Goal: Information Seeking & Learning: Learn about a topic

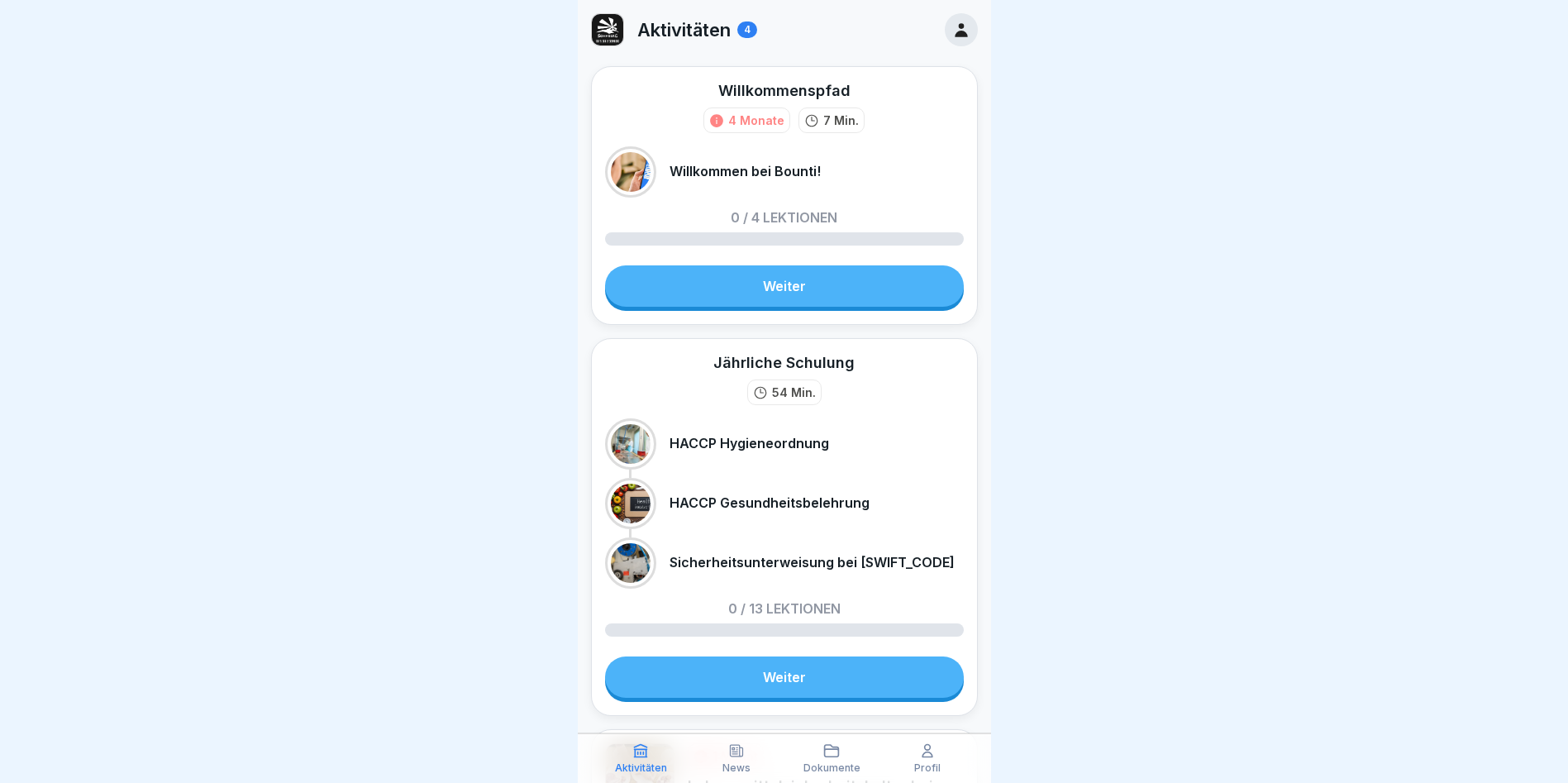
click at [802, 289] on link "Weiter" at bounding box center [784, 285] width 359 height 41
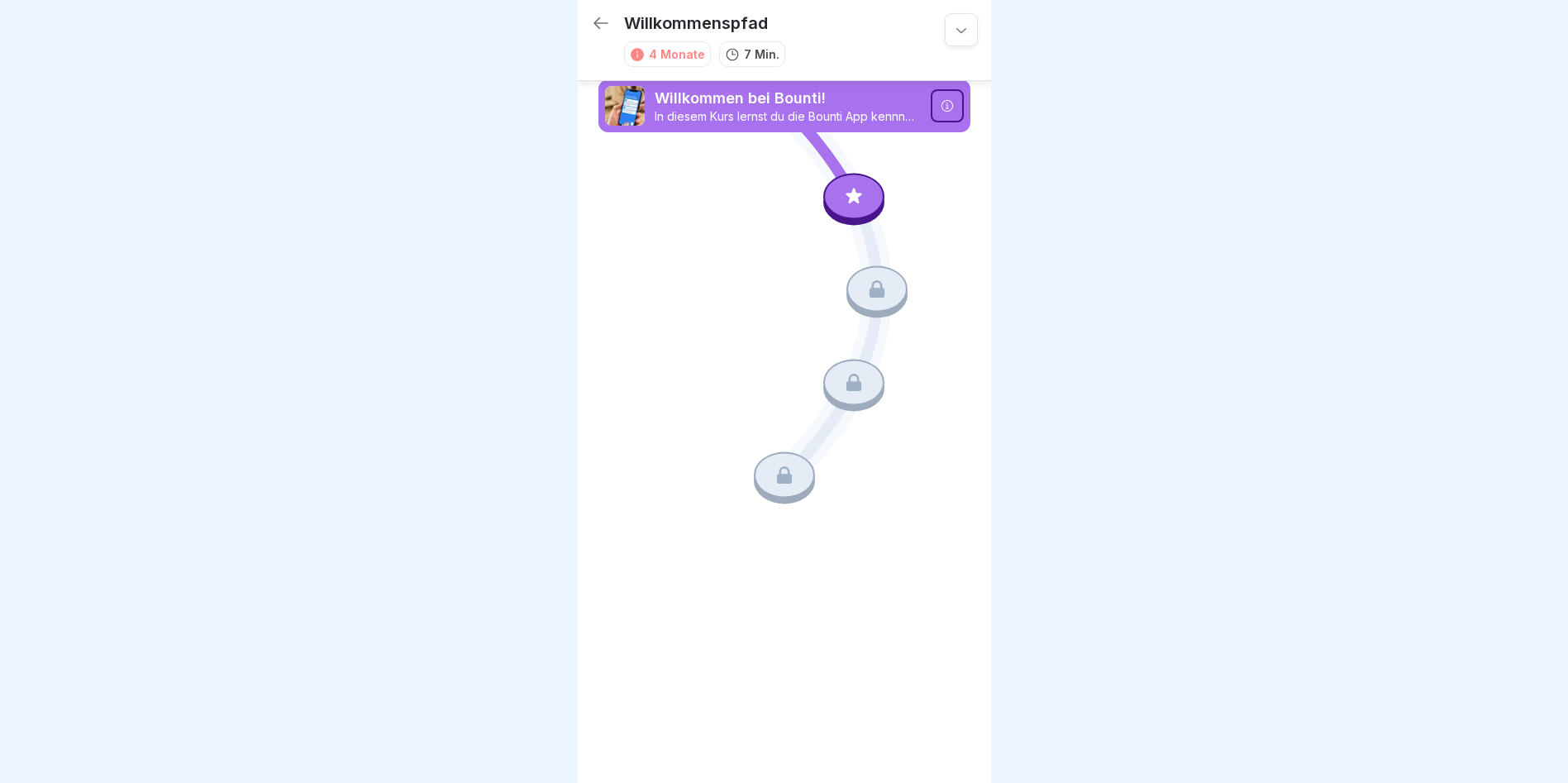
click at [861, 197] on icon at bounding box center [854, 196] width 22 height 22
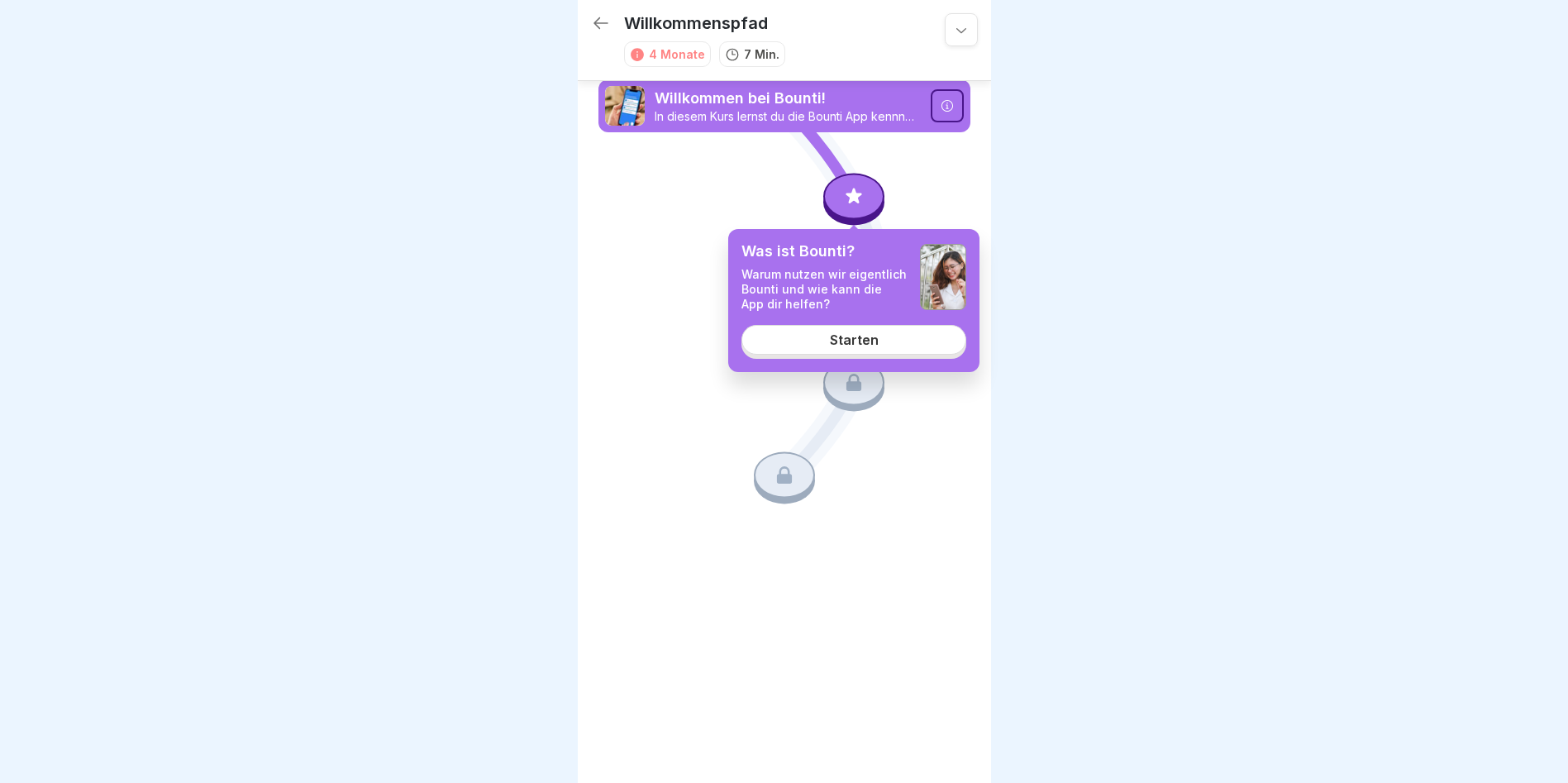
click at [848, 336] on div "Starten" at bounding box center [854, 340] width 49 height 15
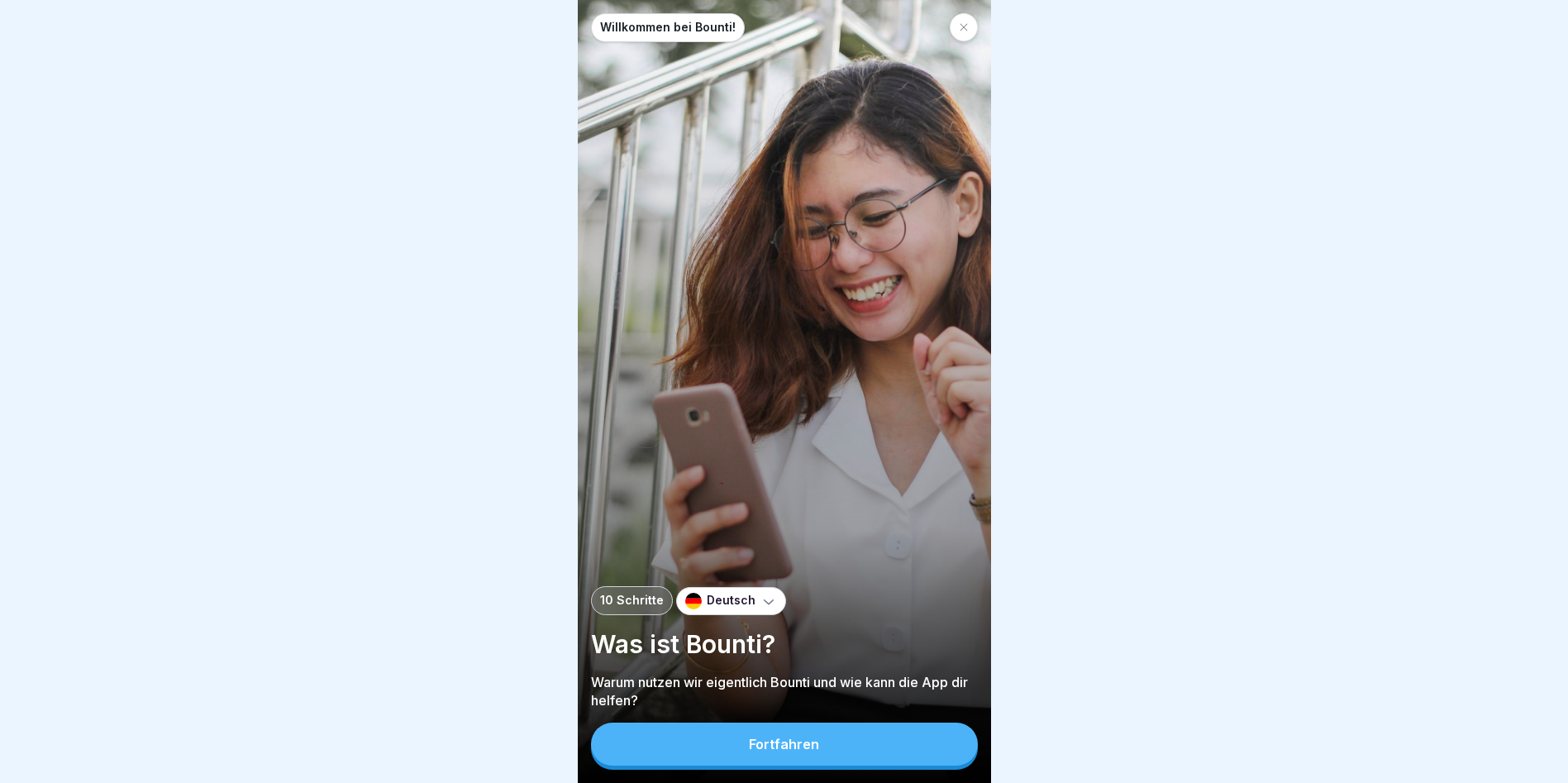
click at [762, 447] on div "Fortfahren" at bounding box center [784, 744] width 70 height 15
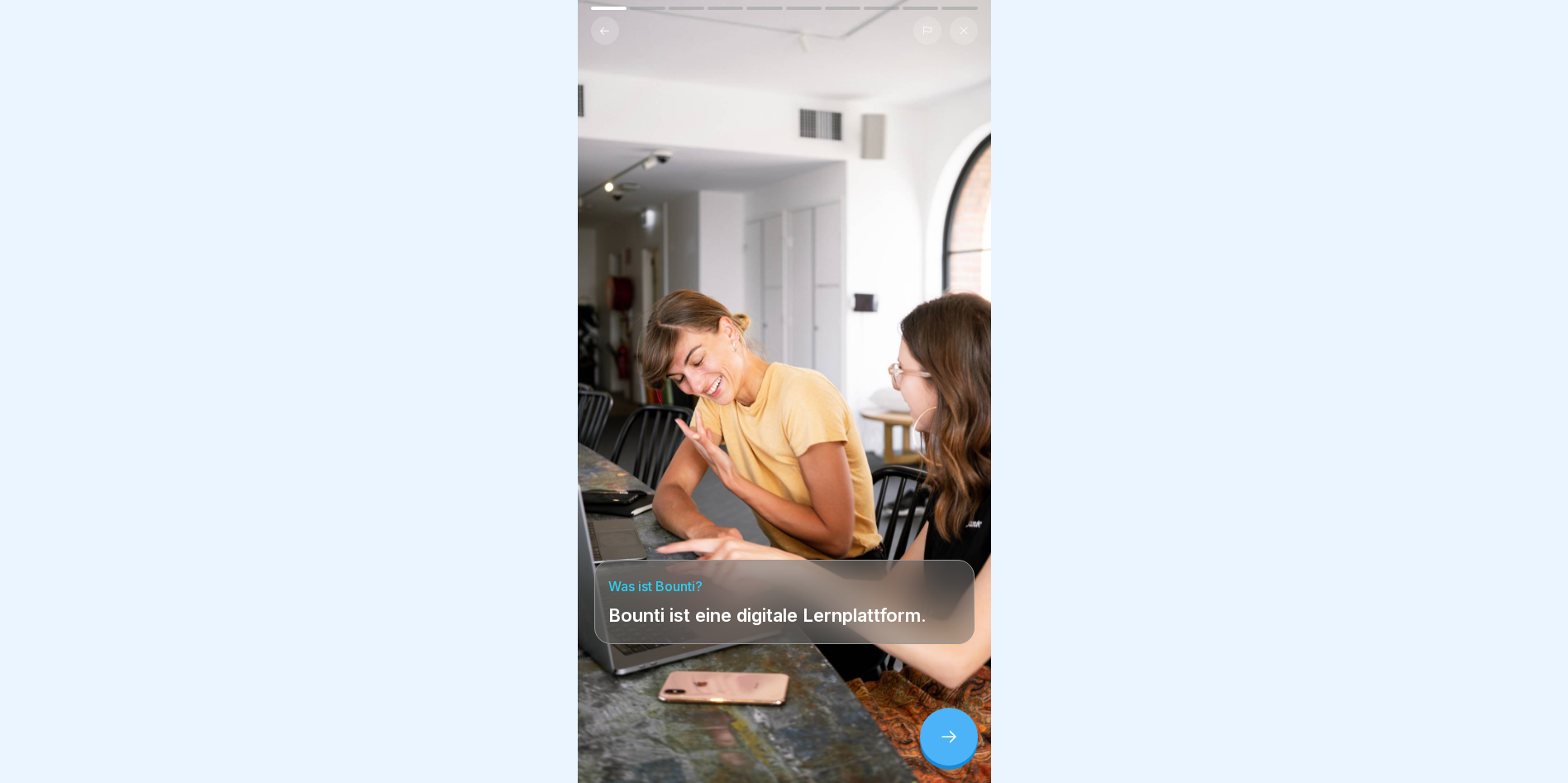
click at [895, 447] on icon at bounding box center [949, 736] width 20 height 20
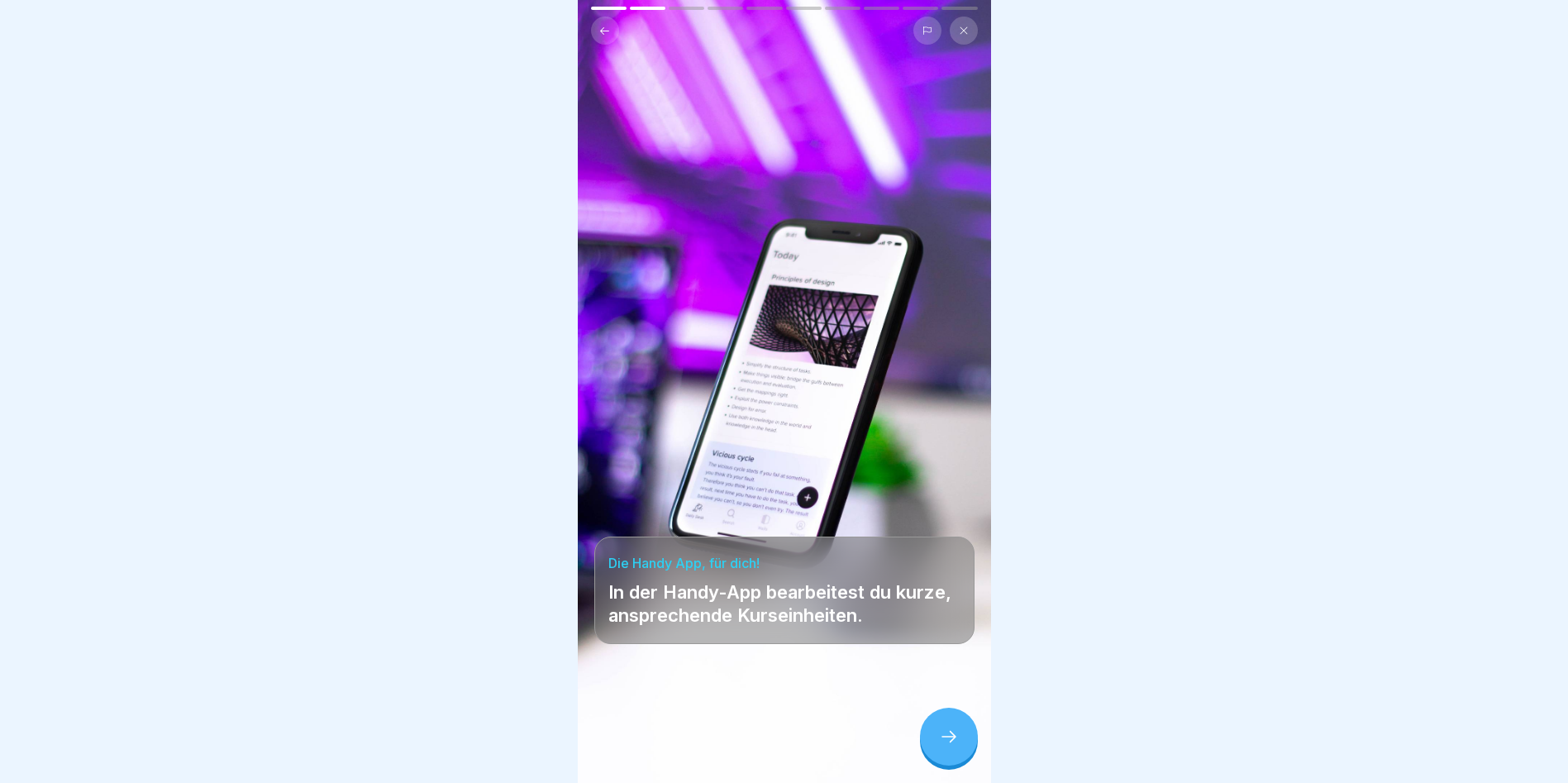
click at [895, 447] on icon at bounding box center [949, 736] width 20 height 20
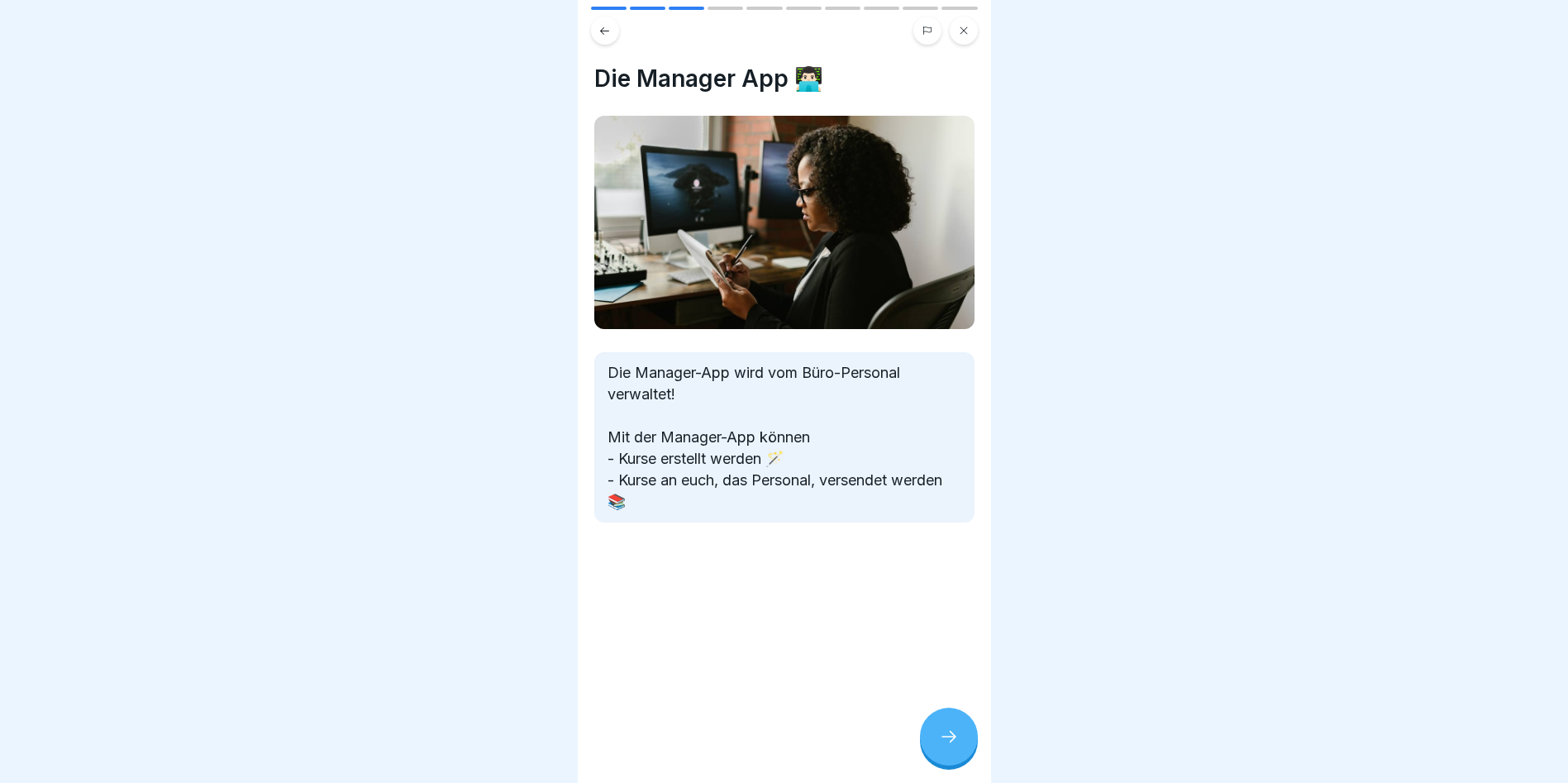
click at [895, 447] on div at bounding box center [949, 736] width 58 height 58
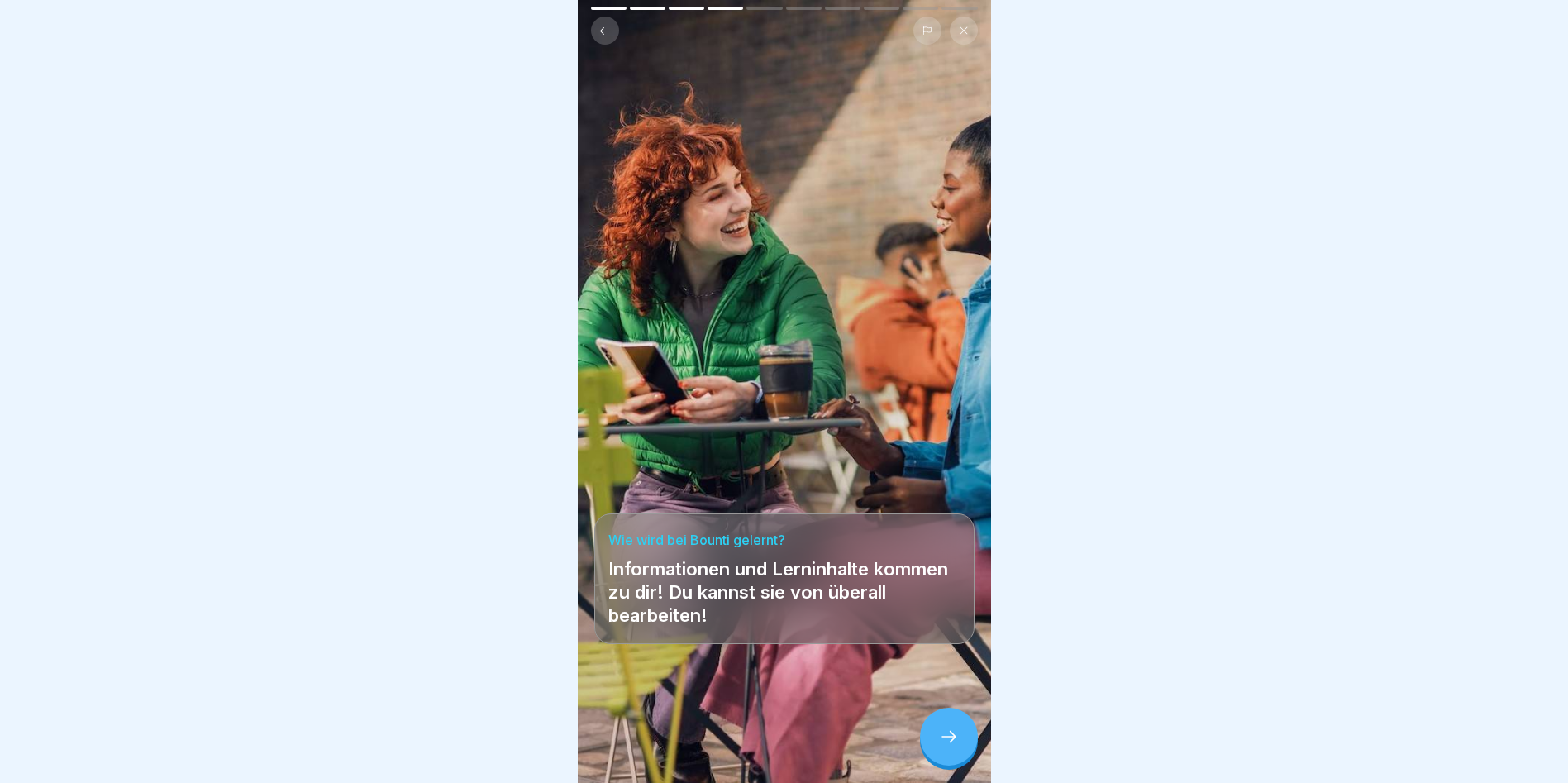
click at [895, 447] on div at bounding box center [949, 736] width 58 height 58
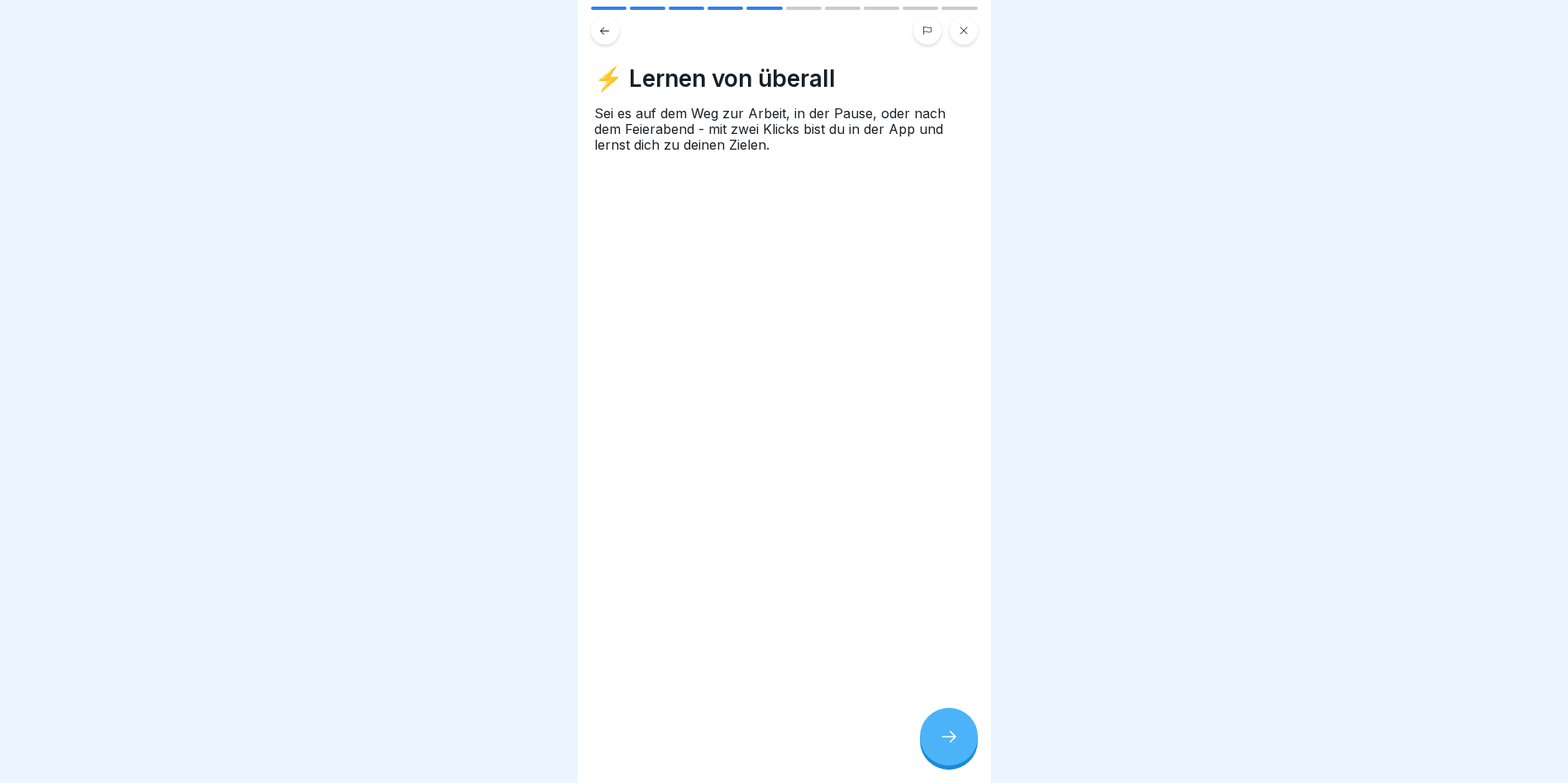
click at [895, 447] on div at bounding box center [949, 736] width 58 height 58
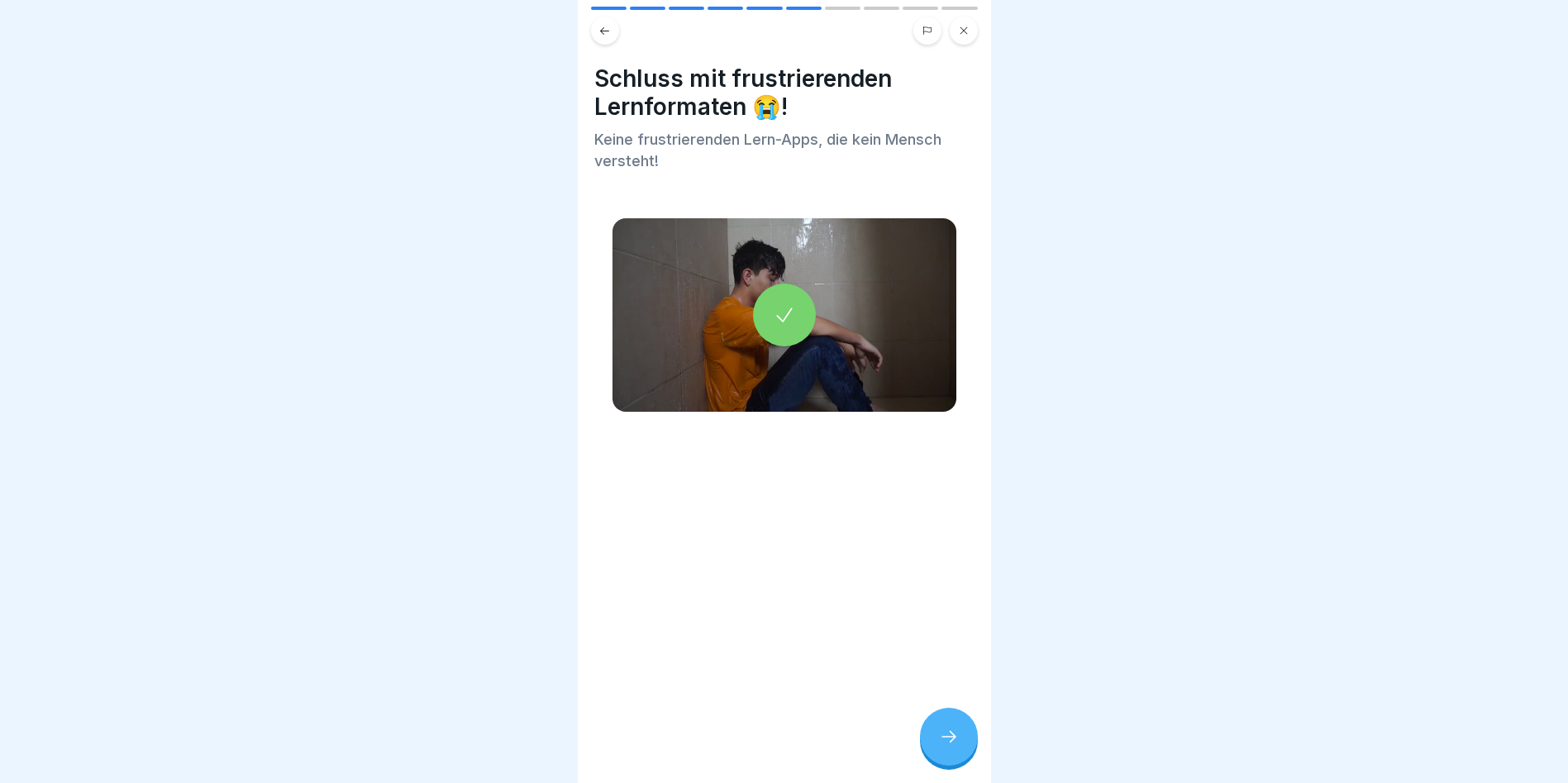
click at [895, 447] on icon at bounding box center [949, 736] width 20 height 20
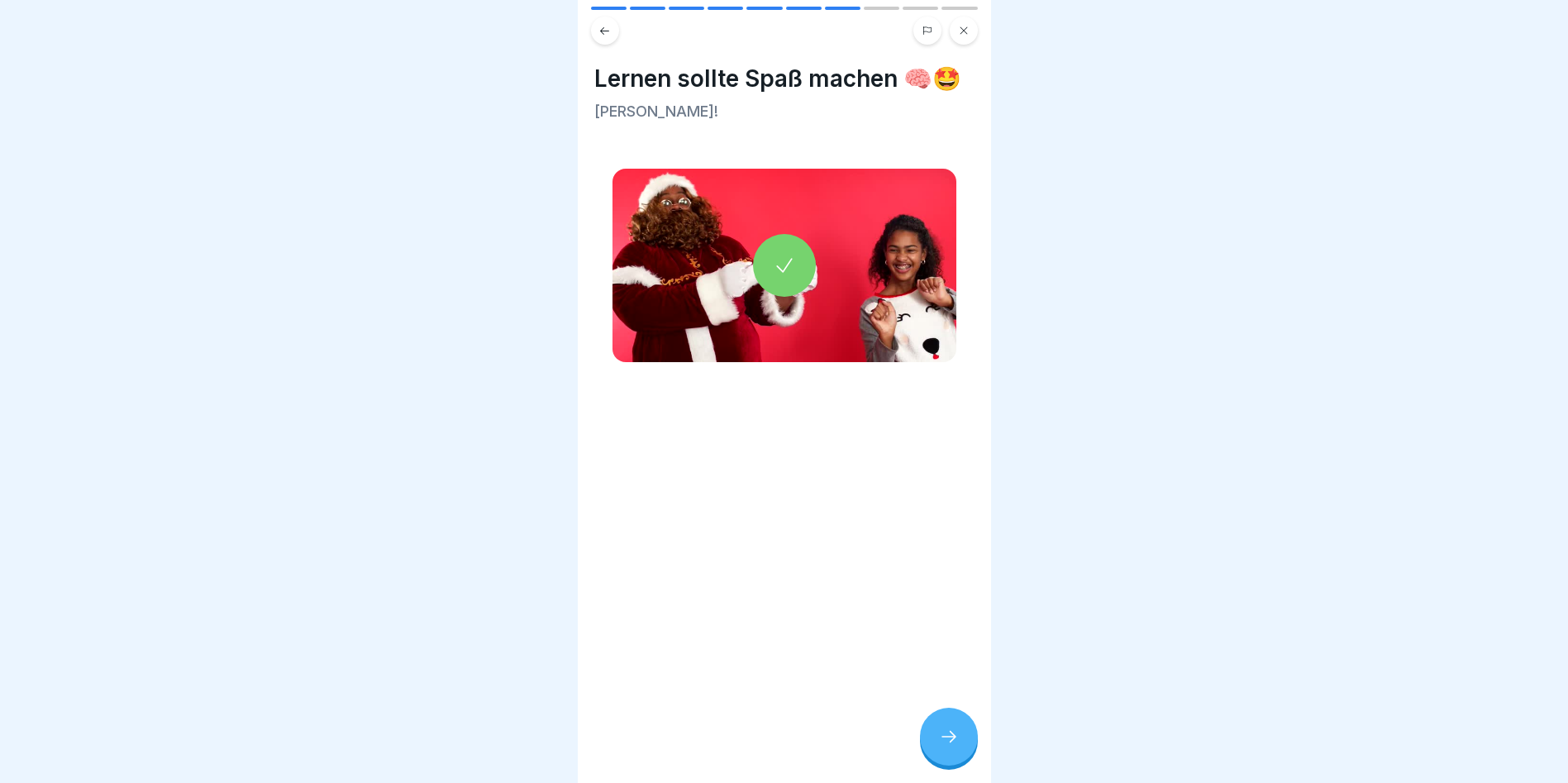
click at [895, 447] on icon at bounding box center [949, 736] width 20 height 20
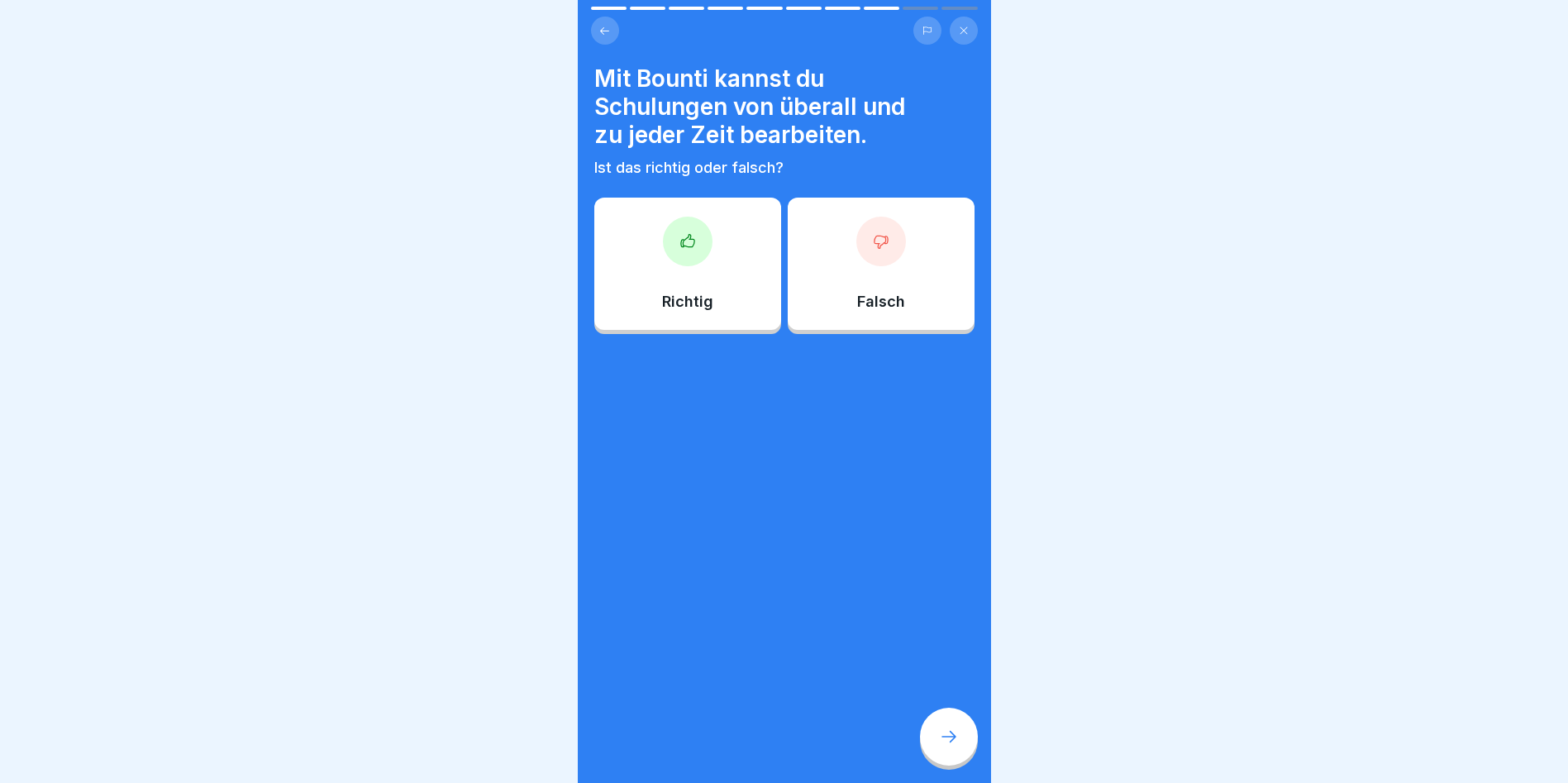
click at [674, 225] on div at bounding box center [687, 241] width 49 height 49
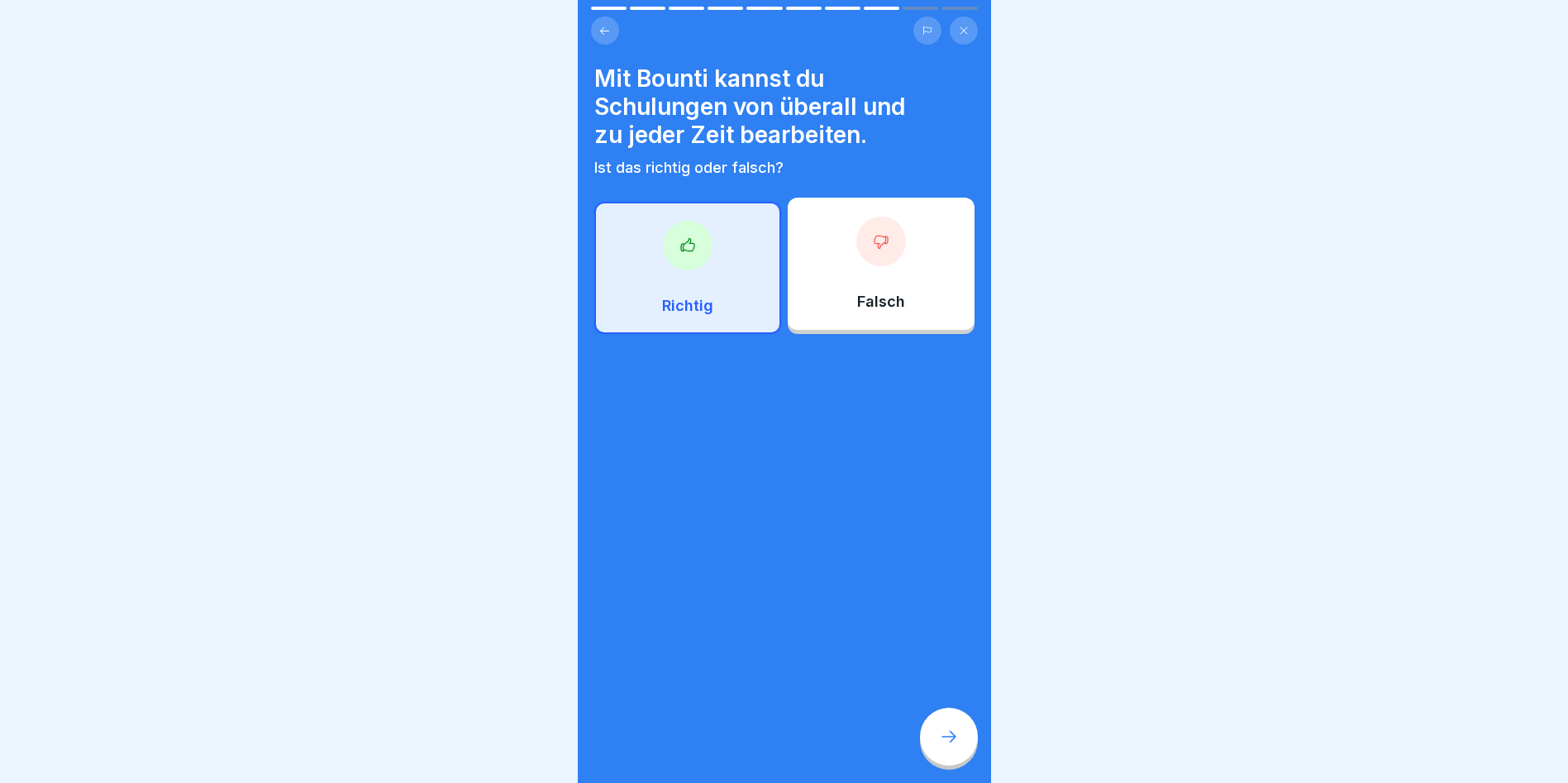
click at [689, 248] on icon at bounding box center [688, 246] width 17 height 17
click at [895, 447] on div at bounding box center [949, 736] width 58 height 58
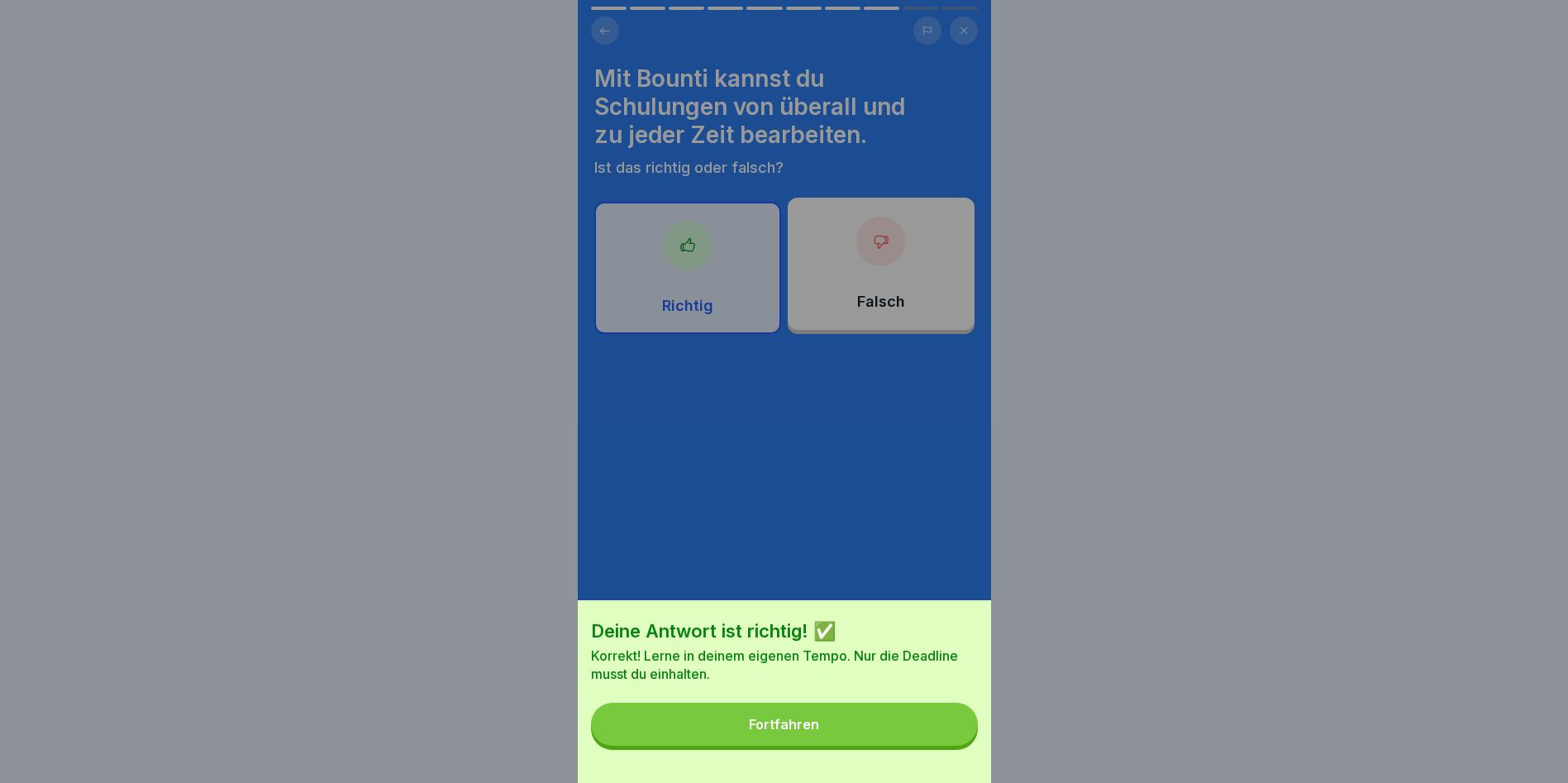
click at [791, 447] on button "Fortfahren" at bounding box center [784, 724] width 387 height 43
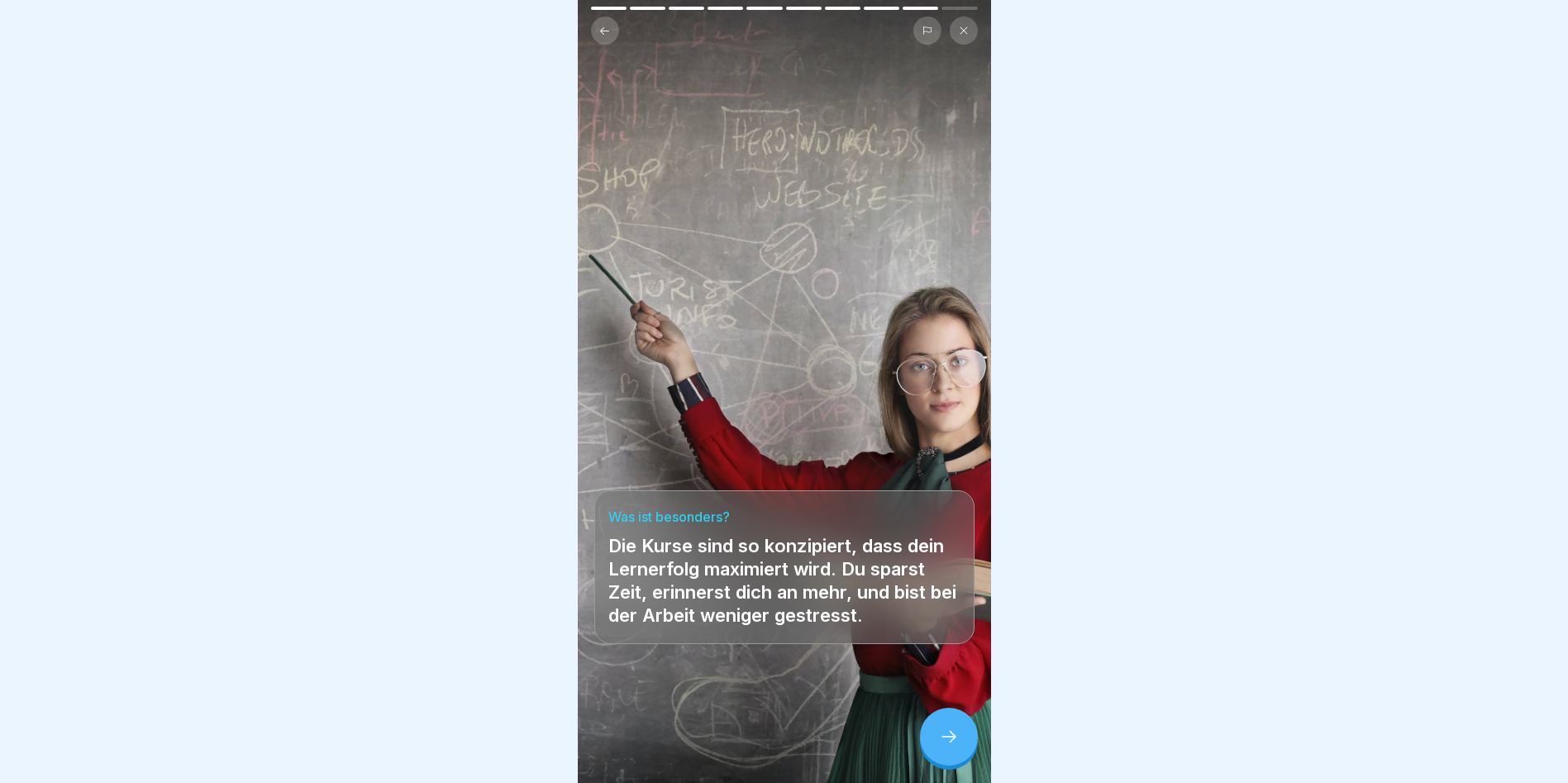
click at [895, 447] on div at bounding box center [949, 736] width 58 height 58
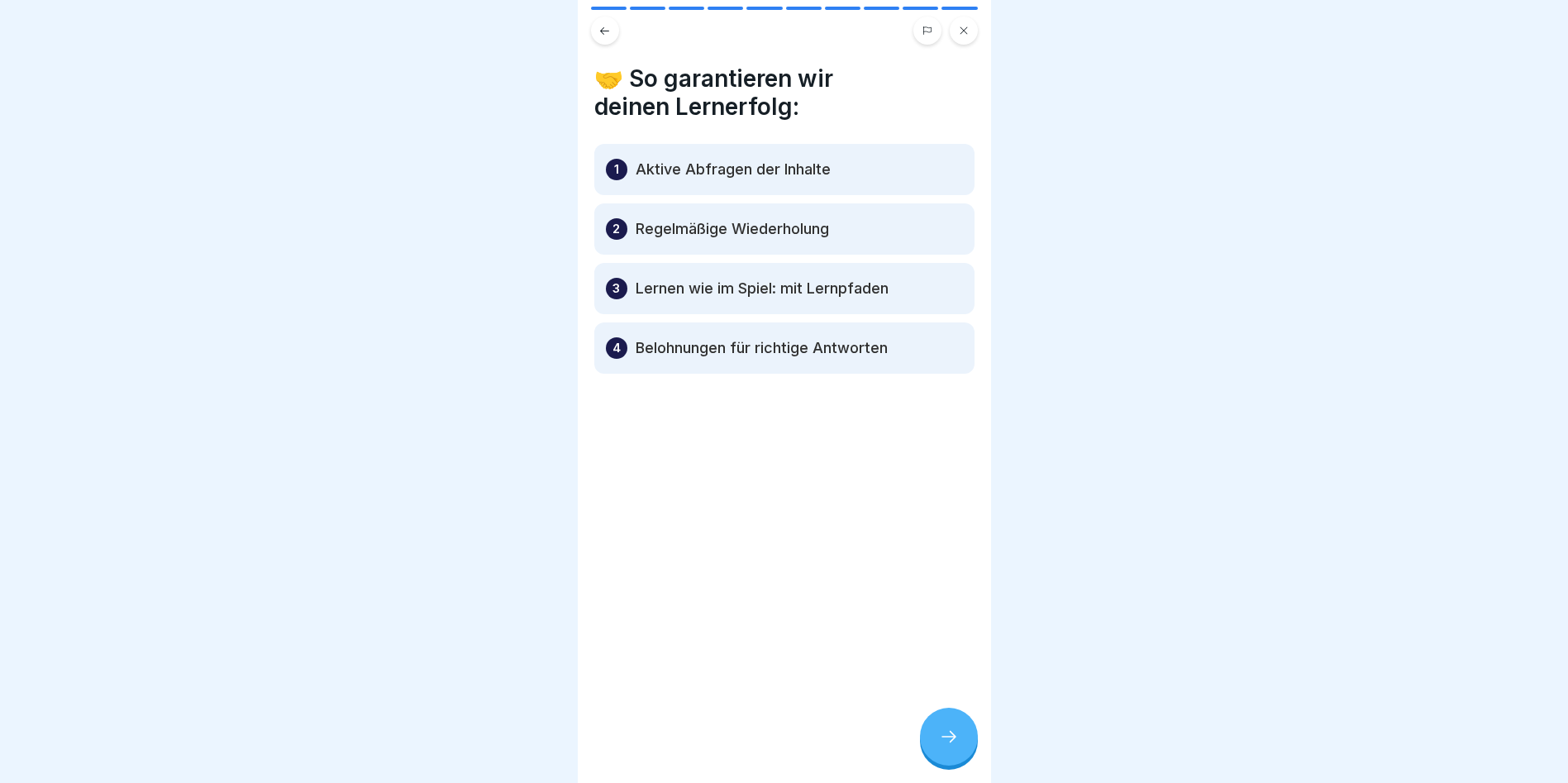
click at [895, 447] on icon at bounding box center [949, 736] width 20 height 20
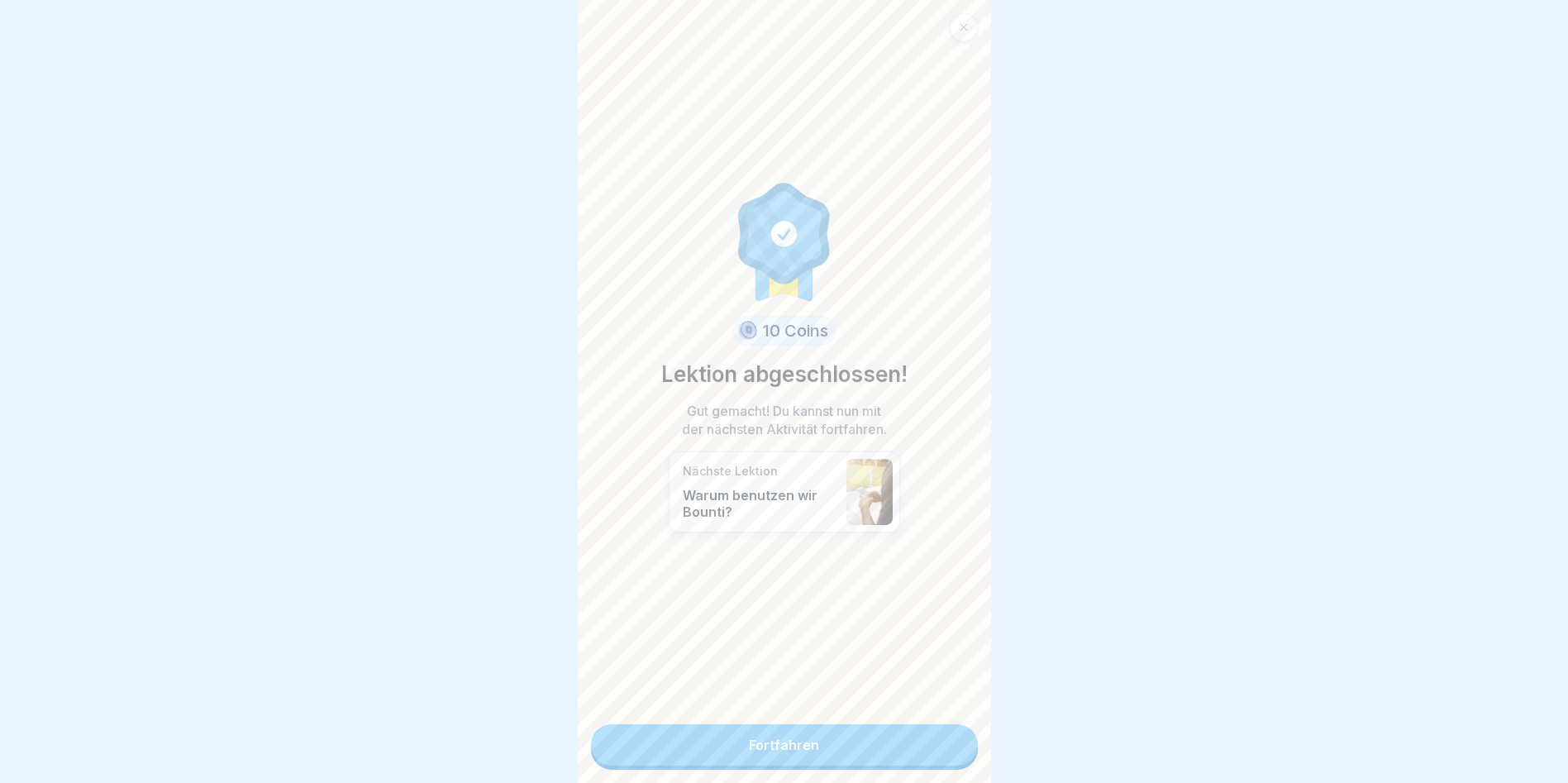
click at [874, 447] on link "Fortfahren" at bounding box center [784, 745] width 387 height 41
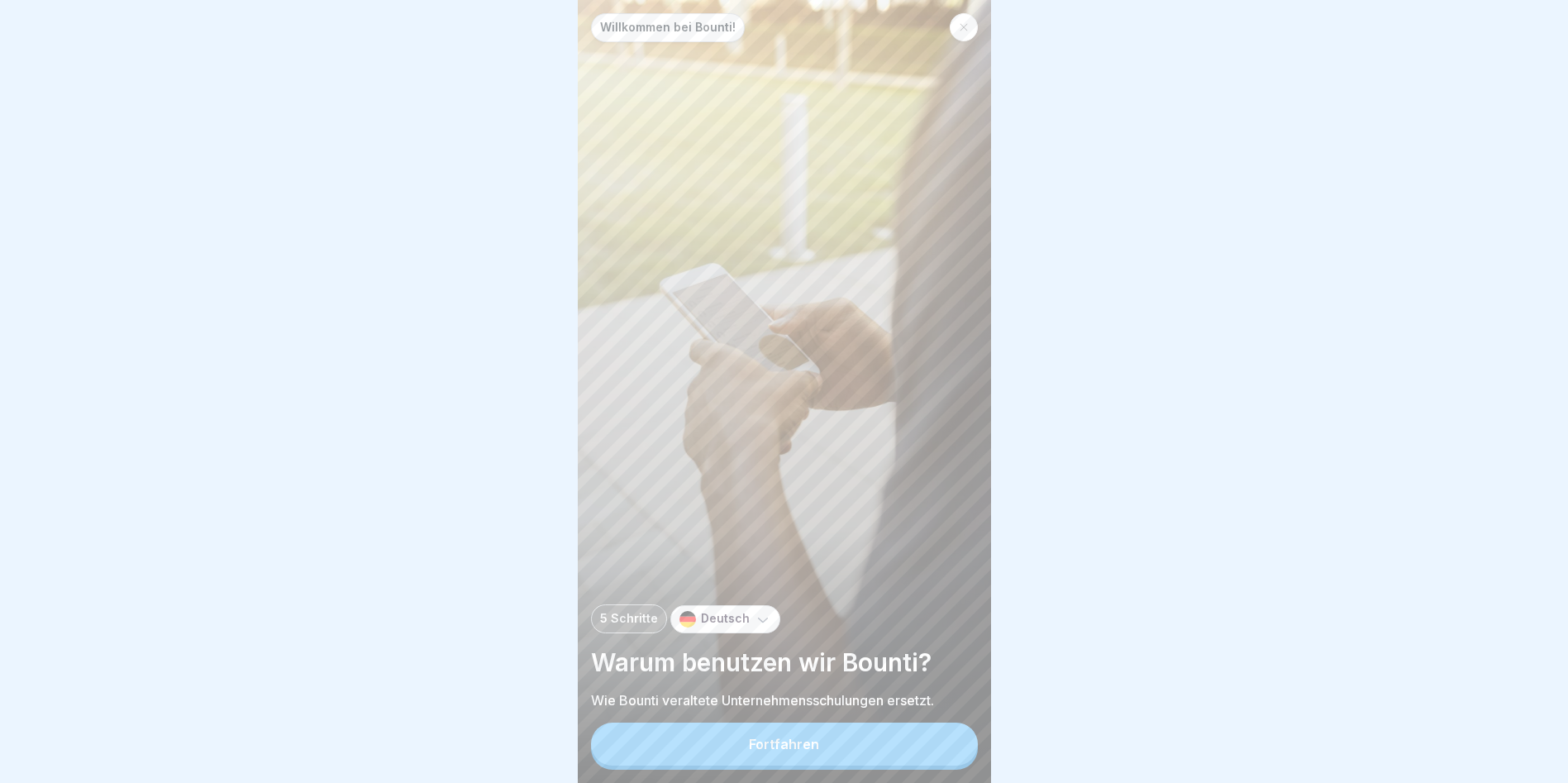
click at [862, 447] on button "Fortfahren" at bounding box center [784, 744] width 387 height 43
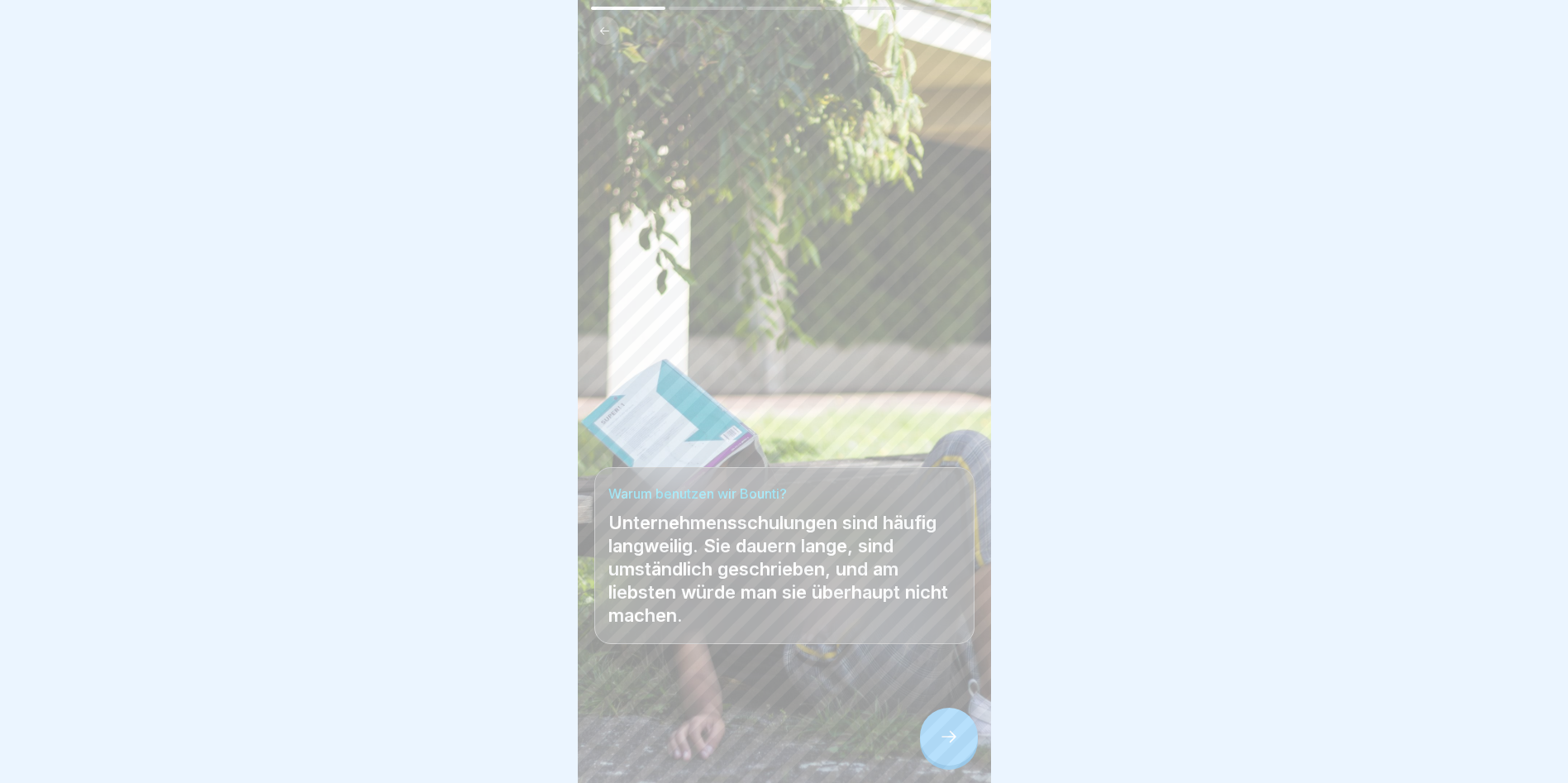
click at [895, 447] on icon at bounding box center [949, 736] width 20 height 20
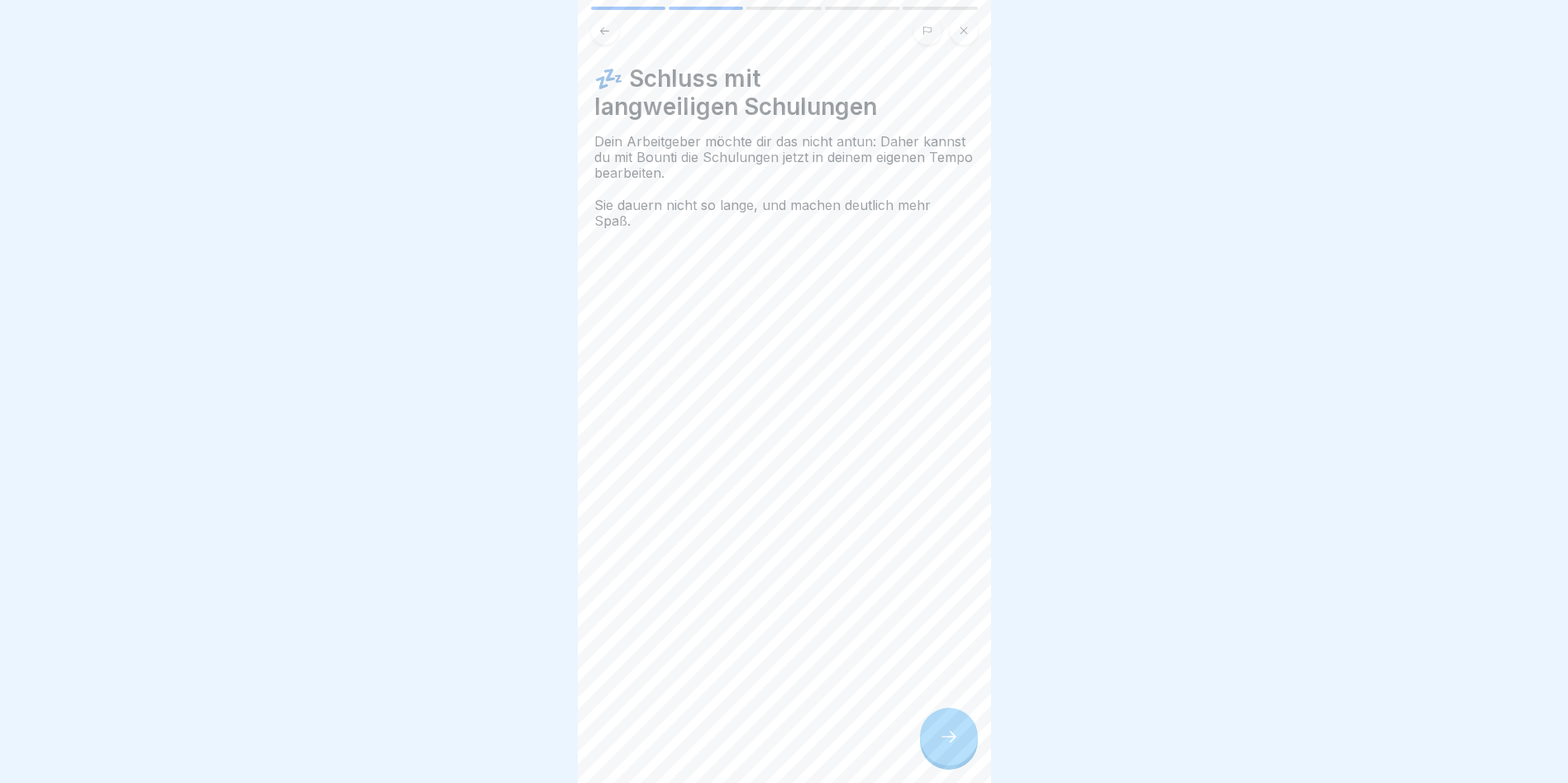
click at [895, 447] on icon at bounding box center [949, 736] width 20 height 20
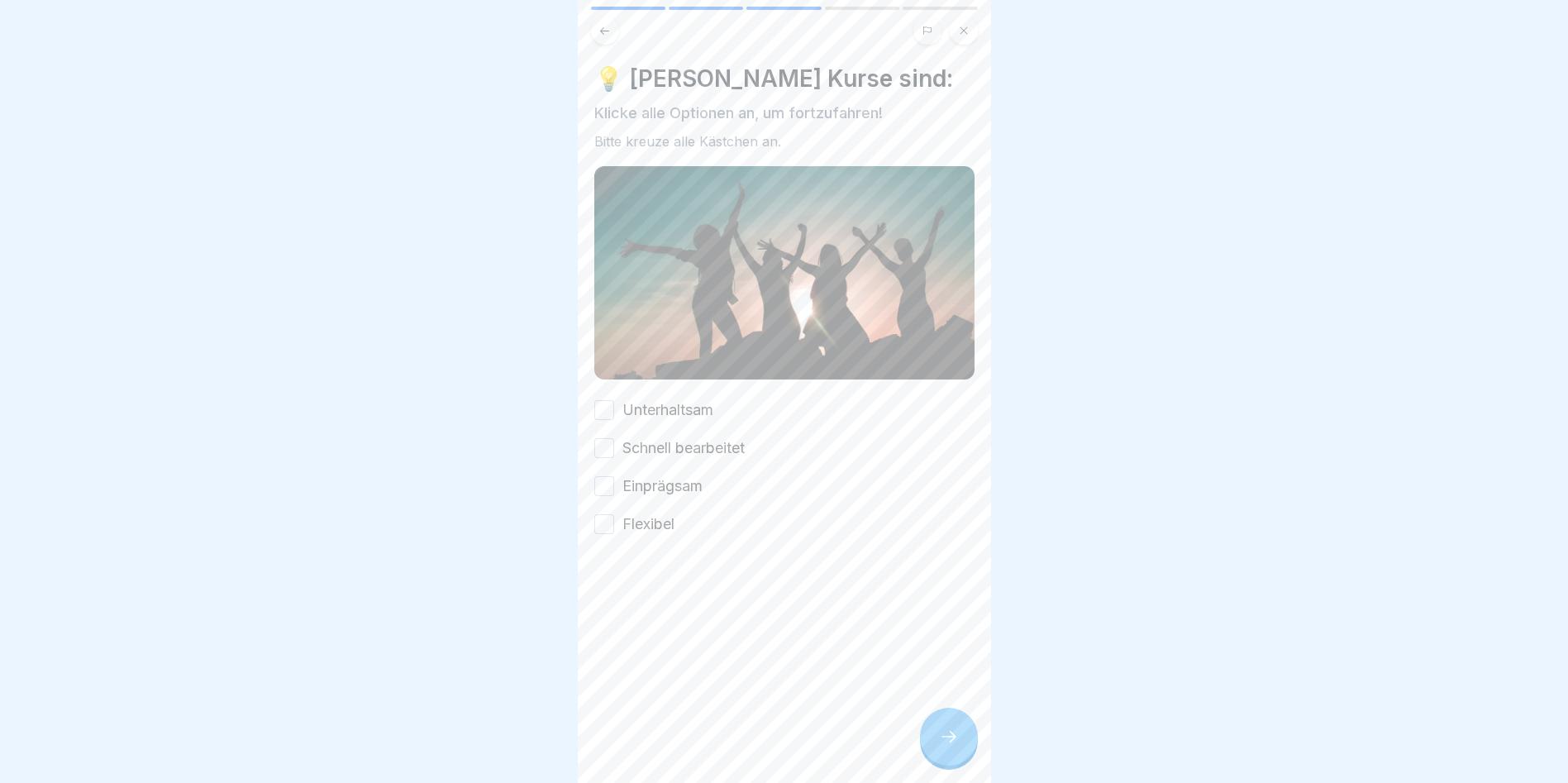
click at [597, 405] on button "Unterhaltsam" at bounding box center [604, 410] width 20 height 20
click at [607, 441] on button "Schnell bearbeitet" at bounding box center [604, 448] width 20 height 20
click at [608, 447] on button "Einprägsam" at bounding box center [604, 486] width 20 height 20
click at [599, 447] on button "Flexibel" at bounding box center [604, 525] width 20 height 20
click at [895, 447] on div at bounding box center [949, 736] width 58 height 58
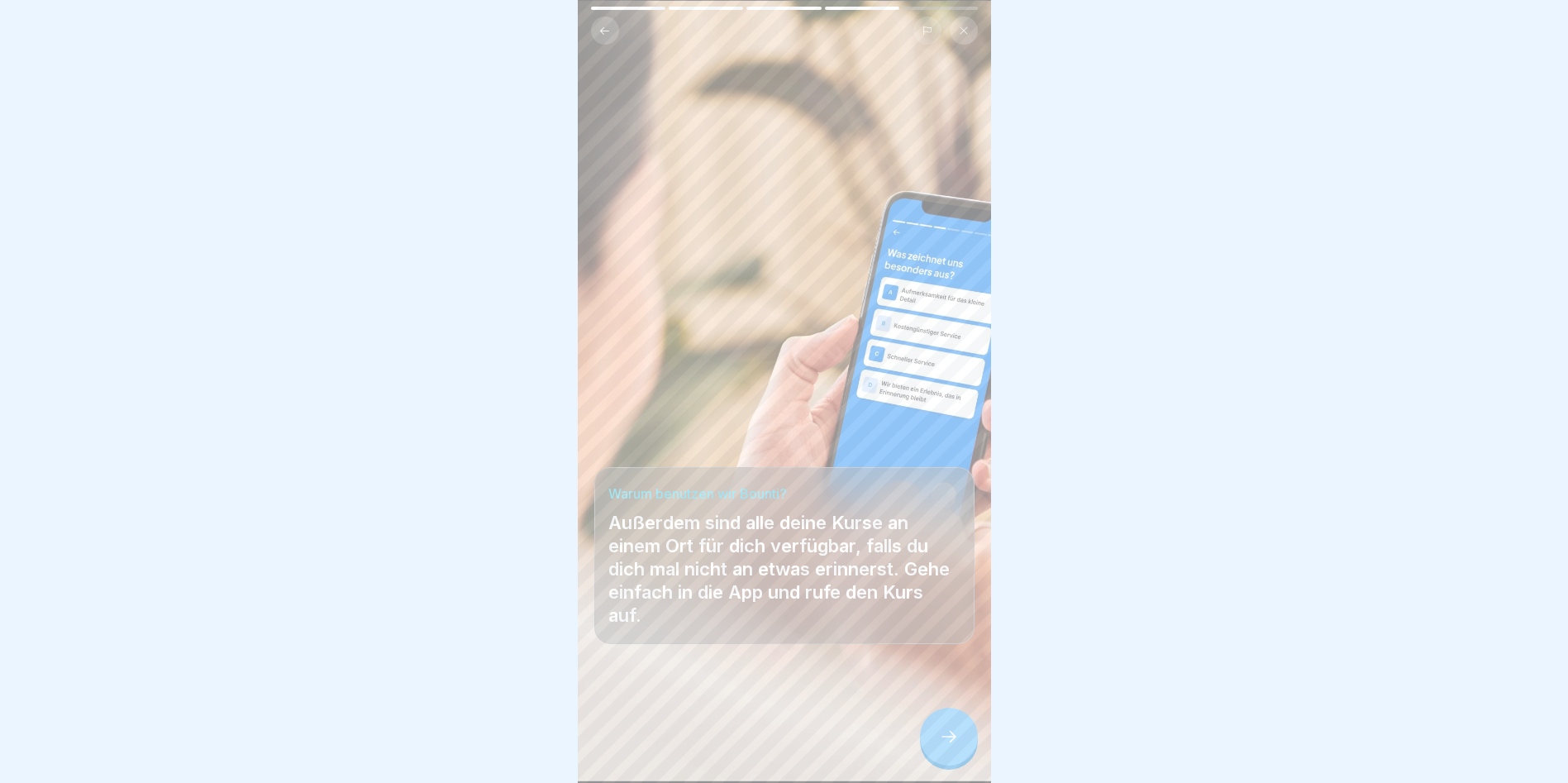
click at [895, 447] on div at bounding box center [949, 736] width 58 height 58
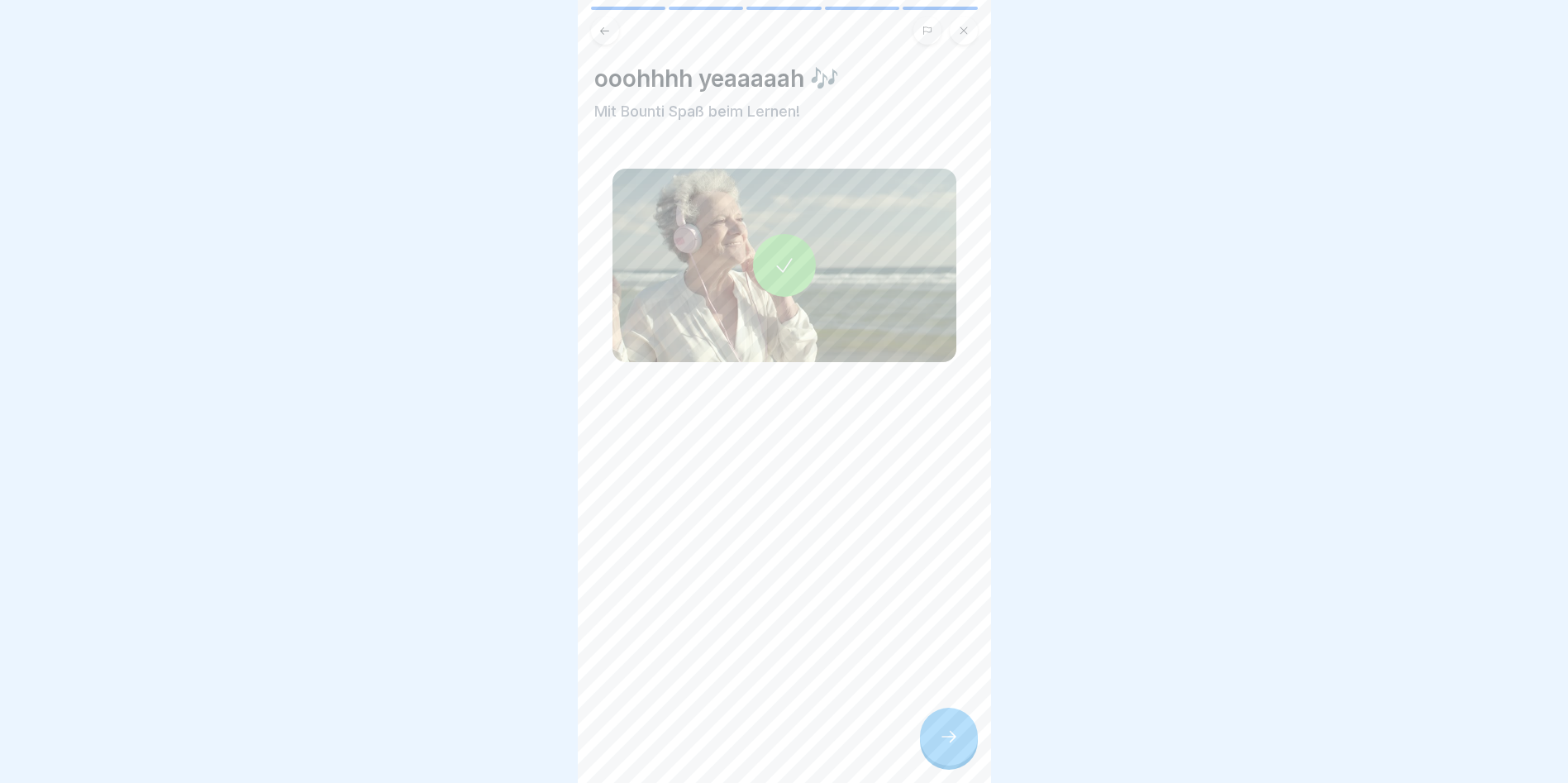
click at [753, 264] on div at bounding box center [784, 265] width 63 height 63
click at [895, 447] on icon at bounding box center [949, 736] width 20 height 20
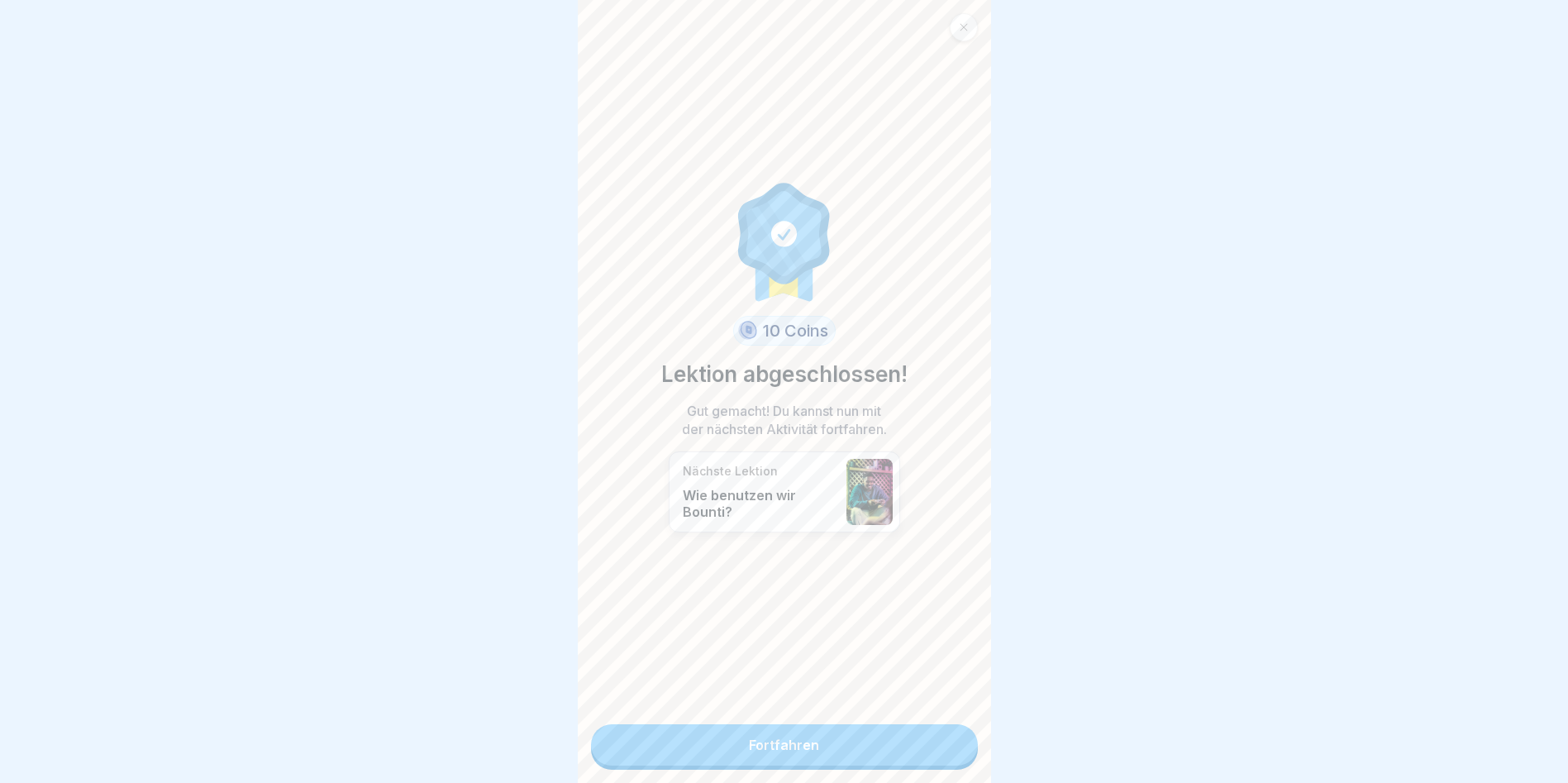
click at [859, 447] on link "Fortfahren" at bounding box center [784, 745] width 387 height 41
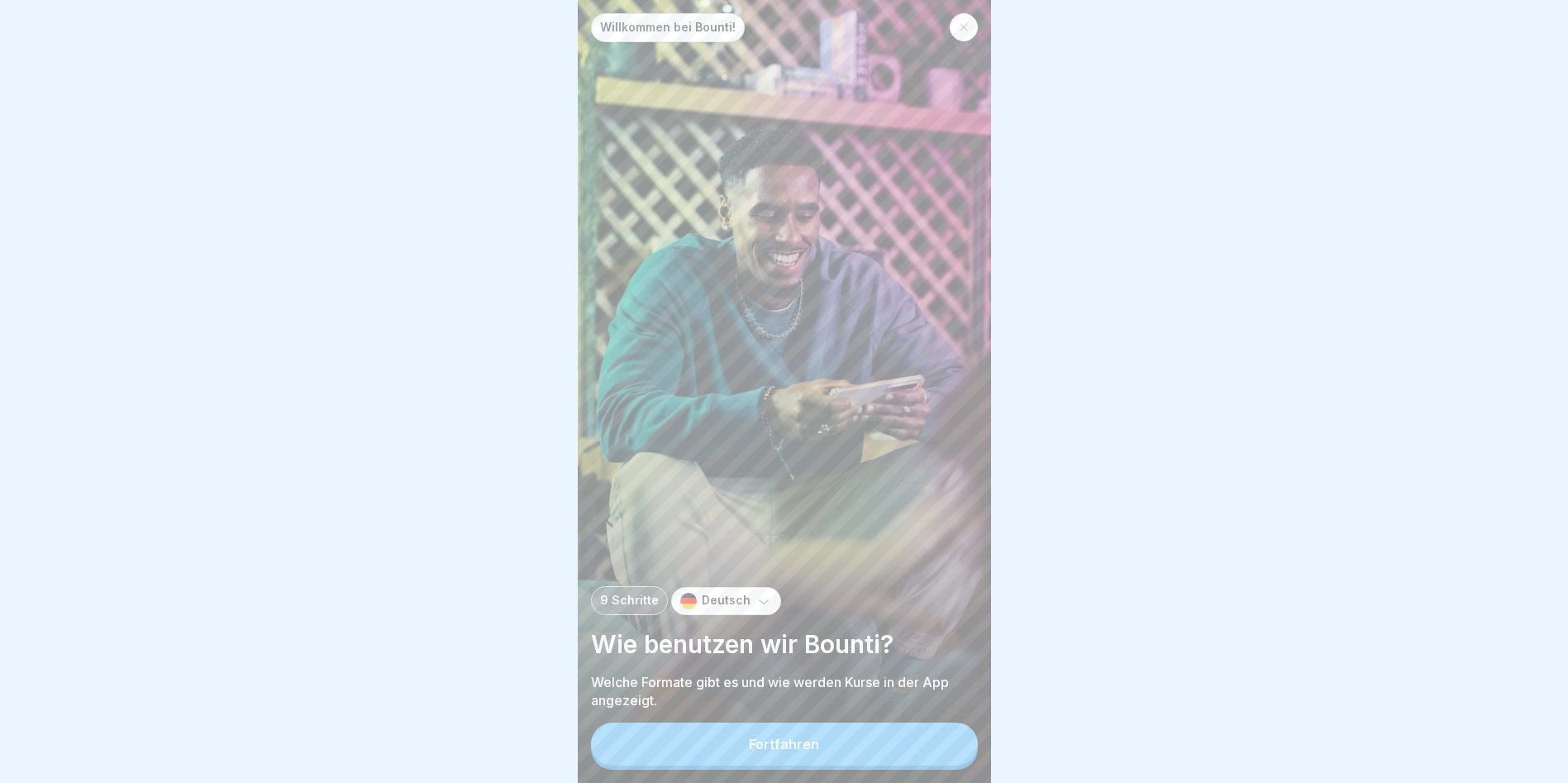
click at [828, 447] on button "Fortfahren" at bounding box center [784, 744] width 387 height 43
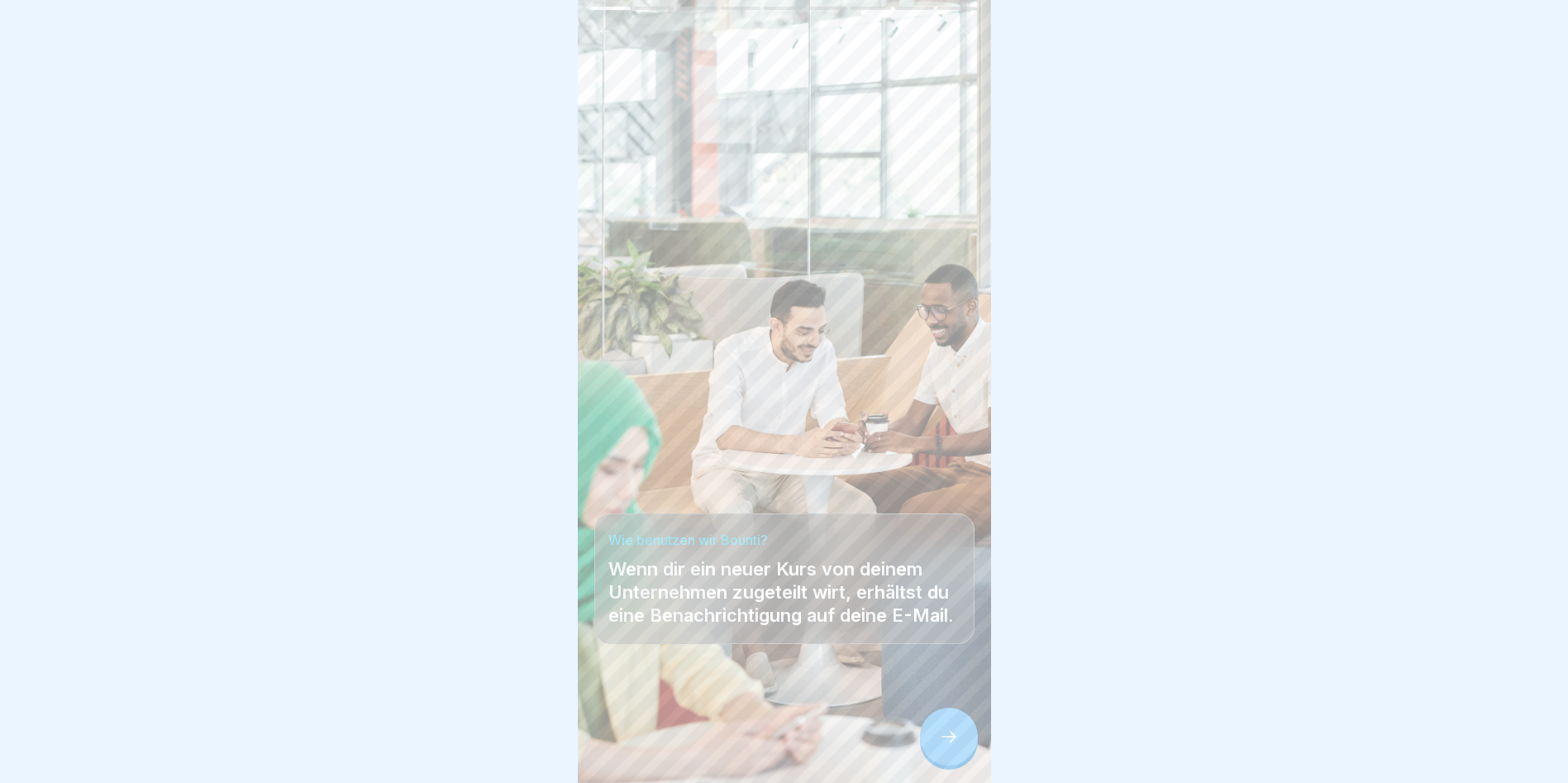
click at [895, 447] on div at bounding box center [949, 736] width 58 height 58
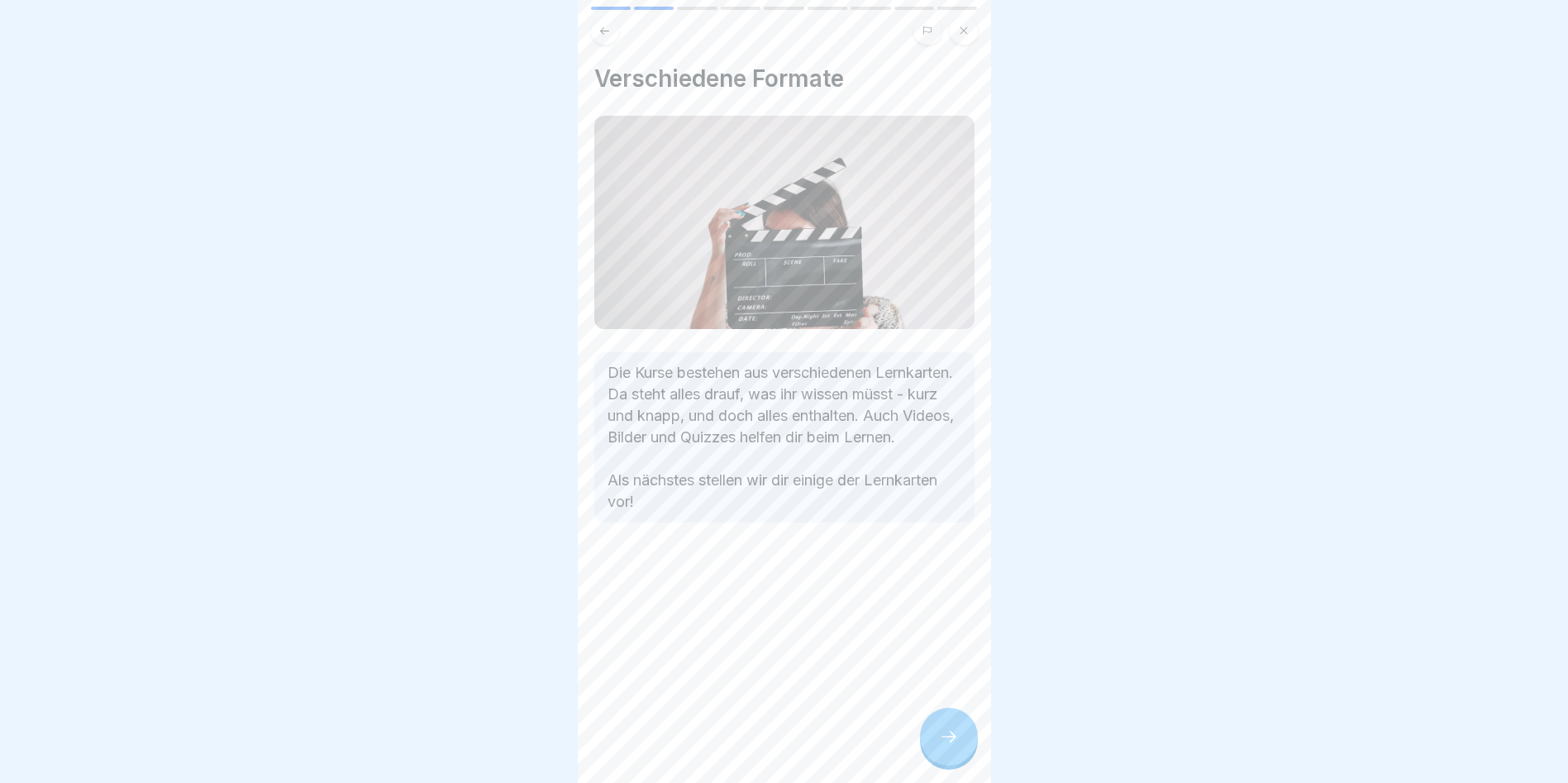
click at [895, 447] on icon at bounding box center [949, 736] width 20 height 20
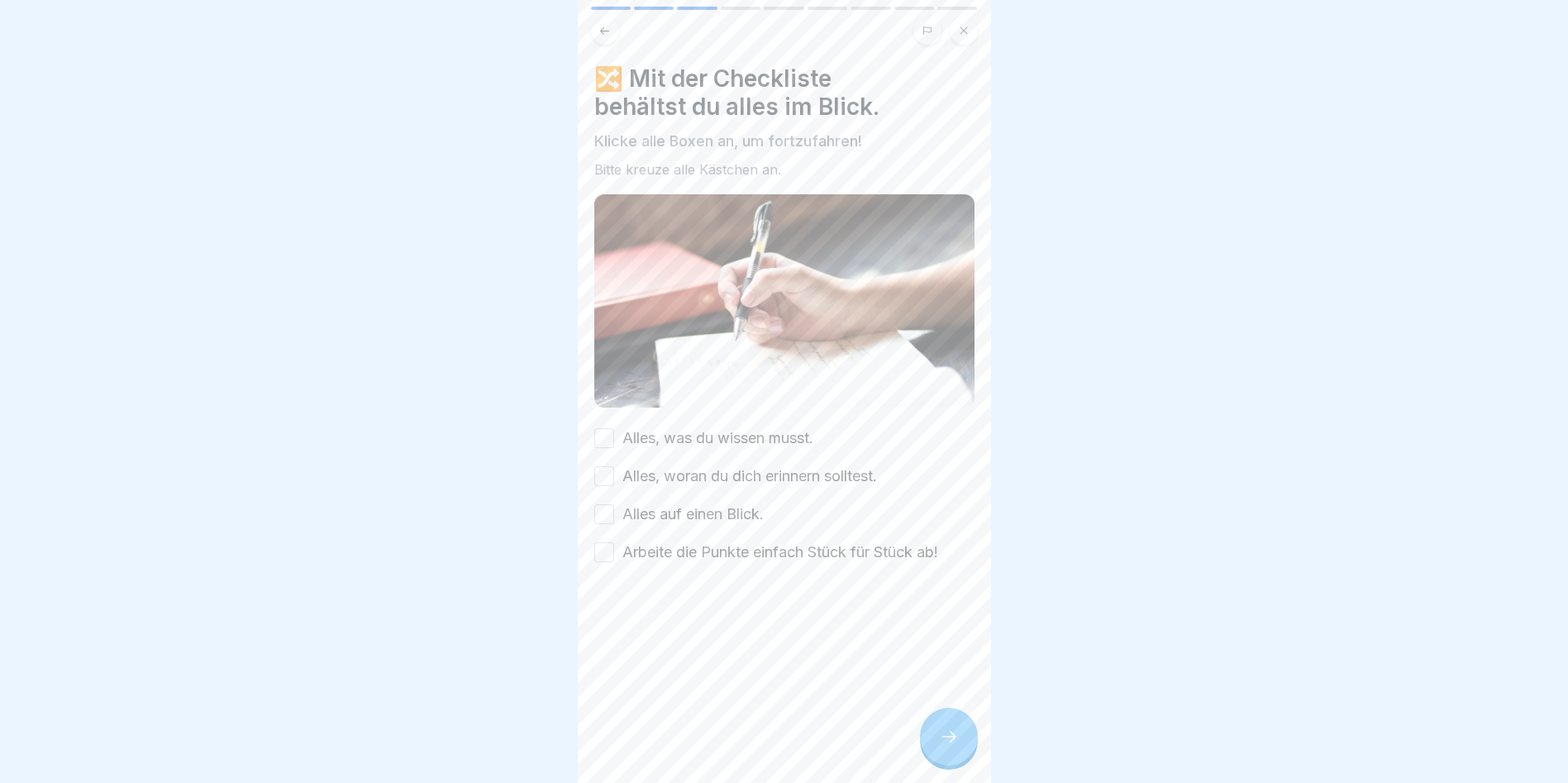
click at [599, 432] on button "Alles, was du wissen musst." at bounding box center [604, 438] width 20 height 20
click at [602, 447] on button "Alles, woran du dich erinnern solltest." at bounding box center [604, 476] width 20 height 20
click at [602, 447] on button "Alles auf einen Blick." at bounding box center [604, 514] width 20 height 20
click at [597, 447] on button "Arbeite die Punkte einfach Stück für Stück ab!" at bounding box center [604, 552] width 20 height 20
click at [895, 447] on icon at bounding box center [949, 736] width 20 height 20
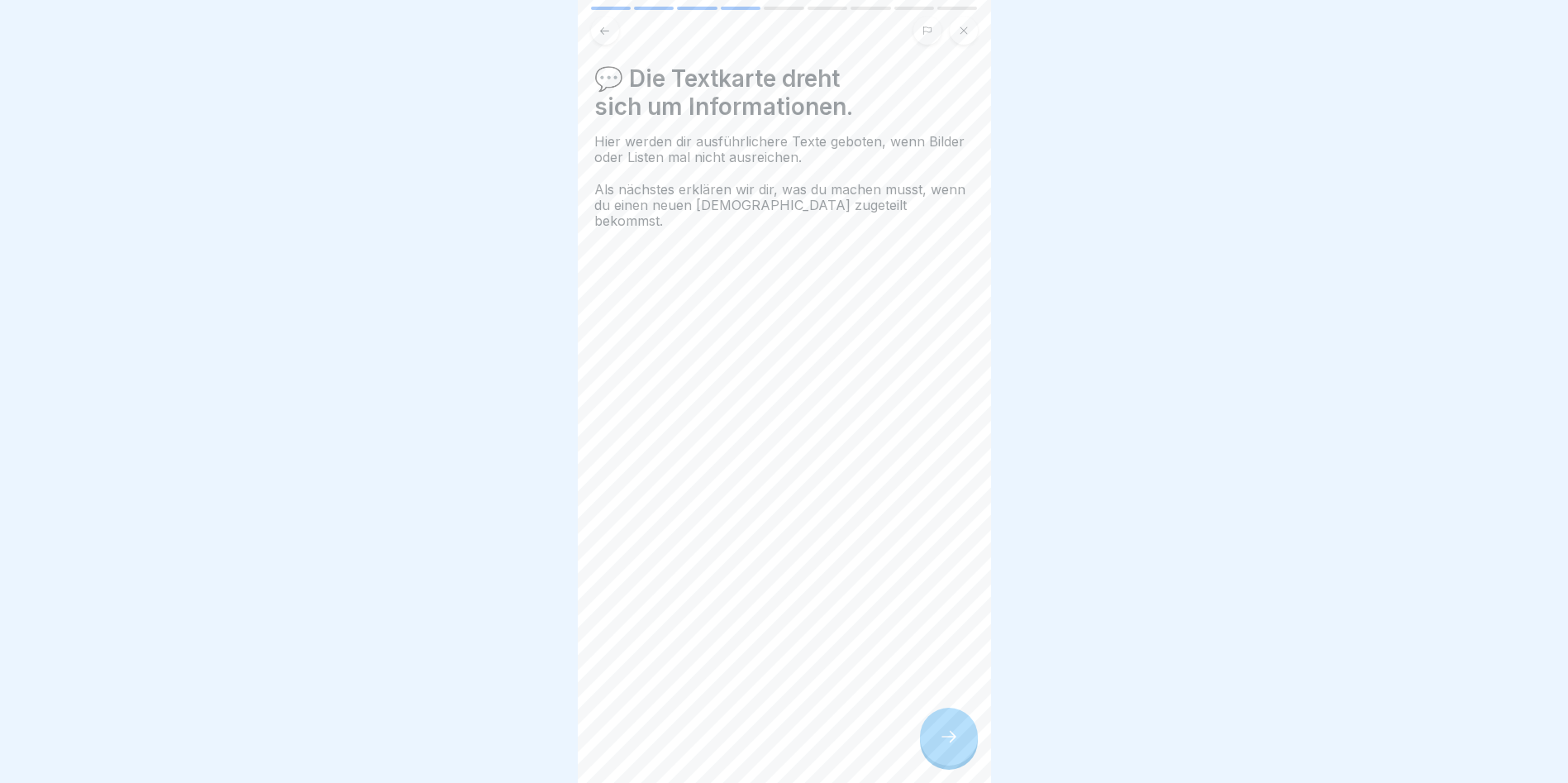
click at [895, 447] on icon at bounding box center [949, 736] width 20 height 20
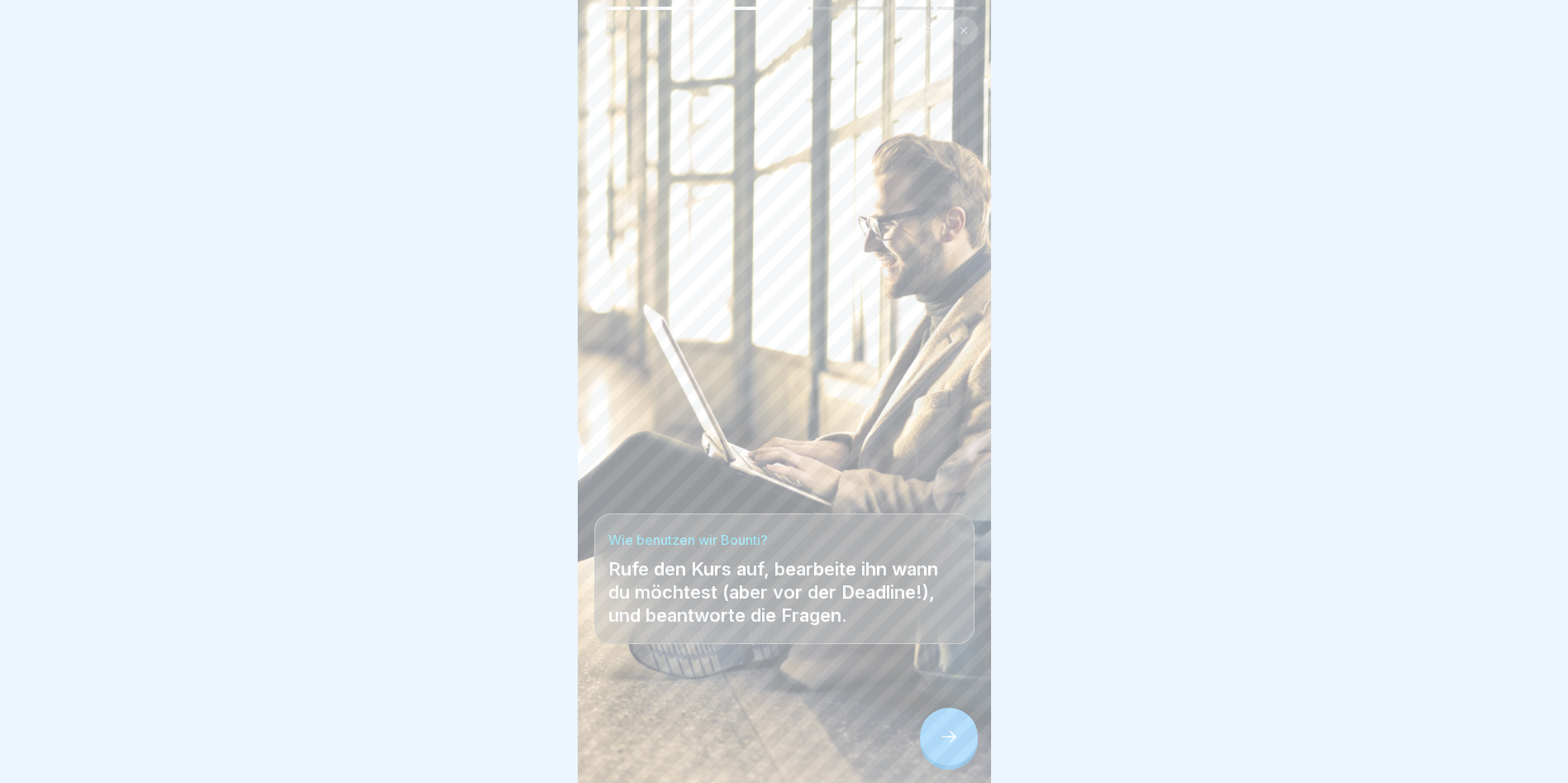
click at [895, 447] on icon at bounding box center [949, 736] width 20 height 20
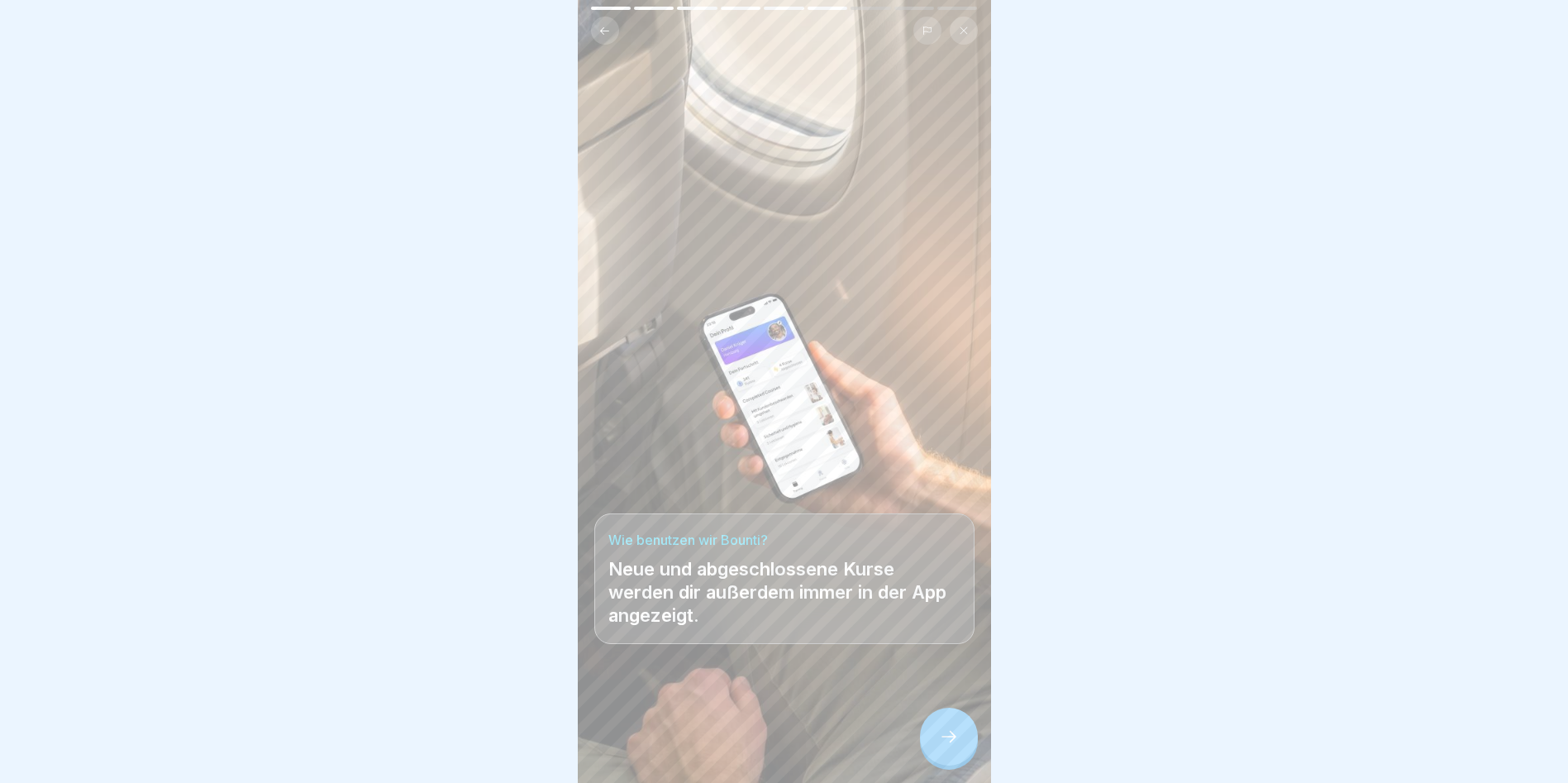
click at [895, 447] on icon at bounding box center [949, 736] width 20 height 20
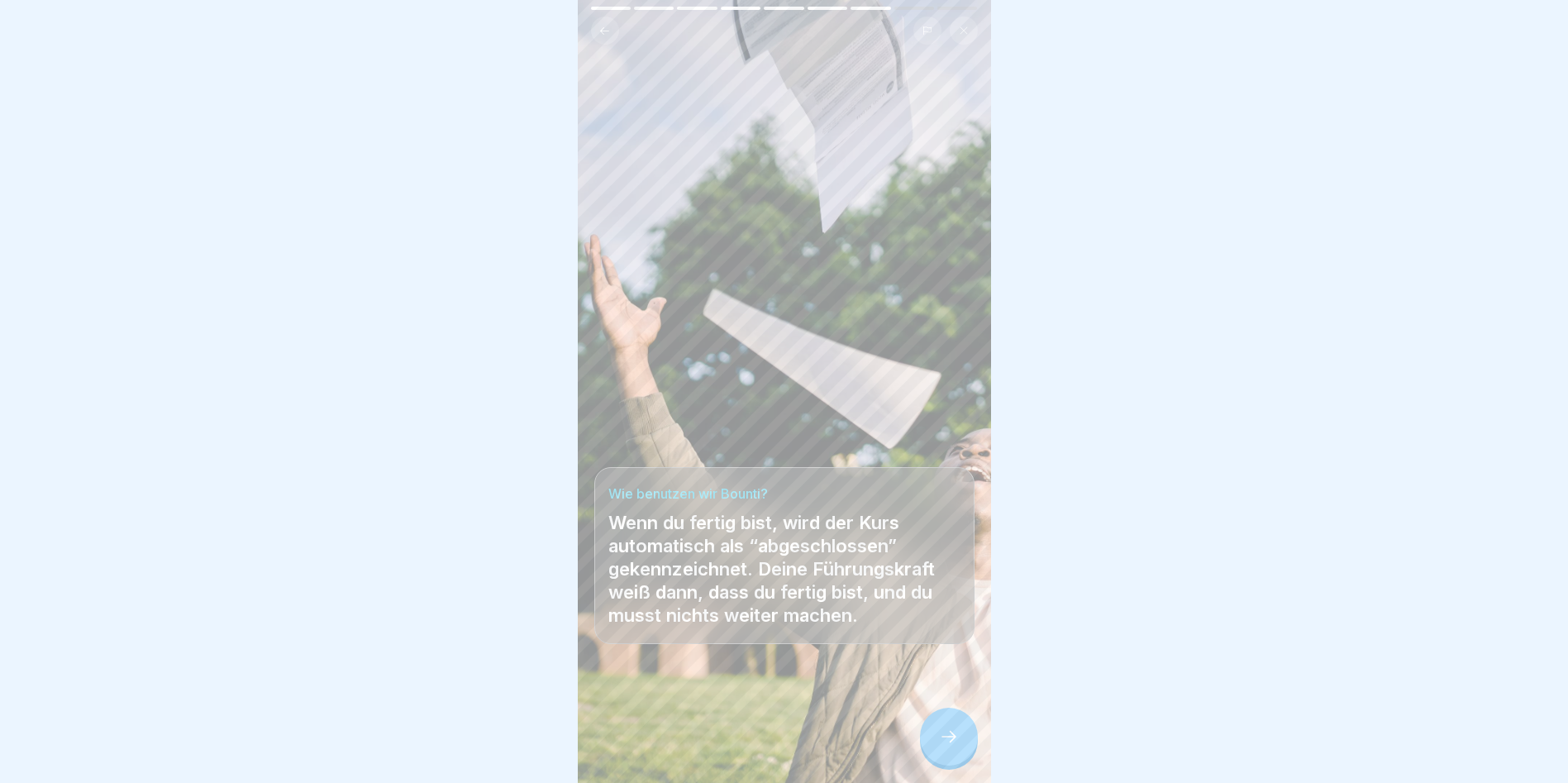
click at [895, 447] on icon at bounding box center [949, 736] width 20 height 20
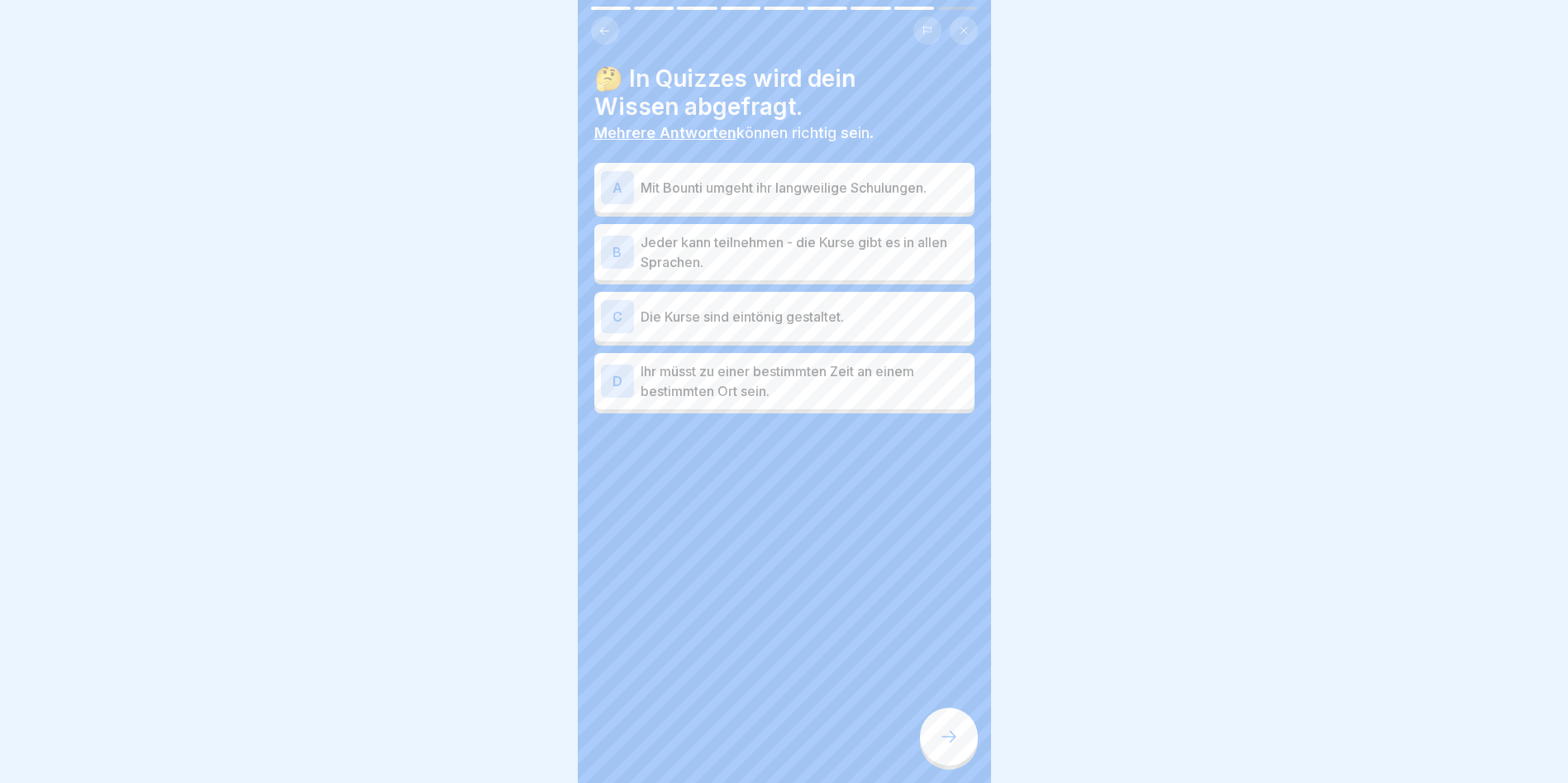
click at [679, 177] on p "Mit Bounti umgeht ihr langweilige Schulungen." at bounding box center [804, 187] width 327 height 20
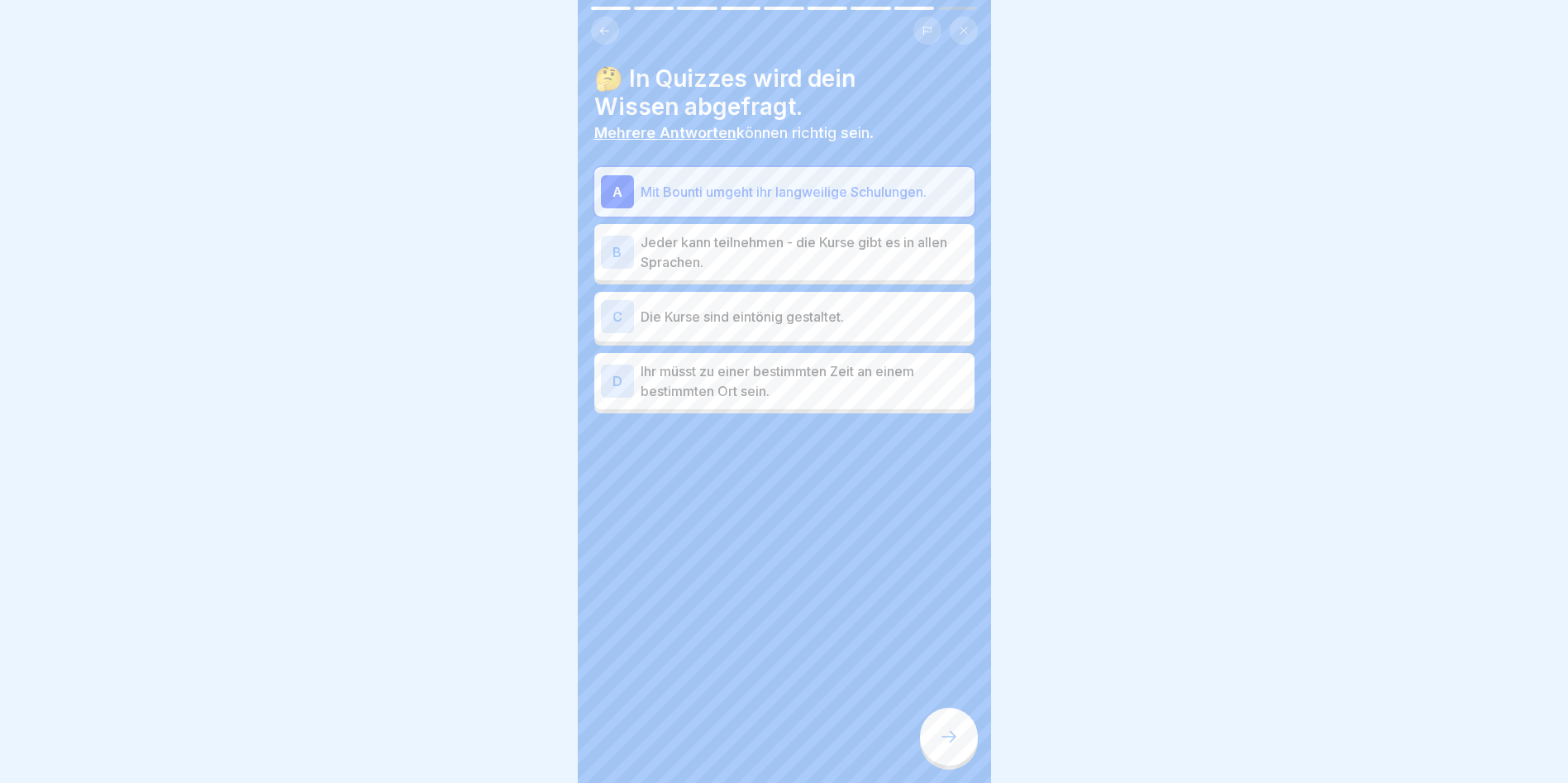
click at [669, 241] on p "Jeder kann teilnehmen - die Kurse gibt es in allen Sprachen." at bounding box center [804, 252] width 327 height 39
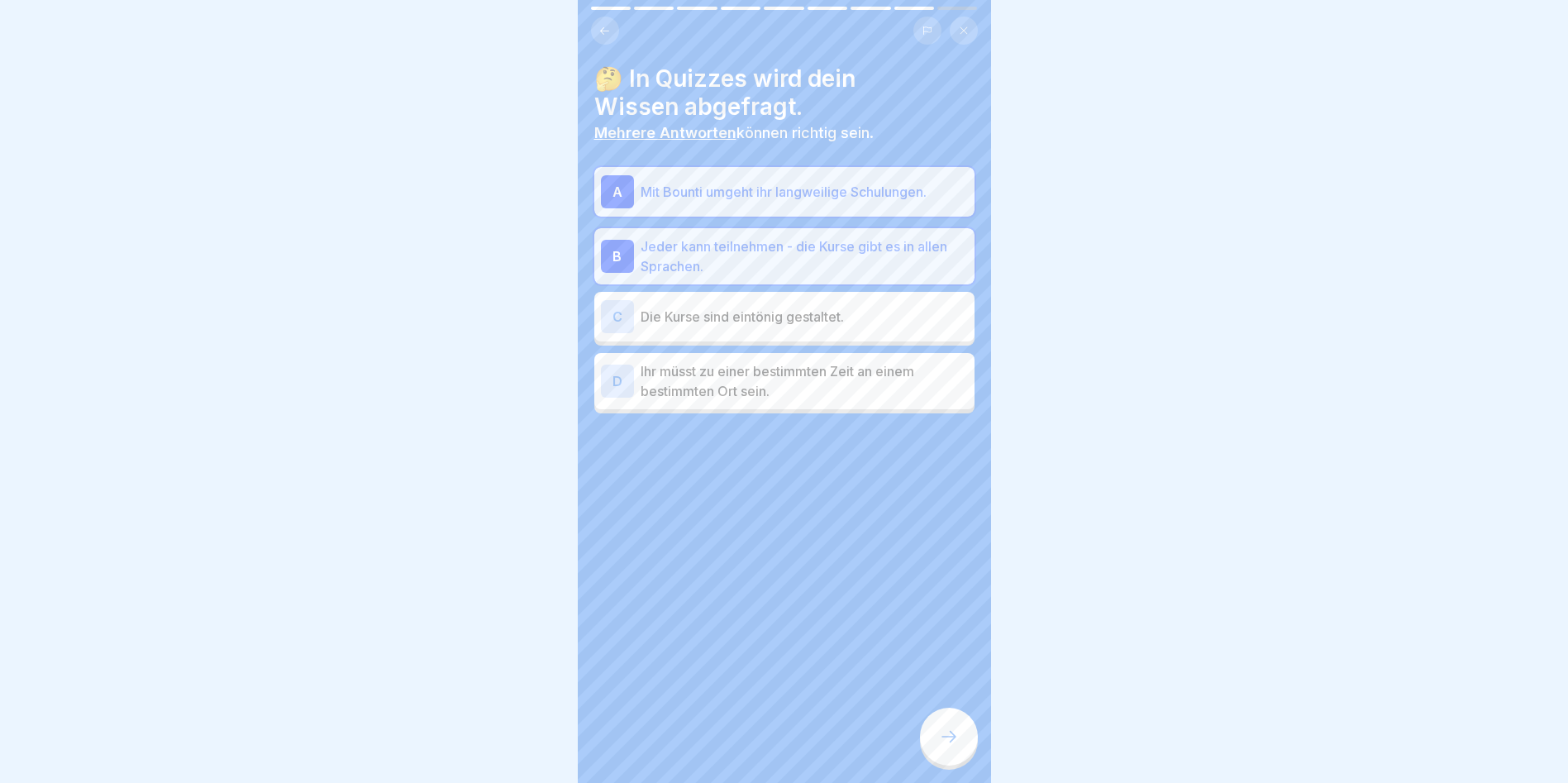
click at [736, 318] on p "Die Kurse sind eintönig gestaltet." at bounding box center [804, 317] width 327 height 20
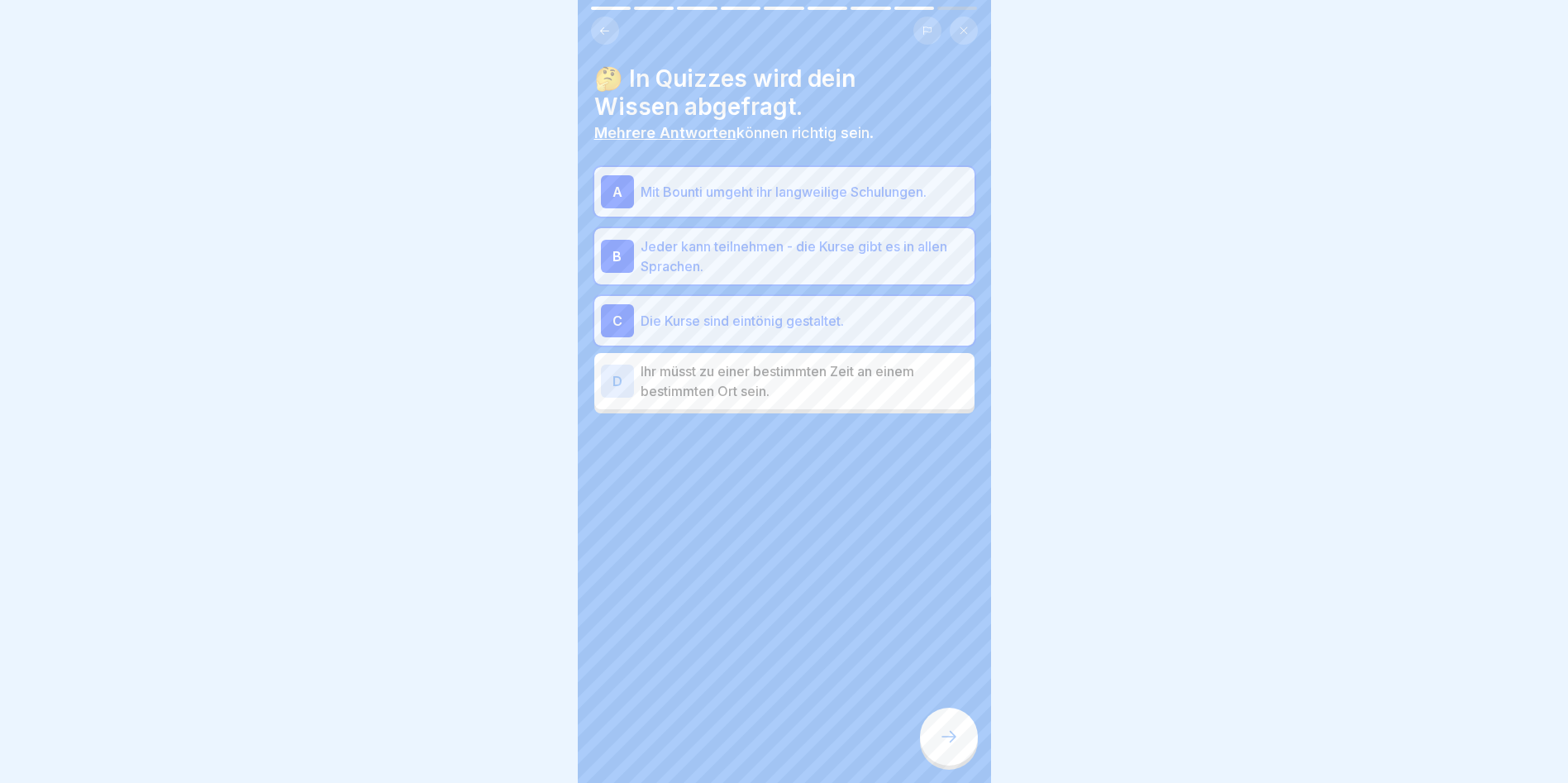
click at [895, 447] on div at bounding box center [949, 736] width 58 height 58
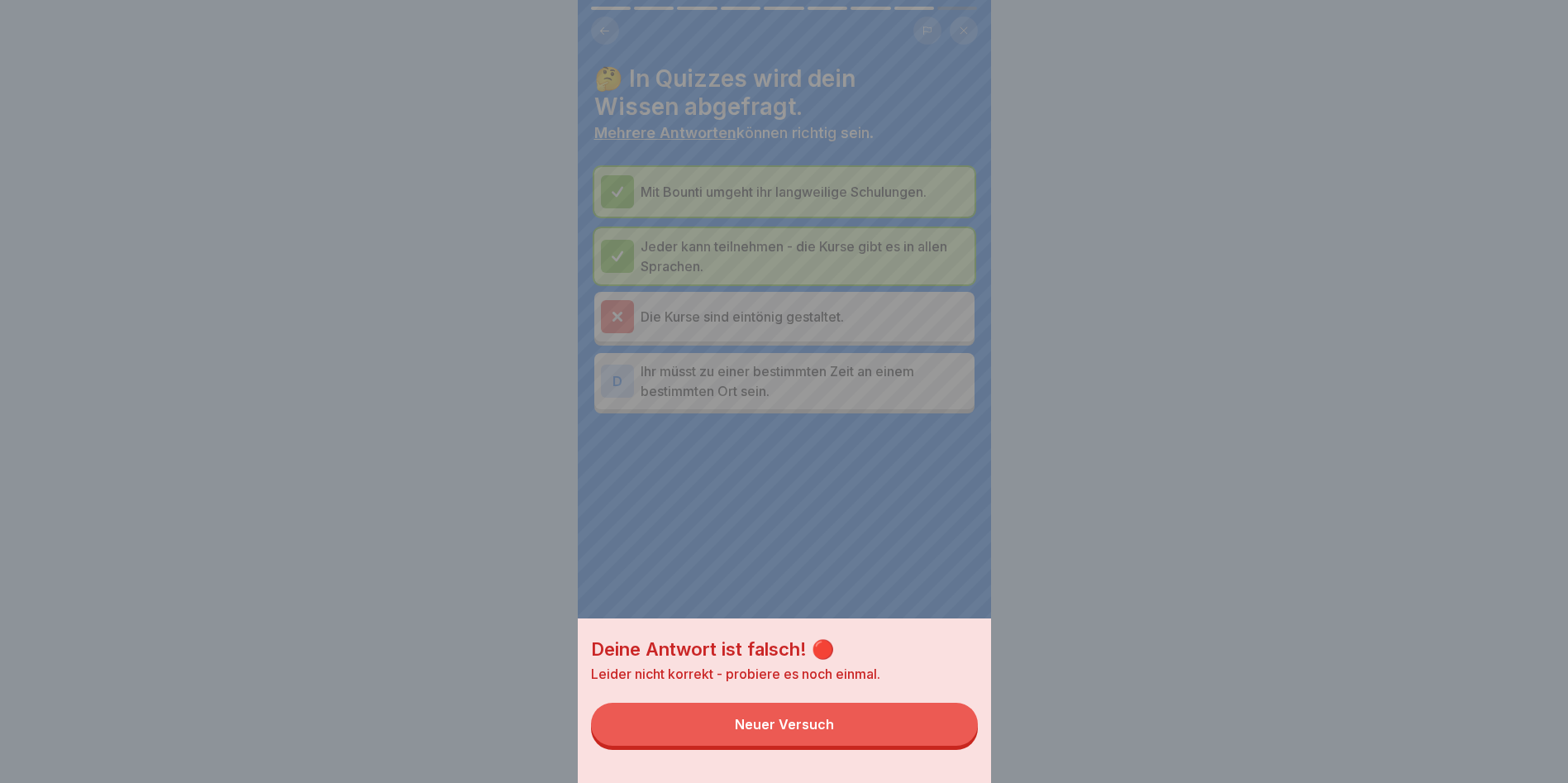
click at [818, 447] on div "Neuer Versuch" at bounding box center [784, 724] width 100 height 15
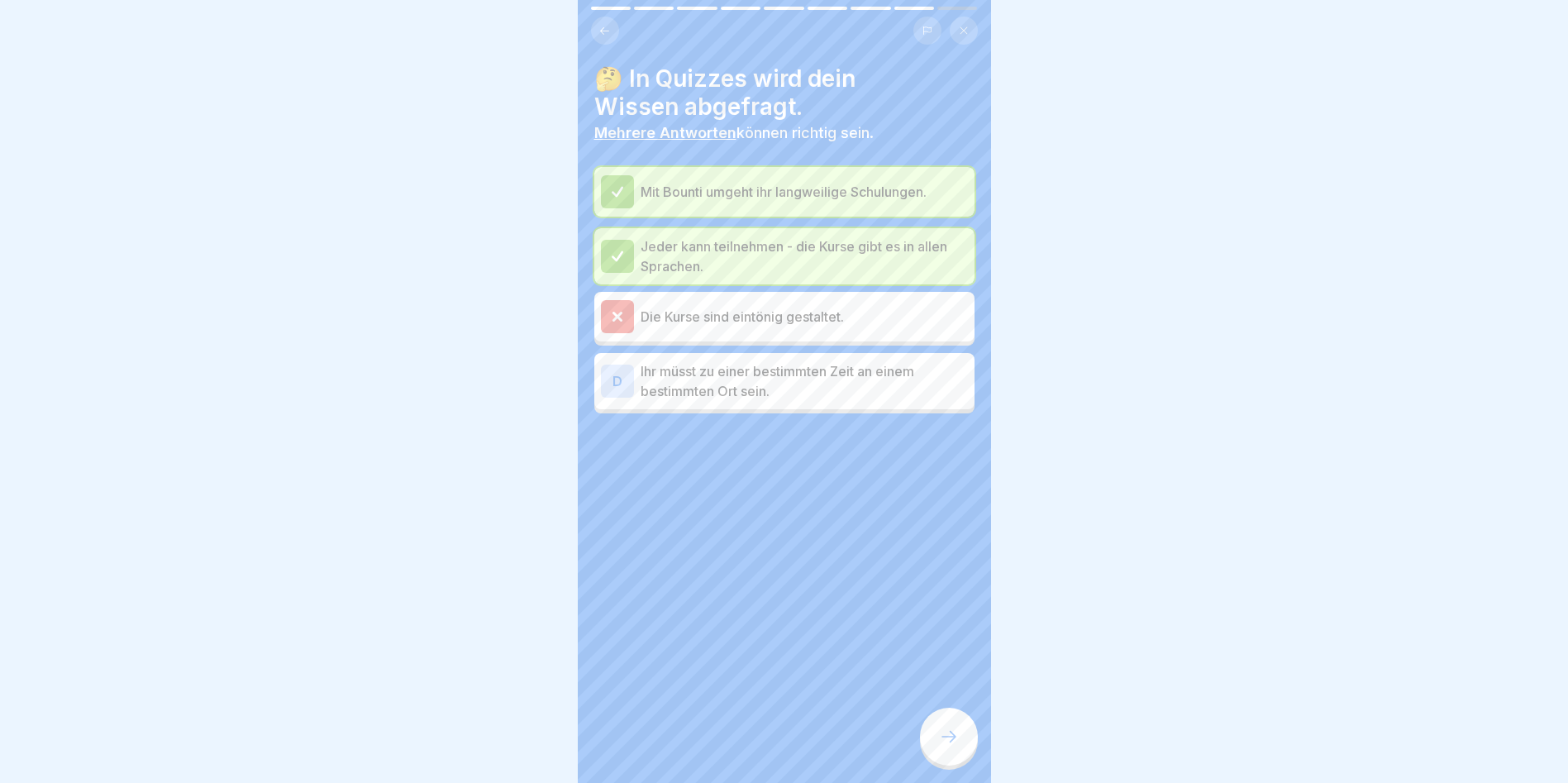
click at [895, 447] on div at bounding box center [949, 736] width 58 height 58
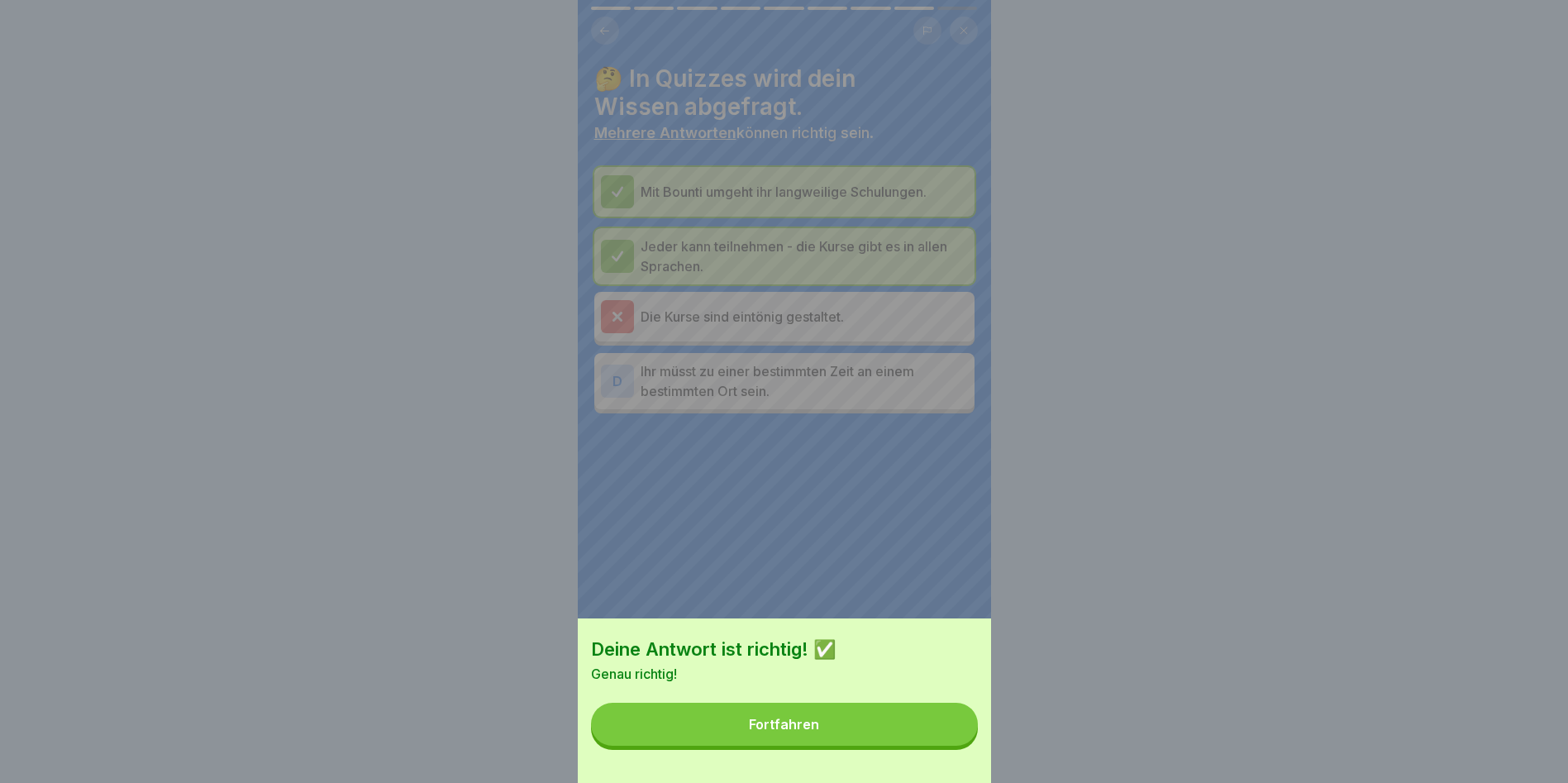
click at [895, 447] on button "Fortfahren" at bounding box center [784, 724] width 387 height 43
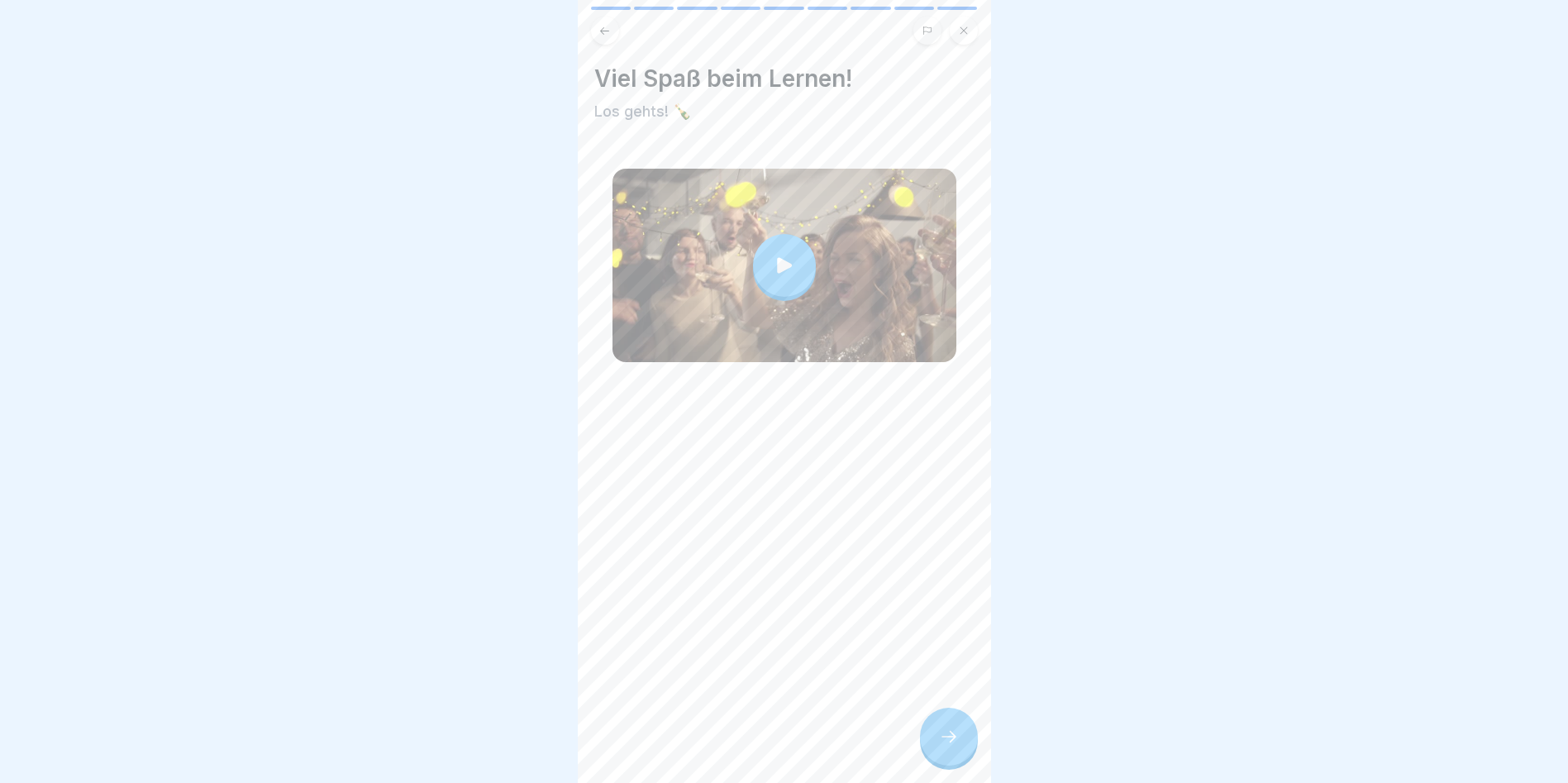
click at [895, 447] on icon at bounding box center [949, 736] width 20 height 20
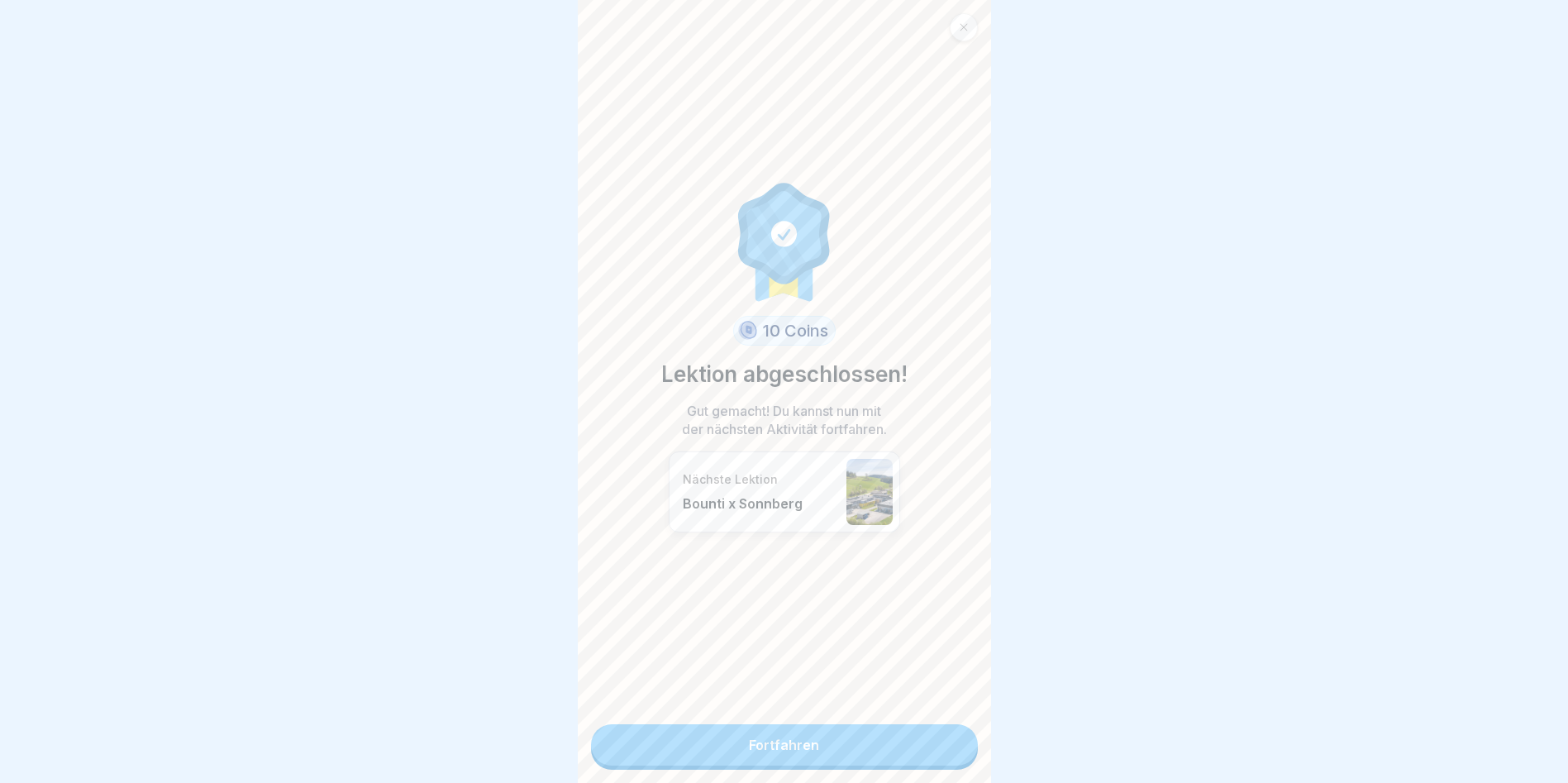
click at [791, 447] on link "Fortfahren" at bounding box center [784, 745] width 387 height 41
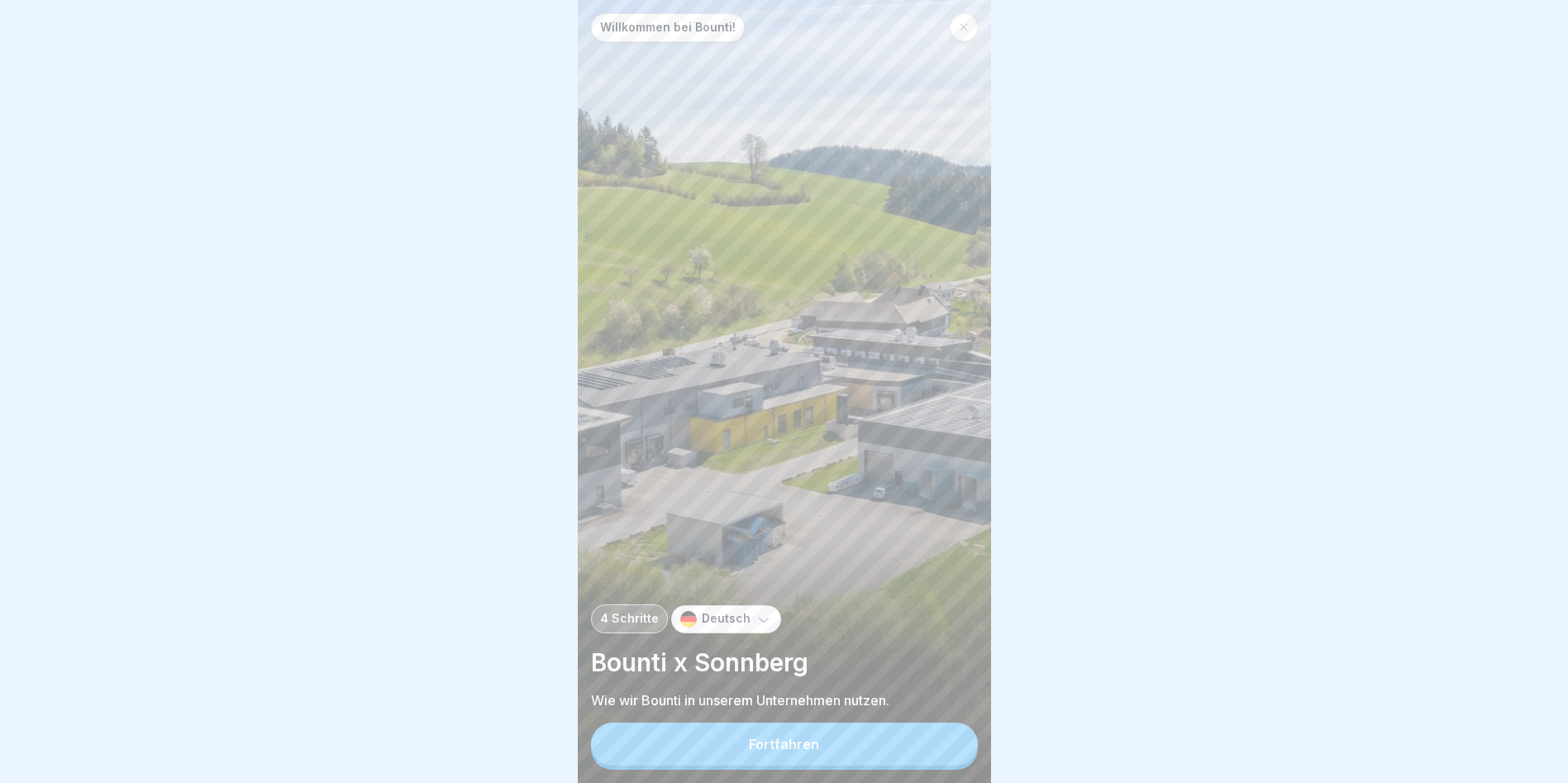
click at [787, 447] on div "Fortfahren" at bounding box center [784, 744] width 70 height 15
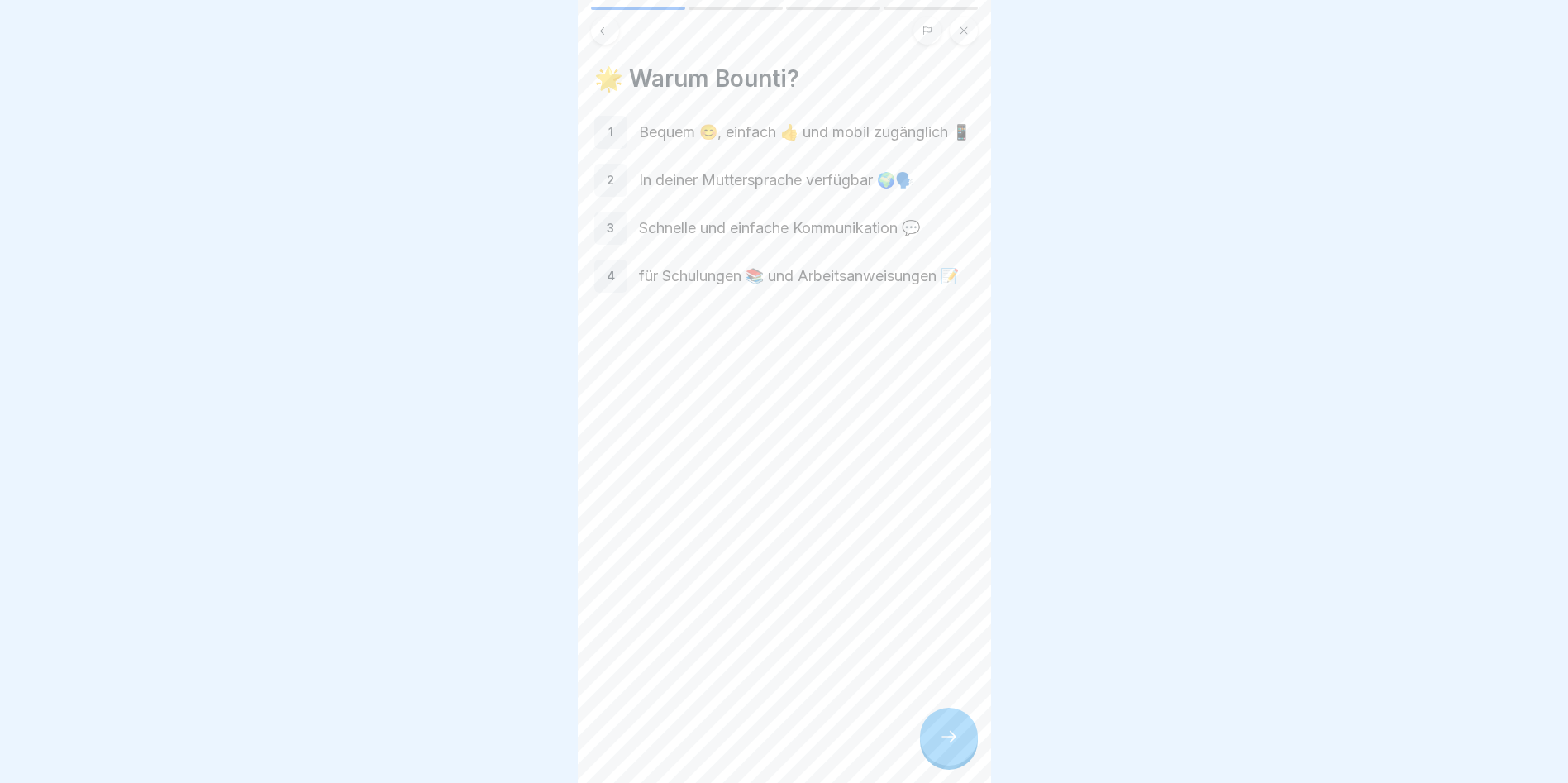
click at [726, 121] on p "Bequem 😊, einfach 👍 und mobil zugänglich 📱" at bounding box center [807, 132] width 336 height 22
click at [598, 136] on div "1" at bounding box center [611, 132] width 33 height 33
click at [895, 447] on div at bounding box center [949, 736] width 58 height 58
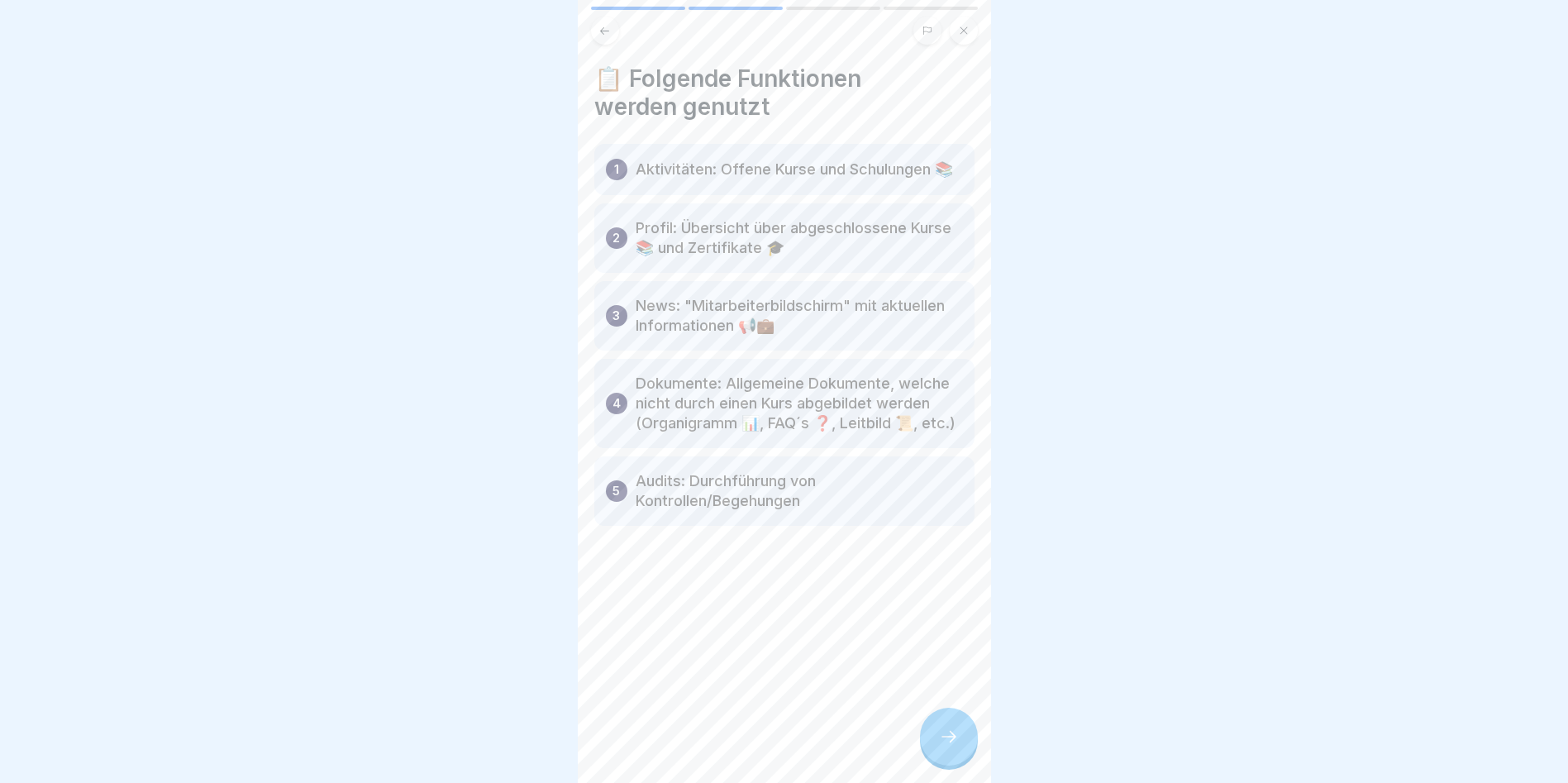
click at [895, 447] on div at bounding box center [949, 736] width 58 height 58
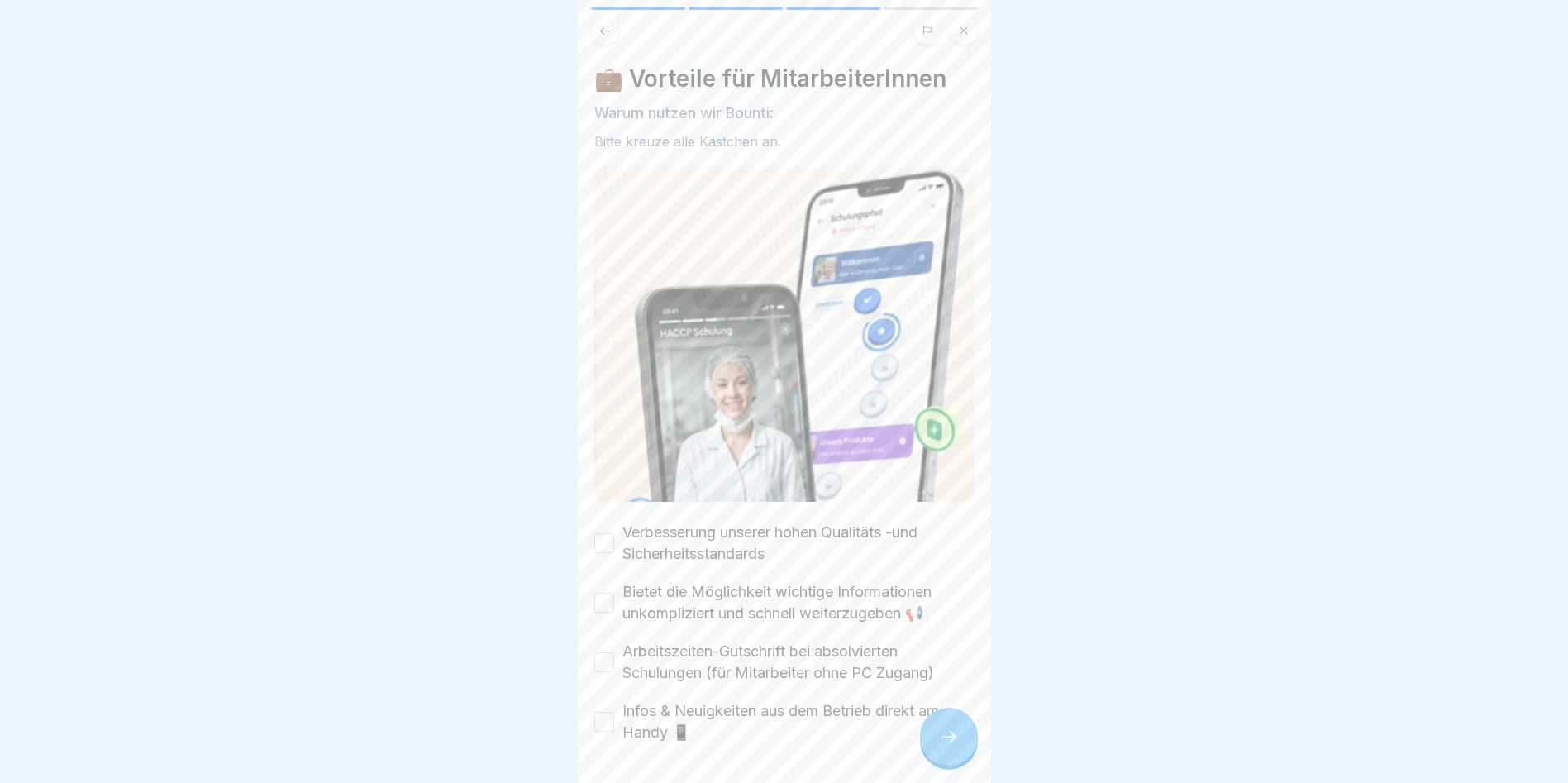
click at [600, 447] on button "Verbesserung unserer hohen Qualitäts -und Sicherheitsstandards" at bounding box center [604, 543] width 20 height 20
click at [602, 447] on button "Bietet die Möglichkeit wichtige Informationen unkompliziert und schnell weiterz…" at bounding box center [604, 602] width 20 height 20
click at [602, 447] on button "Infos & Neuigkeiten aus dem Betrieb direkt am Handy 📱" at bounding box center [604, 722] width 20 height 20
click at [600, 447] on button "Arbeitszeiten-Gutschrift bei absolvierten Schulungen (für Mitarbeiter ohne PC Z…" at bounding box center [604, 663] width 20 height 20
click at [895, 447] on div at bounding box center [949, 736] width 58 height 58
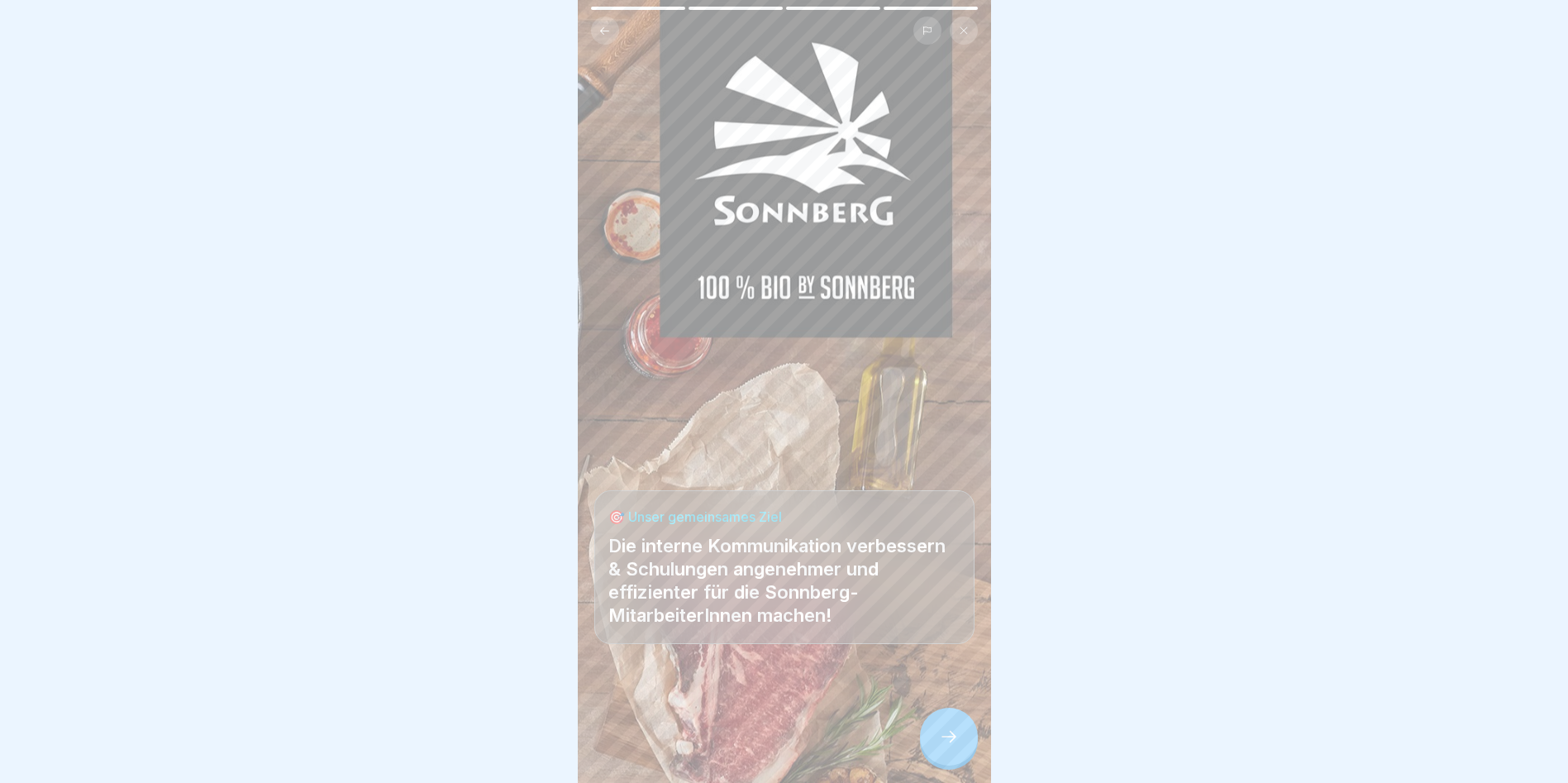
click at [895, 447] on div at bounding box center [949, 736] width 58 height 58
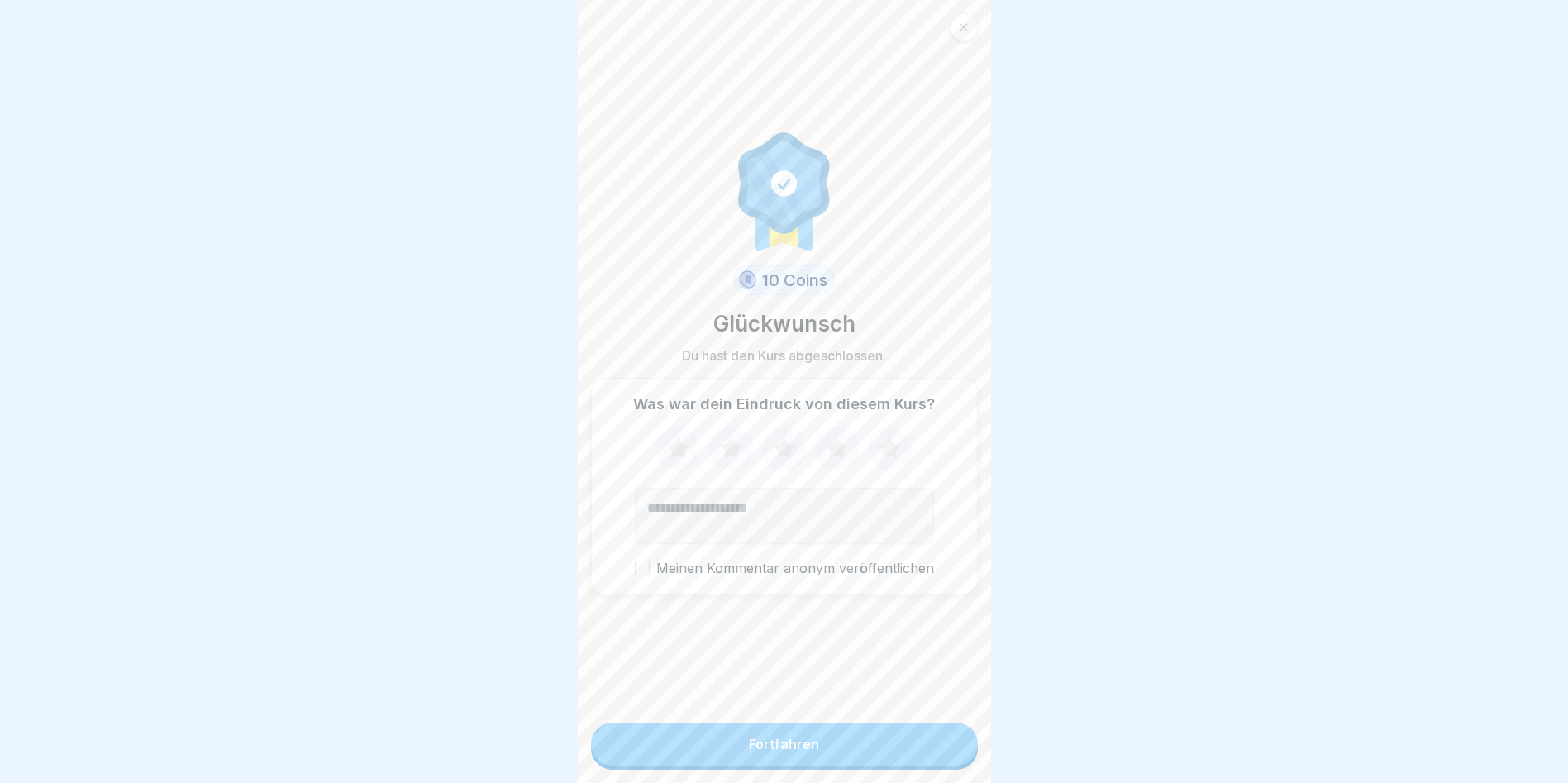
click at [685, 447] on icon at bounding box center [679, 448] width 44 height 43
click at [731, 447] on icon at bounding box center [731, 448] width 44 height 43
click at [775, 447] on icon at bounding box center [784, 448] width 44 height 43
click at [824, 447] on icon at bounding box center [837, 448] width 44 height 43
click at [805, 447] on div "Fortfahren" at bounding box center [784, 744] width 70 height 15
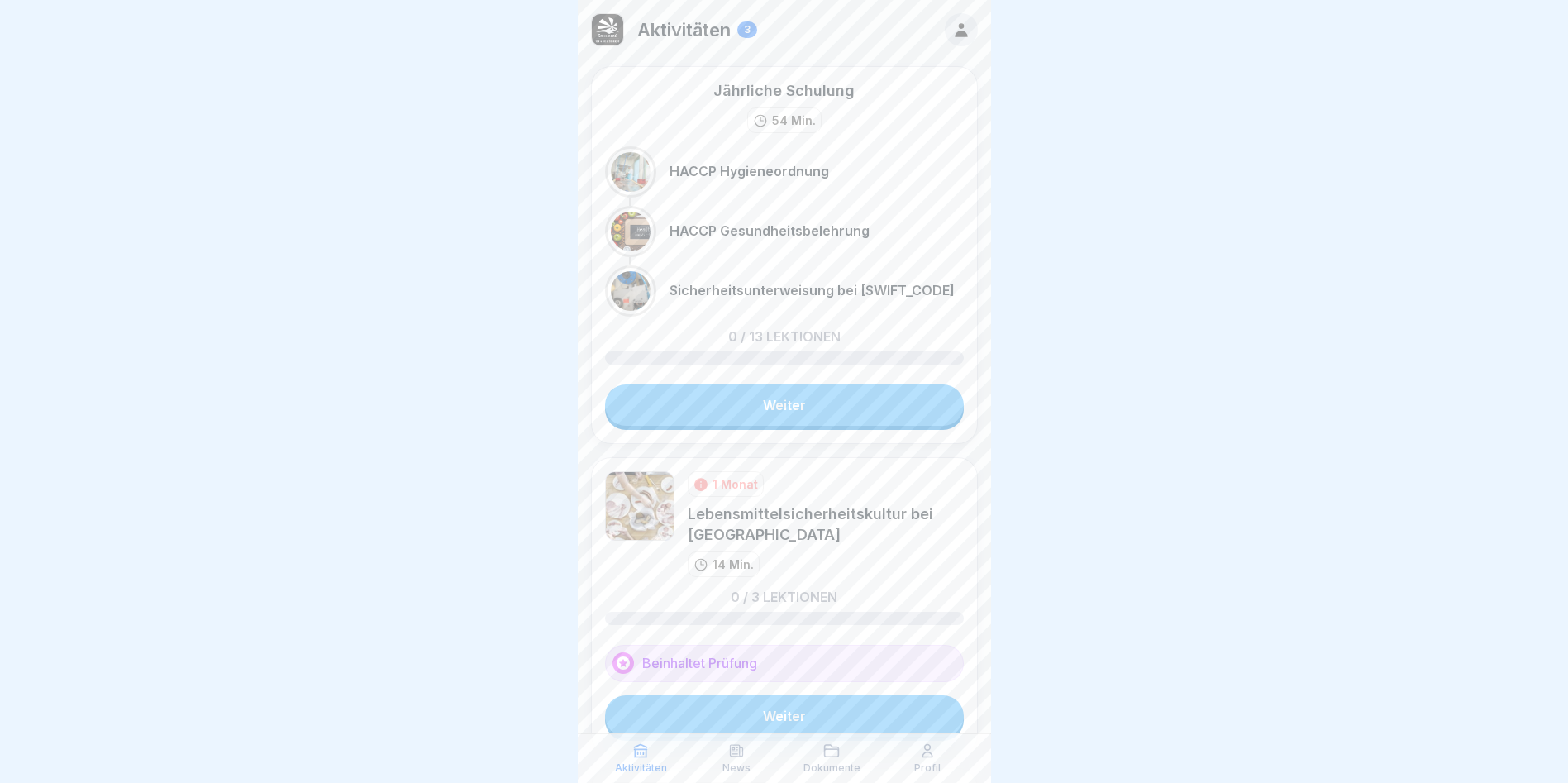
click at [783, 392] on link "Weiter" at bounding box center [784, 404] width 359 height 41
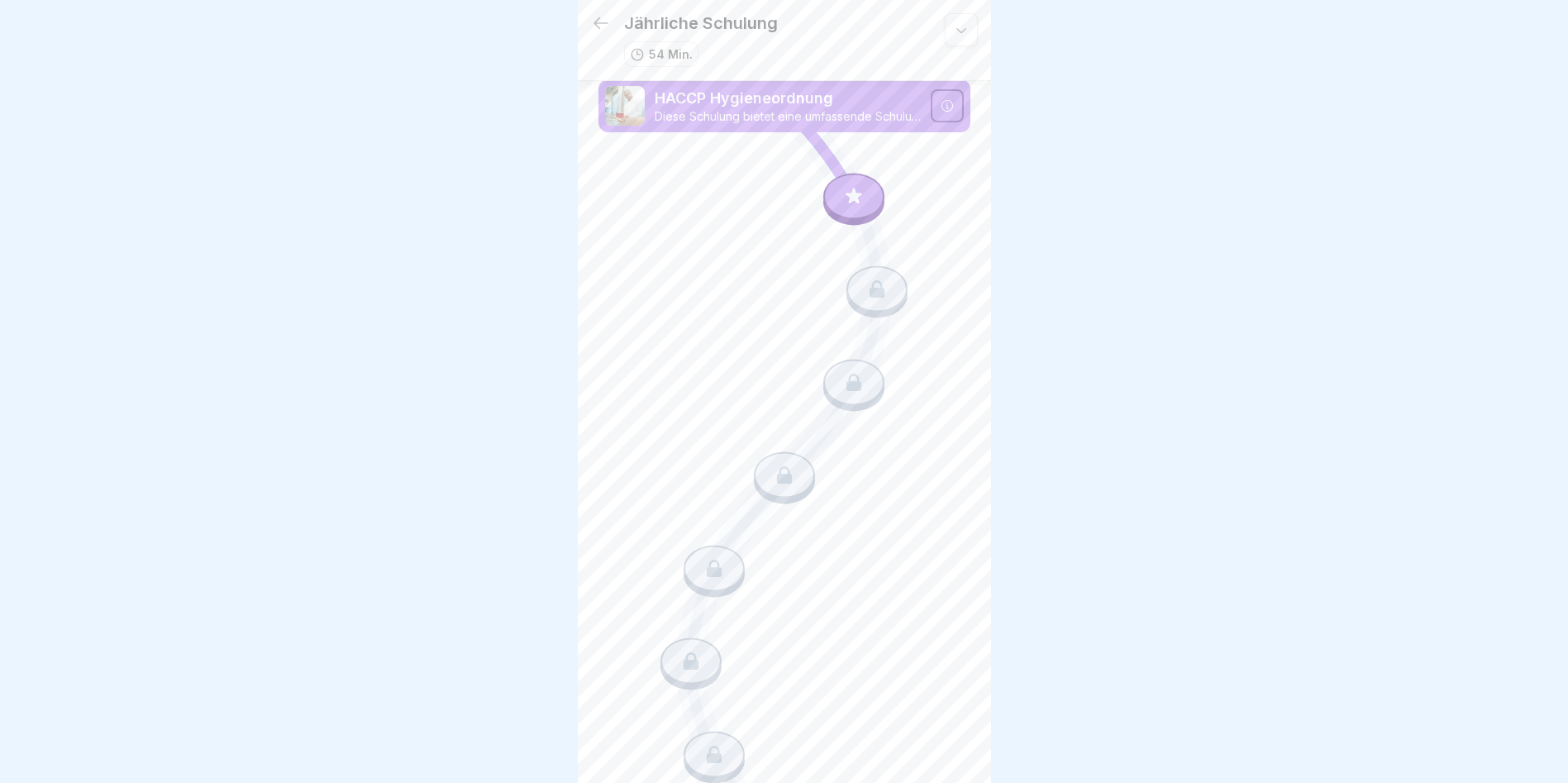
click at [863, 274] on div at bounding box center [877, 288] width 61 height 46
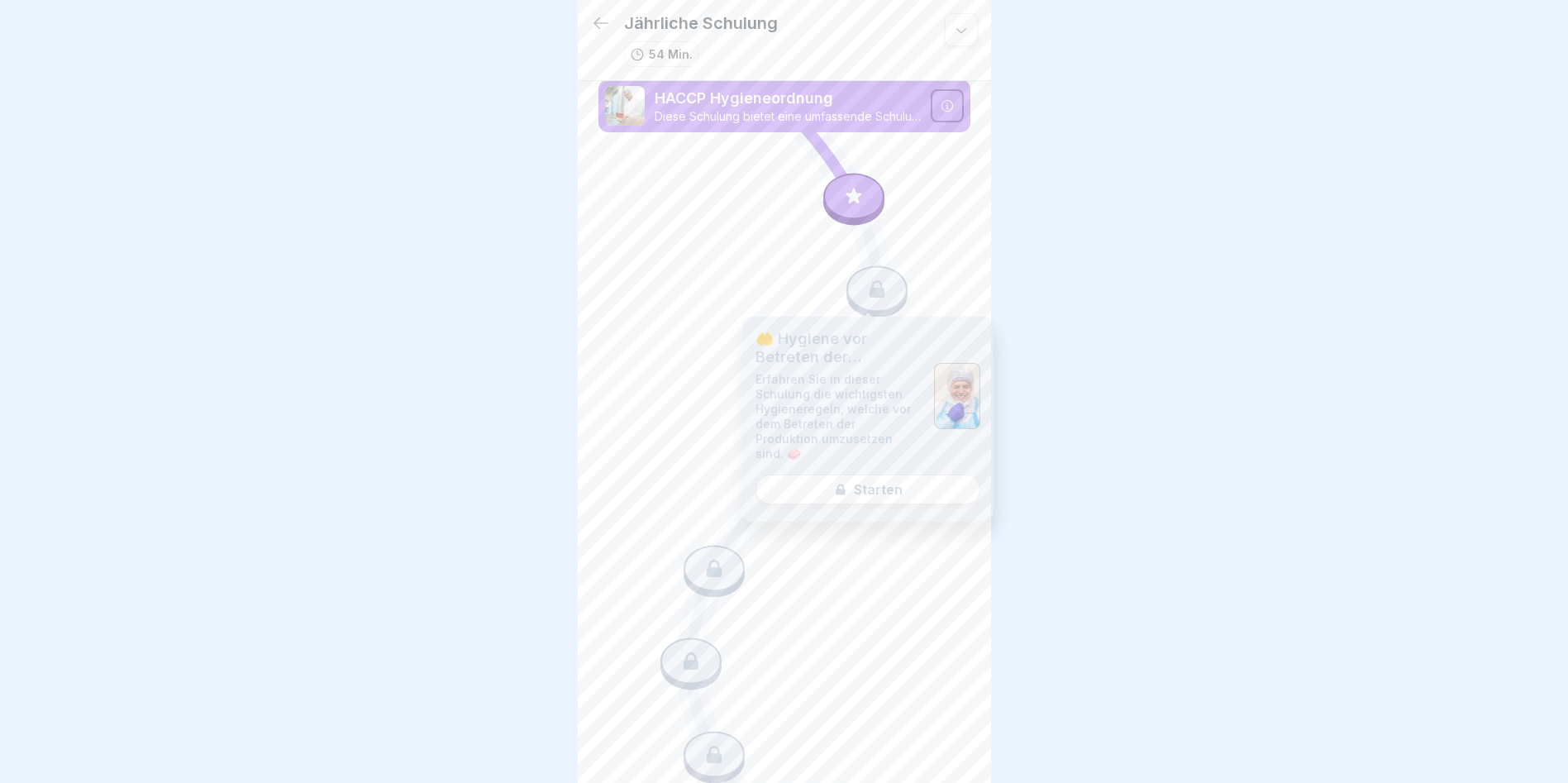
click at [864, 447] on div "🤲 Hygiene vor Betreten der Produktion Erfahren Sie in dieser Schulung die wicht…" at bounding box center [868, 418] width 251 height 205
click at [855, 447] on div "🤲 Hygiene vor Betreten der Produktion Erfahren Sie in dieser Schulung die wicht…" at bounding box center [868, 418] width 251 height 205
click at [895, 393] on div at bounding box center [956, 396] width 46 height 66
click at [839, 447] on div "🤲 Hygiene vor Betreten der Produktion Erfahren Sie in dieser Schulung die wicht…" at bounding box center [868, 418] width 251 height 205
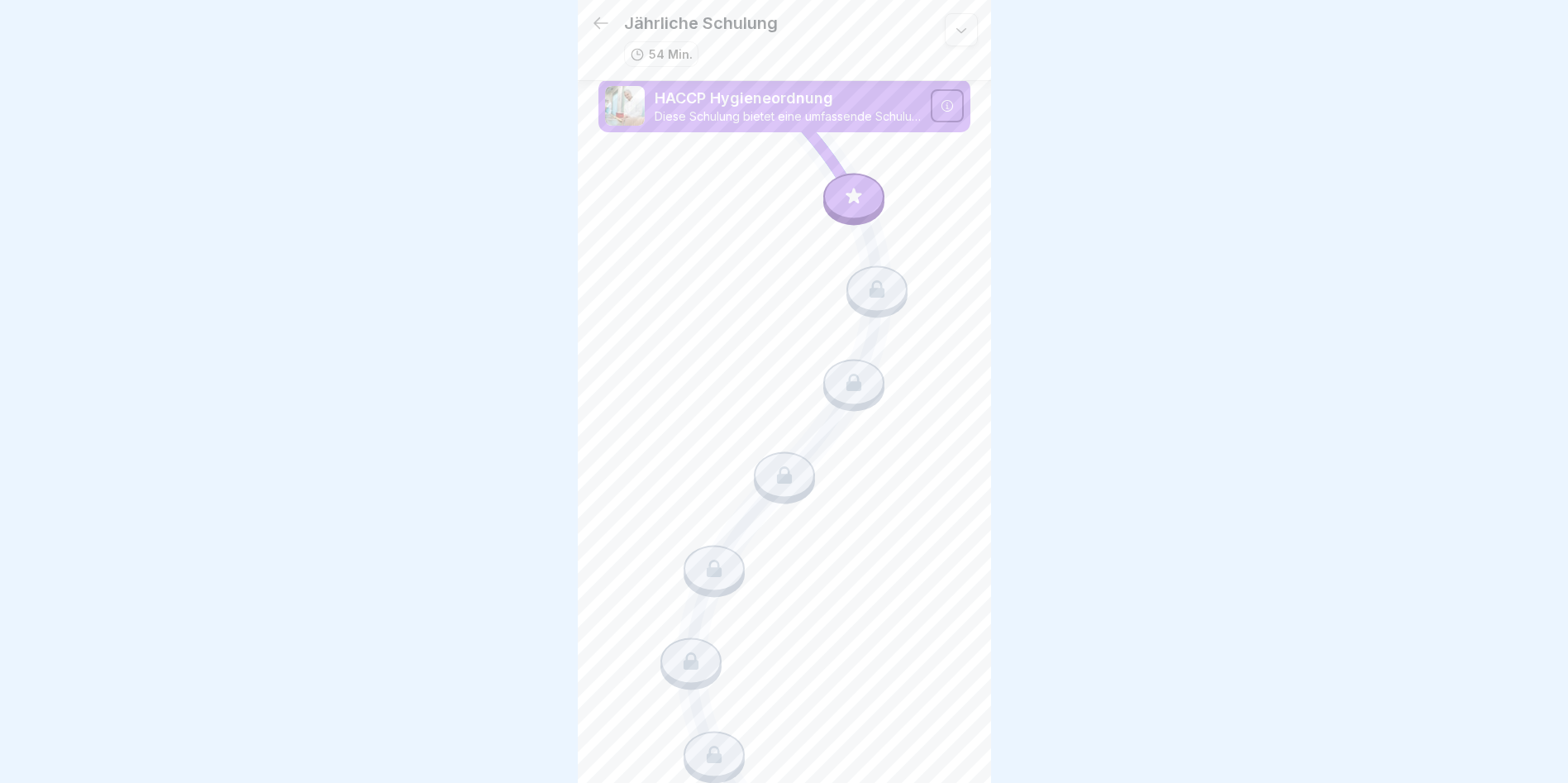
click at [833, 192] on div at bounding box center [853, 196] width 61 height 46
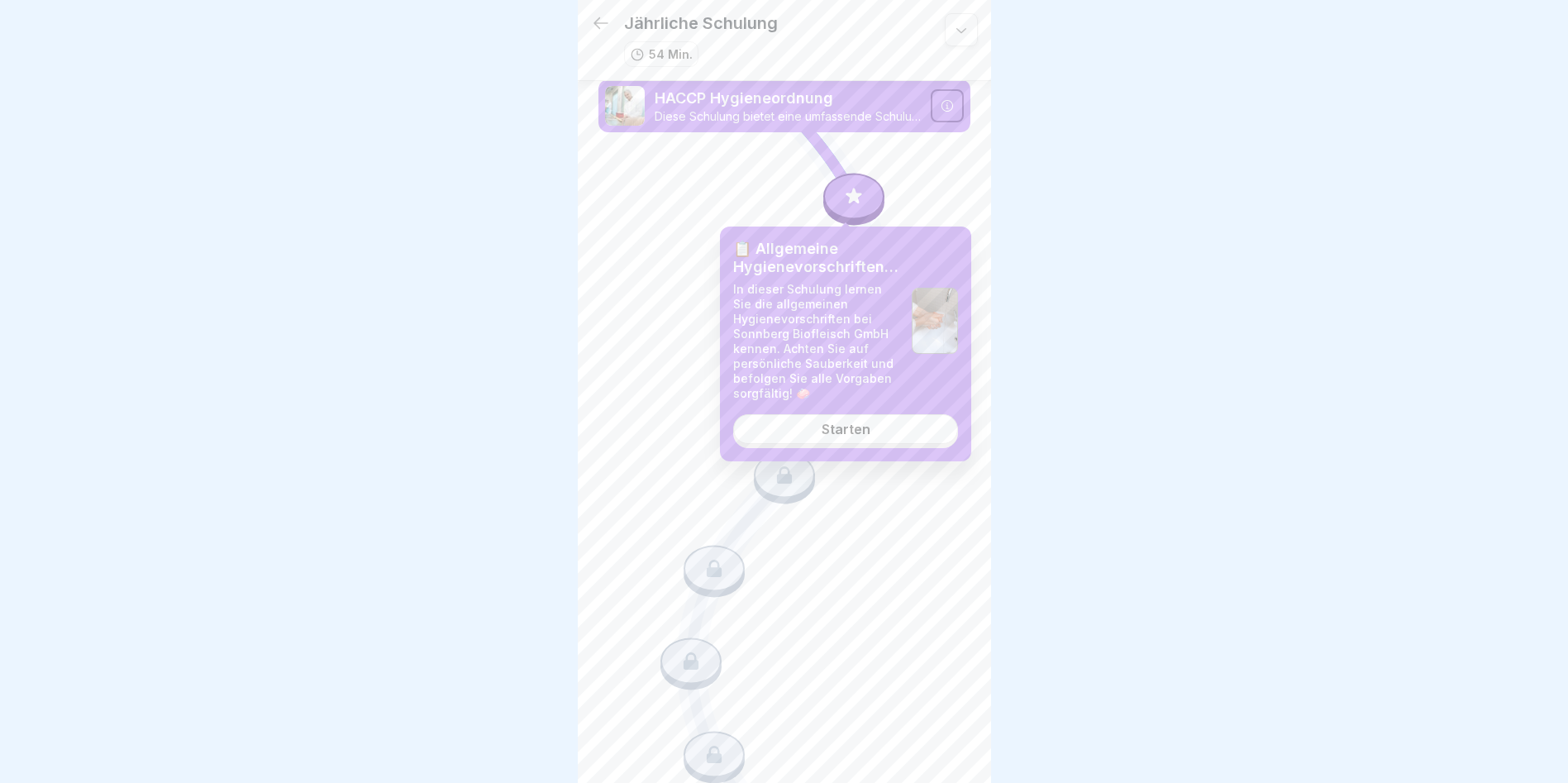
click at [836, 414] on div "📋 Allgemeine Hygienevorschriften bei Sonnberg Biofleisch GmbH In dieser Schulun…" at bounding box center [846, 344] width 251 height 235
click at [831, 423] on div "Starten" at bounding box center [846, 429] width 49 height 15
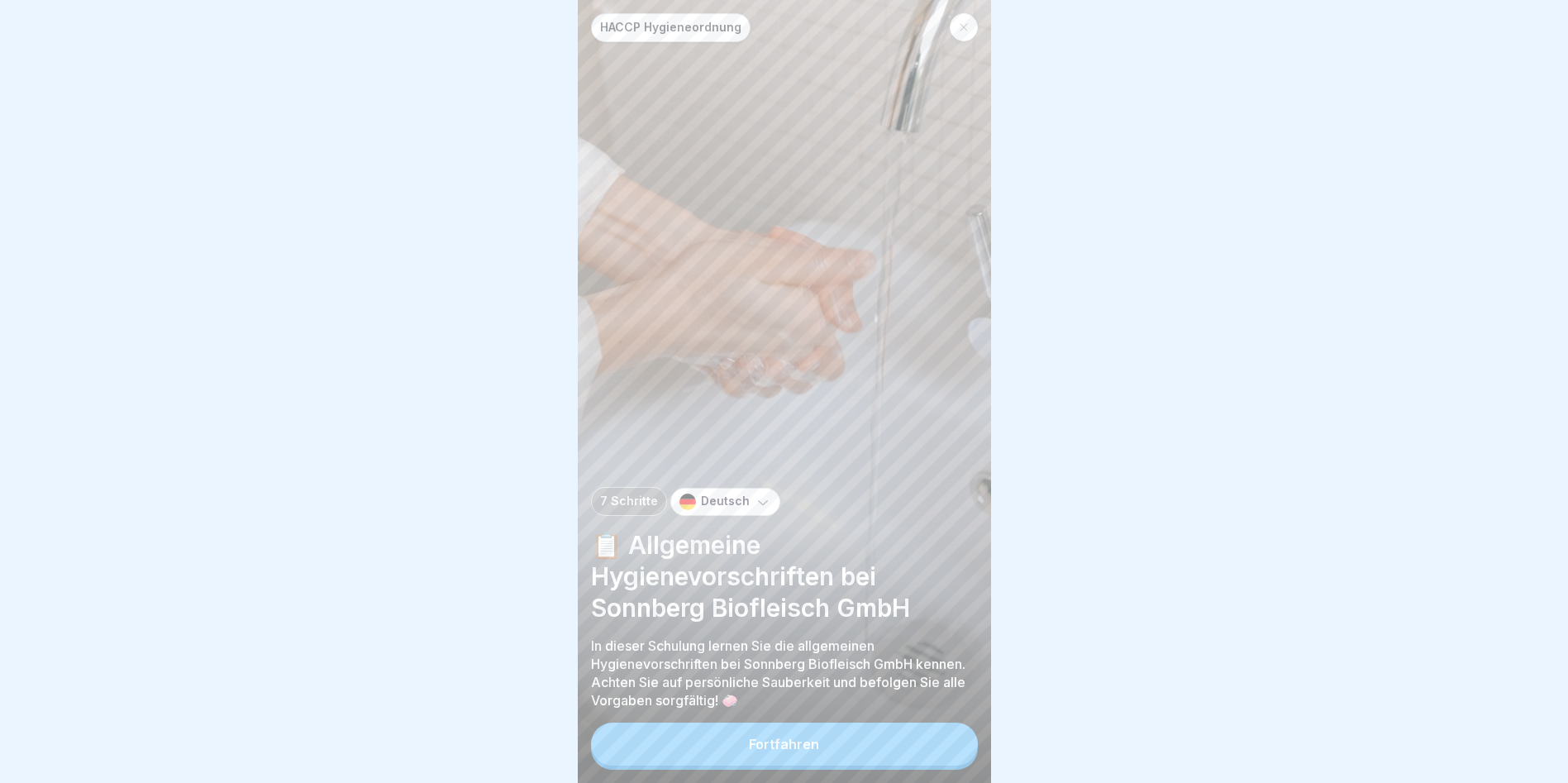
click at [792, 447] on button "Fortfahren" at bounding box center [784, 744] width 387 height 43
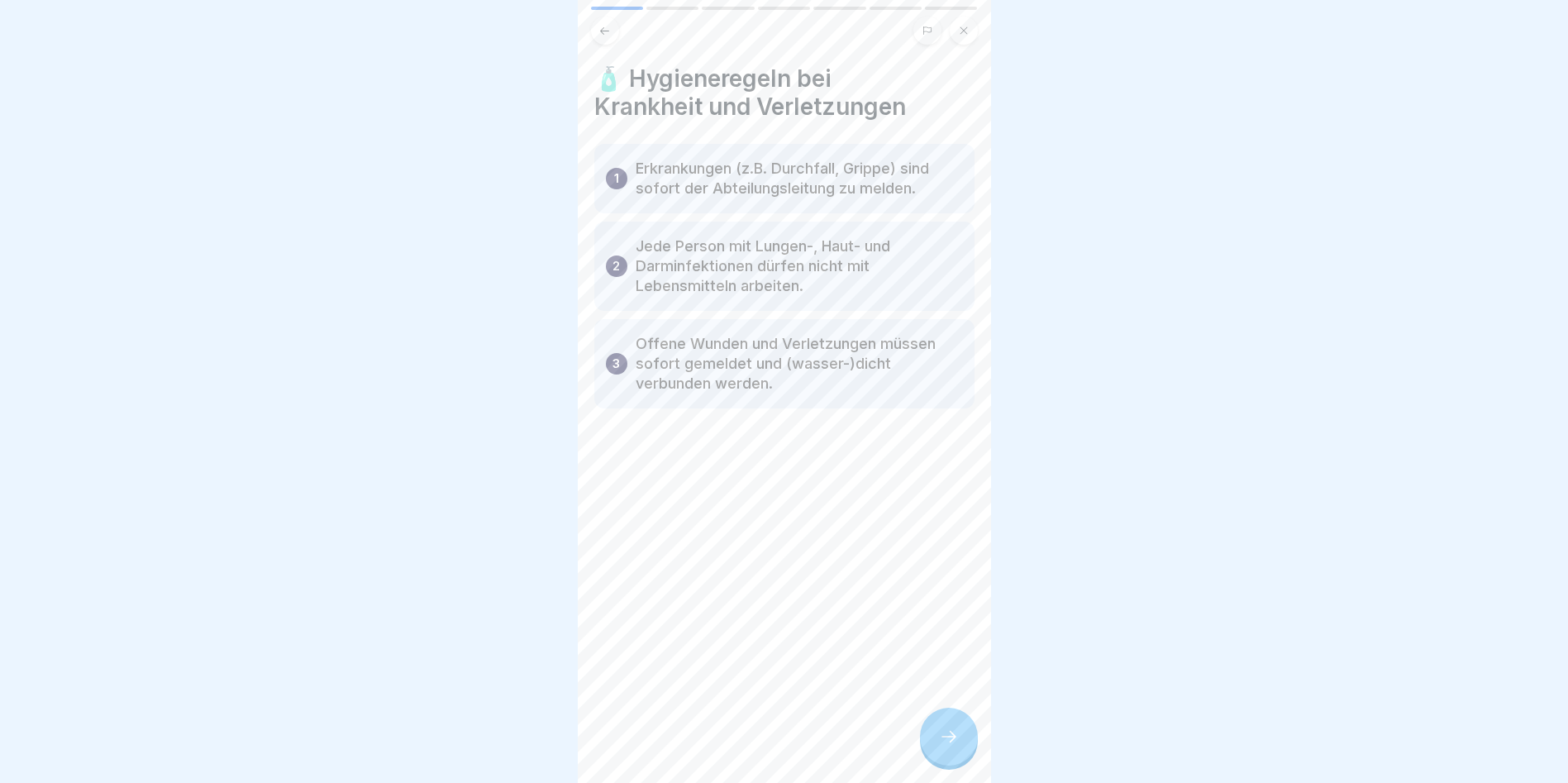
click at [895, 447] on icon at bounding box center [949, 736] width 20 height 20
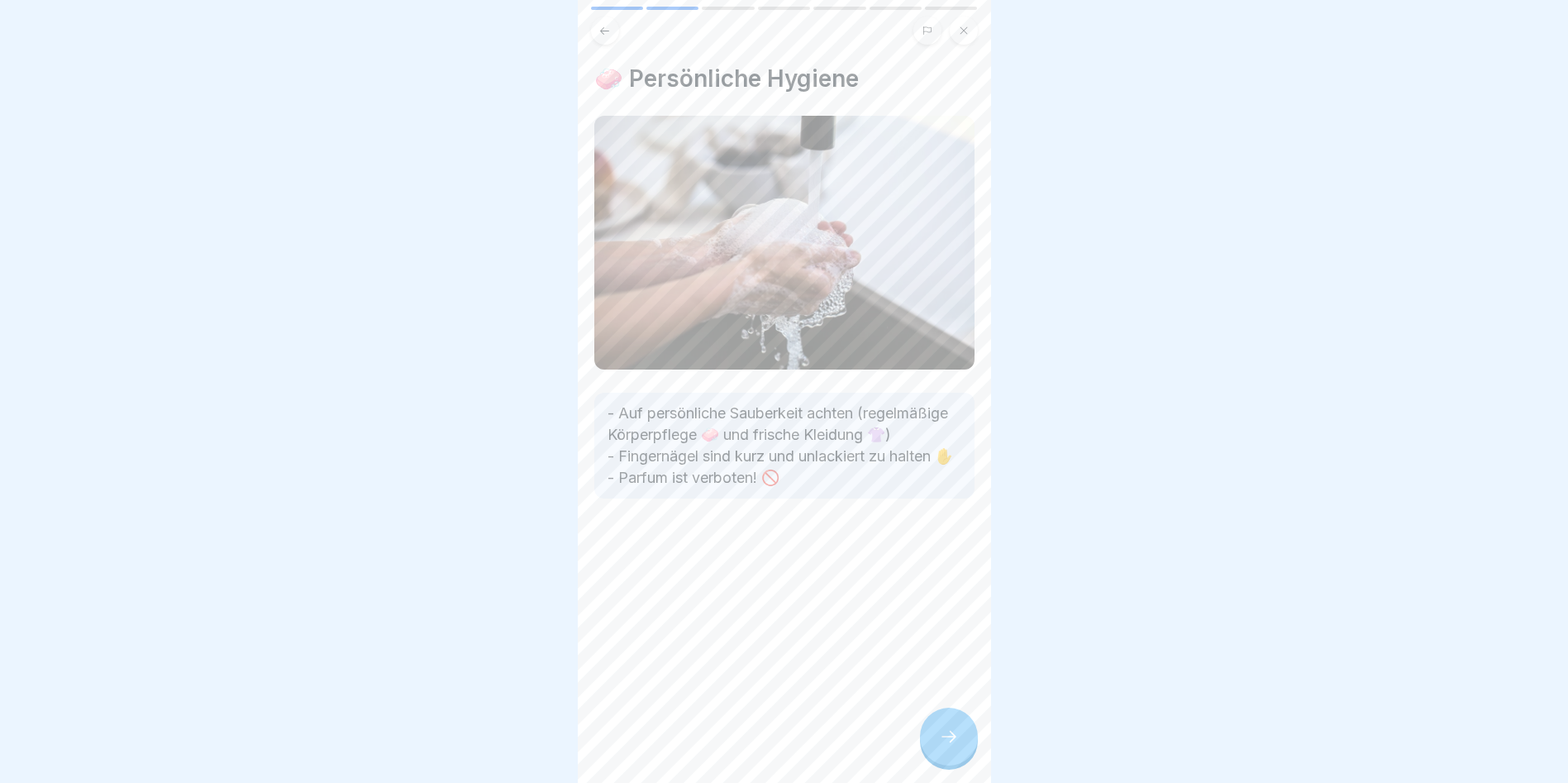
click at [895, 447] on icon at bounding box center [949, 736] width 20 height 20
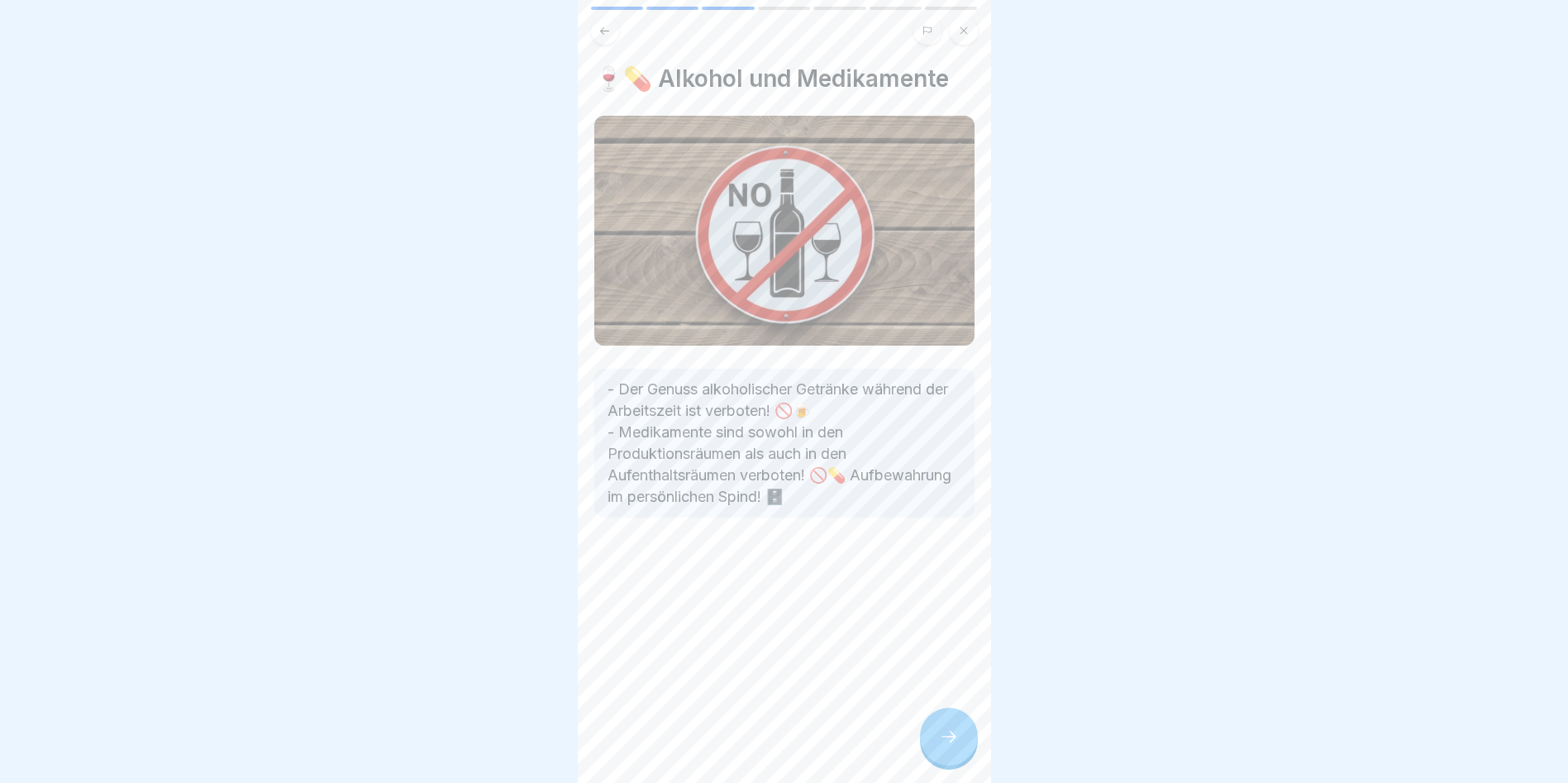
click at [882, 447] on div "🍷💊 Alkohol und Medikamente - Der Genuss alkoholischer Getränke während der Arbe…" at bounding box center [785, 392] width 413 height 783
click at [895, 447] on icon at bounding box center [949, 736] width 20 height 20
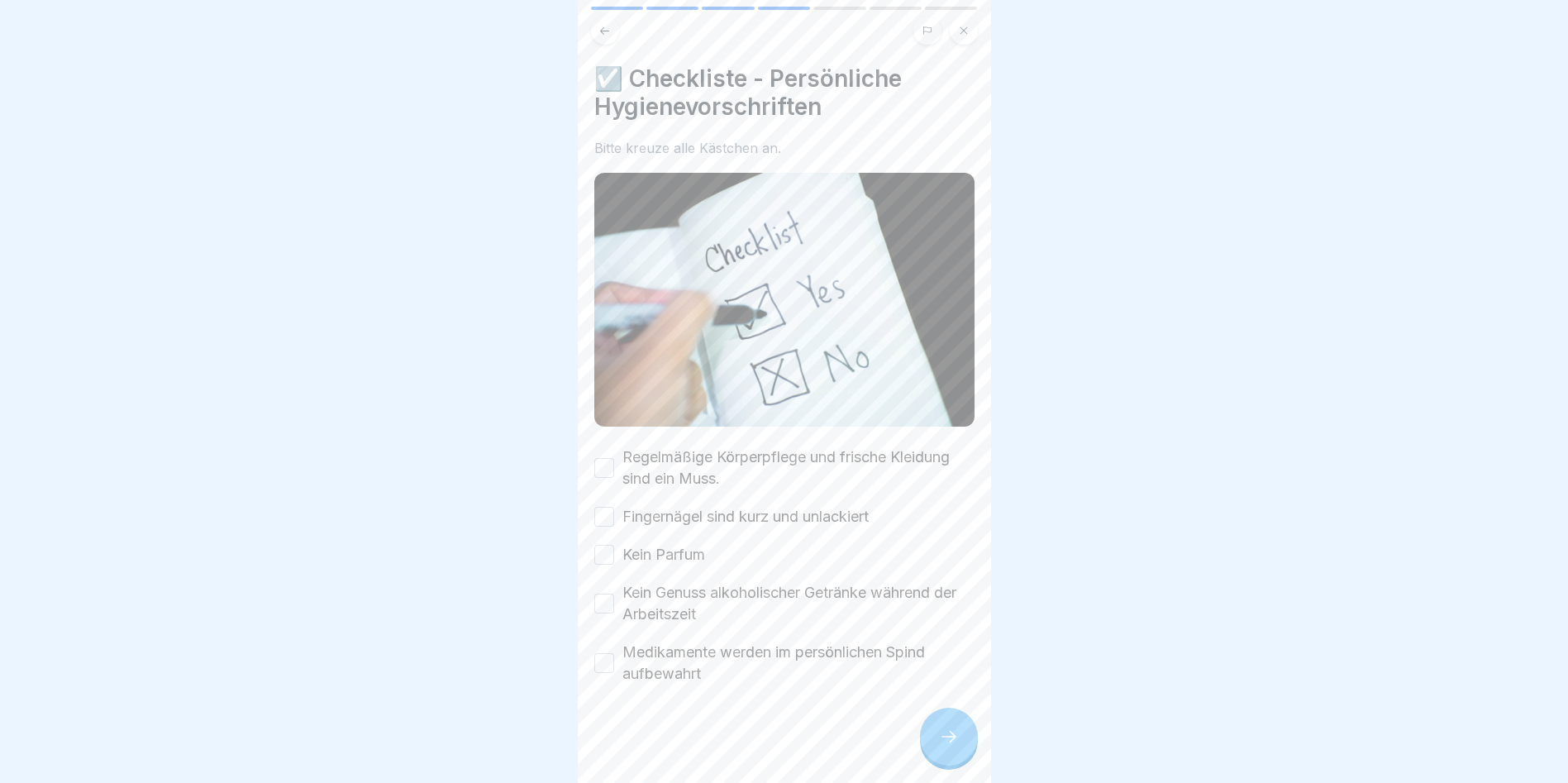
click at [611, 447] on button "Regelmäßige Körperpflege und frische Kleidung sind ein Muss." at bounding box center [604, 468] width 20 height 20
click at [607, 447] on button "Fingernägel sind kurz und unlackiert" at bounding box center [604, 517] width 20 height 20
click at [602, 447] on button "Kein Parfum" at bounding box center [604, 555] width 20 height 20
click at [597, 447] on button "Kein Genuss alkoholischer Getränke während der Arbeitszeit" at bounding box center [604, 603] width 20 height 20
click at [601, 447] on button "Medikamente werden im persönlichen Spind aufbewahrt" at bounding box center [604, 663] width 20 height 20
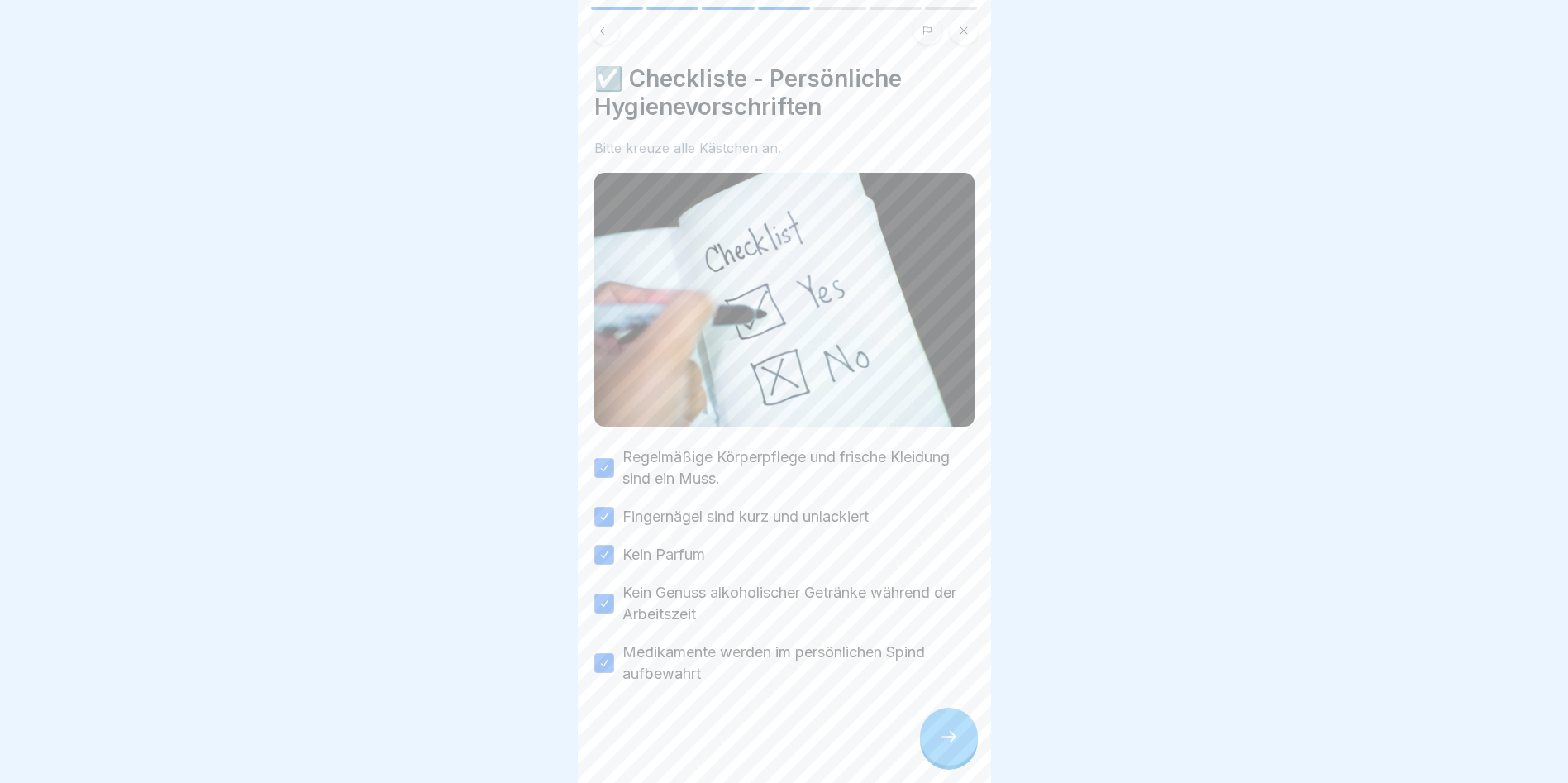
click at [895, 447] on div at bounding box center [949, 736] width 58 height 58
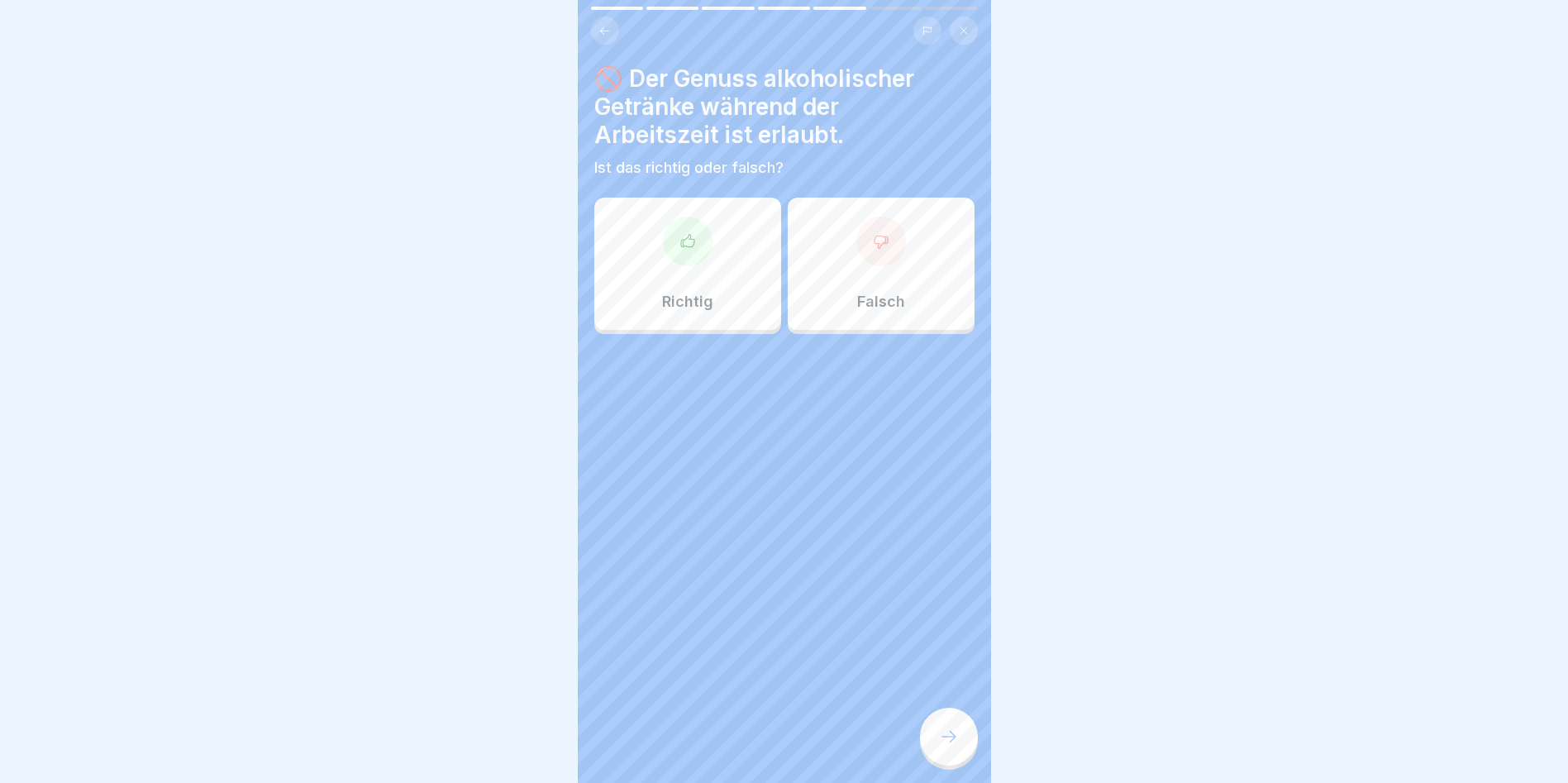
click at [857, 240] on div at bounding box center [881, 241] width 49 height 49
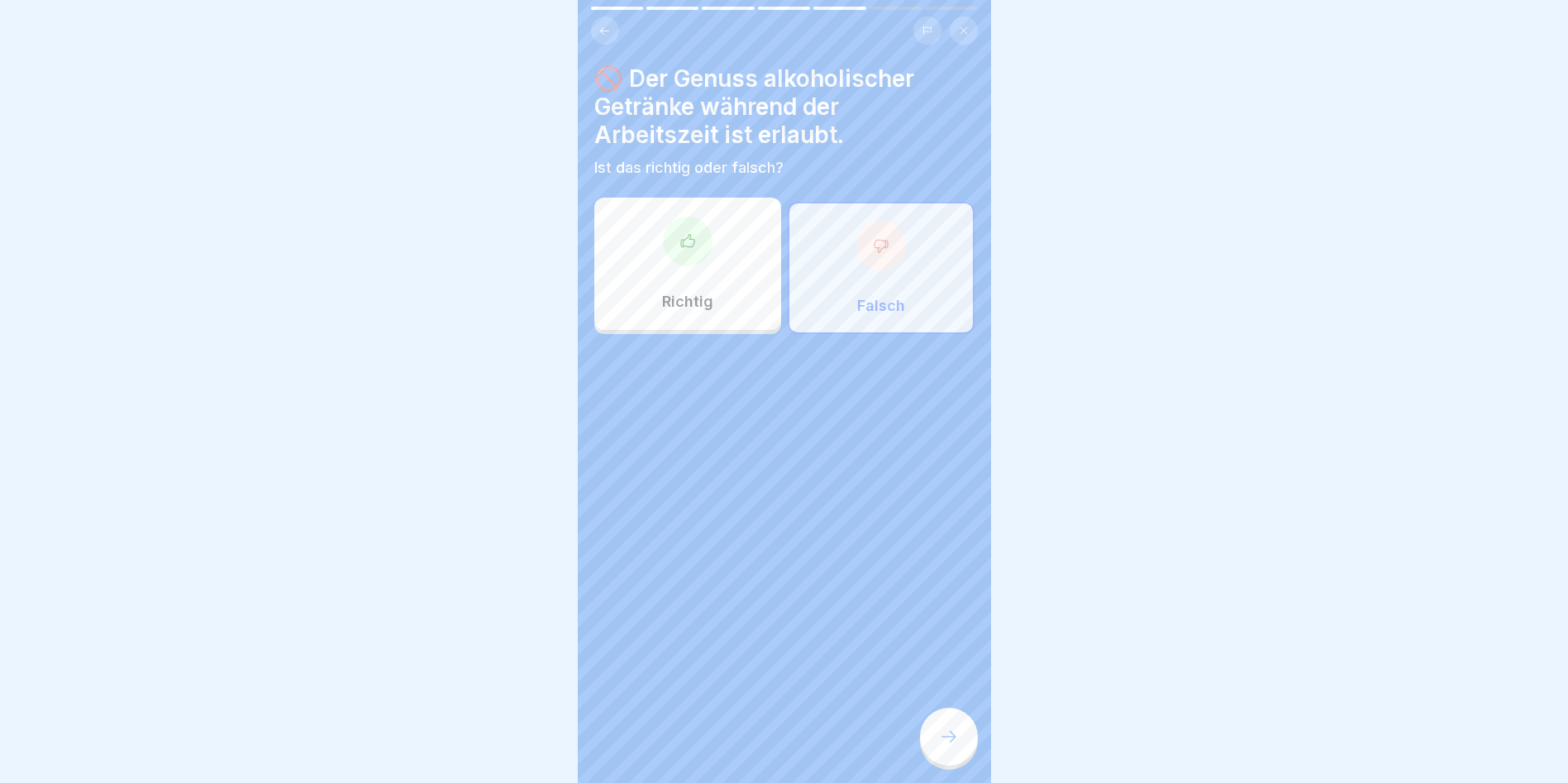
click at [873, 238] on icon at bounding box center [881, 246] width 17 height 17
click at [895, 447] on div at bounding box center [949, 736] width 58 height 58
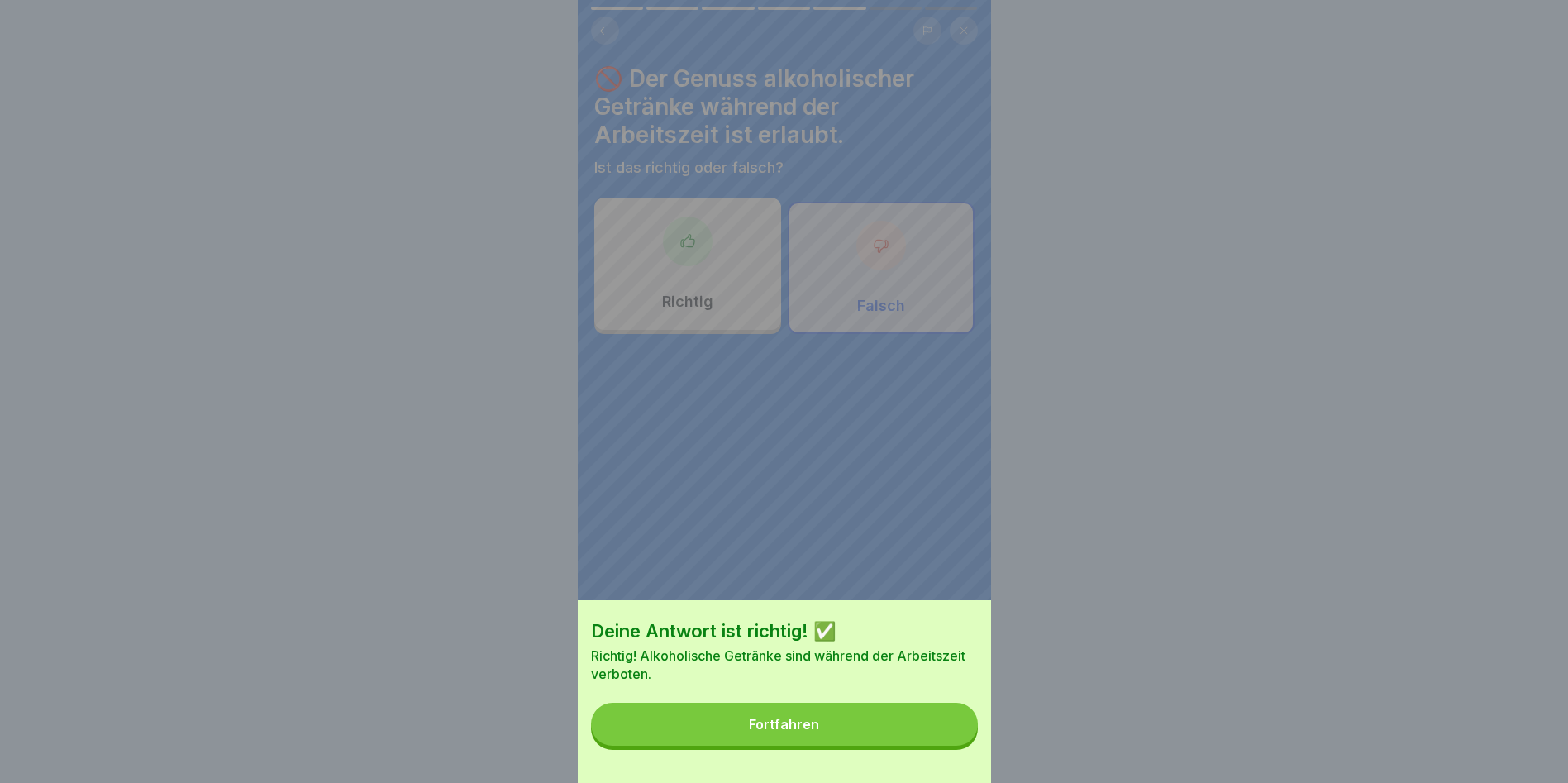
click at [895, 447] on button "Fortfahren" at bounding box center [784, 724] width 387 height 43
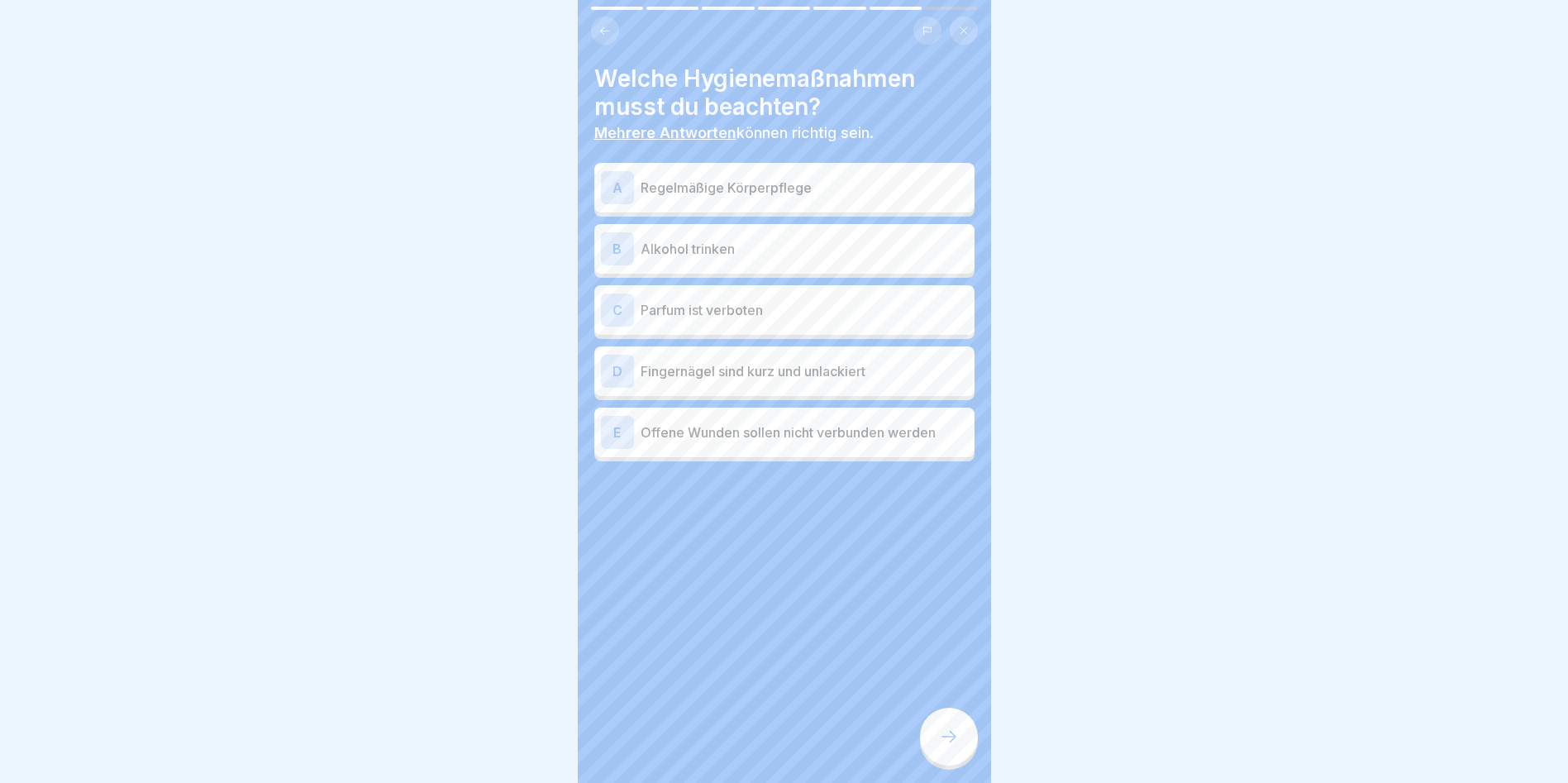
click at [793, 181] on p "Regelmäßige Körperpflege" at bounding box center [804, 187] width 327 height 20
click at [674, 297] on div "C Parfum ist verboten" at bounding box center [784, 310] width 367 height 33
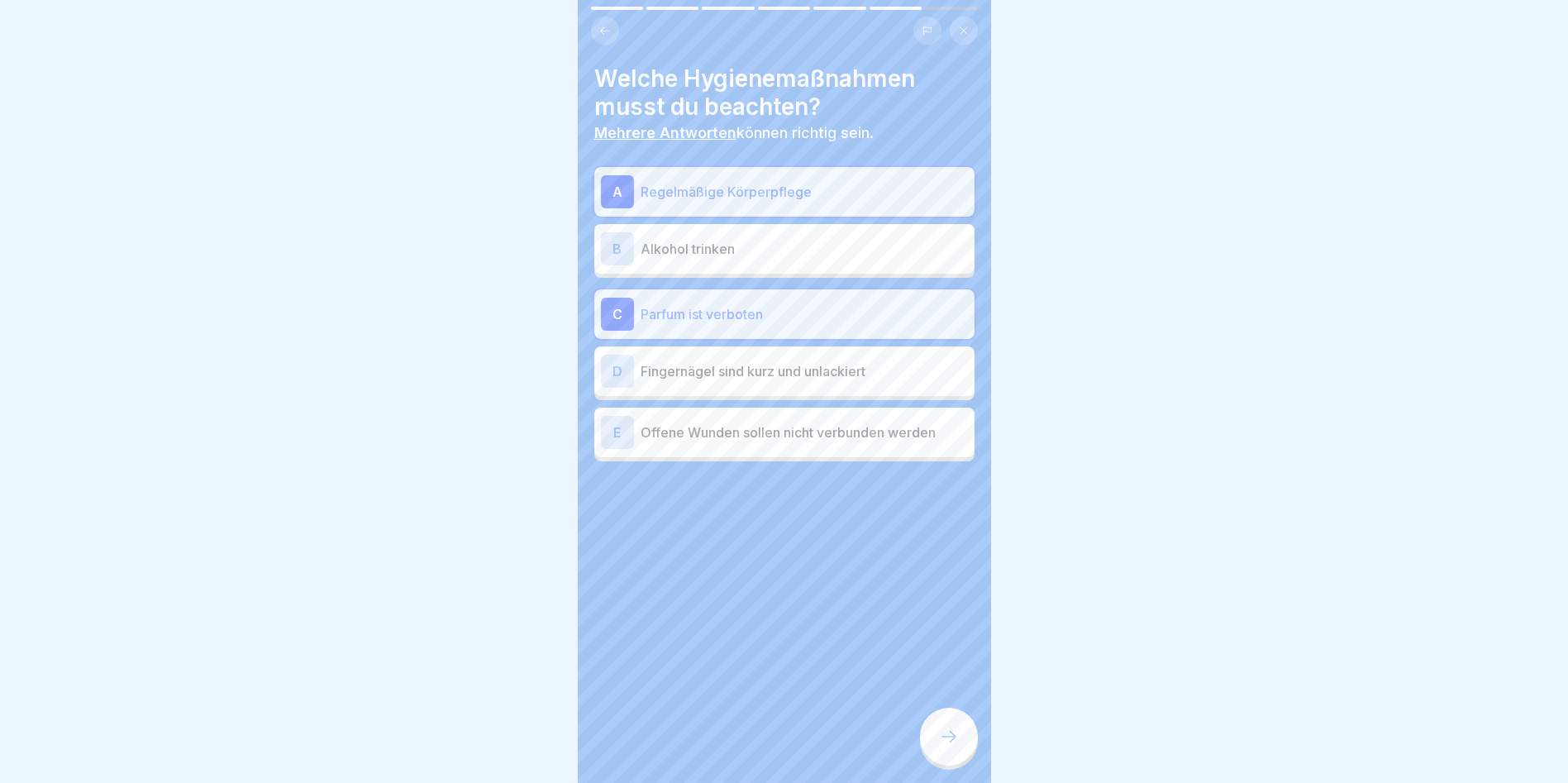
click at [691, 368] on p "Fingernägel sind kurz und unlackiert" at bounding box center [804, 371] width 327 height 20
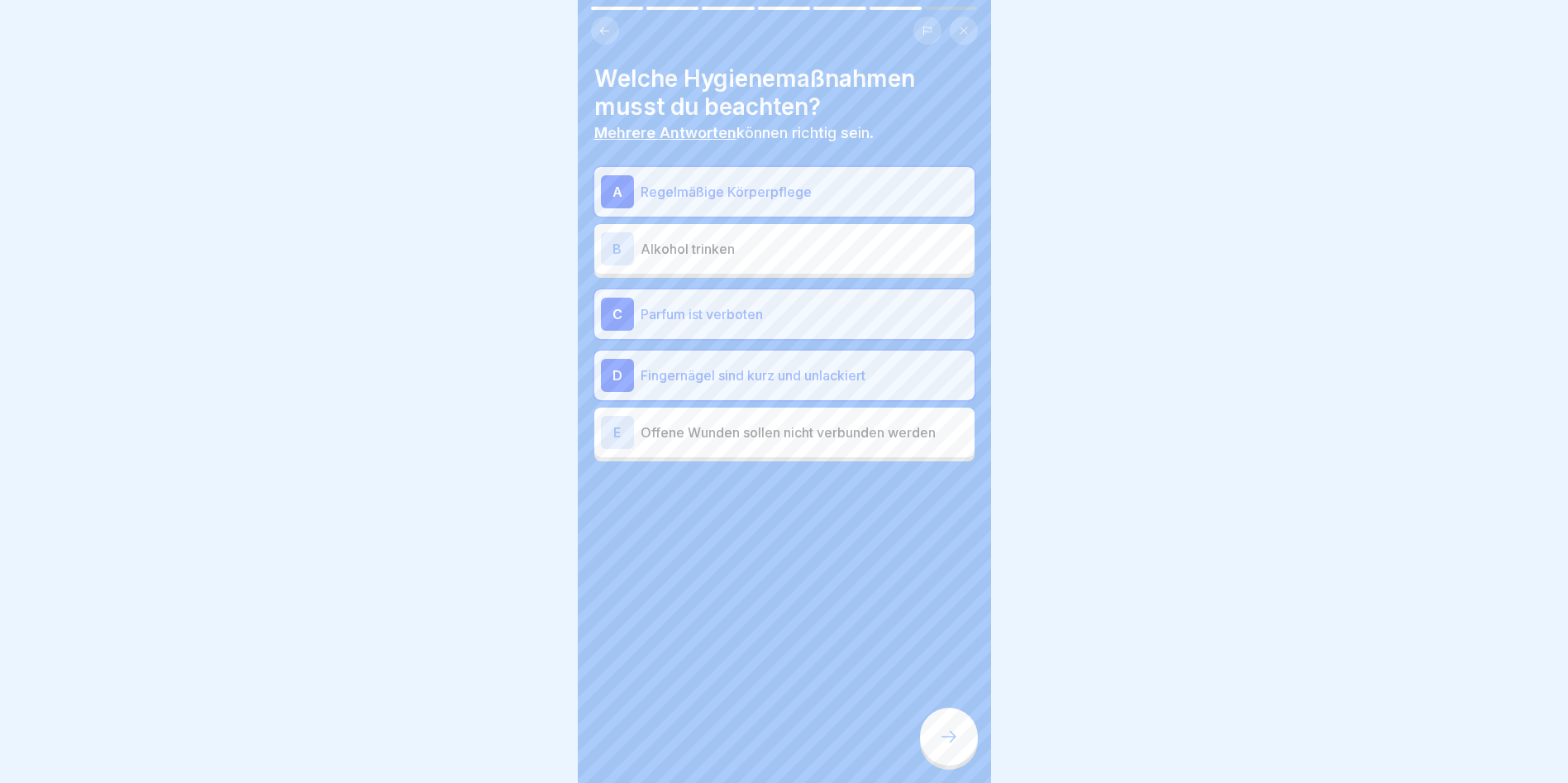
click at [895, 447] on icon at bounding box center [949, 736] width 20 height 20
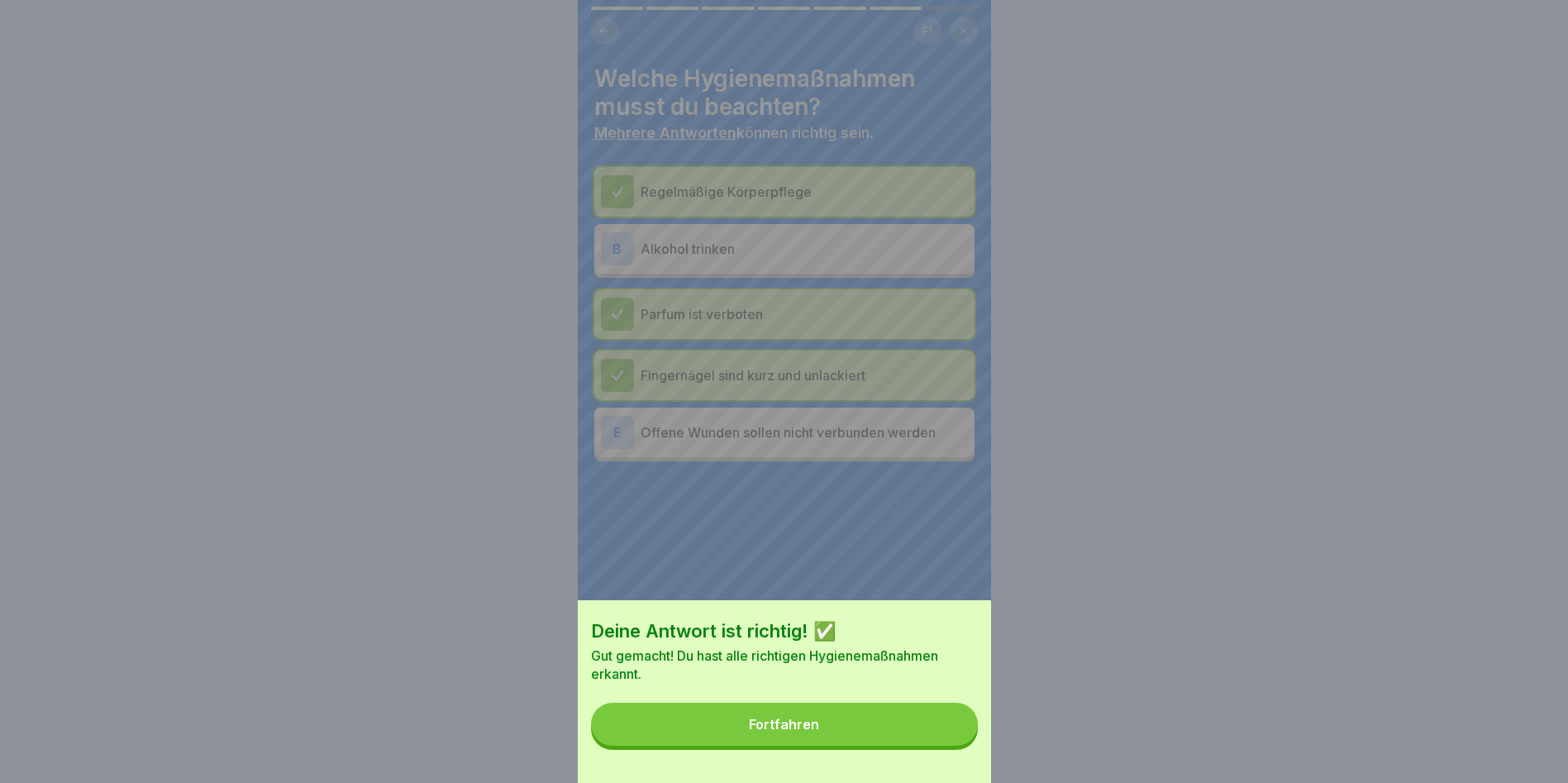
click at [844, 447] on button "Fortfahren" at bounding box center [784, 724] width 387 height 43
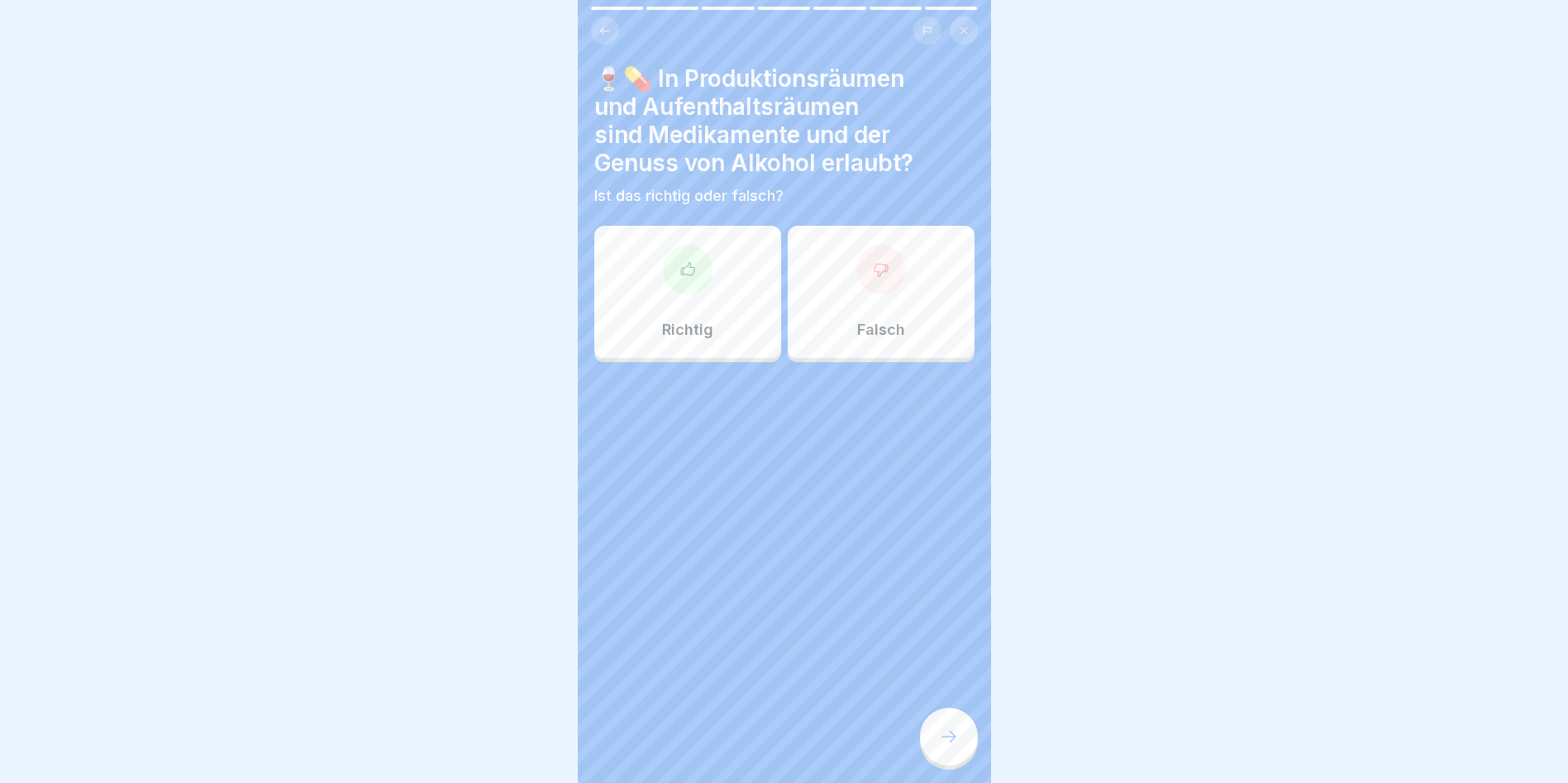
click at [874, 275] on icon at bounding box center [880, 269] width 13 height 13
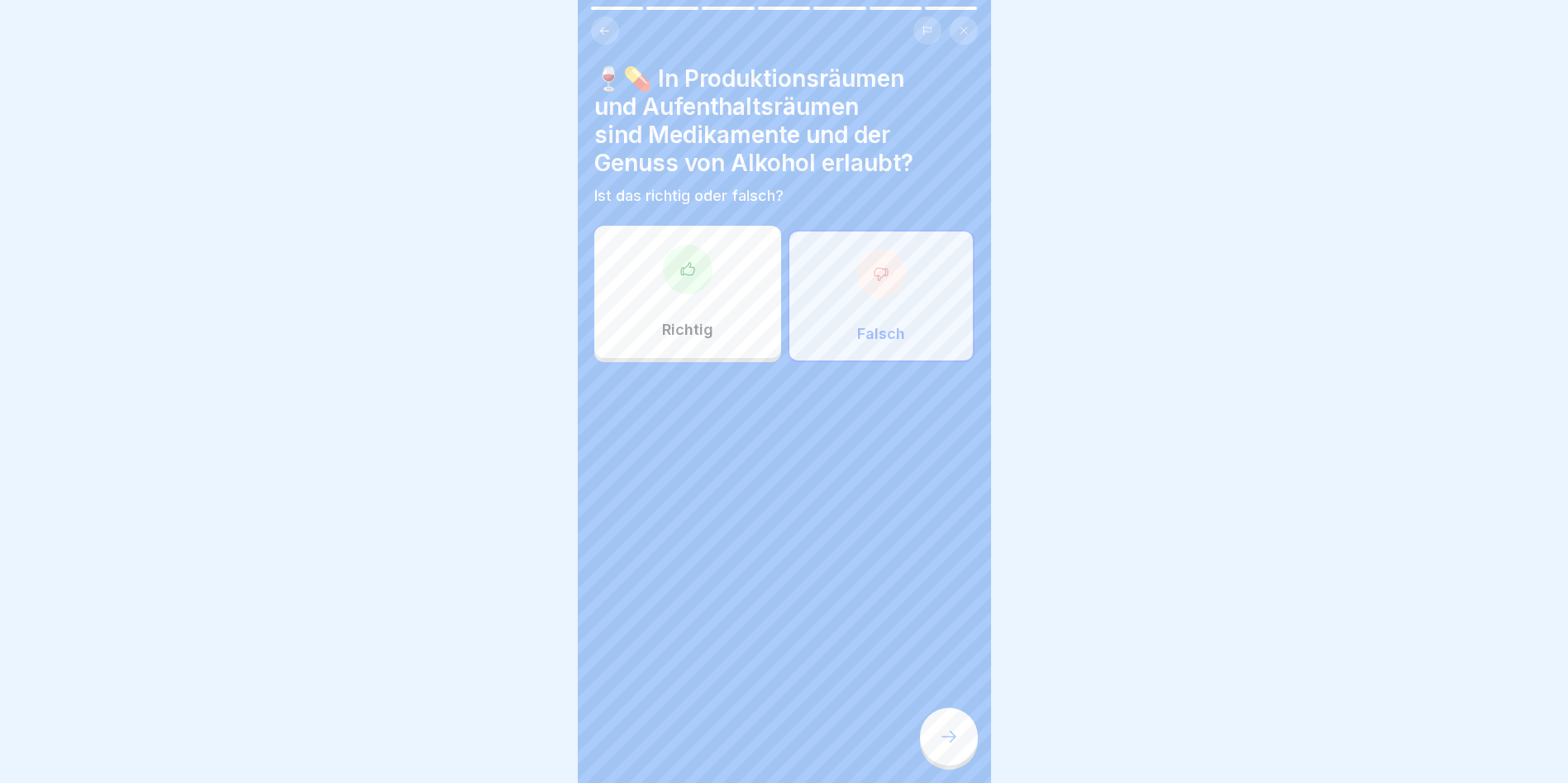
click at [895, 447] on div at bounding box center [949, 736] width 58 height 58
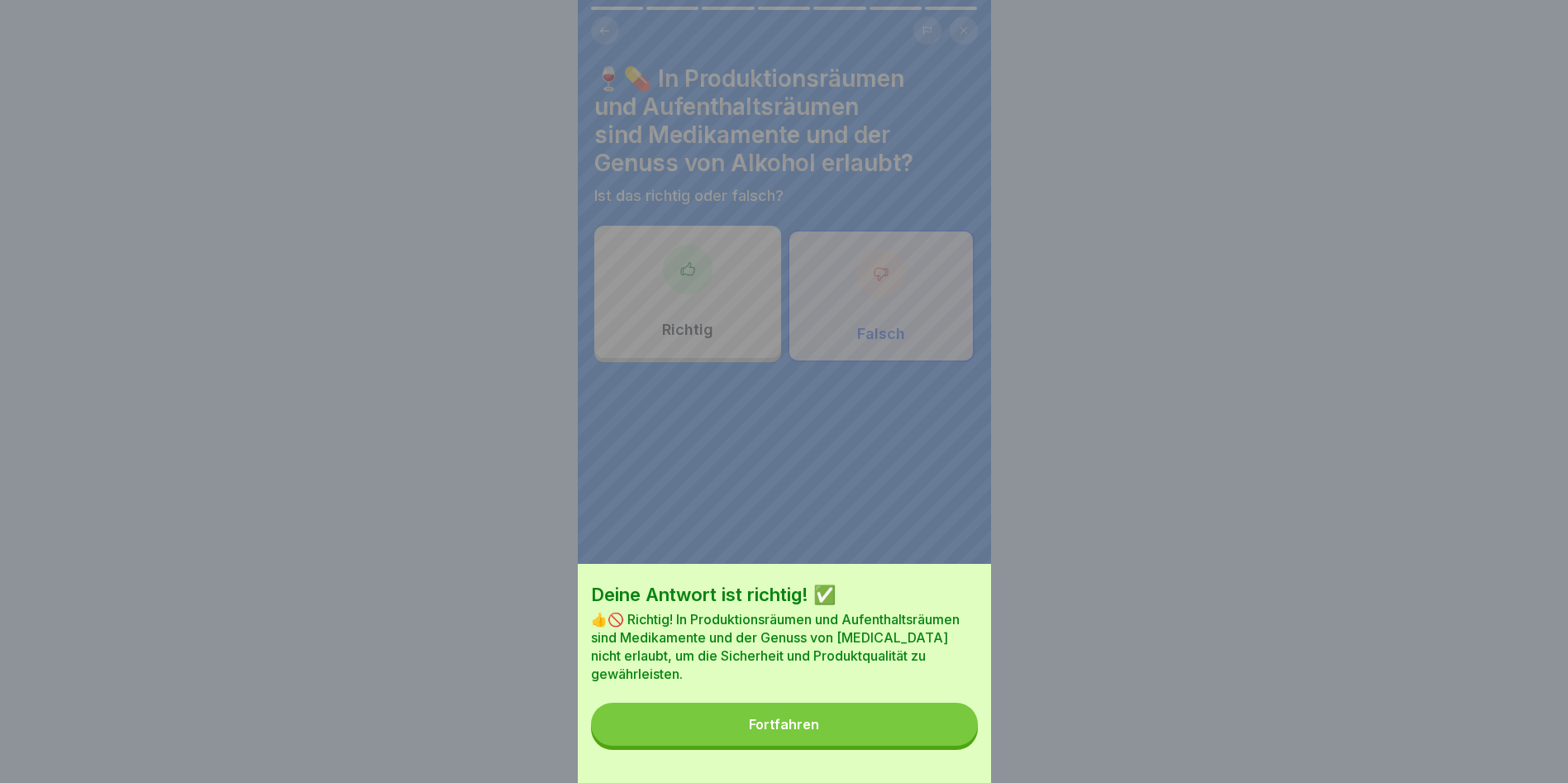
click at [895, 447] on button "Fortfahren" at bounding box center [784, 724] width 387 height 43
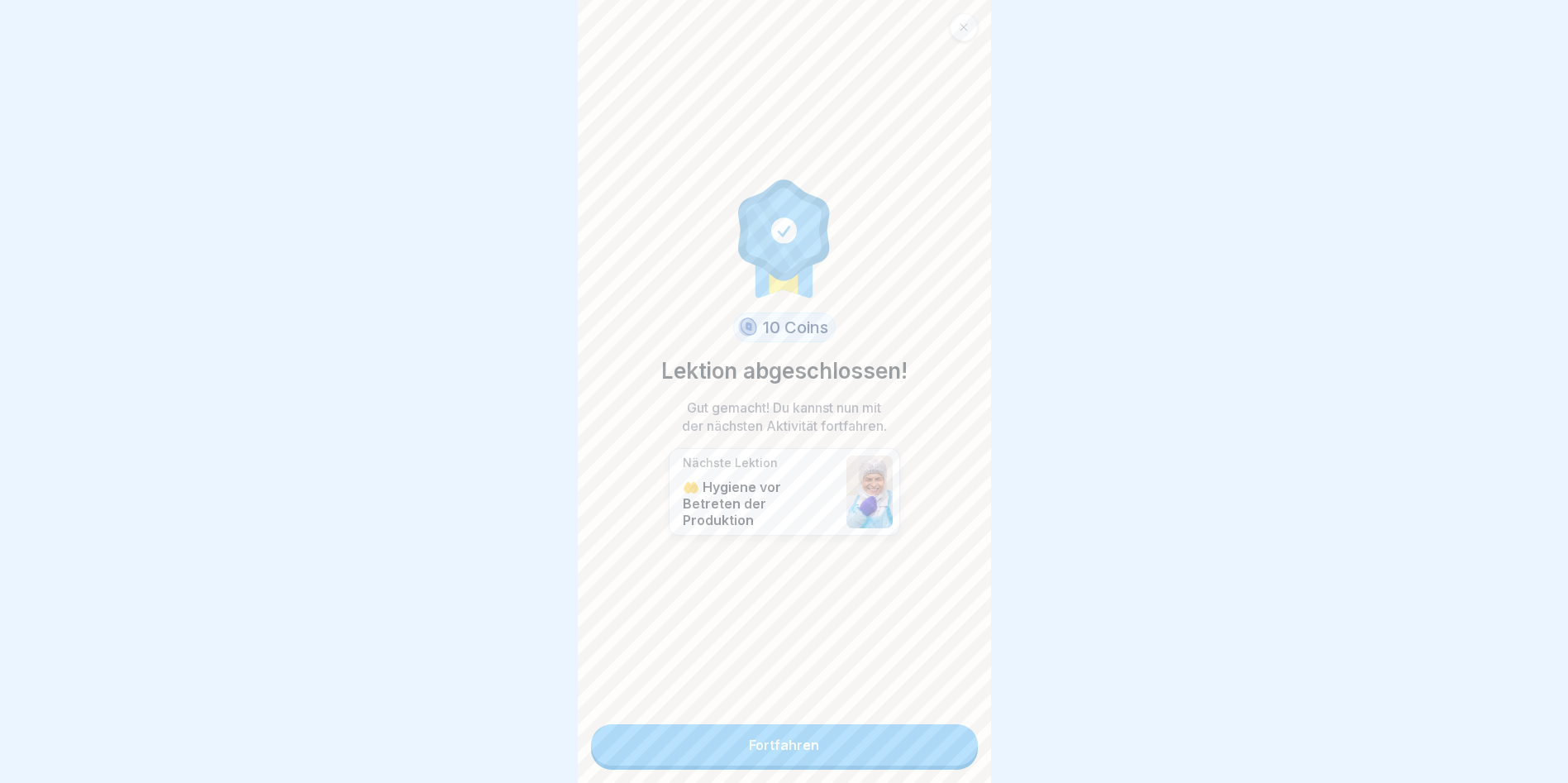
click at [895, 447] on link "Fortfahren" at bounding box center [784, 745] width 387 height 41
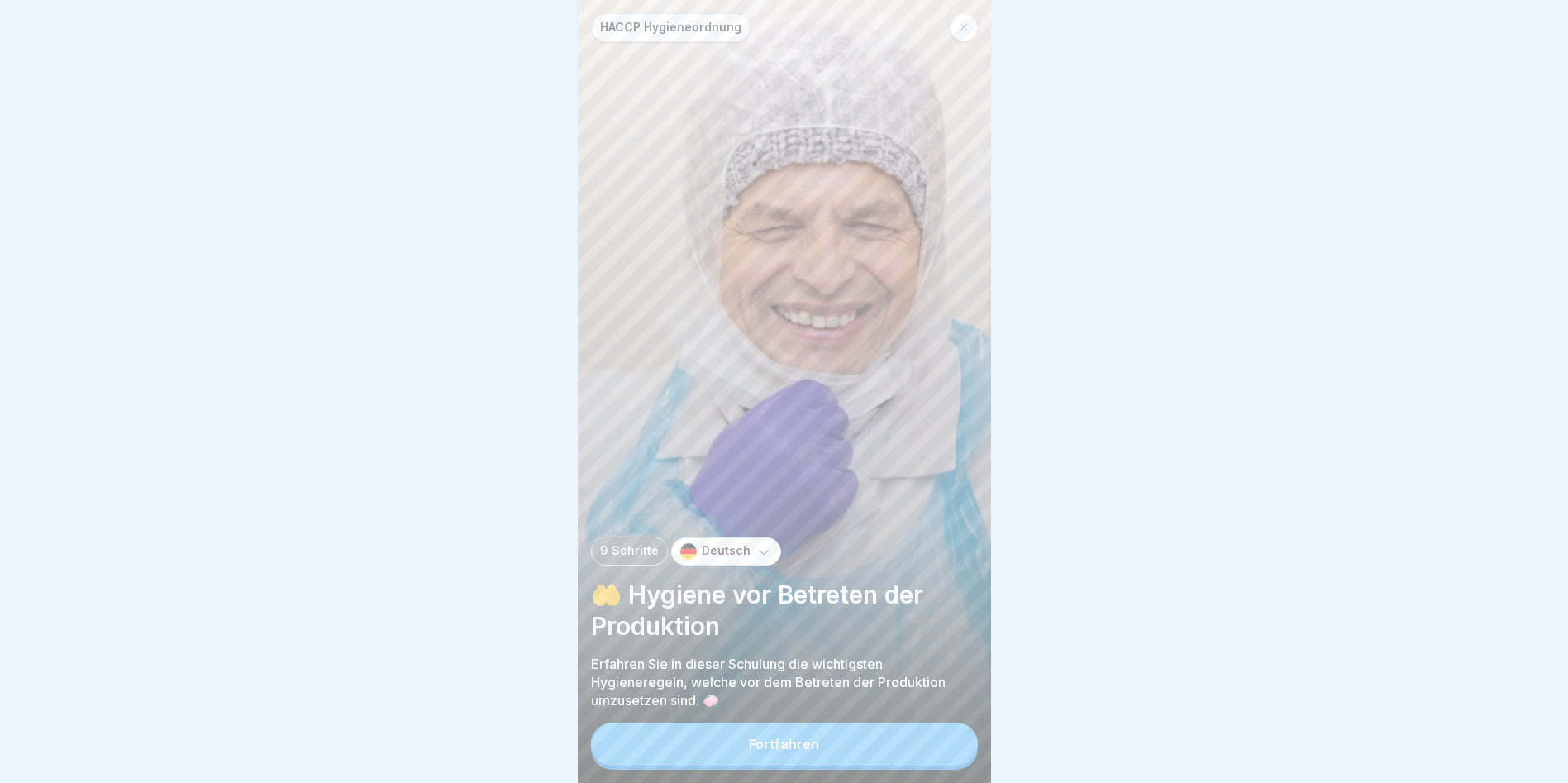
click at [895, 447] on button "Fortfahren" at bounding box center [784, 744] width 387 height 43
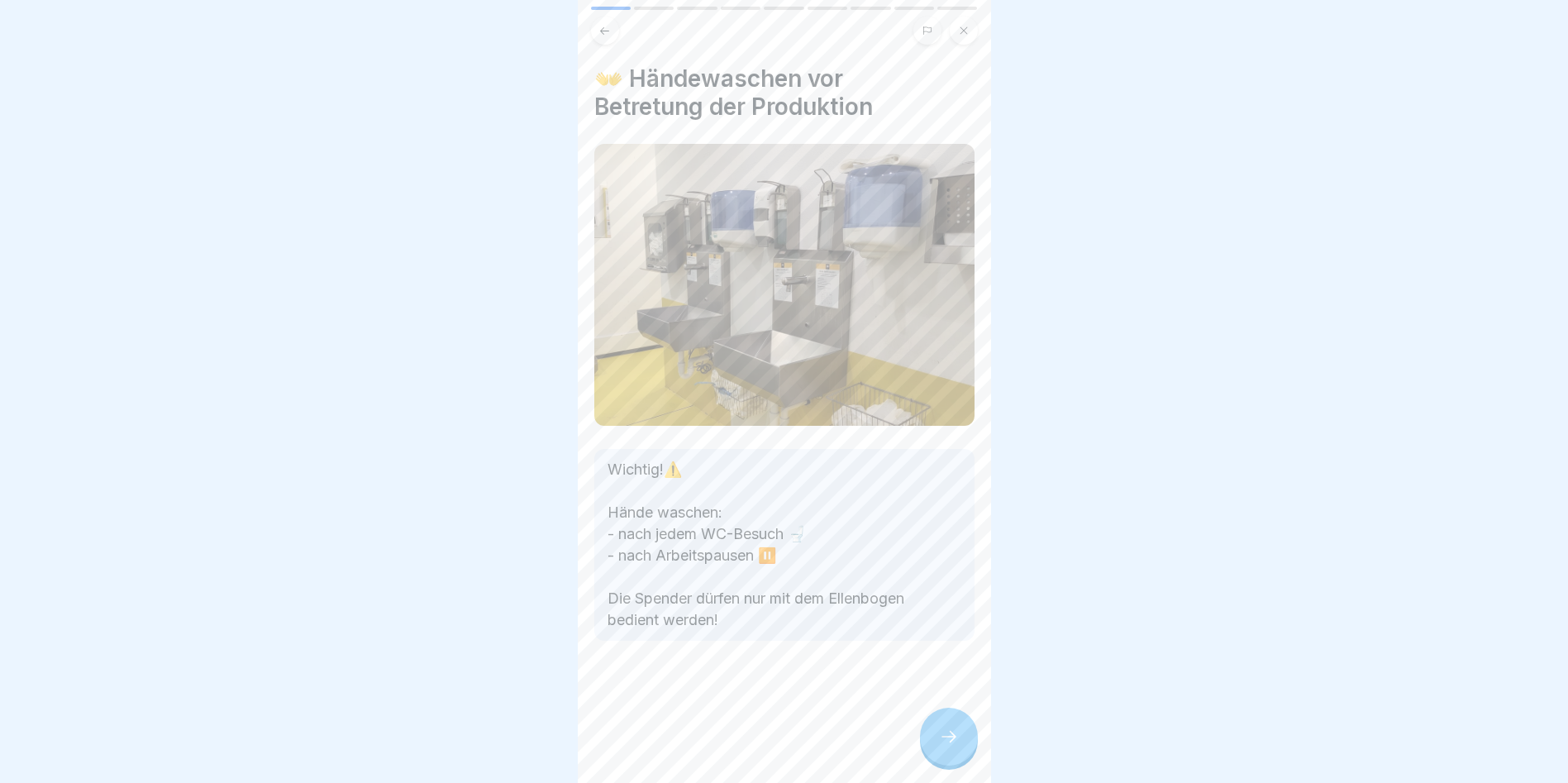
click at [895, 447] on div at bounding box center [949, 736] width 58 height 58
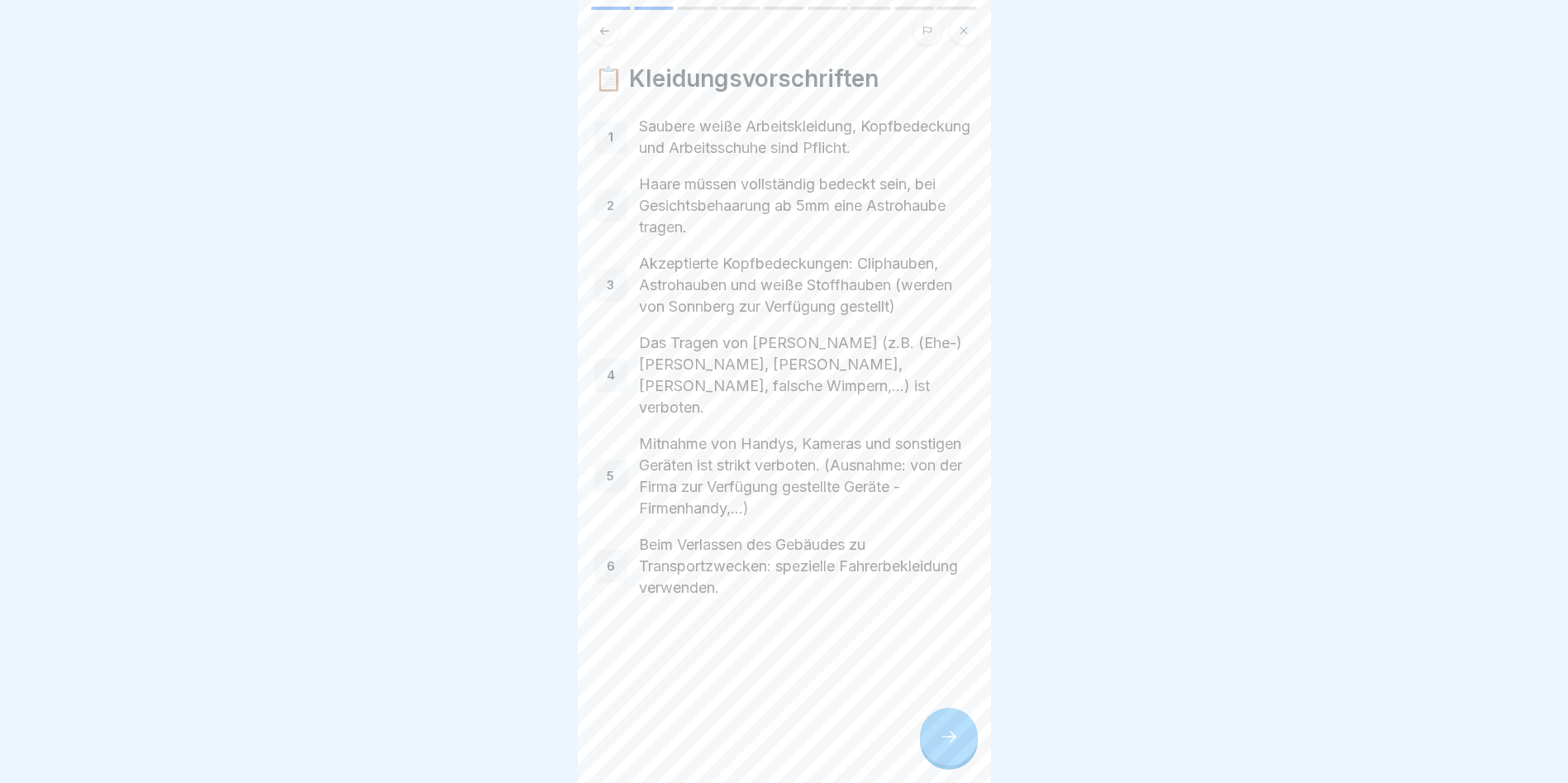
click at [895, 447] on icon at bounding box center [949, 736] width 20 height 20
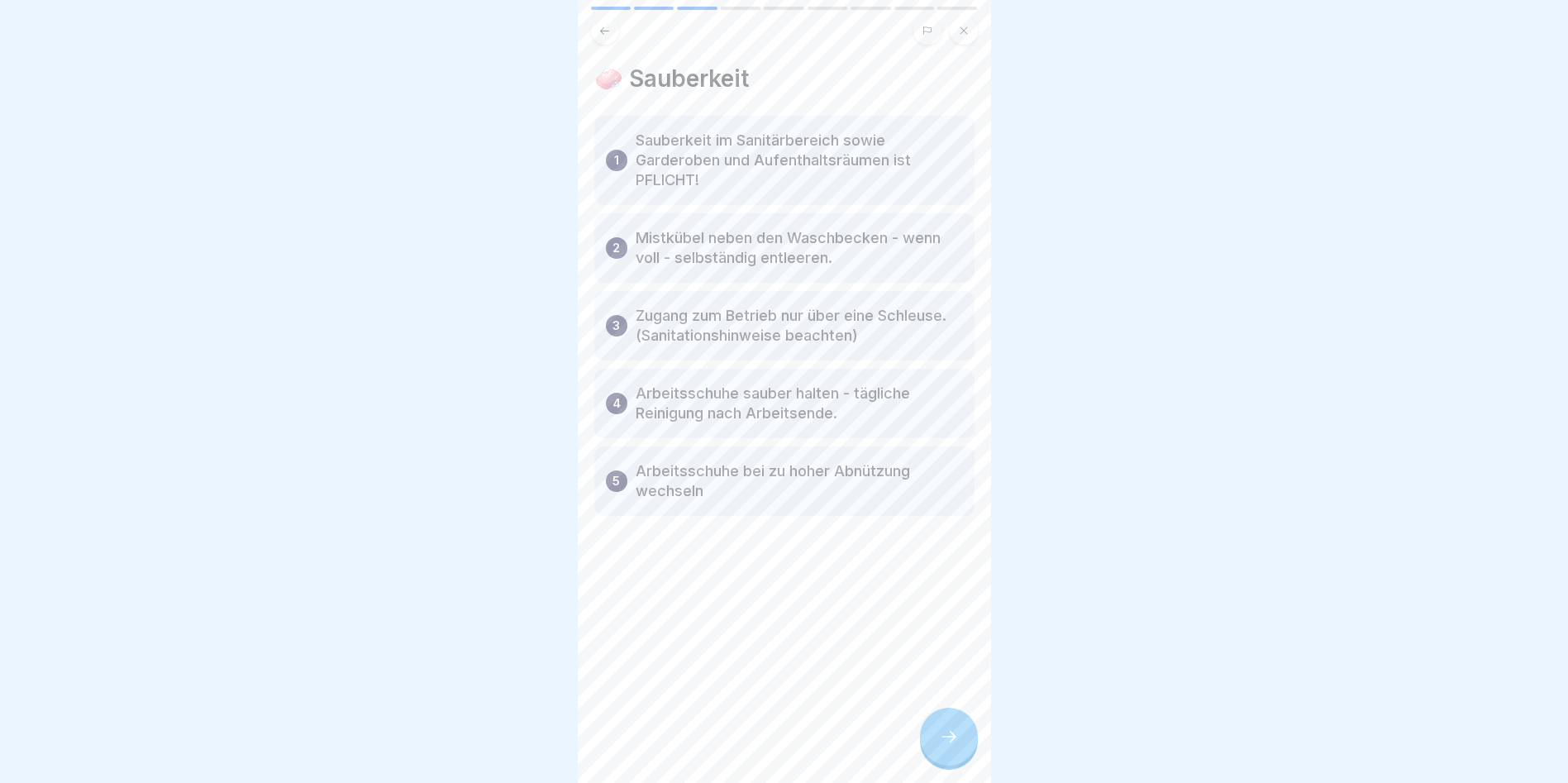
click at [895, 447] on div at bounding box center [949, 736] width 58 height 58
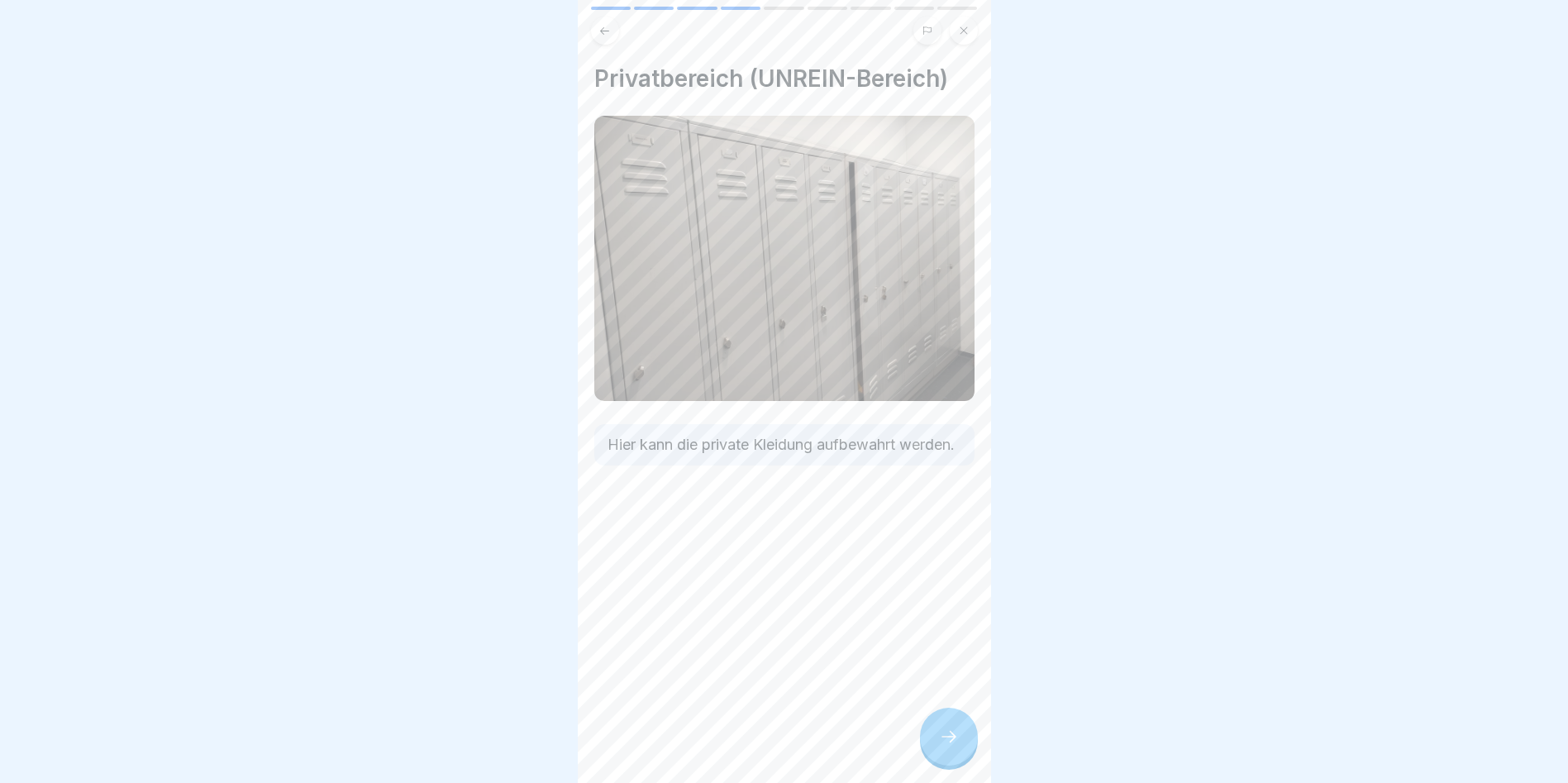
click at [895, 447] on div at bounding box center [949, 736] width 58 height 58
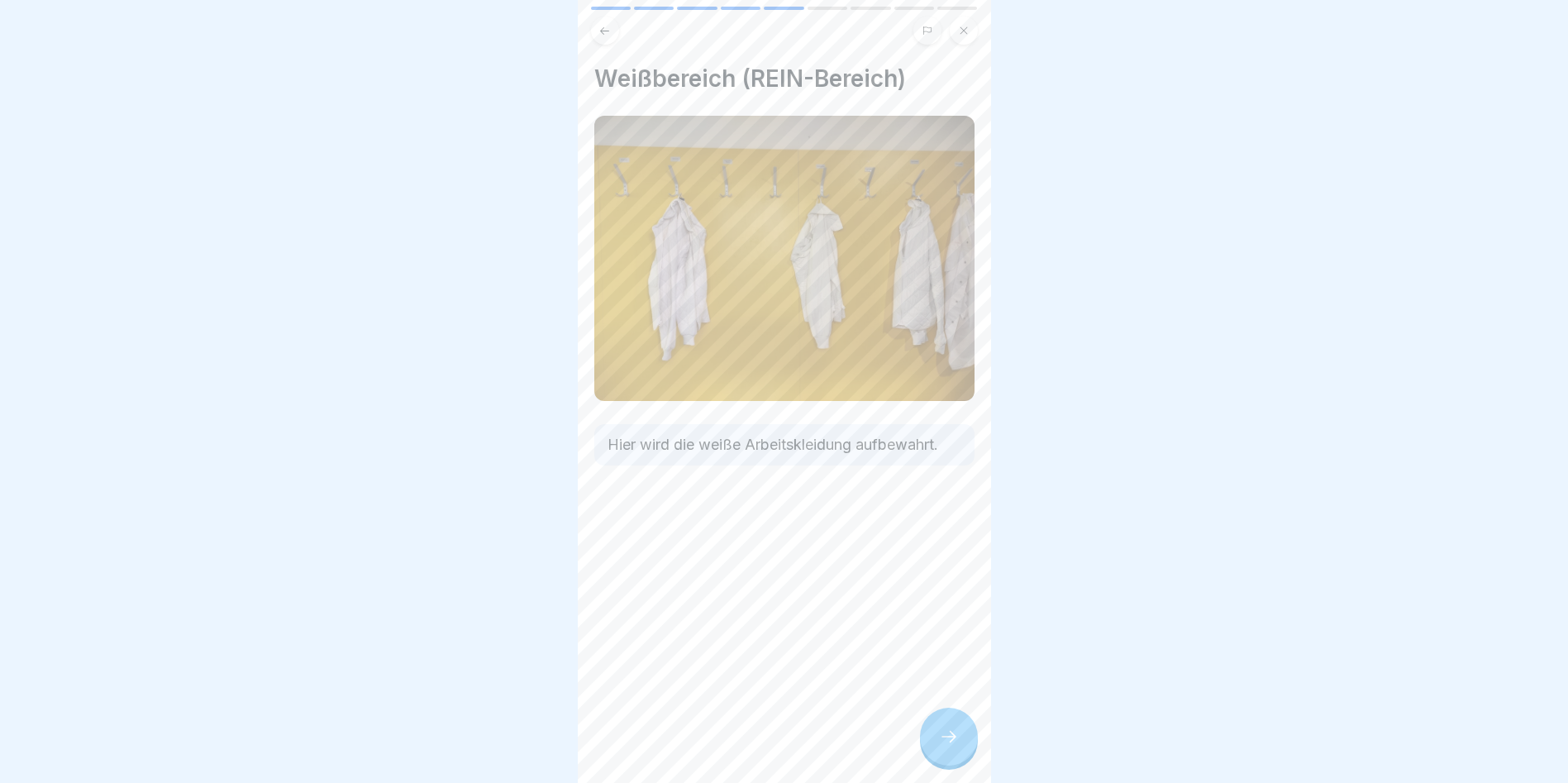
click at [895, 447] on div at bounding box center [949, 736] width 58 height 58
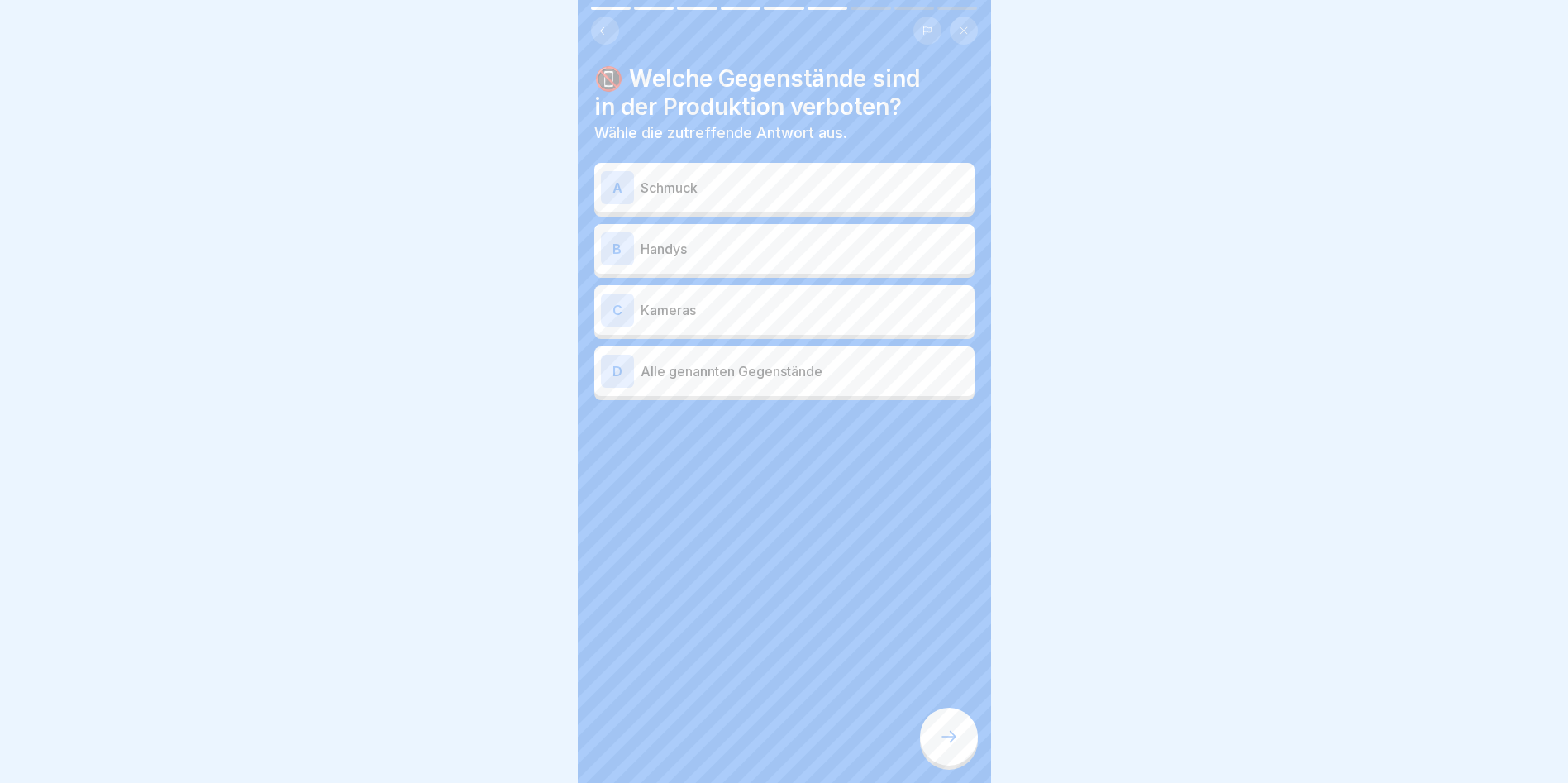
click at [681, 181] on p "Schmuck" at bounding box center [804, 187] width 327 height 20
click at [689, 251] on p "Handys" at bounding box center [804, 249] width 327 height 20
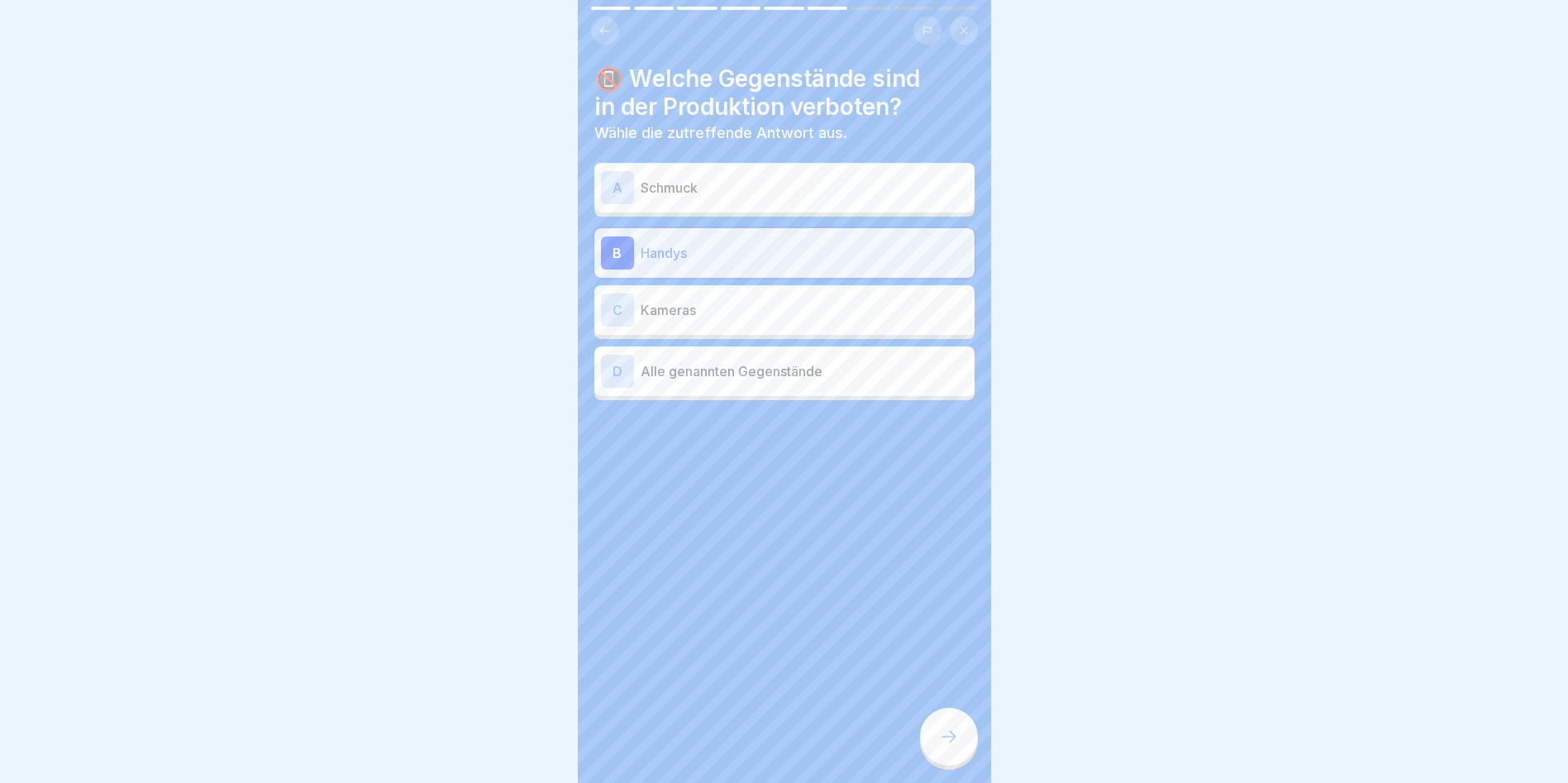
click at [658, 313] on p "Kameras" at bounding box center [804, 310] width 327 height 20
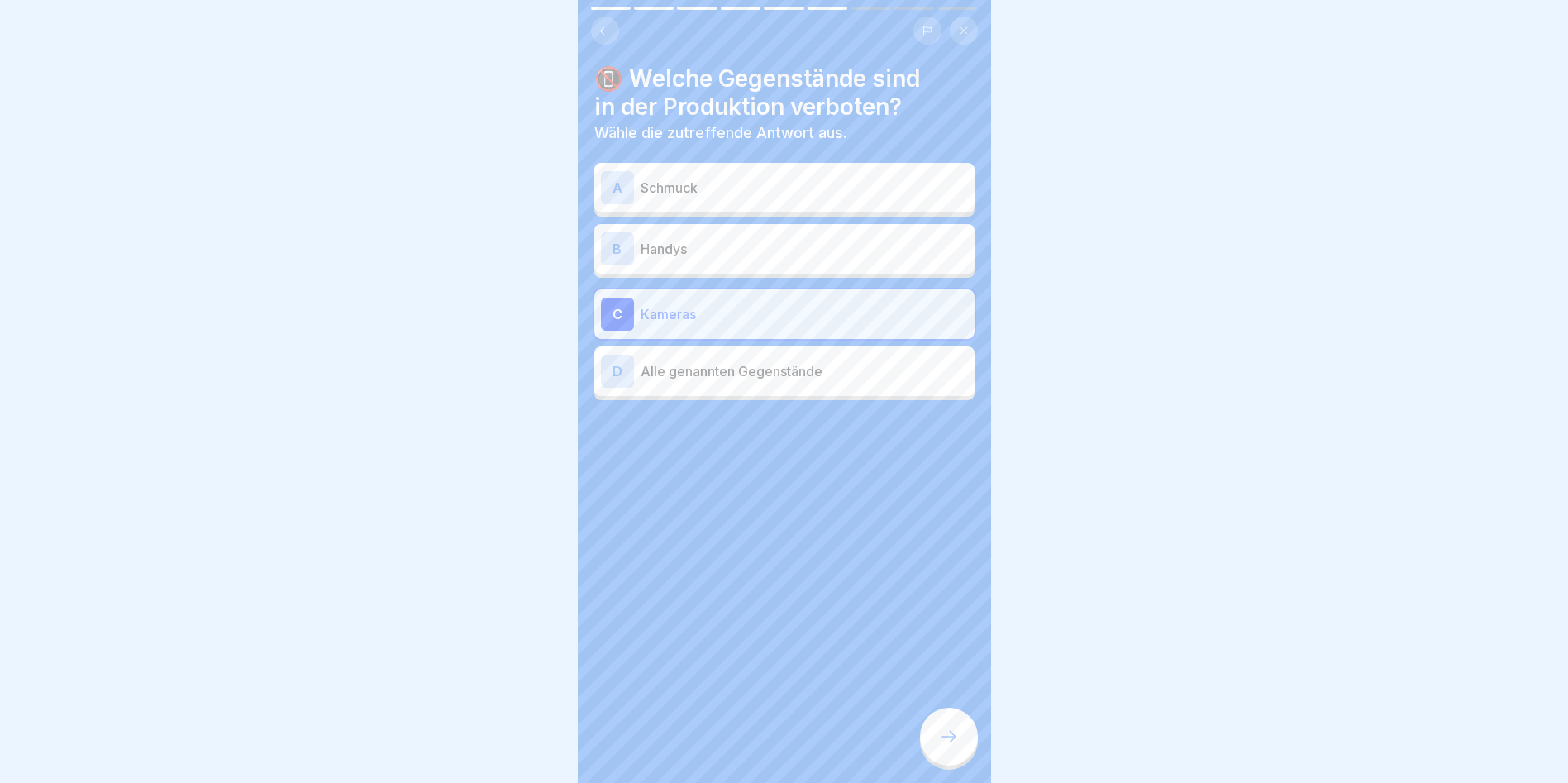
click at [689, 381] on div "D Alle genannten Gegenstände" at bounding box center [784, 371] width 367 height 33
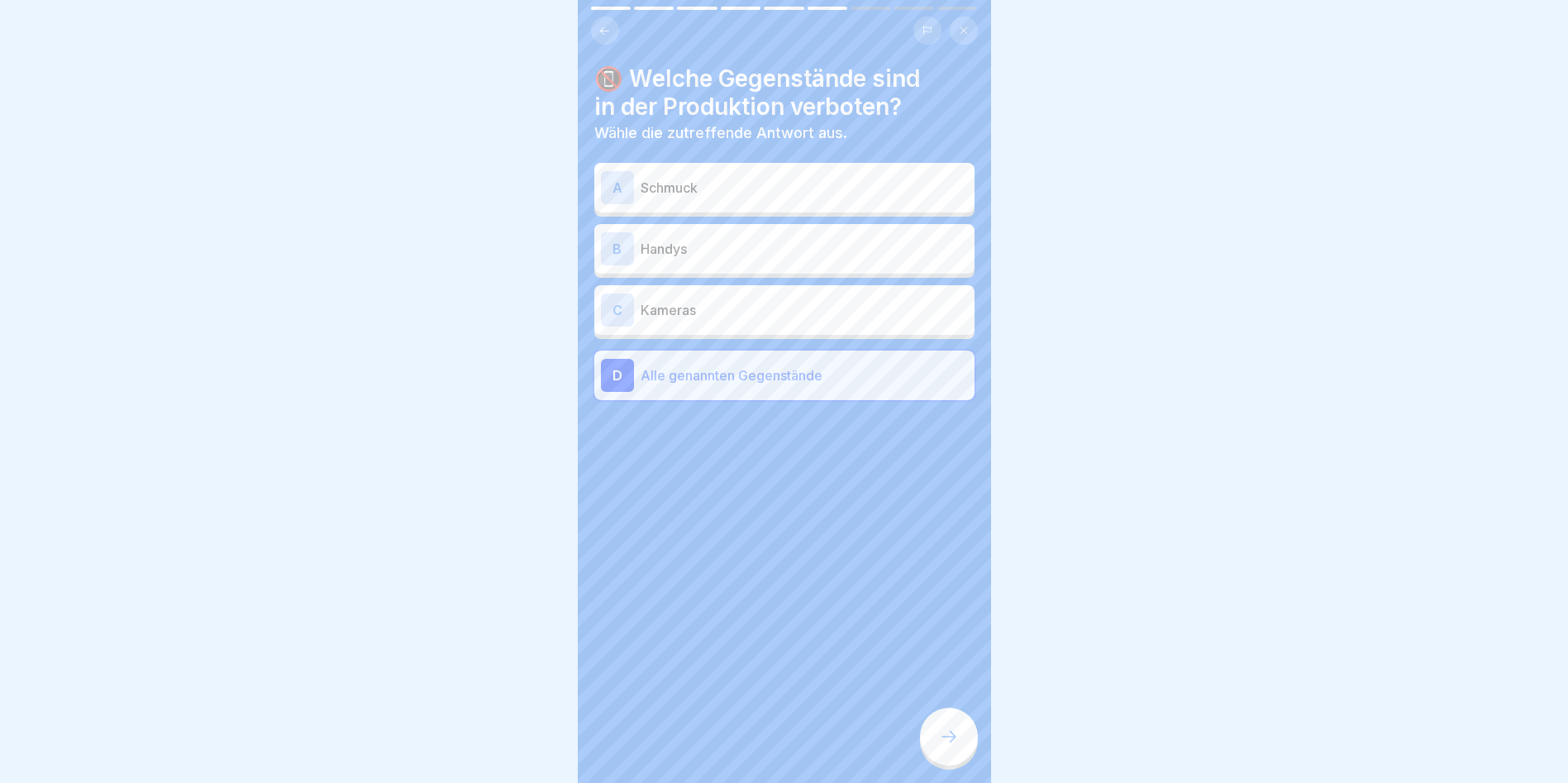
click at [895, 447] on div at bounding box center [949, 736] width 58 height 58
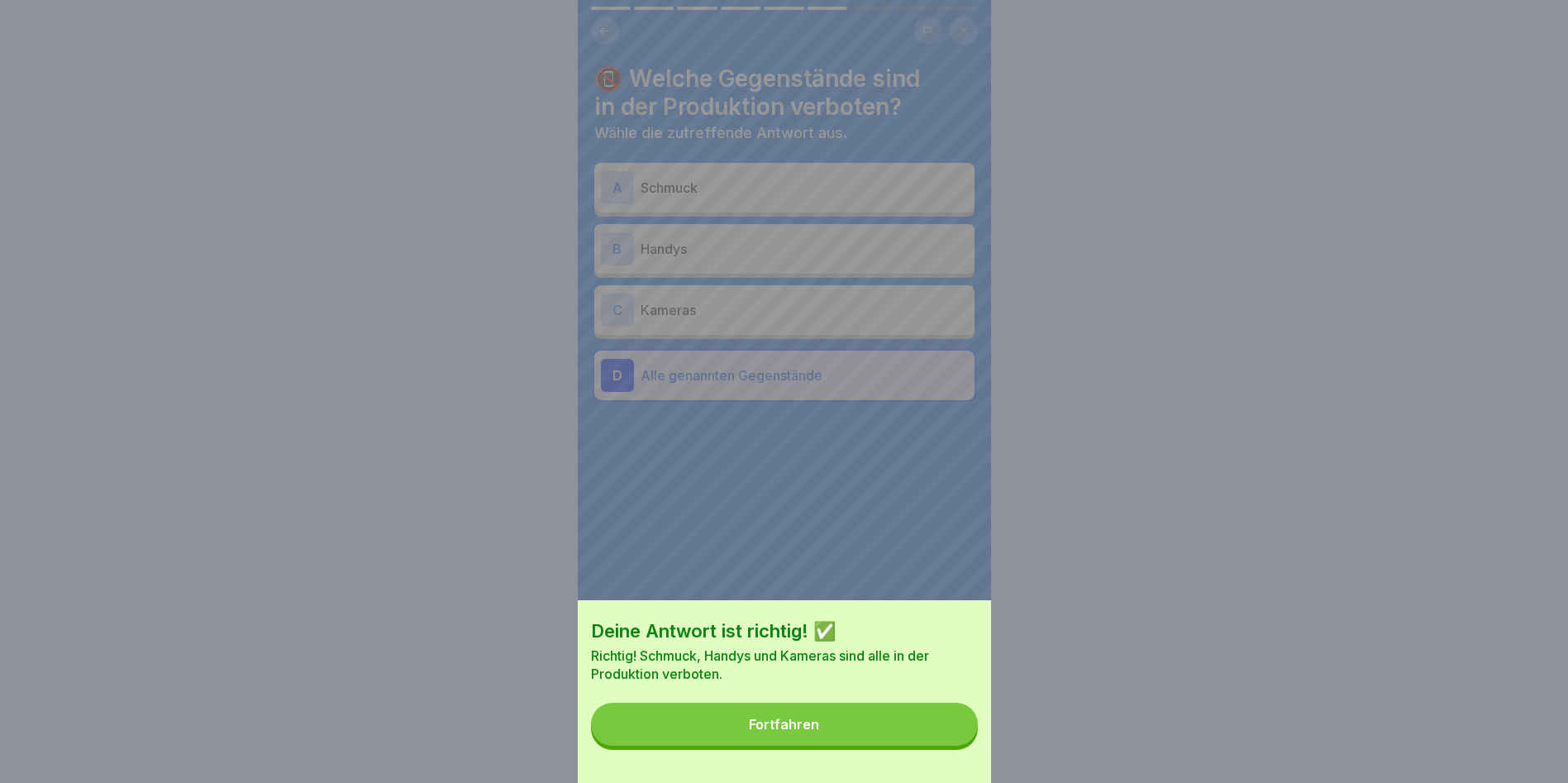
click at [873, 447] on button "Fortfahren" at bounding box center [784, 724] width 387 height 43
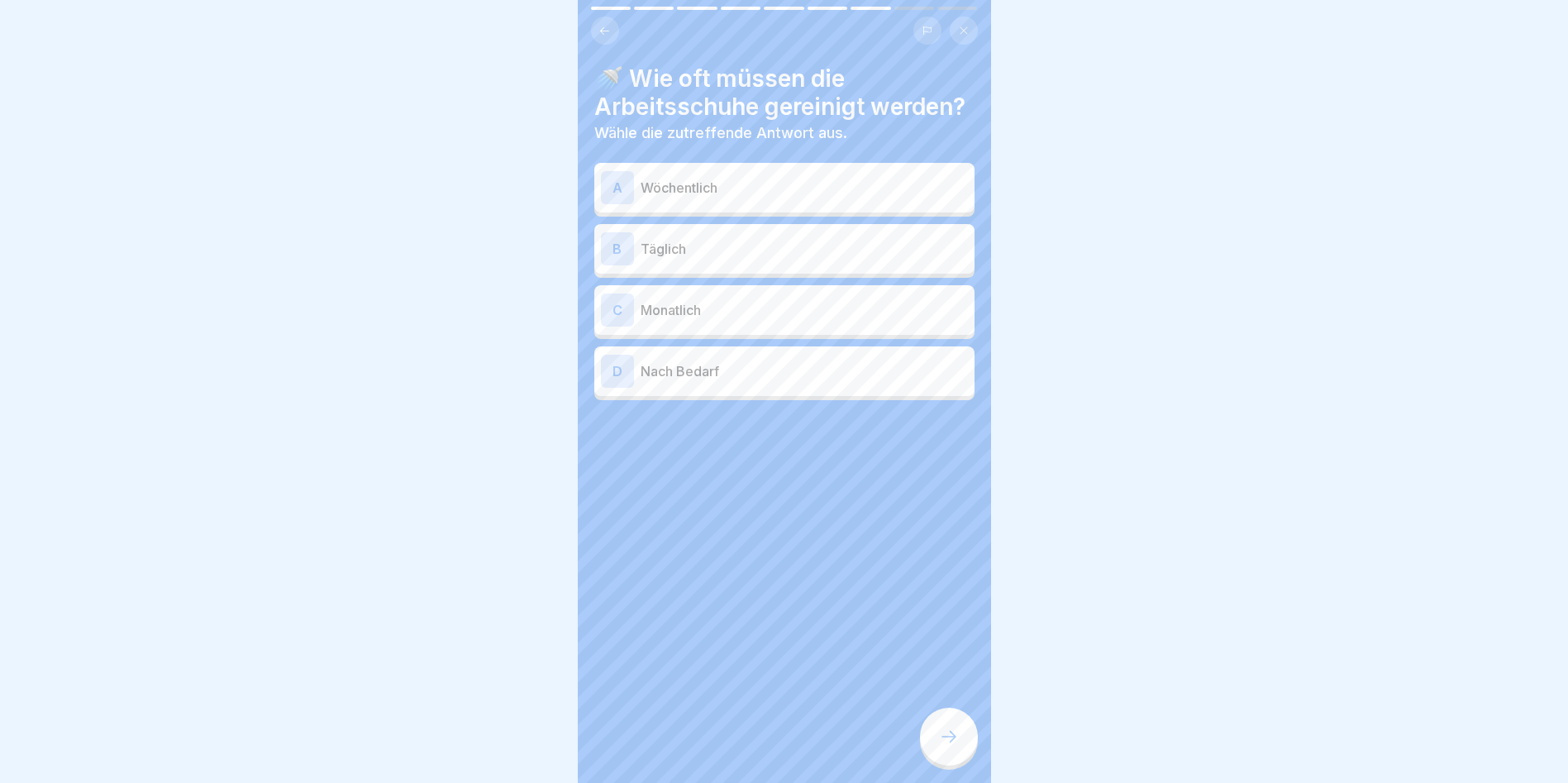
click at [675, 264] on div "B Täglich" at bounding box center [784, 249] width 367 height 33
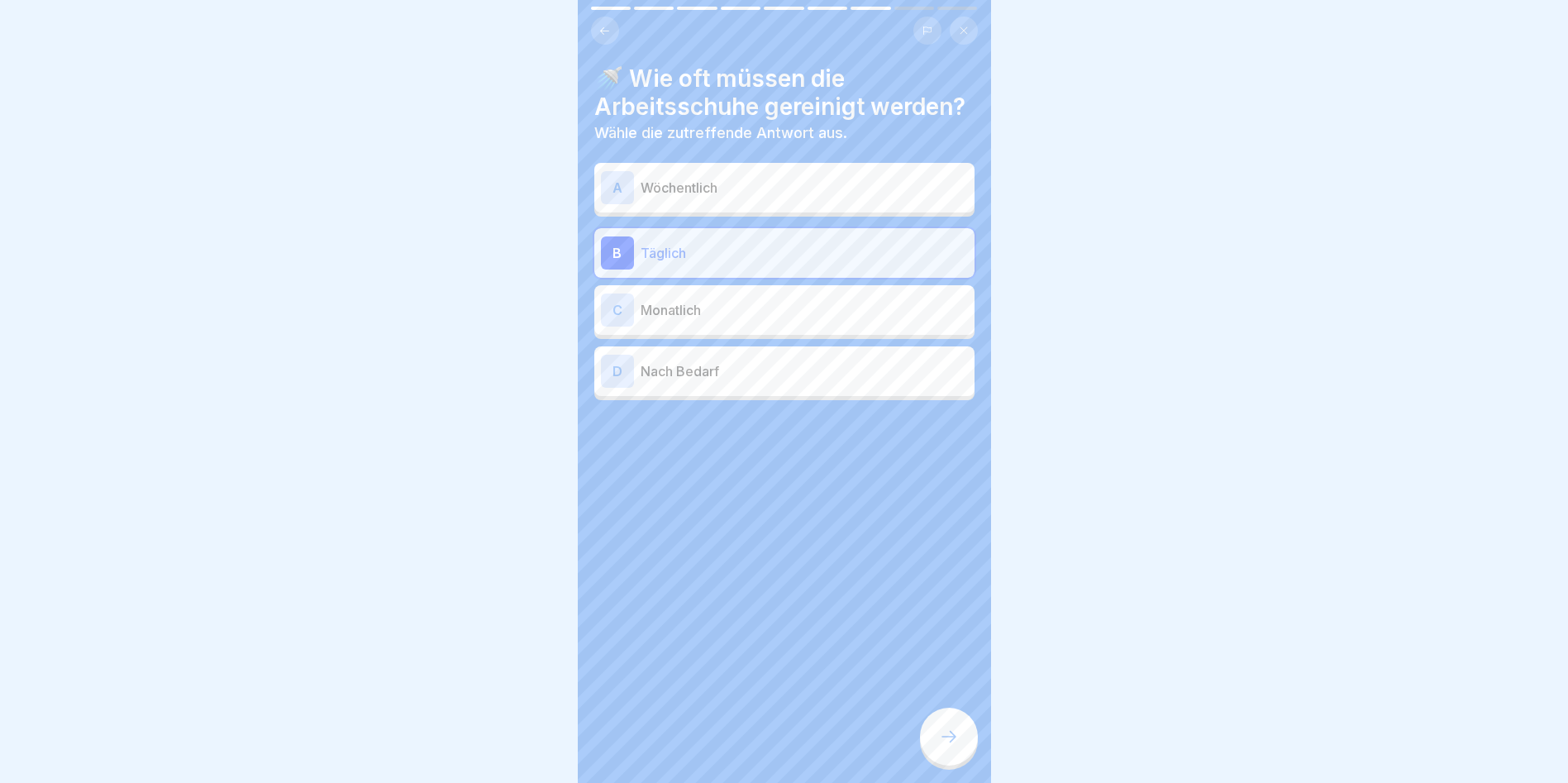
click at [895, 447] on div at bounding box center [949, 736] width 58 height 58
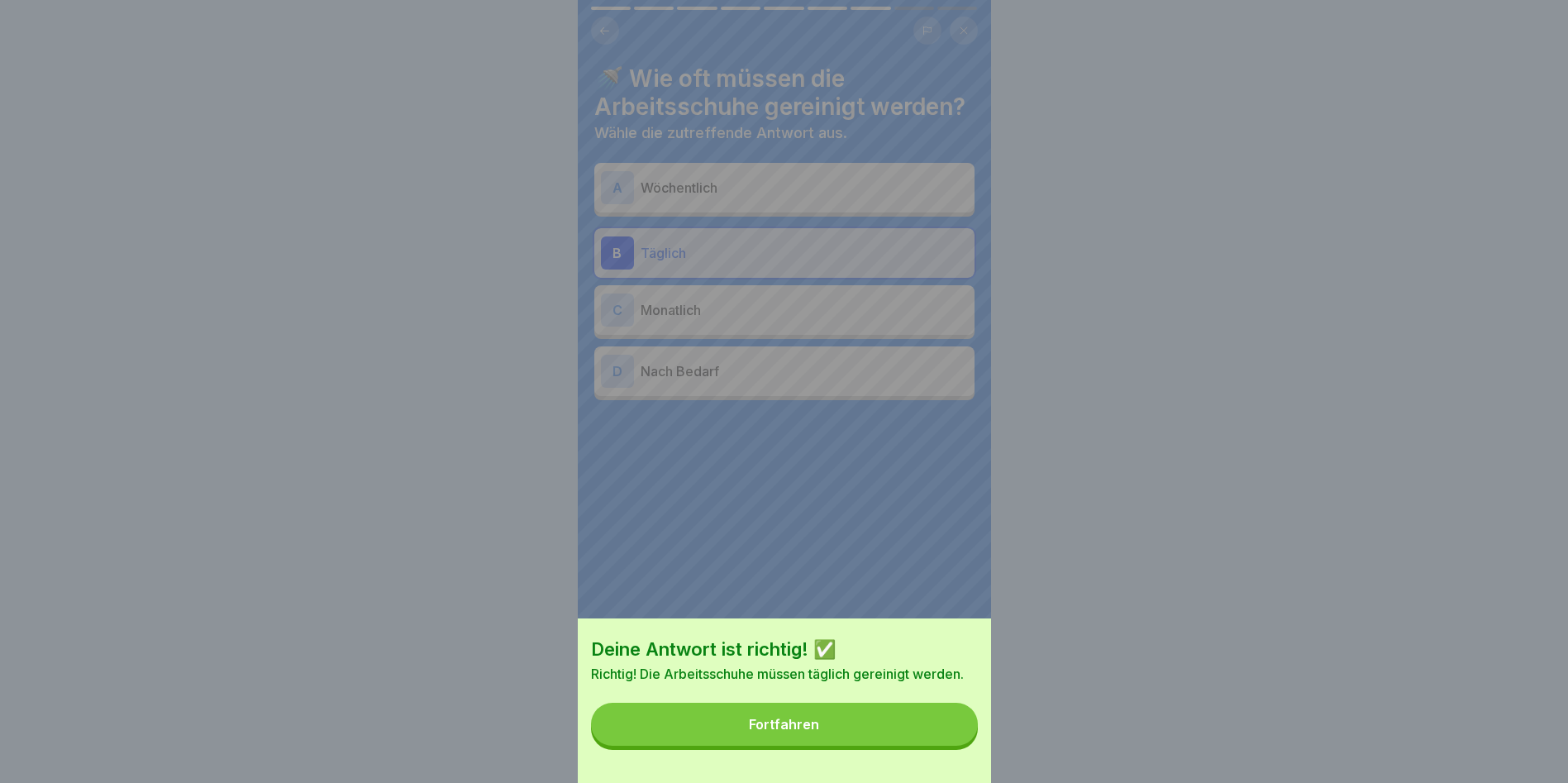
click at [895, 447] on button "Fortfahren" at bounding box center [784, 724] width 387 height 43
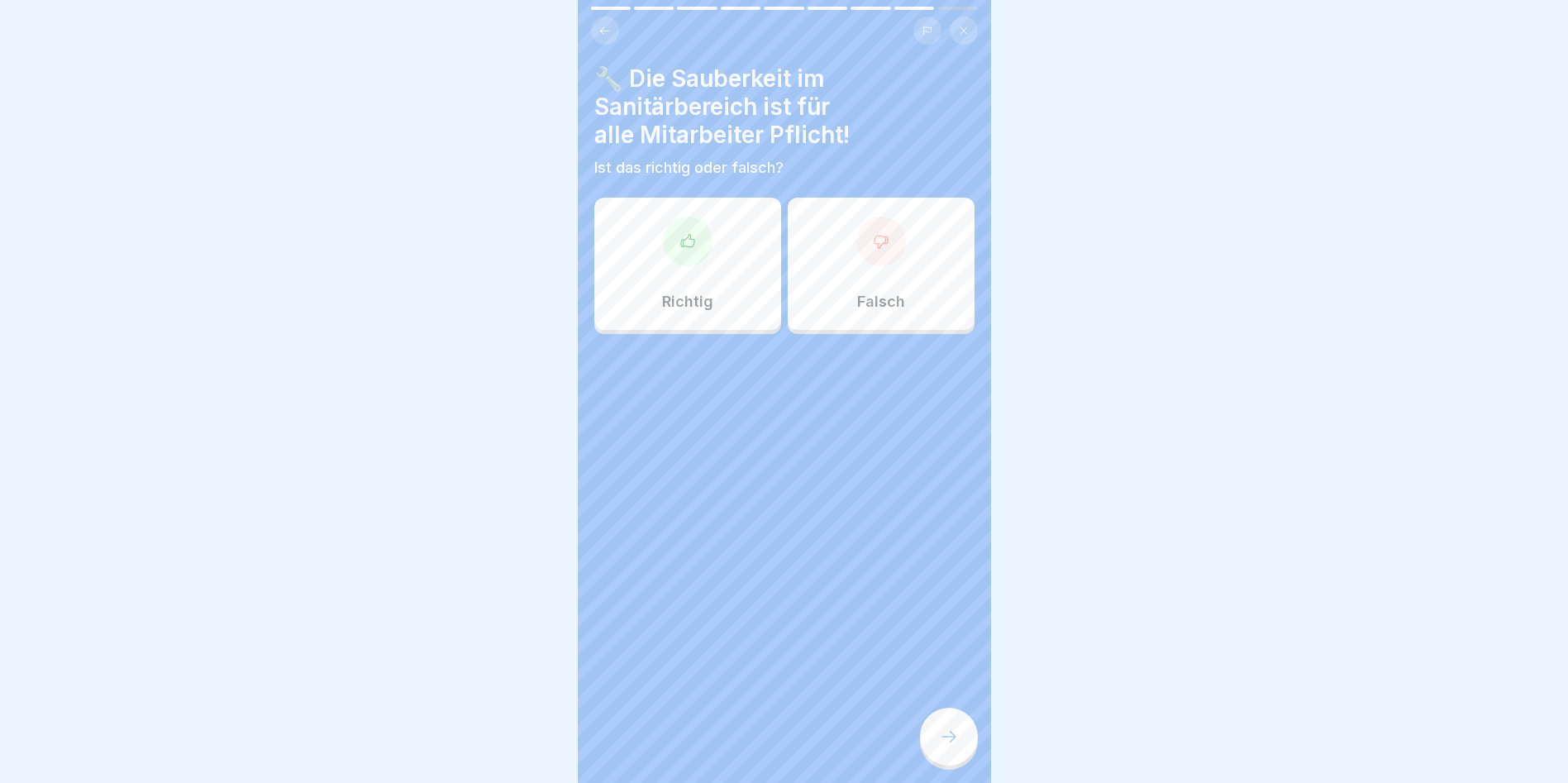
click at [709, 249] on div "Richtig" at bounding box center [687, 264] width 187 height 132
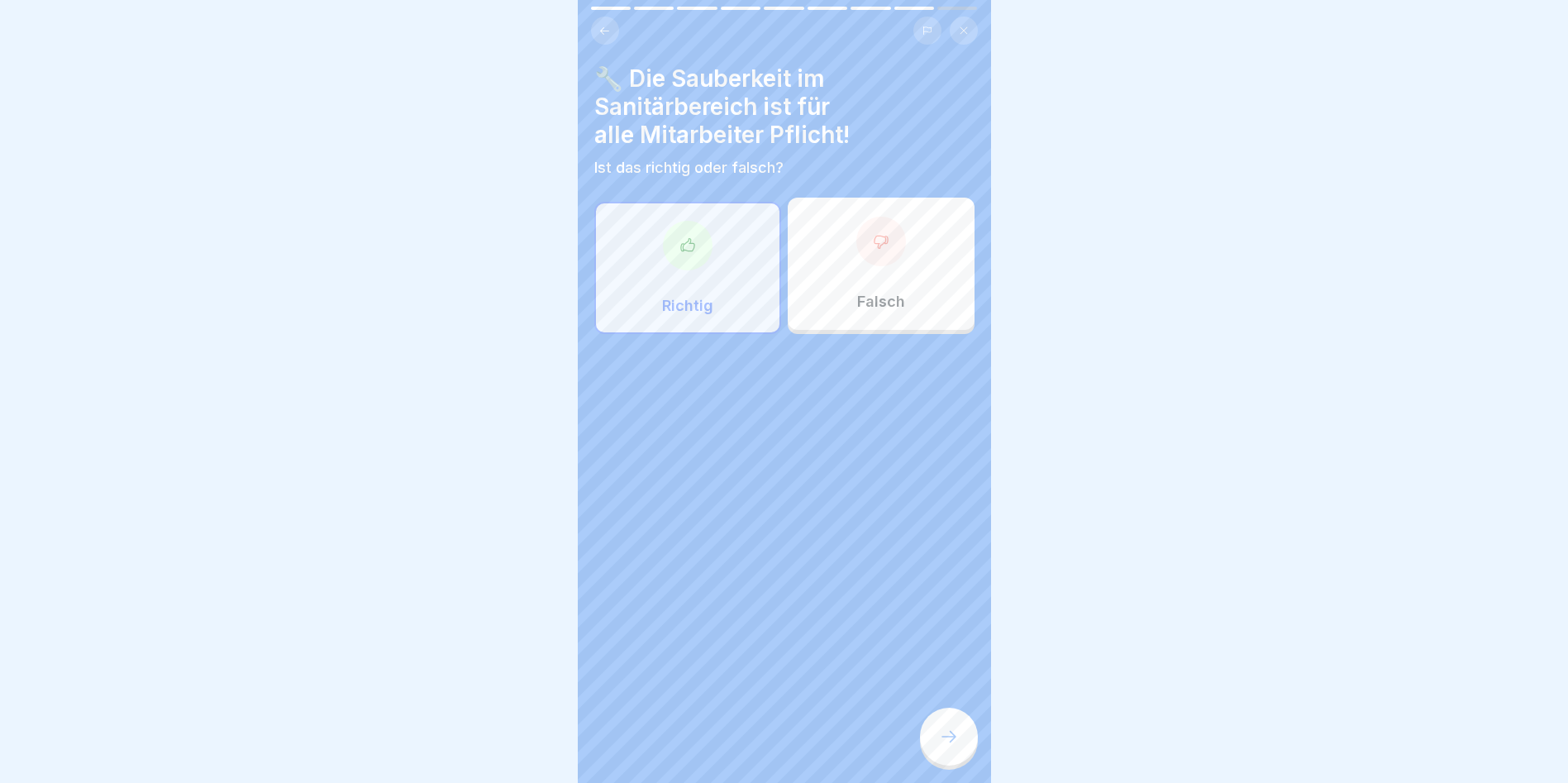
click at [895, 447] on div at bounding box center [949, 736] width 58 height 58
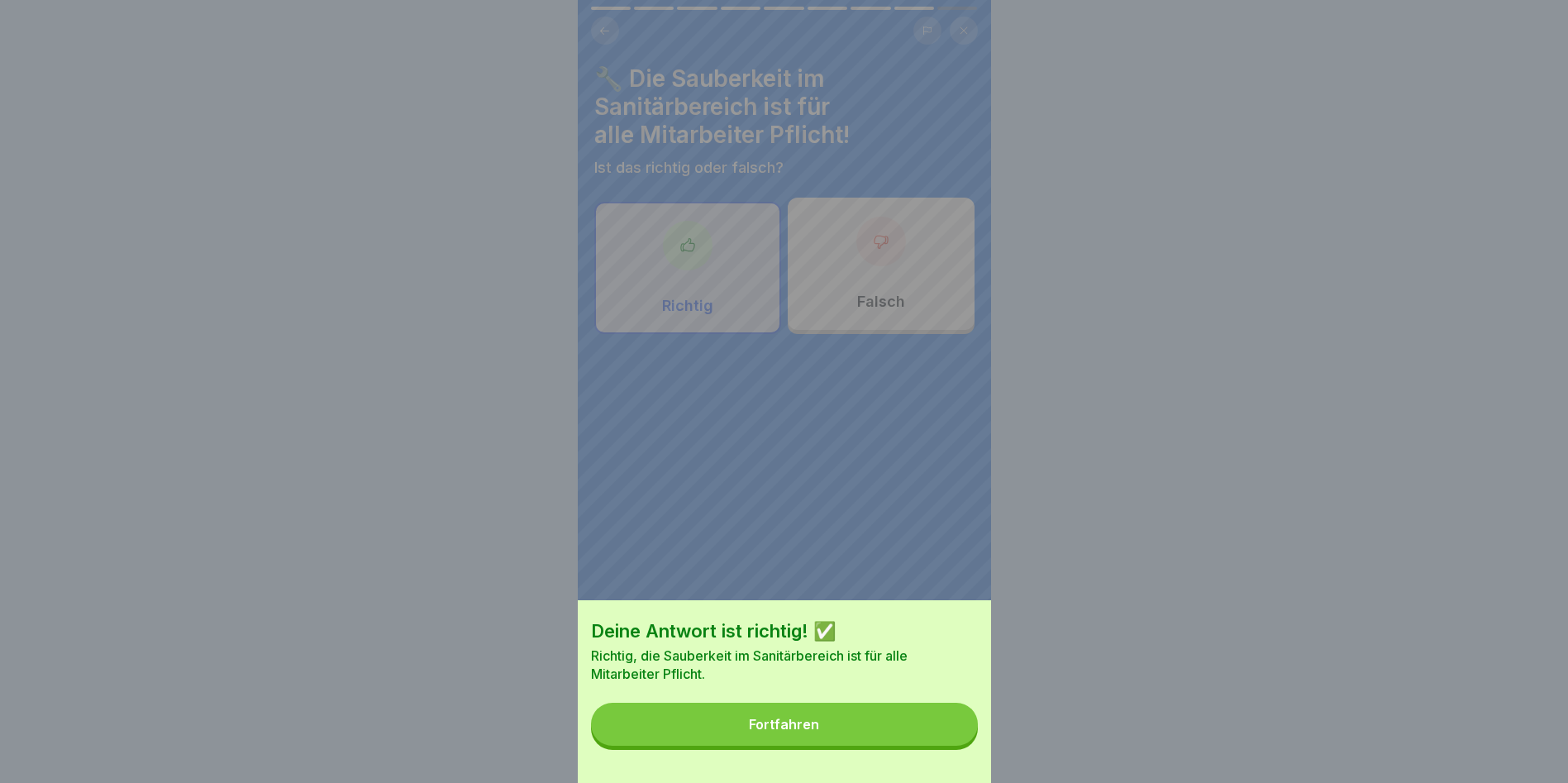
click at [895, 447] on button "Fortfahren" at bounding box center [784, 724] width 387 height 43
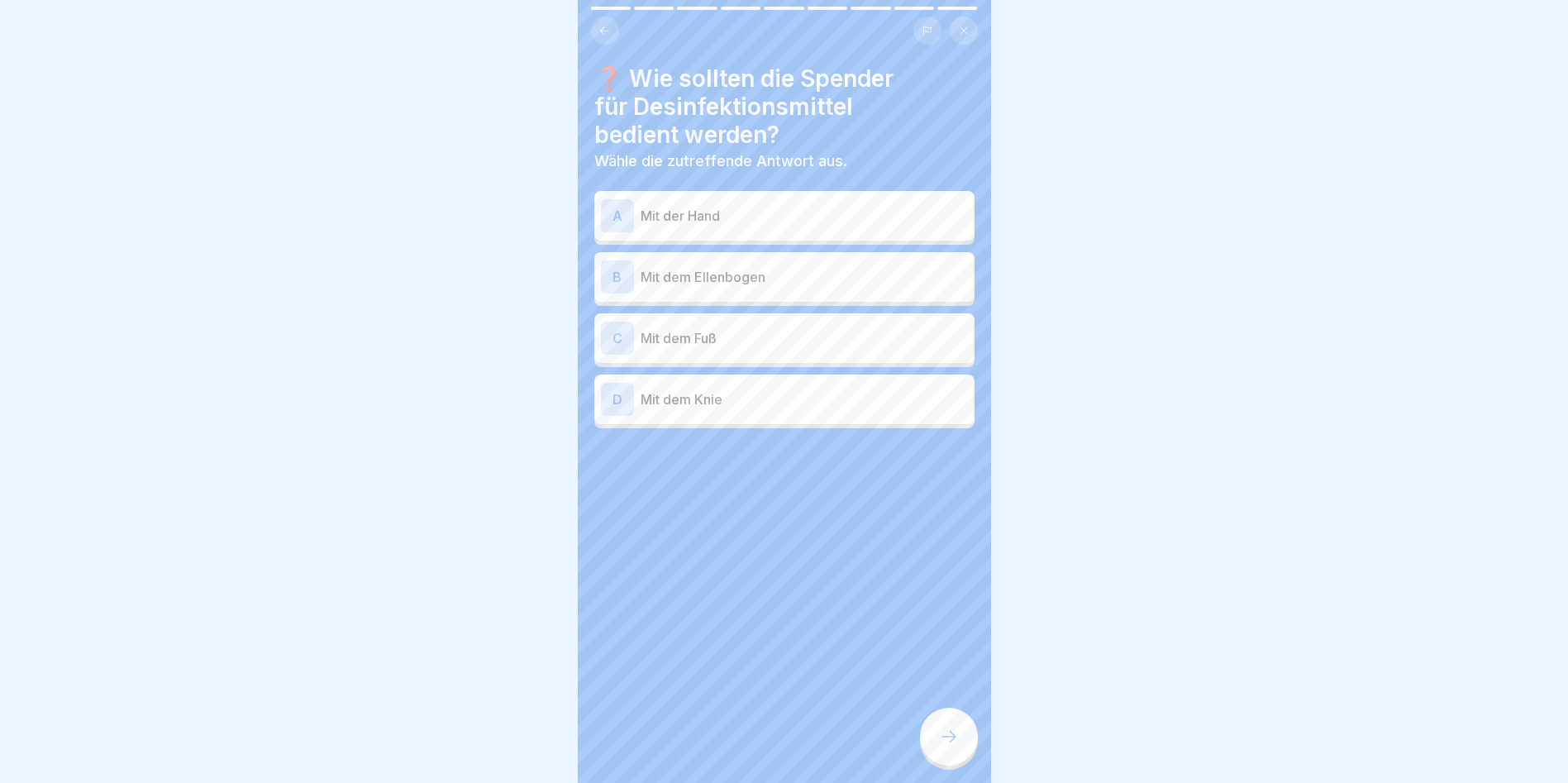
click at [692, 280] on p "Mit dem Ellenbogen" at bounding box center [804, 277] width 327 height 20
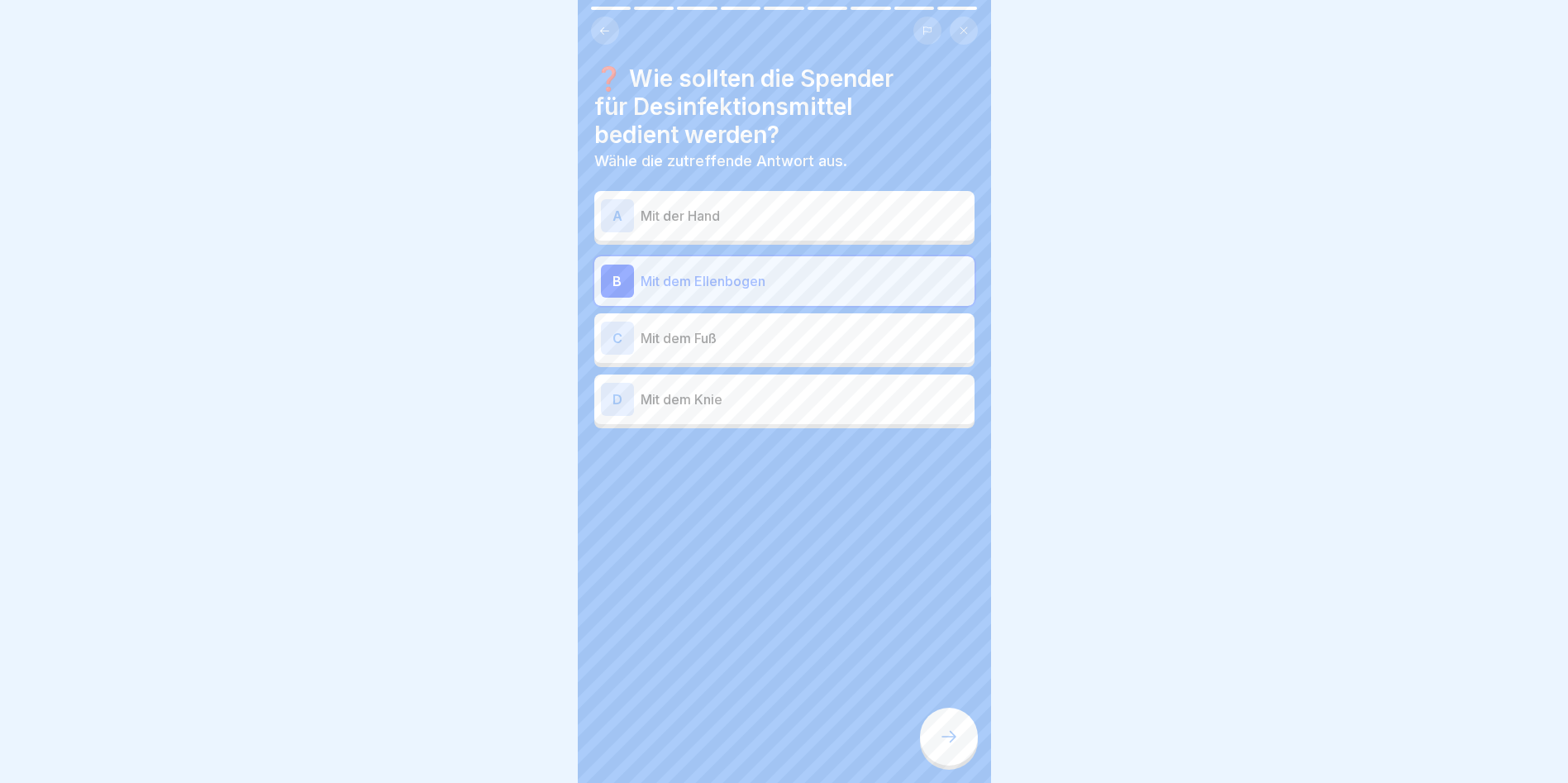
click at [895, 447] on div at bounding box center [949, 736] width 58 height 58
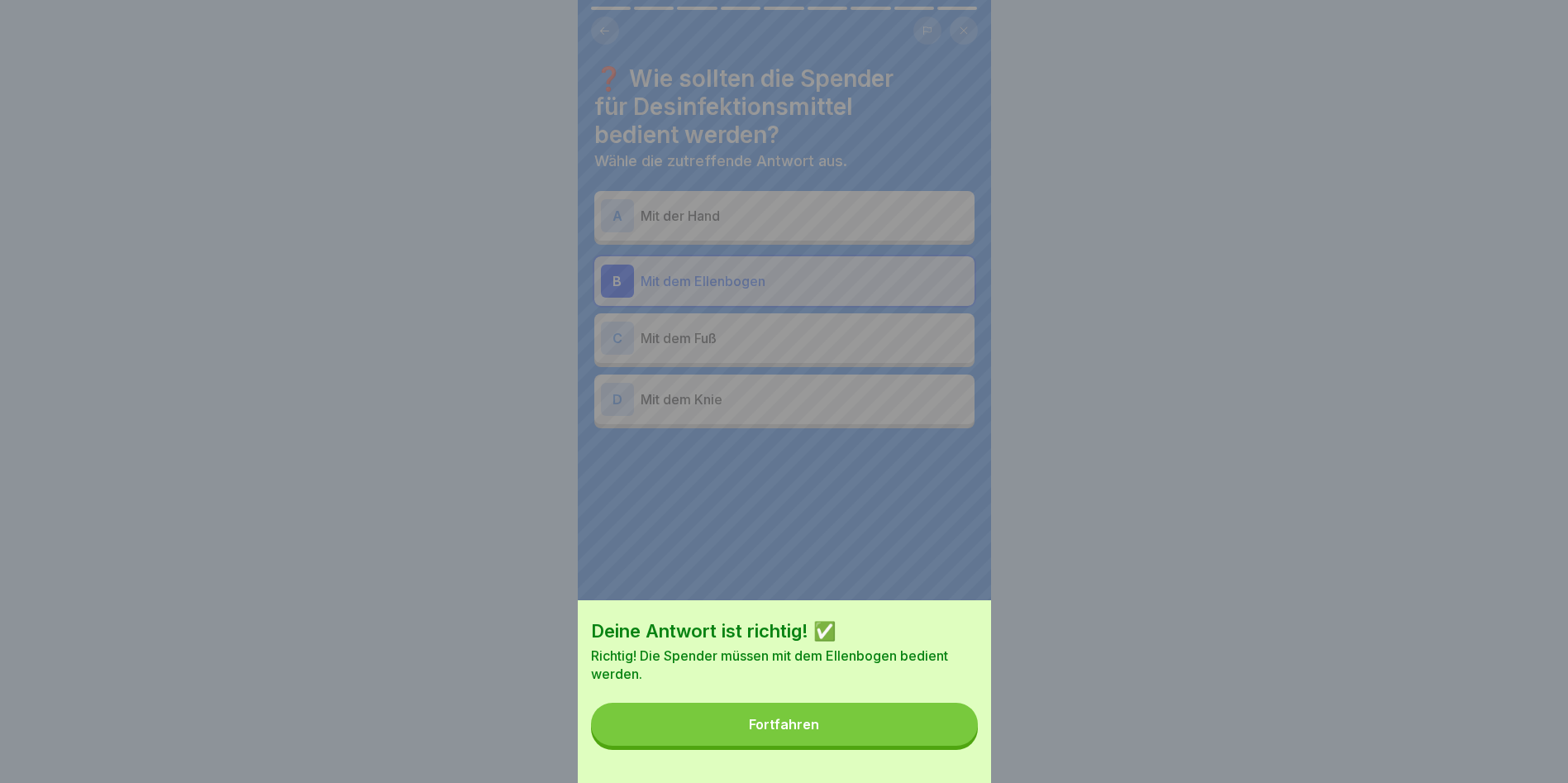
click at [895, 447] on button "Fortfahren" at bounding box center [784, 724] width 387 height 43
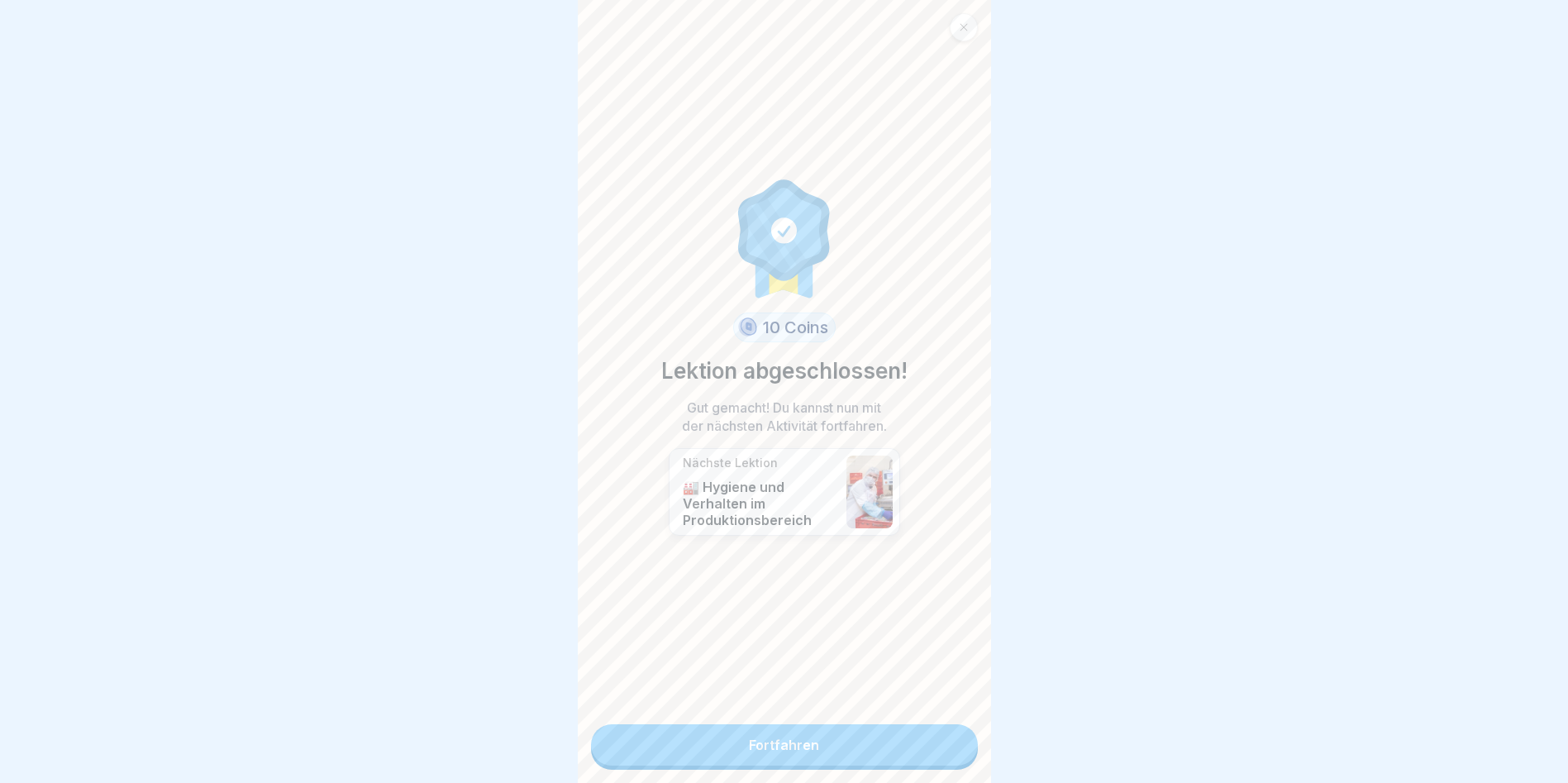
click at [723, 447] on link "Fortfahren" at bounding box center [784, 745] width 387 height 41
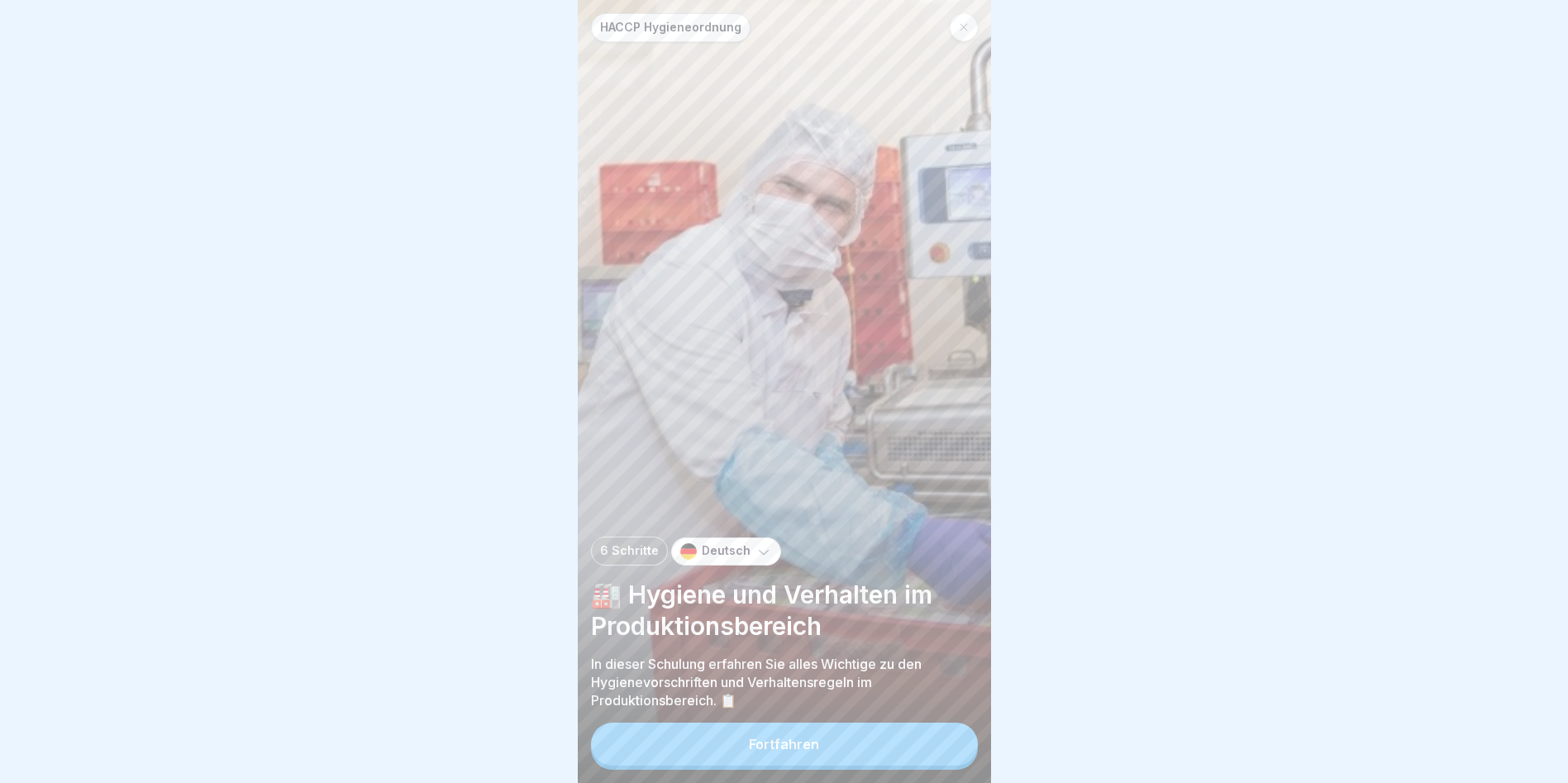
click at [699, 447] on button "Fortfahren" at bounding box center [784, 744] width 387 height 43
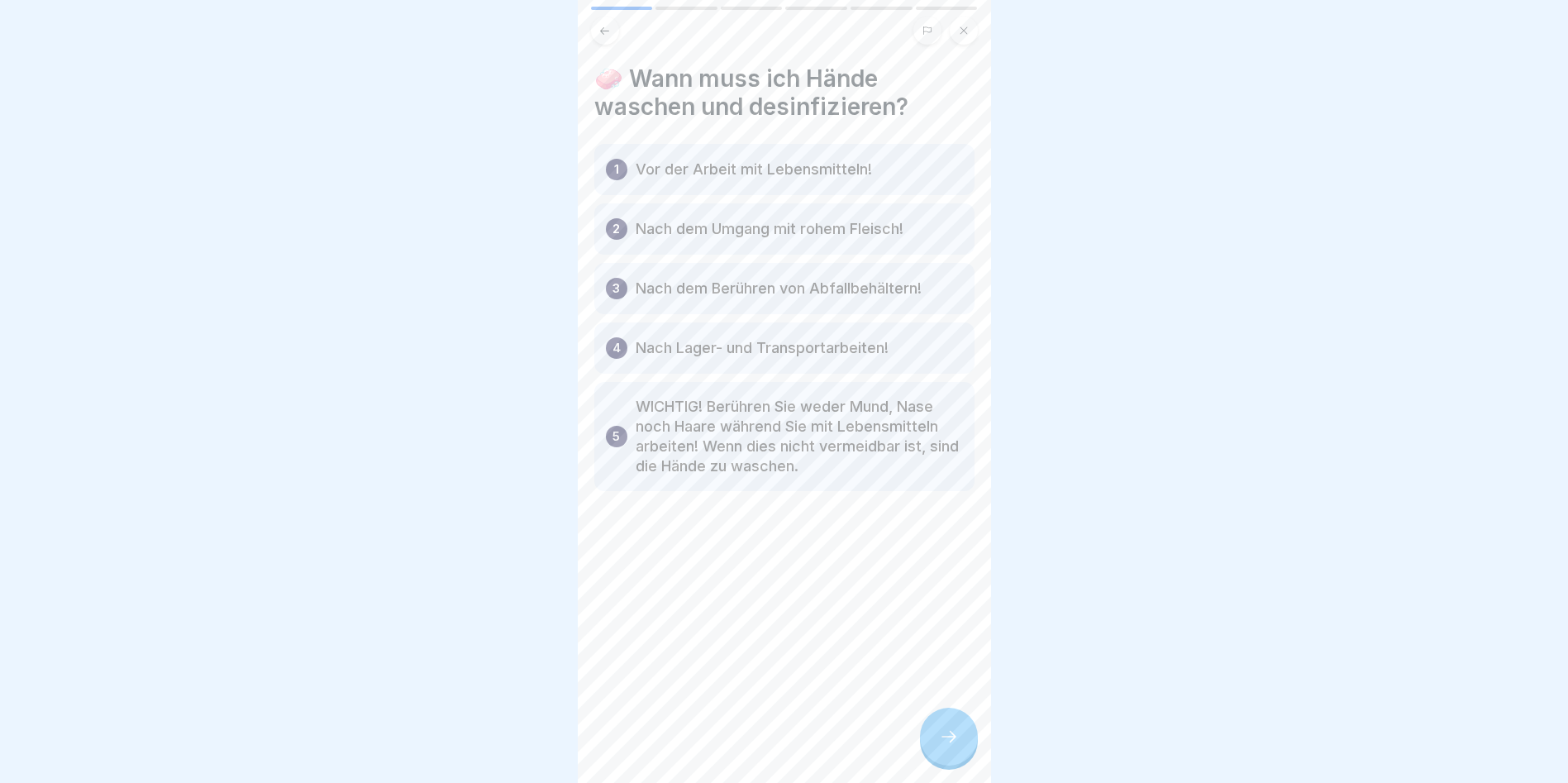
click at [895, 447] on div at bounding box center [949, 736] width 58 height 58
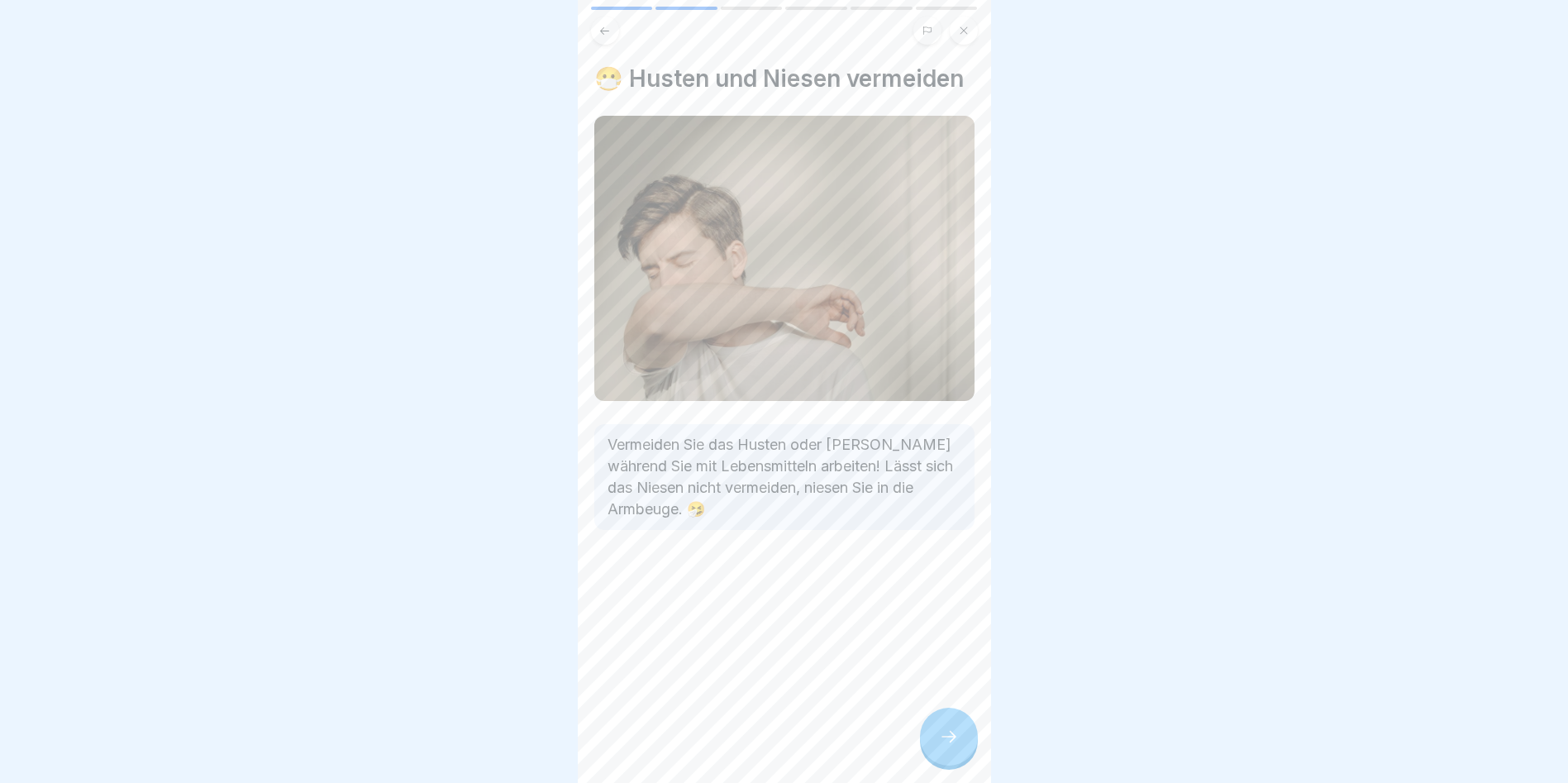
click at [895, 447] on div at bounding box center [949, 736] width 58 height 58
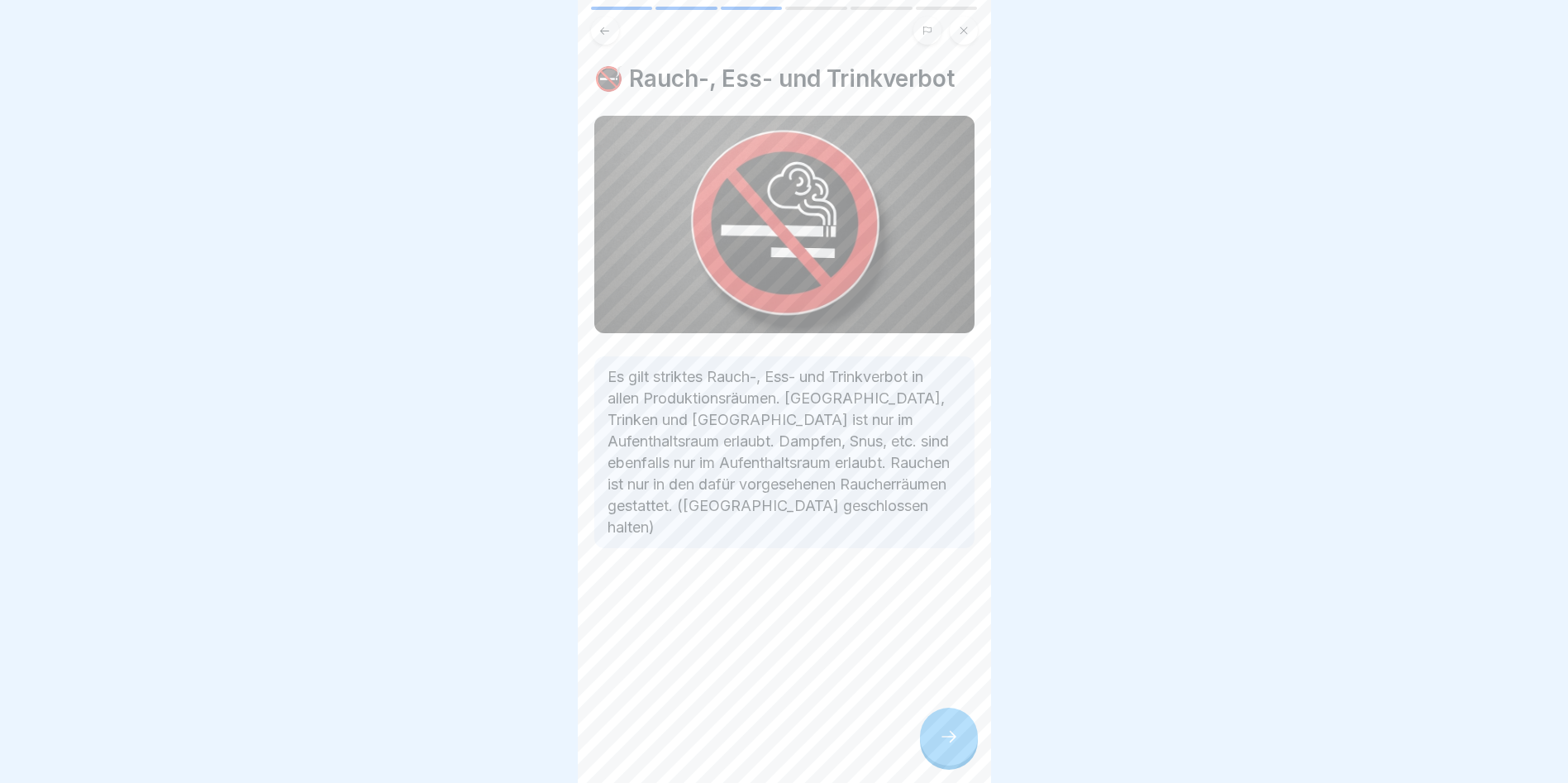
click at [895, 447] on div at bounding box center [949, 736] width 58 height 58
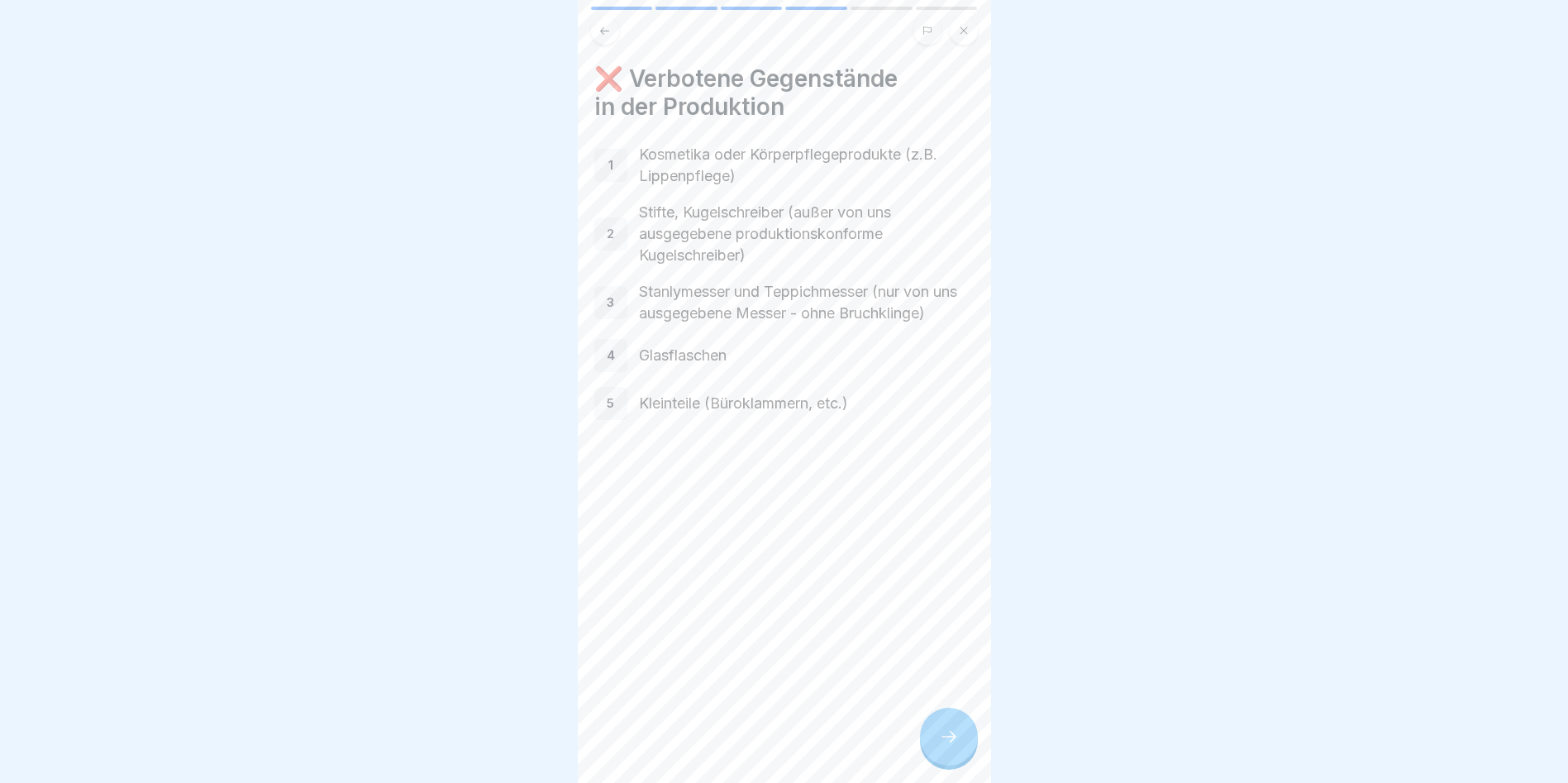
click at [895, 447] on div at bounding box center [949, 736] width 58 height 58
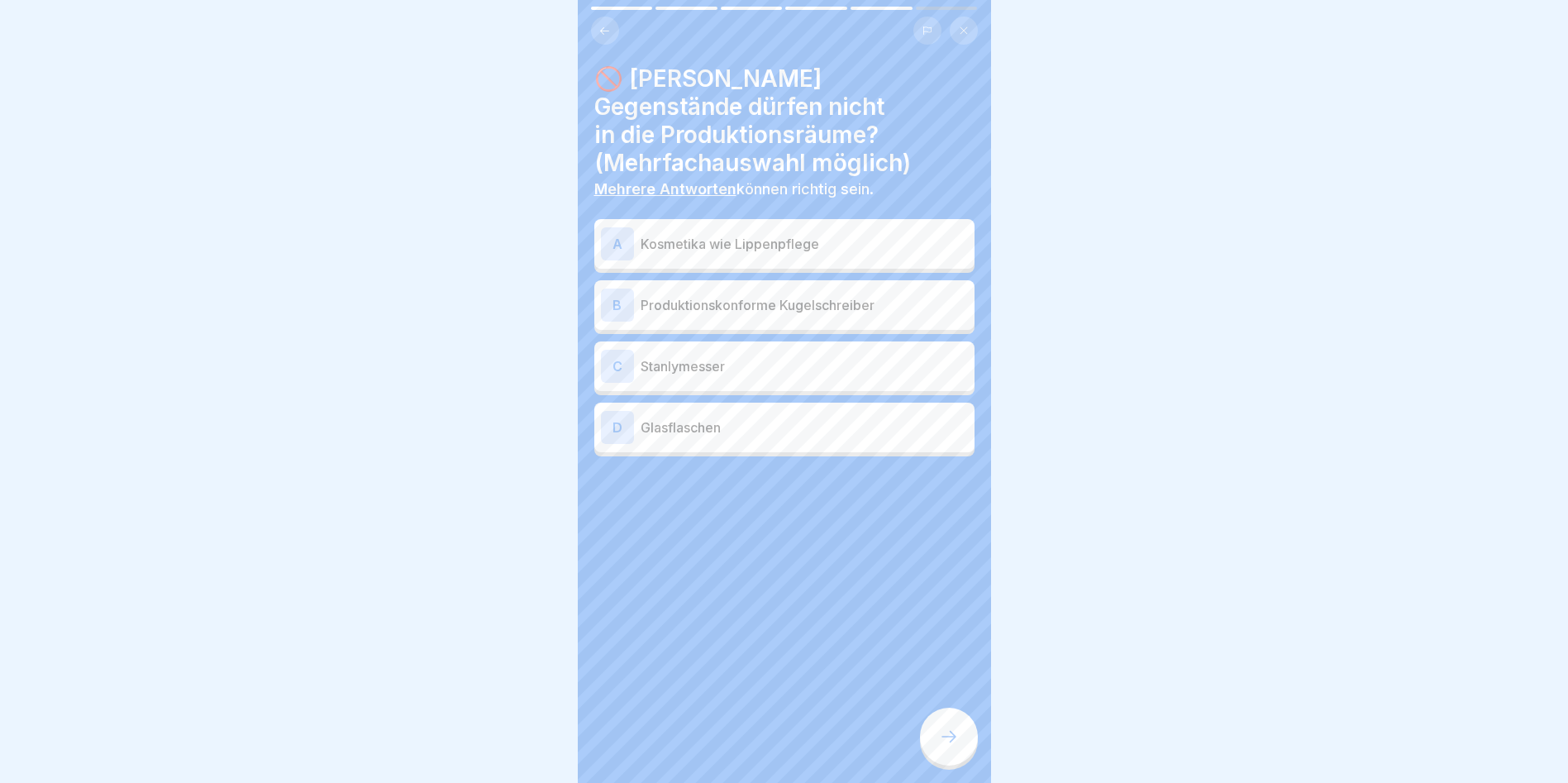
click at [720, 234] on p "Kosmetika wie Lippenpflege" at bounding box center [804, 244] width 327 height 20
click at [664, 356] on p "Stanlymesser" at bounding box center [804, 366] width 327 height 20
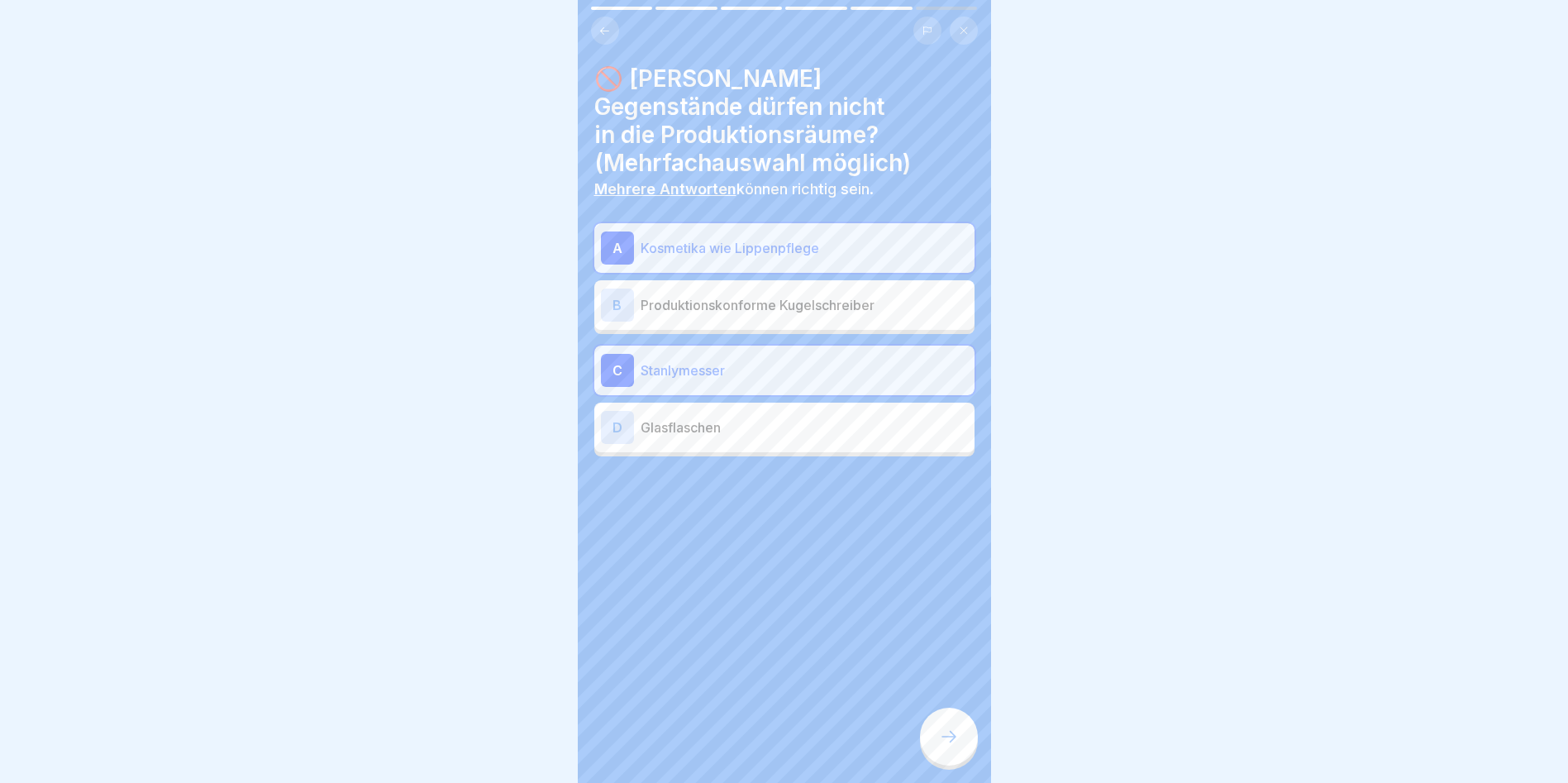
click at [675, 417] on p "Glasflaschen" at bounding box center [804, 427] width 327 height 20
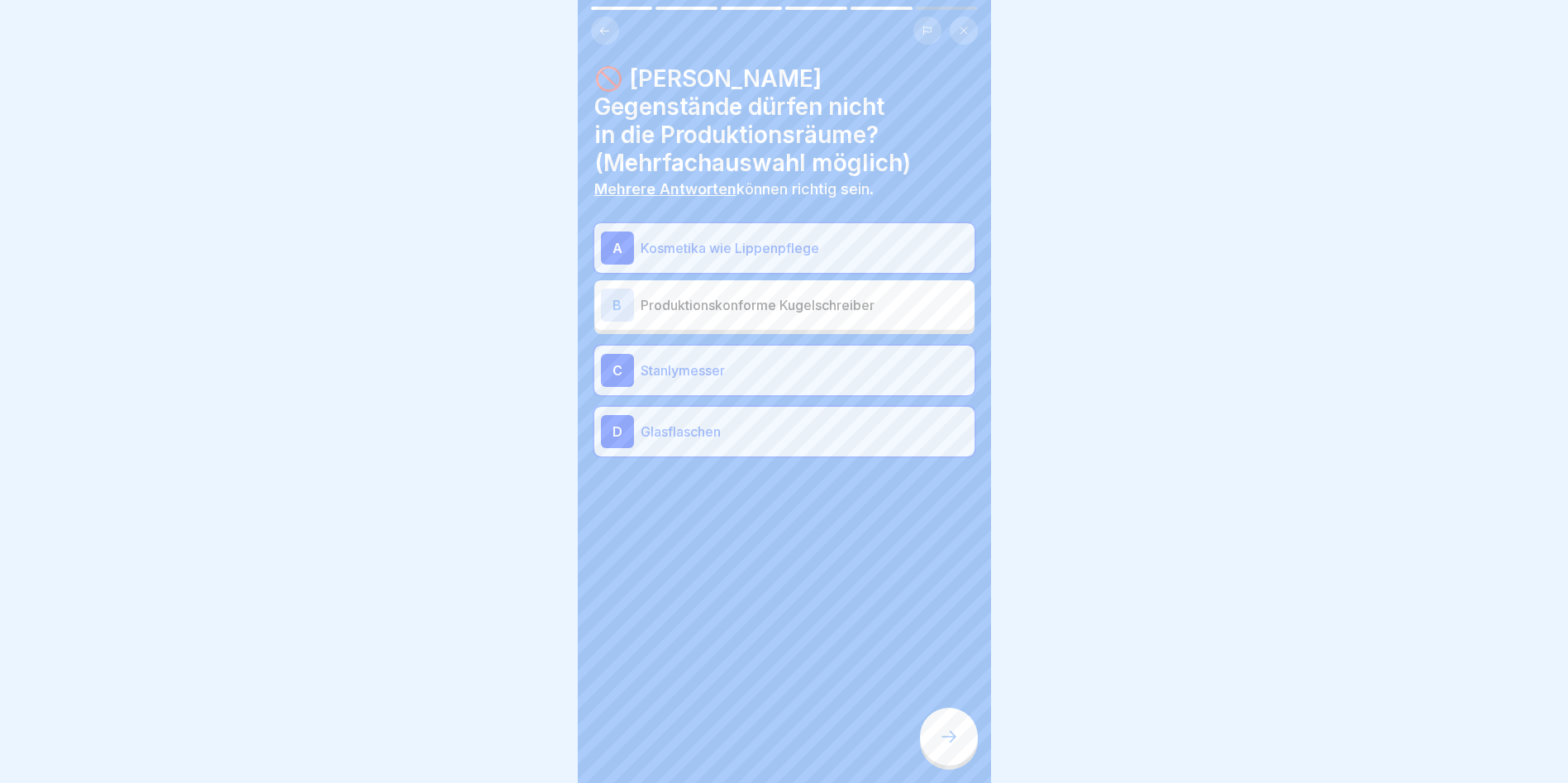
click at [716, 295] on p "Produktionskonforme Kugelschreiber" at bounding box center [804, 305] width 327 height 20
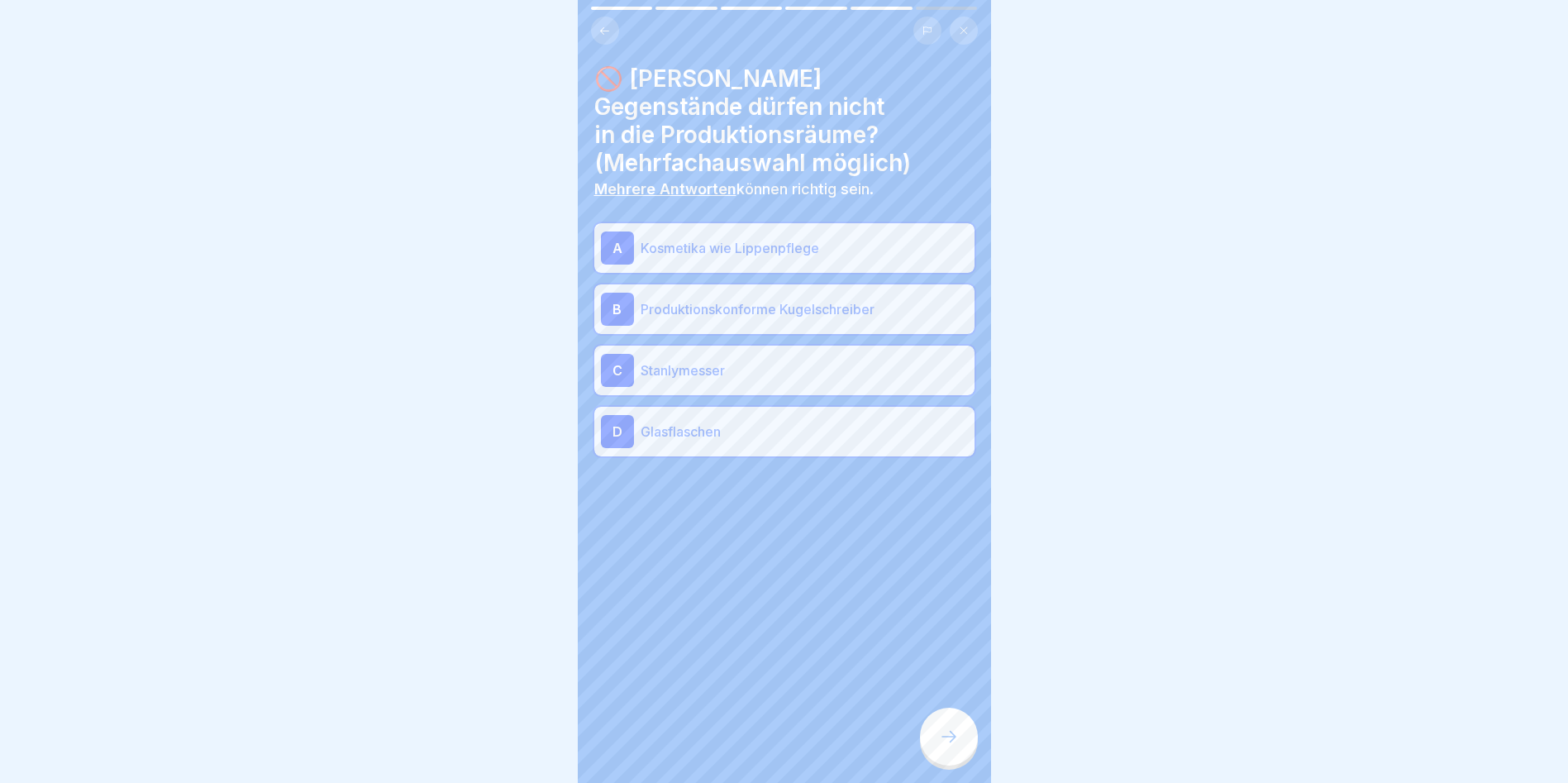
click at [895, 447] on div "HACCP Hygieneordnung 6 Schritte Deutsch 🏭 Hygiene und Verhalten im Produktionsb…" at bounding box center [785, 392] width 413 height 783
click at [895, 447] on div at bounding box center [949, 736] width 58 height 58
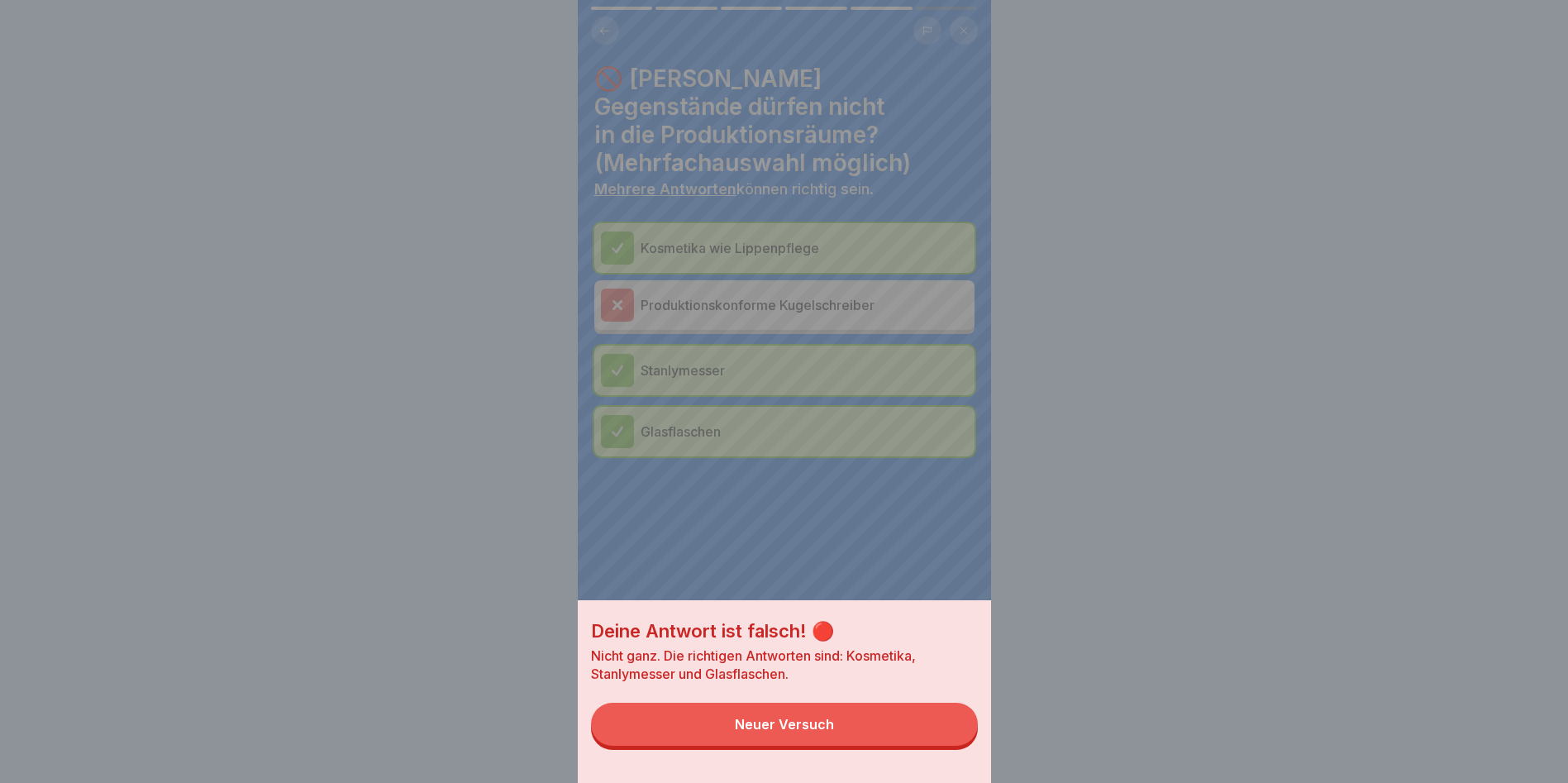
click at [784, 447] on div "Neuer Versuch" at bounding box center [784, 724] width 100 height 15
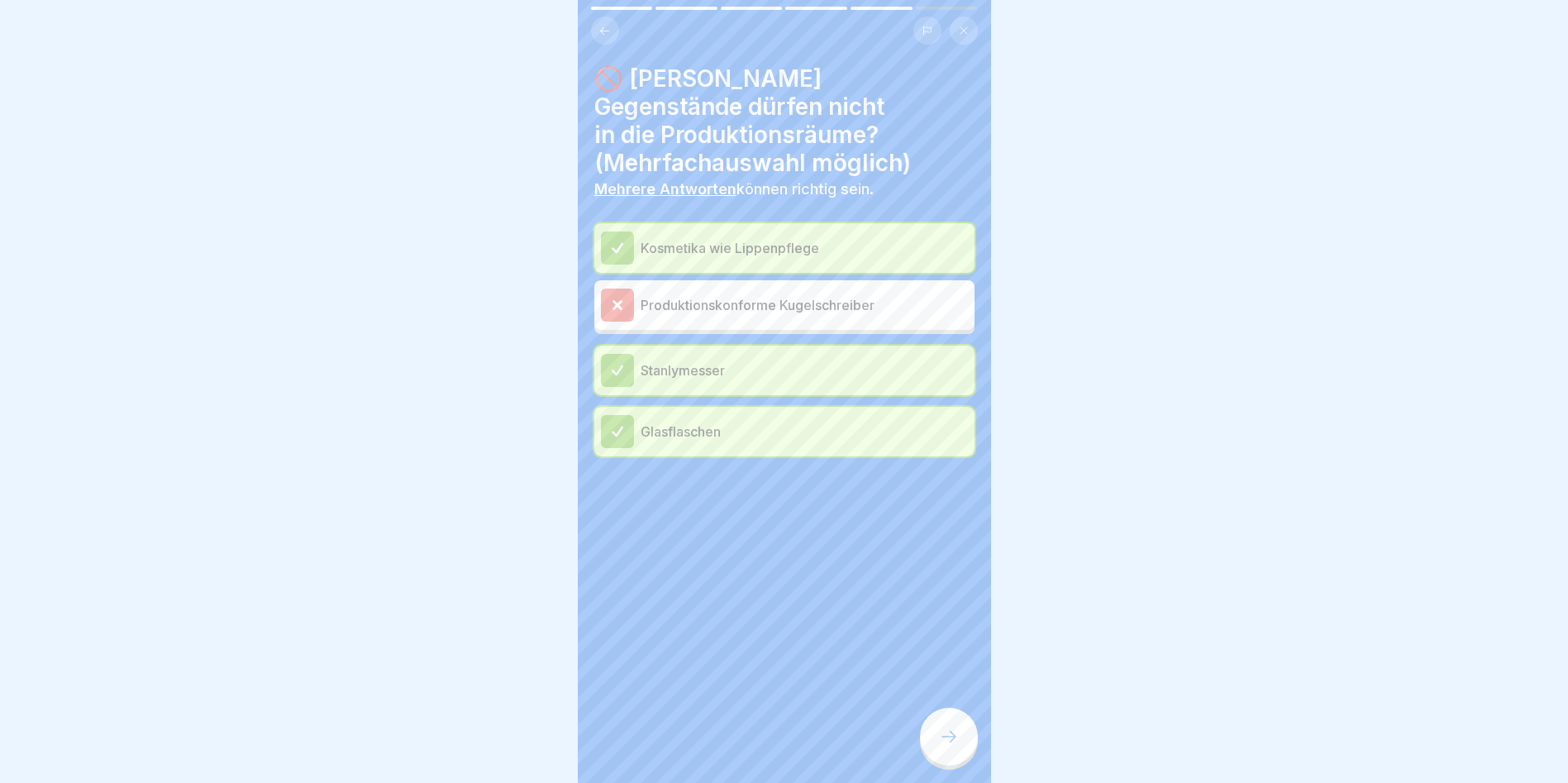
click at [895, 447] on icon at bounding box center [949, 736] width 20 height 20
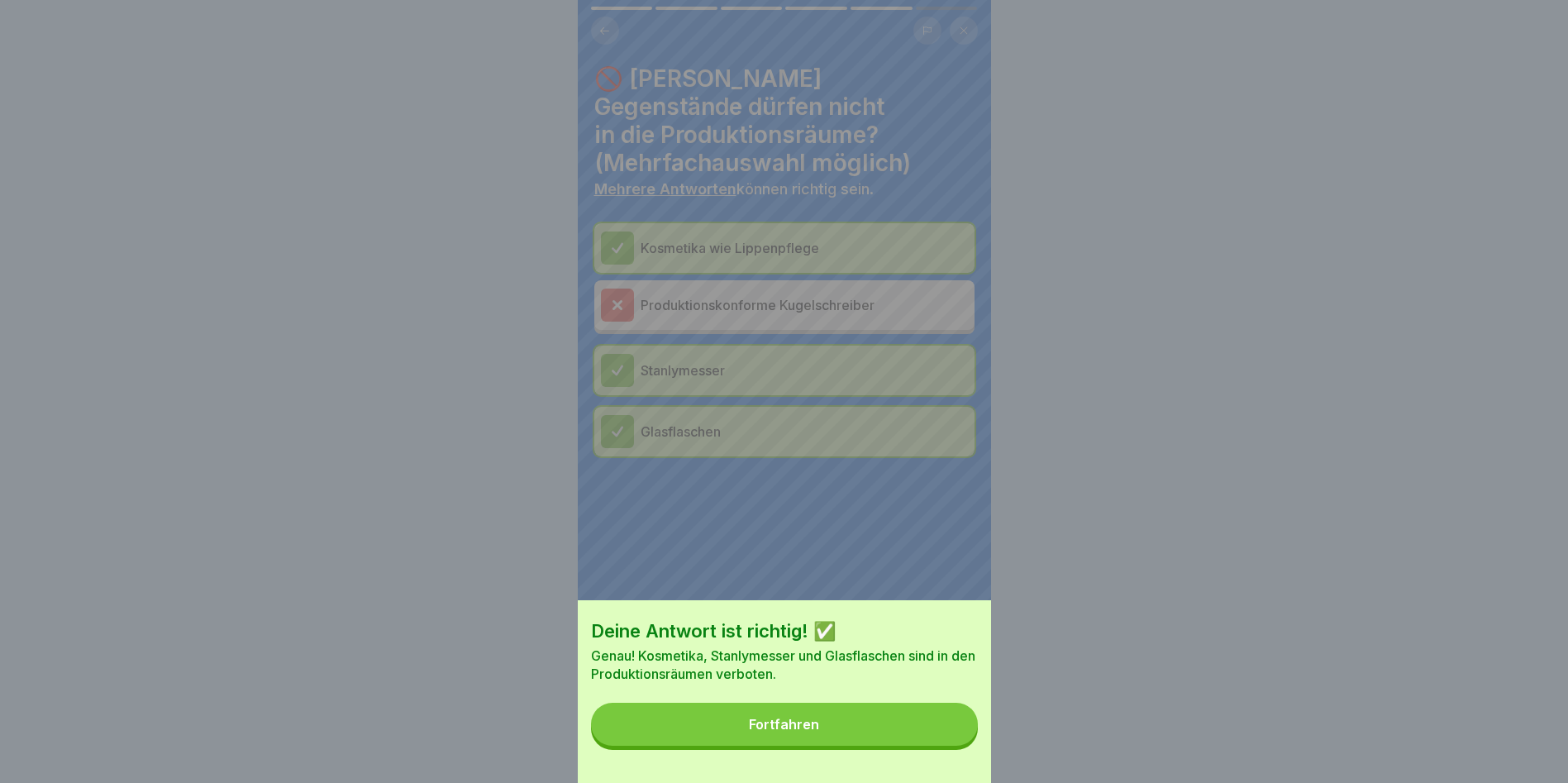
click at [895, 447] on button "Fortfahren" at bounding box center [784, 724] width 387 height 43
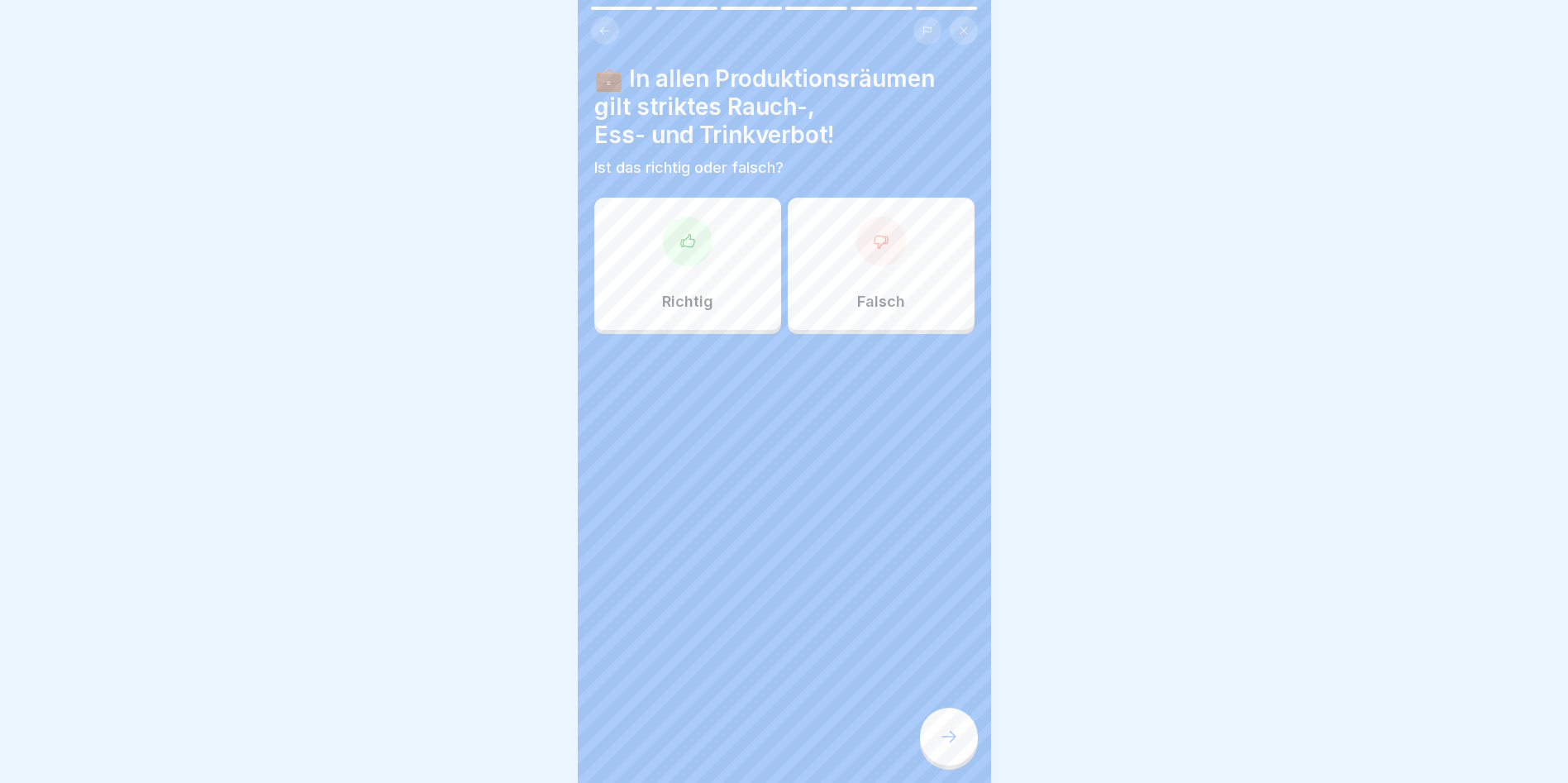
click at [725, 414] on div "💼 In allen Produktionsräumen gilt striktes Rauch-, Ess- und Trinkverbot! Ist da…" at bounding box center [785, 392] width 413 height 783
click at [895, 447] on div at bounding box center [949, 736] width 58 height 58
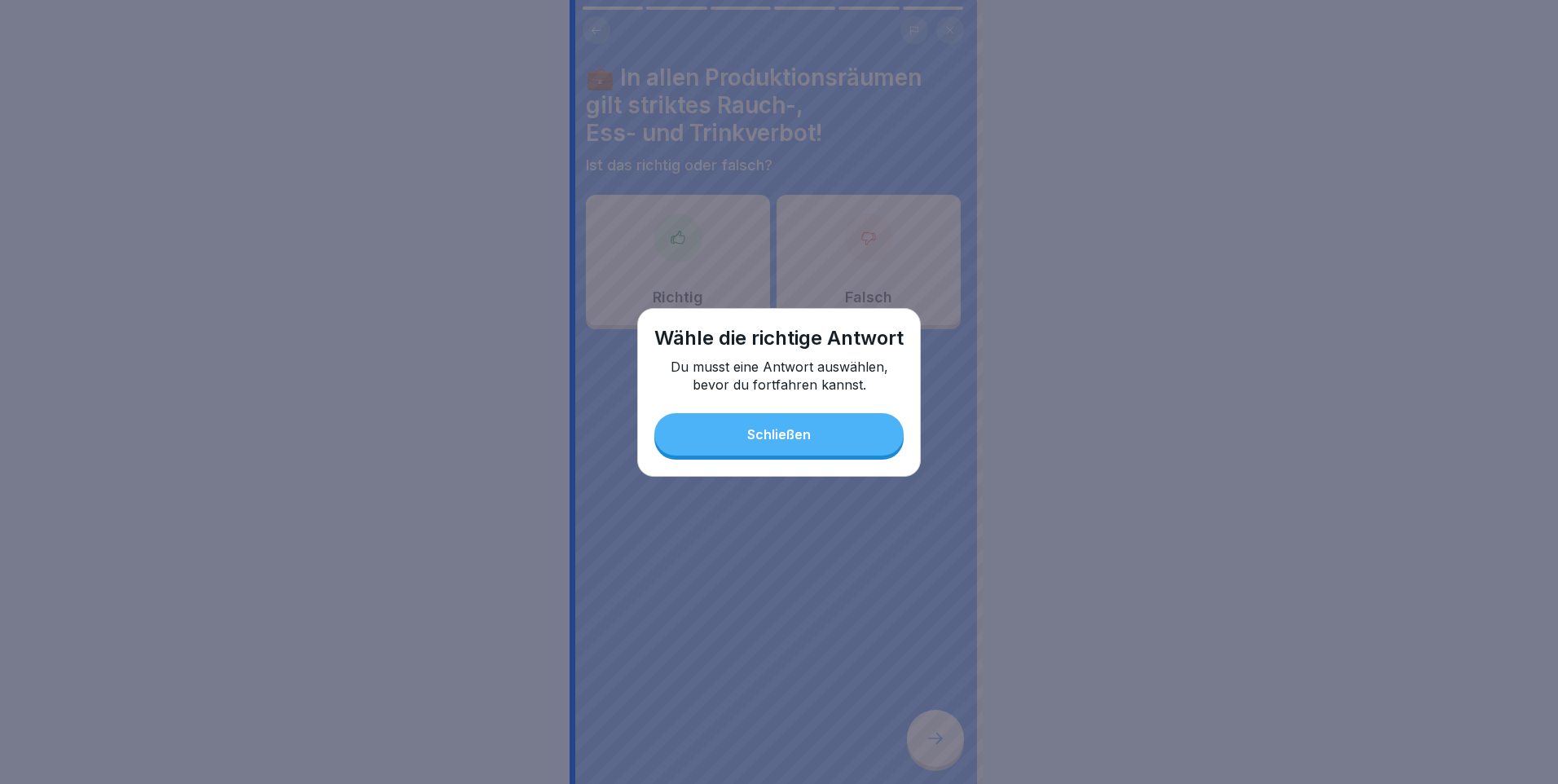
click at [784, 435] on div "Schließen" at bounding box center [779, 434] width 64 height 15
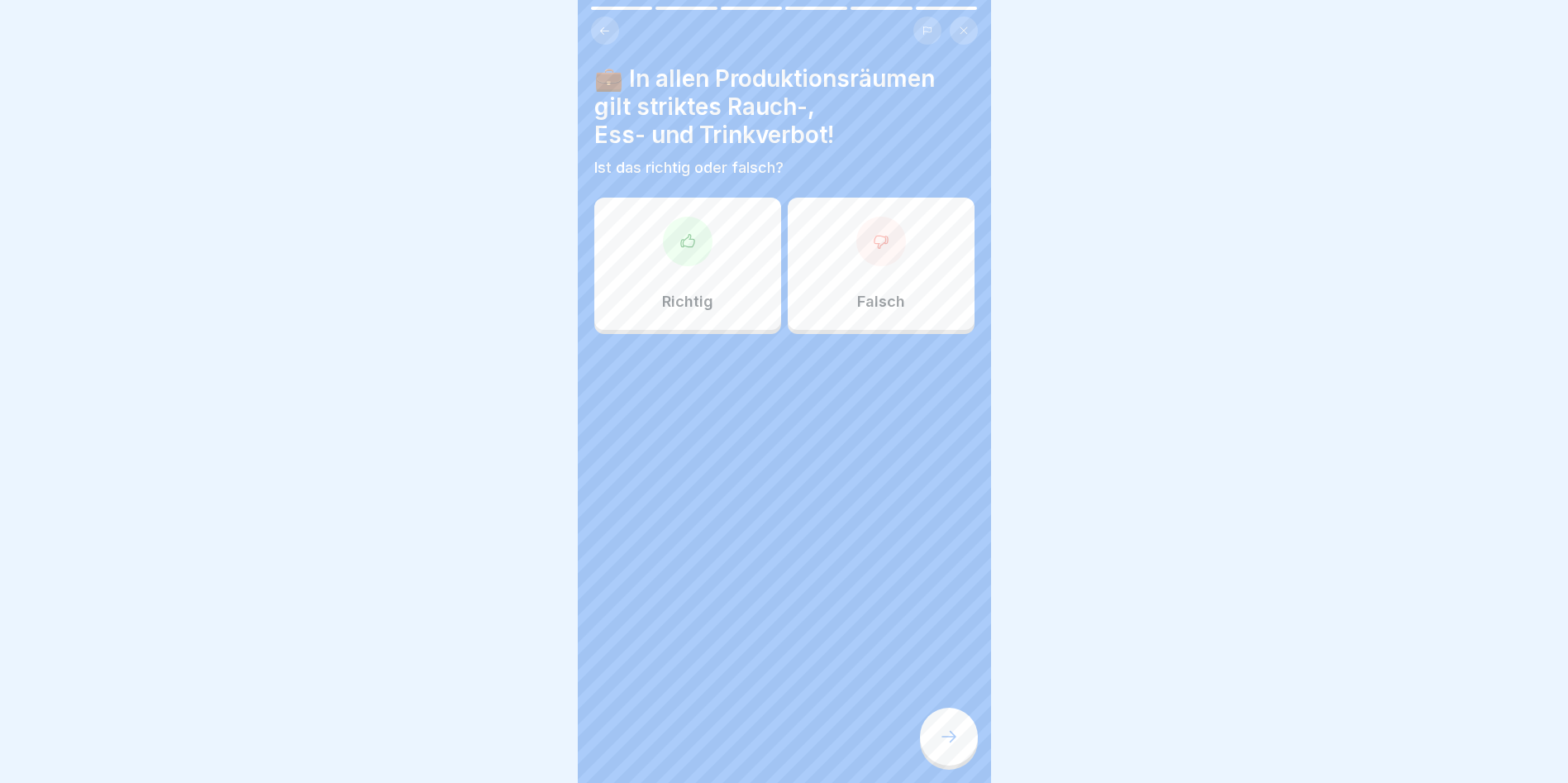
click at [687, 260] on div at bounding box center [687, 241] width 49 height 49
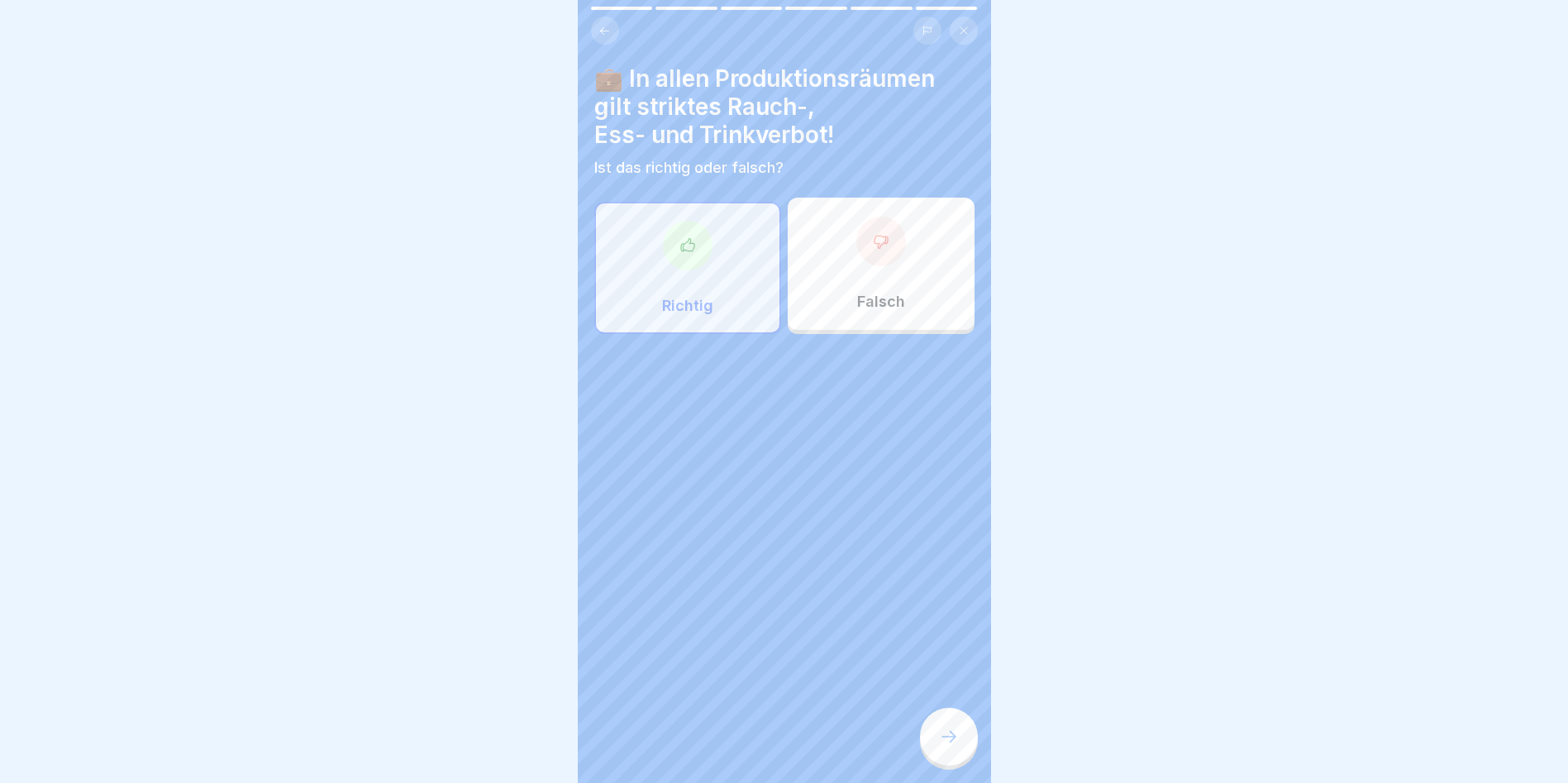
click at [895, 447] on div at bounding box center [949, 736] width 58 height 58
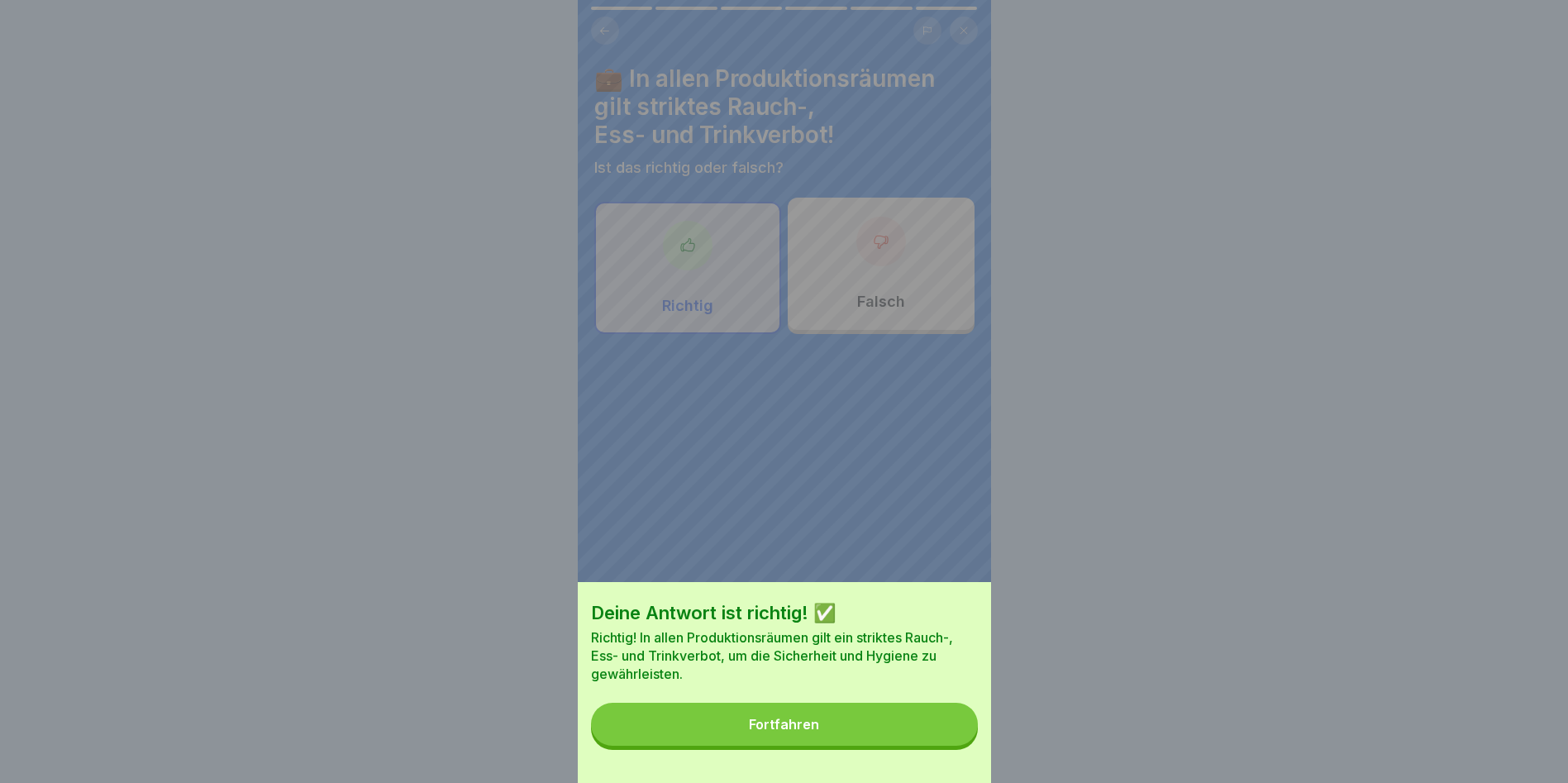
click at [876, 447] on button "Fortfahren" at bounding box center [784, 724] width 387 height 43
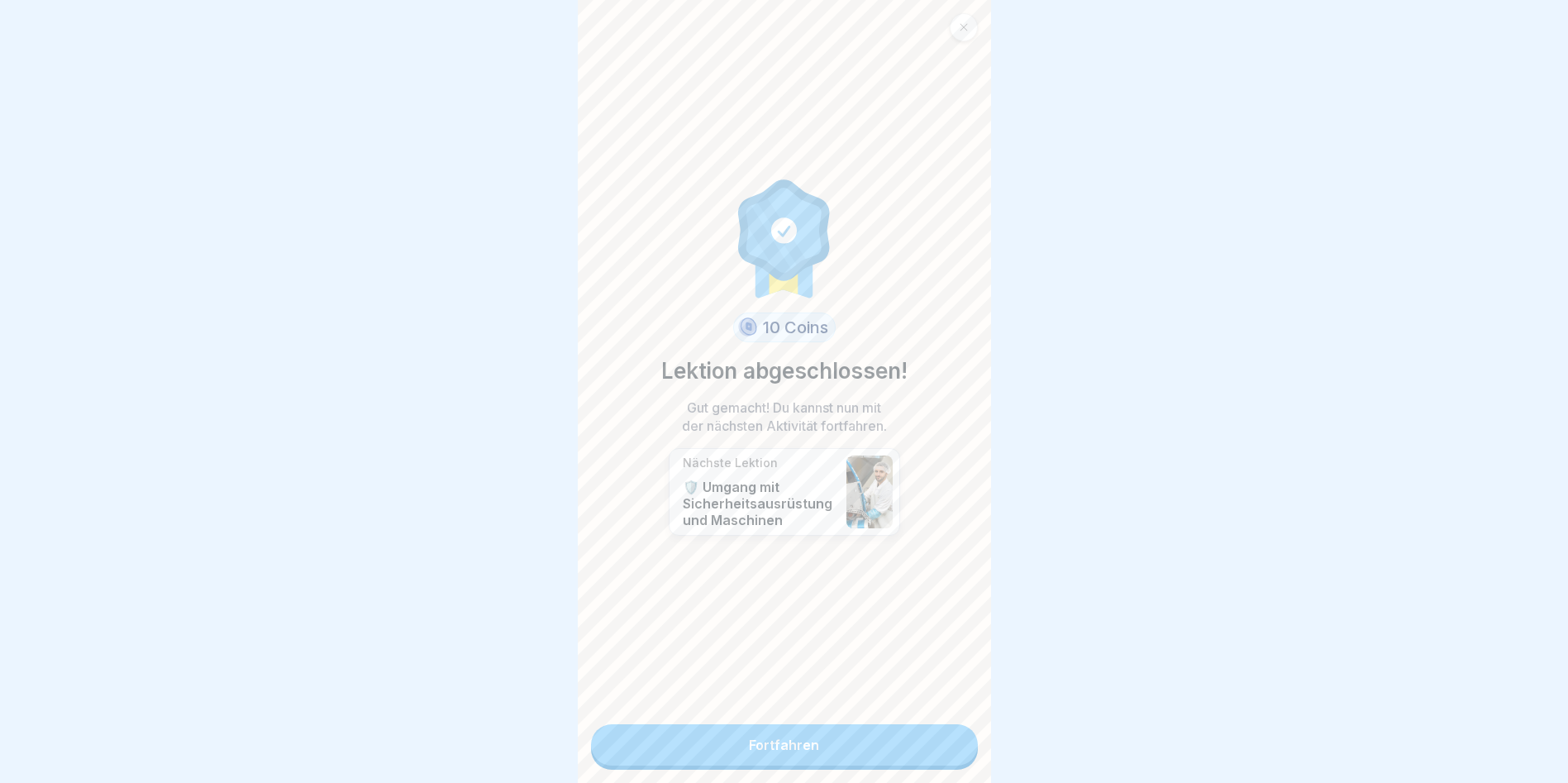
click at [796, 447] on link "Fortfahren" at bounding box center [784, 745] width 387 height 41
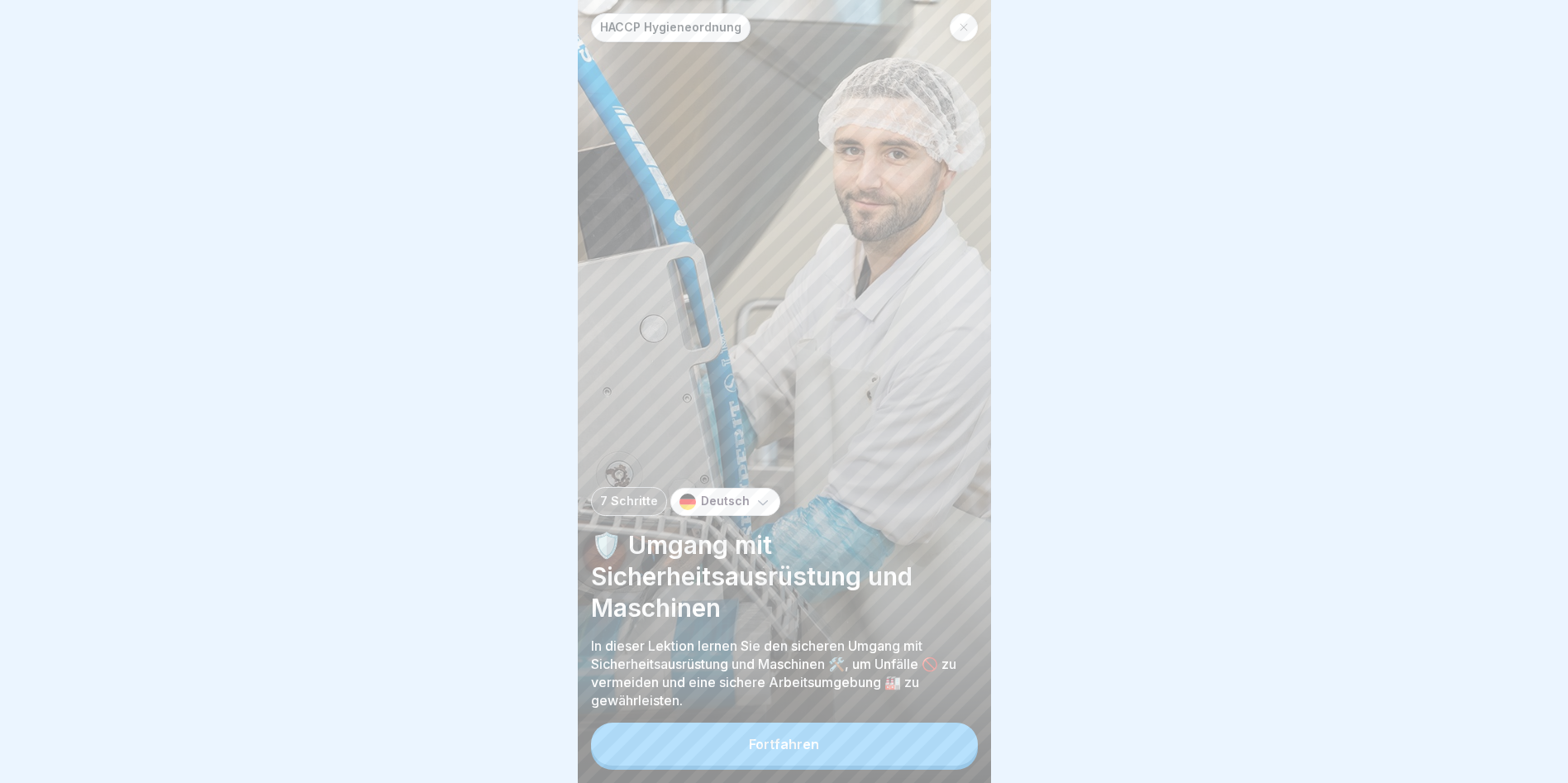
click at [791, 447] on button "Fortfahren" at bounding box center [784, 744] width 387 height 43
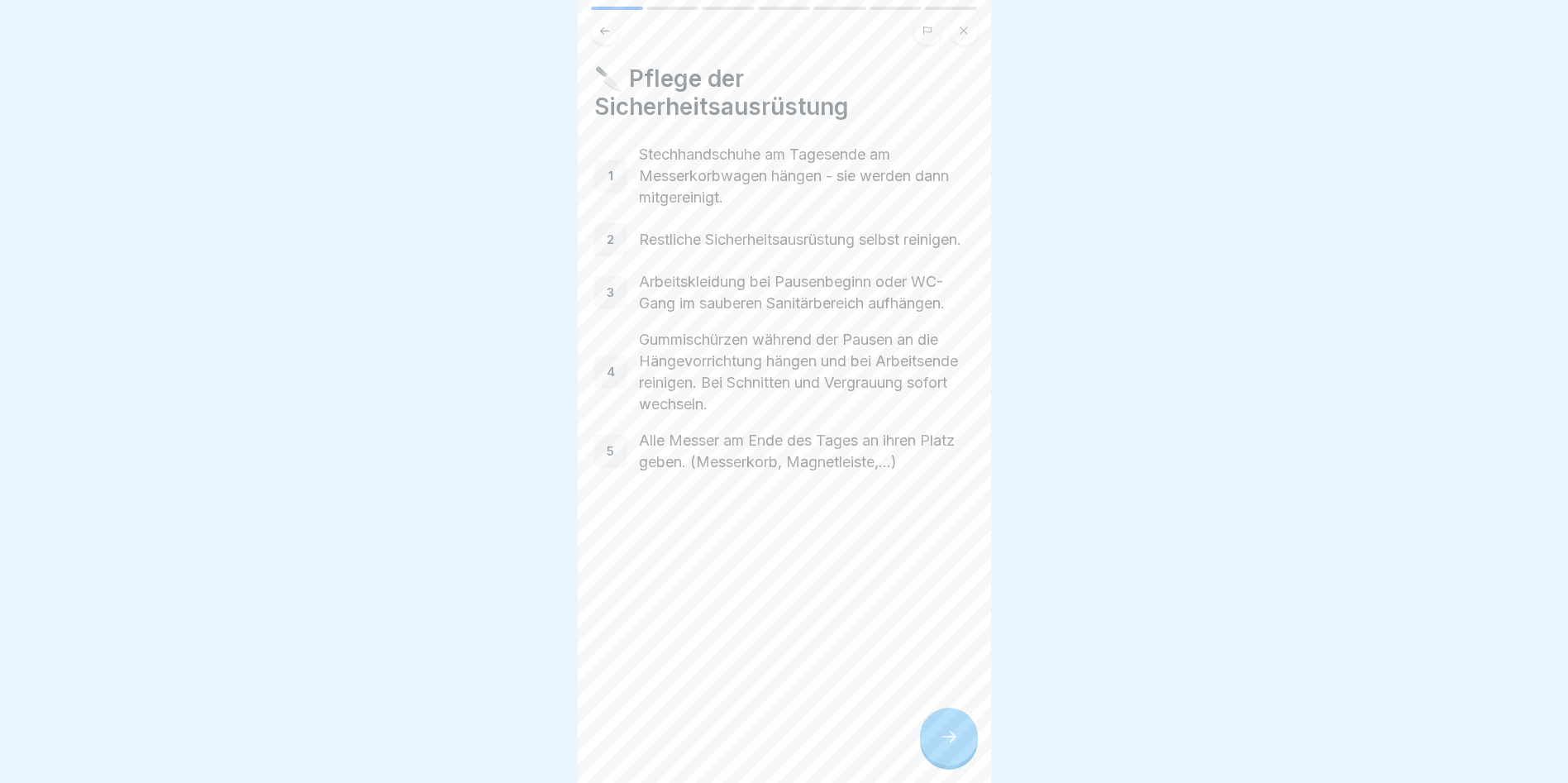
click at [895, 447] on div at bounding box center [949, 736] width 58 height 58
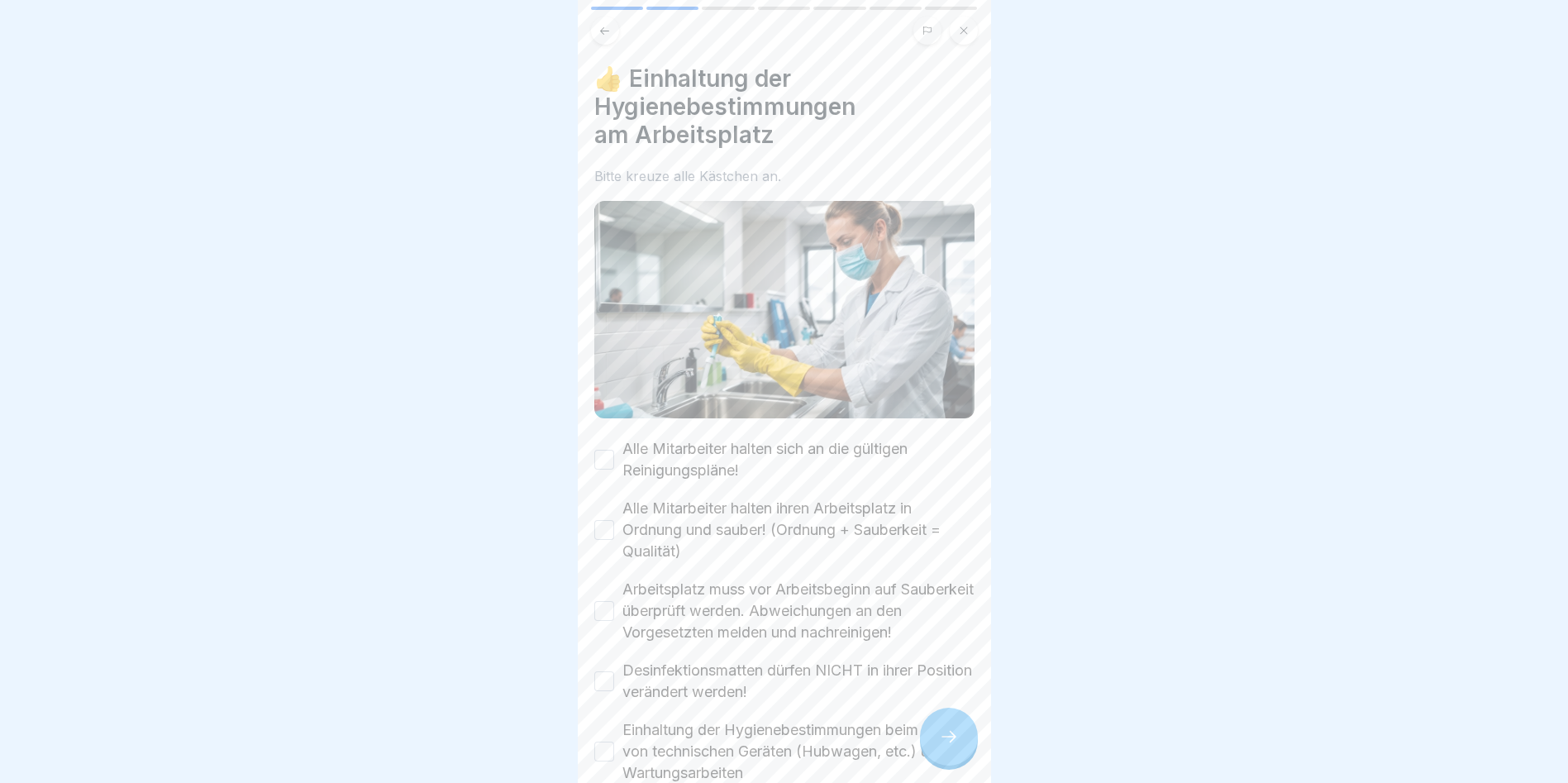
click at [606, 447] on button "Alle Mitarbeiter halten sich an die gültigen Reinigungspläne!" at bounding box center [604, 459] width 20 height 20
click at [605, 447] on button "Alle Mitarbeiter halten ihren Arbeitsplatz in Ordnung und sauber! (Ordnung + Sa…" at bounding box center [604, 530] width 20 height 20
click at [607, 447] on button "Arbeitsplatz muss vor Arbeitsbeginn auf Sauberkeit überprüft werden. Abweichung…" at bounding box center [604, 611] width 20 height 20
click at [603, 447] on button "Desinfektionsmatten dürfen NICHT in ihrer Position verändert werden!" at bounding box center [604, 681] width 20 height 20
click at [611, 447] on button "Einhaltung der Hygienebestimmungen beim Einsatz von technischen Geräten (Hubwag…" at bounding box center [604, 751] width 20 height 20
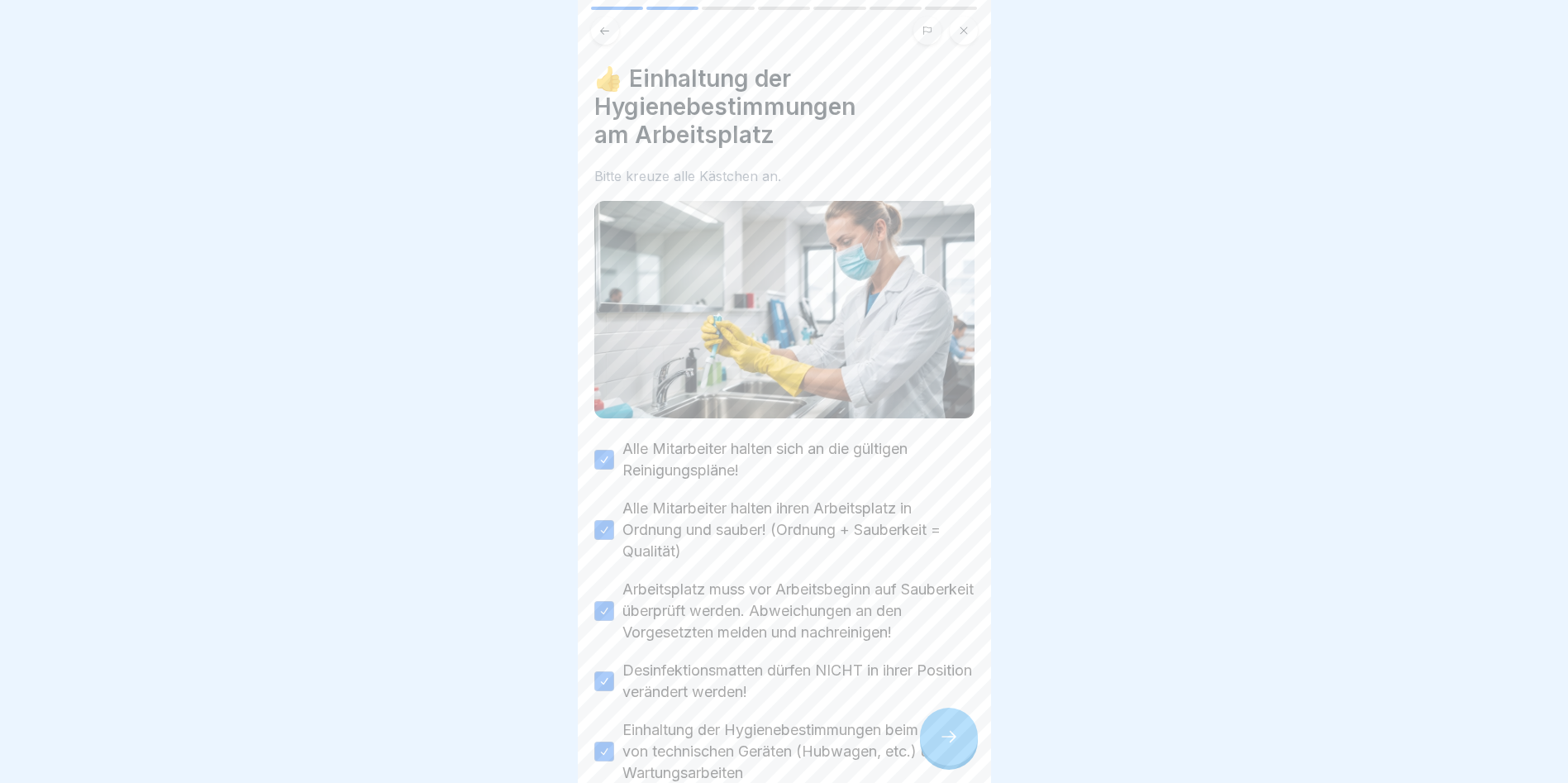
click at [895, 447] on icon at bounding box center [949, 736] width 20 height 20
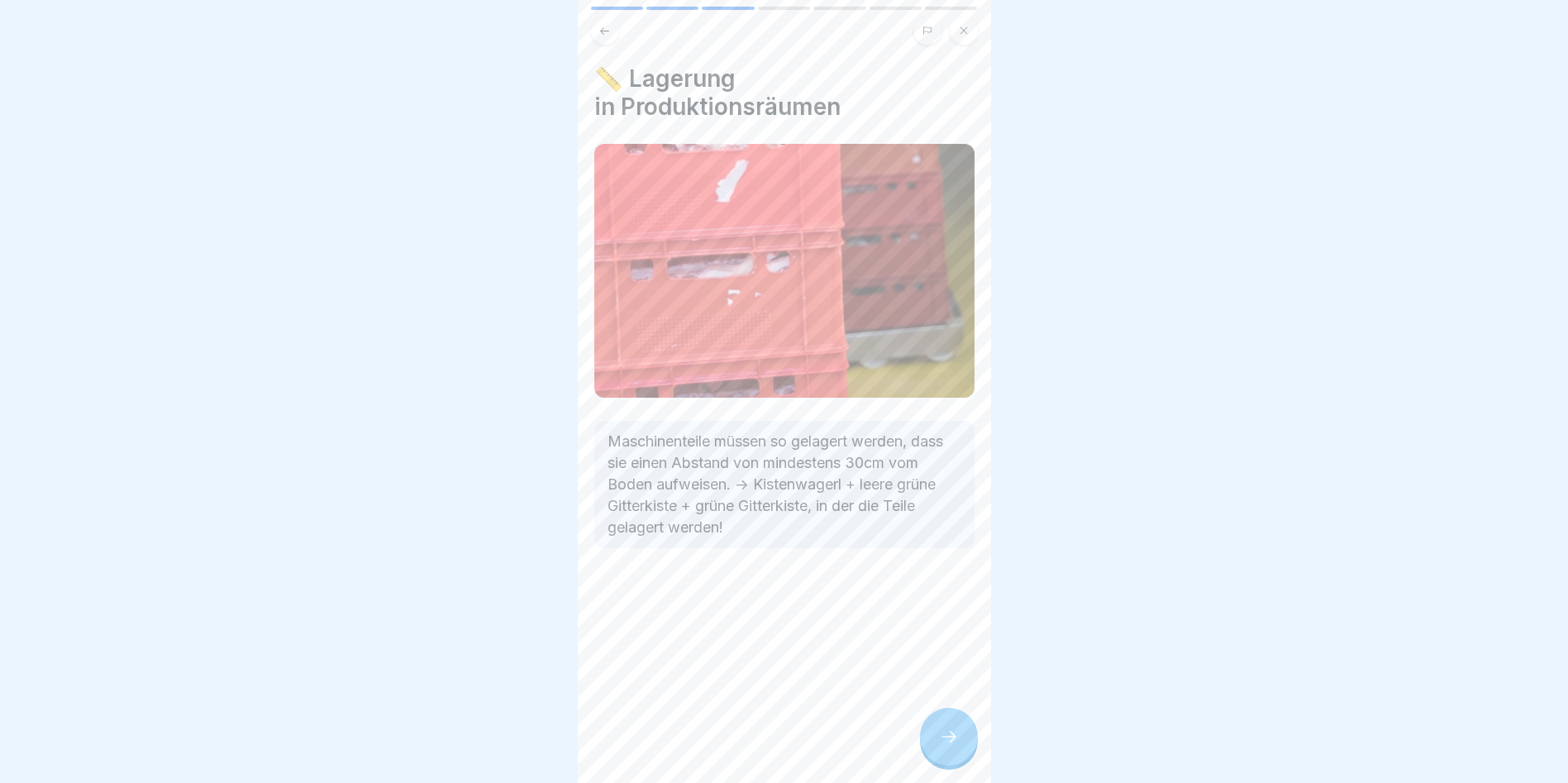
click at [895, 447] on div at bounding box center [949, 736] width 58 height 58
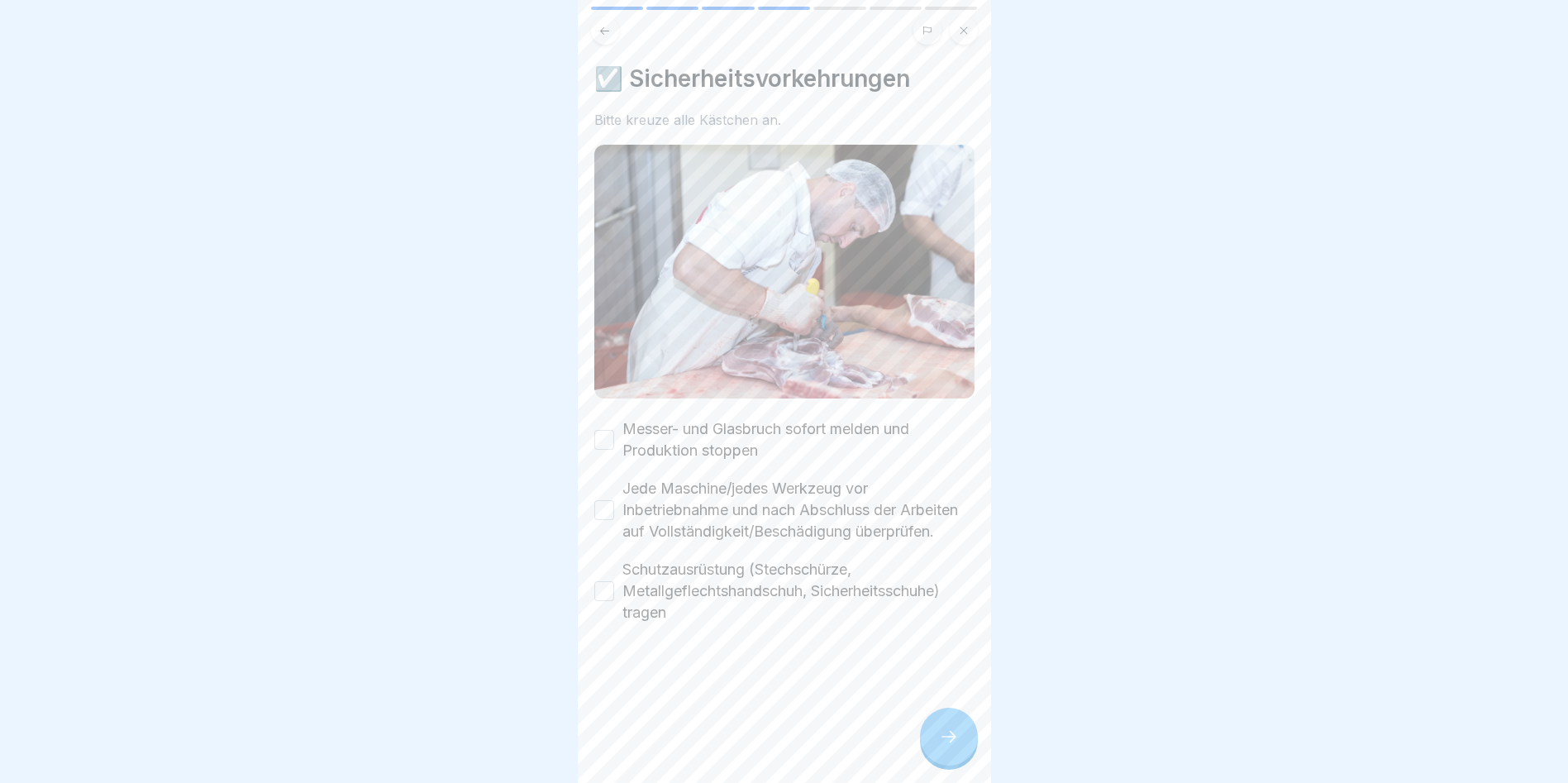
click at [621, 431] on div "Messer- und Glasbruch sofort melden und Produktion stoppen" at bounding box center [784, 439] width 381 height 43
click at [609, 447] on div "Jede Maschine/jedes Werkzeug vor Inbetriebnahme und nach Abschluss der Arbeiten…" at bounding box center [784, 509] width 381 height 64
click at [612, 447] on button "Jede Maschine/jedes Werkzeug vor Inbetriebnahme und nach Abschluss der Arbeiten…" at bounding box center [604, 510] width 20 height 20
click at [594, 447] on button "Schutzausrüstung (Stechschürze, Metallgeflechtshandschuh, Sicherheitsschuhe) tr…" at bounding box center [604, 591] width 20 height 20
click at [594, 430] on button "Messer- und Glasbruch sofort melden und Produktion stoppen" at bounding box center [604, 440] width 20 height 20
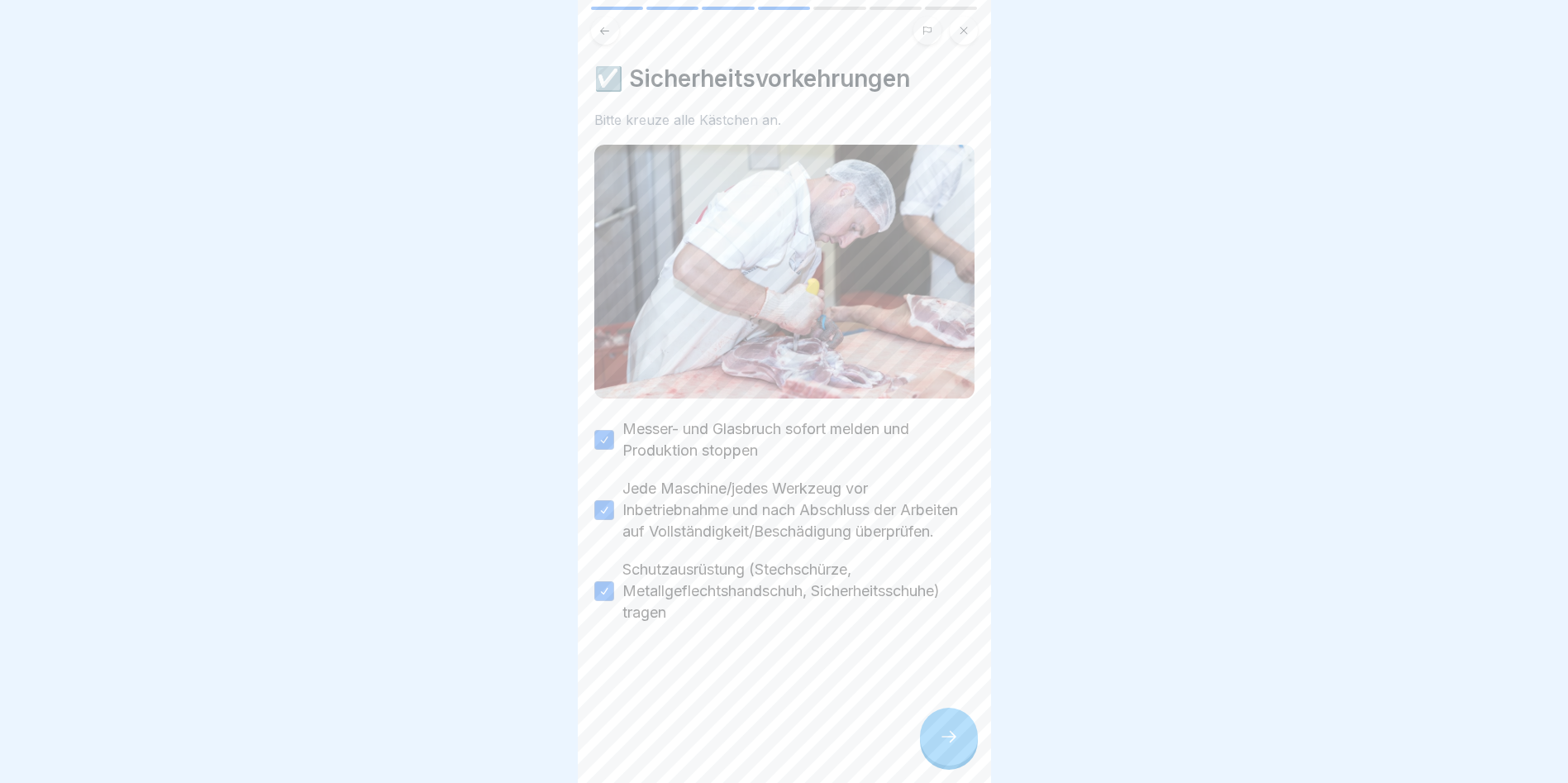
click at [895, 447] on div "HACCP Hygieneordnung 7 Schritte Deutsch 🛡️ Umgang mit Sicherheitsausrüstung und…" at bounding box center [785, 392] width 413 height 783
click at [895, 447] on div "☑️ Sicherheitsvorkehrungen Bitte kreuze alle Kästchen an. Messer- und Glasbruch…" at bounding box center [785, 392] width 413 height 783
click at [895, 447] on div at bounding box center [949, 736] width 58 height 58
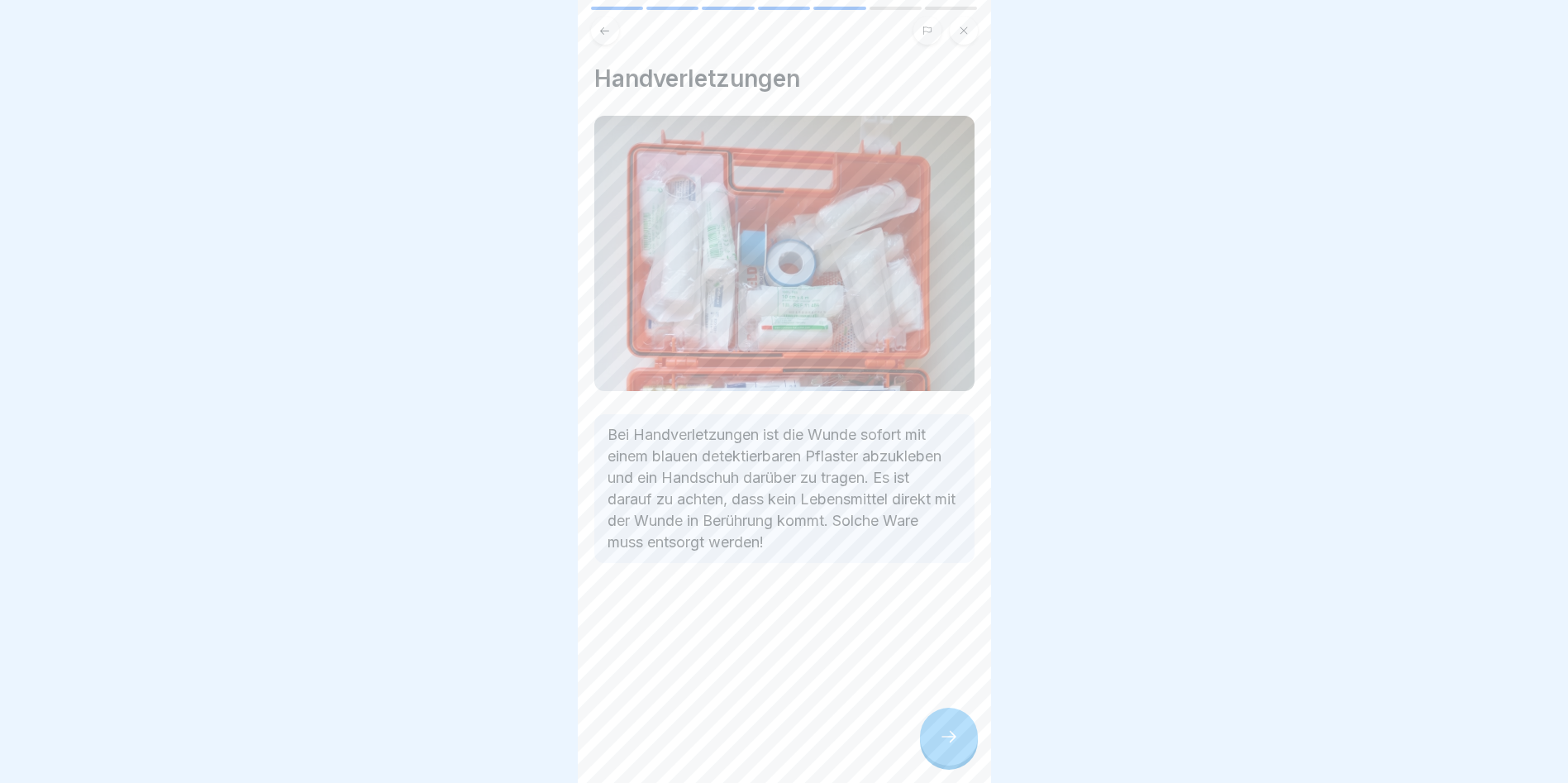
click at [895, 447] on icon at bounding box center [949, 736] width 20 height 20
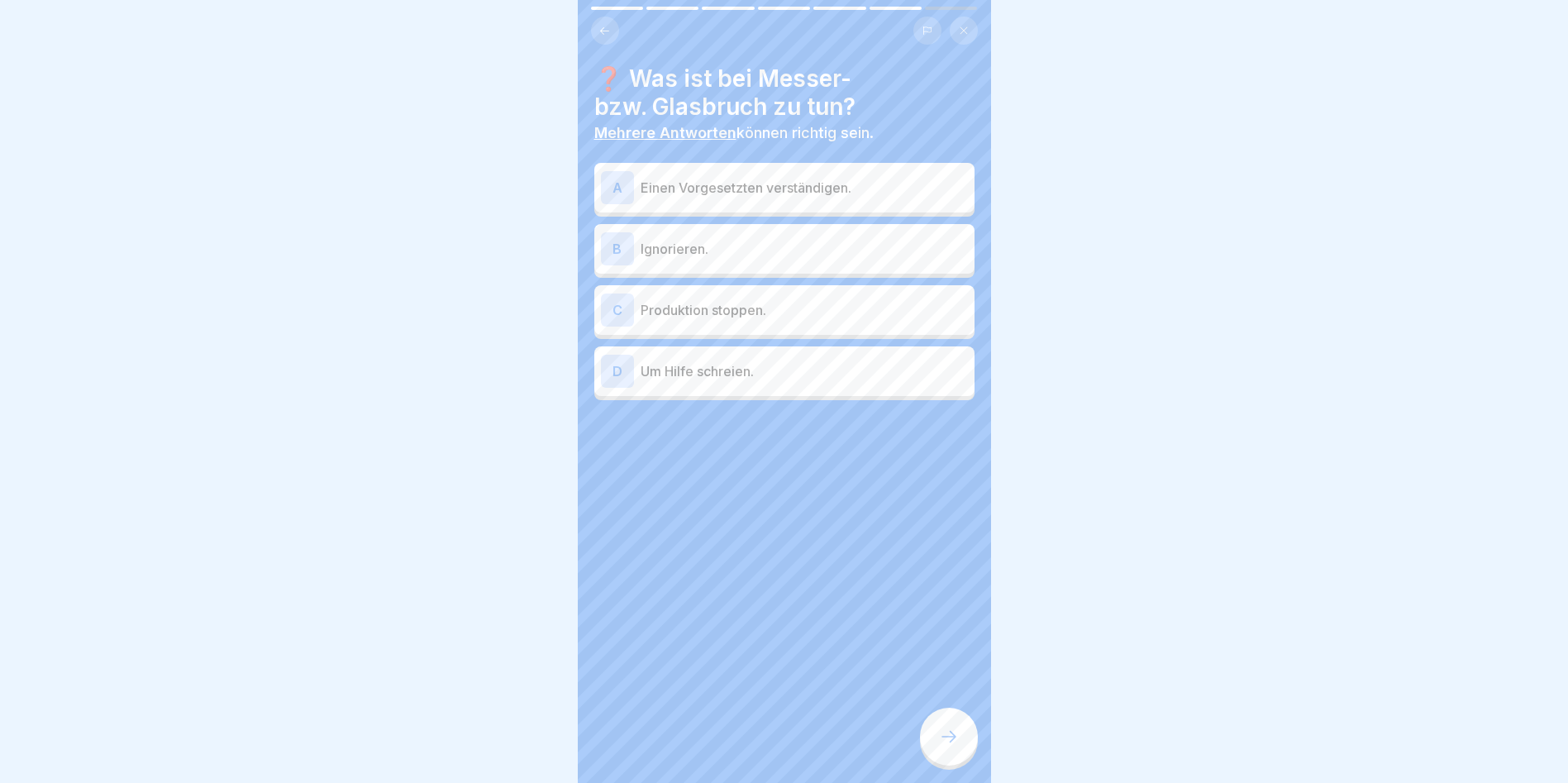
click at [704, 304] on p "Produktion stoppen." at bounding box center [804, 310] width 327 height 20
click at [765, 182] on p "Einen Vorgesetzten verständigen." at bounding box center [804, 187] width 327 height 20
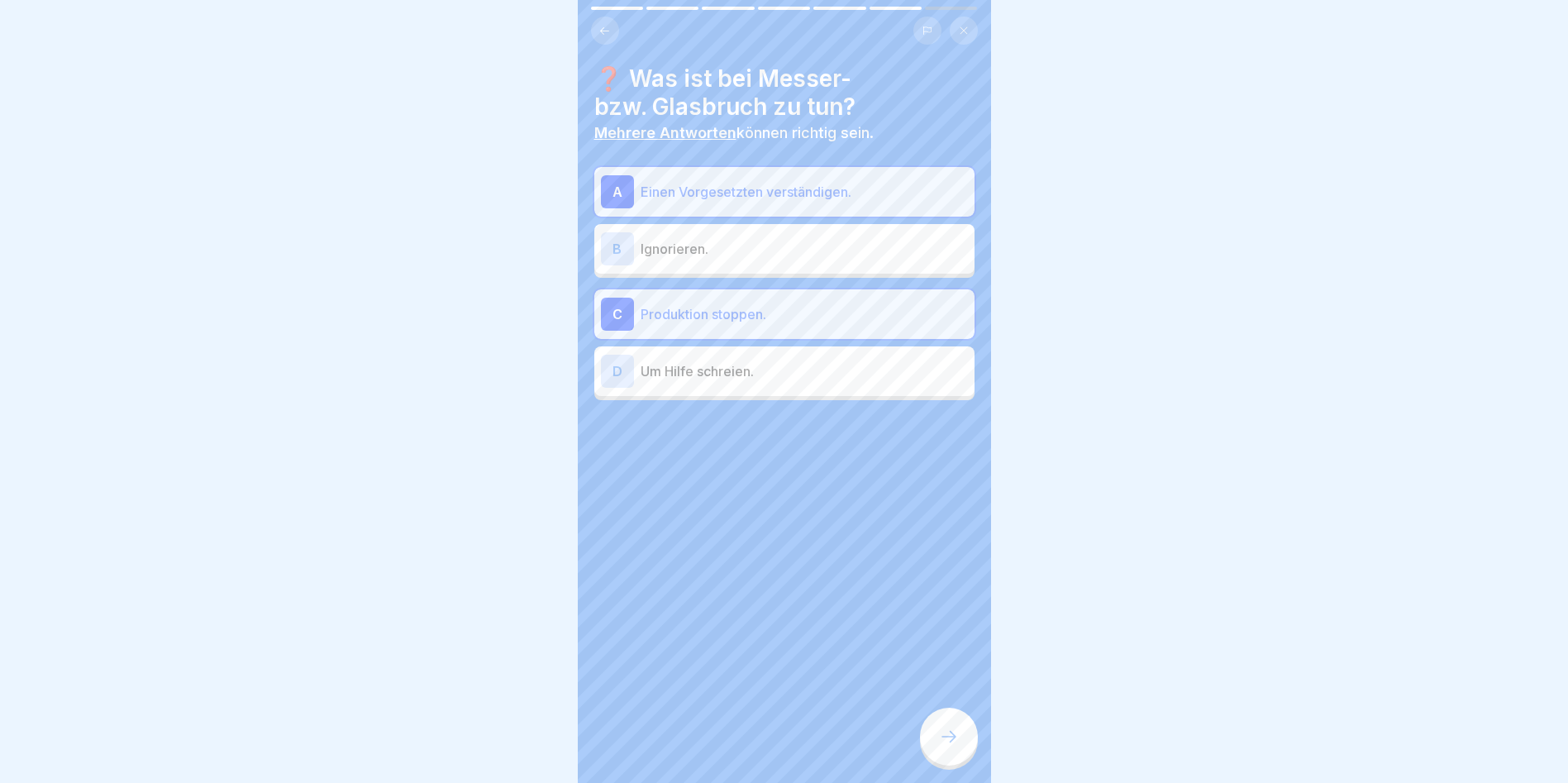
click at [895, 447] on icon at bounding box center [949, 736] width 20 height 20
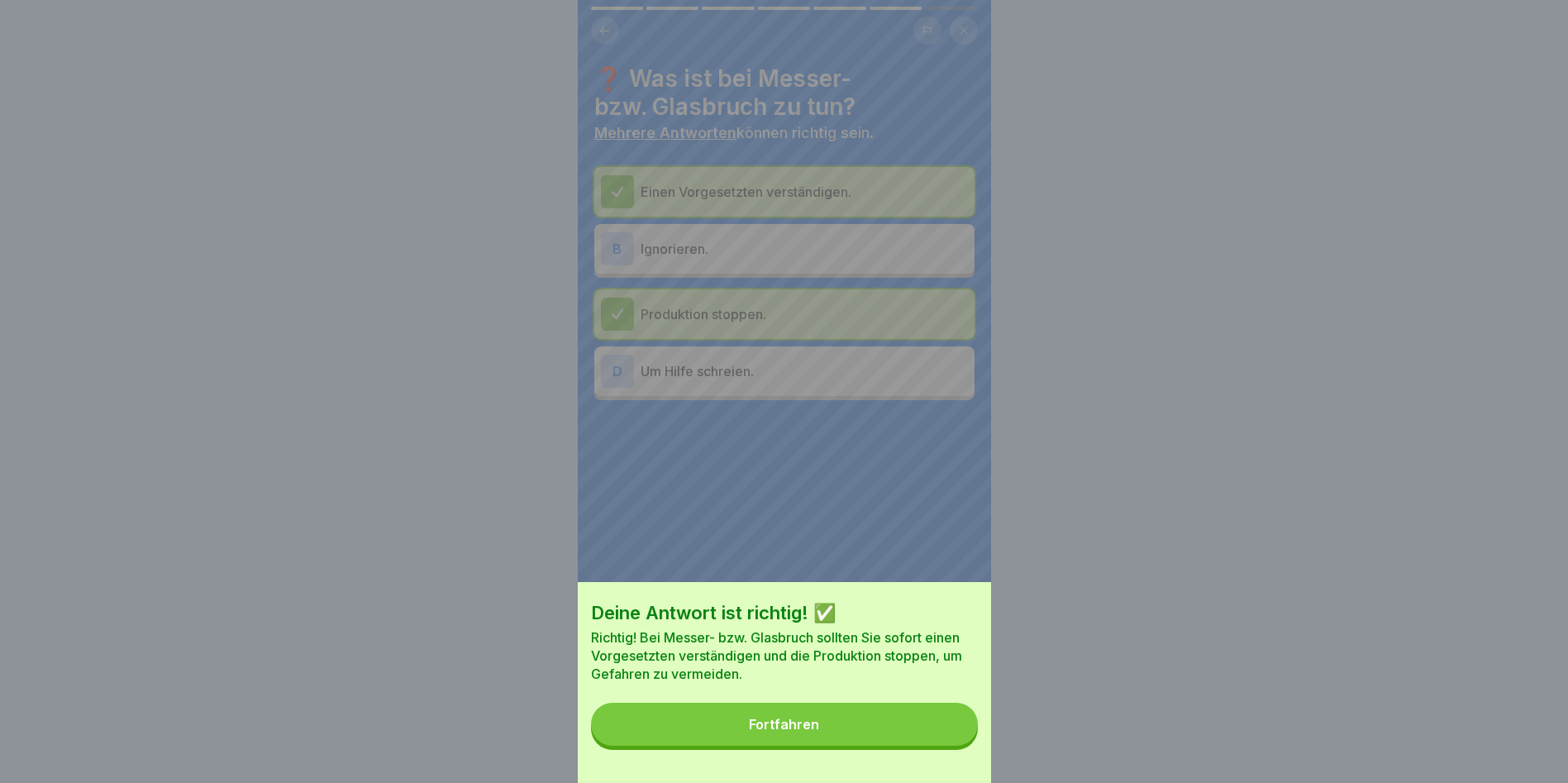
click at [895, 447] on button "Fortfahren" at bounding box center [784, 724] width 387 height 43
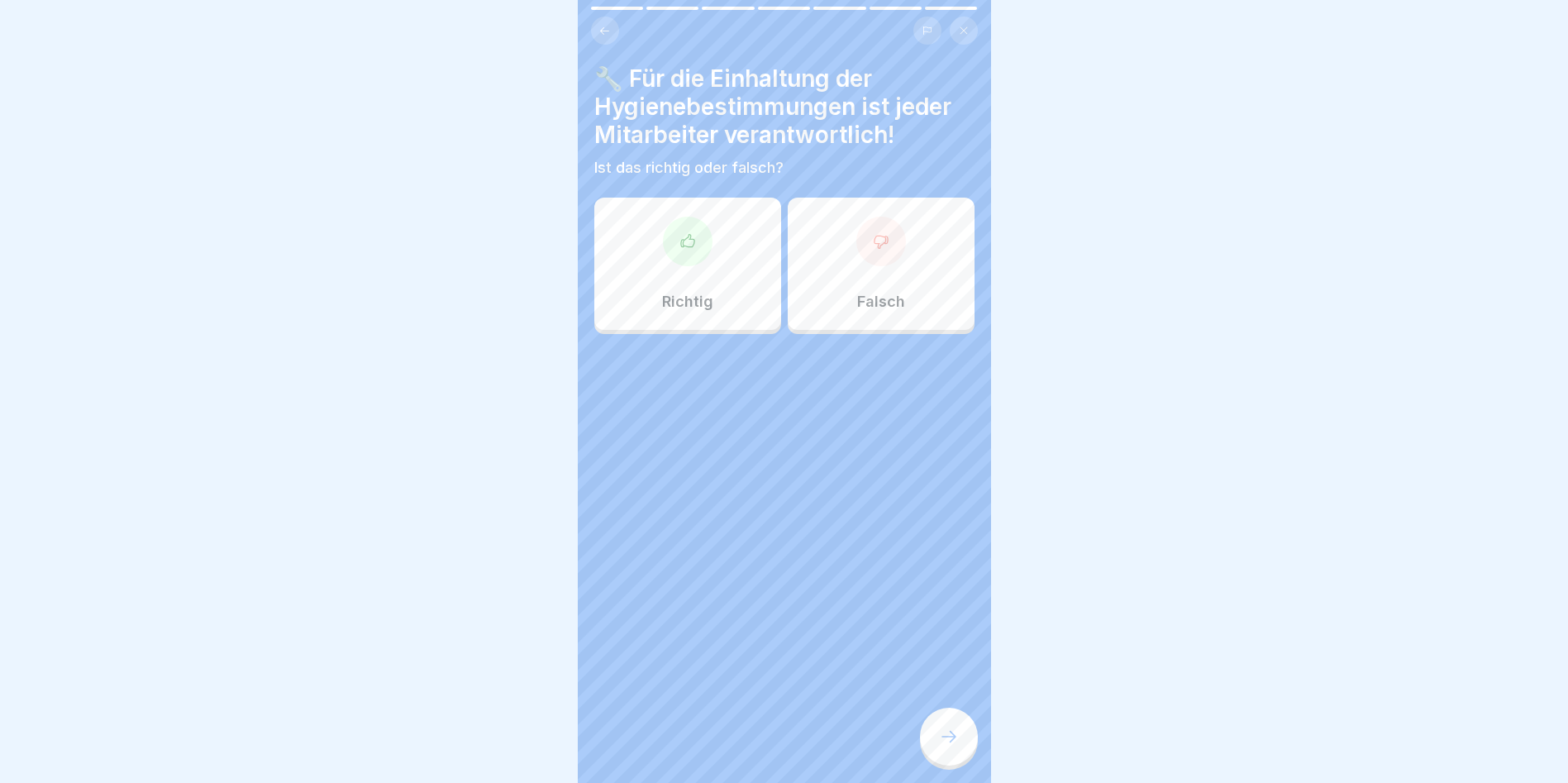
click at [696, 236] on div at bounding box center [687, 241] width 49 height 49
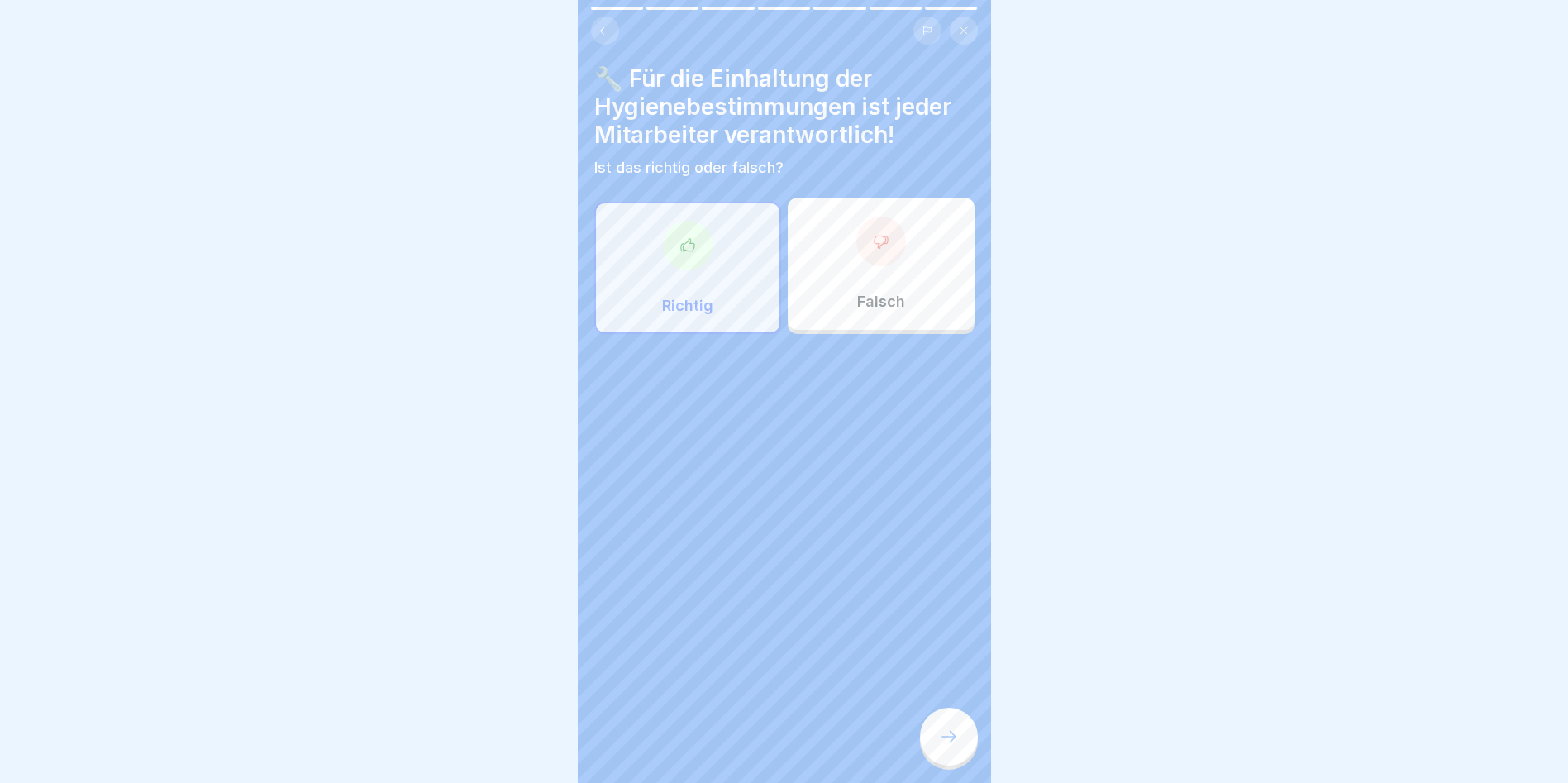
click at [895, 447] on div "🔧 Für die Einhaltung der Hygienebestimmungen ist jeder Mitarbeiter verantwortli…" at bounding box center [785, 392] width 413 height 783
click at [680, 249] on icon at bounding box center [687, 244] width 13 height 13
click at [686, 309] on p "Richtig" at bounding box center [687, 306] width 51 height 18
click at [895, 447] on div at bounding box center [949, 736] width 58 height 58
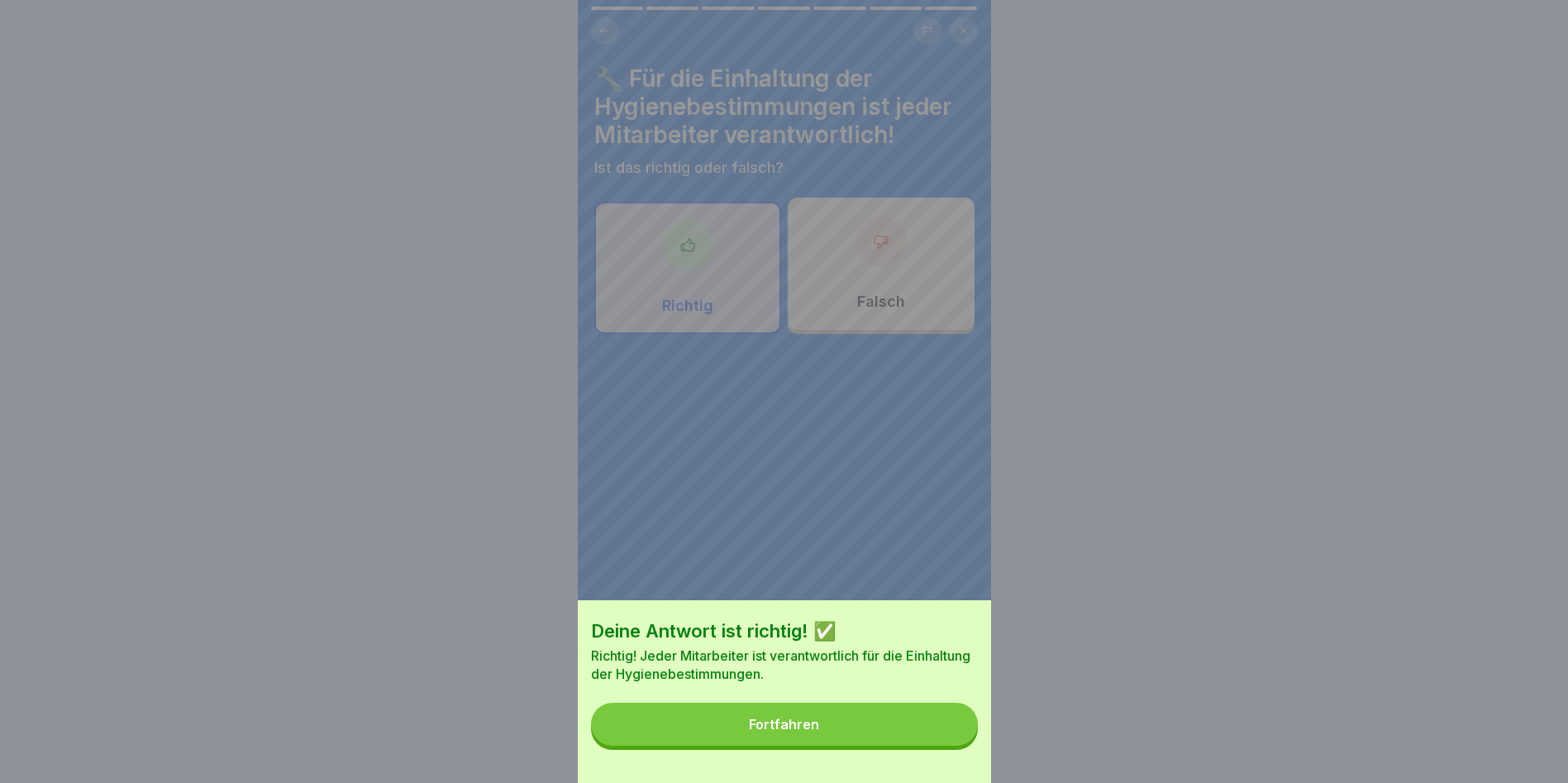
click at [884, 447] on button "Fortfahren" at bounding box center [784, 724] width 387 height 43
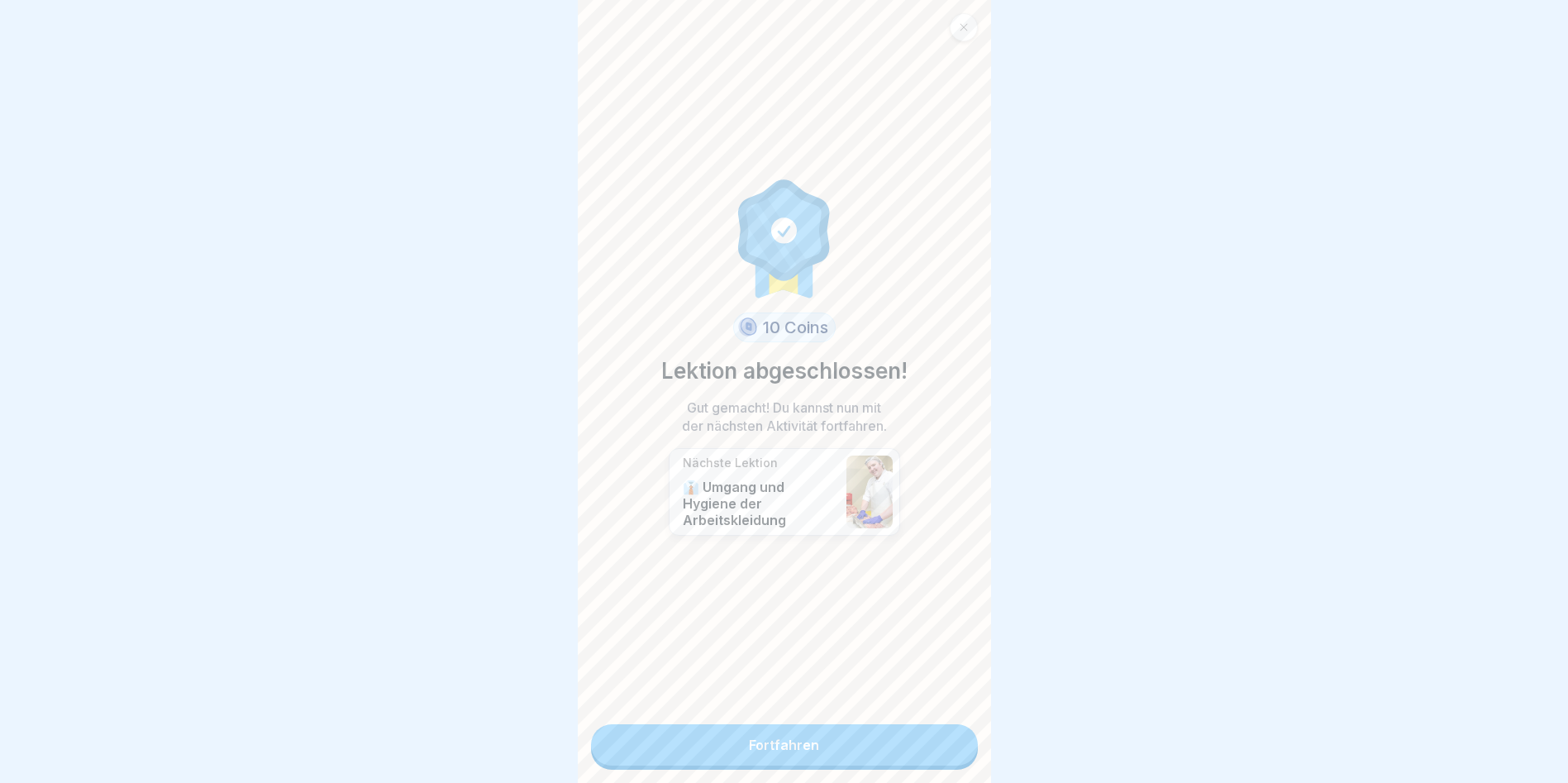
click at [817, 447] on div "10 Coins Lektion abgeschlossen! Gut gemacht! Du kannst nun mit der nächsten Akt…" at bounding box center [785, 392] width 413 height 783
click at [817, 447] on link "Fortfahren" at bounding box center [784, 745] width 387 height 41
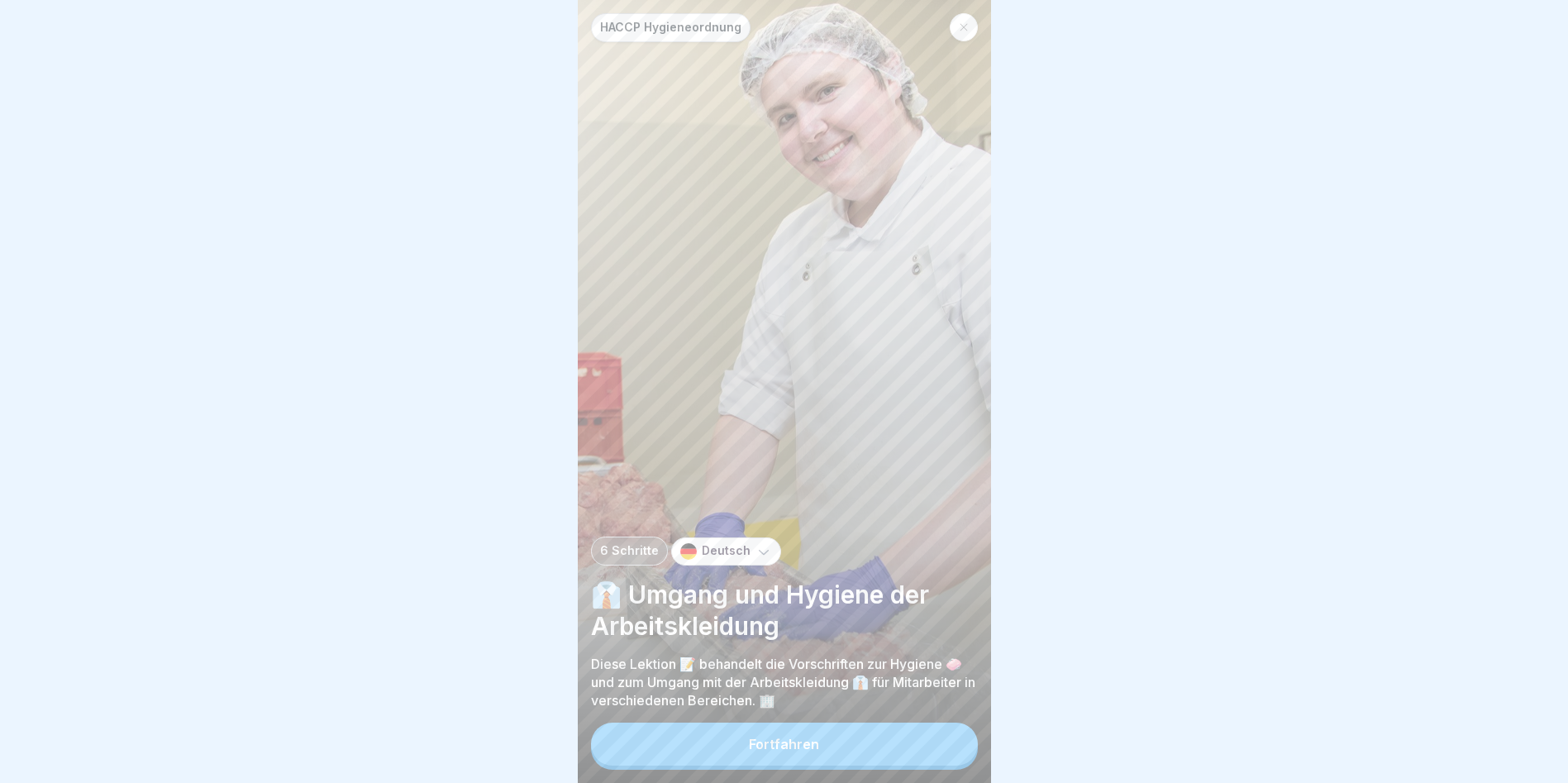
click at [817, 447] on button "Fortfahren" at bounding box center [784, 744] width 387 height 43
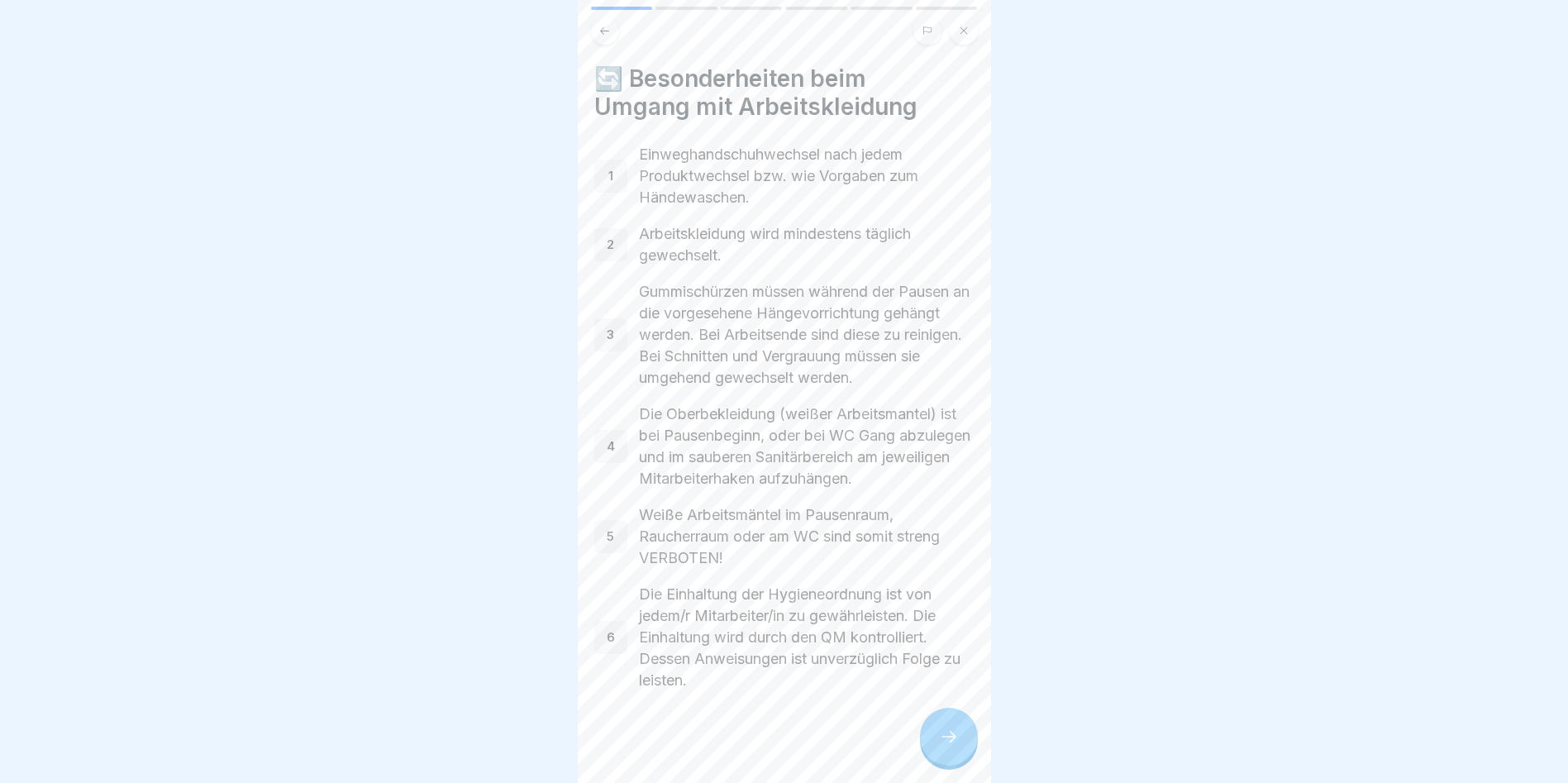
click at [895, 447] on div at bounding box center [949, 736] width 58 height 58
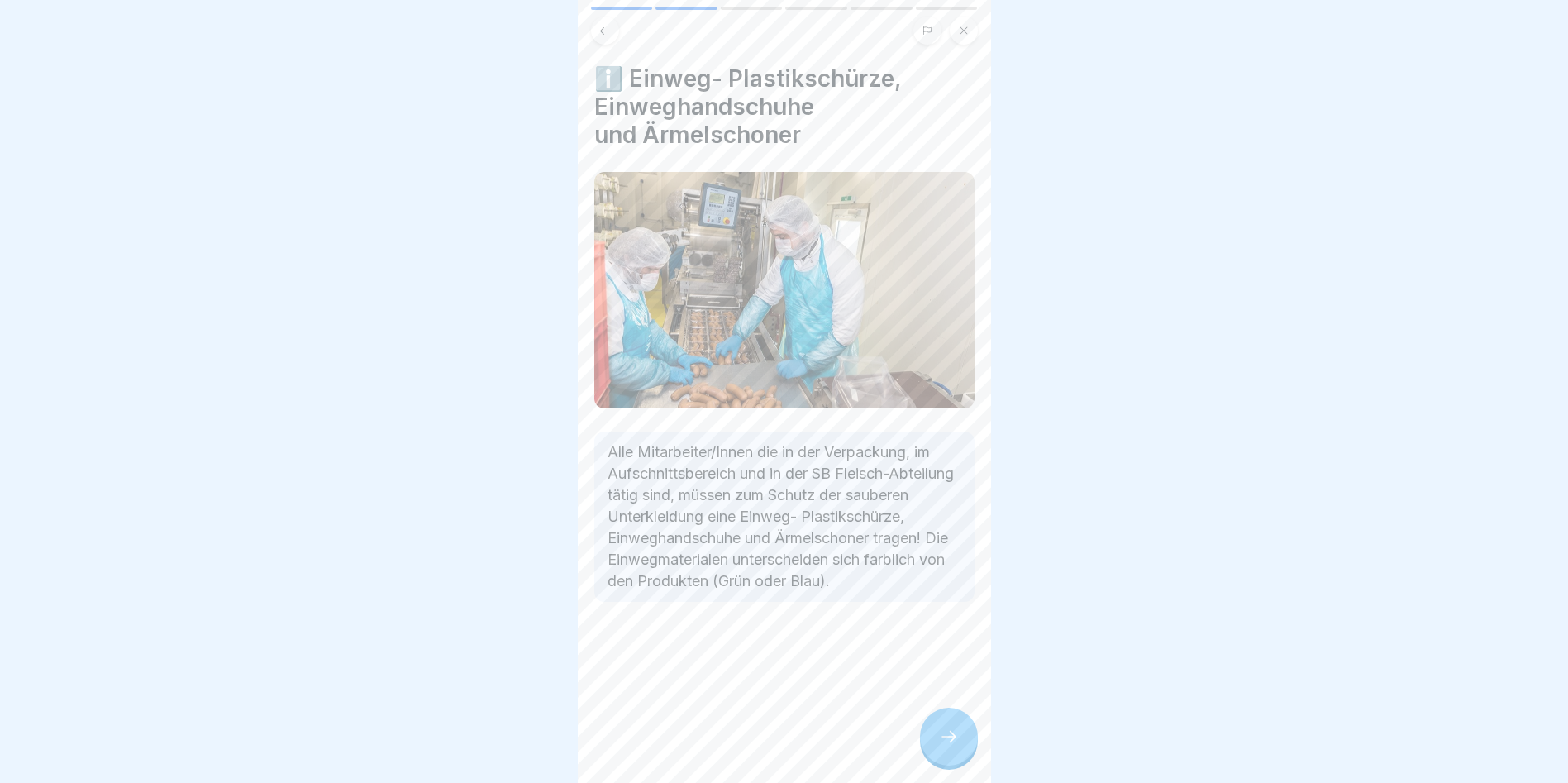
click at [895, 447] on div at bounding box center [949, 736] width 58 height 58
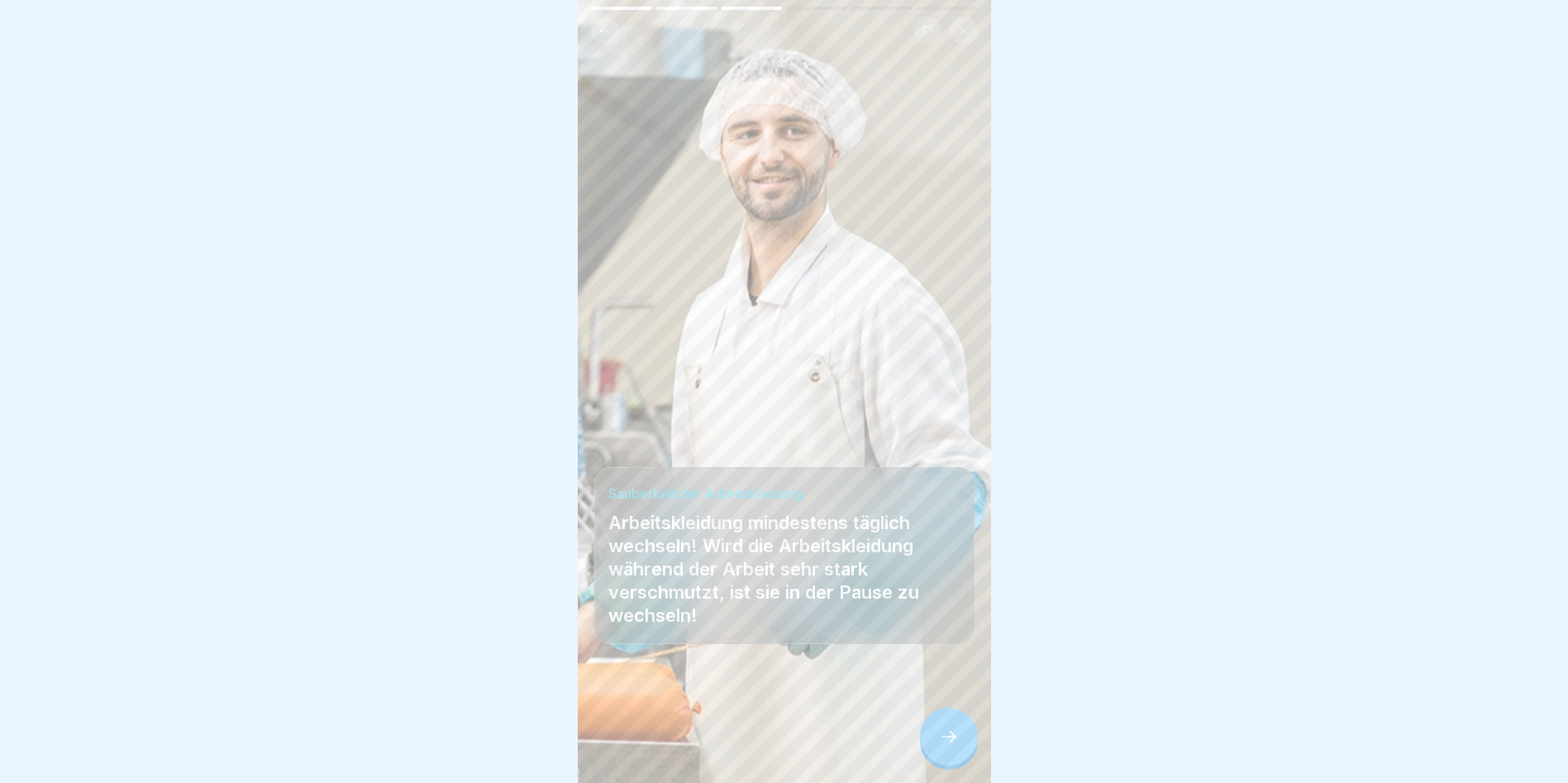
click at [895, 447] on div at bounding box center [949, 736] width 58 height 58
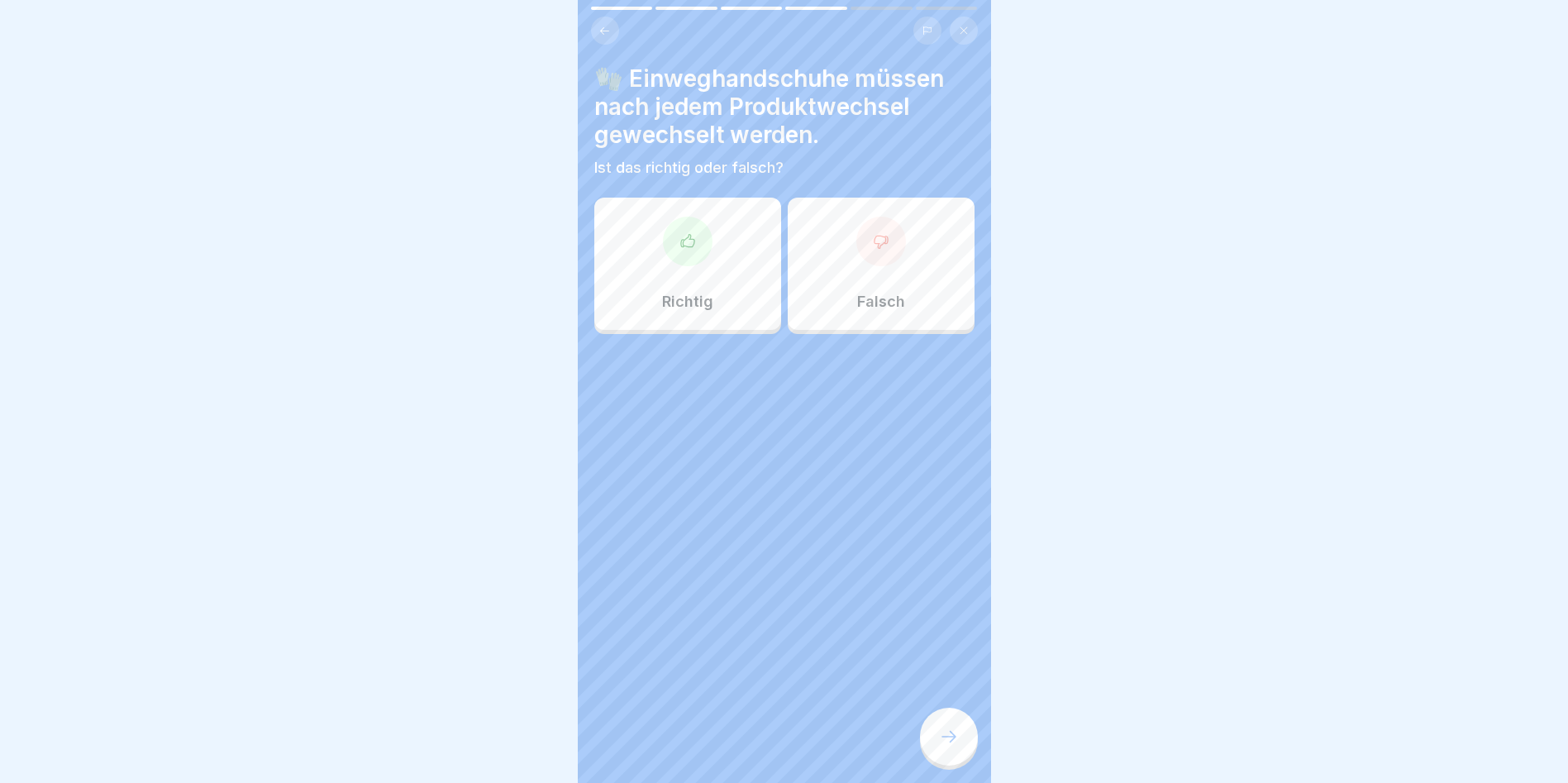
click at [666, 245] on div at bounding box center [687, 241] width 49 height 49
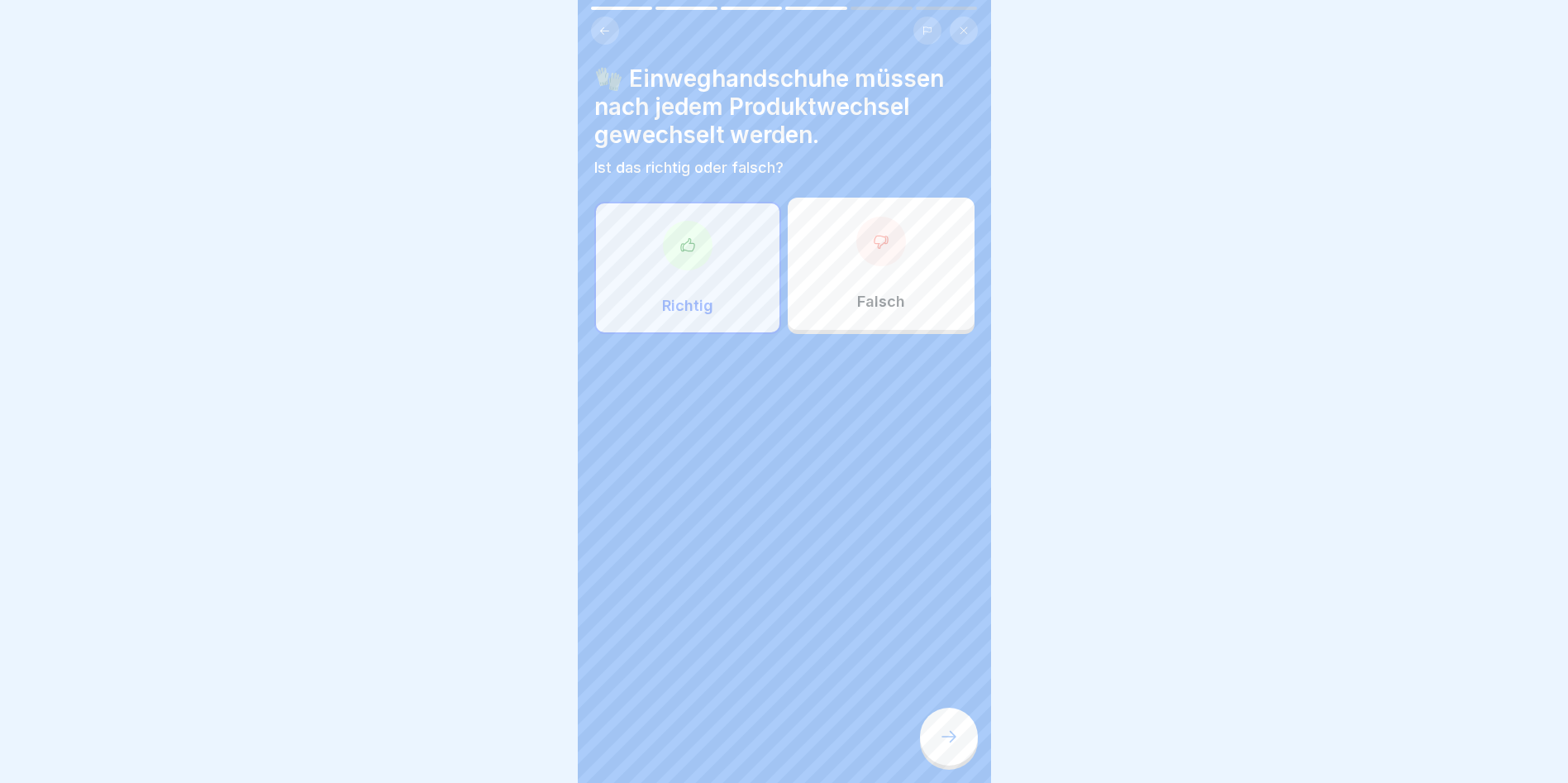
click at [895, 447] on div at bounding box center [949, 736] width 58 height 58
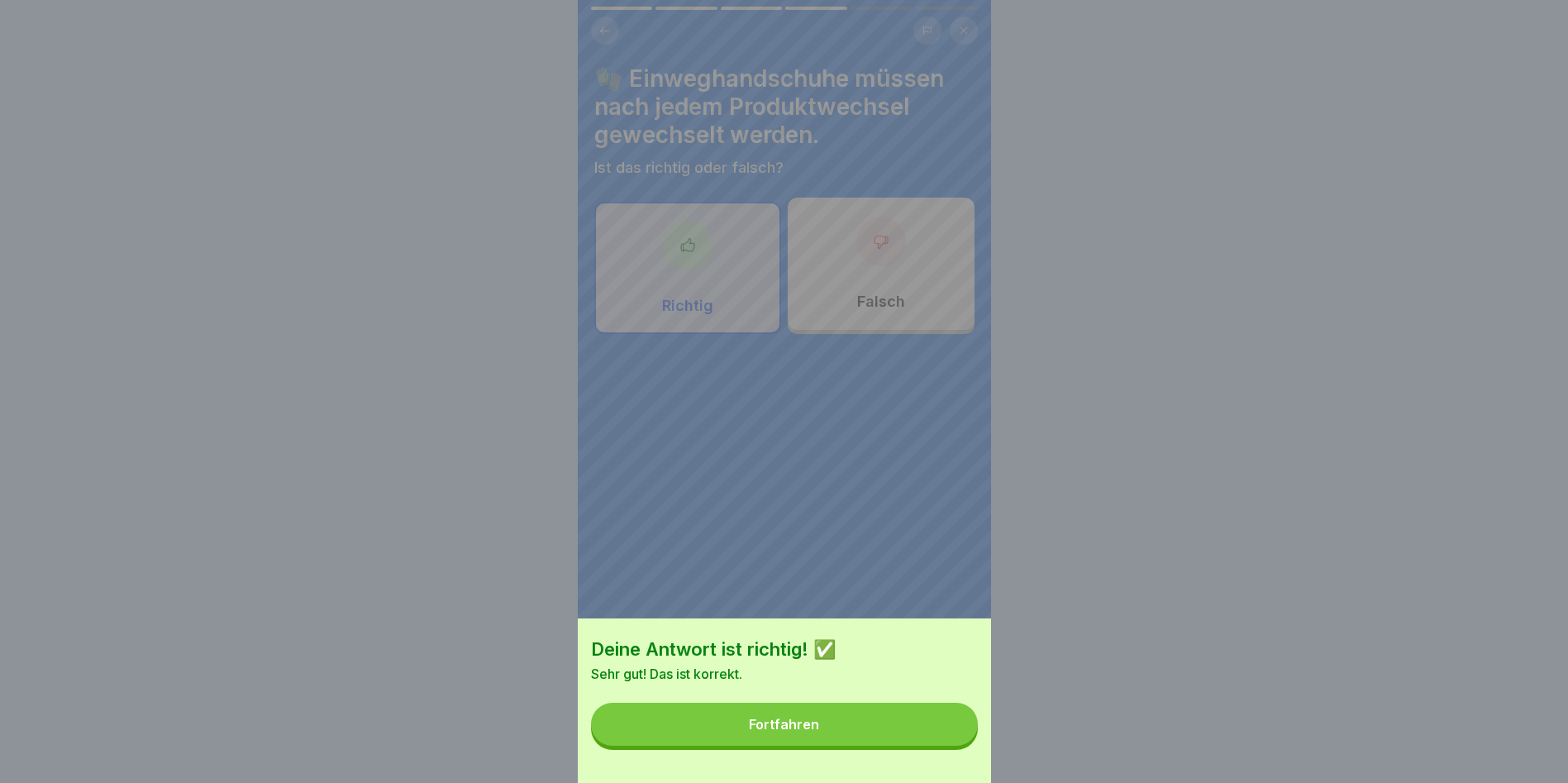
click at [895, 447] on button "Fortfahren" at bounding box center [784, 724] width 387 height 43
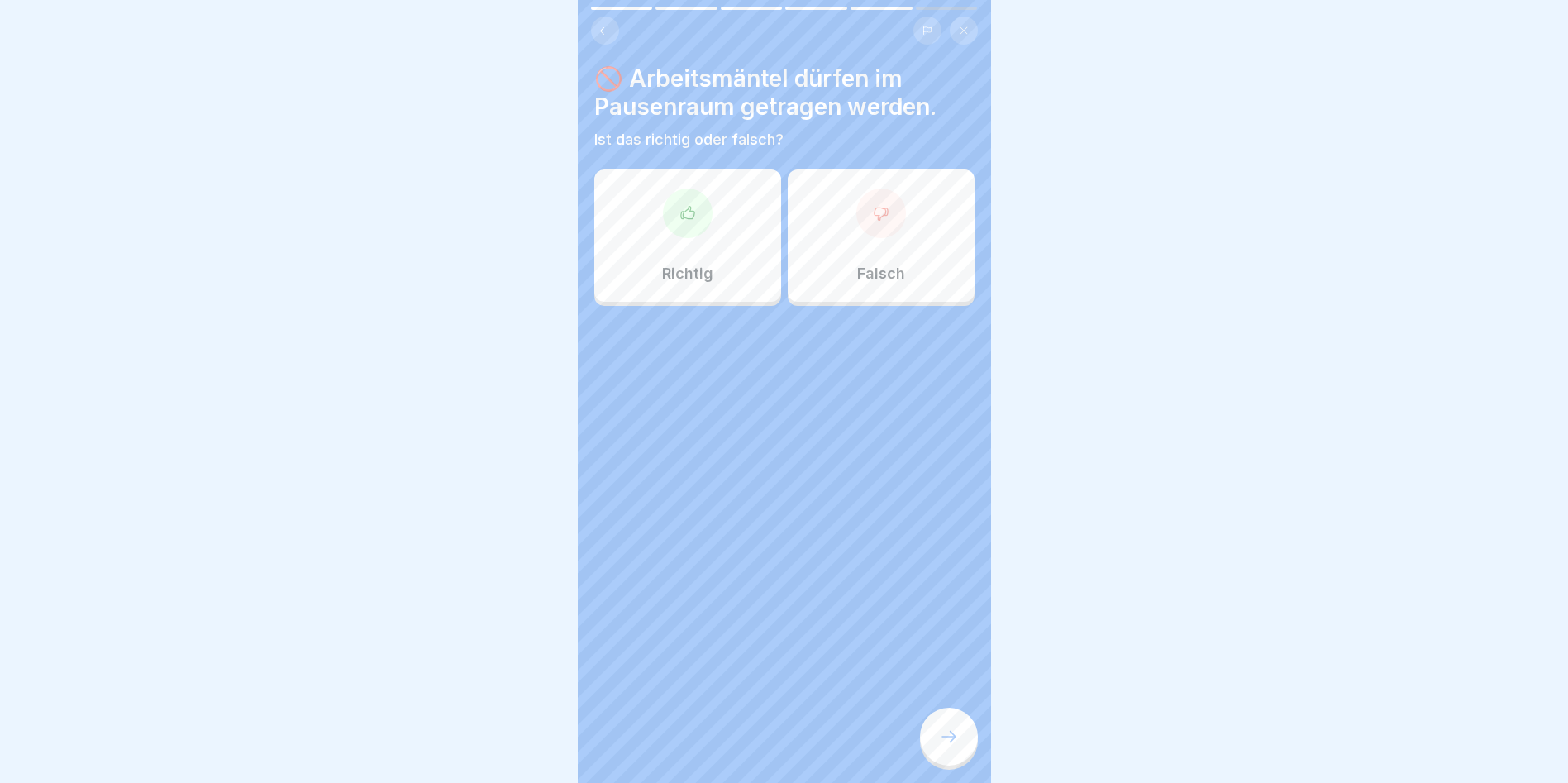
click at [881, 218] on div at bounding box center [881, 212] width 49 height 49
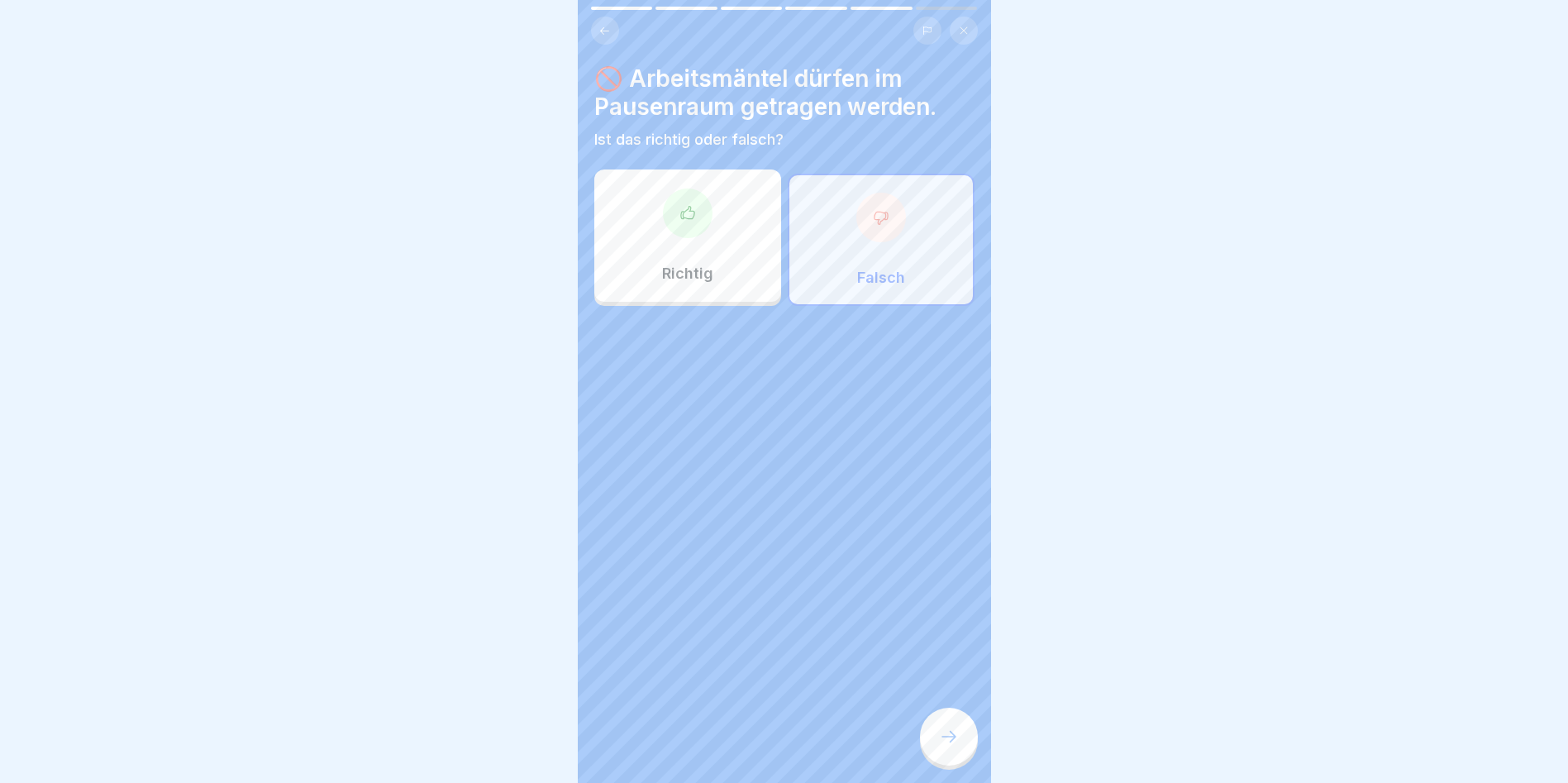
click at [895, 447] on div at bounding box center [949, 736] width 58 height 58
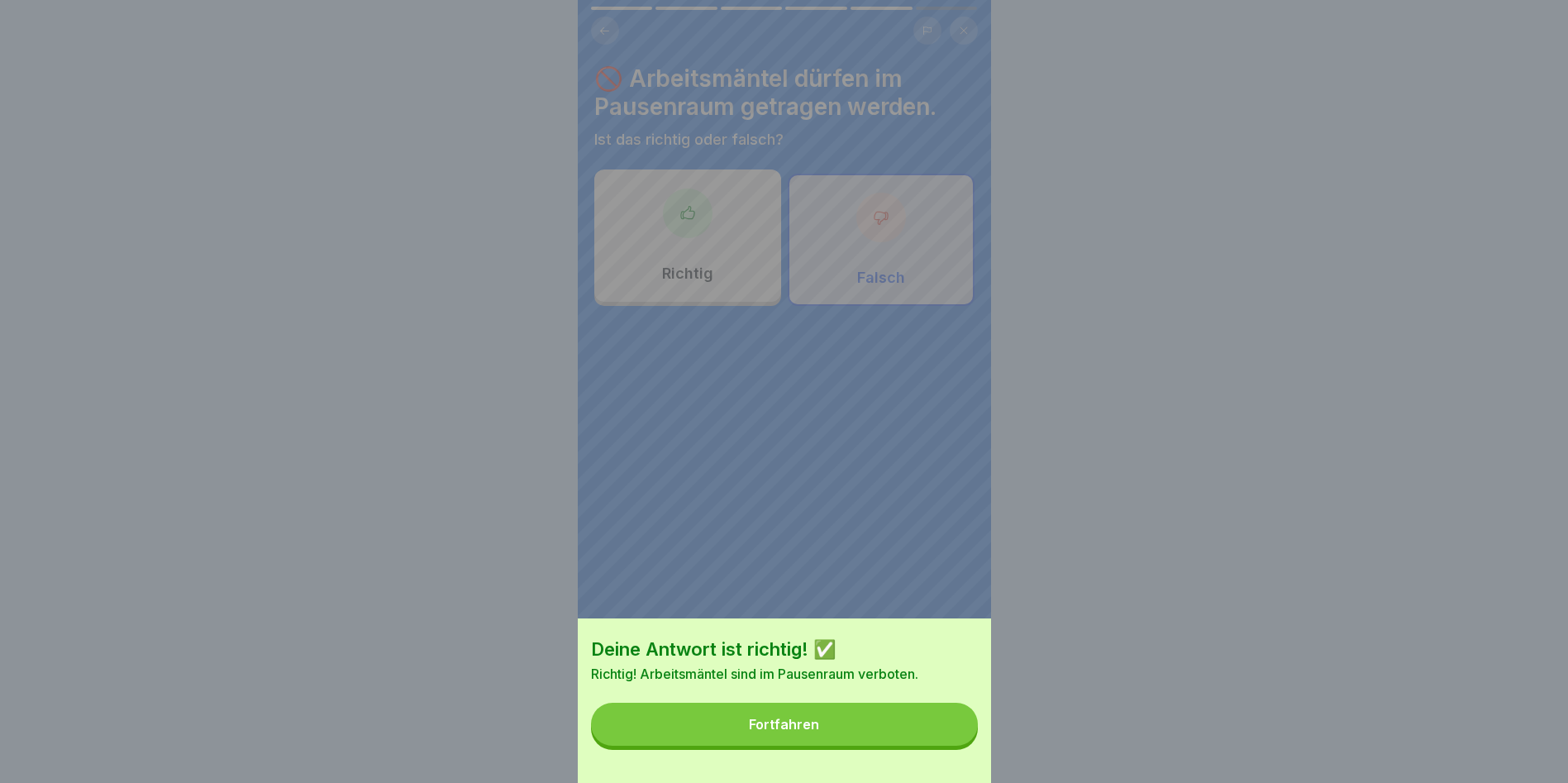
click at [895, 447] on button "Fortfahren" at bounding box center [784, 724] width 387 height 43
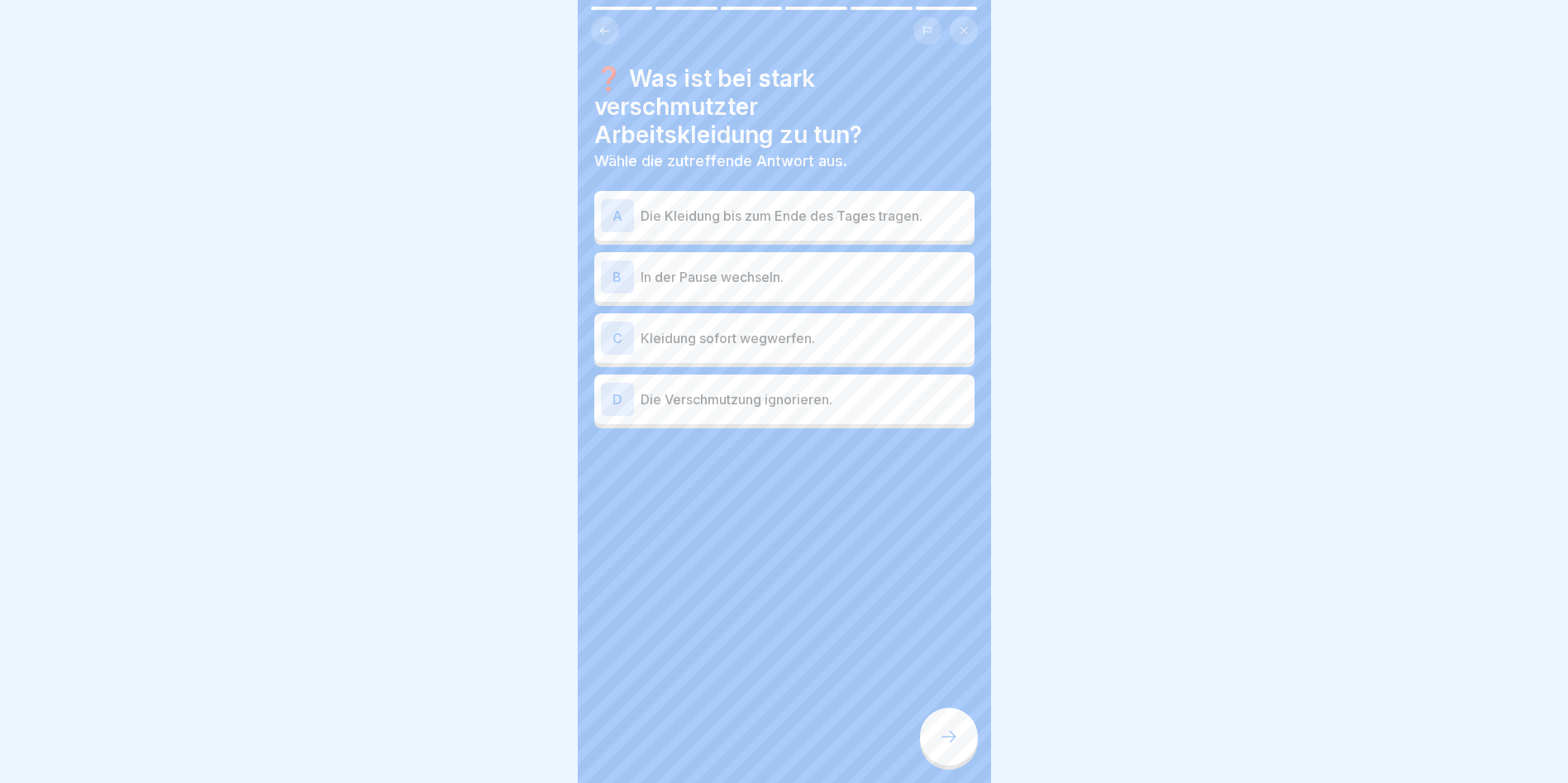
click at [797, 269] on p "In der Pause wechseln." at bounding box center [804, 277] width 327 height 20
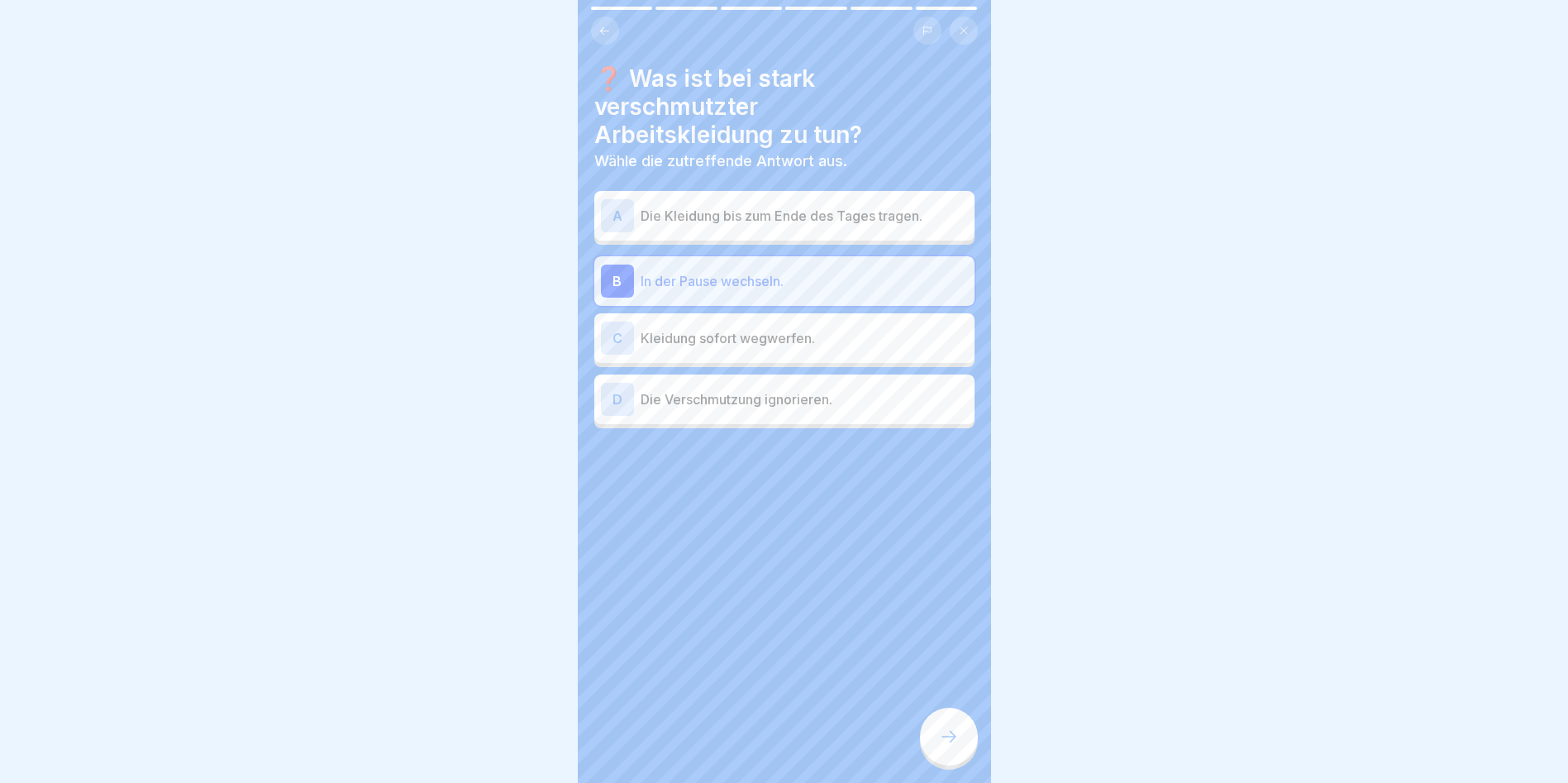
click at [895, 447] on icon at bounding box center [949, 736] width 20 height 20
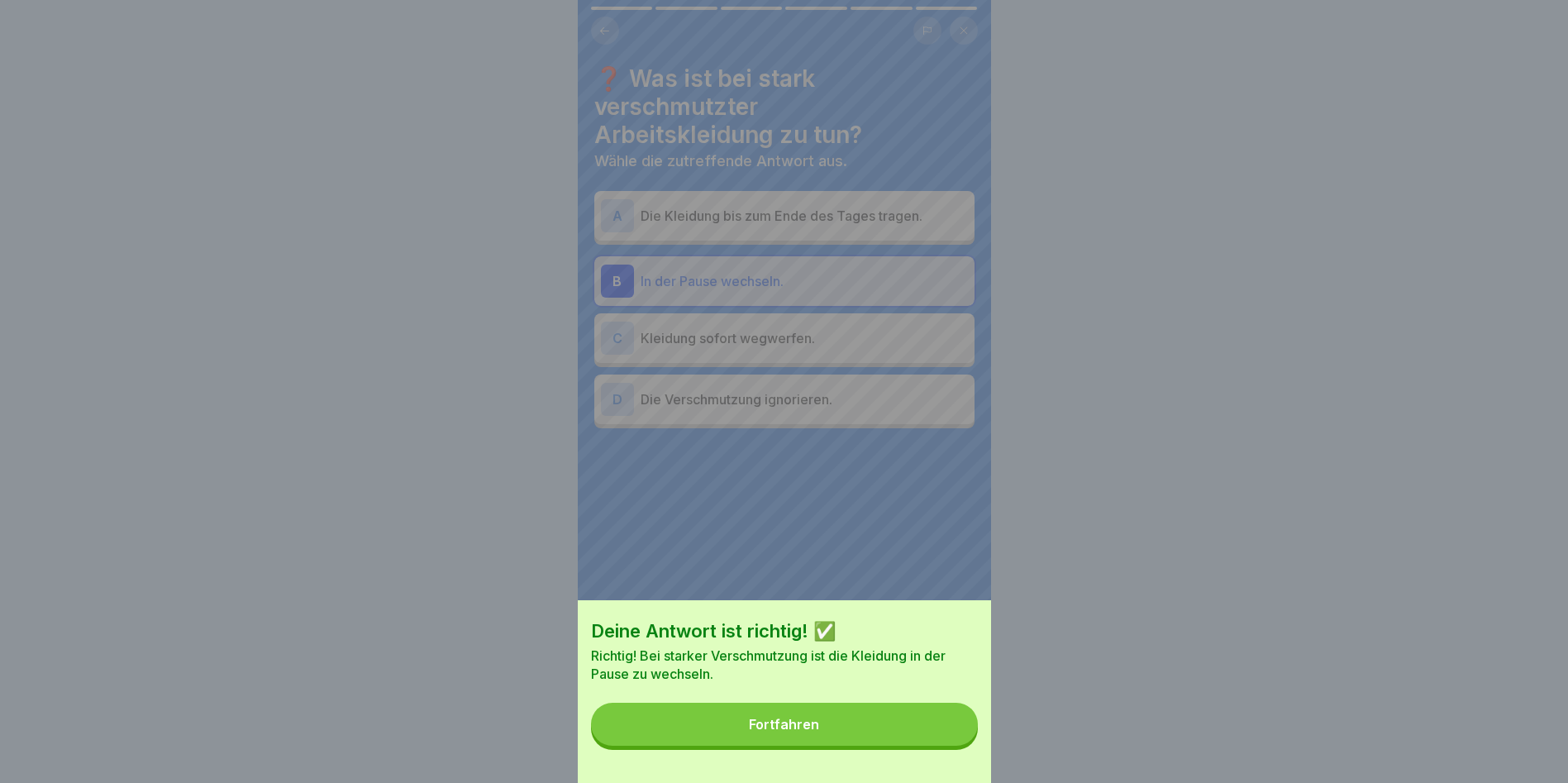
click at [895, 447] on button "Fortfahren" at bounding box center [784, 724] width 387 height 43
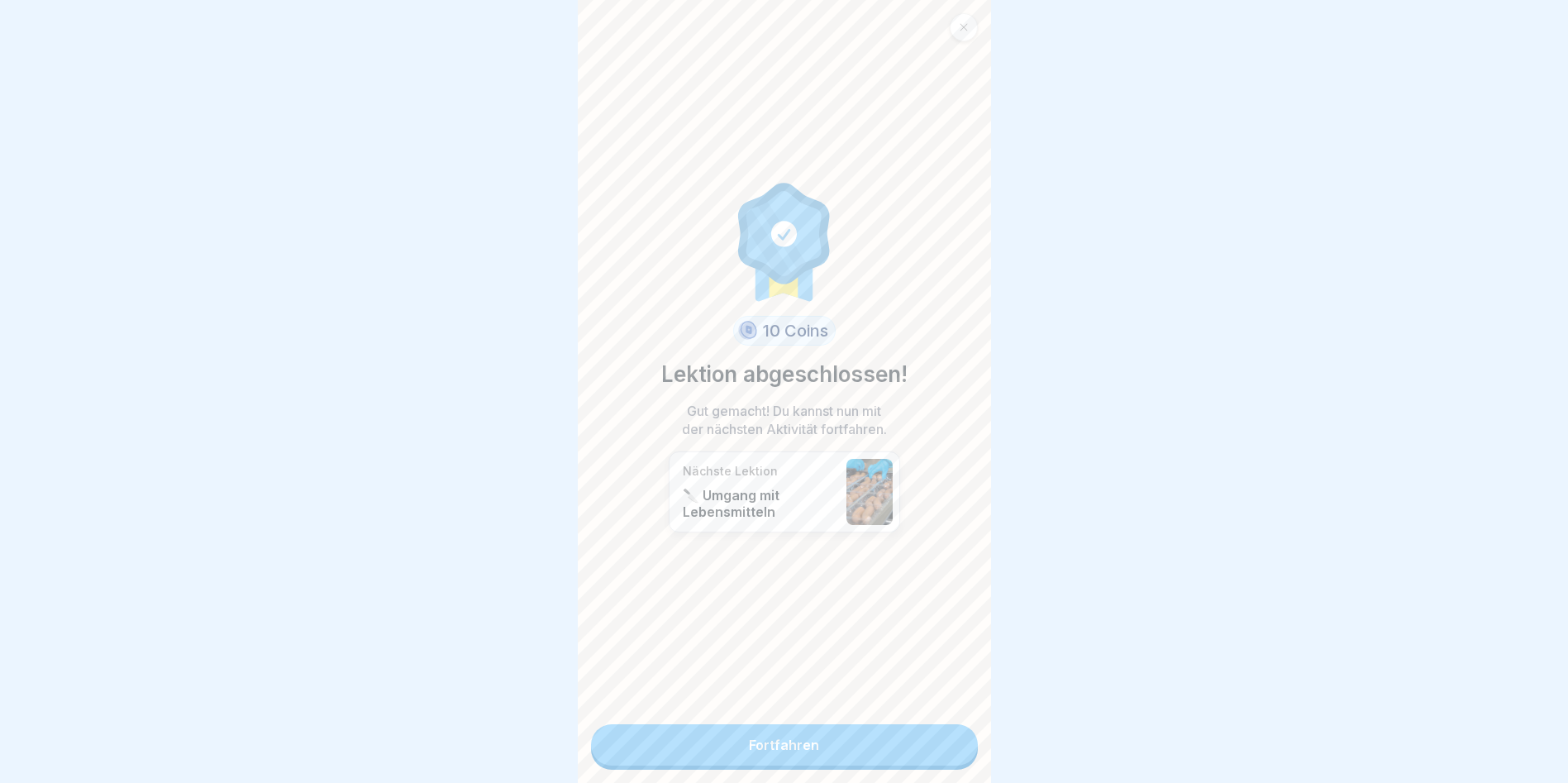
click at [886, 447] on link "Fortfahren" at bounding box center [784, 745] width 387 height 41
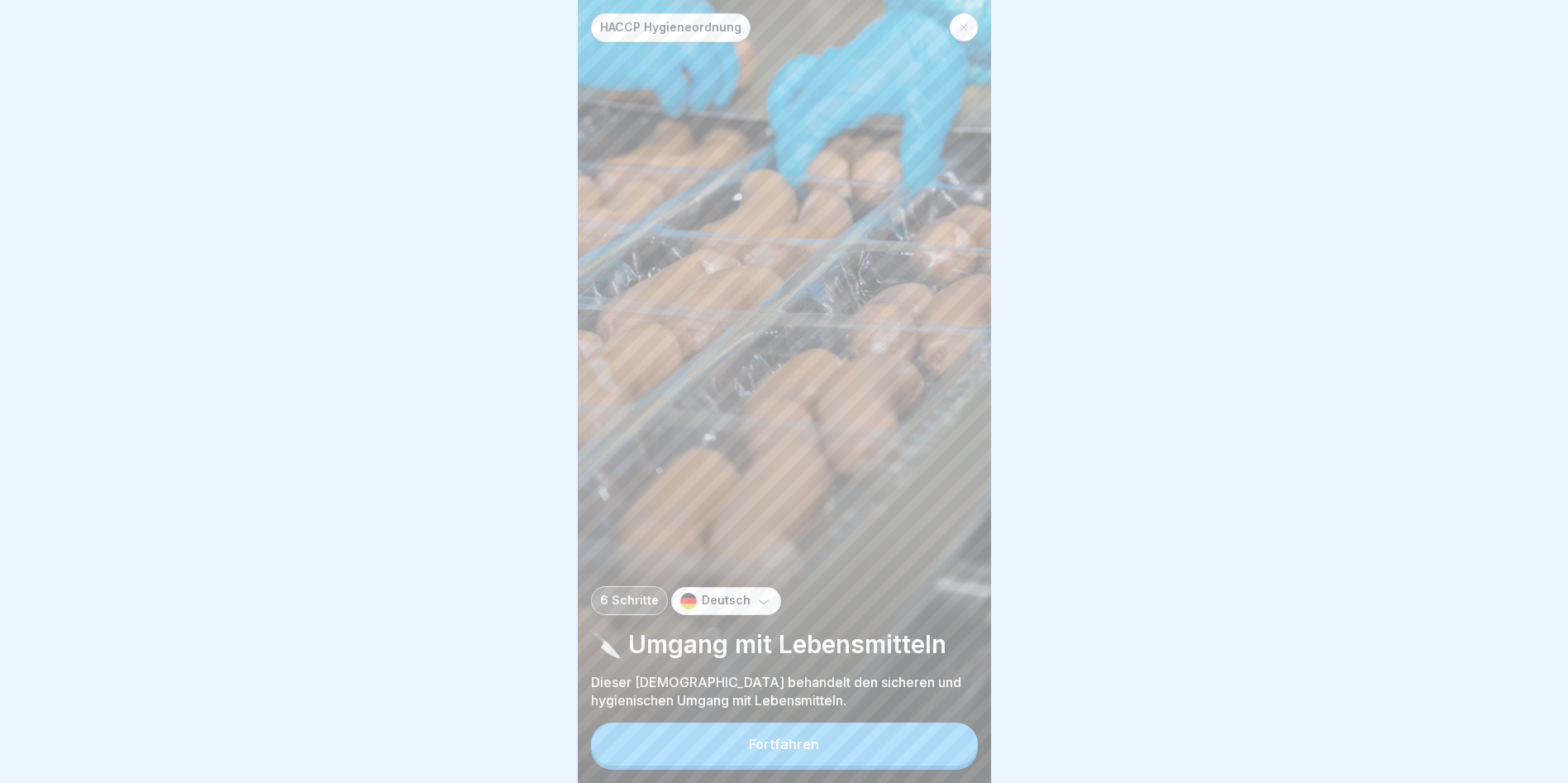
click at [878, 447] on button "Fortfahren" at bounding box center [784, 744] width 387 height 43
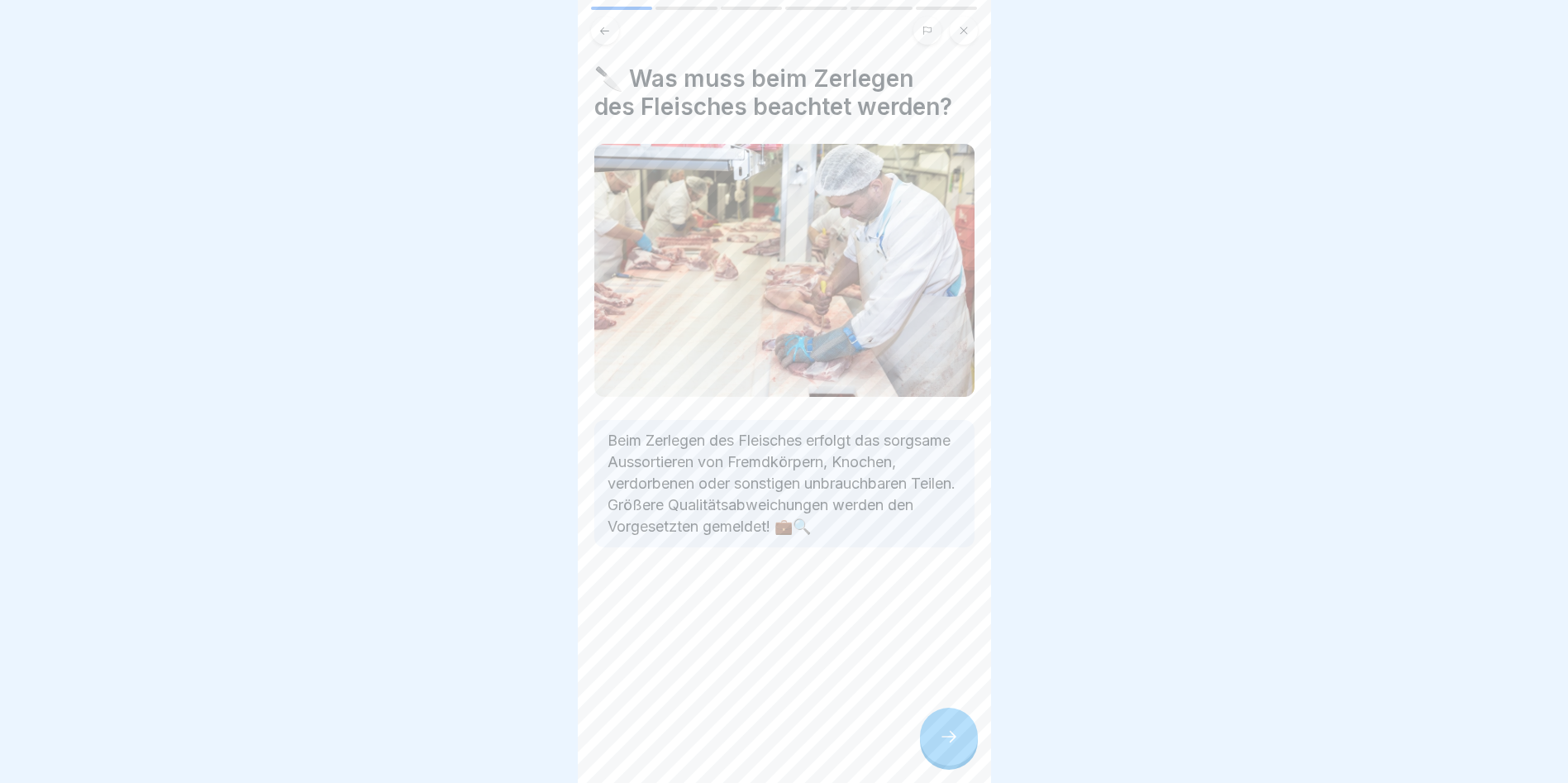
click at [895, 447] on icon at bounding box center [949, 736] width 20 height 20
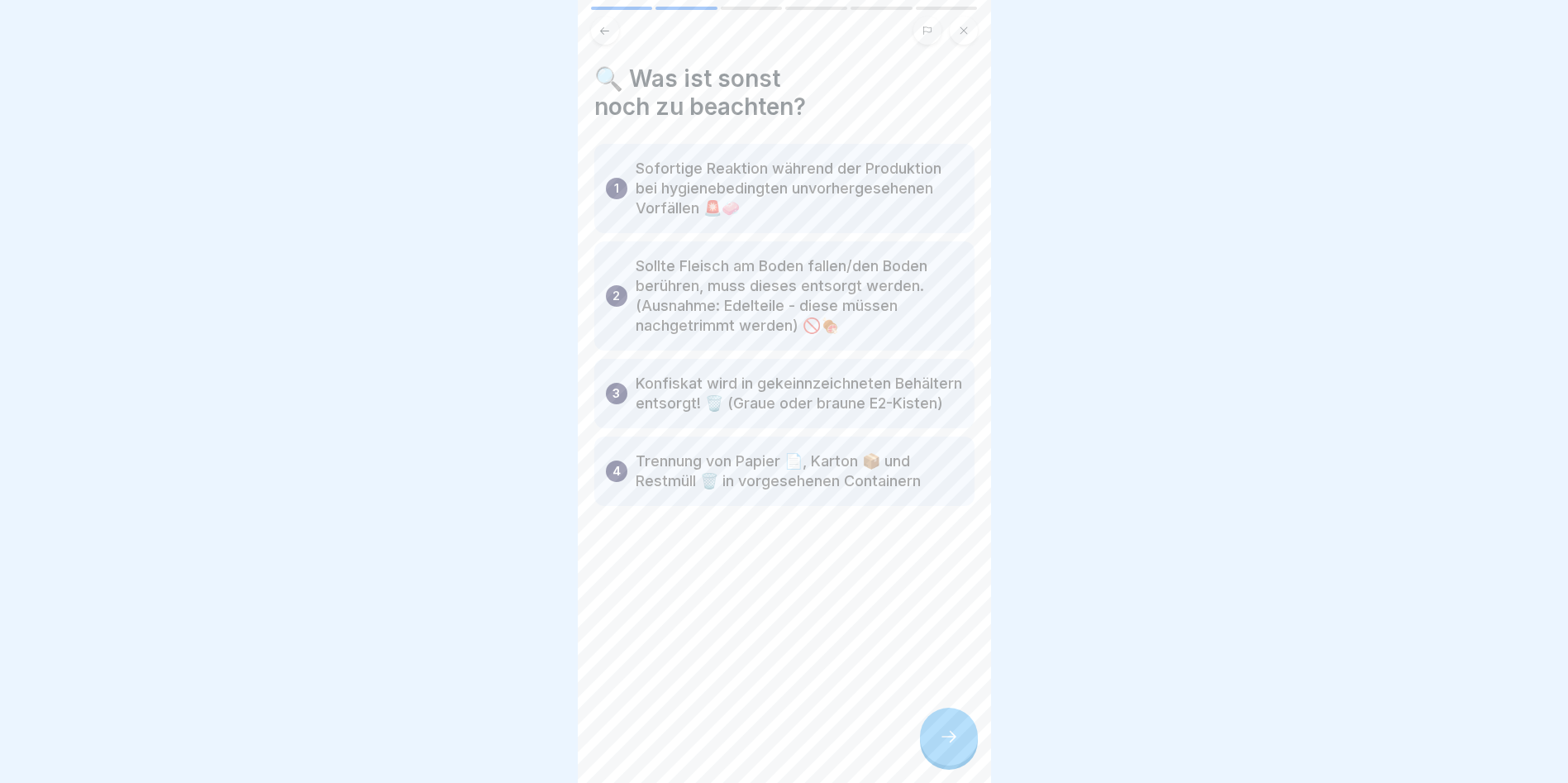
click at [895, 447] on div at bounding box center [949, 736] width 58 height 58
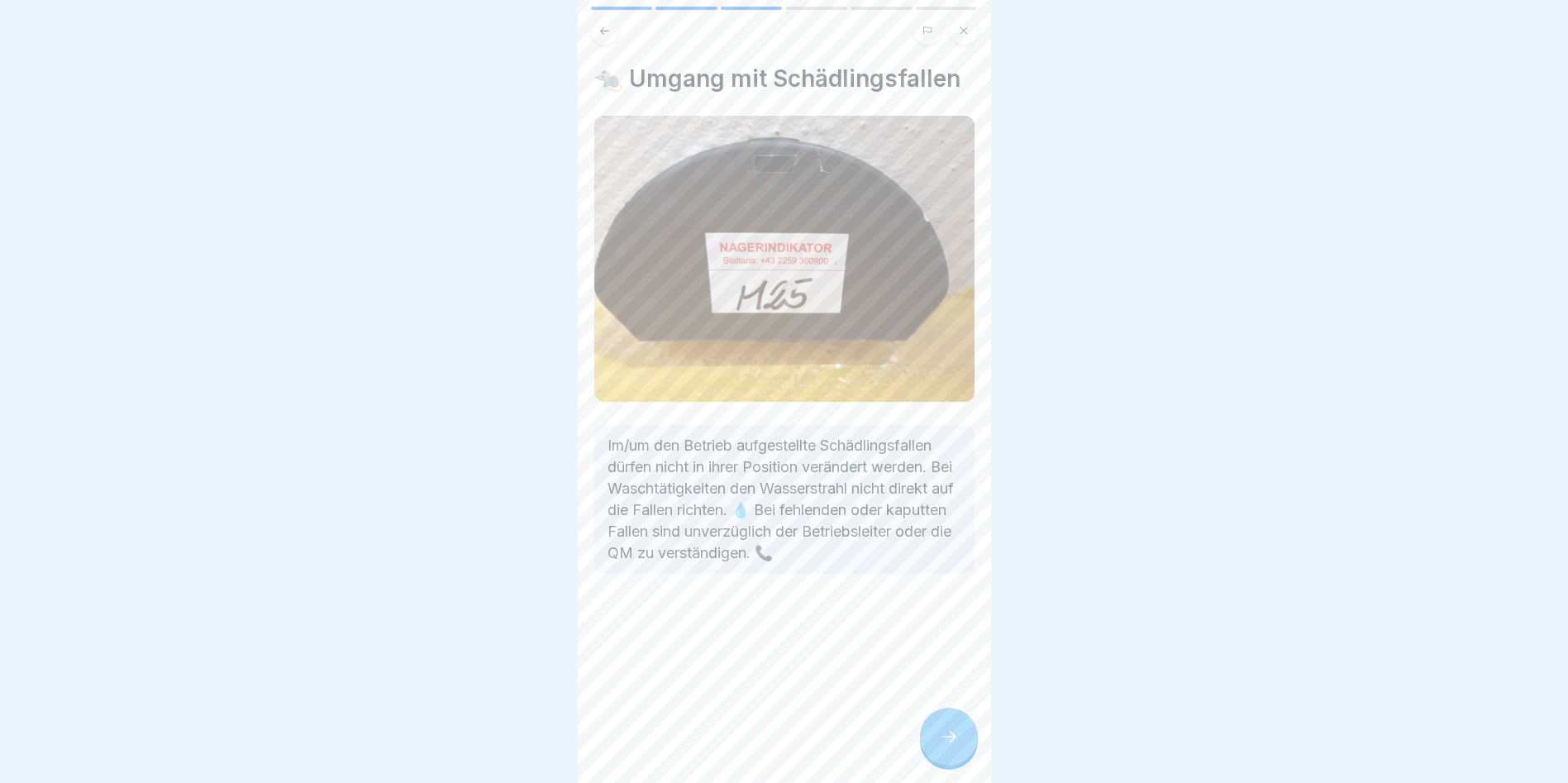
click at [895, 447] on icon at bounding box center [949, 736] width 20 height 20
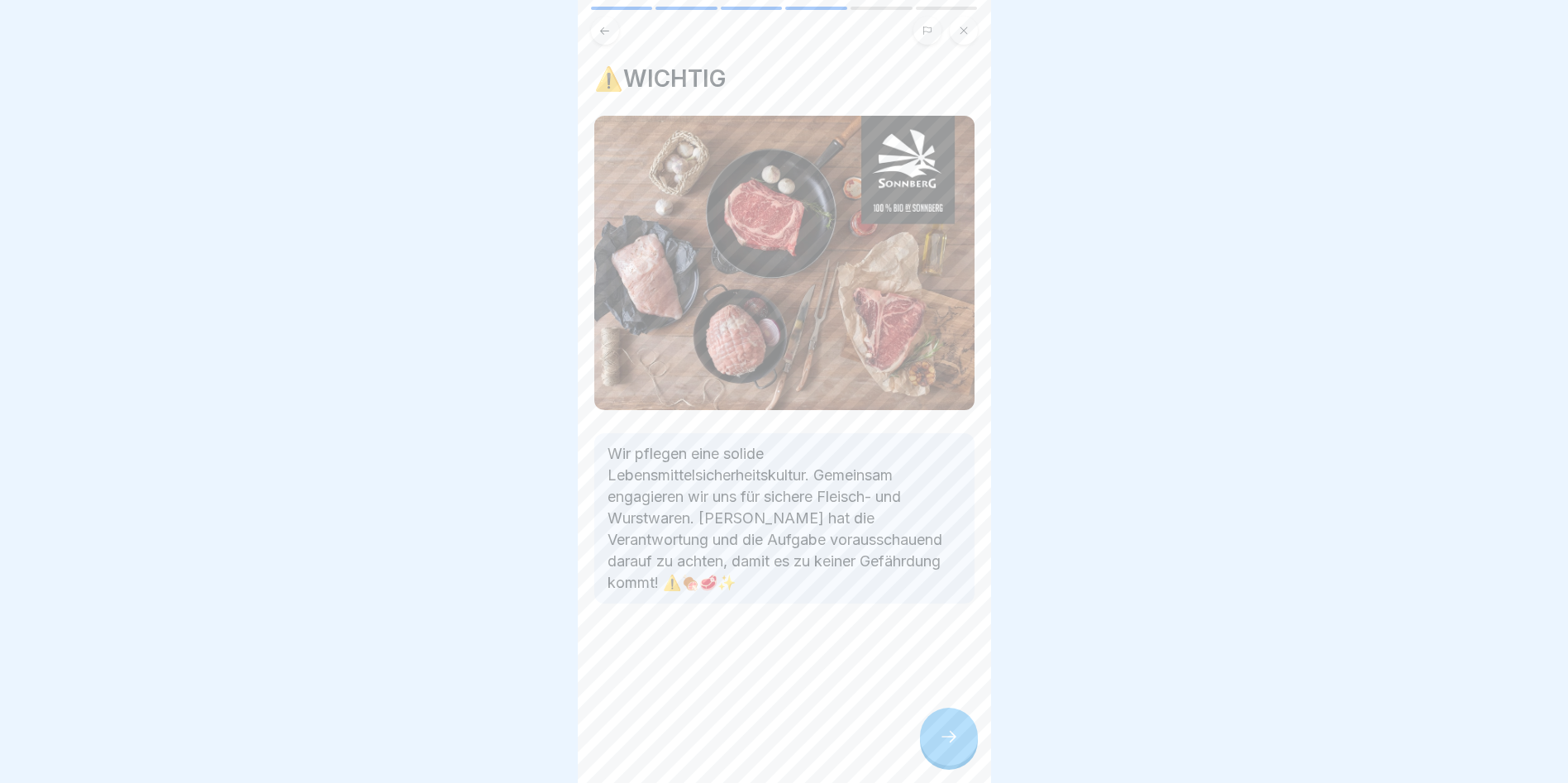
click at [895, 447] on icon at bounding box center [949, 736] width 20 height 20
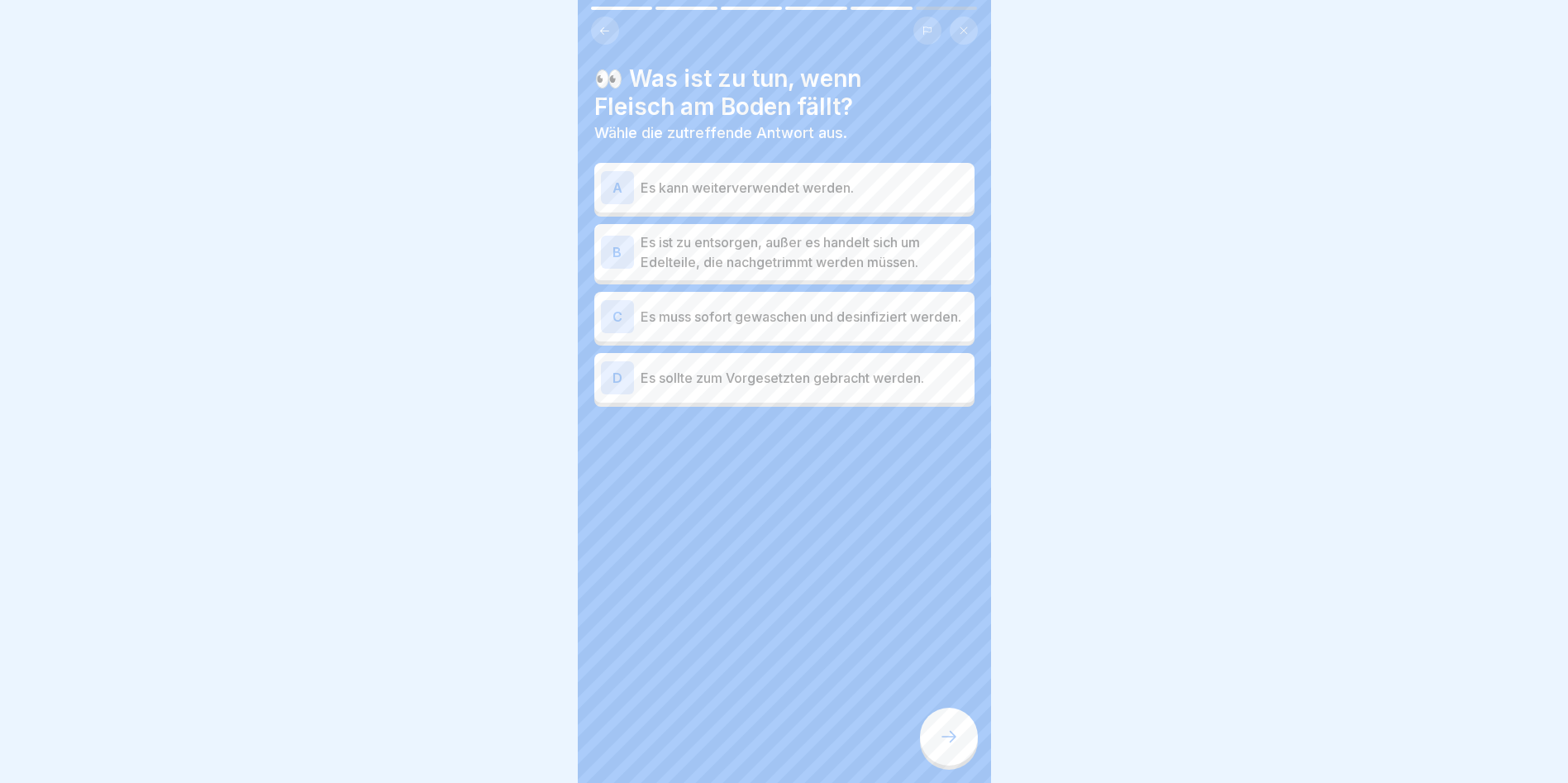
click at [698, 314] on p "Es muss sofort gewaschen und desinfiziert werden." at bounding box center [804, 317] width 327 height 20
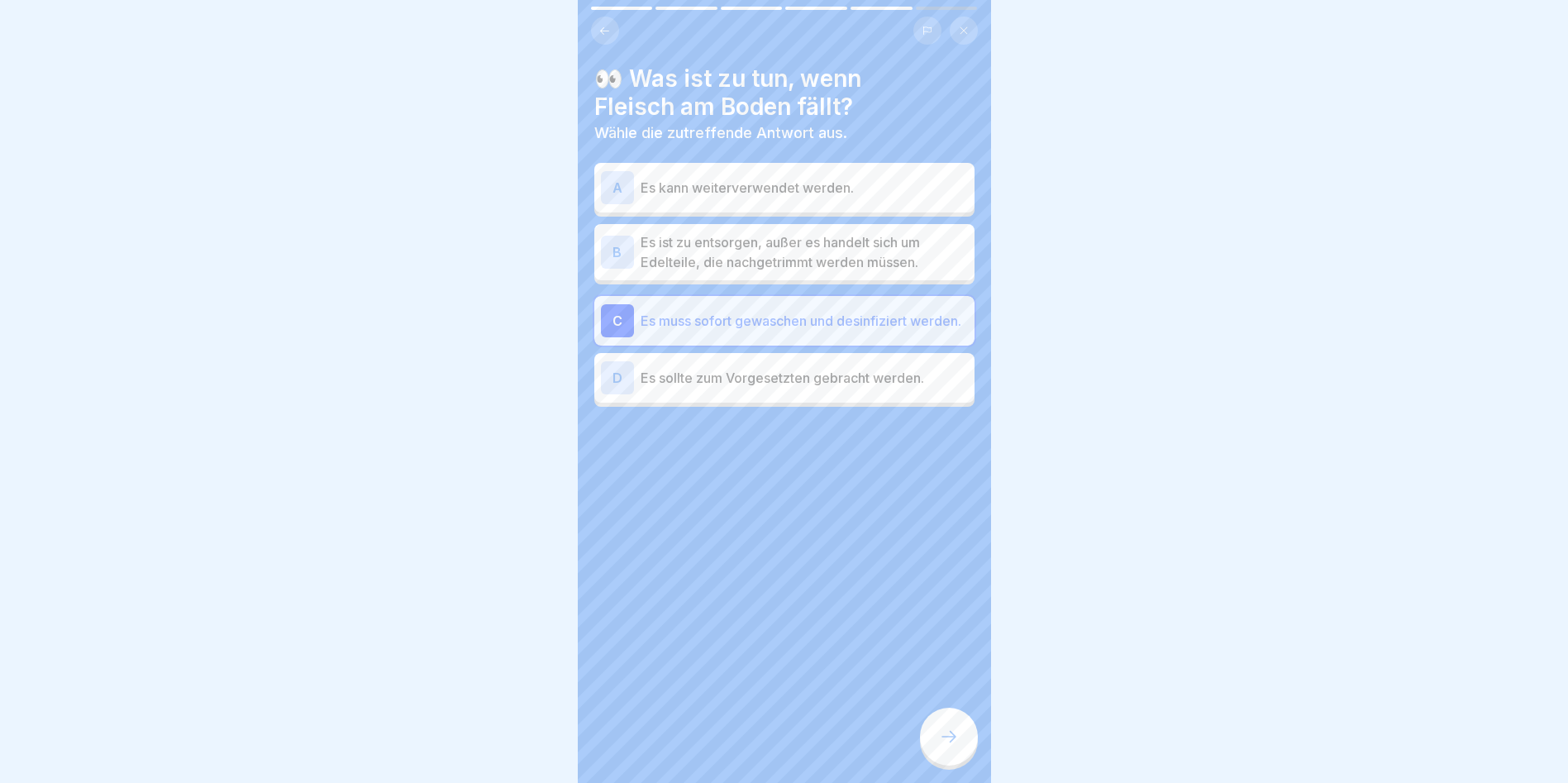
click at [895, 447] on div at bounding box center [949, 736] width 58 height 58
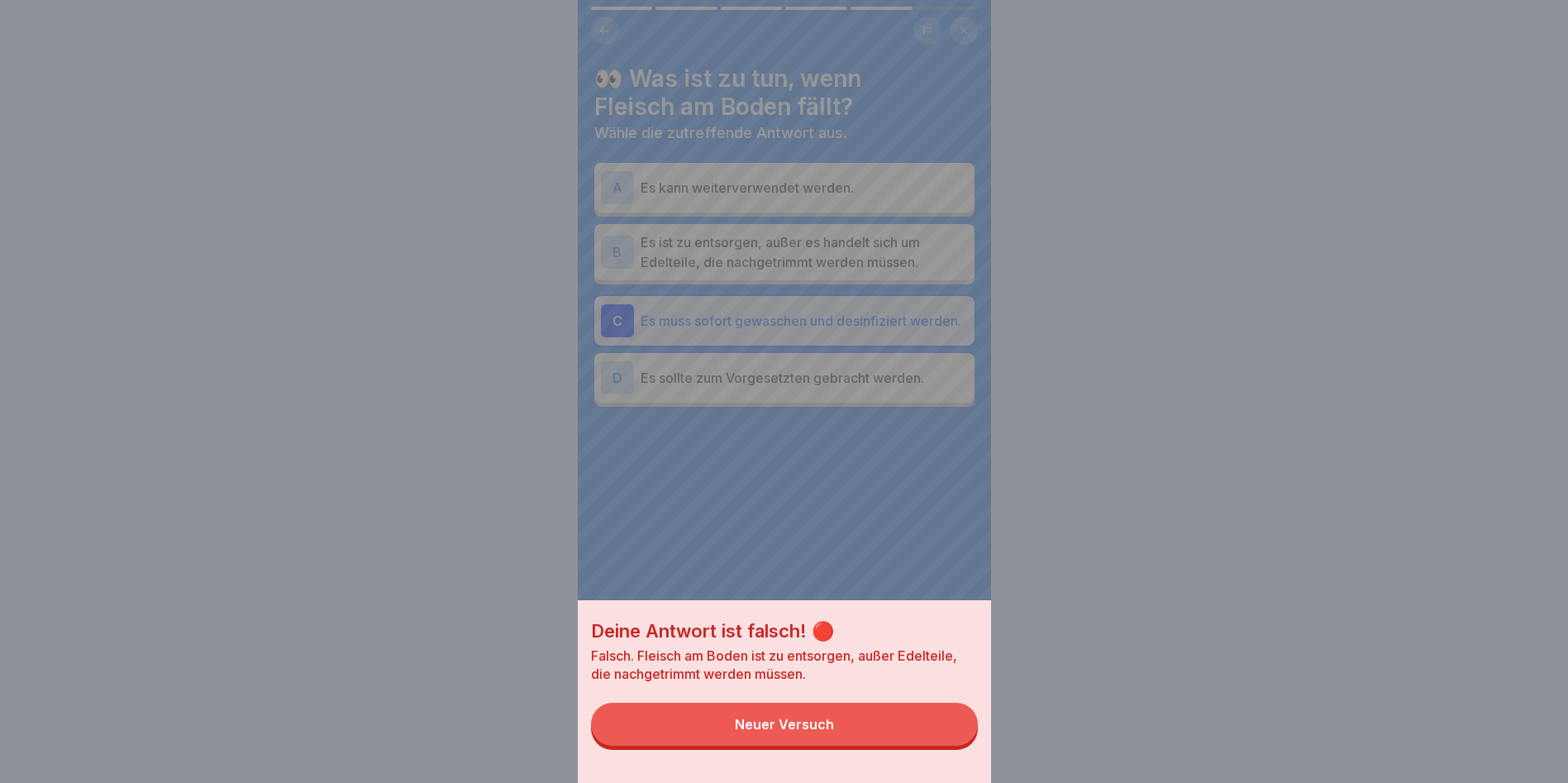
click at [895, 447] on button "Neuer Versuch" at bounding box center [784, 724] width 387 height 43
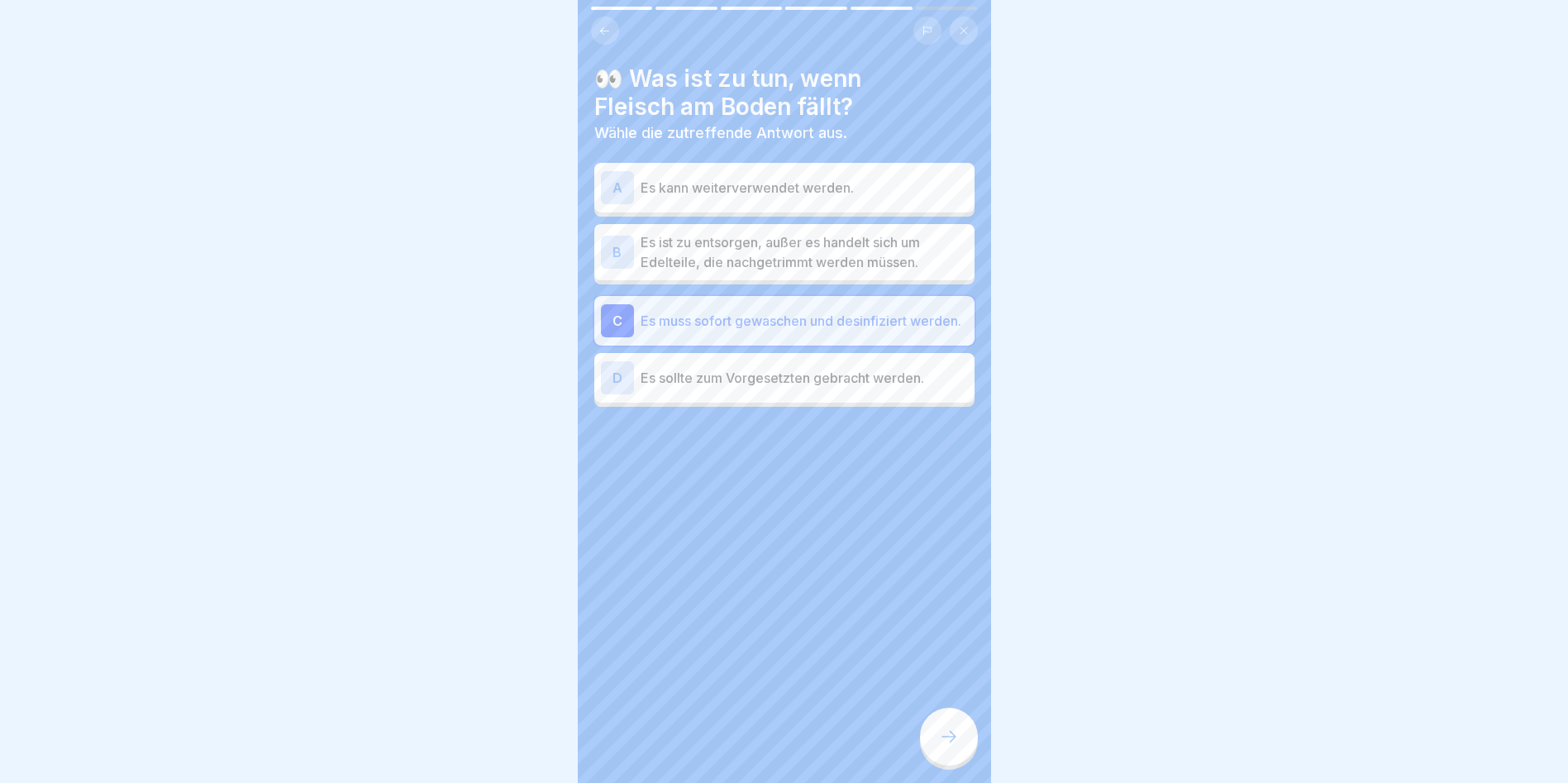
click at [712, 247] on p "Es ist zu entsorgen, außer es handelt sich um Edelteile, die nachgetrimmt werde…" at bounding box center [804, 252] width 327 height 39
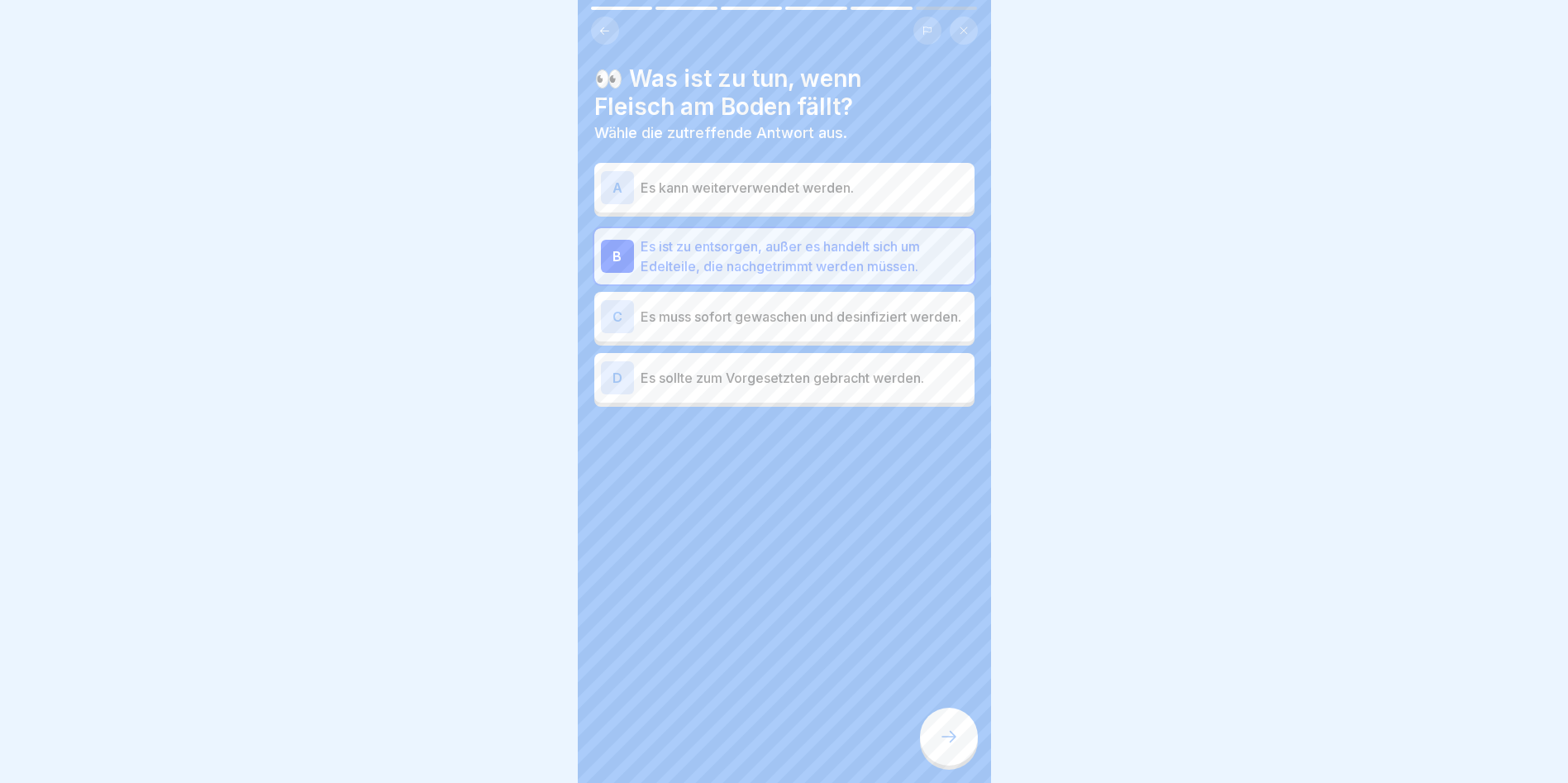
click at [895, 447] on div at bounding box center [949, 736] width 58 height 58
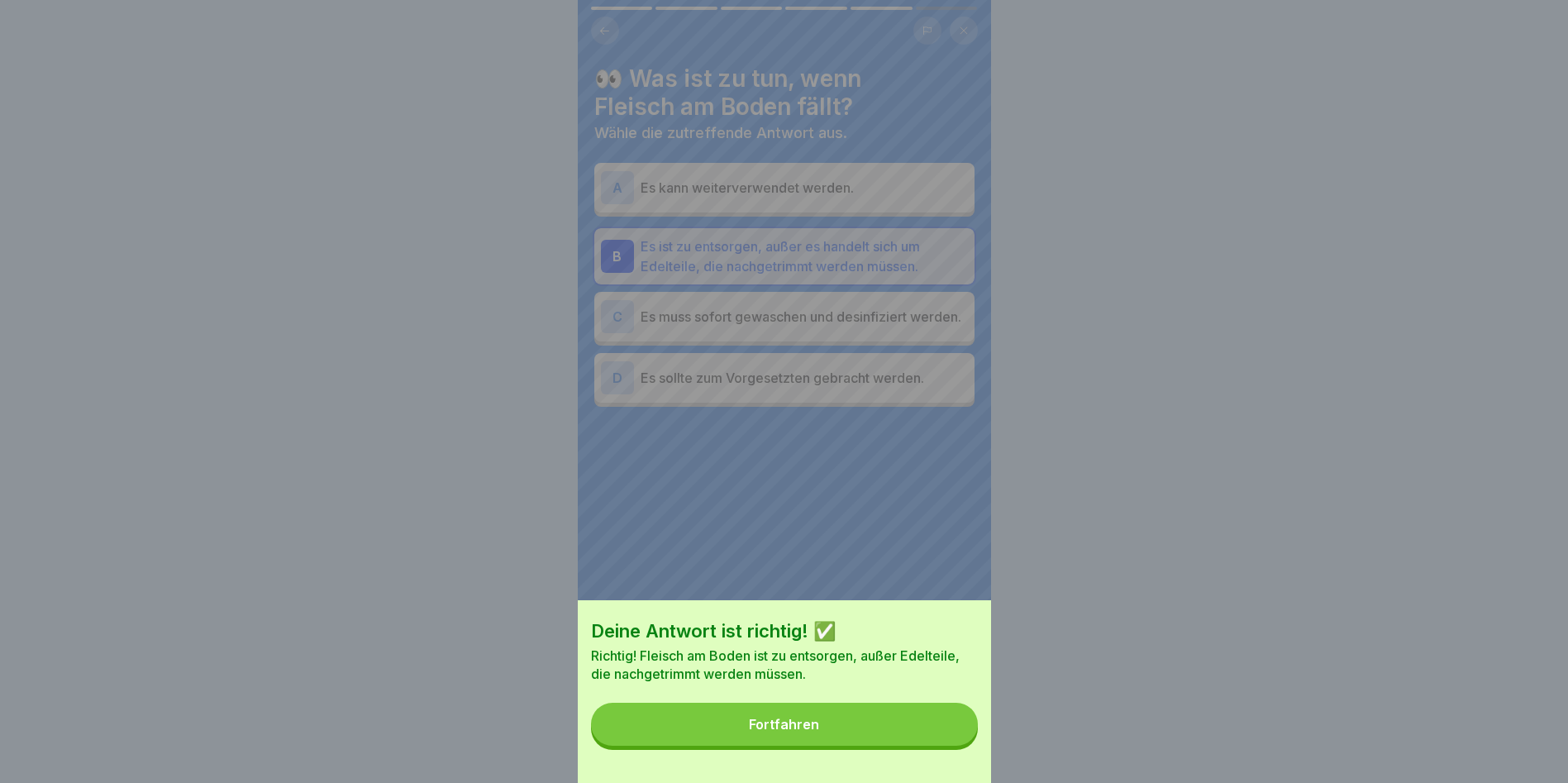
click at [895, 447] on button "Fortfahren" at bounding box center [784, 724] width 387 height 43
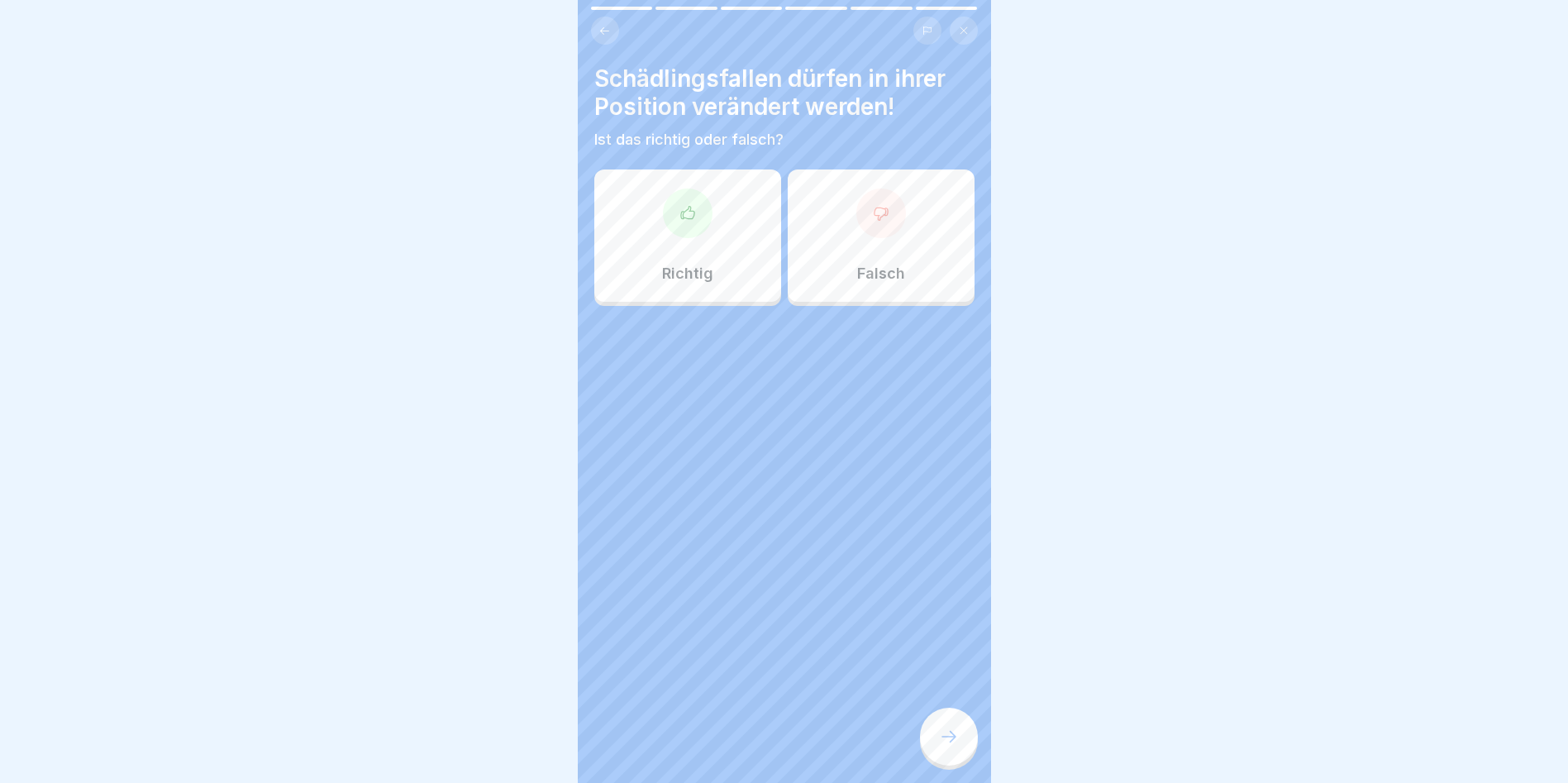
click at [873, 207] on icon at bounding box center [881, 213] width 17 height 17
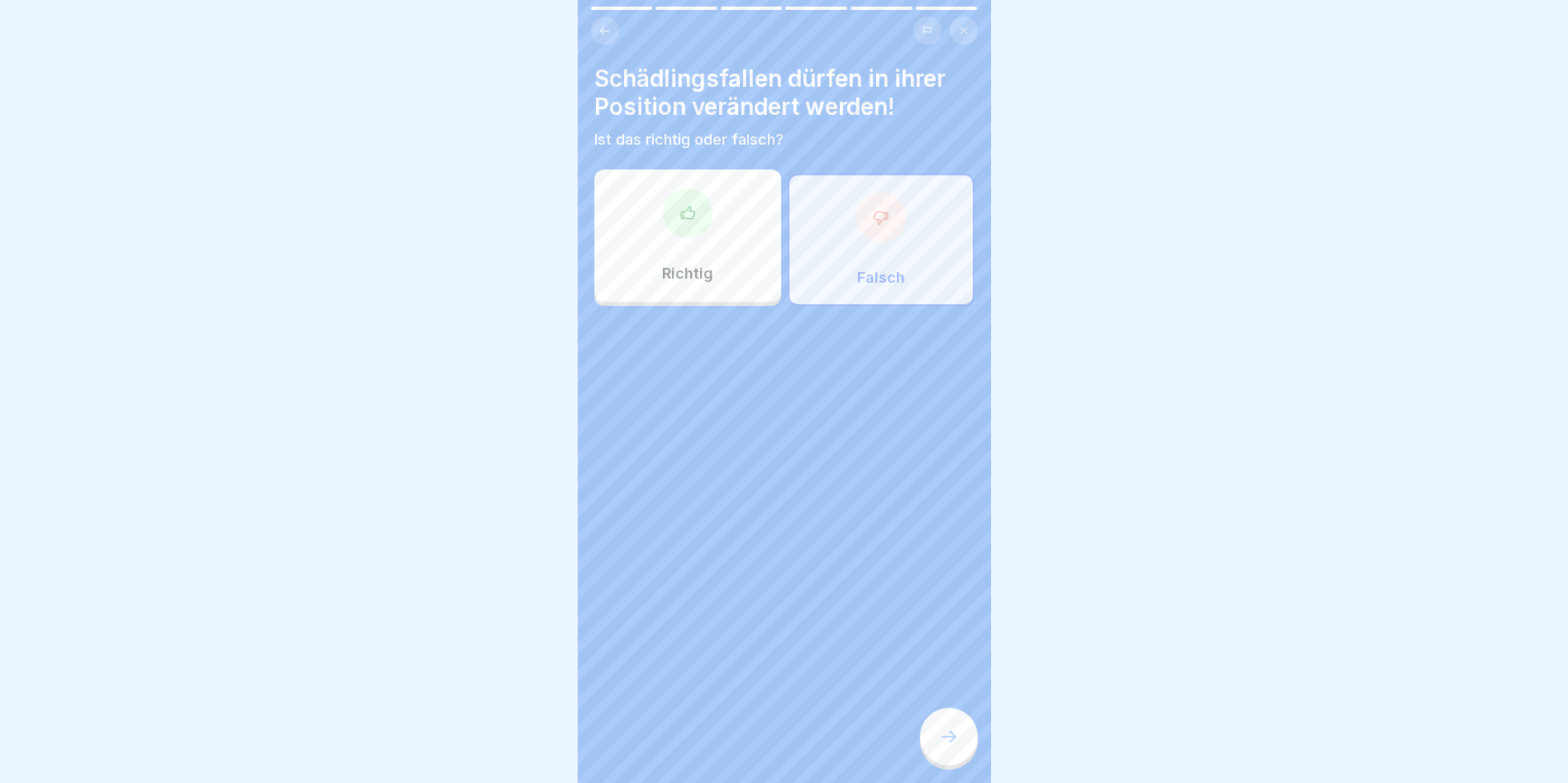
click at [895, 447] on div at bounding box center [949, 736] width 58 height 58
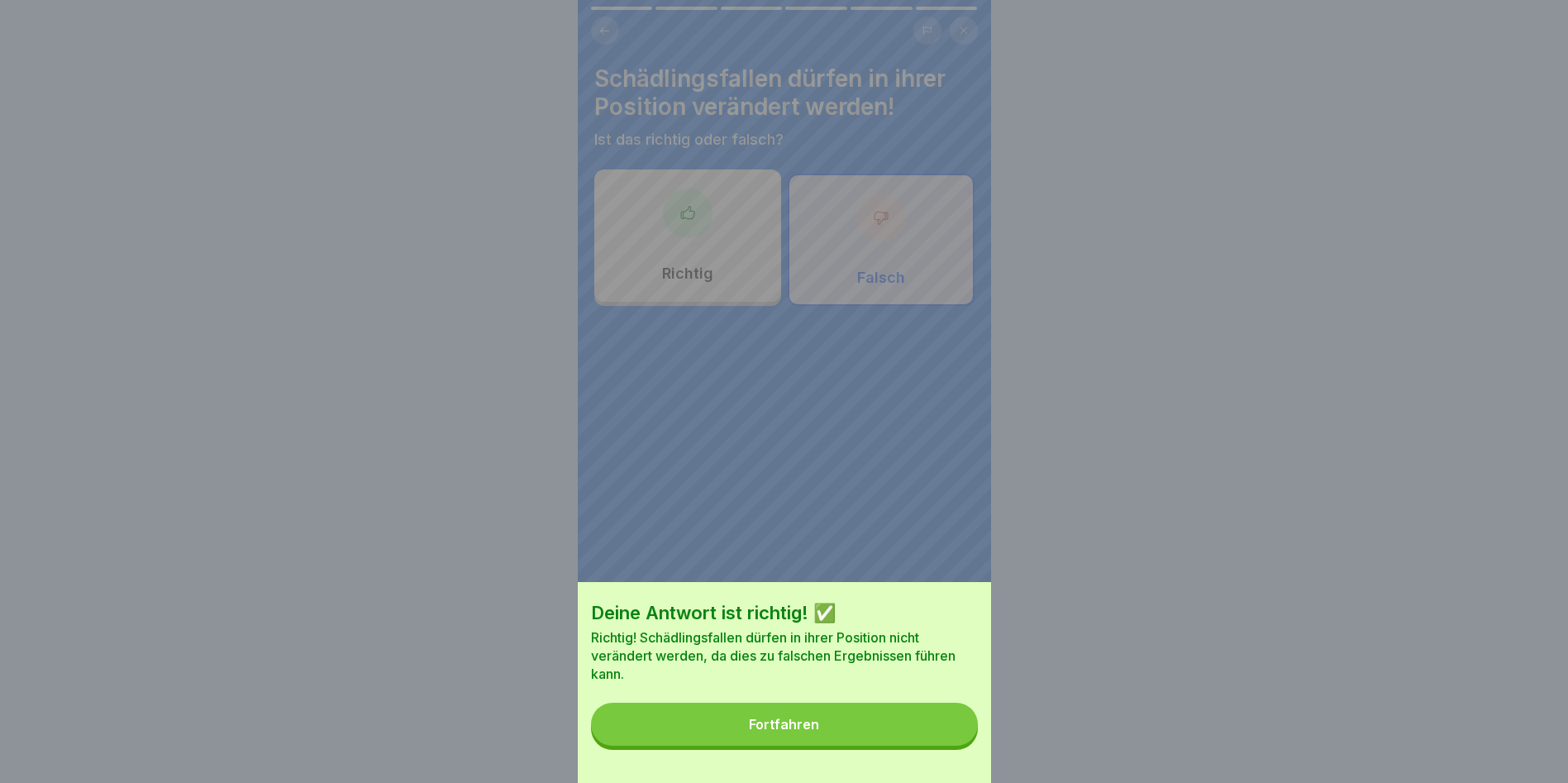
click at [895, 447] on button "Fortfahren" at bounding box center [784, 724] width 387 height 43
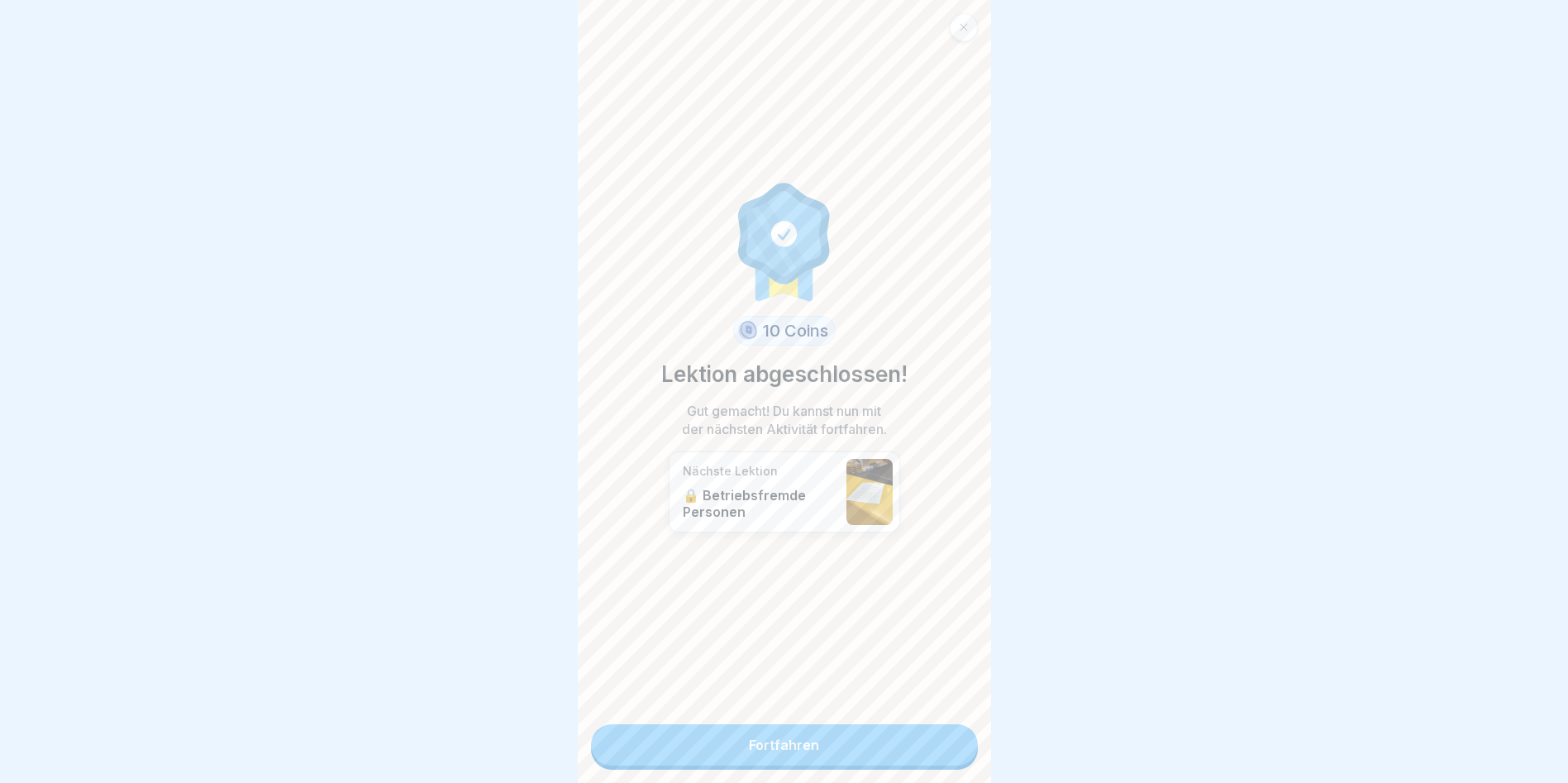
click at [888, 447] on link "Fortfahren" at bounding box center [784, 745] width 387 height 41
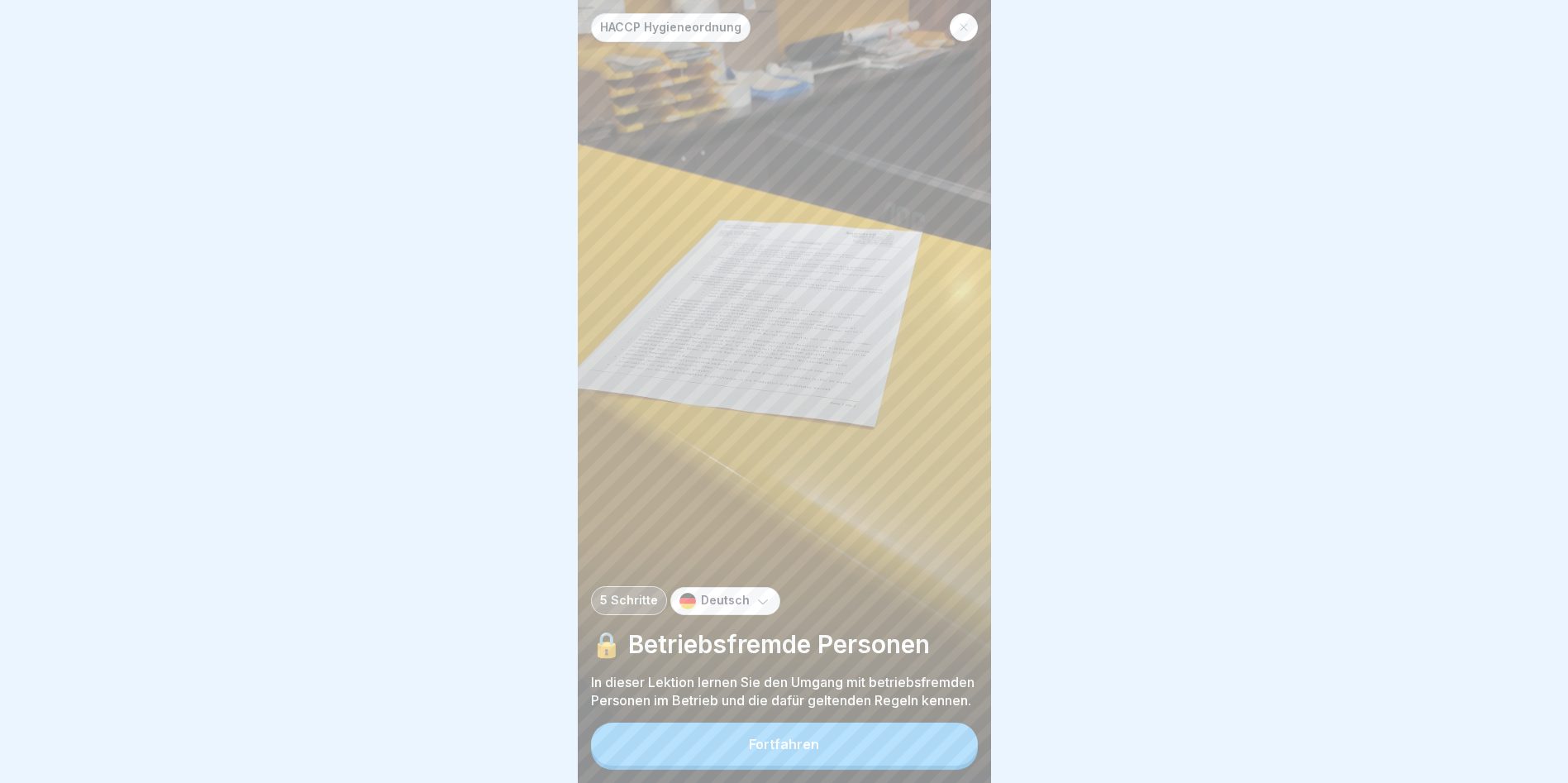
click at [865, 447] on button "Fortfahren" at bounding box center [784, 744] width 387 height 43
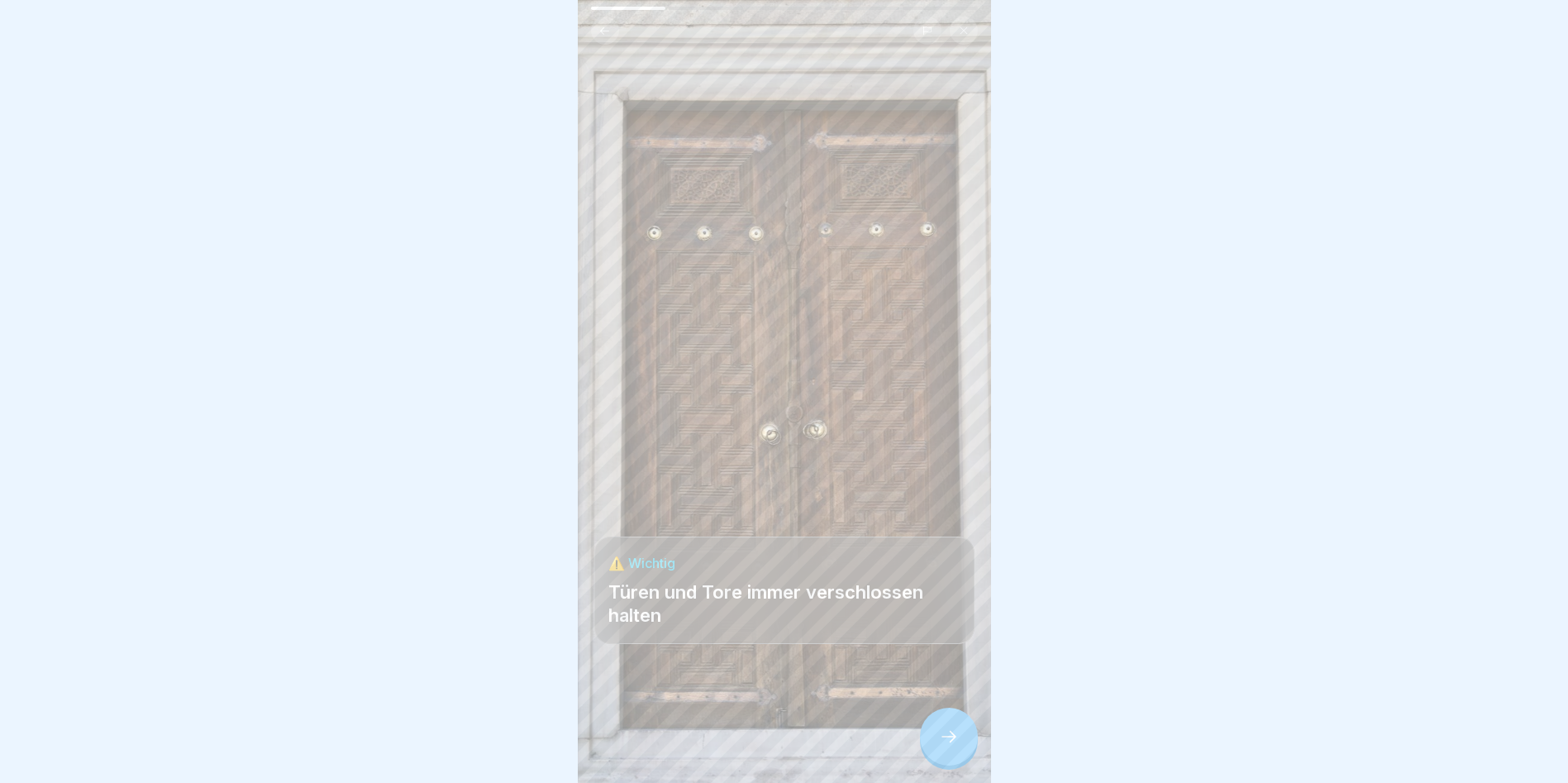
click at [895, 447] on div at bounding box center [949, 736] width 58 height 58
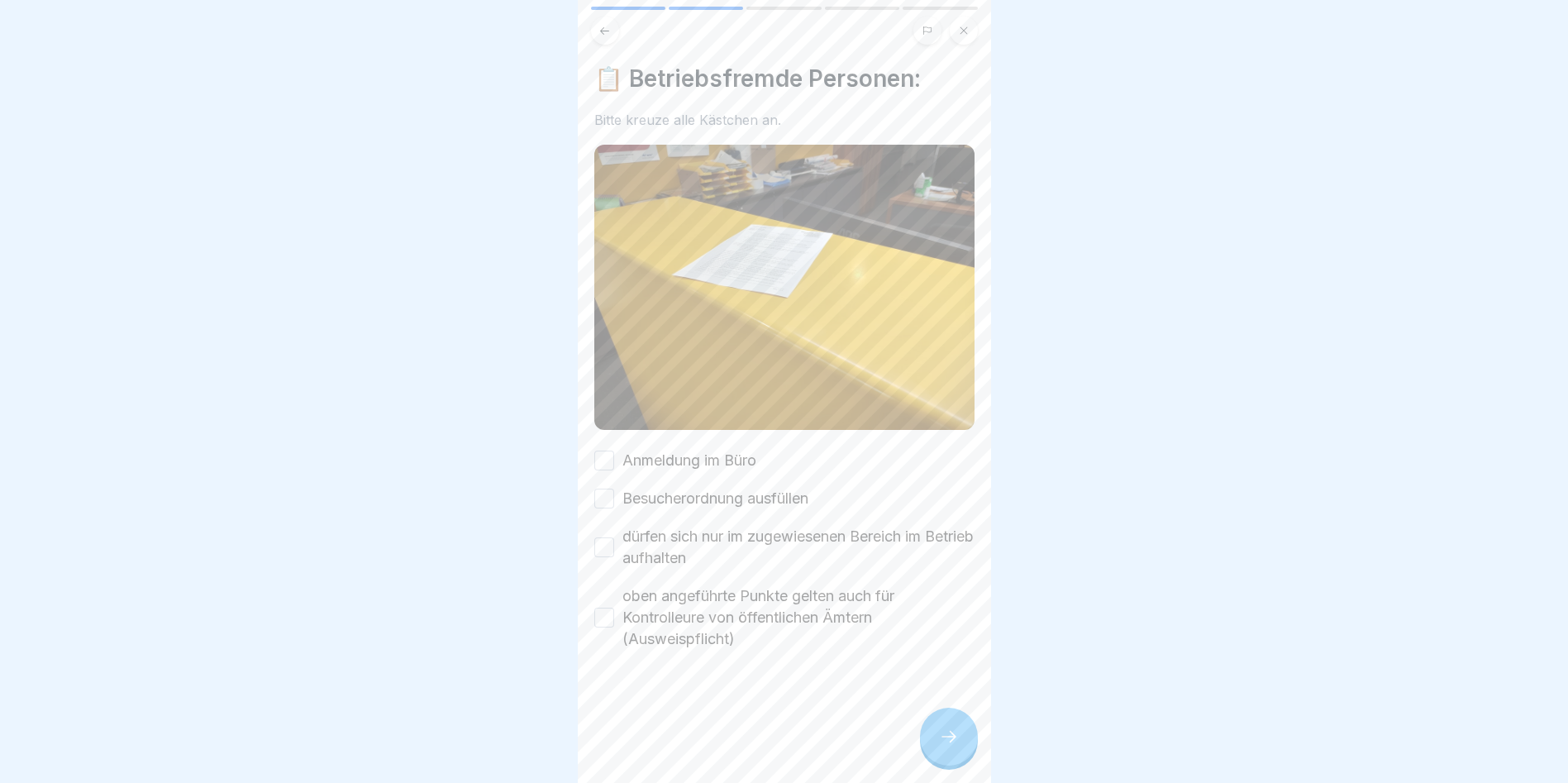
click at [596, 447] on button "Anmeldung im Büro" at bounding box center [604, 460] width 20 height 20
click at [596, 447] on button "Besucherordnung ausfüllen" at bounding box center [604, 499] width 20 height 20
click at [596, 447] on button "dürfen sich nur im zugewiesenen Bereich im Betrieb aufhalten" at bounding box center [604, 547] width 20 height 20
click at [602, 447] on button "oben angeführte Punkte gelten auch für Kontrolleure von öffentlichen Ämtern (Au…" at bounding box center [604, 617] width 20 height 20
click at [895, 447] on div at bounding box center [949, 736] width 58 height 58
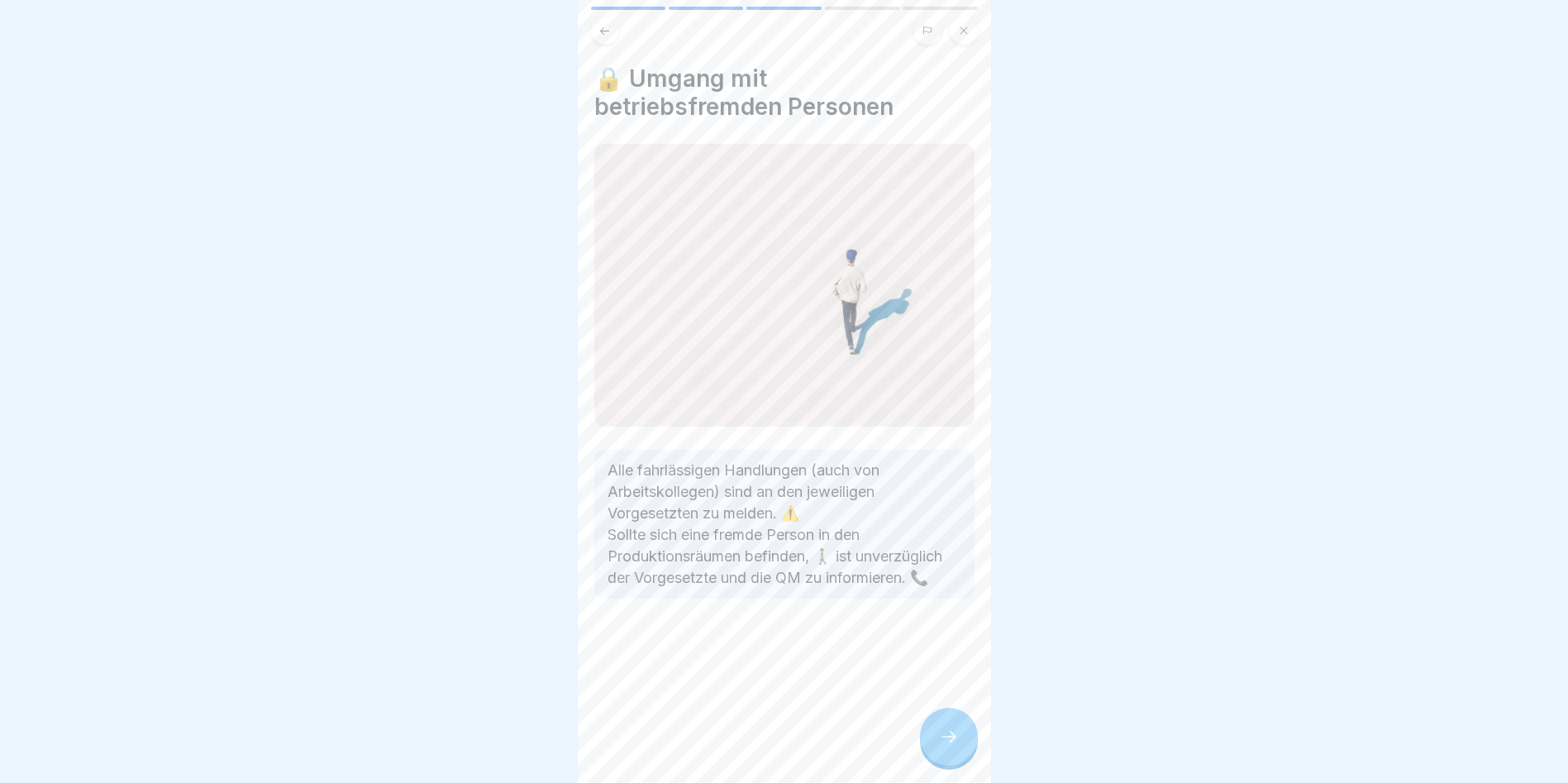
click at [895, 447] on icon at bounding box center [949, 736] width 20 height 20
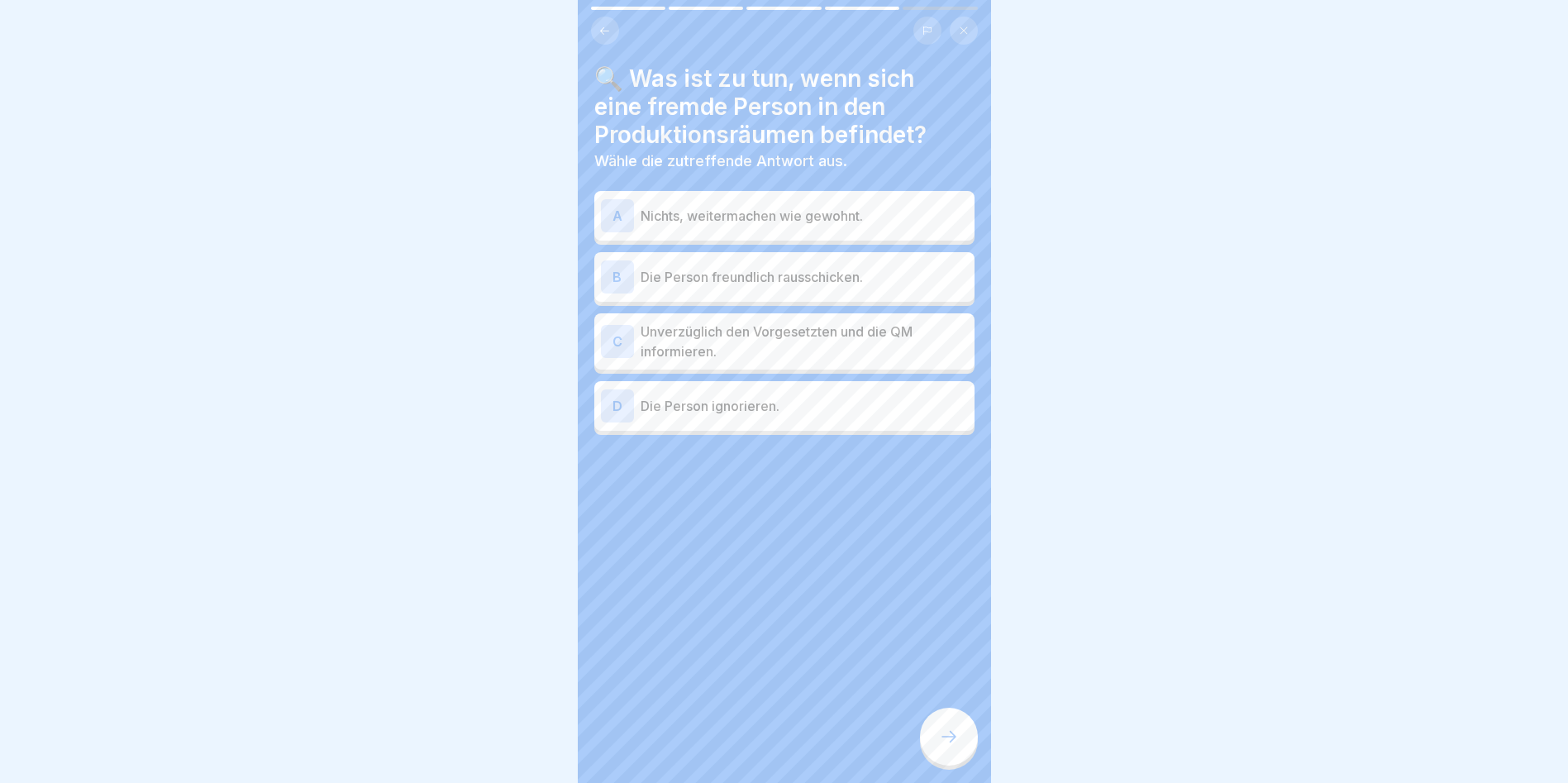
click at [674, 338] on p "Unverzüglich den Vorgesetzten und die QM informieren." at bounding box center [804, 340] width 327 height 39
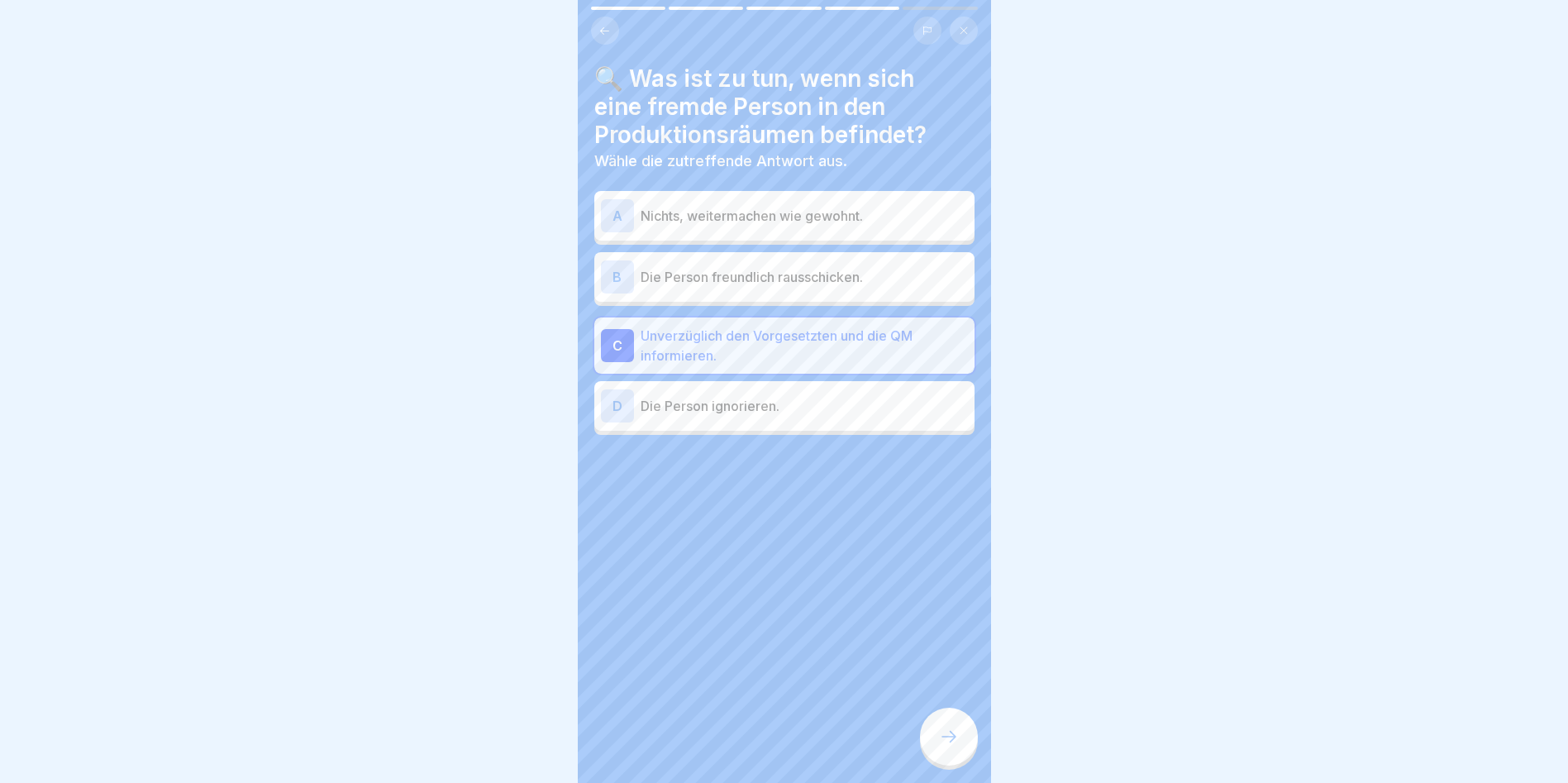
click at [895, 447] on div at bounding box center [949, 736] width 58 height 58
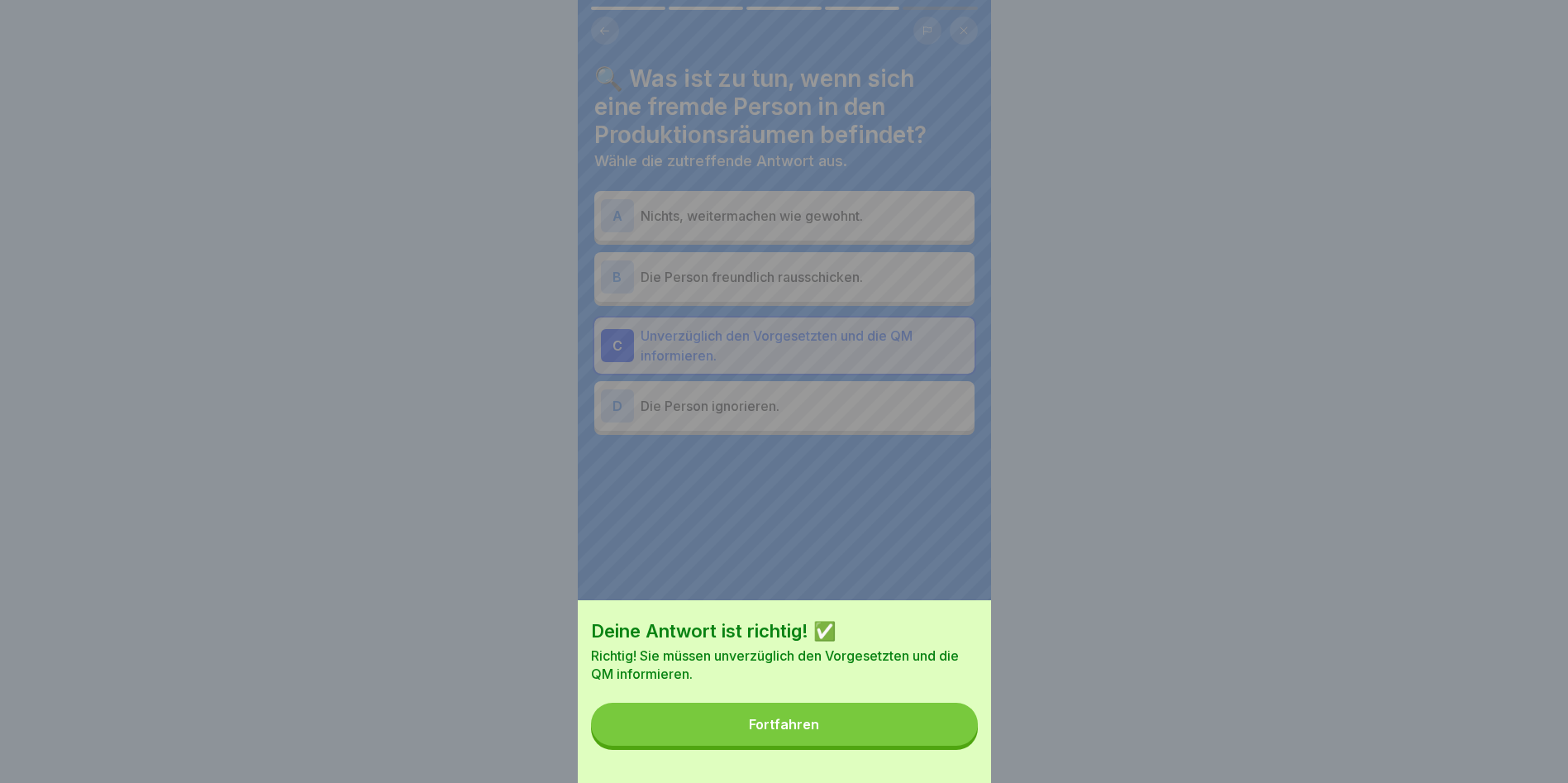
click at [895, 447] on button "Fortfahren" at bounding box center [784, 724] width 387 height 43
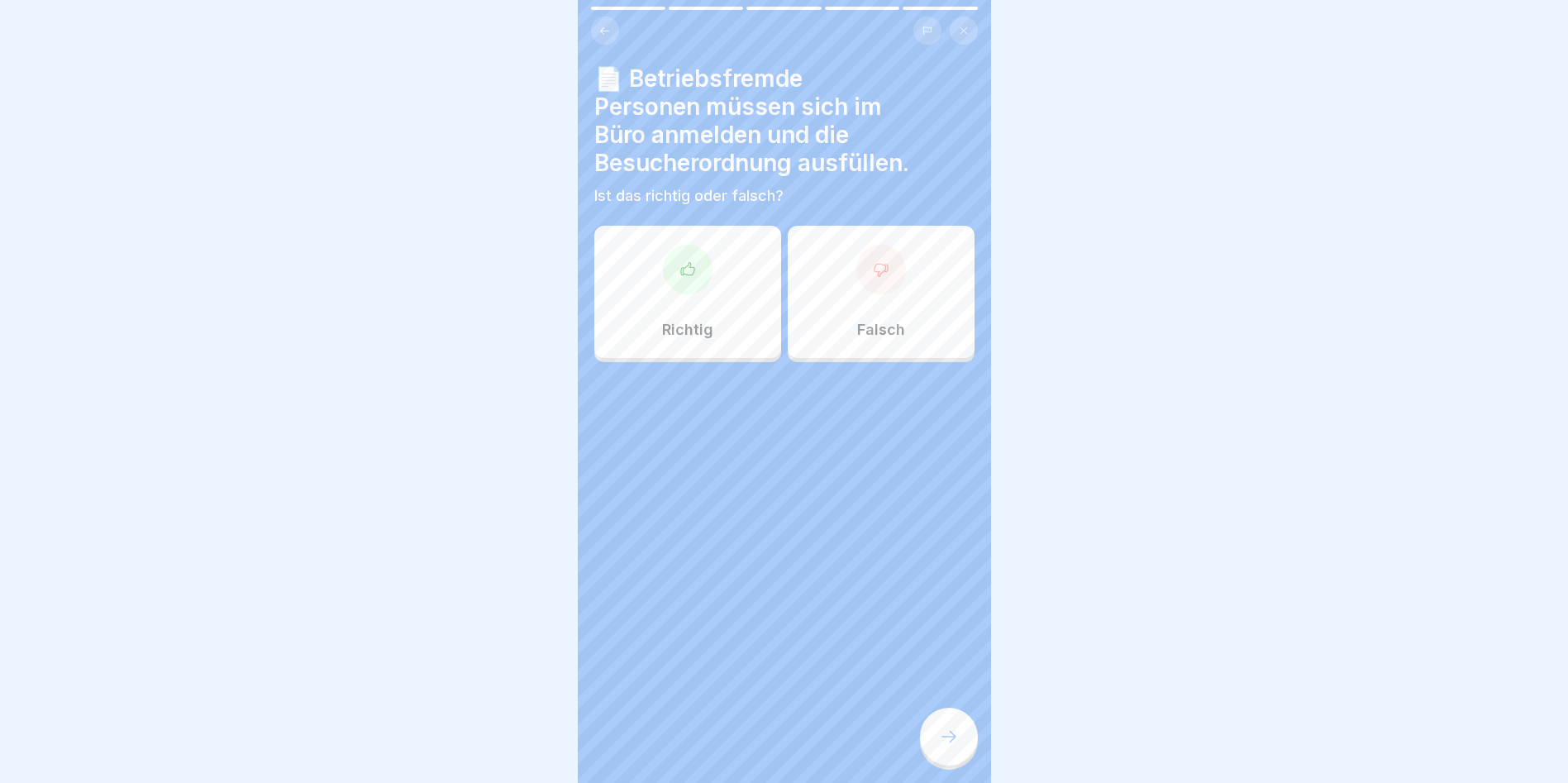
click at [677, 274] on div at bounding box center [687, 269] width 49 height 49
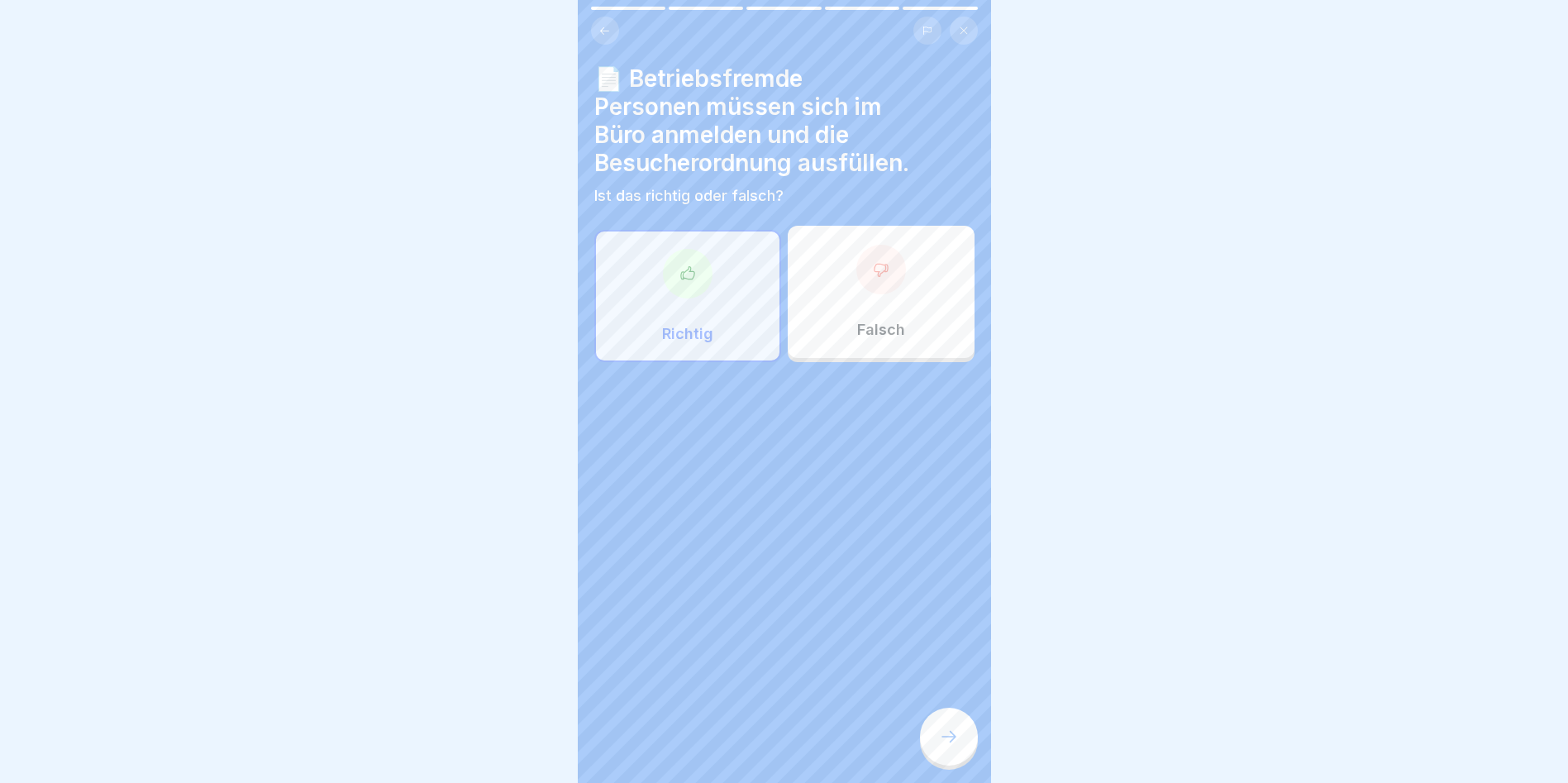
click at [895, 447] on icon at bounding box center [949, 736] width 20 height 20
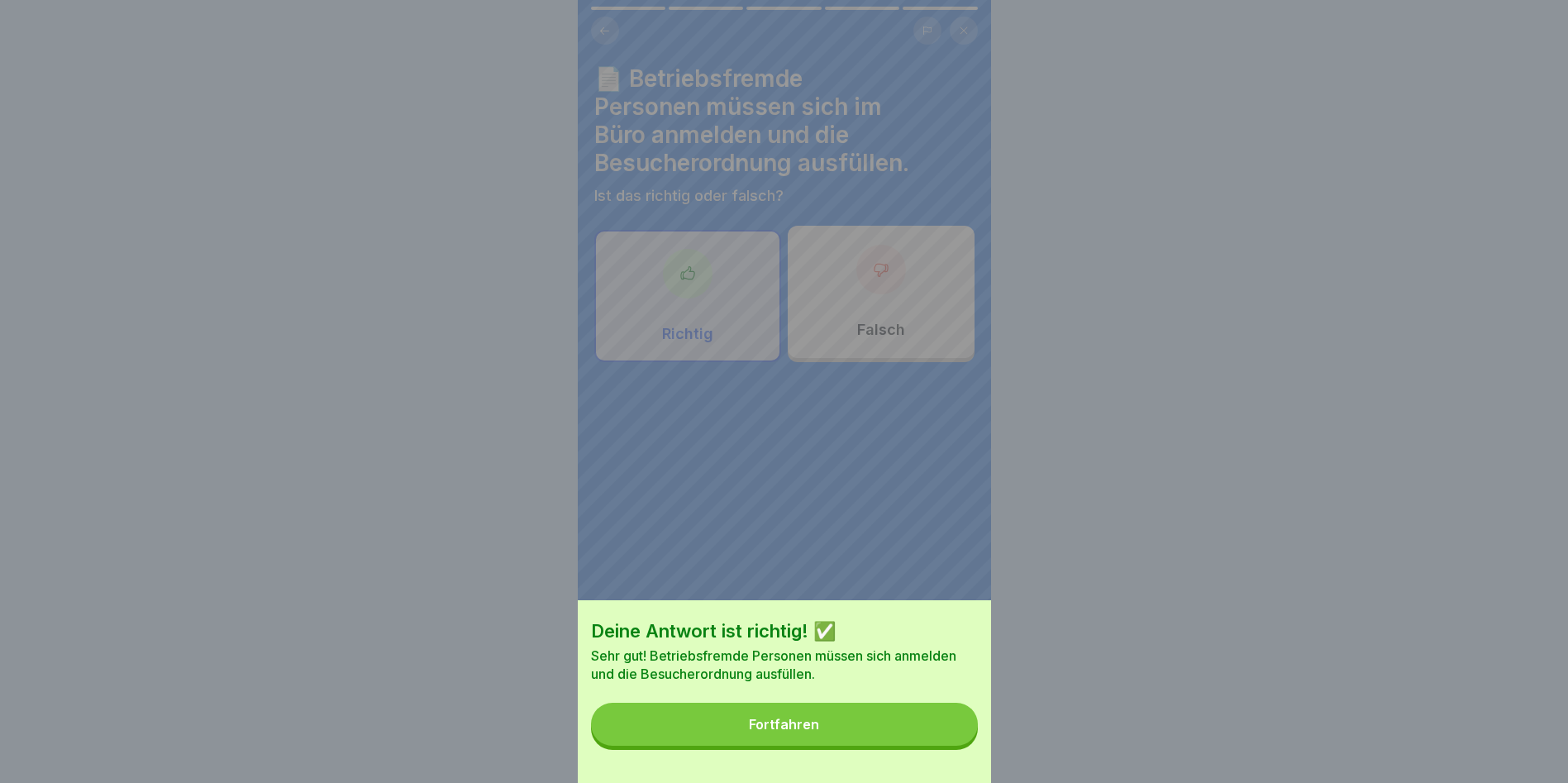
click at [895, 447] on div "Deine Antwort ist richtig! ✅ Sehr gut! Betriebsfremde Personen müssen sich anme…" at bounding box center [785, 691] width 413 height 182
click at [895, 447] on button "Fortfahren" at bounding box center [784, 724] width 387 height 43
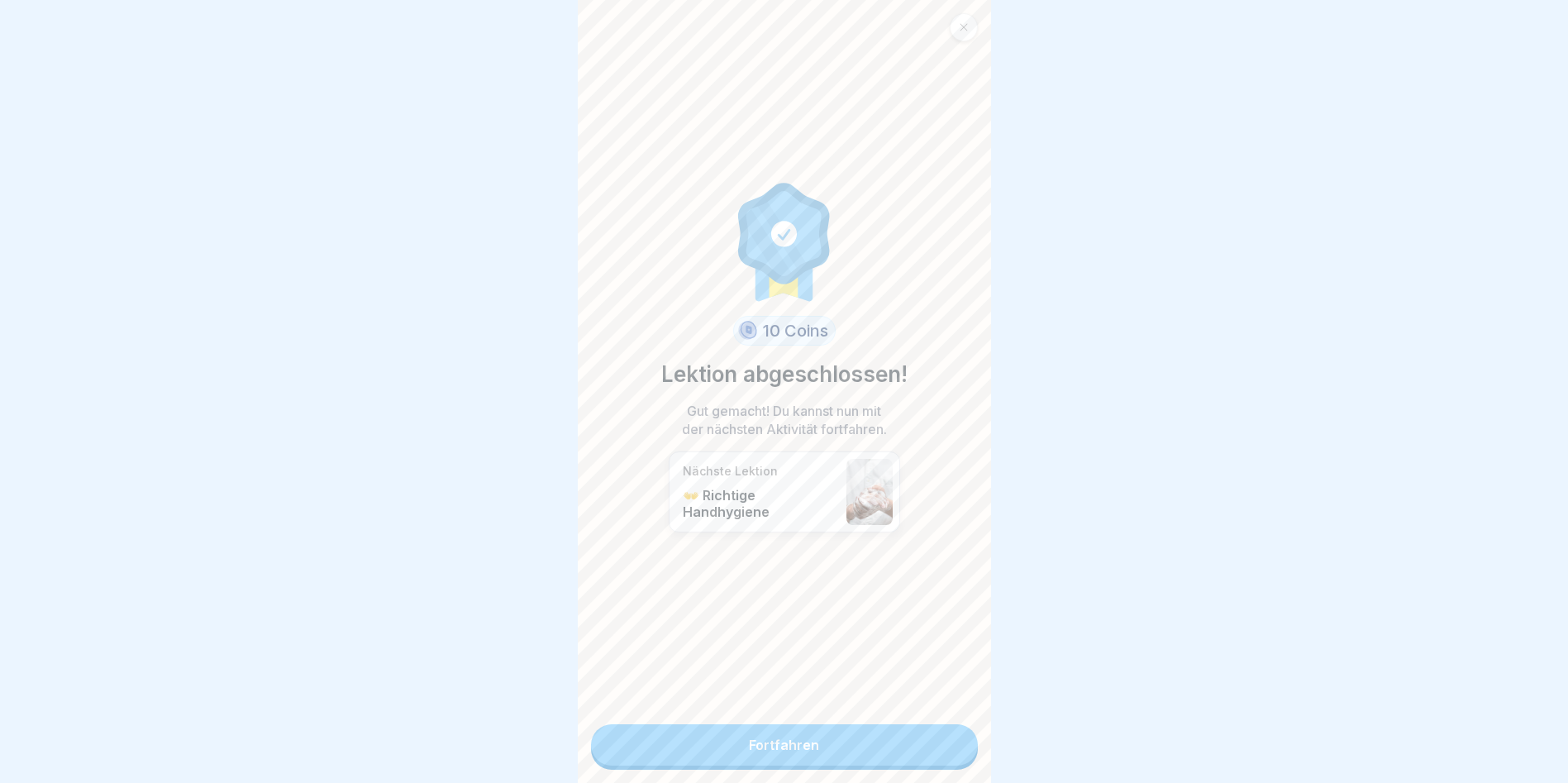
click at [895, 447] on link "Fortfahren" at bounding box center [784, 745] width 387 height 41
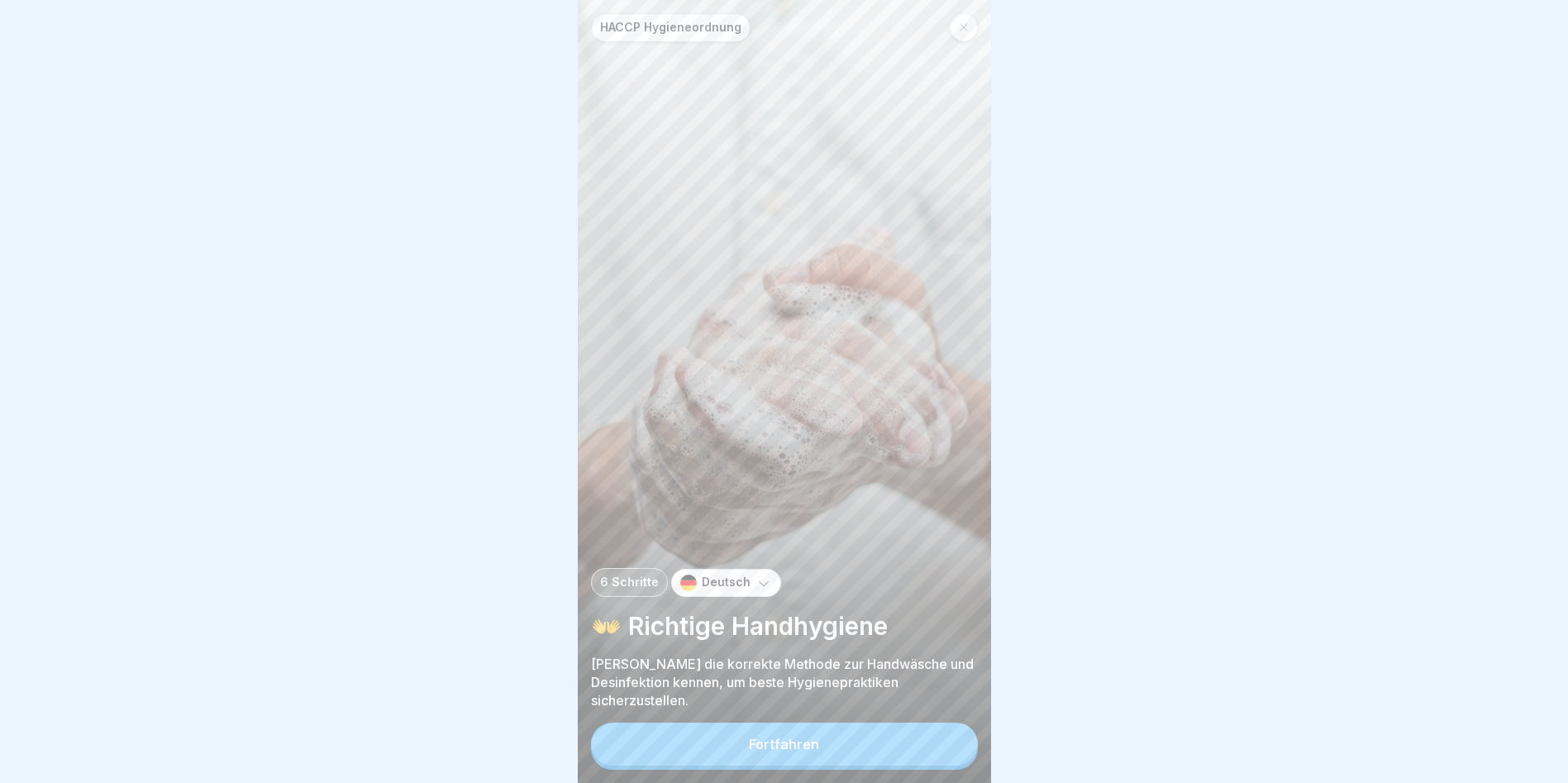
click at [880, 447] on button "Fortfahren" at bounding box center [784, 744] width 387 height 43
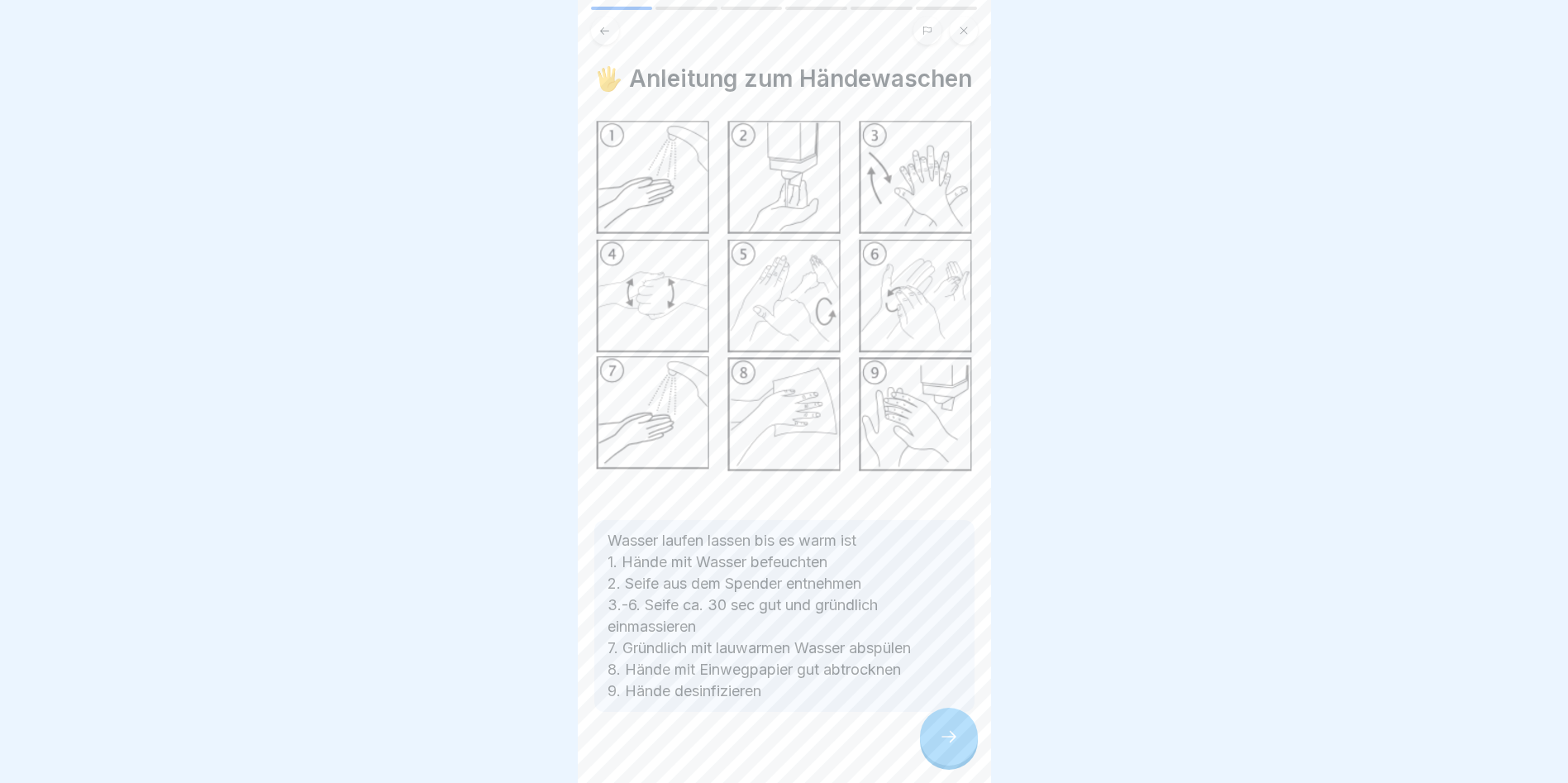
click at [895, 447] on icon at bounding box center [949, 736] width 20 height 20
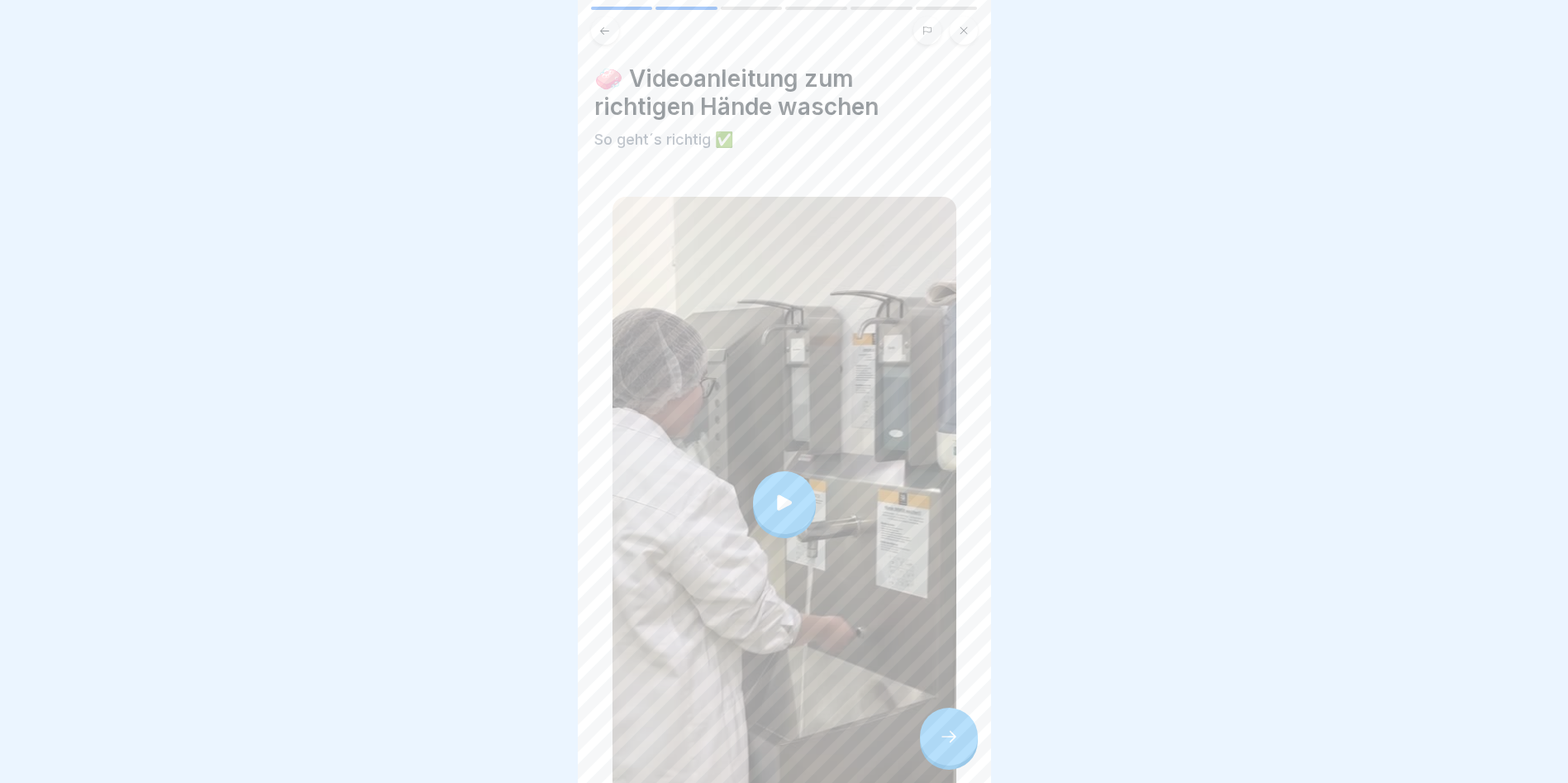
click at [895, 447] on icon at bounding box center [949, 736] width 20 height 20
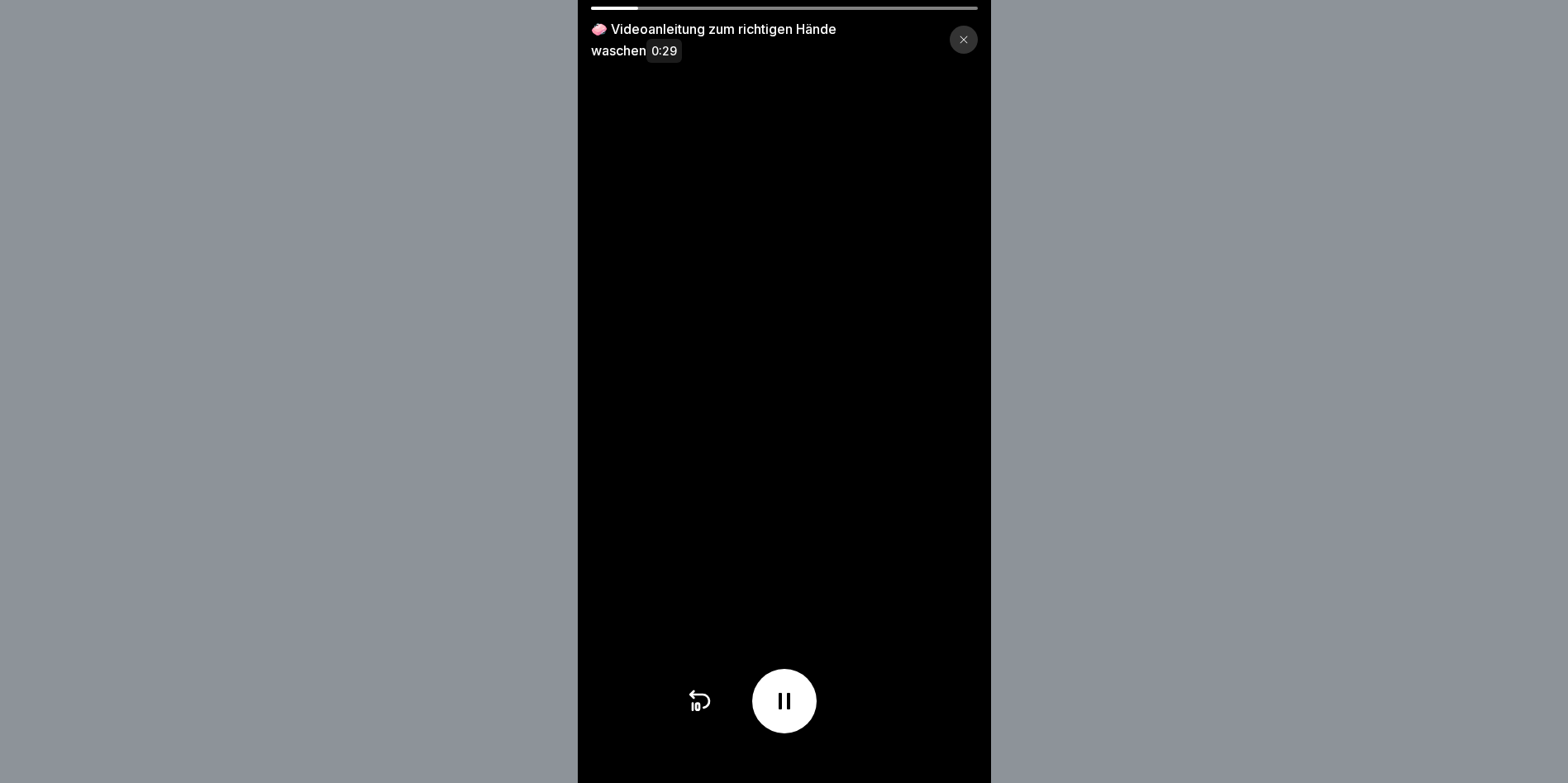
click at [895, 39] on div at bounding box center [964, 40] width 28 height 28
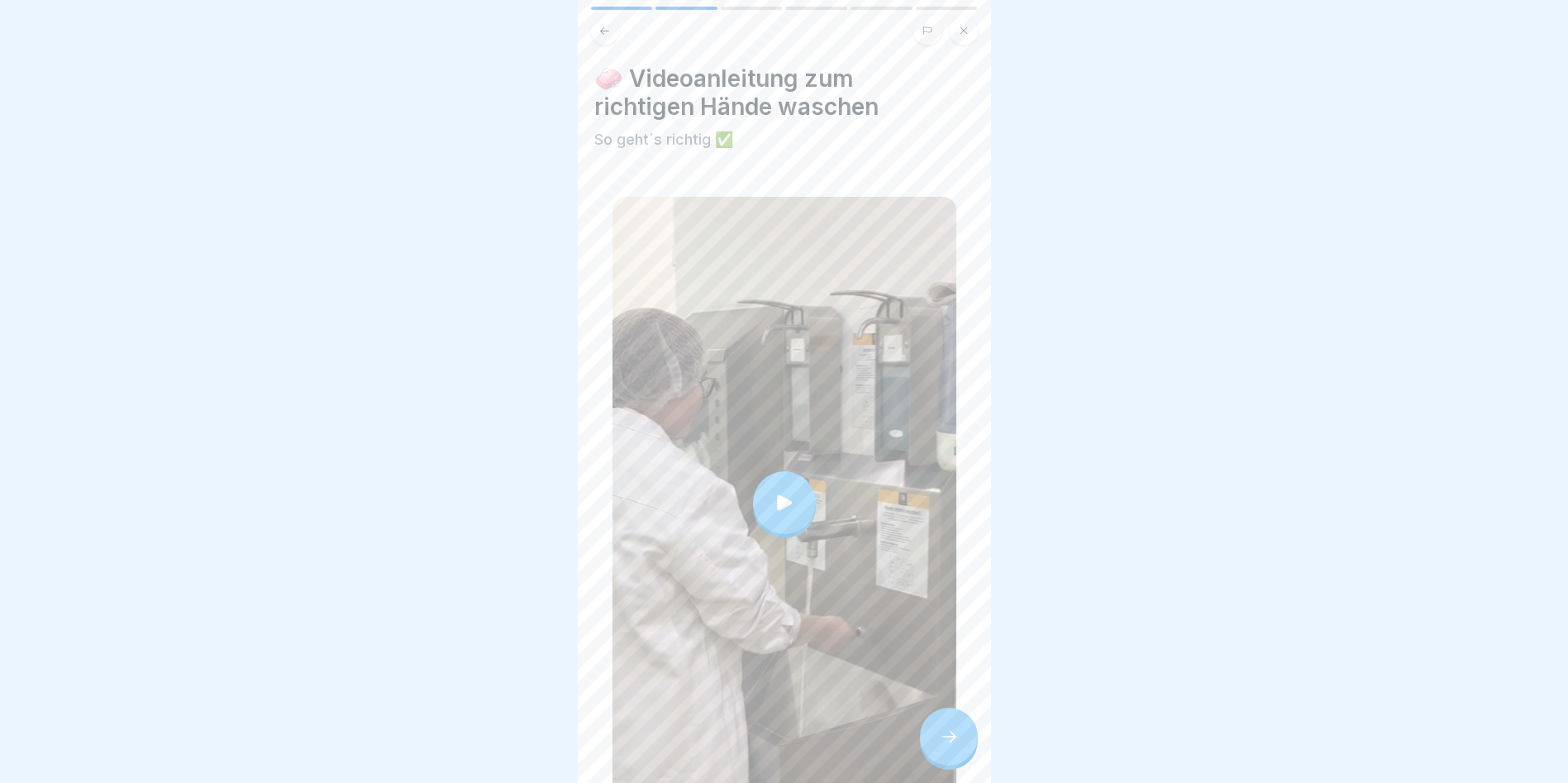
click at [895, 447] on div "🧼 Videoanleitung zum richtigen Hände waschen So geht´s richtig ✅" at bounding box center [784, 436] width 381 height 744
click at [895, 447] on div at bounding box center [949, 736] width 58 height 58
click at [895, 447] on icon at bounding box center [949, 736] width 20 height 20
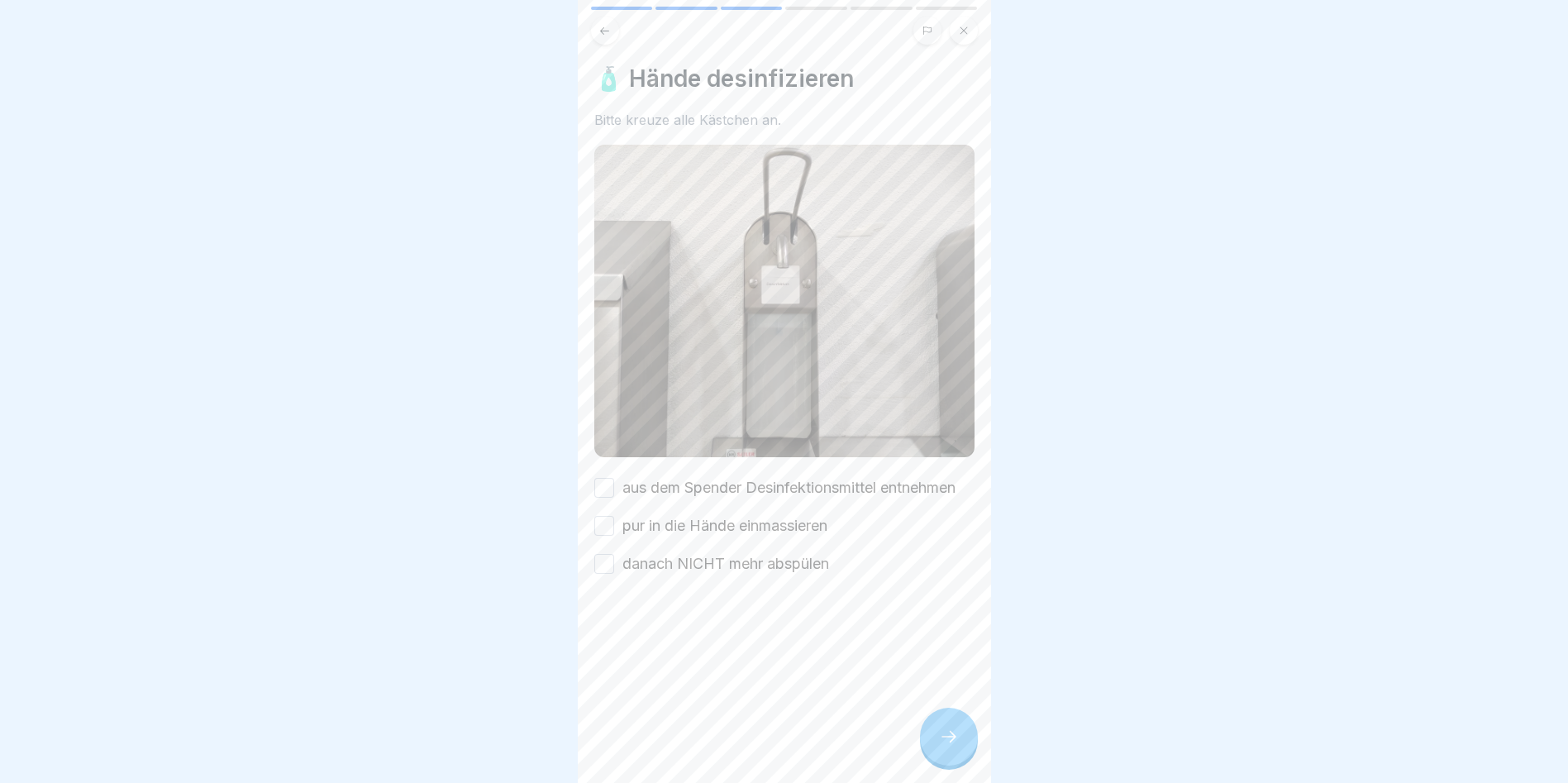
click at [604, 447] on button "aus dem Spender Desinfektionsmittel entnehmen" at bounding box center [604, 488] width 20 height 20
click at [601, 447] on button "pur in die Hände einmassieren" at bounding box center [604, 526] width 20 height 20
click at [609, 447] on button "danach NICHT mehr abspülen" at bounding box center [604, 564] width 20 height 20
click at [895, 447] on icon at bounding box center [949, 736] width 20 height 20
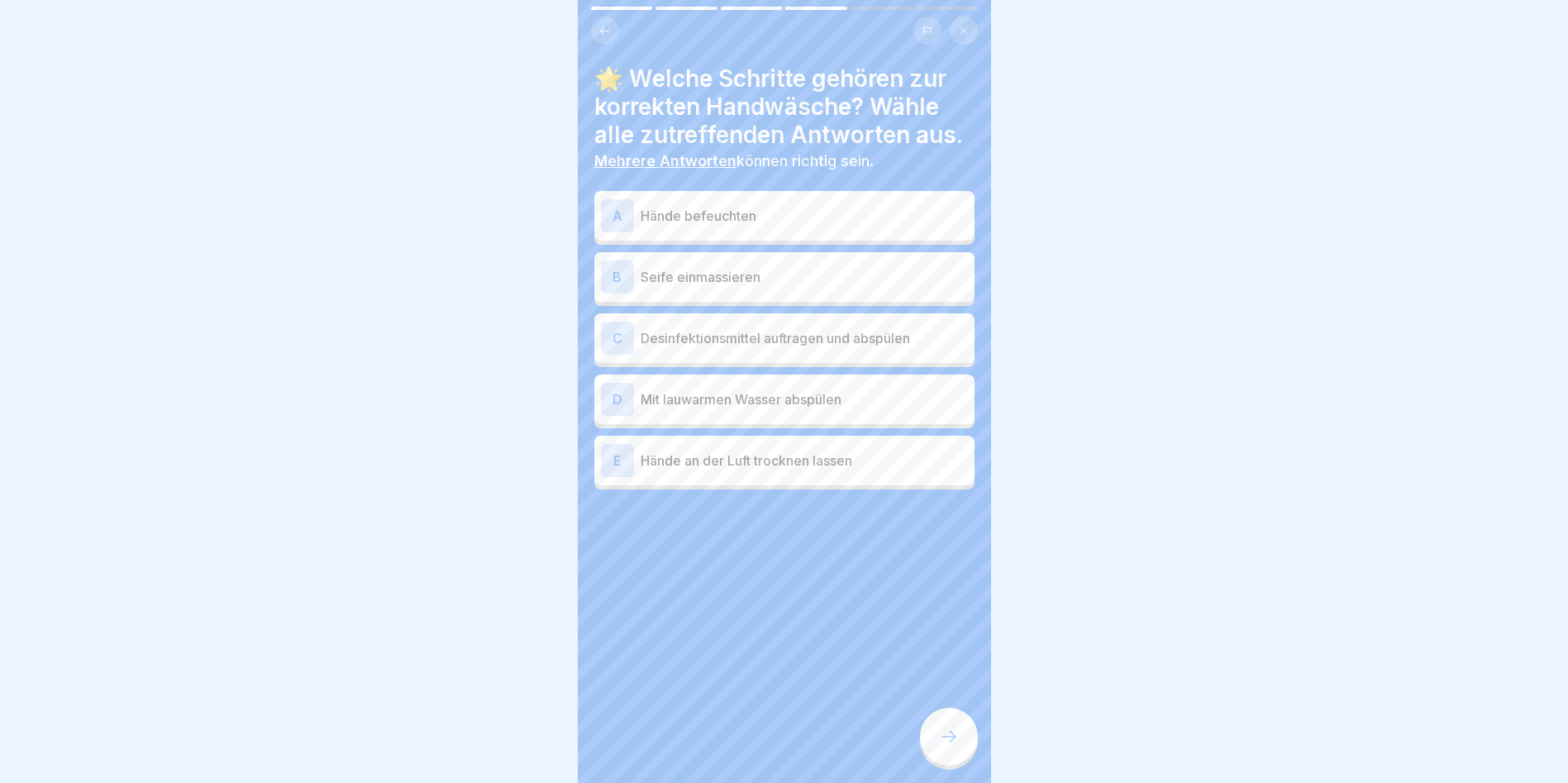
click at [734, 210] on p "Hände befeuchten" at bounding box center [804, 216] width 327 height 20
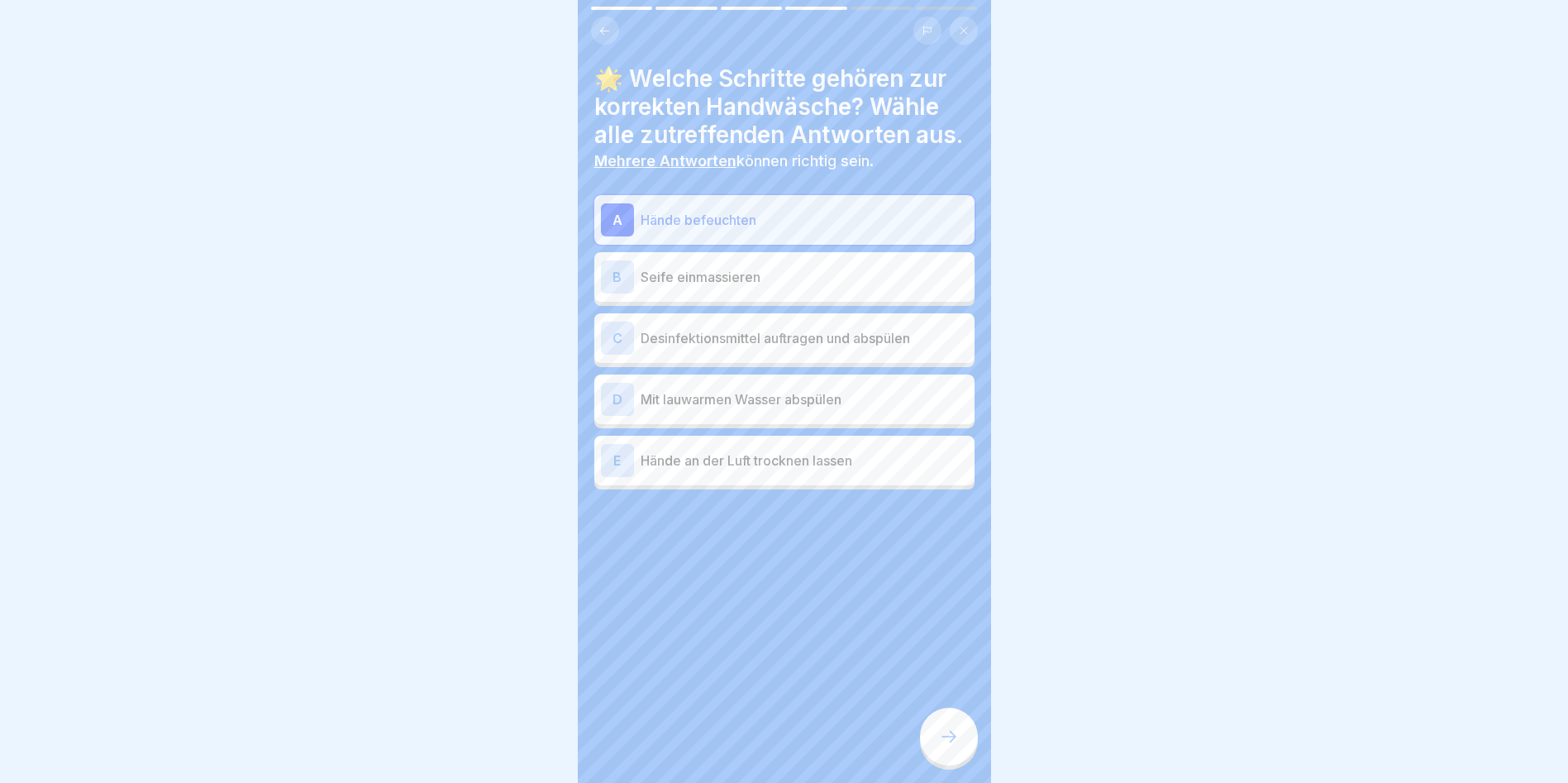
click at [707, 273] on p "Seife einmassieren" at bounding box center [804, 277] width 327 height 20
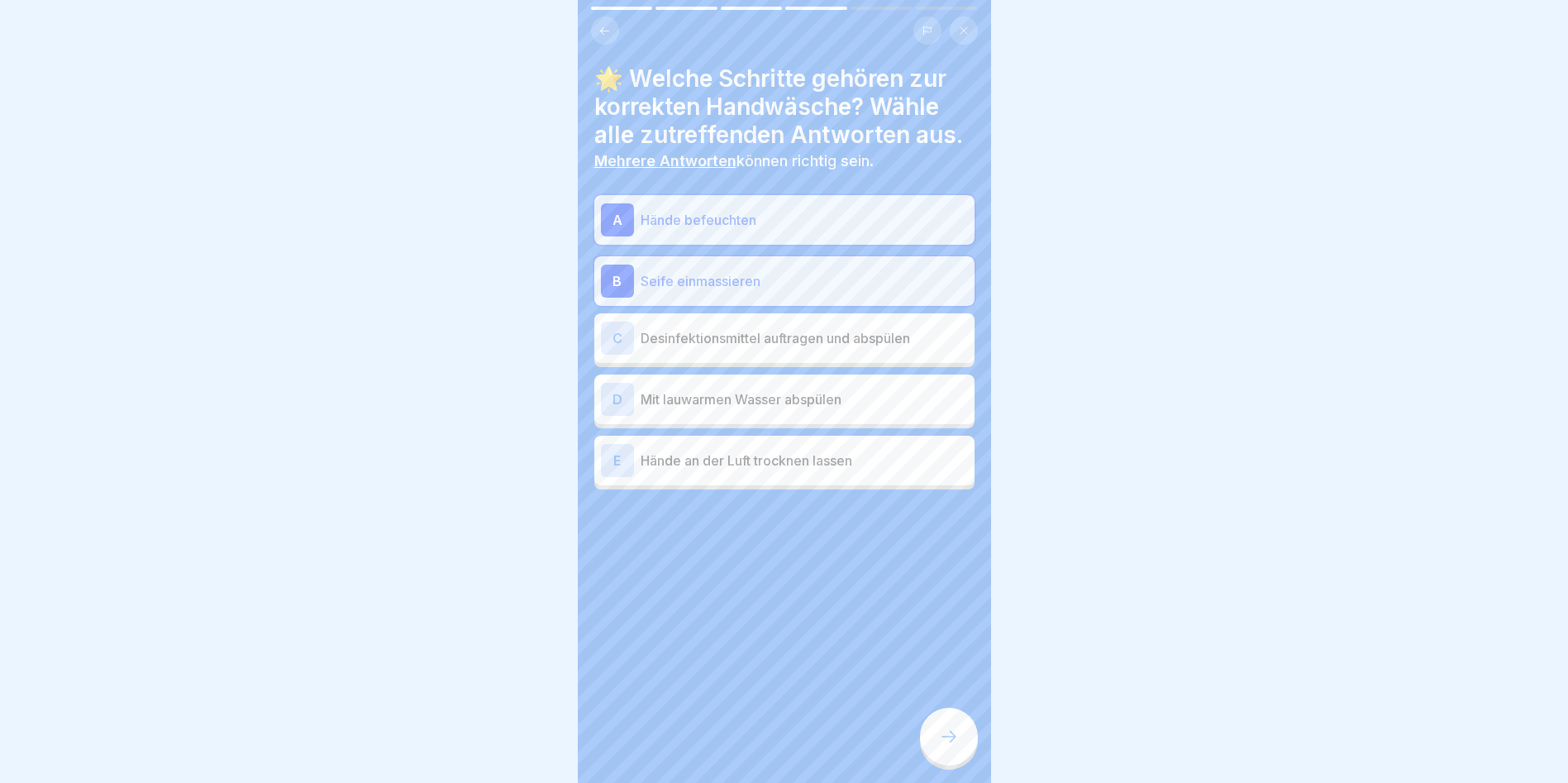
click at [679, 328] on p "Desinfektionsmittel auftragen und abspülen" at bounding box center [804, 338] width 327 height 20
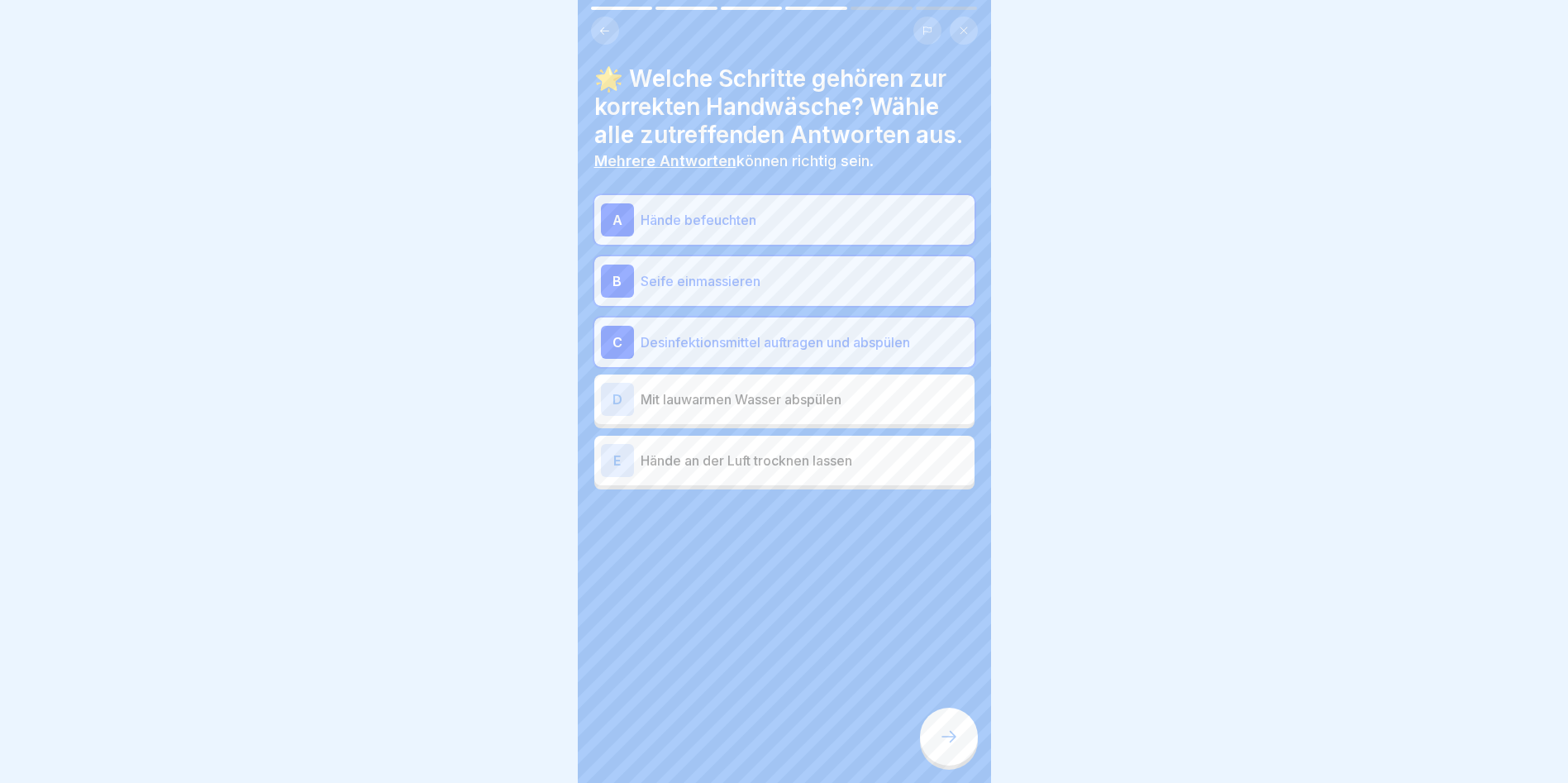
click at [699, 389] on p "Mit lauwarmen Wasser abspülen" at bounding box center [804, 399] width 327 height 20
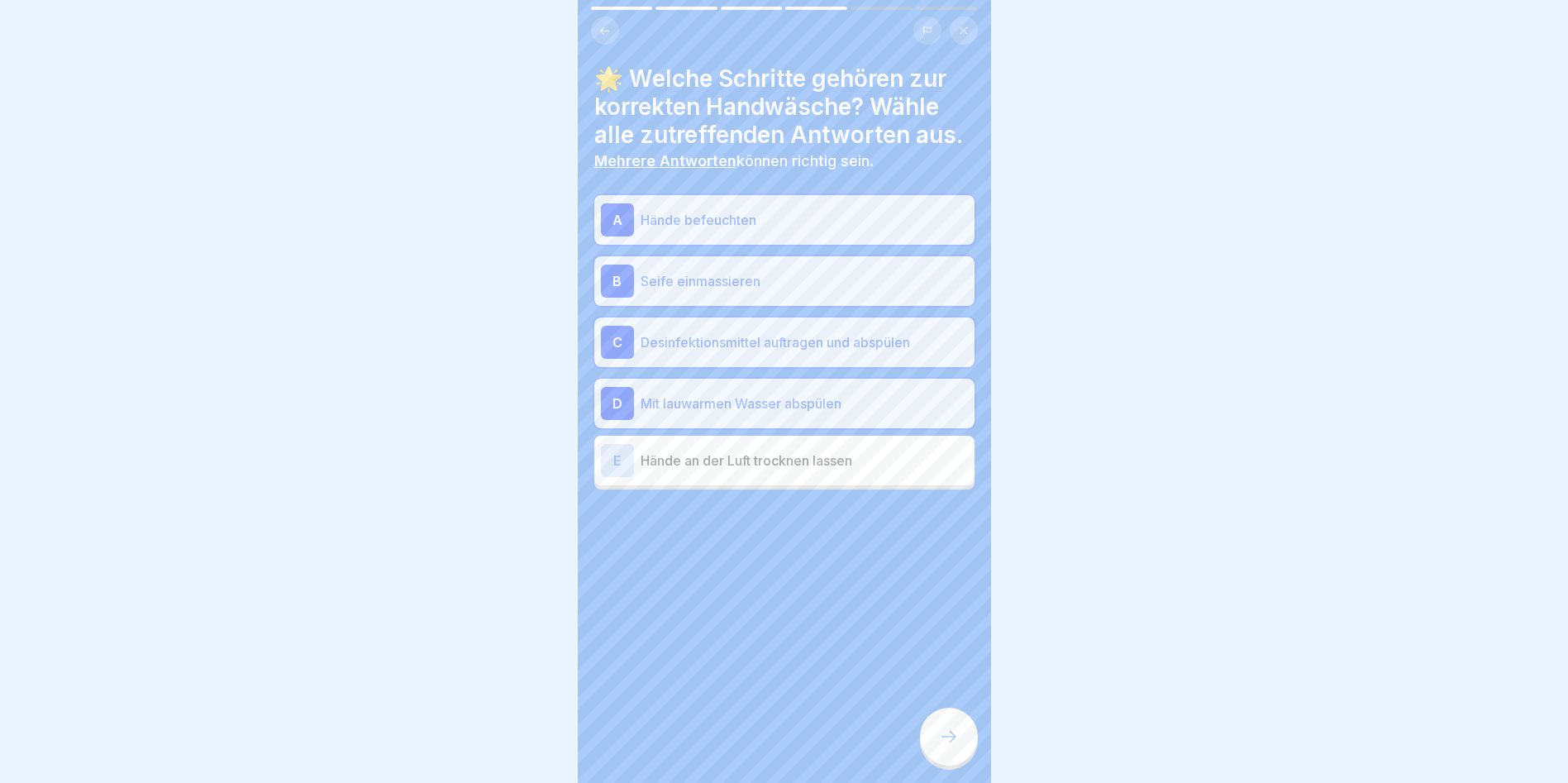
click at [895, 447] on div at bounding box center [949, 736] width 58 height 58
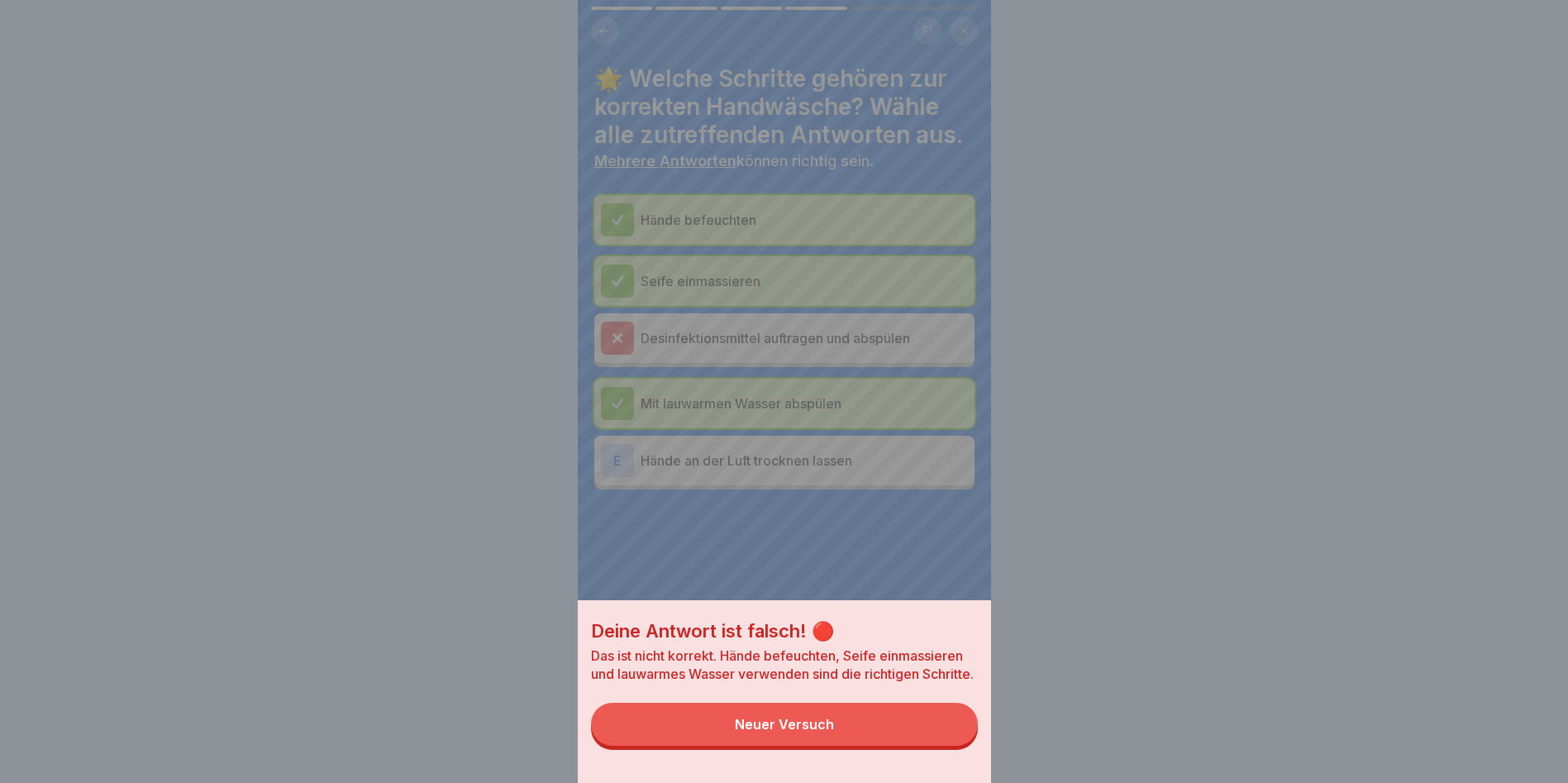
click at [885, 447] on button "Neuer Versuch" at bounding box center [784, 724] width 387 height 43
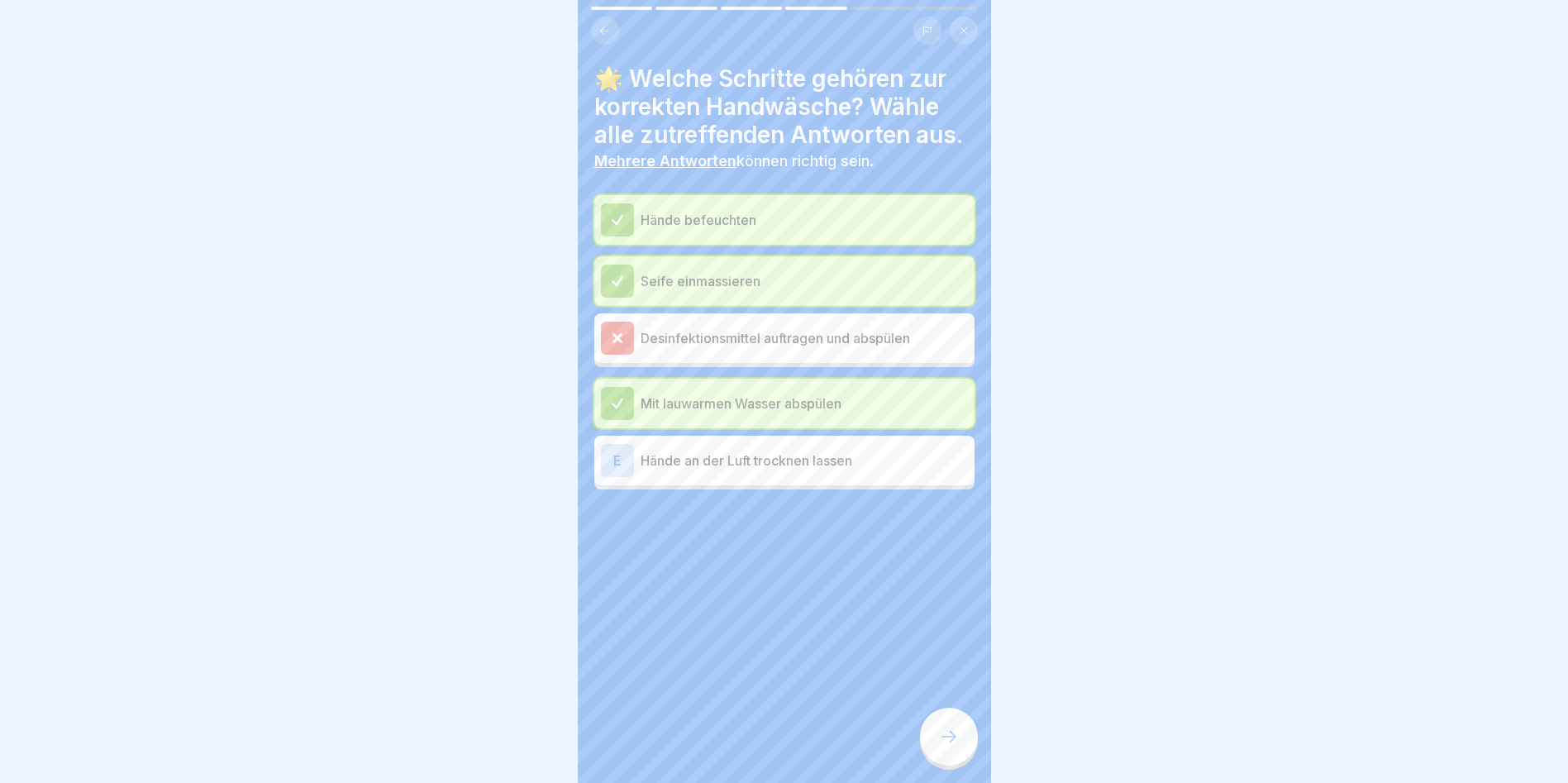
click at [895, 447] on div at bounding box center [949, 736] width 58 height 58
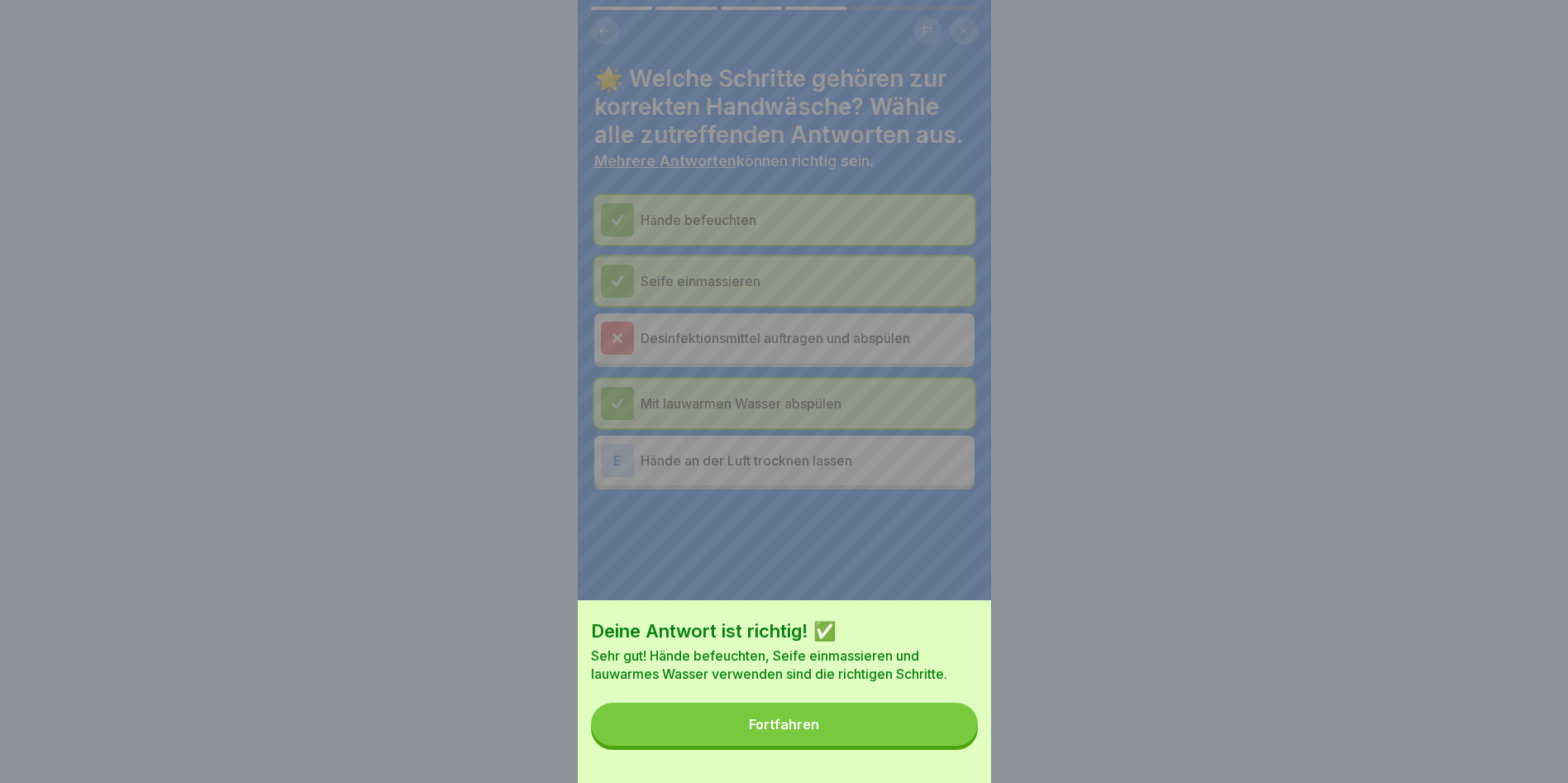
click at [895, 447] on button "Fortfahren" at bounding box center [784, 724] width 387 height 43
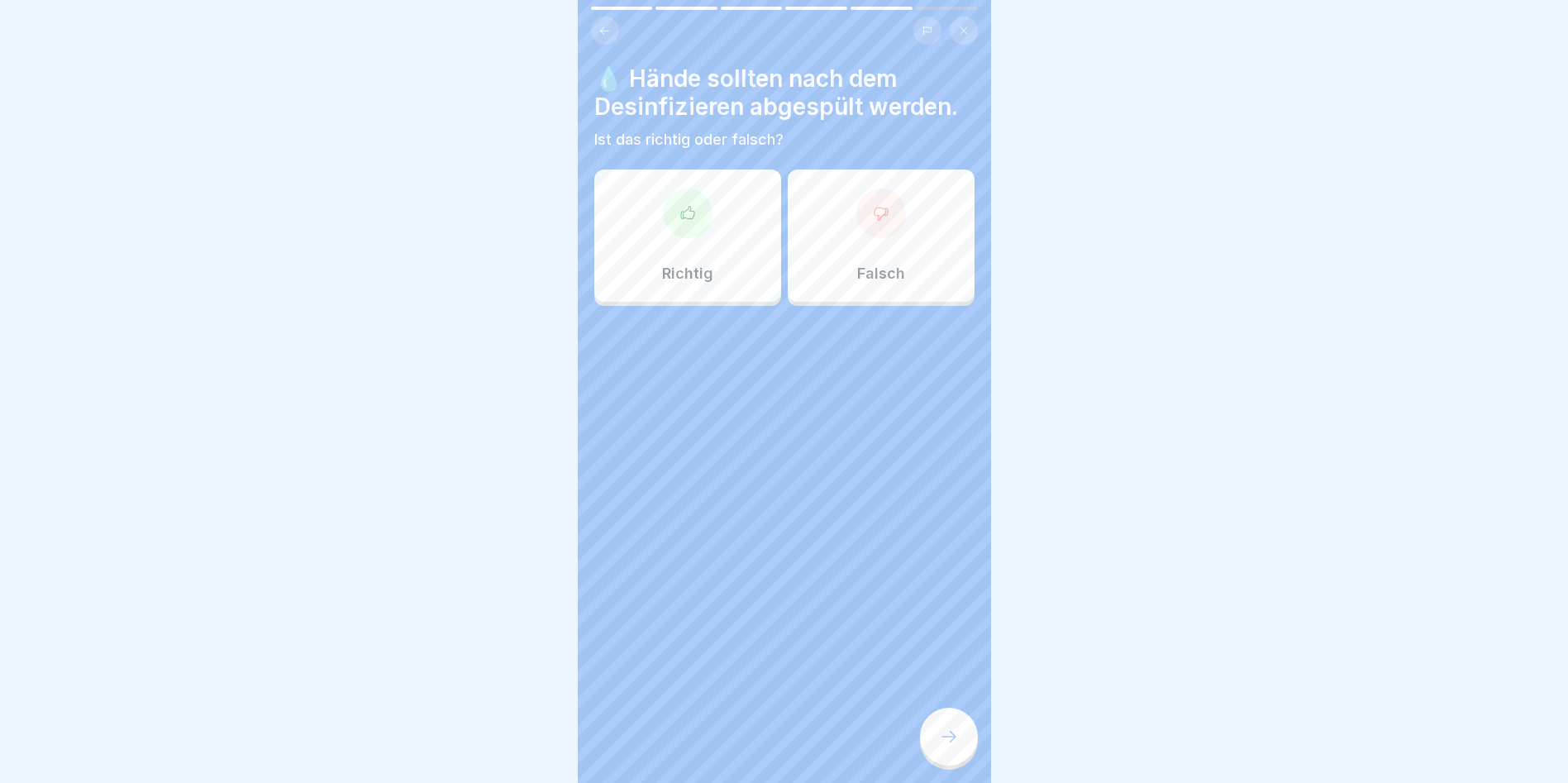
click at [874, 212] on icon at bounding box center [881, 213] width 17 height 17
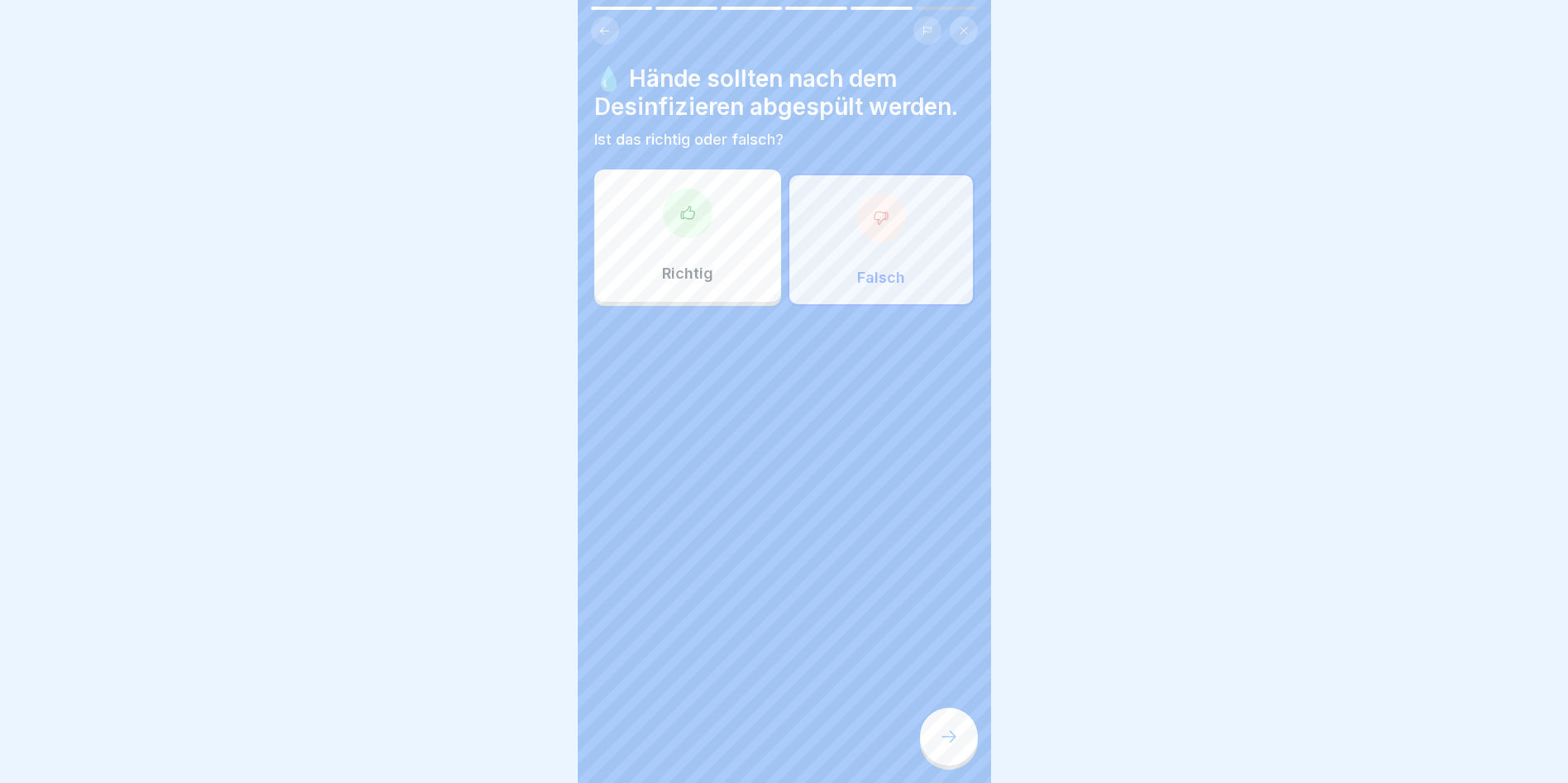
click at [895, 447] on div at bounding box center [949, 736] width 58 height 58
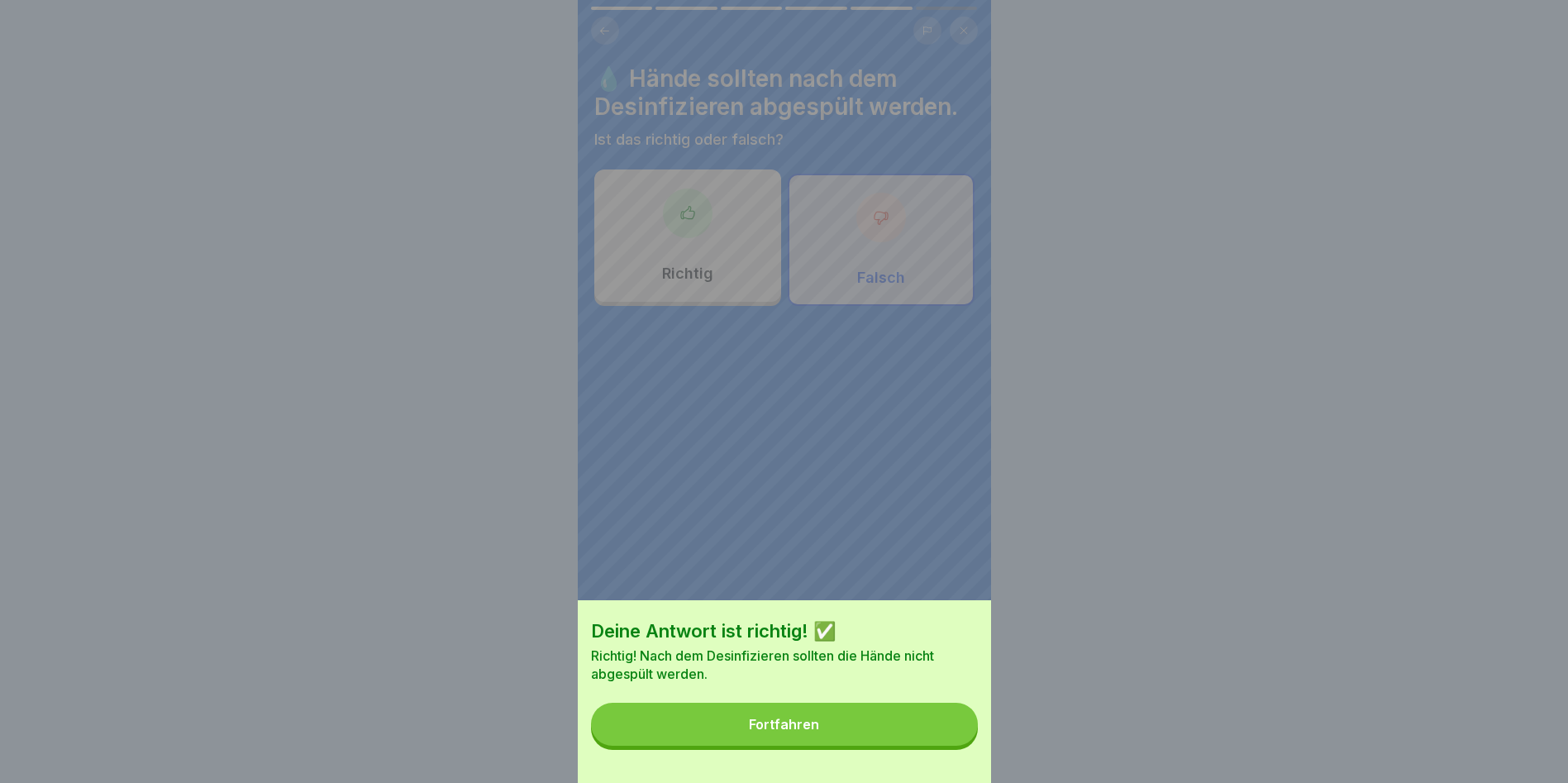
click at [895, 447] on button "Fortfahren" at bounding box center [784, 724] width 387 height 43
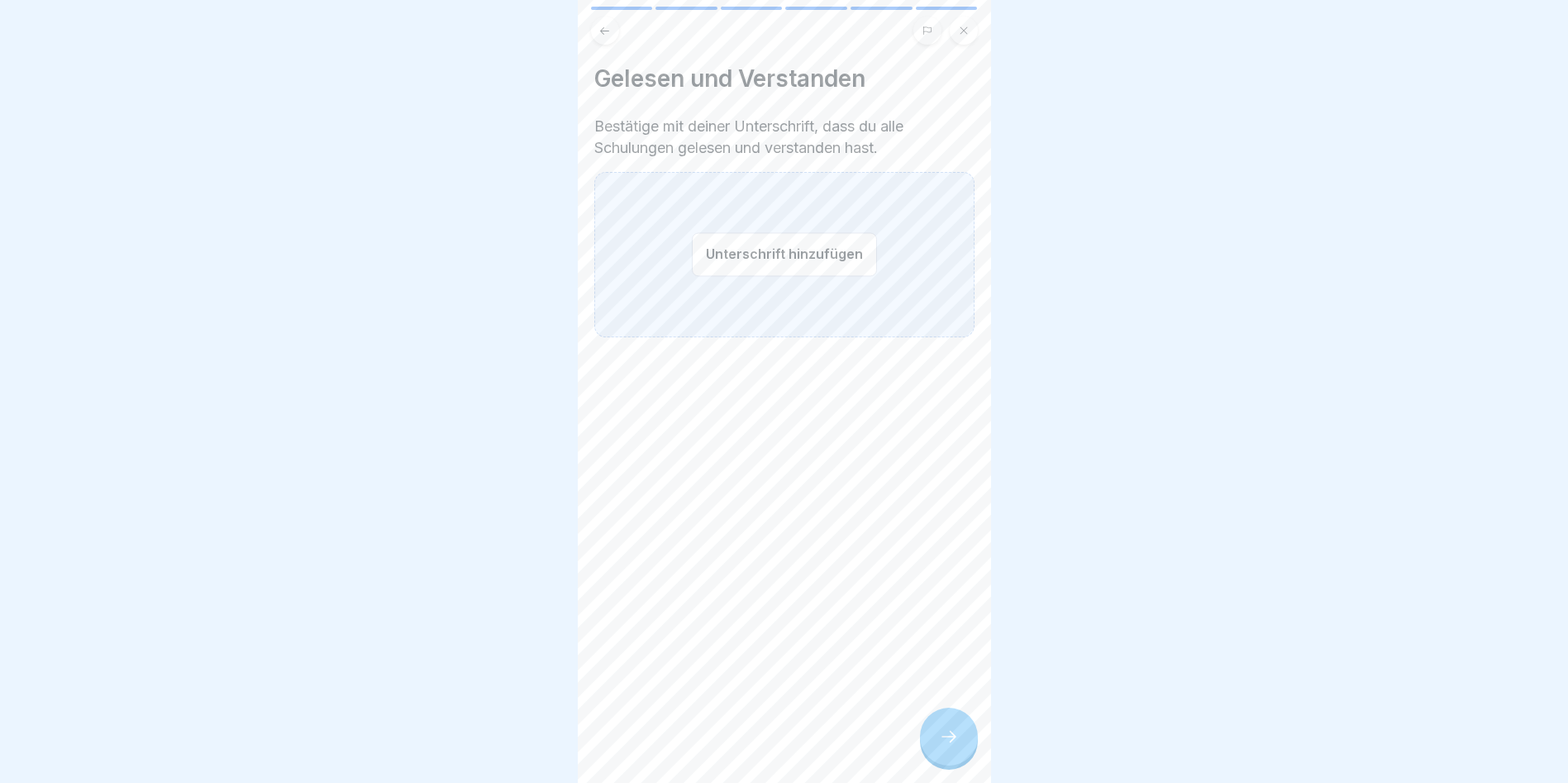
click at [797, 248] on button "Unterschrift hinzufügen" at bounding box center [784, 254] width 185 height 44
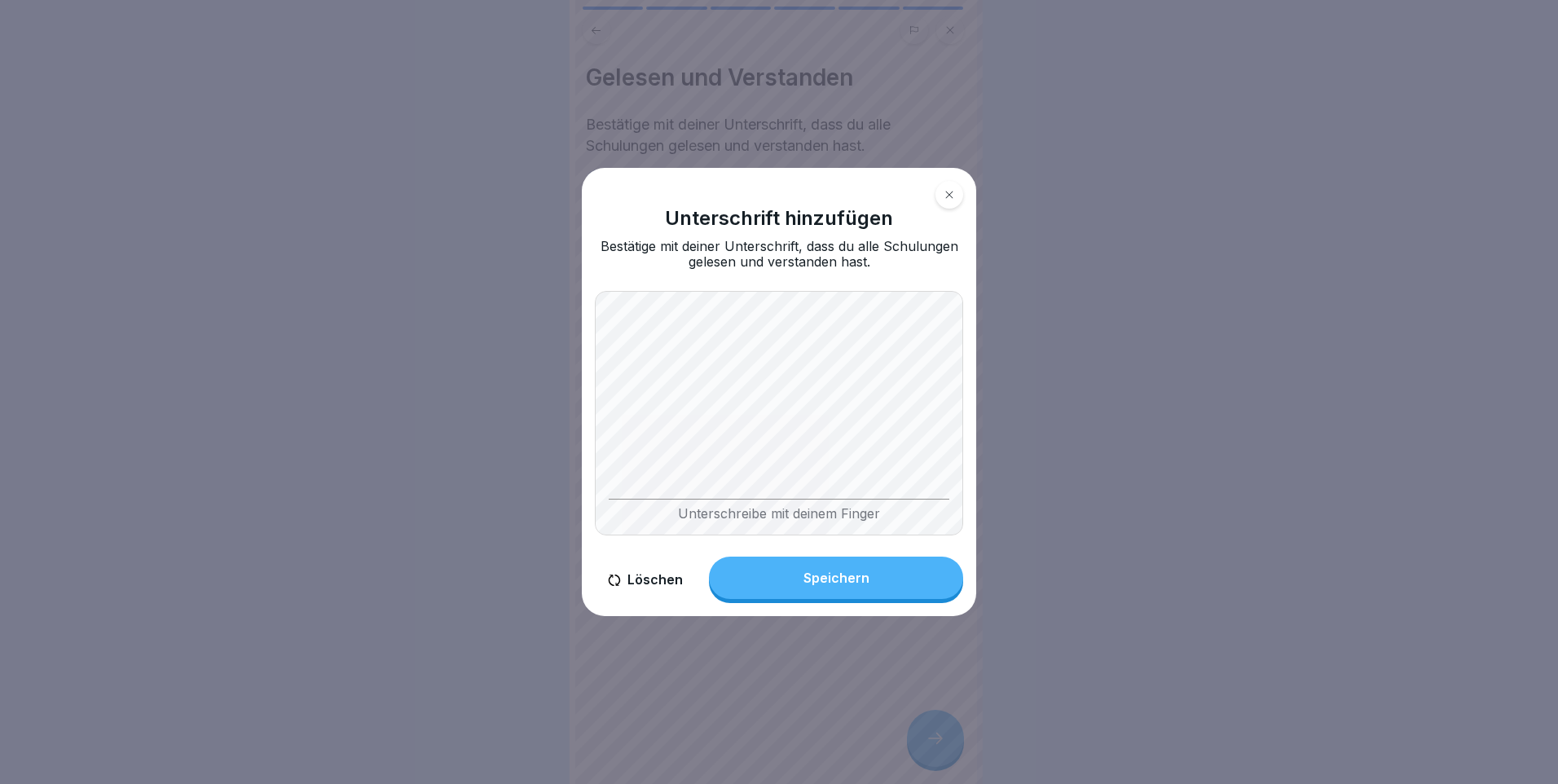
click at [746, 440] on div "Unterschreibe mit deinem Finger" at bounding box center [779, 413] width 369 height 244
click at [748, 440] on div "Unterschreibe mit deinem Finger" at bounding box center [779, 413] width 369 height 244
click at [643, 440] on button "Löschen" at bounding box center [645, 580] width 101 height 46
click at [803, 440] on button "Speichern" at bounding box center [836, 577] width 254 height 42
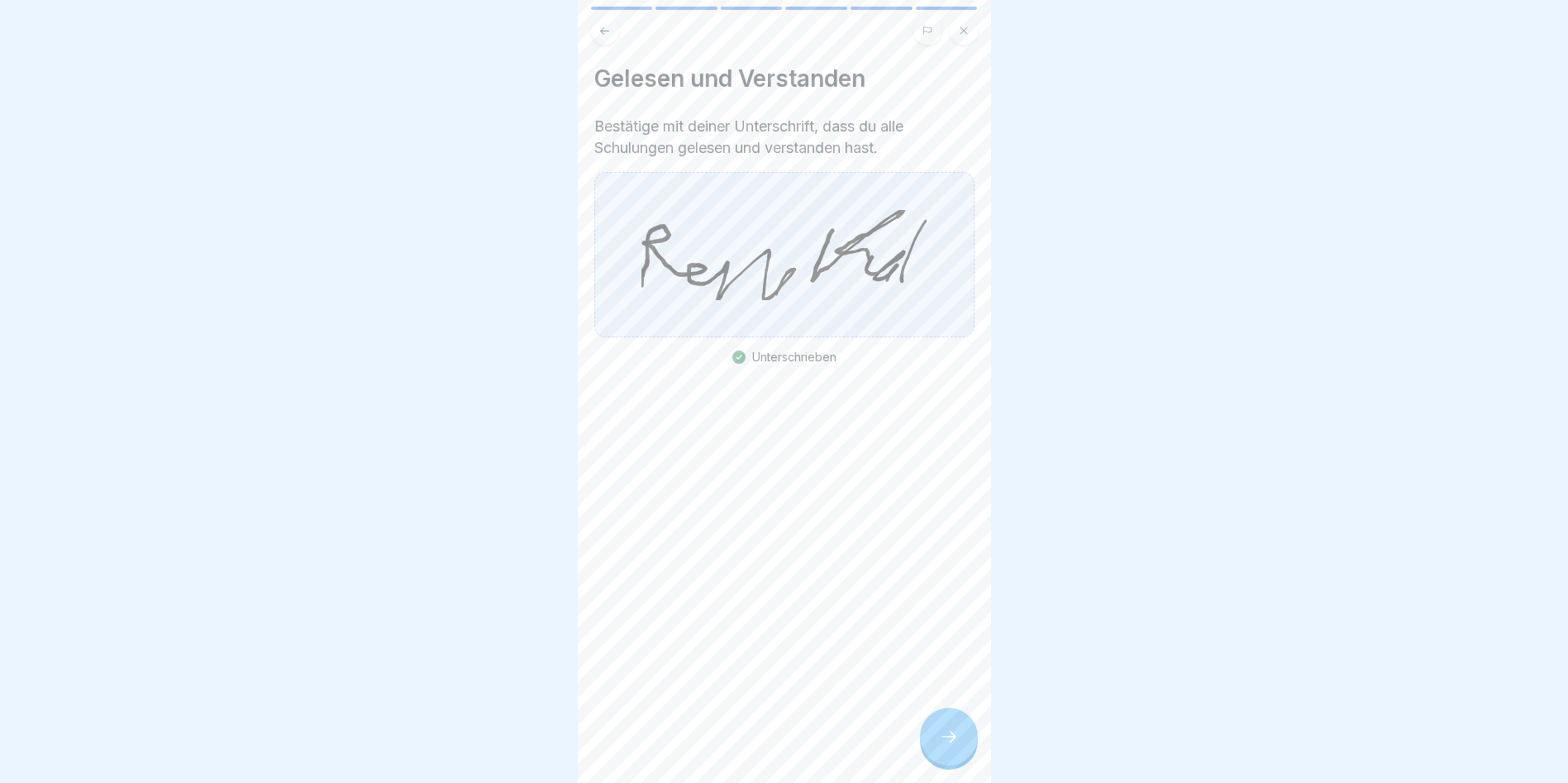
click at [895, 447] on div at bounding box center [949, 736] width 58 height 58
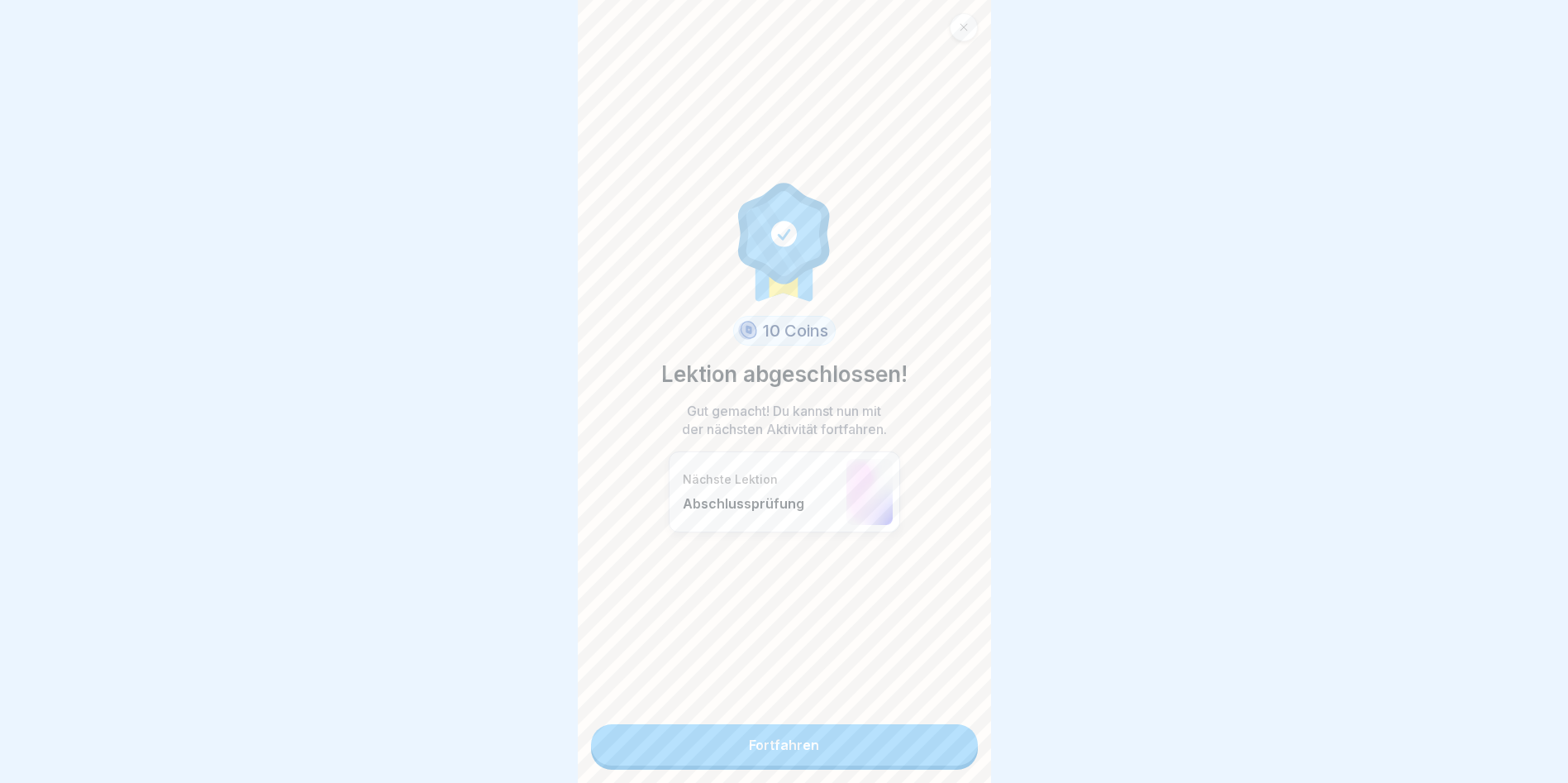
click at [895, 447] on link "Fortfahren" at bounding box center [784, 745] width 387 height 41
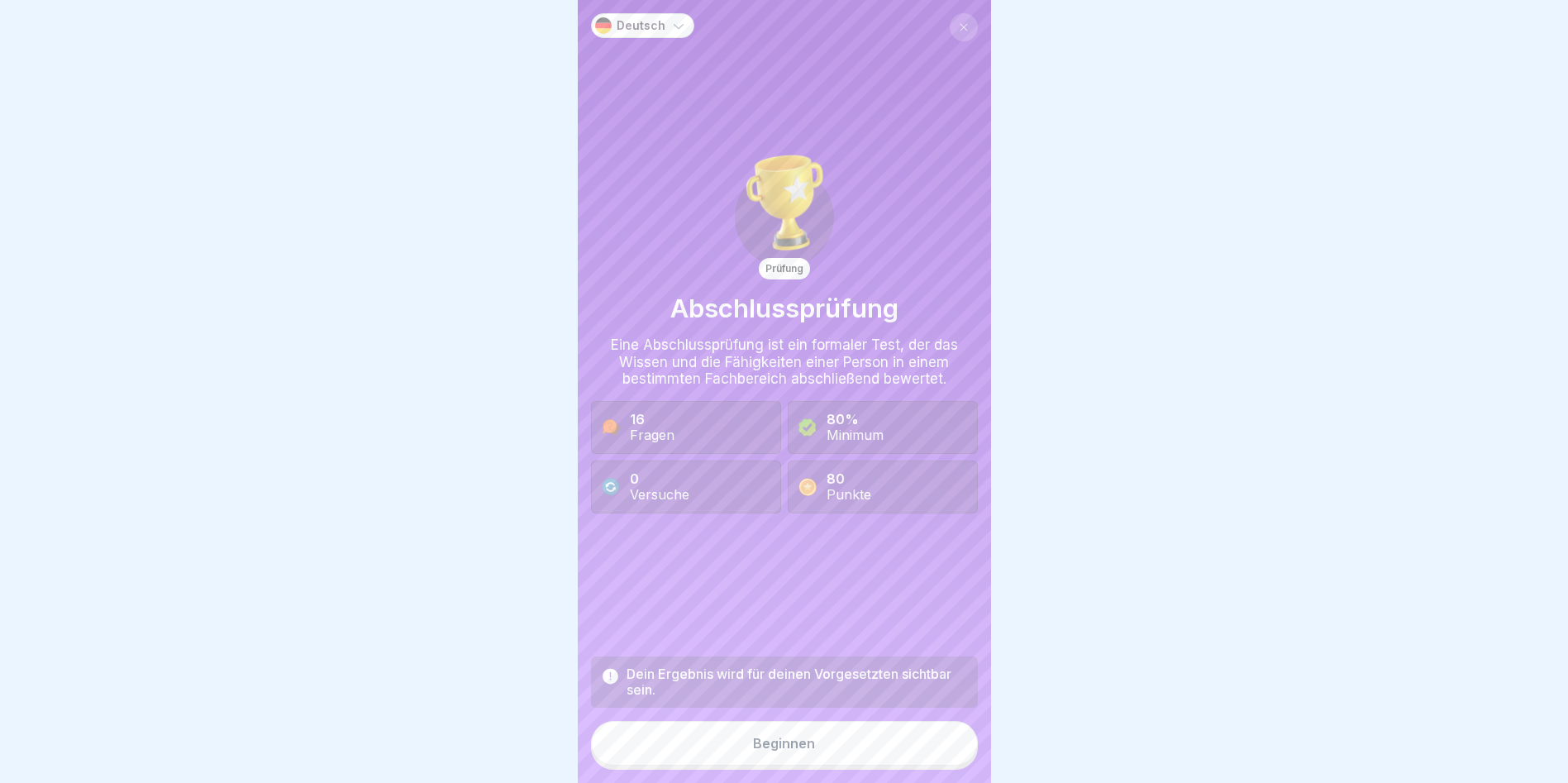
click at [895, 447] on button "Beginnen" at bounding box center [784, 743] width 387 height 44
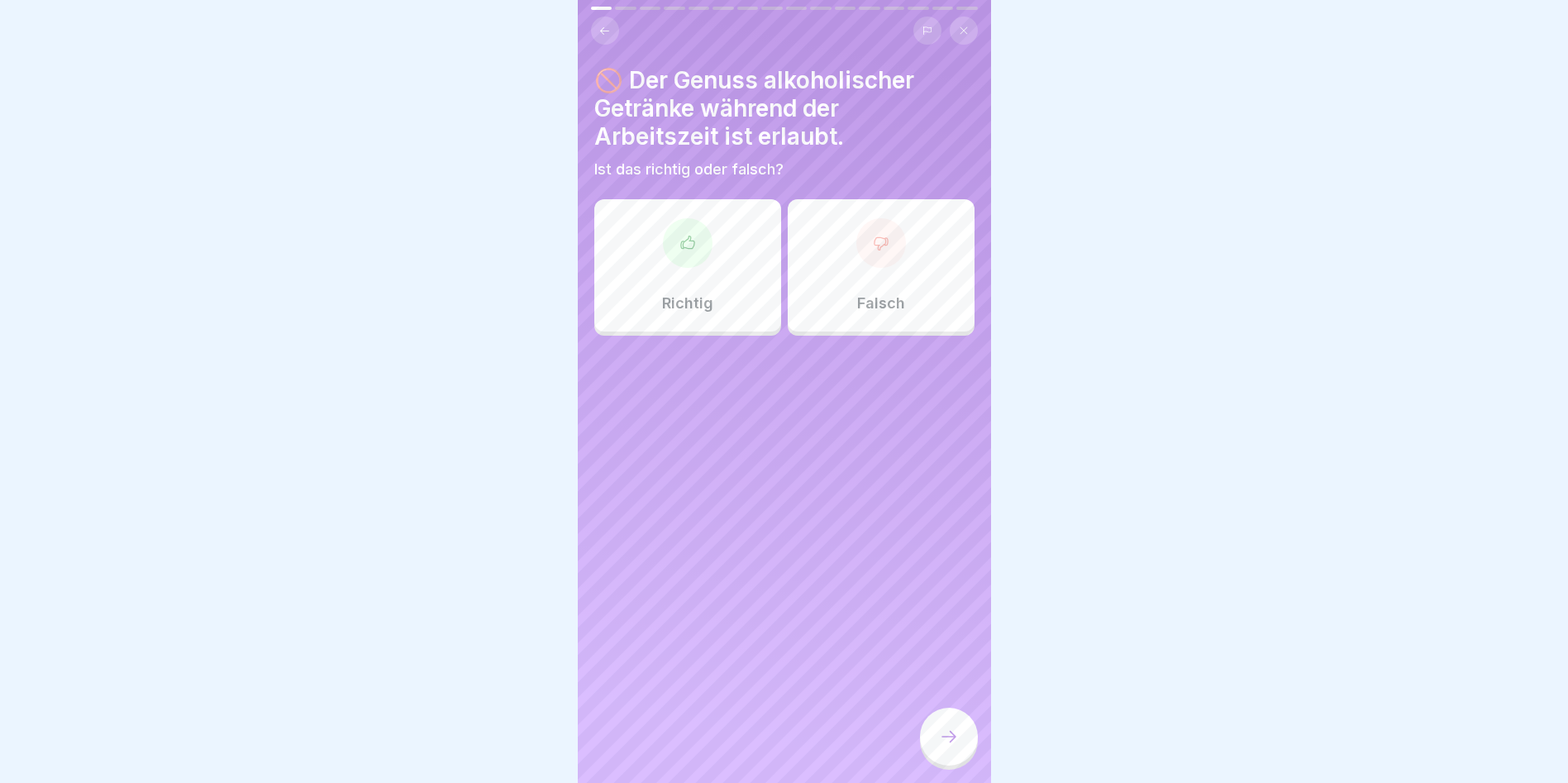
click at [874, 261] on div at bounding box center [881, 243] width 49 height 49
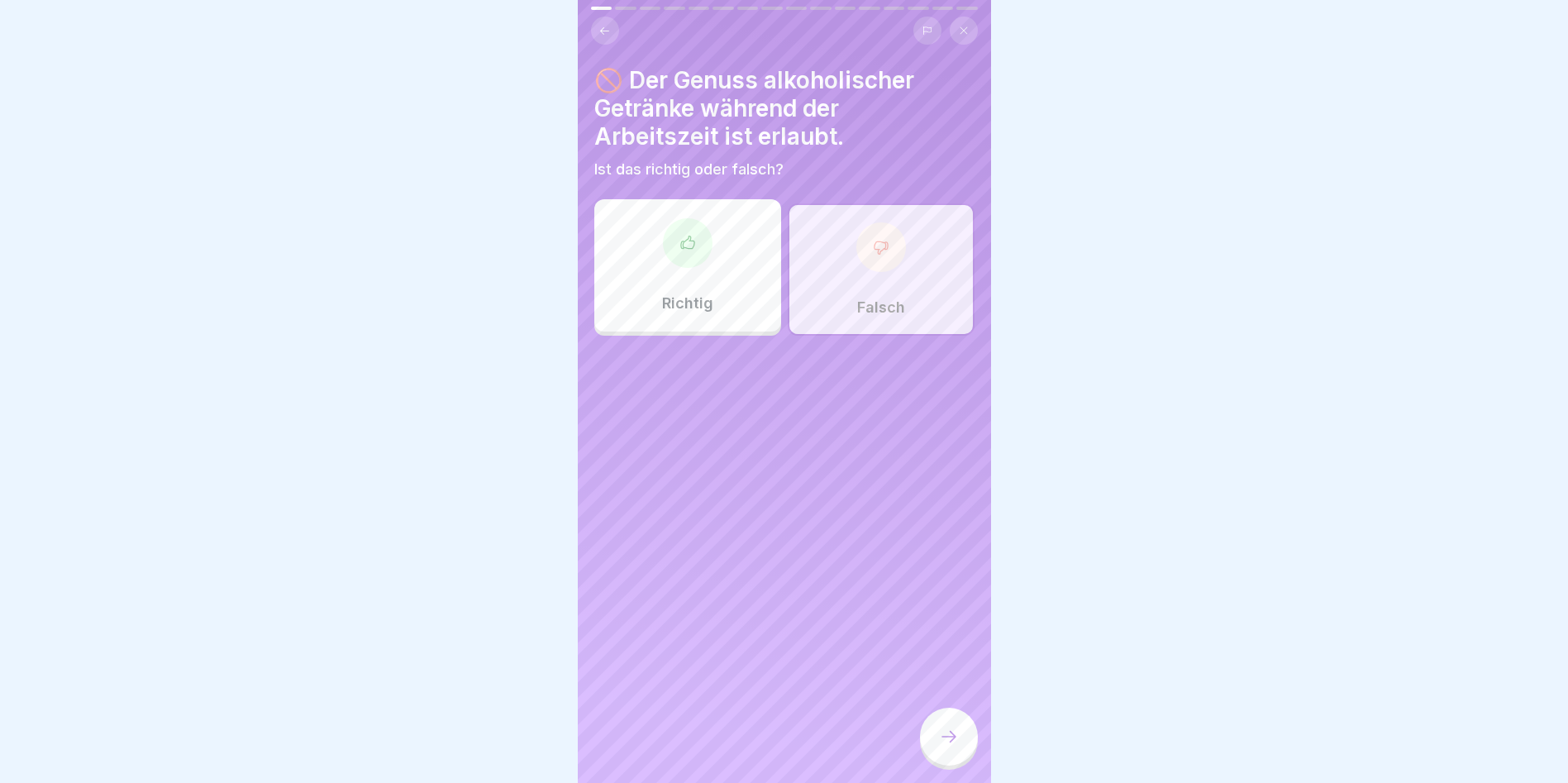
click at [895, 447] on div at bounding box center [949, 736] width 58 height 58
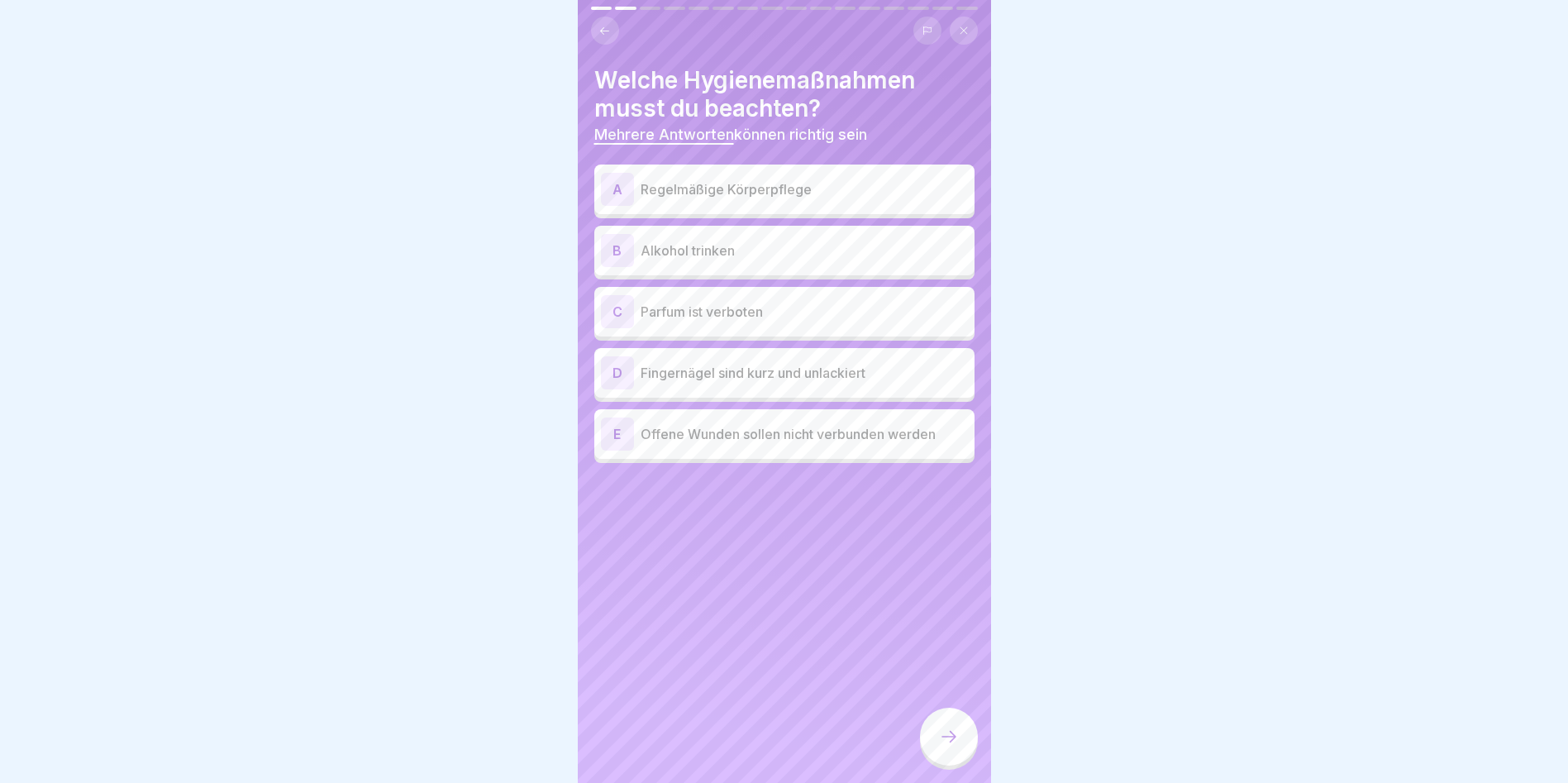
click at [684, 248] on div "A Regelmäßige Körperpflege B Alkohol trinken C Parfum ist verboten D Fingernäge…" at bounding box center [784, 316] width 381 height 294
click at [717, 187] on p "Regelmäßige Körperpflege" at bounding box center [804, 189] width 327 height 20
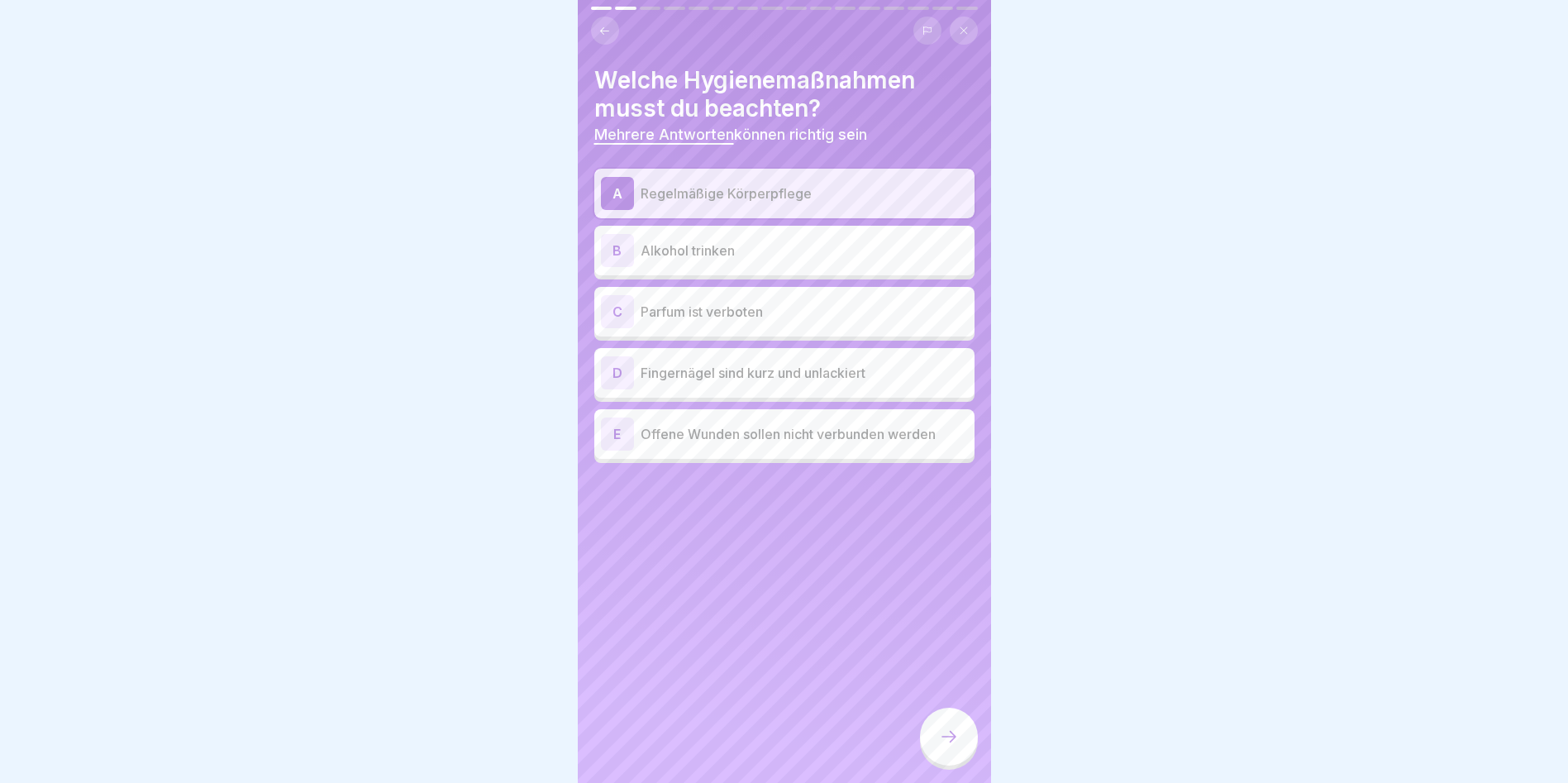
click at [689, 308] on p "Parfum ist verboten" at bounding box center [804, 312] width 327 height 20
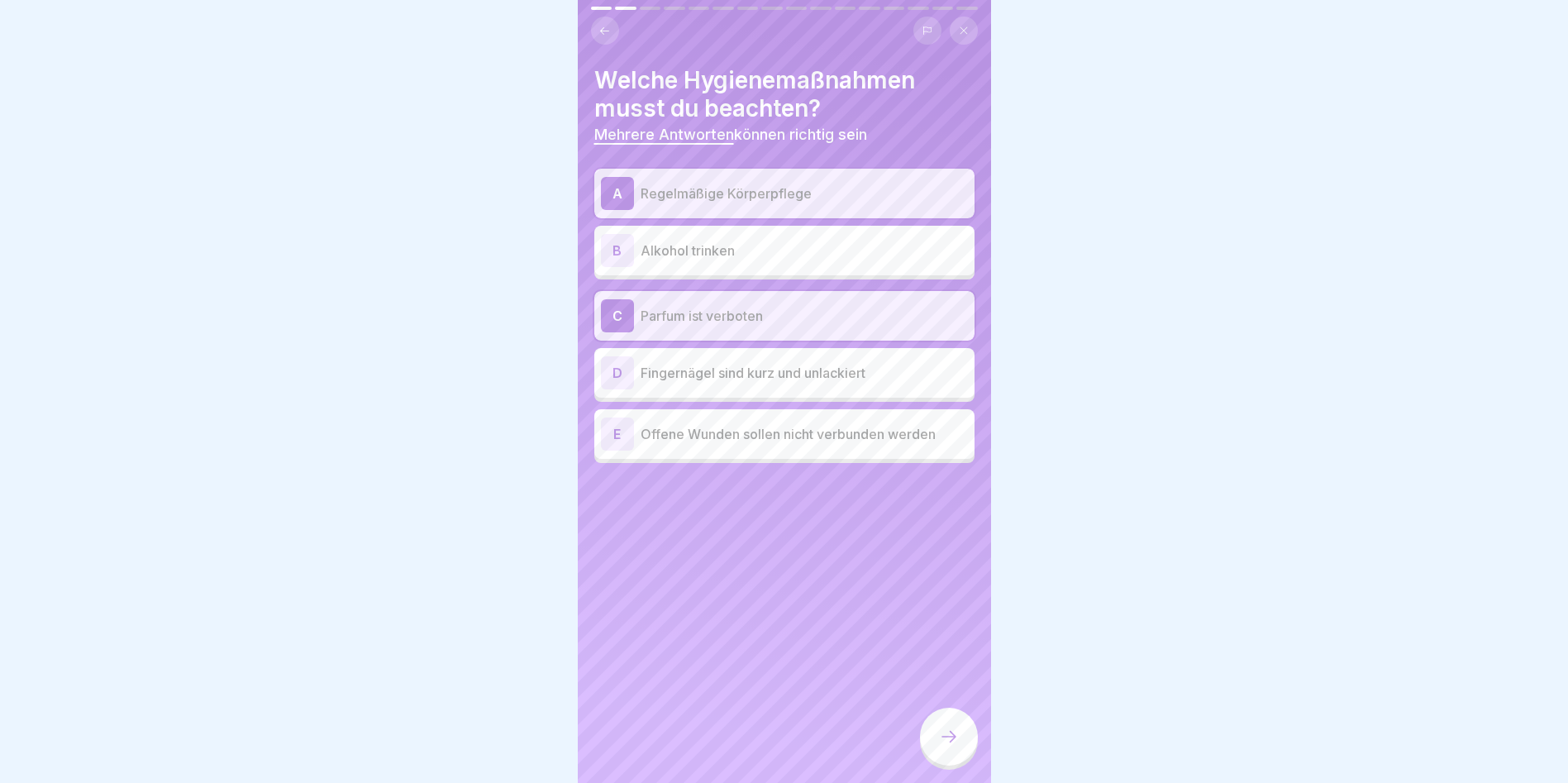
click at [707, 381] on div "D Fingernägel sind kurz und unlackiert" at bounding box center [784, 373] width 367 height 33
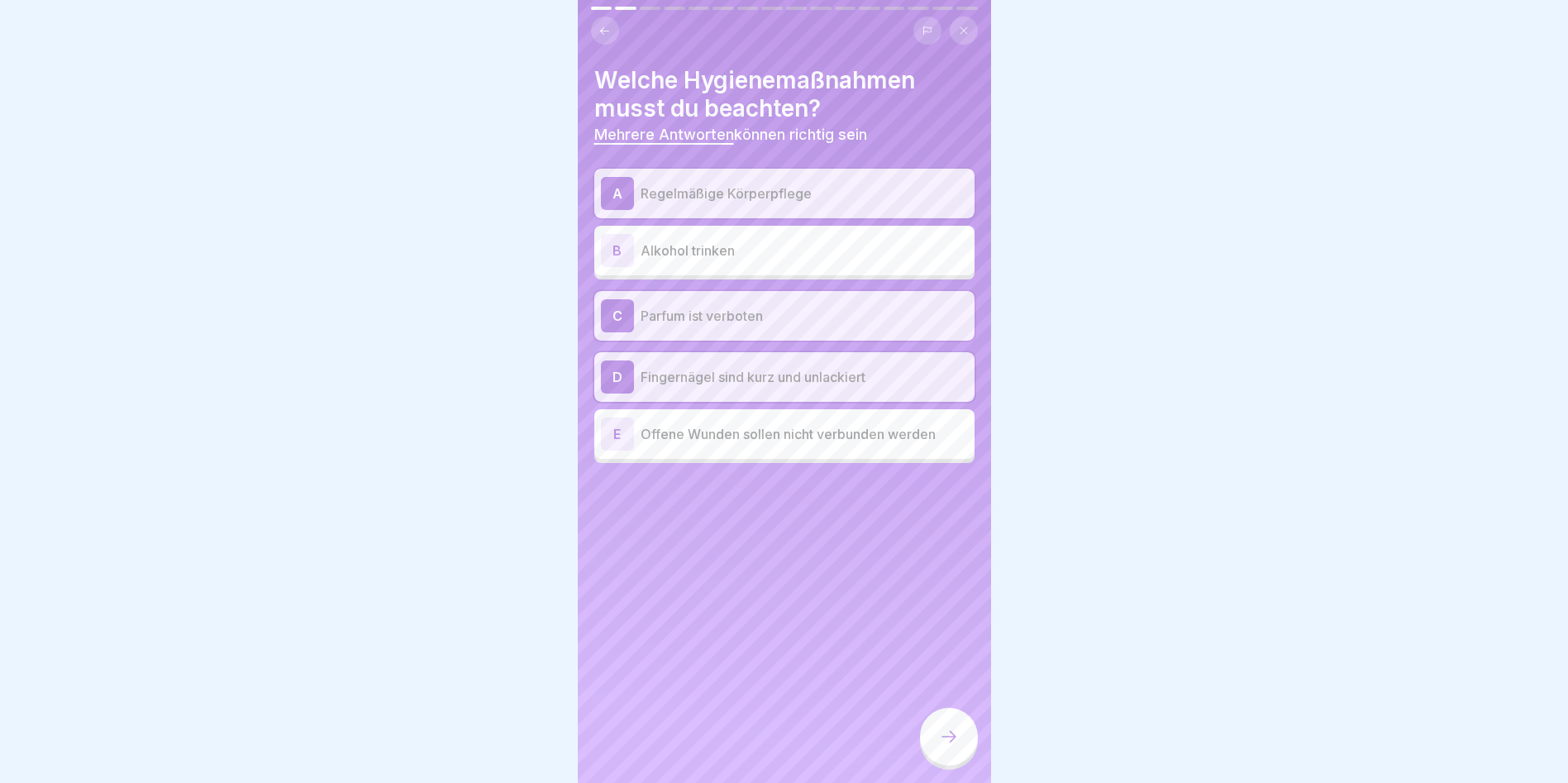
click at [895, 447] on icon at bounding box center [949, 736] width 20 height 20
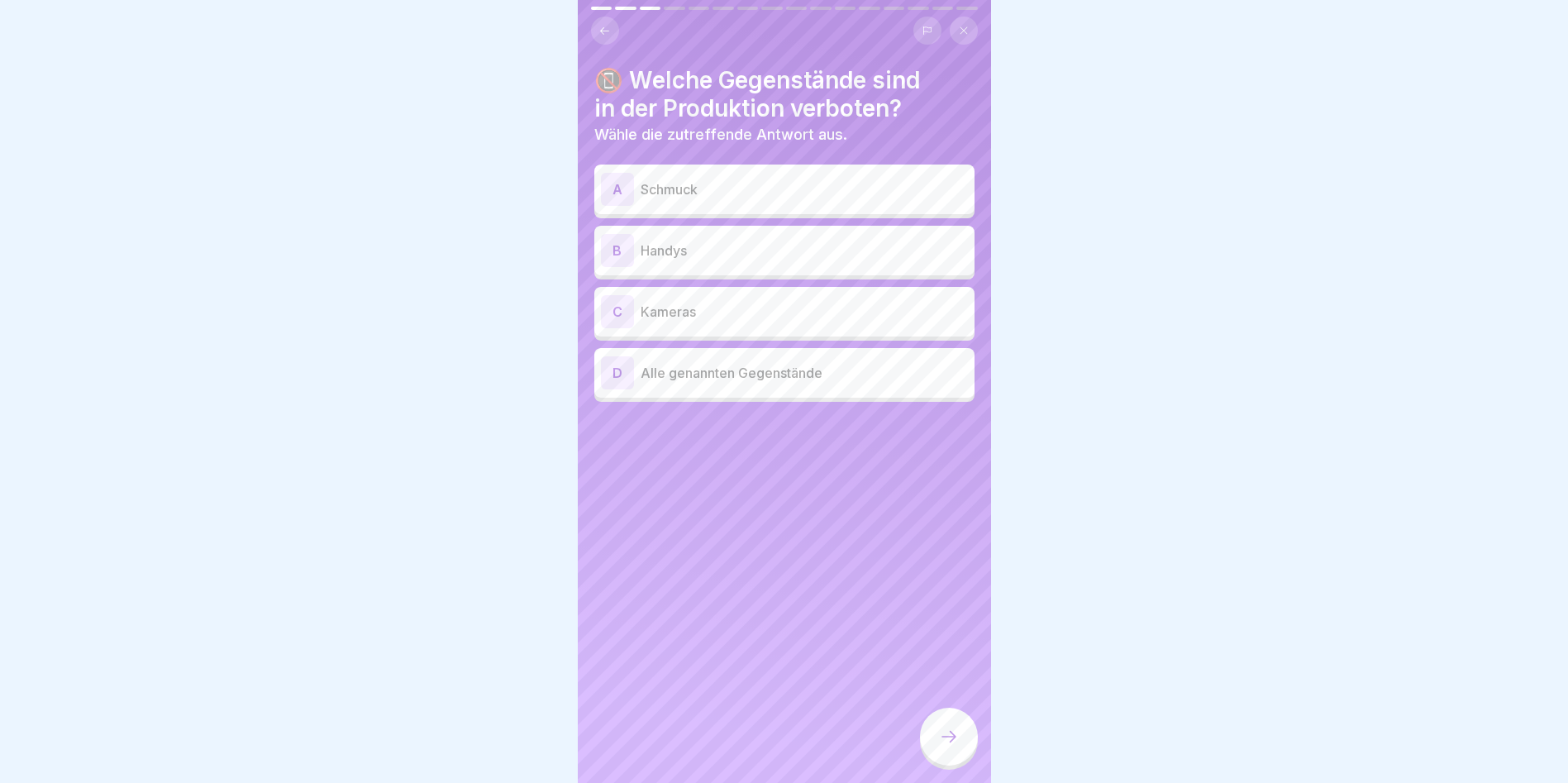
click at [712, 191] on p "Schmuck" at bounding box center [804, 189] width 327 height 20
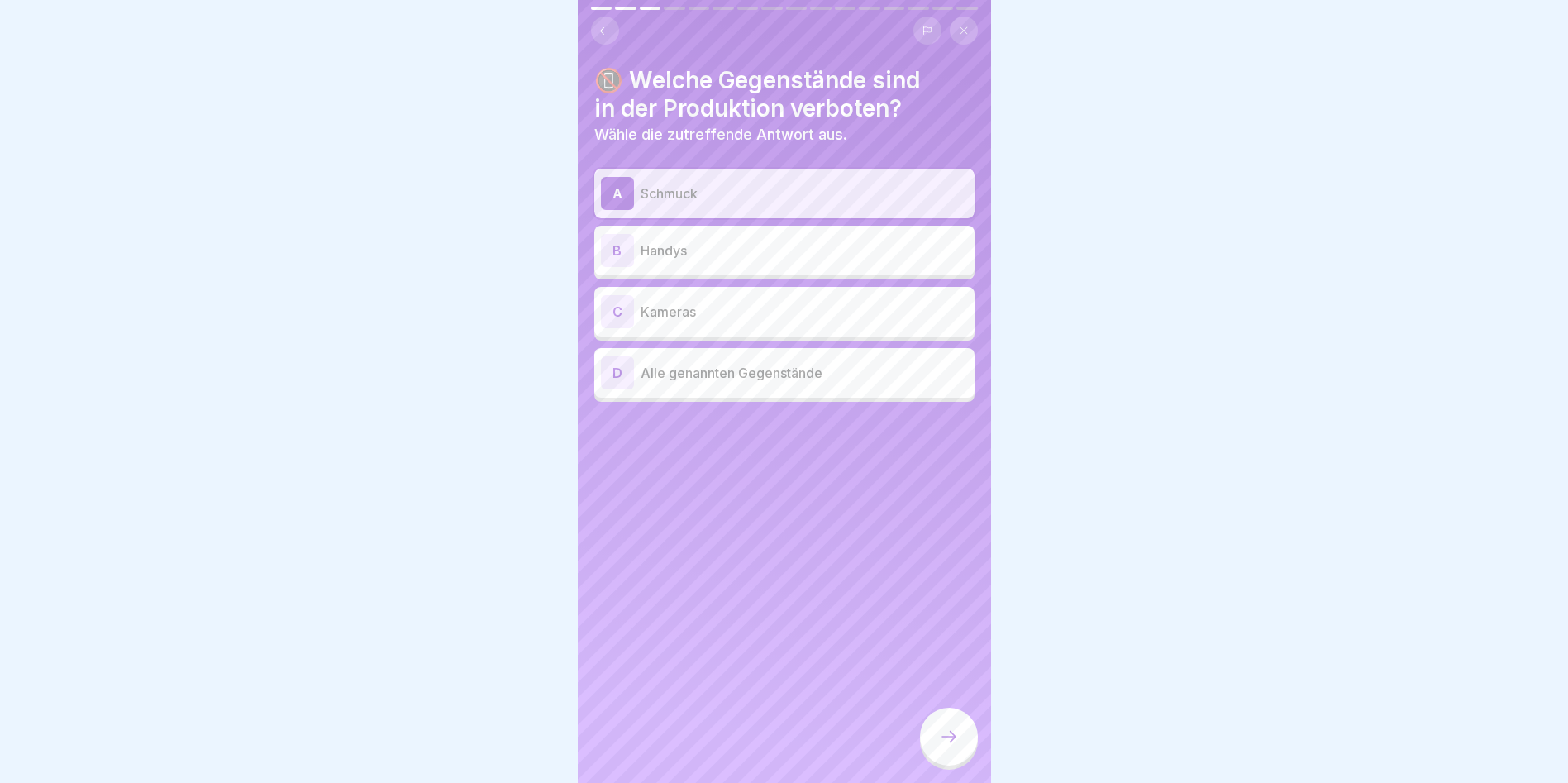
click at [659, 243] on p "Handys" at bounding box center [804, 251] width 327 height 20
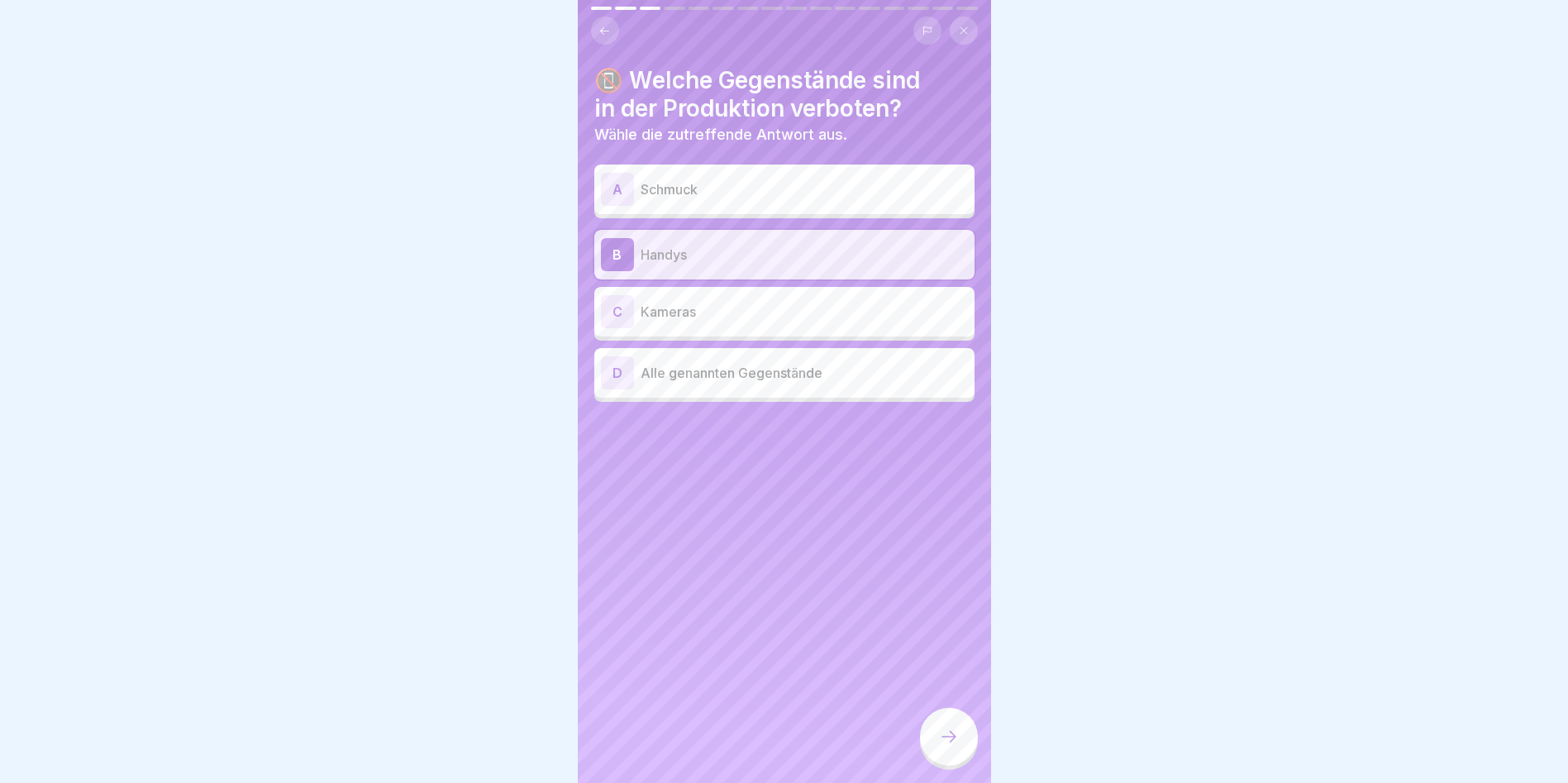
click at [671, 305] on p "Kameras" at bounding box center [804, 312] width 327 height 20
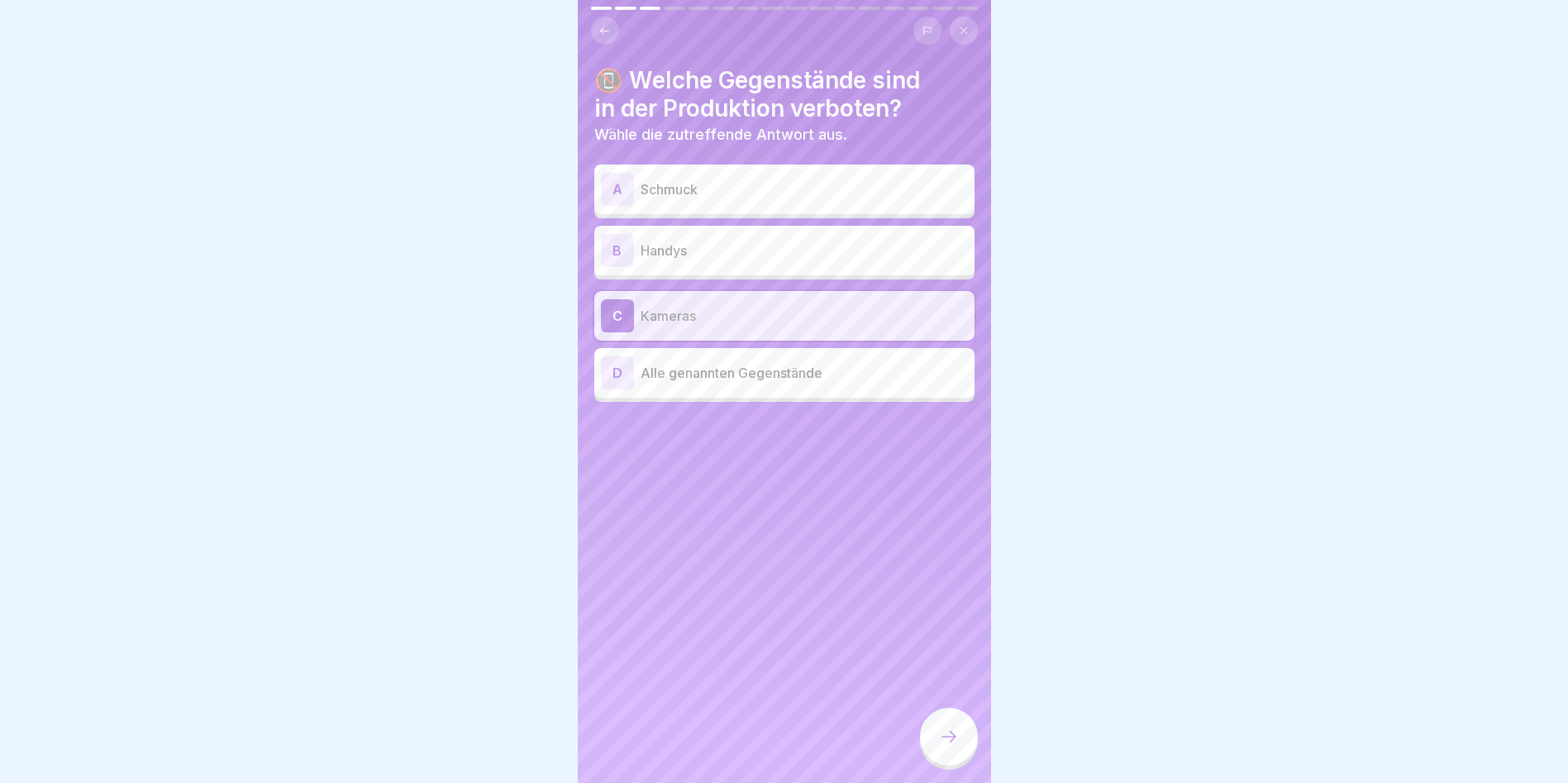
click at [697, 371] on p "Alle genannten Gegenstände" at bounding box center [804, 373] width 327 height 20
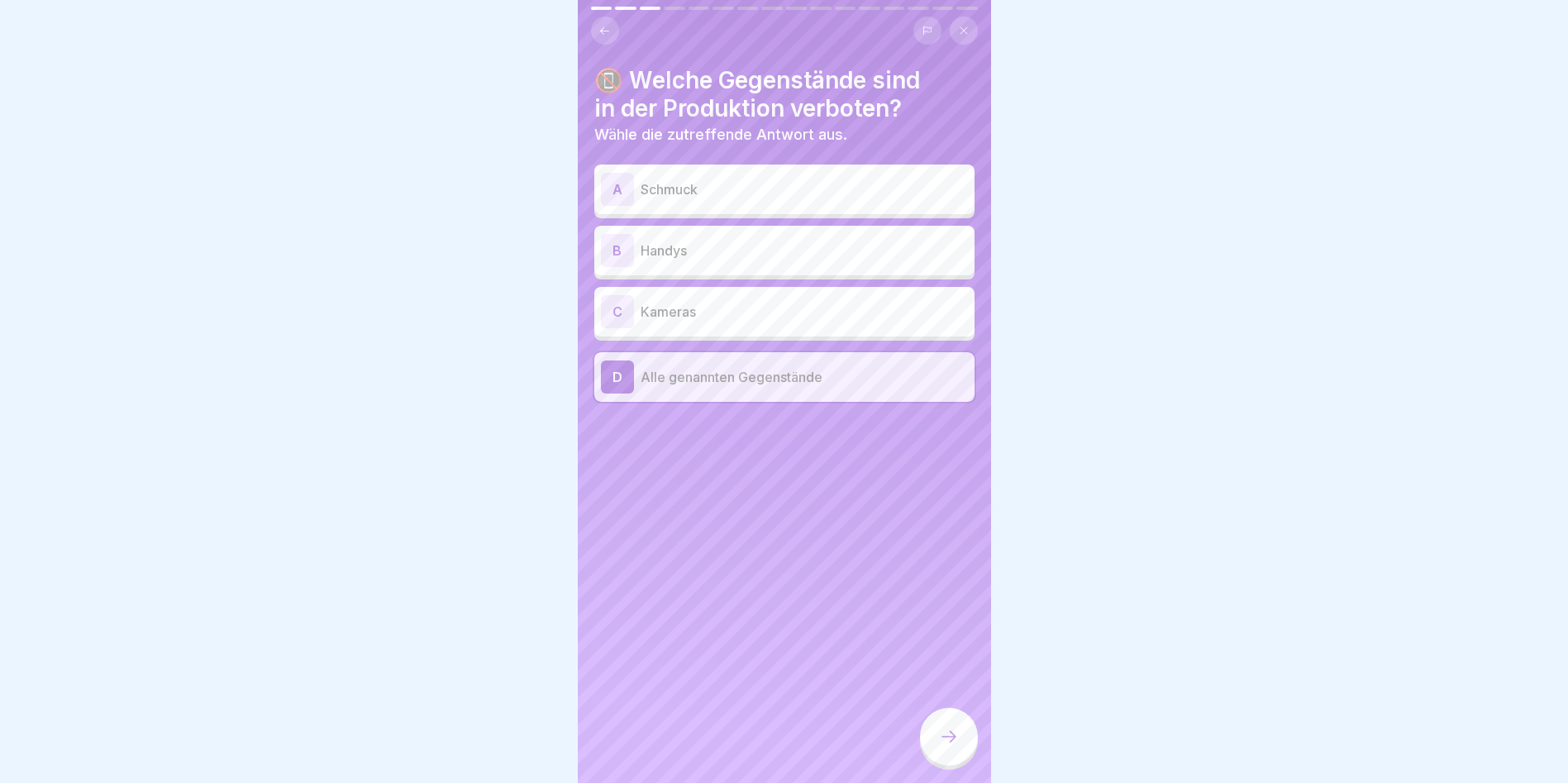
click at [895, 447] on div at bounding box center [949, 736] width 58 height 58
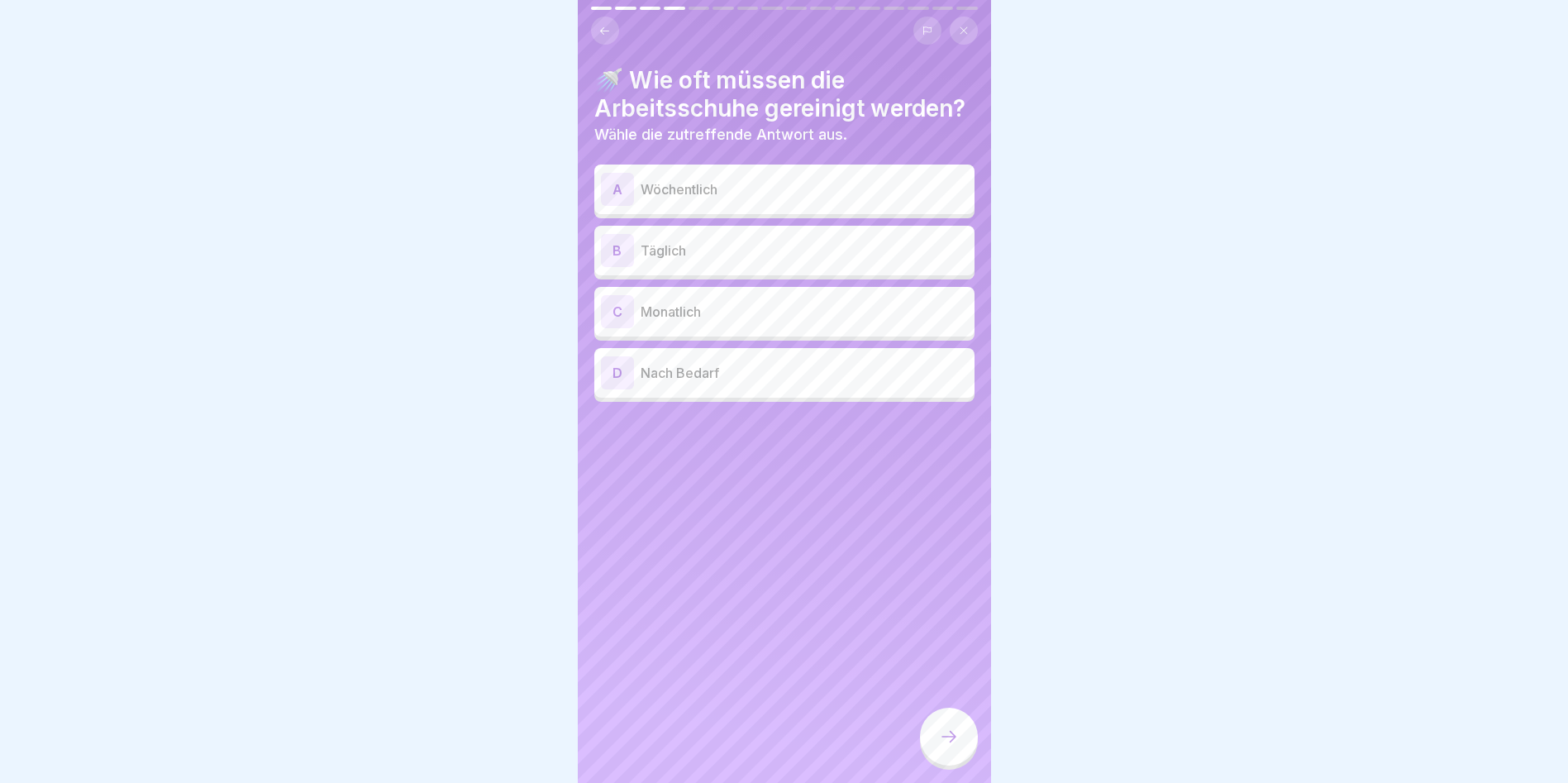
click at [700, 260] on p "Täglich" at bounding box center [804, 251] width 327 height 20
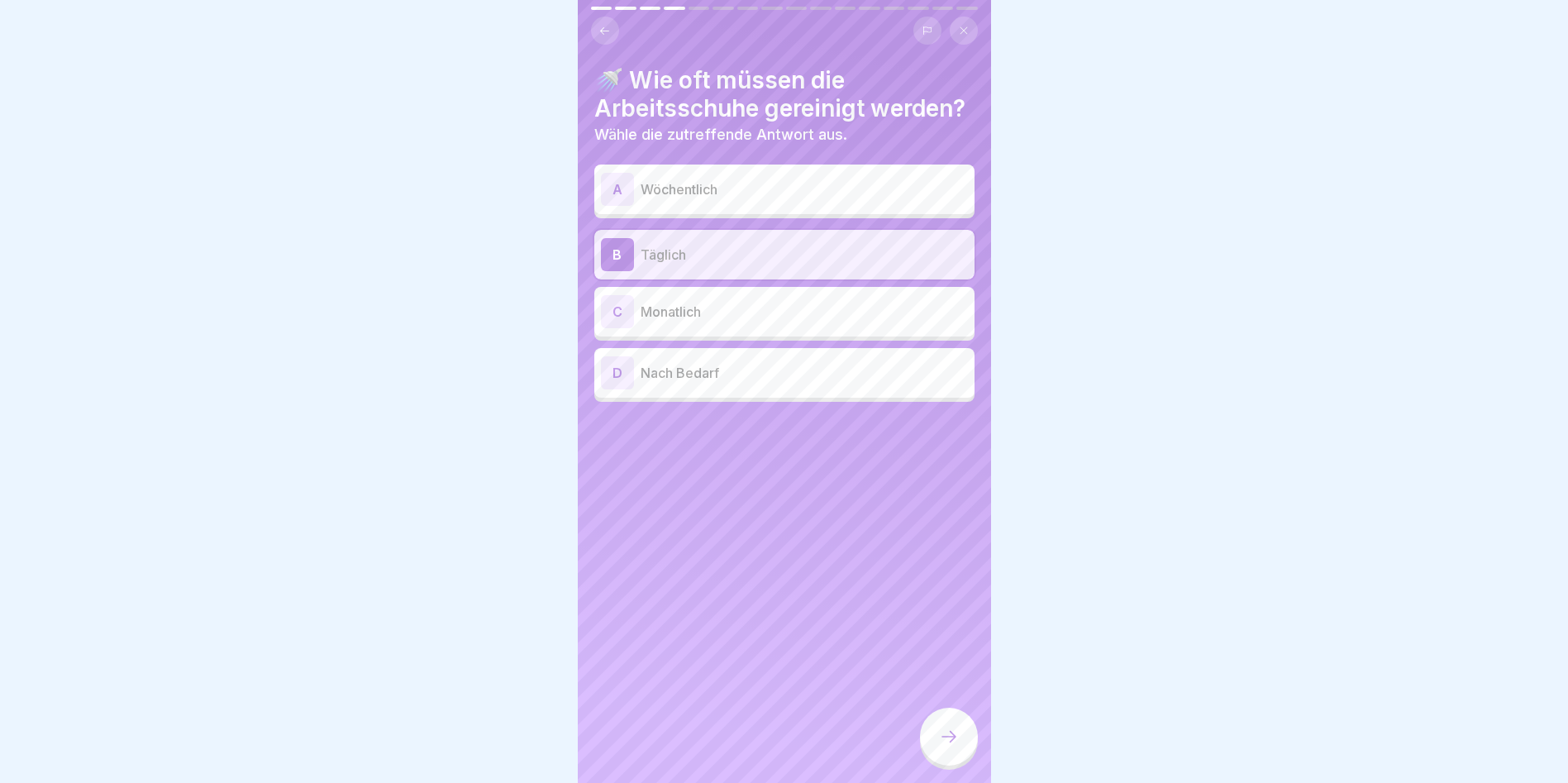
click at [895, 447] on icon at bounding box center [949, 736] width 20 height 20
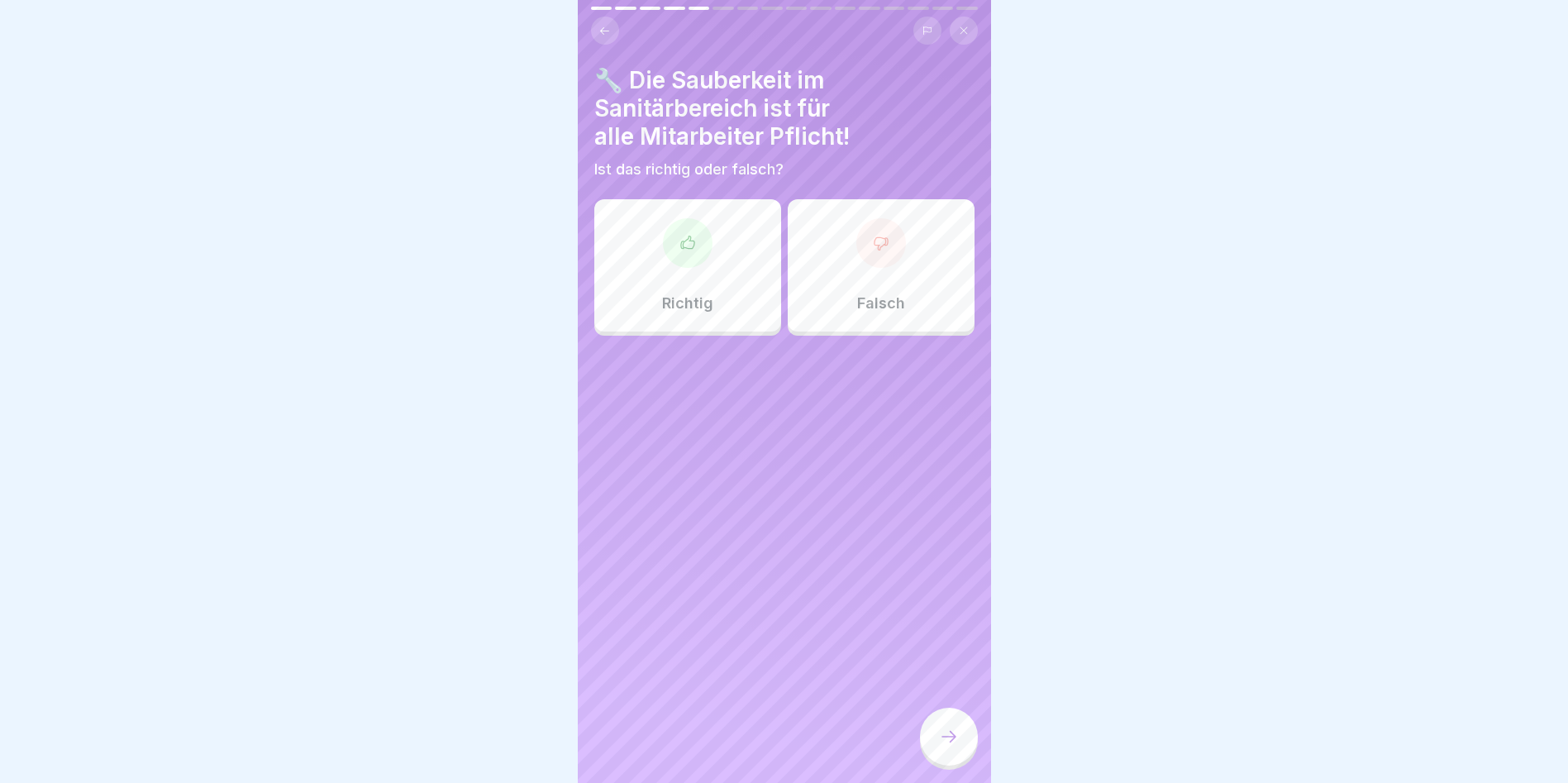
click at [682, 241] on icon at bounding box center [687, 242] width 13 height 13
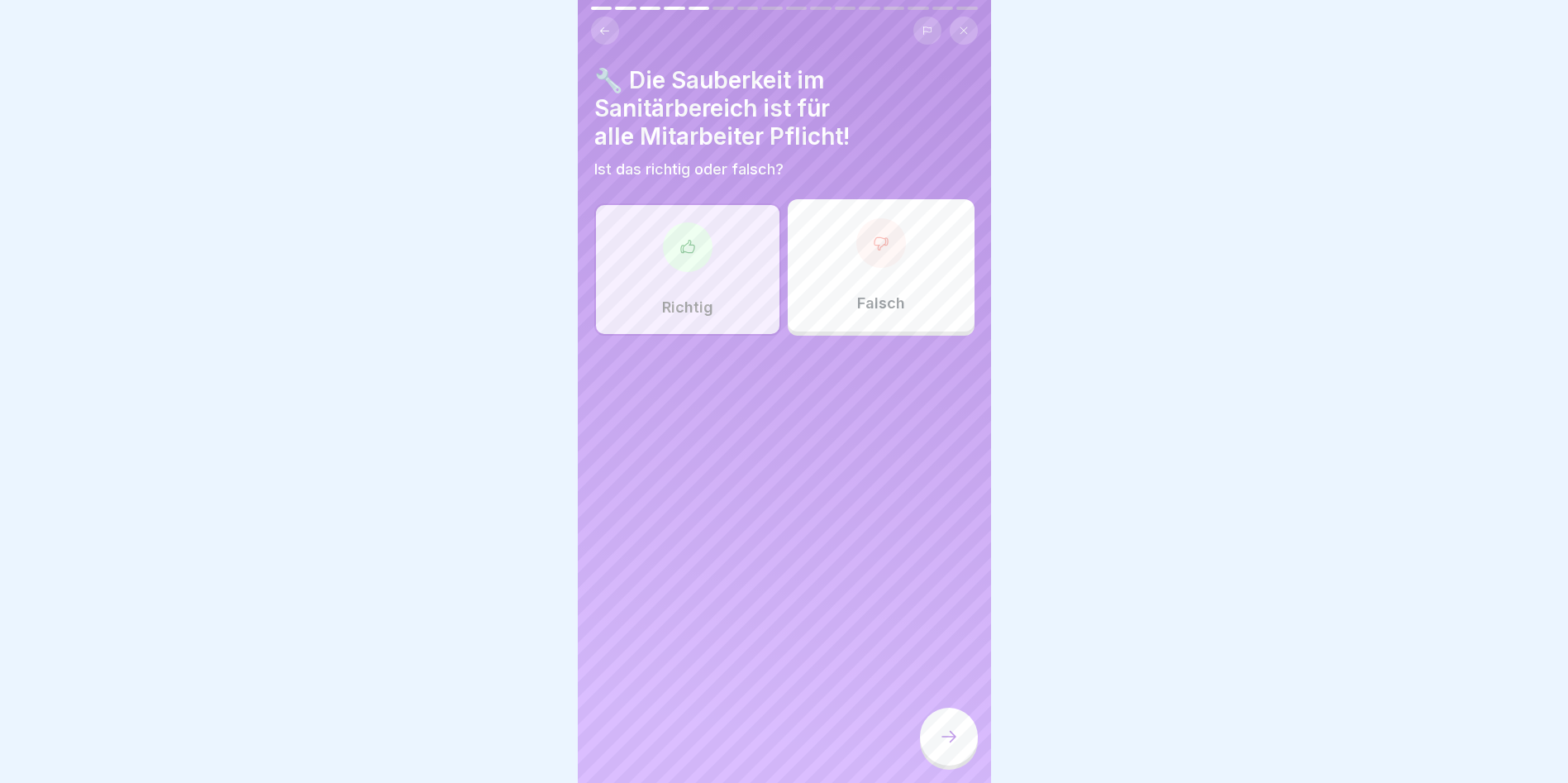
click at [895, 447] on div at bounding box center [949, 736] width 58 height 58
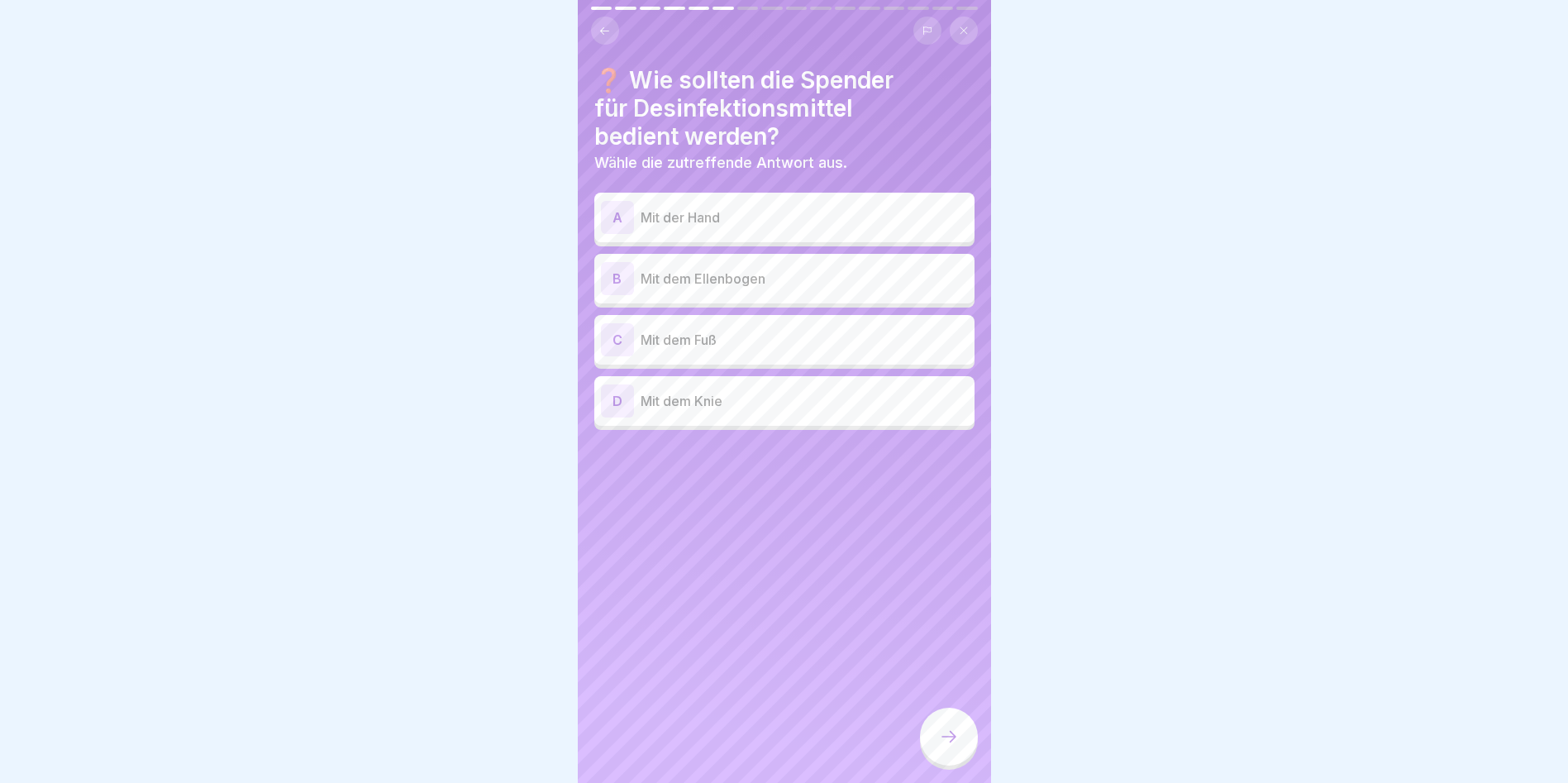
click at [693, 277] on p "Mit dem Ellenbogen" at bounding box center [804, 279] width 327 height 20
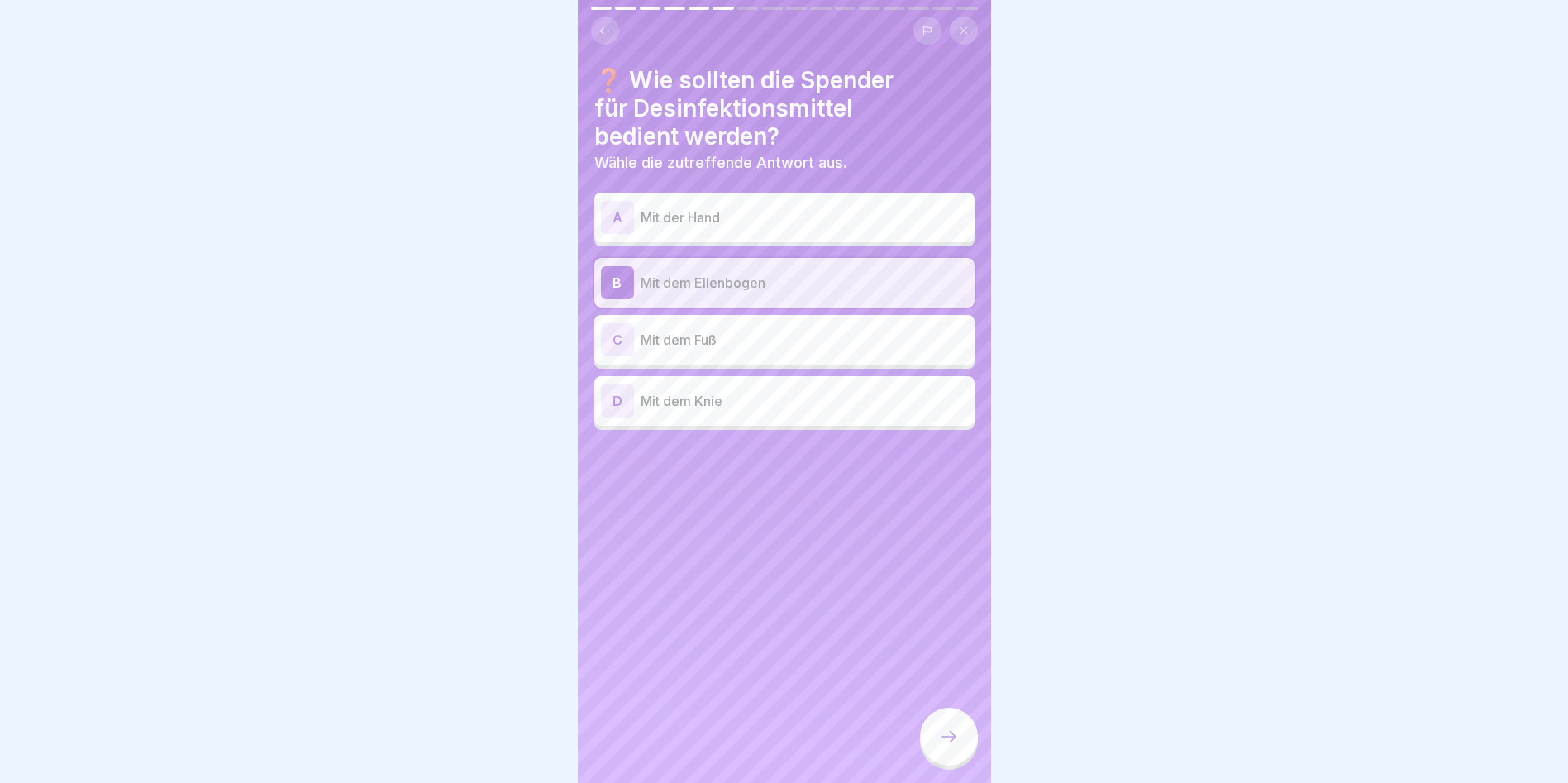
click at [895, 447] on div at bounding box center [949, 736] width 58 height 58
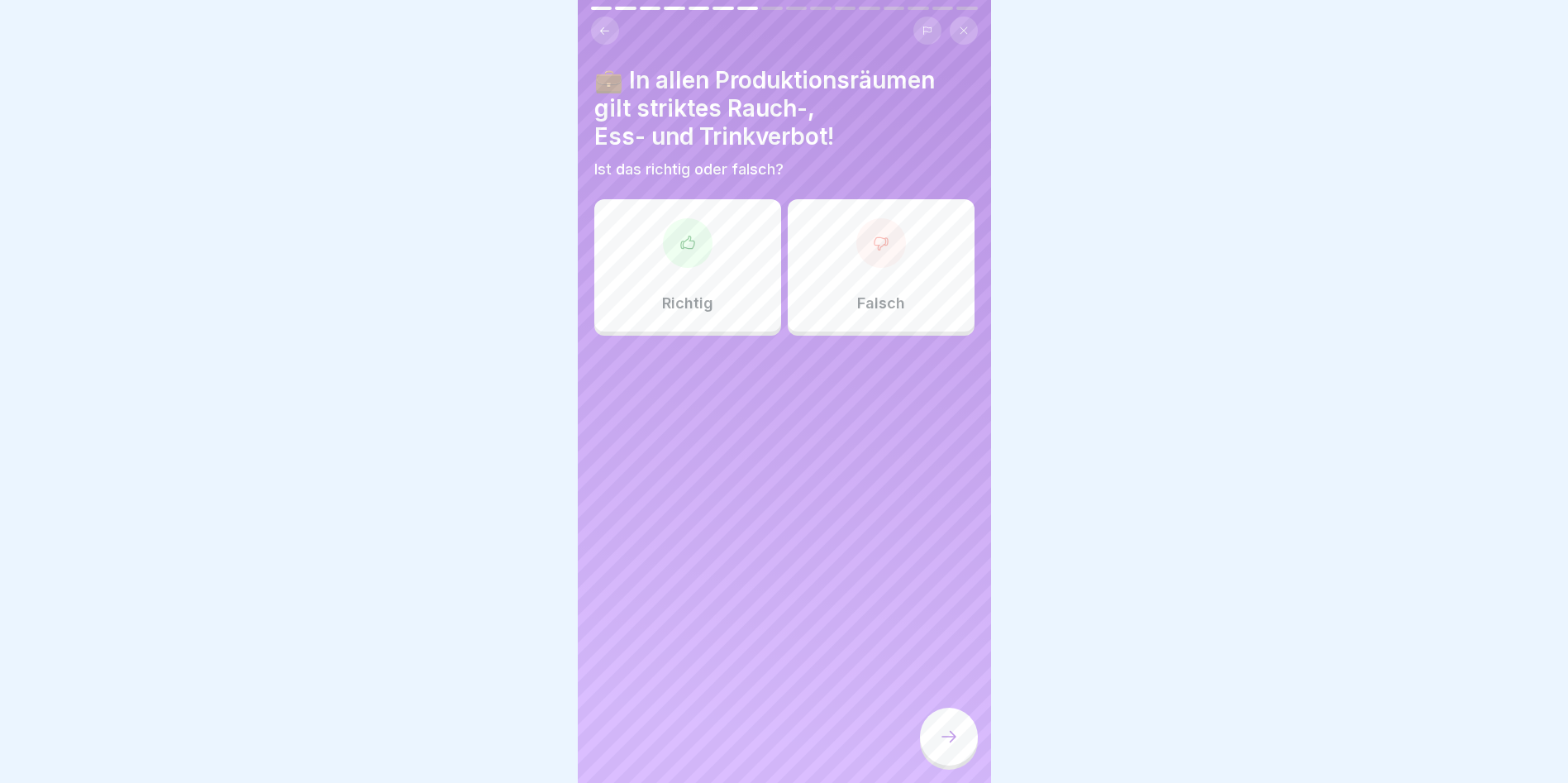
click at [873, 242] on icon at bounding box center [881, 243] width 17 height 17
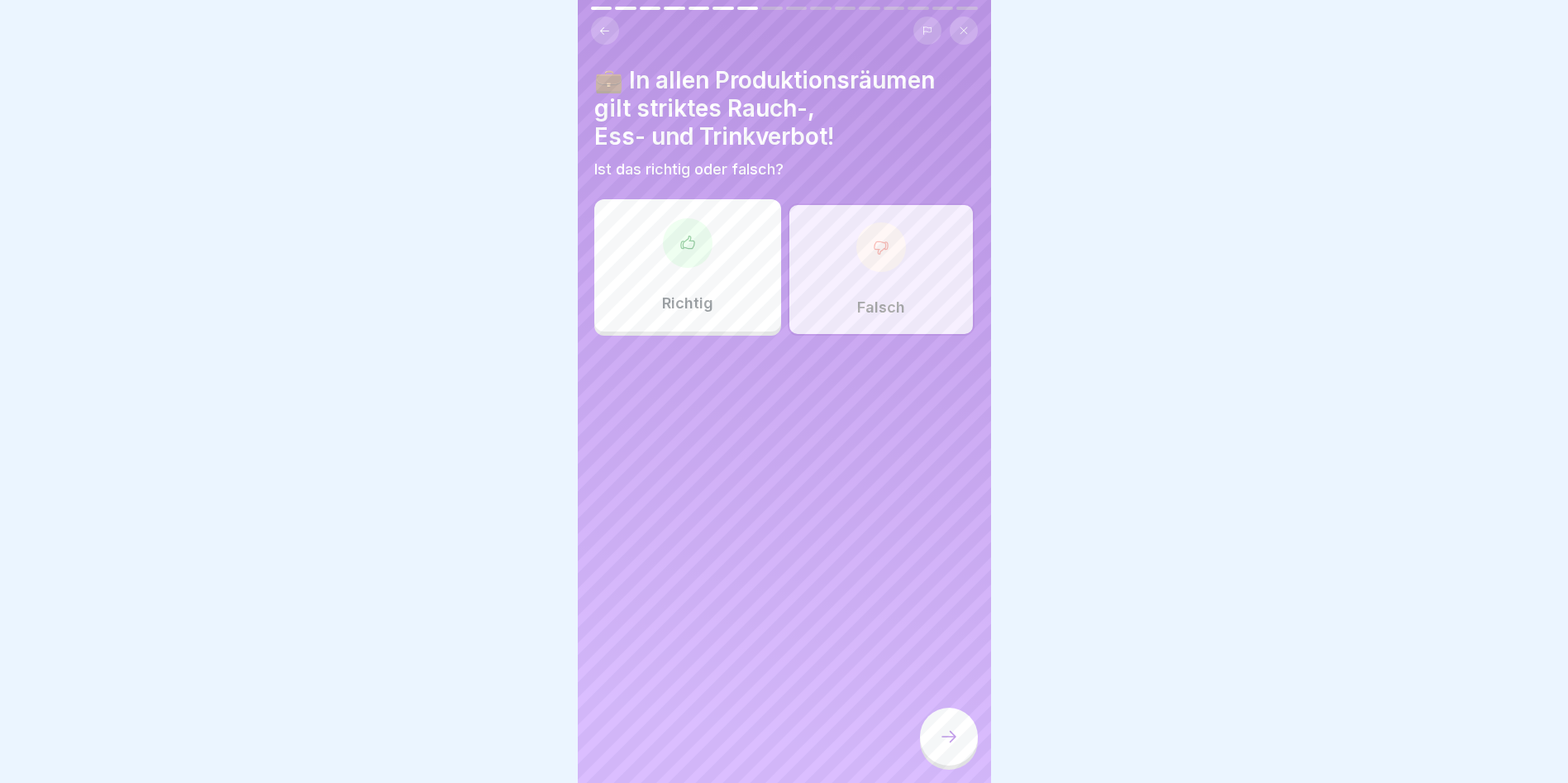
click at [895, 447] on div at bounding box center [949, 736] width 58 height 58
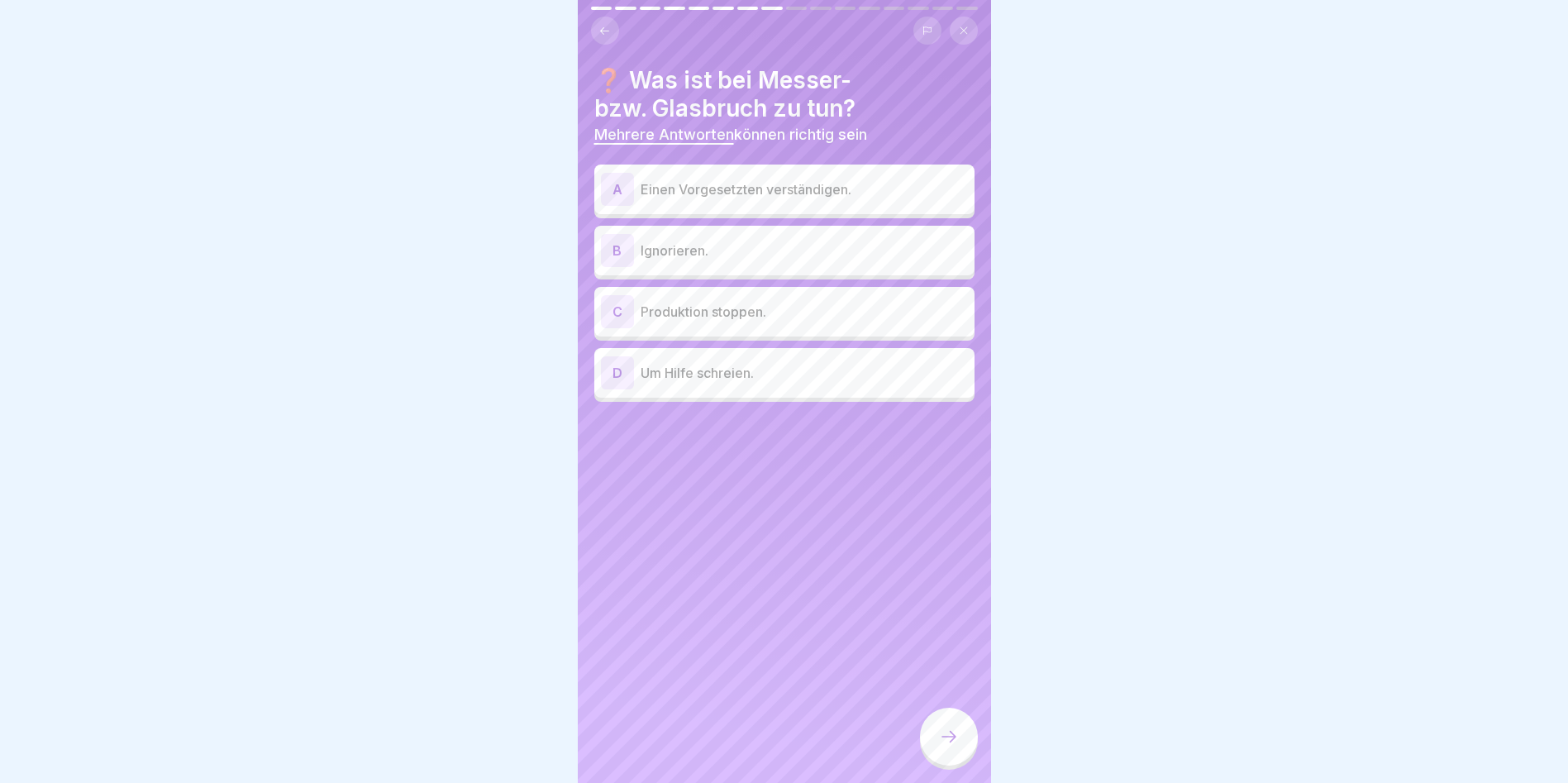
click at [686, 306] on p "Produktion stoppen." at bounding box center [804, 312] width 327 height 20
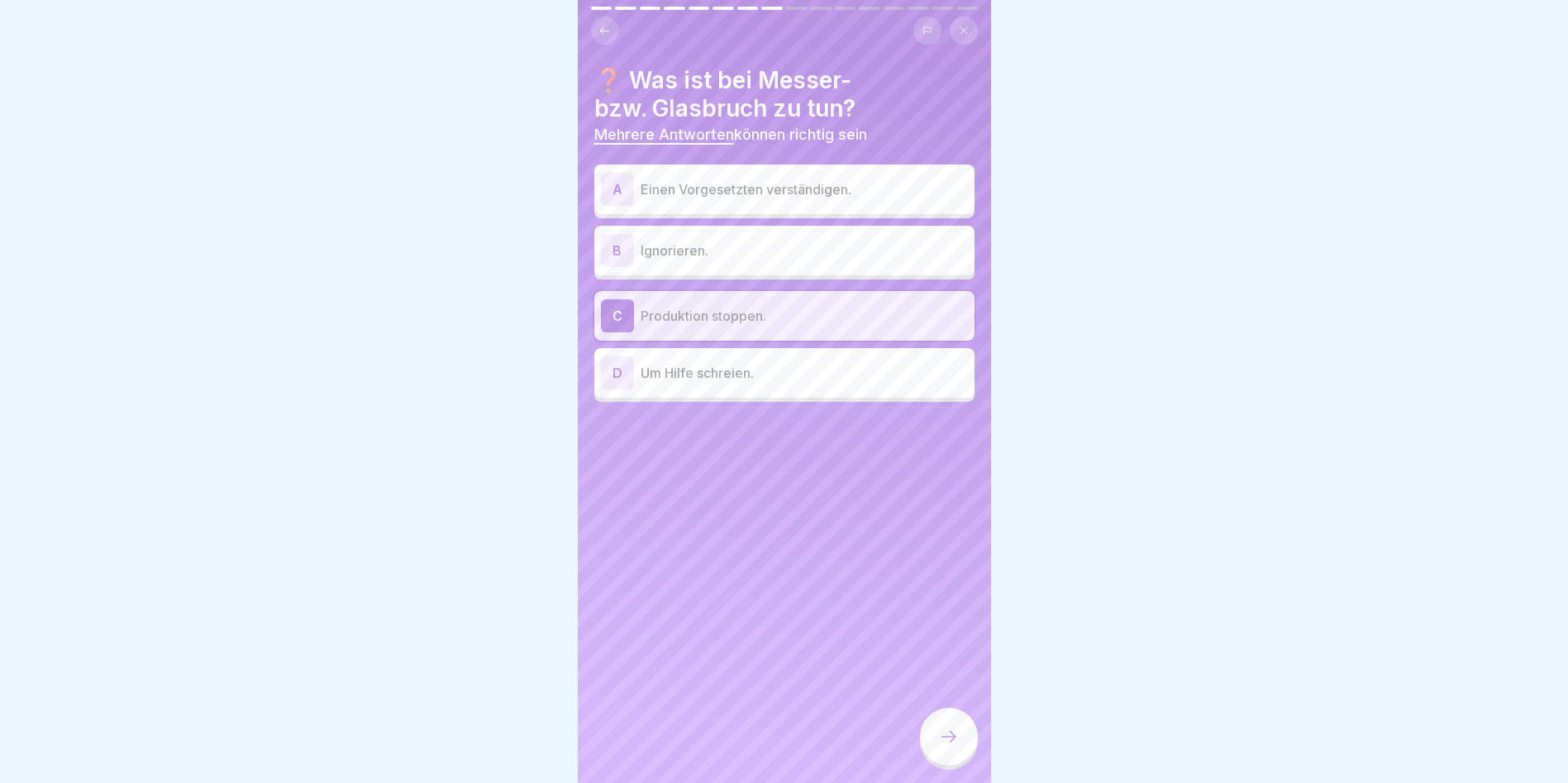
click at [691, 189] on p "Einen Vorgesetzten verständigen." at bounding box center [804, 189] width 327 height 20
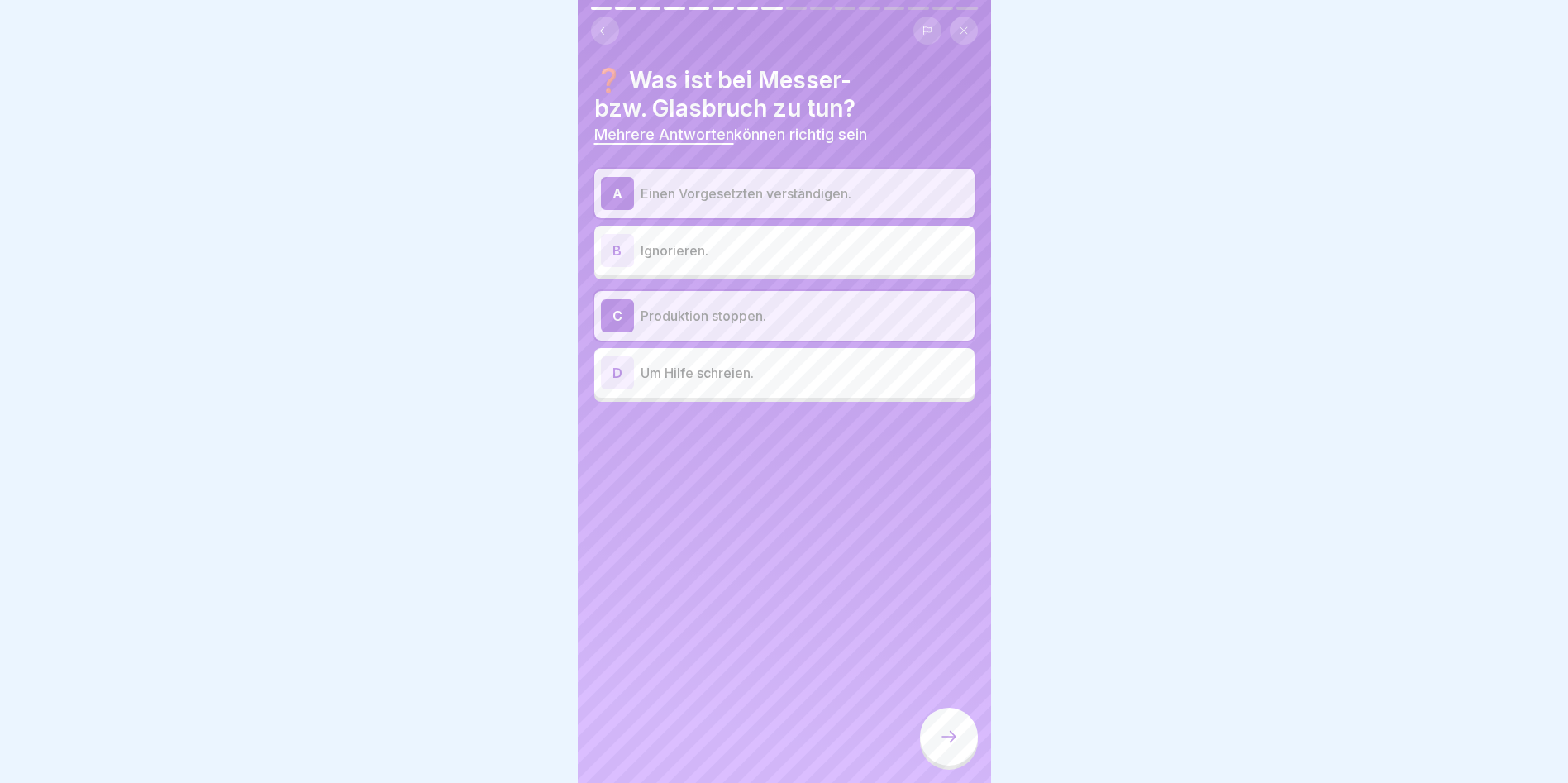
click at [895, 447] on div at bounding box center [949, 736] width 58 height 58
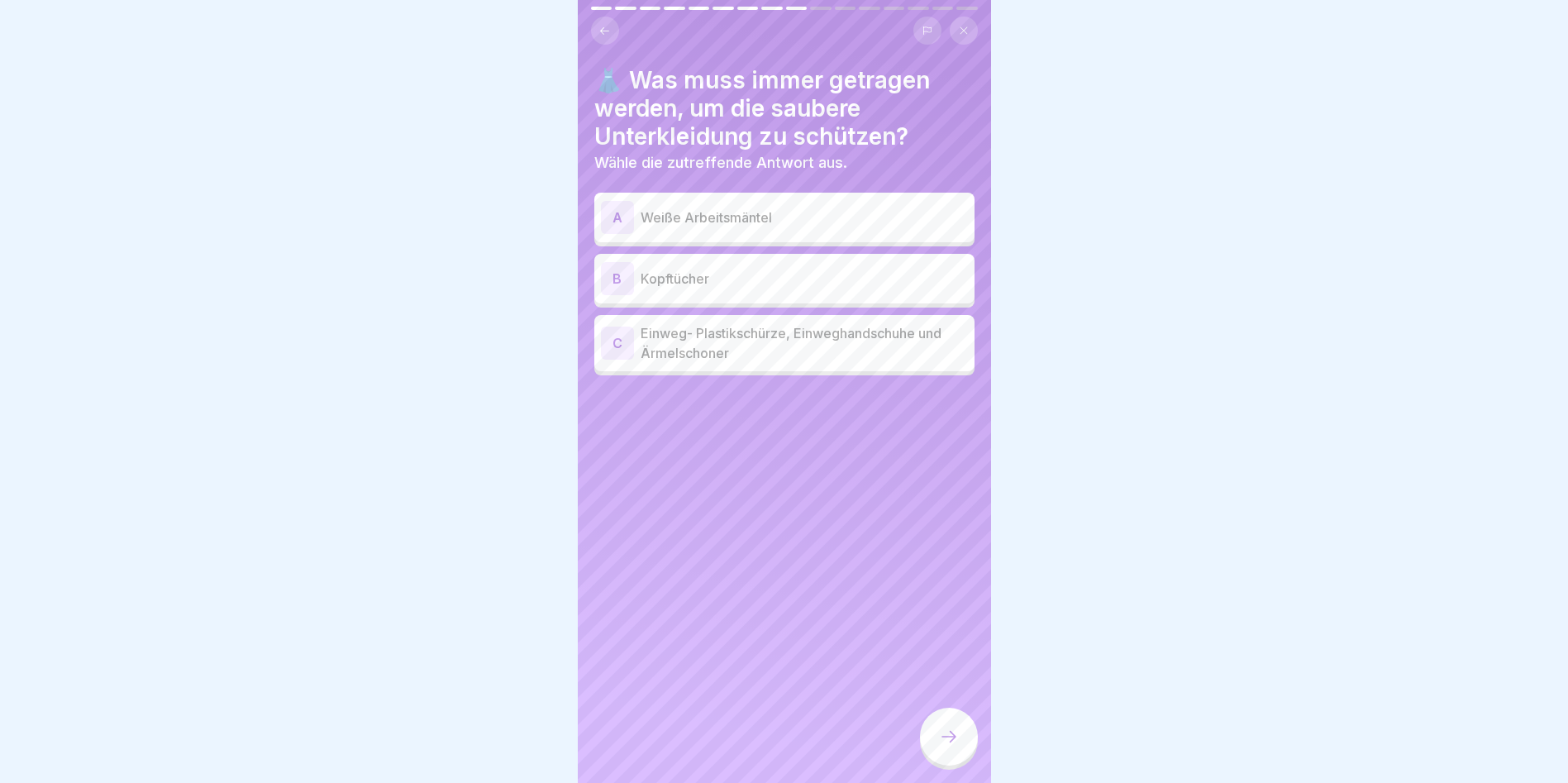
click at [730, 209] on p "Weiße Arbeitsmäntel" at bounding box center [804, 218] width 327 height 20
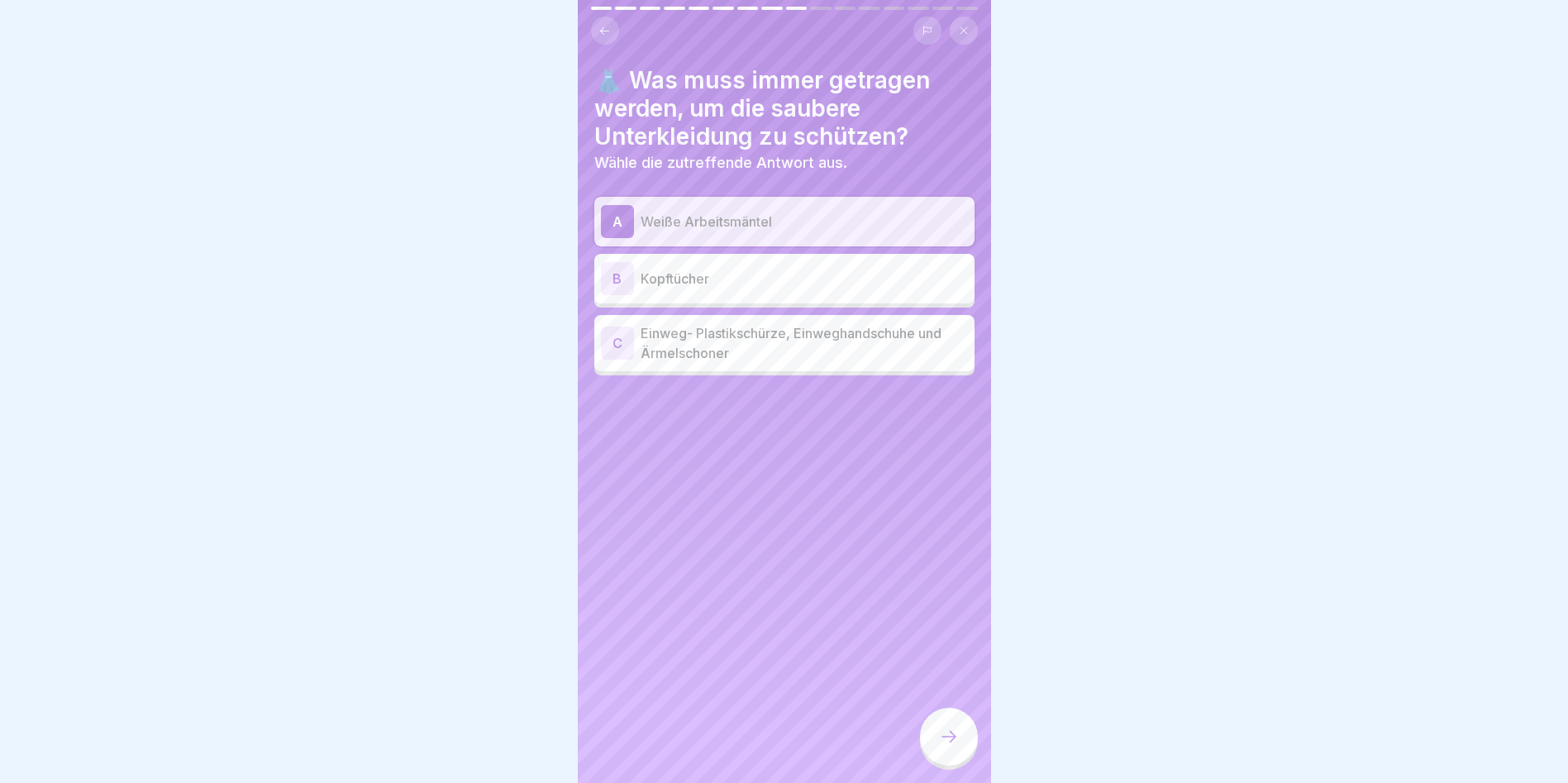
click at [667, 339] on p "Einweg- Plastikschürze, Einweghandschuhe und Ärmelschoner" at bounding box center [804, 342] width 327 height 39
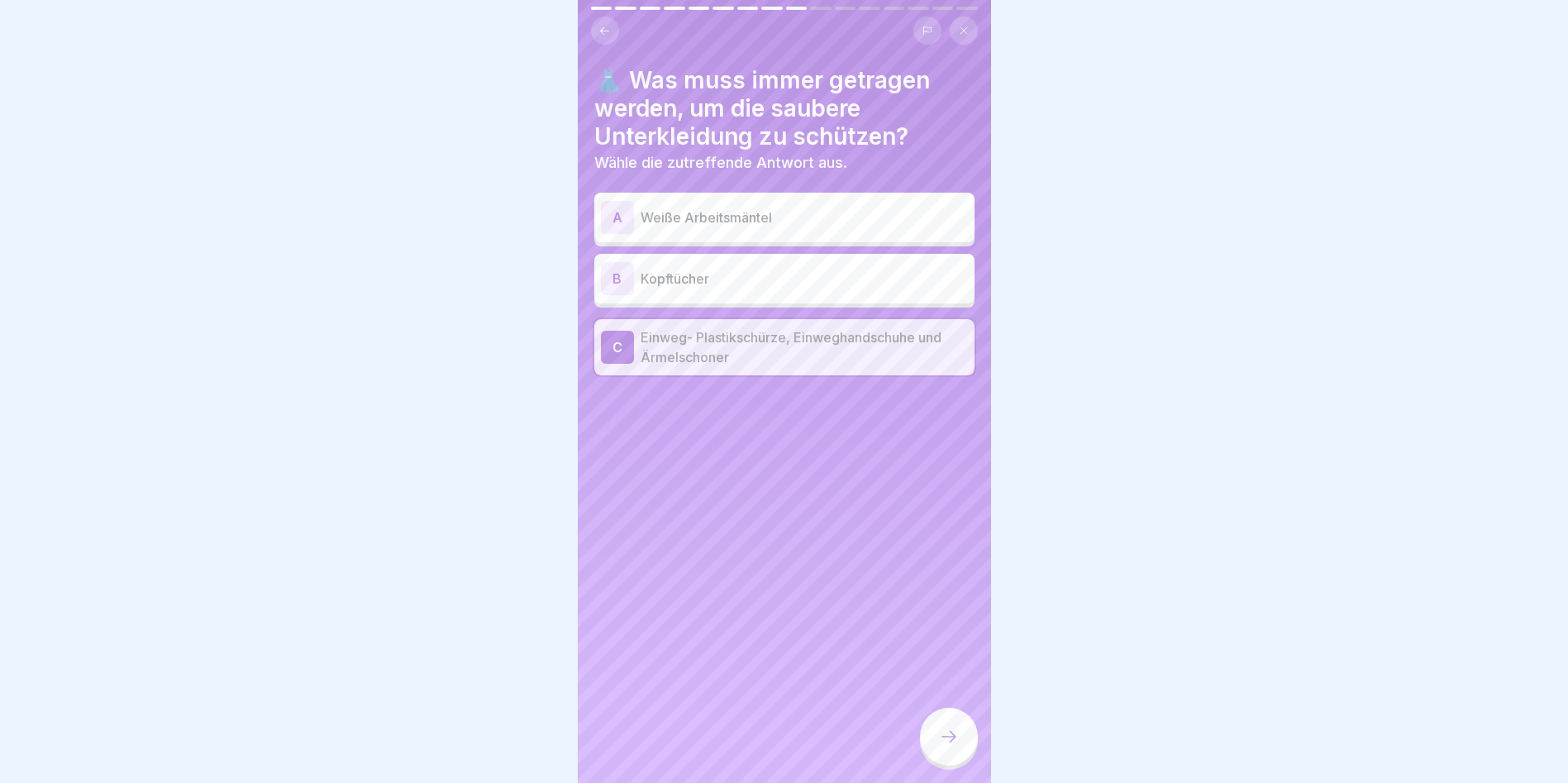
click at [633, 256] on div "B Kopftücher" at bounding box center [784, 278] width 381 height 49
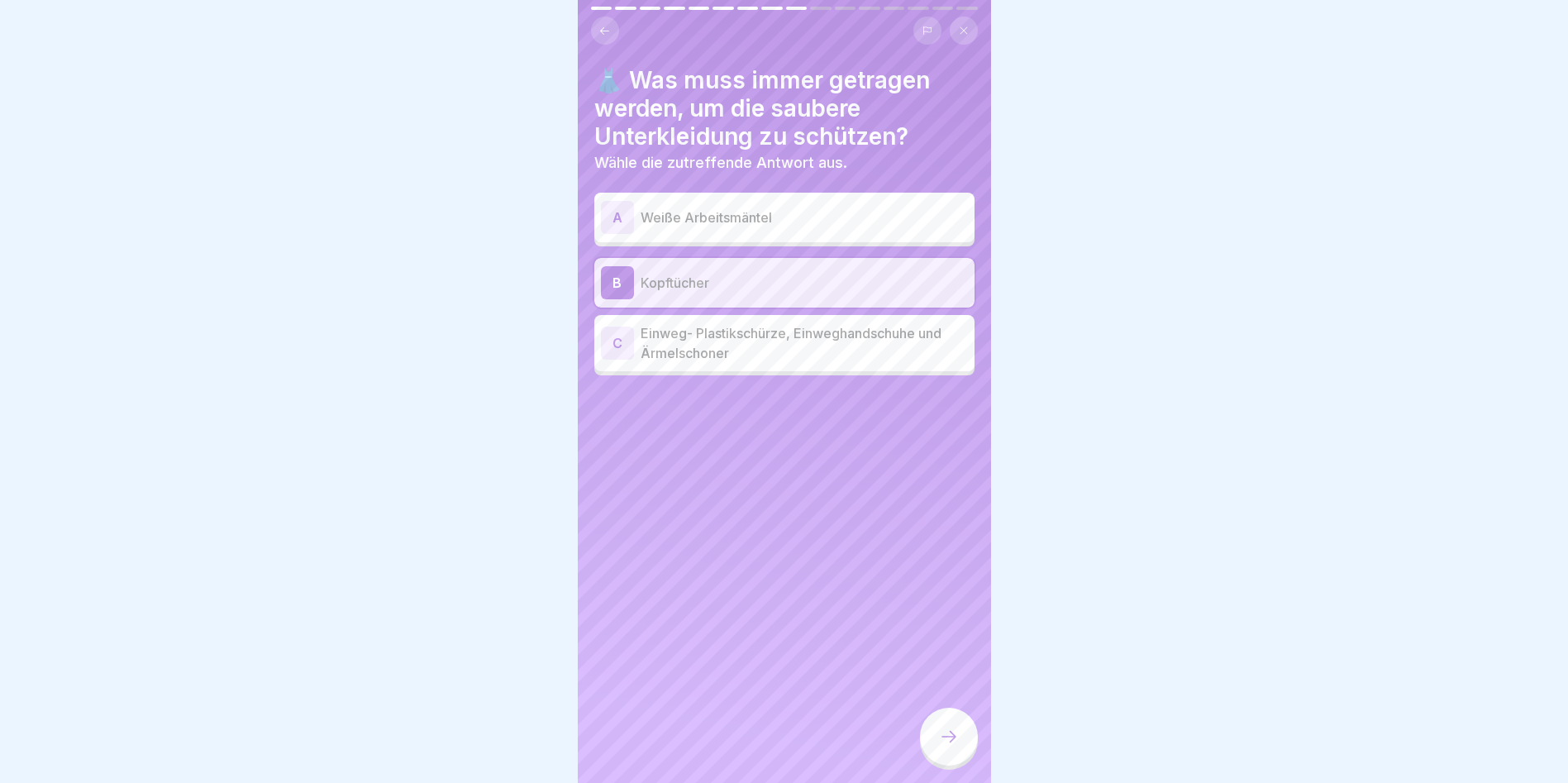
click at [690, 214] on p "Weiße Arbeitsmäntel" at bounding box center [804, 218] width 327 height 20
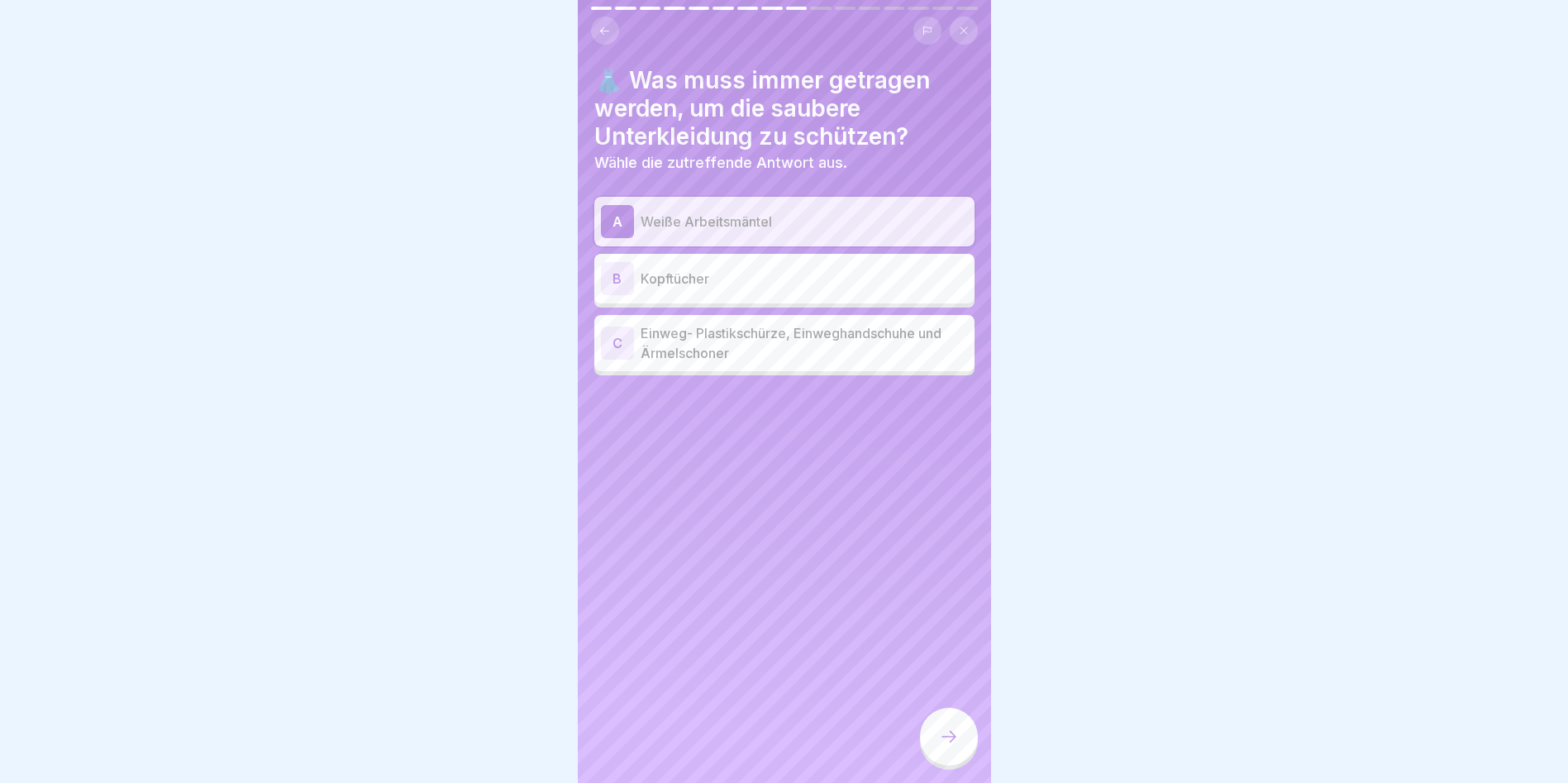
click at [681, 337] on p "Einweg- Plastikschürze, Einweghandschuhe und Ärmelschoner" at bounding box center [804, 342] width 327 height 39
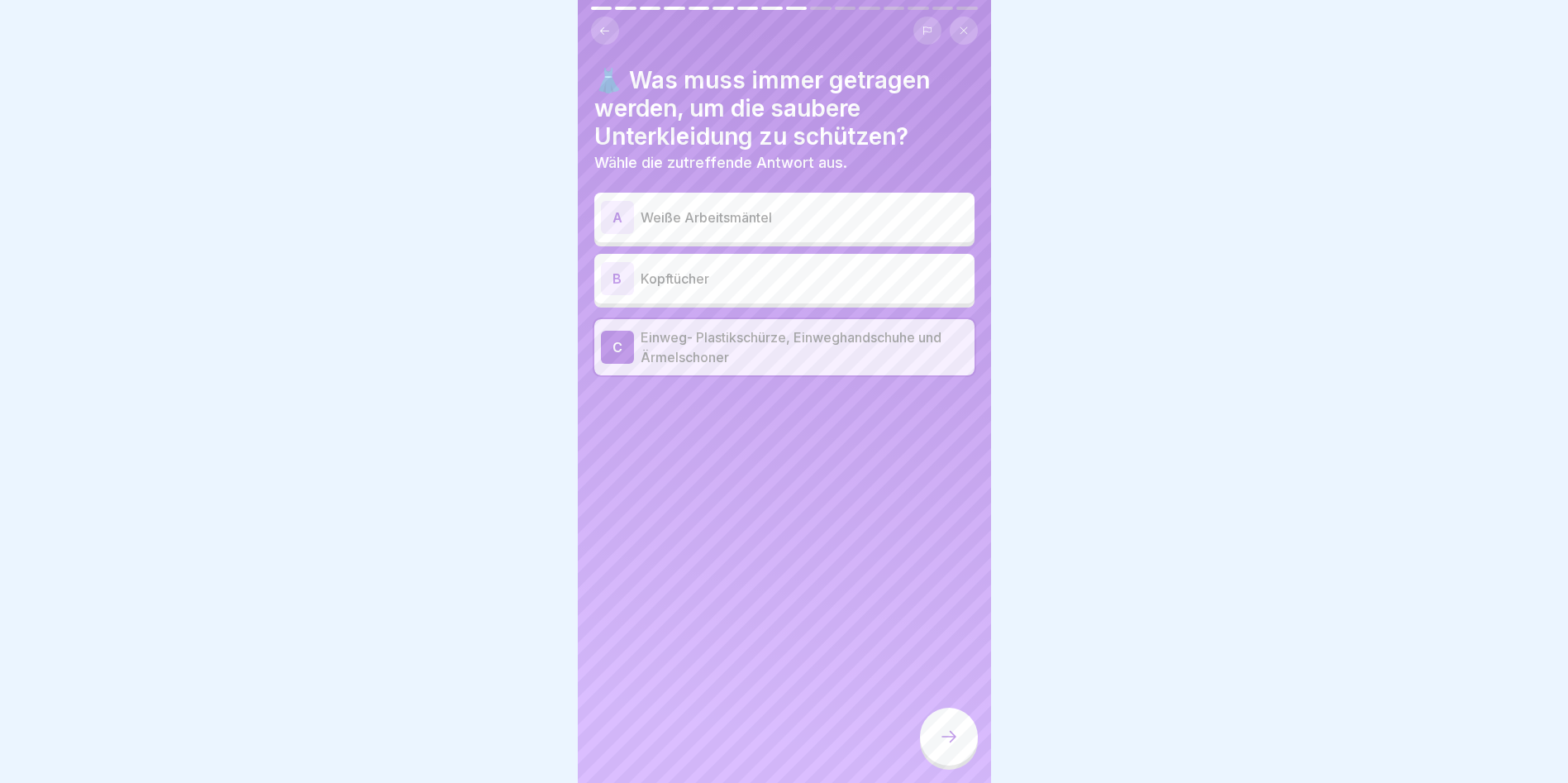
click at [895, 447] on div at bounding box center [949, 736] width 58 height 58
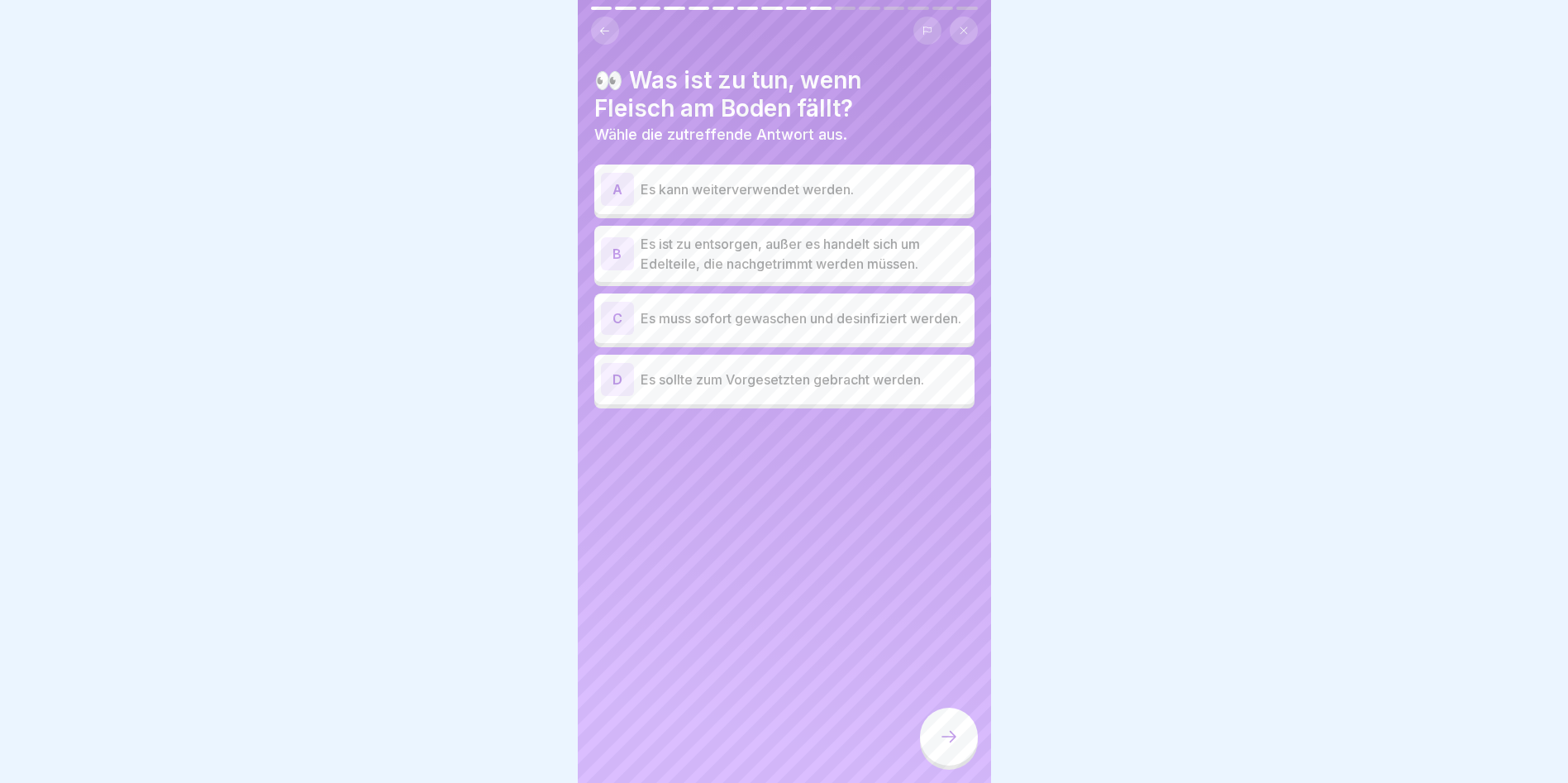
click at [776, 248] on p "Es ist zu entsorgen, außer es handelt sich um Edelteile, die nachgetrimmt werde…" at bounding box center [804, 253] width 327 height 39
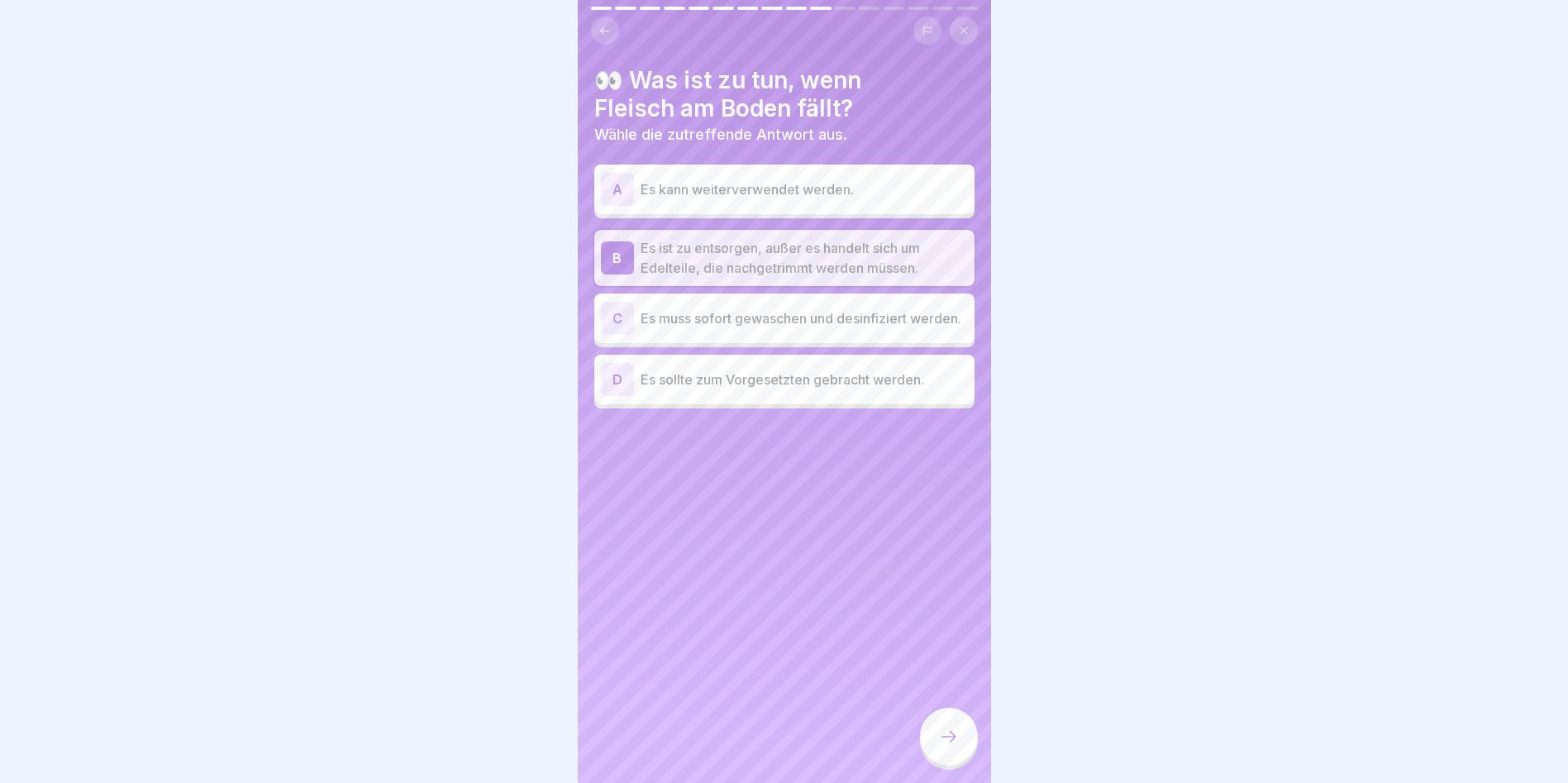
click at [895, 447] on icon at bounding box center [949, 736] width 20 height 20
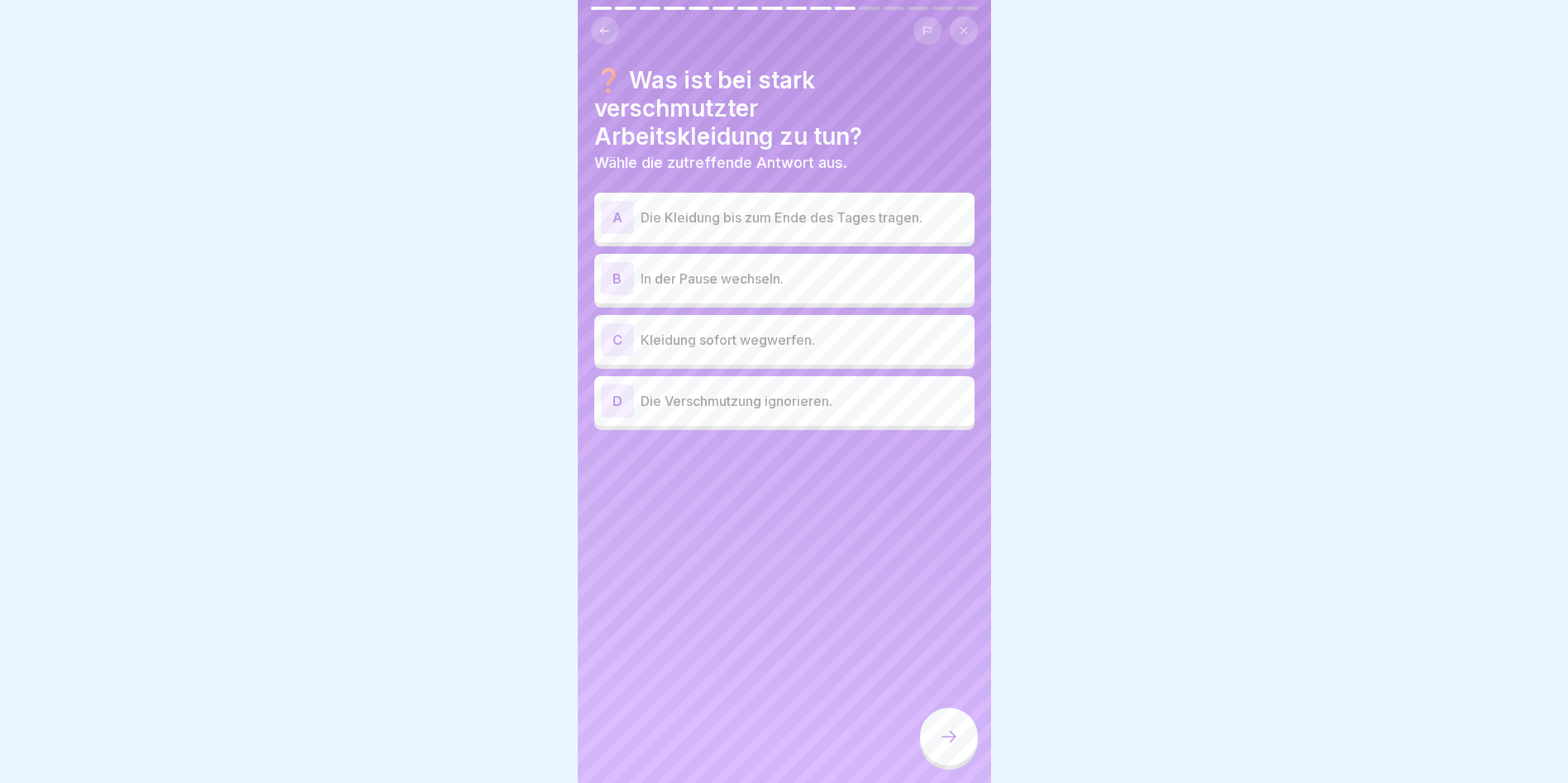
click at [739, 283] on p "In der Pause wechseln." at bounding box center [804, 279] width 327 height 20
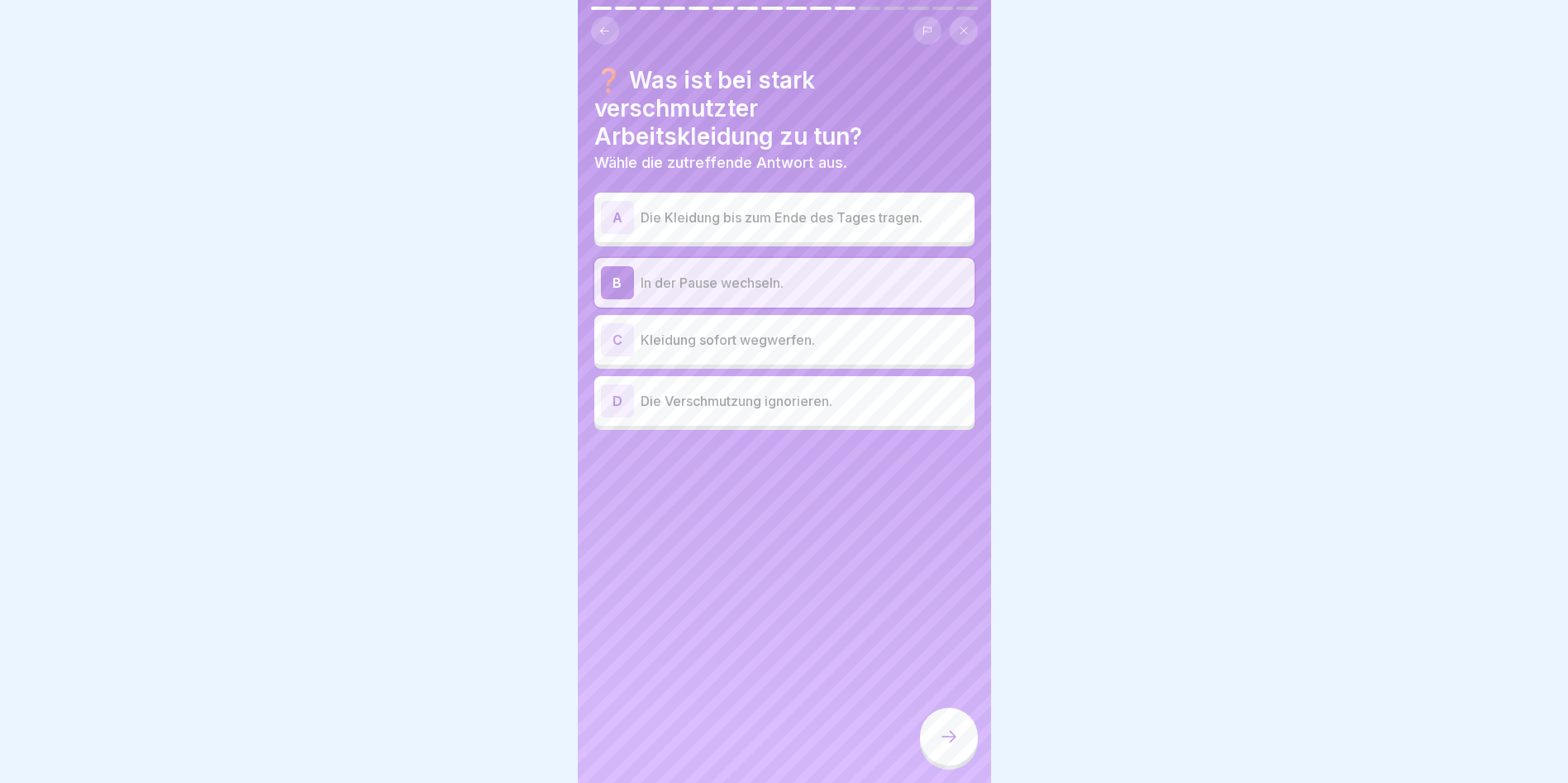
click at [895, 447] on icon at bounding box center [949, 736] width 20 height 20
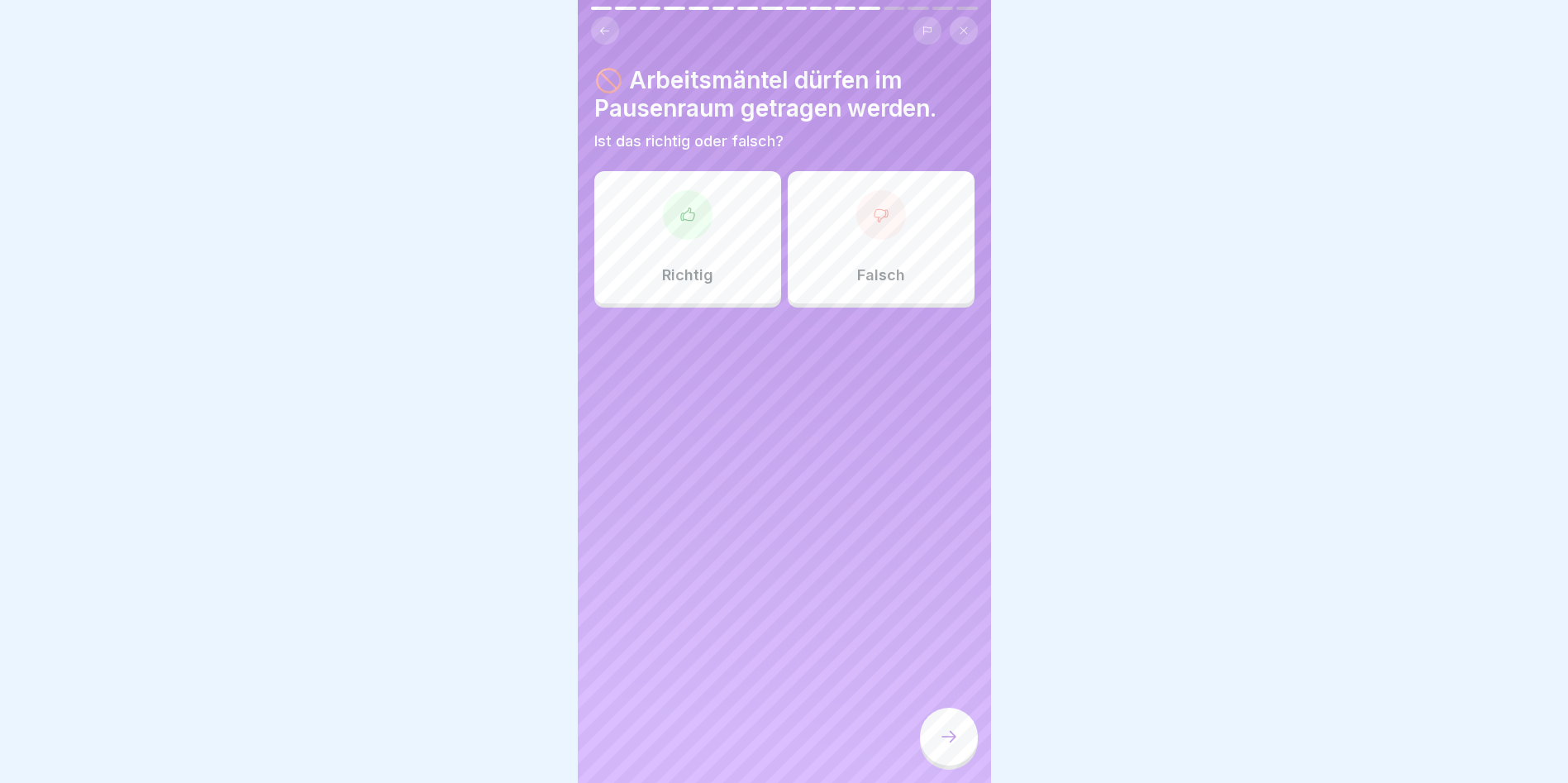
click at [867, 234] on div at bounding box center [881, 214] width 49 height 49
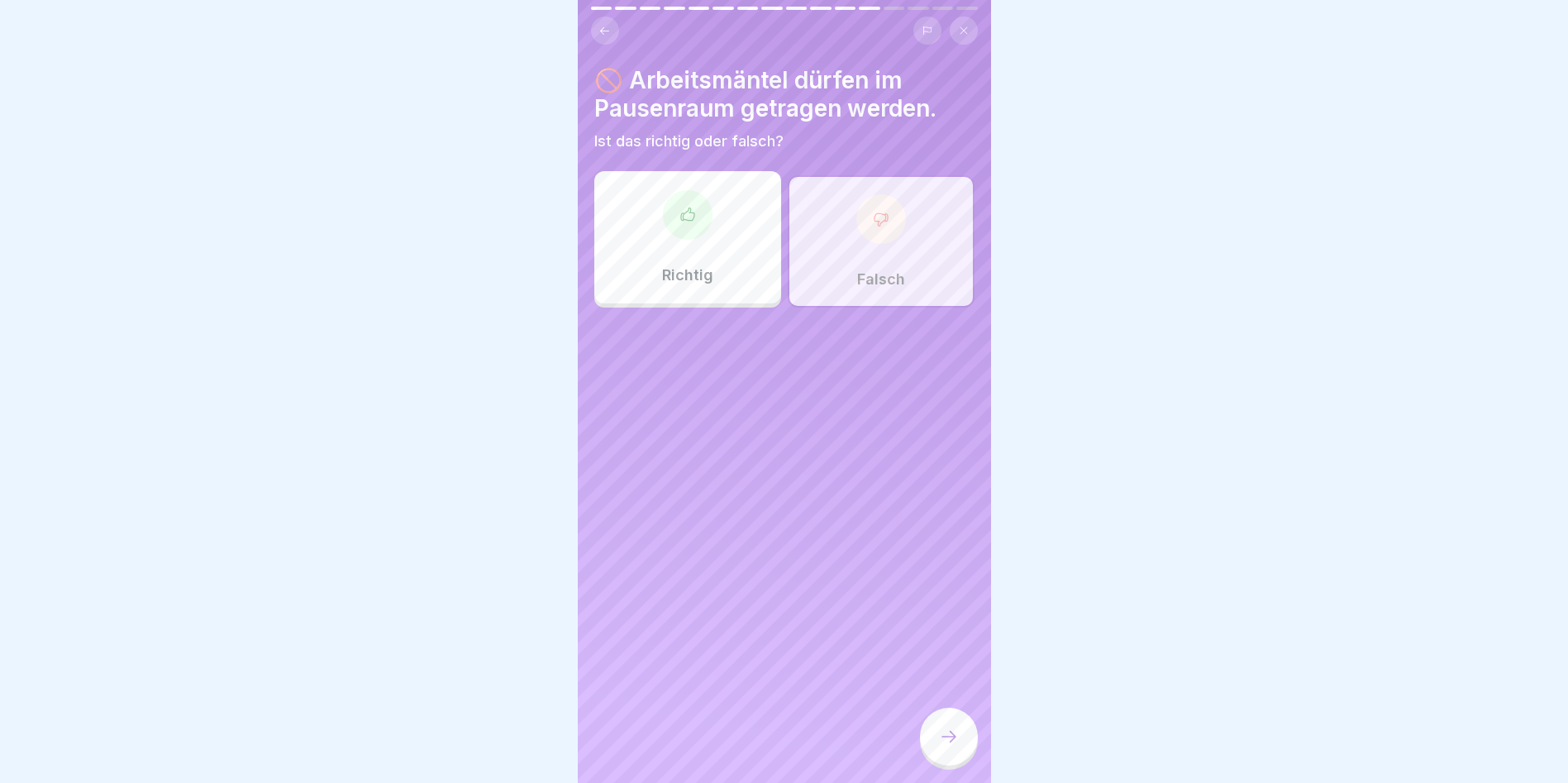
click at [895, 447] on icon at bounding box center [949, 736] width 20 height 20
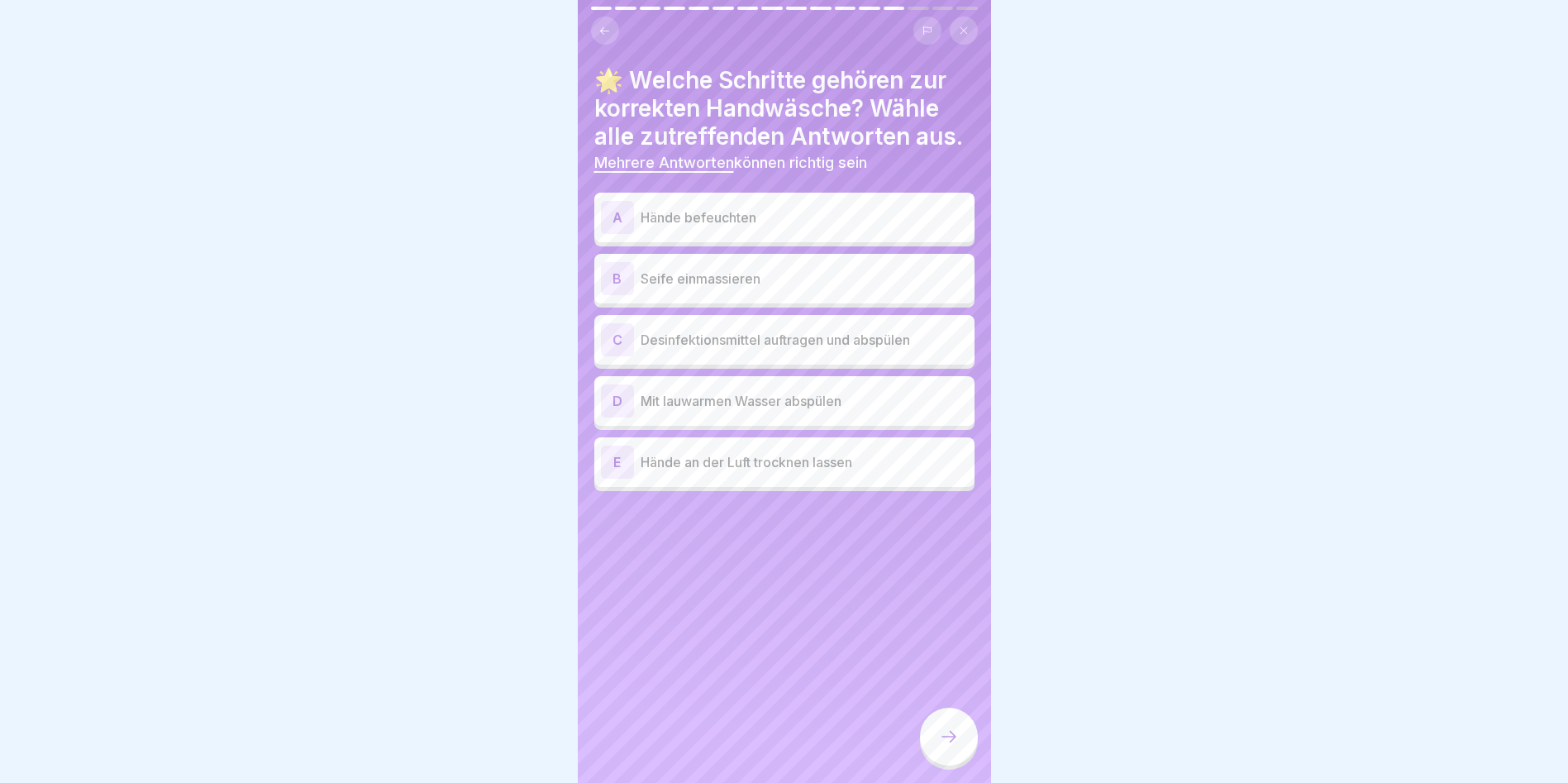
click at [716, 214] on p "Hände befeuchten" at bounding box center [804, 218] width 327 height 20
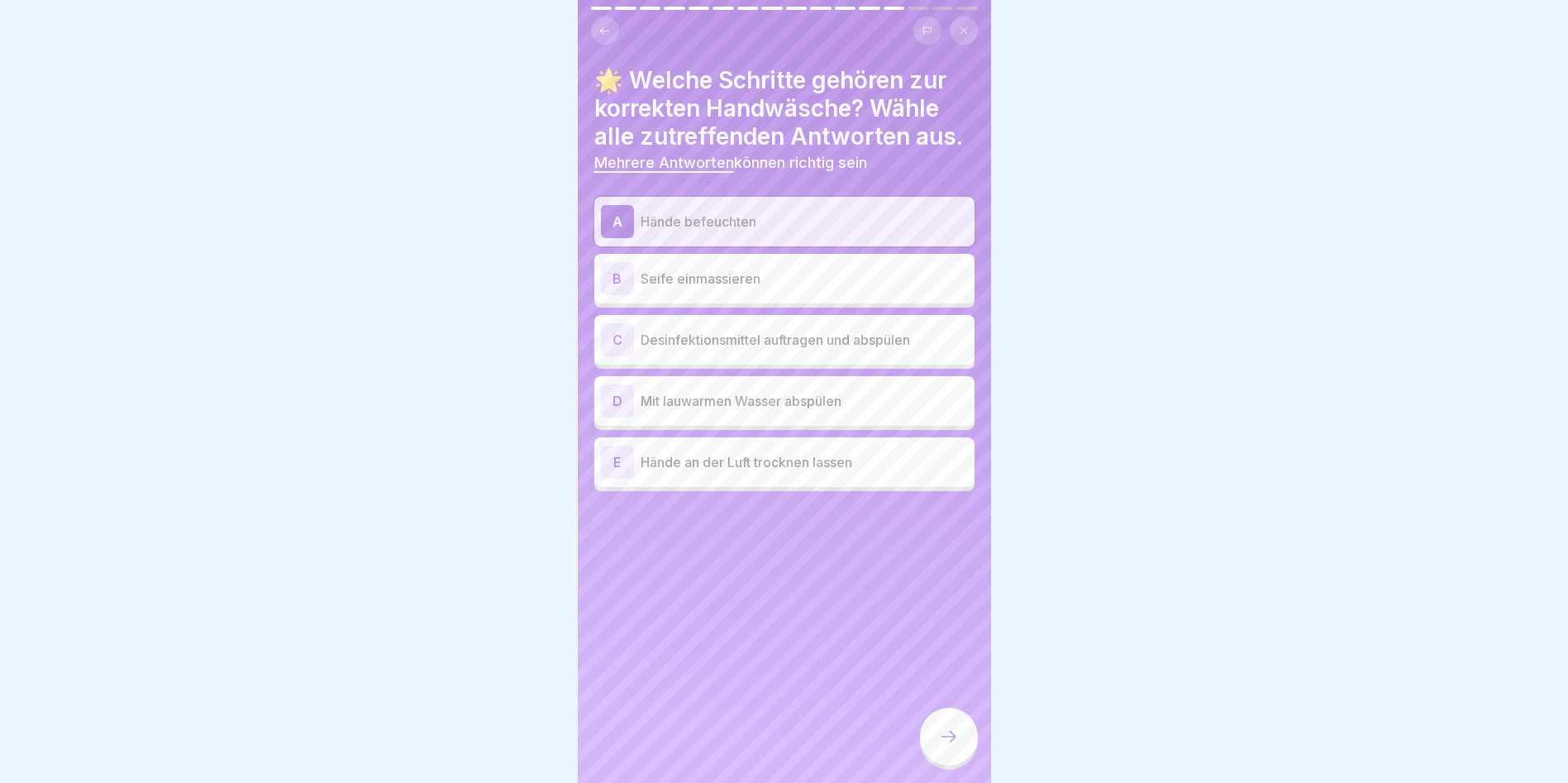
click at [717, 263] on div "B Seife einmassieren" at bounding box center [784, 279] width 367 height 33
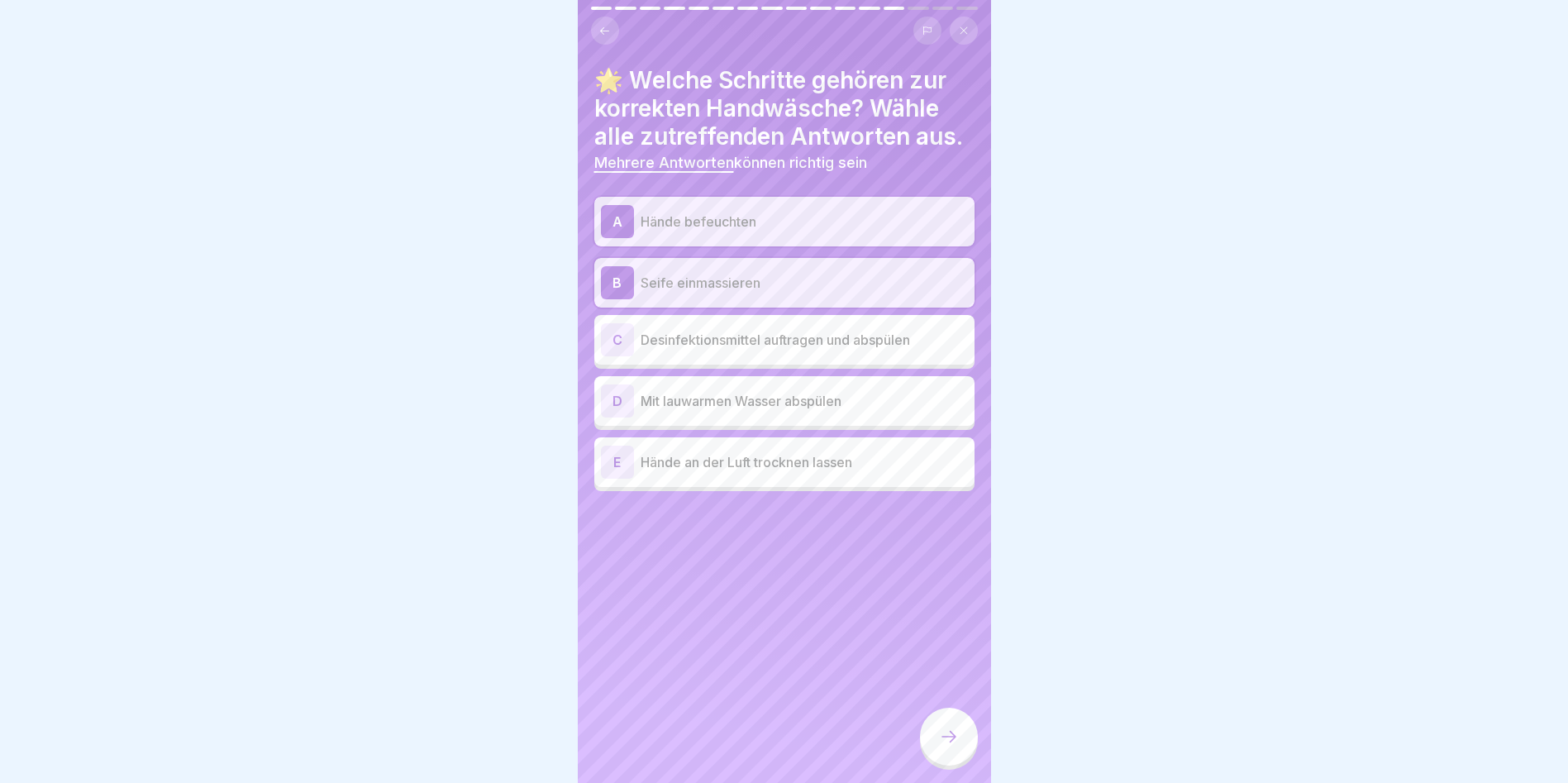
click at [751, 330] on p "Desinfektionsmittel auftragen und abspülen" at bounding box center [804, 340] width 327 height 20
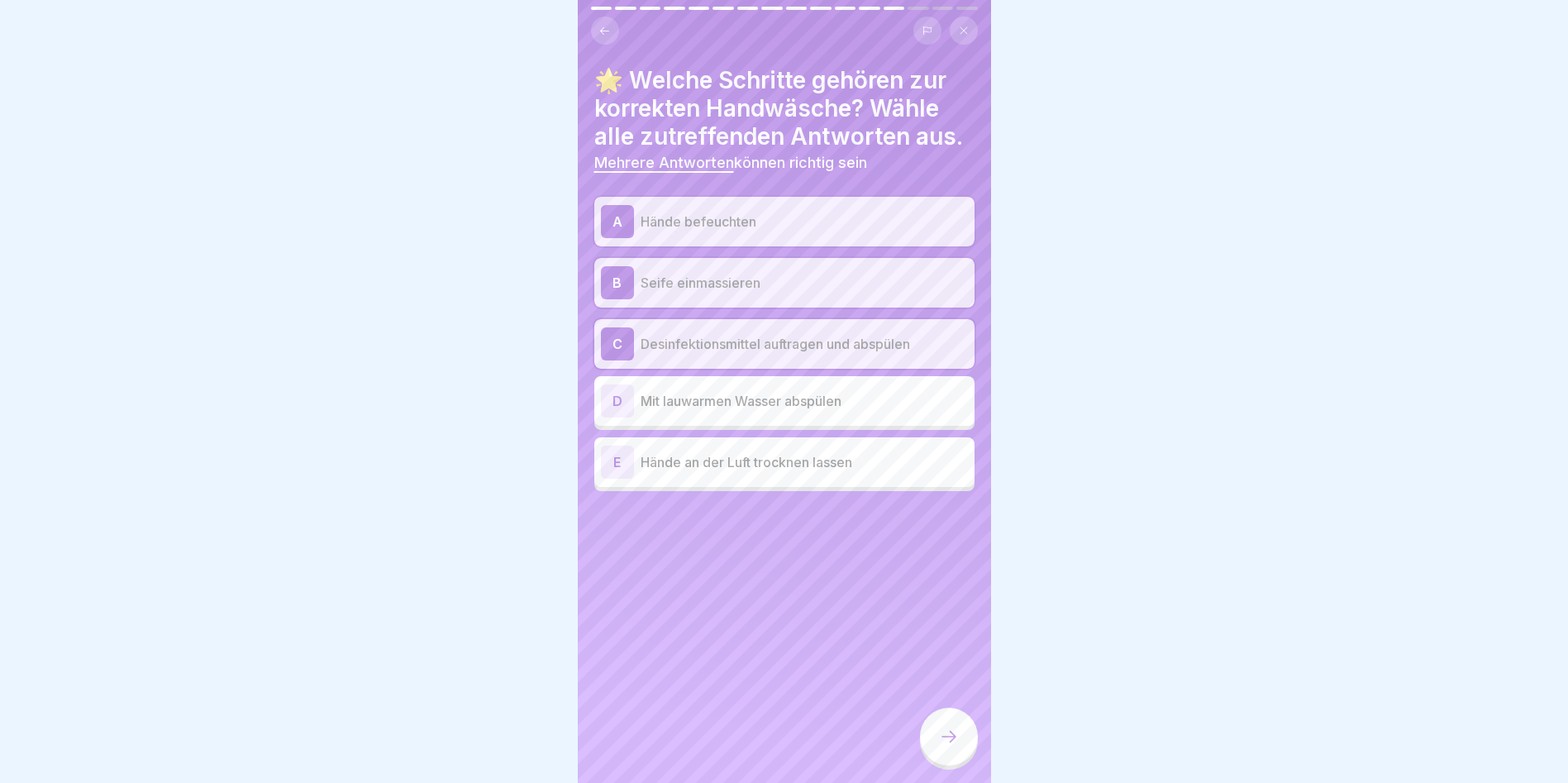
click at [728, 401] on p "Mit lauwarmen Wasser abspülen" at bounding box center [804, 401] width 327 height 20
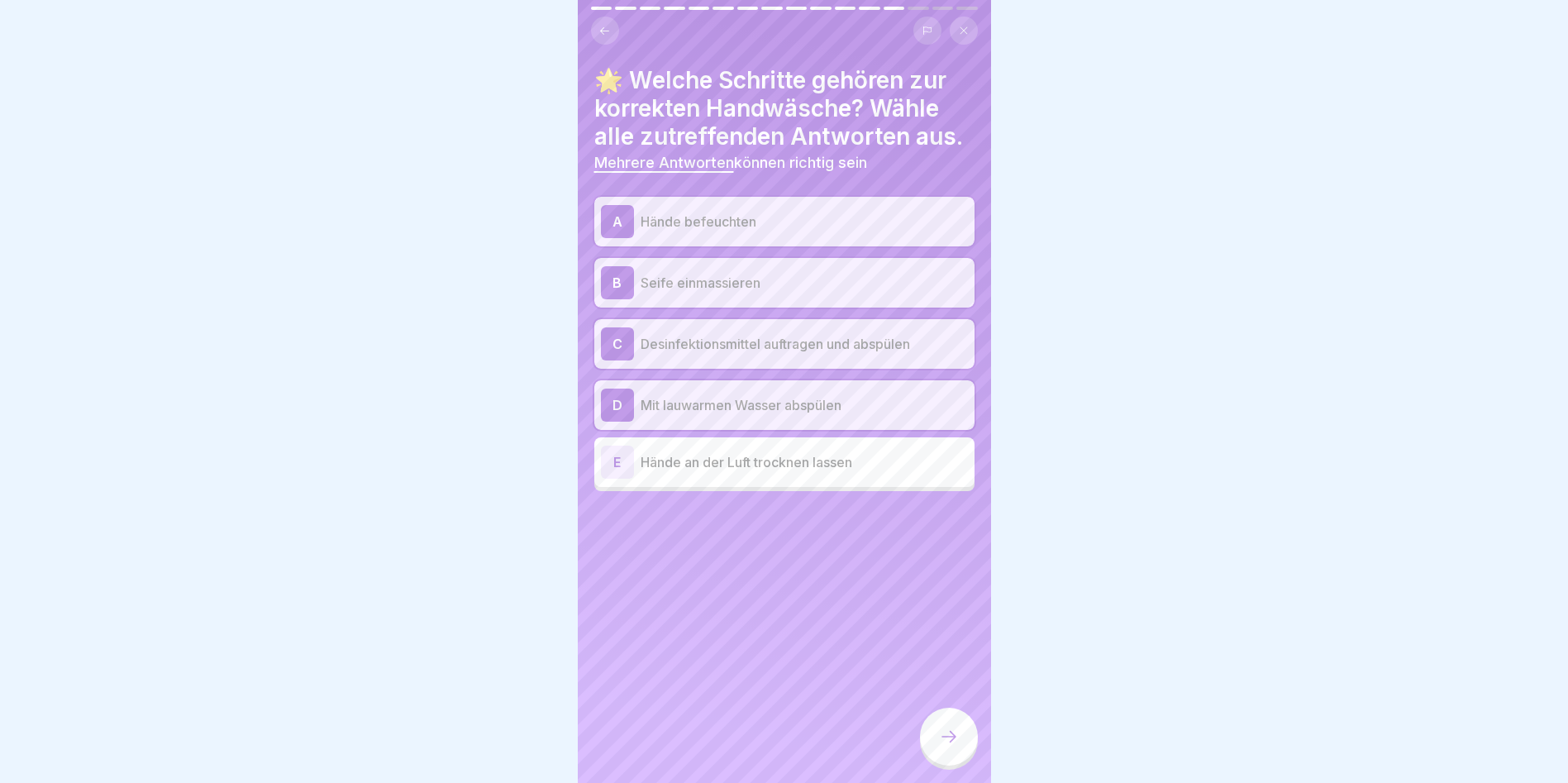
click at [787, 345] on p "Desinfektionsmittel auftragen und abspülen" at bounding box center [804, 344] width 327 height 20
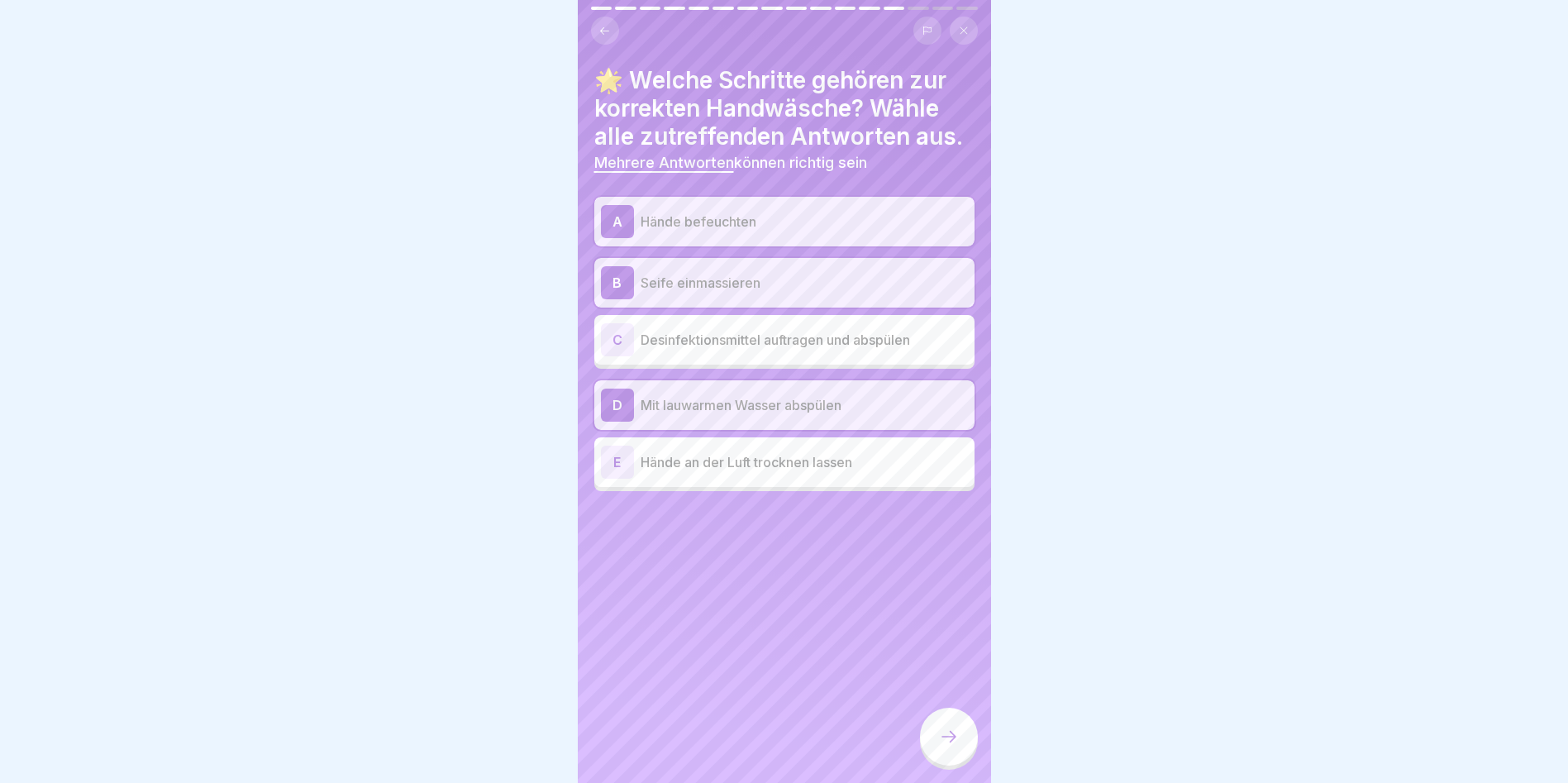
click at [895, 447] on div at bounding box center [949, 739] width 58 height 62
click at [895, 447] on div at bounding box center [949, 736] width 58 height 58
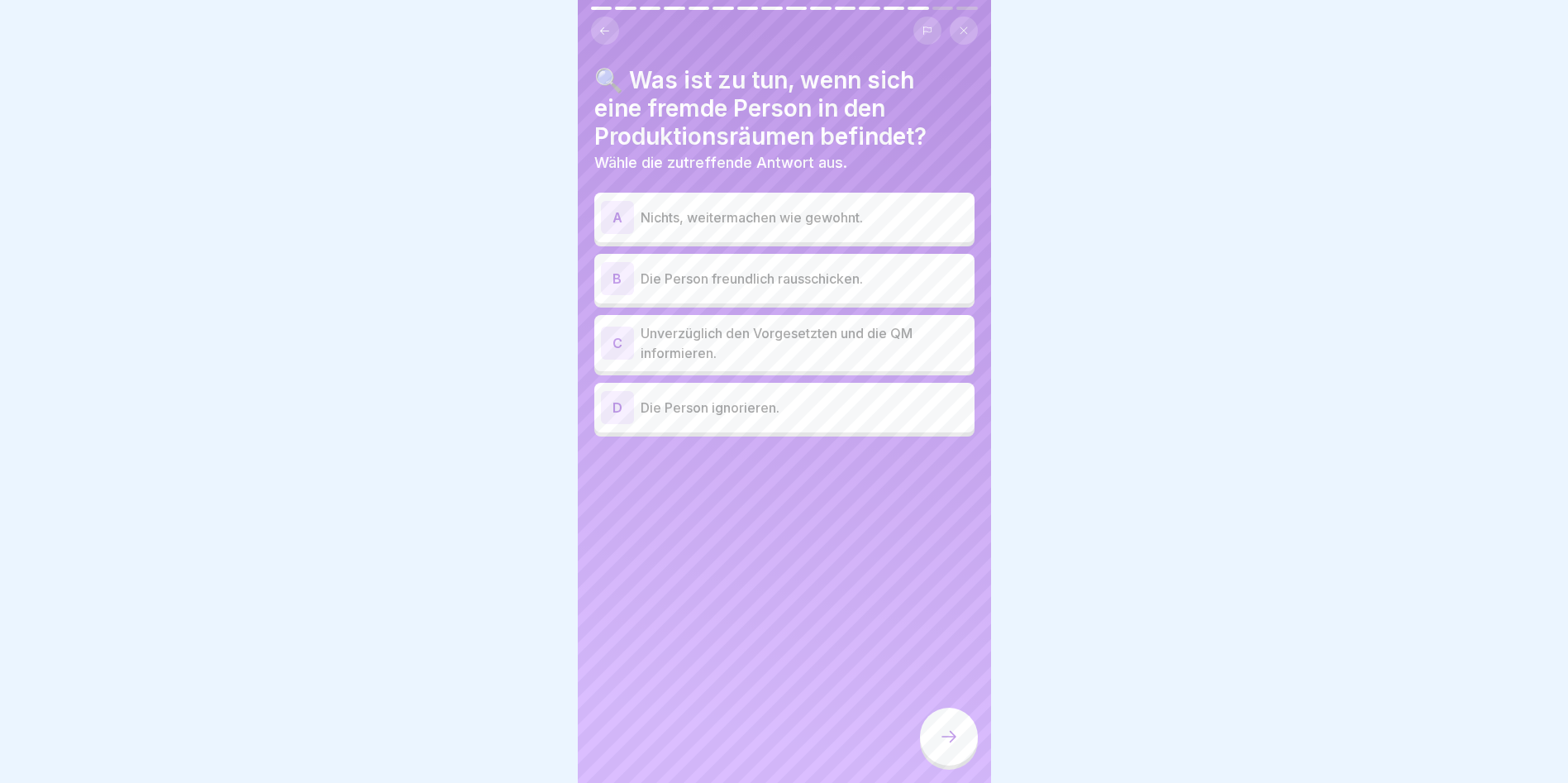
click at [719, 330] on p "Unverzüglich den Vorgesetzten und die QM informieren." at bounding box center [804, 342] width 327 height 39
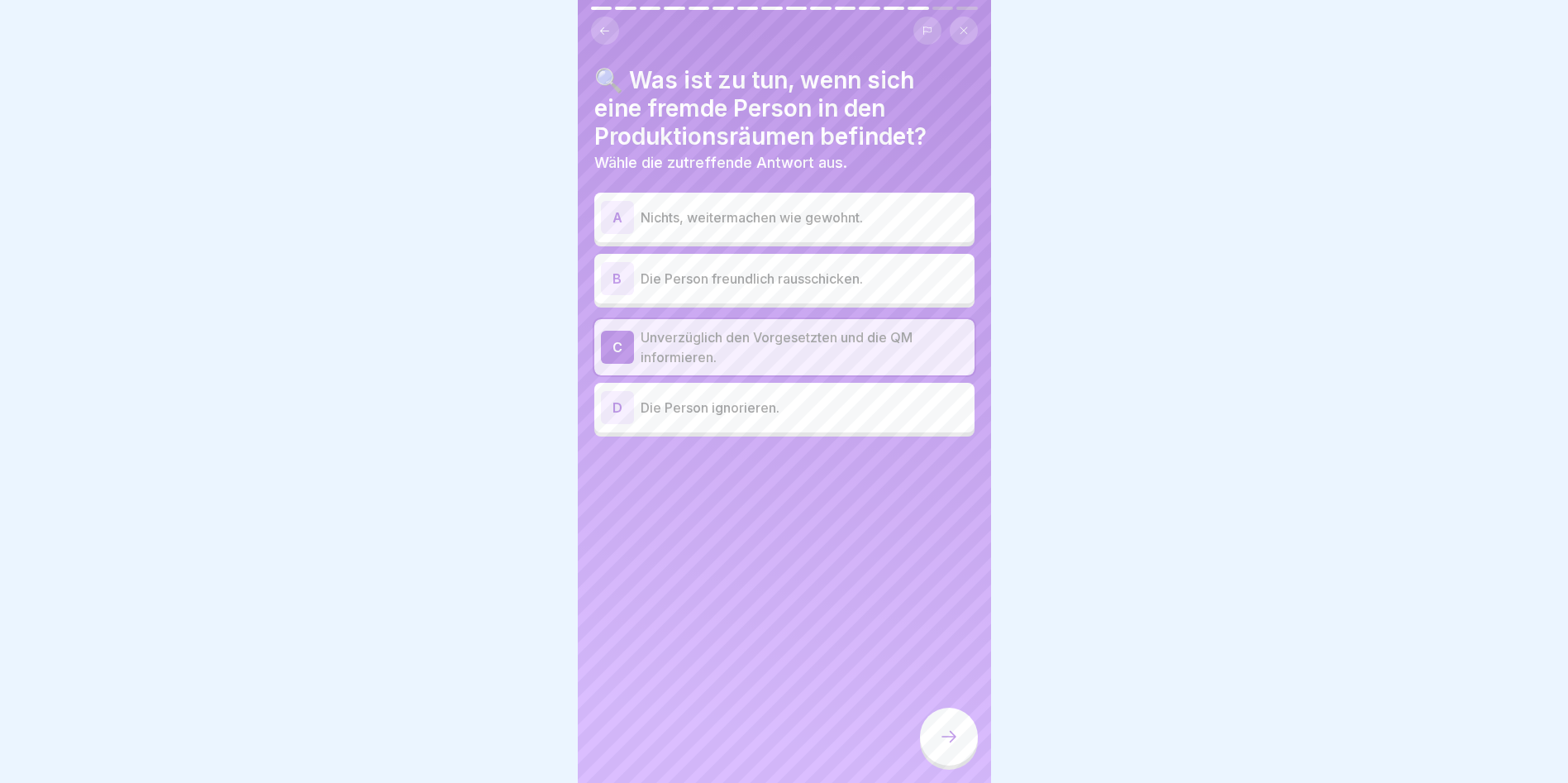
click at [895, 447] on icon at bounding box center [949, 736] width 20 height 20
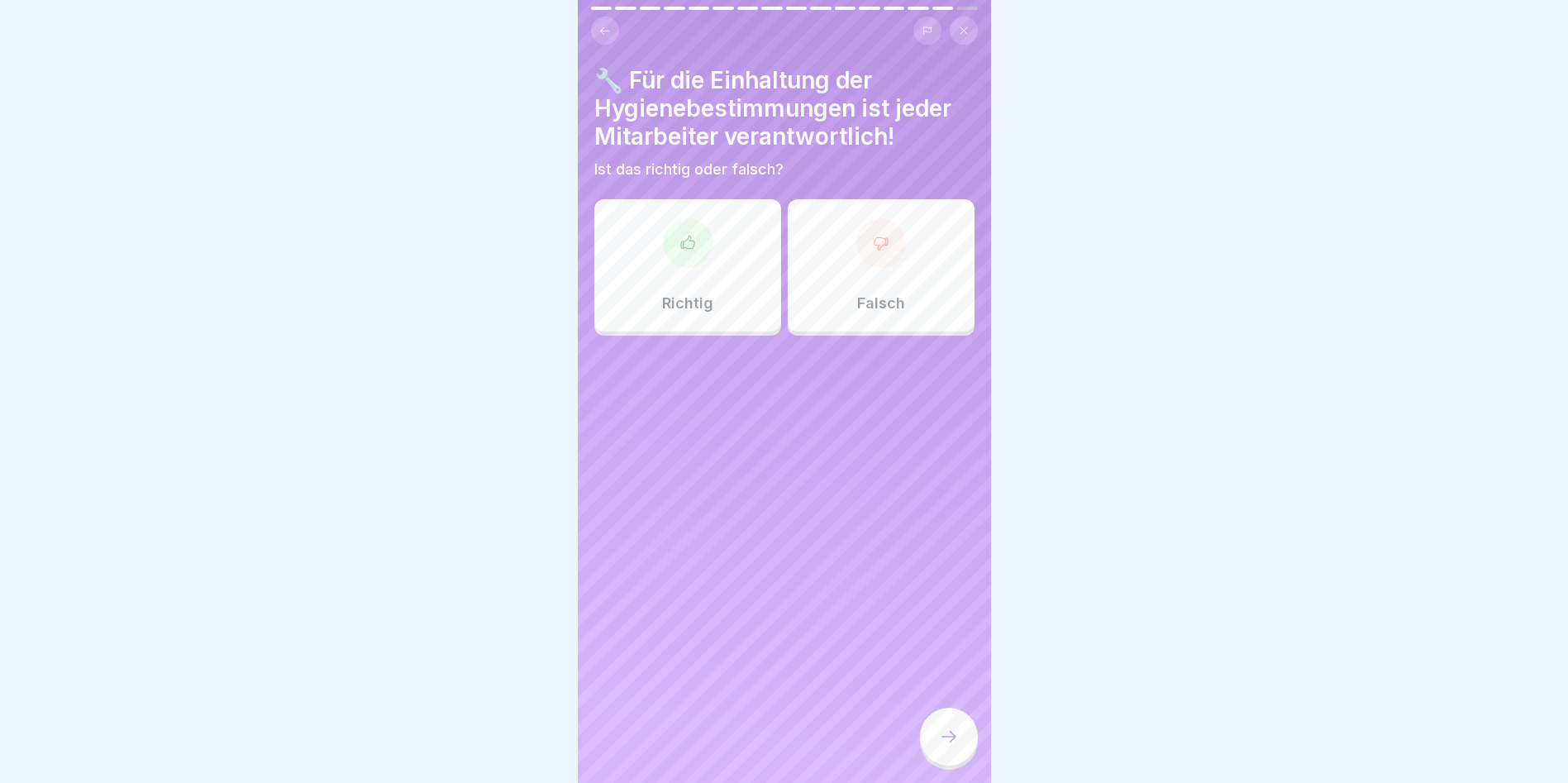
click at [671, 243] on div at bounding box center [687, 243] width 49 height 49
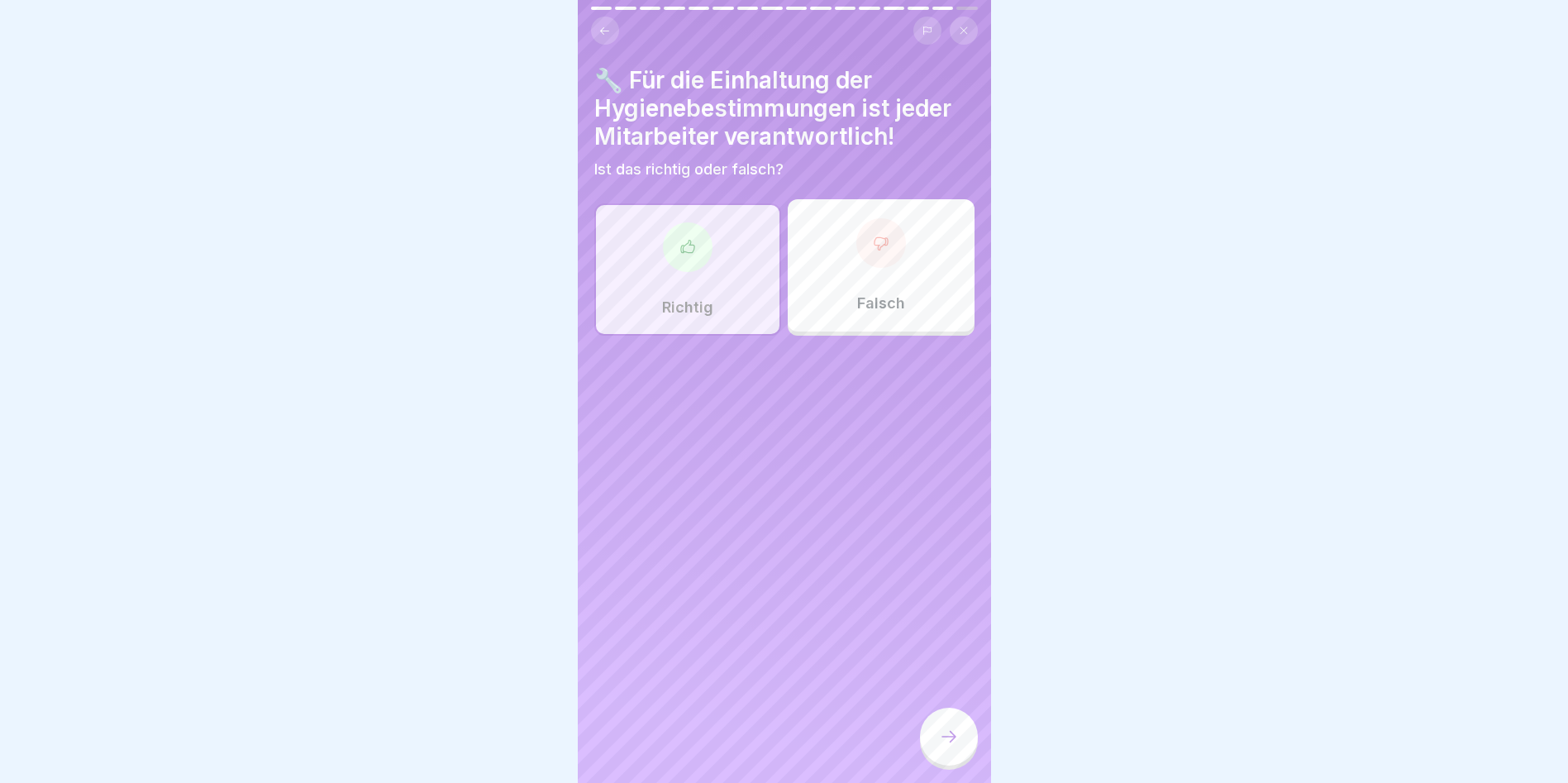
click at [895, 447] on icon at bounding box center [949, 736] width 20 height 20
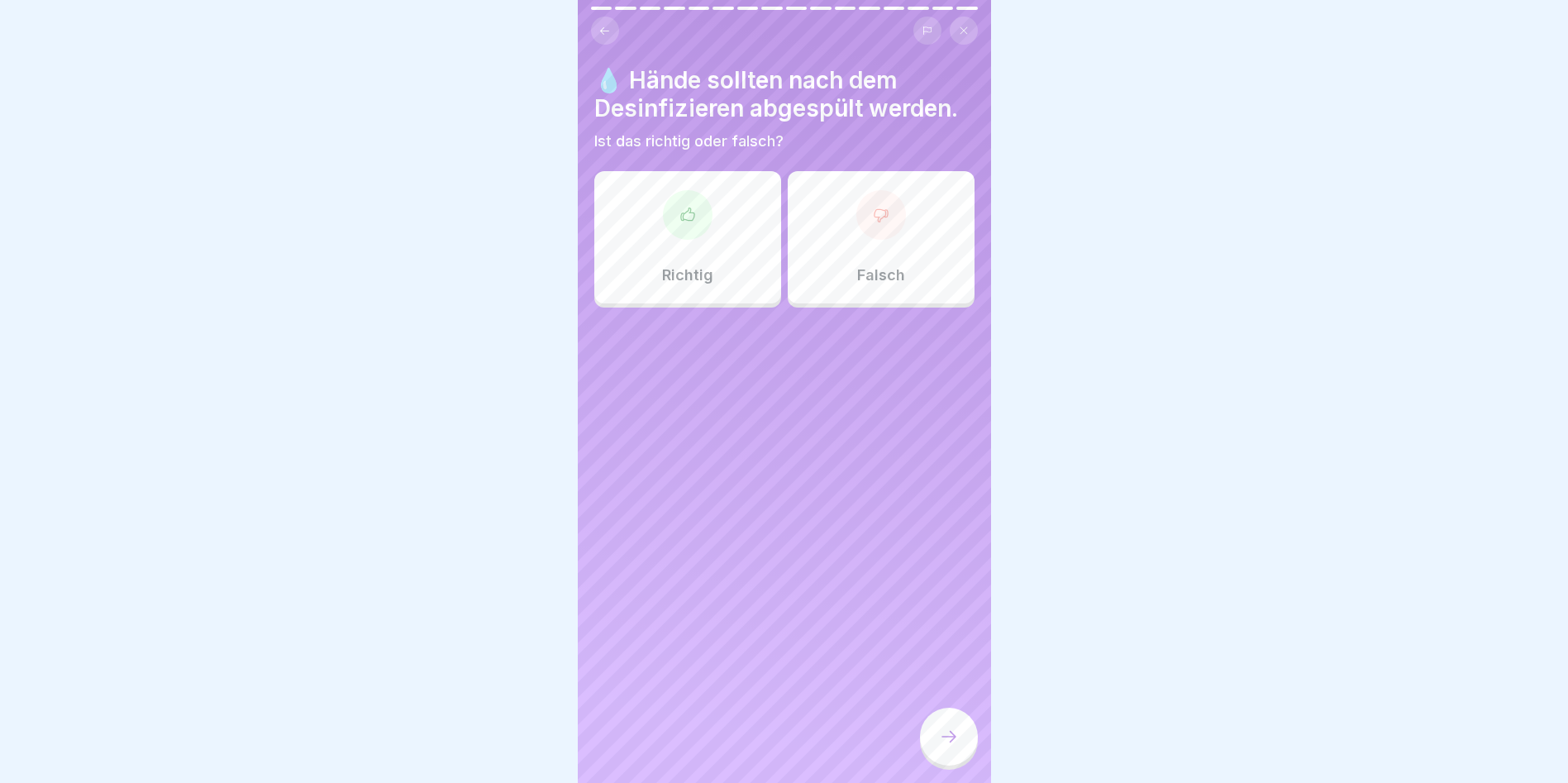
click at [873, 219] on icon at bounding box center [881, 215] width 17 height 17
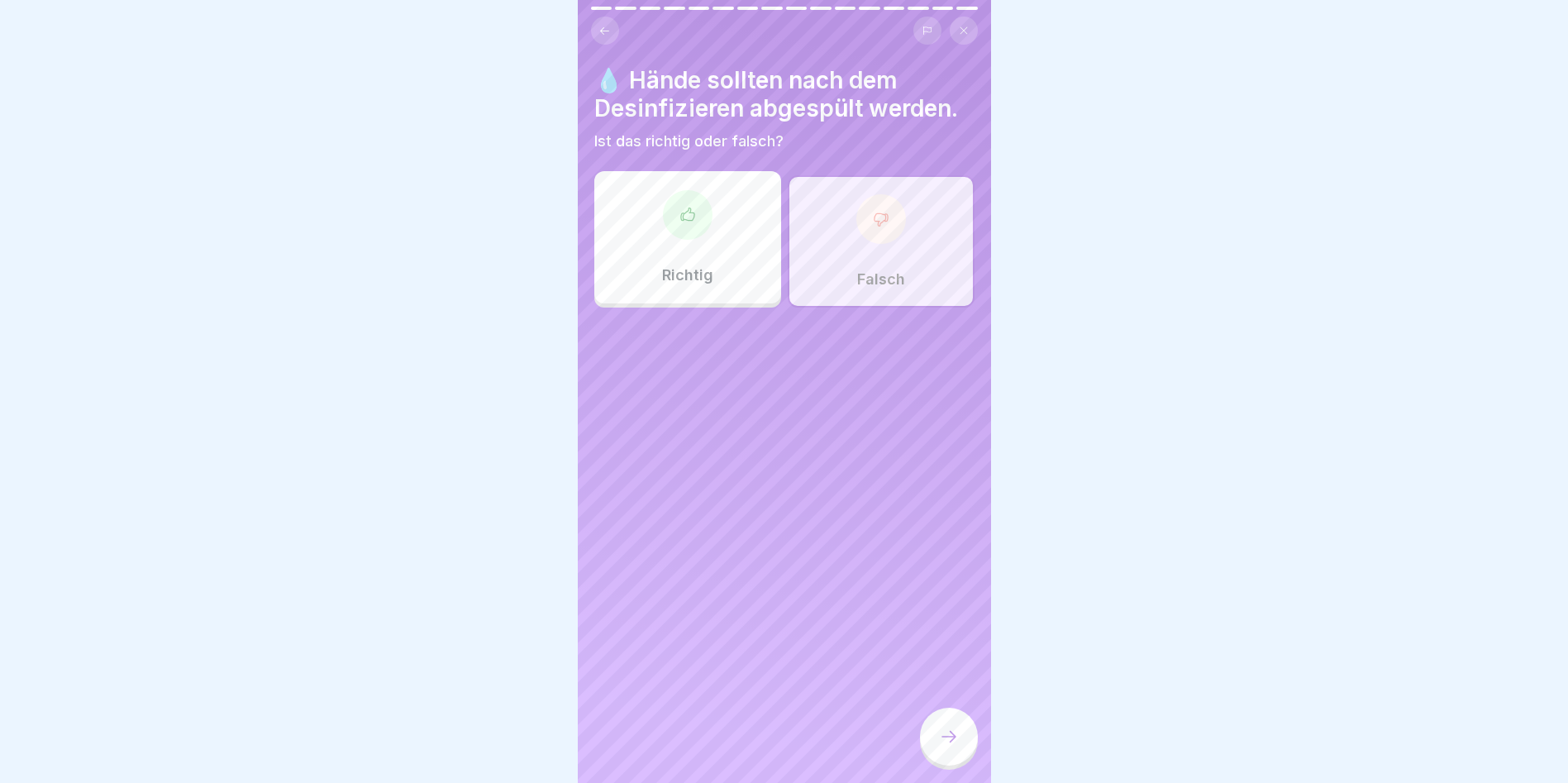
click at [895, 447] on div at bounding box center [949, 739] width 58 height 62
click at [895, 447] on div at bounding box center [949, 736] width 58 height 58
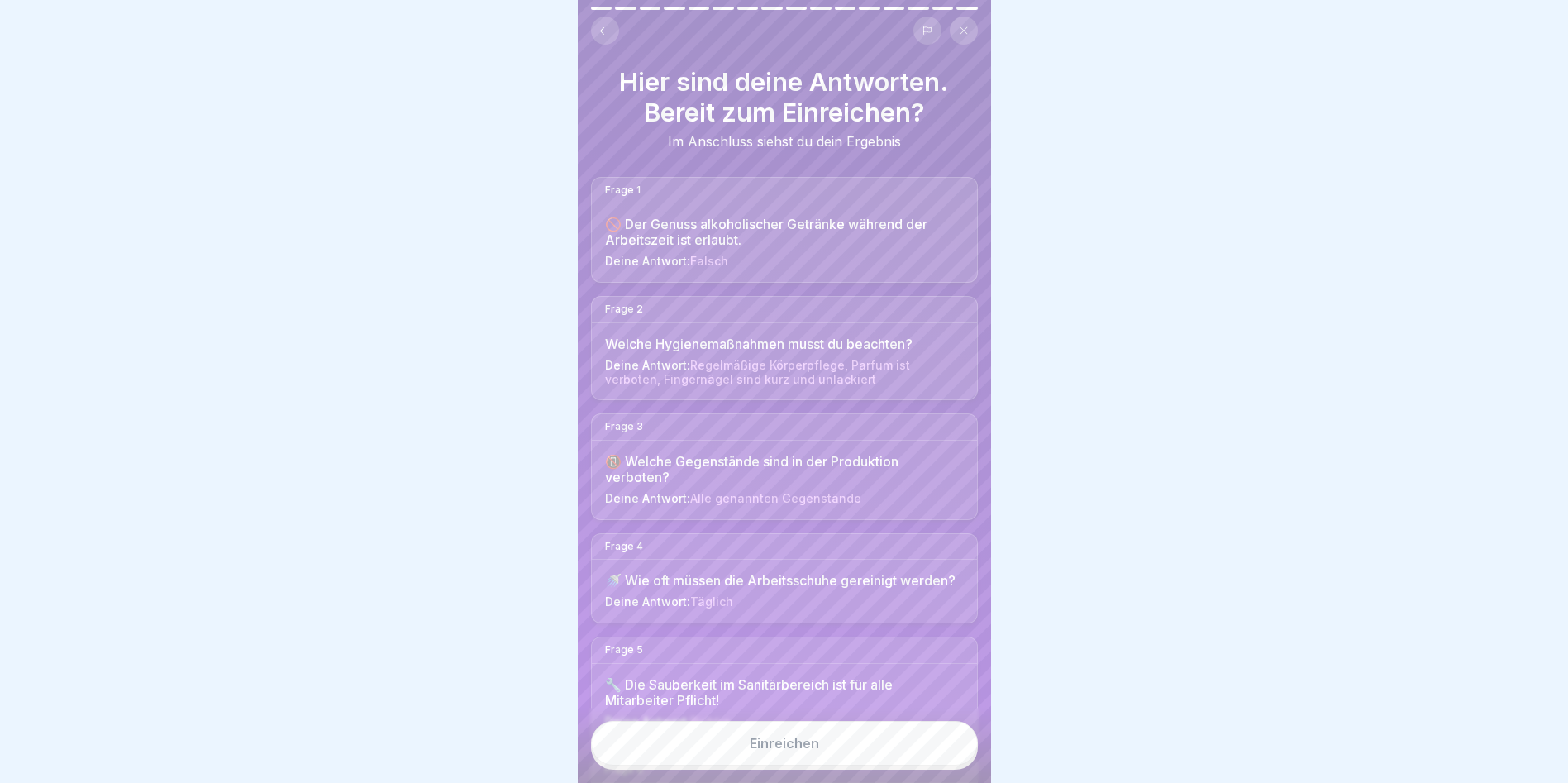
click at [858, 447] on button "Einreichen" at bounding box center [784, 743] width 387 height 44
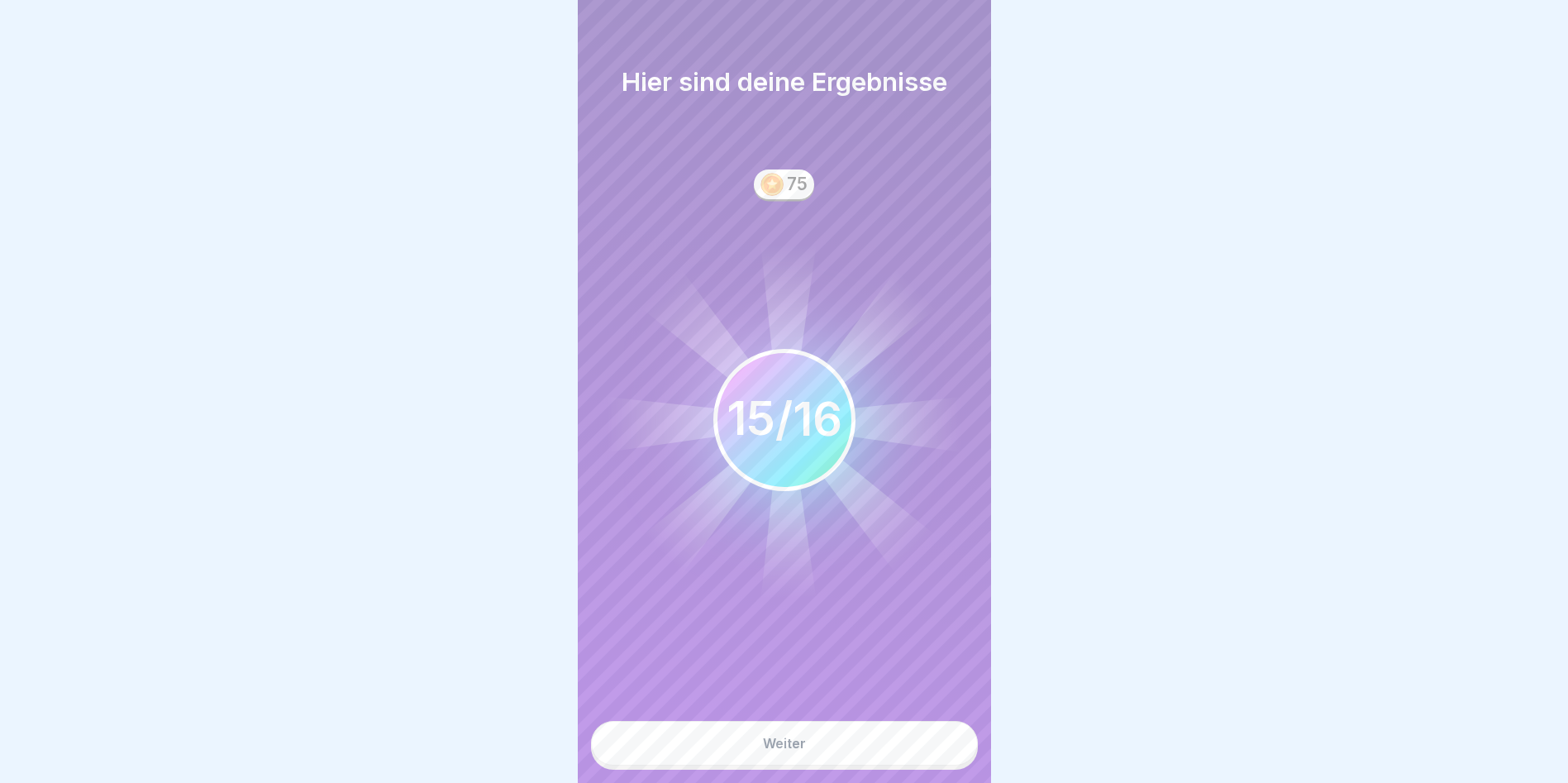
click at [822, 447] on button "Weiter" at bounding box center [784, 743] width 387 height 44
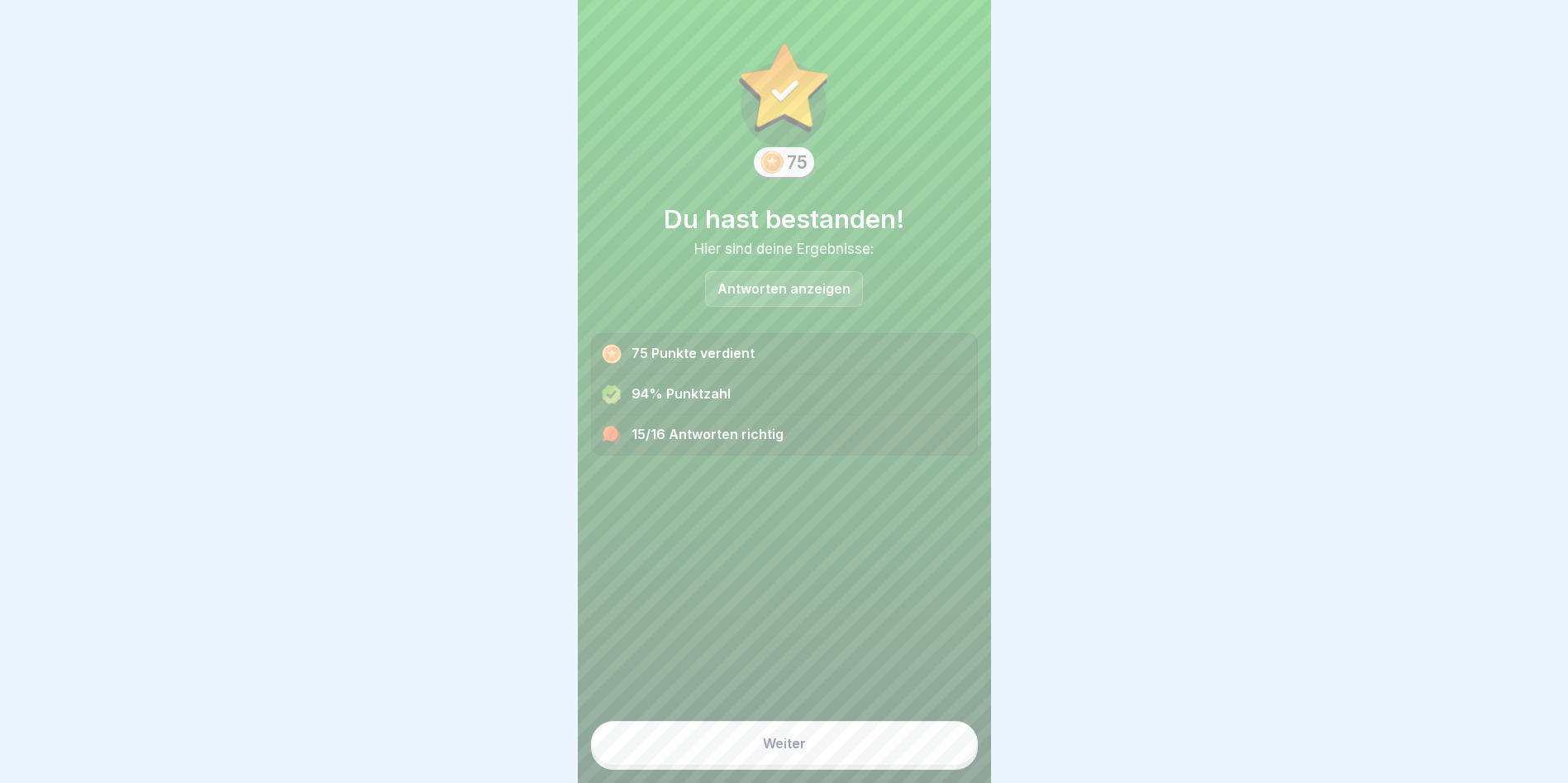
click at [800, 447] on button "Weiter" at bounding box center [784, 743] width 387 height 44
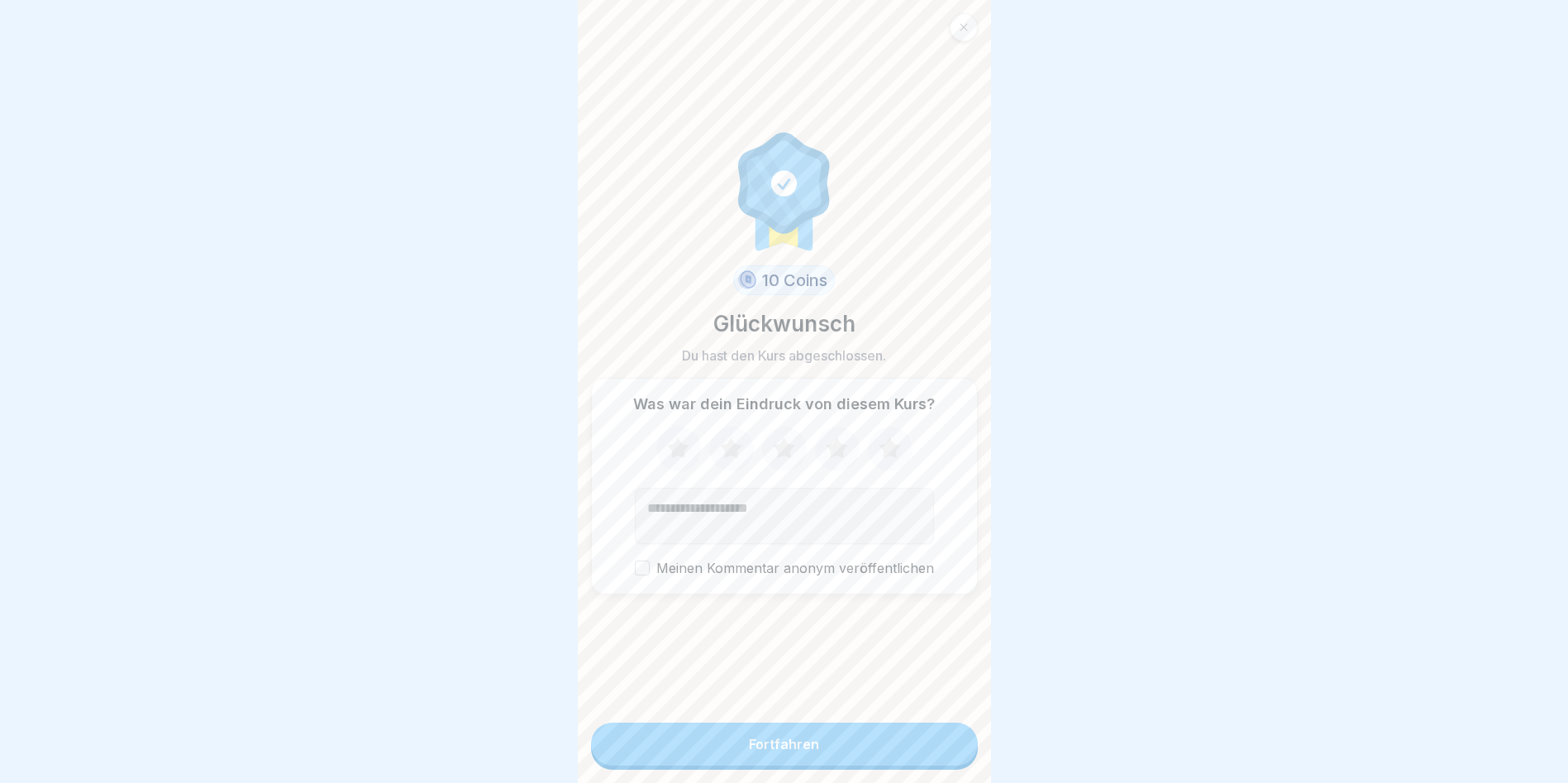
click at [658, 447] on icon at bounding box center [679, 448] width 44 height 43
click at [731, 447] on icon at bounding box center [731, 448] width 22 height 21
click at [782, 442] on icon at bounding box center [784, 448] width 44 height 43
click at [832, 446] on icon at bounding box center [837, 448] width 22 height 21
click at [812, 447] on button "Fortfahren" at bounding box center [784, 744] width 387 height 43
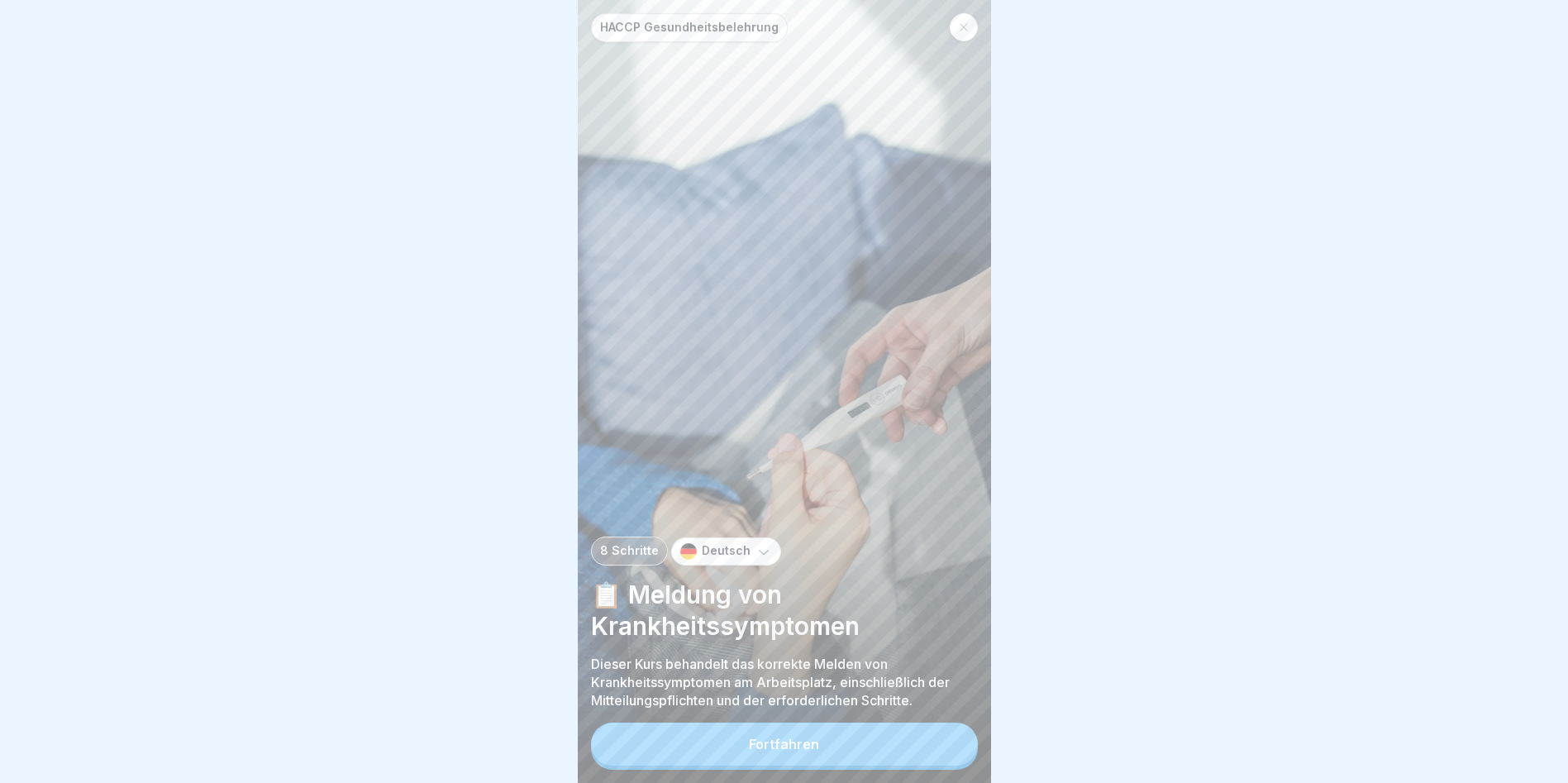
click at [812, 447] on div "Fortfahren" at bounding box center [784, 744] width 70 height 15
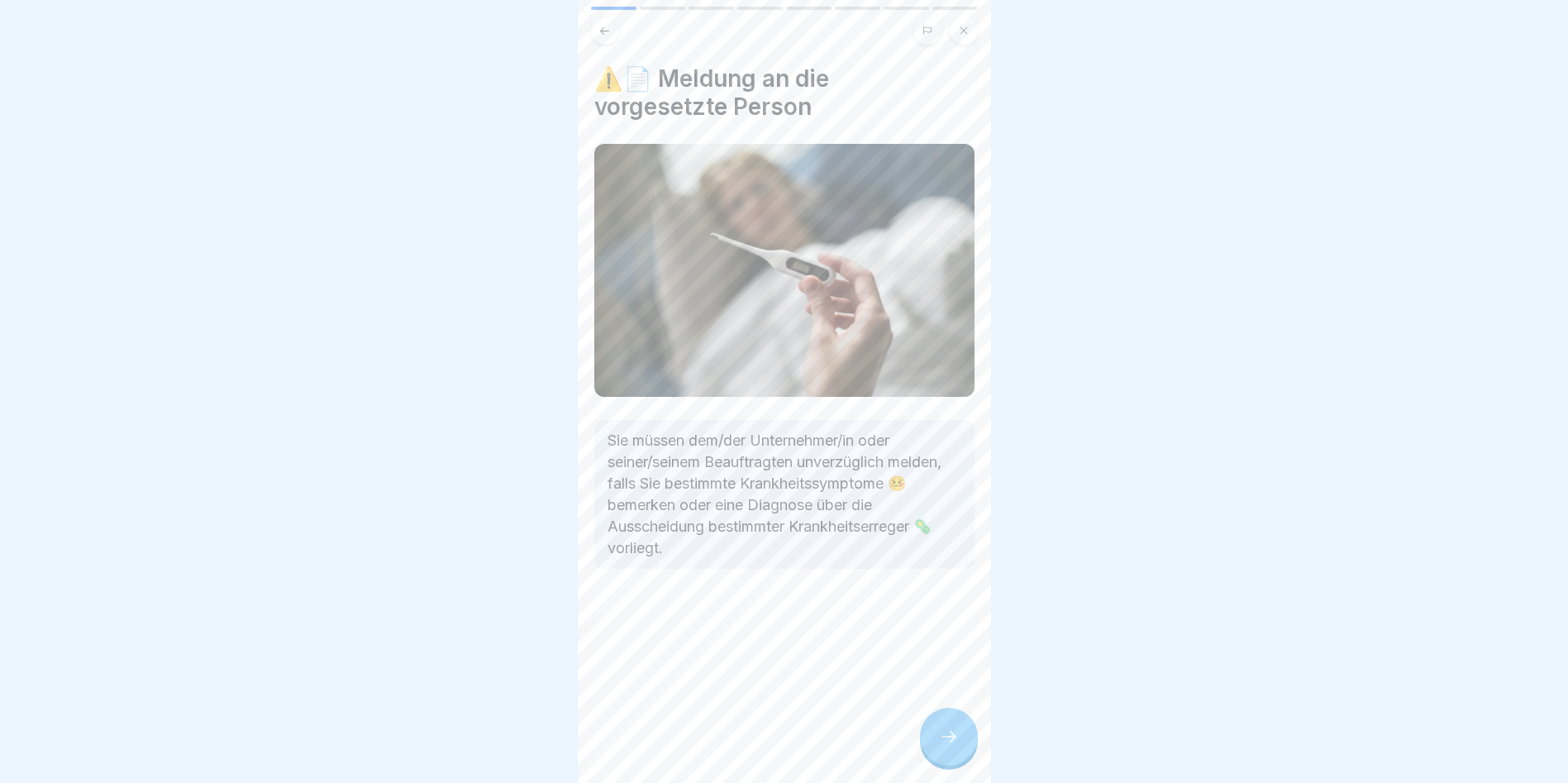
click at [895, 447] on div at bounding box center [949, 736] width 58 height 58
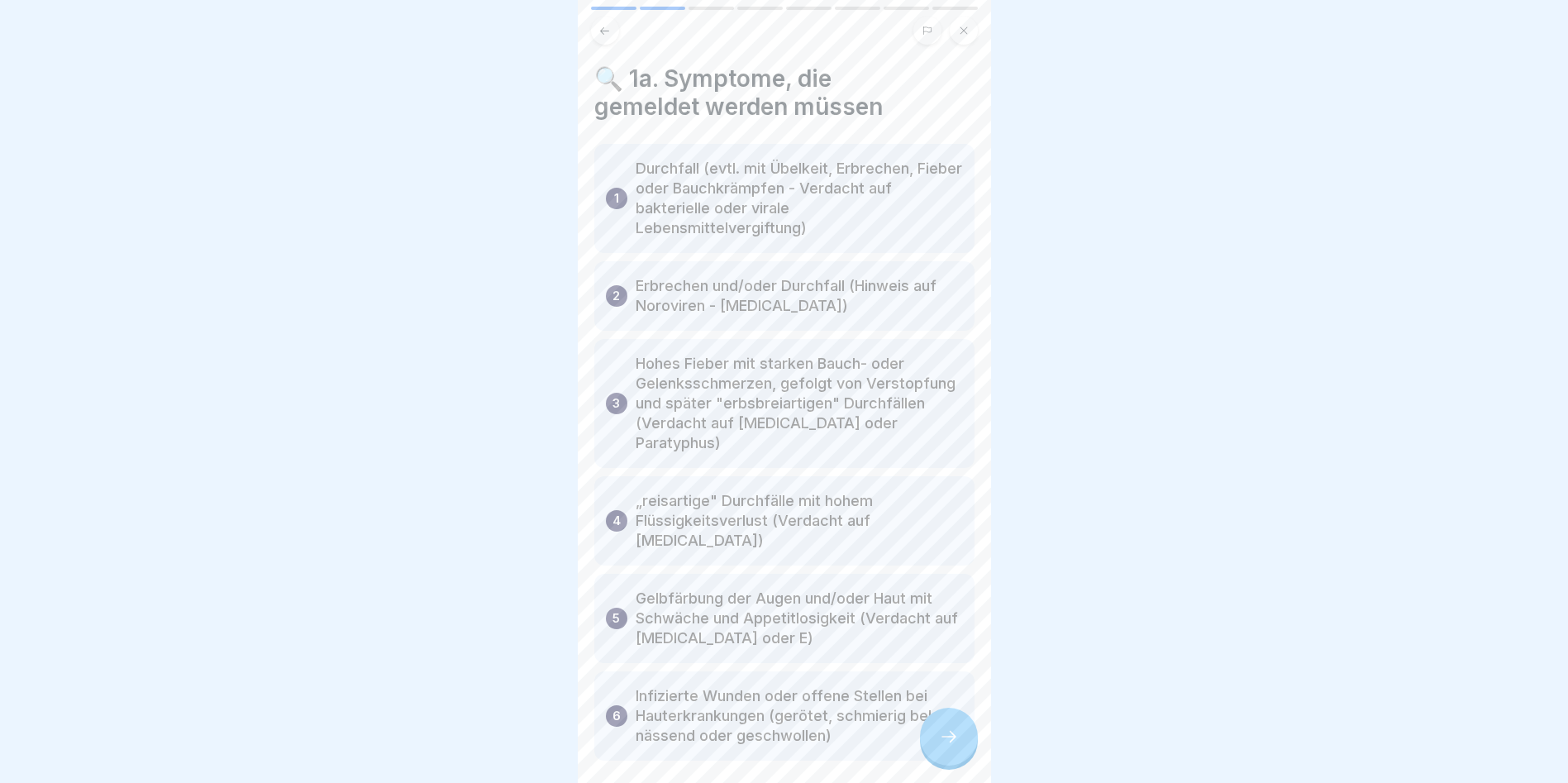
click at [895, 447] on div at bounding box center [949, 736] width 58 height 58
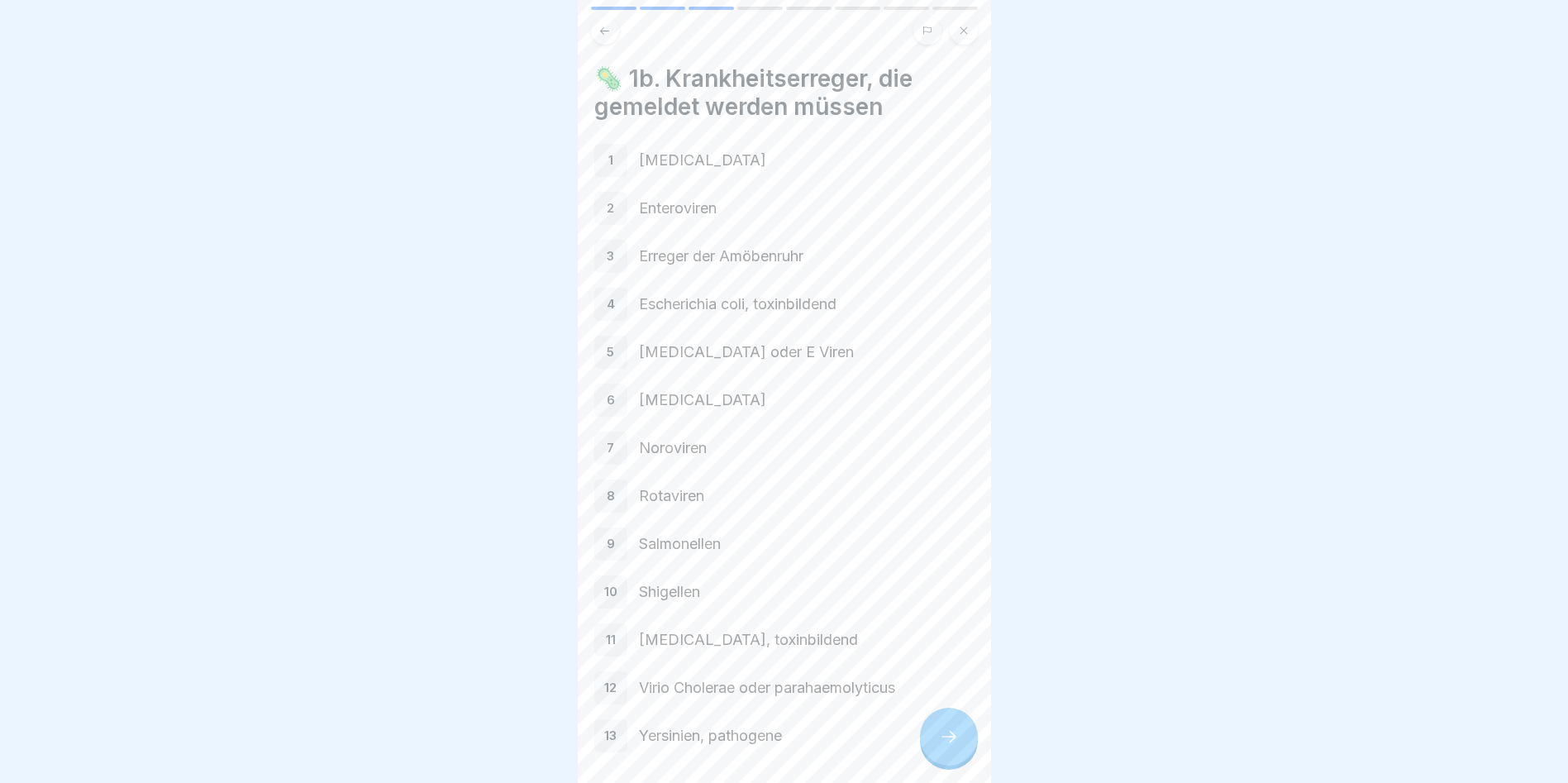
click at [895, 447] on div at bounding box center [949, 736] width 58 height 58
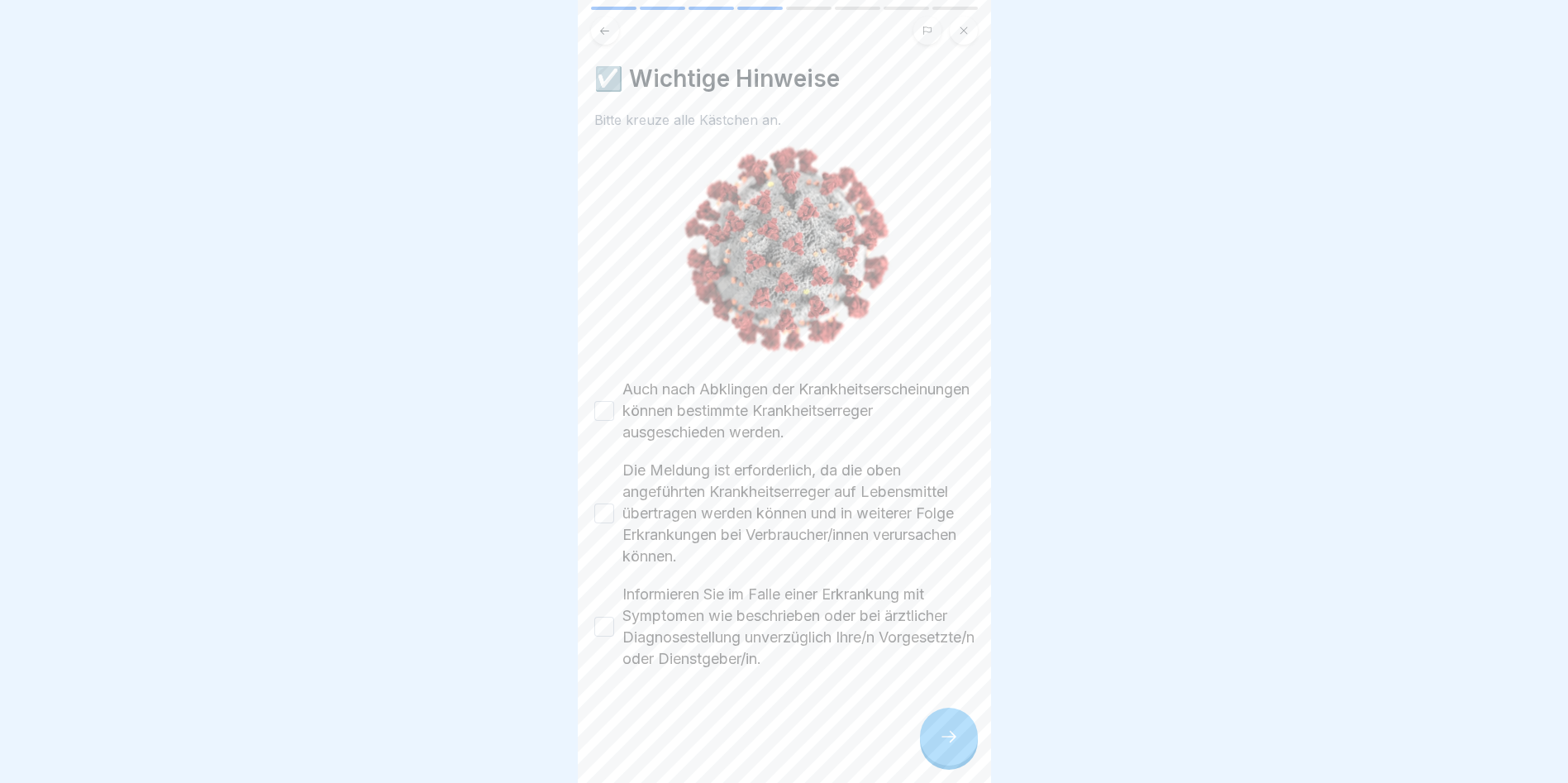
click at [608, 401] on button "Auch nach Abklingen der Krankheitserscheinungen können bestimmte Krankheitserre…" at bounding box center [604, 411] width 20 height 20
click at [611, 447] on button "Die Meldung ist erforderlich, da die oben angeführten Krankheitserreger auf Leb…" at bounding box center [604, 514] width 20 height 20
click at [606, 447] on button "Informieren Sie im Falle einer Erkrankung mit Symptomen wie beschrieben oder be…" at bounding box center [604, 627] width 20 height 20
click at [895, 447] on icon at bounding box center [949, 736] width 20 height 20
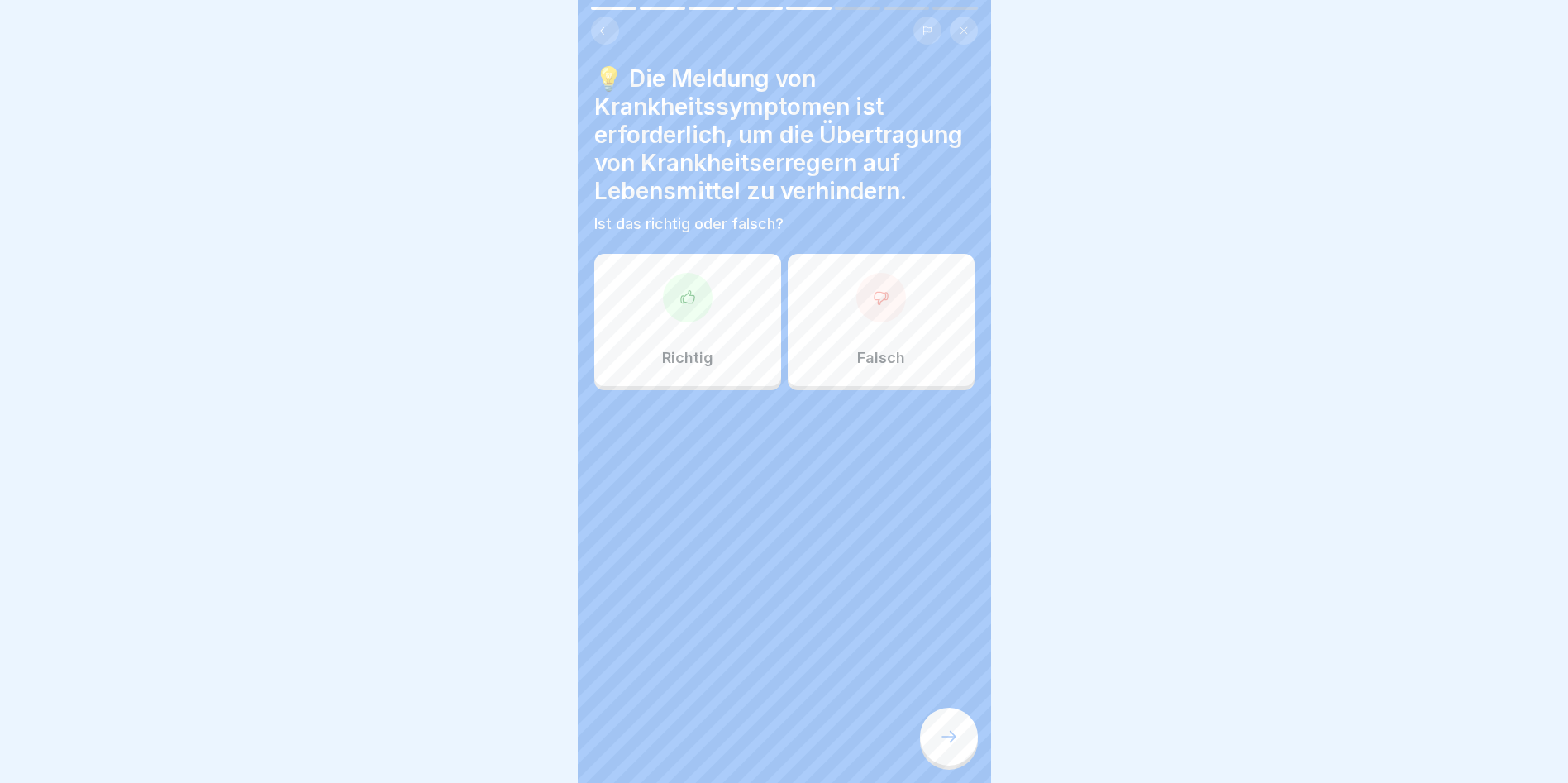
click at [688, 322] on div at bounding box center [687, 297] width 49 height 49
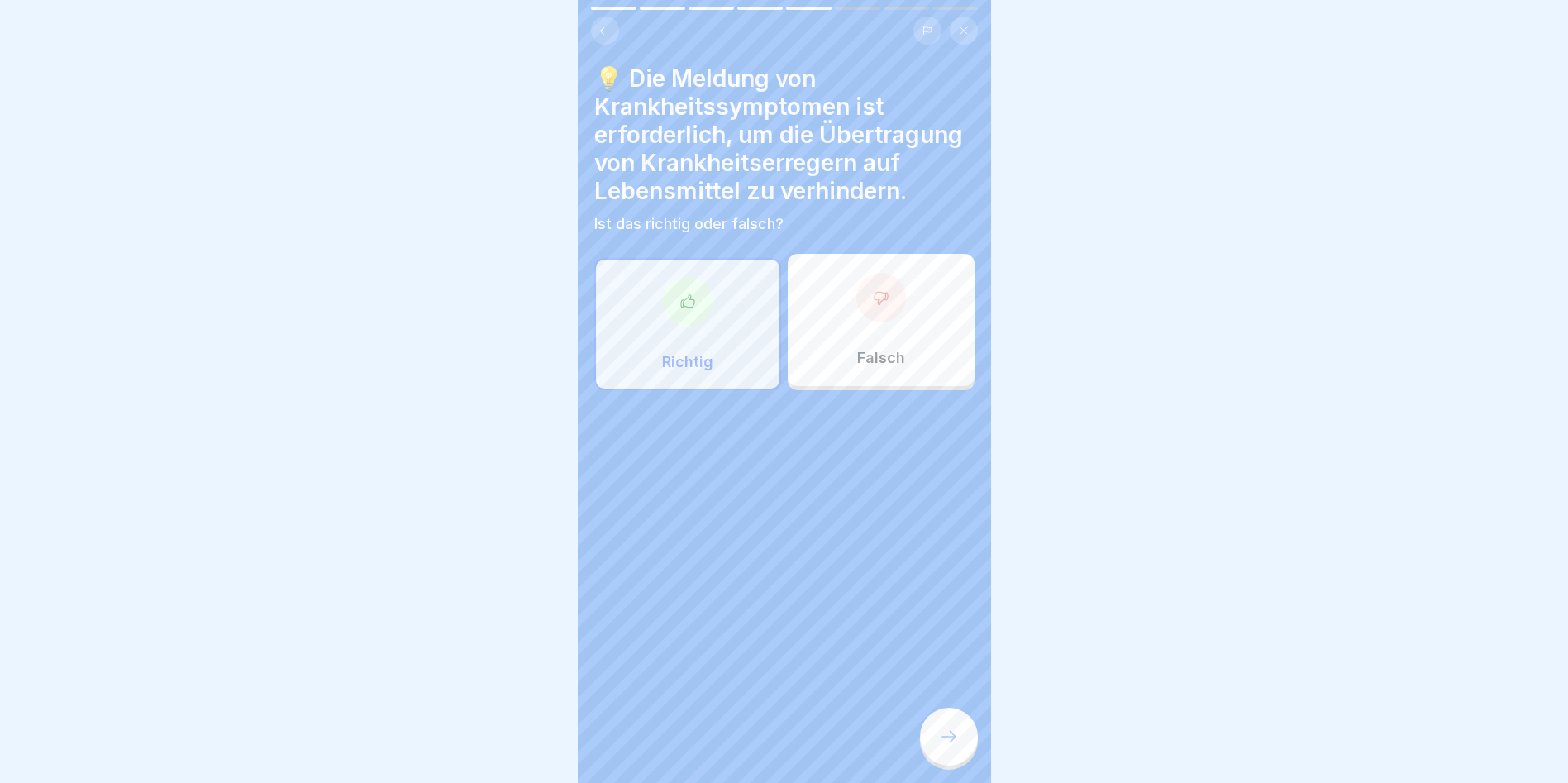
click at [895, 447] on div at bounding box center [949, 736] width 58 height 58
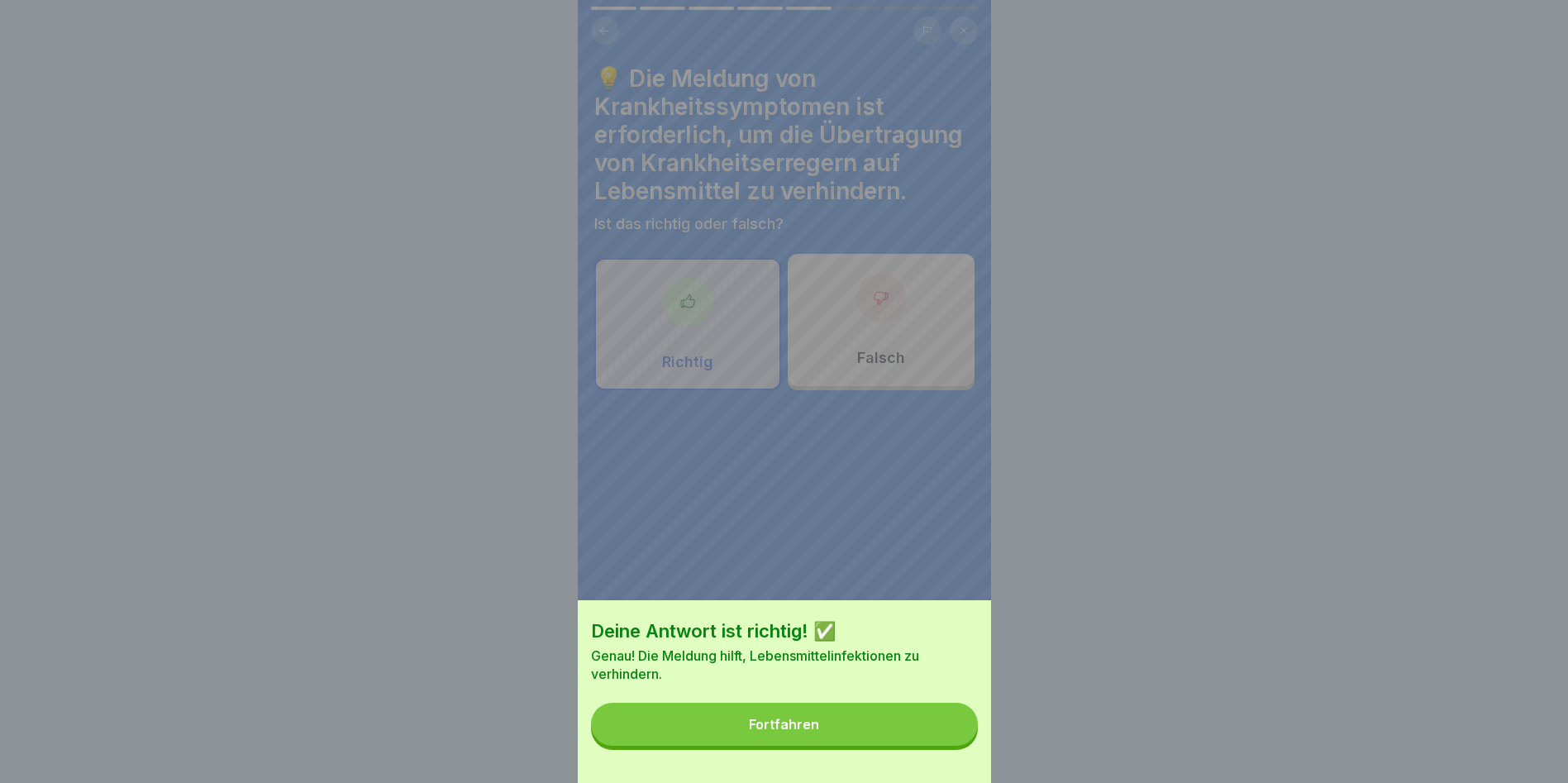
click at [895, 447] on button "Fortfahren" at bounding box center [784, 724] width 387 height 43
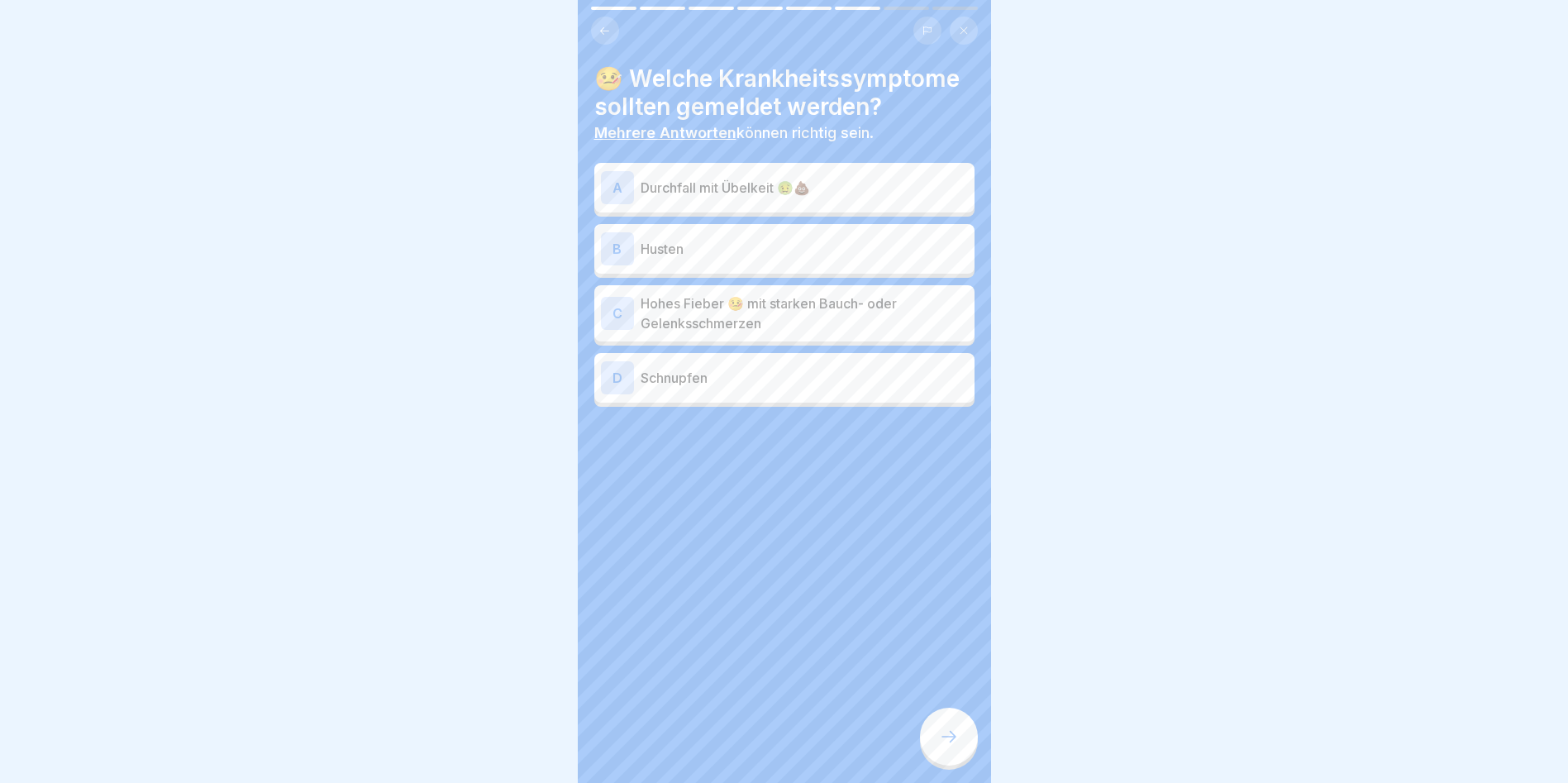
click at [757, 185] on p "Durchfall mit Übelkeit 🤢💩" at bounding box center [804, 187] width 327 height 20
click at [760, 303] on p "Hohes Fieber 🤒 mit starken Bauch- oder Gelenksschmerzen" at bounding box center [804, 313] width 327 height 39
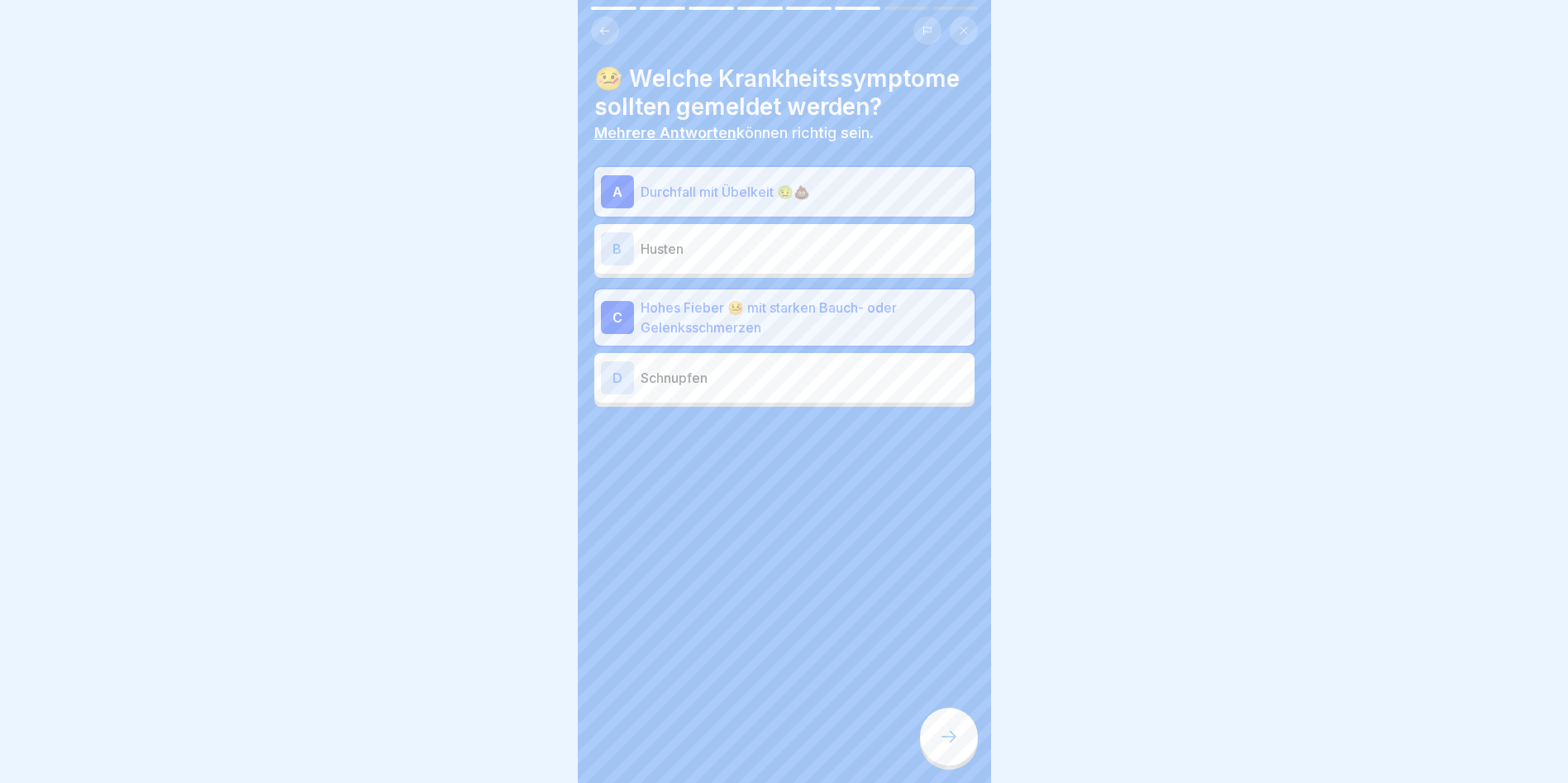
click at [715, 242] on p "Husten" at bounding box center [804, 249] width 327 height 20
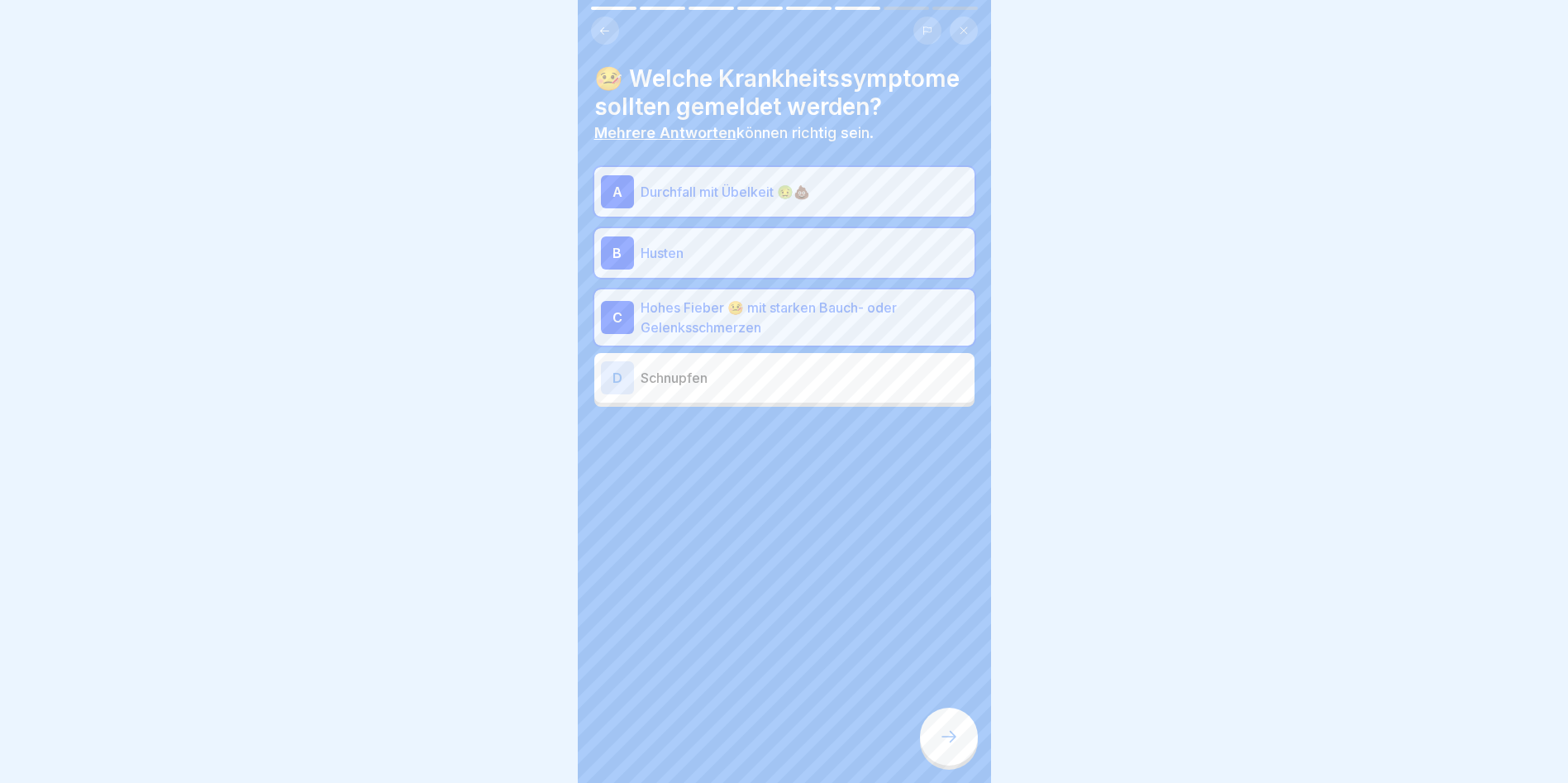
click at [895, 447] on icon at bounding box center [949, 736] width 20 height 20
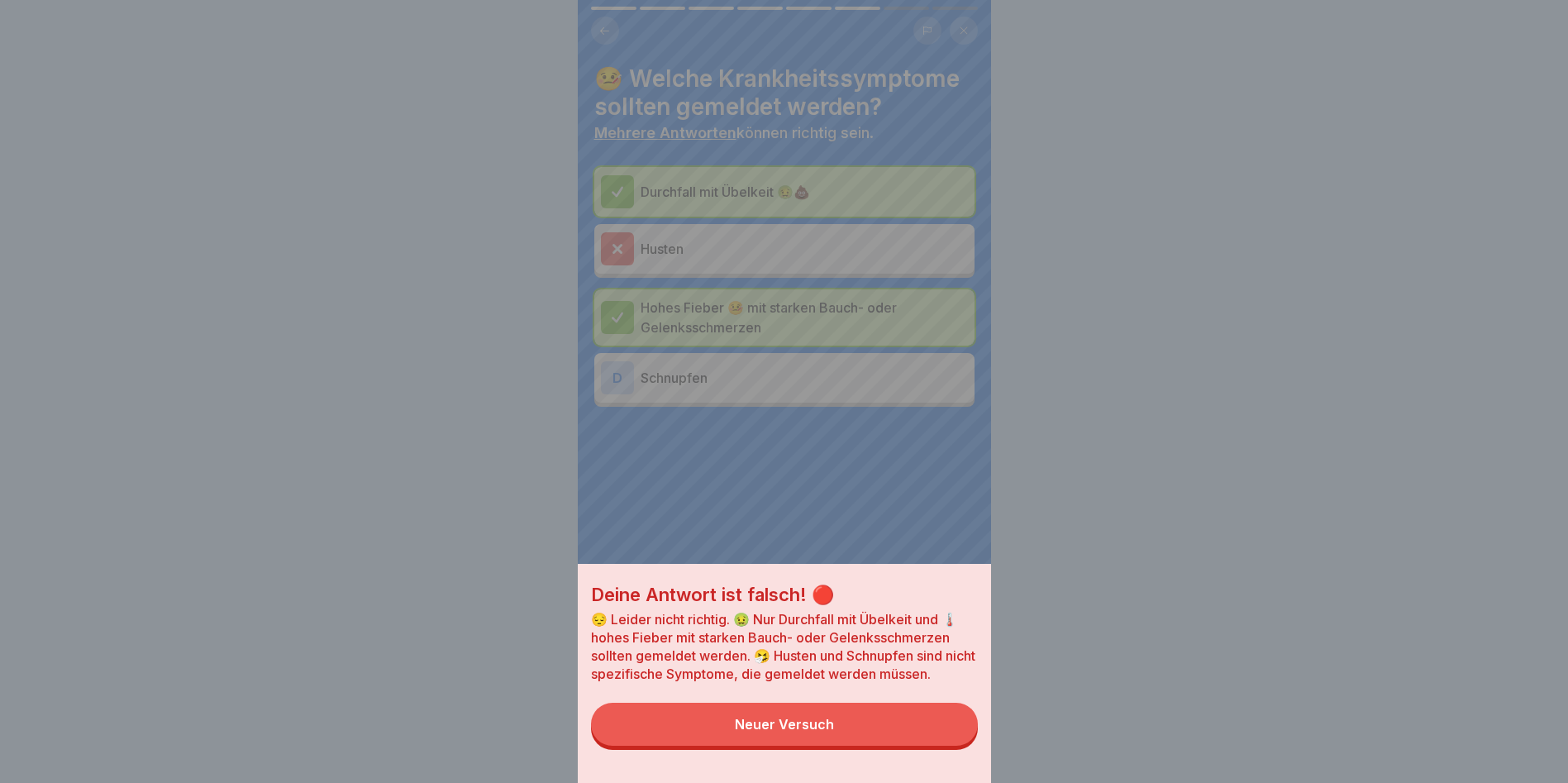
click at [716, 245] on div "Deine Antwort ist falsch! 🔴 😔 Leider nicht richtig. 🤢 Nur Durchfall mit Übelkei…" at bounding box center [785, 392] width 413 height 783
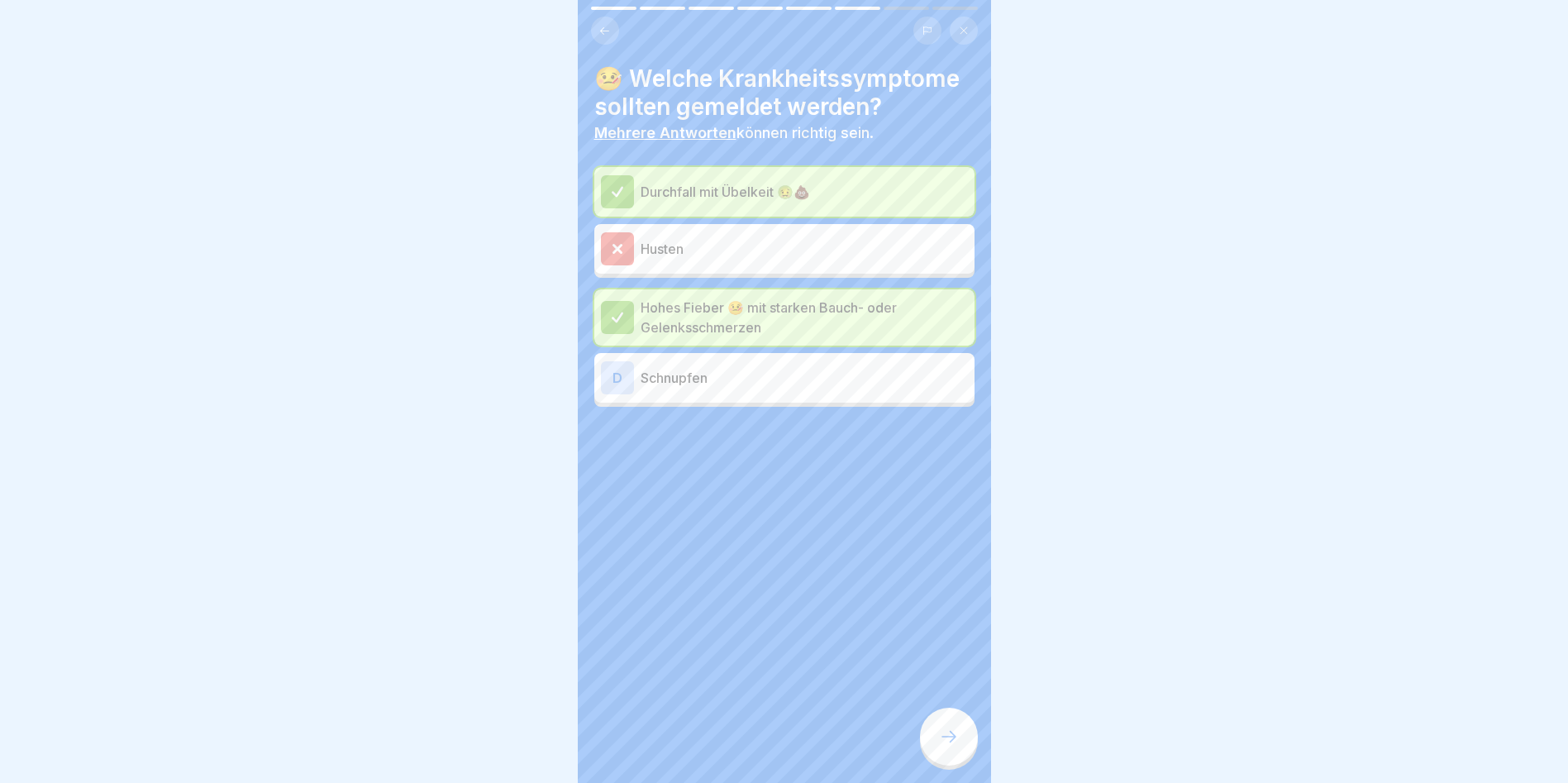
click at [895, 447] on icon at bounding box center [949, 736] width 20 height 20
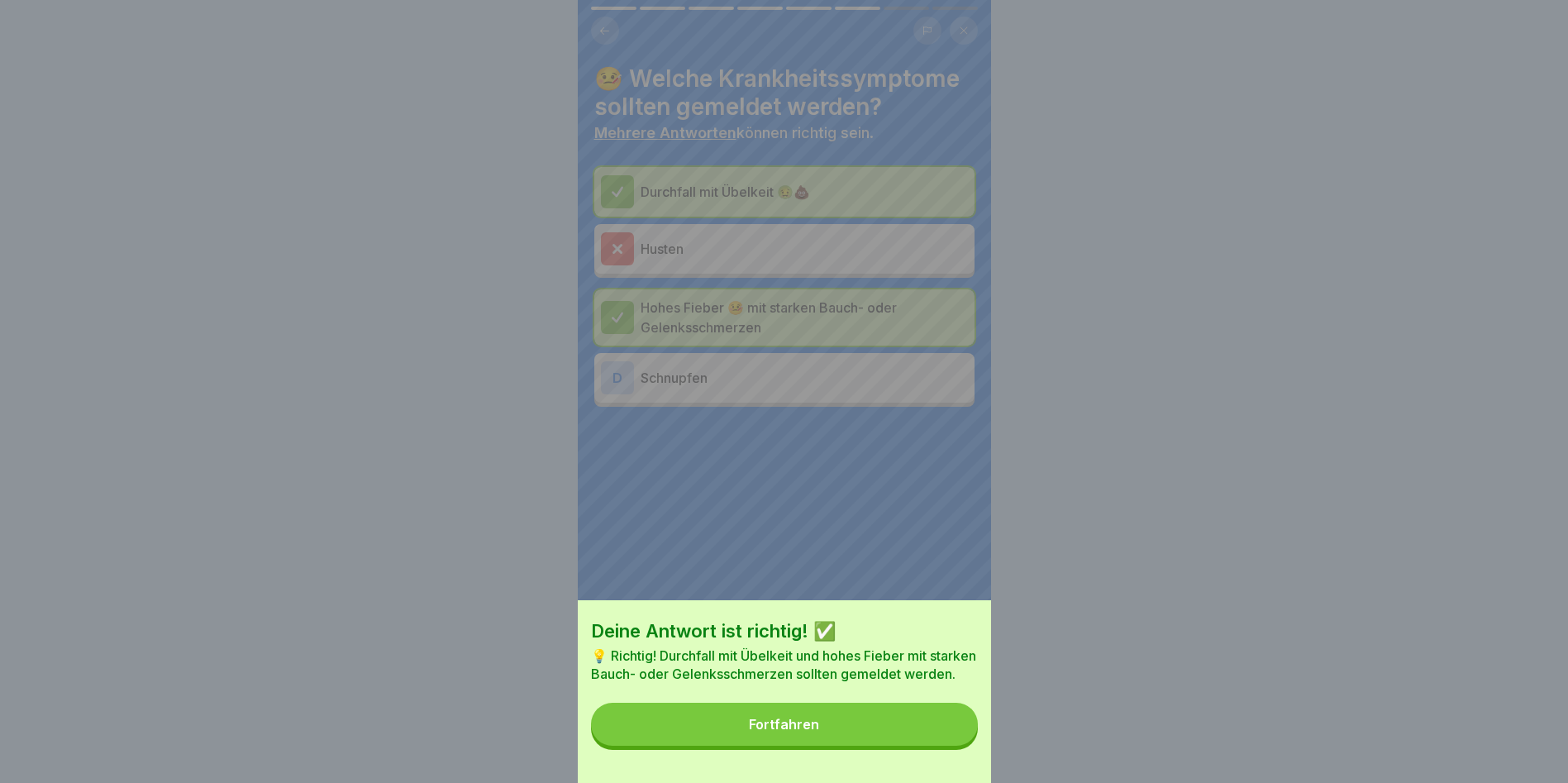
click at [895, 447] on button "Fortfahren" at bounding box center [784, 724] width 387 height 43
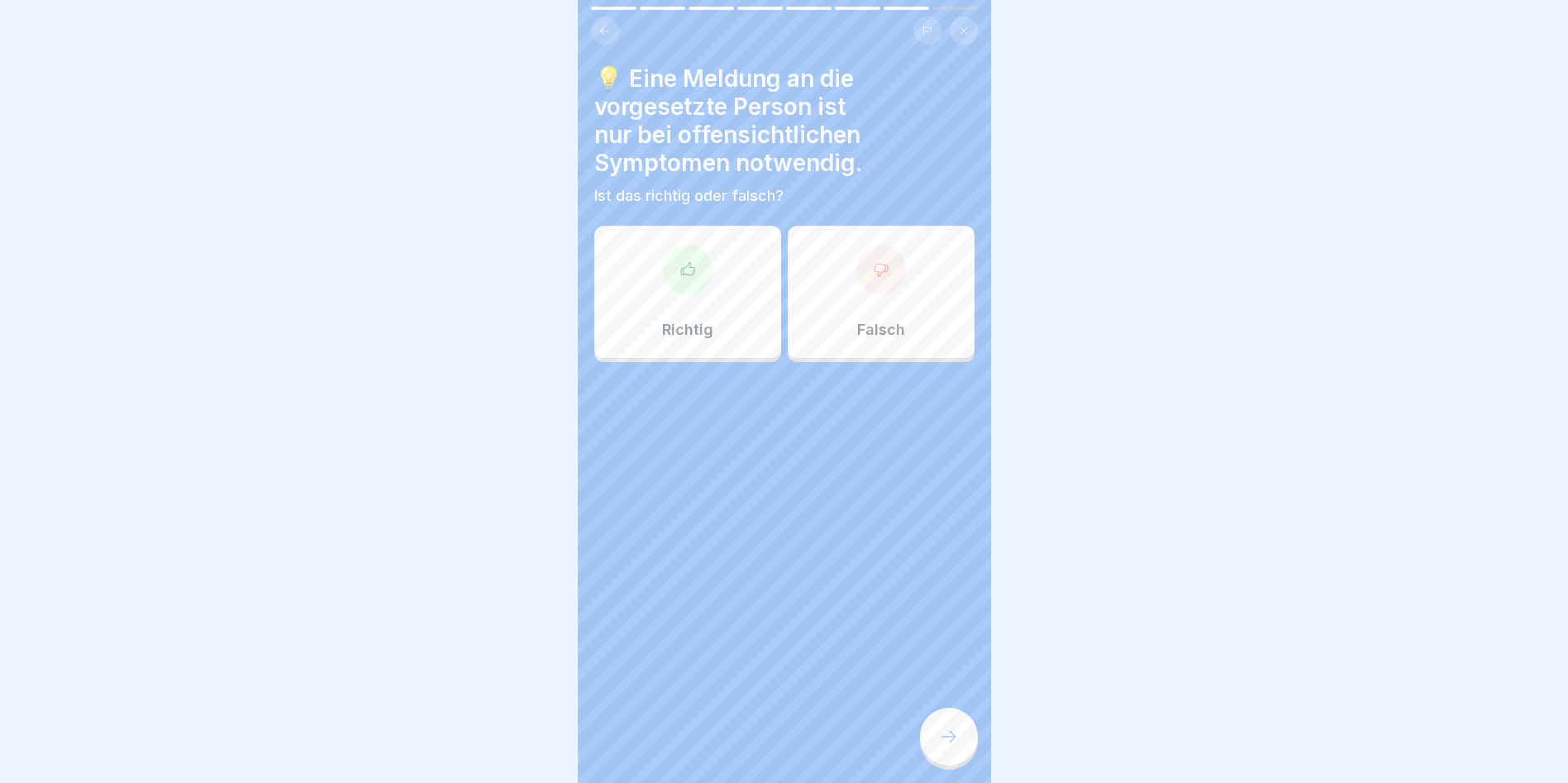
click at [734, 297] on div "Richtig" at bounding box center [687, 292] width 187 height 132
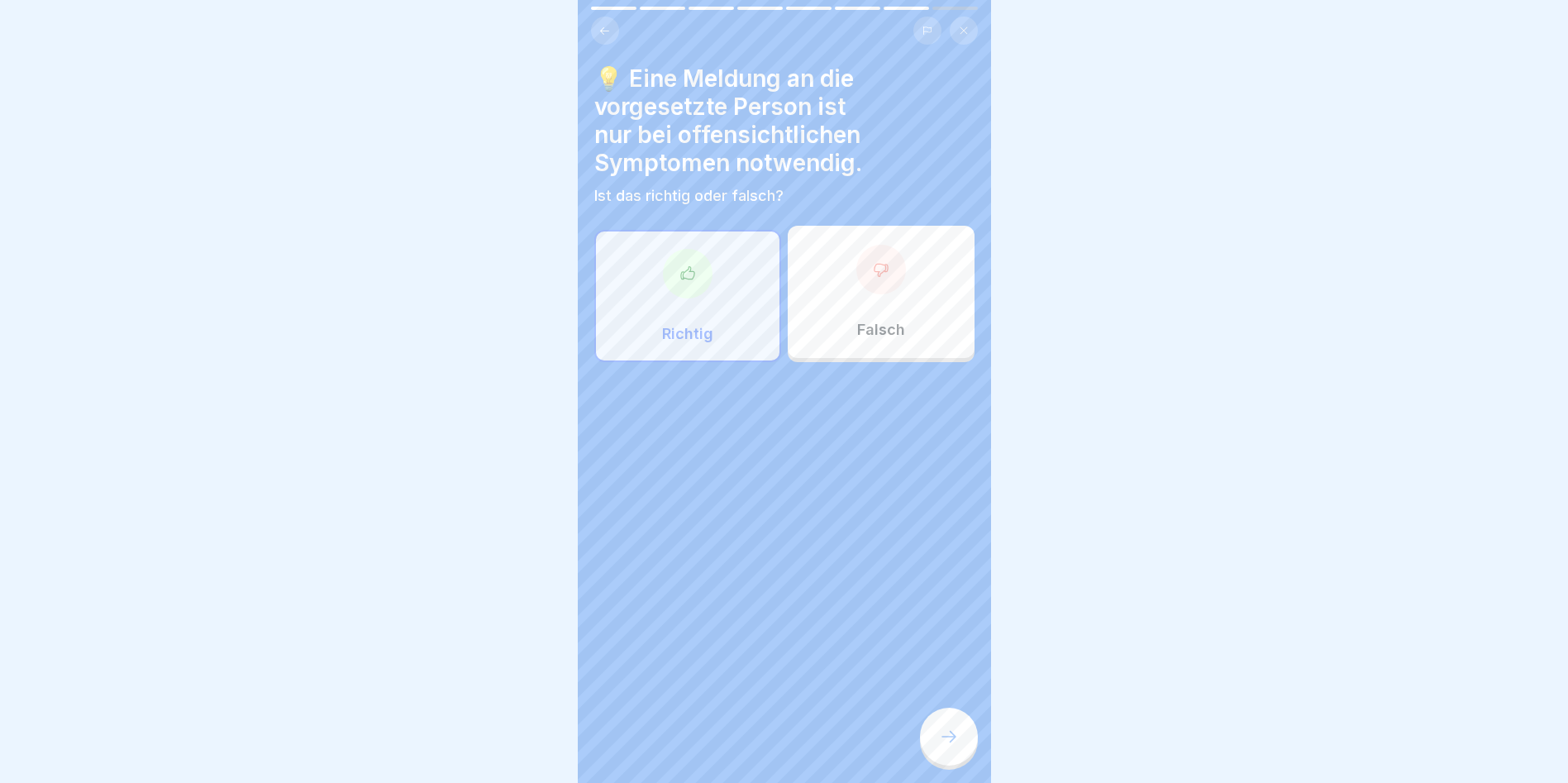
click at [895, 447] on div at bounding box center [949, 736] width 58 height 58
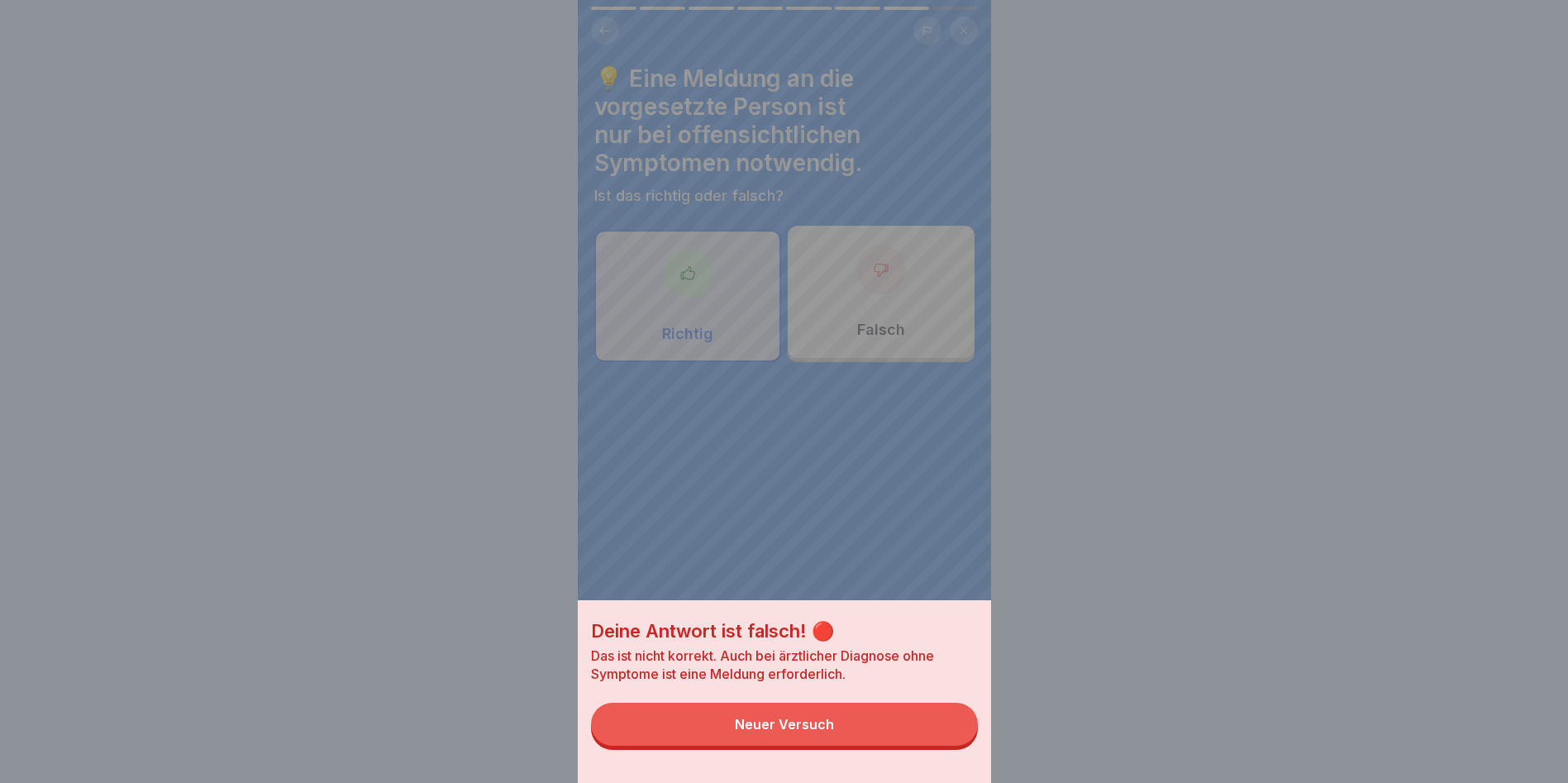
click at [895, 447] on button "Neuer Versuch" at bounding box center [784, 724] width 387 height 43
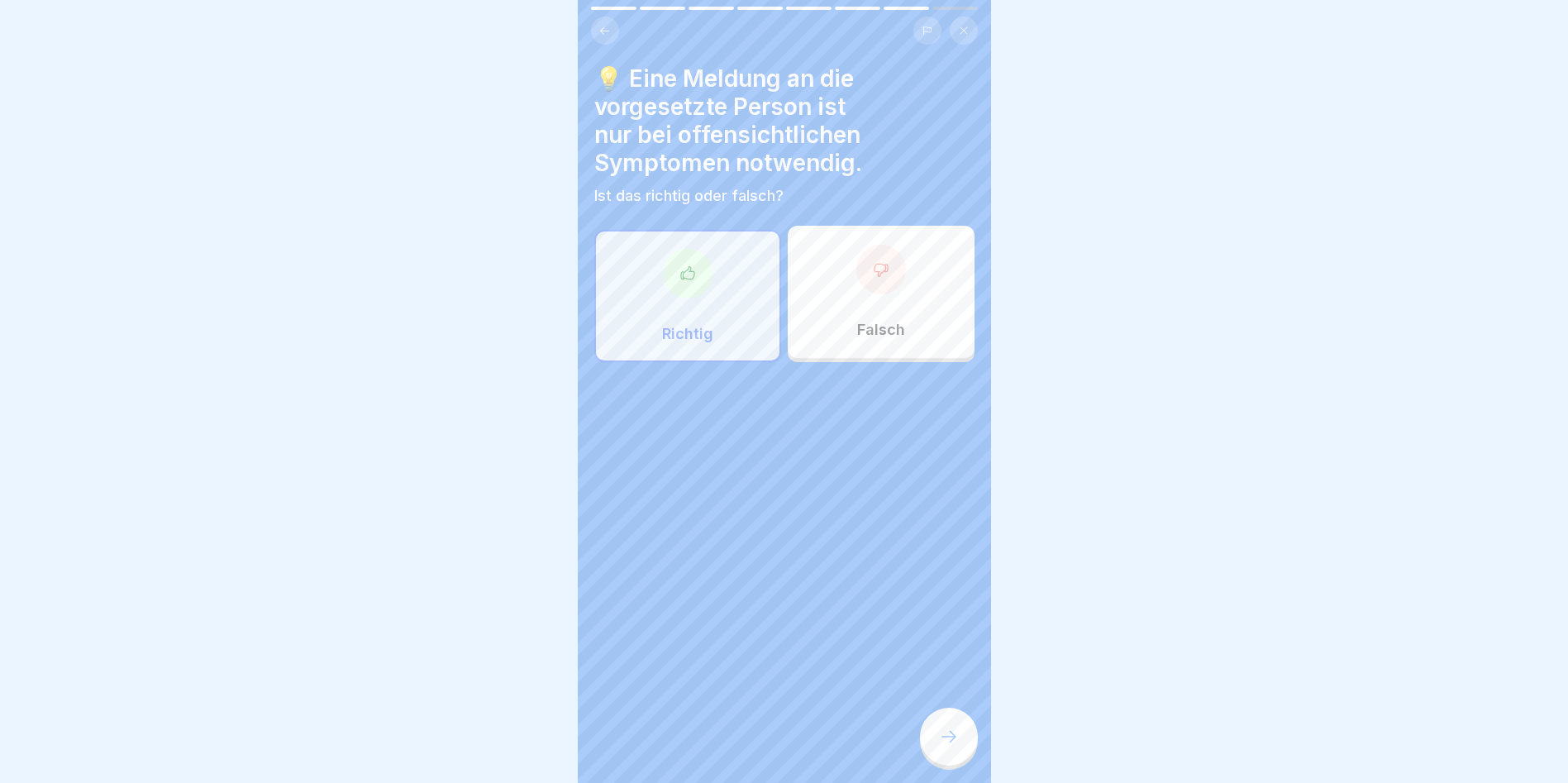
click at [874, 269] on icon at bounding box center [880, 269] width 13 height 13
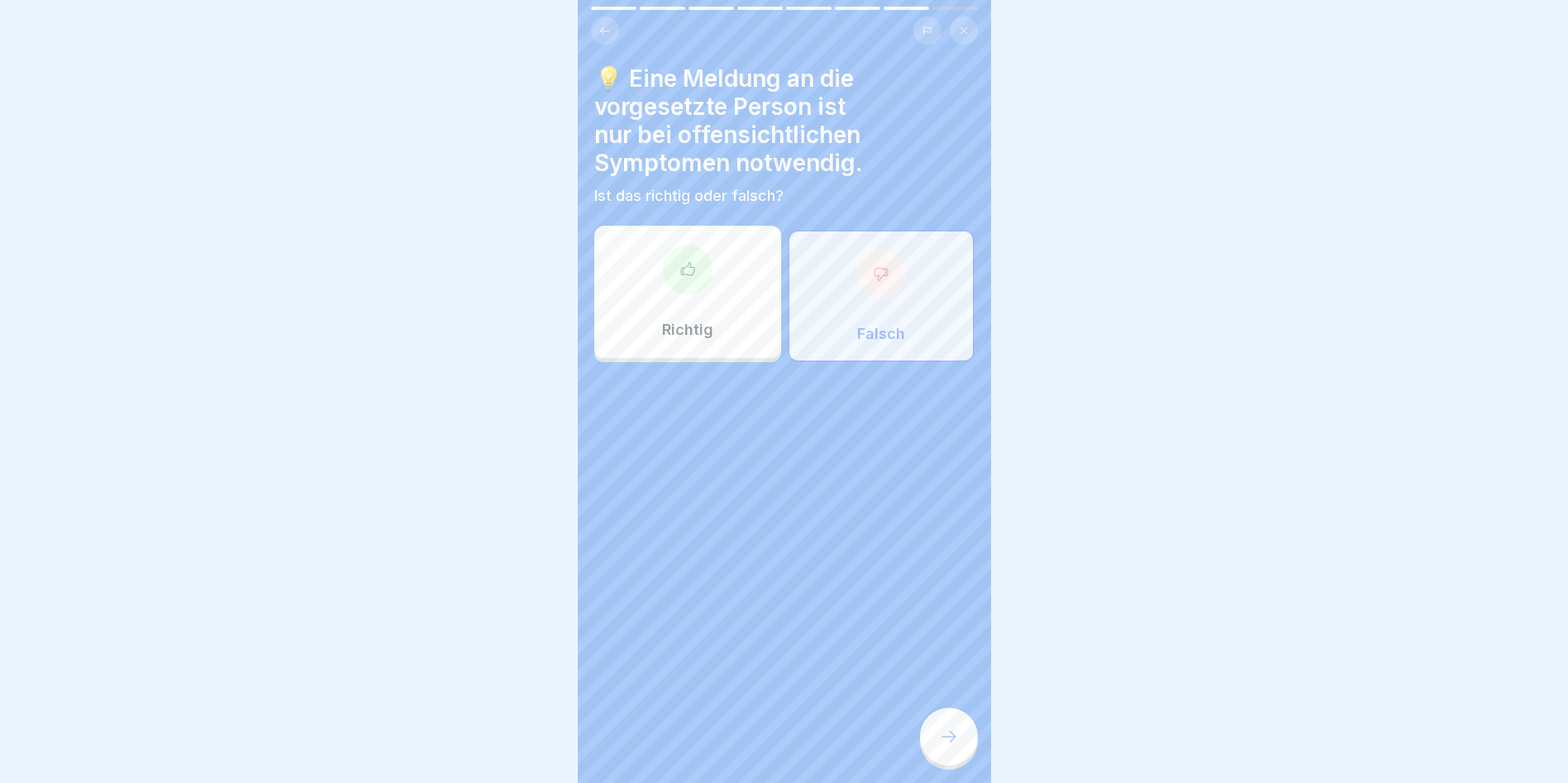
click at [895, 447] on icon at bounding box center [949, 736] width 20 height 20
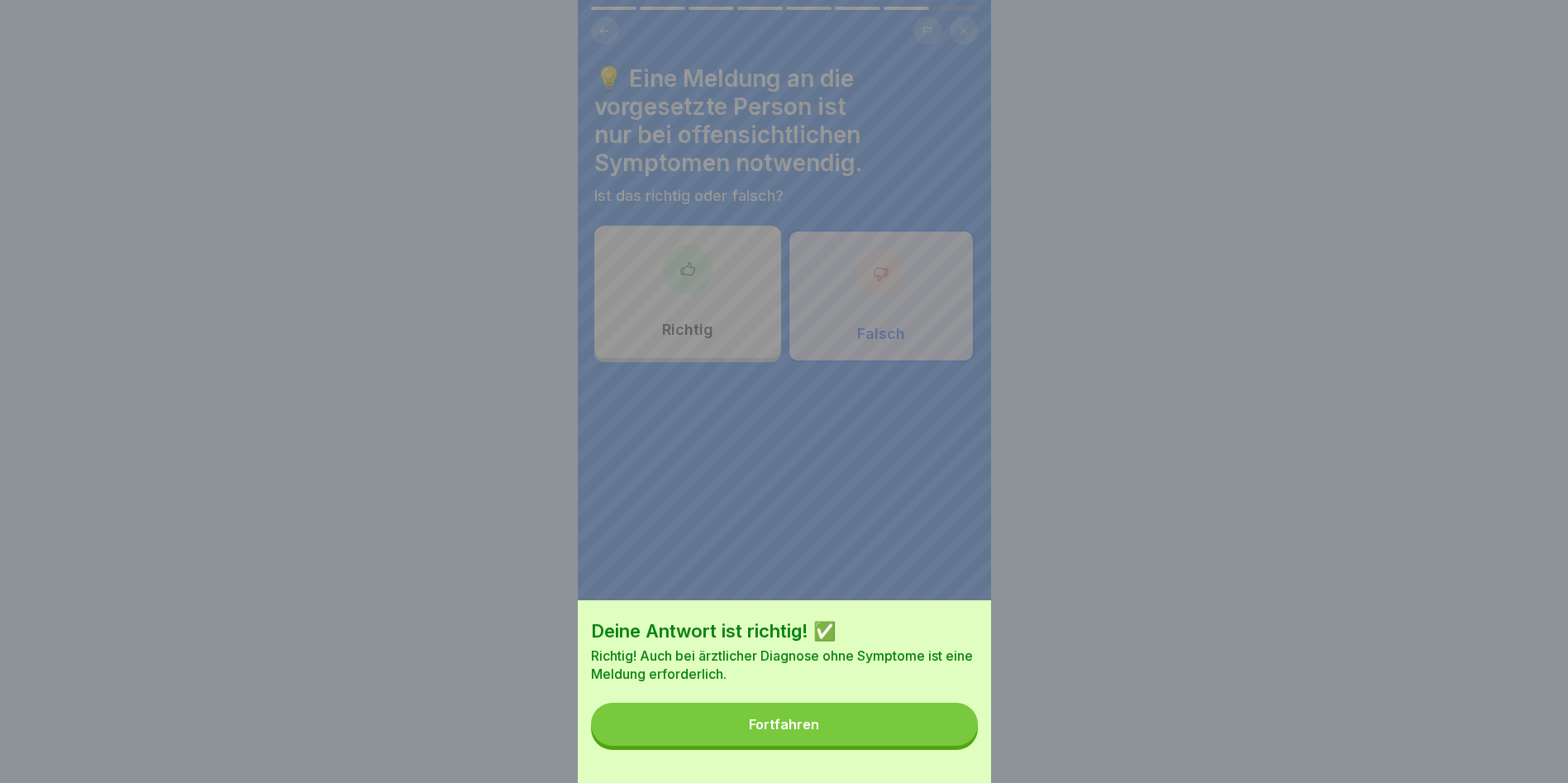
click at [824, 447] on button "Fortfahren" at bounding box center [784, 724] width 387 height 43
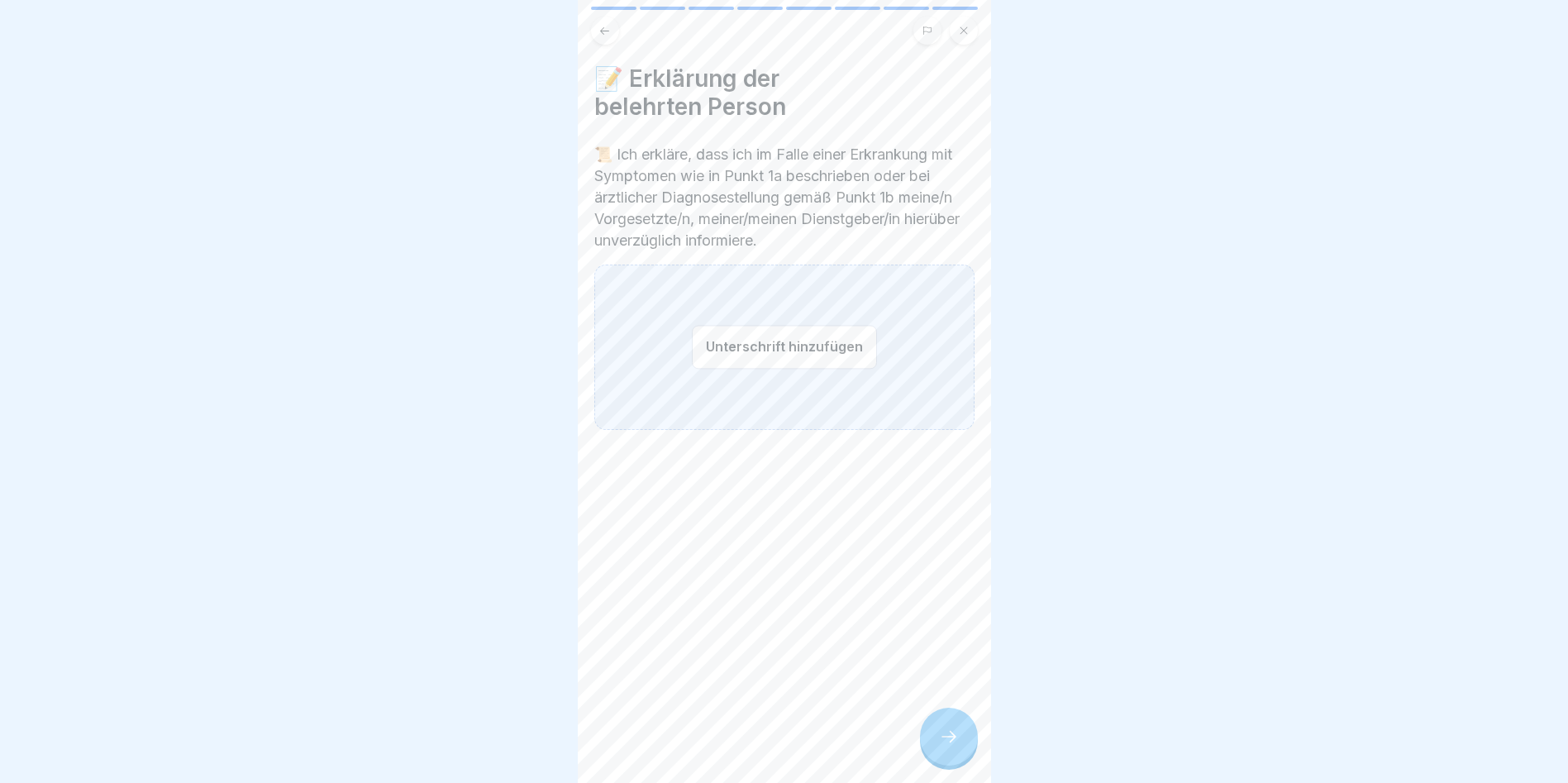
click at [748, 355] on button "Unterschrift hinzufügen" at bounding box center [784, 346] width 185 height 44
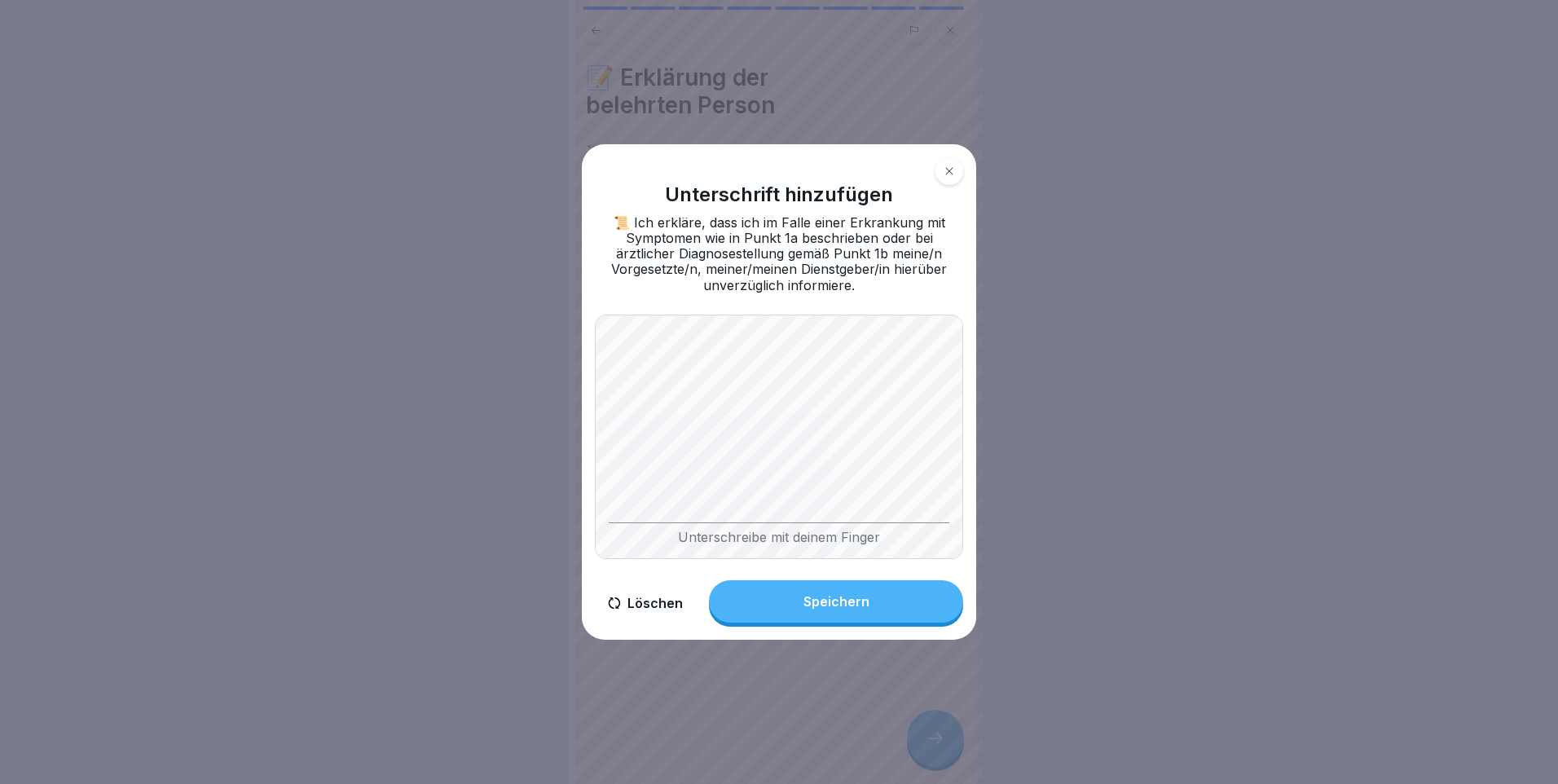
click at [853, 440] on div "Speichern" at bounding box center [836, 601] width 66 height 15
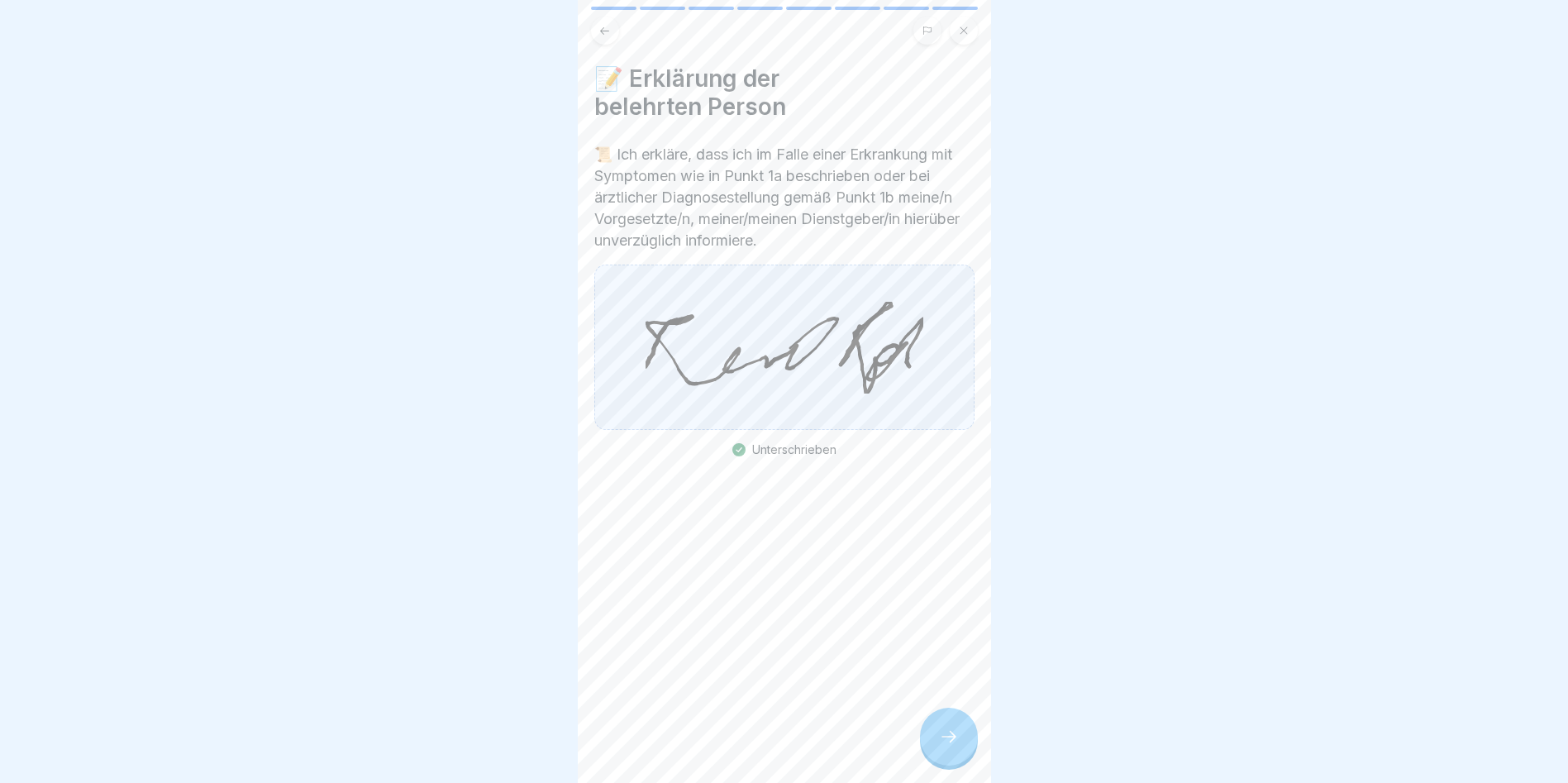
click at [895, 447] on div at bounding box center [949, 736] width 58 height 58
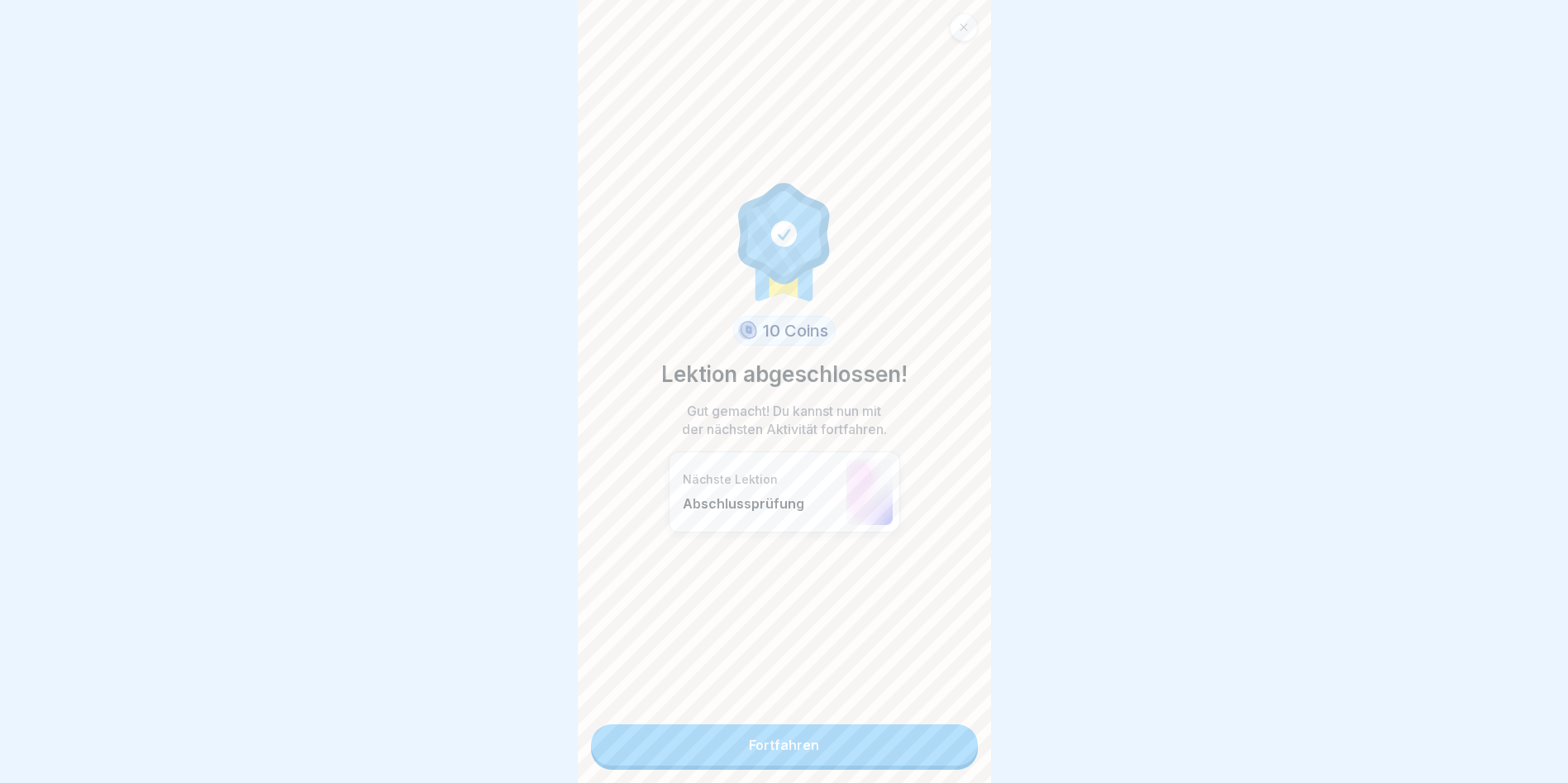
click at [895, 447] on link "Fortfahren" at bounding box center [784, 745] width 387 height 41
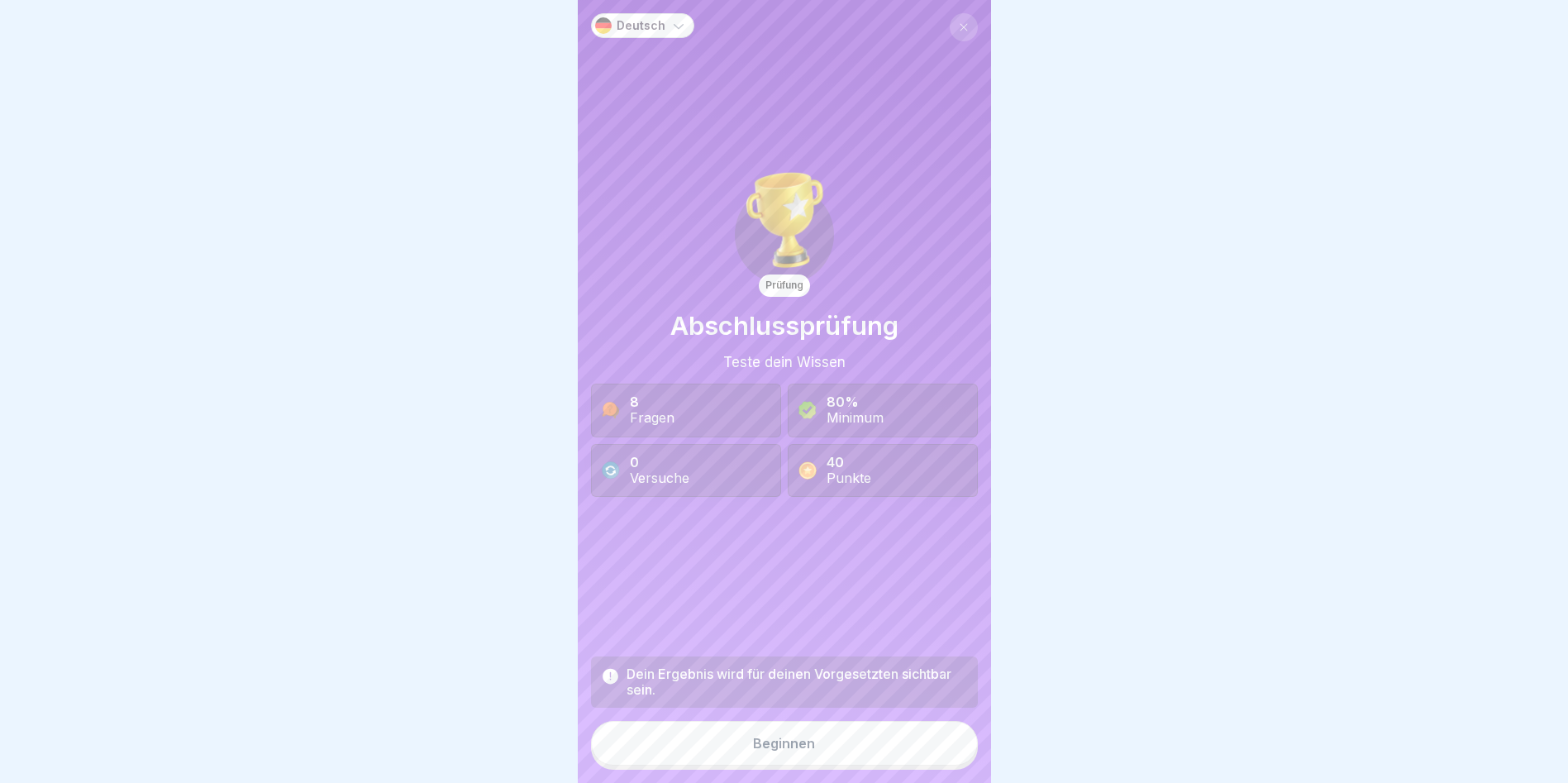
click at [790, 447] on button "Beginnen" at bounding box center [784, 743] width 387 height 44
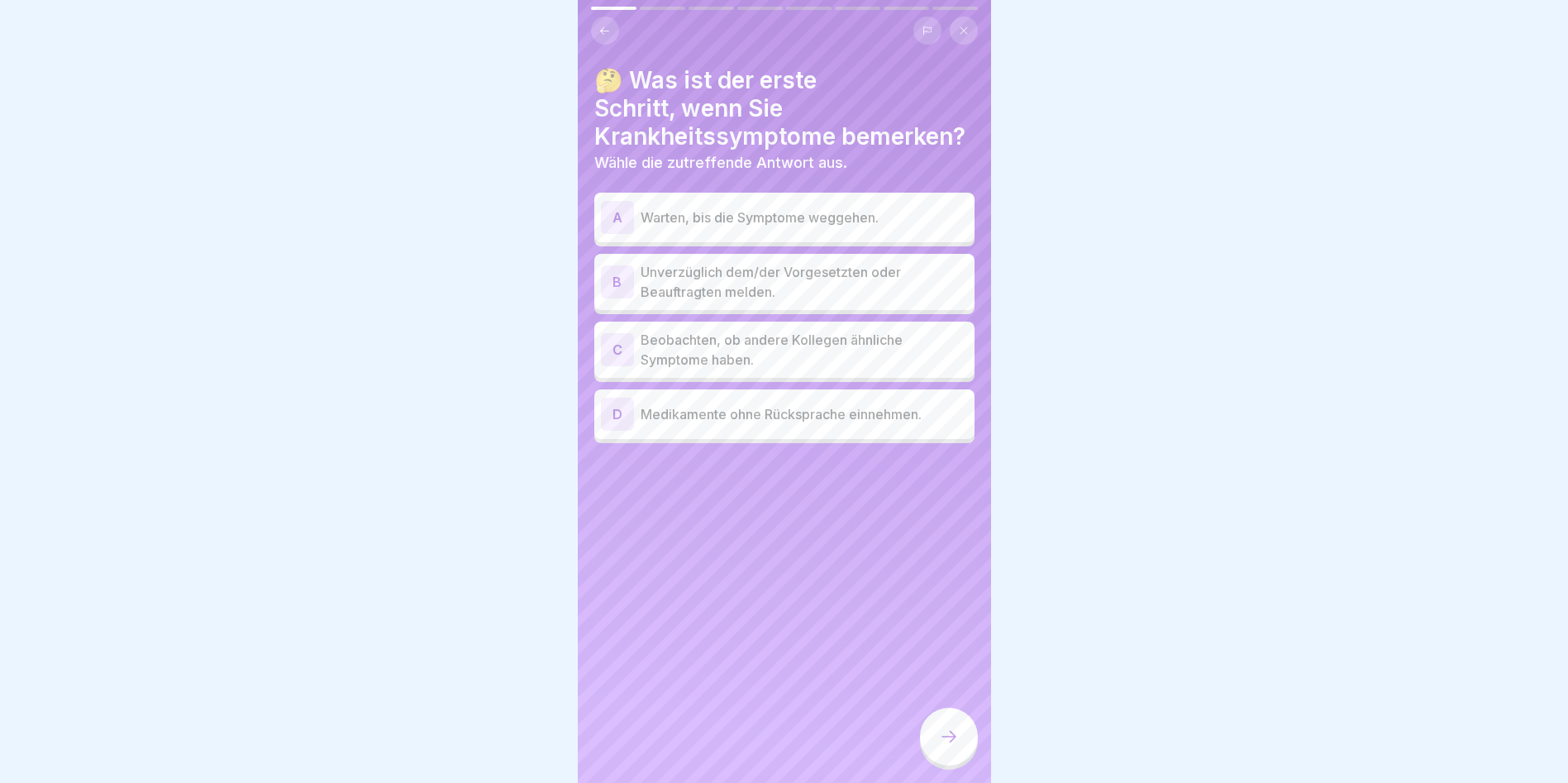
click at [771, 285] on p "Unverzüglich dem/der Vorgesetzten oder Beauftragten melden." at bounding box center [804, 281] width 327 height 39
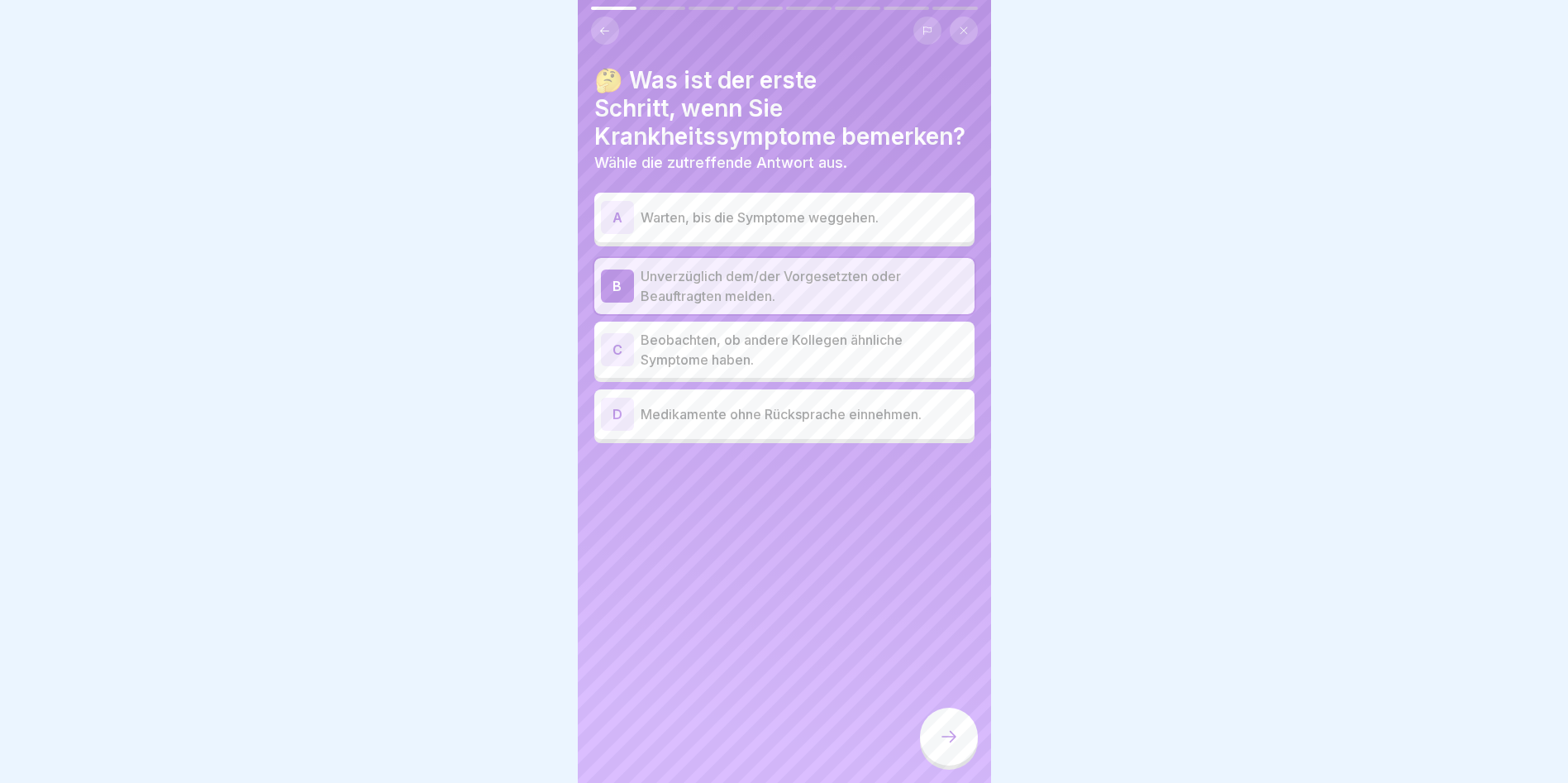
click at [812, 340] on p "Beobachten, ob andere Kollegen ähnliche Symptome haben." at bounding box center [804, 349] width 327 height 39
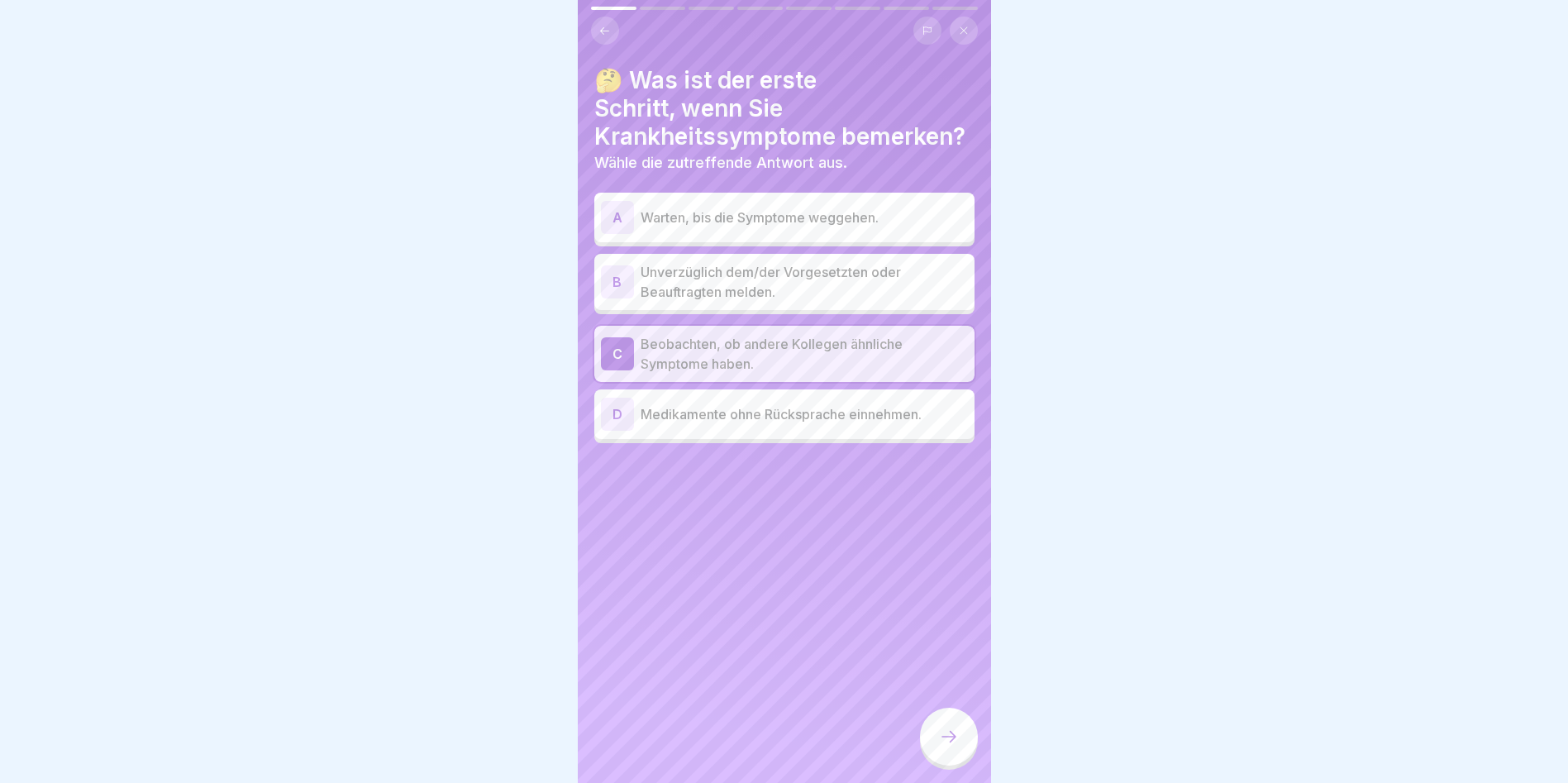
click at [895, 447] on div at bounding box center [949, 736] width 58 height 58
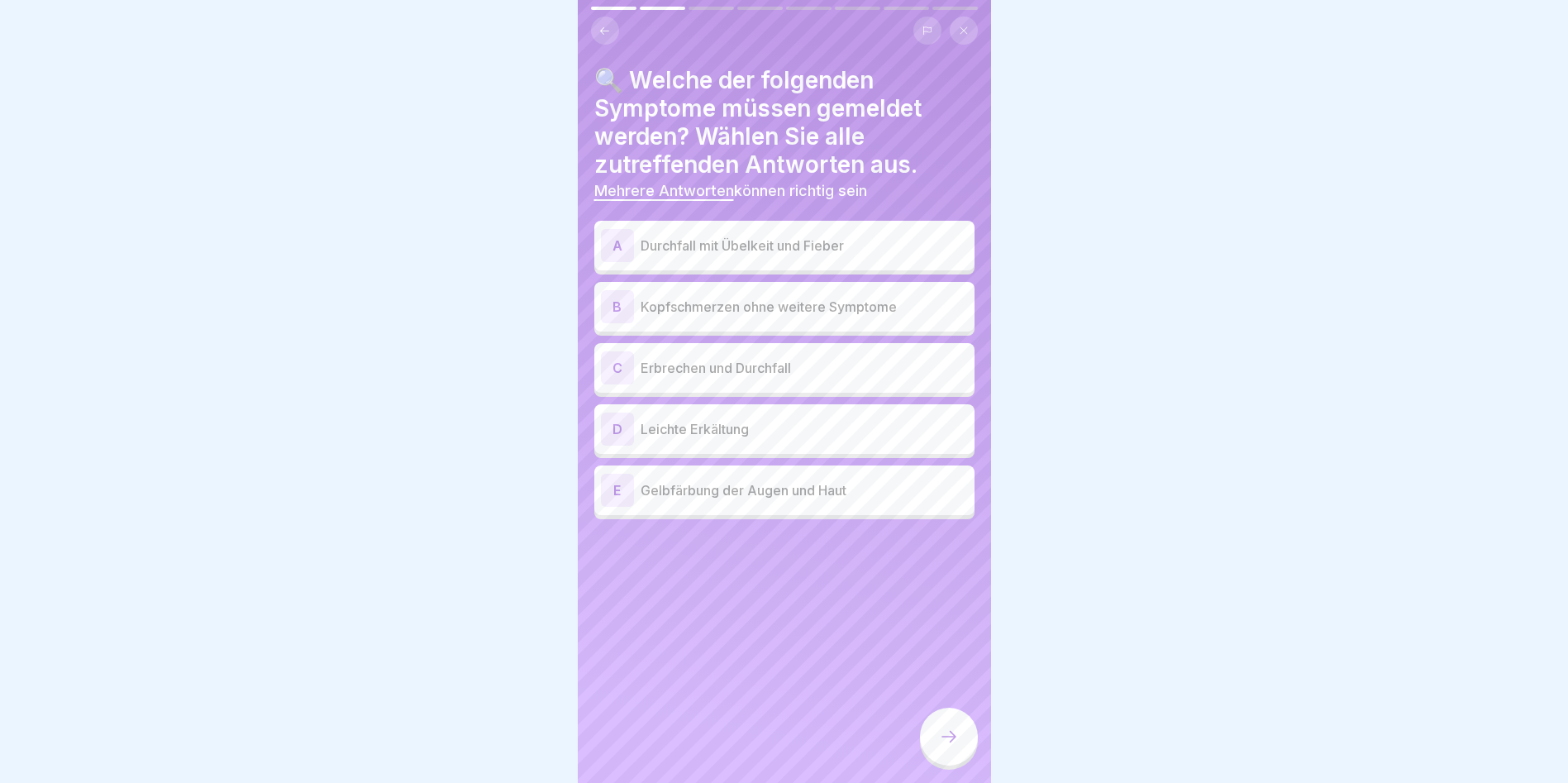
click at [860, 240] on p "Durchfall mit Übelkeit und Fieber" at bounding box center [804, 246] width 327 height 20
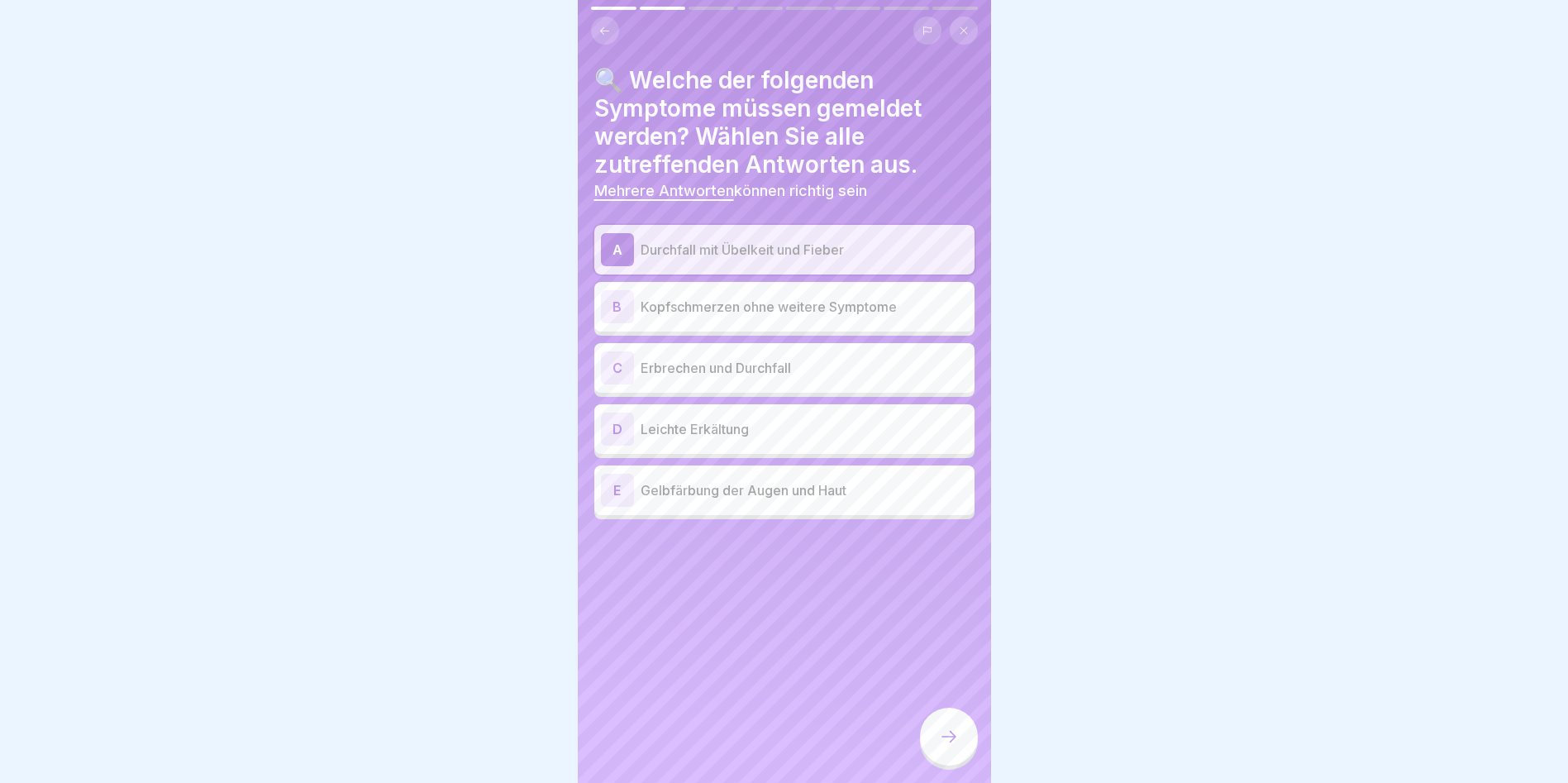
click at [795, 366] on p "Erbrechen und Durchfall" at bounding box center [804, 368] width 327 height 20
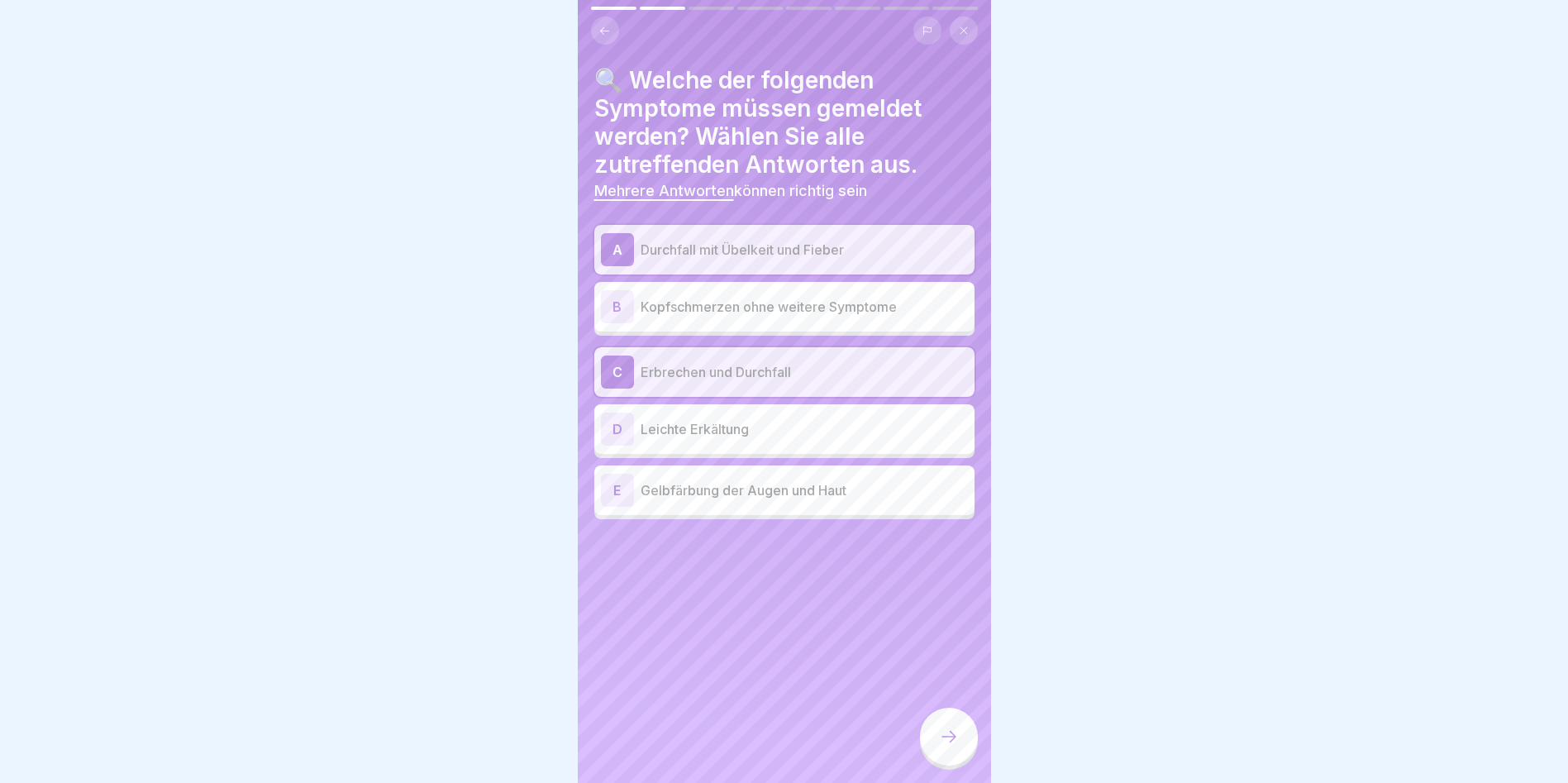
click at [783, 447] on p "Gelbfärbung der Augen und Haut" at bounding box center [804, 490] width 327 height 20
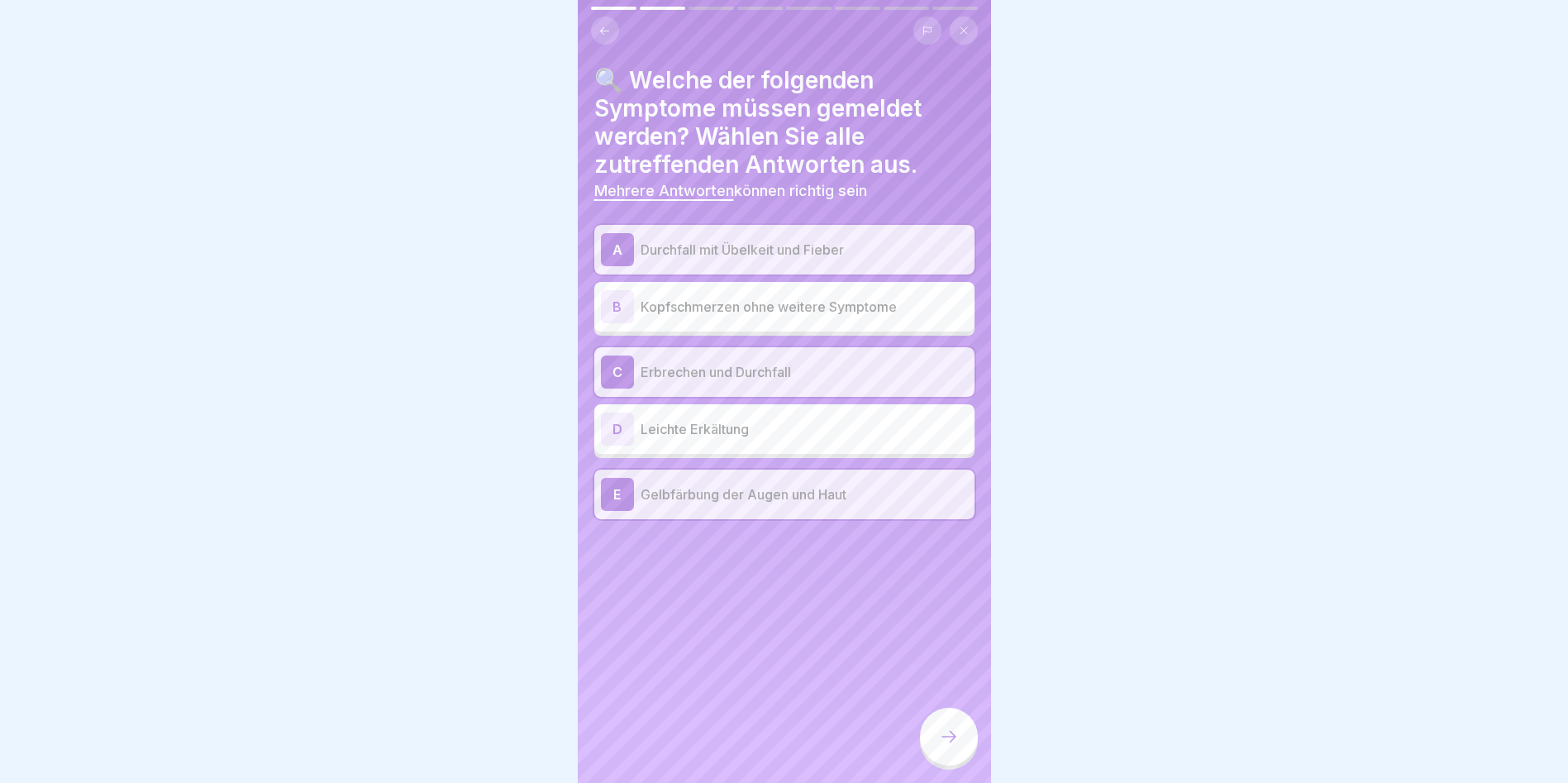
click at [895, 447] on div at bounding box center [949, 736] width 58 height 58
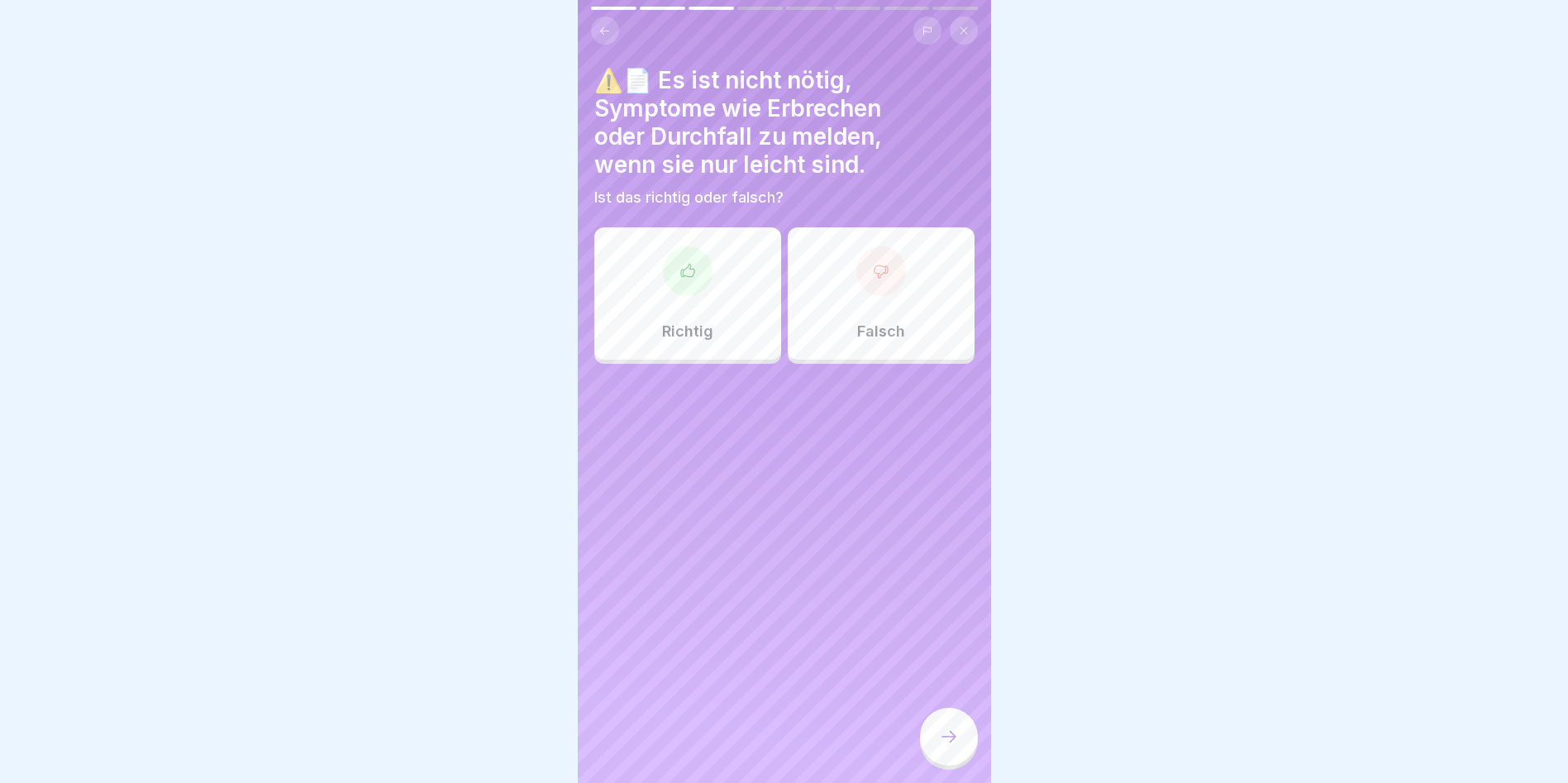
click at [679, 263] on icon at bounding box center [688, 271] width 17 height 17
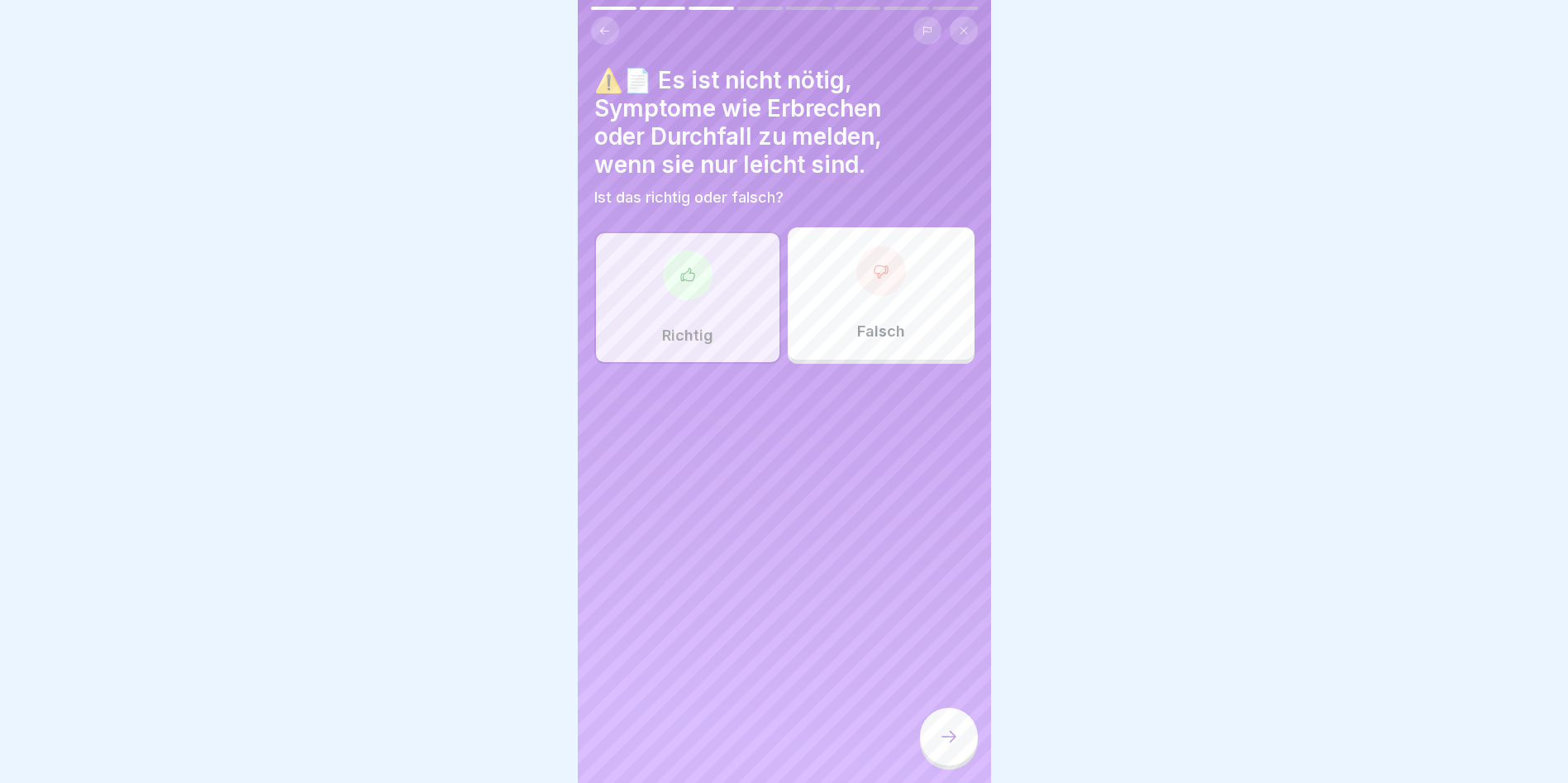
click at [895, 447] on div at bounding box center [949, 736] width 58 height 58
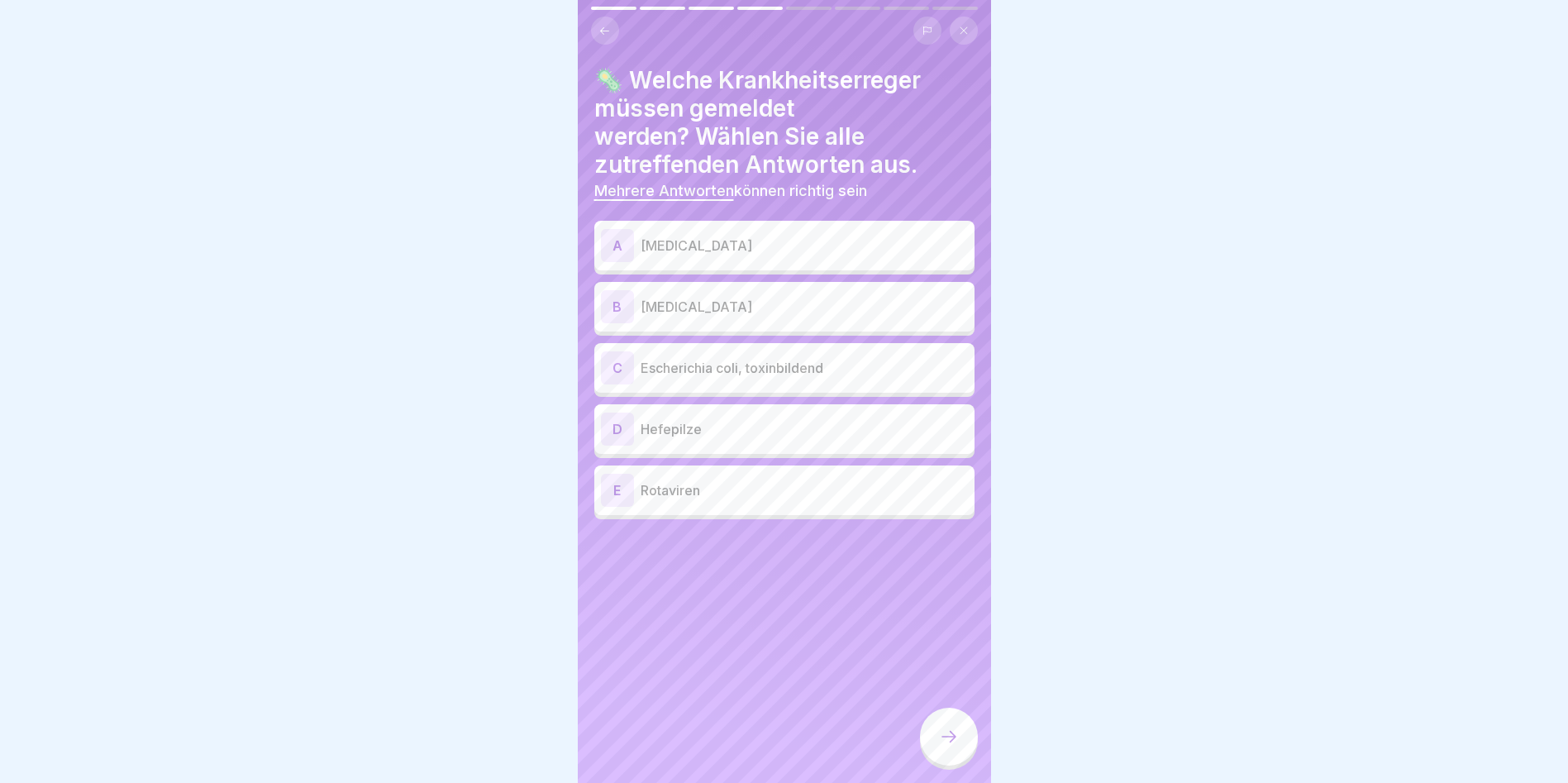
click at [664, 447] on p "Rotaviren" at bounding box center [804, 490] width 327 height 20
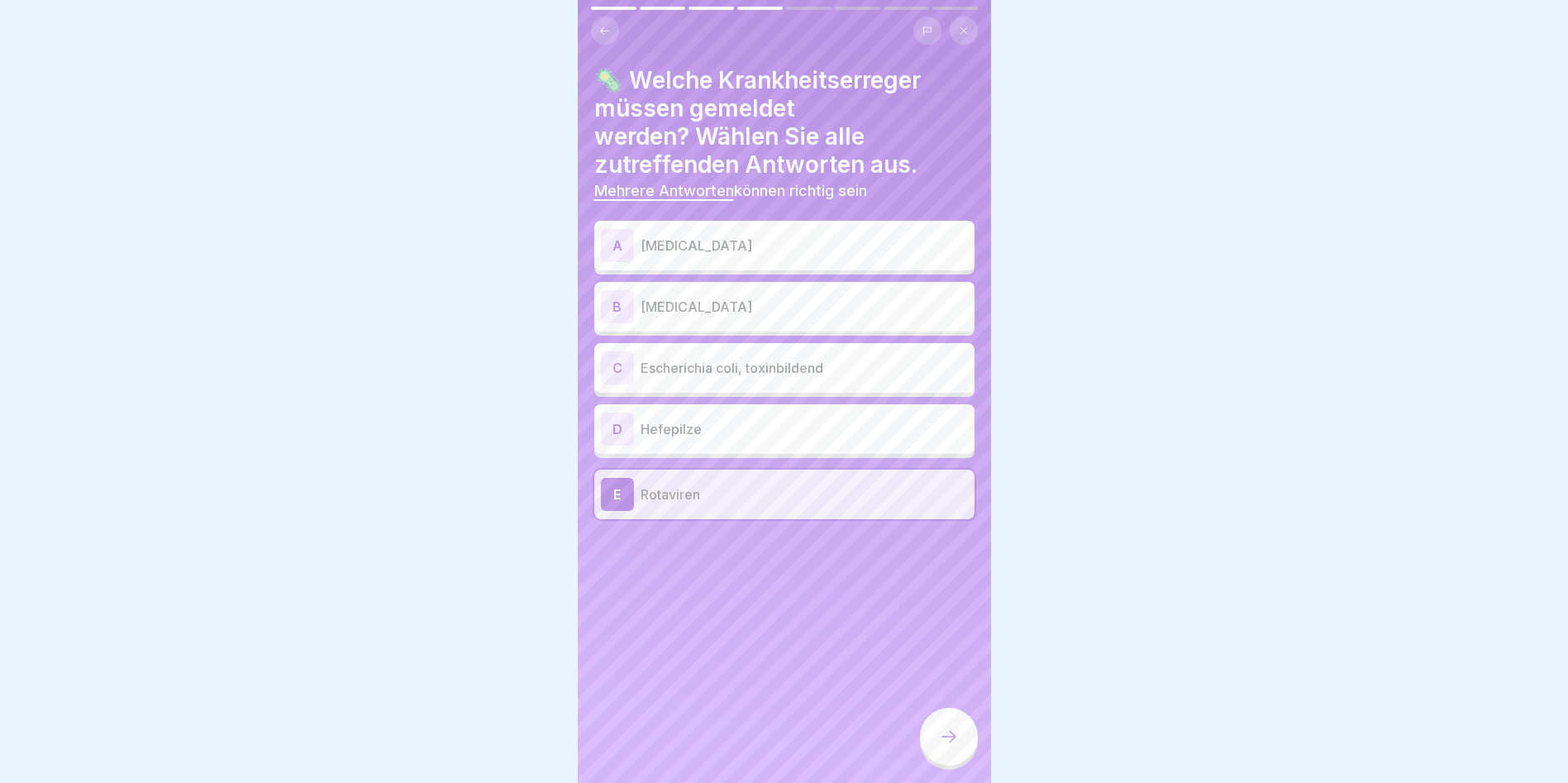
click at [745, 366] on p "Escherichia coli, toxinbildend" at bounding box center [804, 368] width 327 height 20
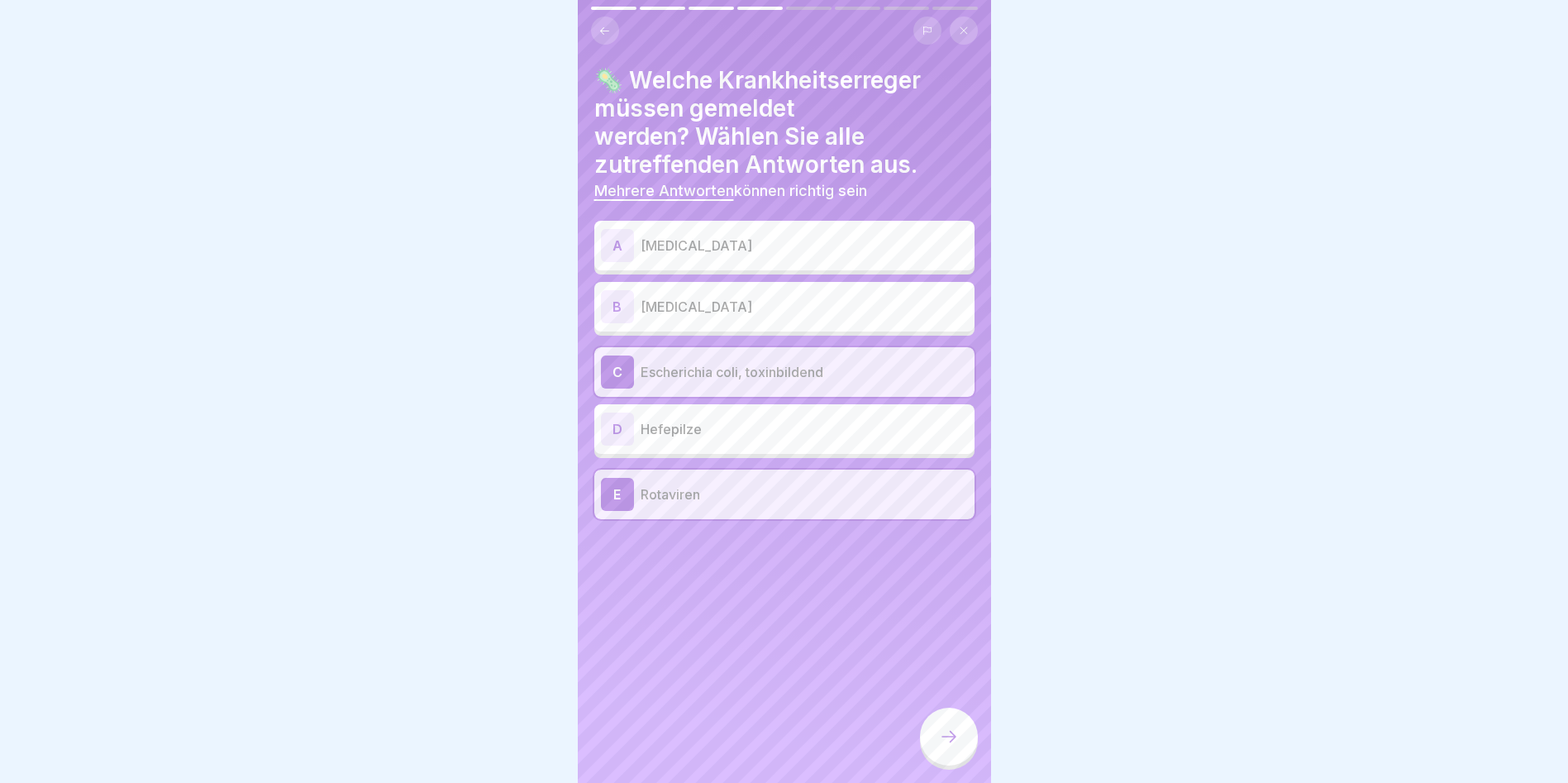
click at [754, 304] on p "[MEDICAL_DATA]" at bounding box center [804, 307] width 327 height 20
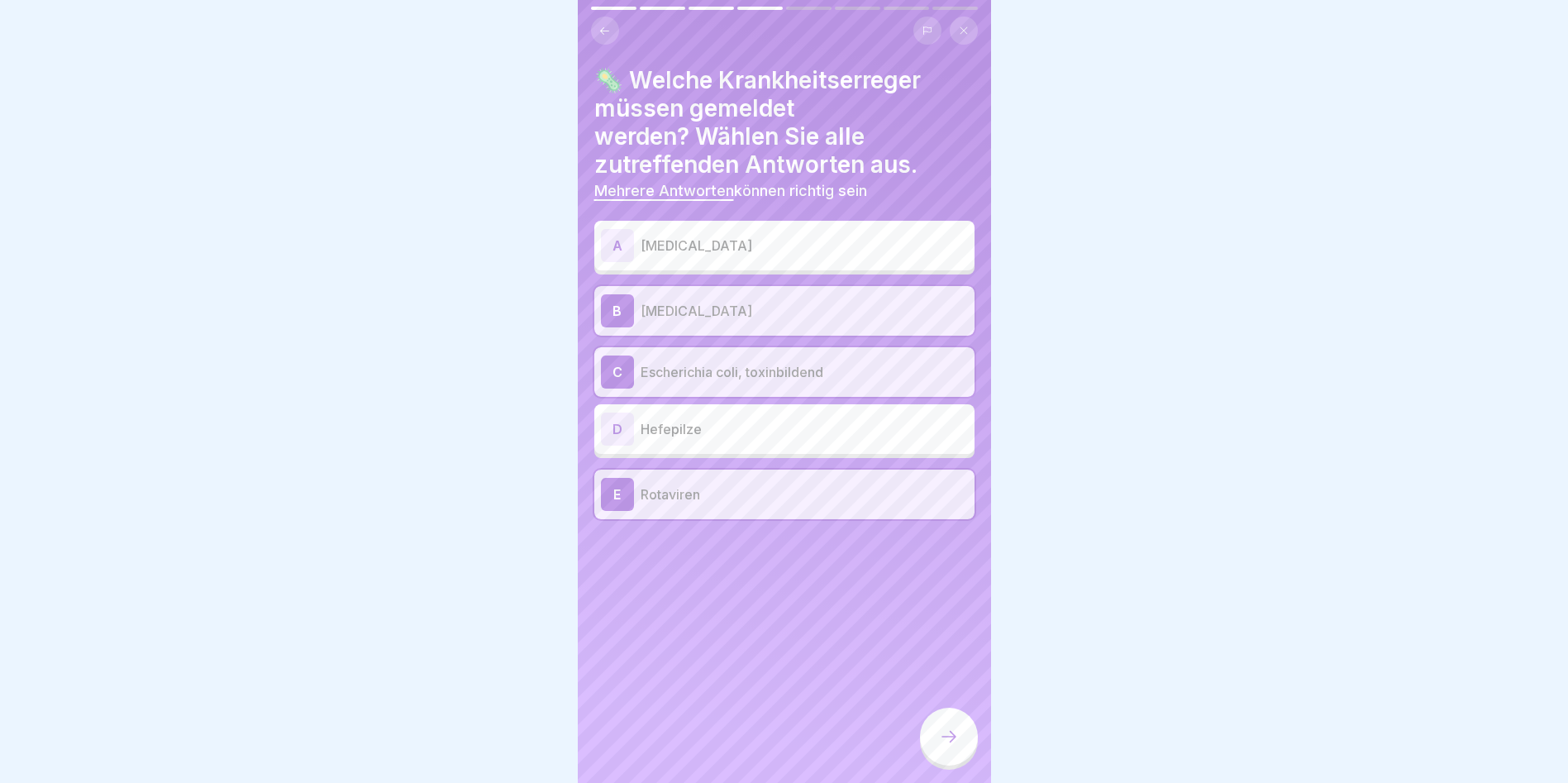
click at [895, 447] on icon at bounding box center [949, 736] width 20 height 20
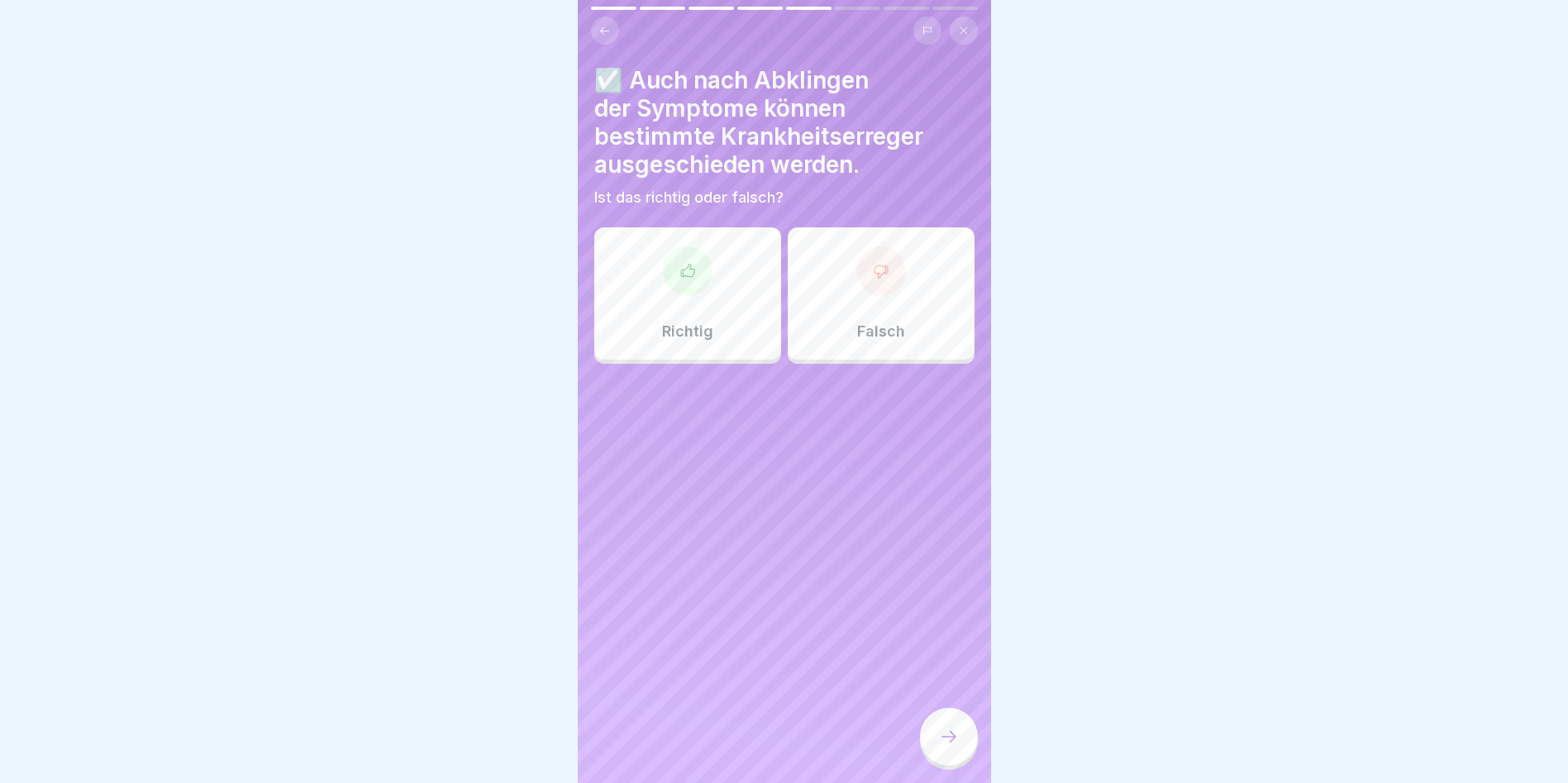
click at [696, 269] on div at bounding box center [687, 270] width 49 height 49
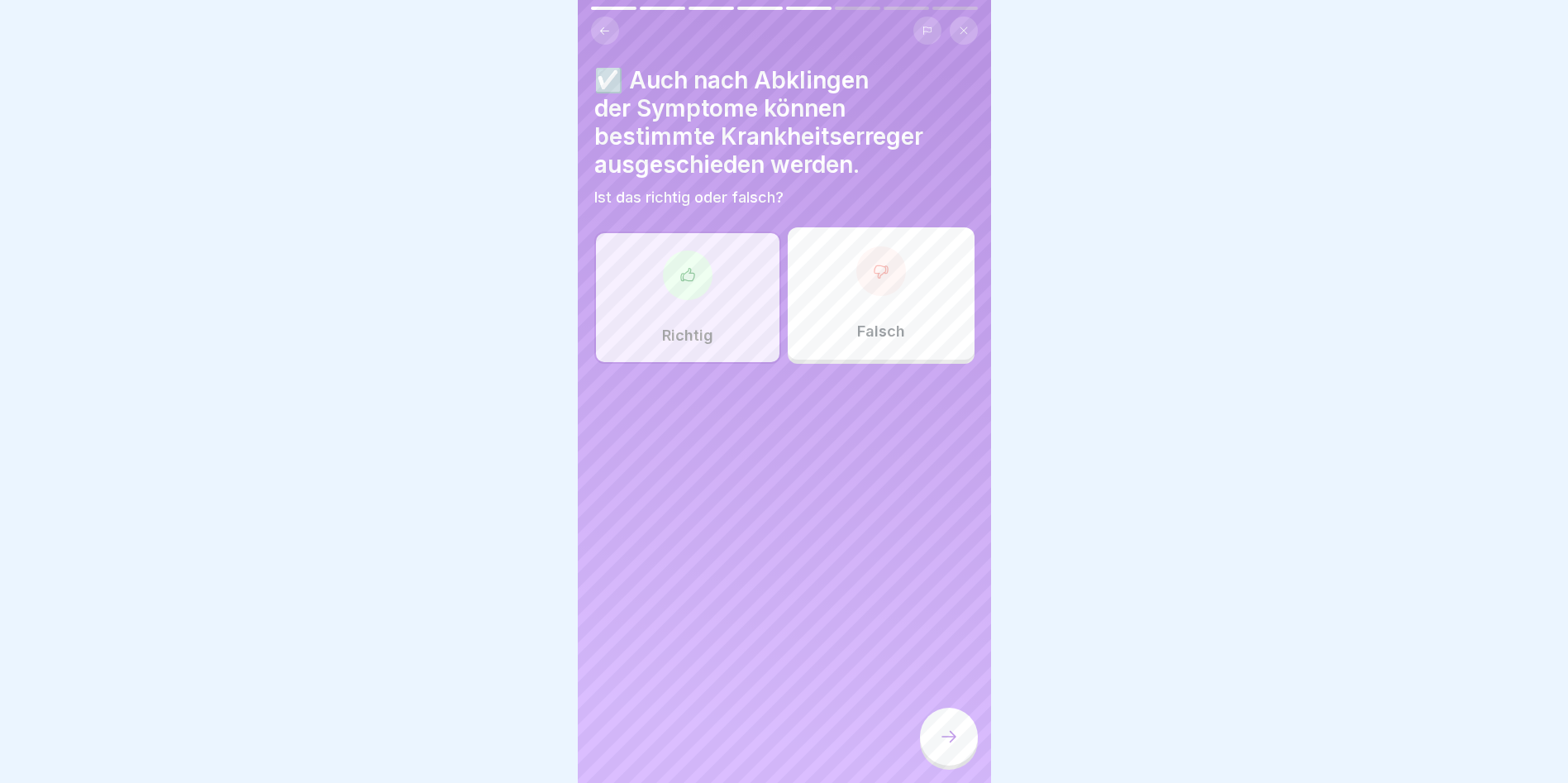
click at [895, 447] on div at bounding box center [949, 736] width 58 height 58
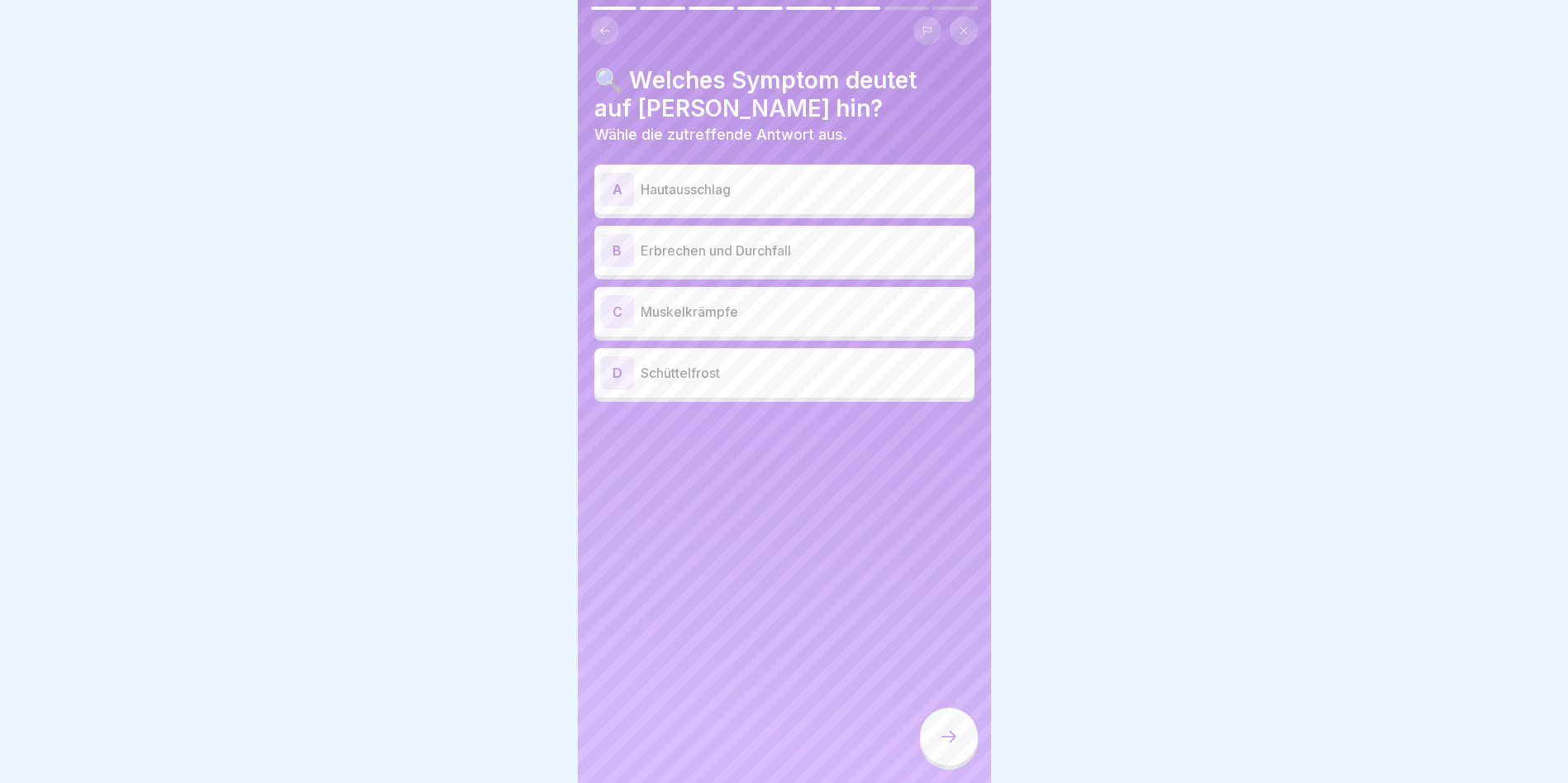
click at [828, 257] on p "Erbrechen und Durchfall" at bounding box center [804, 251] width 327 height 20
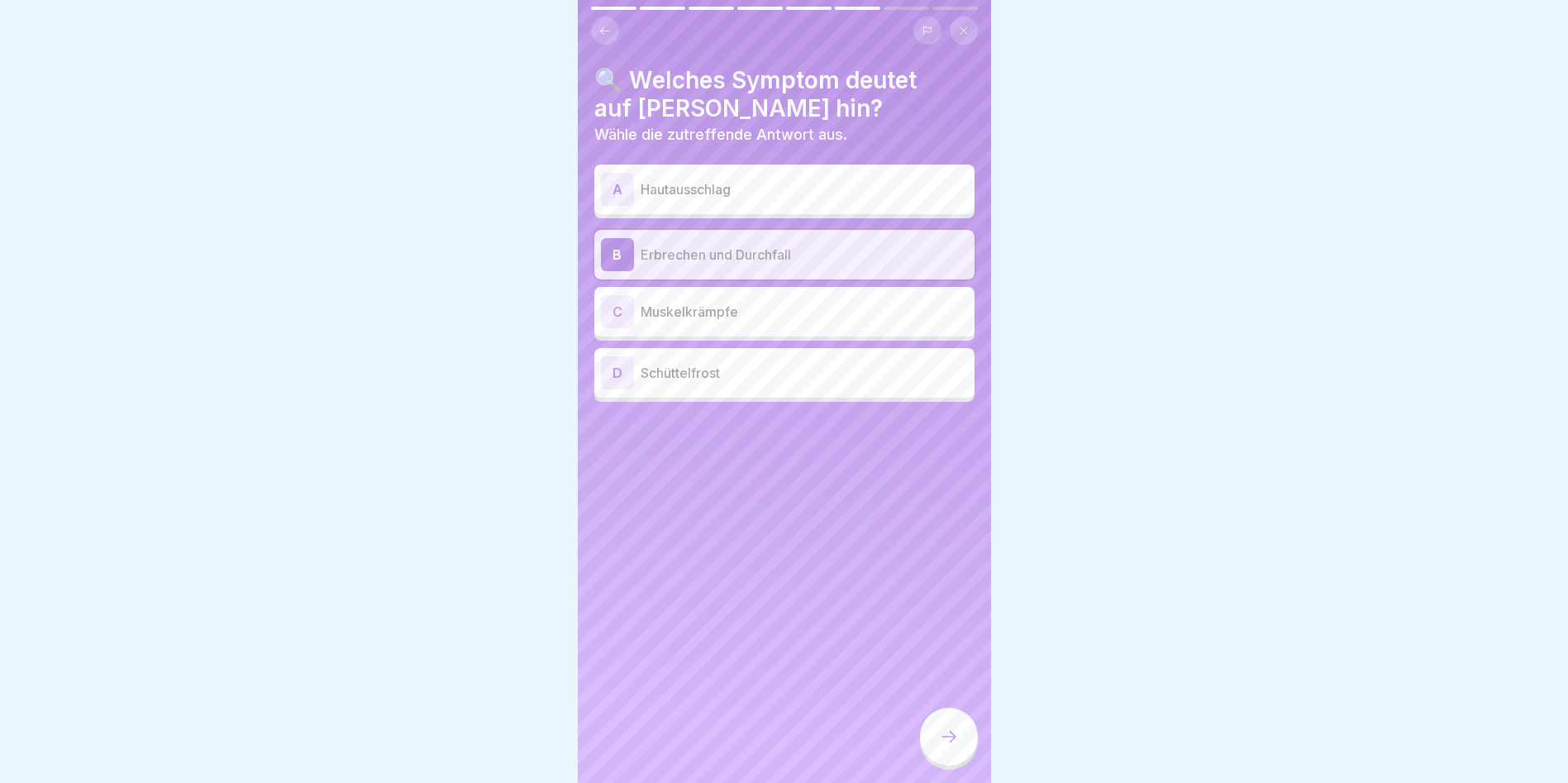
click at [895, 447] on icon at bounding box center [949, 736] width 20 height 20
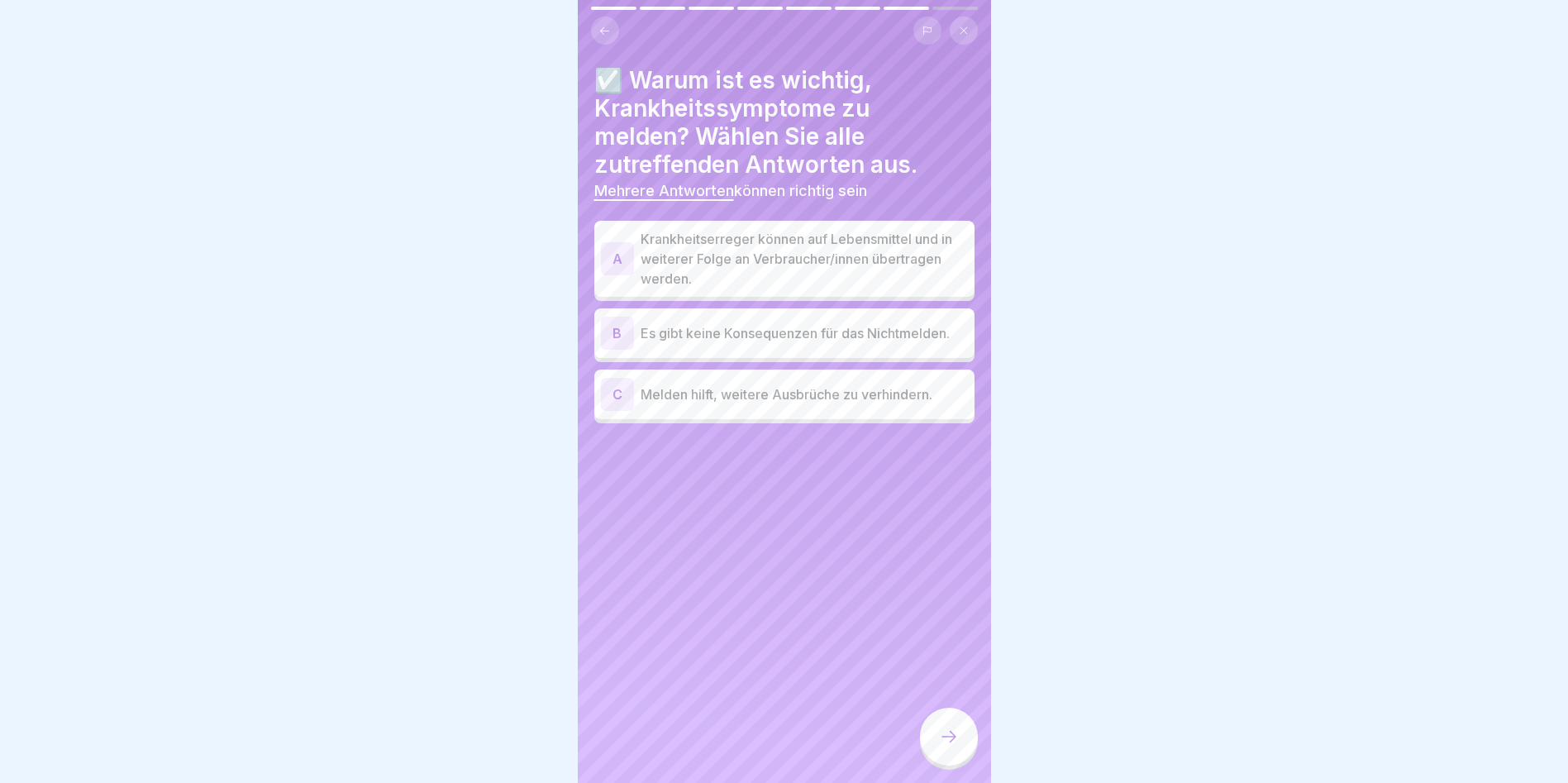
click at [677, 248] on p "Krankheitserreger können auf Lebensmittel und in weiterer Folge an Verbraucher/…" at bounding box center [804, 258] width 327 height 59
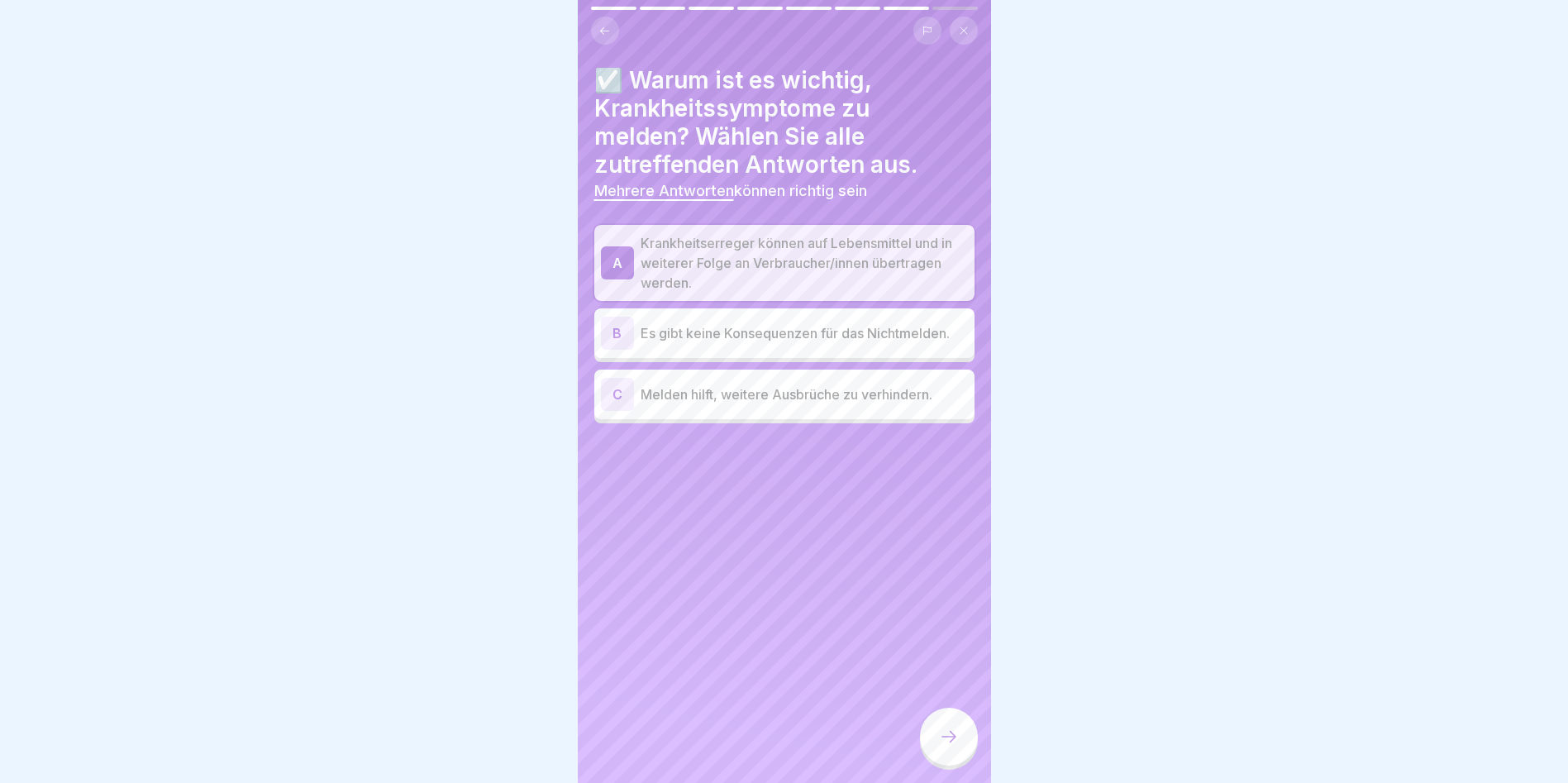
click at [684, 327] on p "Es gibt keine Konsequenzen für das Nichtmelden." at bounding box center [804, 333] width 327 height 20
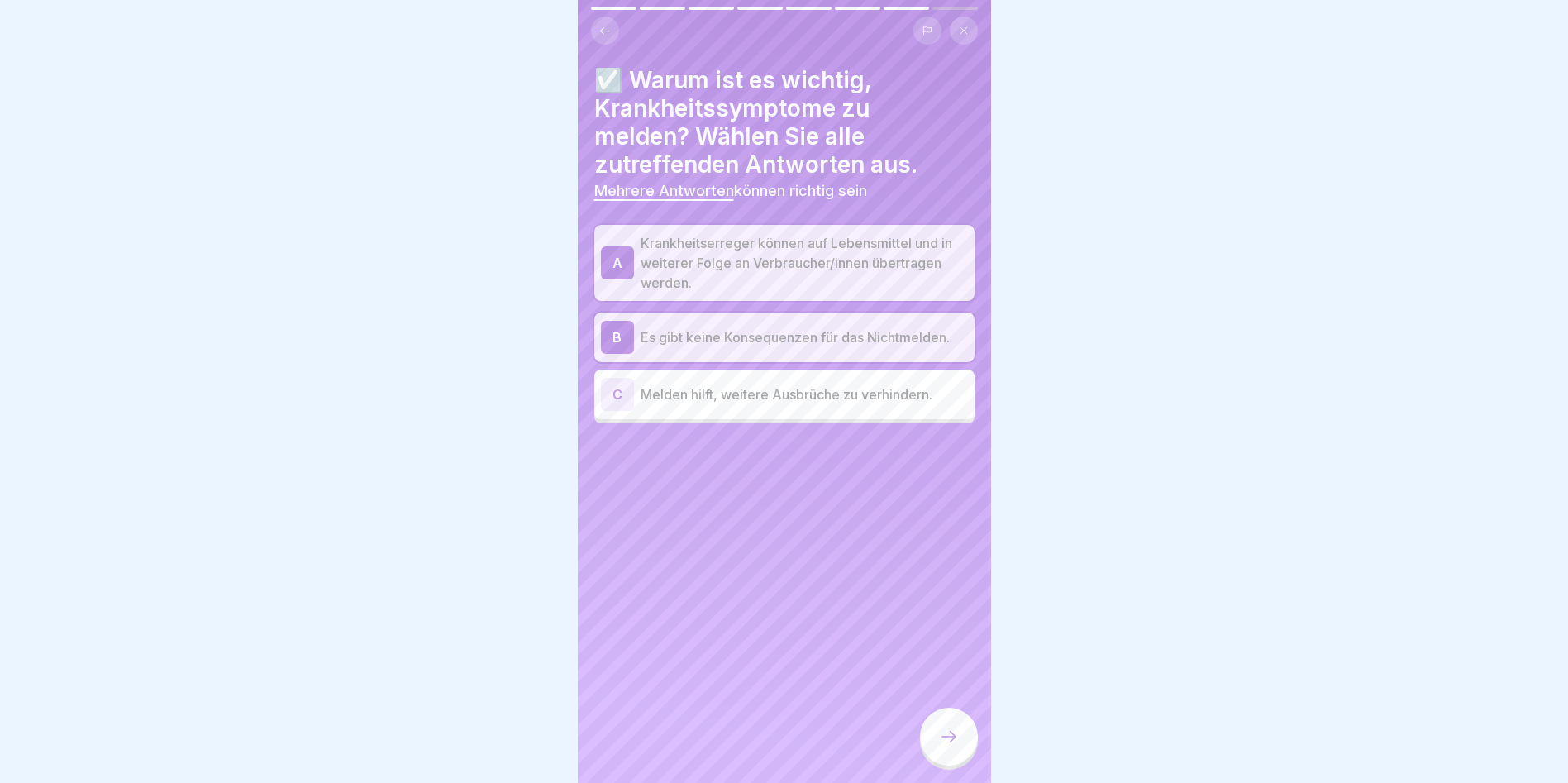
click at [679, 388] on p "Melden hilft, weitere Ausbrüche zu verhindern." at bounding box center [804, 394] width 327 height 20
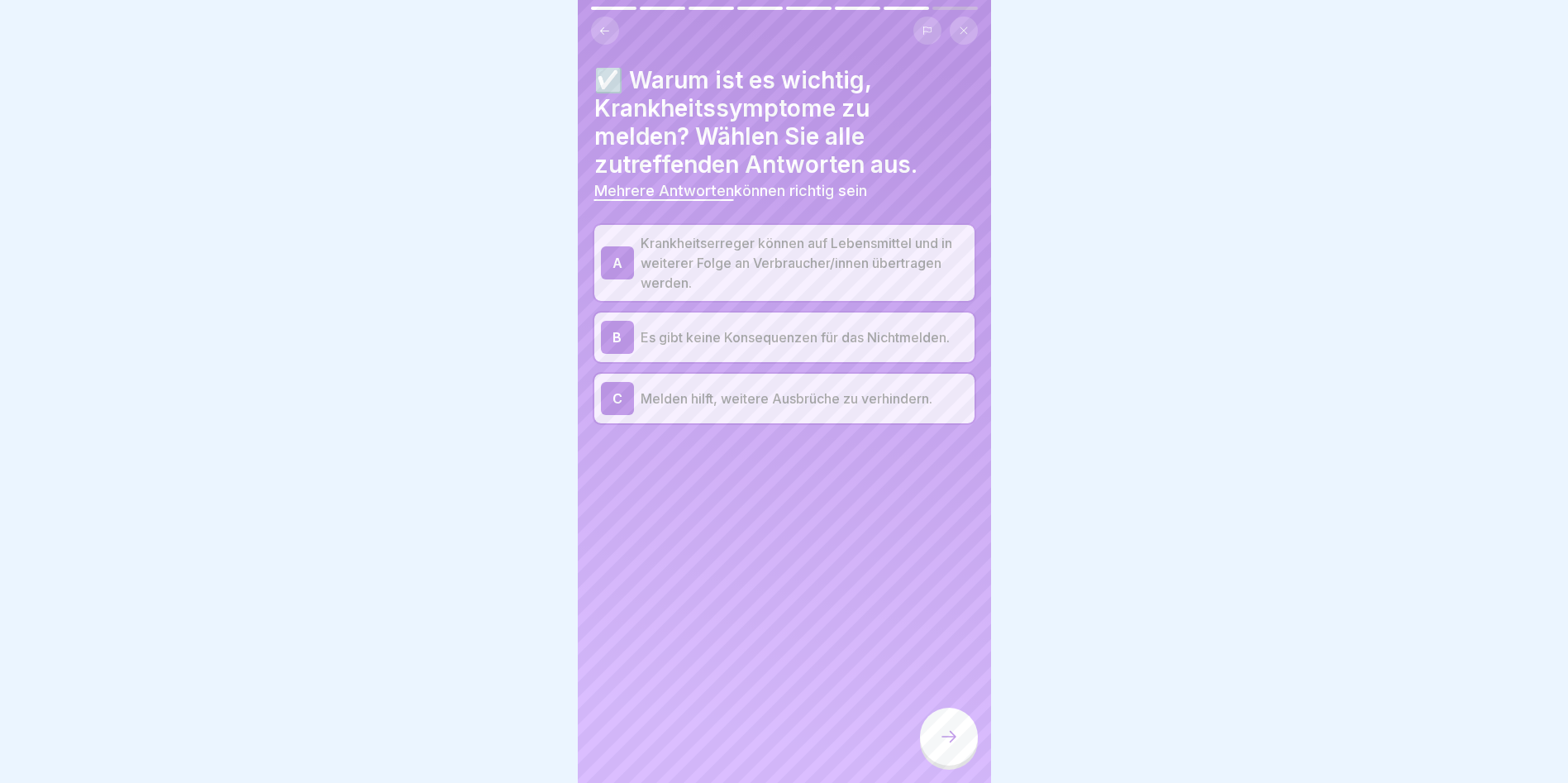
click at [895, 447] on div at bounding box center [949, 736] width 58 height 58
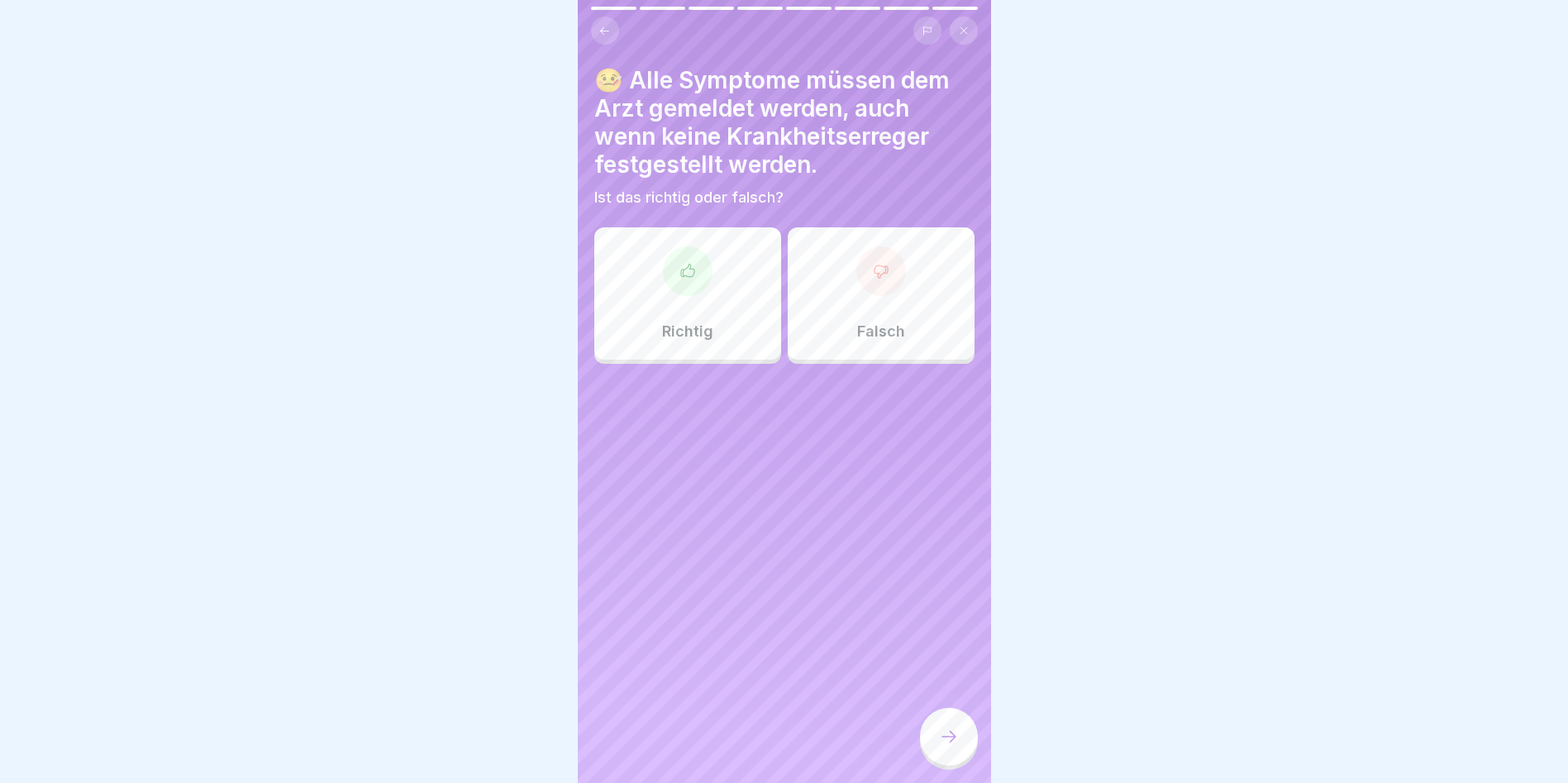
click at [694, 270] on div at bounding box center [687, 270] width 49 height 49
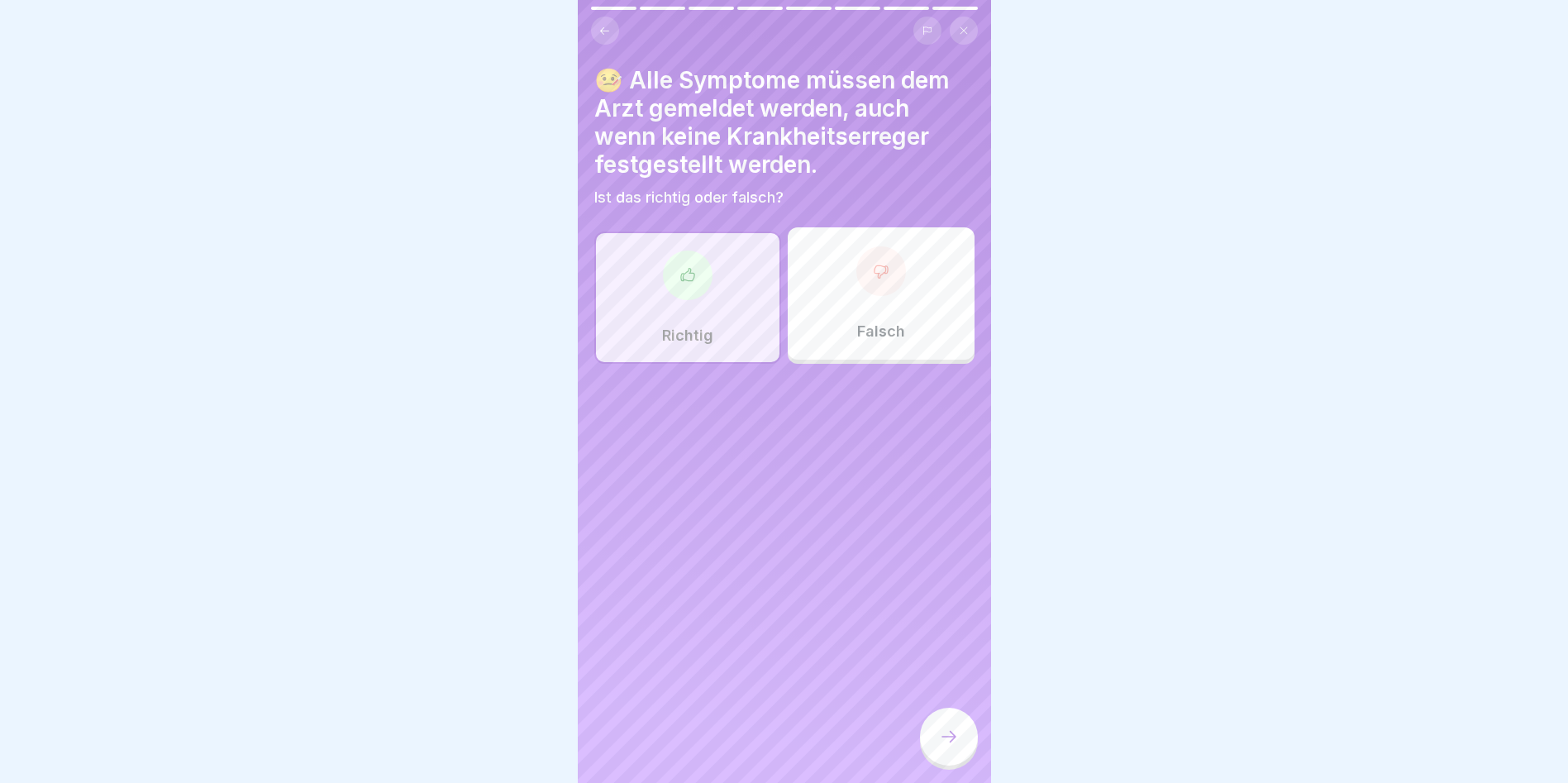
click at [895, 447] on div at bounding box center [949, 736] width 58 height 58
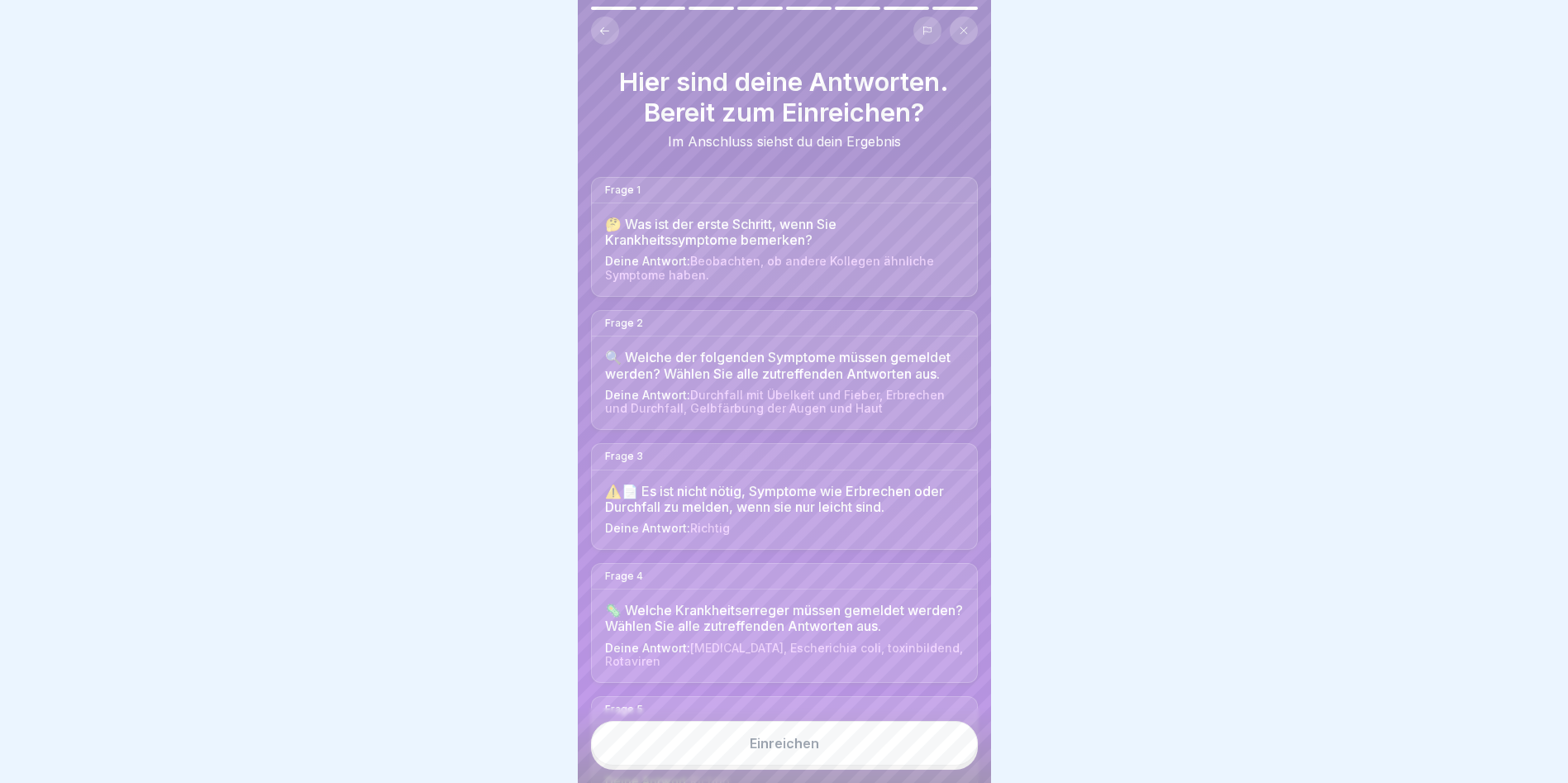
click at [813, 447] on button "Einreichen" at bounding box center [784, 743] width 387 height 44
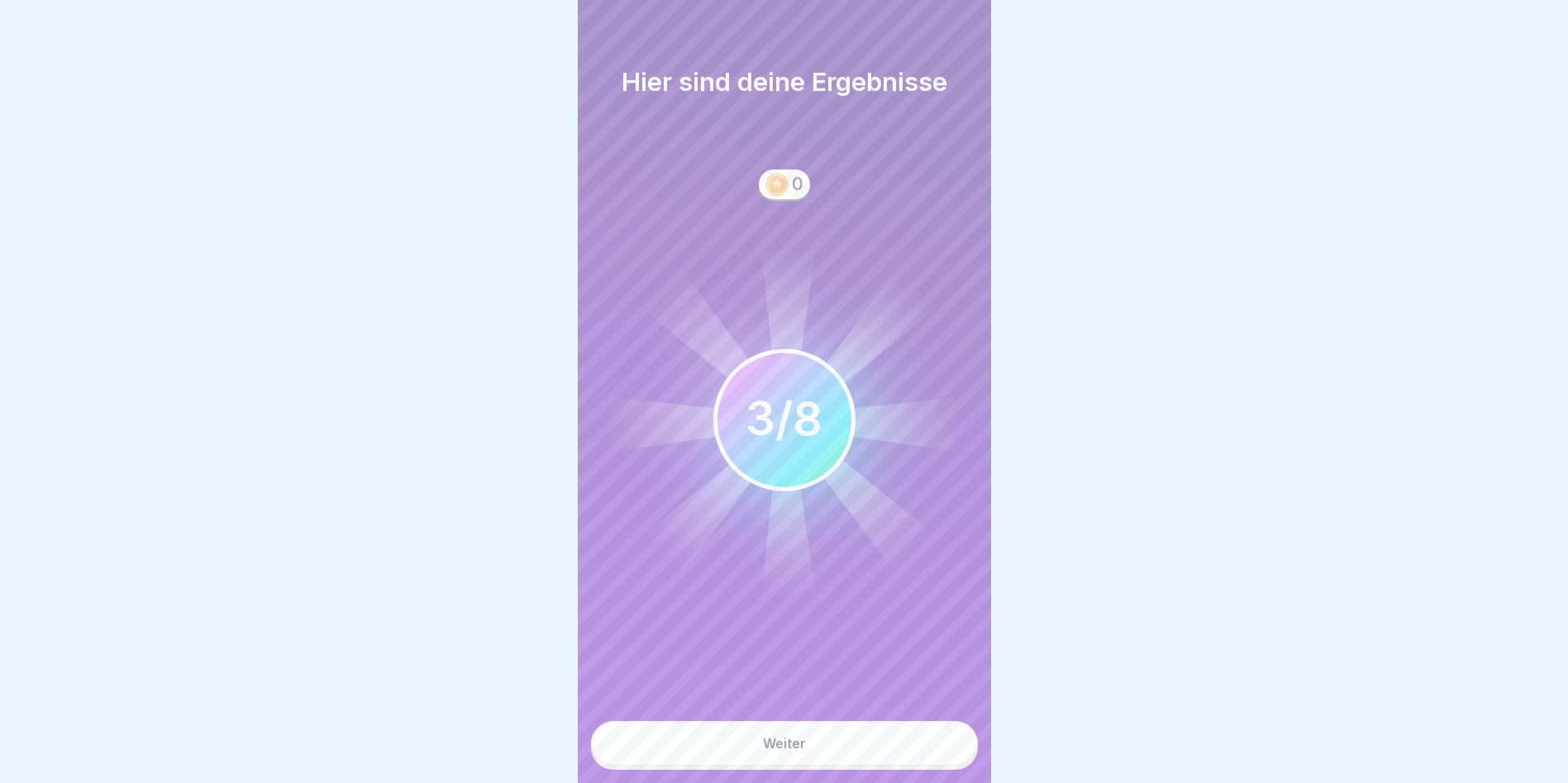
click at [795, 447] on div "Weiter" at bounding box center [784, 743] width 43 height 15
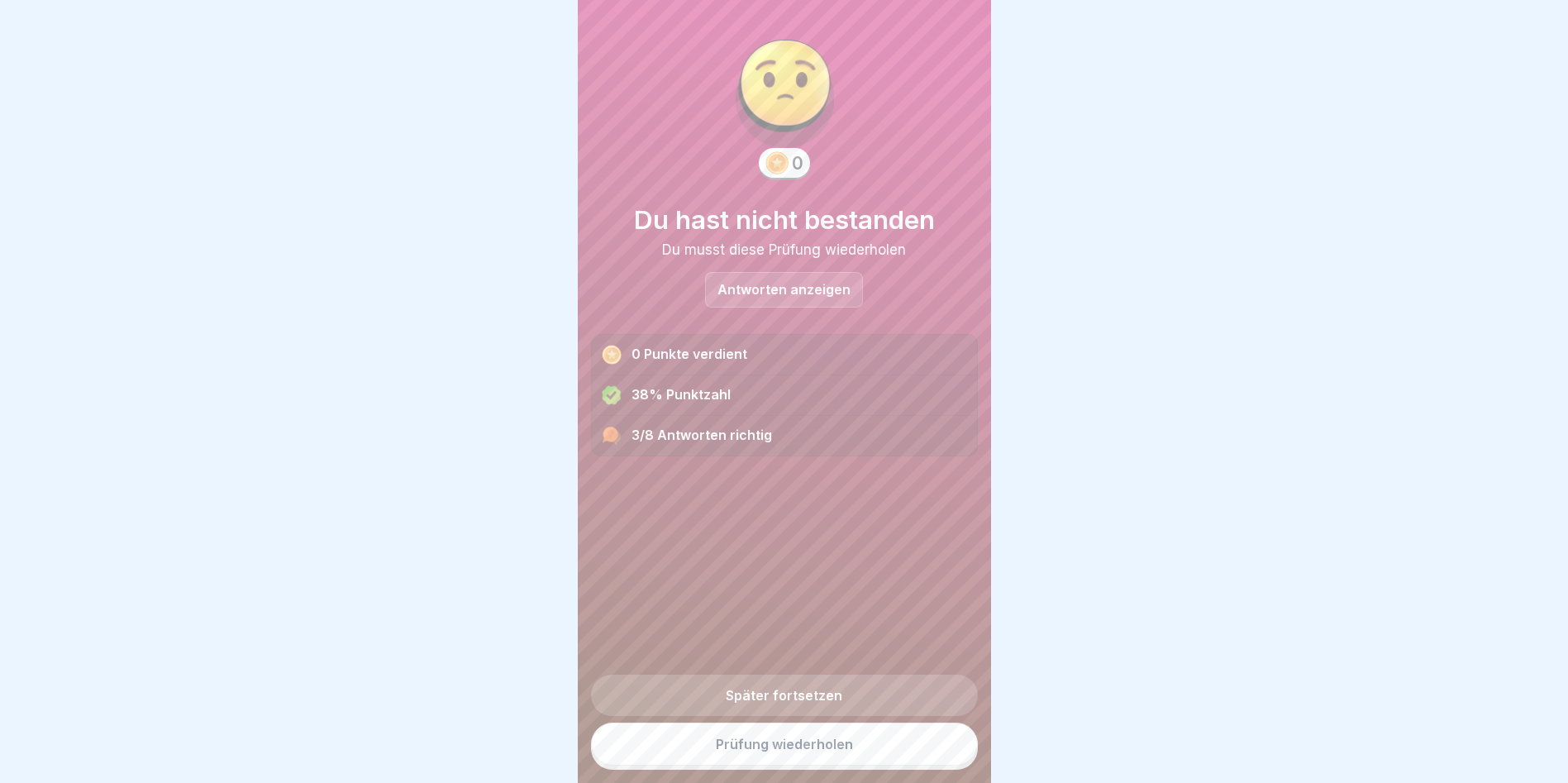
click at [787, 447] on link "Später fortsetzen" at bounding box center [784, 694] width 387 height 41
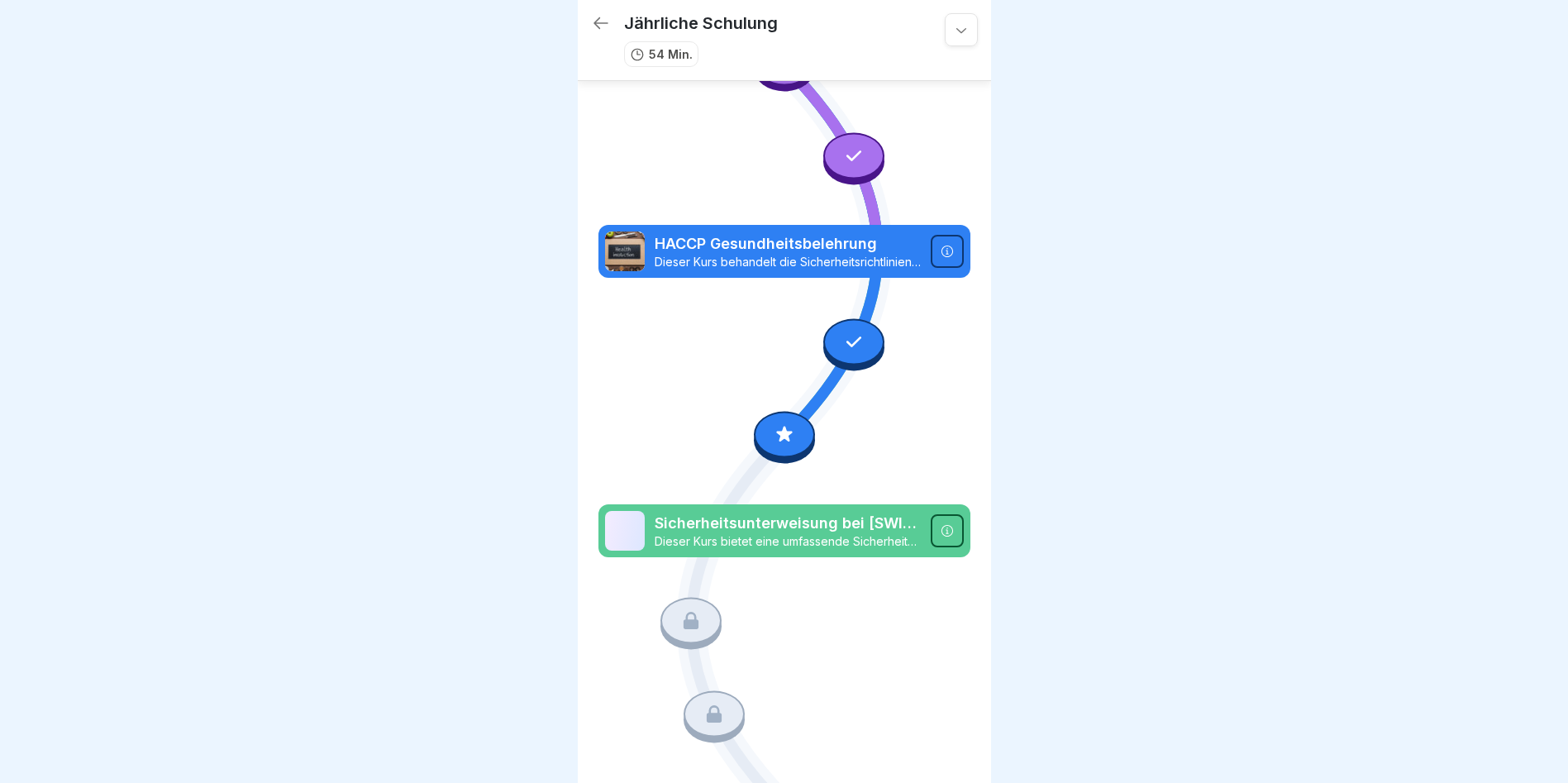
scroll to position [791, 0]
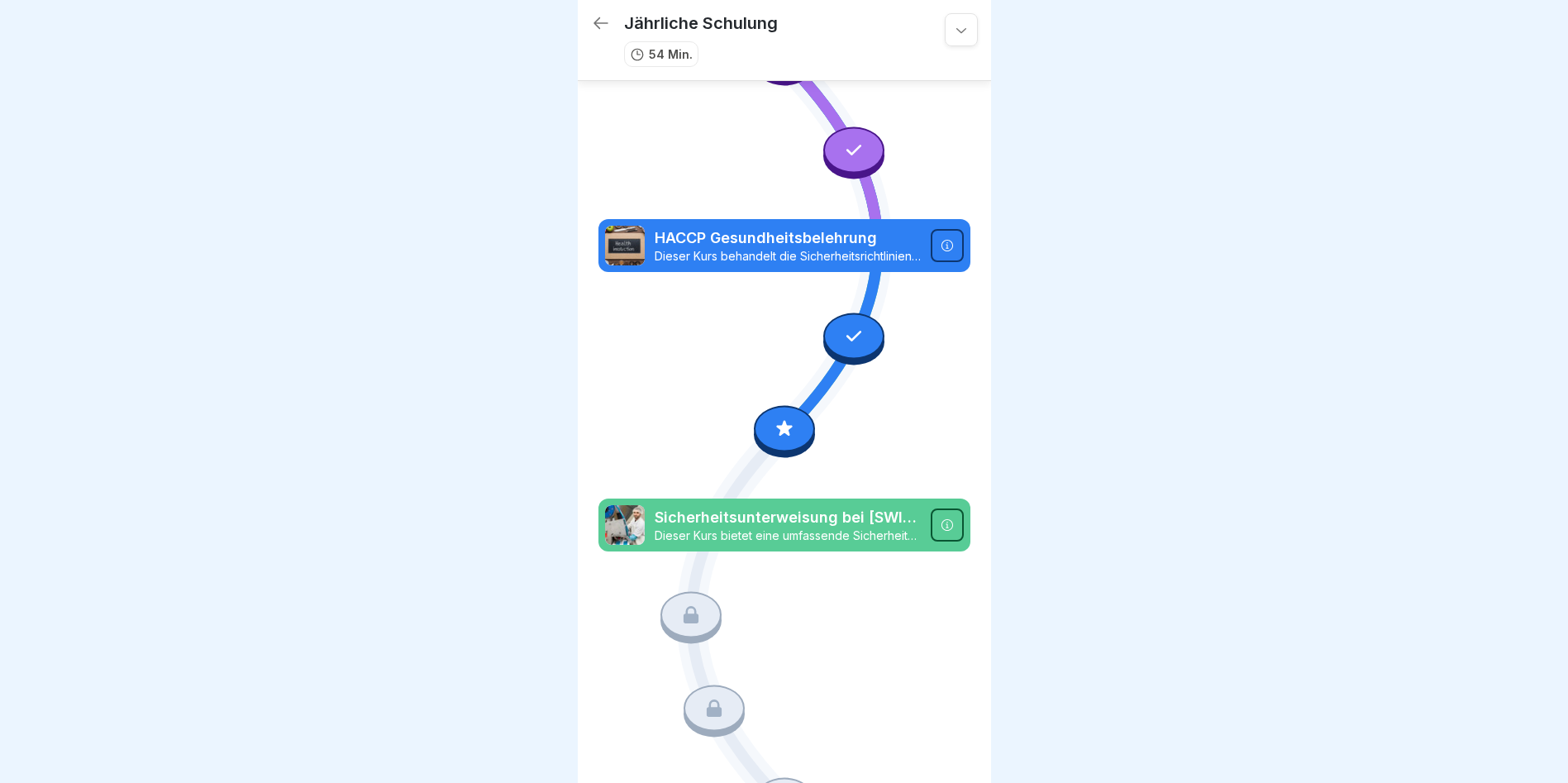
click at [784, 418] on icon at bounding box center [785, 429] width 22 height 22
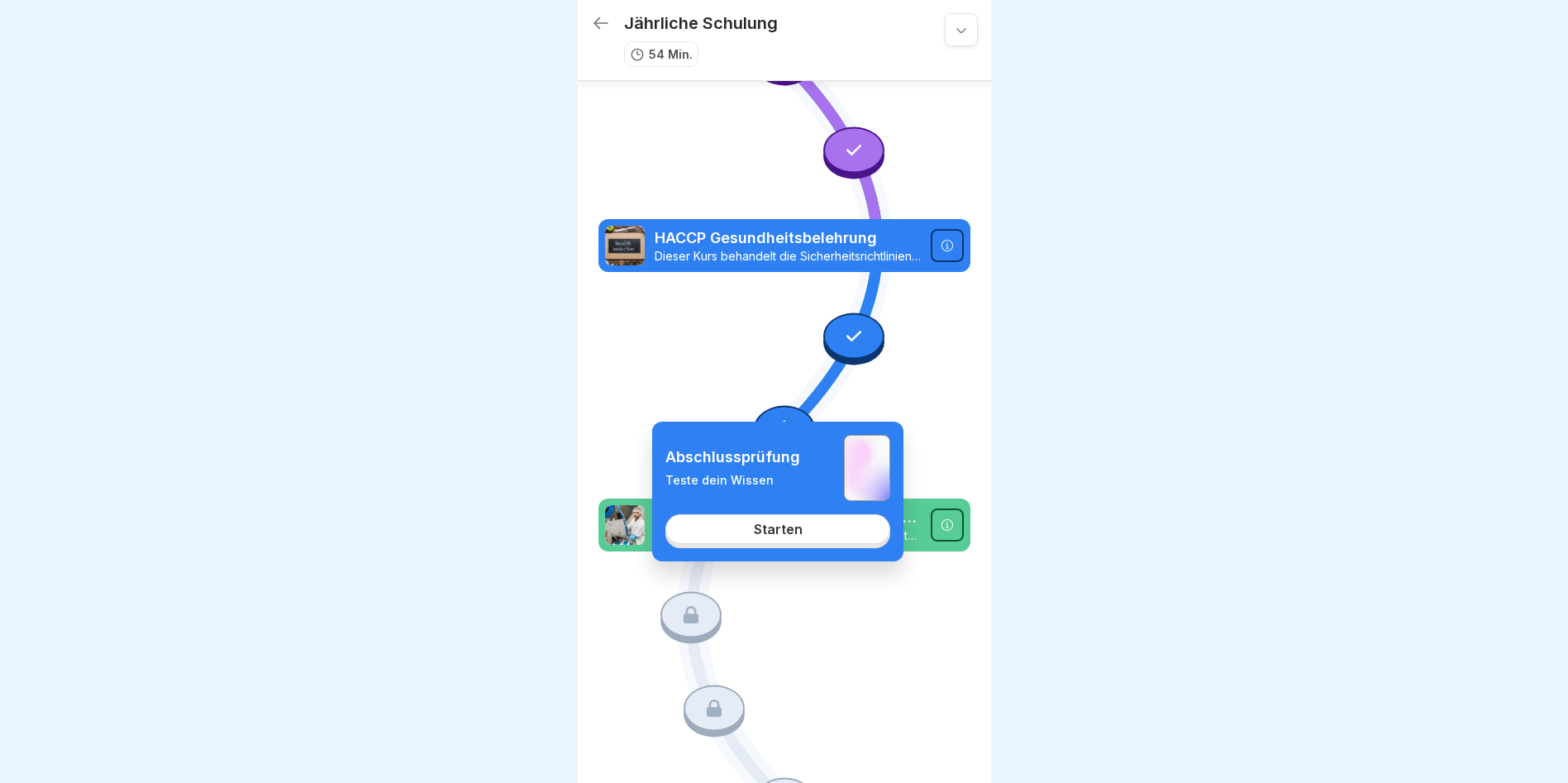
click at [781, 519] on div "Abschlussprüfung Teste dein Wissen Starten" at bounding box center [778, 491] width 251 height 140
click at [784, 526] on div "Starten" at bounding box center [778, 529] width 49 height 15
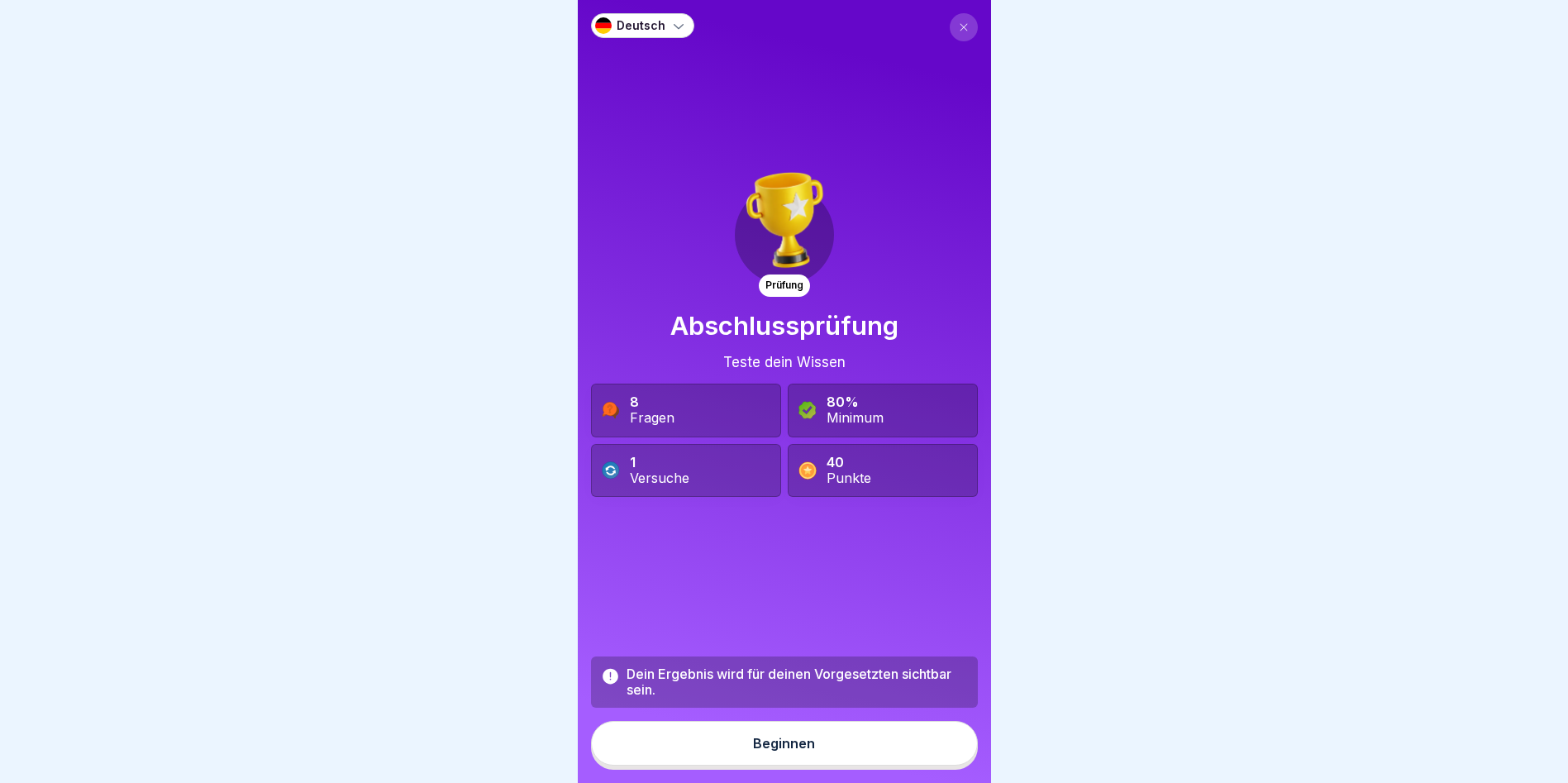
click at [793, 742] on button "Beginnen" at bounding box center [784, 743] width 387 height 44
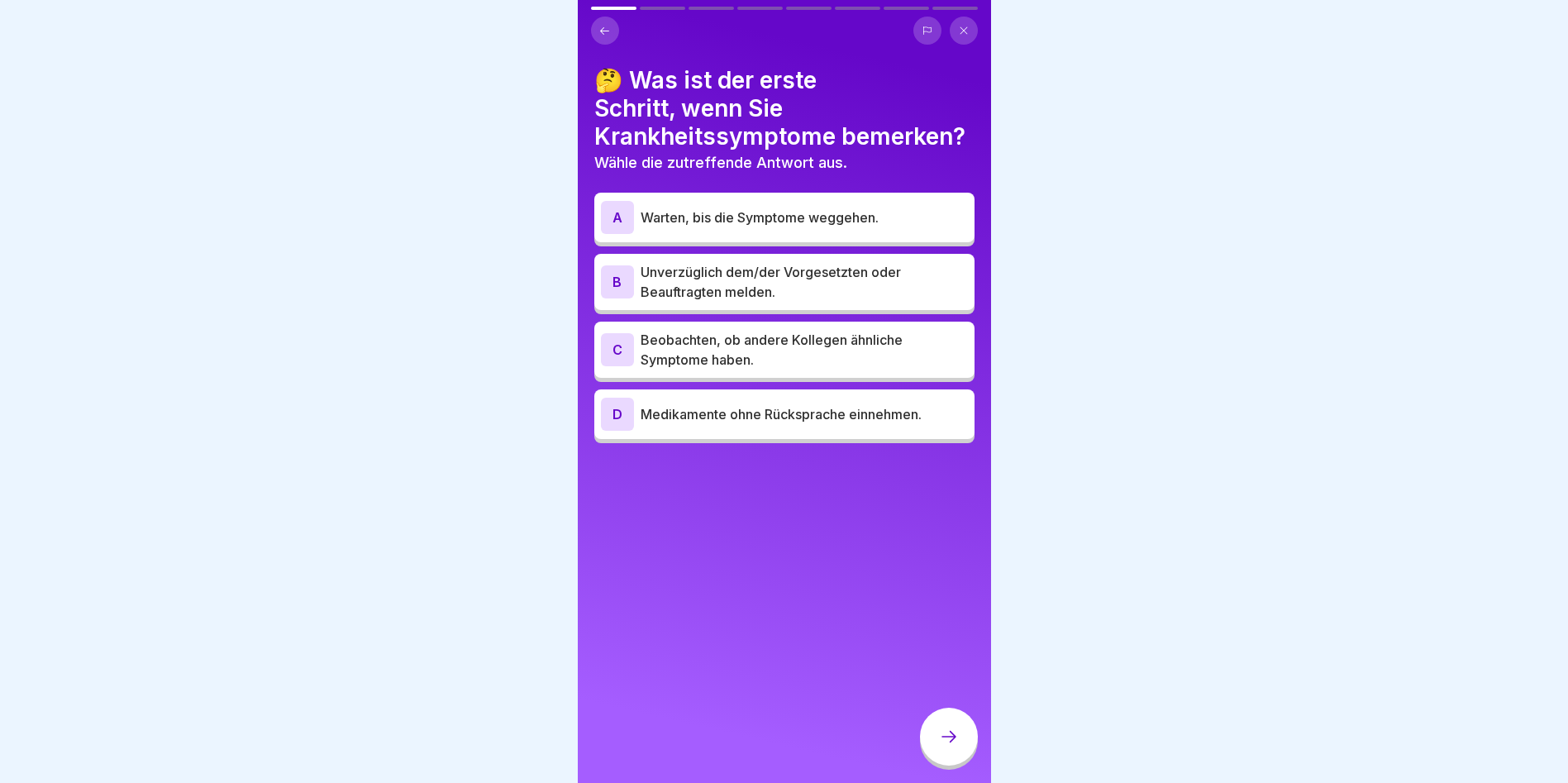
click at [746, 269] on p "Unverzüglich dem/der Vorgesetzten oder Beauftragten melden." at bounding box center [804, 281] width 327 height 39
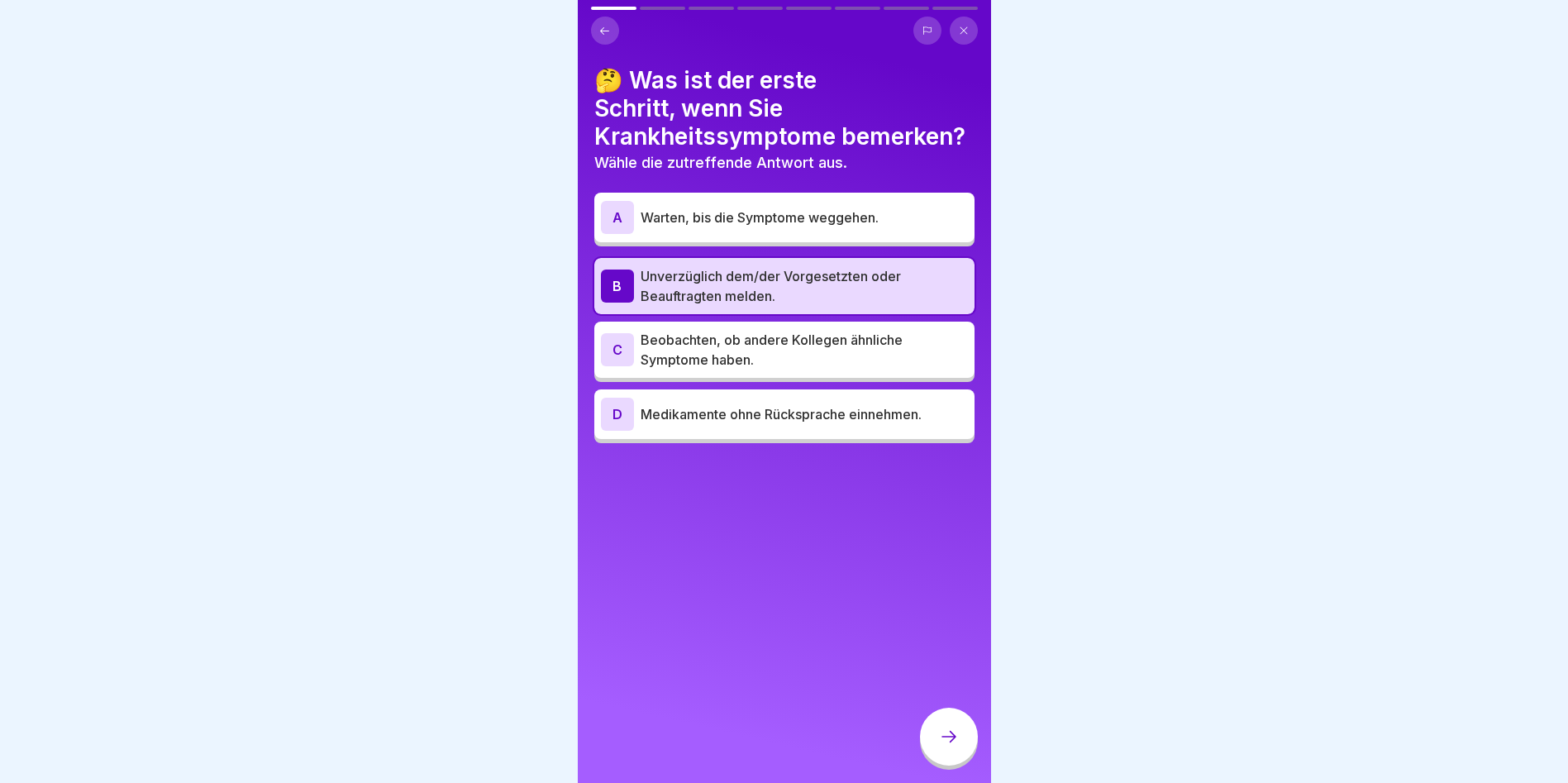
click at [946, 746] on icon at bounding box center [949, 736] width 20 height 20
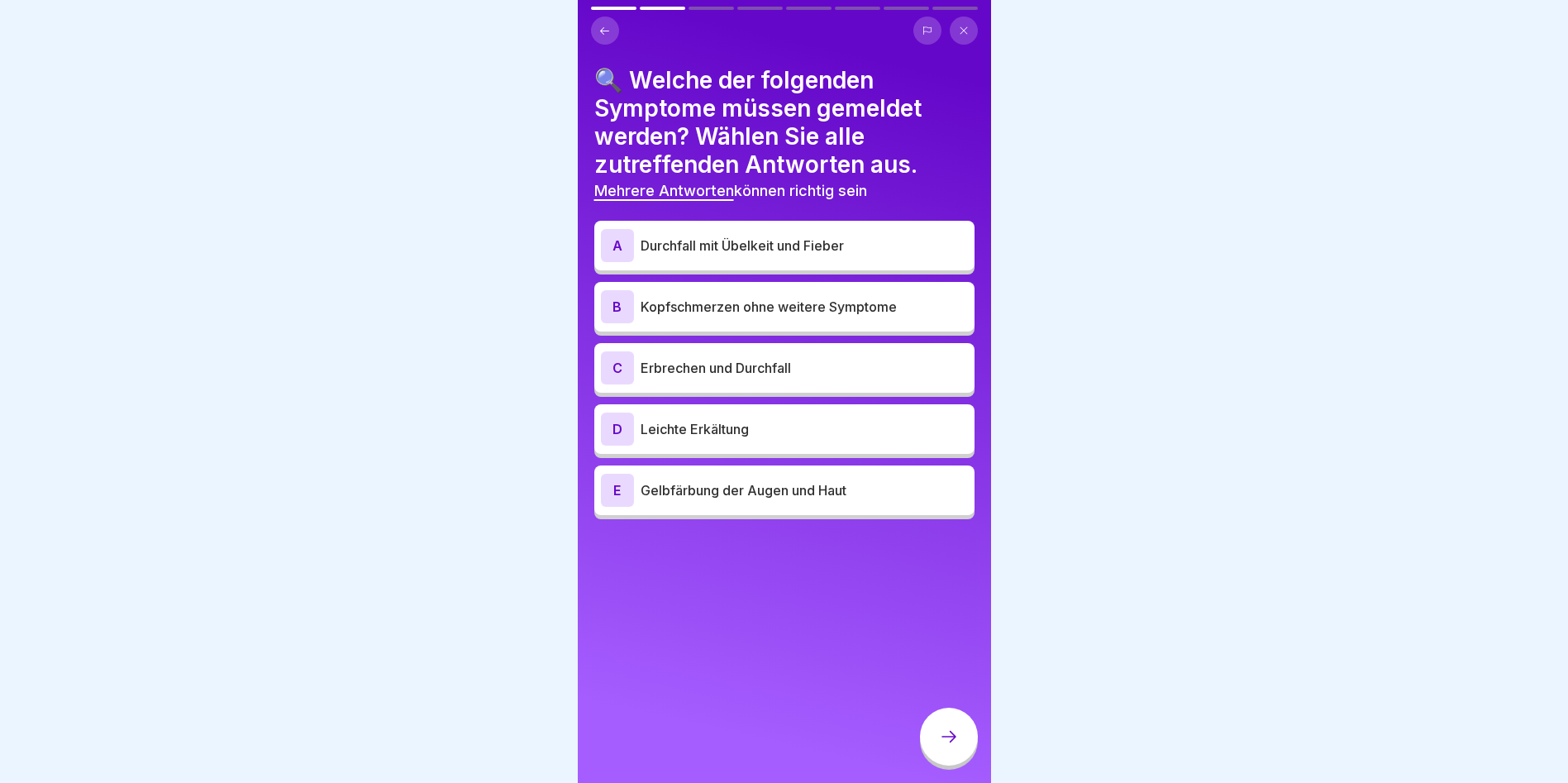
click at [779, 221] on div "A Durchfall mit Übelkeit und Fieber" at bounding box center [784, 245] width 381 height 49
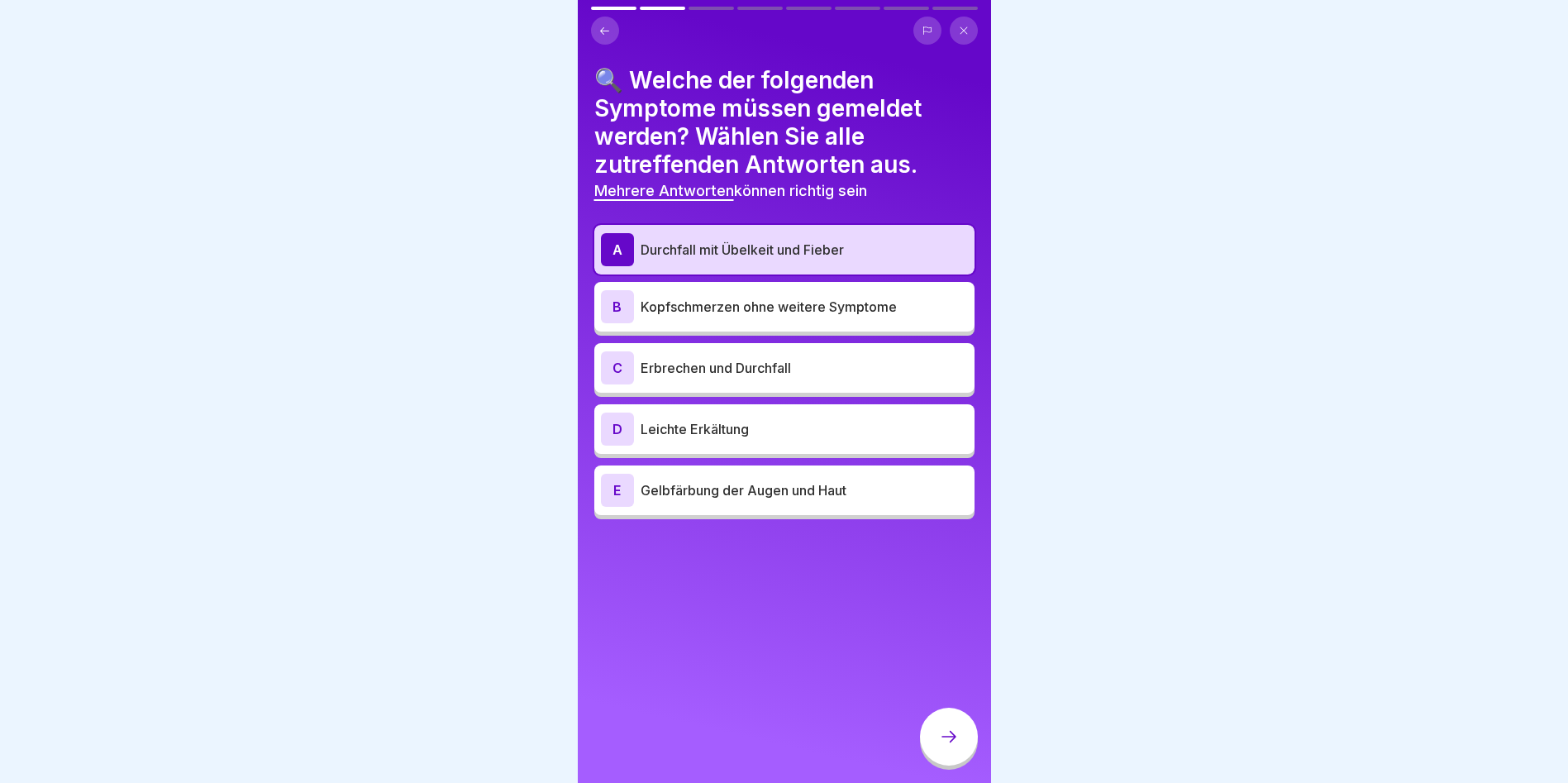
click at [945, 742] on icon at bounding box center [949, 736] width 20 height 20
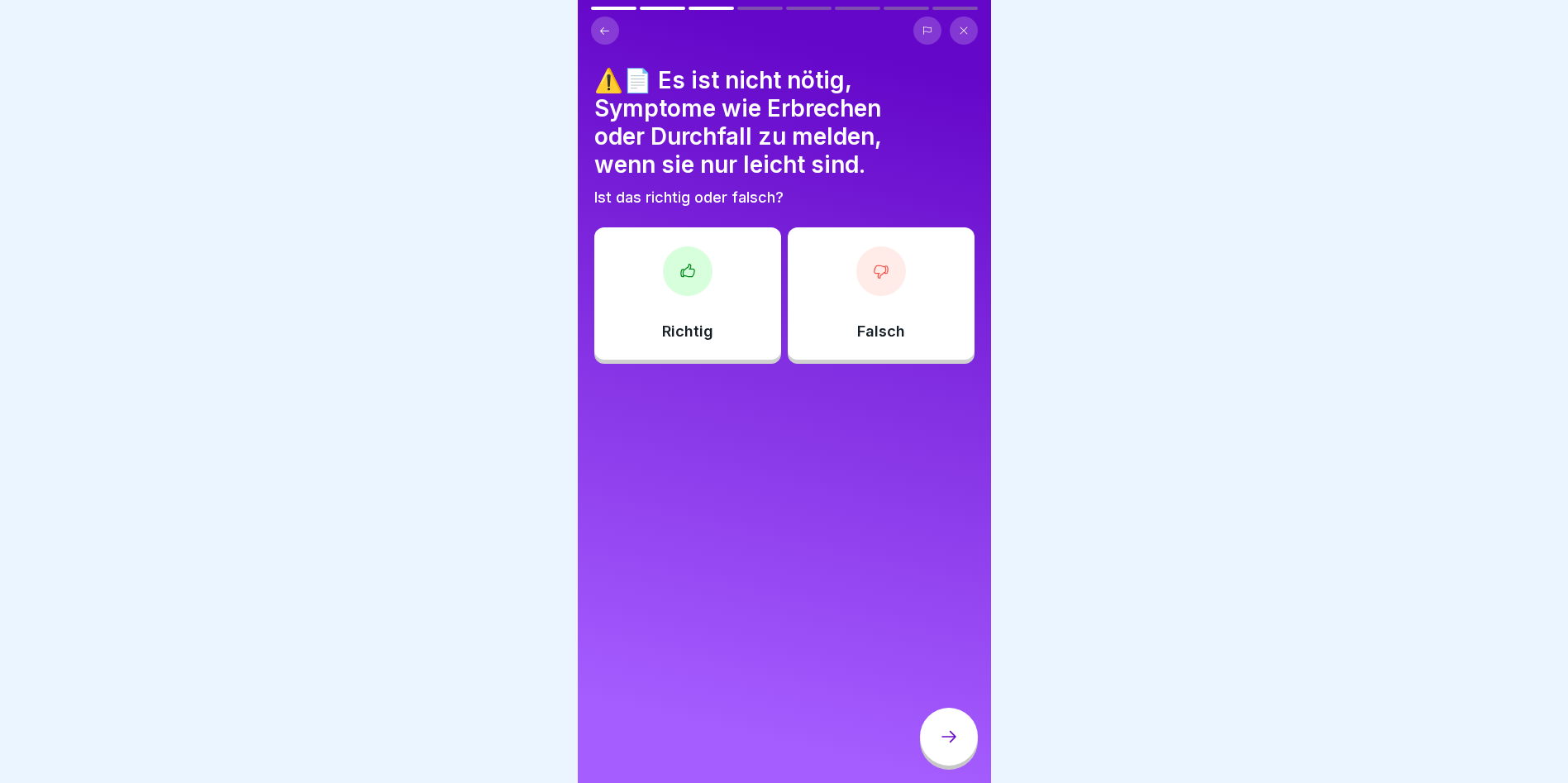
click at [857, 258] on div at bounding box center [881, 270] width 49 height 49
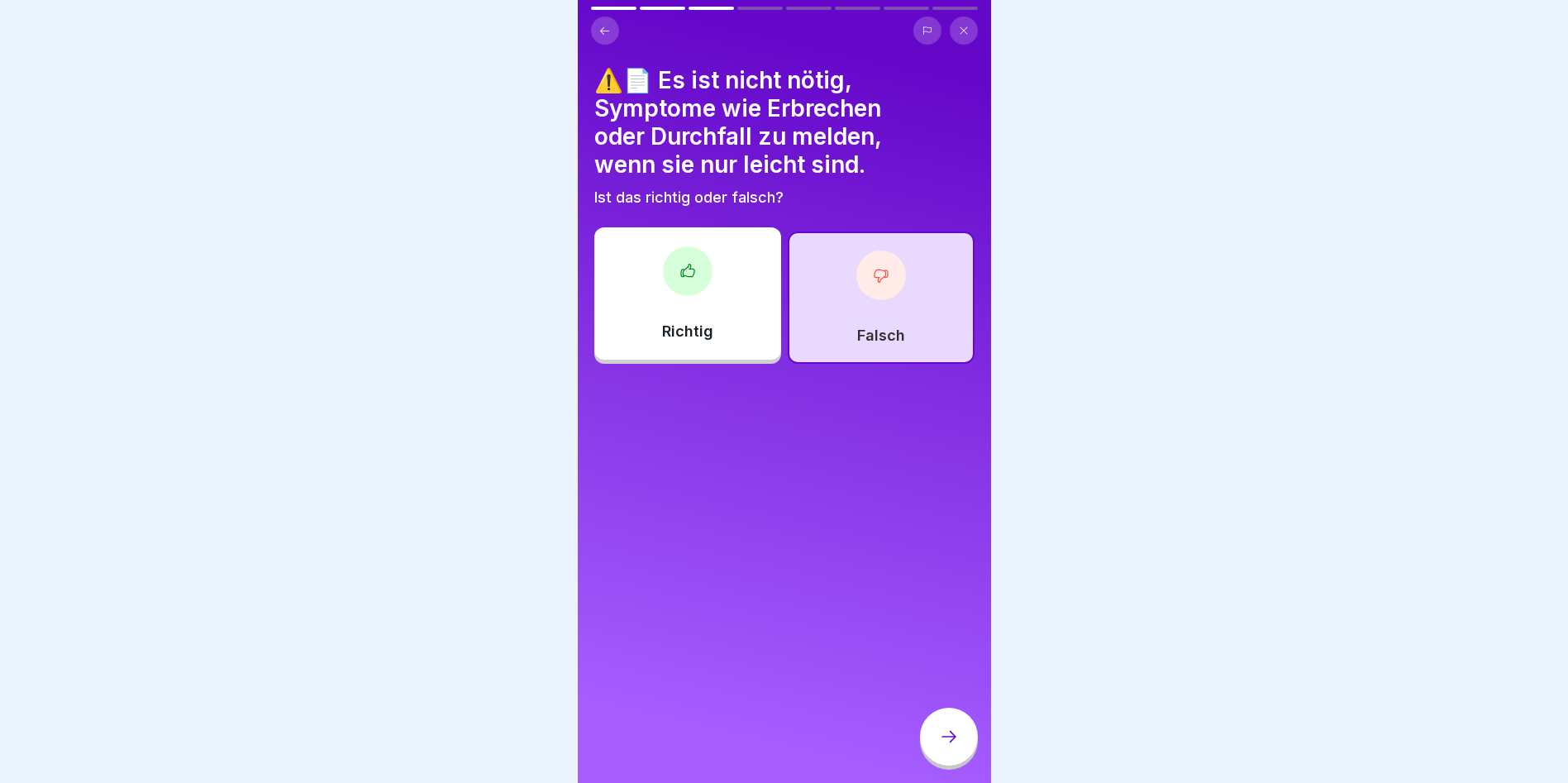
click at [933, 720] on div at bounding box center [949, 736] width 58 height 58
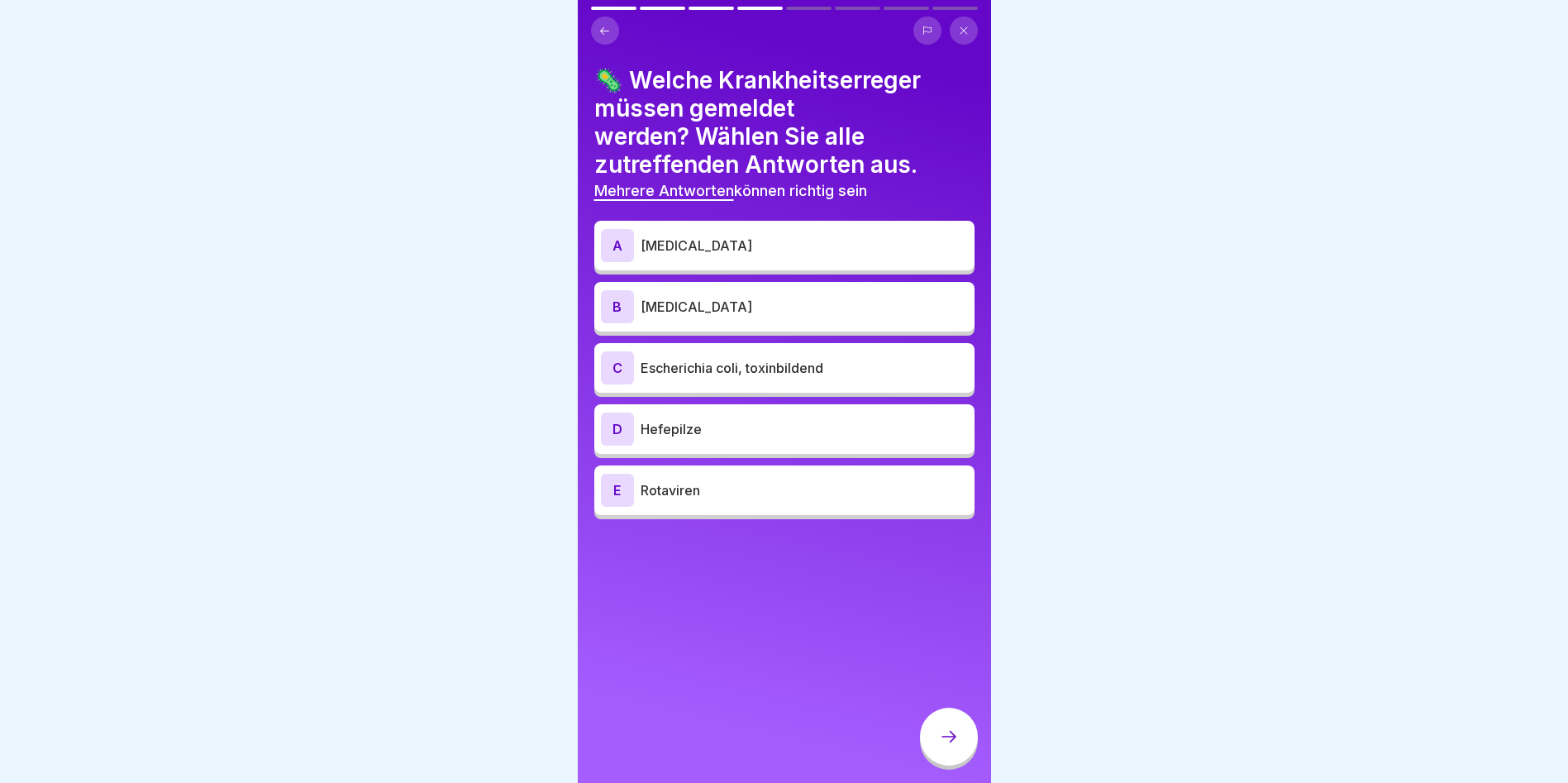
click at [715, 480] on p "Rotaviren" at bounding box center [804, 490] width 327 height 20
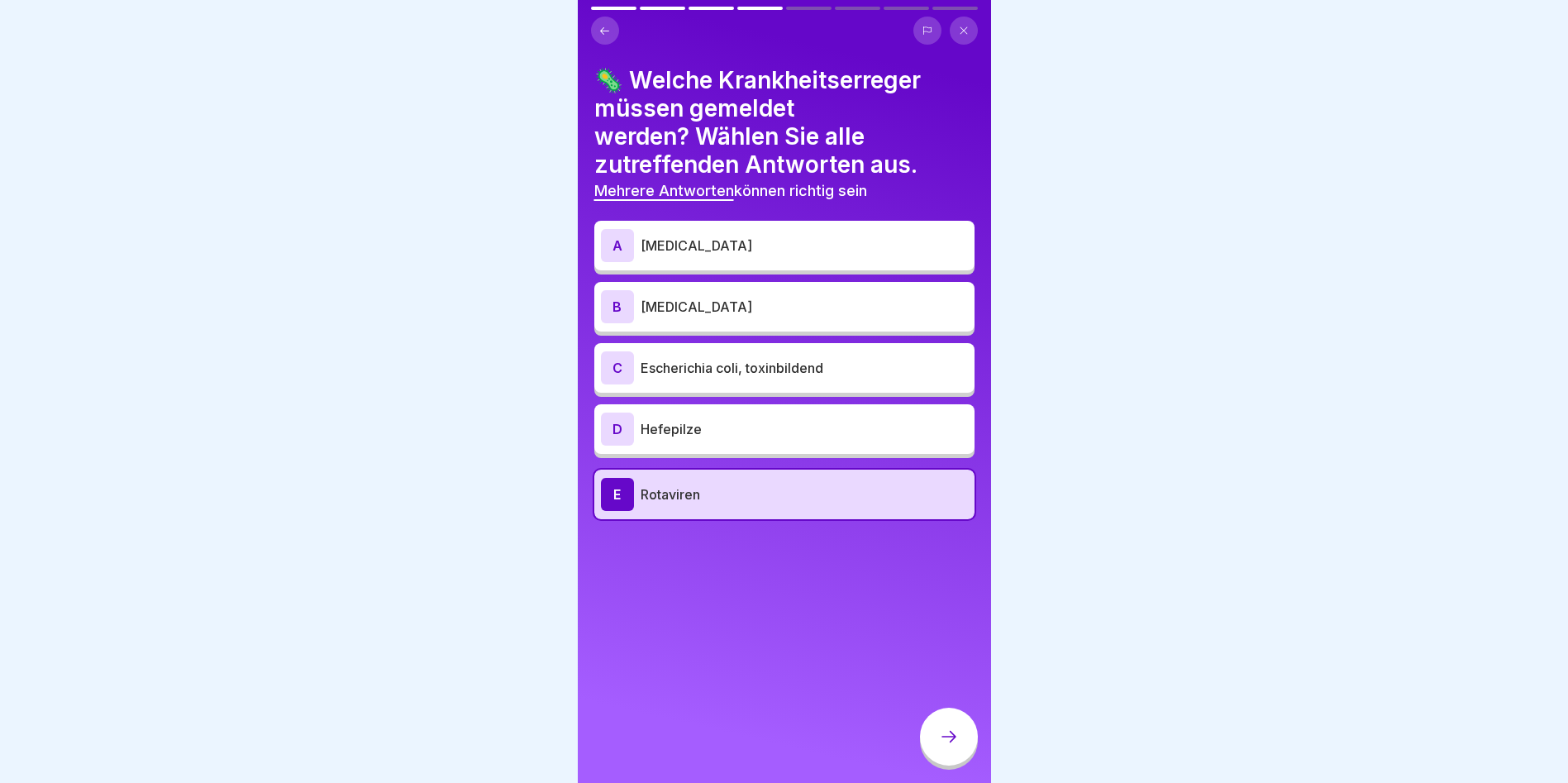
click at [730, 221] on div "A Campylobacter" at bounding box center [784, 245] width 381 height 49
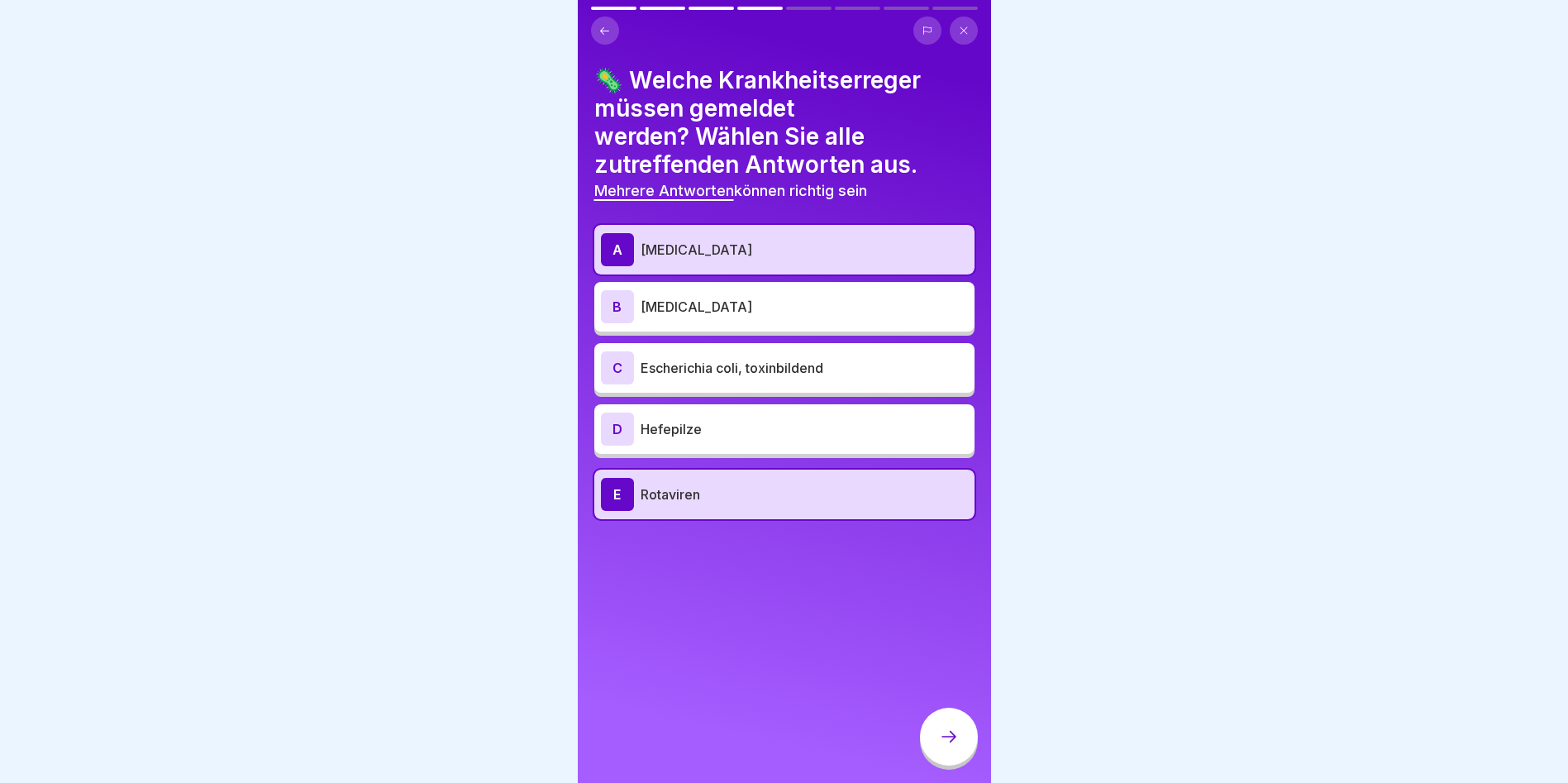
click at [925, 754] on div at bounding box center [949, 736] width 58 height 58
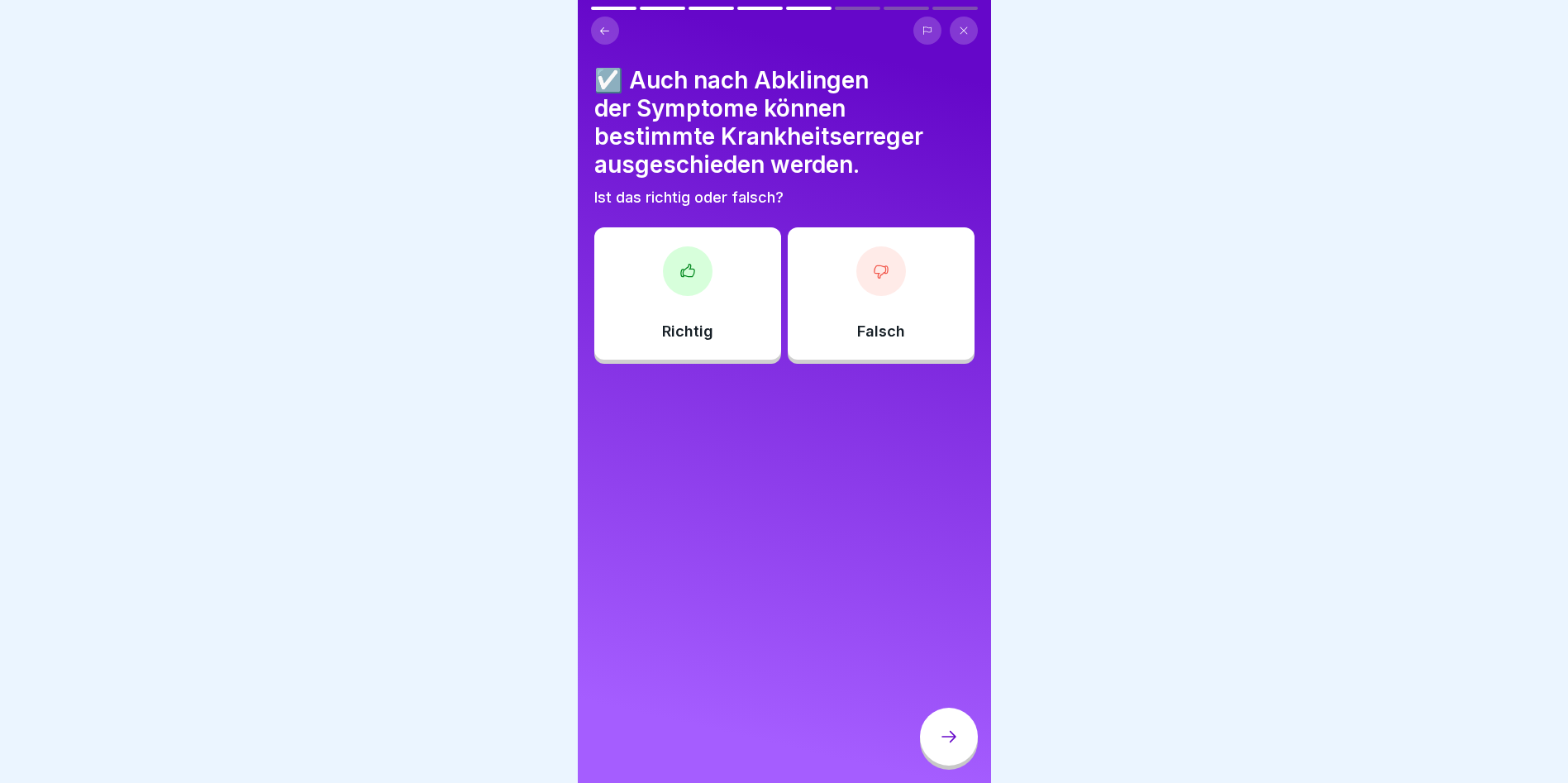
click at [879, 267] on icon at bounding box center [881, 271] width 17 height 17
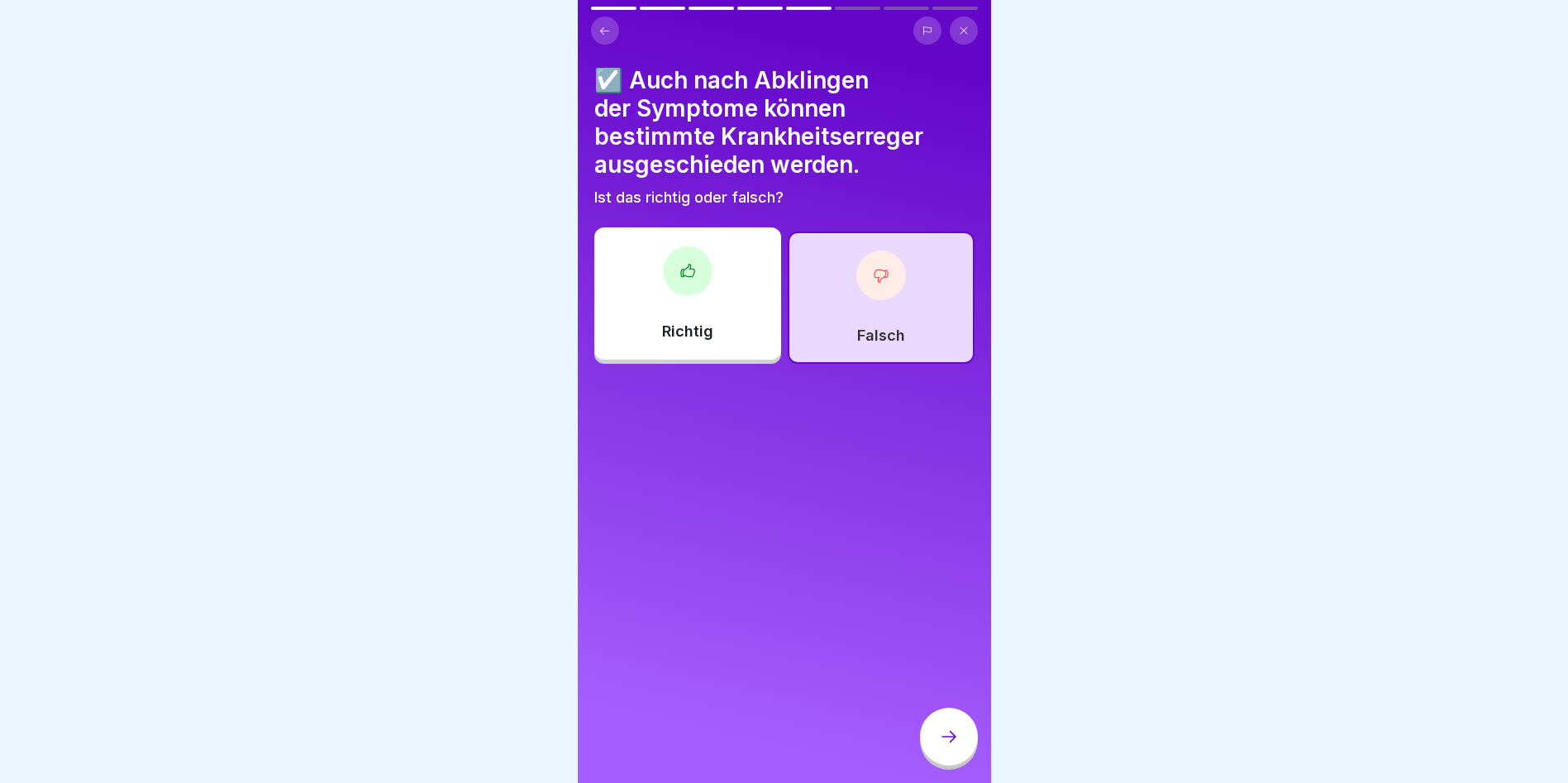
click at [959, 749] on div at bounding box center [949, 736] width 58 height 58
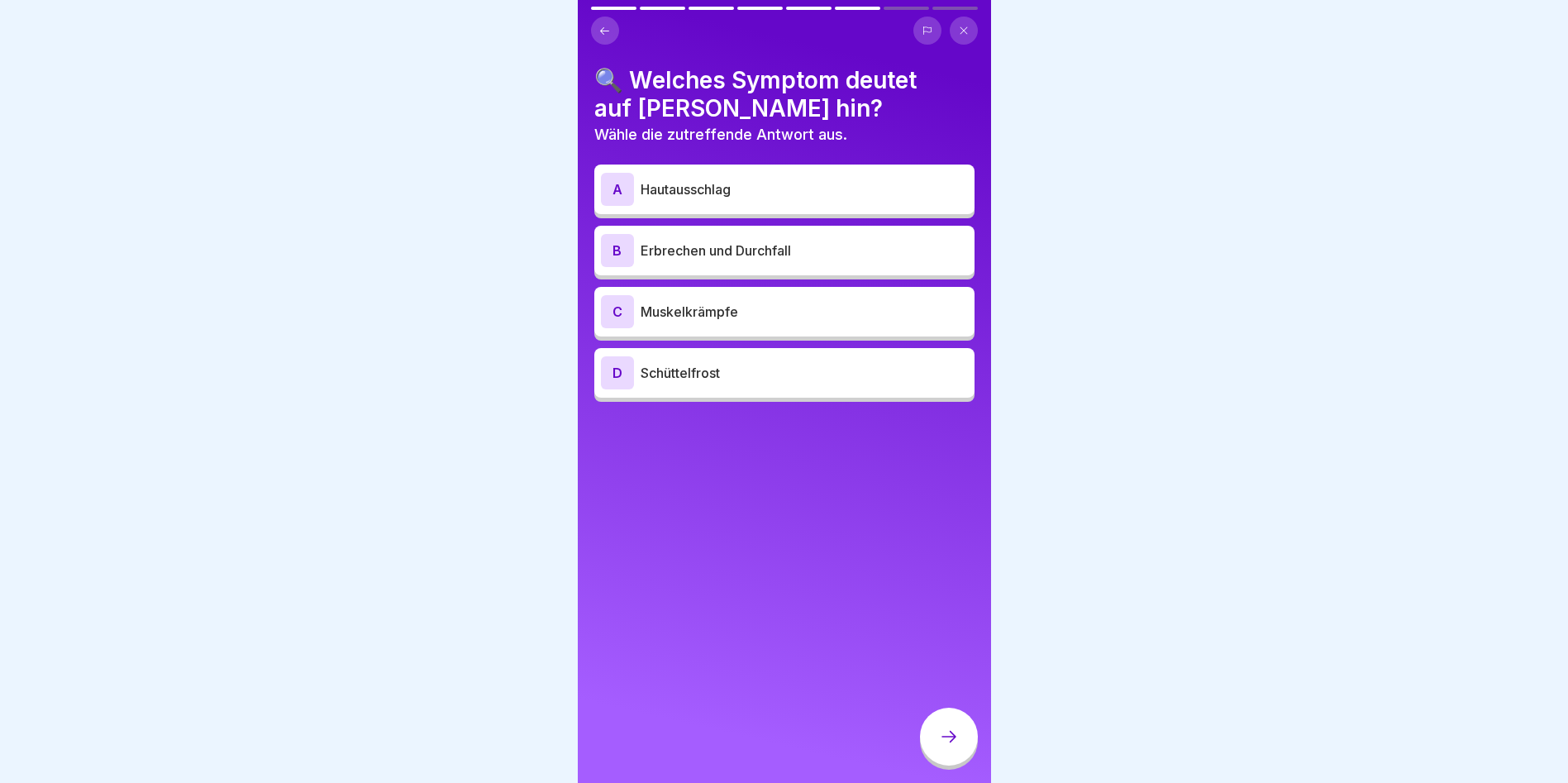
click at [750, 306] on p "Muskelkrämpfe" at bounding box center [804, 312] width 327 height 20
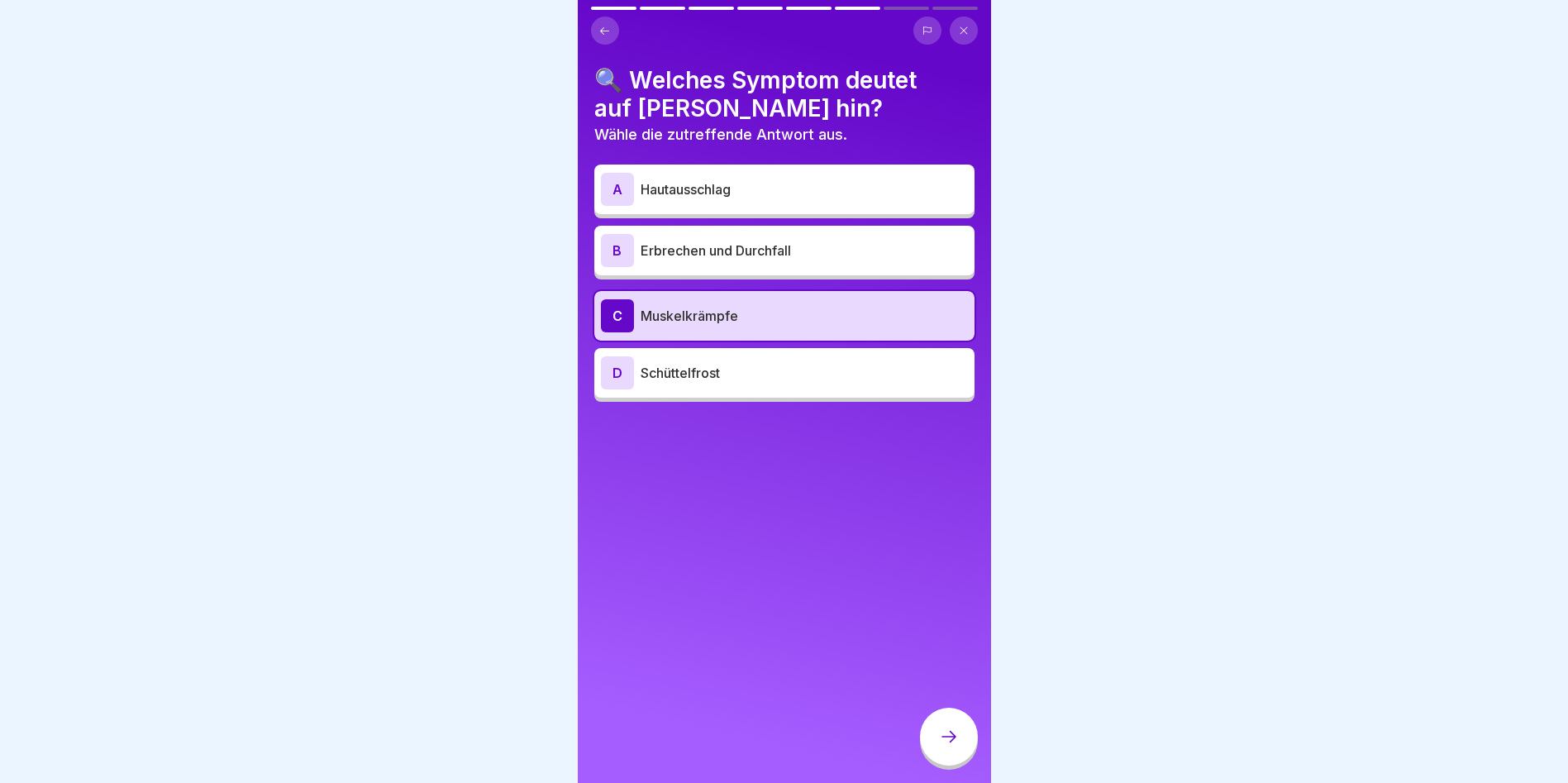
click at [939, 746] on icon at bounding box center [949, 736] width 20 height 20
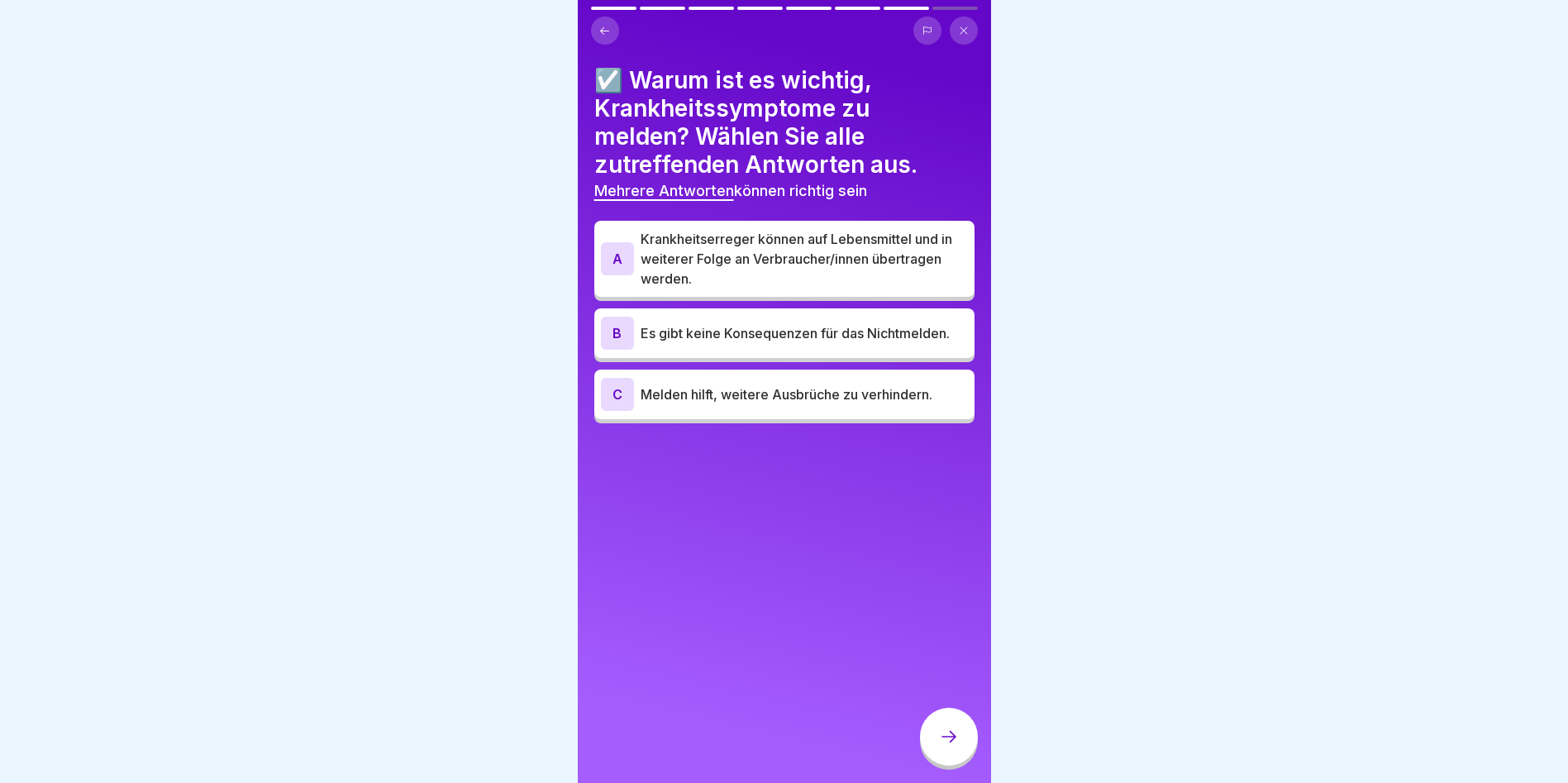
click at [807, 221] on div "A Krankheitserreger können auf Lebensmittel und in weiterer Folge an Verbrauche…" at bounding box center [784, 258] width 381 height 76
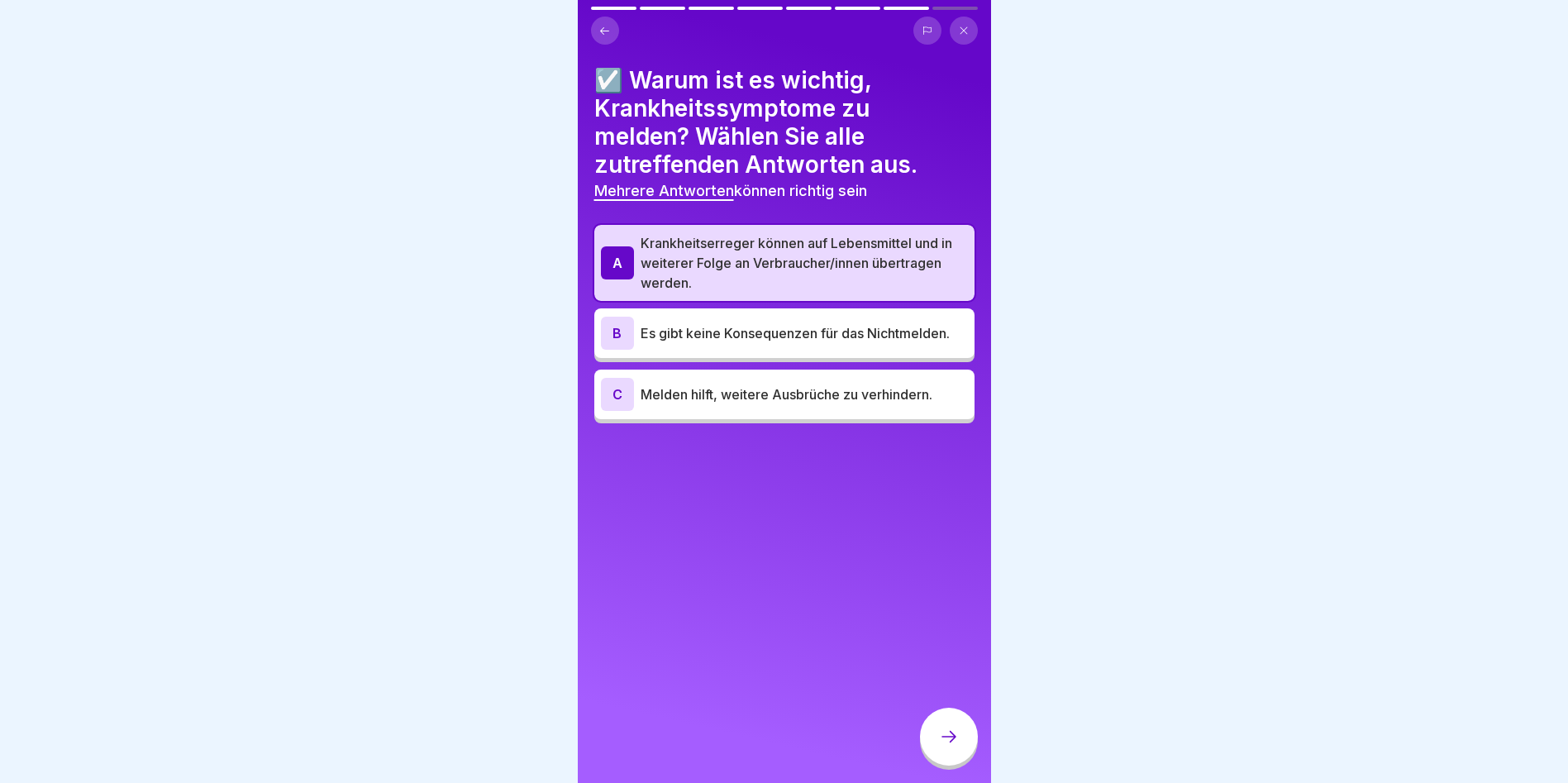
click at [765, 323] on p "Es gibt keine Konsequenzen für das Nichtmelden." at bounding box center [804, 333] width 327 height 20
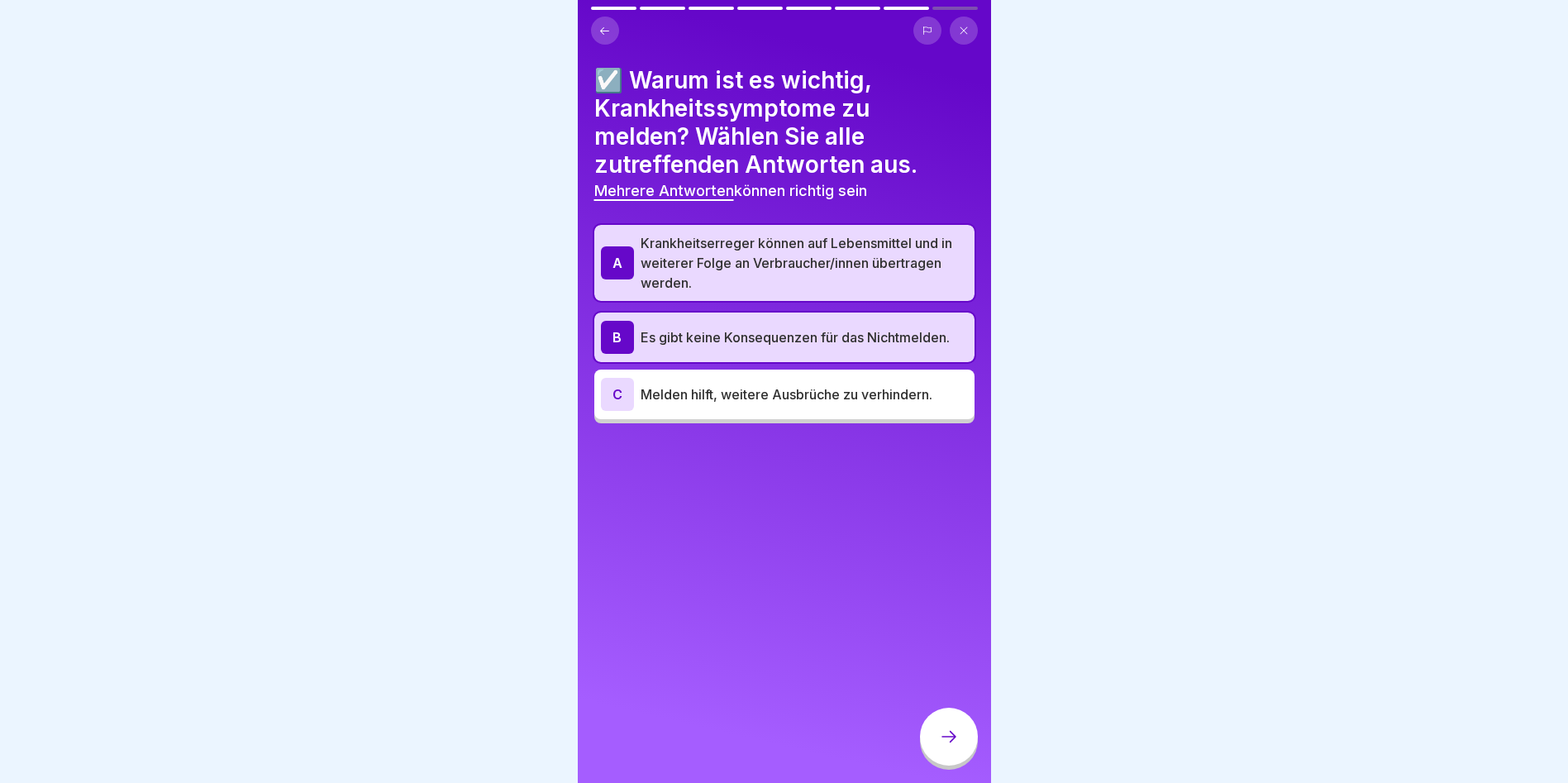
click at [728, 378] on div "C Melden hilft, weitere Ausbrüche zu verhindern." at bounding box center [784, 395] width 367 height 33
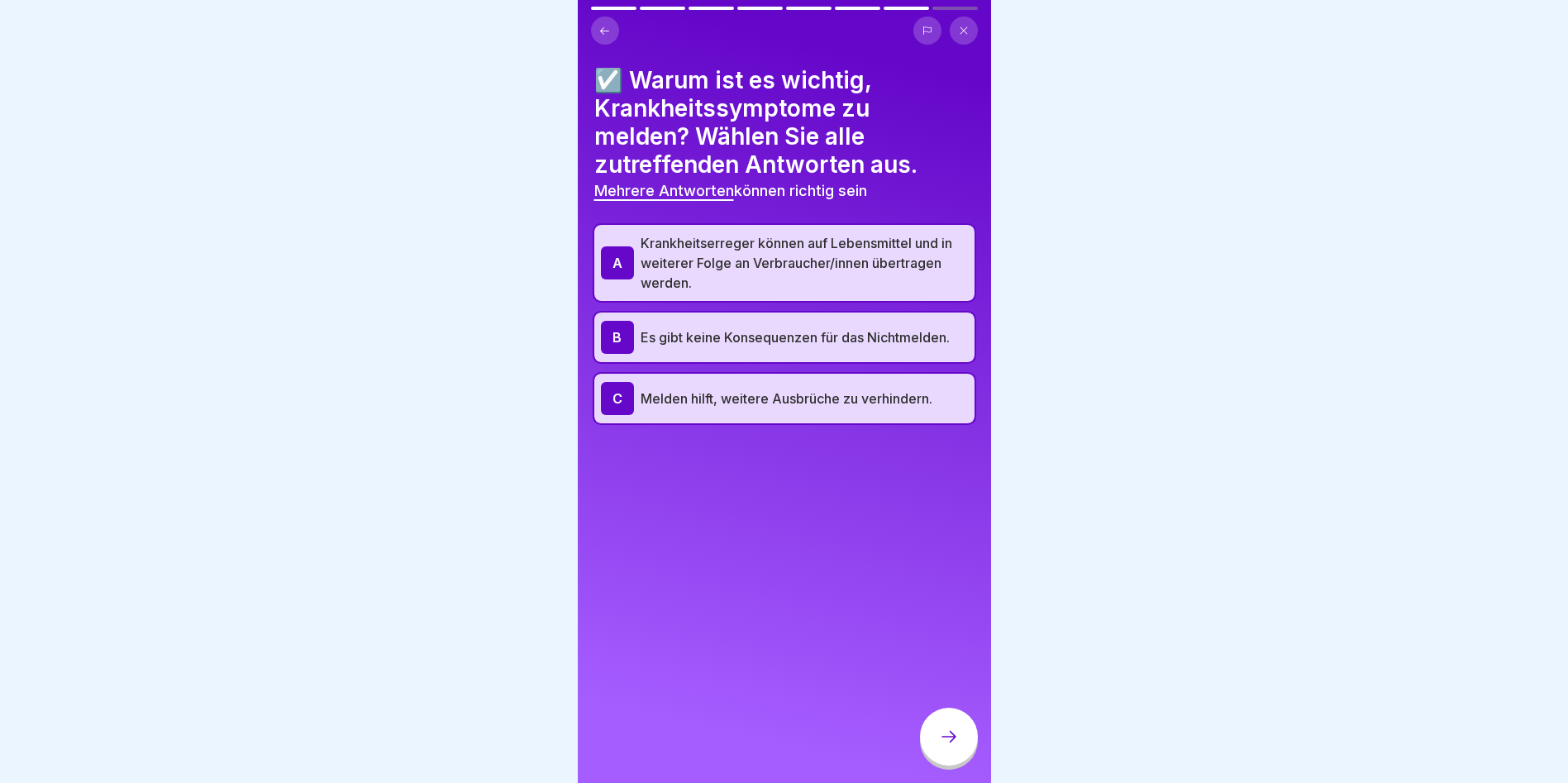
click at [952, 735] on icon at bounding box center [949, 736] width 20 height 20
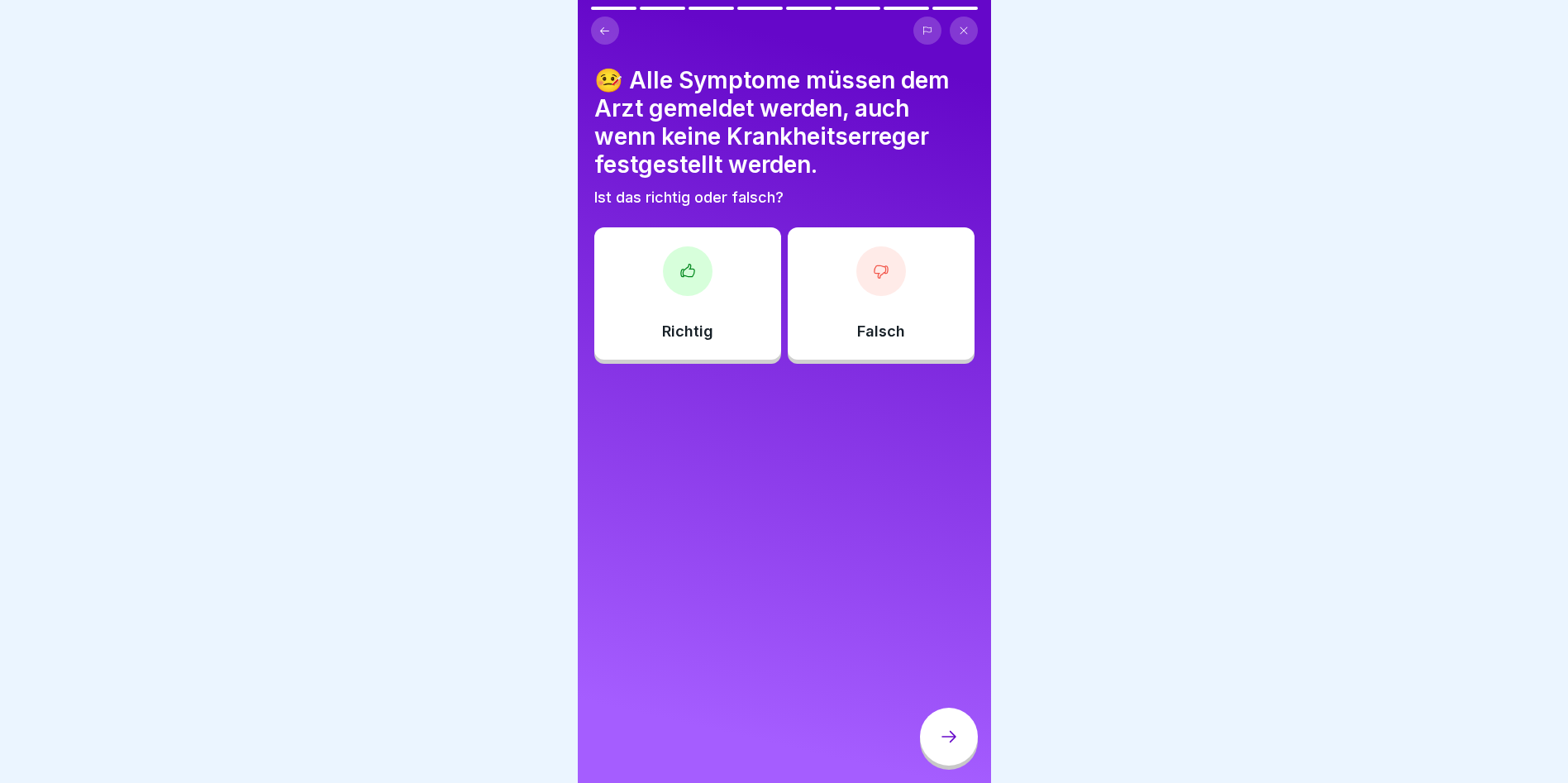
click at [874, 263] on icon at bounding box center [881, 271] width 17 height 17
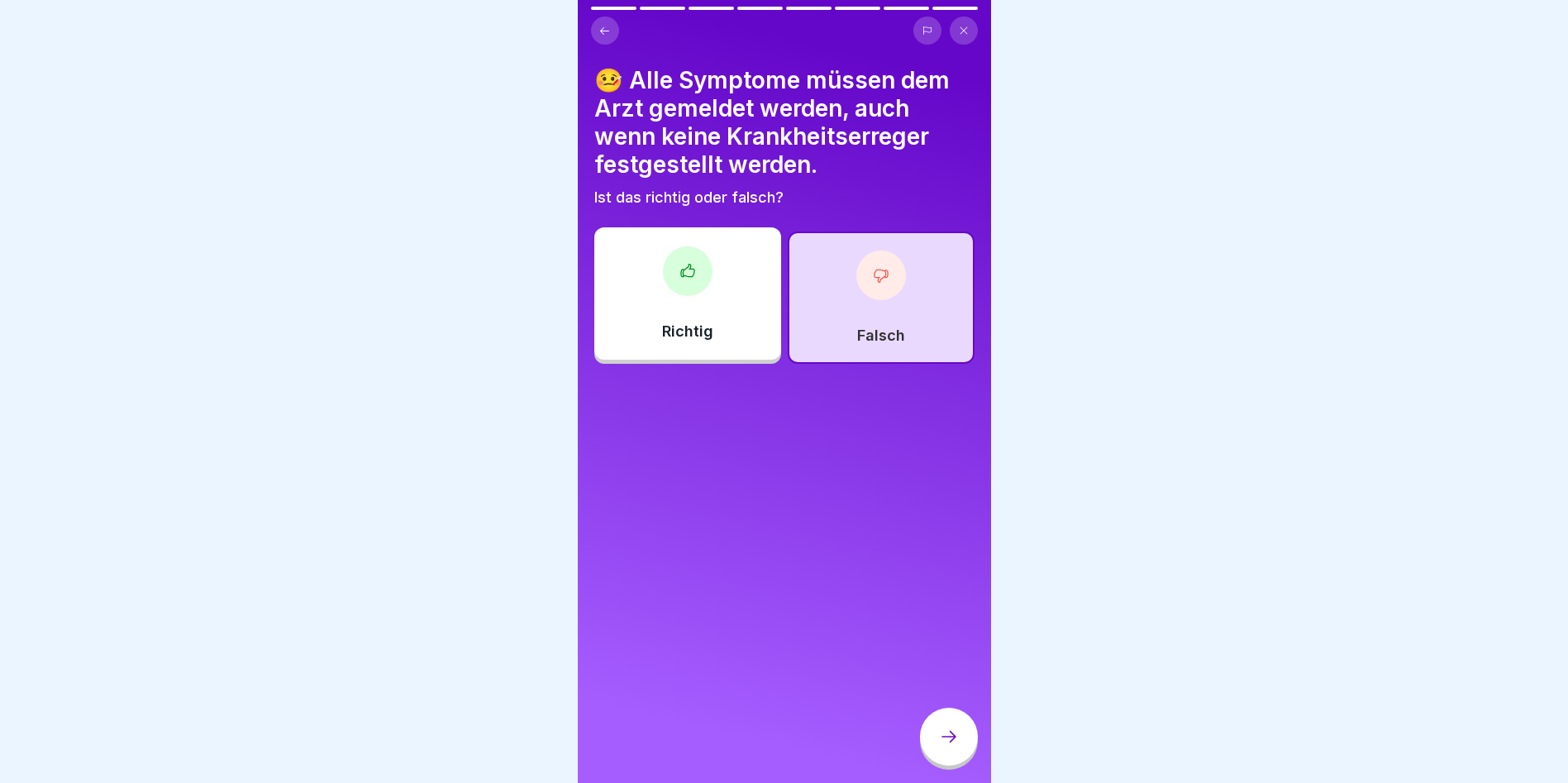
click at [945, 726] on div at bounding box center [949, 736] width 58 height 58
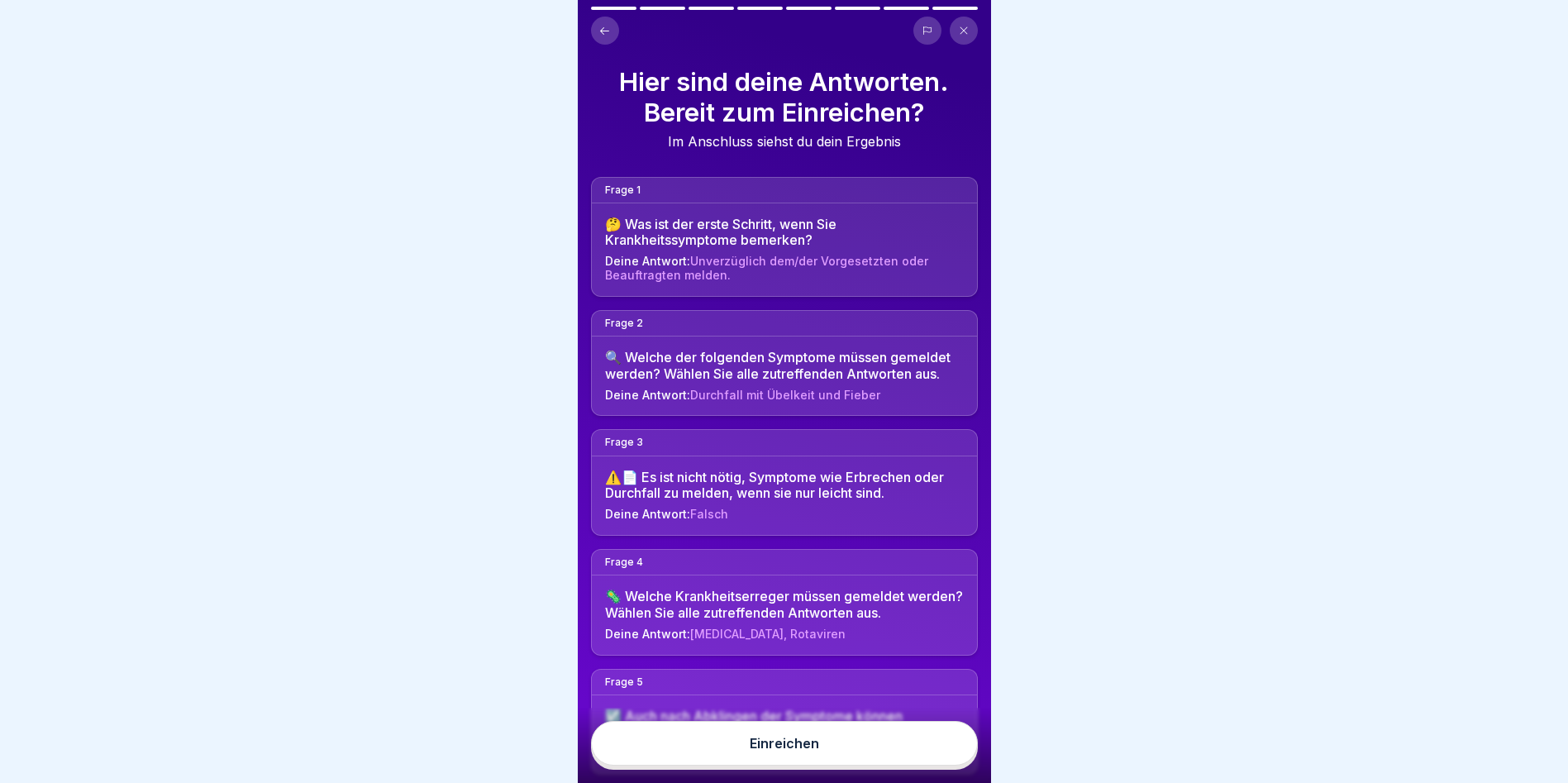
click at [929, 737] on button "Einreichen" at bounding box center [784, 743] width 387 height 44
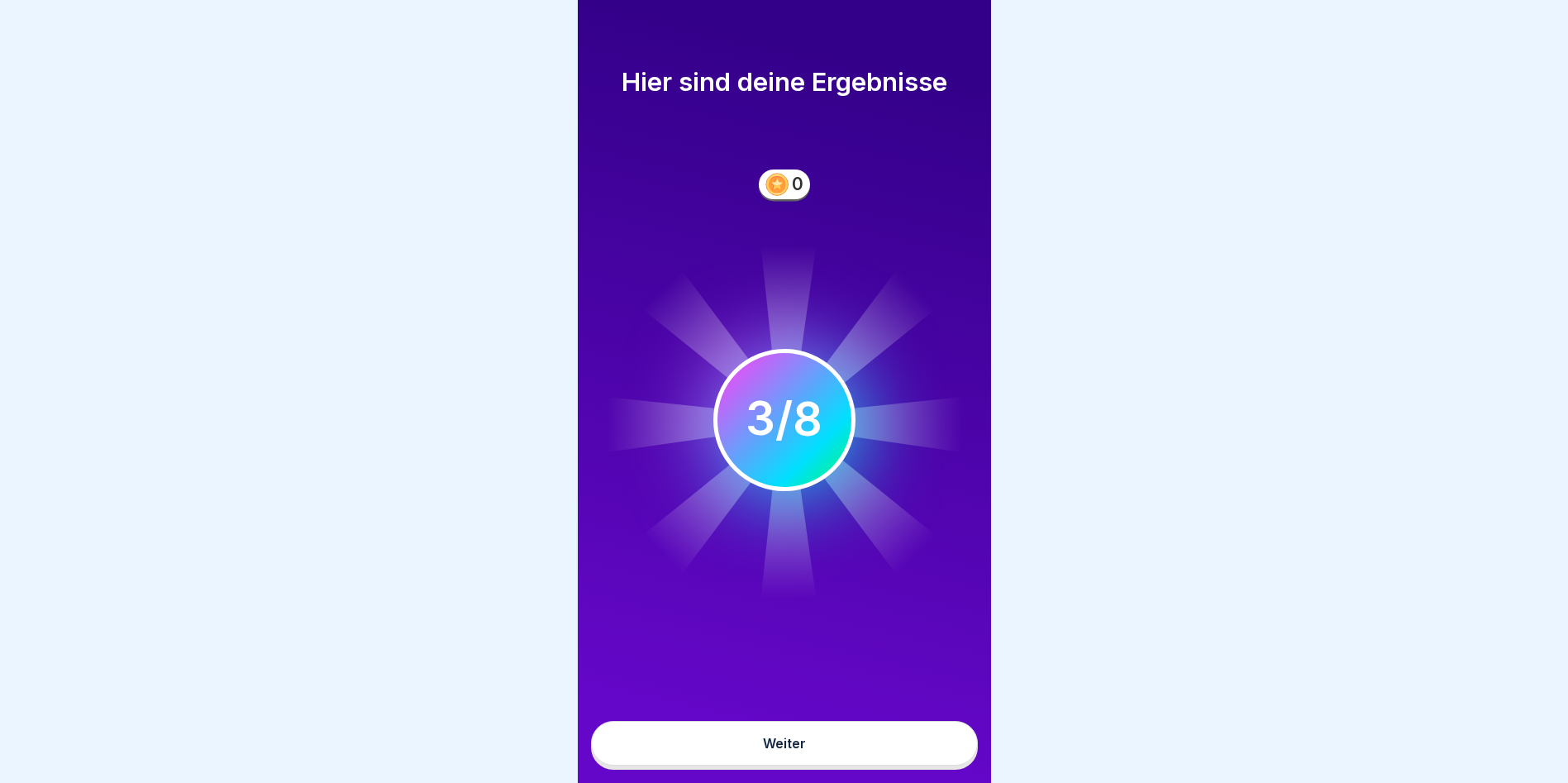
click at [900, 745] on button "Weiter" at bounding box center [784, 743] width 387 height 44
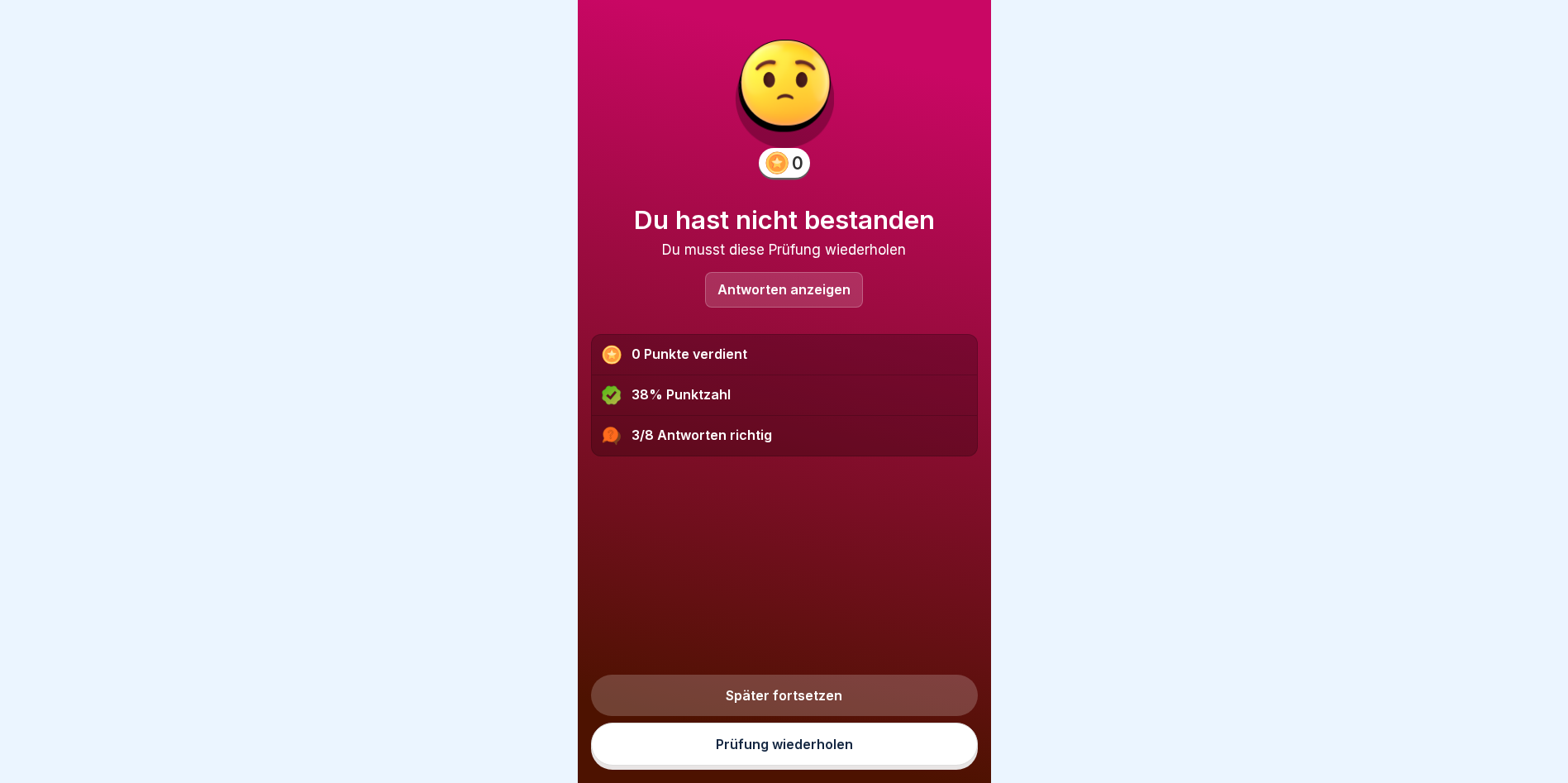
click at [795, 749] on link "Prüfung wiederholen" at bounding box center [784, 744] width 387 height 43
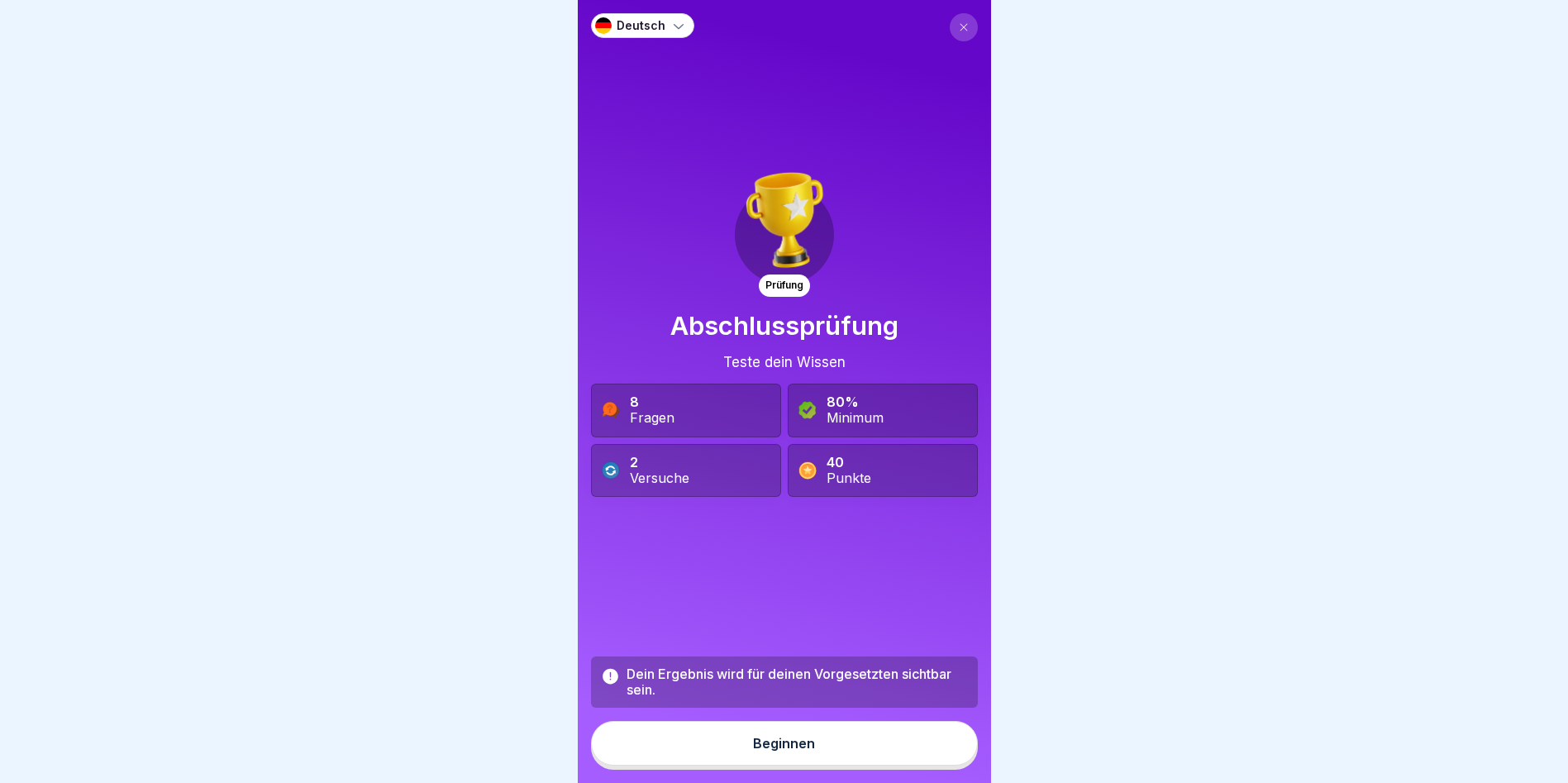
click at [781, 750] on div "Beginnen" at bounding box center [784, 743] width 62 height 15
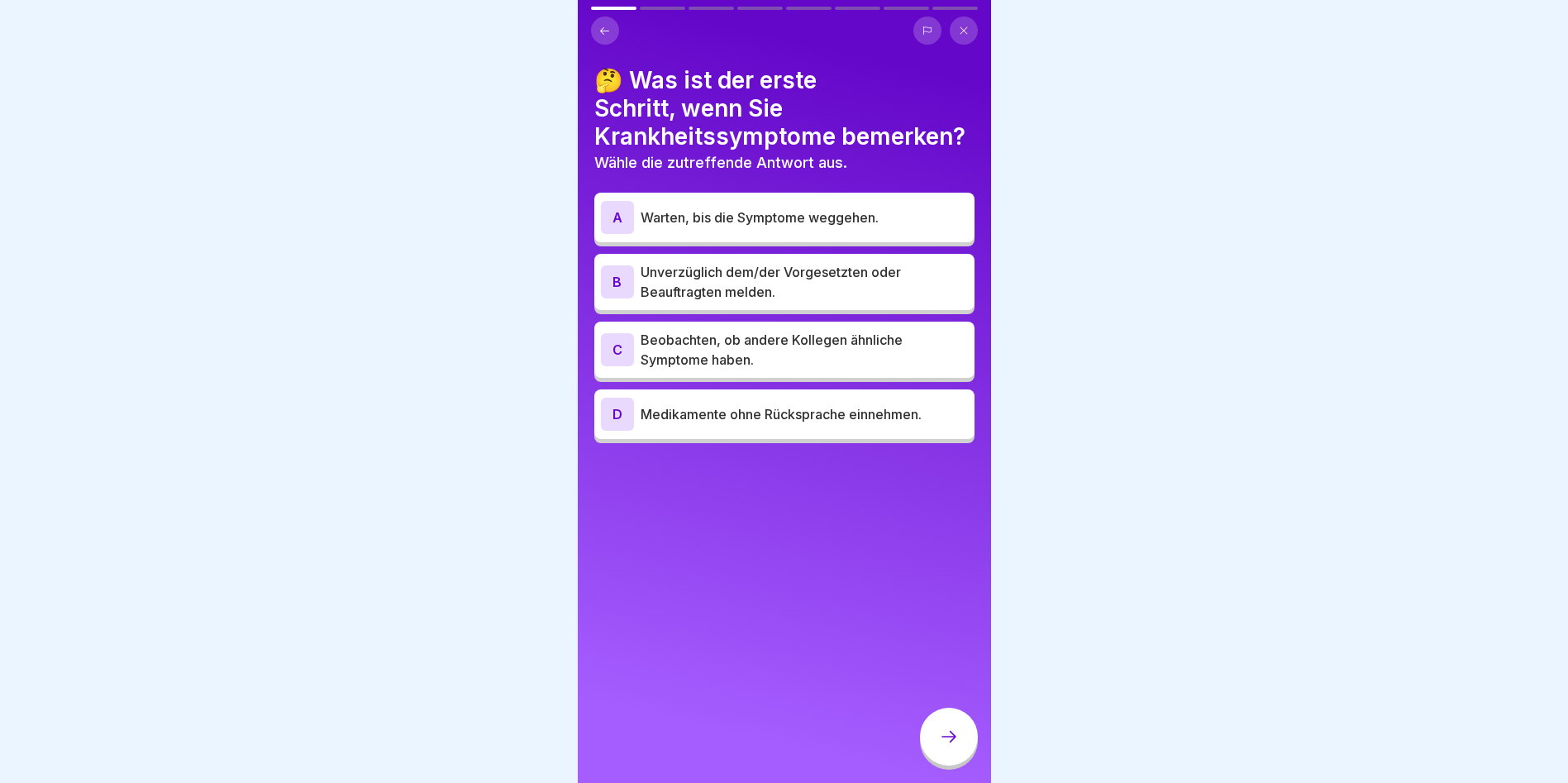
click at [746, 270] on p "Unverzüglich dem/der Vorgesetzten oder Beauftragten melden." at bounding box center [804, 281] width 327 height 39
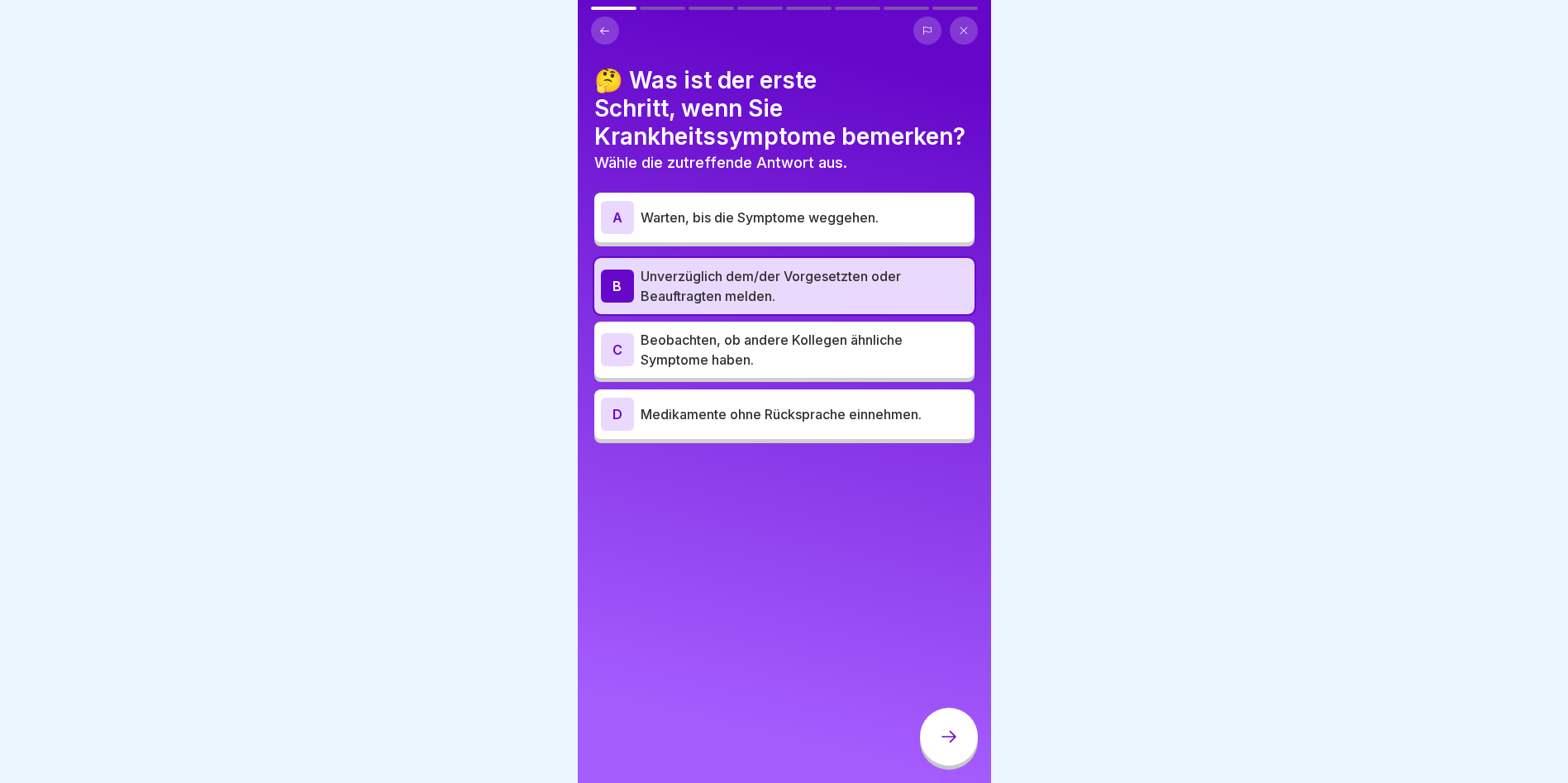
click at [961, 740] on div at bounding box center [949, 736] width 58 height 58
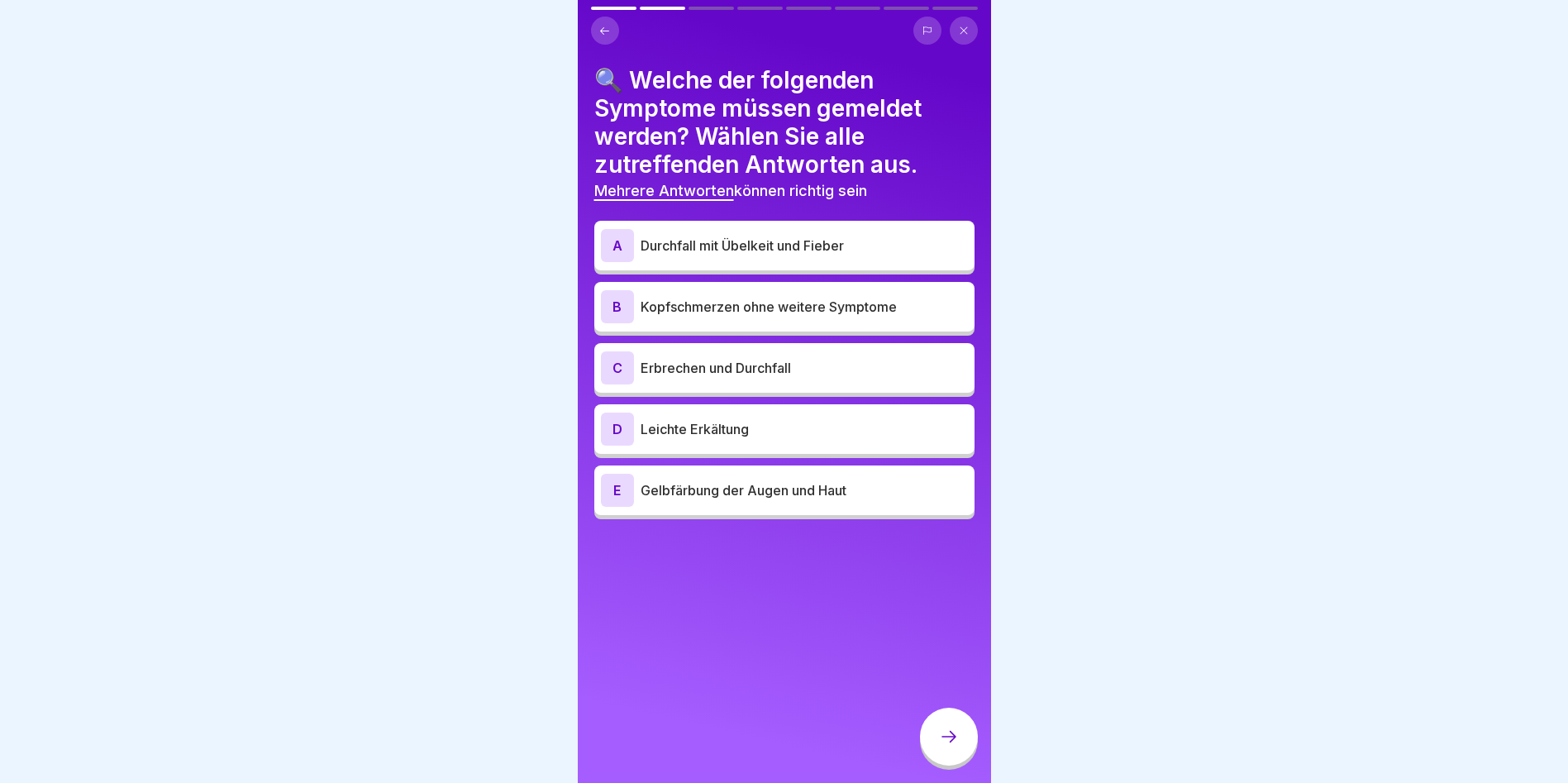
click at [678, 370] on p "Erbrechen und Durchfall" at bounding box center [804, 368] width 327 height 20
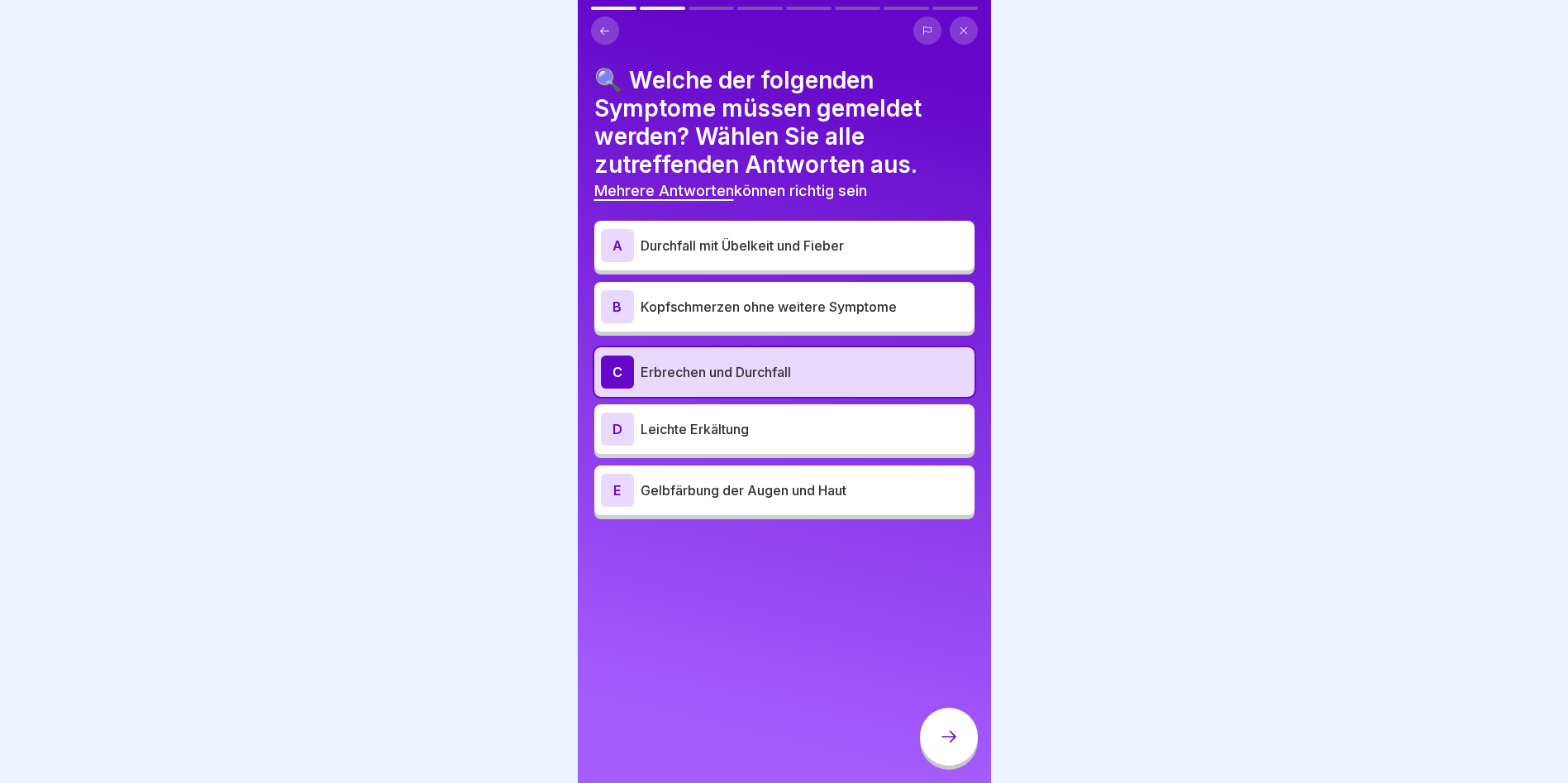
click at [654, 485] on p "Gelbfärbung der Augen und Haut" at bounding box center [804, 490] width 327 height 20
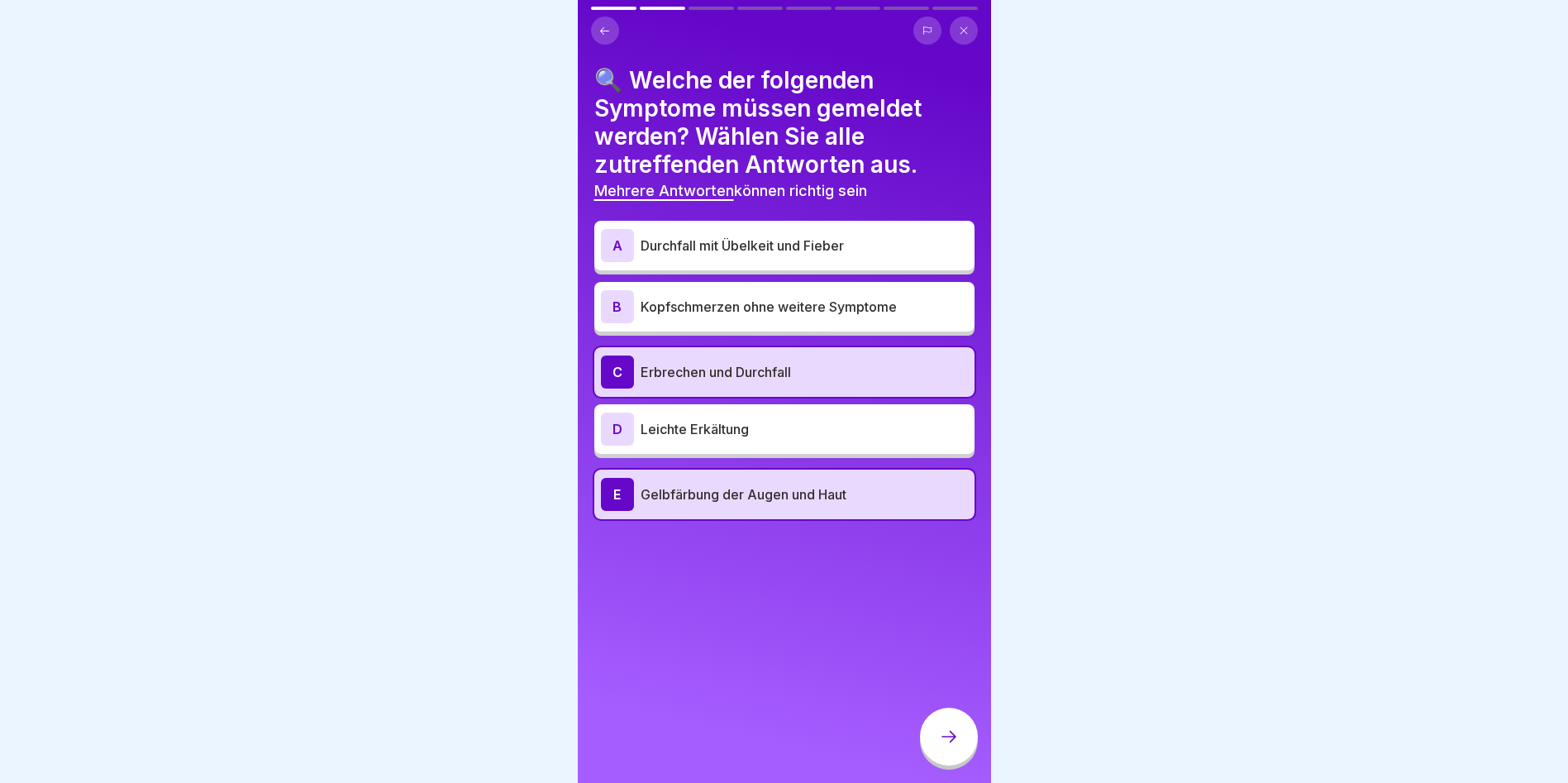
click at [800, 238] on p "Durchfall mit Übelkeit und Fieber" at bounding box center [804, 246] width 327 height 20
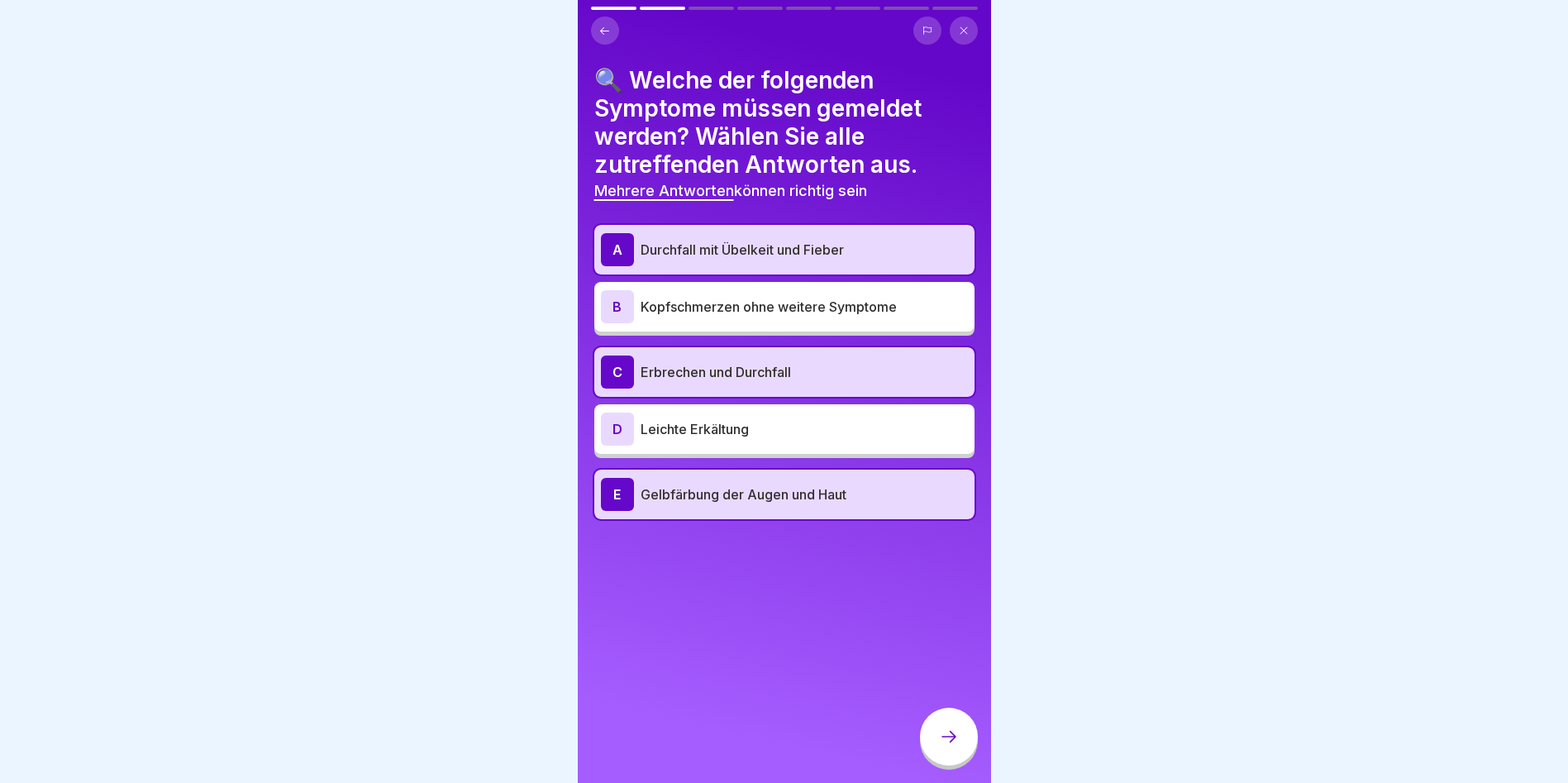
click at [937, 753] on div at bounding box center [949, 736] width 58 height 58
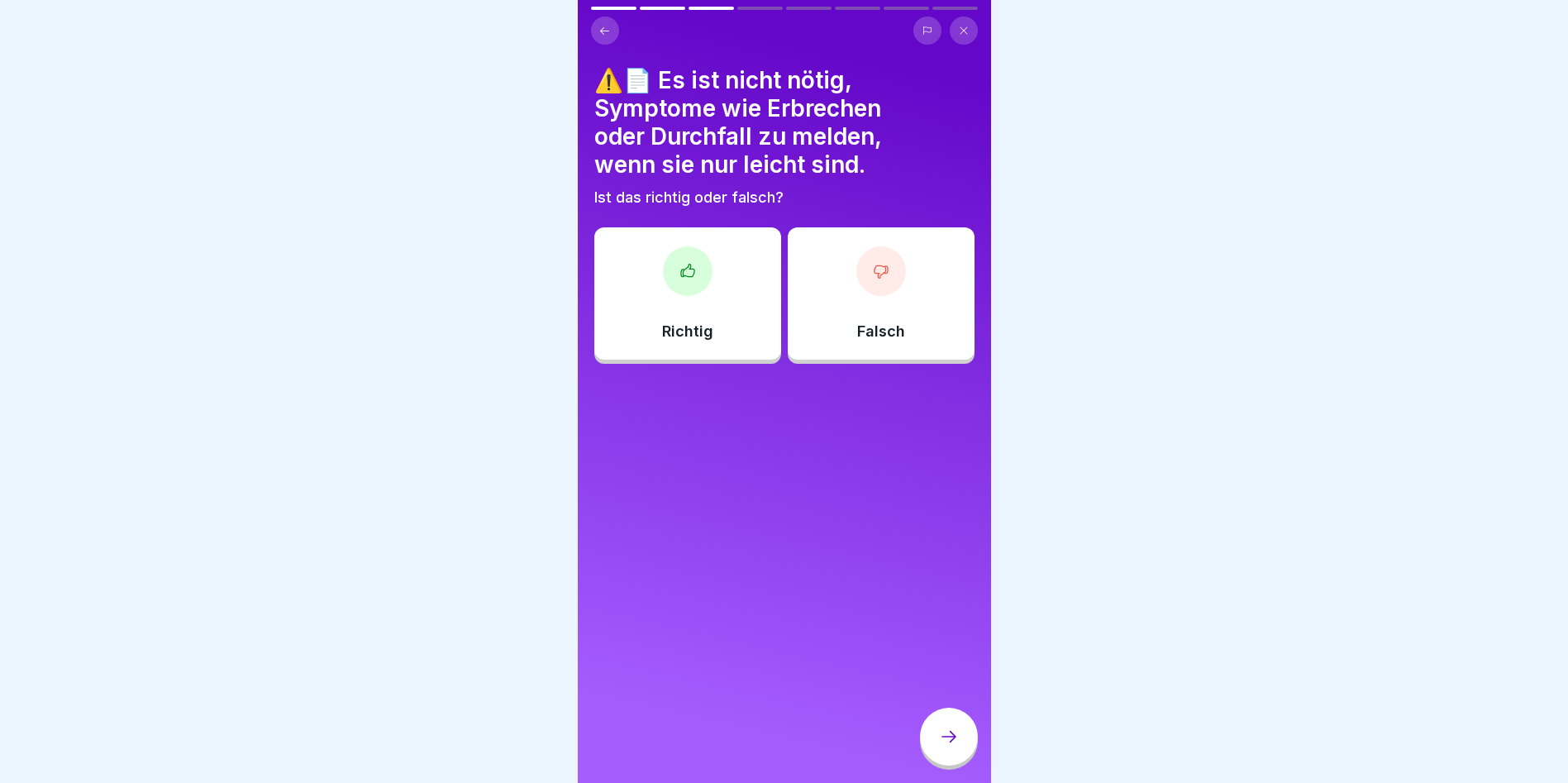
click at [893, 268] on div at bounding box center [881, 270] width 49 height 49
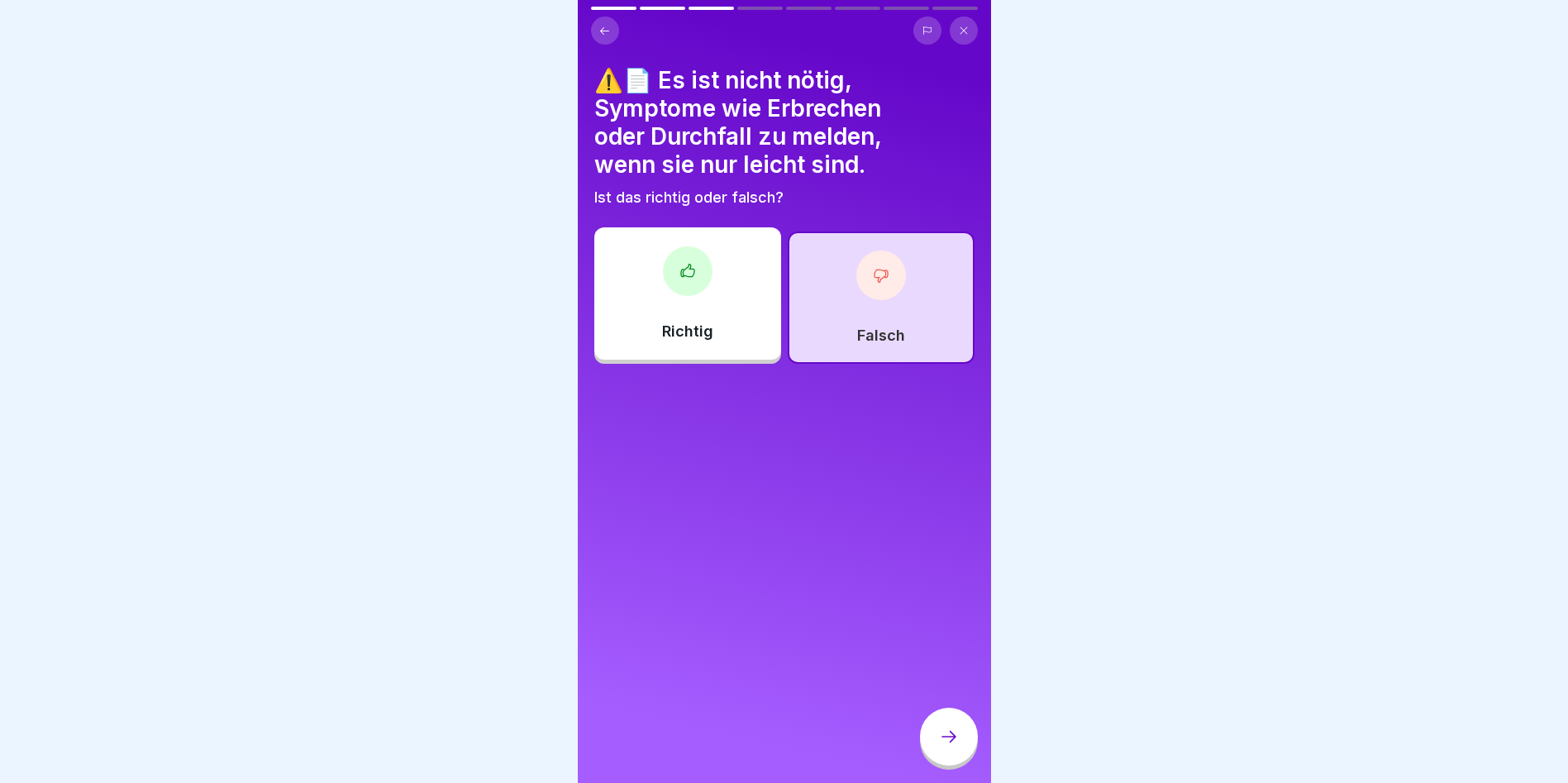
click at [966, 739] on div at bounding box center [949, 736] width 58 height 58
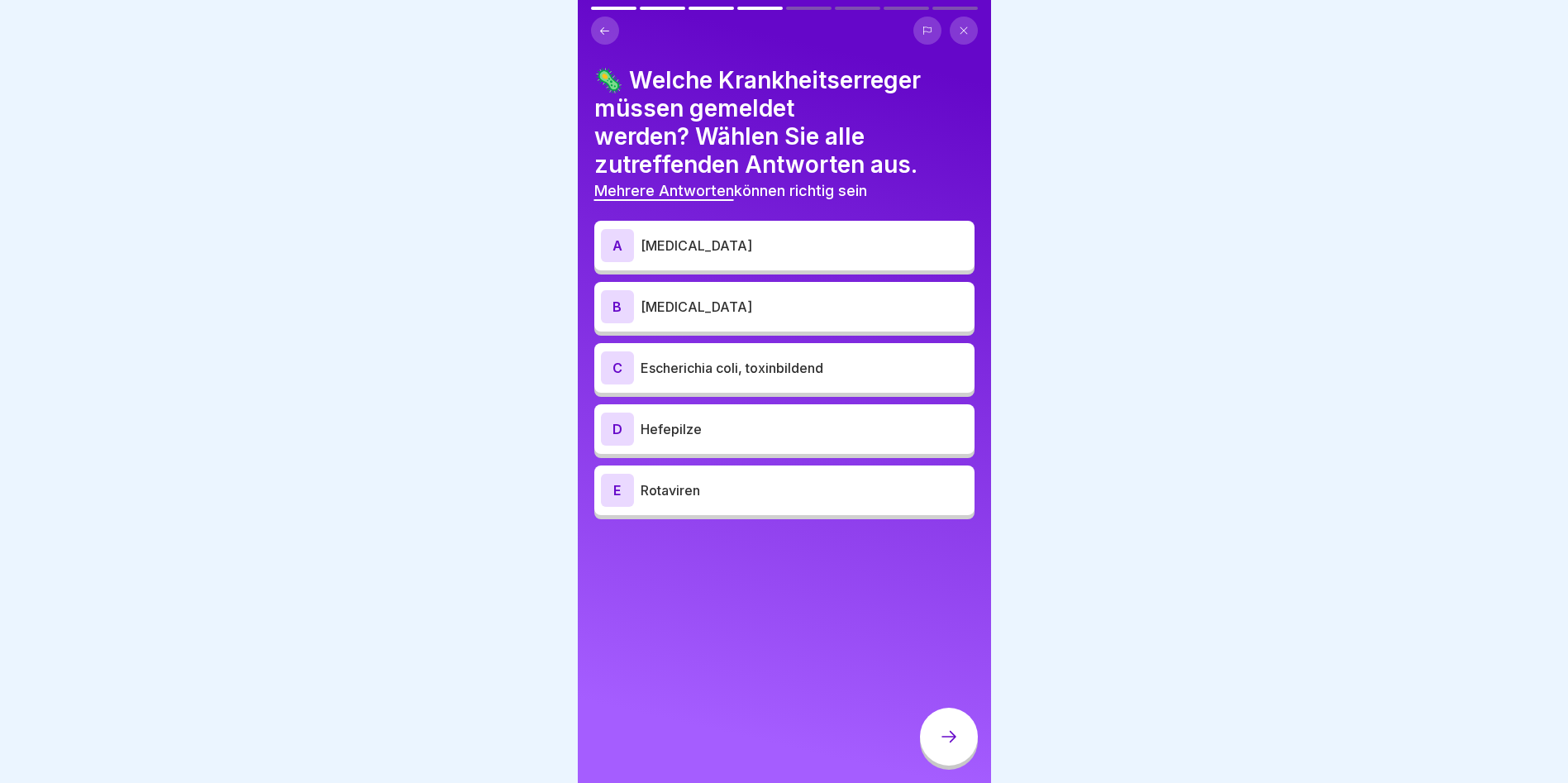
click at [756, 501] on div "E Rotaviren" at bounding box center [784, 490] width 367 height 33
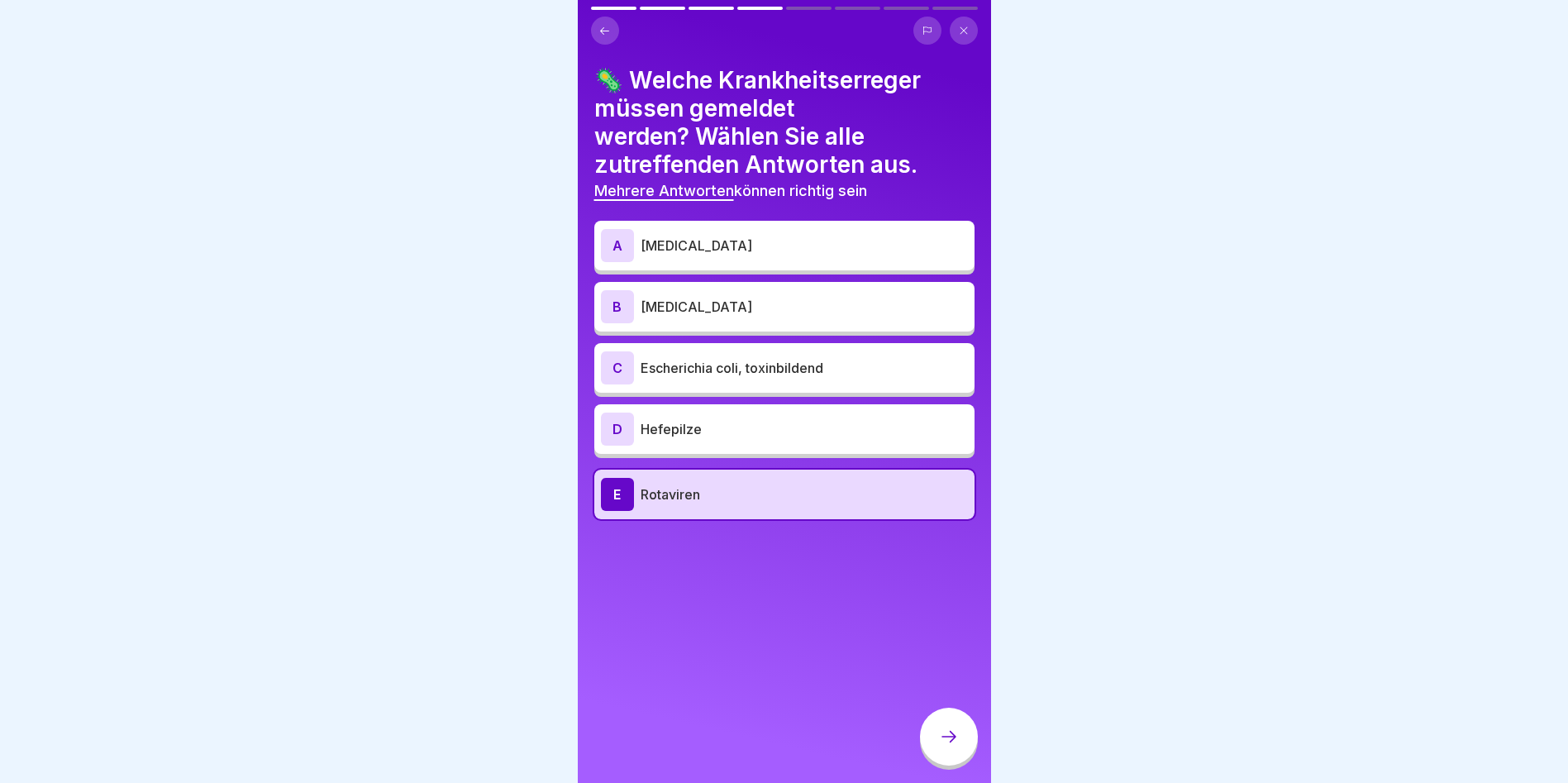
click at [704, 304] on p "[MEDICAL_DATA]" at bounding box center [804, 307] width 327 height 20
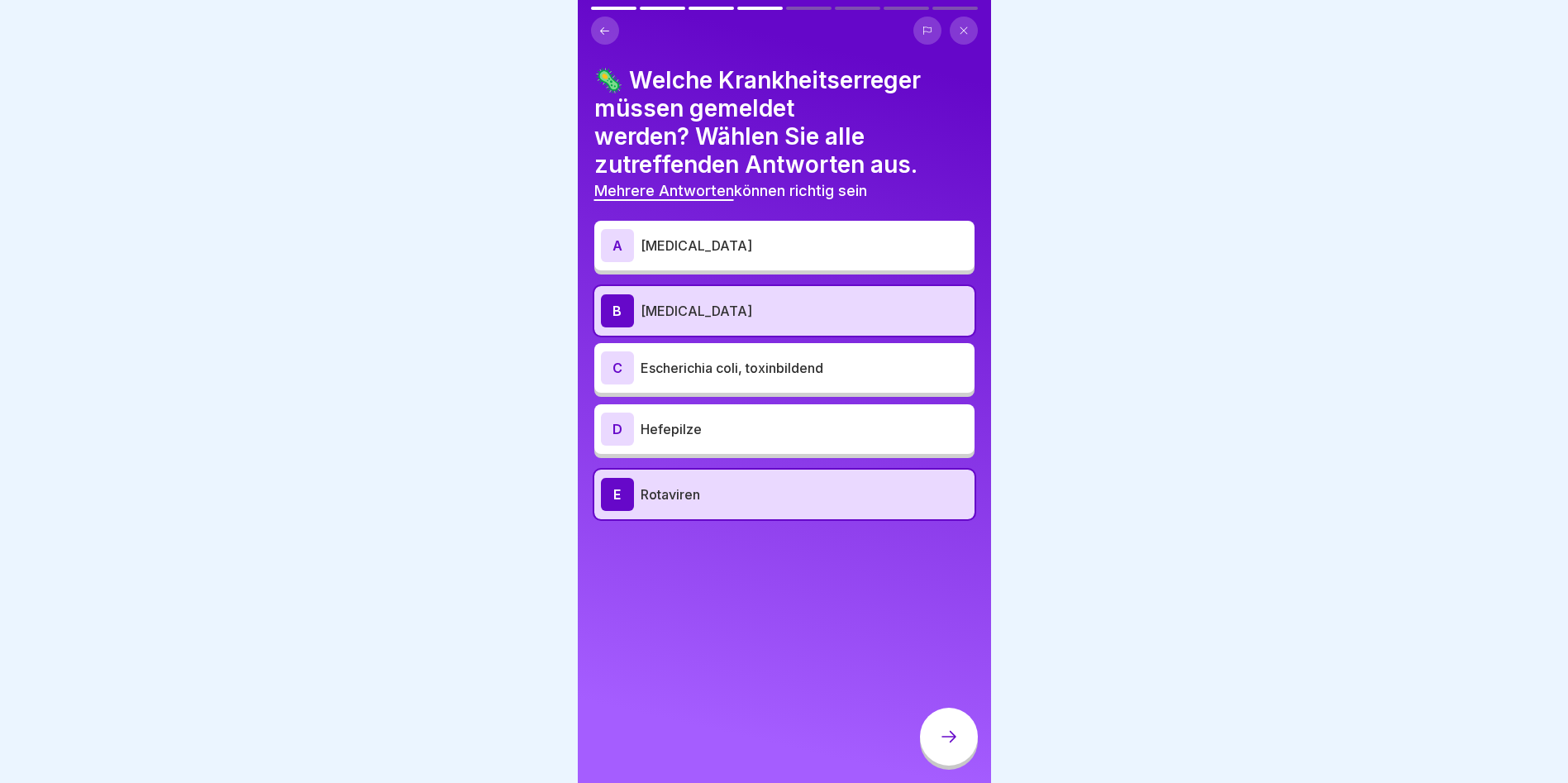
click at [925, 736] on div at bounding box center [949, 736] width 58 height 58
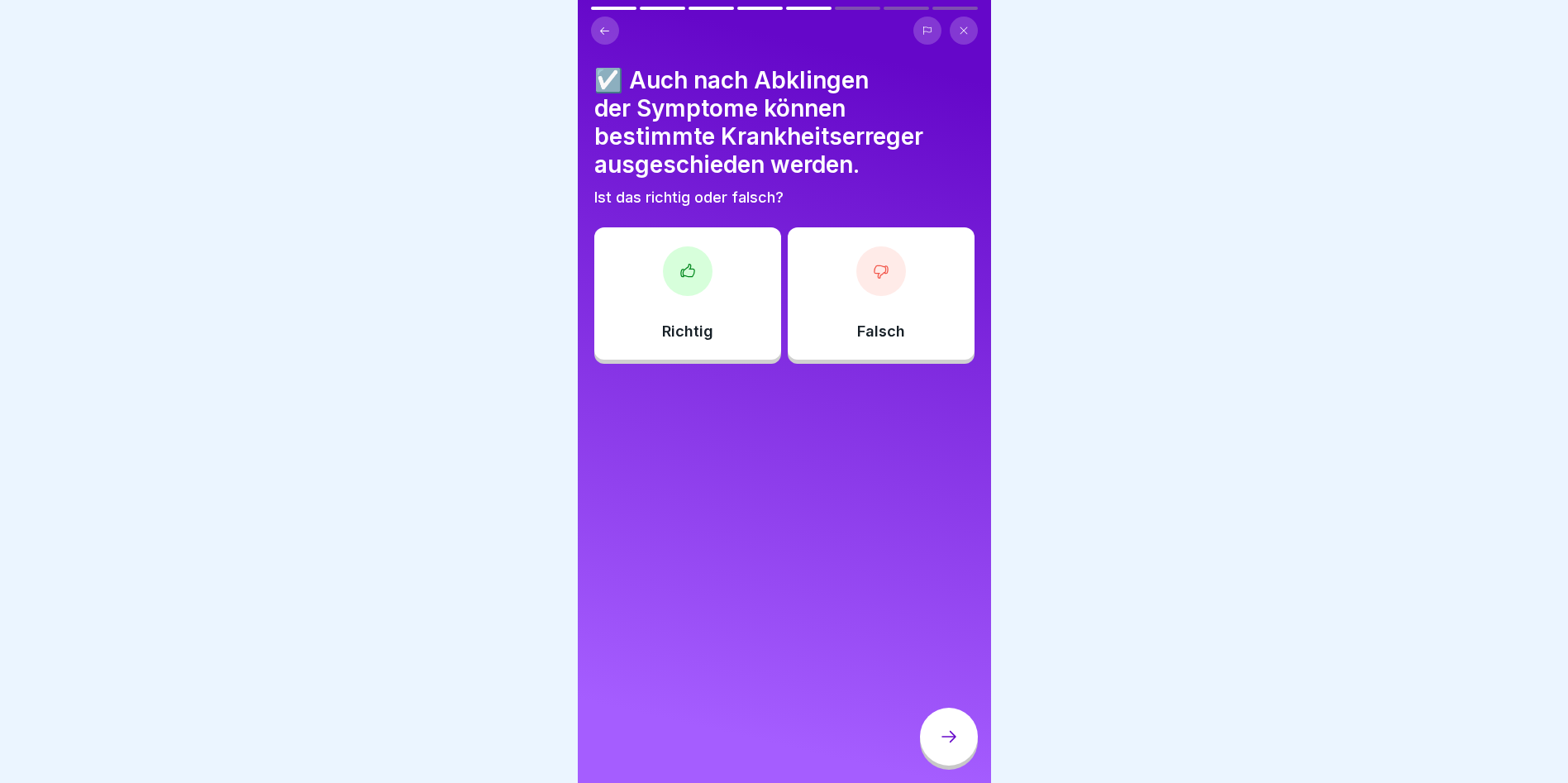
click at [684, 263] on icon at bounding box center [688, 271] width 17 height 17
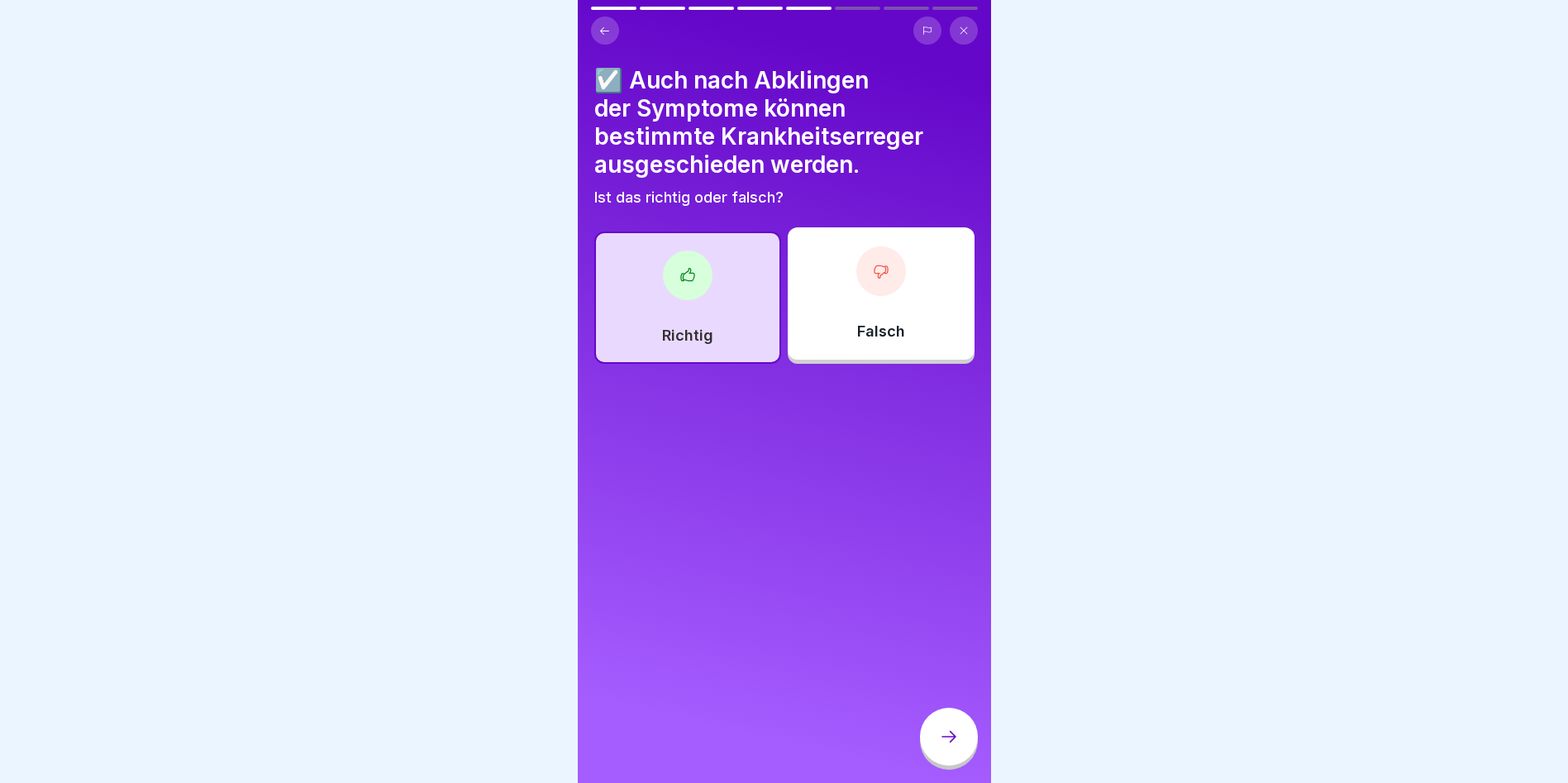
click at [935, 740] on div at bounding box center [949, 736] width 58 height 58
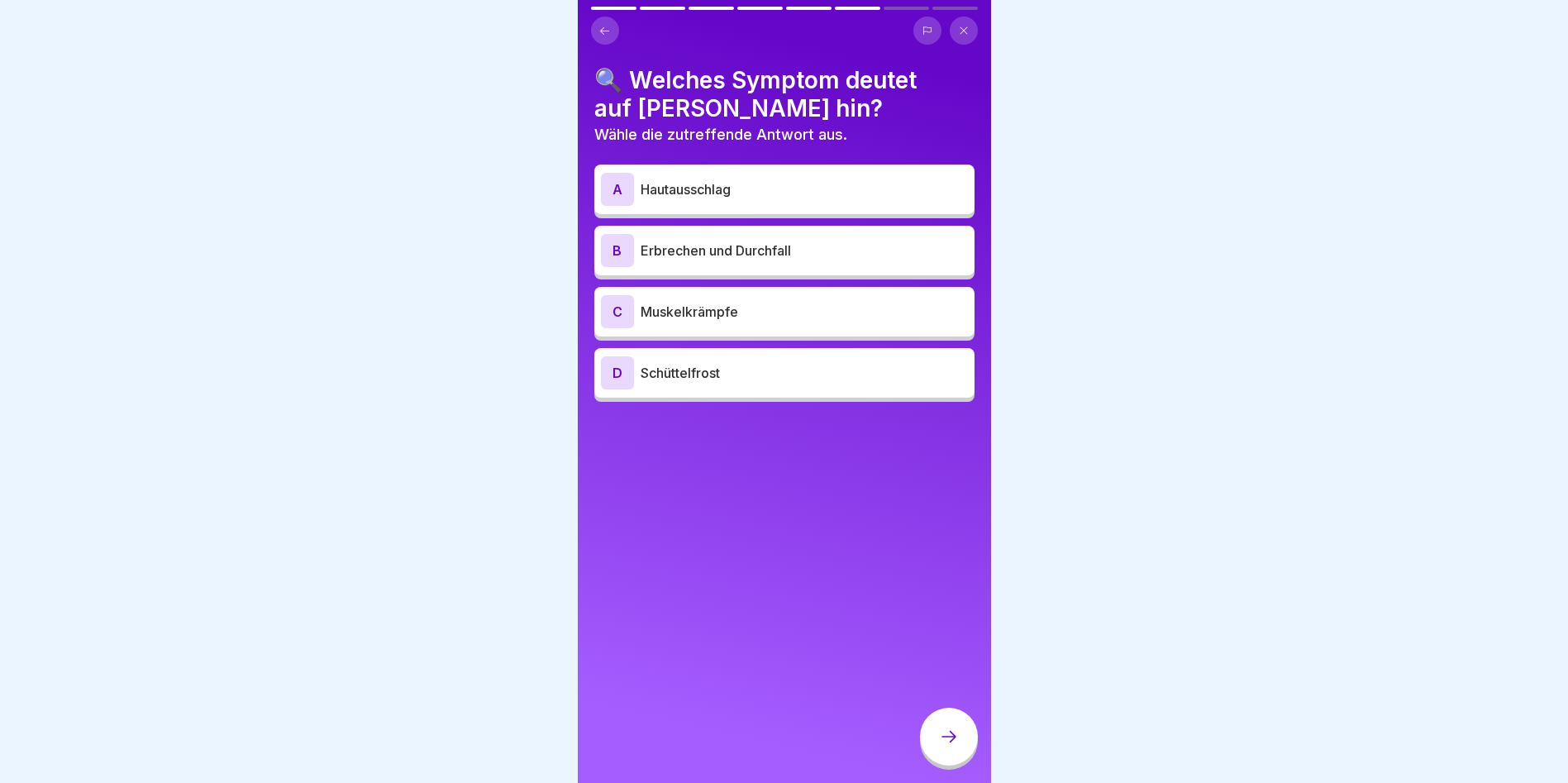
click at [754, 183] on p "Hautausschlag" at bounding box center [804, 189] width 327 height 20
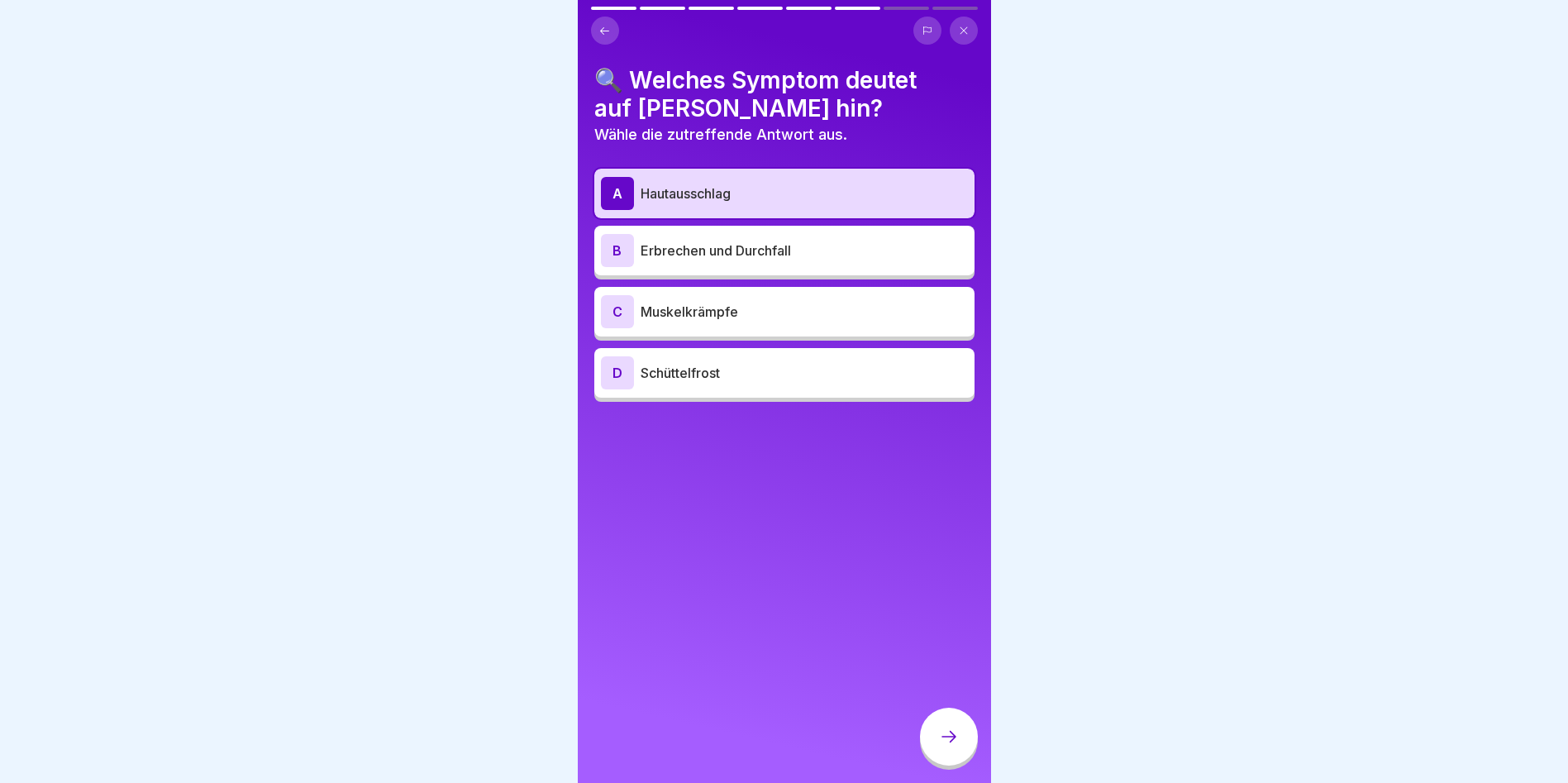
click at [941, 746] on icon at bounding box center [949, 736] width 20 height 20
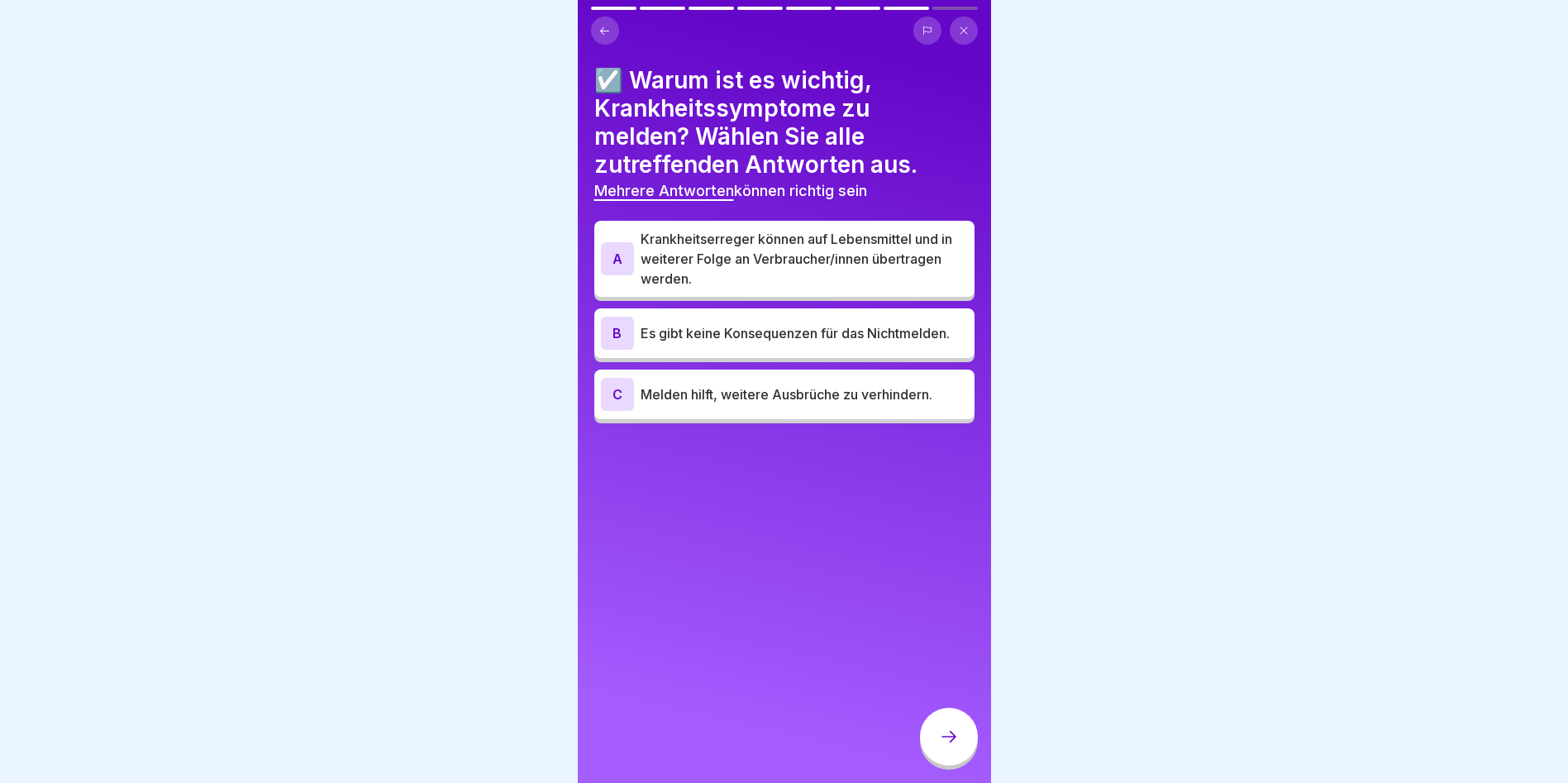
click at [844, 253] on p "Krankheitserreger können auf Lebensmittel und in weiterer Folge an Verbraucher/…" at bounding box center [804, 258] width 327 height 59
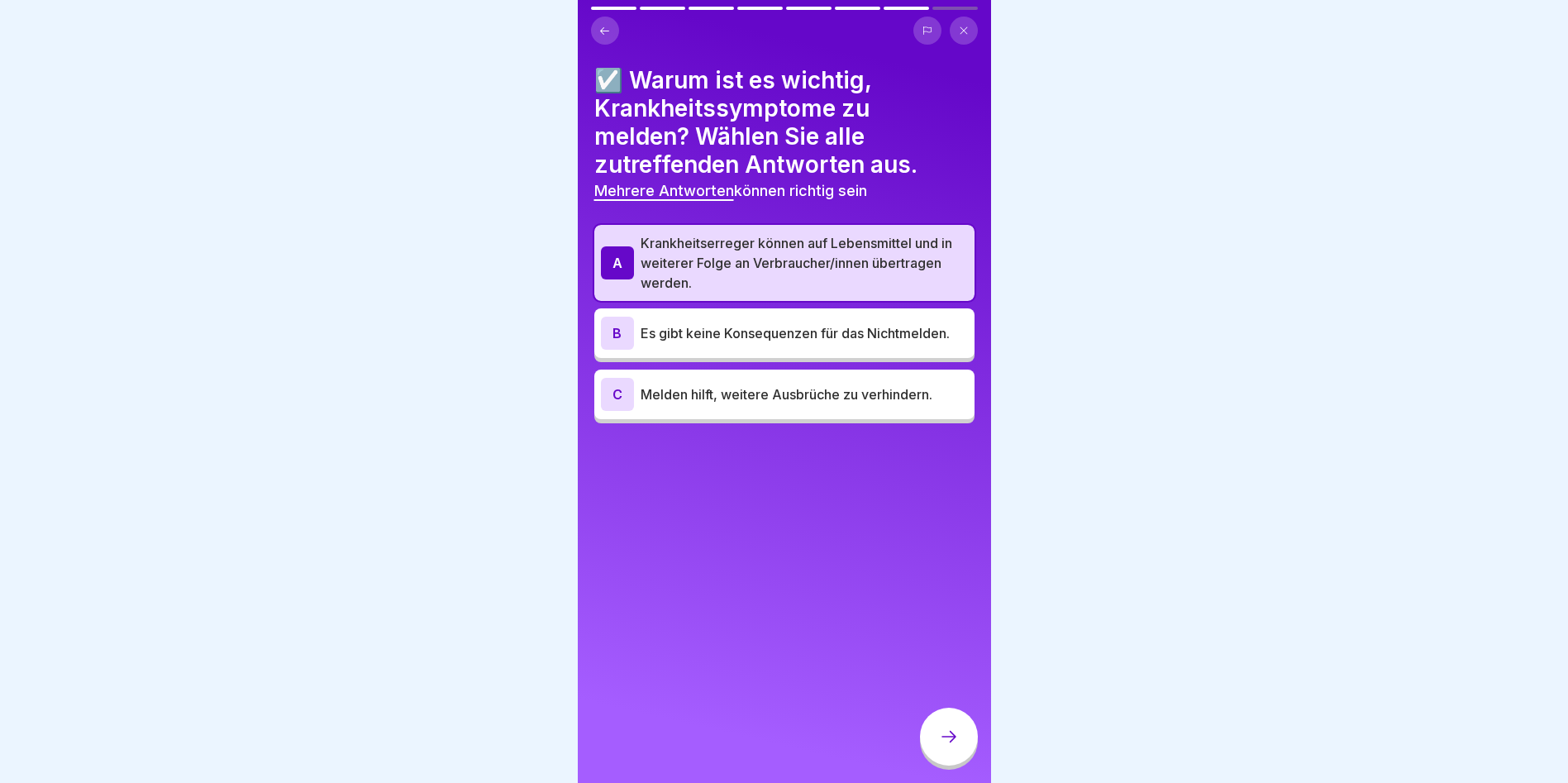
click at [850, 342] on p "Es gibt keine Konsequenzen für das Nichtmelden." at bounding box center [804, 333] width 327 height 20
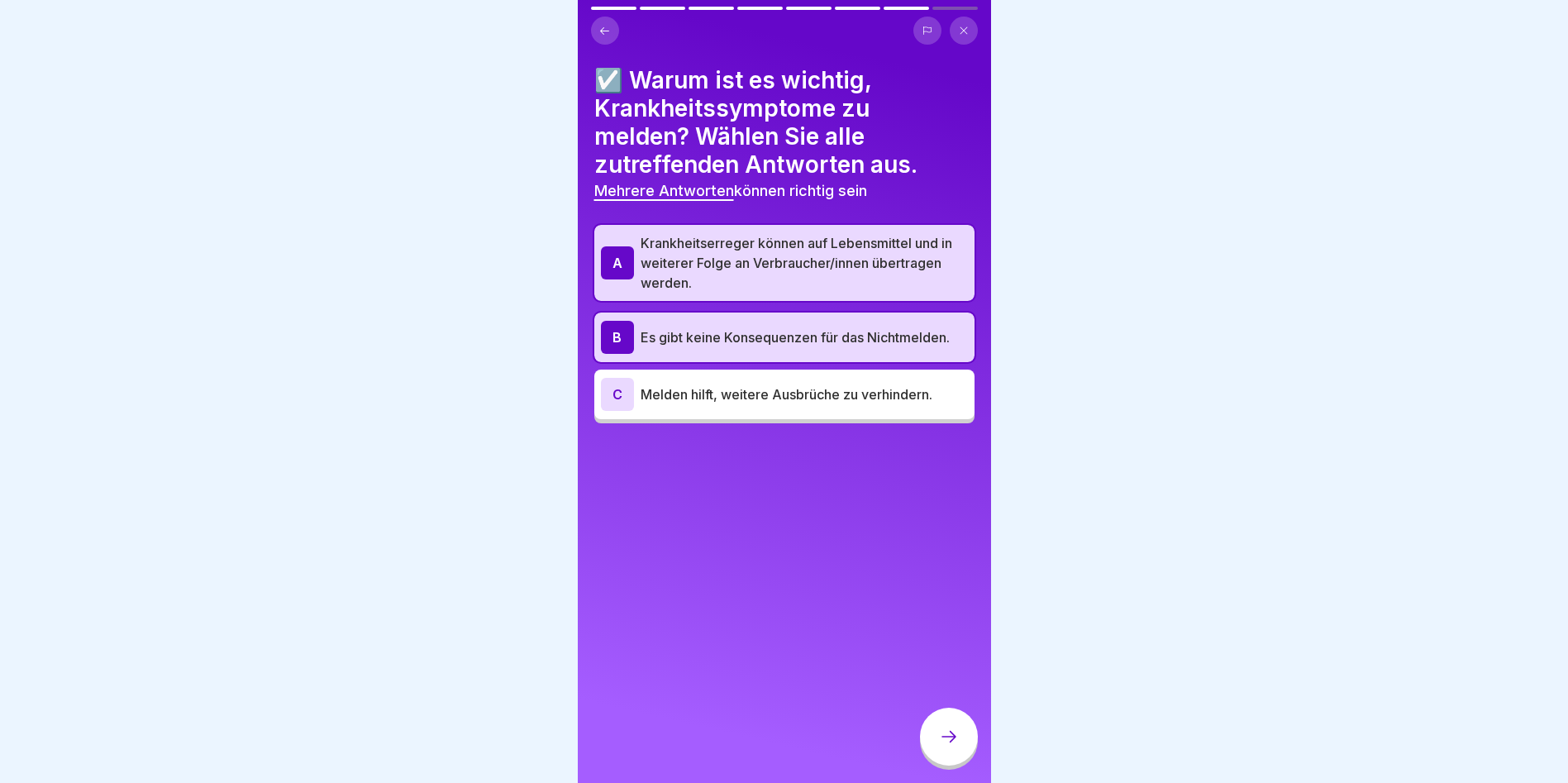
click at [839, 413] on div "C Melden hilft, weitere Ausbrüche zu verhindern." at bounding box center [784, 394] width 381 height 49
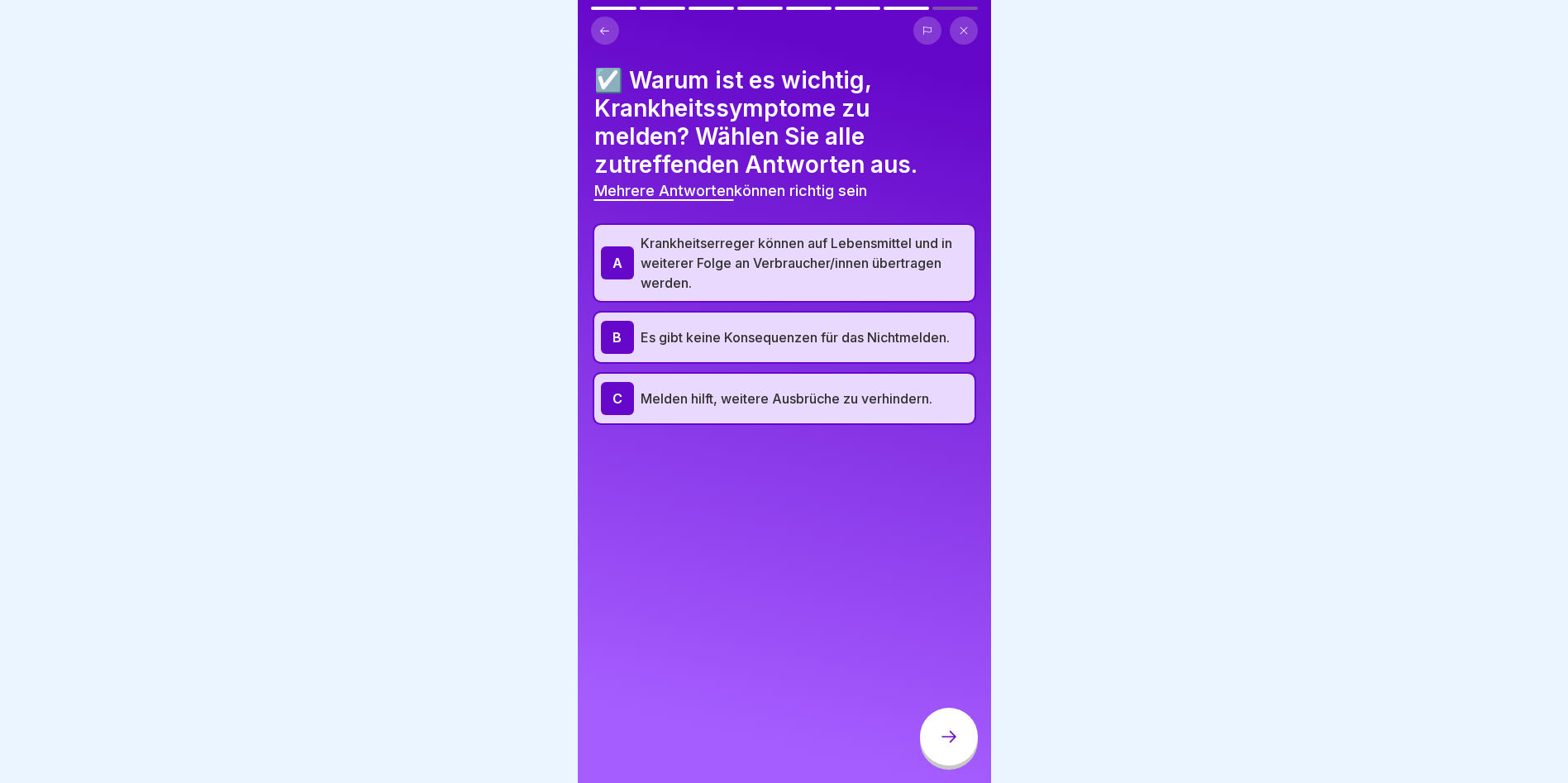
click at [945, 746] on icon at bounding box center [949, 736] width 20 height 20
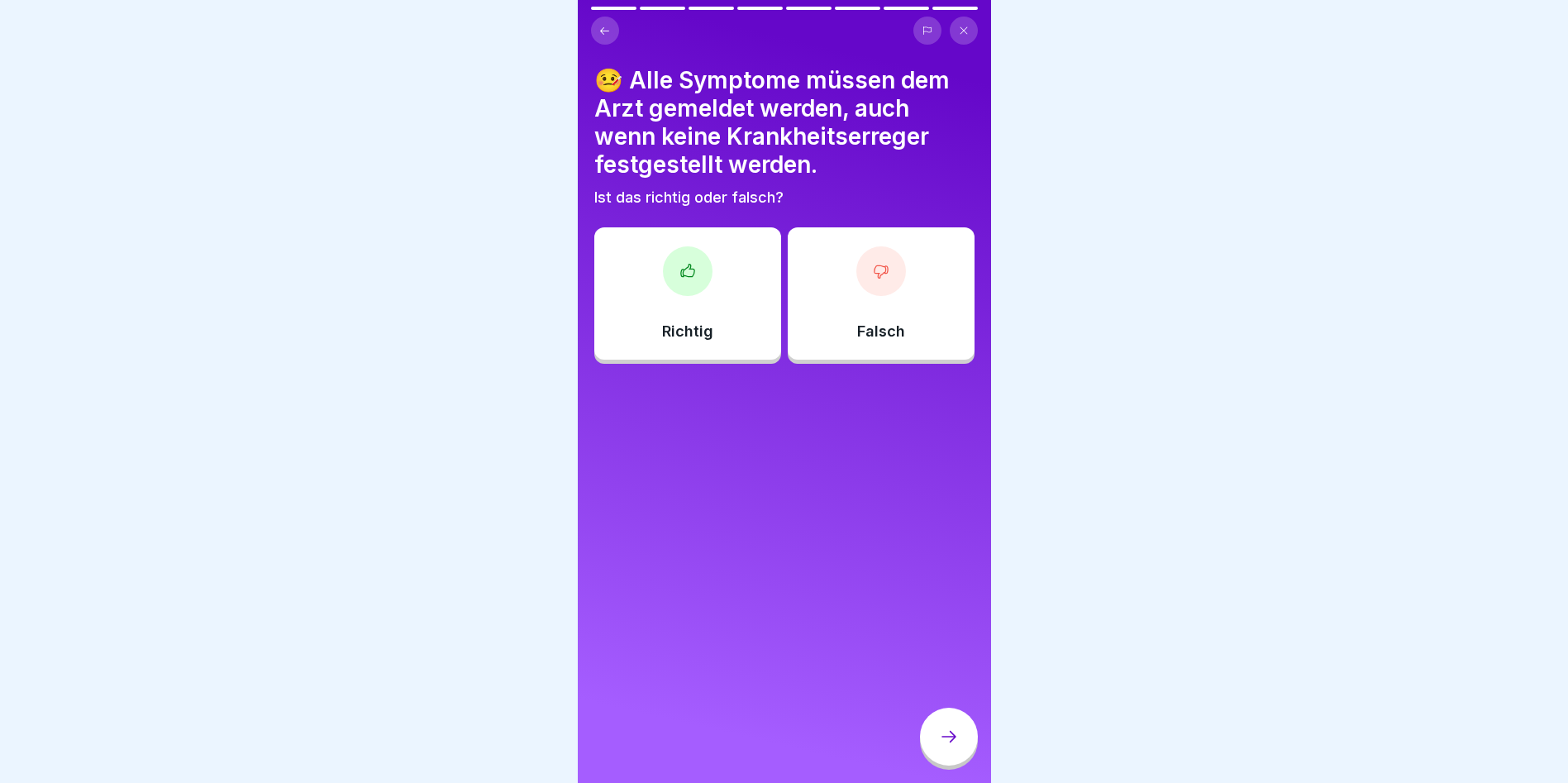
click at [705, 274] on div at bounding box center [687, 270] width 49 height 49
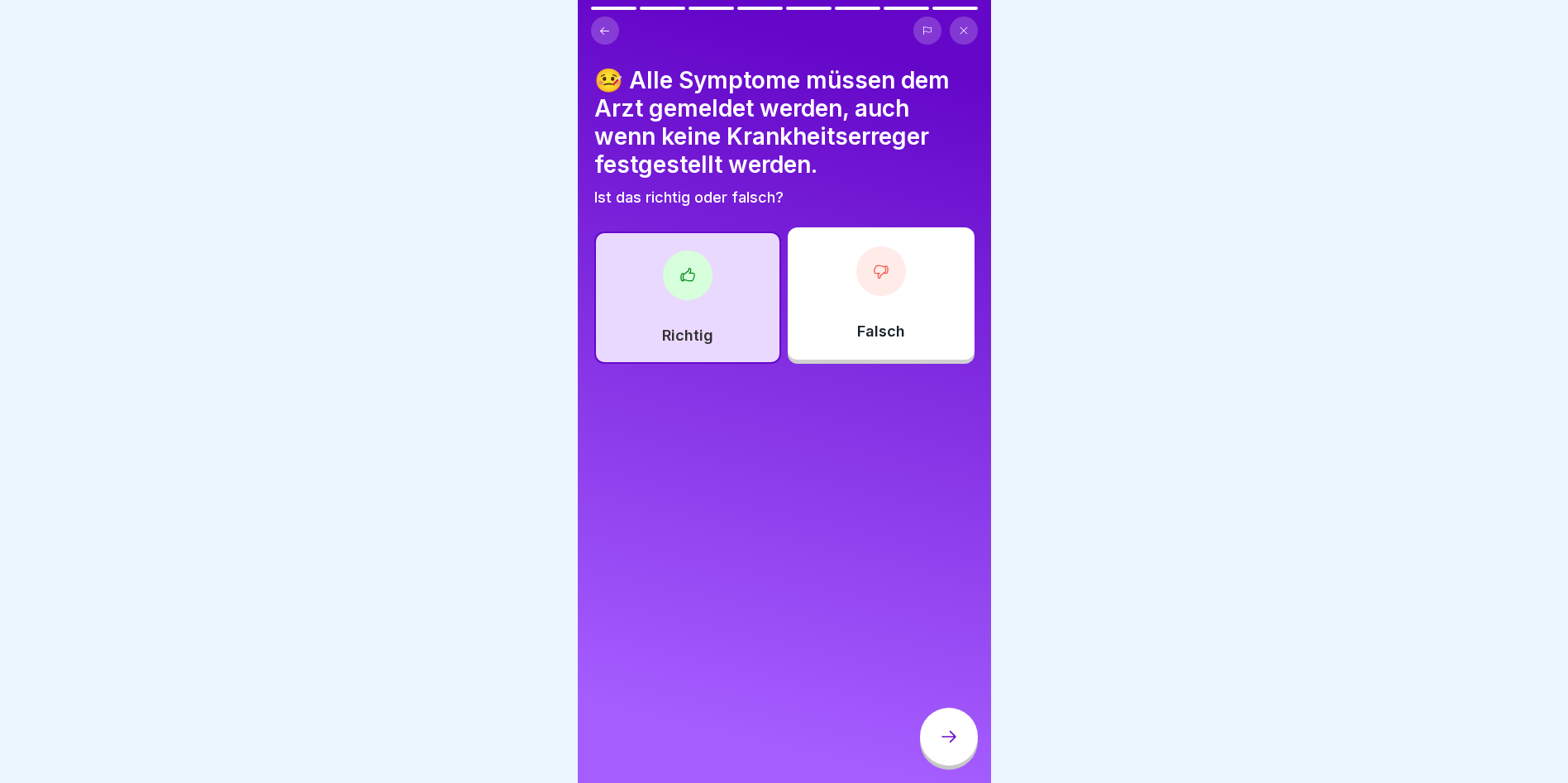
click at [934, 742] on div at bounding box center [949, 736] width 58 height 58
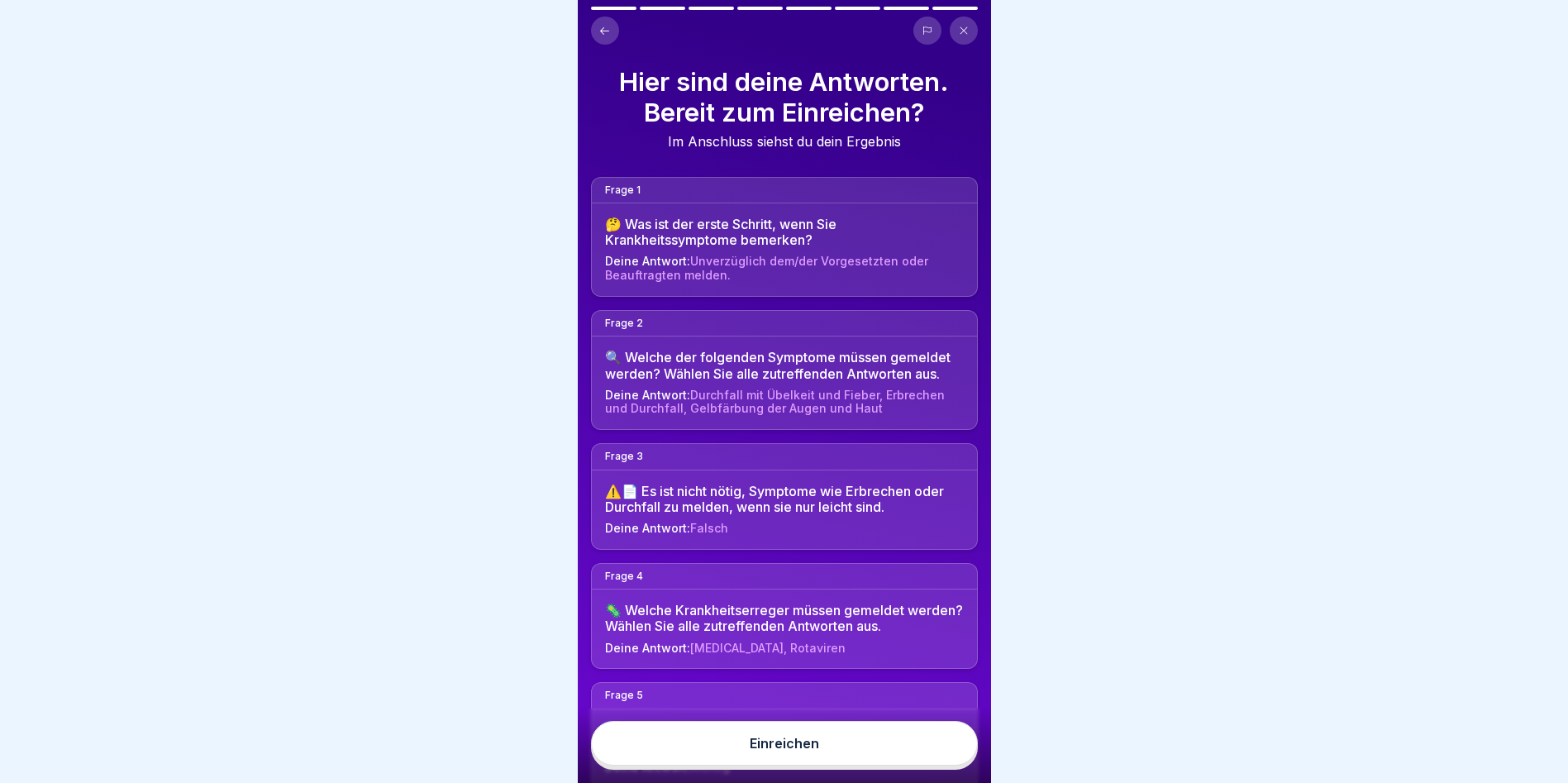
click at [888, 756] on button "Einreichen" at bounding box center [784, 743] width 387 height 44
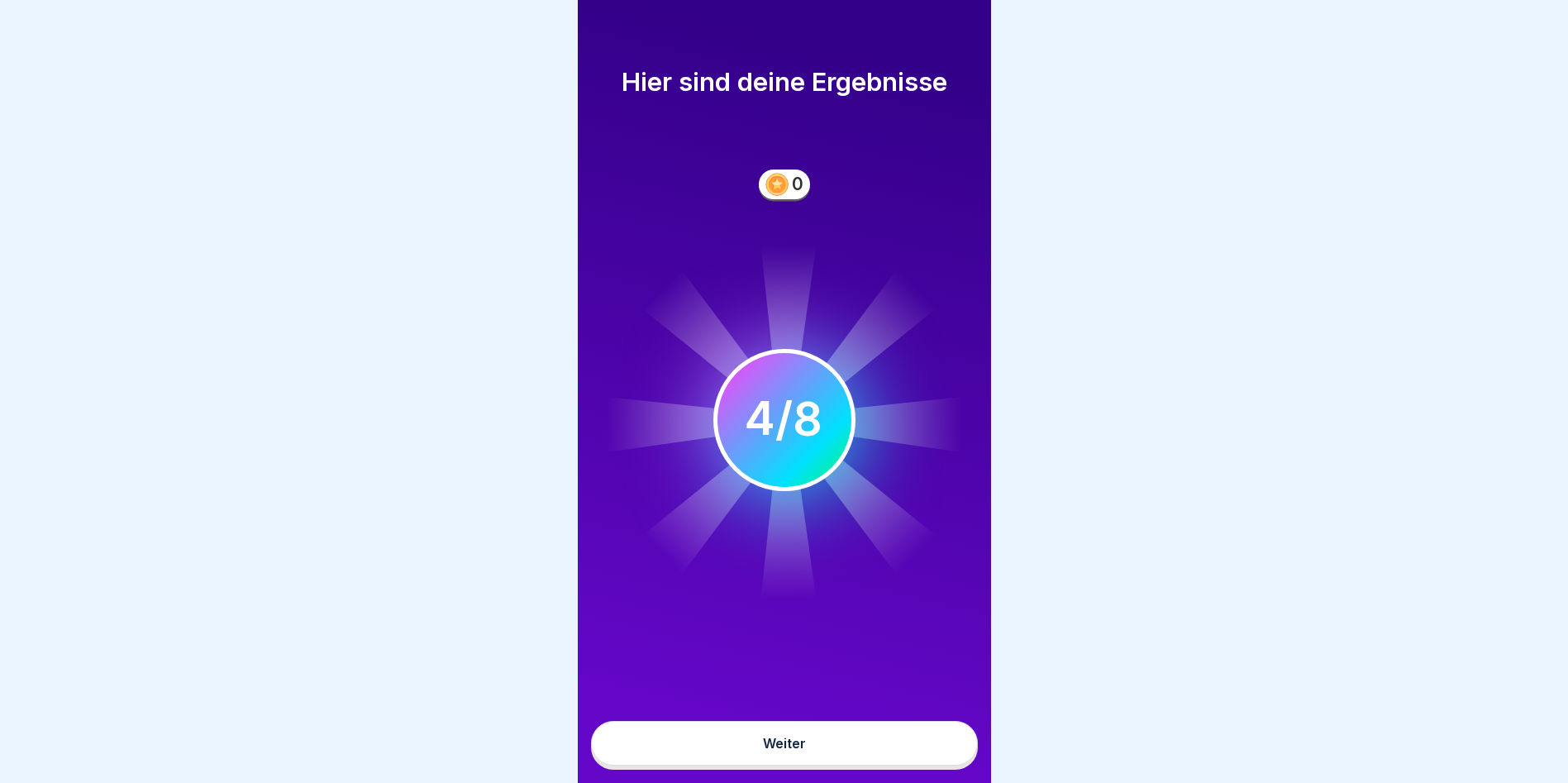
click at [859, 752] on button "Weiter" at bounding box center [784, 743] width 387 height 44
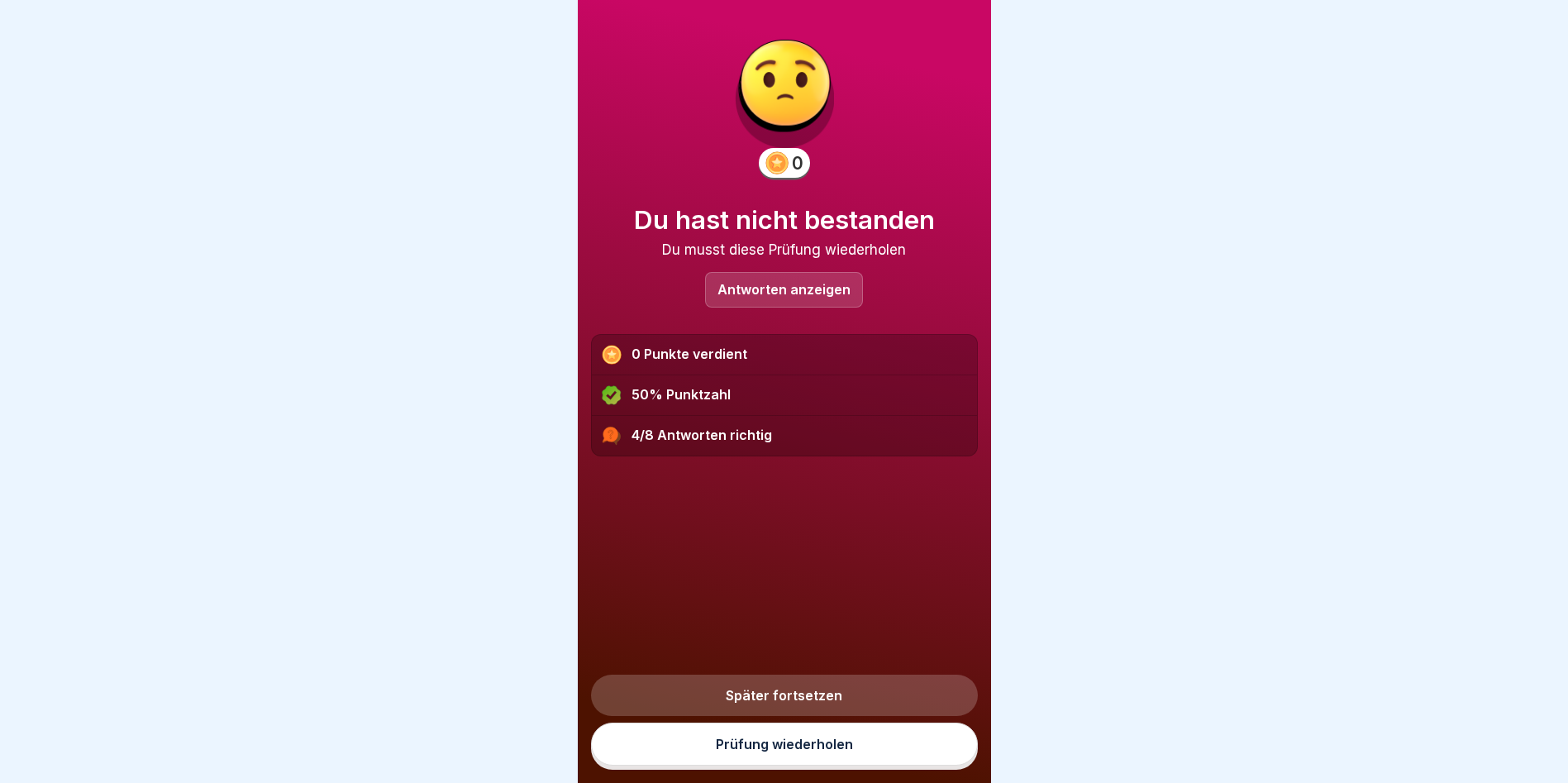
click at [792, 764] on link "Prüfung wiederholen" at bounding box center [784, 744] width 387 height 43
click at [849, 760] on link "Prüfung wiederholen" at bounding box center [784, 744] width 387 height 43
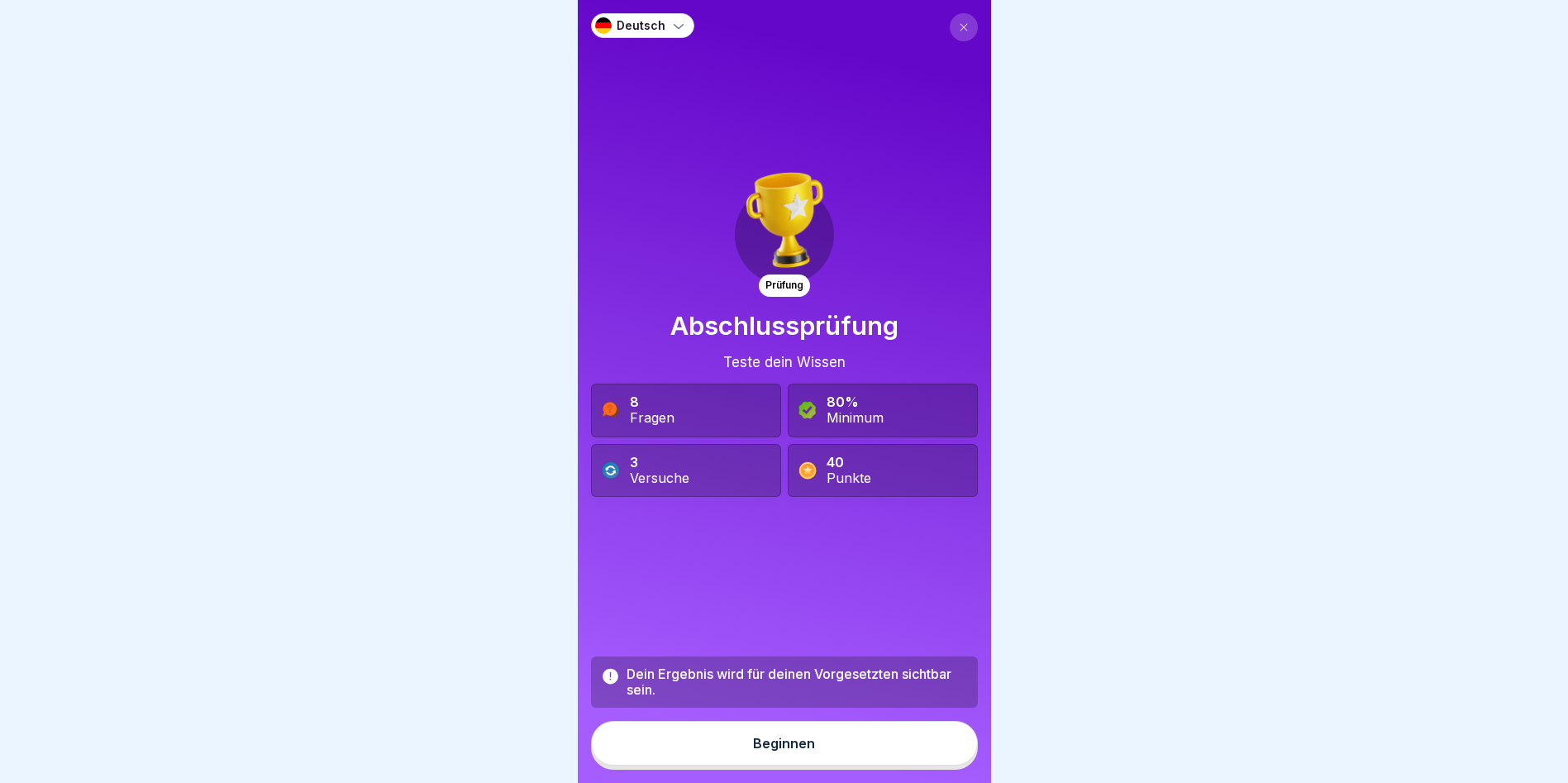
click at [795, 750] on div "Beginnen" at bounding box center [784, 743] width 62 height 15
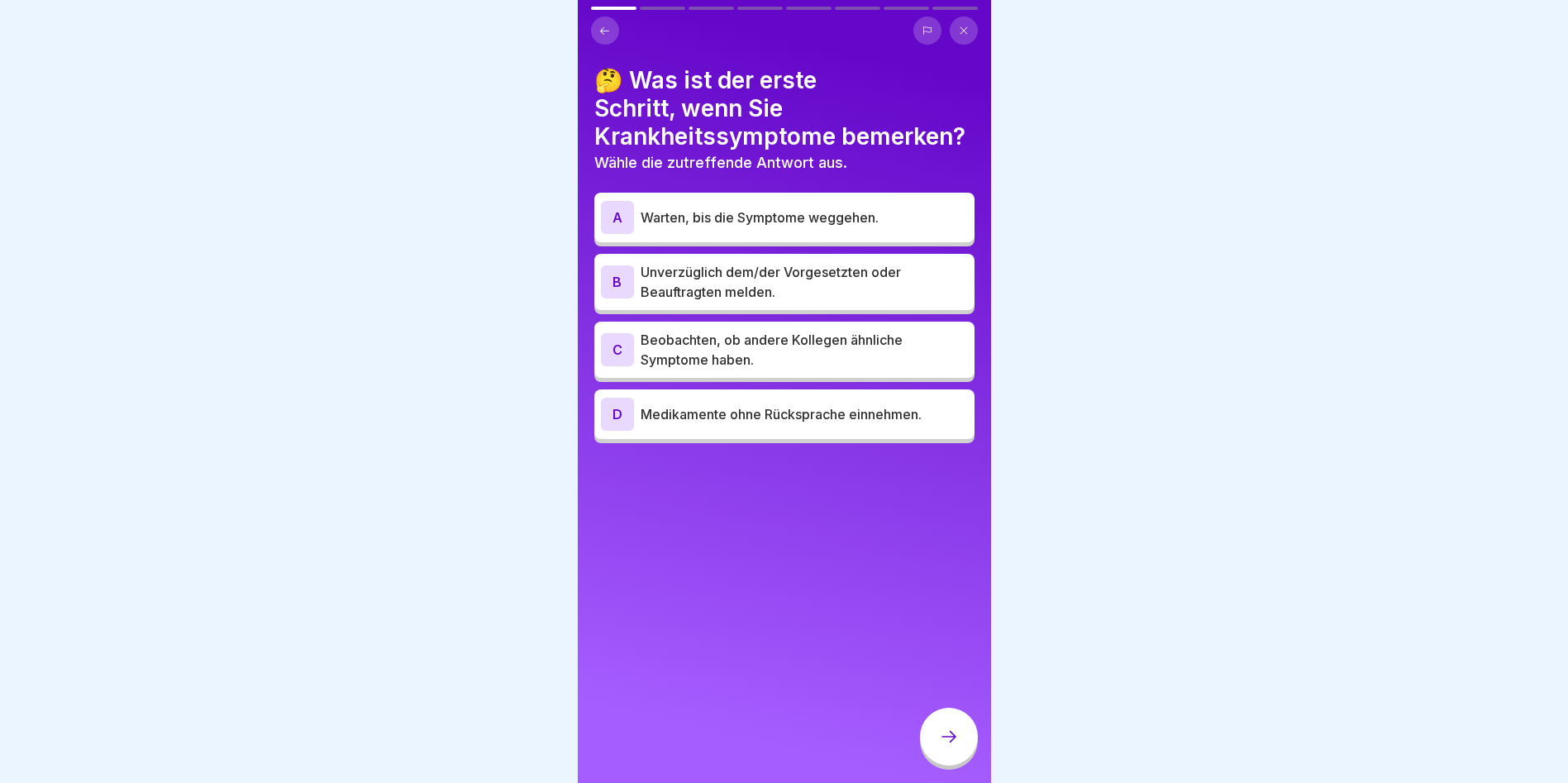
click at [792, 281] on p "Unverzüglich dem/der Vorgesetzten oder Beauftragten melden." at bounding box center [804, 281] width 327 height 39
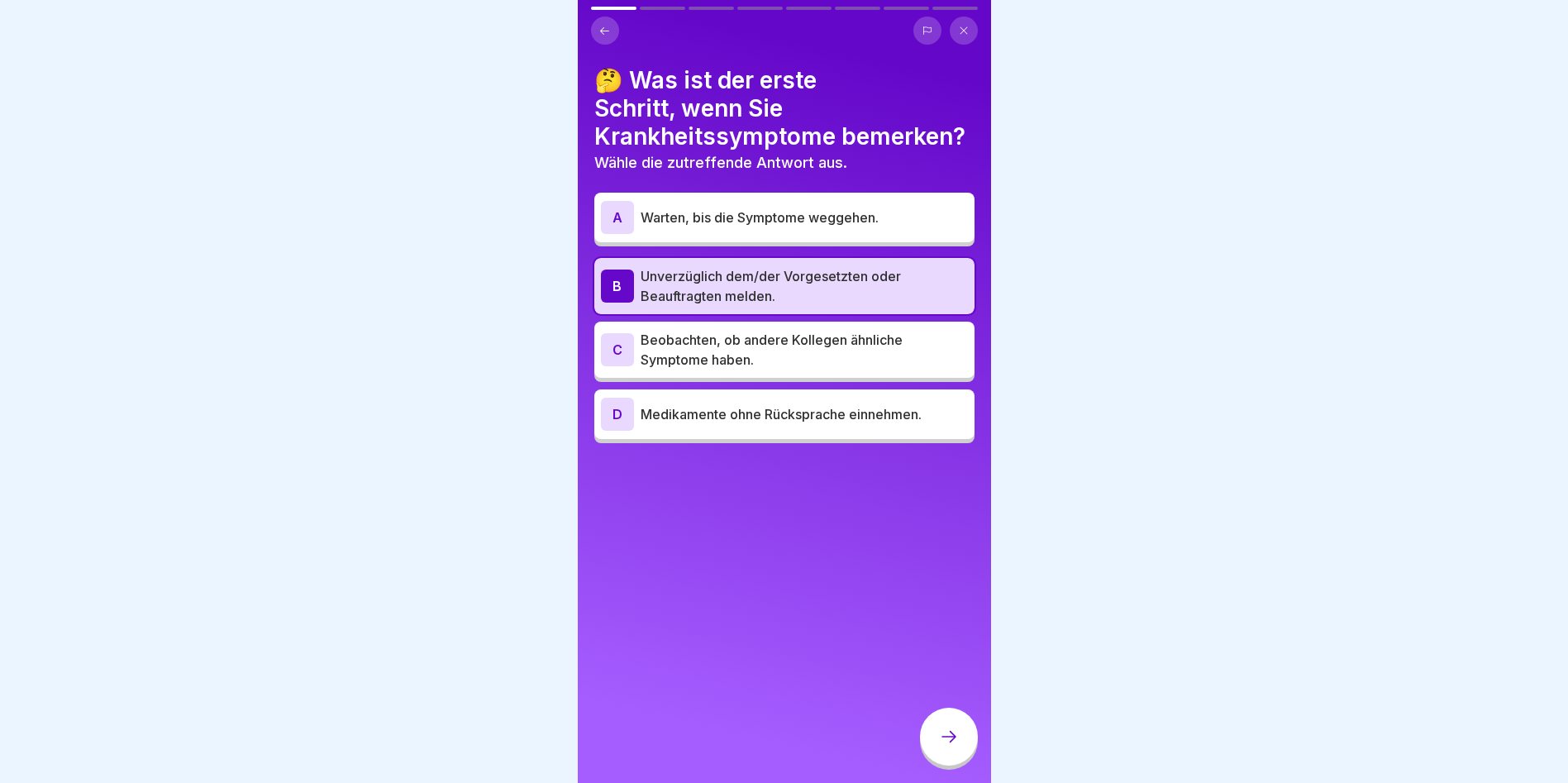
click at [773, 345] on p "Beobachten, ob andere Kollegen ähnliche Symptome haben." at bounding box center [804, 349] width 327 height 39
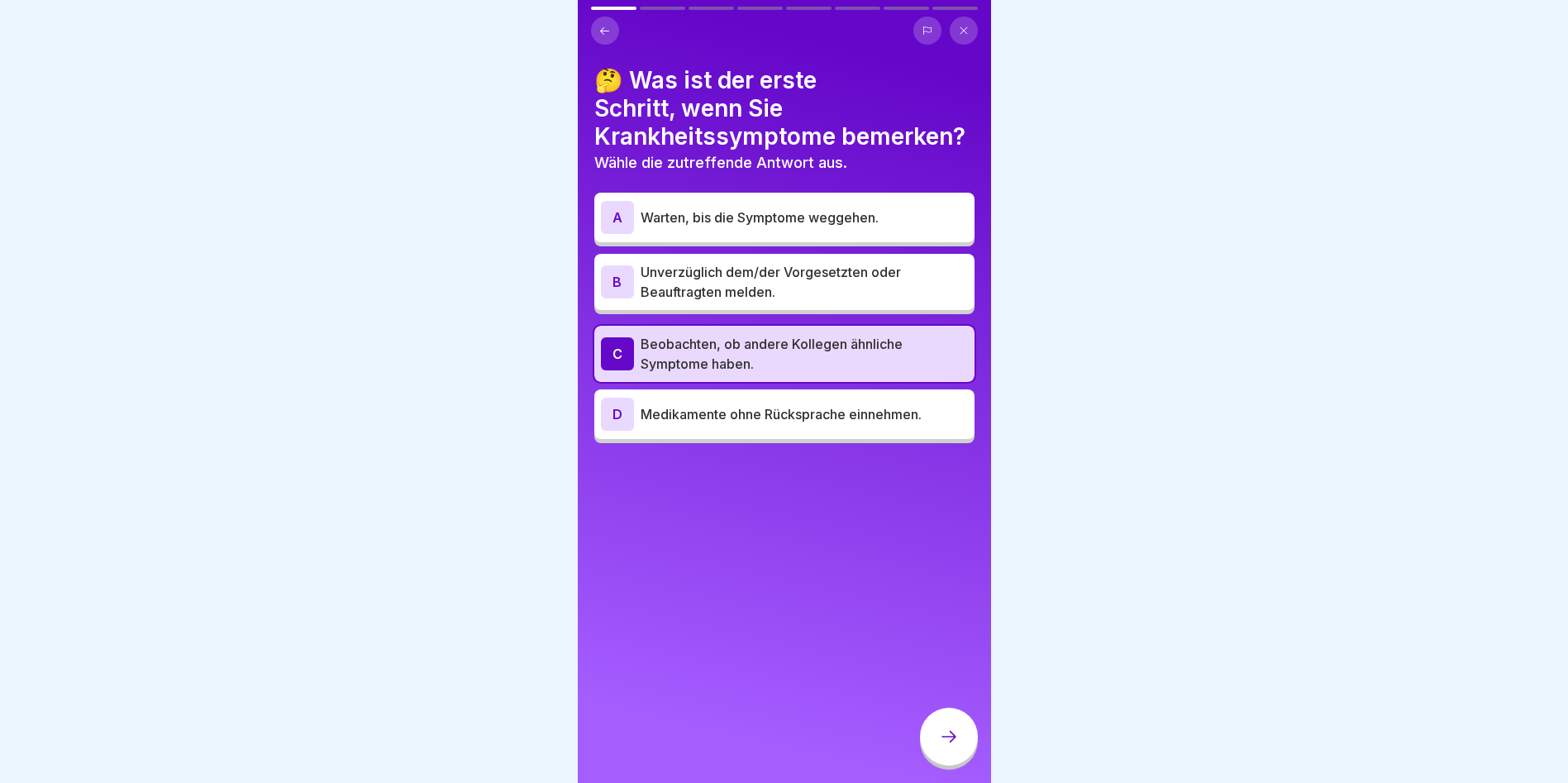
click at [933, 747] on div at bounding box center [949, 736] width 58 height 58
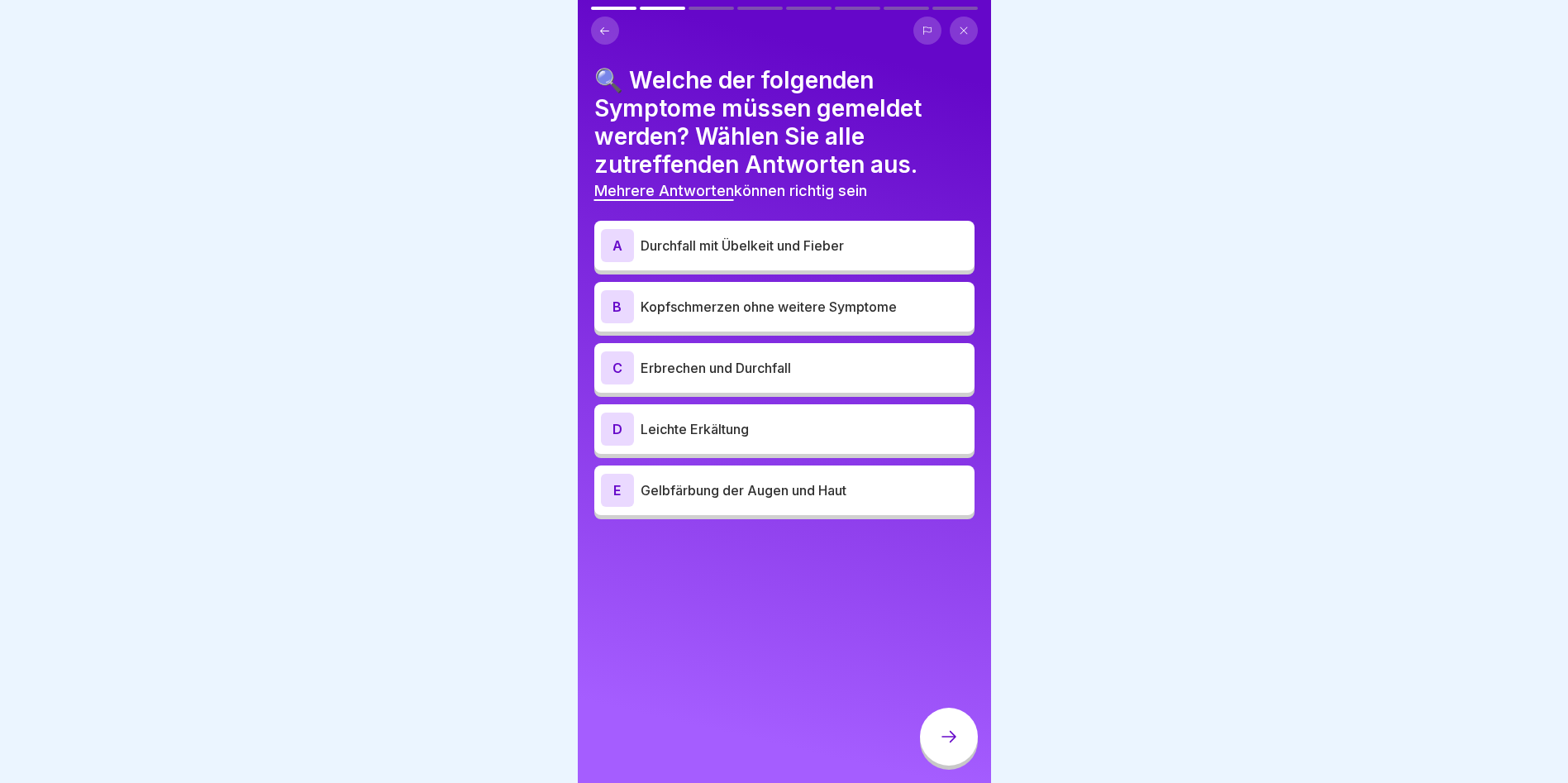
click at [874, 229] on div "A Durchfall mit Übelkeit und Fieber" at bounding box center [784, 246] width 367 height 33
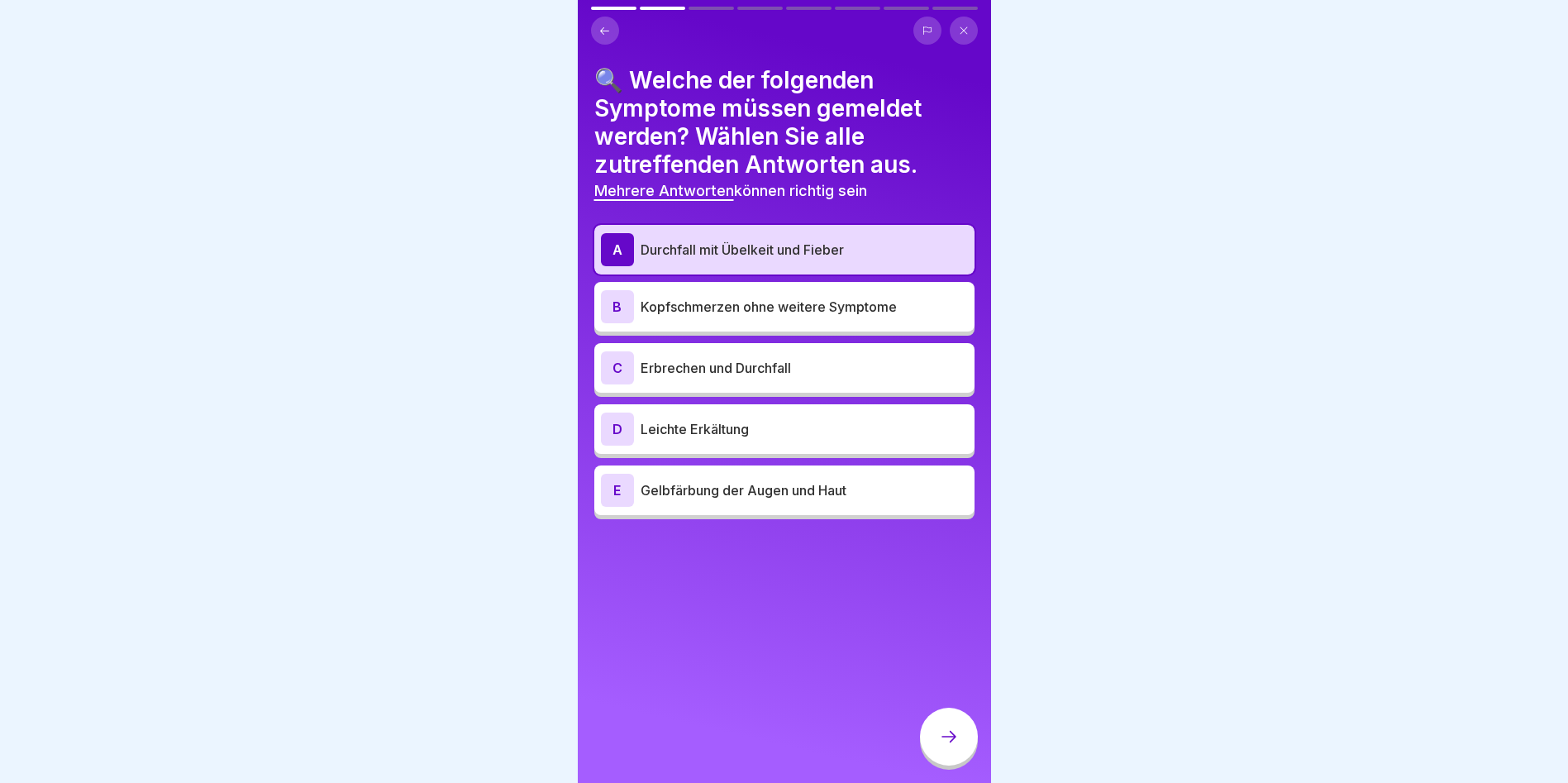
click at [796, 367] on p "Erbrechen und Durchfall" at bounding box center [804, 368] width 327 height 20
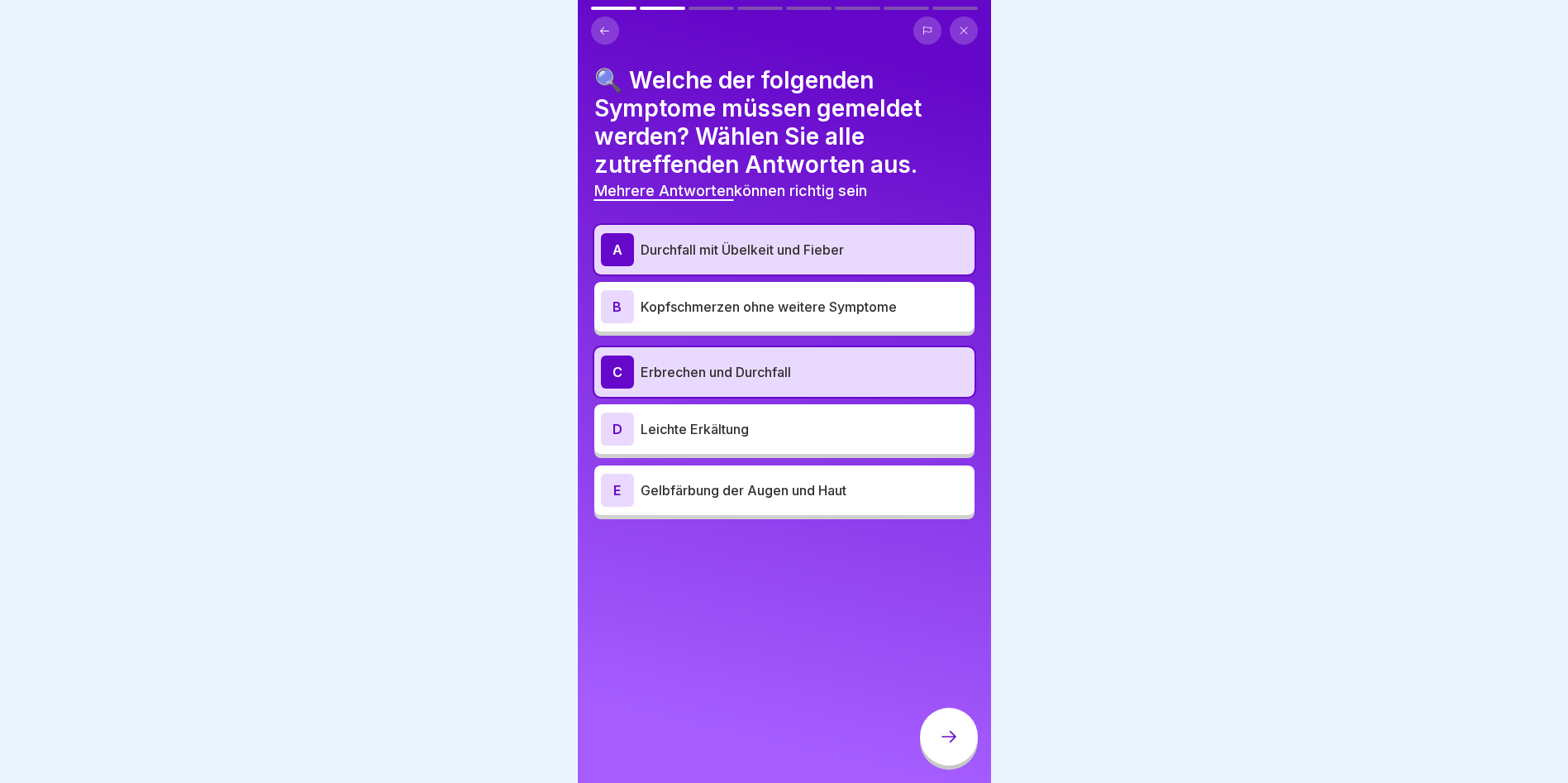
click at [773, 489] on p "Gelbfärbung der Augen und Haut" at bounding box center [804, 490] width 327 height 20
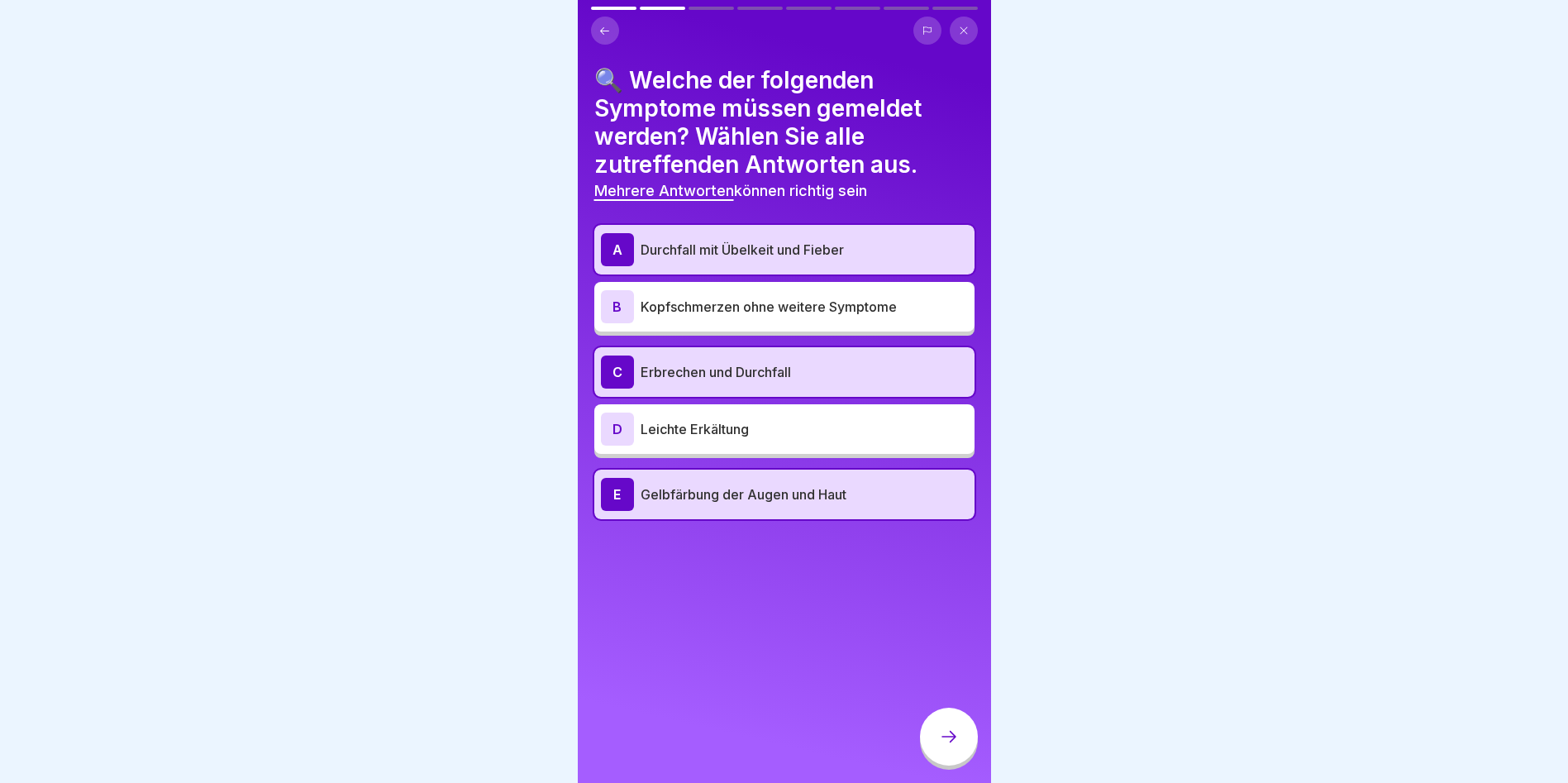
click at [936, 739] on div at bounding box center [949, 736] width 58 height 58
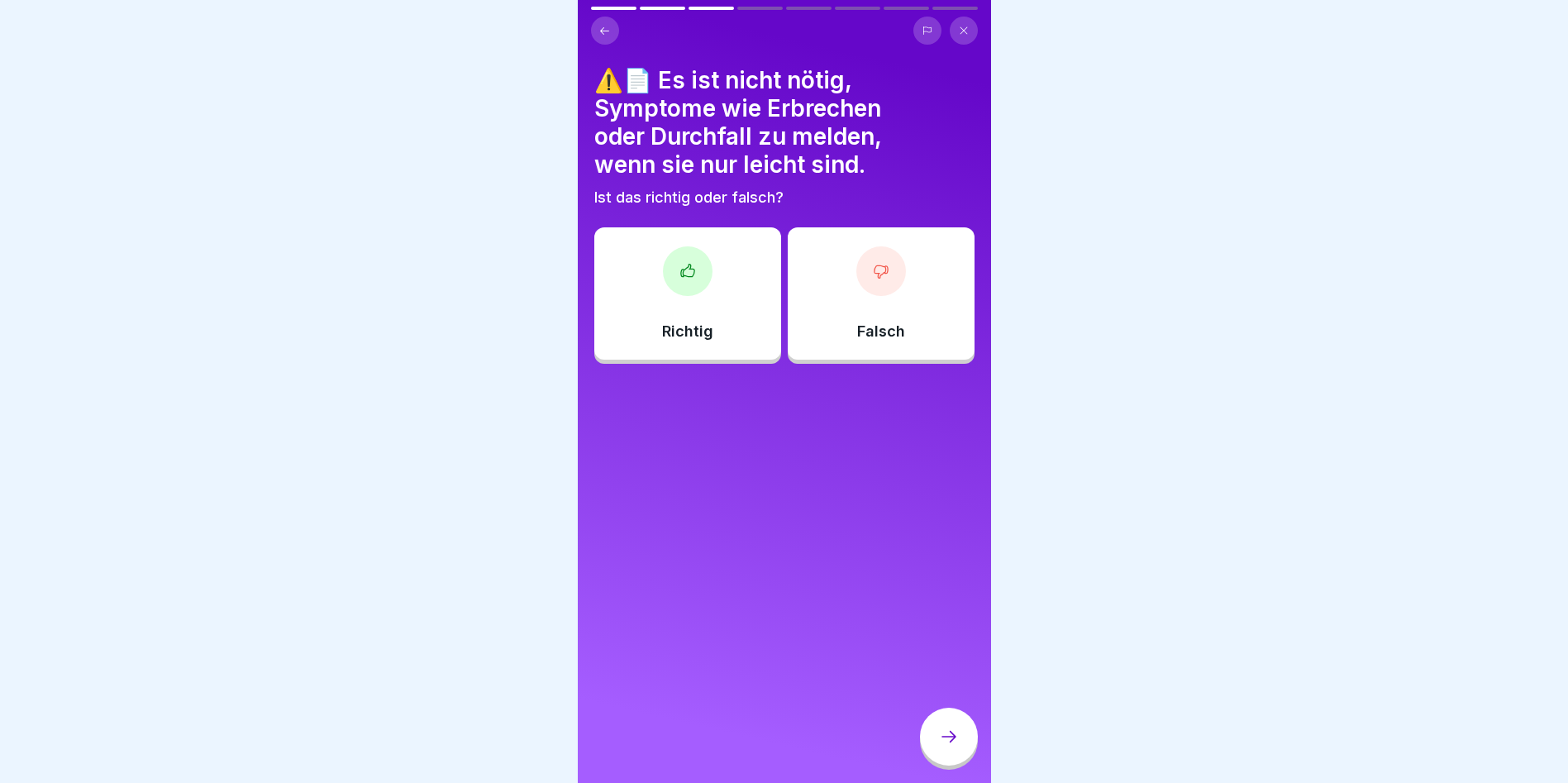
click at [679, 264] on icon at bounding box center [688, 271] width 17 height 17
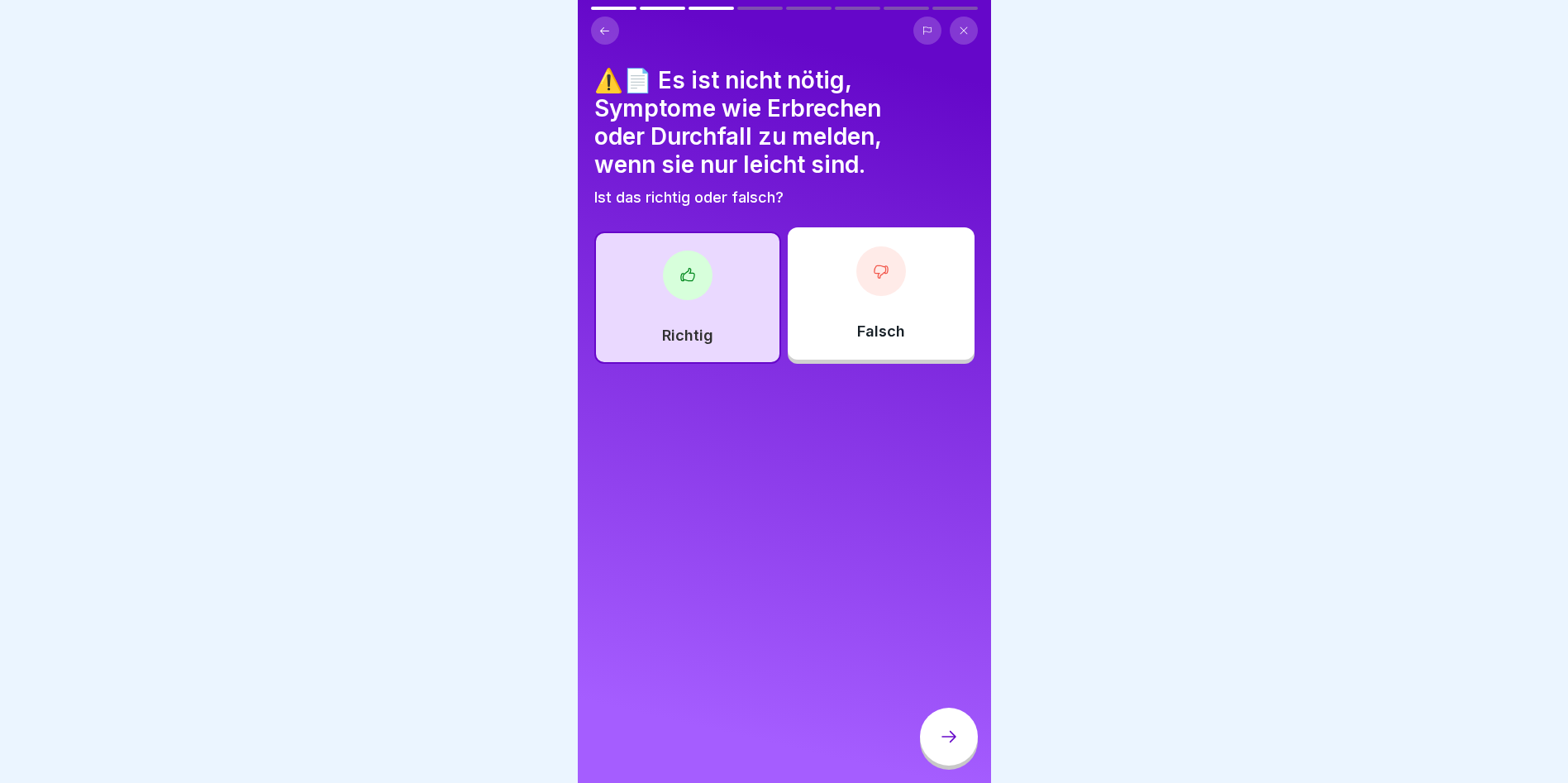
click at [949, 736] on div at bounding box center [949, 736] width 58 height 58
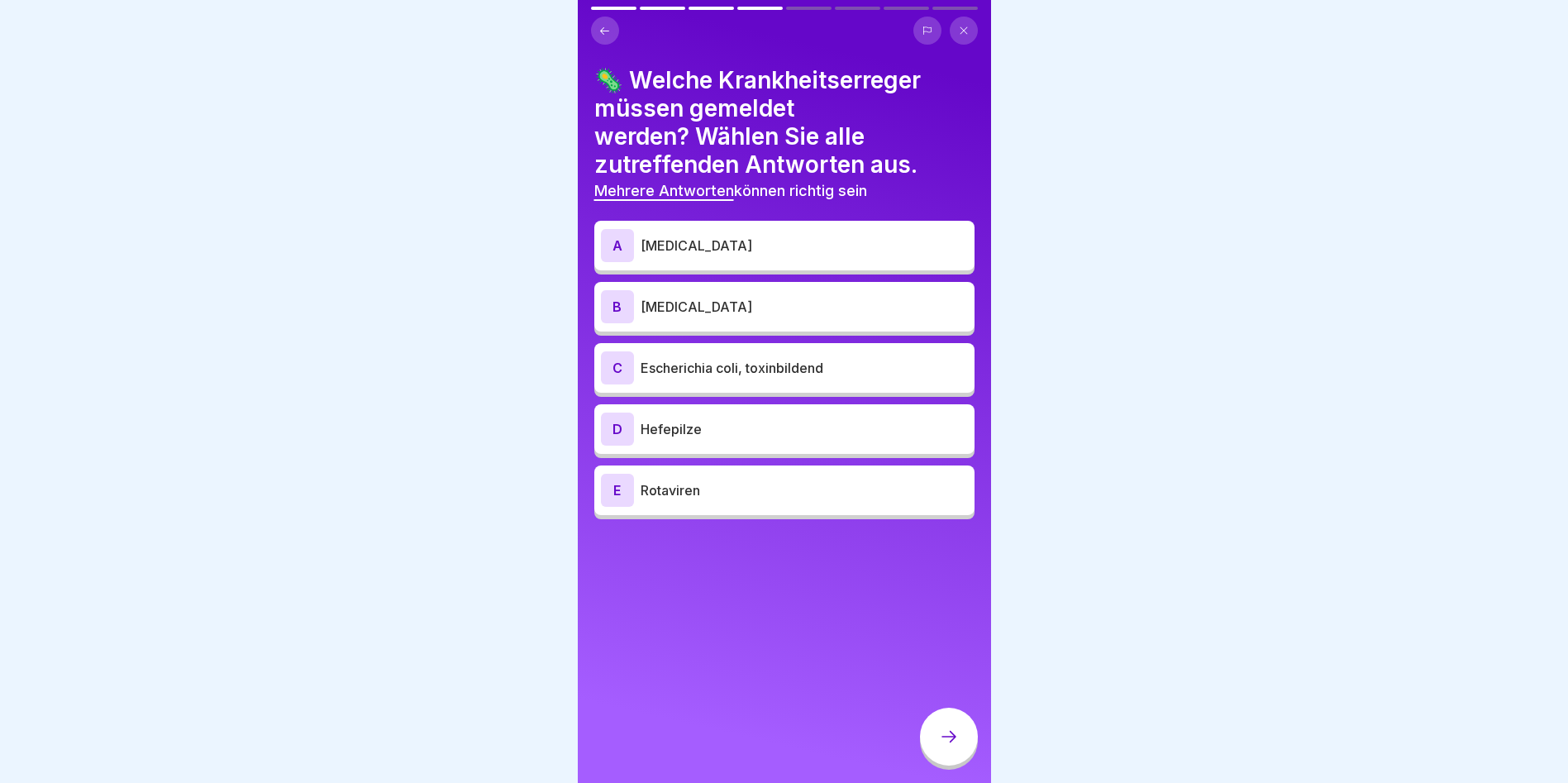
click at [725, 310] on p "[MEDICAL_DATA]" at bounding box center [804, 307] width 327 height 20
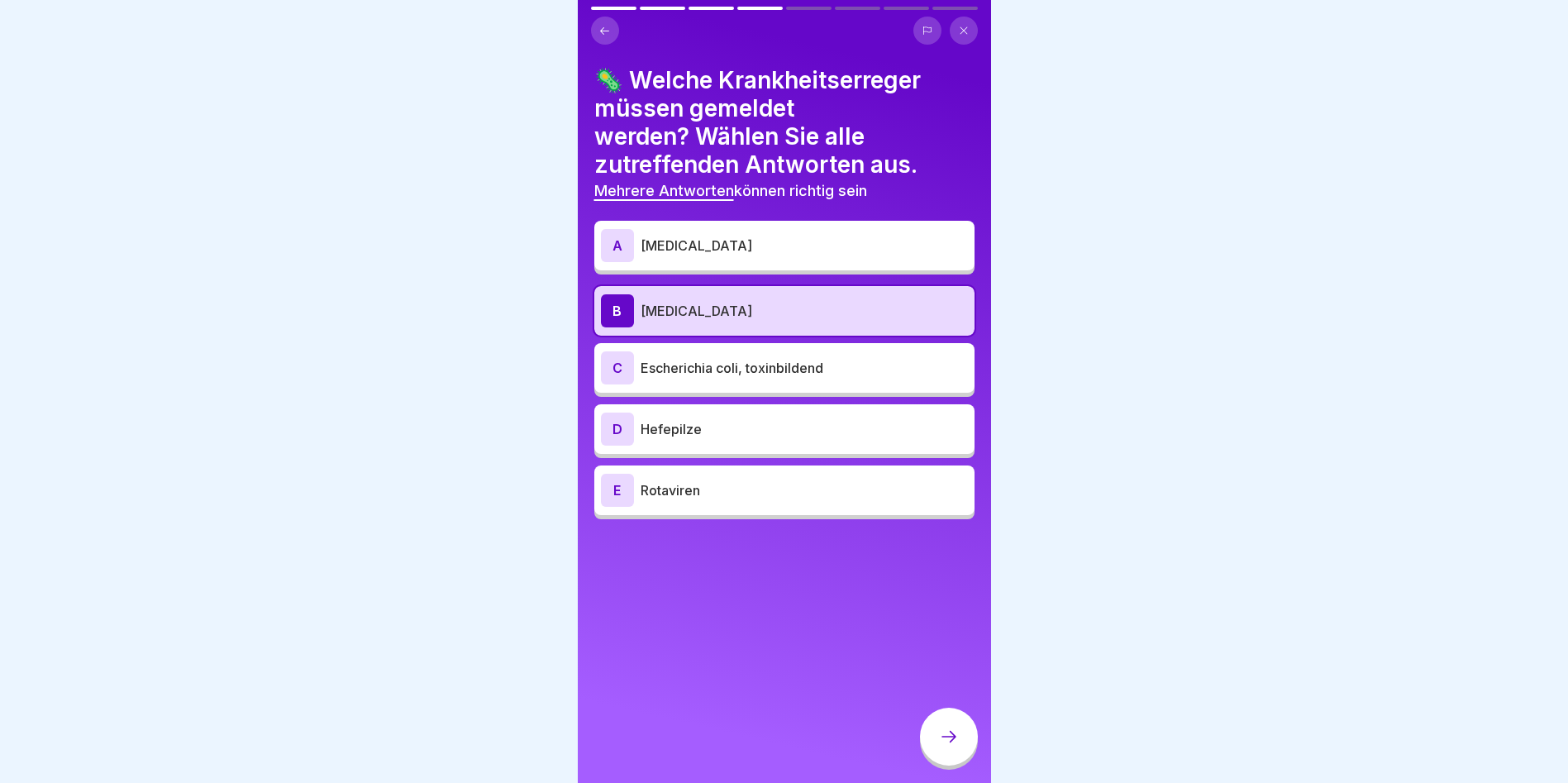
click at [671, 355] on div "C Escherichia coli, toxinbildend" at bounding box center [784, 368] width 367 height 33
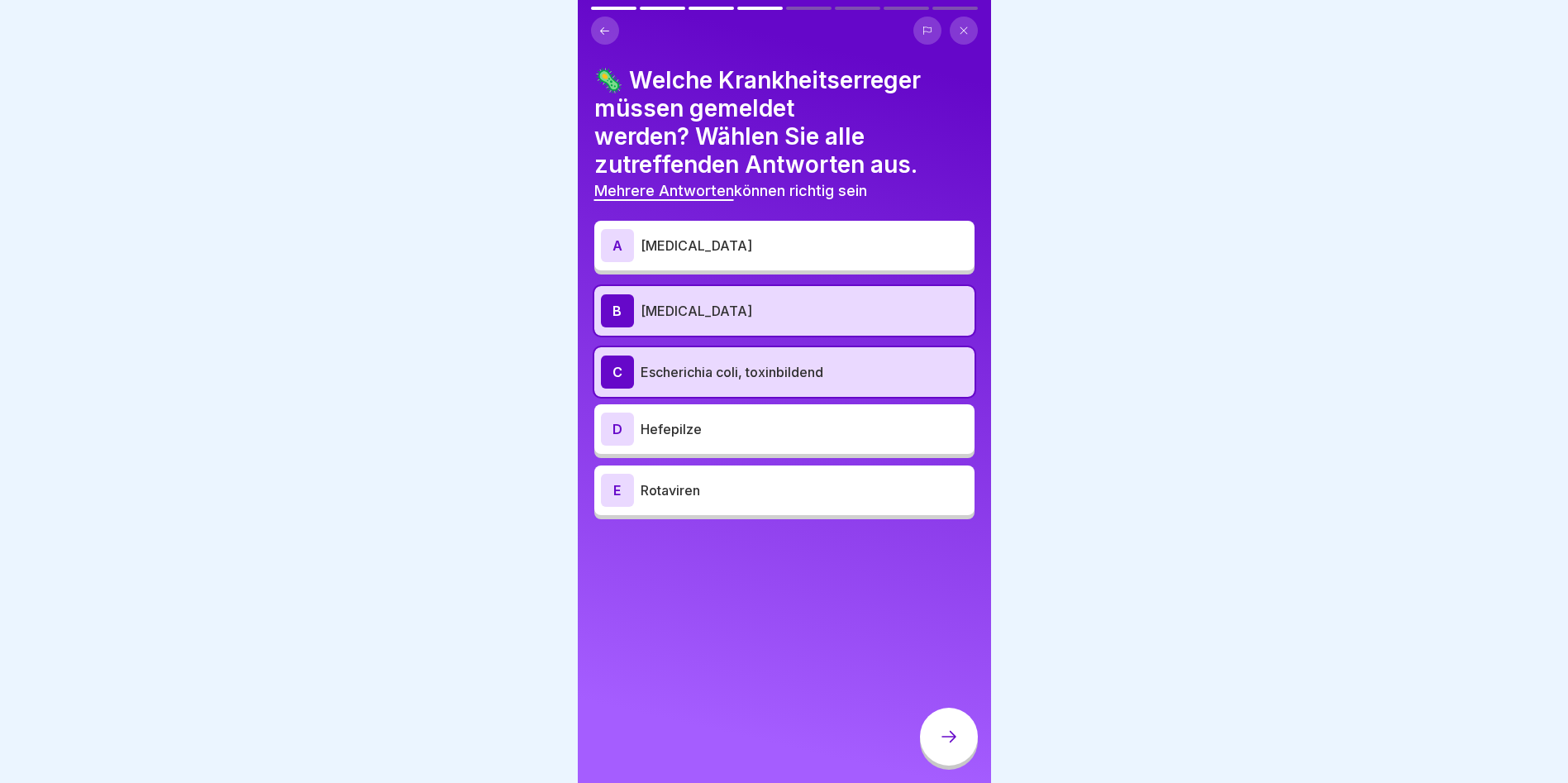
click at [648, 497] on p "Rotaviren" at bounding box center [804, 490] width 327 height 20
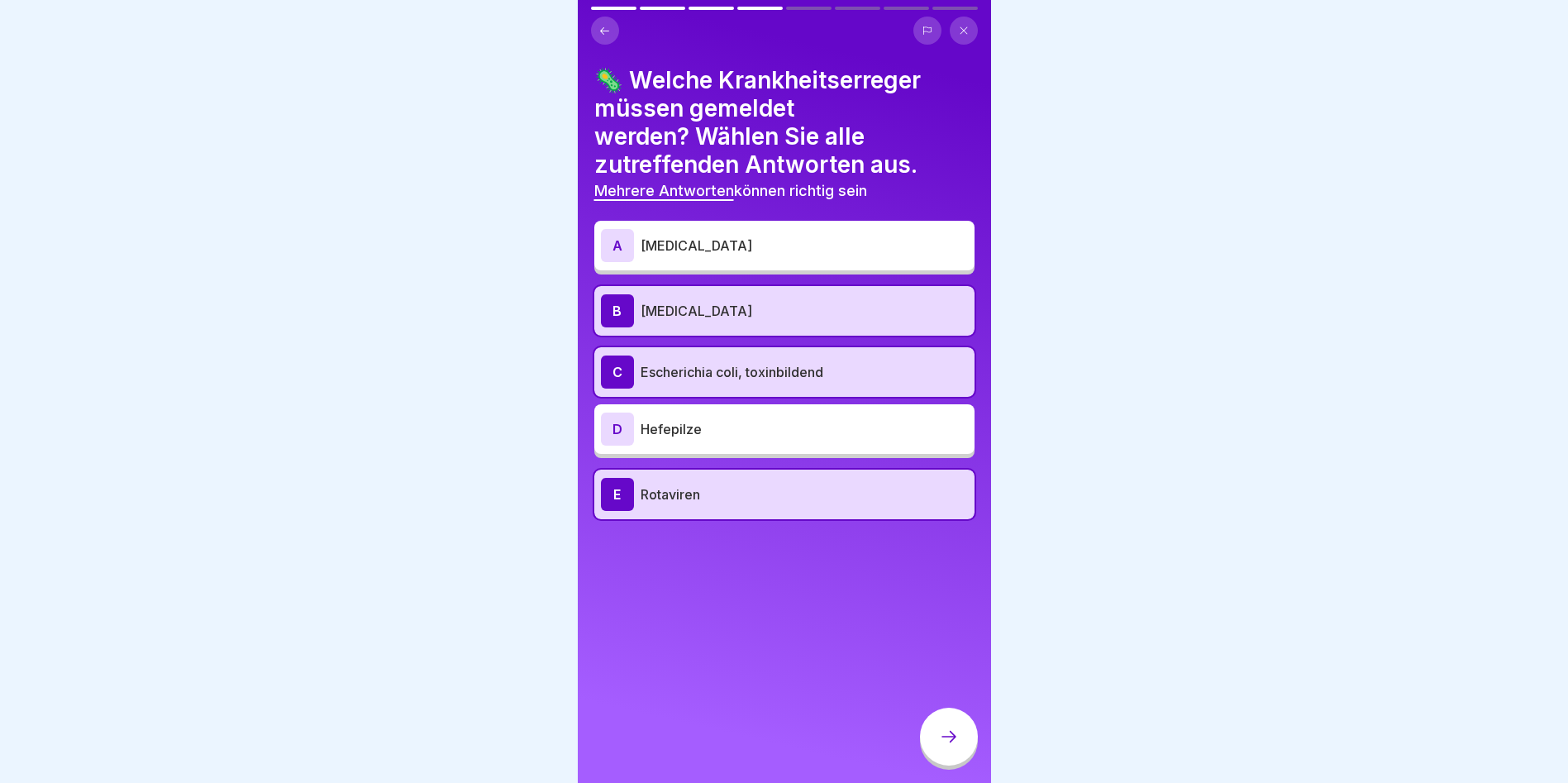
click at [949, 742] on icon at bounding box center [949, 736] width 20 height 20
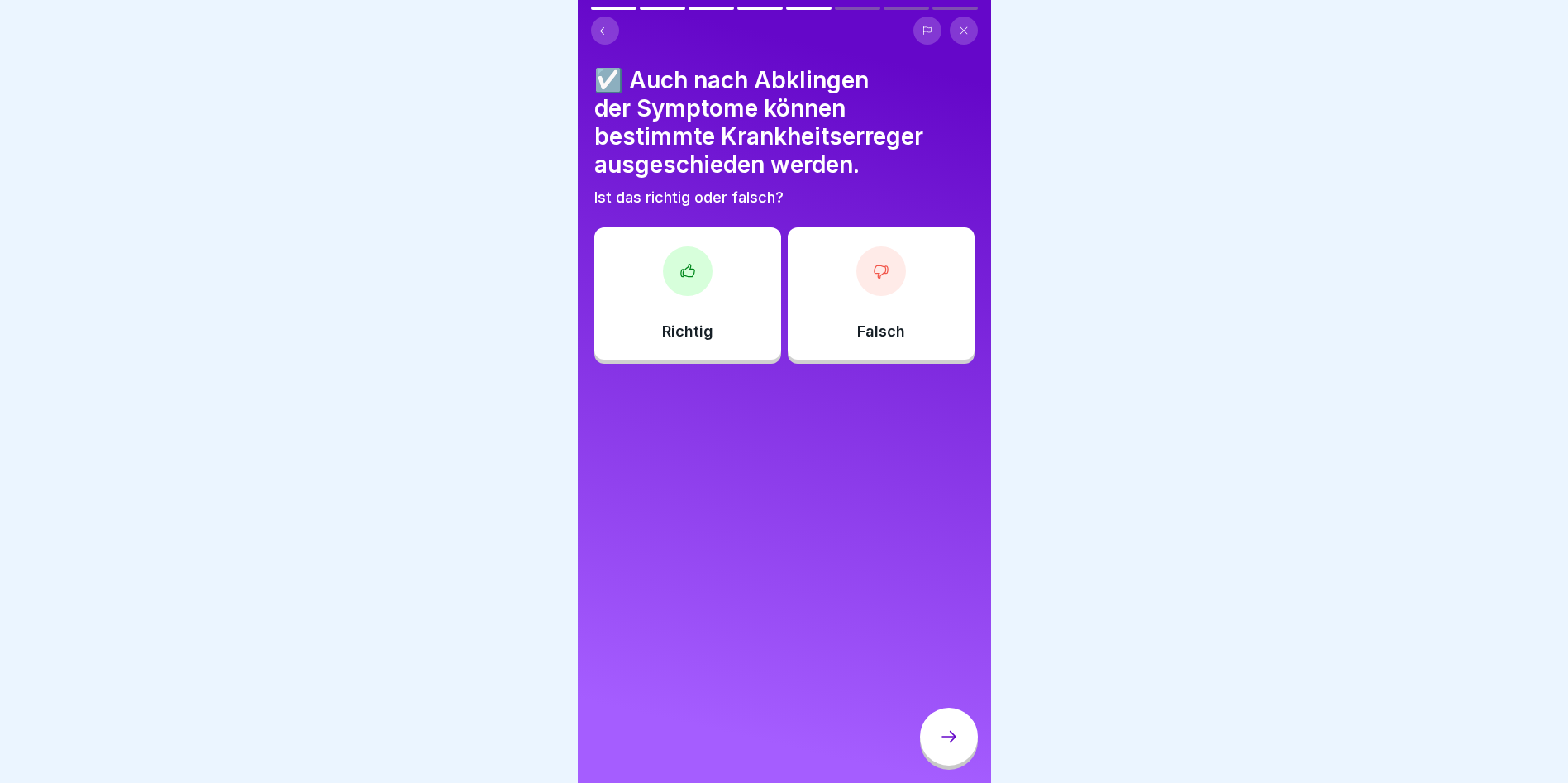
click at [687, 267] on icon at bounding box center [687, 269] width 13 height 13
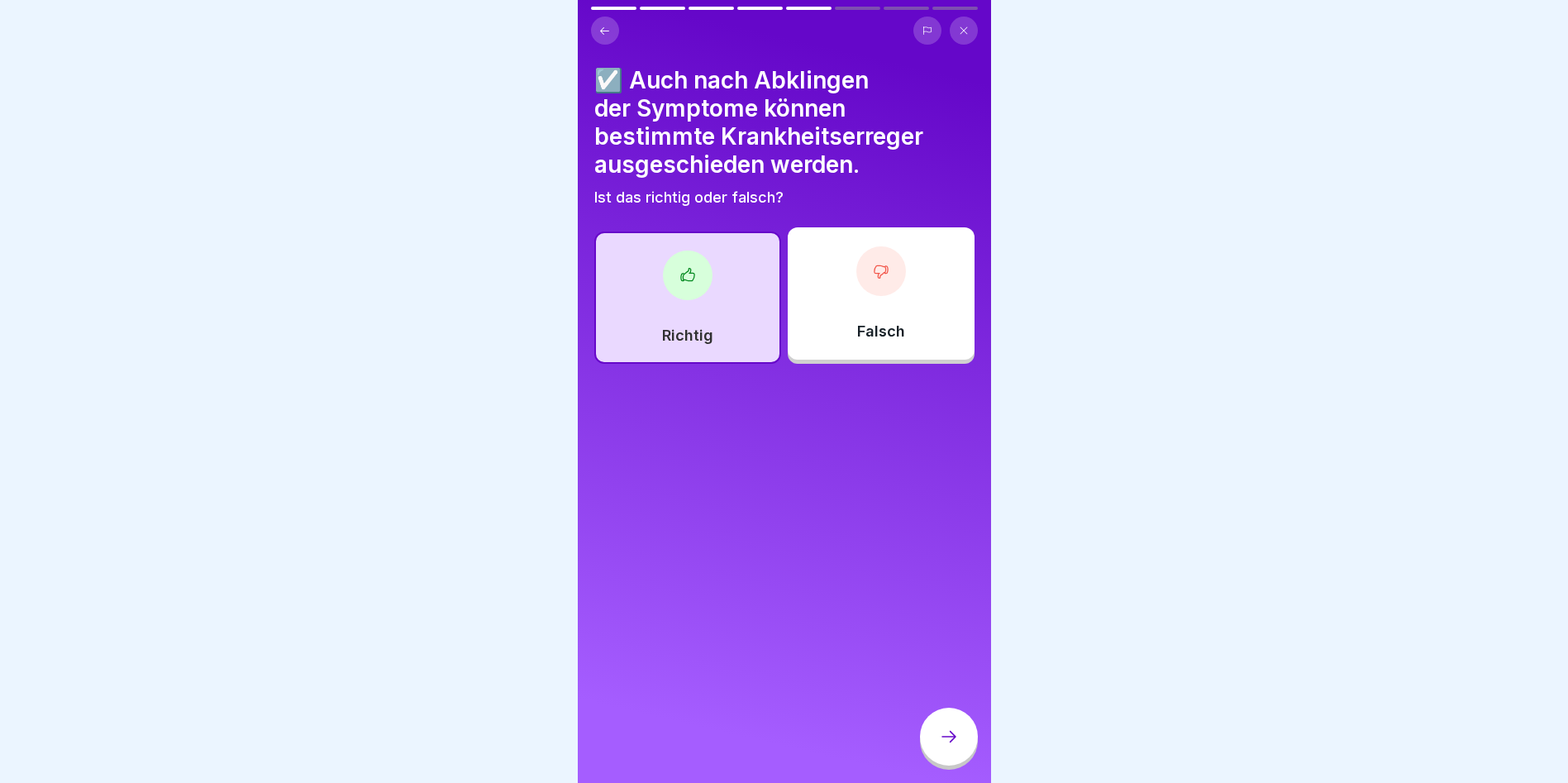
click at [946, 759] on div at bounding box center [949, 736] width 58 height 58
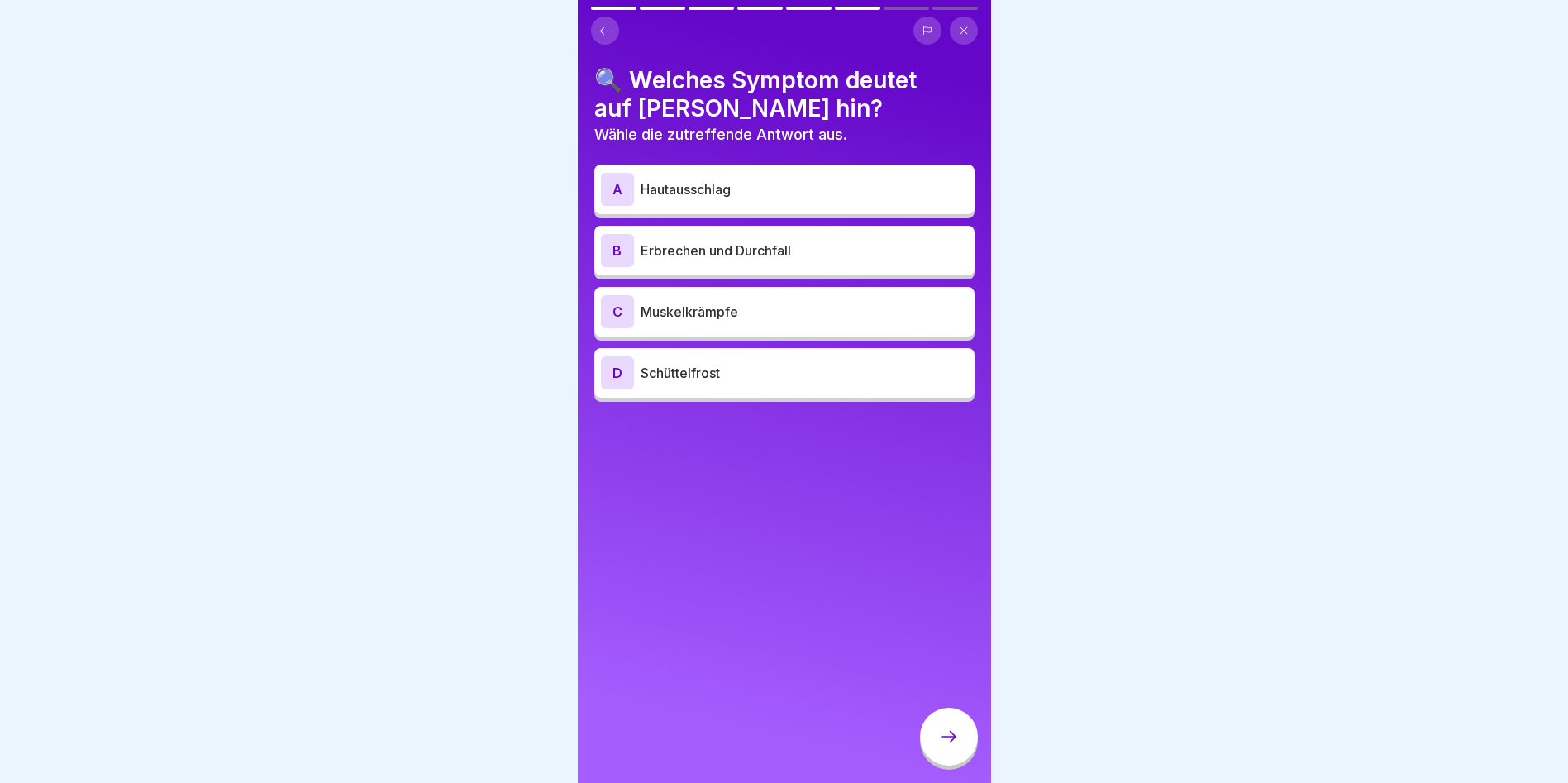
click at [797, 303] on p "Muskelkrämpfe" at bounding box center [804, 312] width 327 height 20
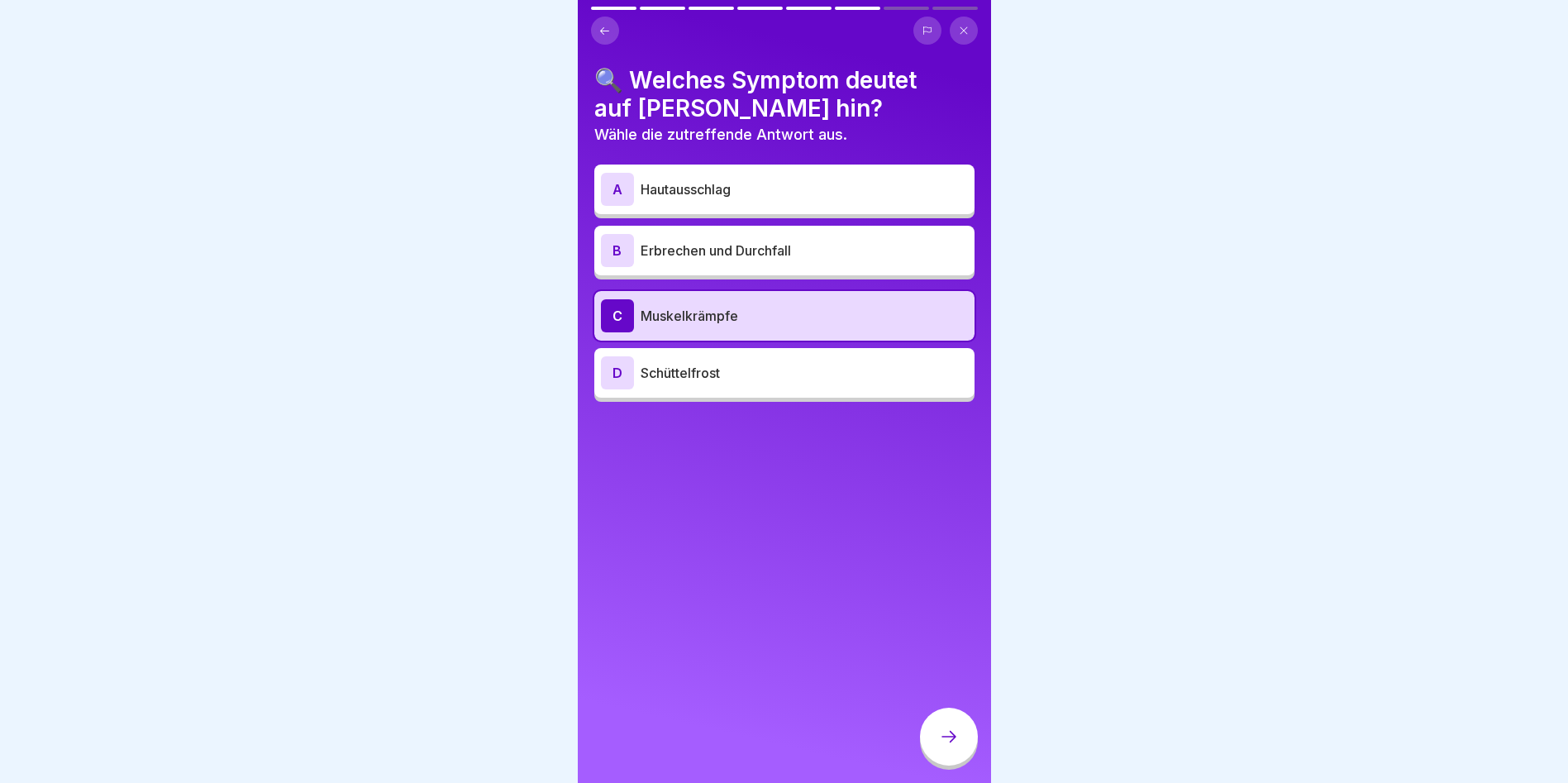
click at [960, 730] on div at bounding box center [949, 736] width 58 height 58
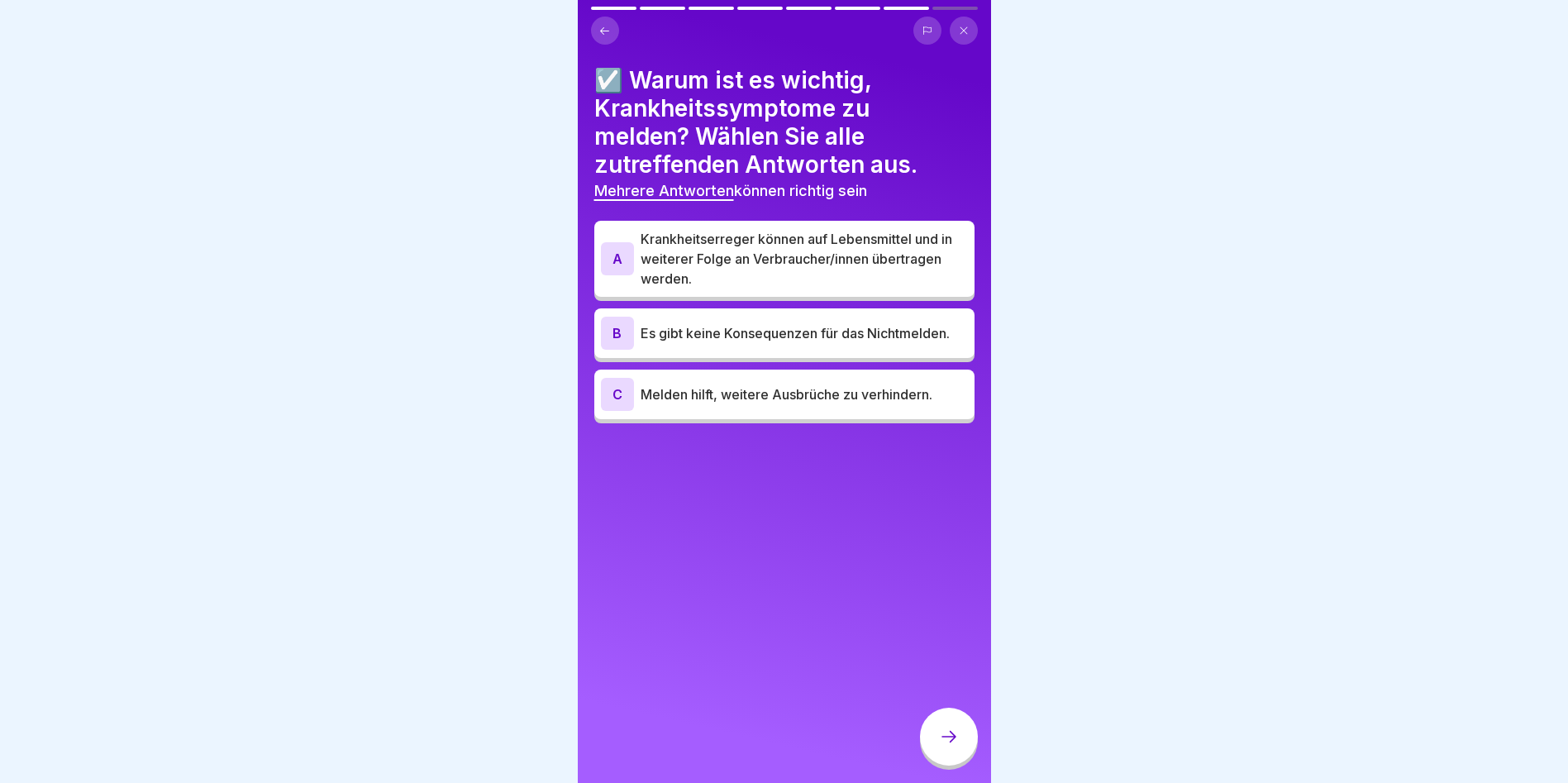
click at [677, 259] on p "Krankheitserreger können auf Lebensmittel und in weiterer Folge an Verbraucher/…" at bounding box center [804, 258] width 327 height 59
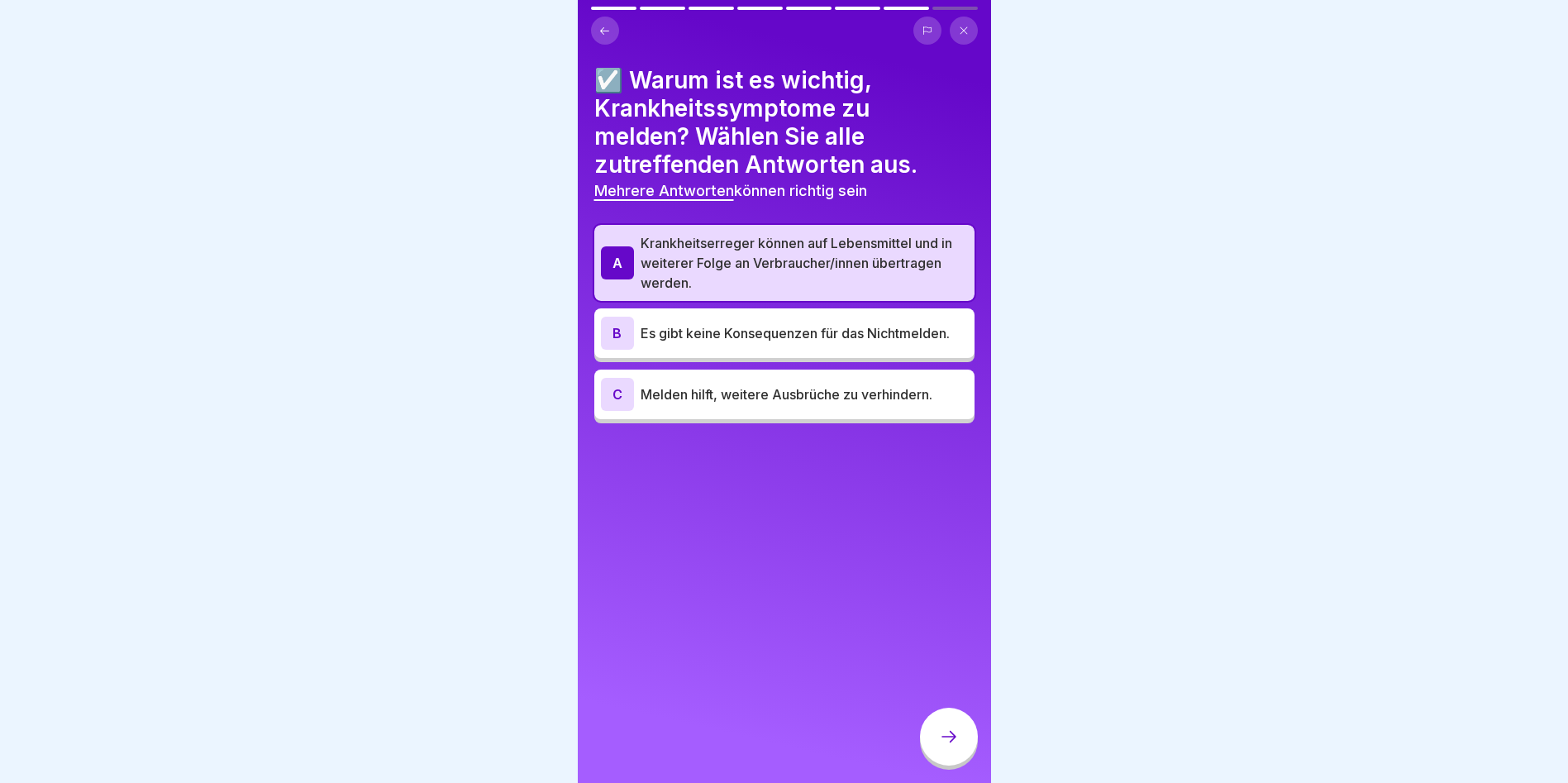
click at [682, 316] on div "B Es gibt keine Konsequenzen für das Nichtmelden." at bounding box center [784, 333] width 367 height 33
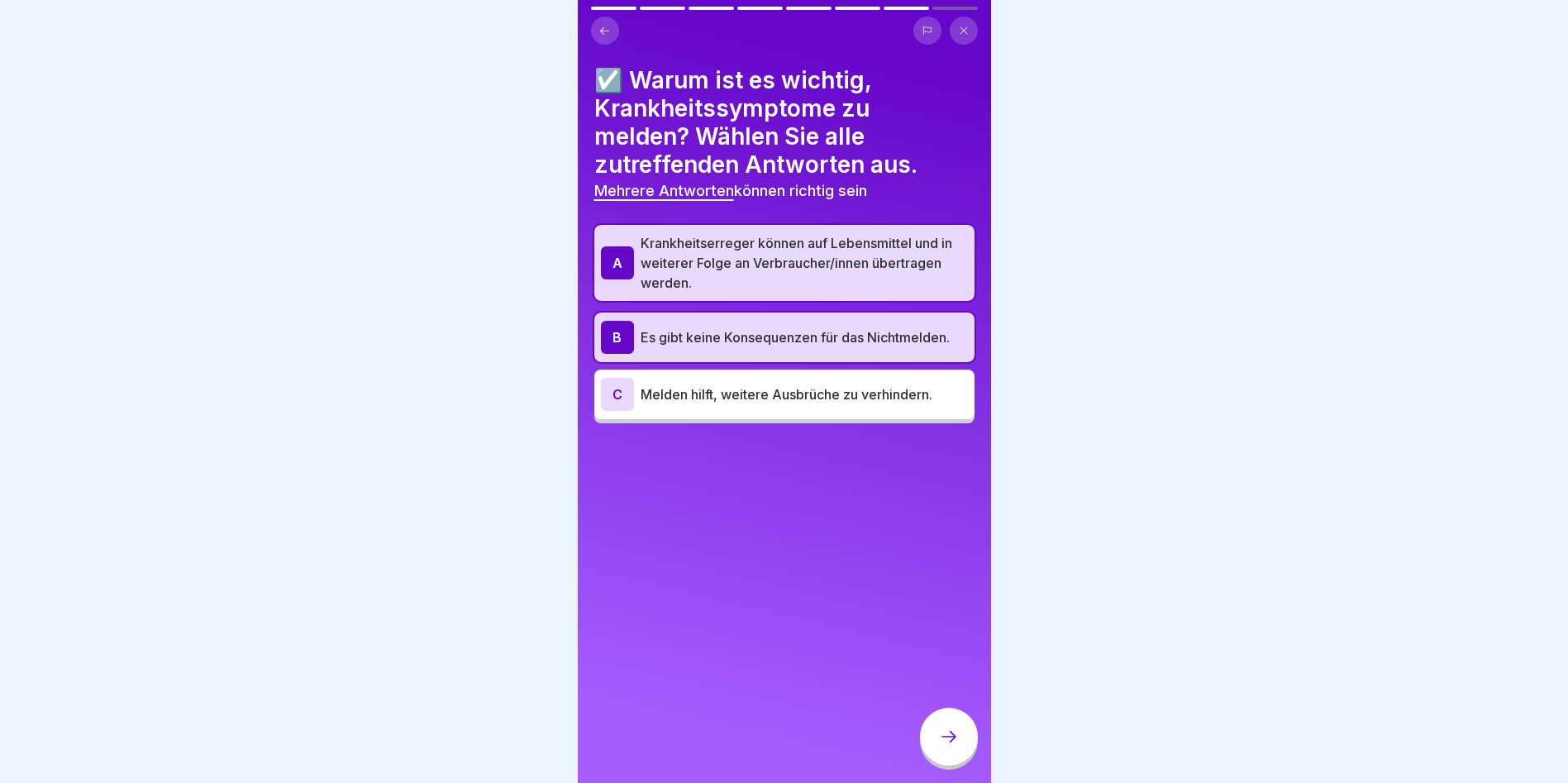
click at [682, 394] on p "Melden hilft, weitere Ausbrüche zu verhindern." at bounding box center [804, 394] width 327 height 20
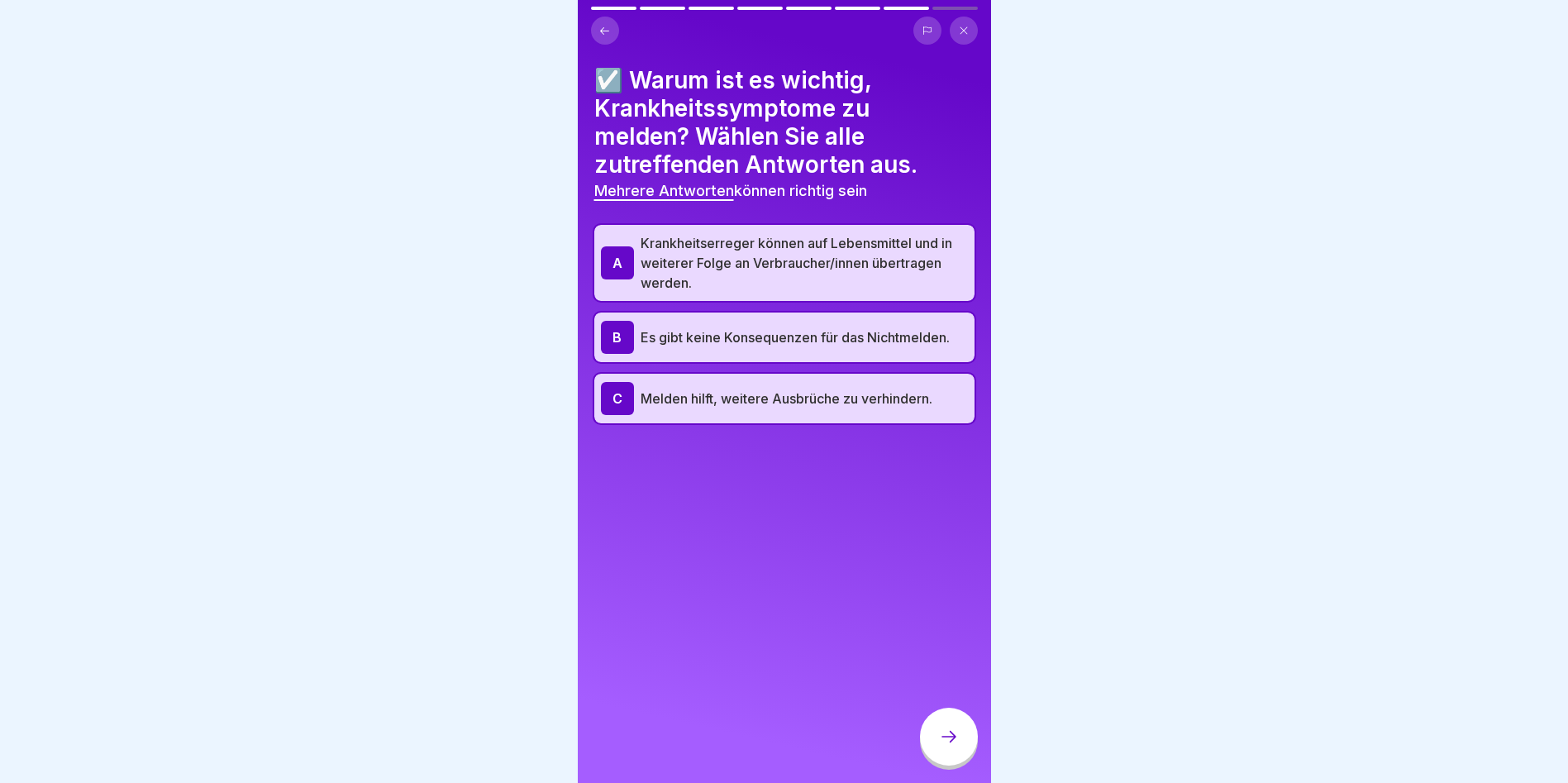
click at [934, 740] on div at bounding box center [949, 736] width 58 height 58
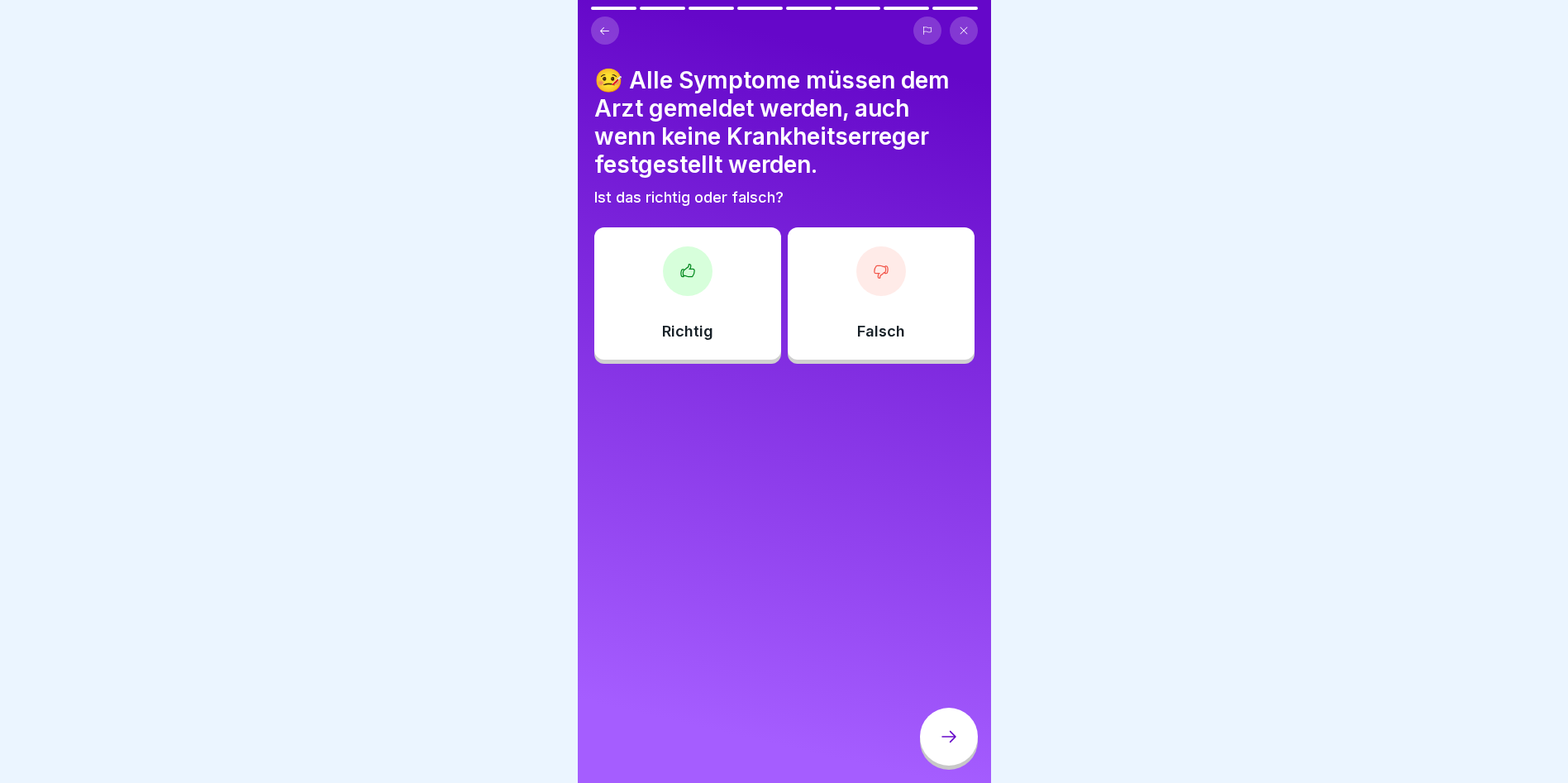
click at [873, 273] on icon at bounding box center [881, 271] width 17 height 17
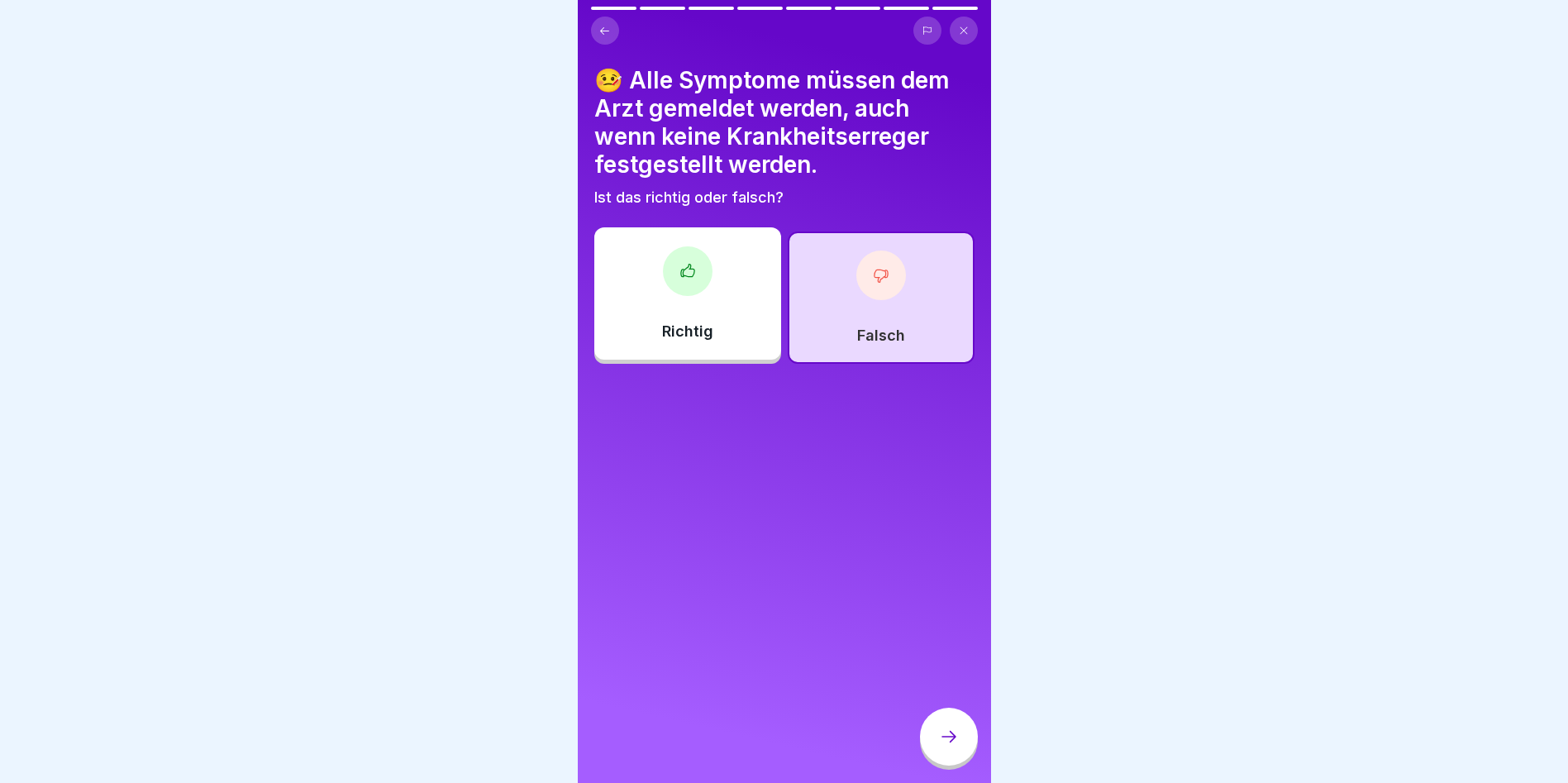
click at [968, 750] on div at bounding box center [949, 736] width 58 height 58
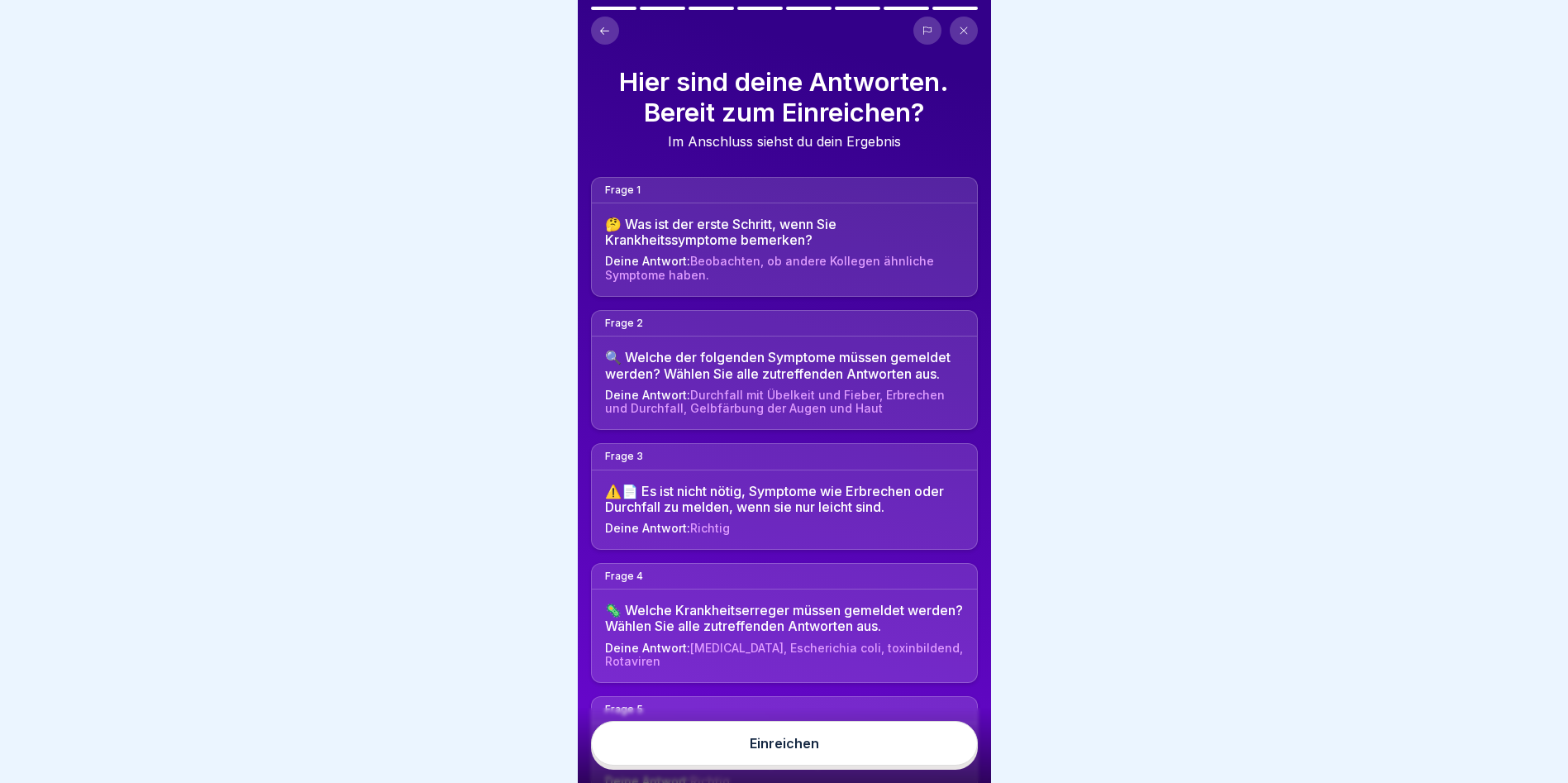
click at [907, 734] on div "Einreichen" at bounding box center [785, 745] width 413 height 75
click at [887, 752] on button "Einreichen" at bounding box center [784, 743] width 387 height 44
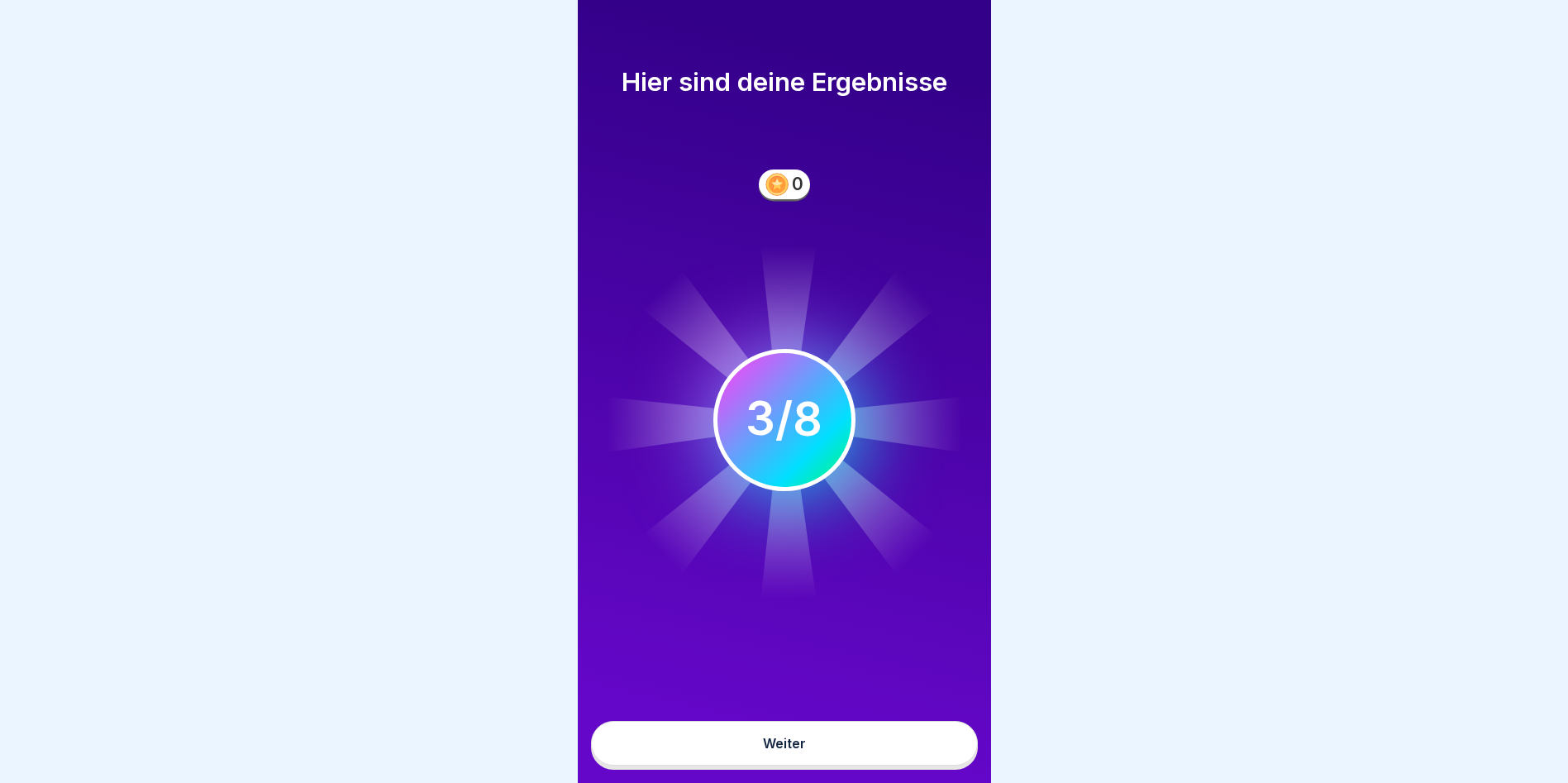
click at [849, 753] on button "Weiter" at bounding box center [784, 743] width 387 height 44
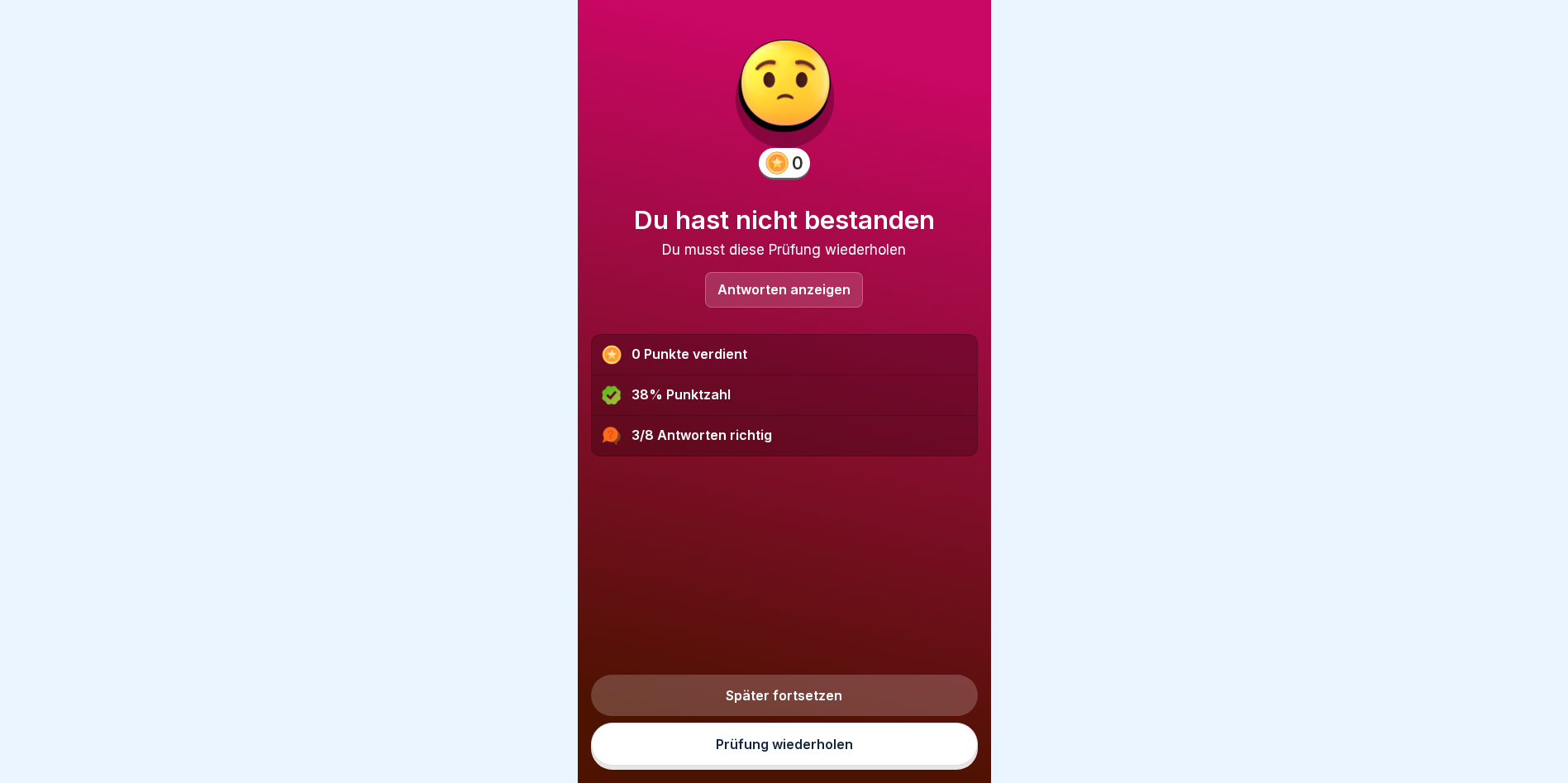
click at [889, 690] on link "Später fortsetzen" at bounding box center [784, 694] width 387 height 41
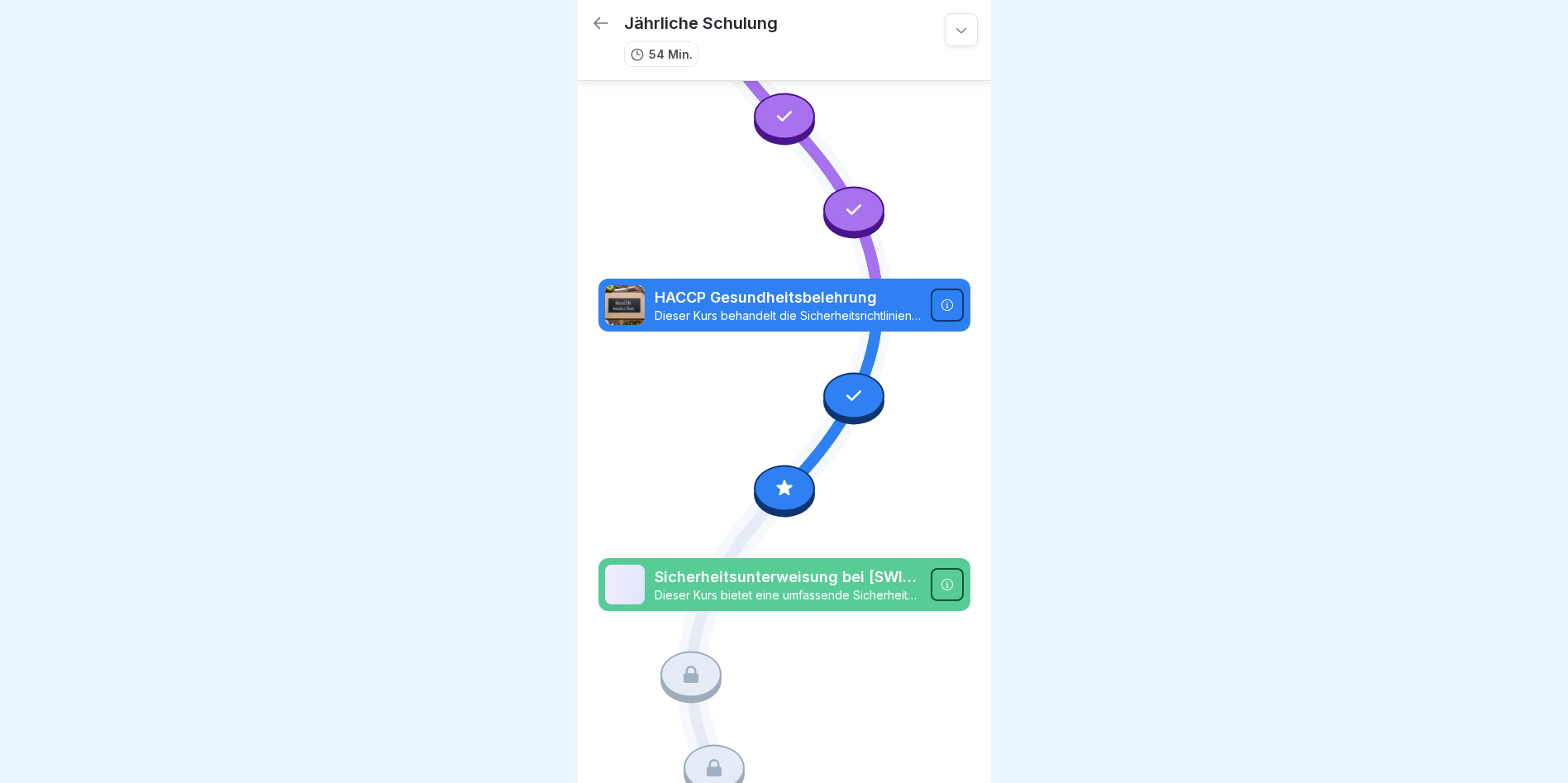
scroll to position [791, 0]
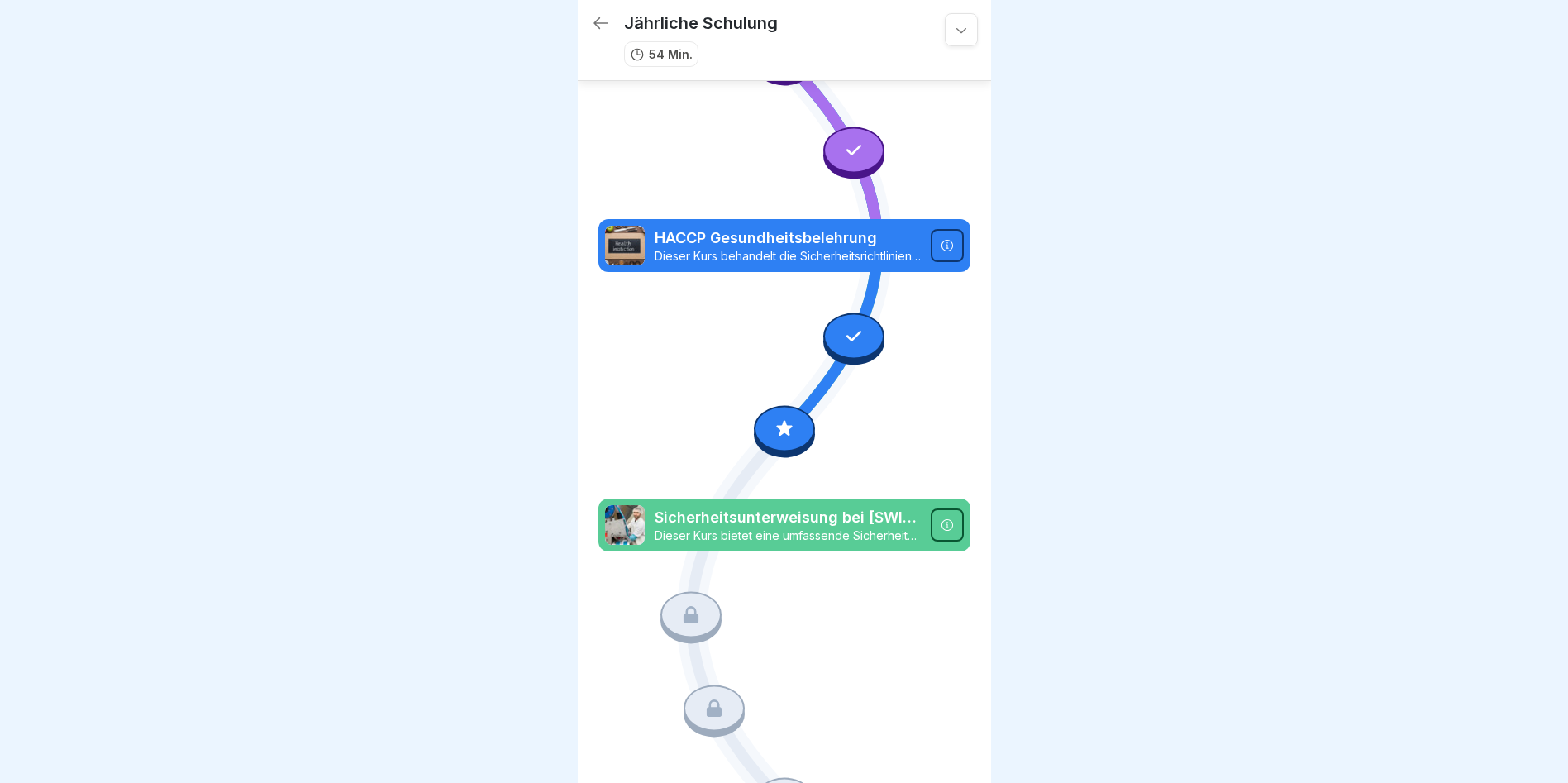
click at [824, 47] on div "Jährliche Schulung 54 Min." at bounding box center [761, 40] width 341 height 54
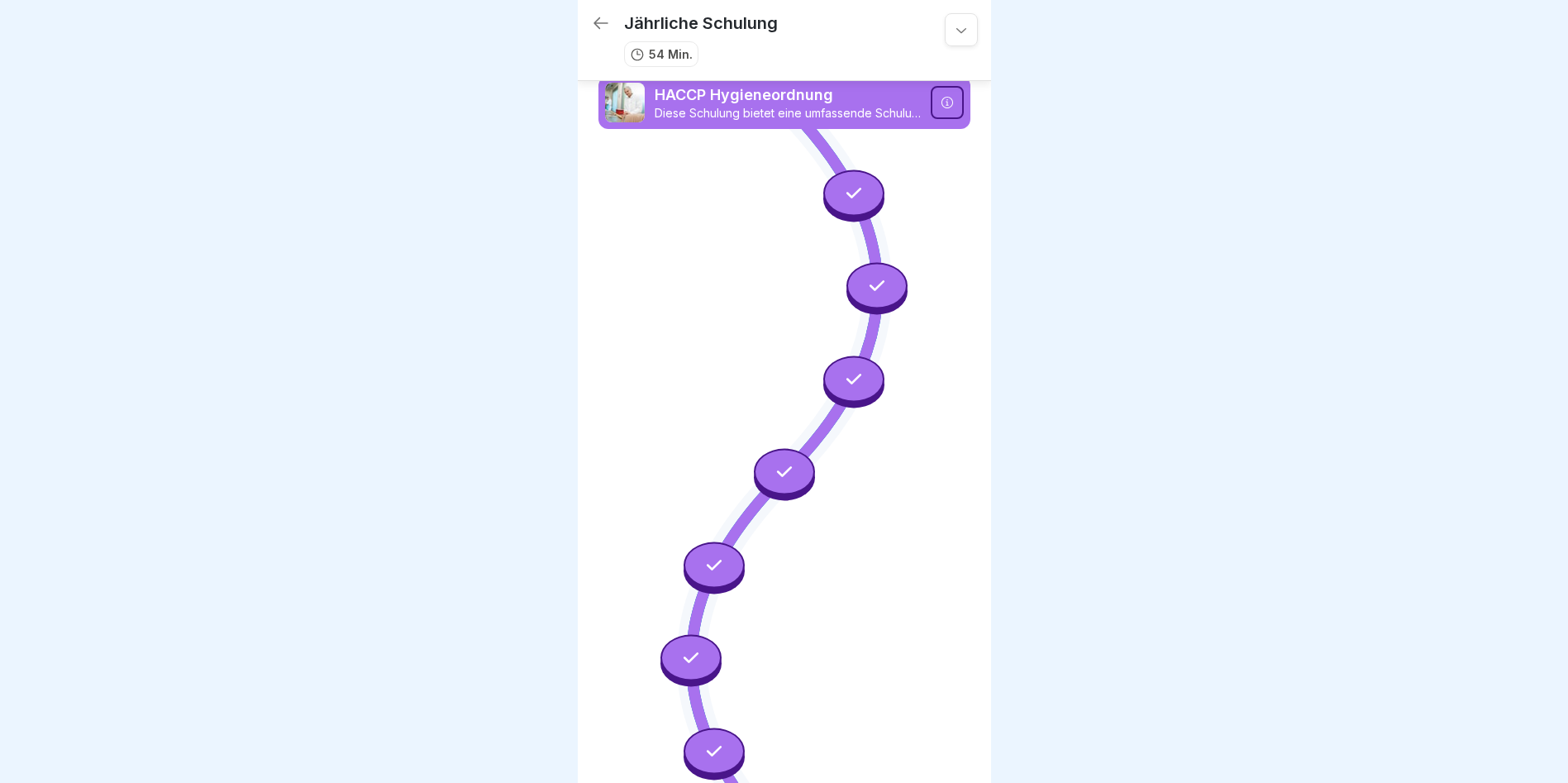
scroll to position [0, 0]
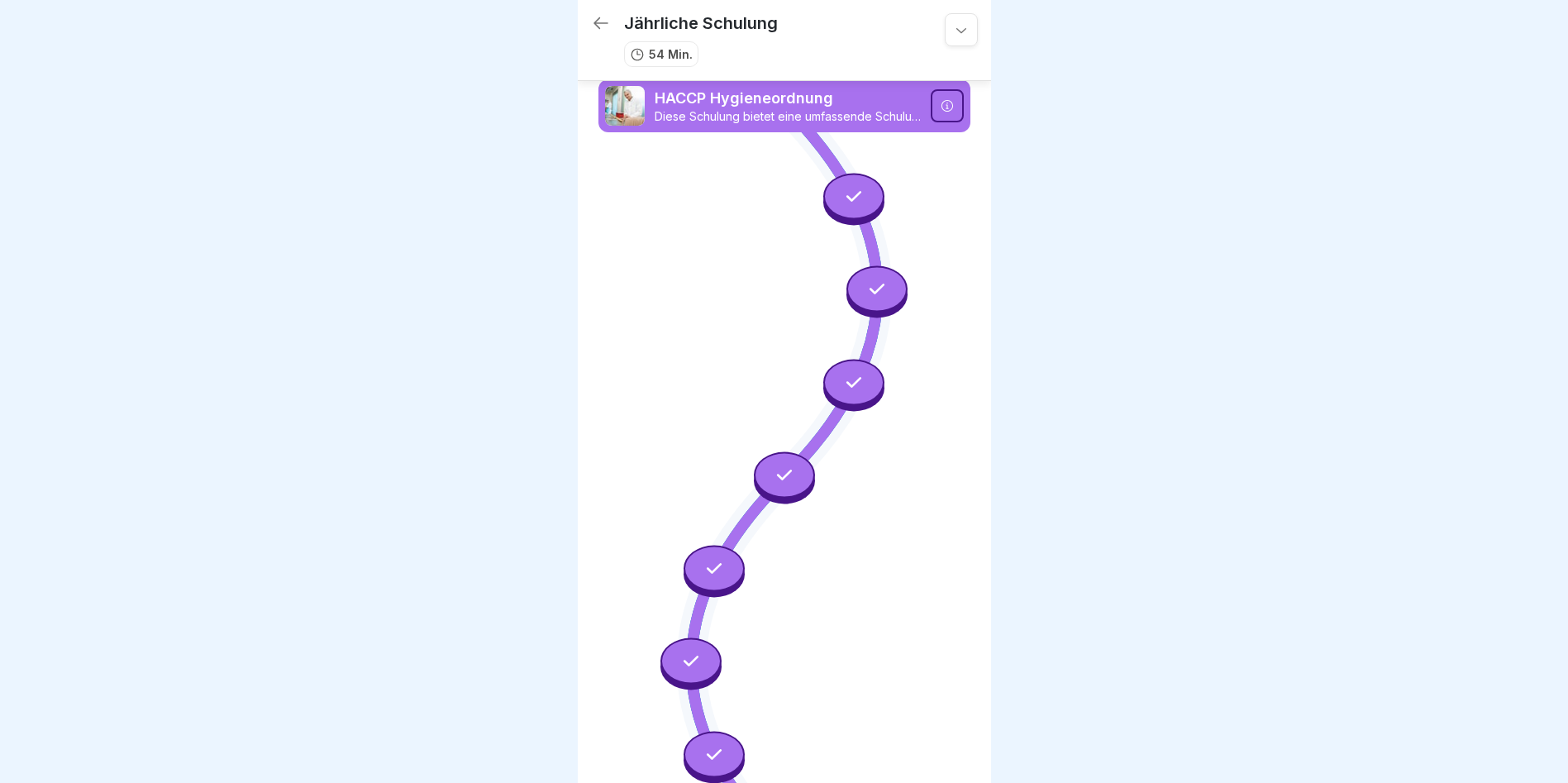
drag, startPoint x: 807, startPoint y: 671, endPoint x: 822, endPoint y: 668, distance: 15.3
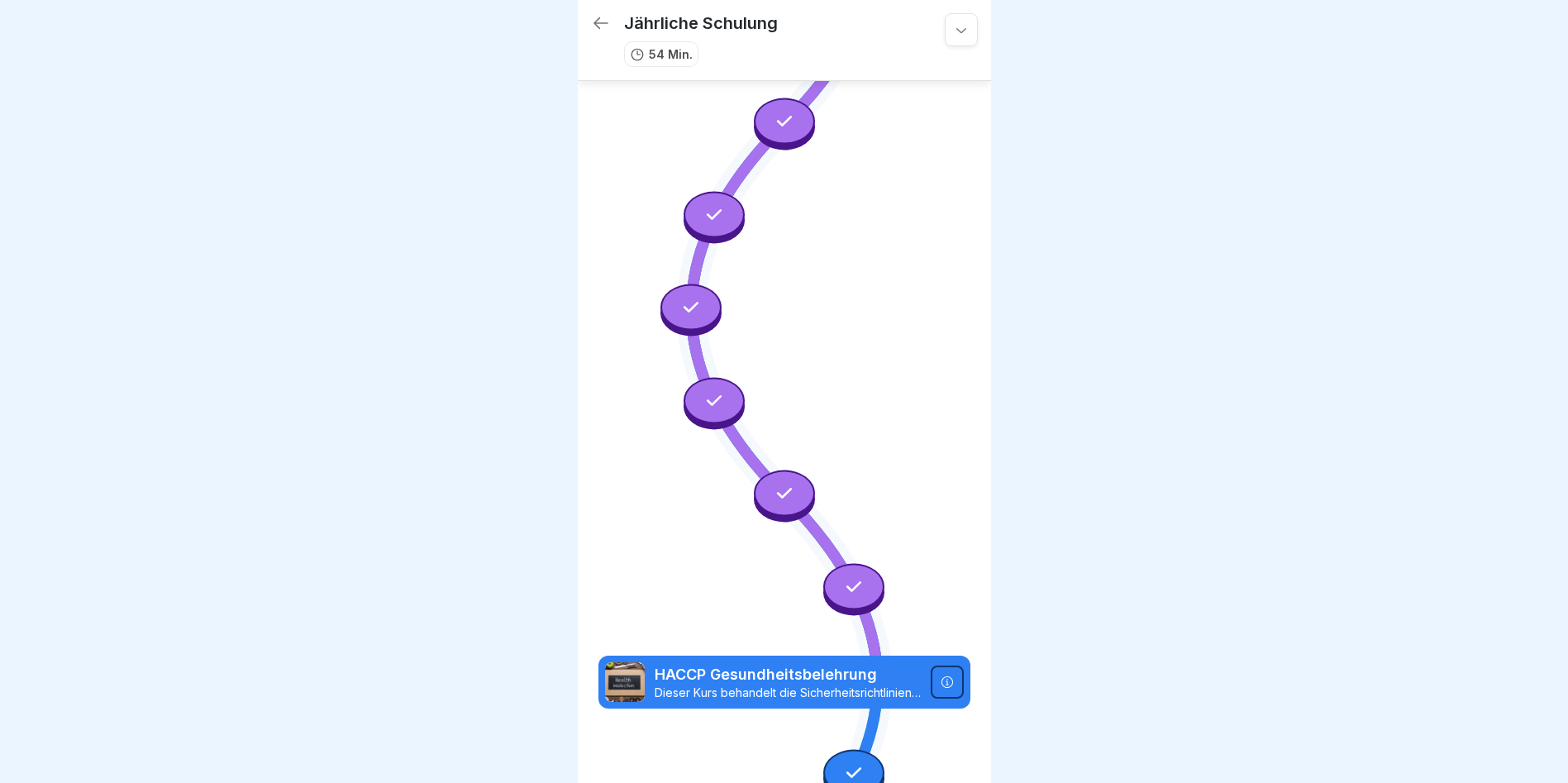
scroll to position [364, 0]
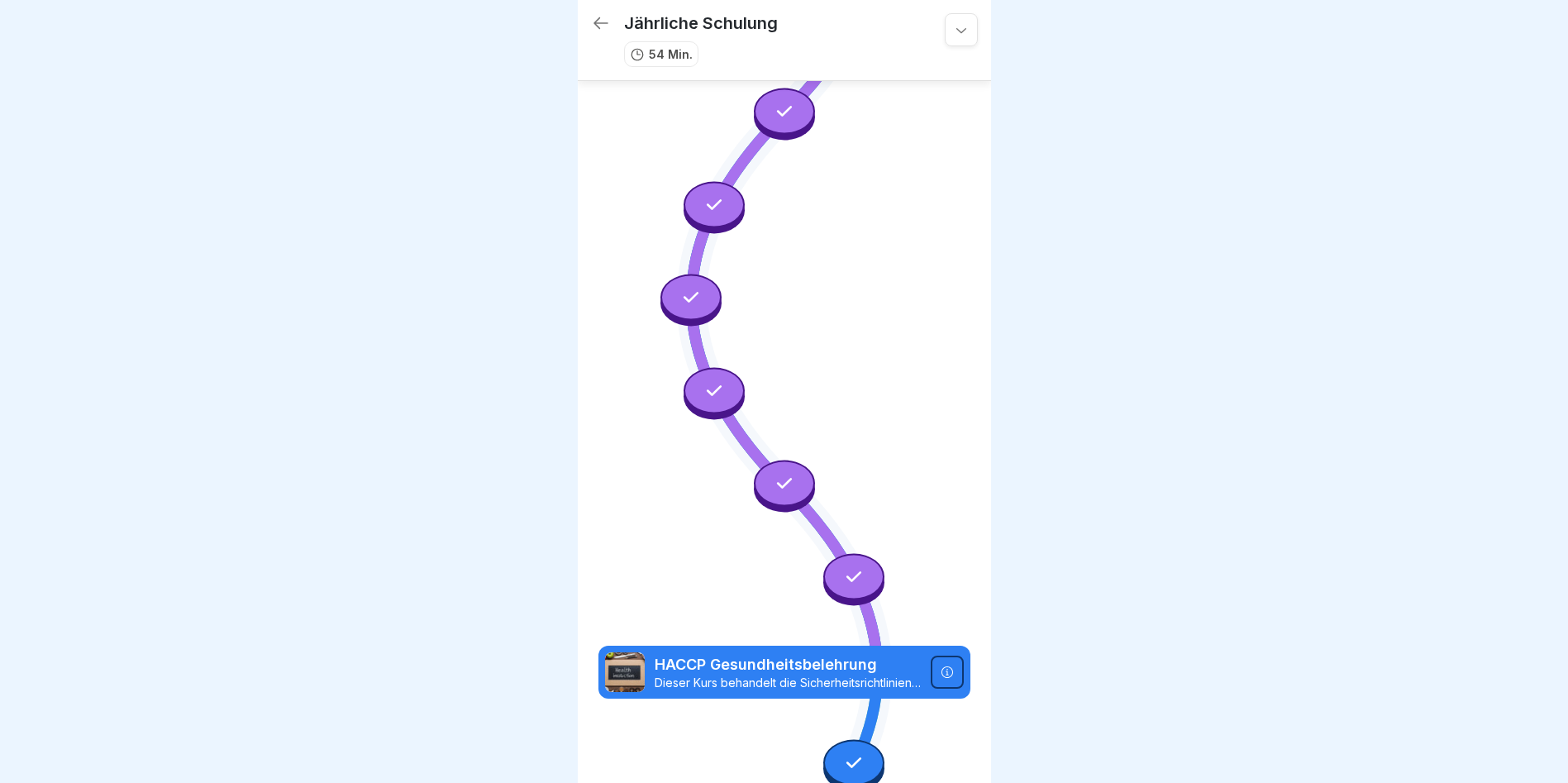
click at [794, 654] on p "HACCP Gesundheitsbelehrung" at bounding box center [788, 665] width 266 height 22
click at [907, 654] on p "HACCP Gesundheitsbelehrung" at bounding box center [788, 665] width 266 height 22
click at [931, 656] on div at bounding box center [948, 673] width 33 height 33
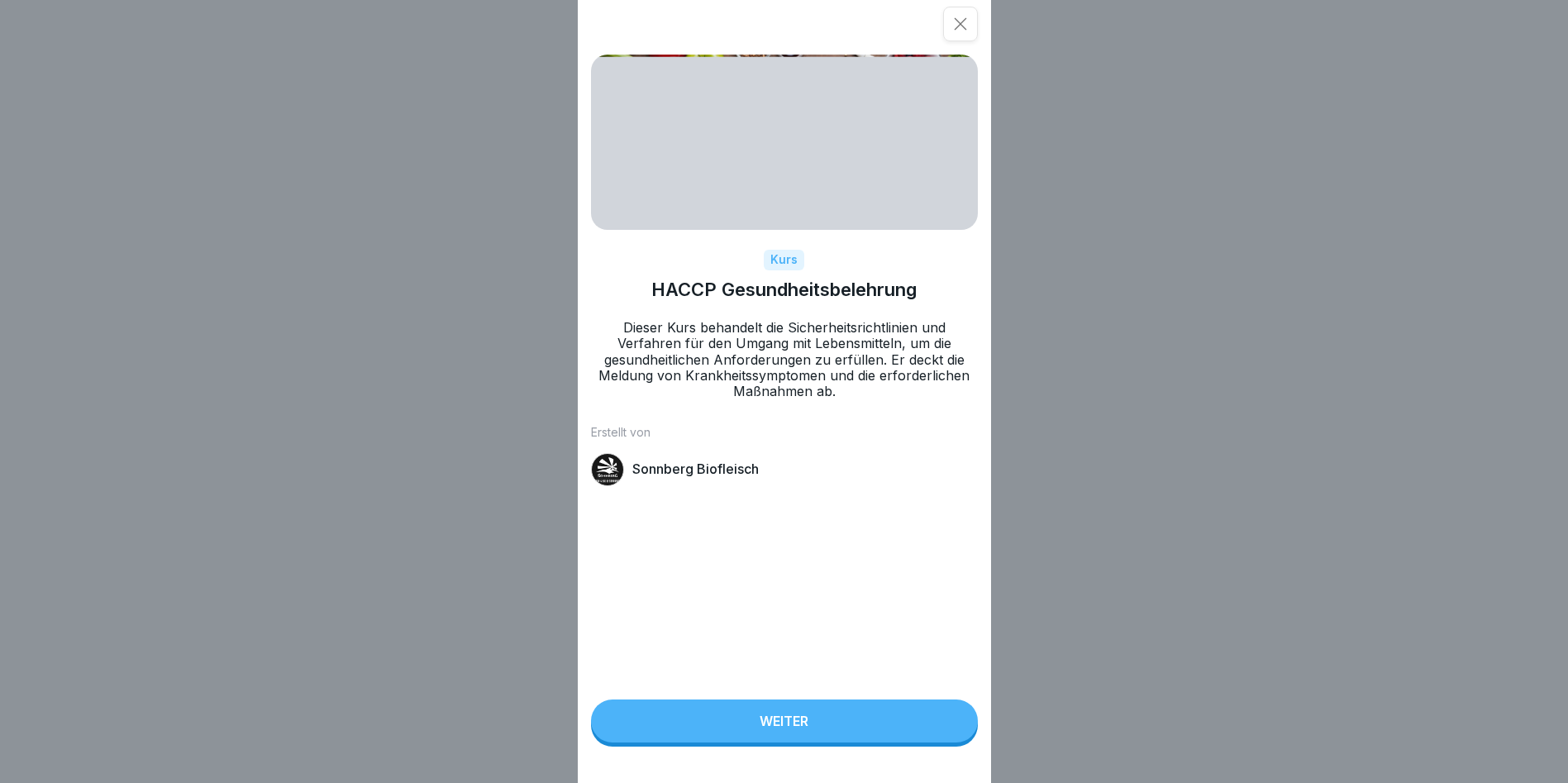
click at [837, 740] on button "Weiter" at bounding box center [784, 720] width 387 height 43
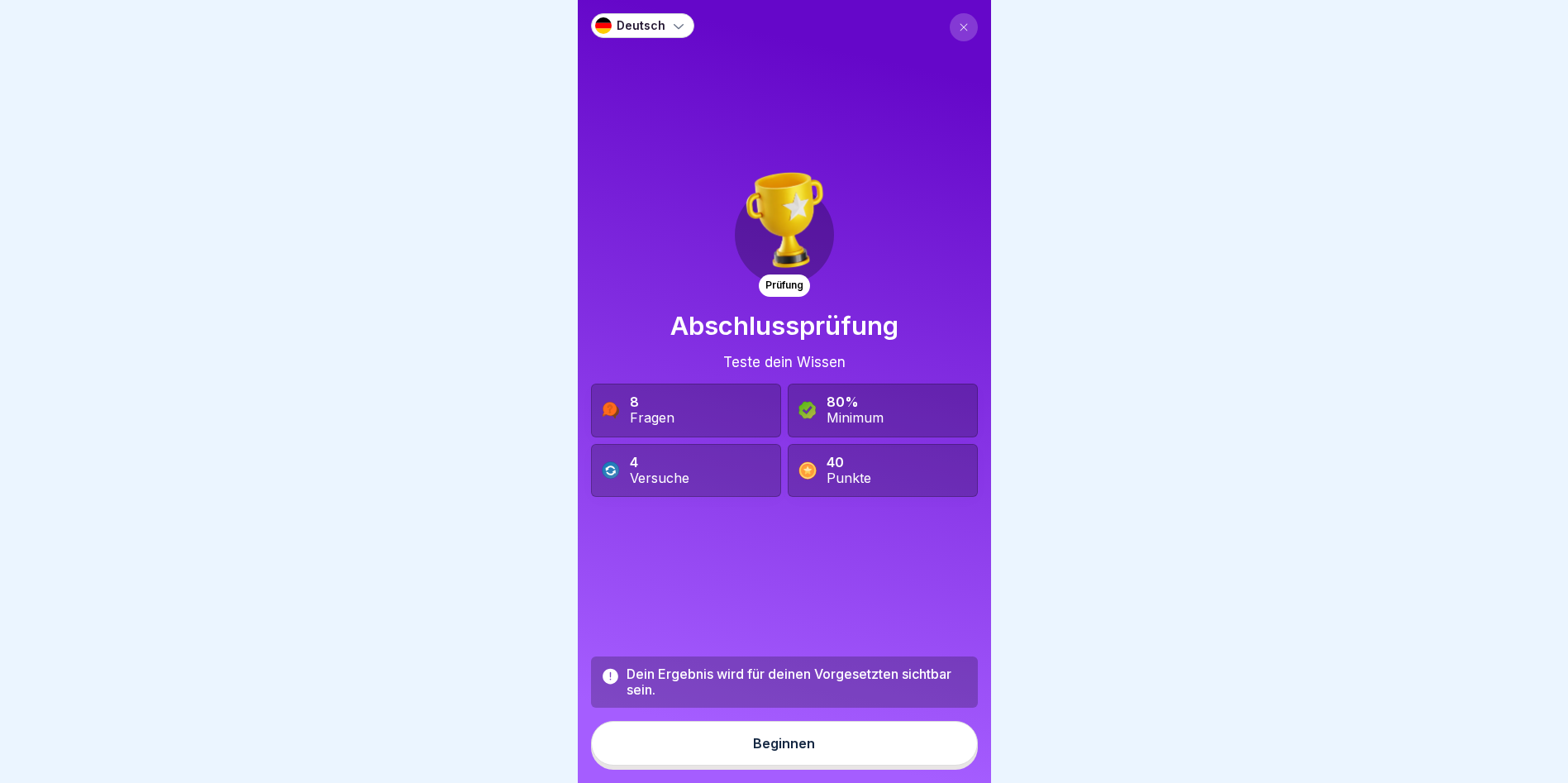
click at [794, 748] on div "Beginnen" at bounding box center [784, 743] width 62 height 15
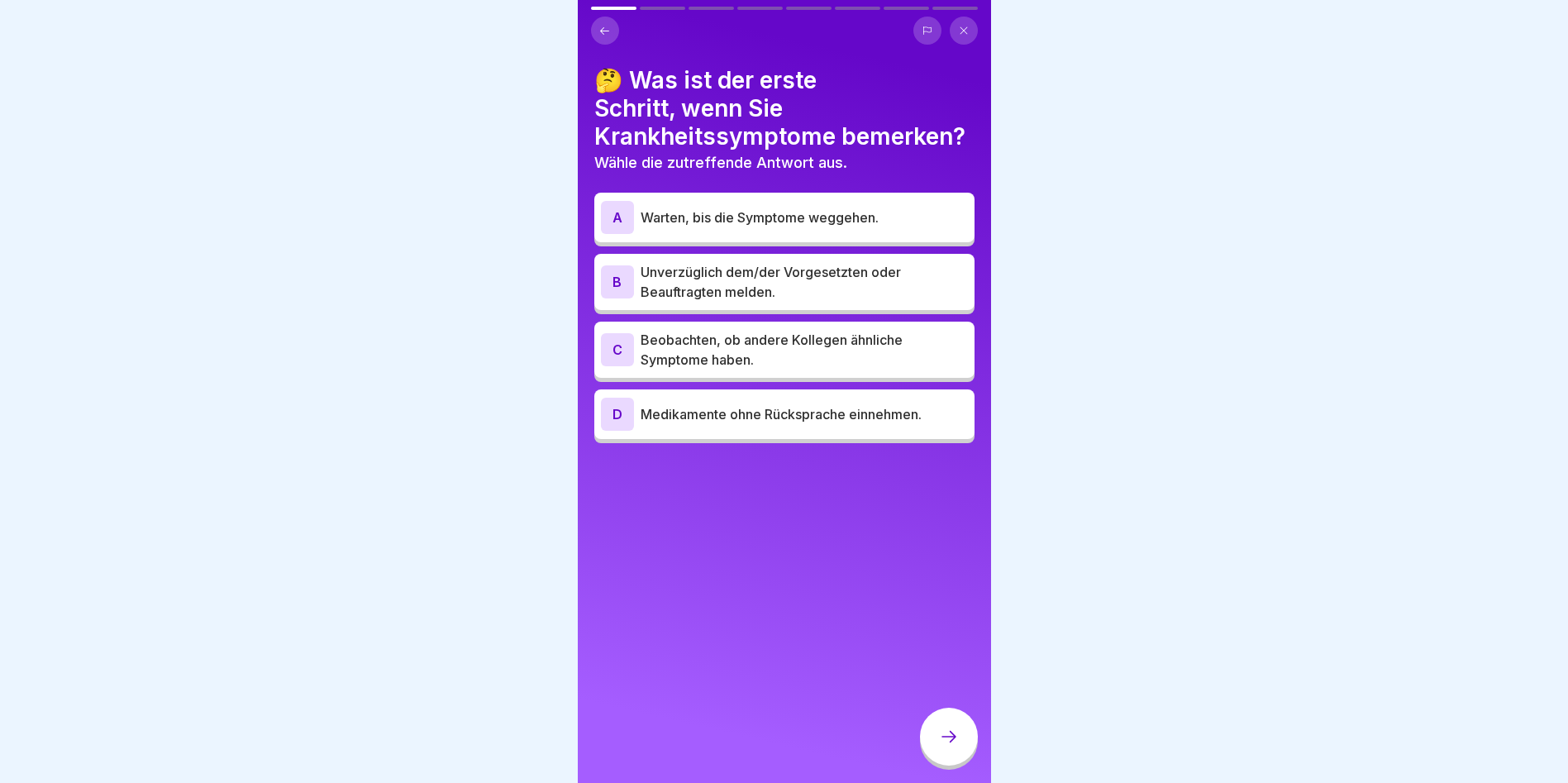
click at [739, 413] on p "Medikamente ohne Rücksprache einnehmen." at bounding box center [804, 414] width 327 height 20
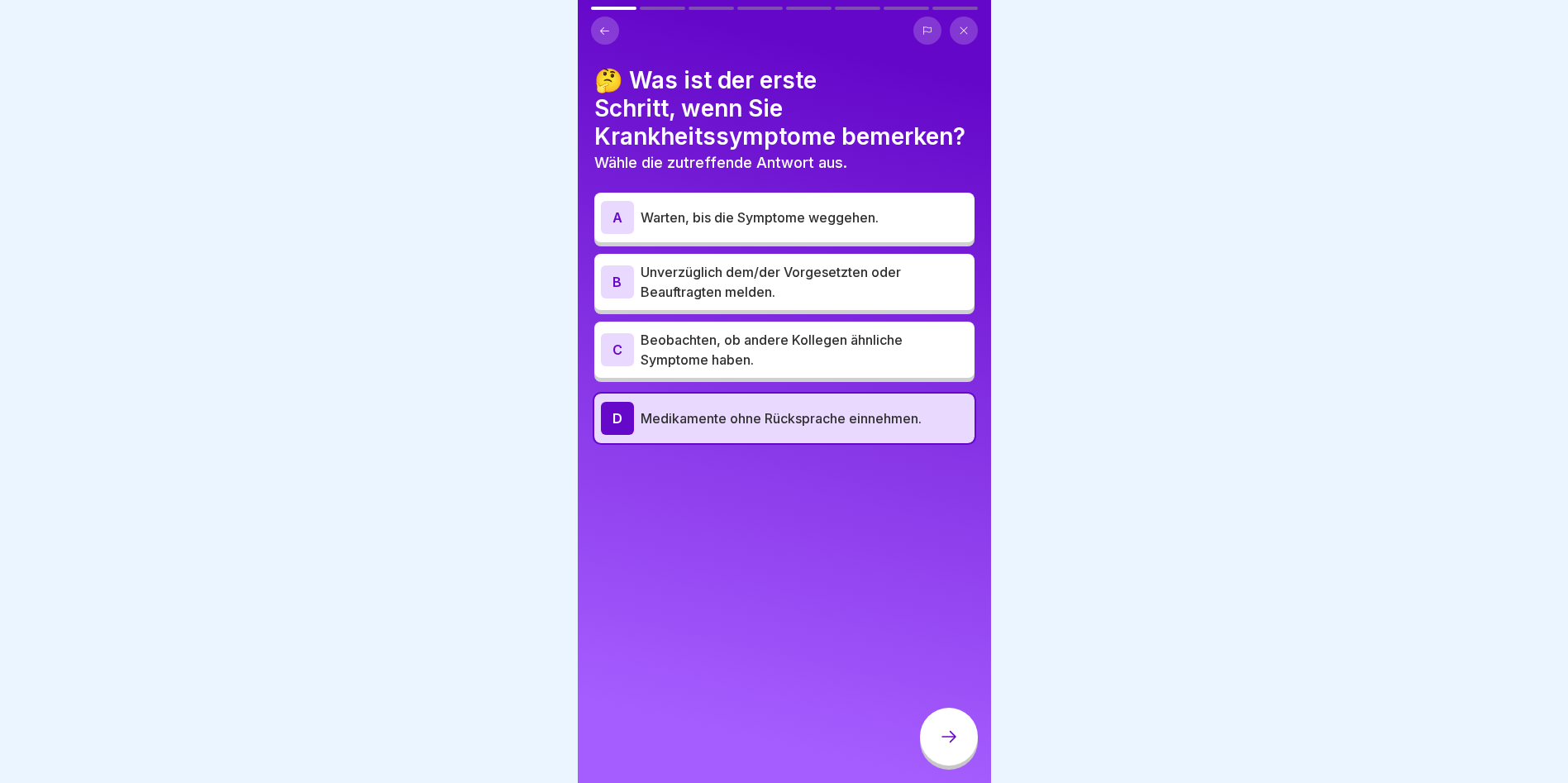
click at [720, 217] on p "Warten, bis die Symptome weggehen." at bounding box center [804, 218] width 327 height 20
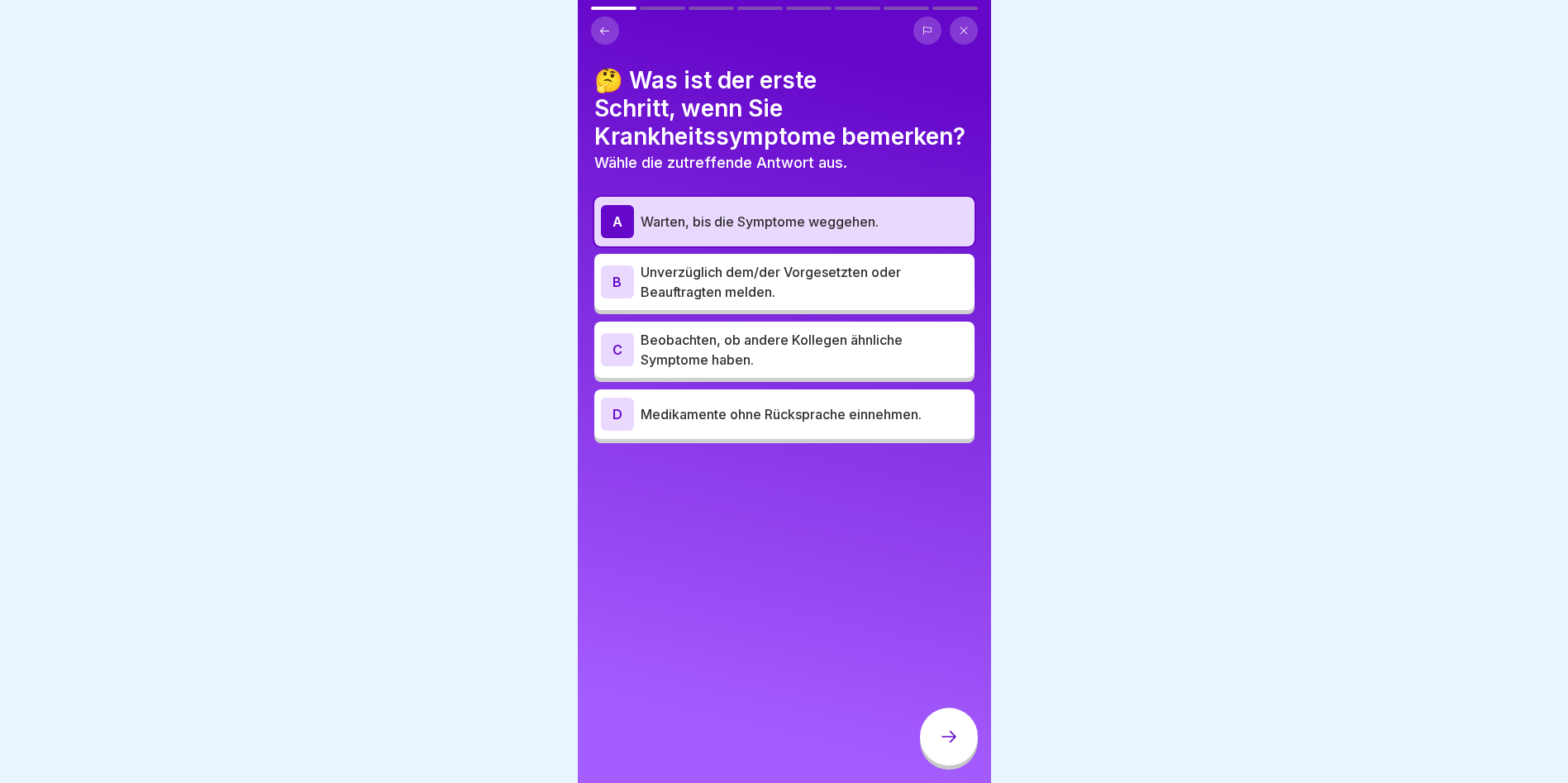
click at [752, 205] on div "A Warten, bis die Symptome weggehen." at bounding box center [784, 222] width 367 height 33
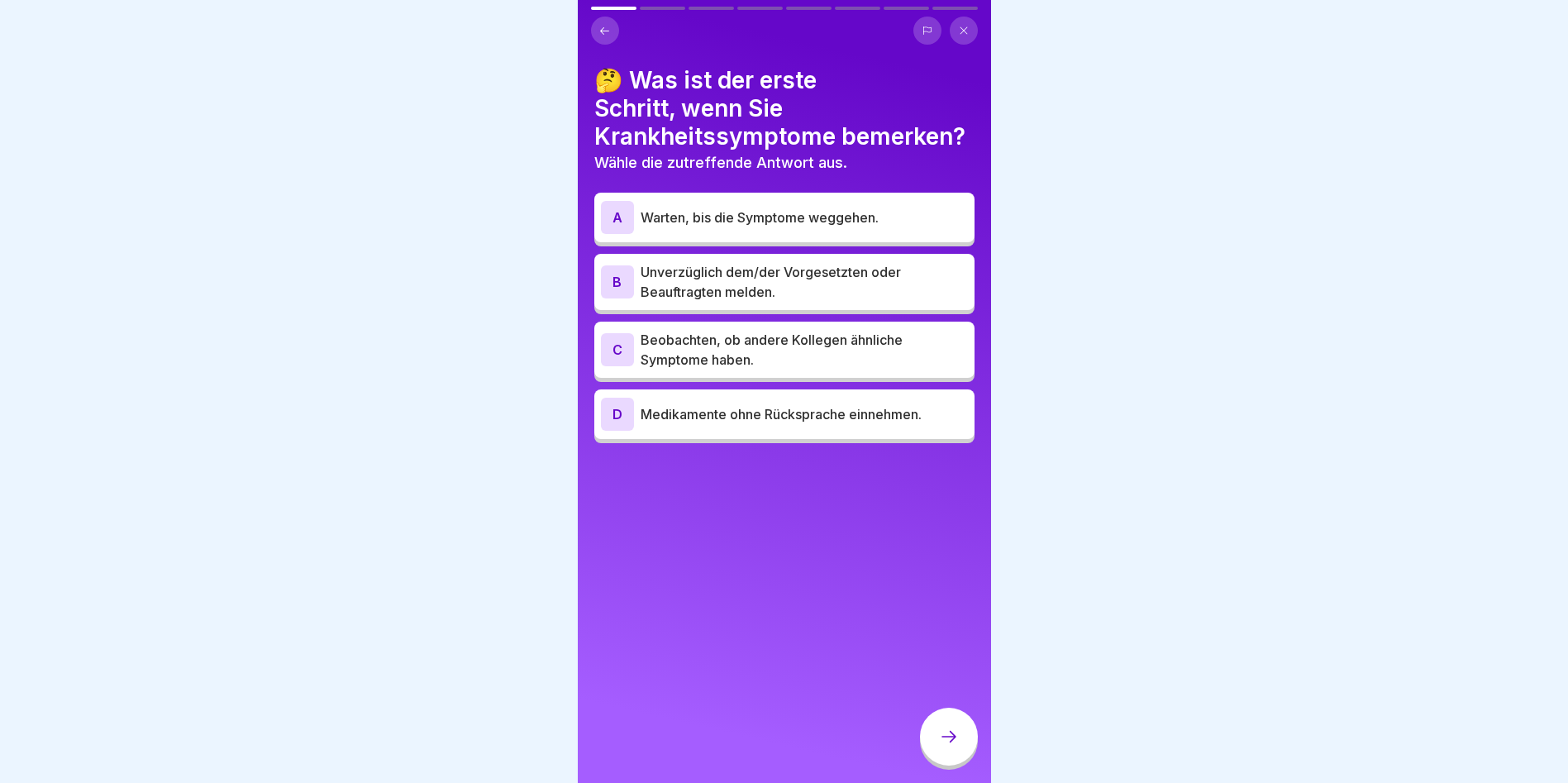
click at [779, 277] on p "Unverzüglich dem/der Vorgesetzten oder Beauftragten melden." at bounding box center [804, 281] width 327 height 39
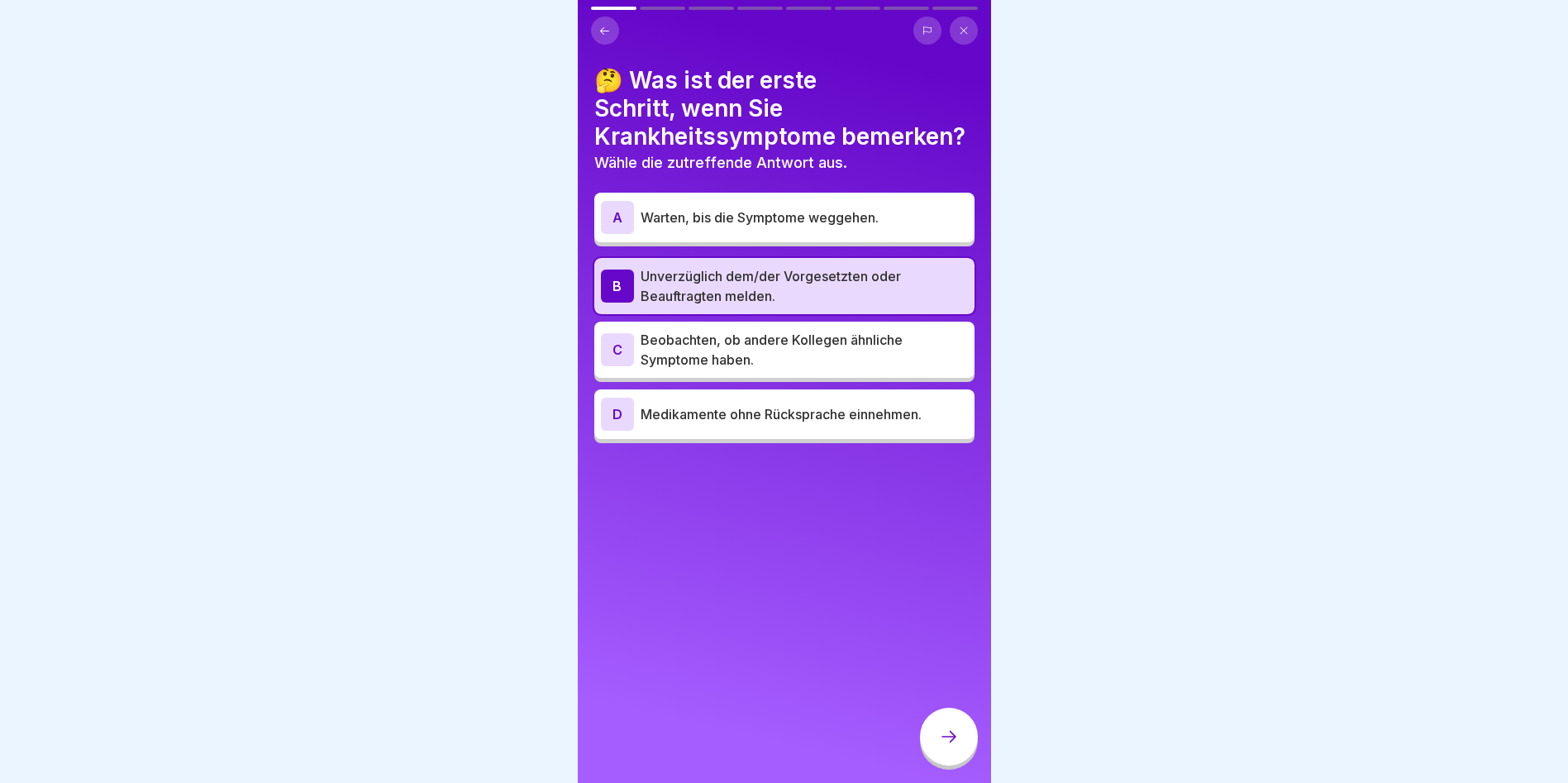
click at [726, 404] on p "Medikamente ohne Rücksprache einnehmen." at bounding box center [804, 414] width 327 height 20
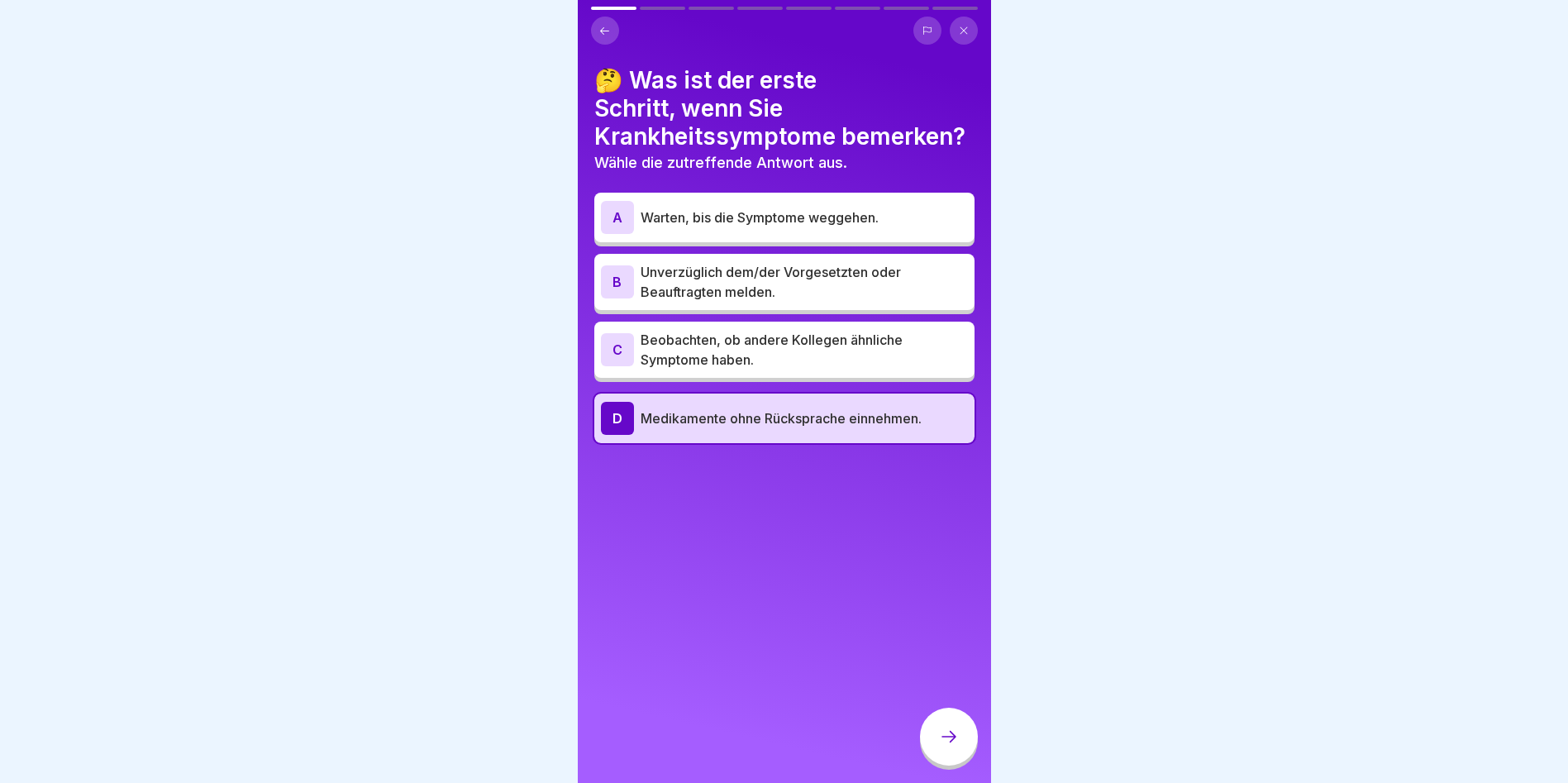
click at [932, 733] on div at bounding box center [949, 736] width 58 height 58
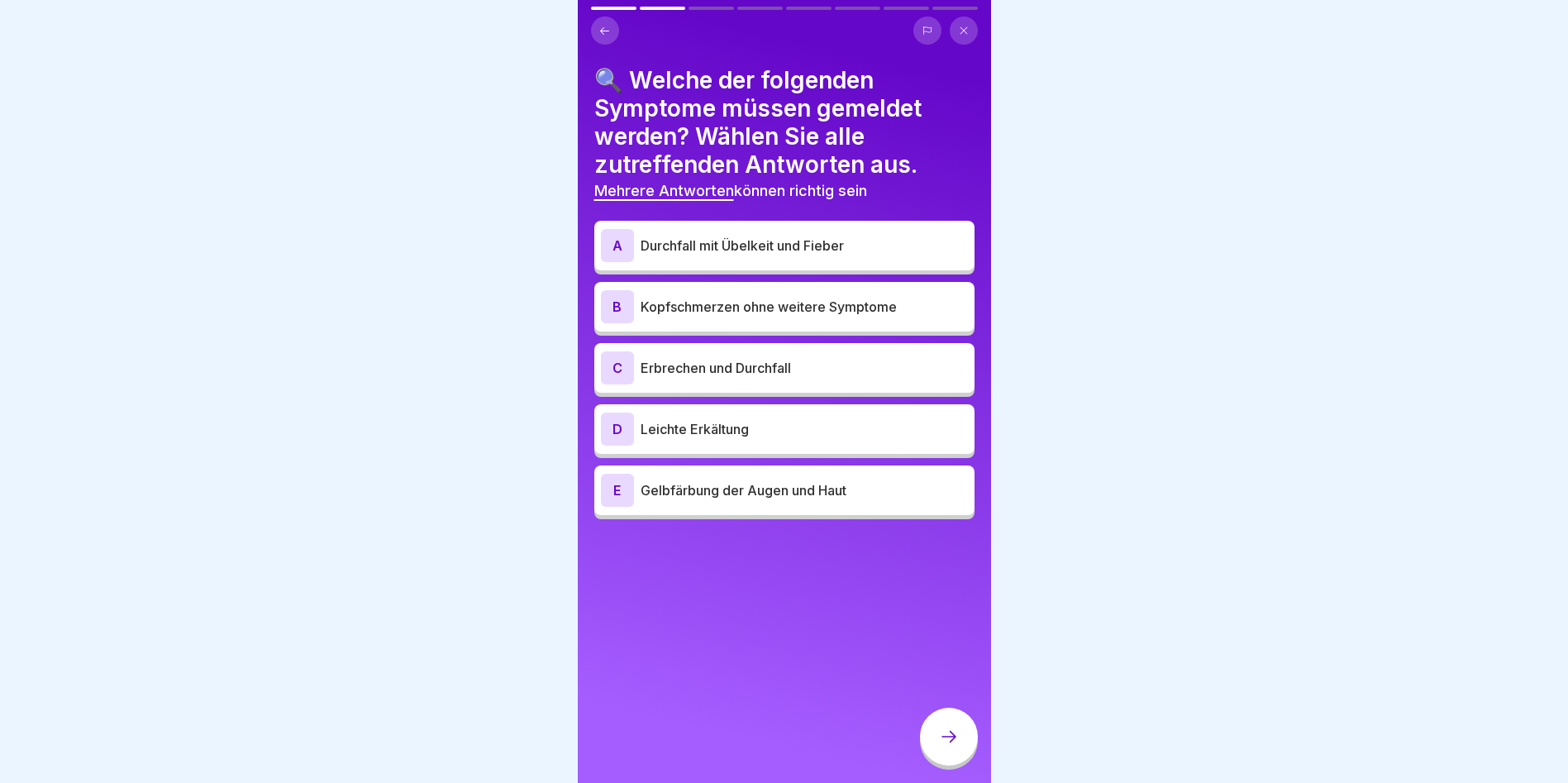
click at [802, 236] on p "Durchfall mit Übelkeit und Fieber" at bounding box center [804, 246] width 327 height 20
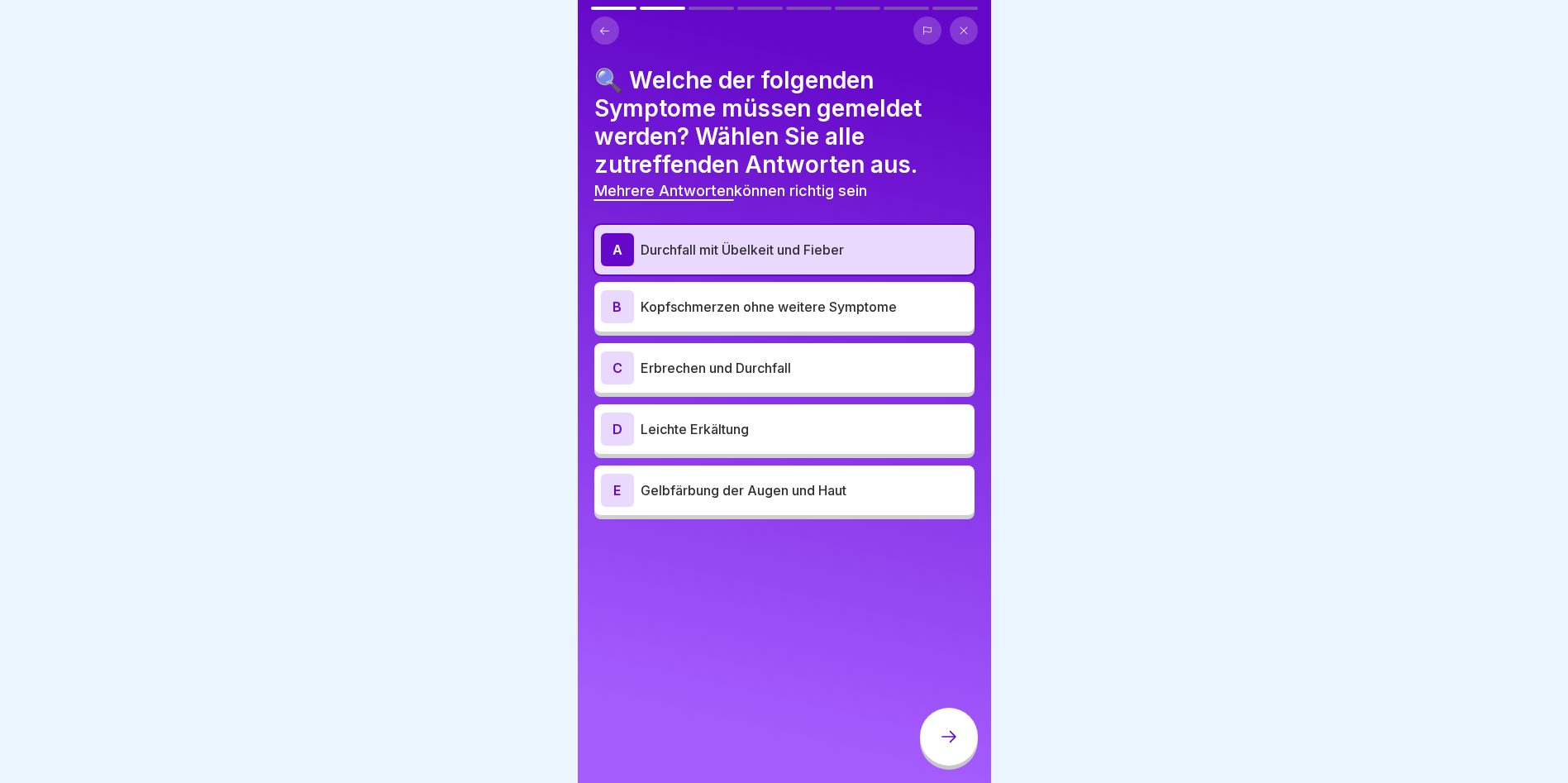
click at [792, 297] on p "Kopfschmerzen ohne weitere Symptome" at bounding box center [804, 307] width 327 height 20
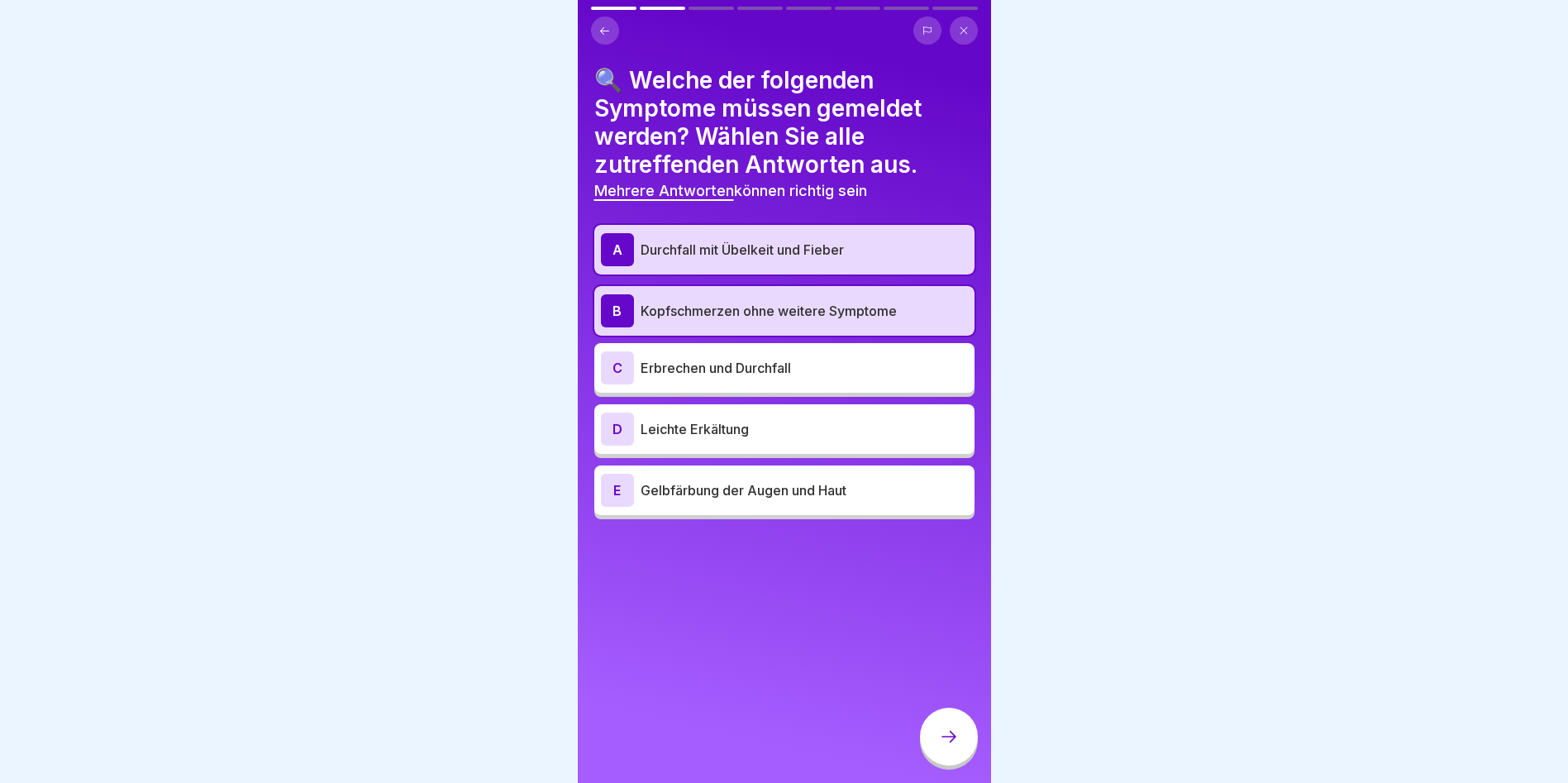
click at [781, 362] on p "Erbrechen und Durchfall" at bounding box center [804, 368] width 327 height 20
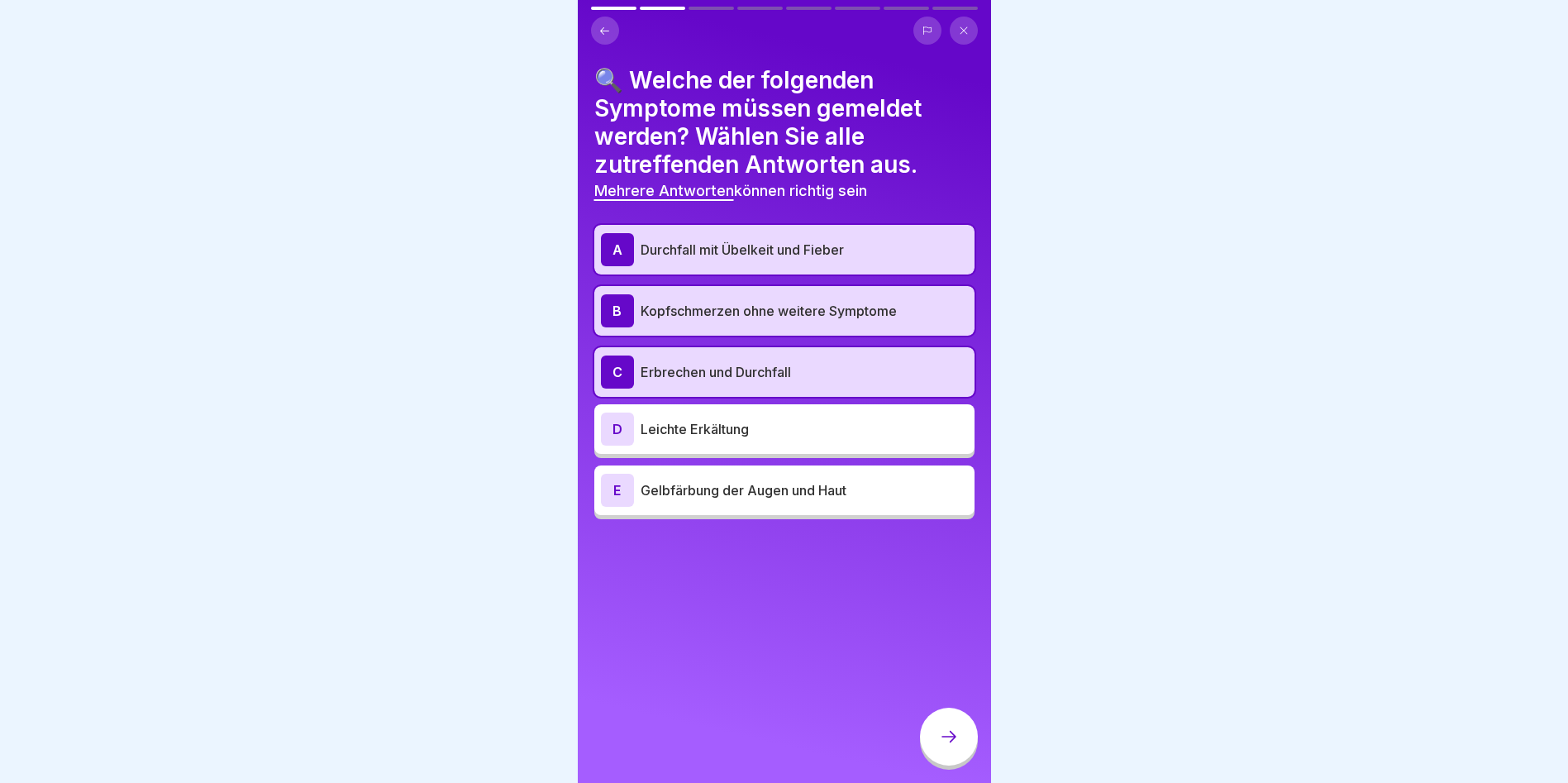
click at [720, 490] on p "Gelbfärbung der Augen und Haut" at bounding box center [804, 490] width 327 height 20
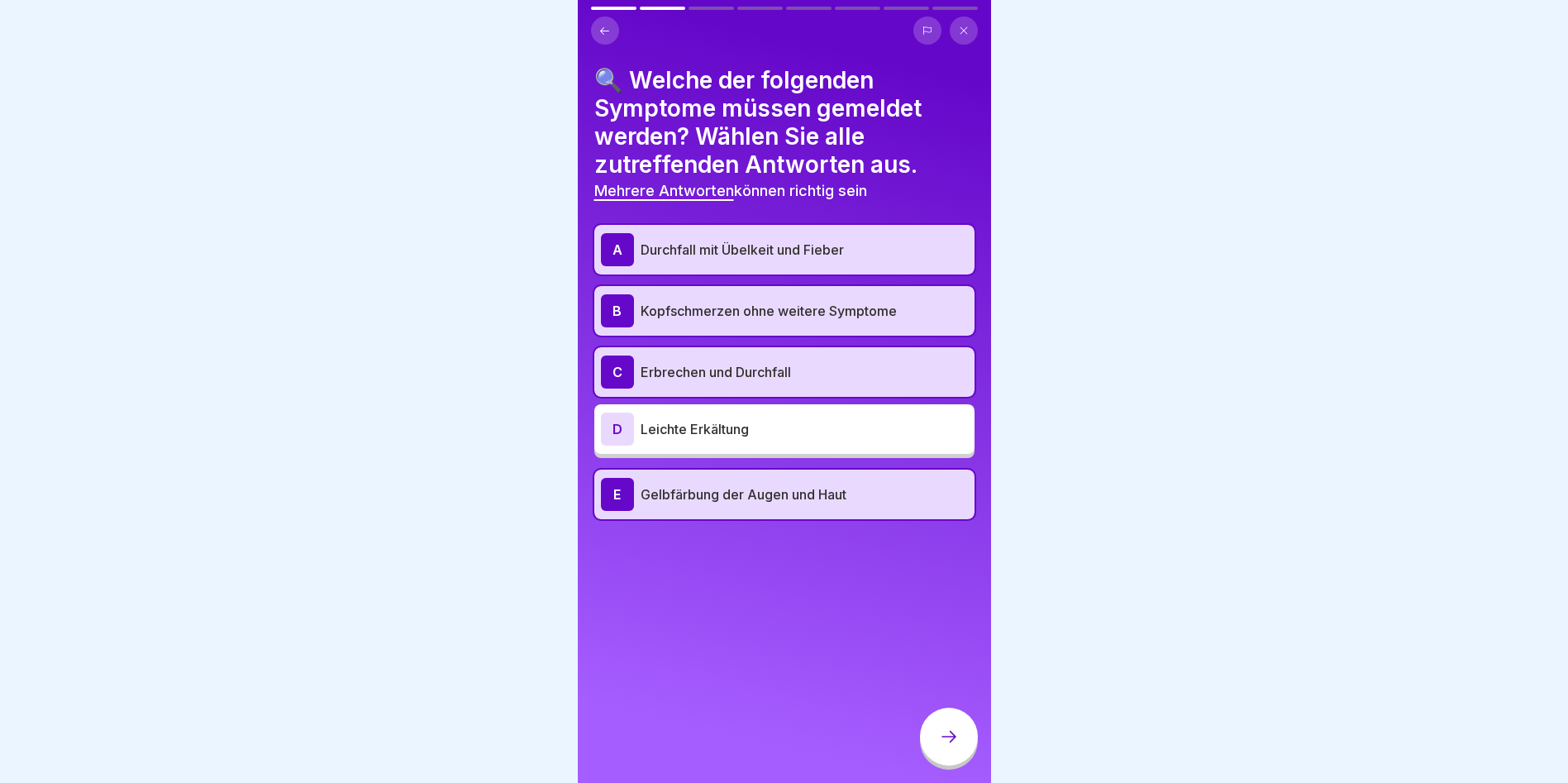
click at [941, 739] on icon at bounding box center [949, 736] width 20 height 20
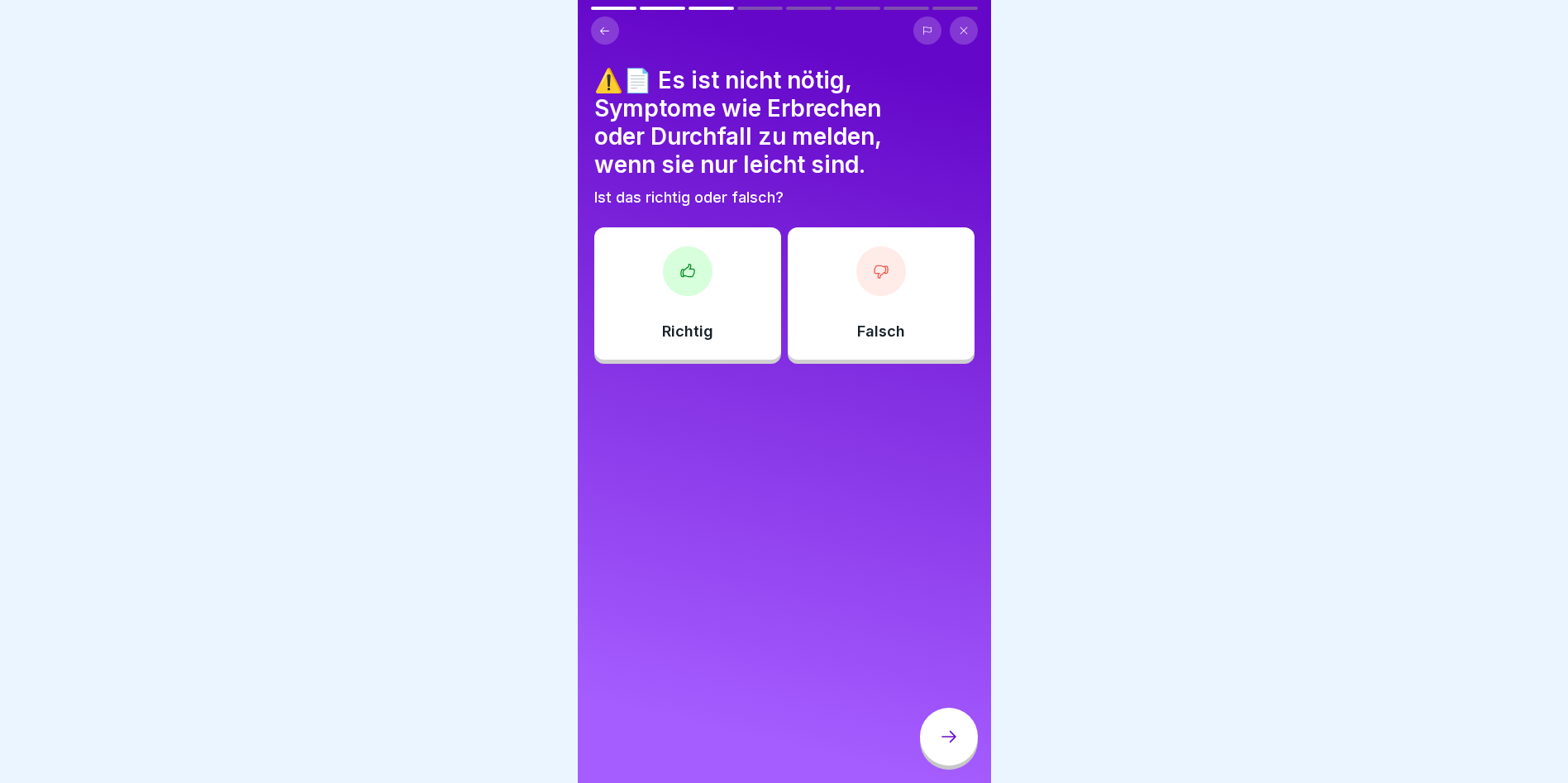
click at [679, 248] on div at bounding box center [687, 270] width 49 height 49
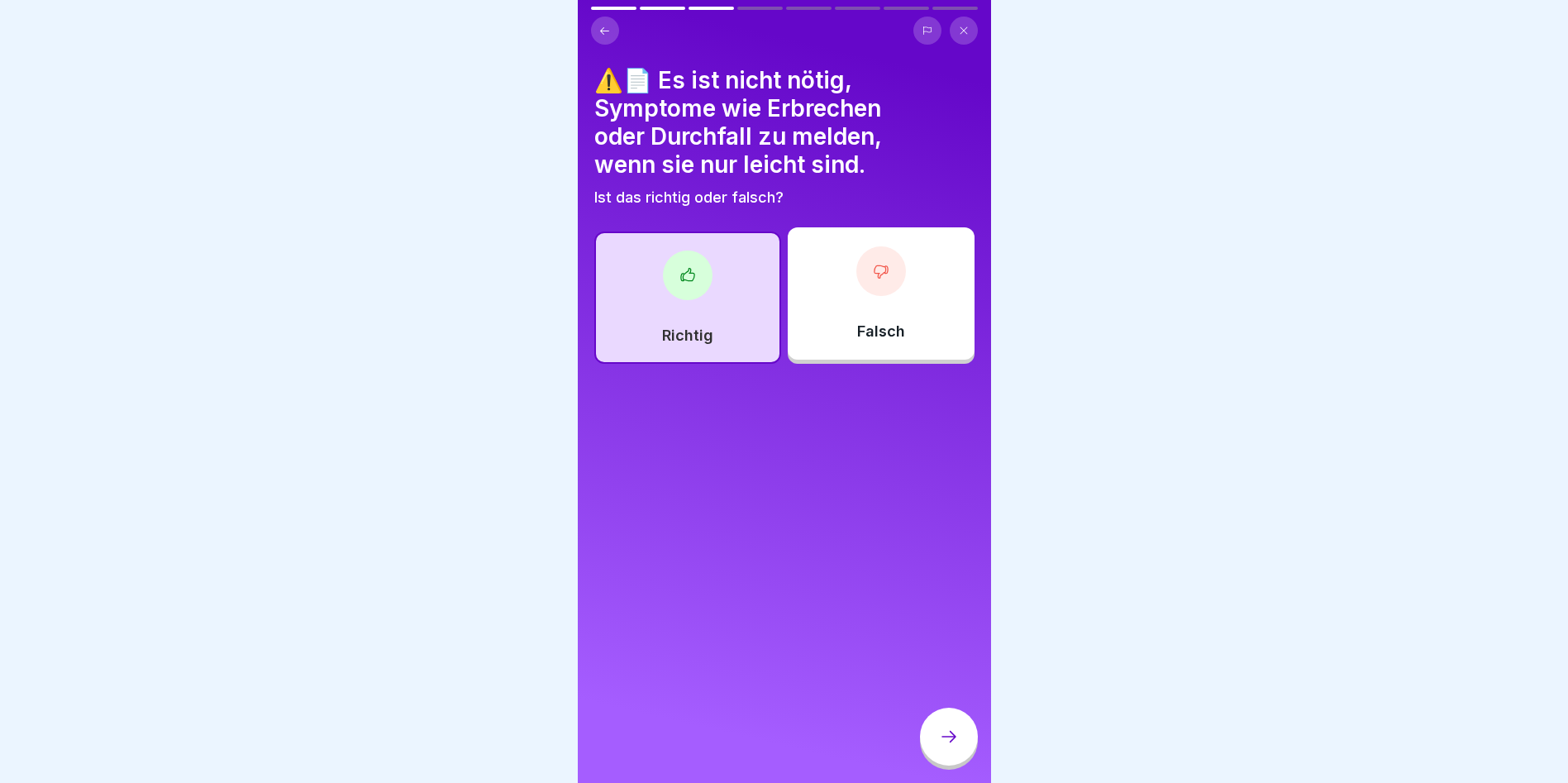
drag, startPoint x: 953, startPoint y: 738, endPoint x: 1151, endPoint y: 658, distance: 213.6
click at [973, 734] on div at bounding box center [949, 736] width 58 height 58
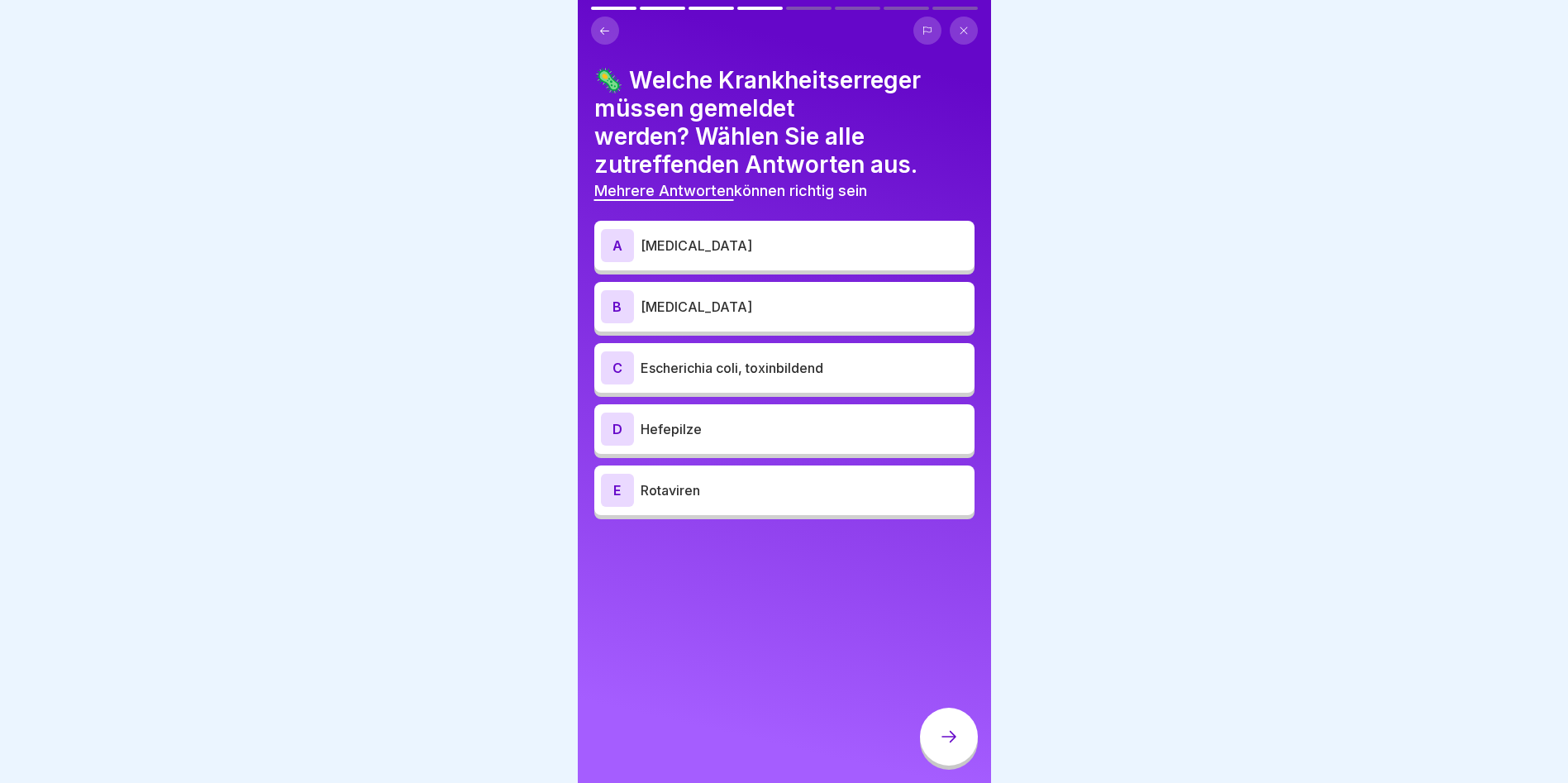
click at [684, 480] on p "Rotaviren" at bounding box center [804, 490] width 327 height 20
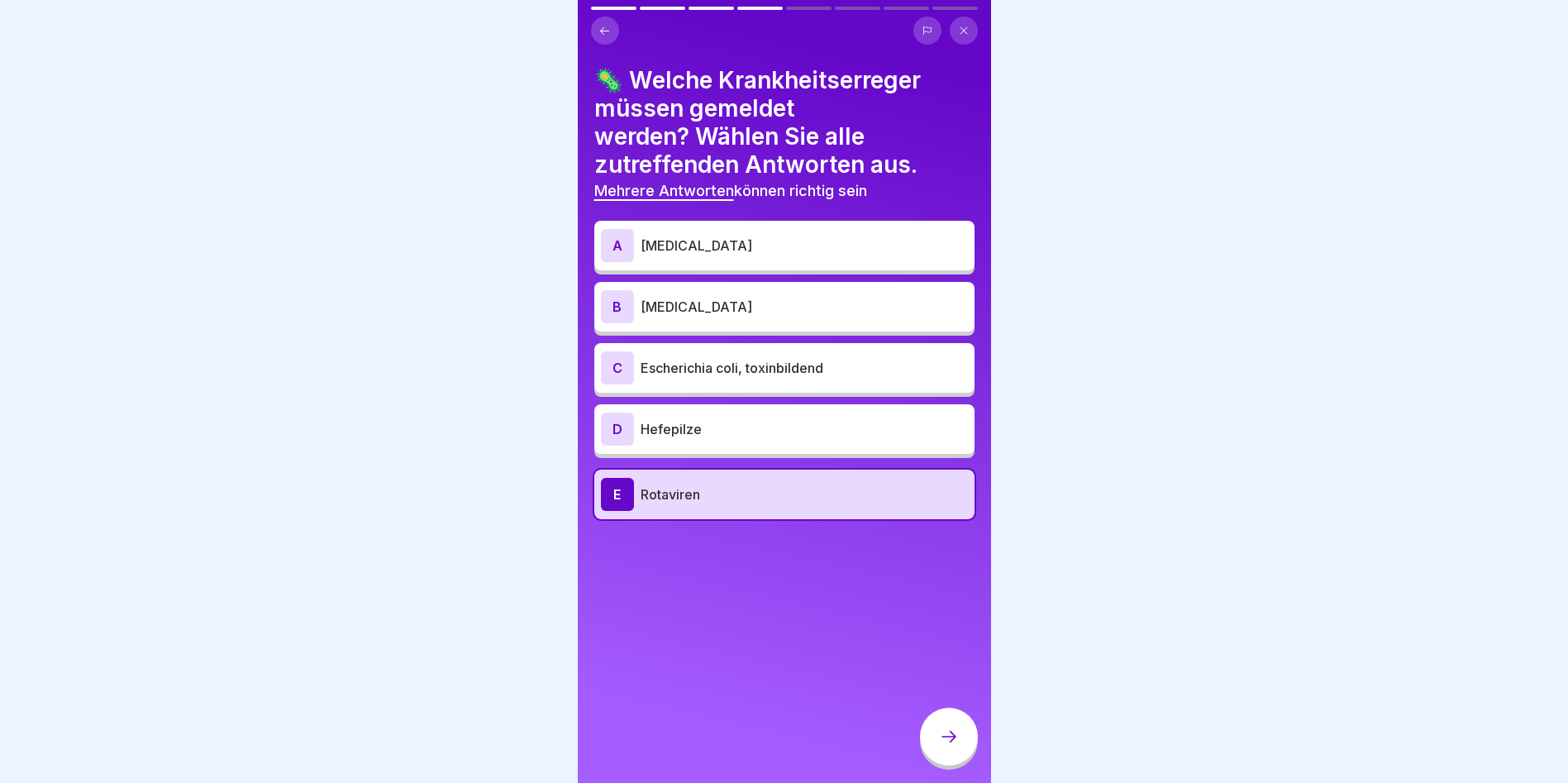
click at [955, 740] on icon at bounding box center [949, 736] width 20 height 20
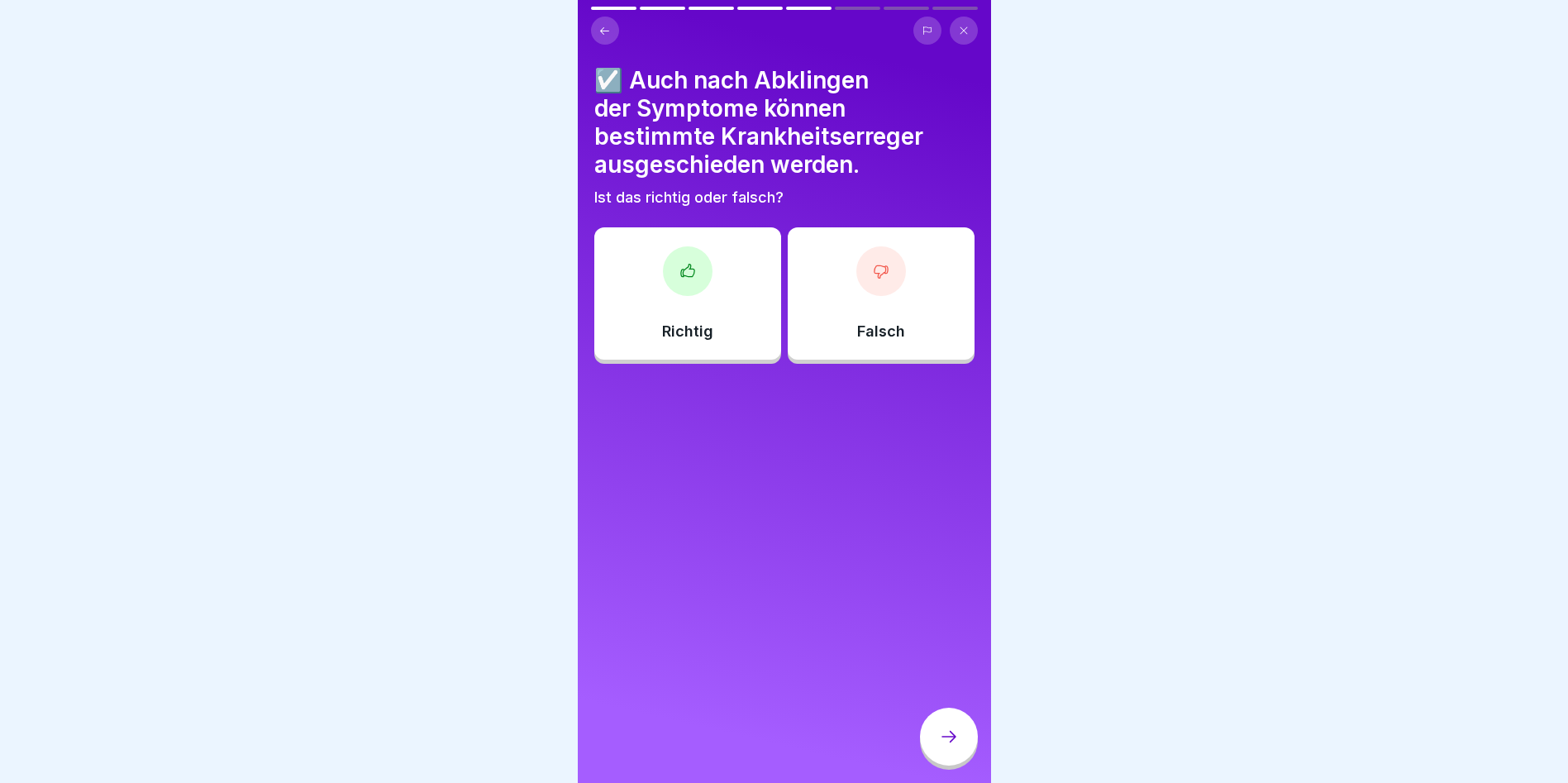
click at [860, 261] on div at bounding box center [881, 270] width 49 height 49
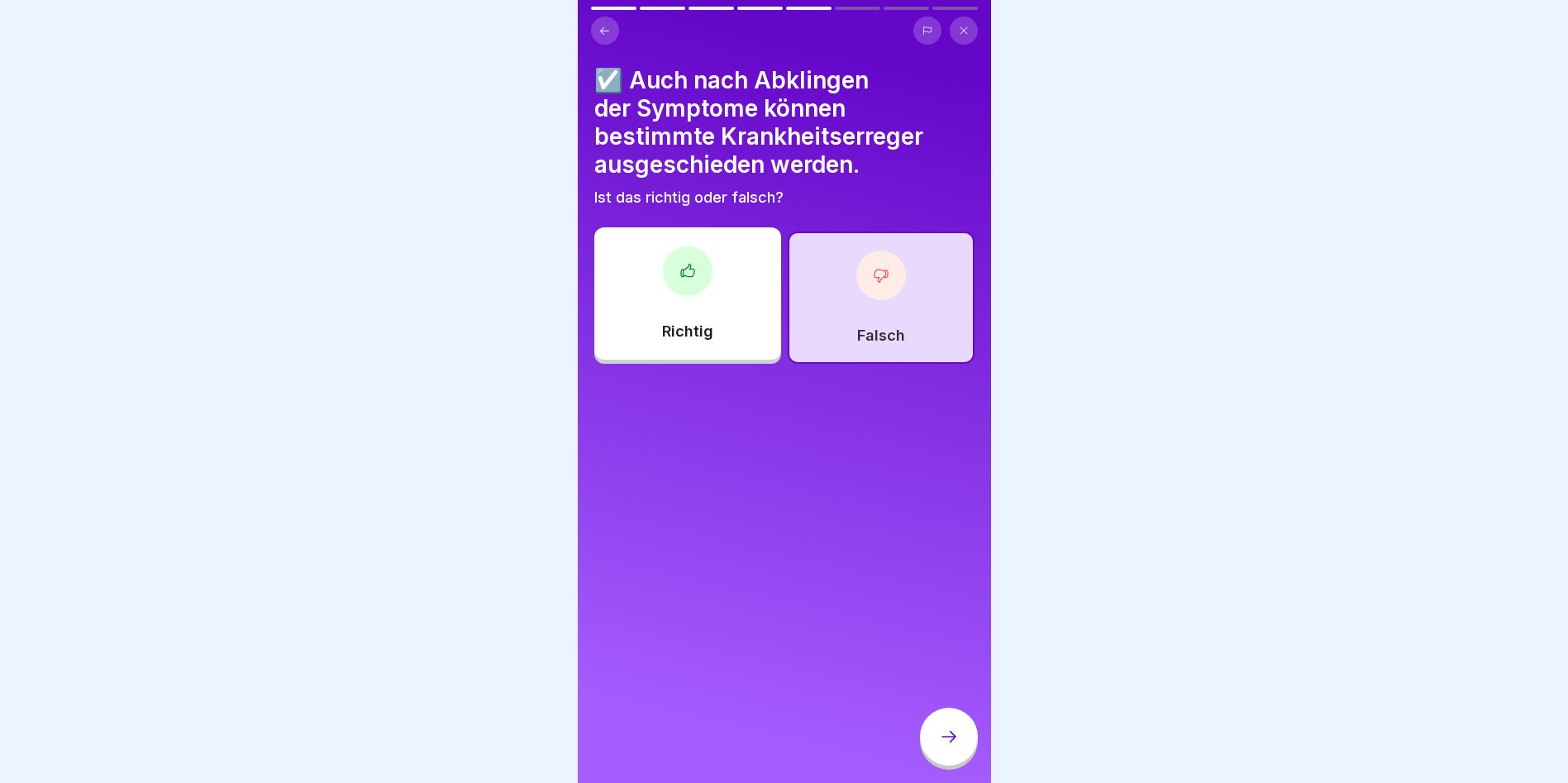
click at [960, 741] on div at bounding box center [949, 736] width 58 height 58
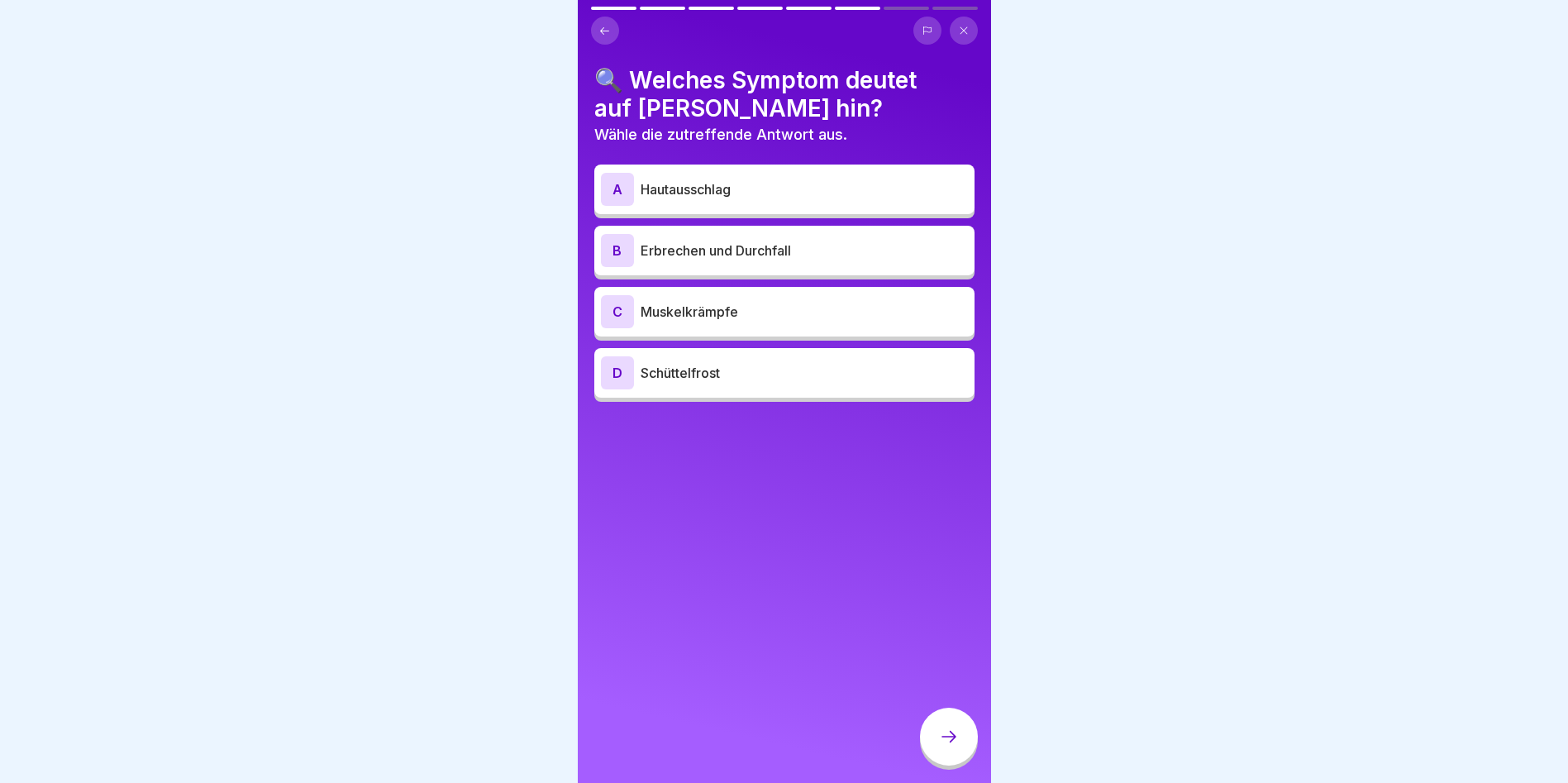
click at [771, 234] on div "B Erbrechen und Durchfall" at bounding box center [784, 251] width 367 height 33
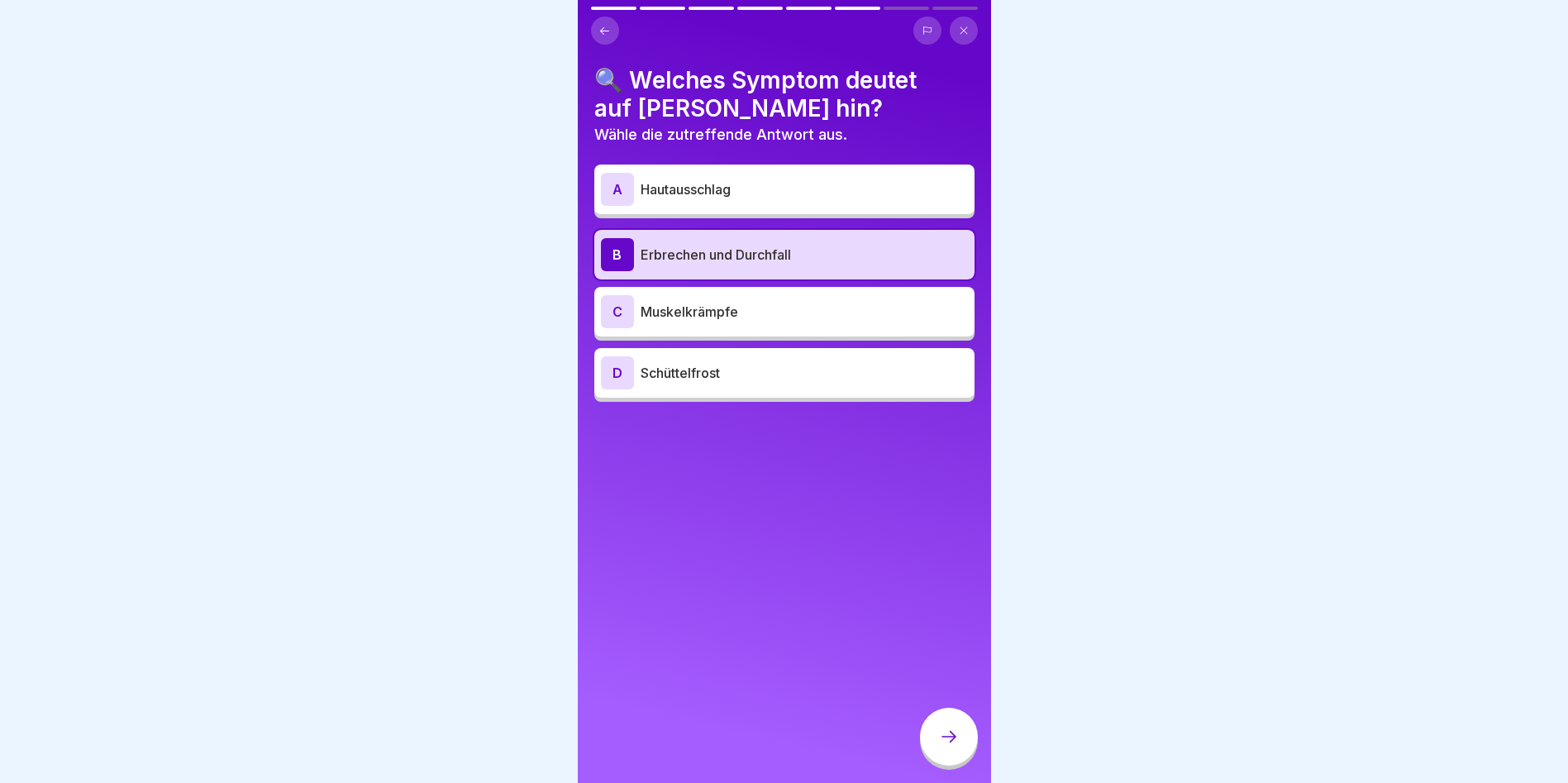
click at [946, 743] on icon at bounding box center [949, 736] width 20 height 20
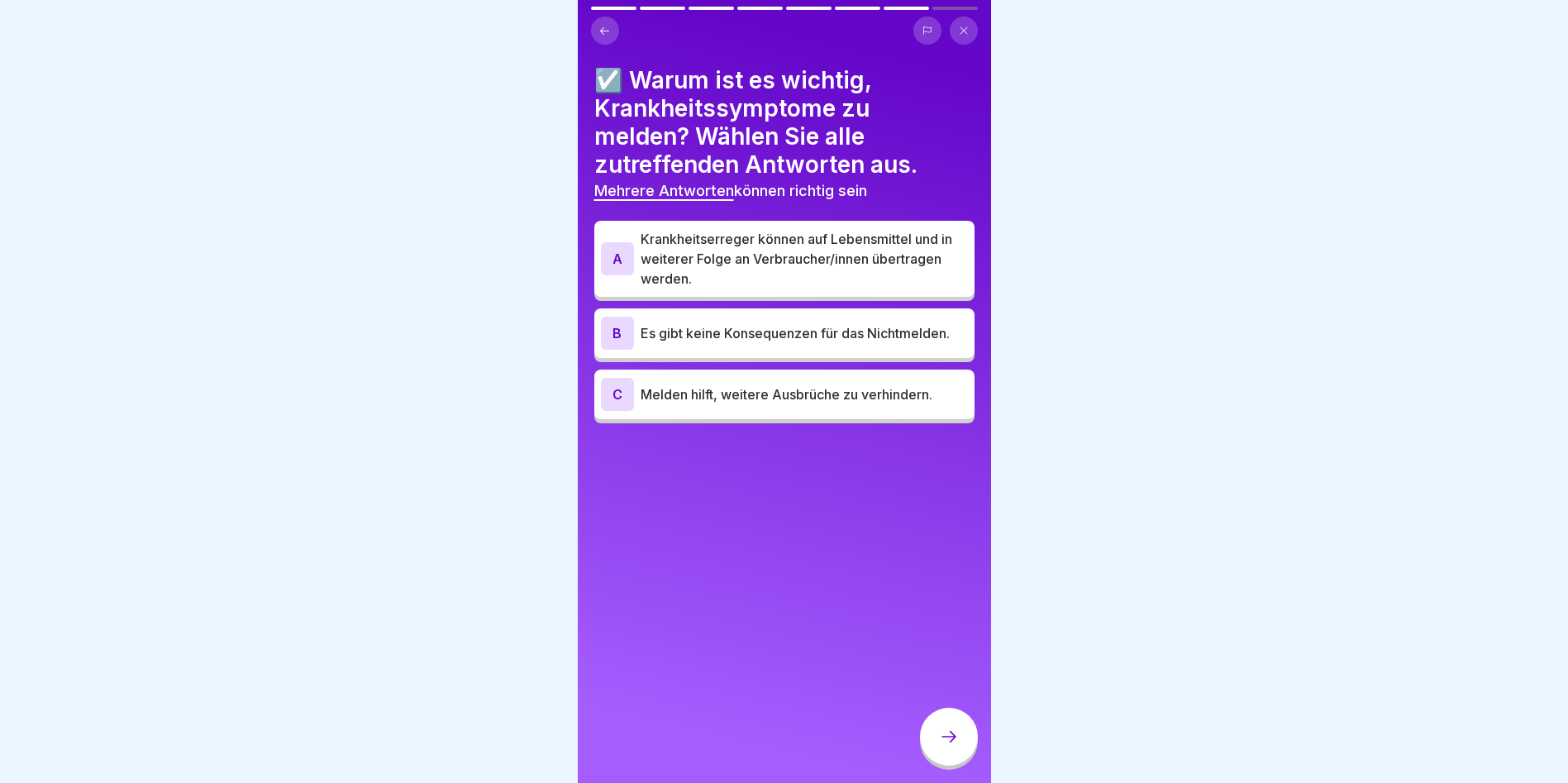
click at [820, 260] on p "Krankheitserreger können auf Lebensmittel und in weiterer Folge an Verbraucher/…" at bounding box center [804, 258] width 327 height 59
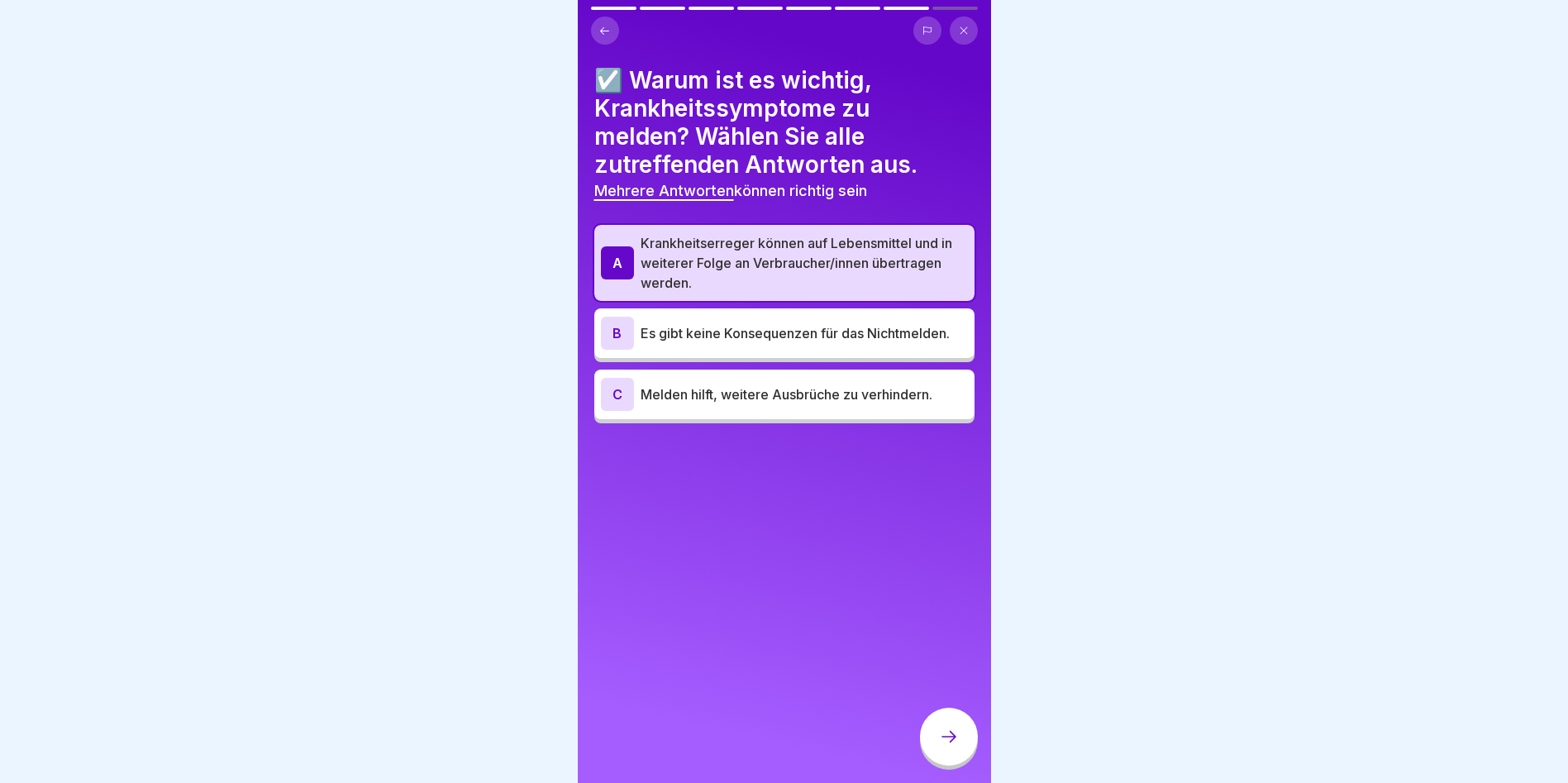
click at [825, 328] on p "Es gibt keine Konsequenzen für das Nichtmelden." at bounding box center [804, 333] width 327 height 20
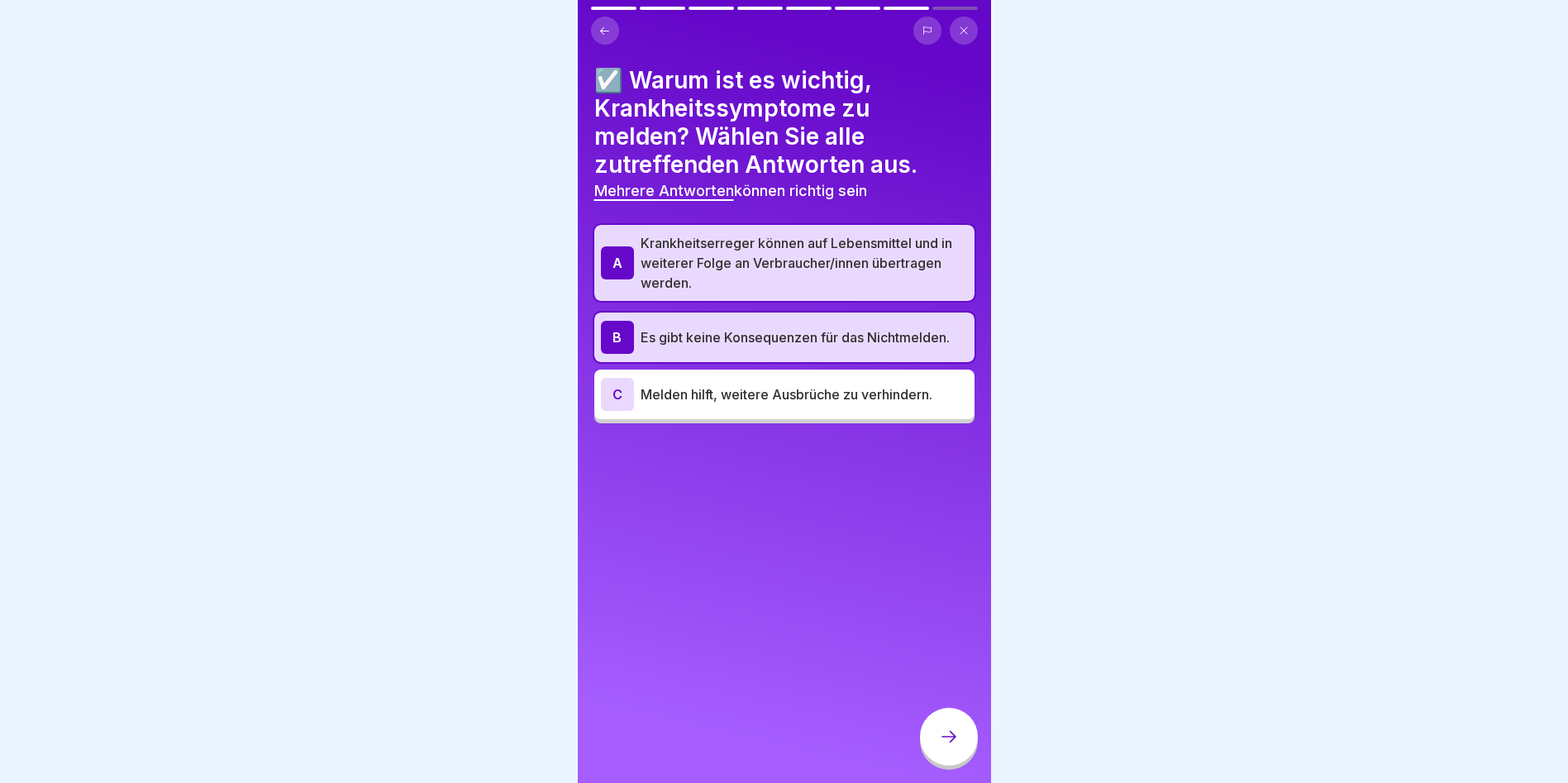
click at [797, 412] on div "A Krankheitserreger können auf Lebensmittel und in weiterer Folge an Verbrauche…" at bounding box center [784, 324] width 381 height 198
click at [839, 387] on p "Melden hilft, weitere Ausbrüche zu verhindern." at bounding box center [804, 394] width 327 height 20
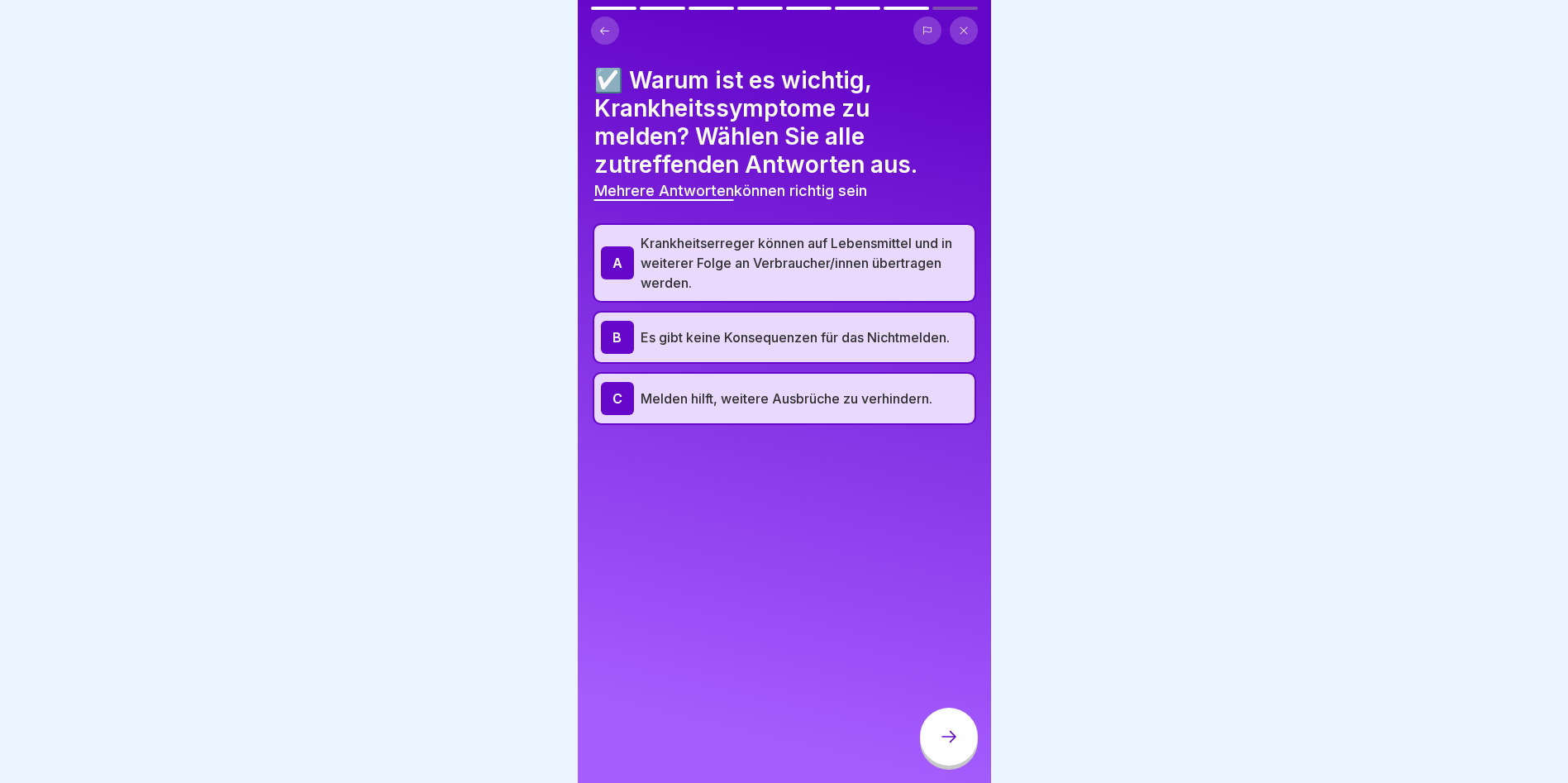
click at [943, 721] on div at bounding box center [949, 736] width 58 height 58
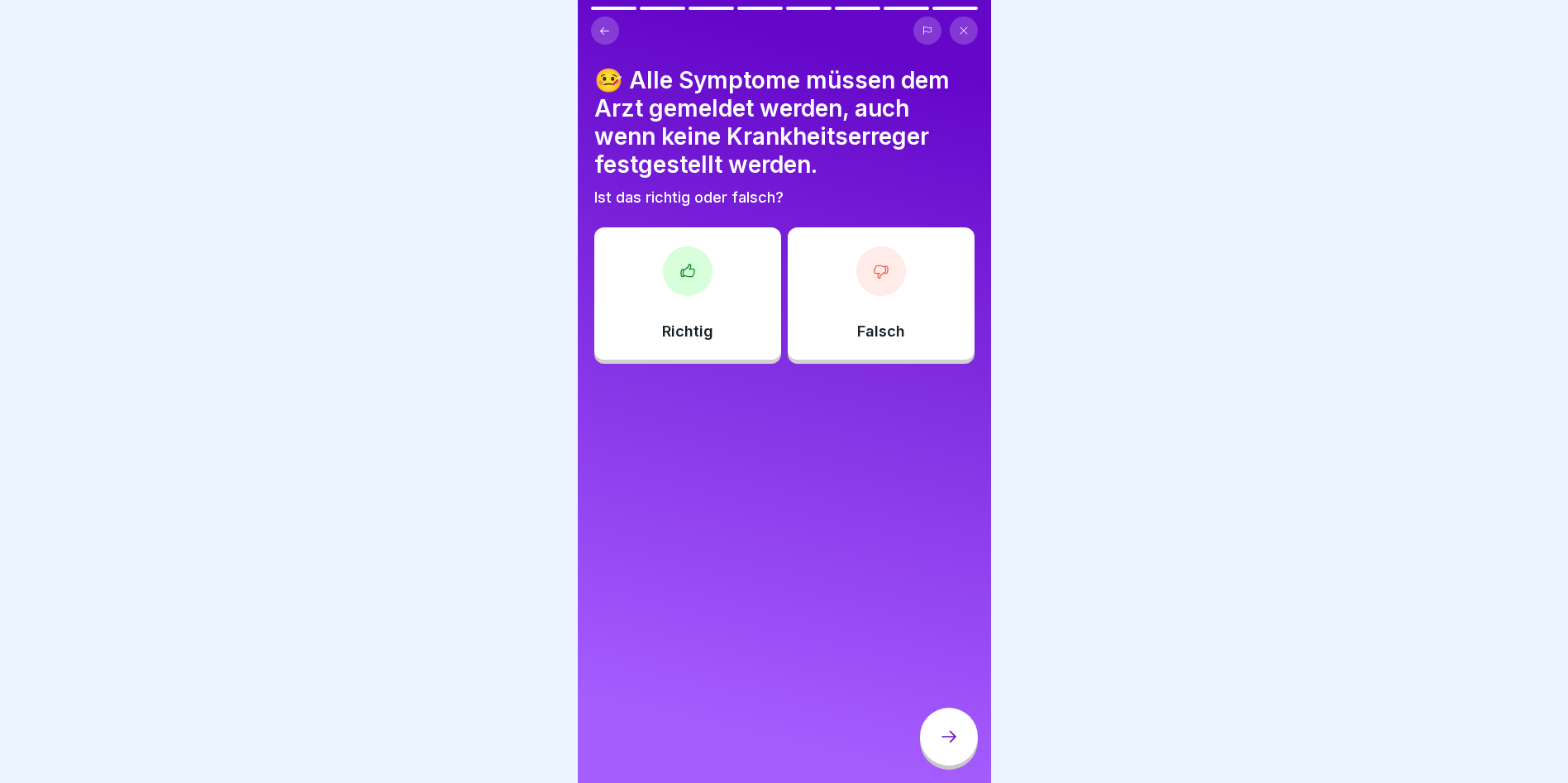
click at [689, 263] on icon at bounding box center [688, 271] width 17 height 17
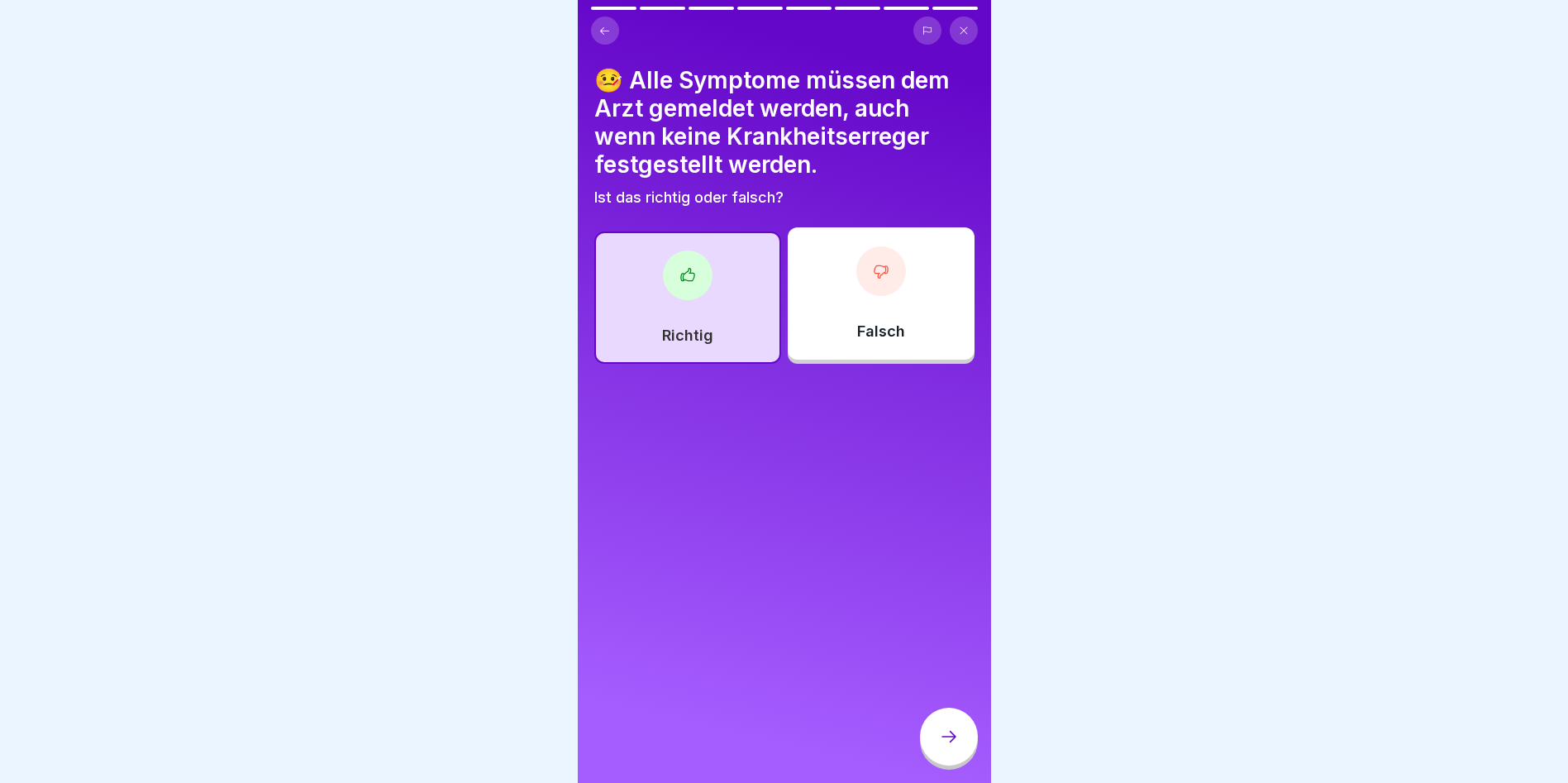
click at [936, 744] on div at bounding box center [949, 736] width 58 height 58
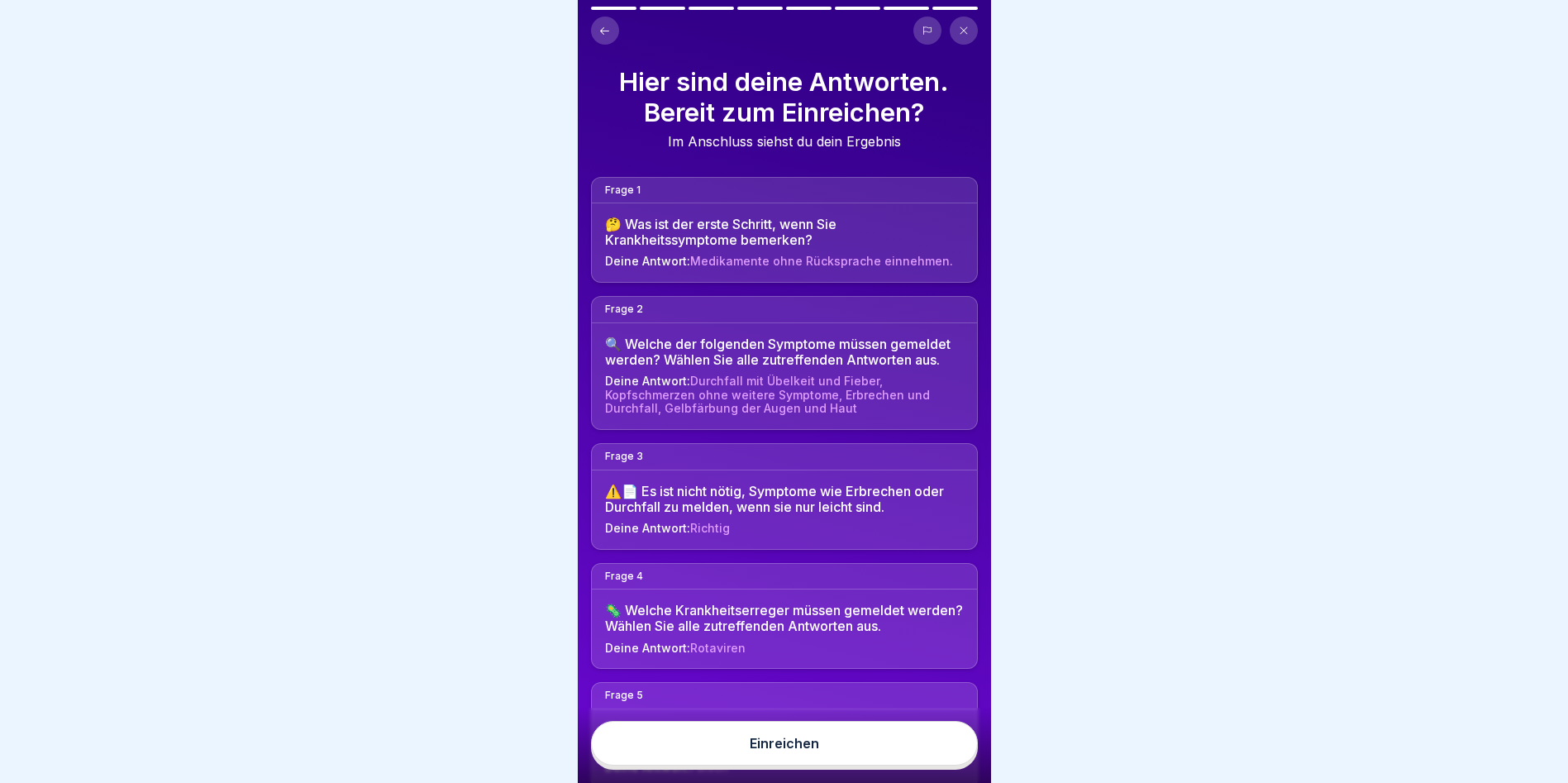
click at [764, 734] on button "Einreichen" at bounding box center [784, 743] width 387 height 44
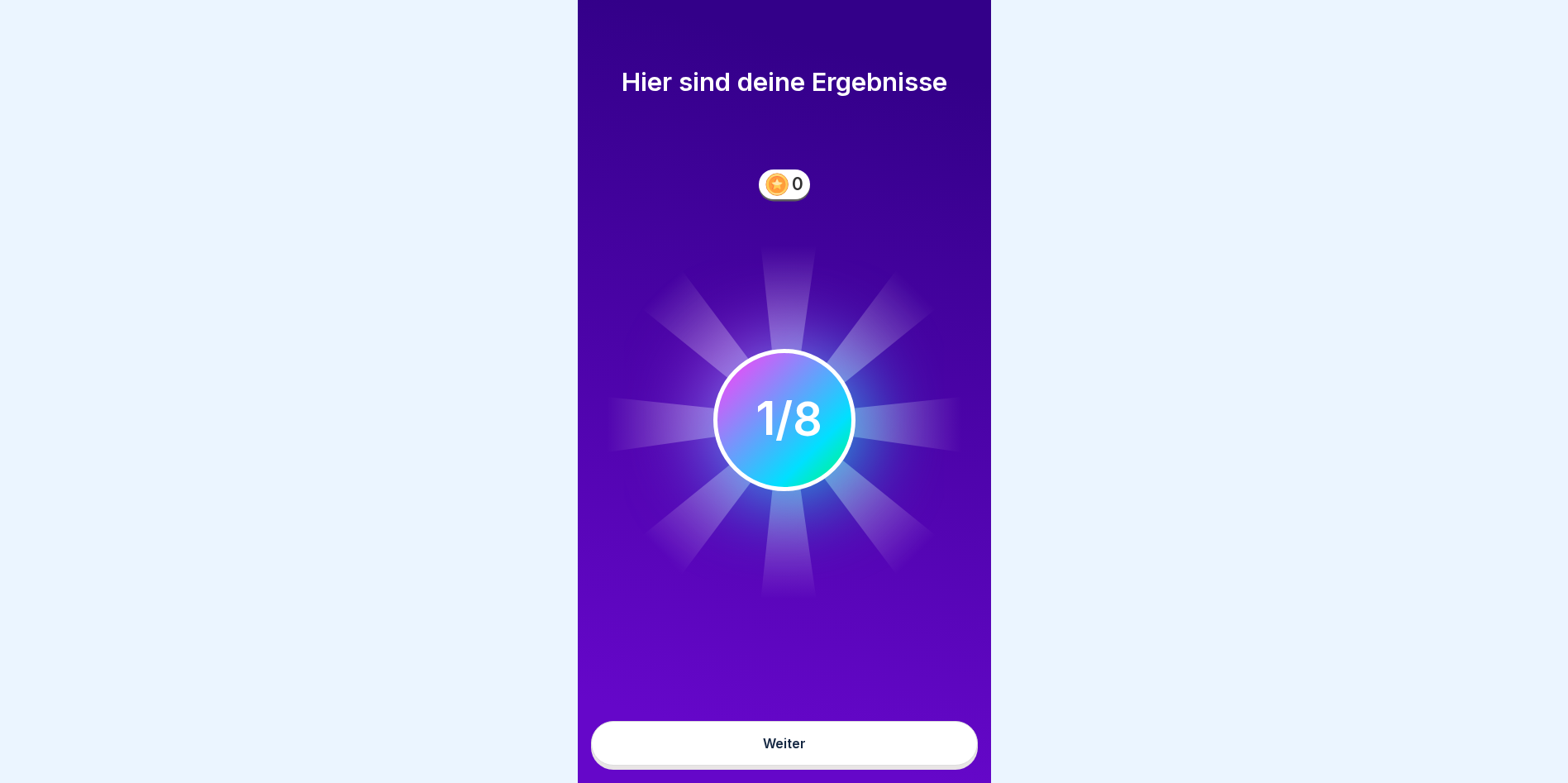
click at [762, 726] on div "Weiter" at bounding box center [785, 745] width 413 height 75
click at [769, 750] on div "Weiter" at bounding box center [784, 743] width 43 height 15
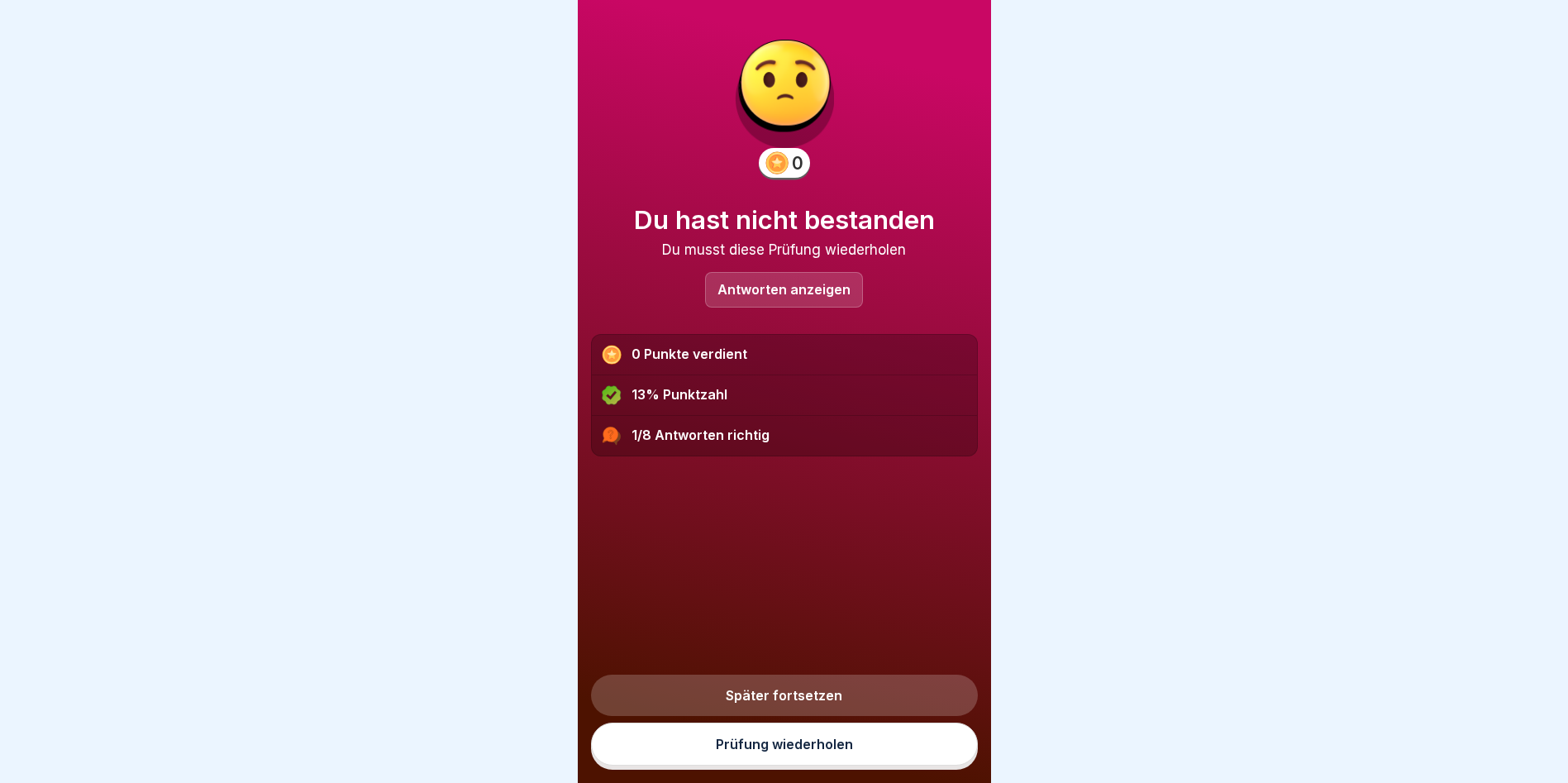
click at [761, 697] on link "Später fortsetzen" at bounding box center [784, 694] width 387 height 41
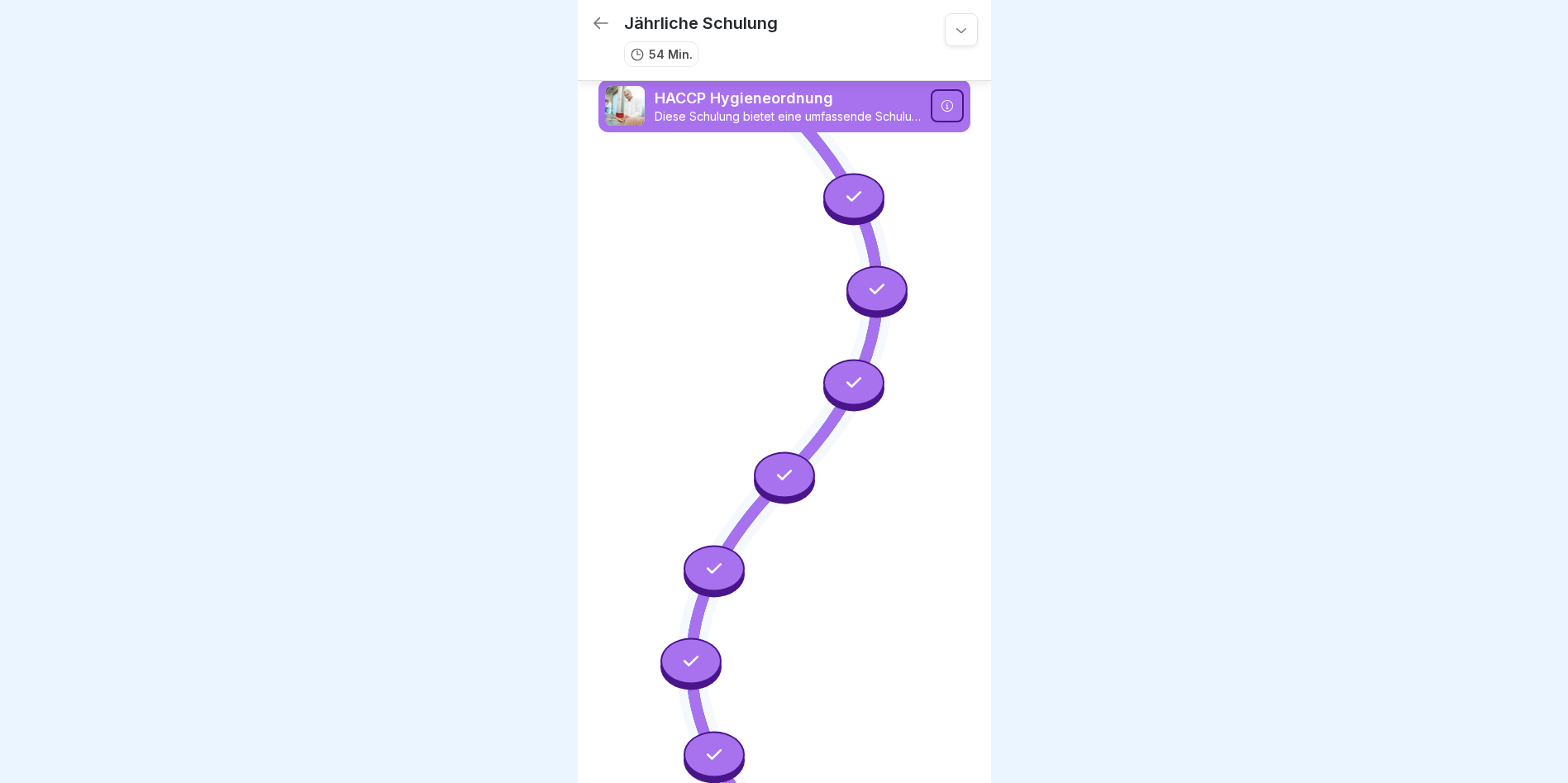
scroll to position [791, 0]
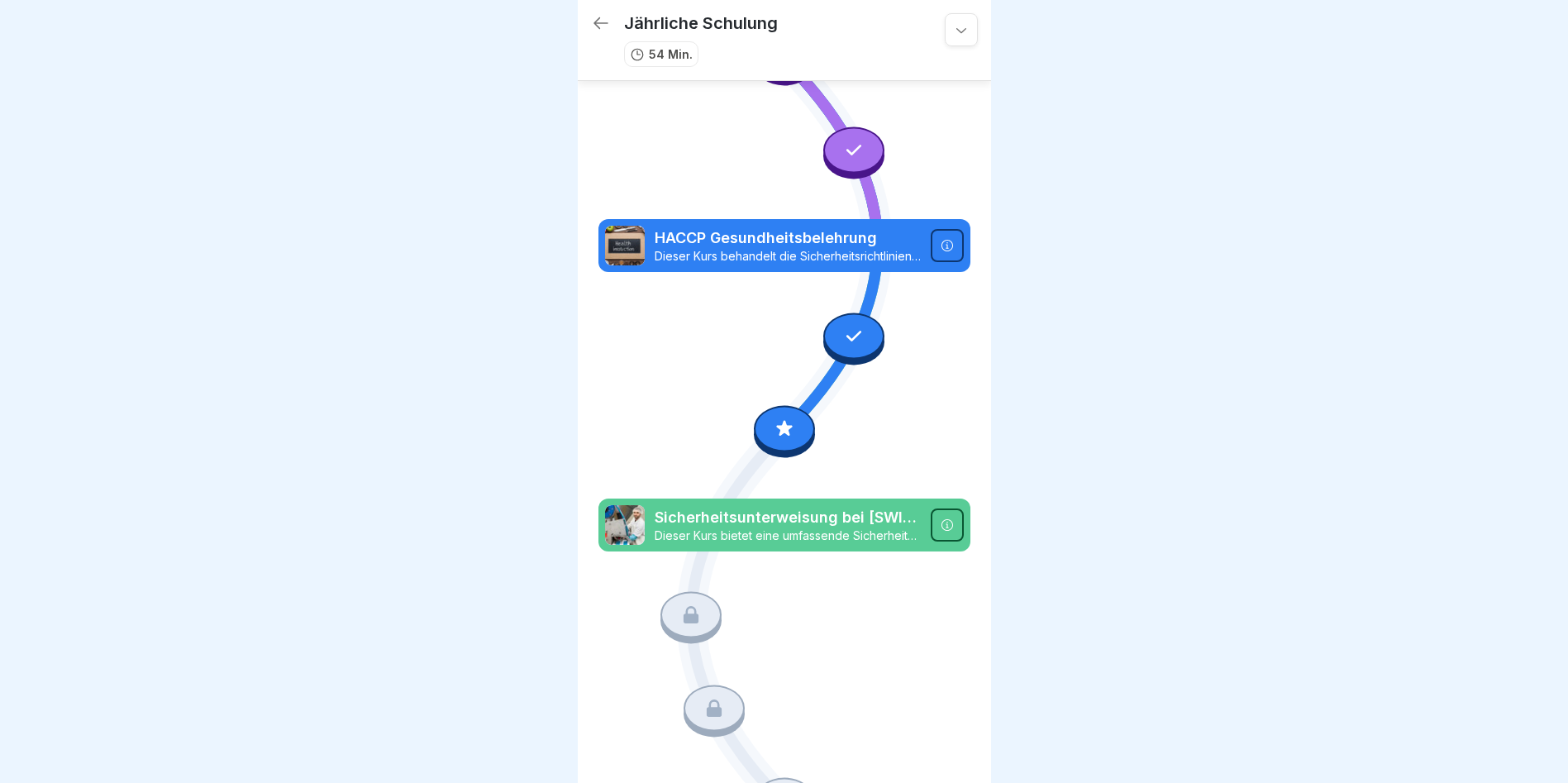
click at [940, 239] on icon at bounding box center [947, 246] width 13 height 13
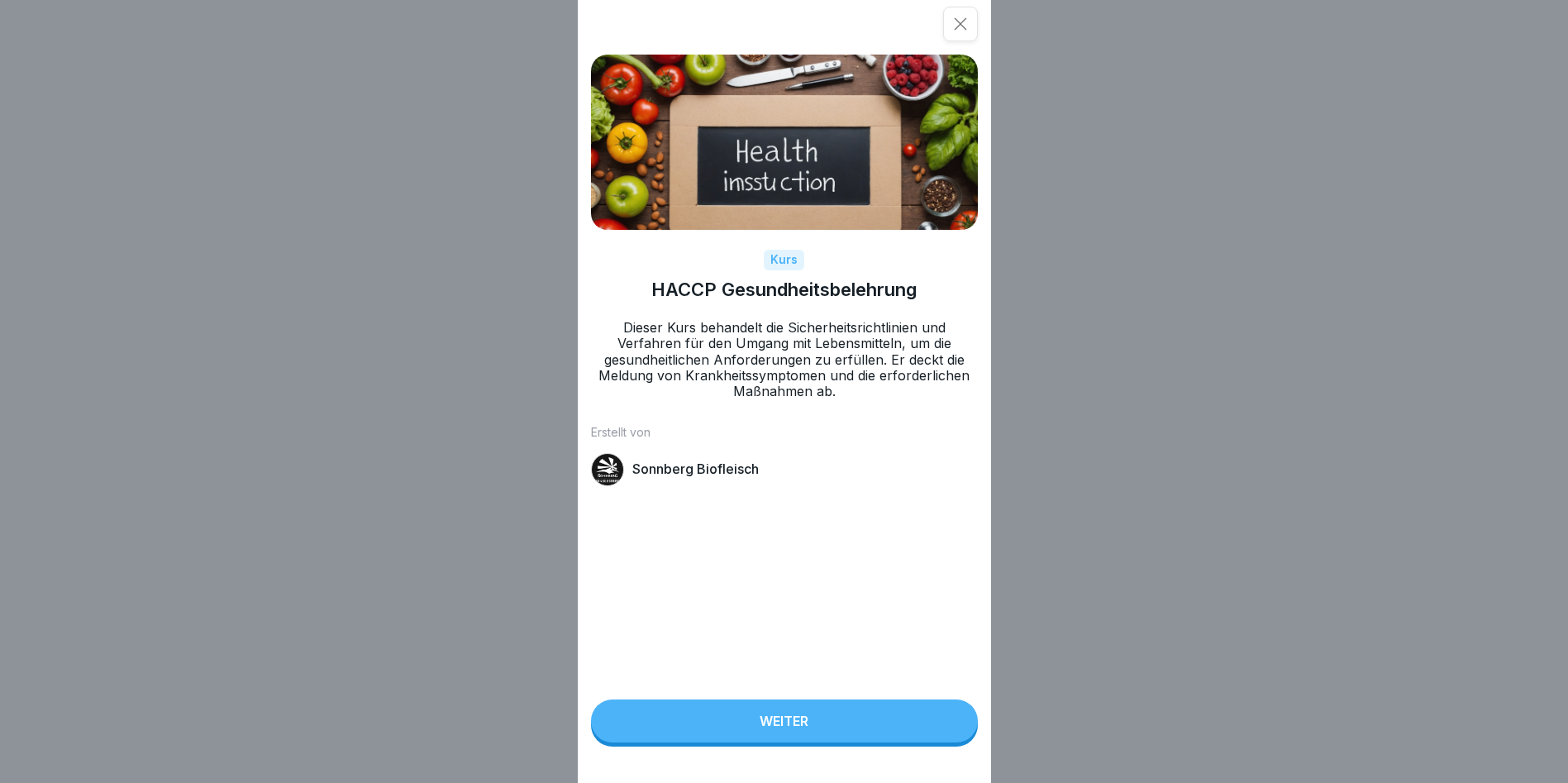
click at [746, 737] on button "Weiter" at bounding box center [784, 720] width 387 height 43
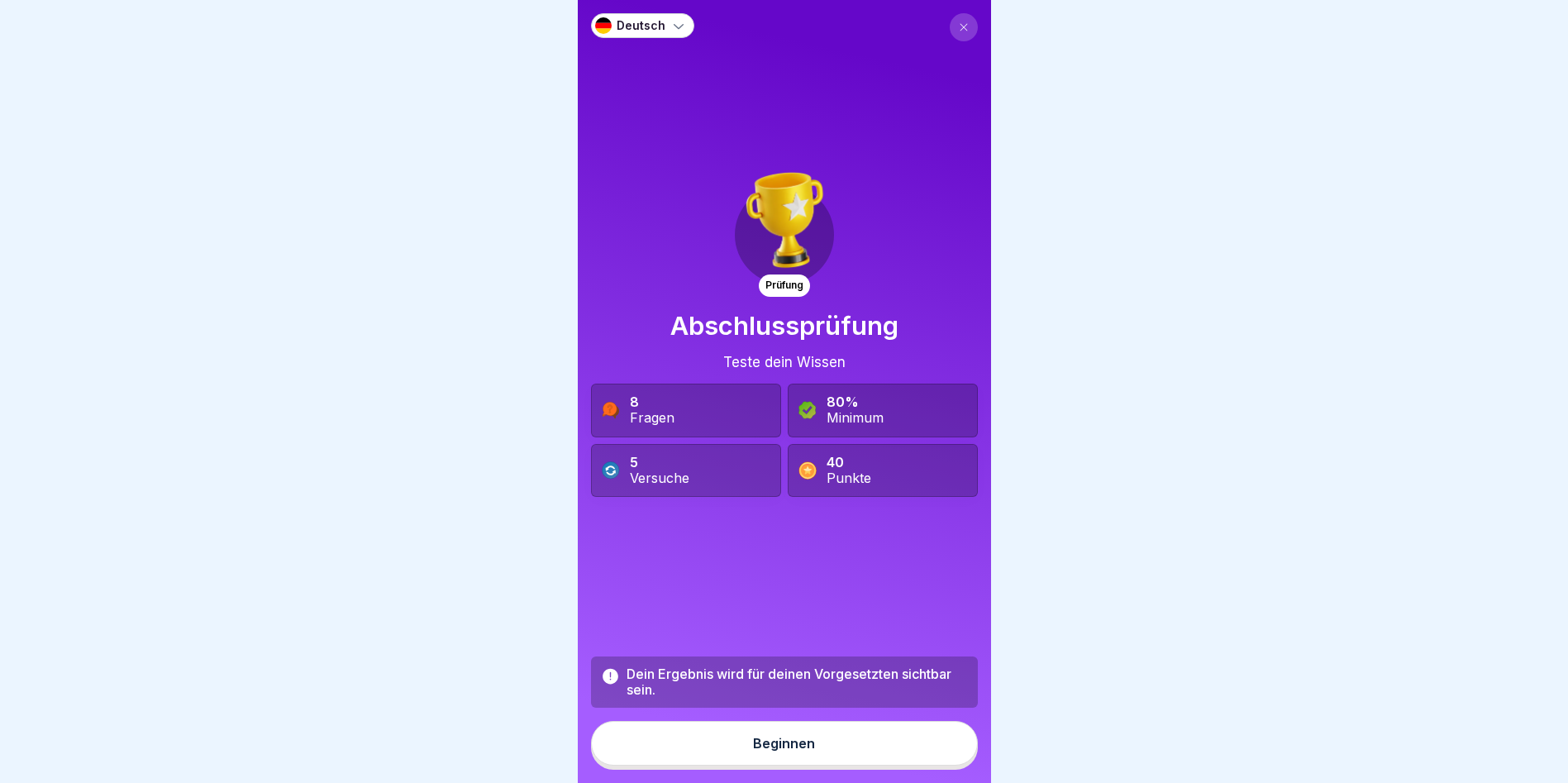
click at [776, 748] on div "Beginnen" at bounding box center [784, 743] width 62 height 15
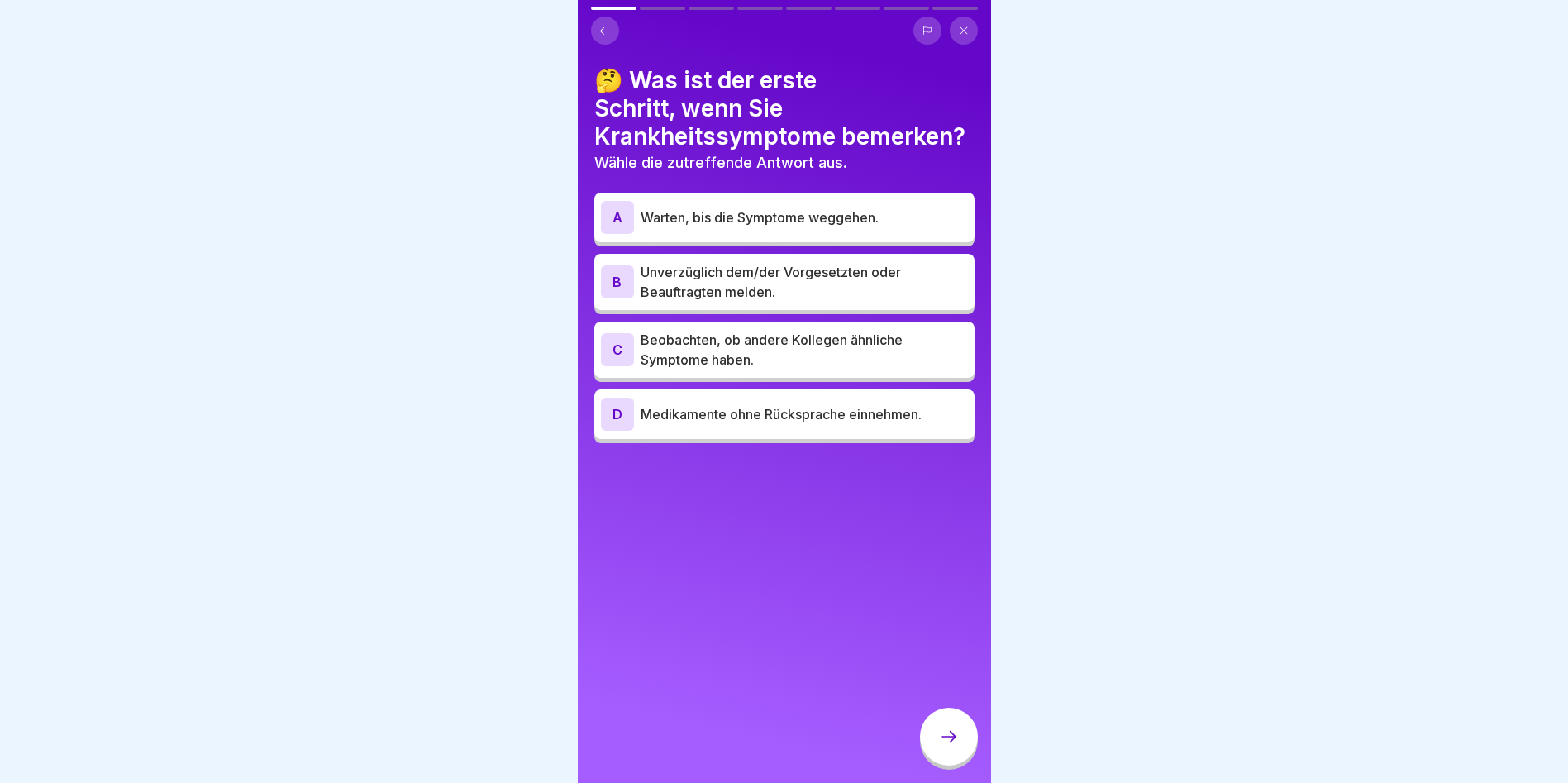
click at [781, 262] on p "Unverzüglich dem/der Vorgesetzten oder Beauftragten melden." at bounding box center [804, 281] width 327 height 39
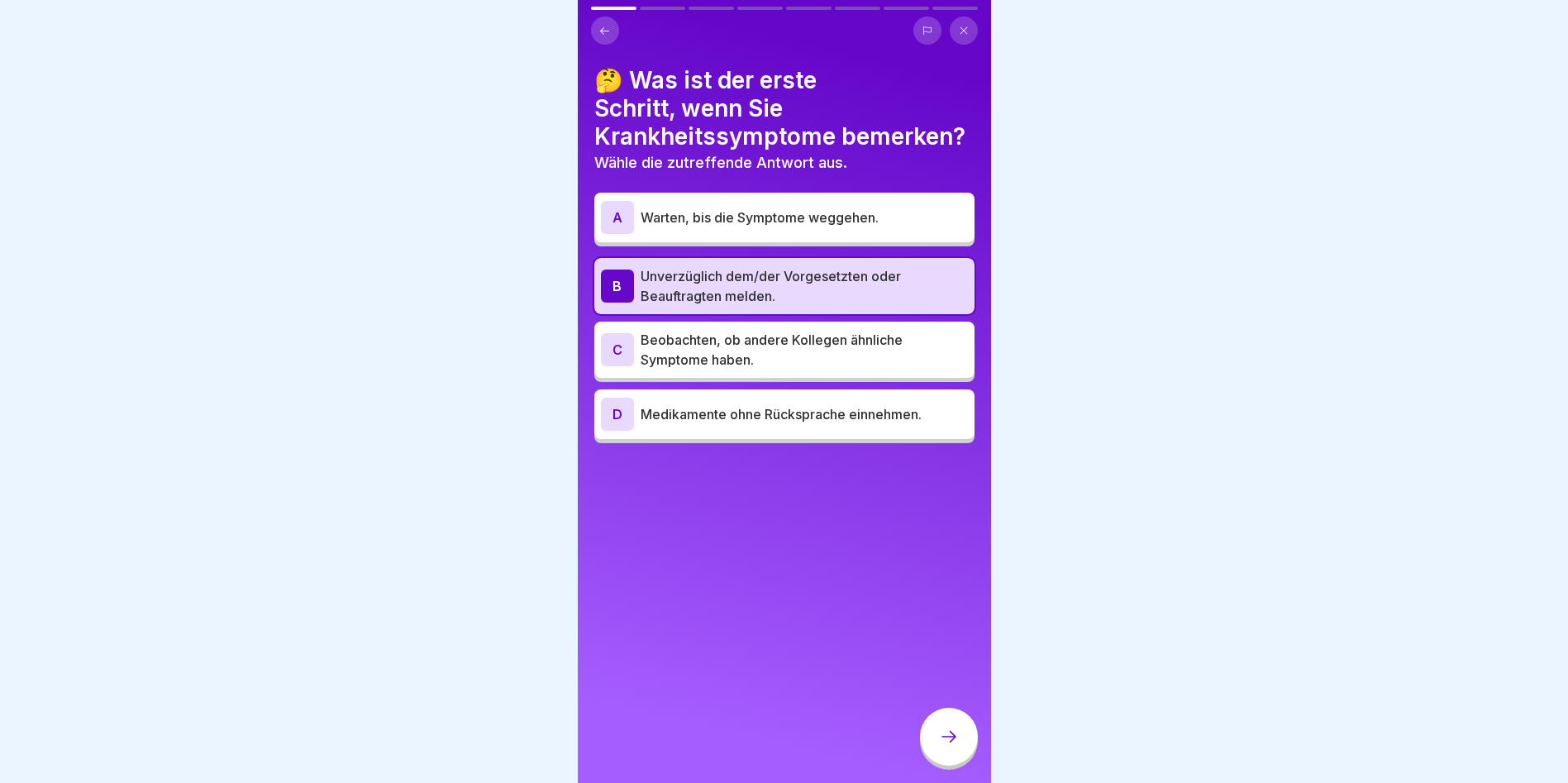
click at [958, 735] on icon at bounding box center [949, 736] width 20 height 20
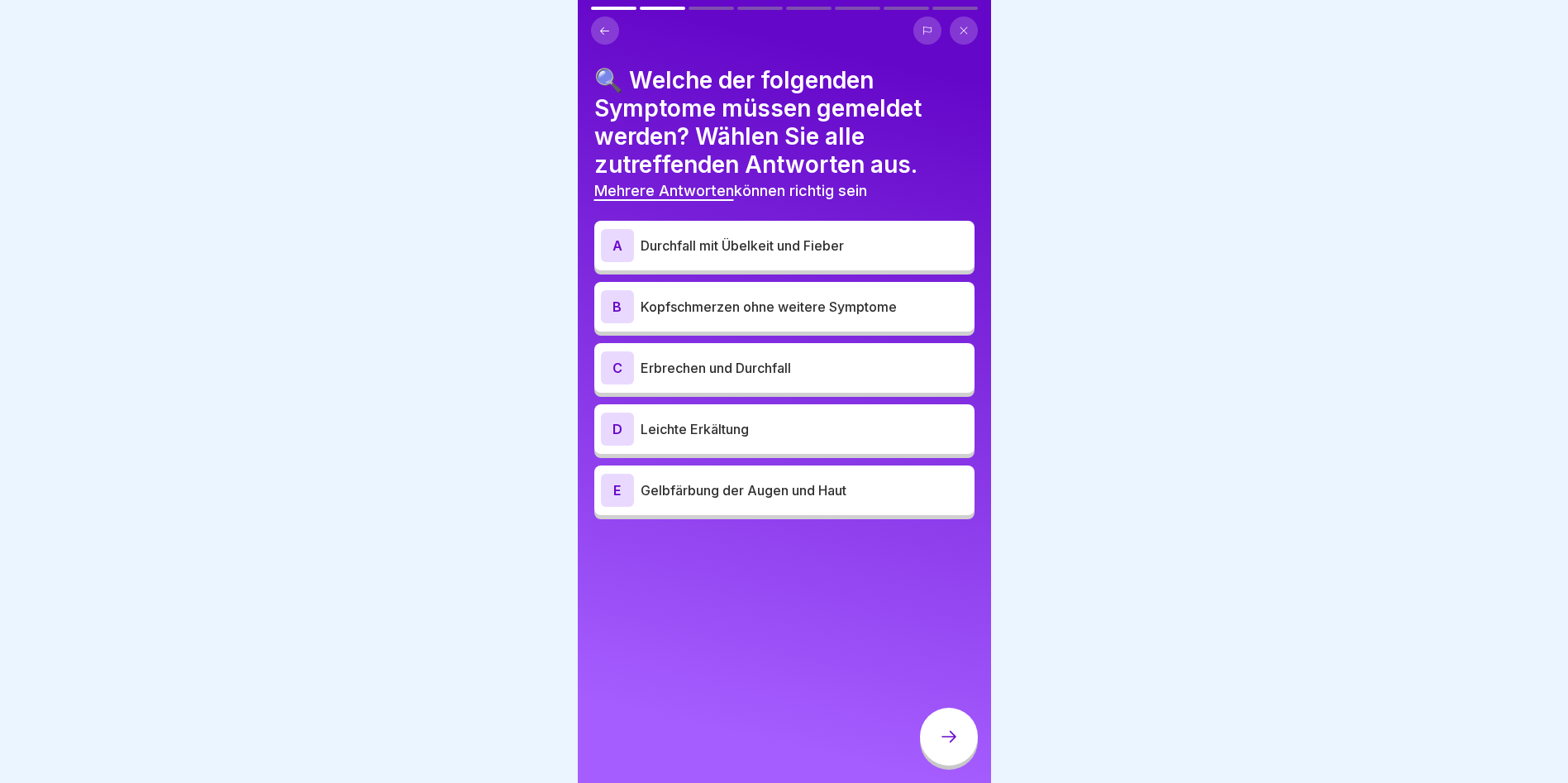
click at [730, 236] on p "Durchfall mit Übelkeit und Fieber" at bounding box center [804, 246] width 327 height 20
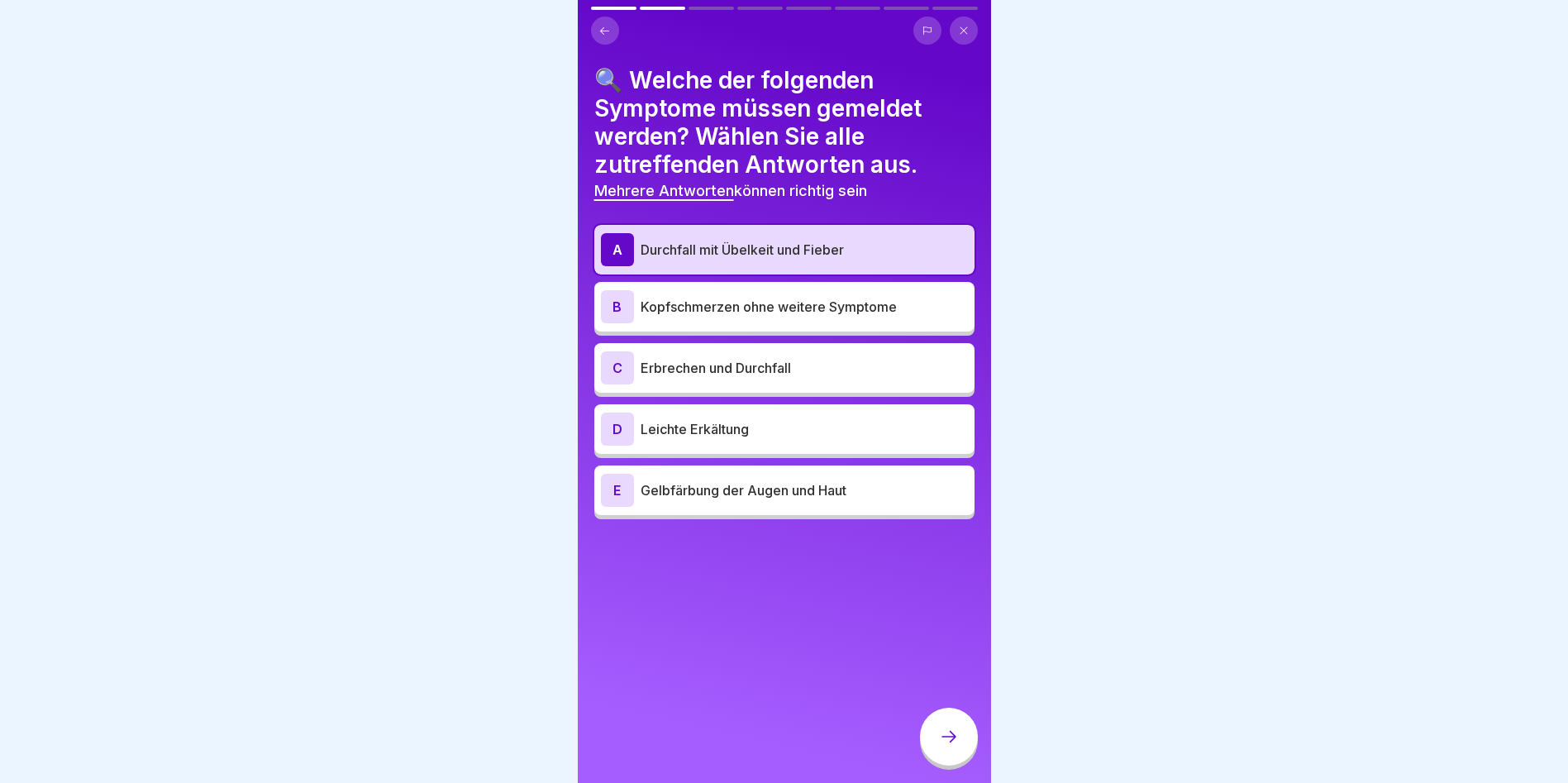
click at [710, 363] on p "Erbrechen und Durchfall" at bounding box center [804, 368] width 327 height 20
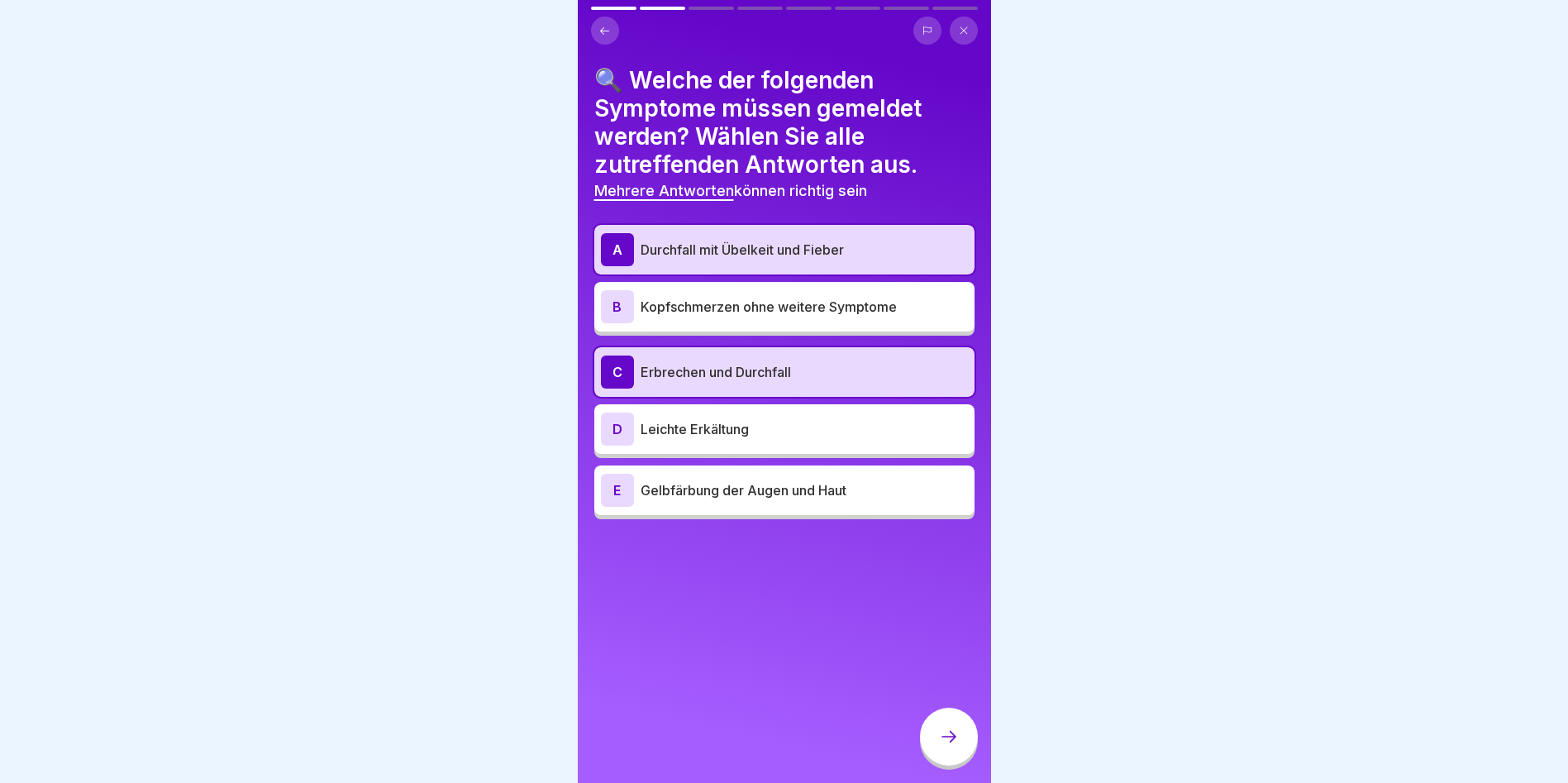
click at [715, 302] on p "Kopfschmerzen ohne weitere Symptome" at bounding box center [804, 307] width 327 height 20
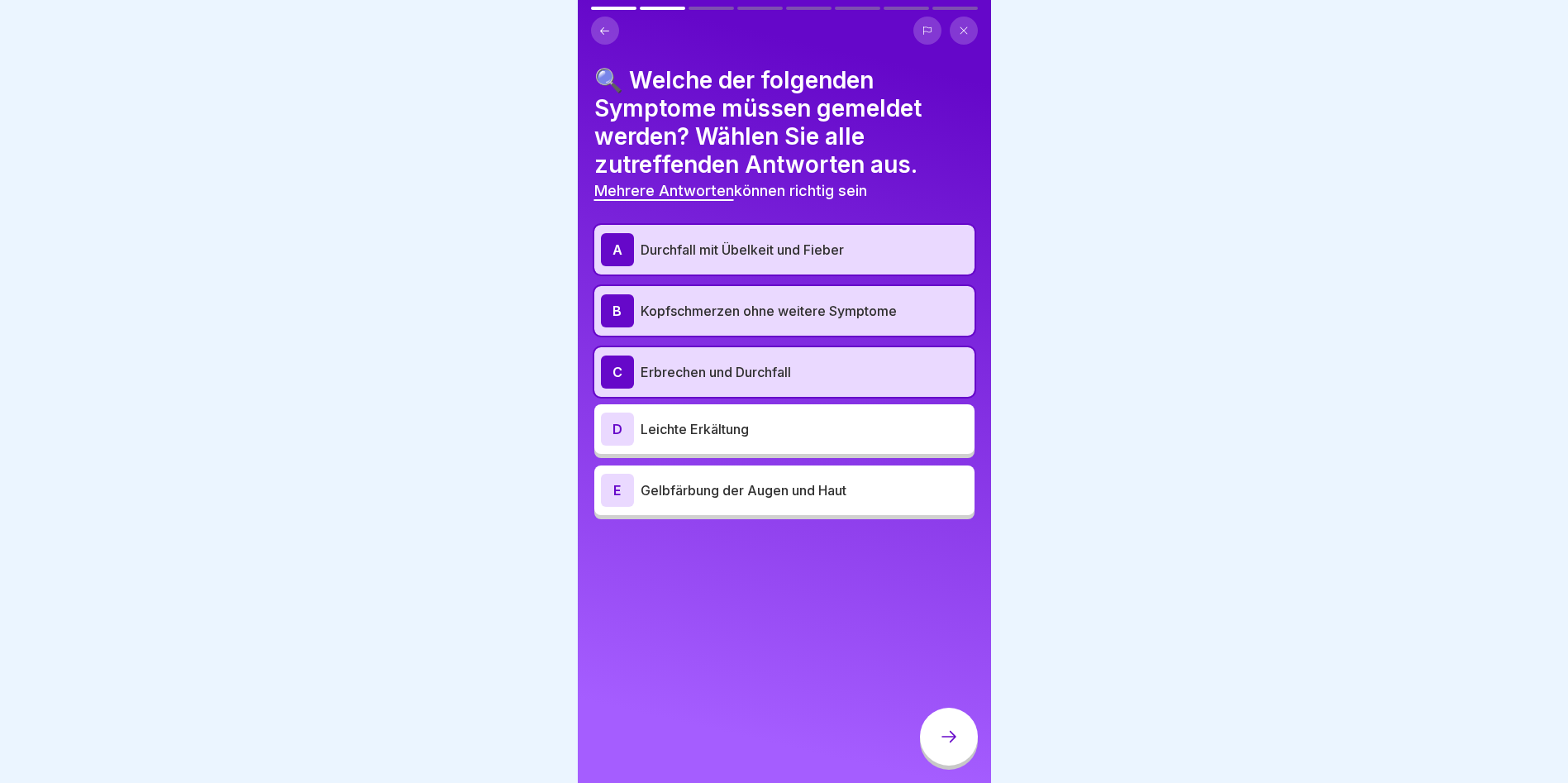
click at [766, 294] on div "B Kopfschmerzen ohne weitere Symptome" at bounding box center [784, 311] width 367 height 33
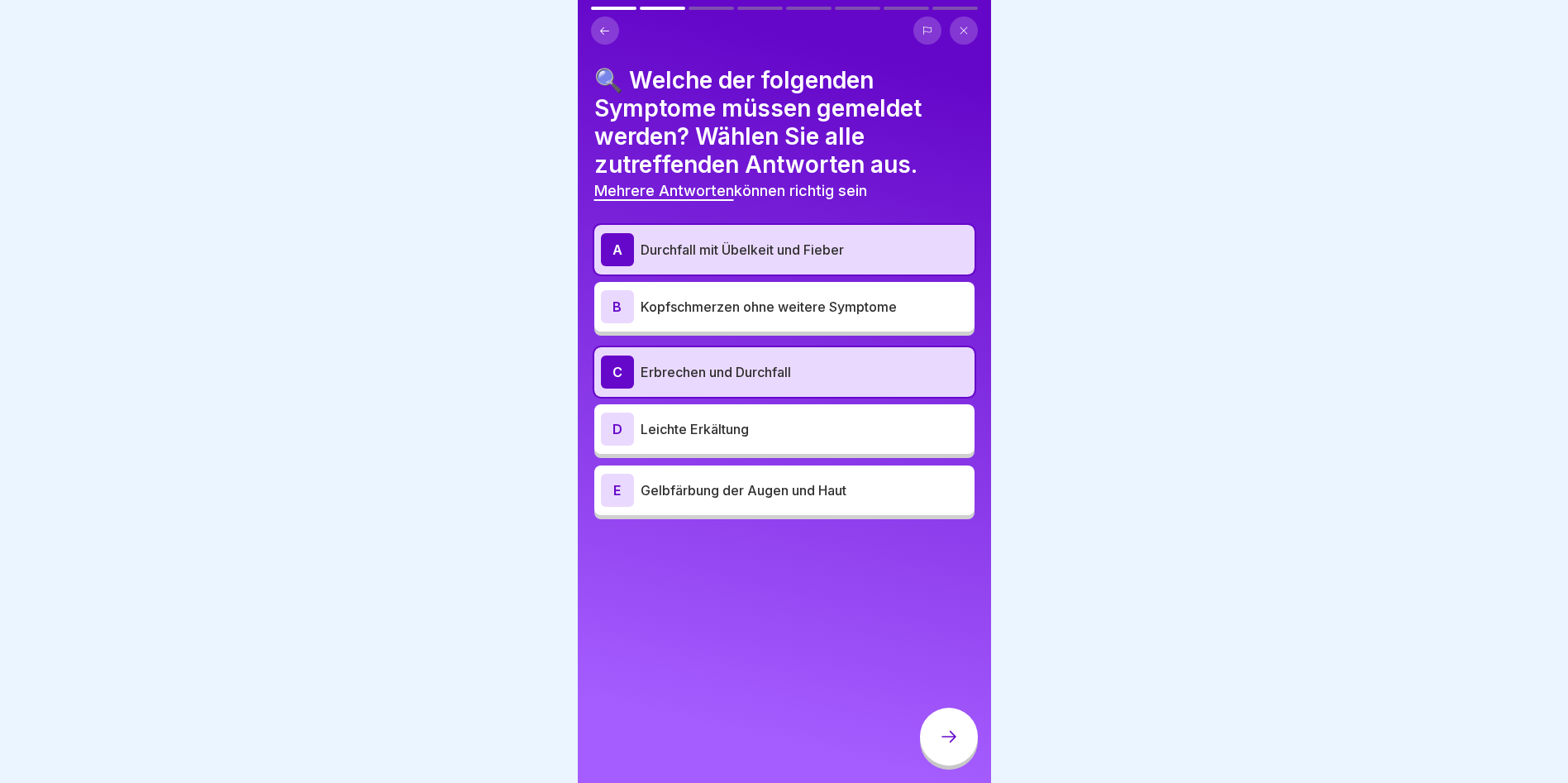
click at [955, 741] on icon at bounding box center [949, 736] width 20 height 20
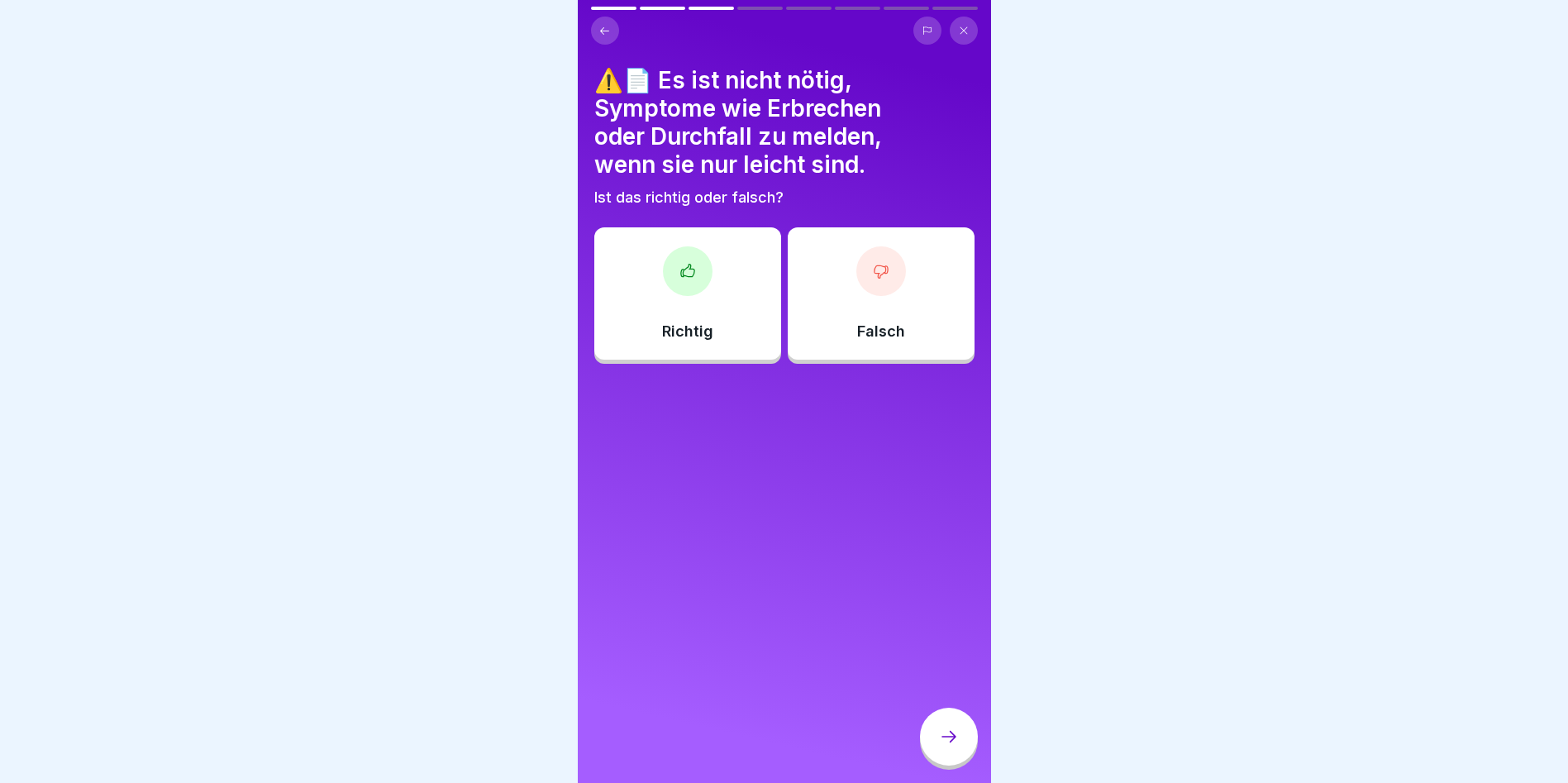
click at [869, 251] on div at bounding box center [881, 270] width 49 height 49
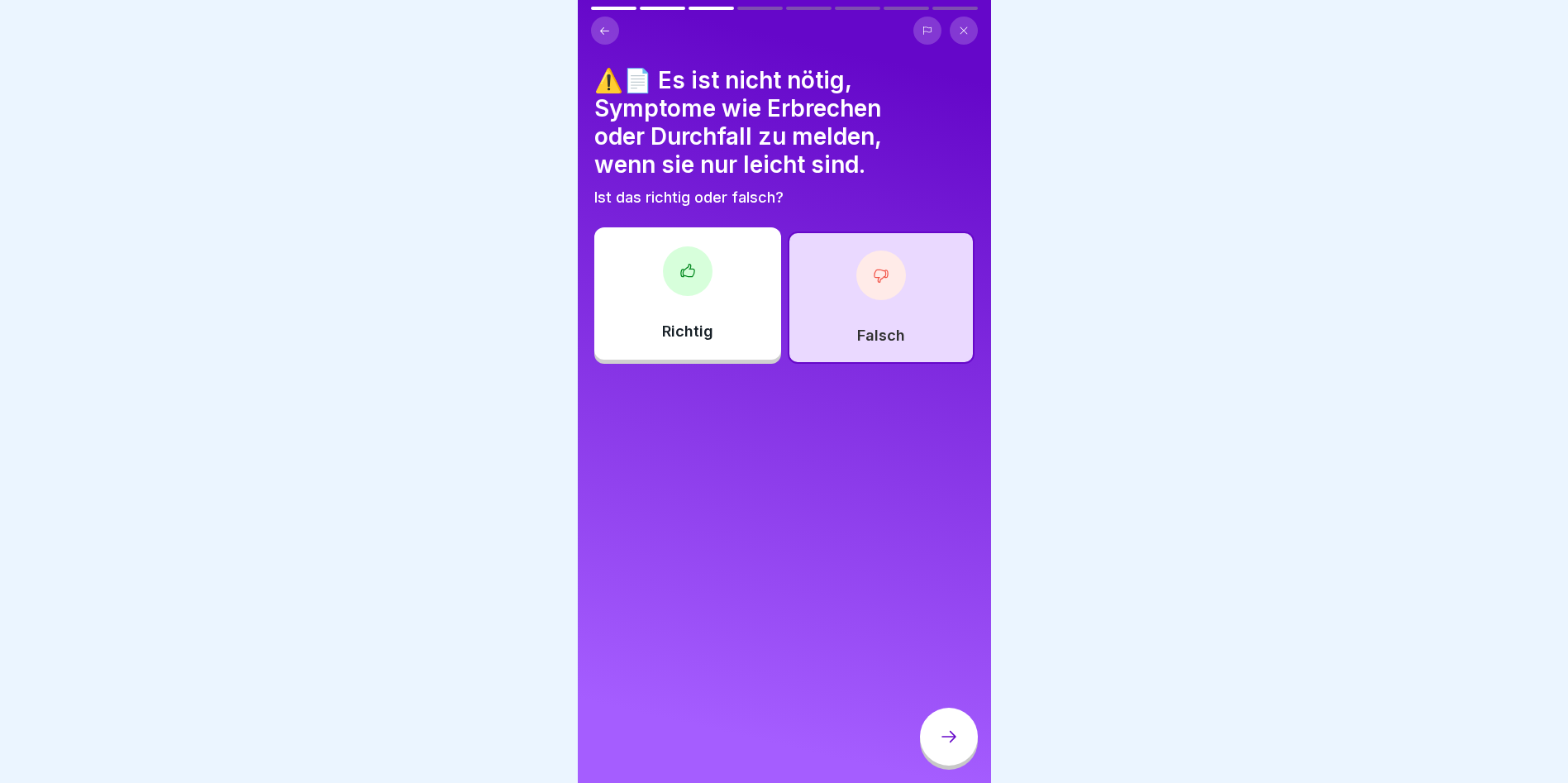
click at [956, 746] on icon at bounding box center [949, 736] width 20 height 20
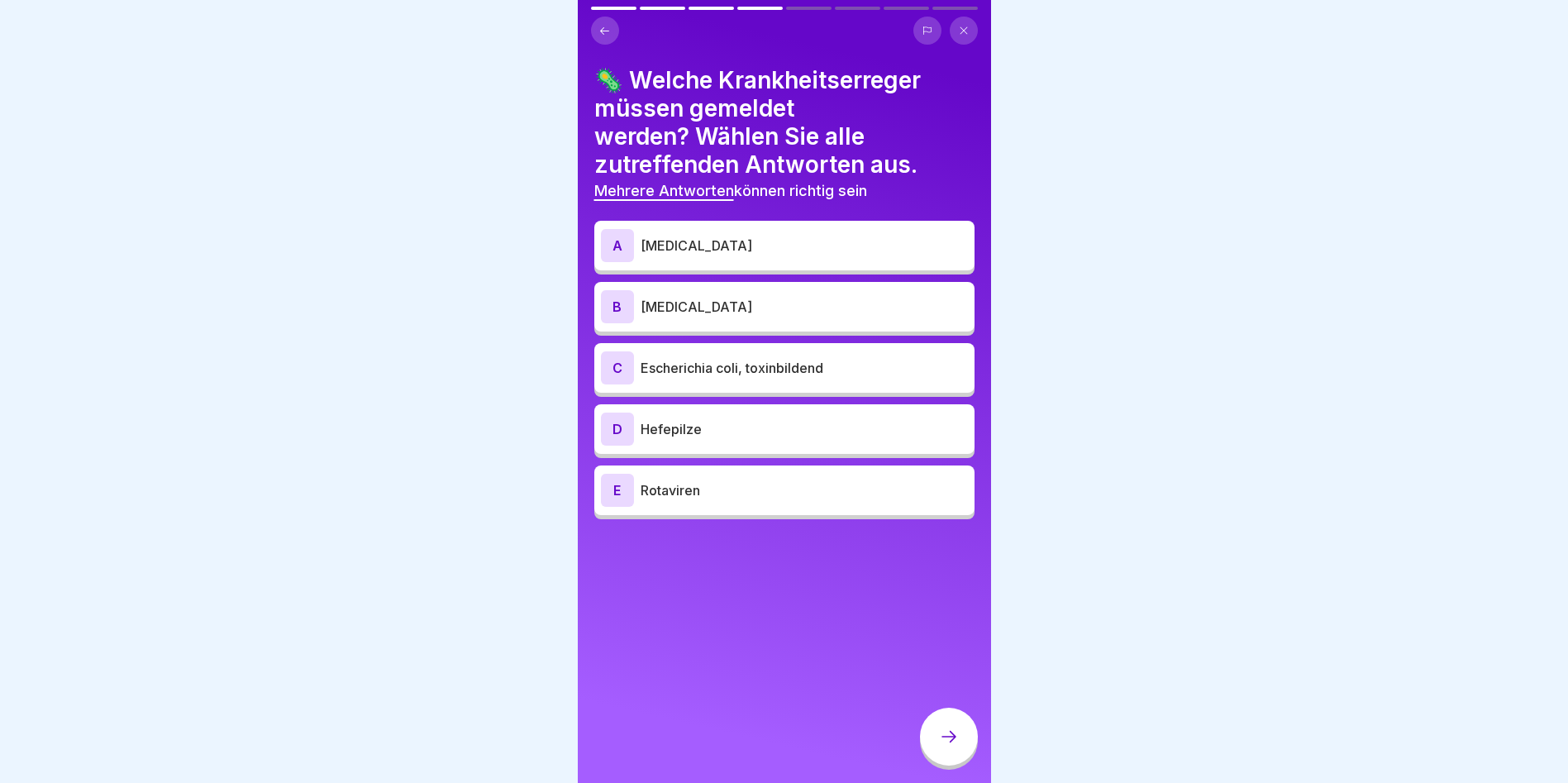
click at [734, 239] on p "[MEDICAL_DATA]" at bounding box center [804, 246] width 327 height 20
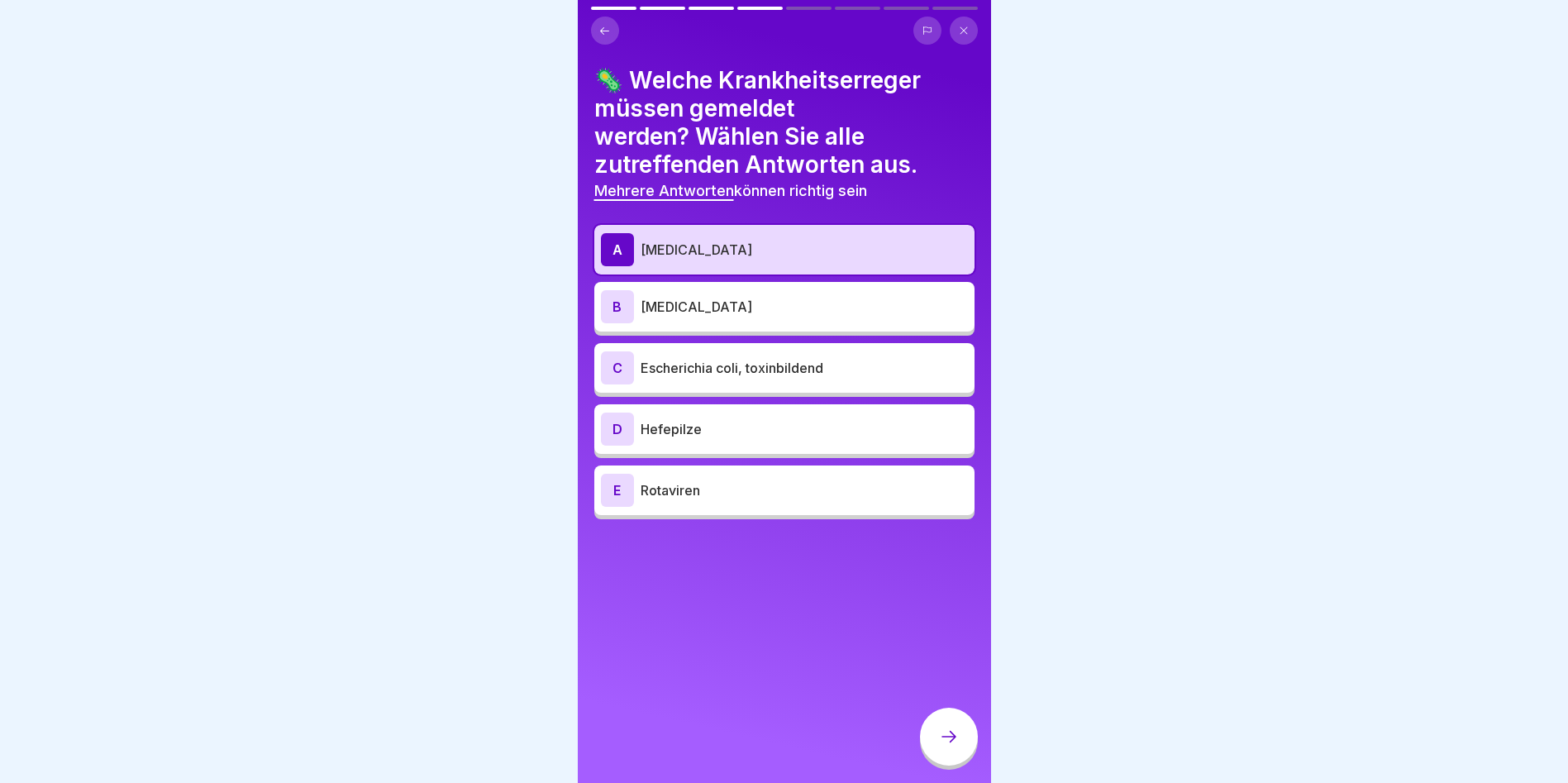
click at [721, 297] on p "[MEDICAL_DATA]" at bounding box center [804, 307] width 327 height 20
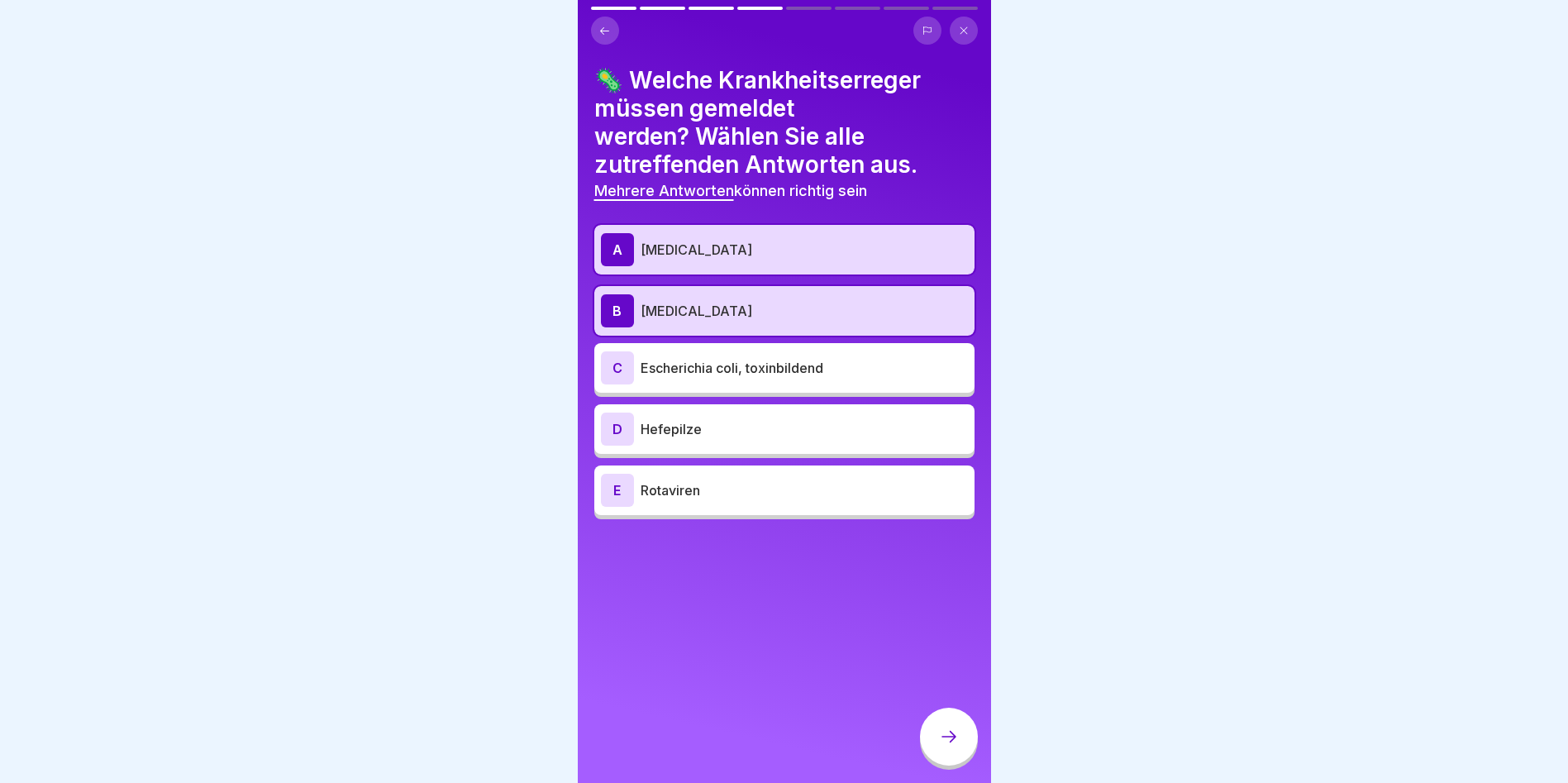
click at [694, 371] on div "C Escherichia coli, toxinbildend" at bounding box center [784, 368] width 367 height 33
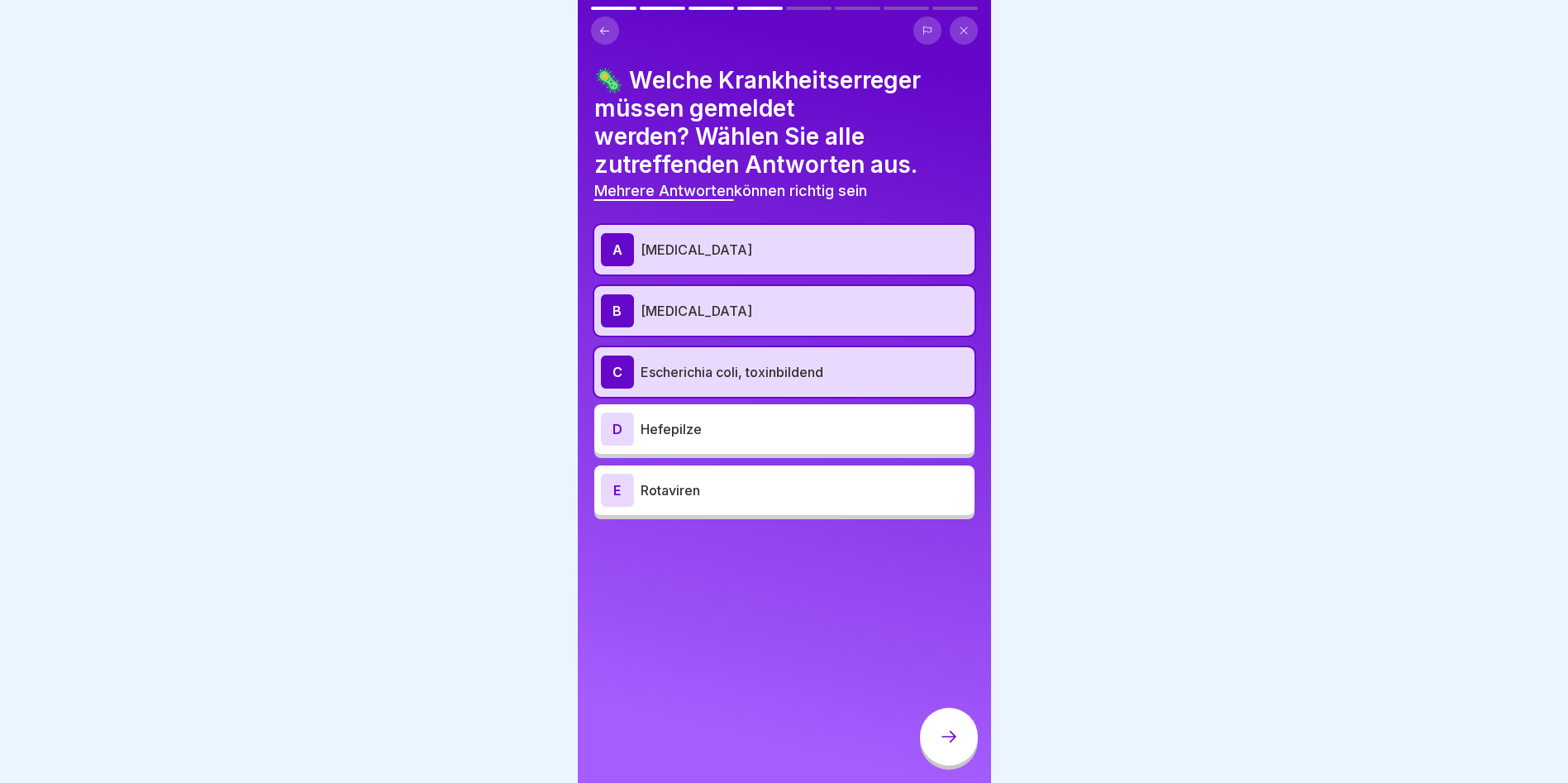
click at [678, 482] on p "Rotaviren" at bounding box center [804, 490] width 327 height 20
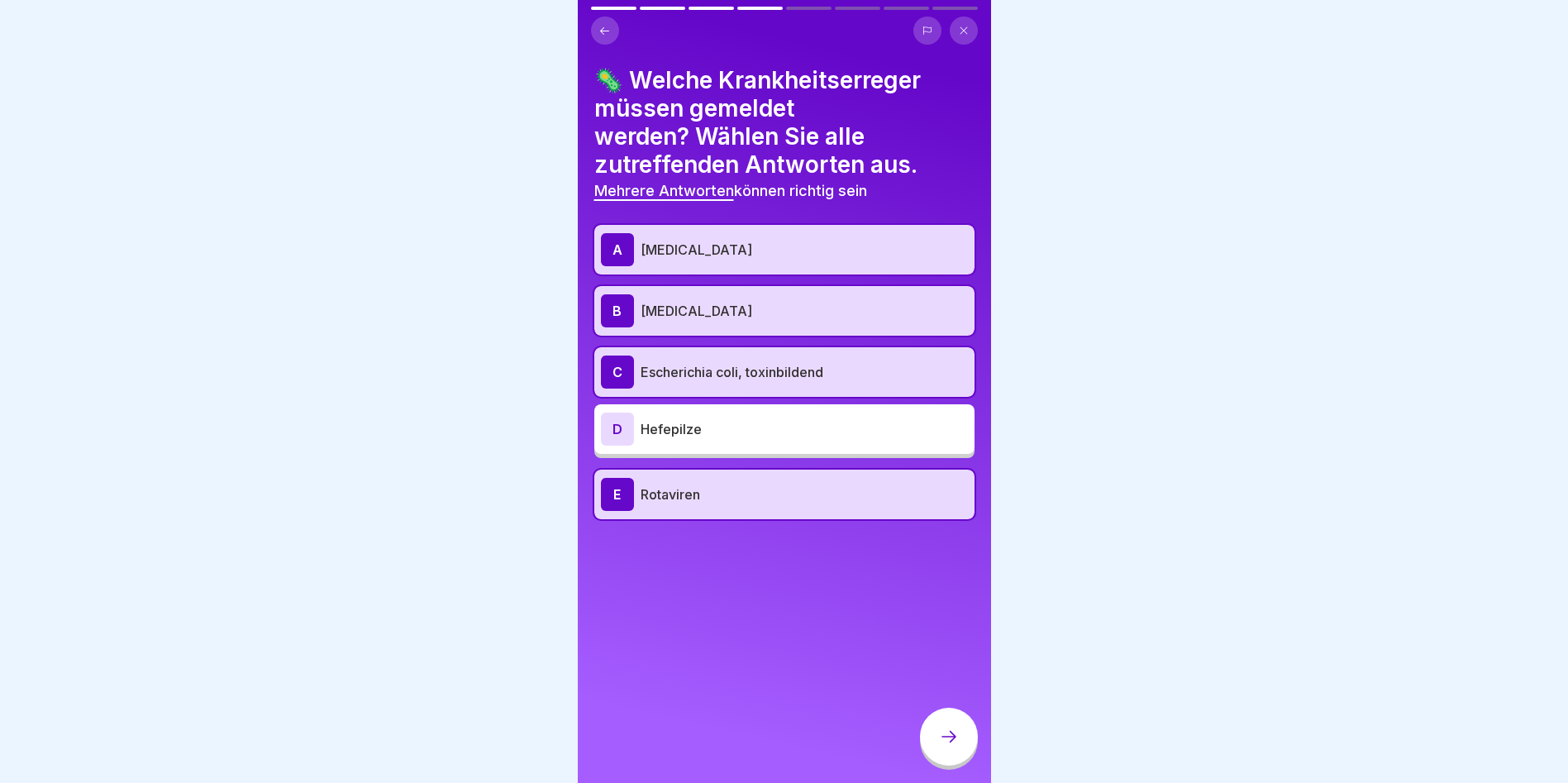
click at [936, 742] on div at bounding box center [949, 736] width 58 height 58
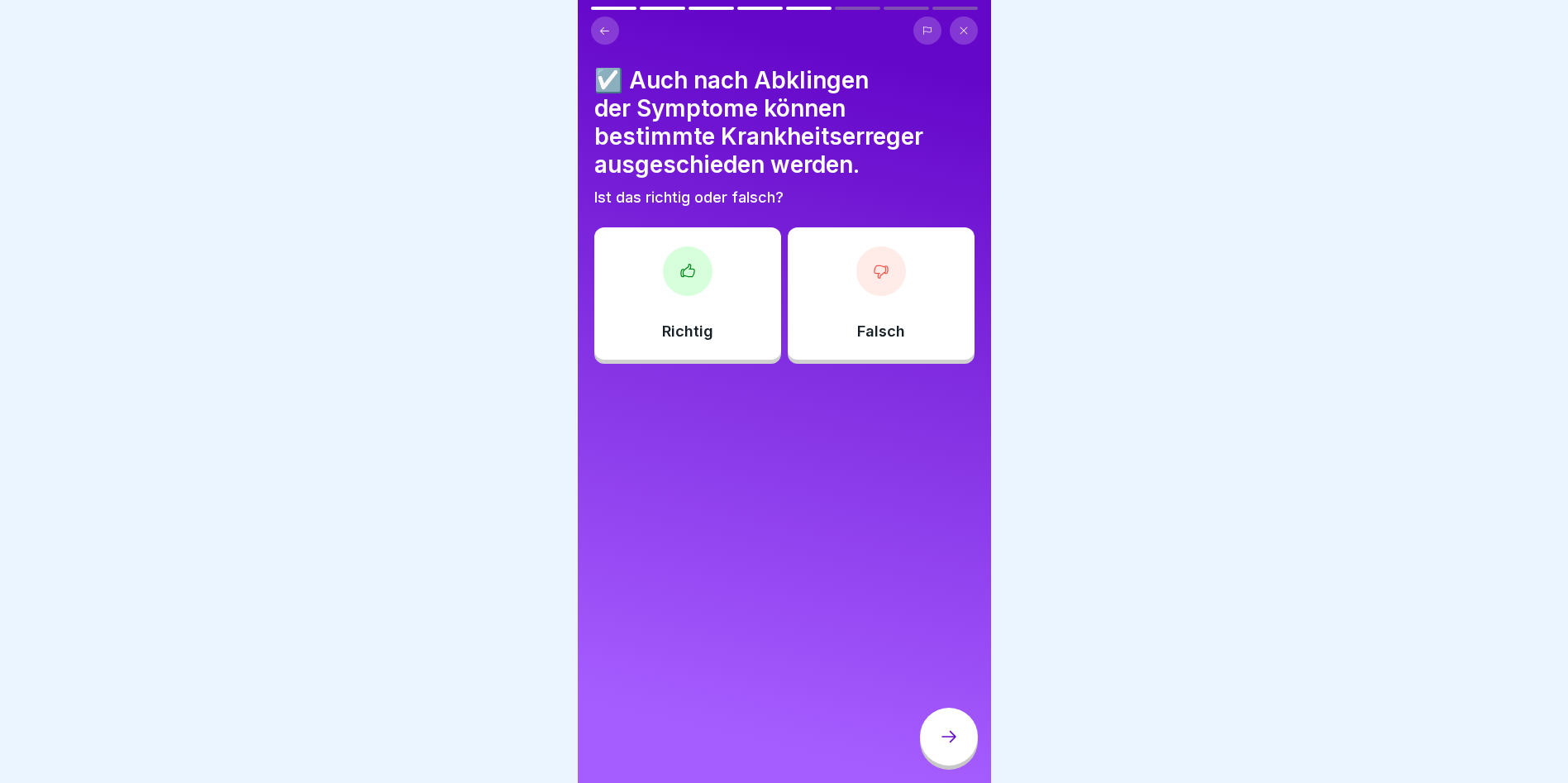
click at [681, 268] on icon at bounding box center [688, 271] width 17 height 17
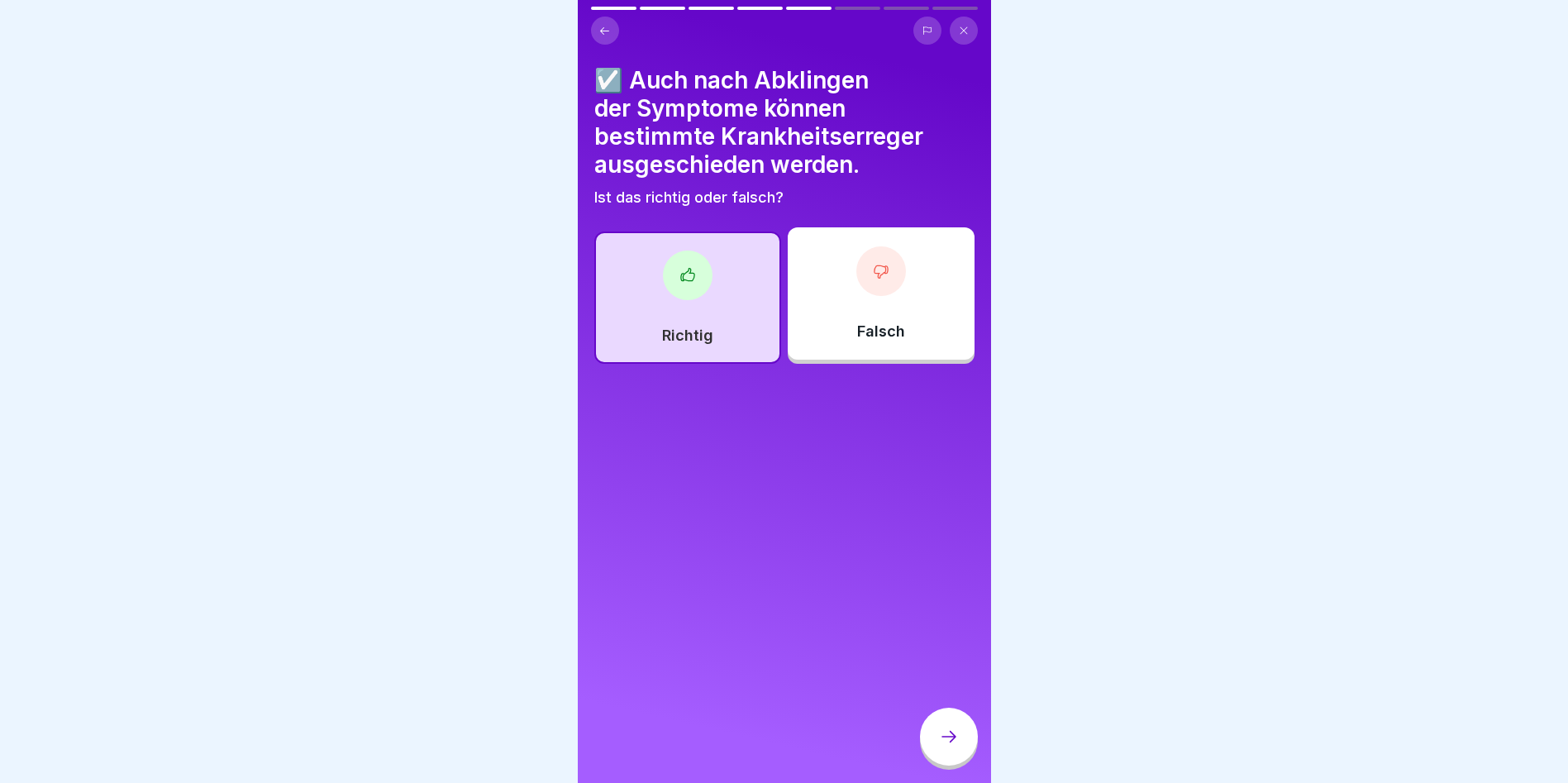
click at [957, 734] on icon at bounding box center [949, 736] width 20 height 20
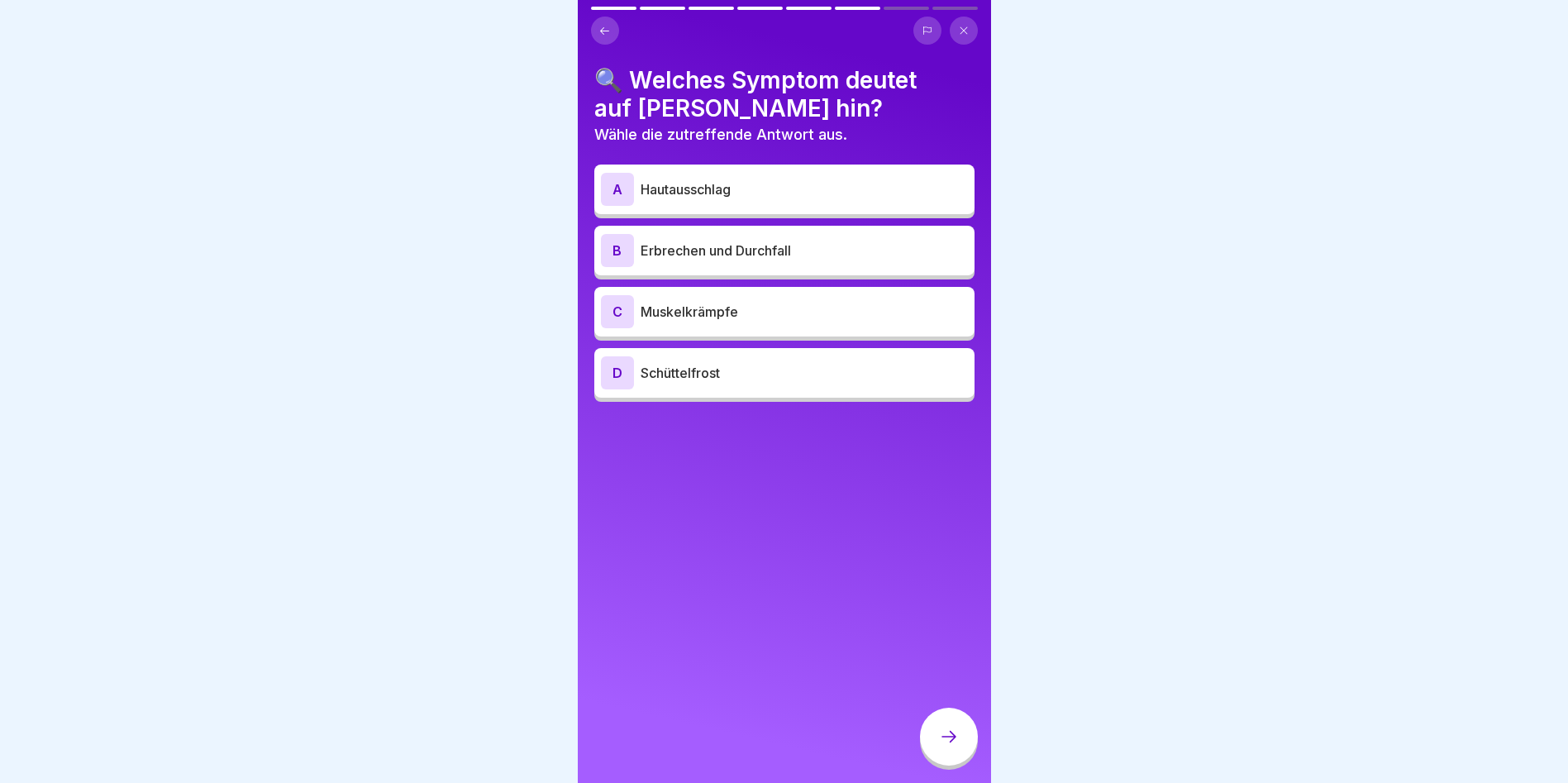
click at [710, 242] on p "Erbrechen und Durchfall" at bounding box center [804, 251] width 327 height 20
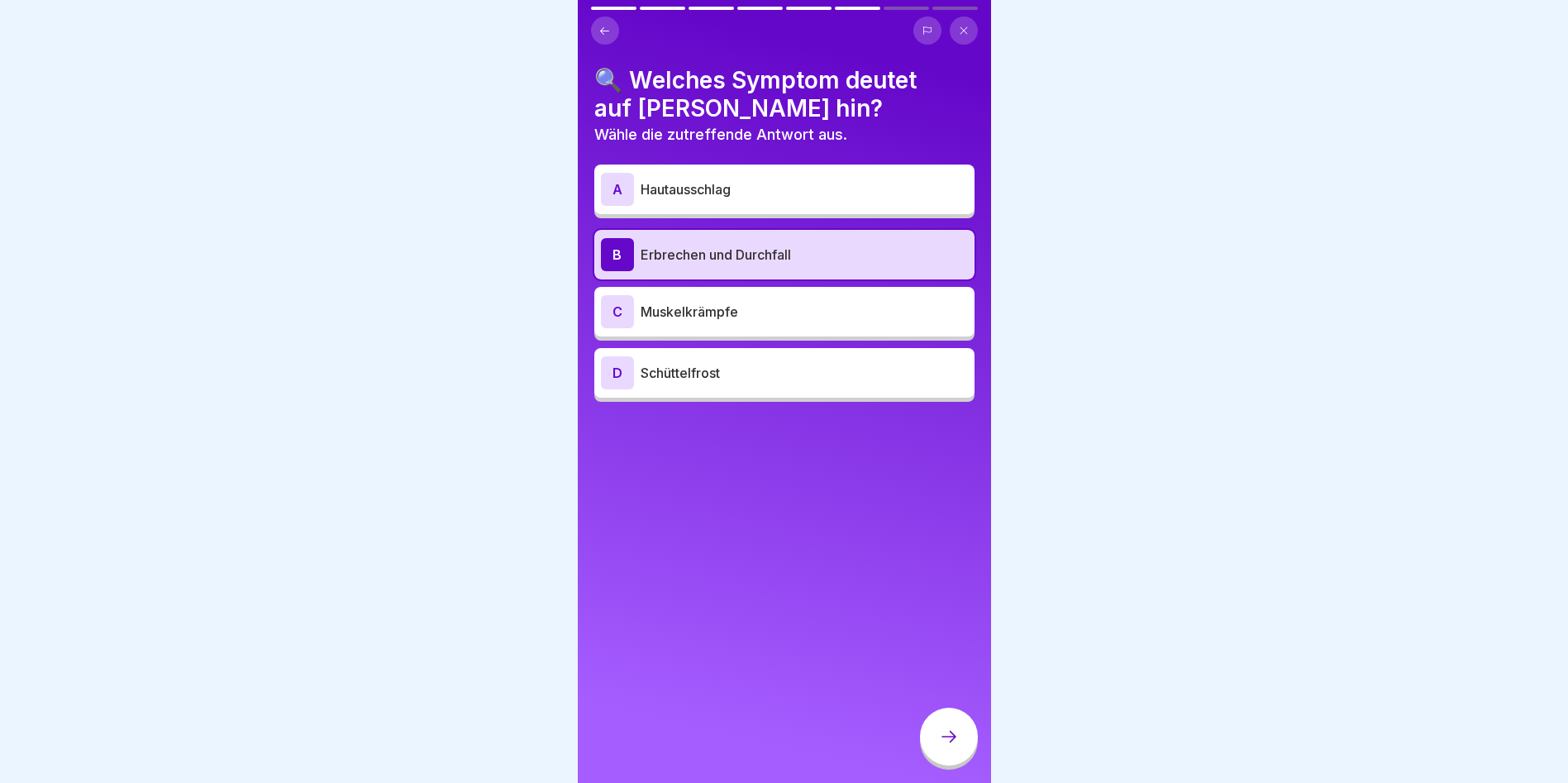
click at [955, 735] on icon at bounding box center [949, 736] width 20 height 20
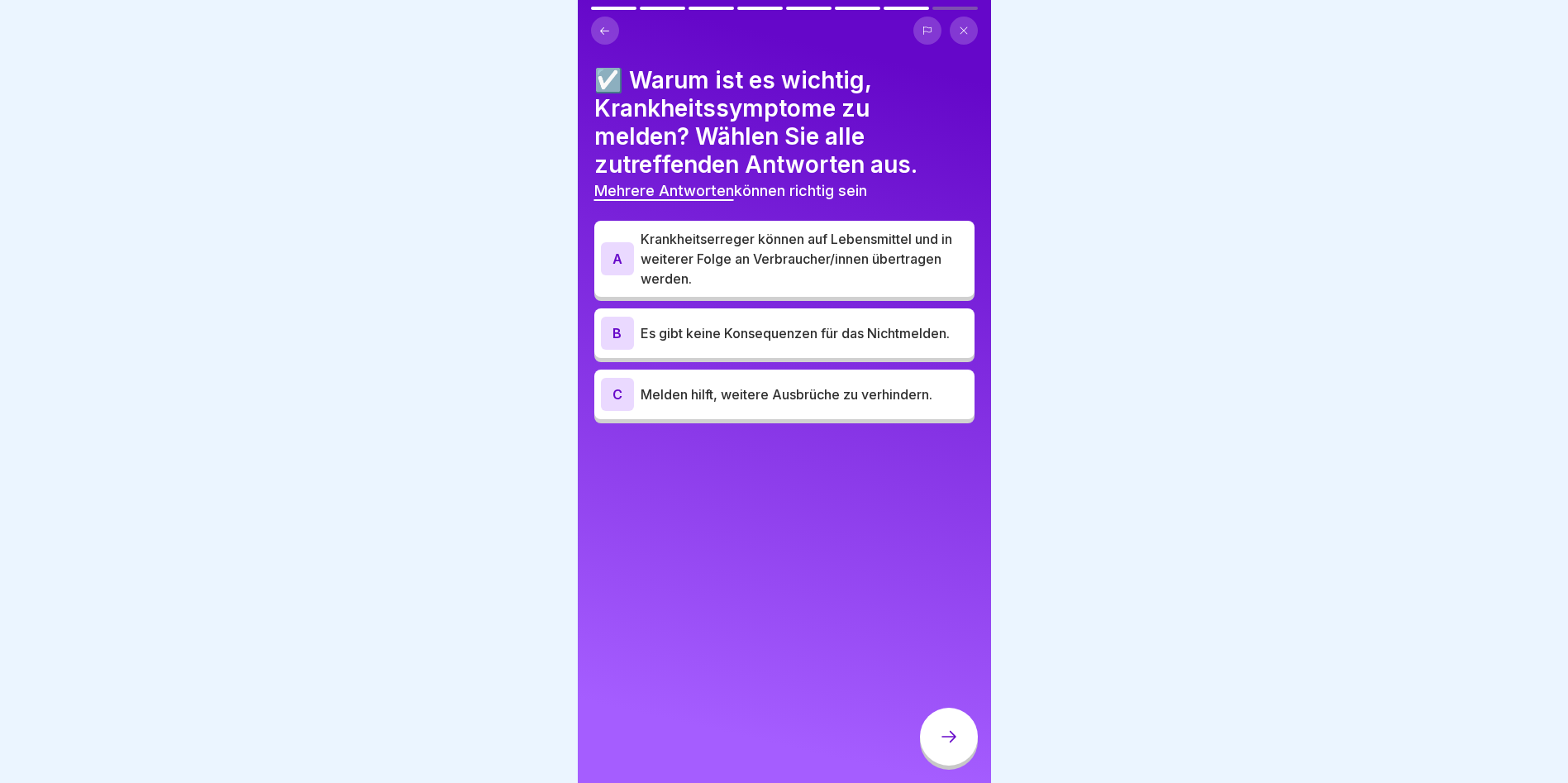
click at [671, 257] on p "Krankheitserreger können auf Lebensmittel und in weiterer Folge an Verbraucher/…" at bounding box center [804, 258] width 327 height 59
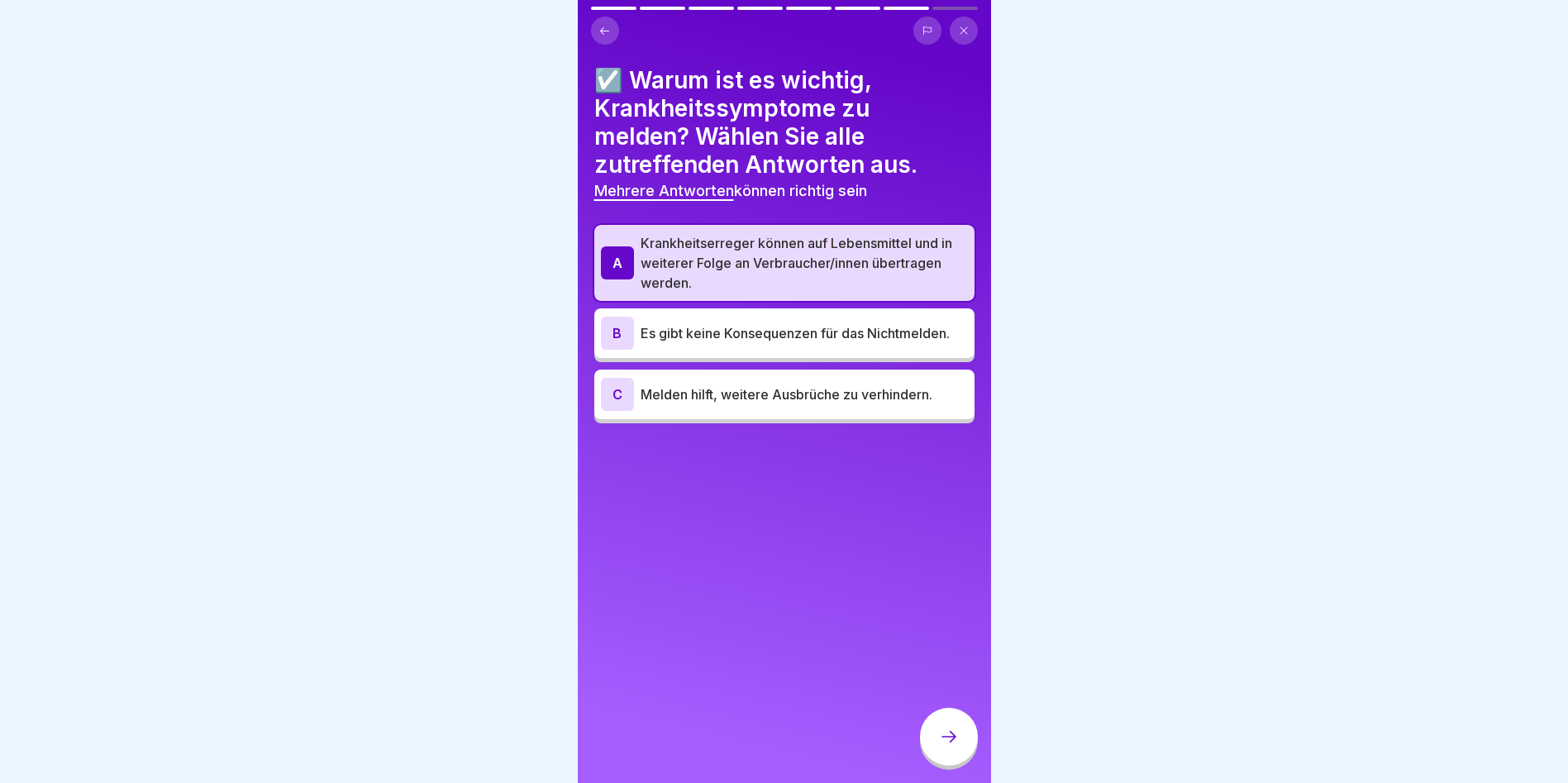
click at [623, 325] on div "B" at bounding box center [617, 333] width 33 height 33
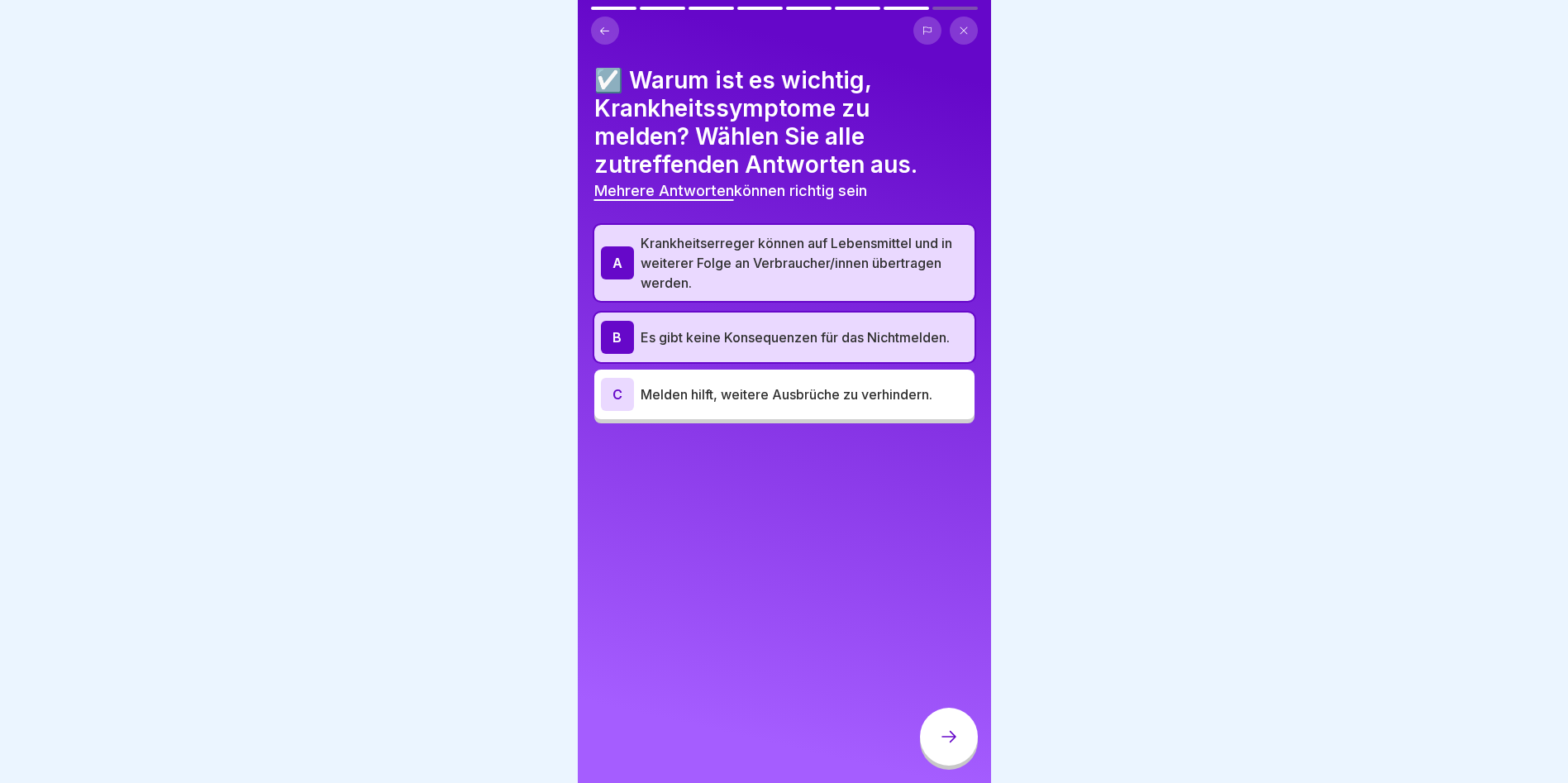
click at [629, 389] on div "C" at bounding box center [617, 395] width 33 height 33
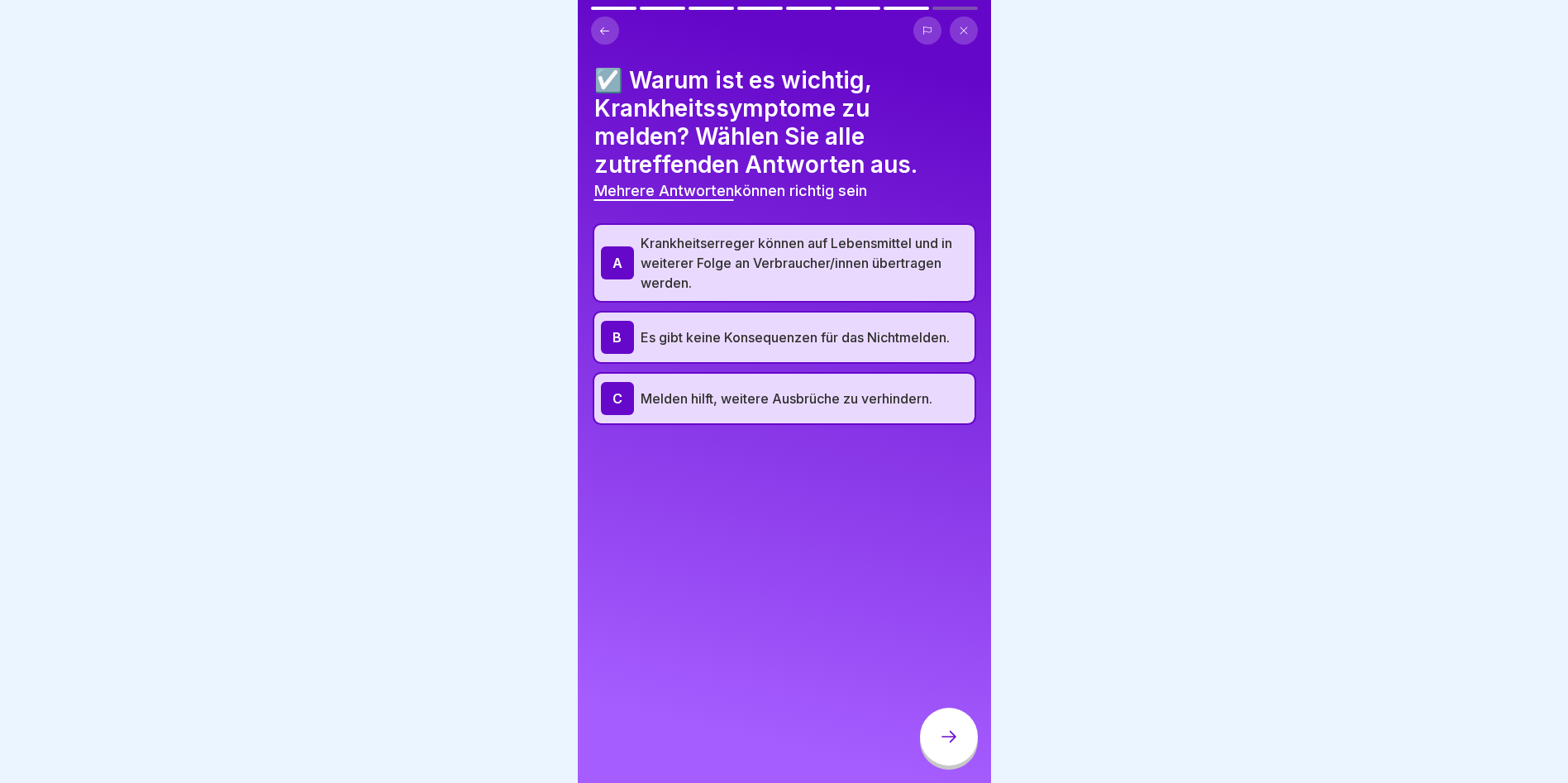
click at [948, 722] on div at bounding box center [949, 736] width 58 height 58
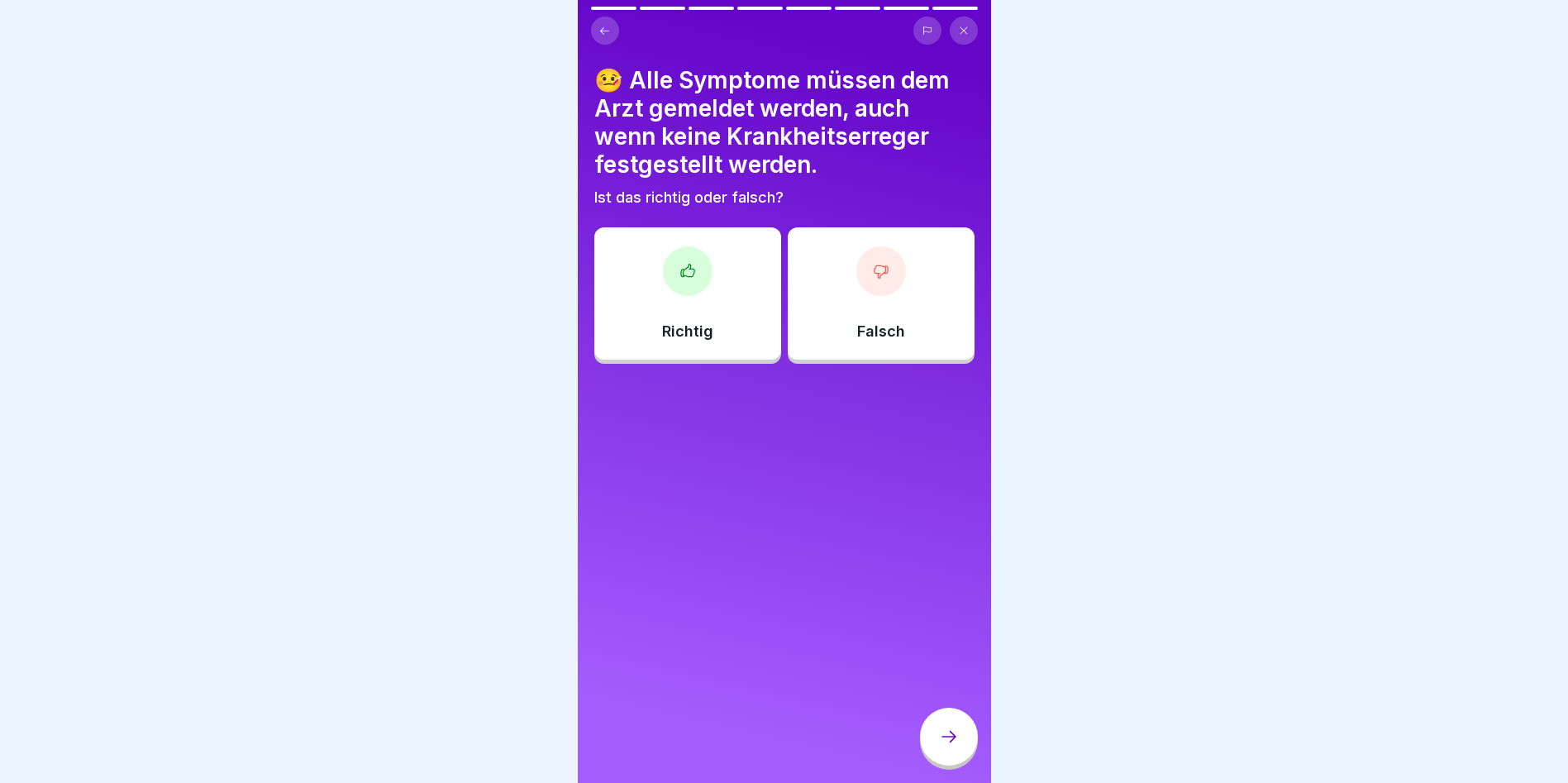
click at [879, 266] on icon at bounding box center [881, 271] width 17 height 17
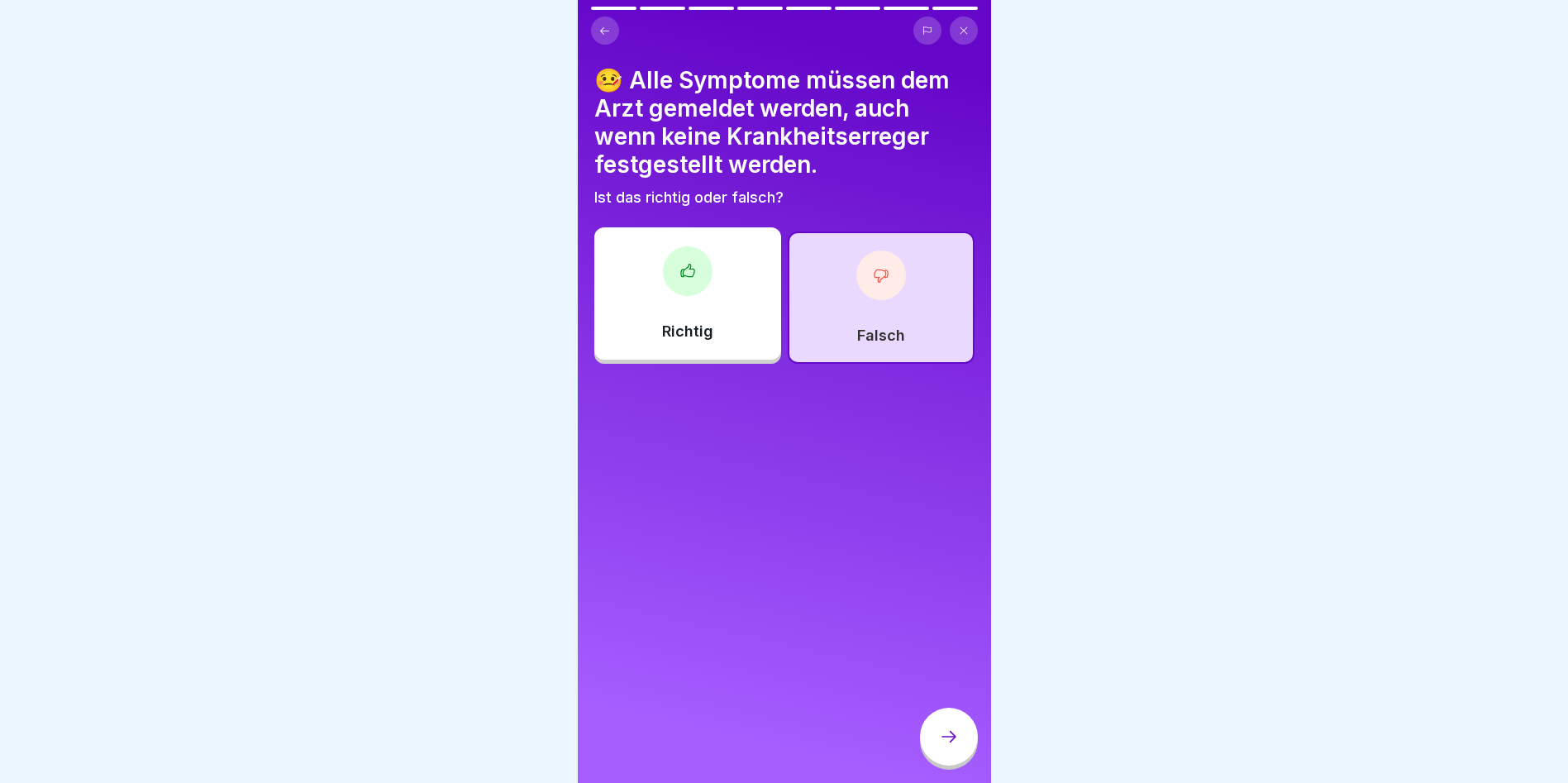
click at [936, 736] on div at bounding box center [949, 736] width 58 height 58
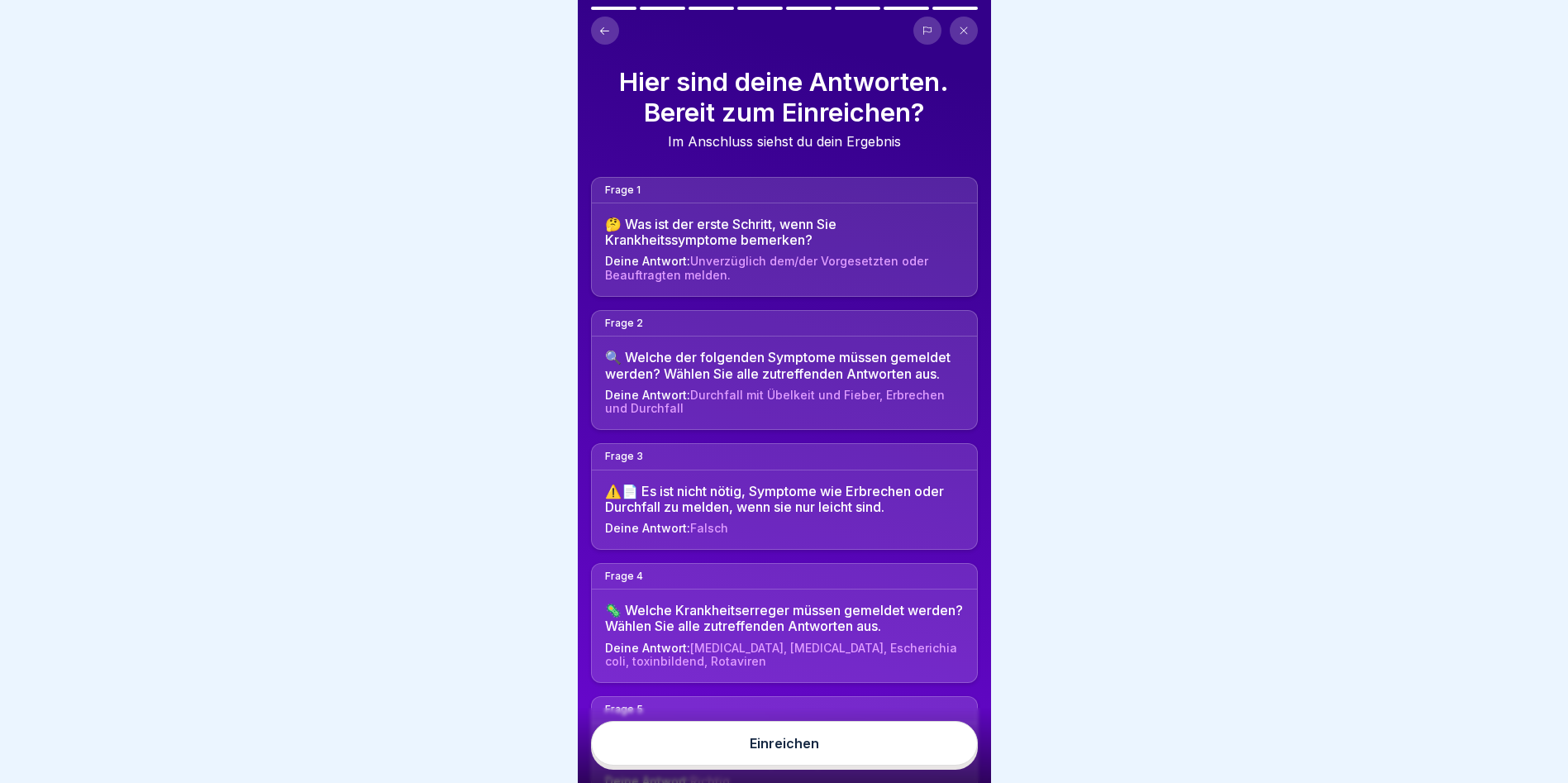
click at [805, 736] on button "Einreichen" at bounding box center [784, 743] width 387 height 44
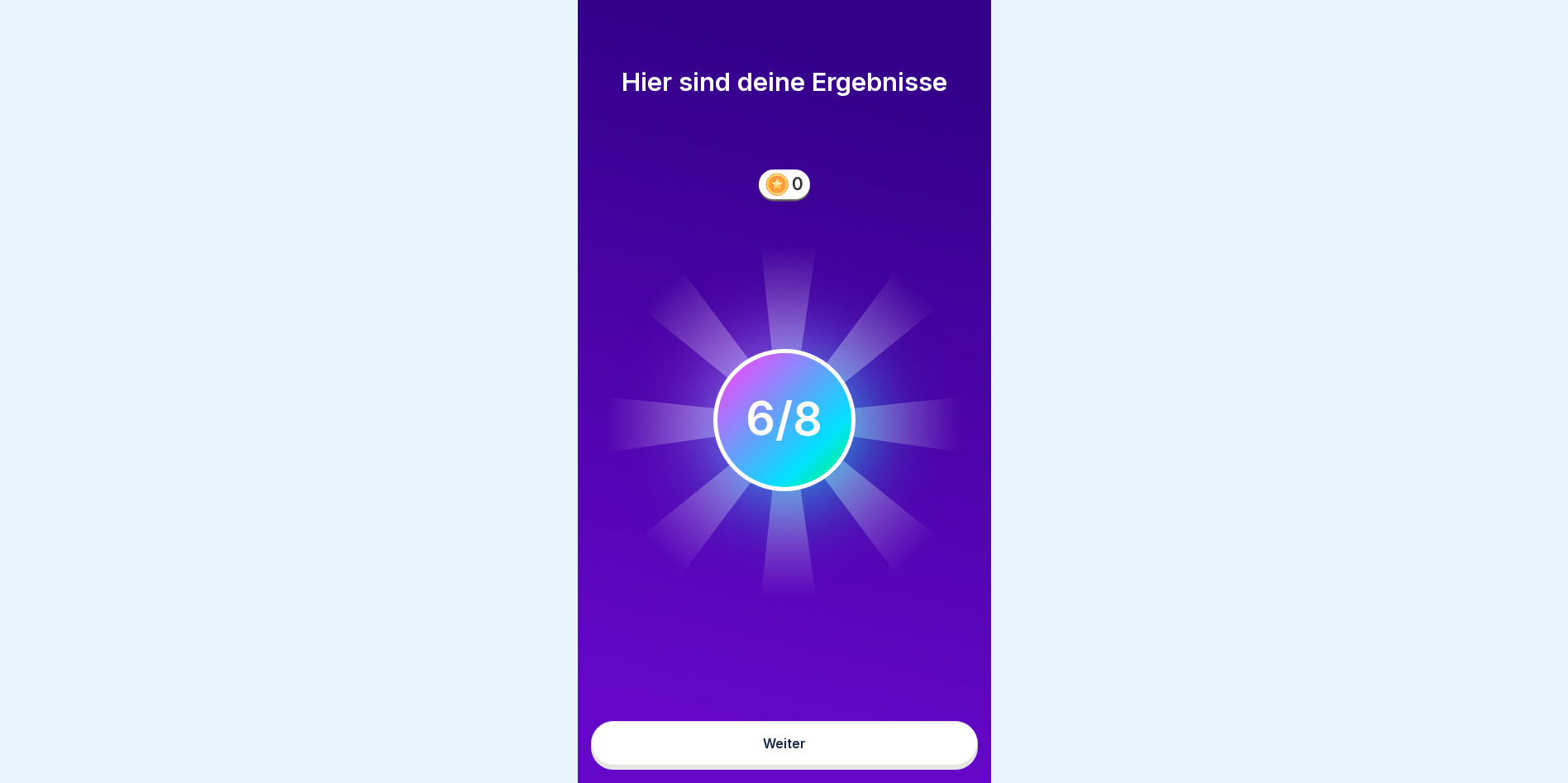
click at [781, 738] on button "Weiter" at bounding box center [784, 743] width 387 height 44
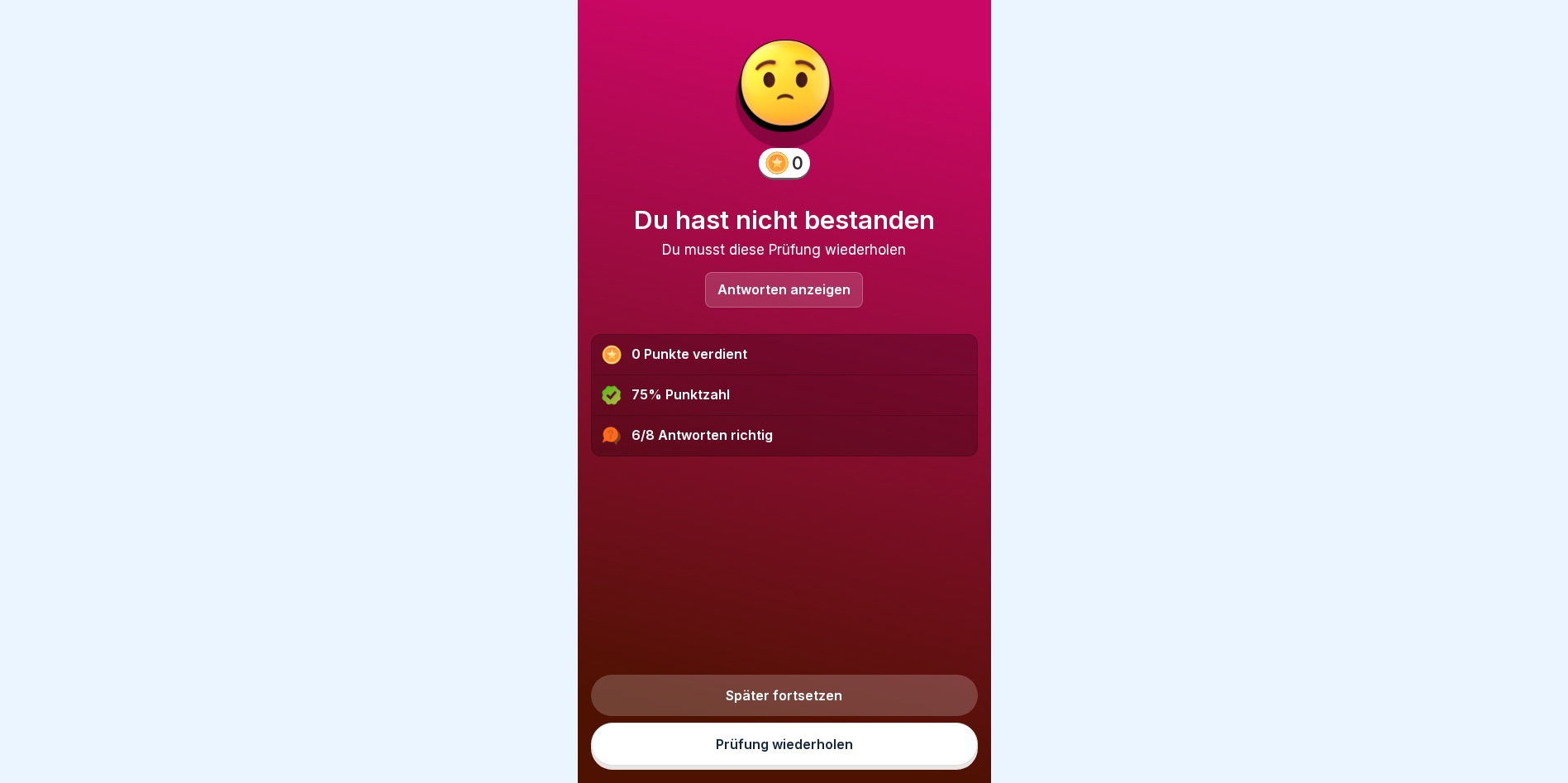
click at [801, 283] on p "Antworten anzeigen" at bounding box center [784, 289] width 133 height 14
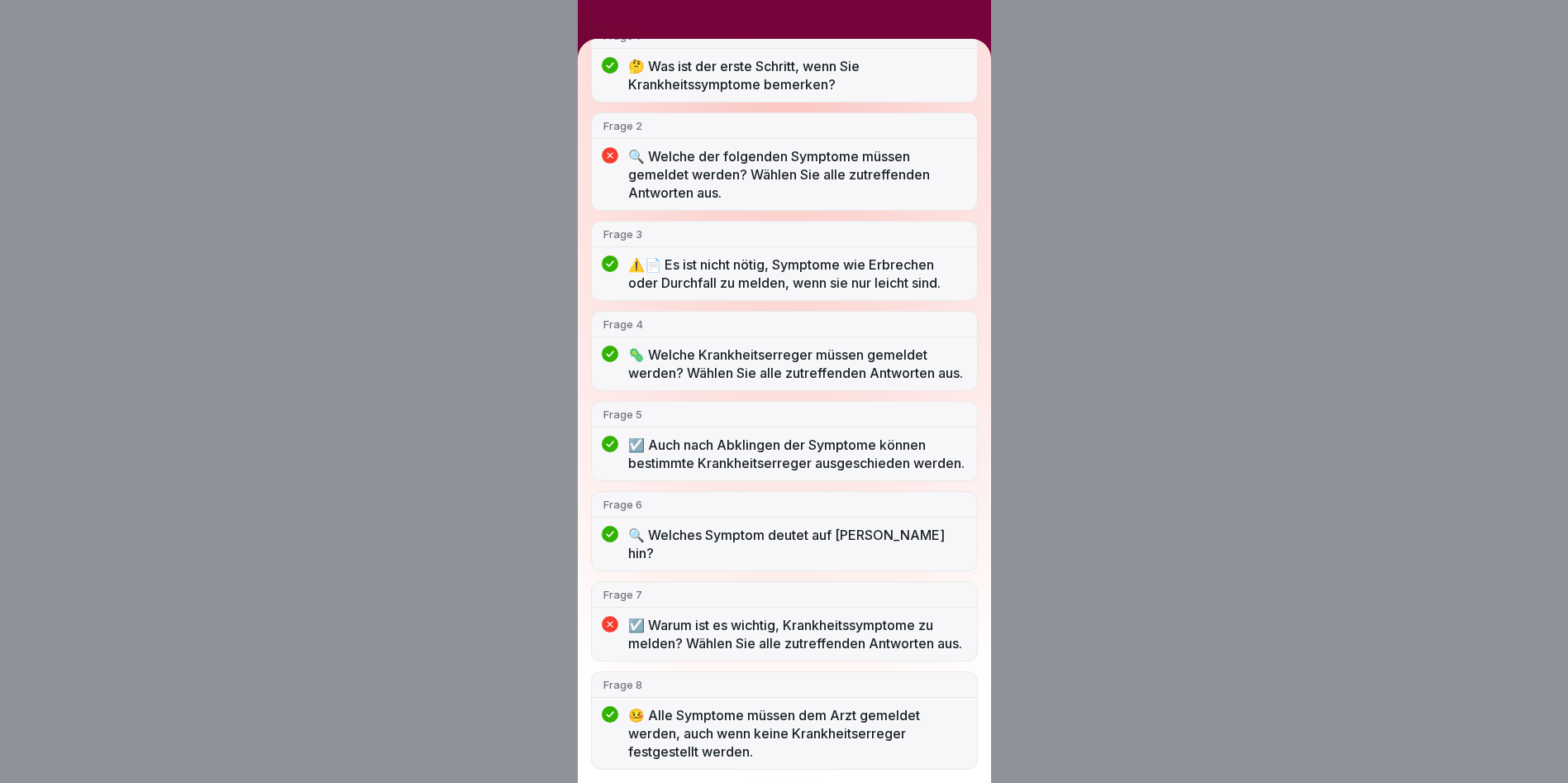
scroll to position [13, 0]
drag, startPoint x: 823, startPoint y: 666, endPoint x: 812, endPoint y: 725, distance: 60.0
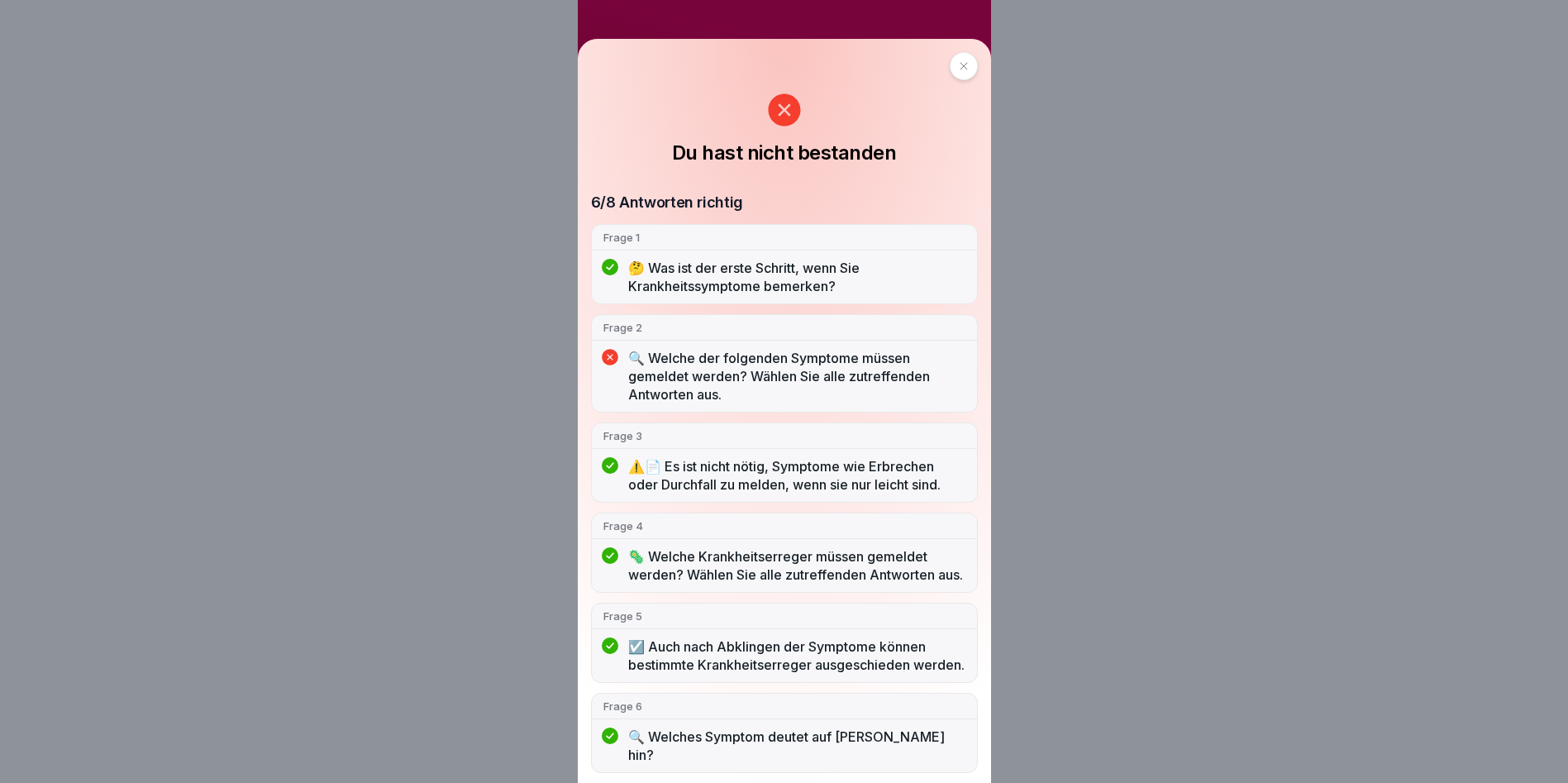
click at [959, 67] on icon at bounding box center [964, 66] width 10 height 10
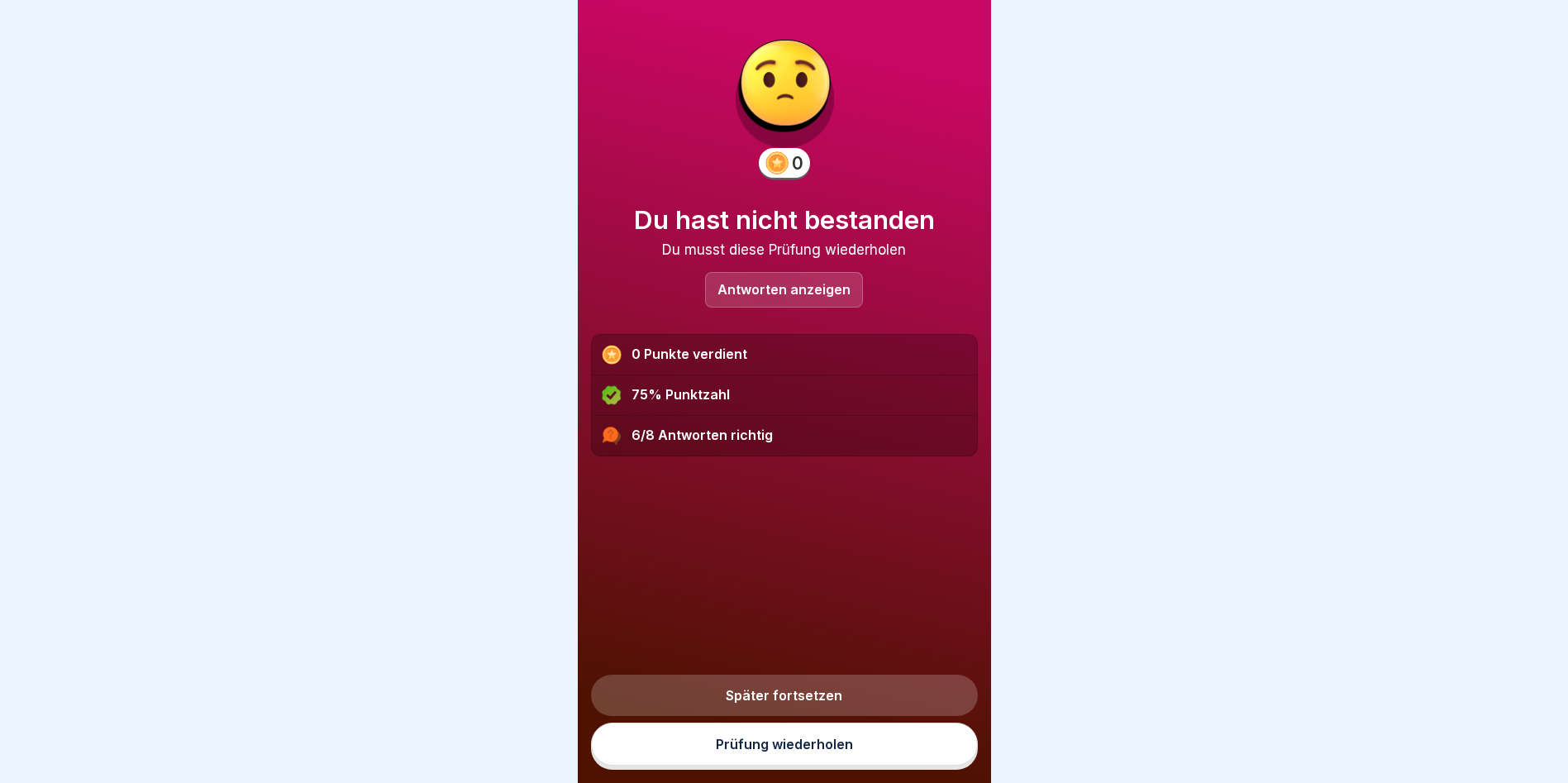
click at [805, 748] on link "Prüfung wiederholen" at bounding box center [784, 744] width 387 height 43
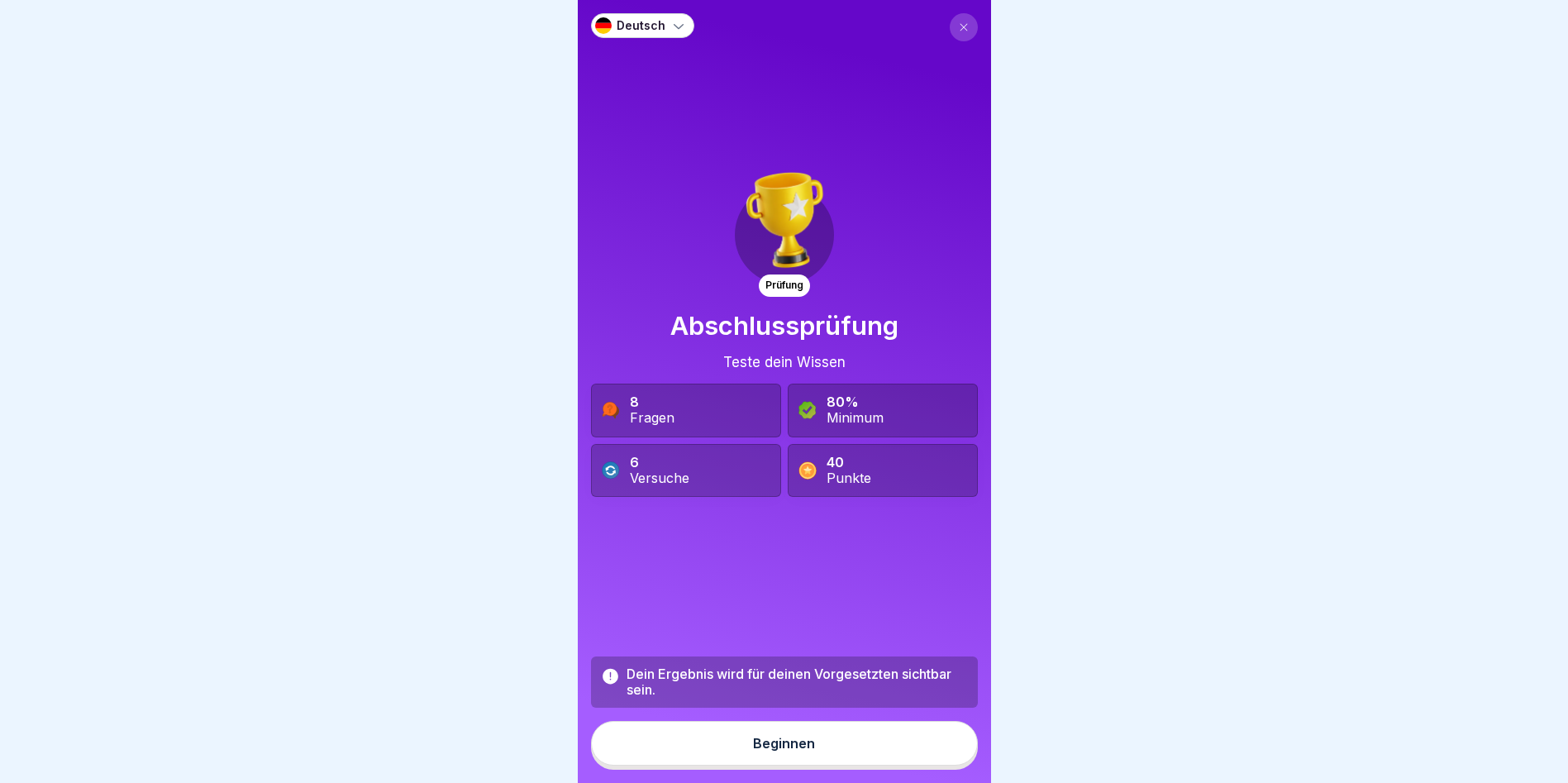
click at [726, 752] on button "Beginnen" at bounding box center [784, 743] width 387 height 44
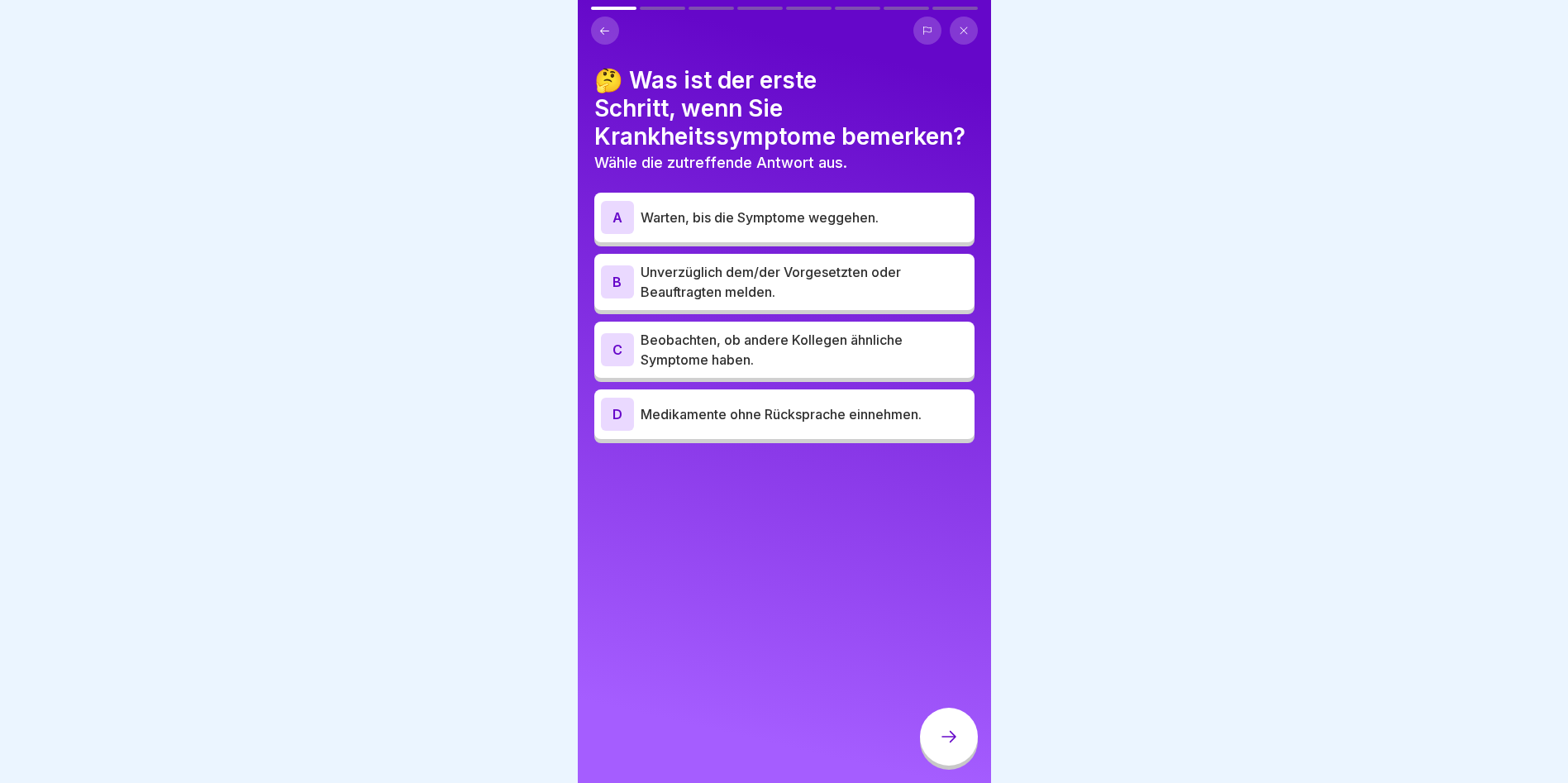
click at [763, 285] on p "Unverzüglich dem/der Vorgesetzten oder Beauftragten melden." at bounding box center [804, 281] width 327 height 39
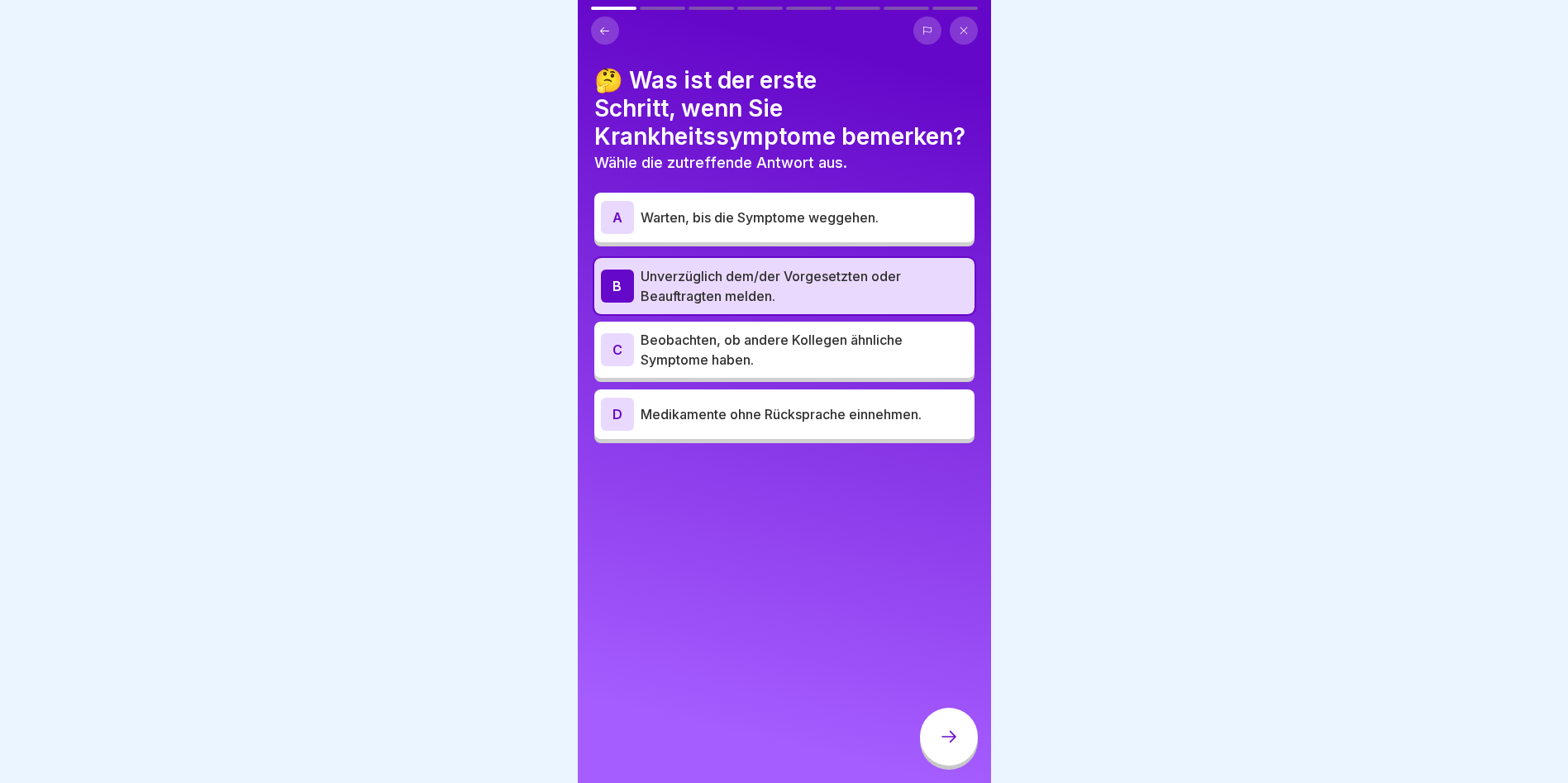
click at [939, 743] on icon at bounding box center [949, 736] width 20 height 20
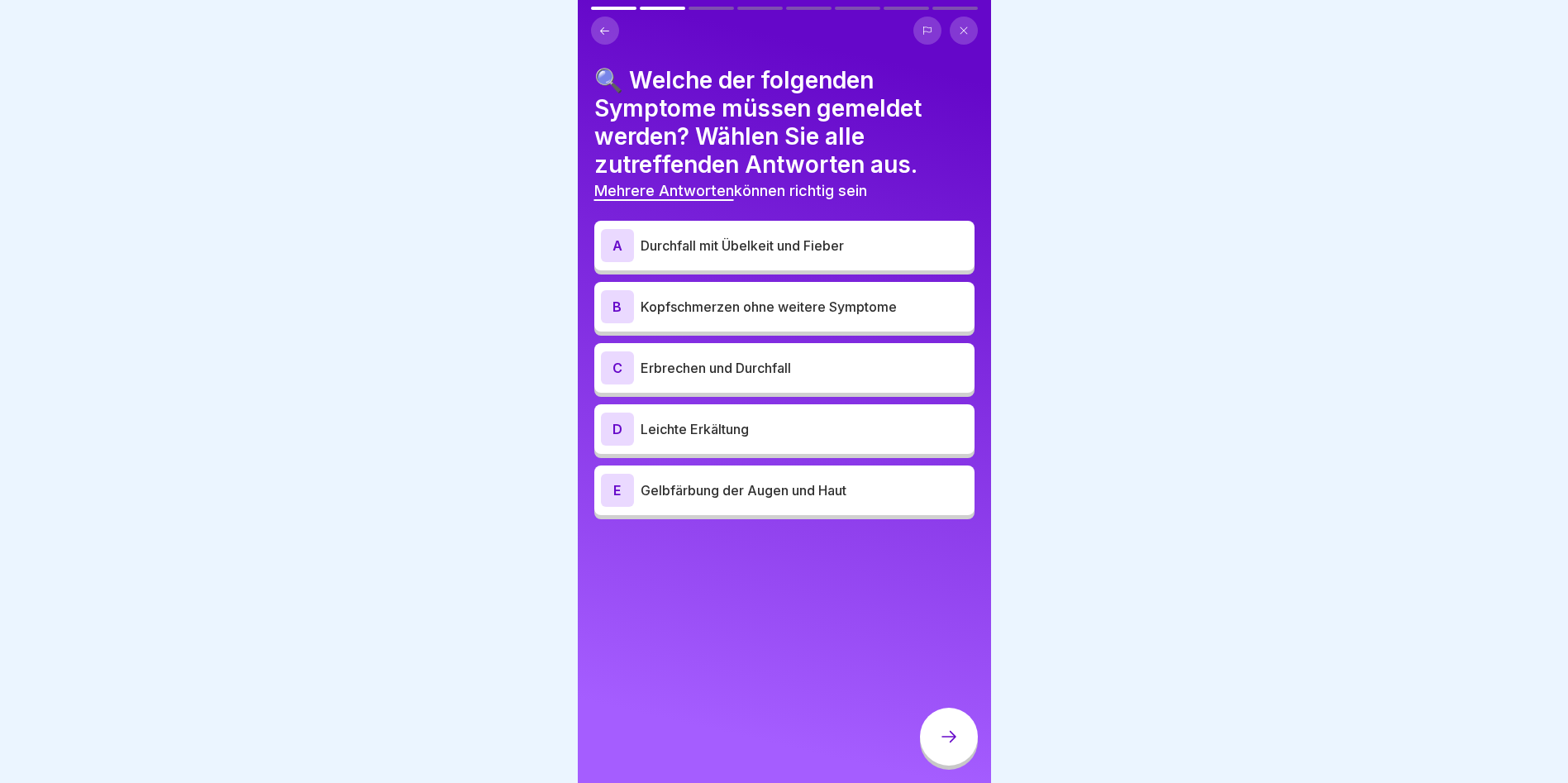
click at [744, 234] on div "A Durchfall mit Übelkeit und Fieber" at bounding box center [784, 246] width 367 height 33
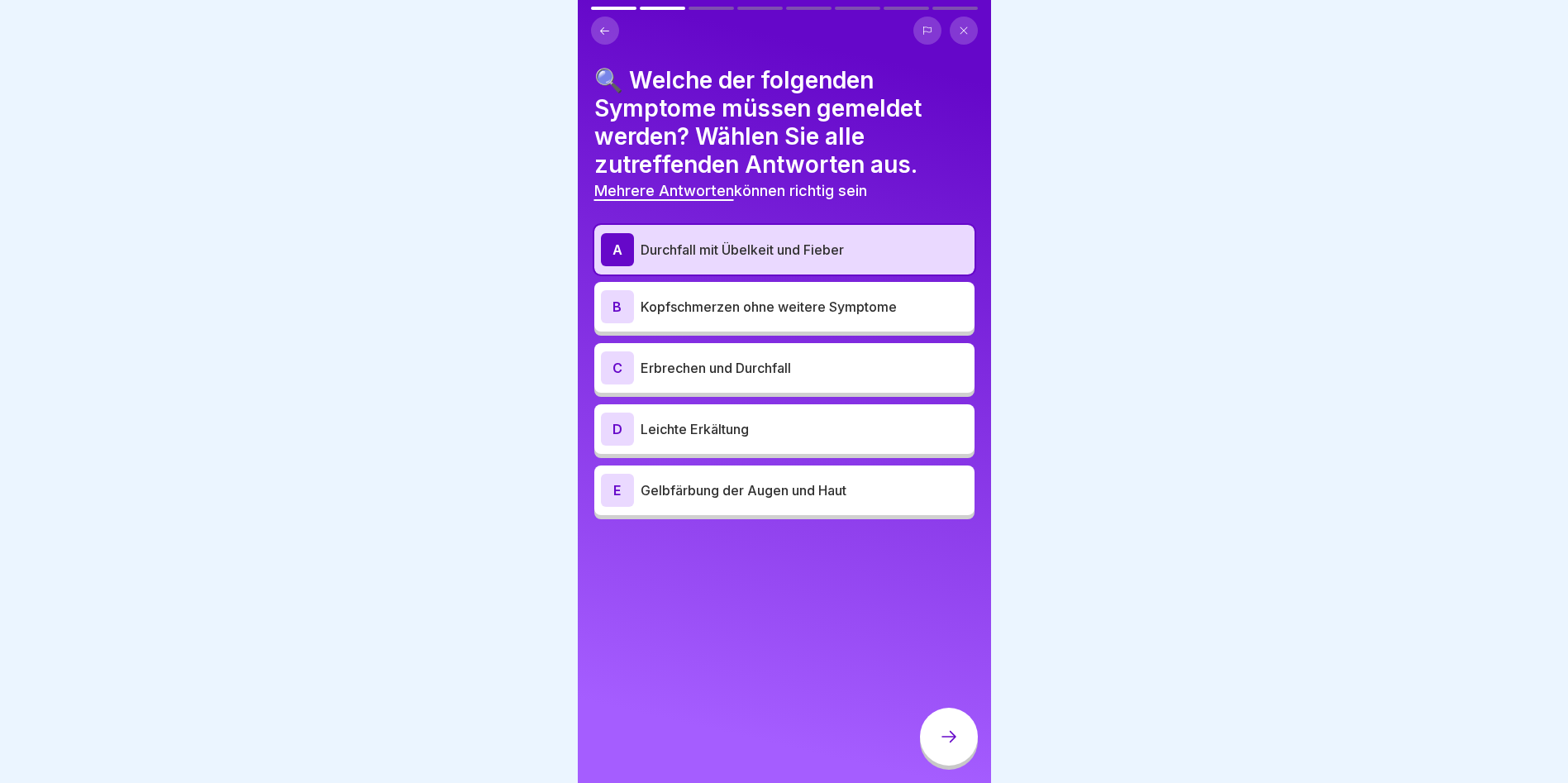
click at [720, 308] on p "Kopfschmerzen ohne weitere Symptome" at bounding box center [804, 307] width 327 height 20
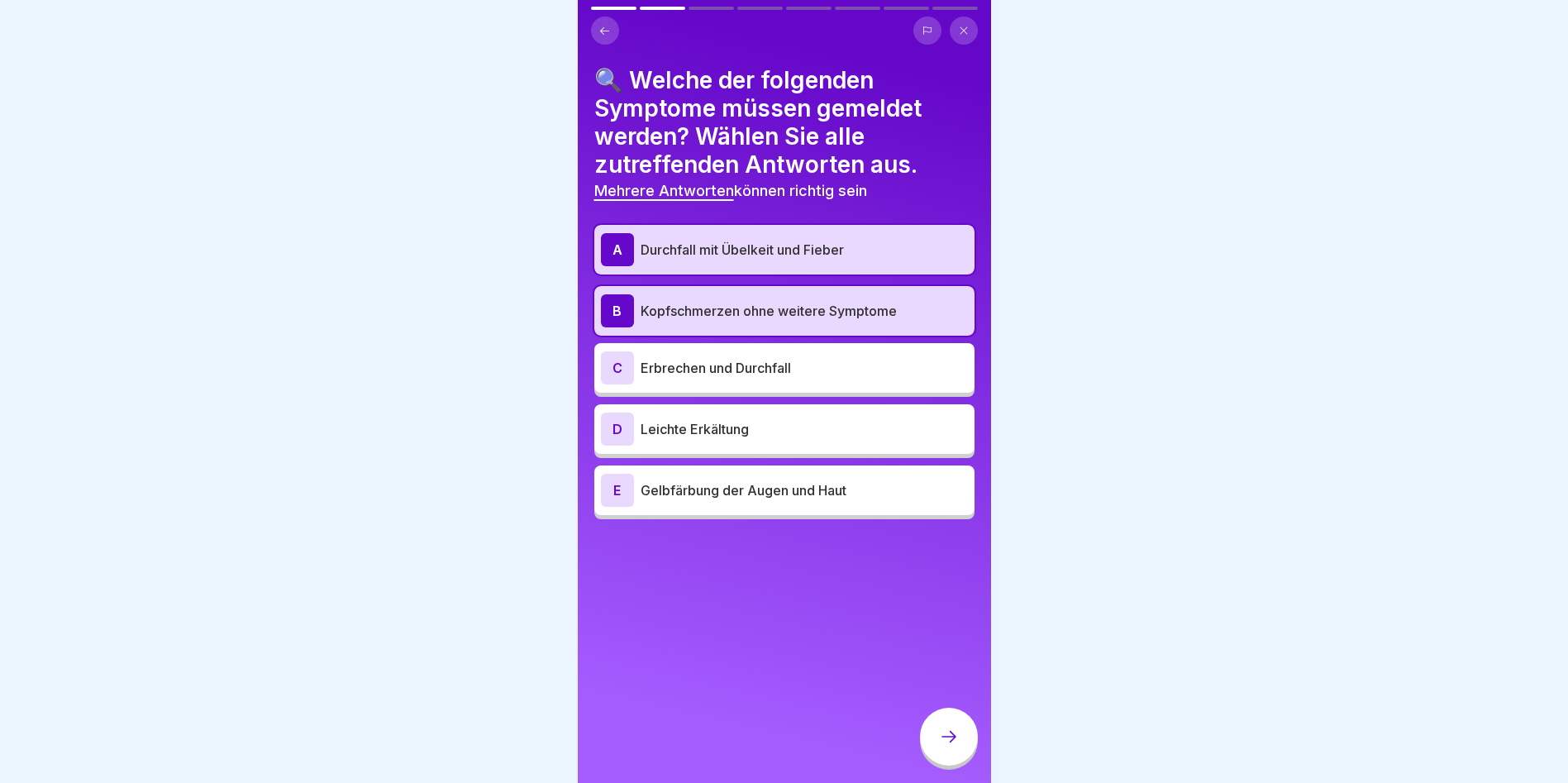
click at [689, 360] on p "Erbrechen und Durchfall" at bounding box center [804, 368] width 327 height 20
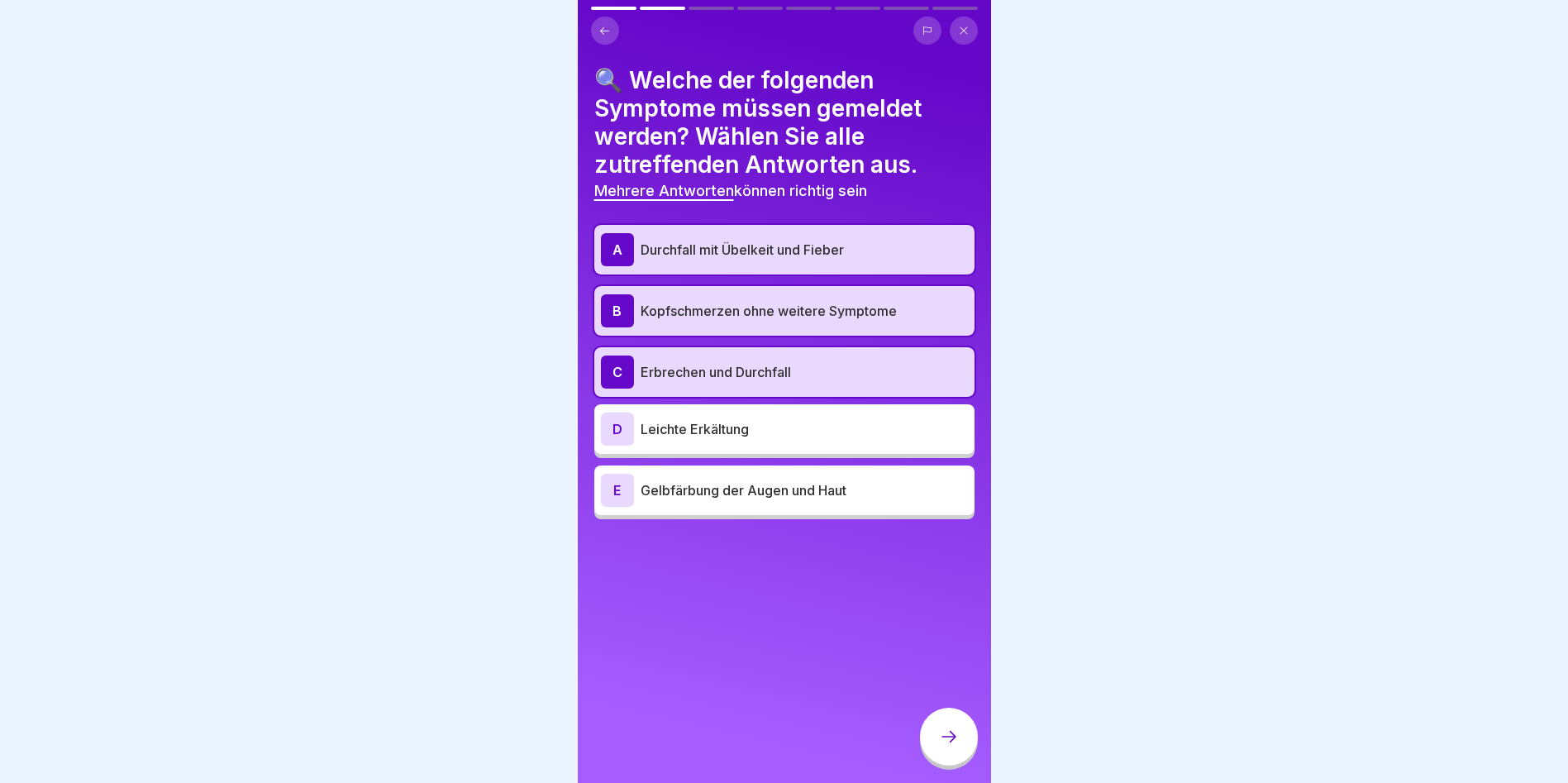
click at [663, 482] on p "Gelbfärbung der Augen und Haut" at bounding box center [804, 490] width 327 height 20
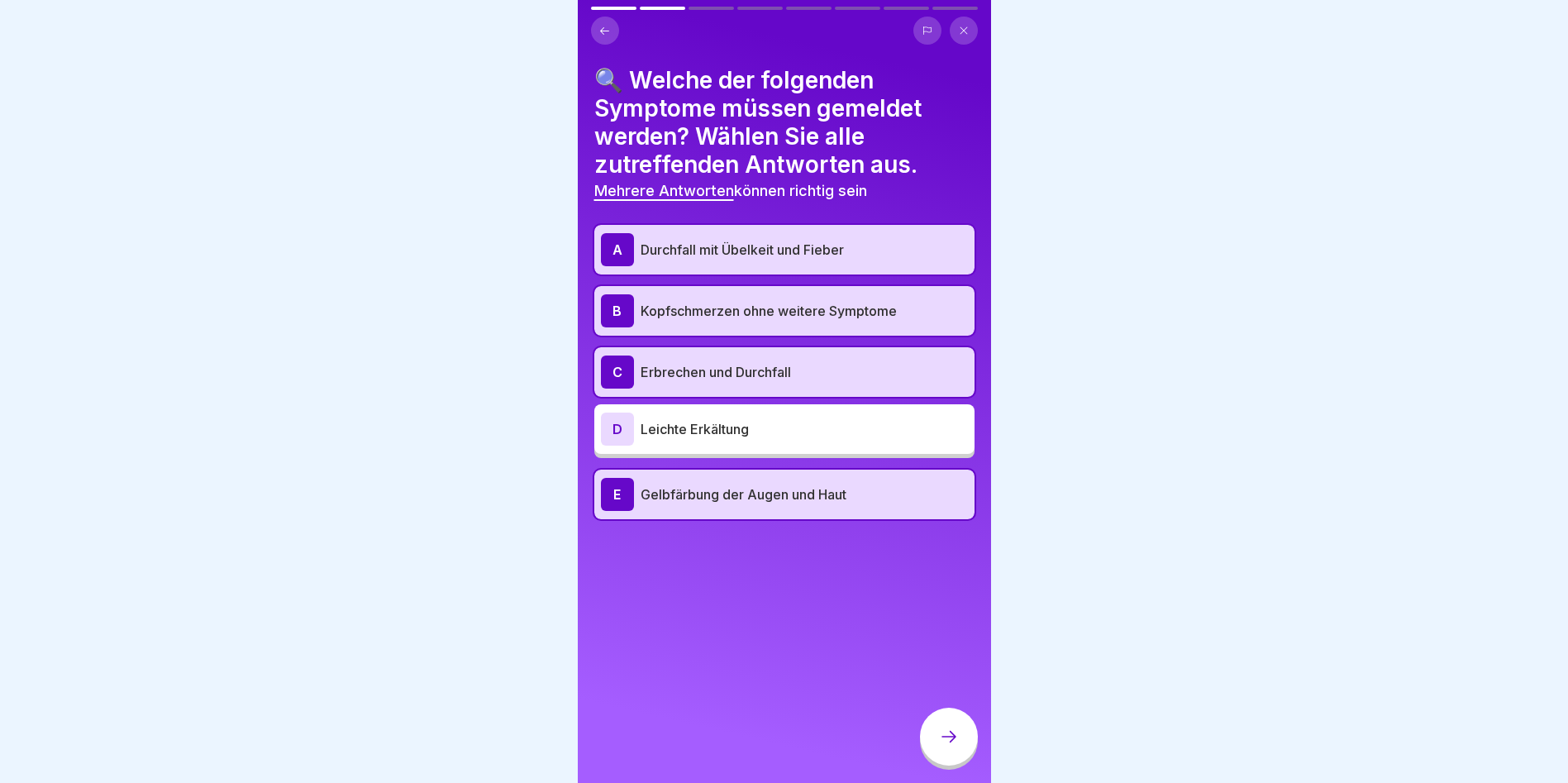
click at [740, 313] on p "Kopfschmerzen ohne weitere Symptome" at bounding box center [804, 311] width 327 height 20
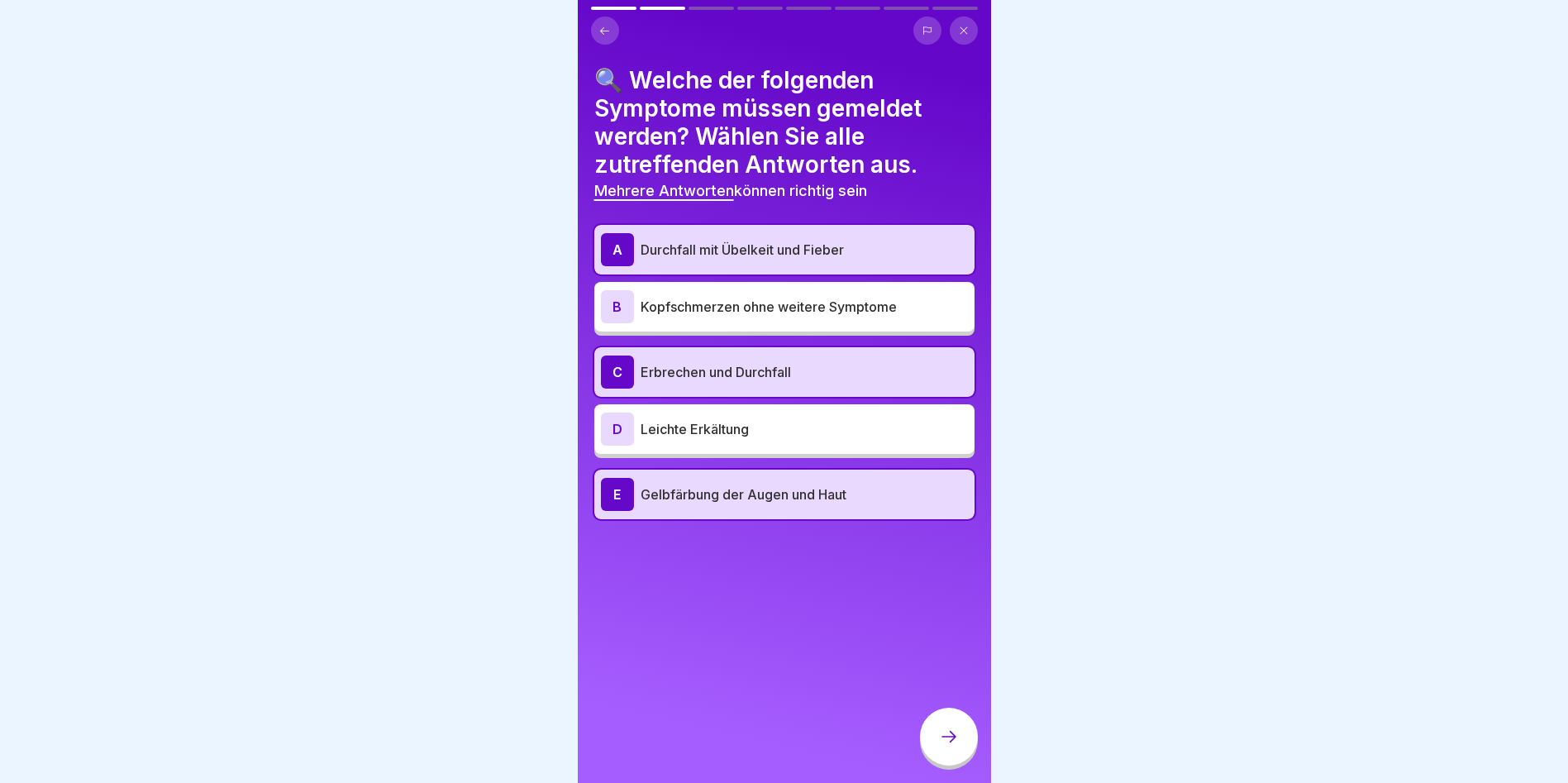
click at [951, 730] on div at bounding box center [949, 736] width 58 height 58
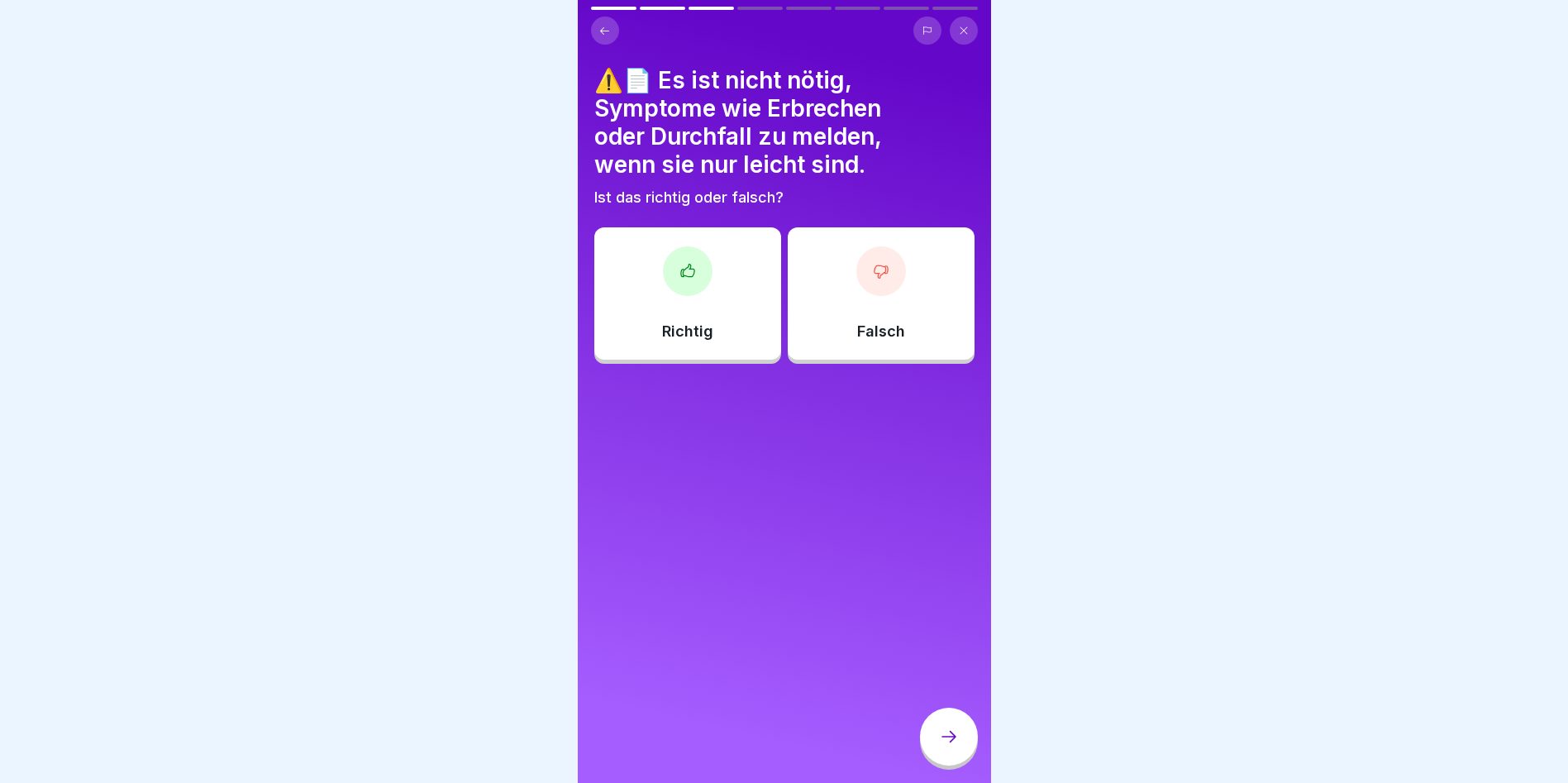
click at [864, 257] on div at bounding box center [881, 270] width 49 height 49
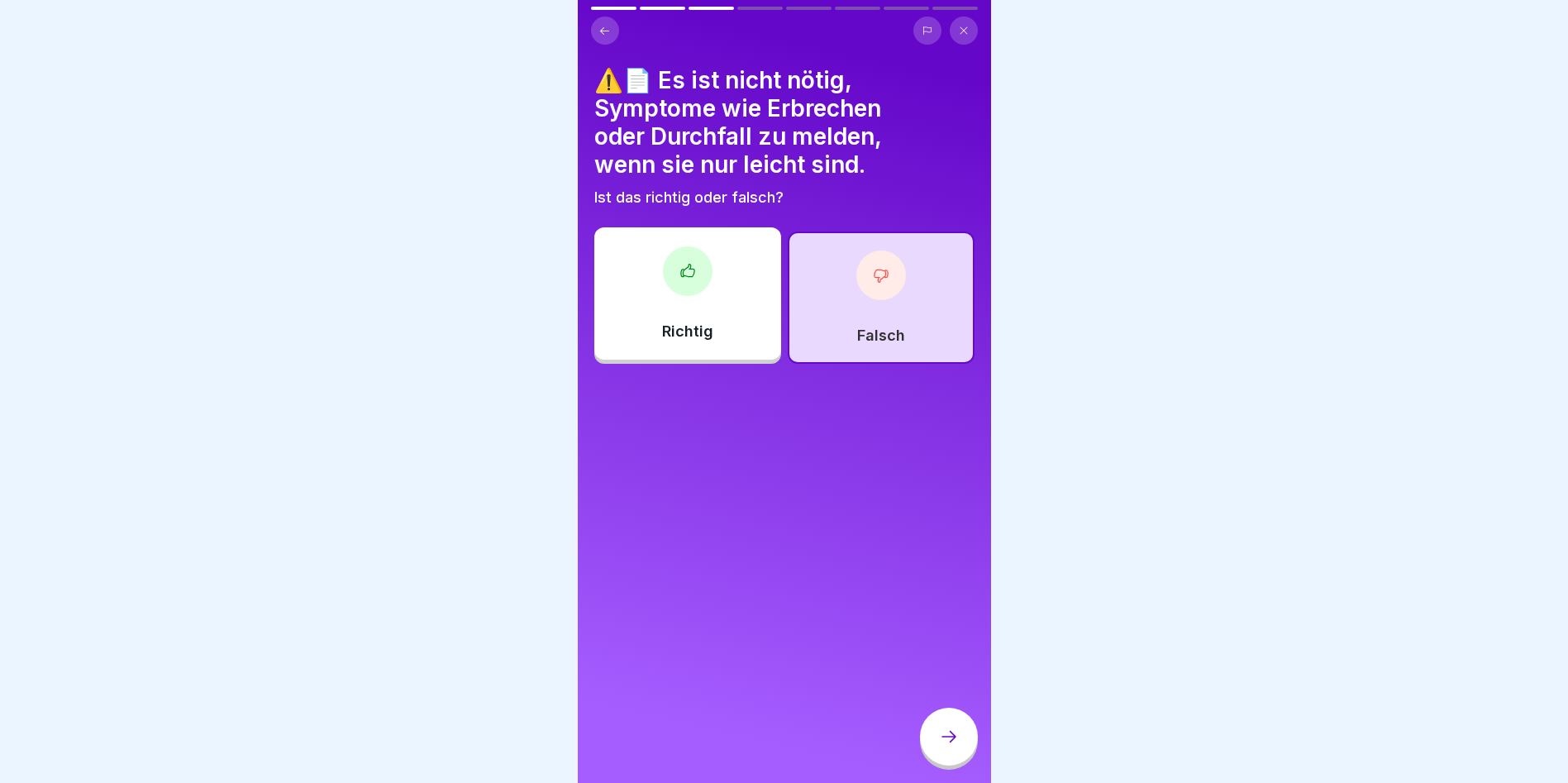
click at [950, 743] on icon at bounding box center [949, 736] width 20 height 20
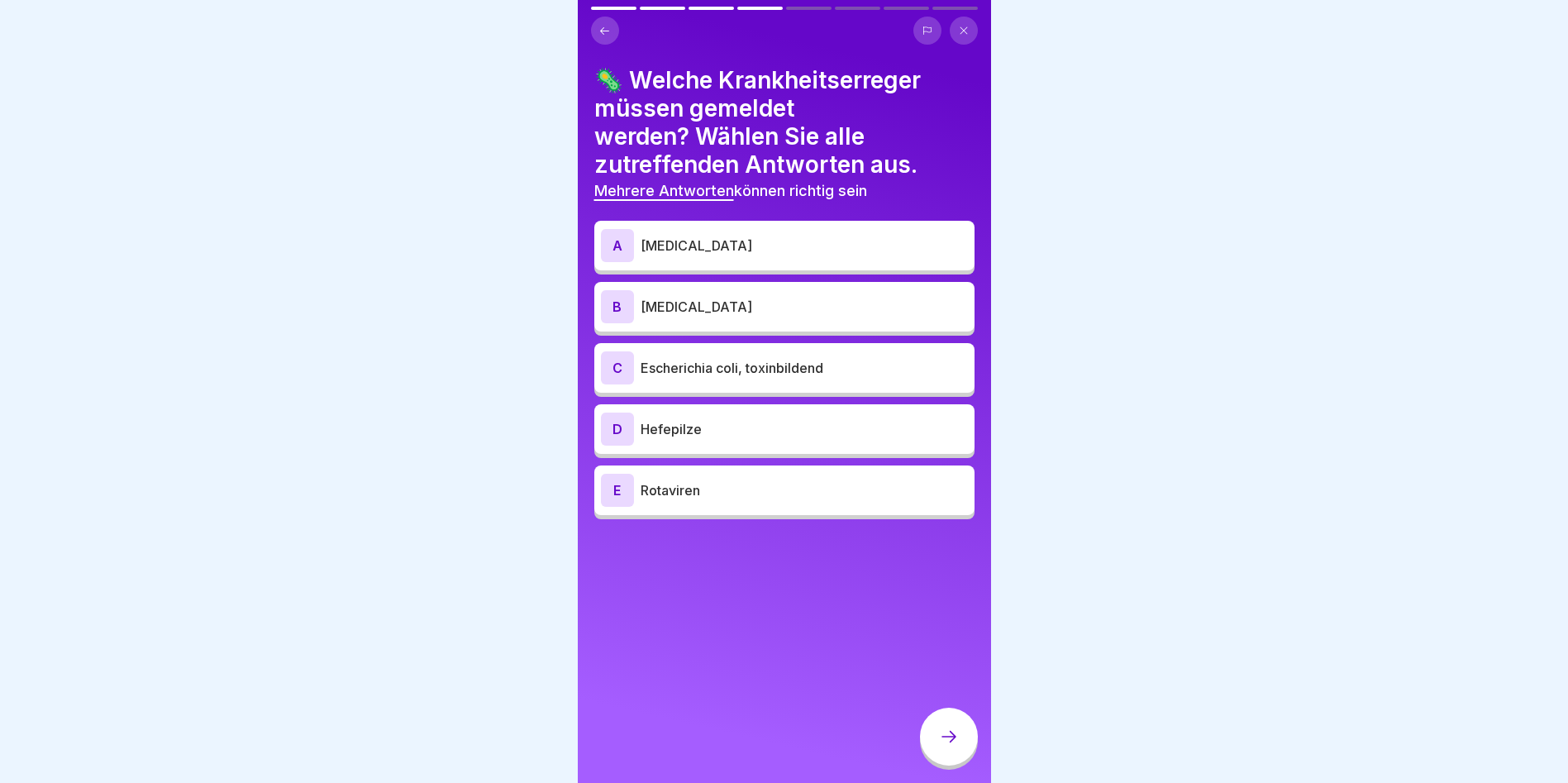
click at [720, 227] on div "A [MEDICAL_DATA]" at bounding box center [784, 245] width 381 height 49
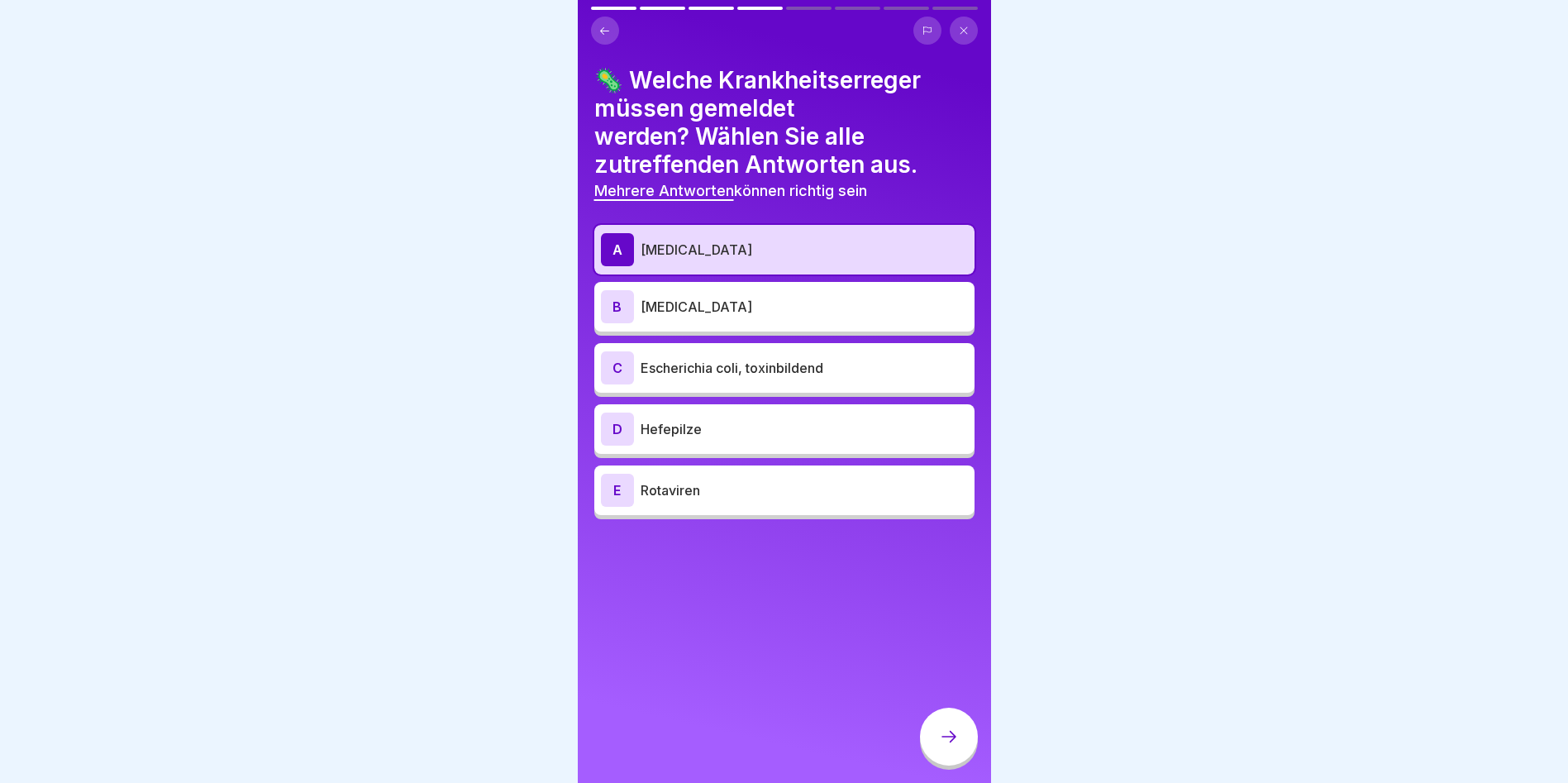
click at [716, 287] on div "B [MEDICAL_DATA]" at bounding box center [784, 306] width 381 height 49
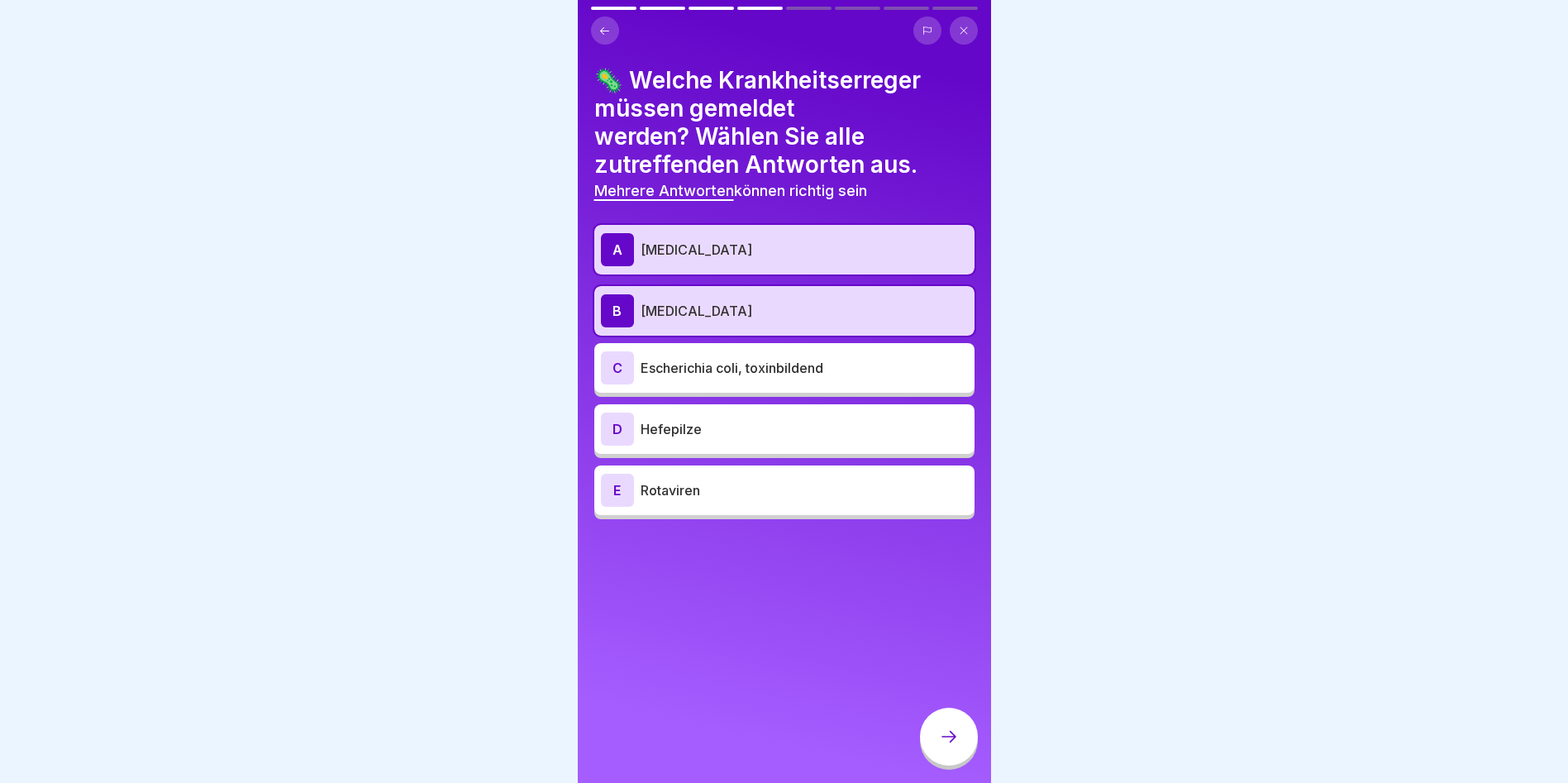
click at [715, 356] on div "C Escherichia coli, toxinbildend" at bounding box center [784, 368] width 367 height 33
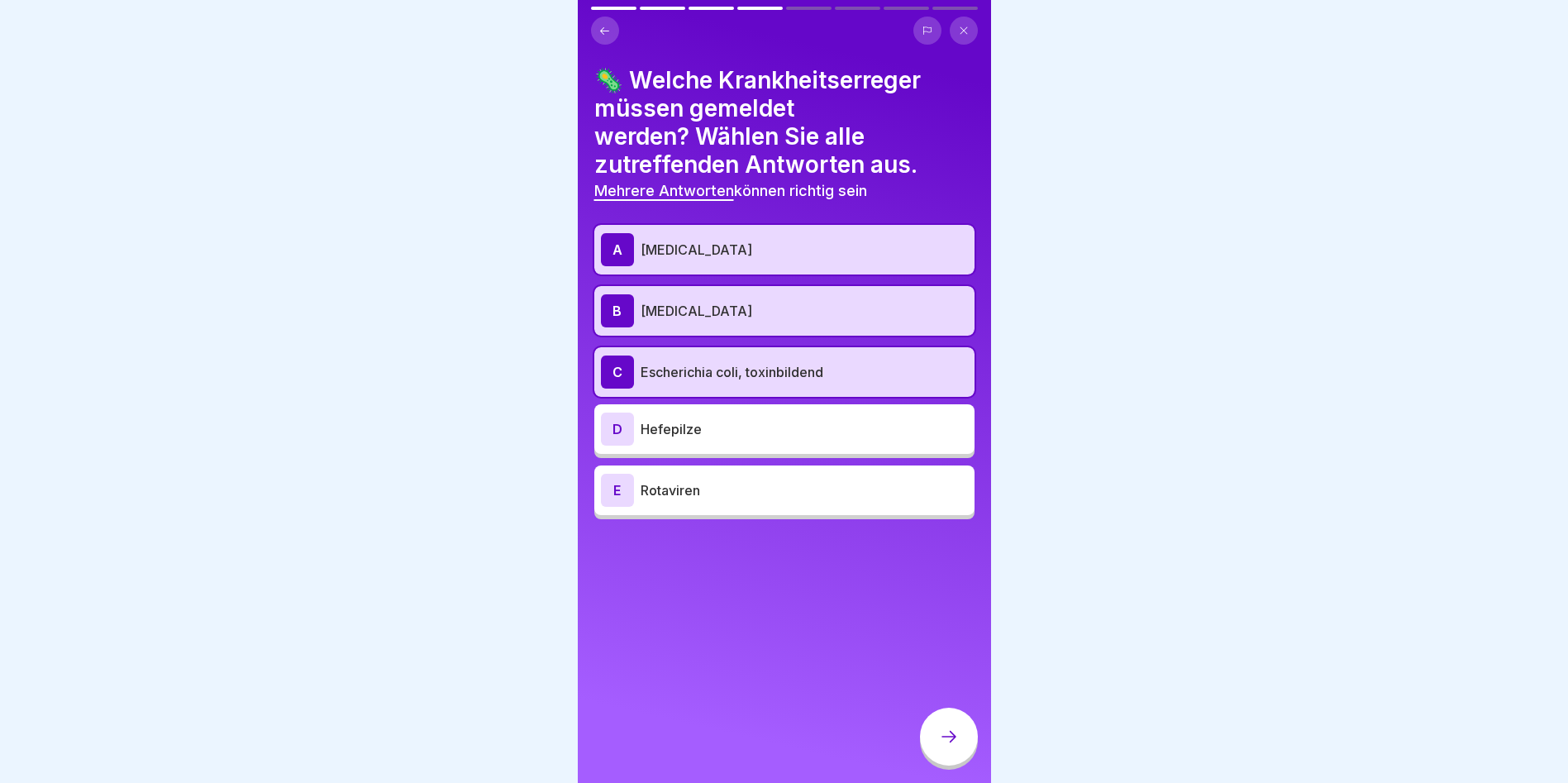
click at [740, 491] on p "Rotaviren" at bounding box center [804, 490] width 327 height 20
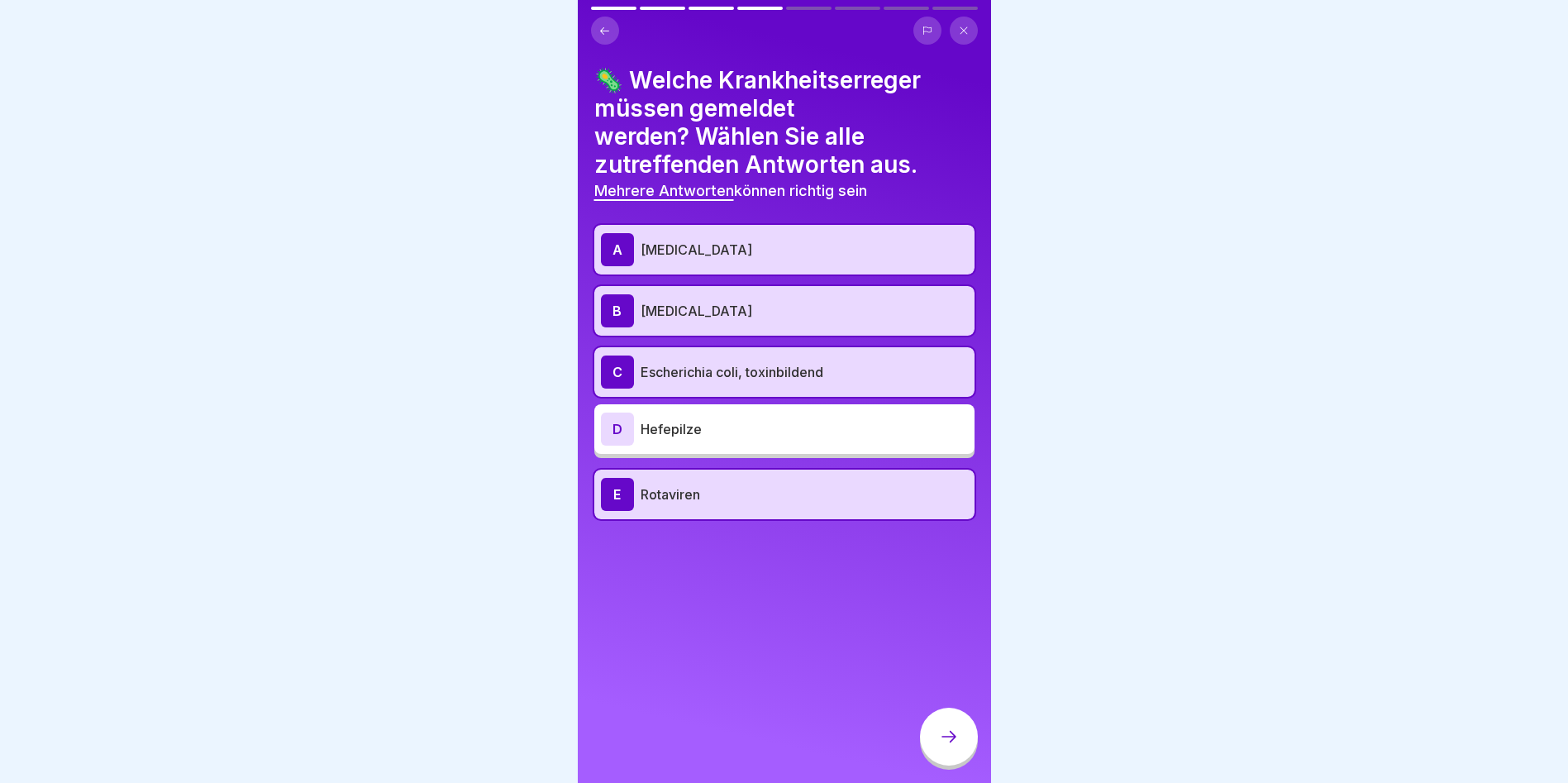
click at [953, 742] on icon at bounding box center [949, 736] width 15 height 12
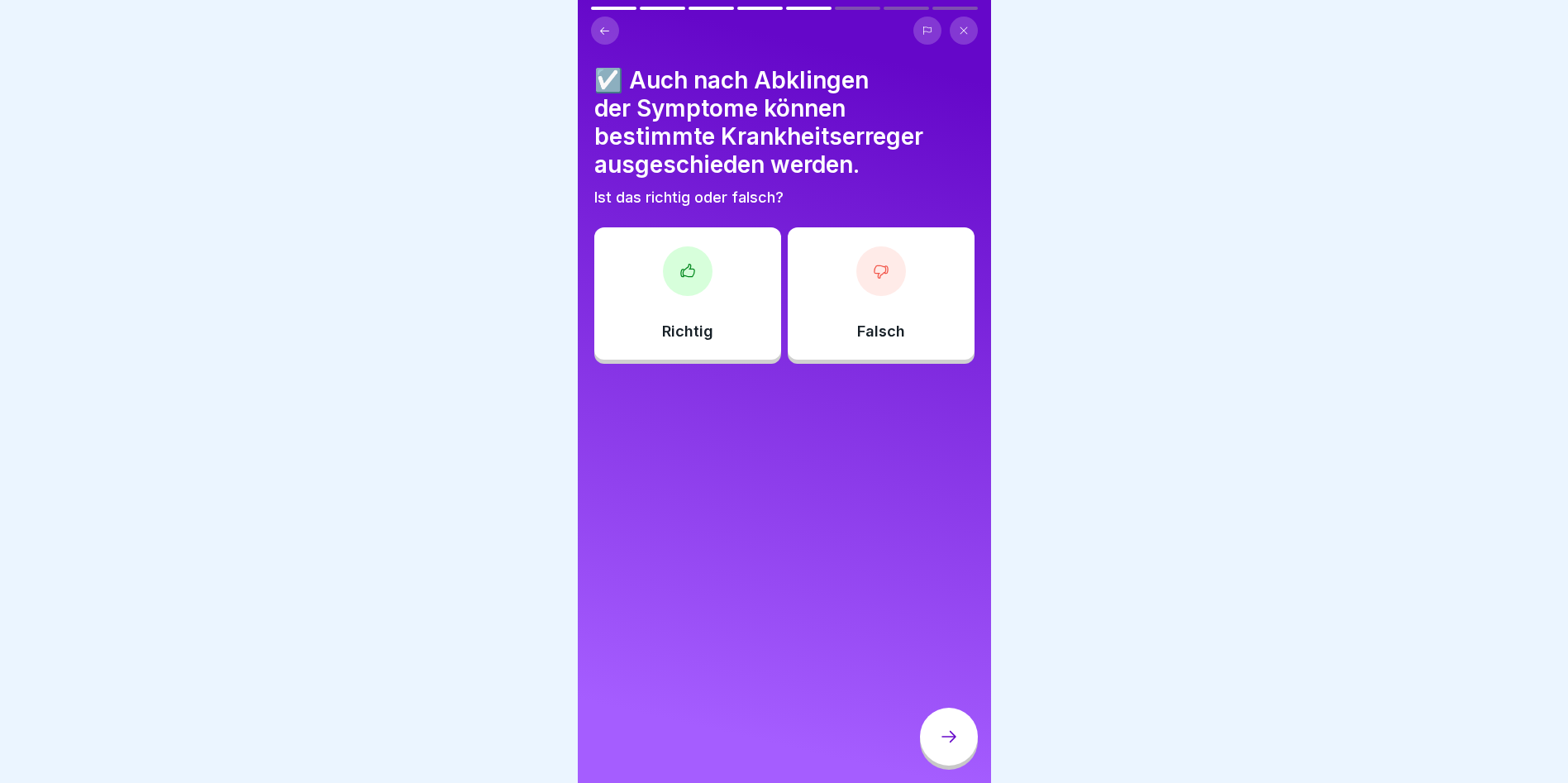
click at [689, 259] on div at bounding box center [687, 270] width 49 height 49
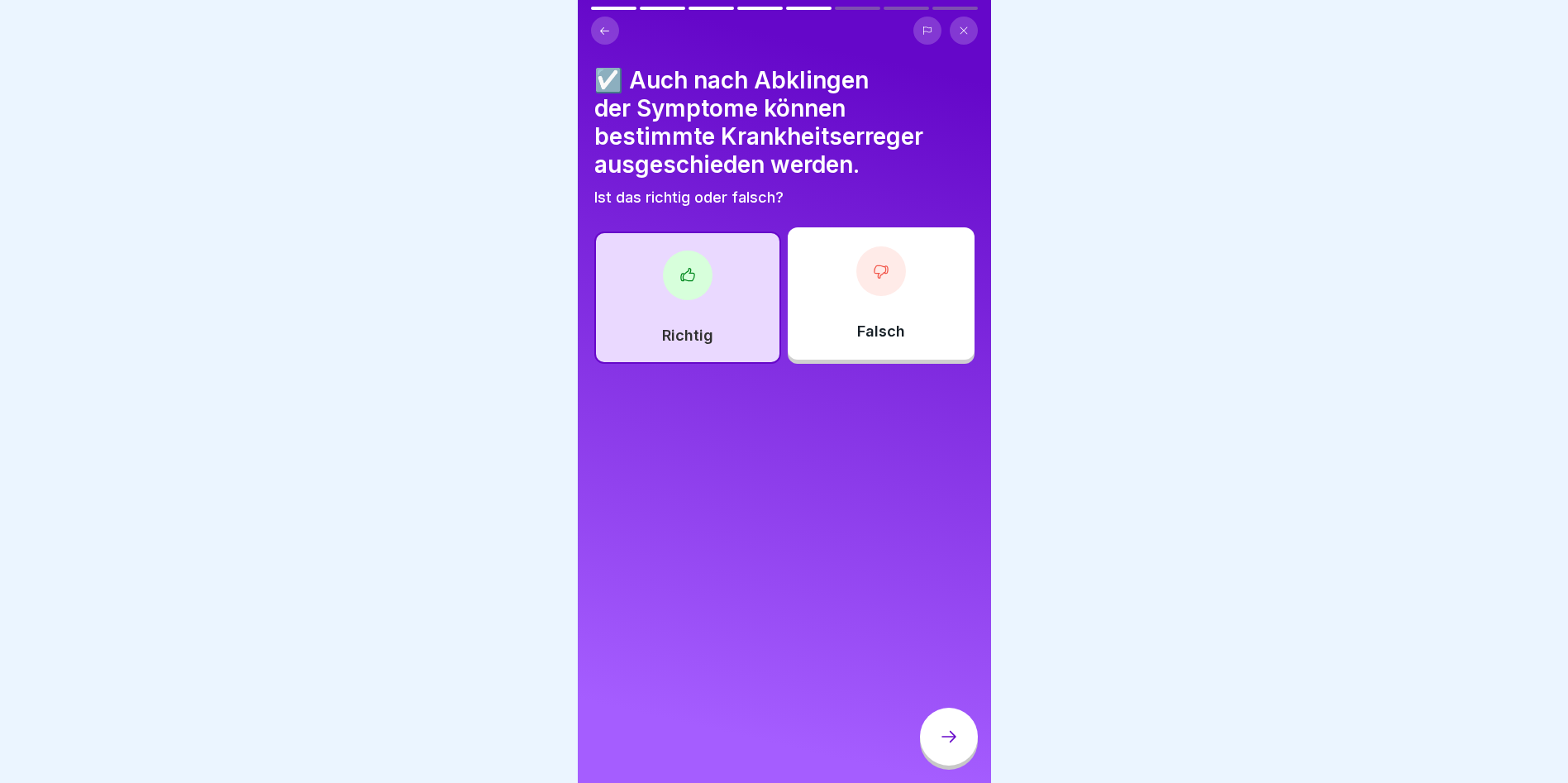
click at [953, 729] on div at bounding box center [949, 736] width 58 height 58
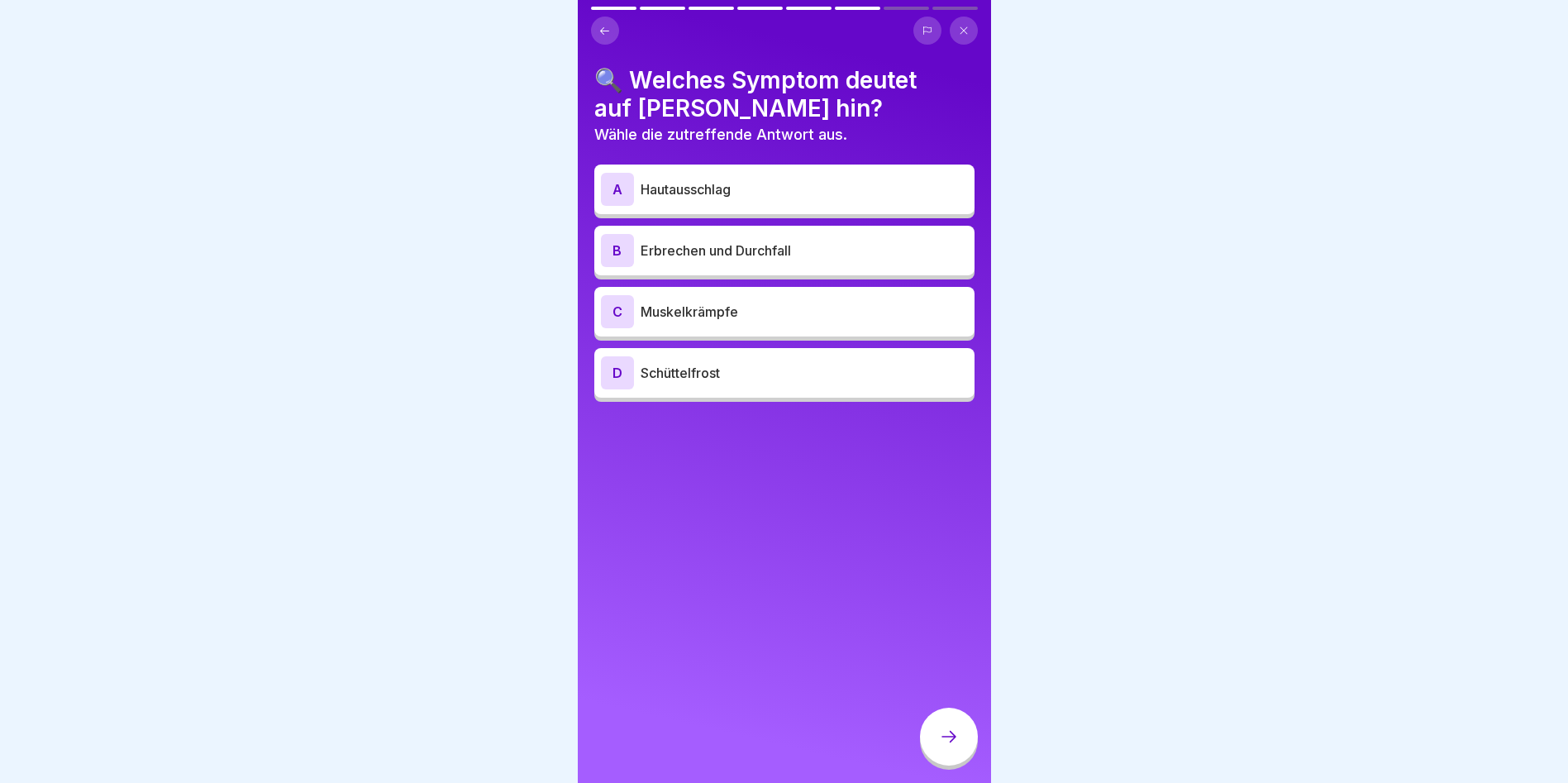
click at [701, 174] on div "A Hautausschlag" at bounding box center [784, 190] width 367 height 33
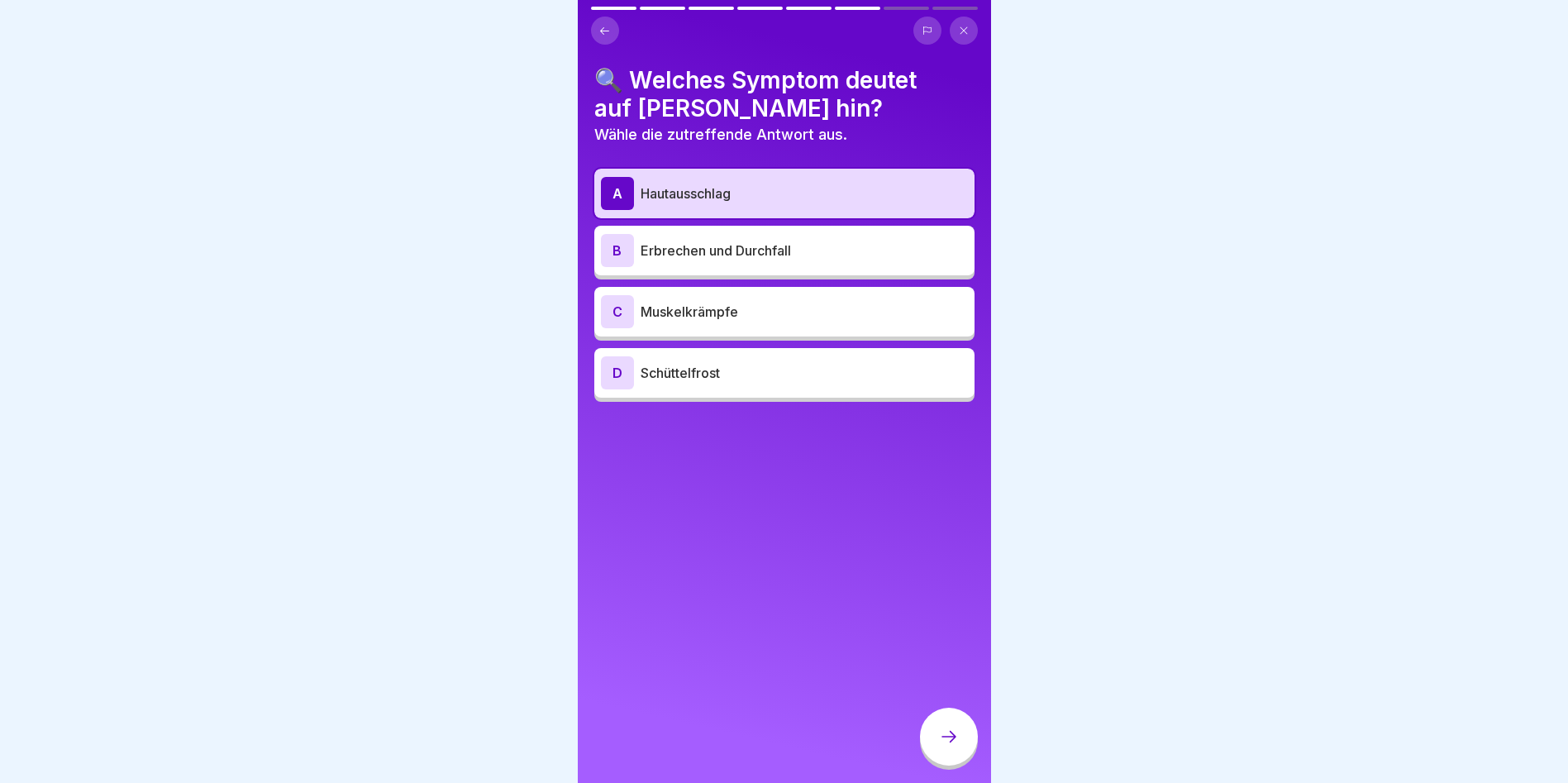
click at [734, 197] on p "Hautausschlag" at bounding box center [804, 193] width 327 height 20
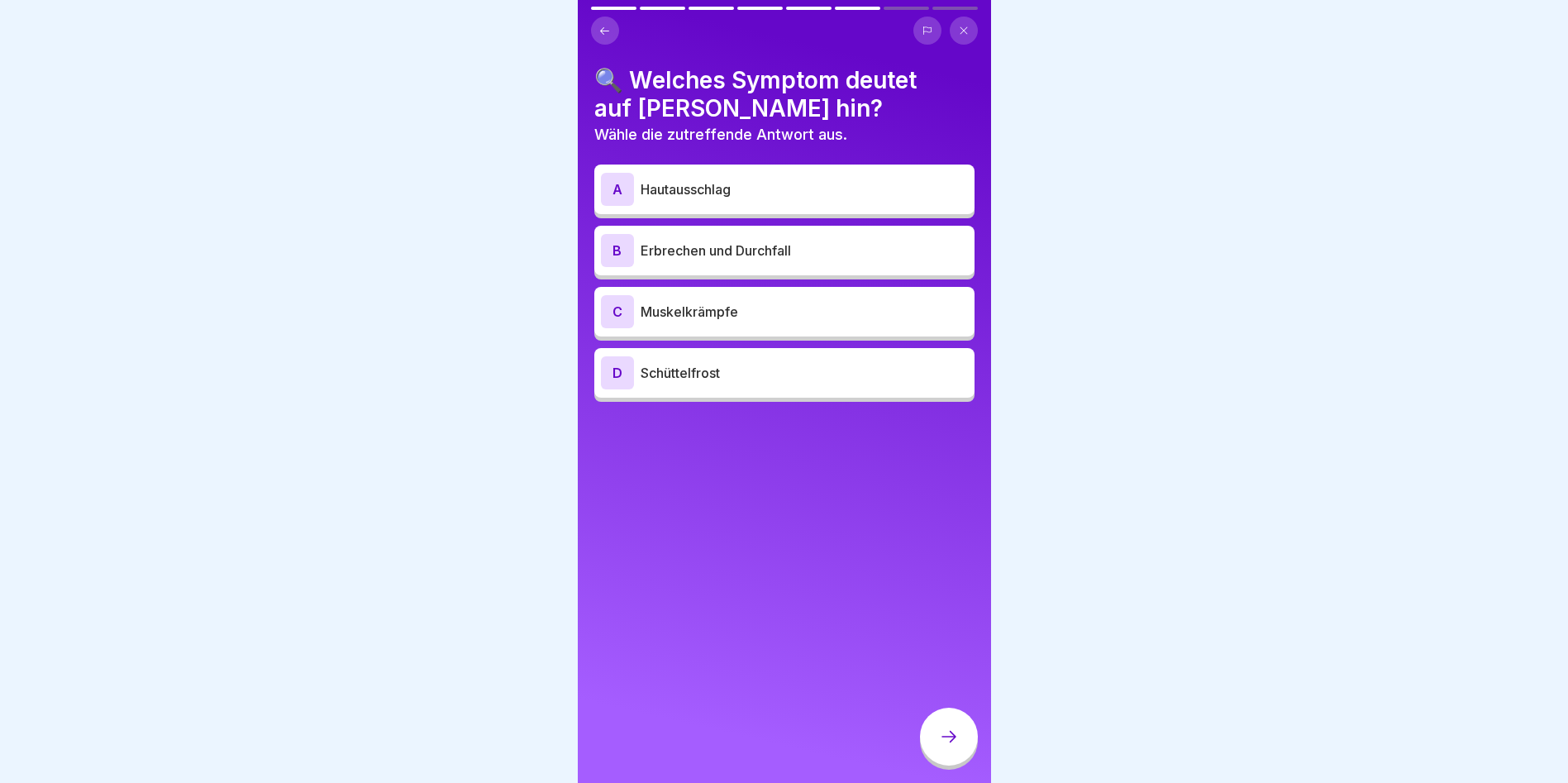
click at [724, 253] on p "Erbrechen und Durchfall" at bounding box center [804, 251] width 327 height 20
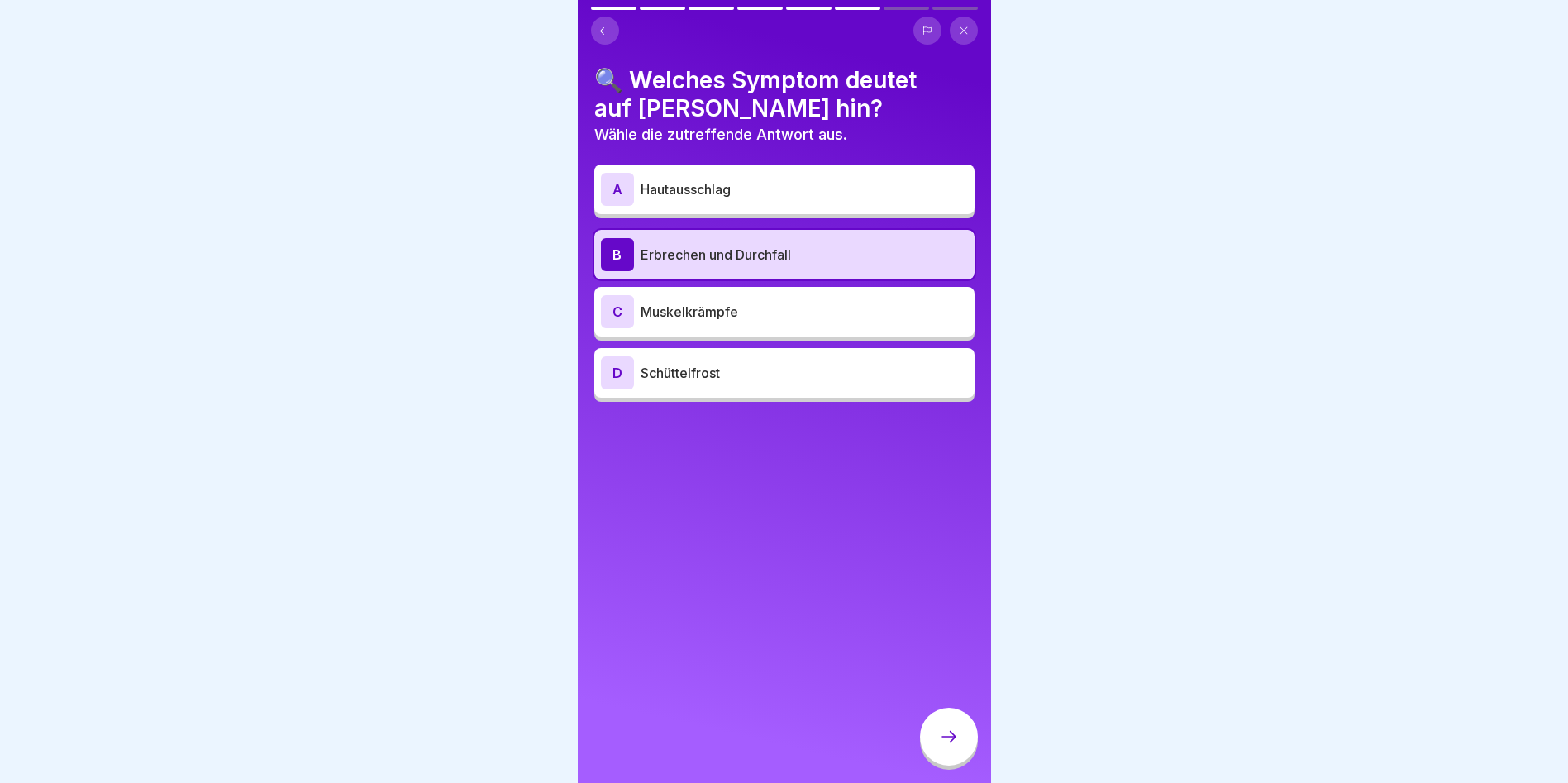
click at [933, 725] on div at bounding box center [949, 739] width 58 height 62
click at [954, 741] on icon at bounding box center [949, 736] width 20 height 20
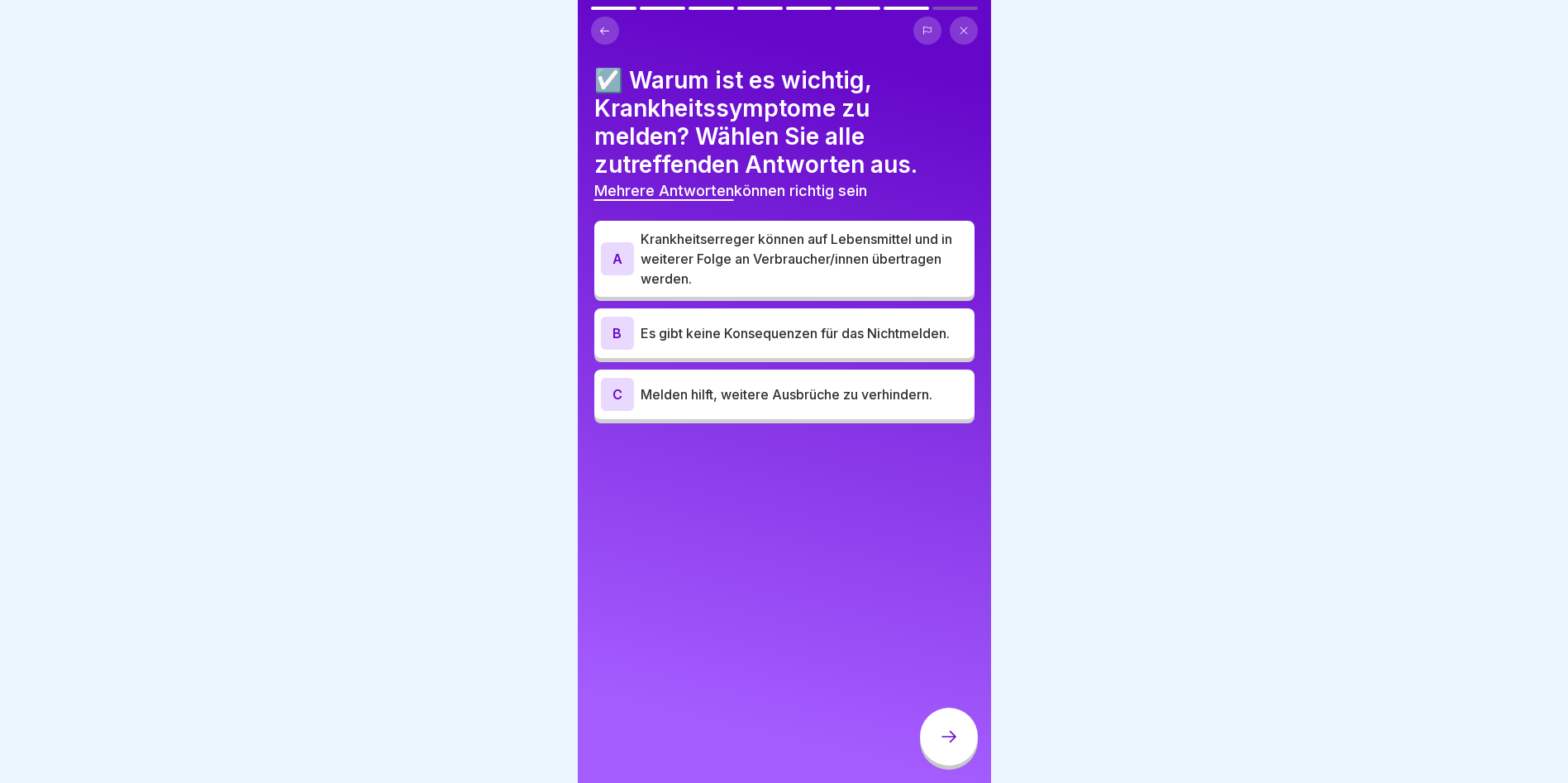
click at [635, 257] on div "A Krankheitserreger können auf Lebensmittel und in weiterer Folge an Verbrauche…" at bounding box center [784, 258] width 367 height 59
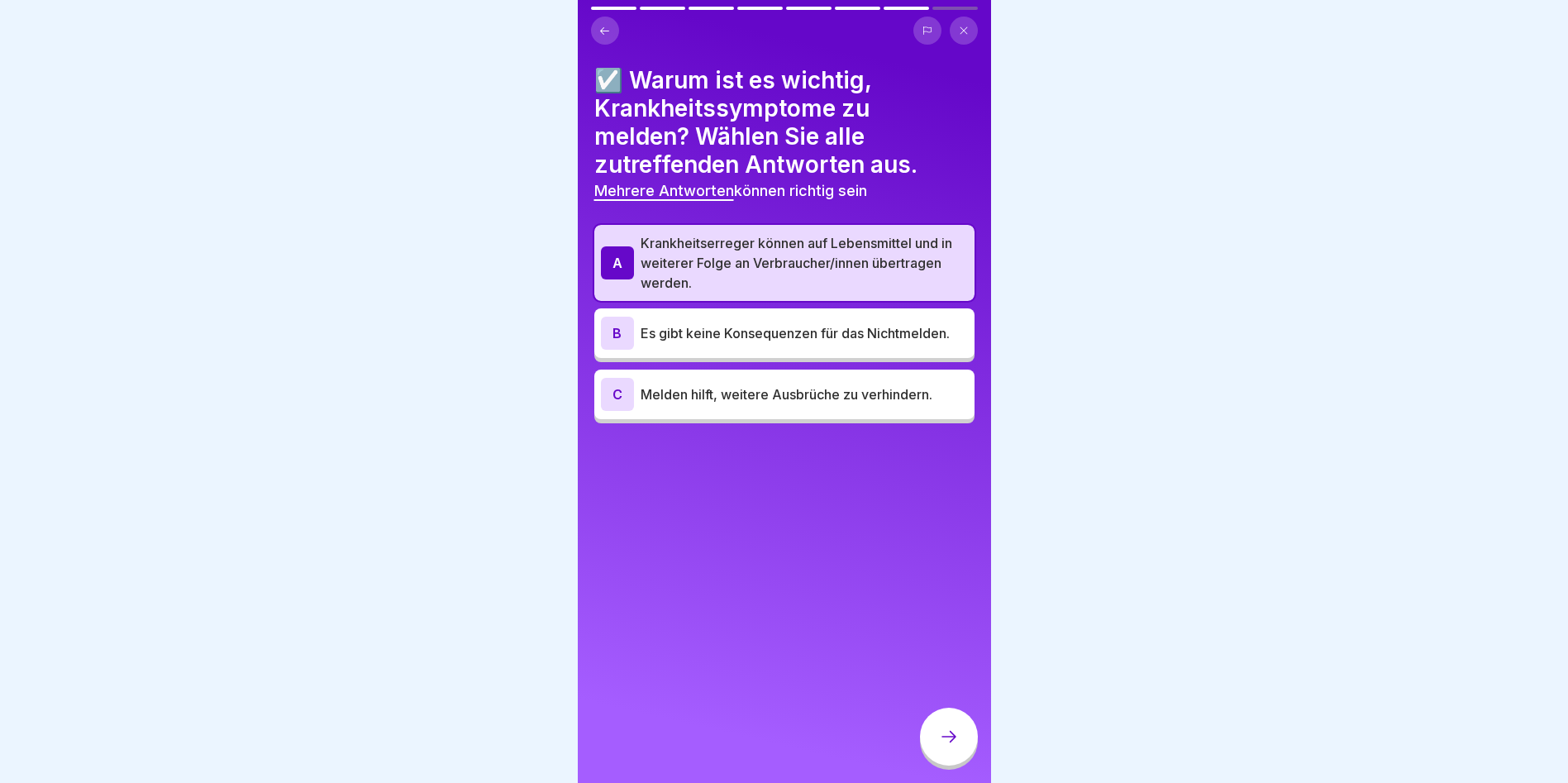
click at [655, 412] on div "C Melden hilft, weitere Ausbrüche zu verhindern." at bounding box center [784, 394] width 381 height 49
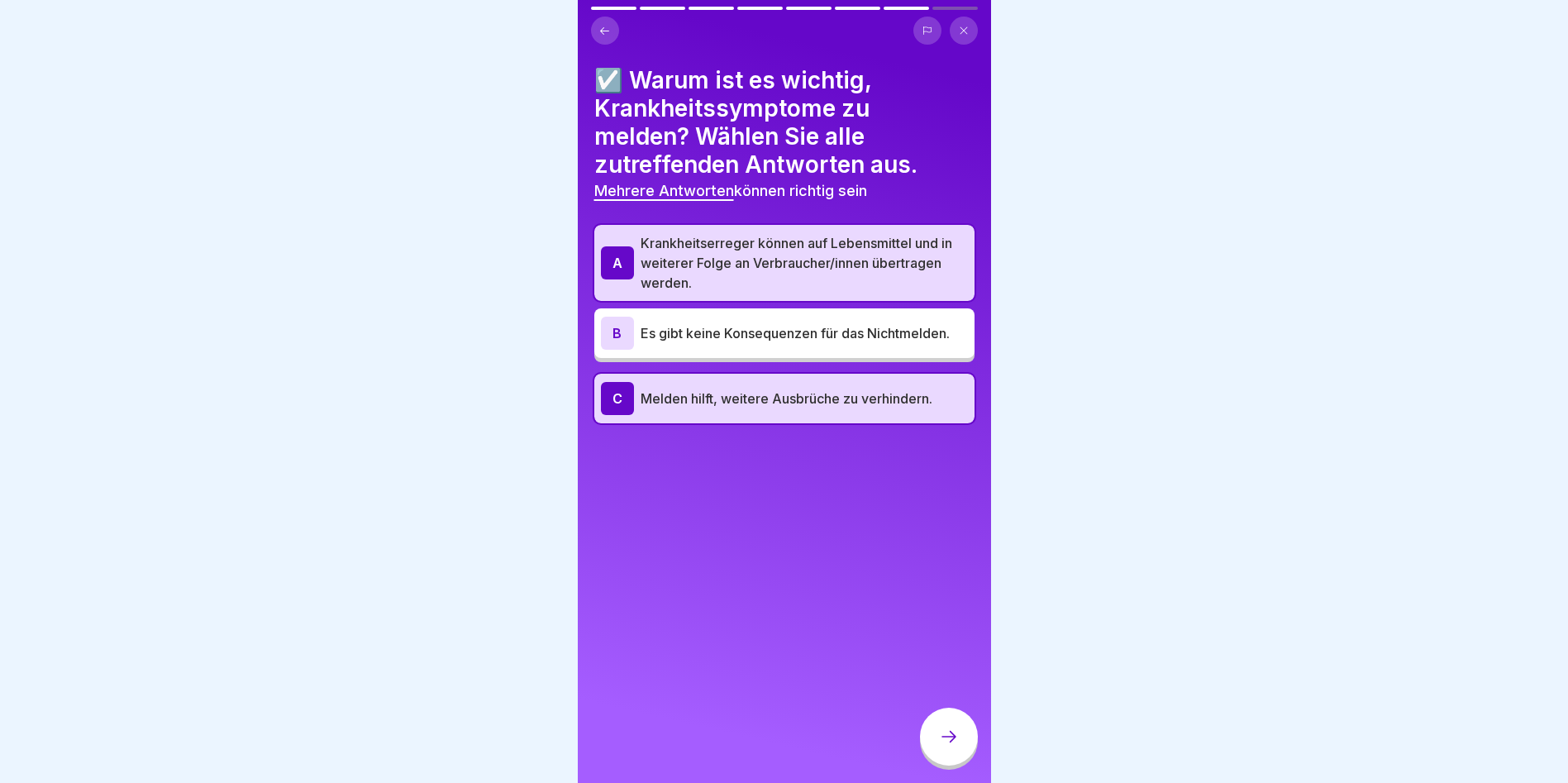
click at [951, 765] on div at bounding box center [949, 736] width 58 height 58
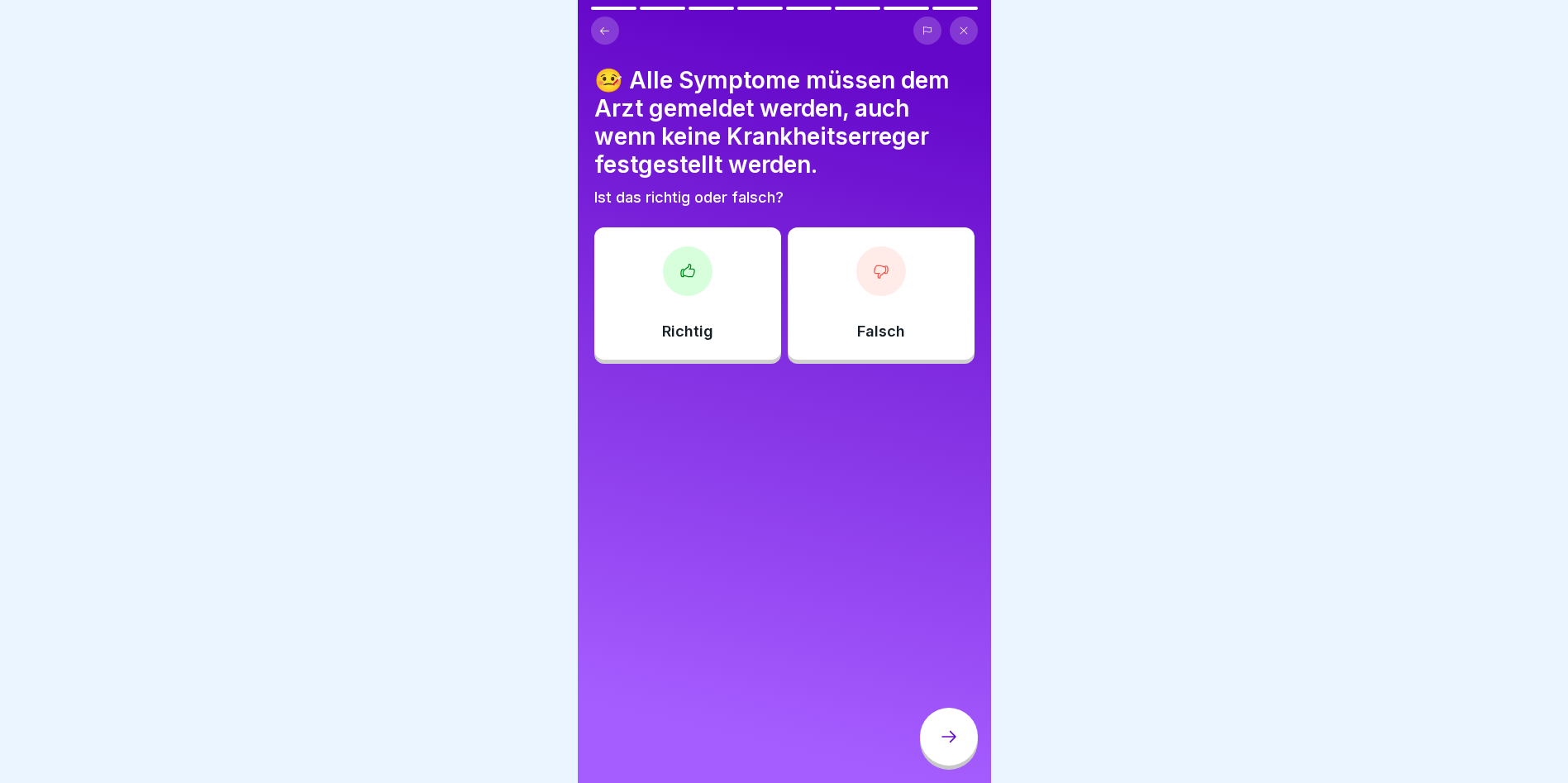
click at [681, 273] on icon at bounding box center [688, 271] width 17 height 17
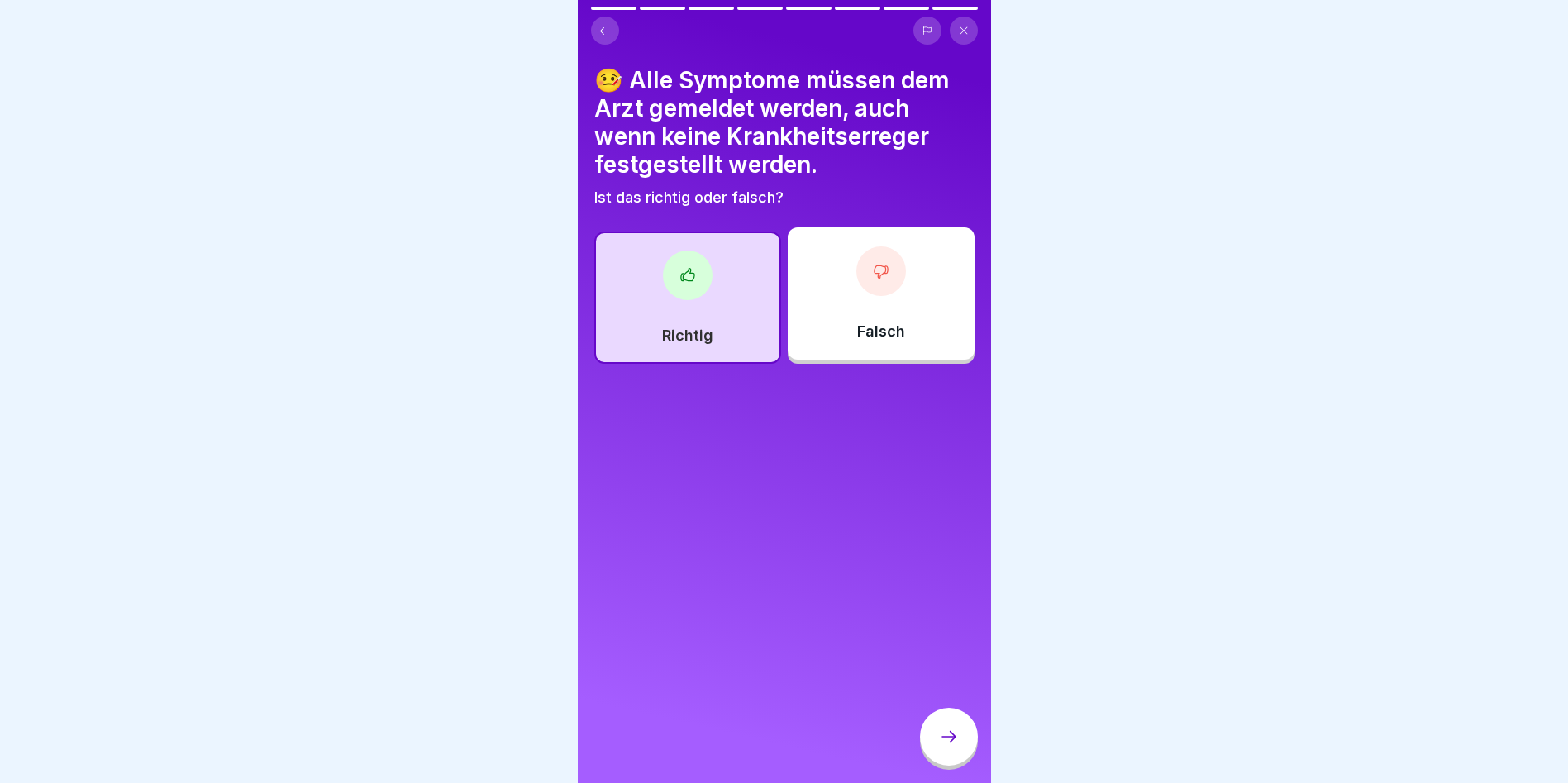
click at [957, 737] on div at bounding box center [949, 736] width 58 height 58
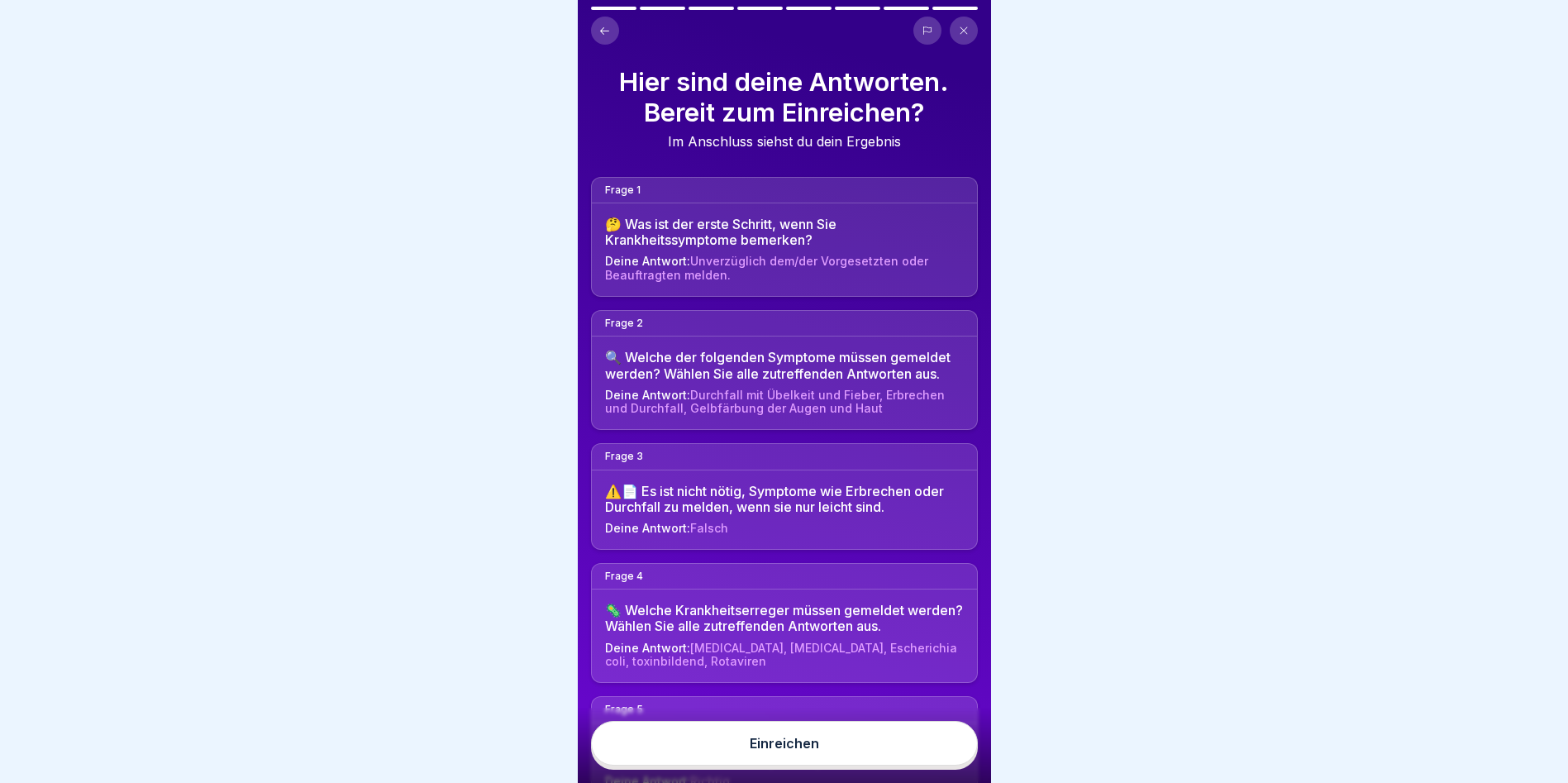
click at [867, 759] on button "Einreichen" at bounding box center [784, 743] width 387 height 44
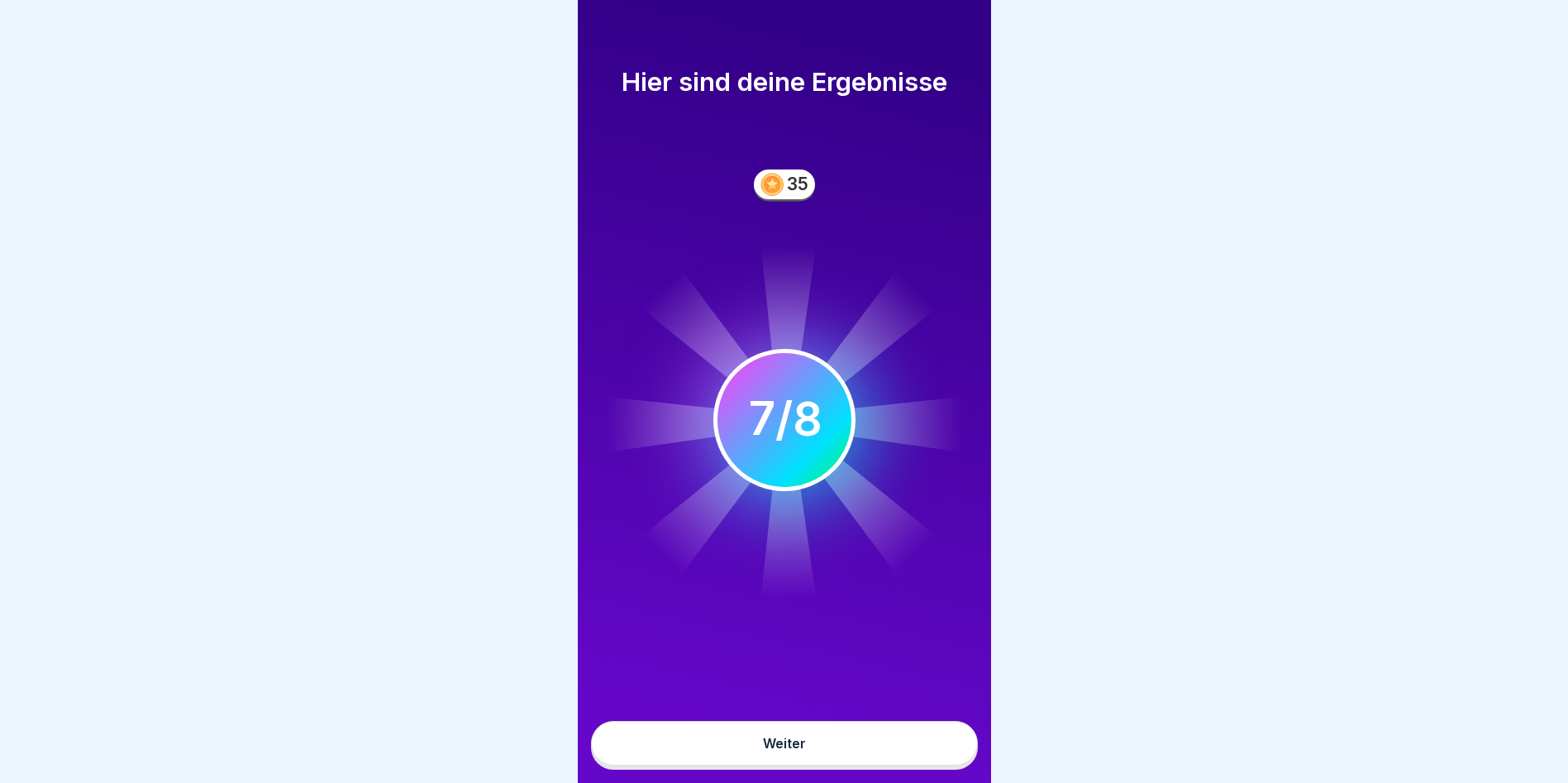
click at [802, 737] on button "Weiter" at bounding box center [784, 743] width 387 height 44
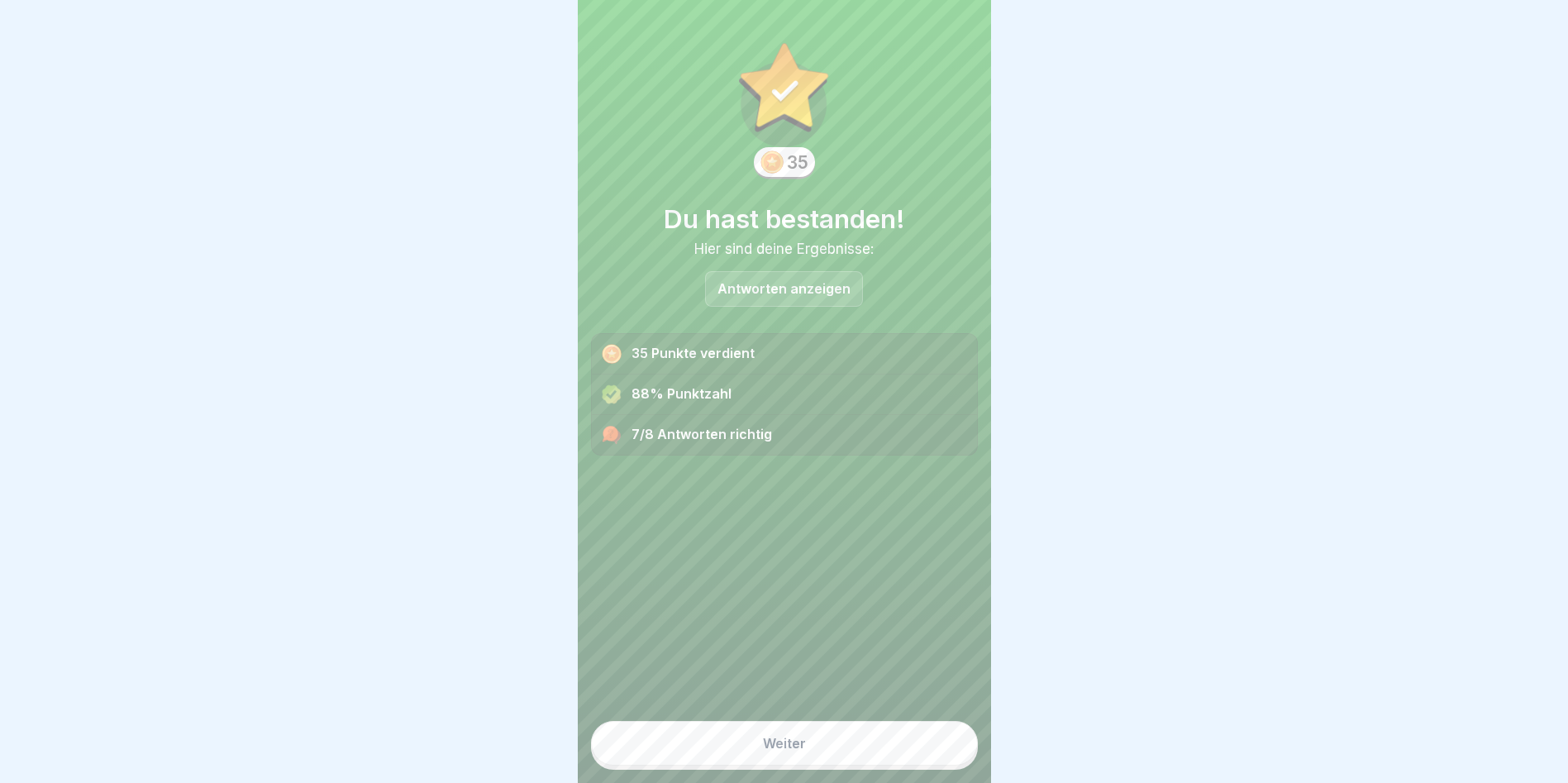
click at [733, 762] on button "Weiter" at bounding box center [784, 743] width 387 height 44
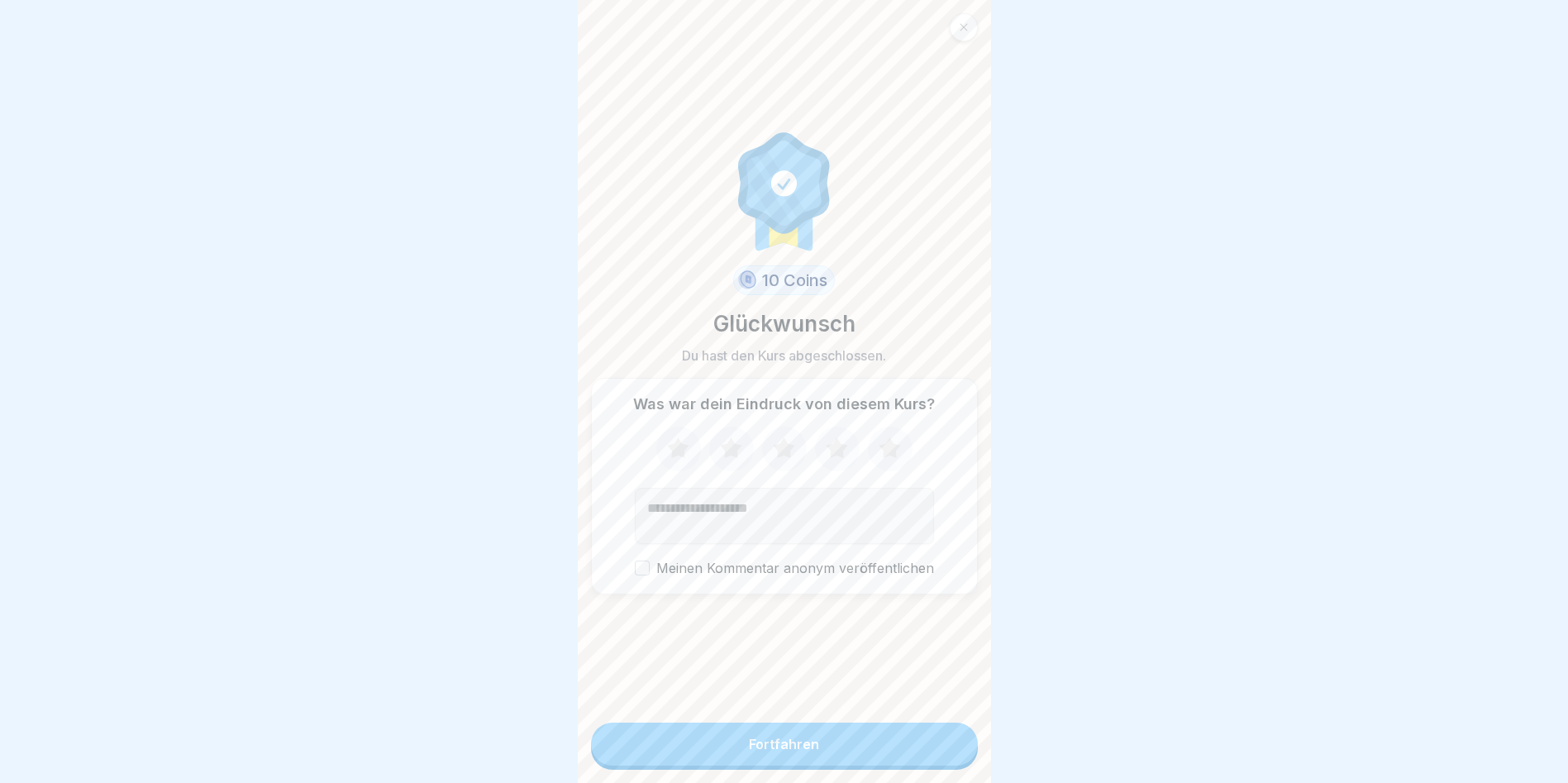
click at [740, 740] on button "Fortfahren" at bounding box center [784, 744] width 387 height 43
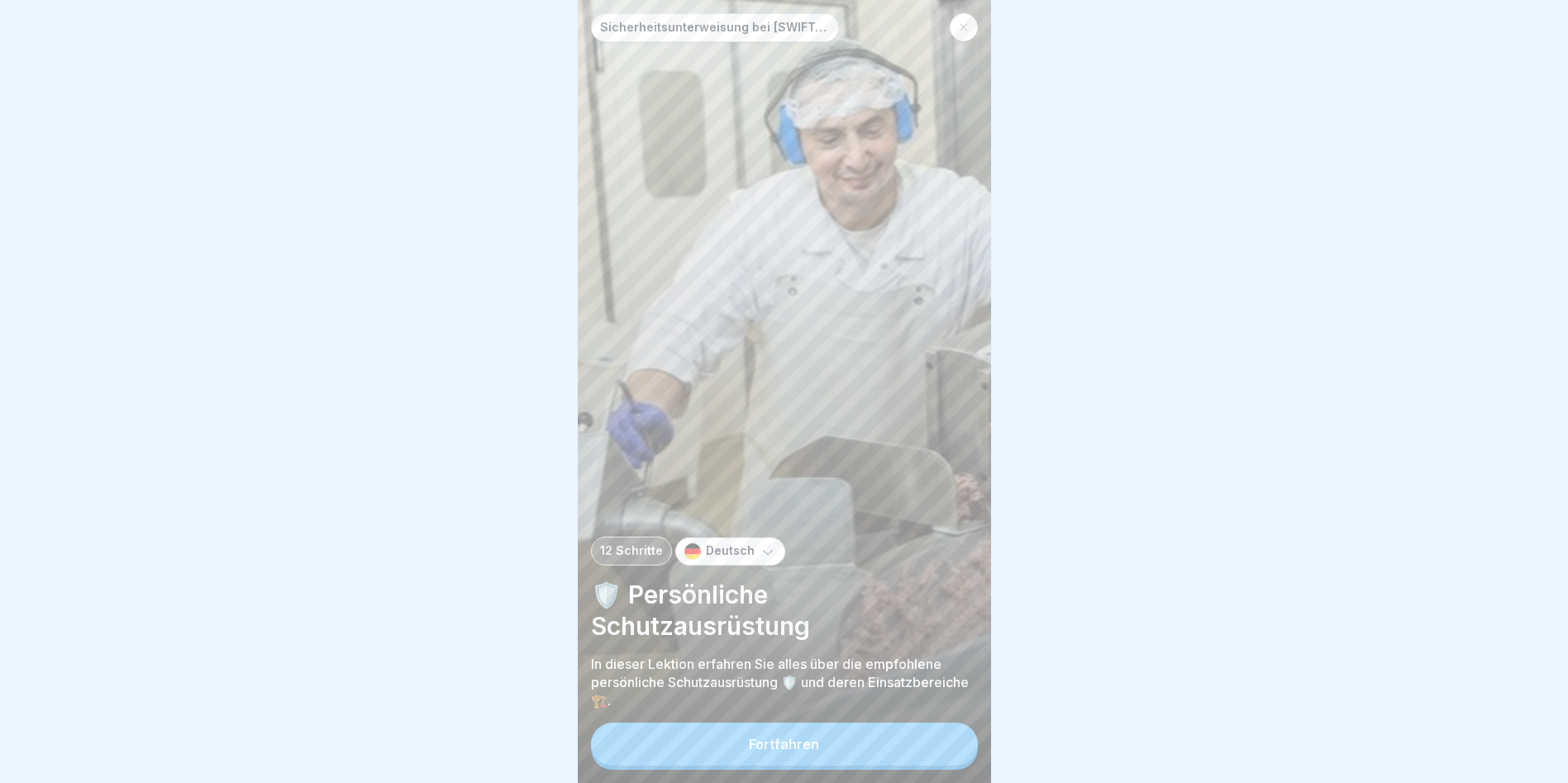
click at [778, 751] on div "Fortfahren" at bounding box center [784, 744] width 70 height 15
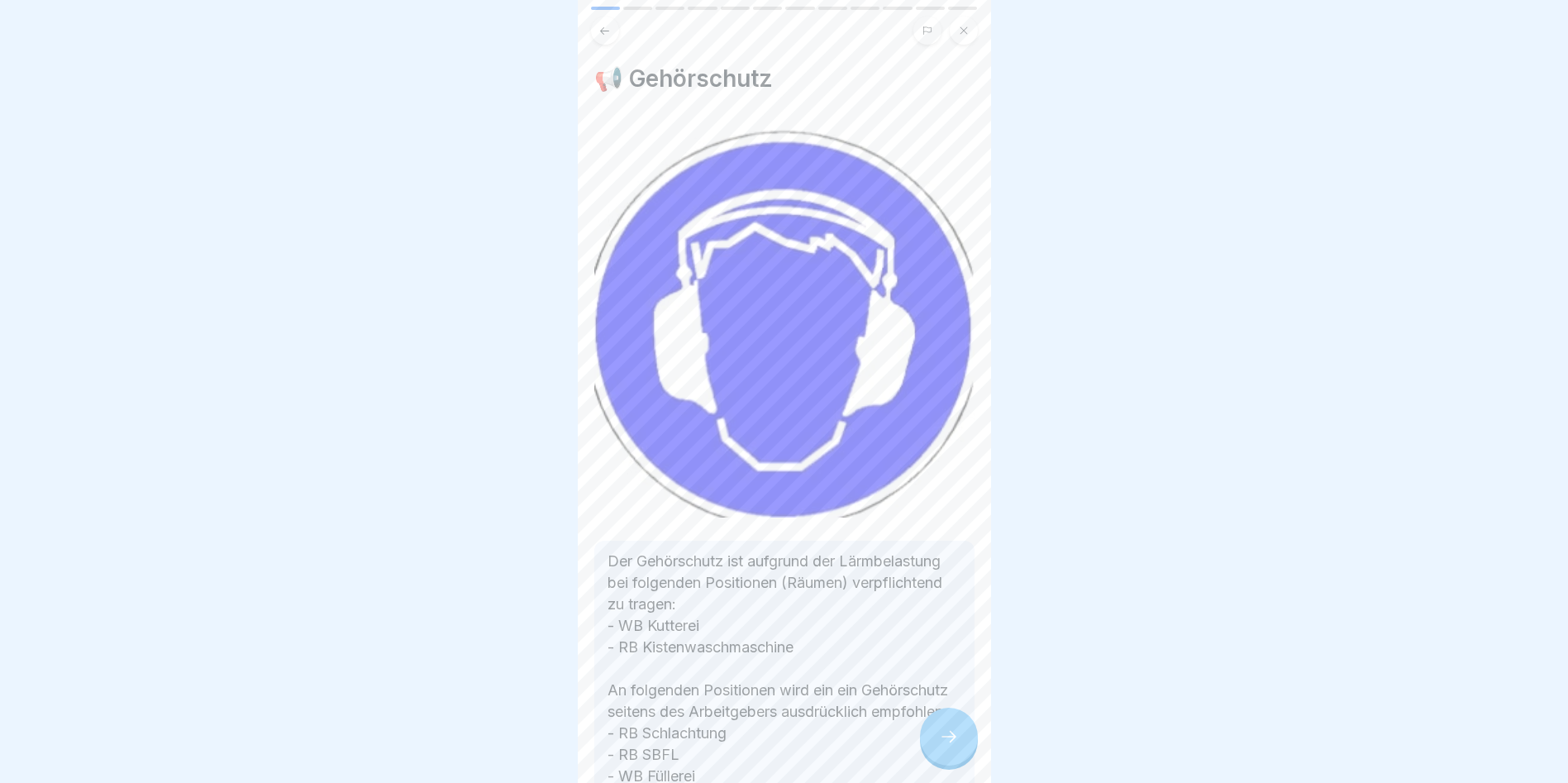
click at [942, 746] on icon at bounding box center [949, 736] width 20 height 20
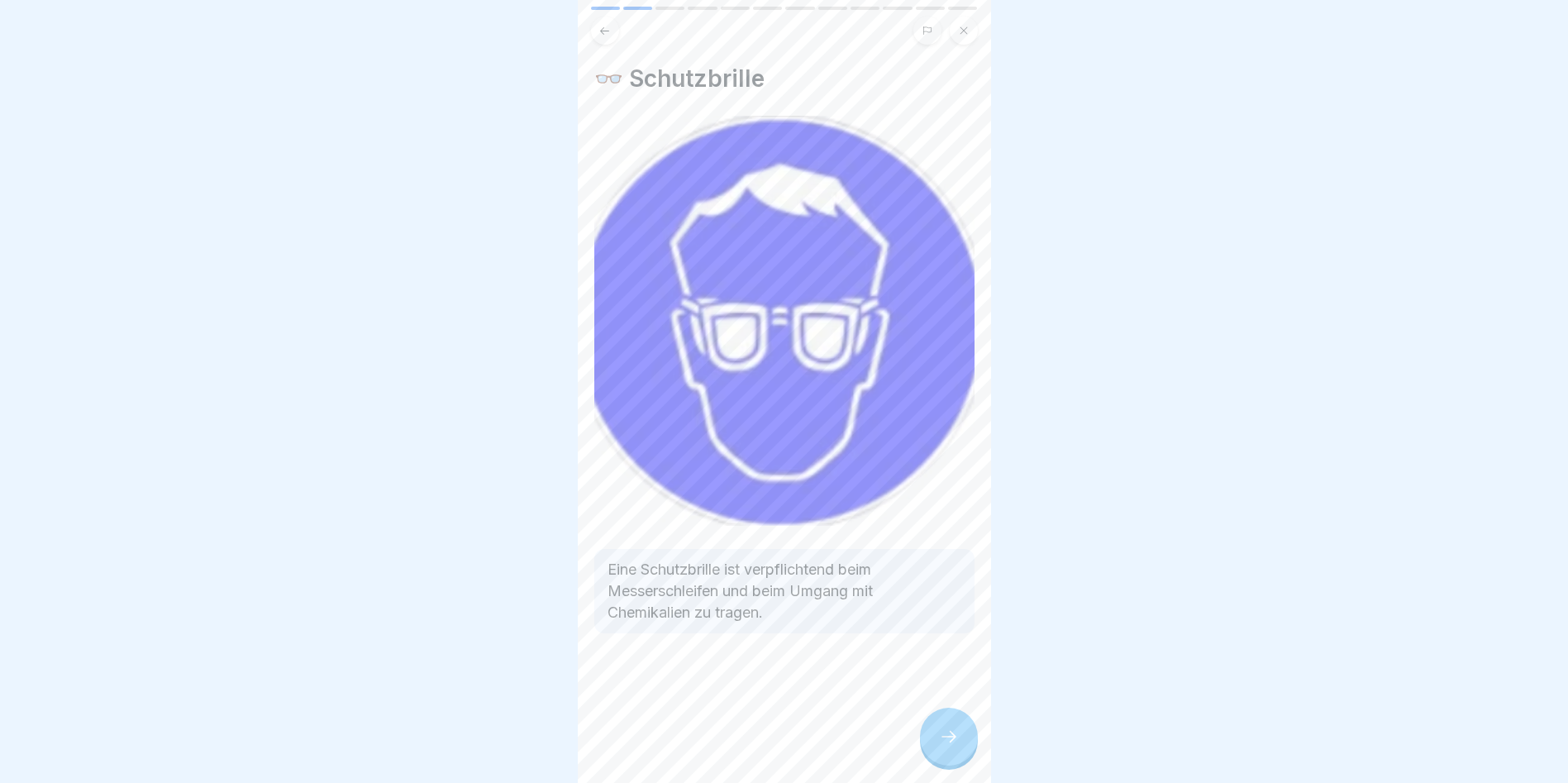
click at [940, 742] on icon at bounding box center [949, 736] width 20 height 20
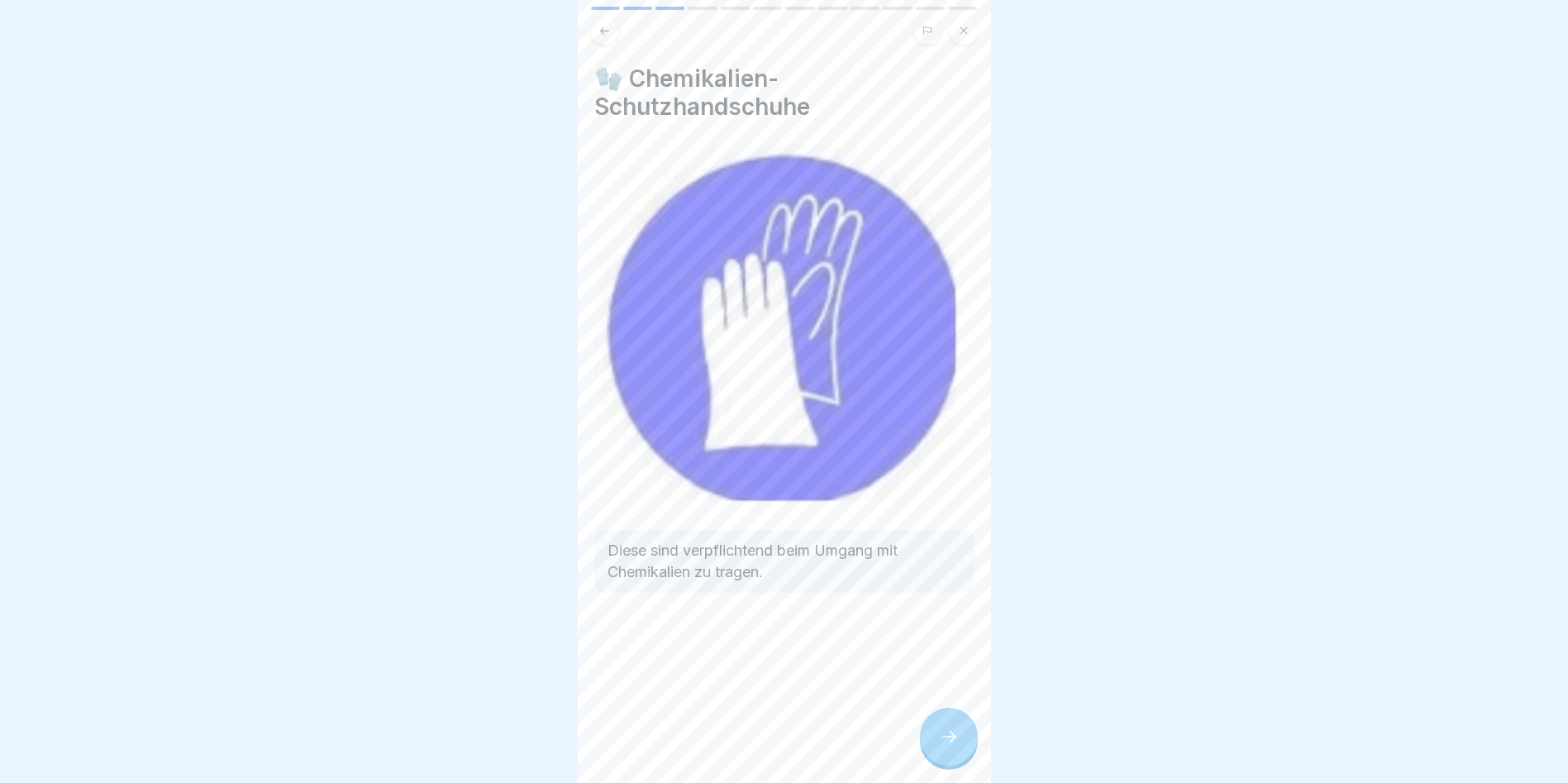
click at [940, 742] on icon at bounding box center [949, 736] width 20 height 20
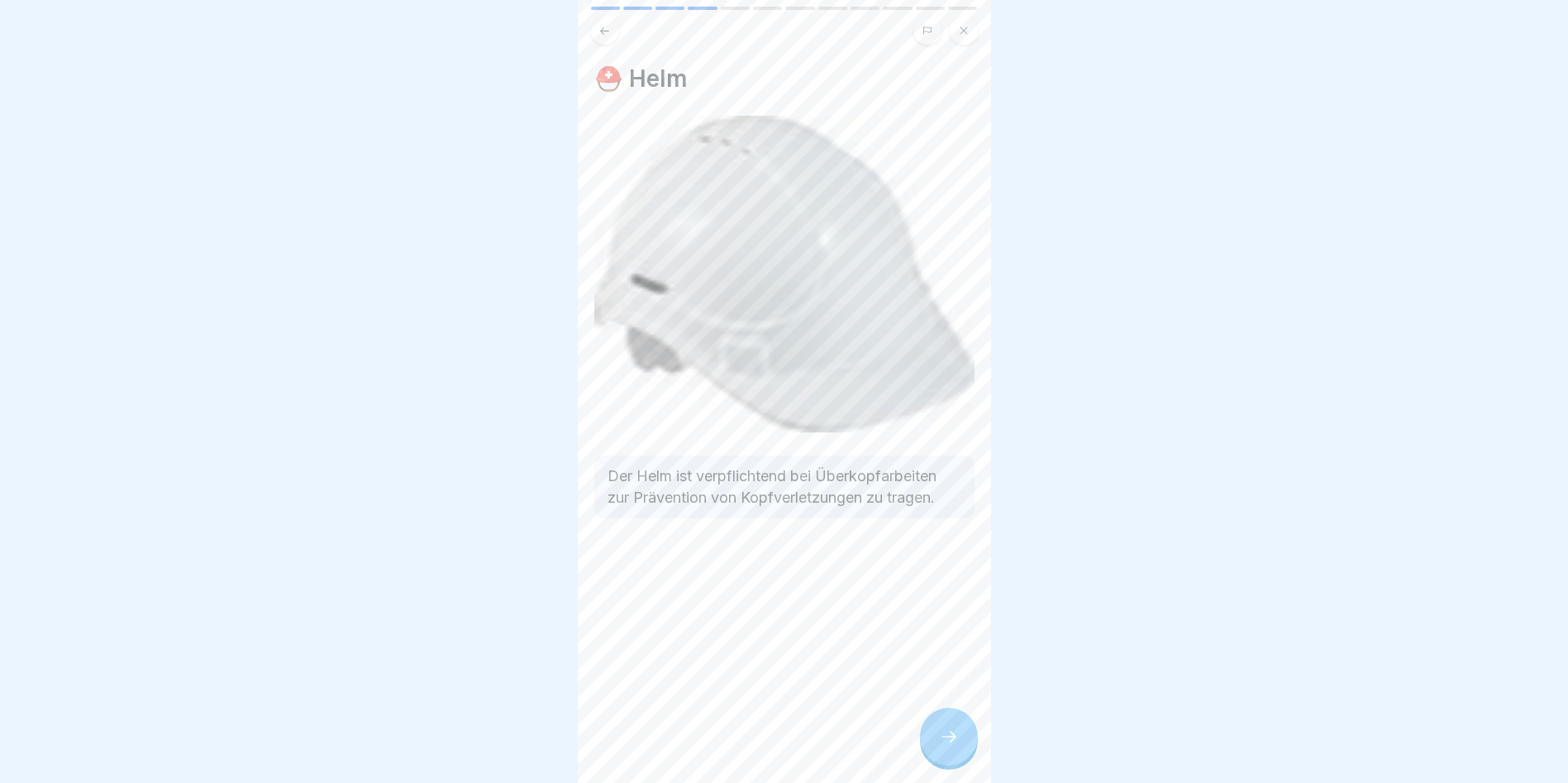
click at [940, 742] on icon at bounding box center [949, 736] width 20 height 20
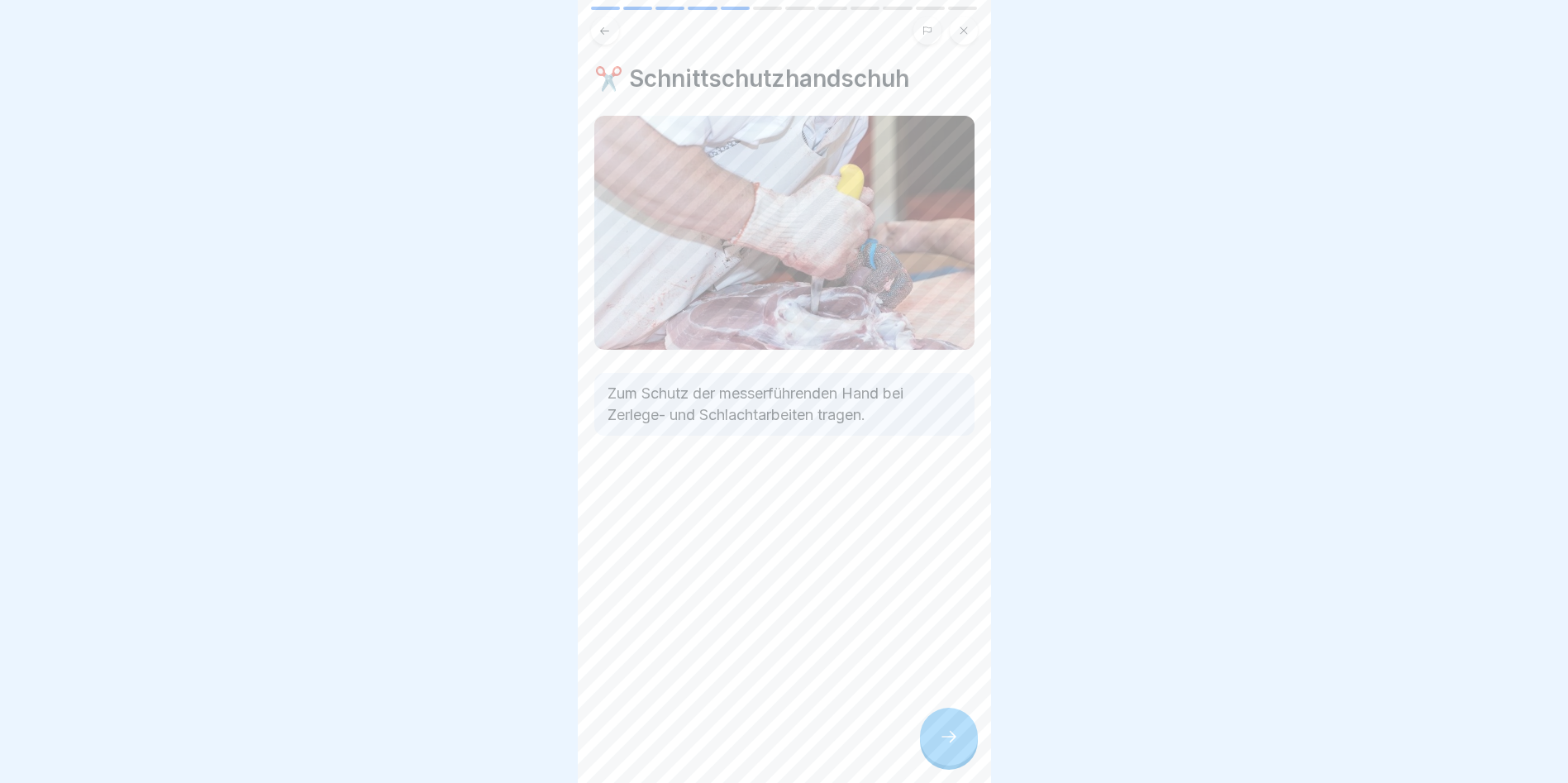
click at [940, 742] on icon at bounding box center [949, 736] width 20 height 20
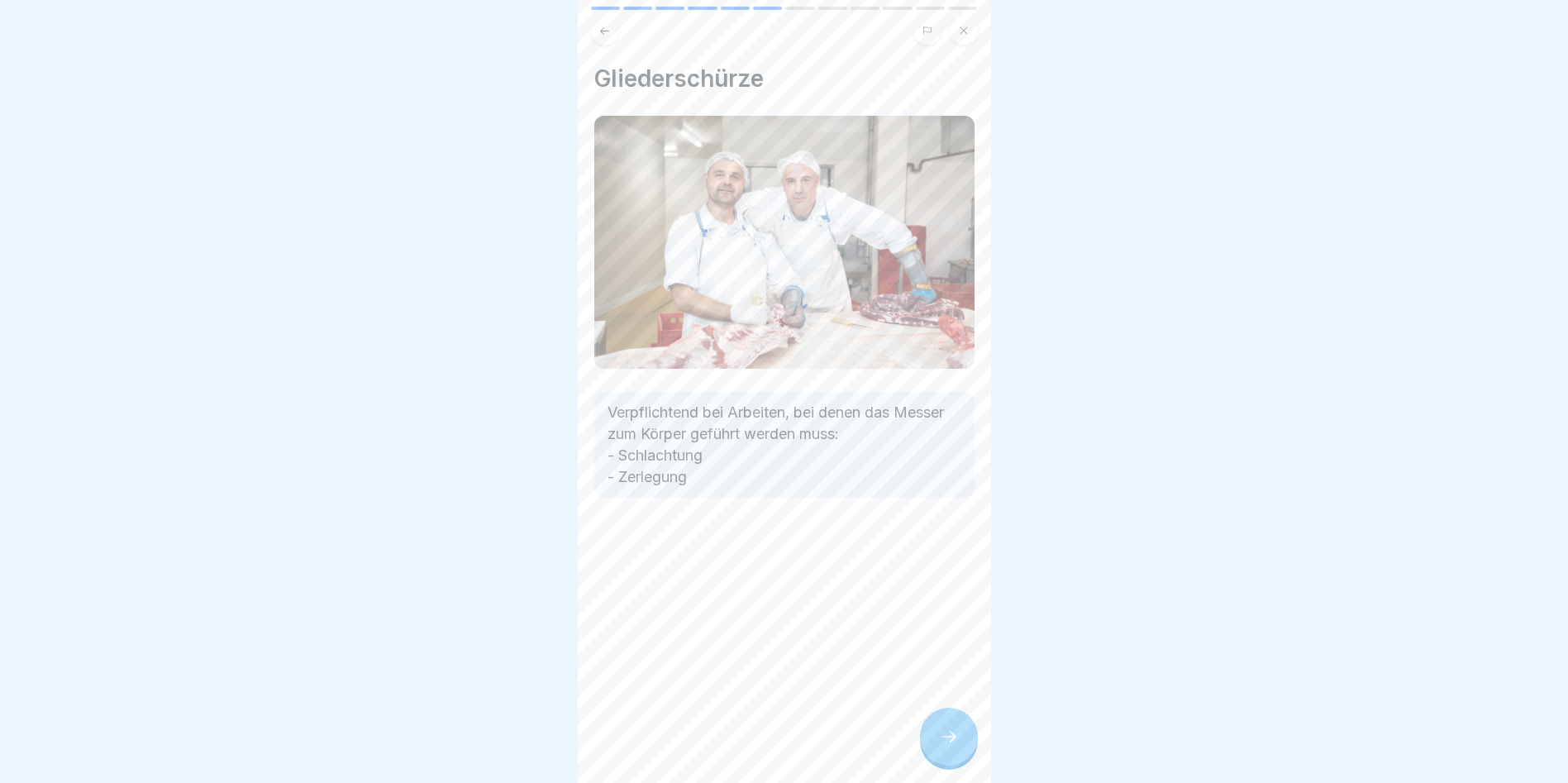
click at [940, 742] on icon at bounding box center [949, 736] width 20 height 20
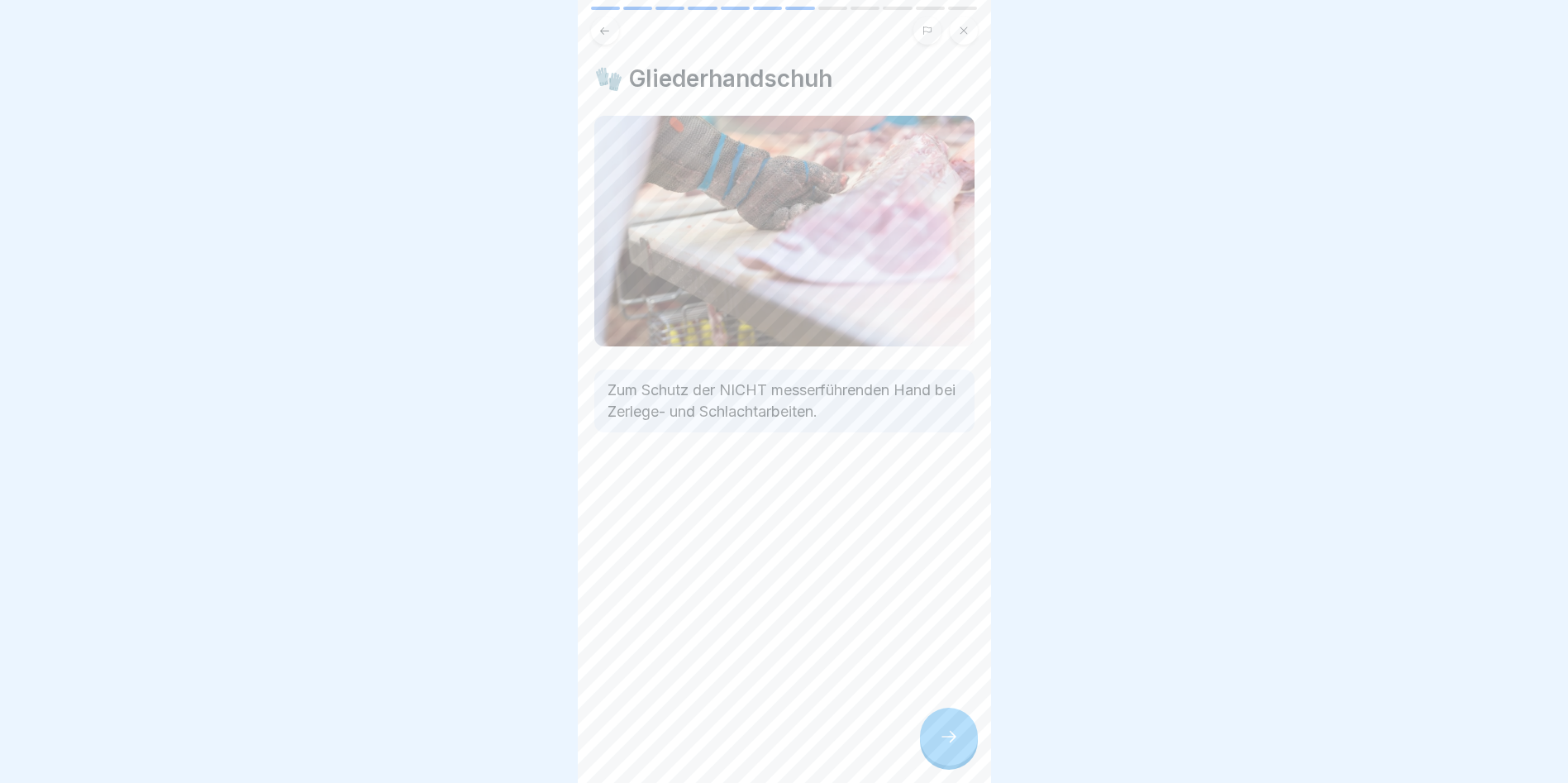
click at [940, 742] on icon at bounding box center [949, 736] width 20 height 20
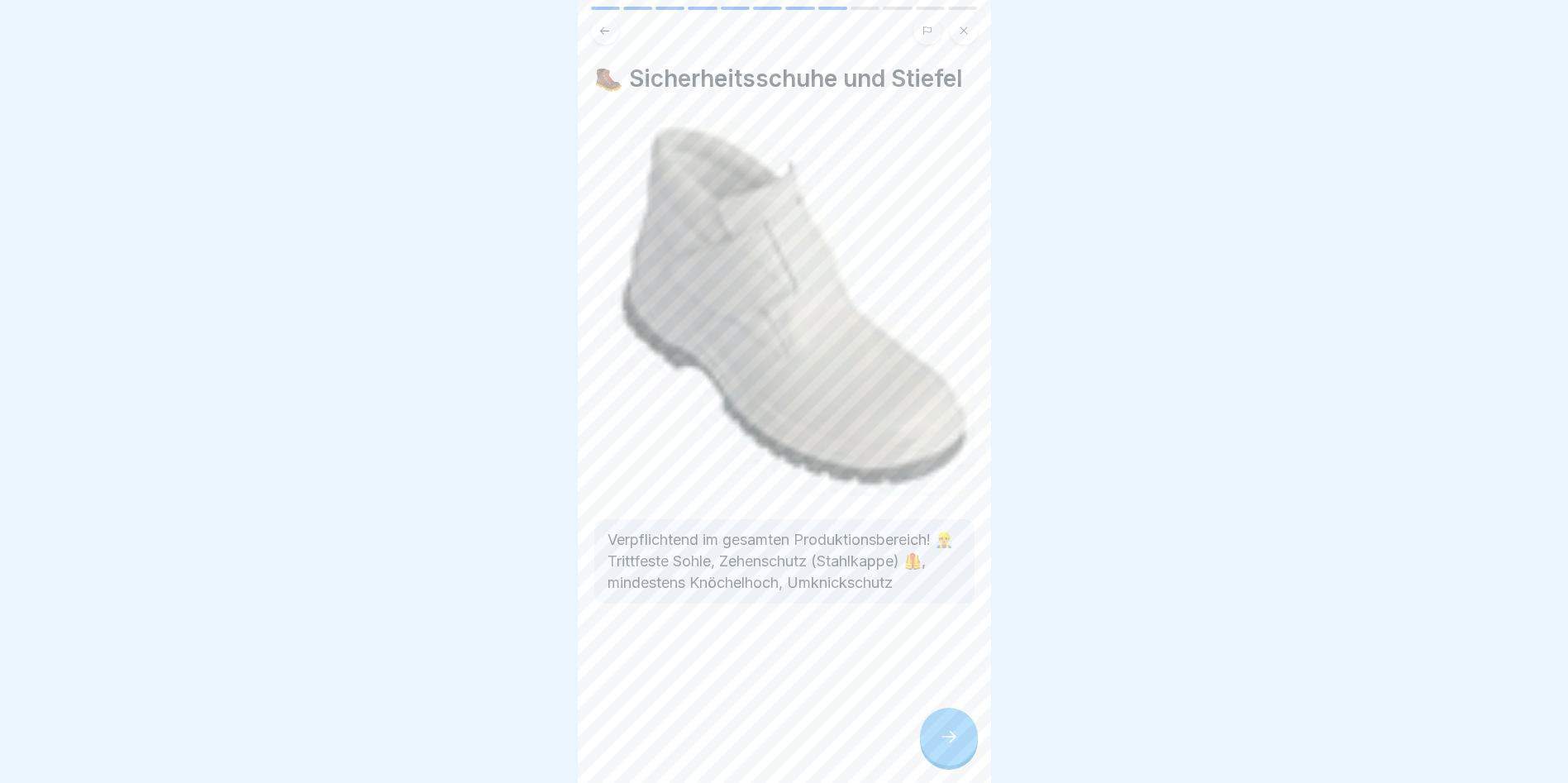
click at [940, 742] on icon at bounding box center [949, 736] width 20 height 20
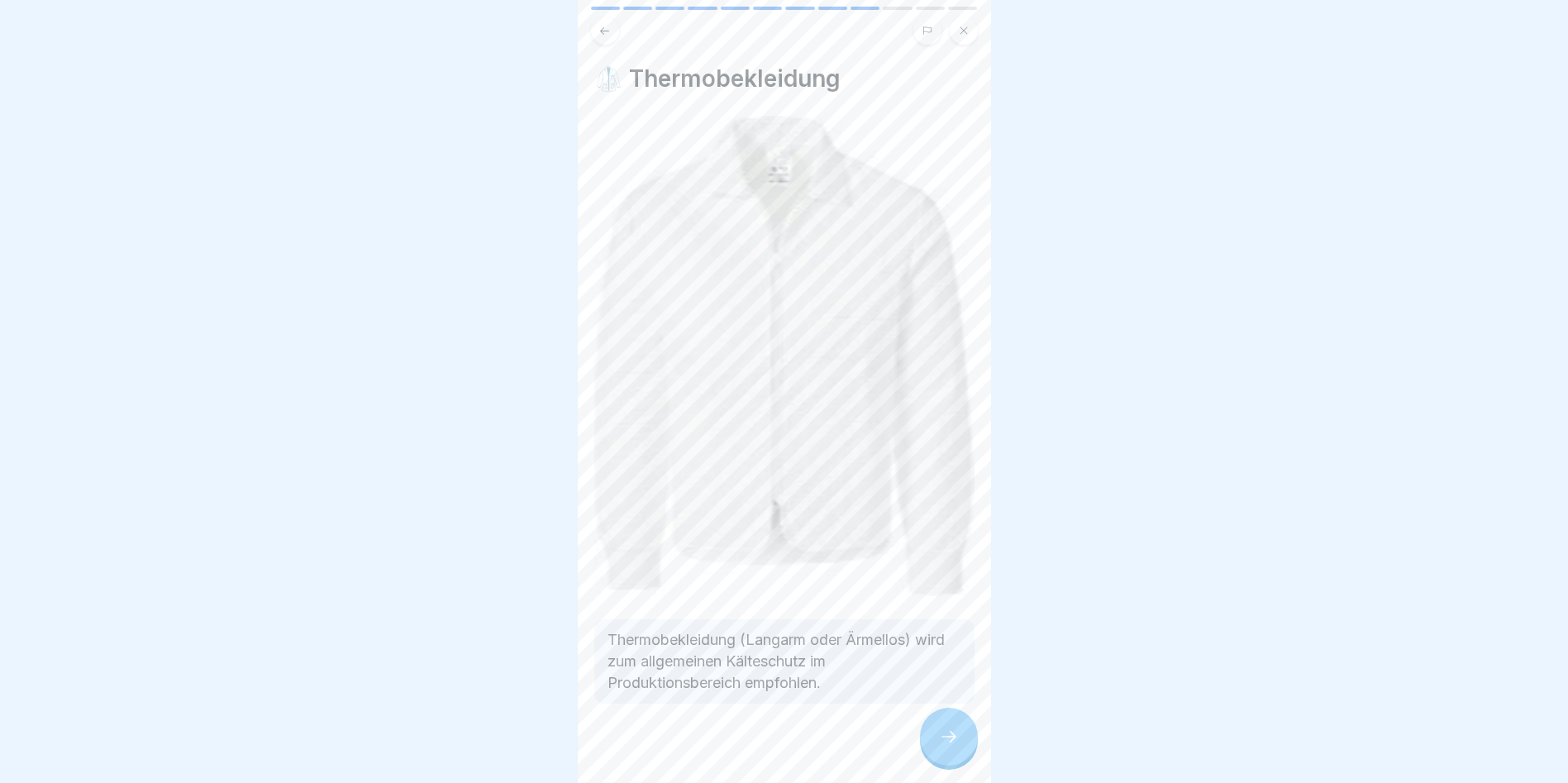
click at [940, 742] on icon at bounding box center [949, 736] width 20 height 20
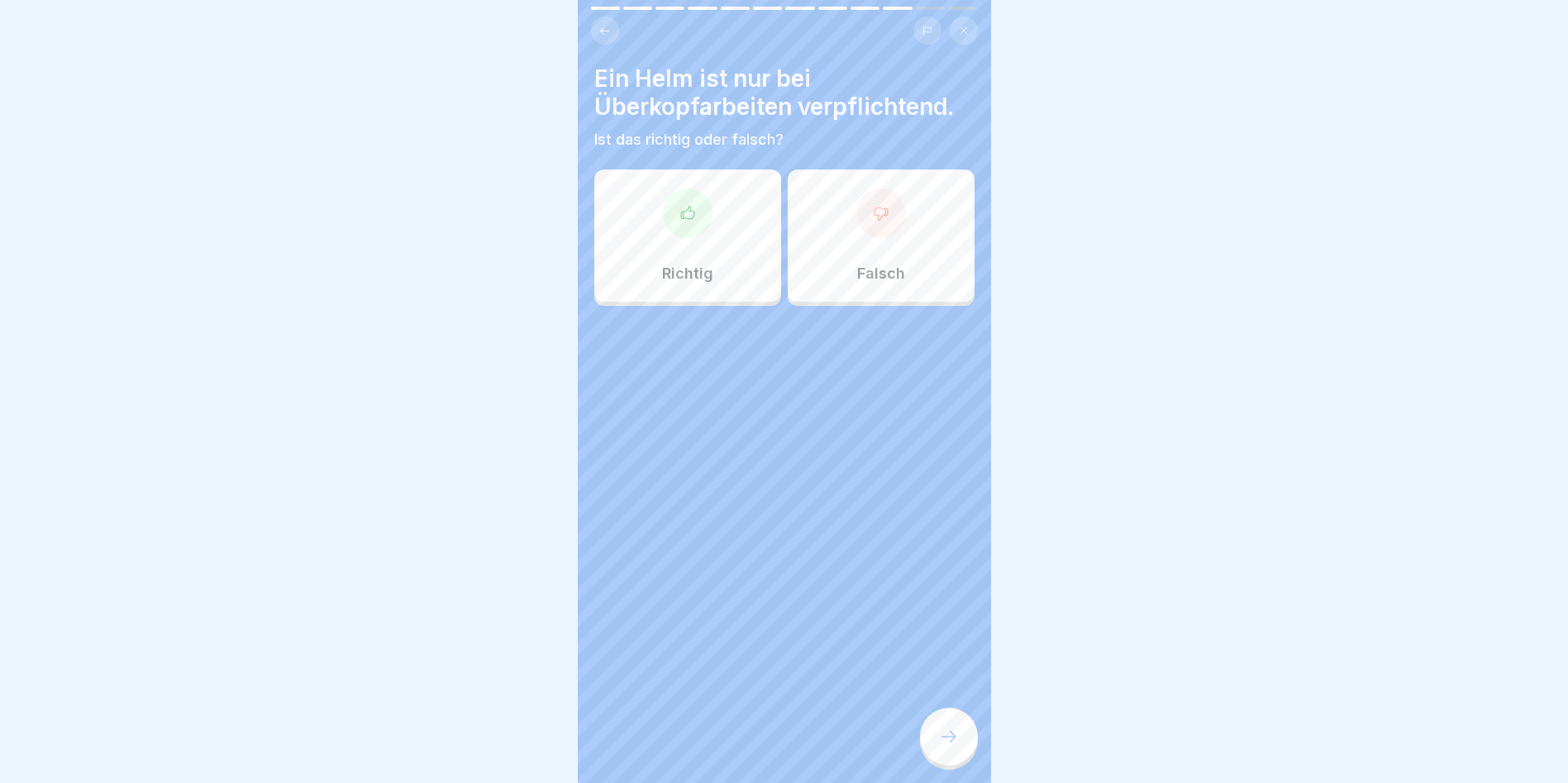
click at [679, 207] on icon at bounding box center [688, 213] width 17 height 17
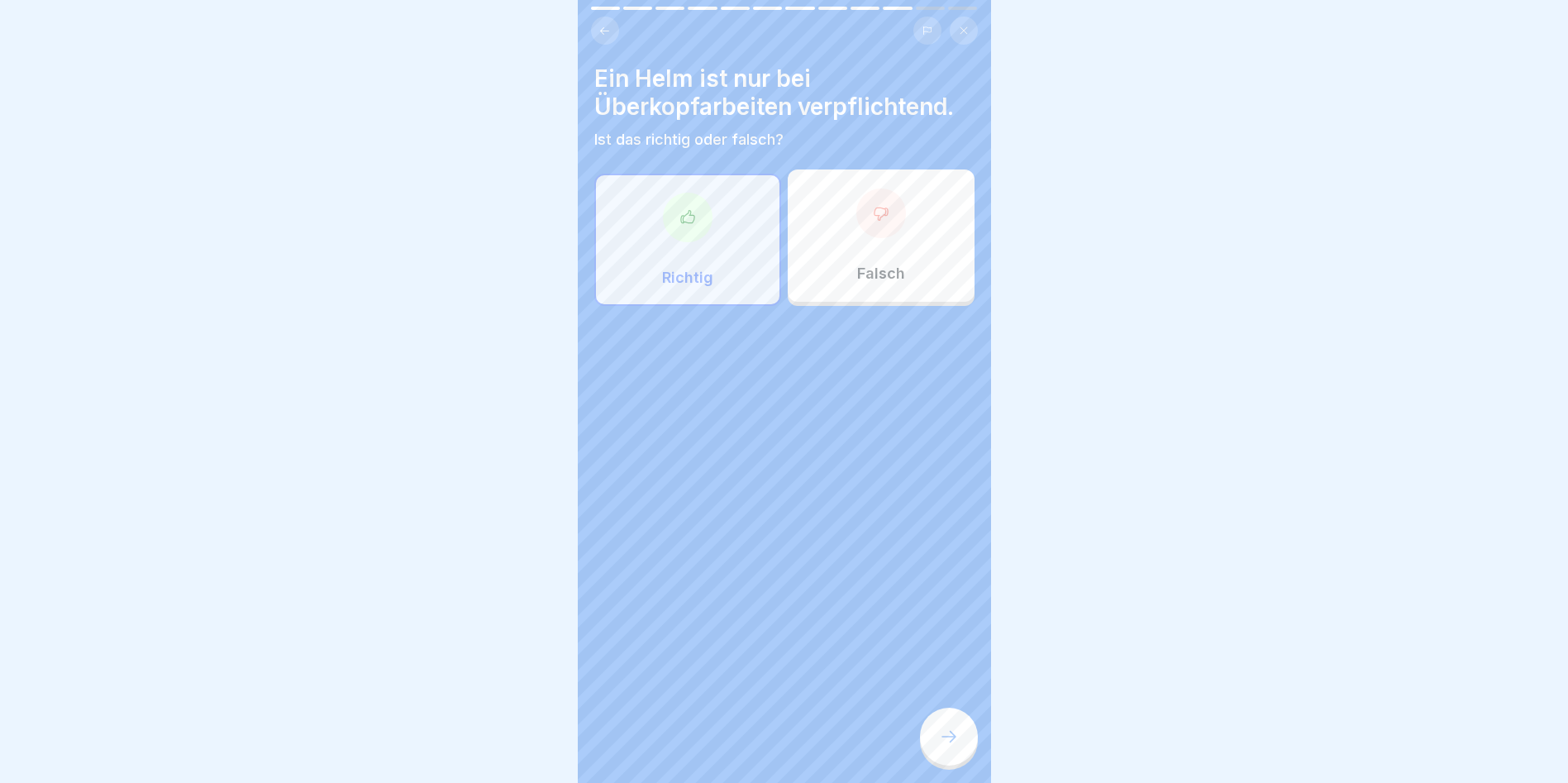
click at [941, 742] on icon at bounding box center [949, 736] width 20 height 20
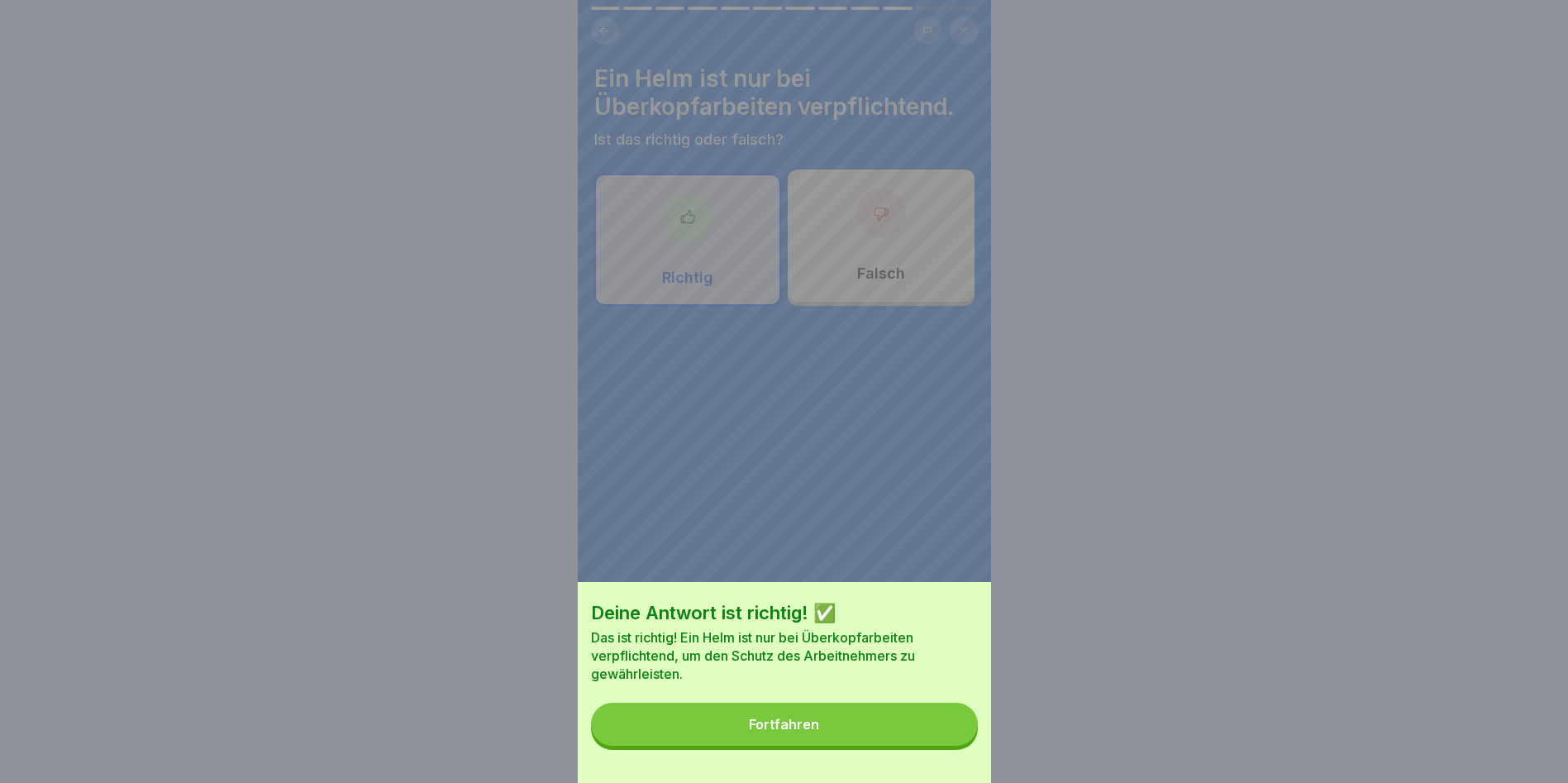
click at [832, 740] on button "Fortfahren" at bounding box center [784, 724] width 387 height 43
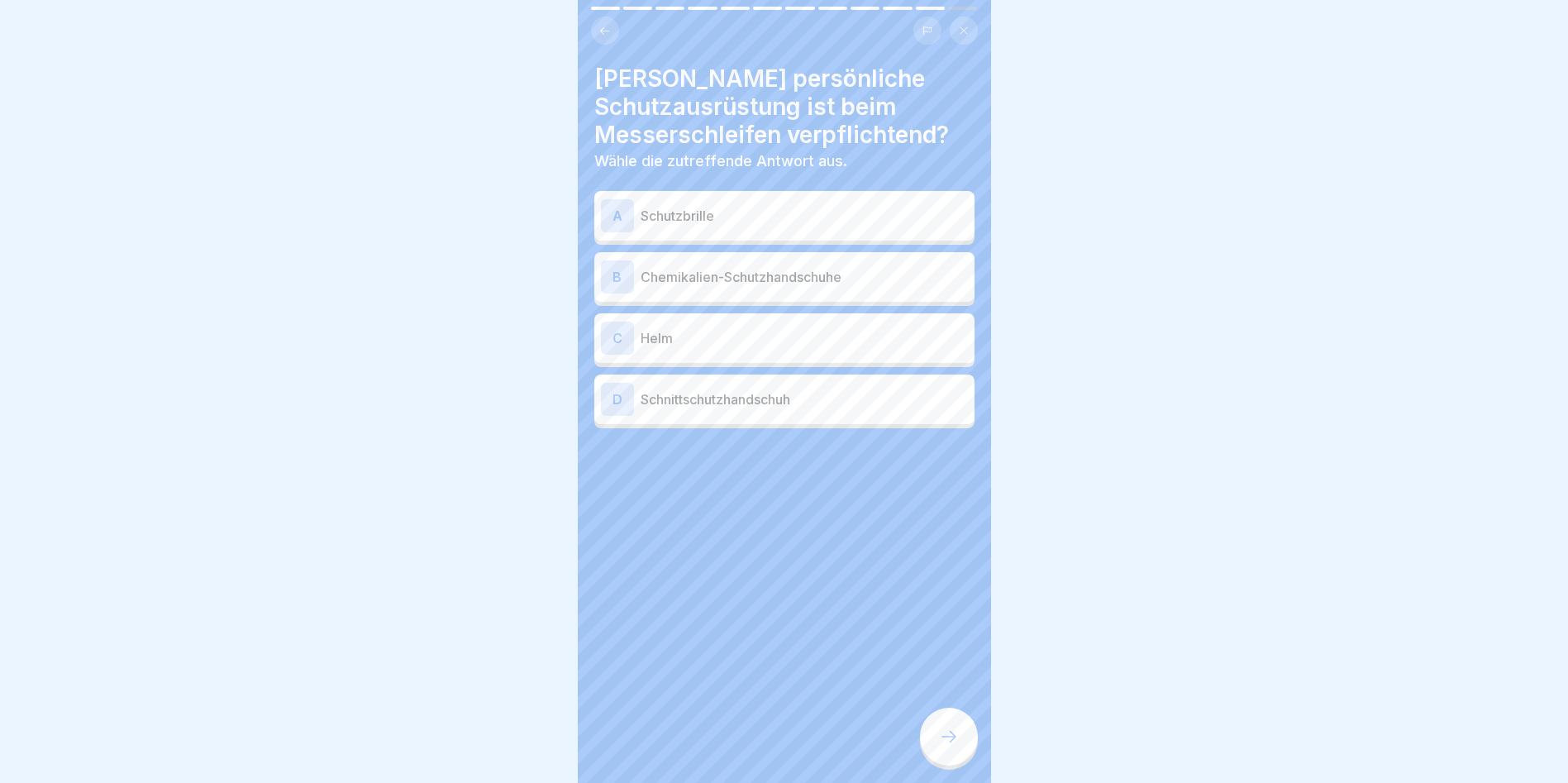
click at [707, 204] on div "A Schutzbrille" at bounding box center [784, 216] width 367 height 33
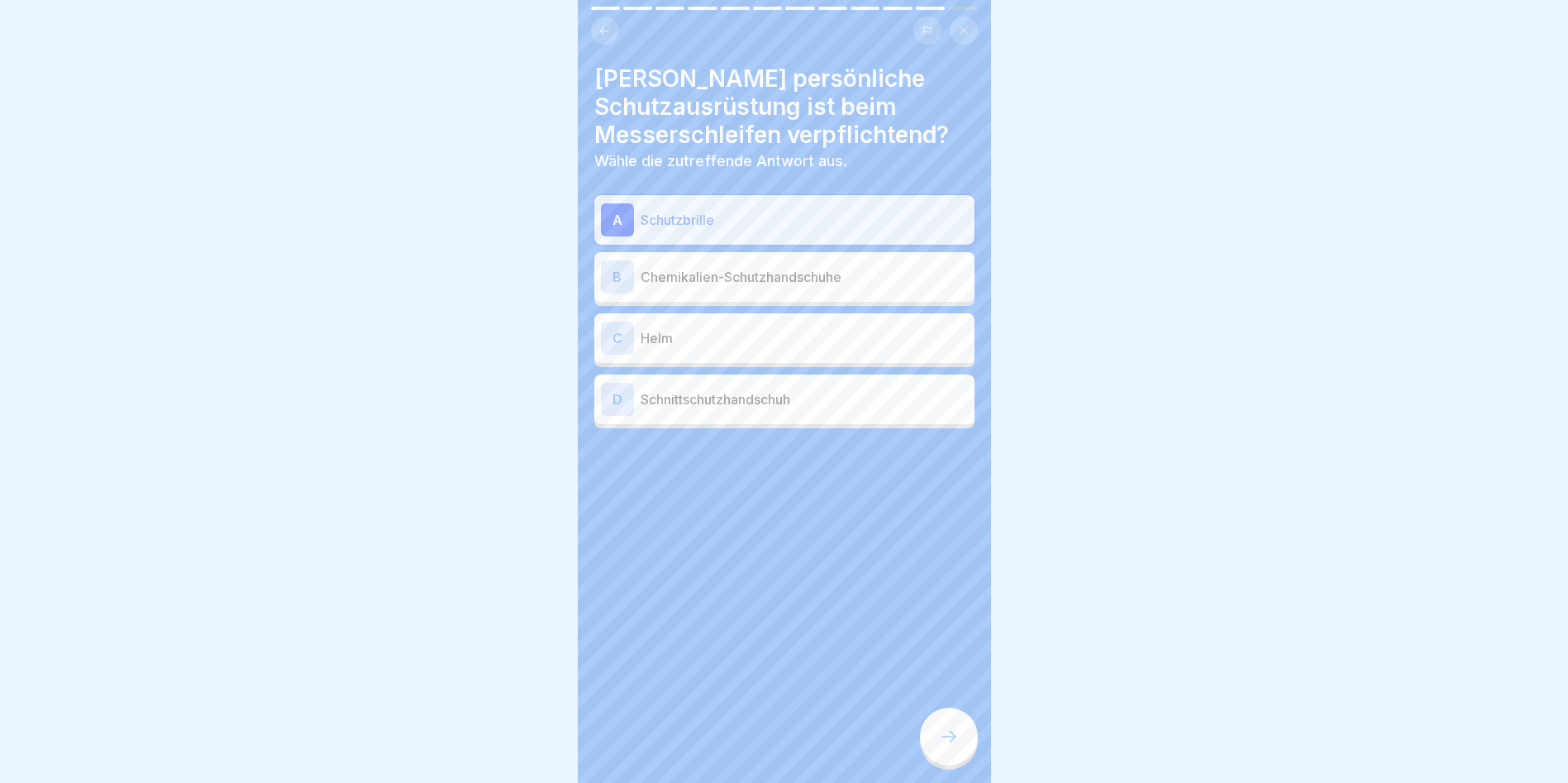
click at [936, 745] on div at bounding box center [949, 736] width 58 height 58
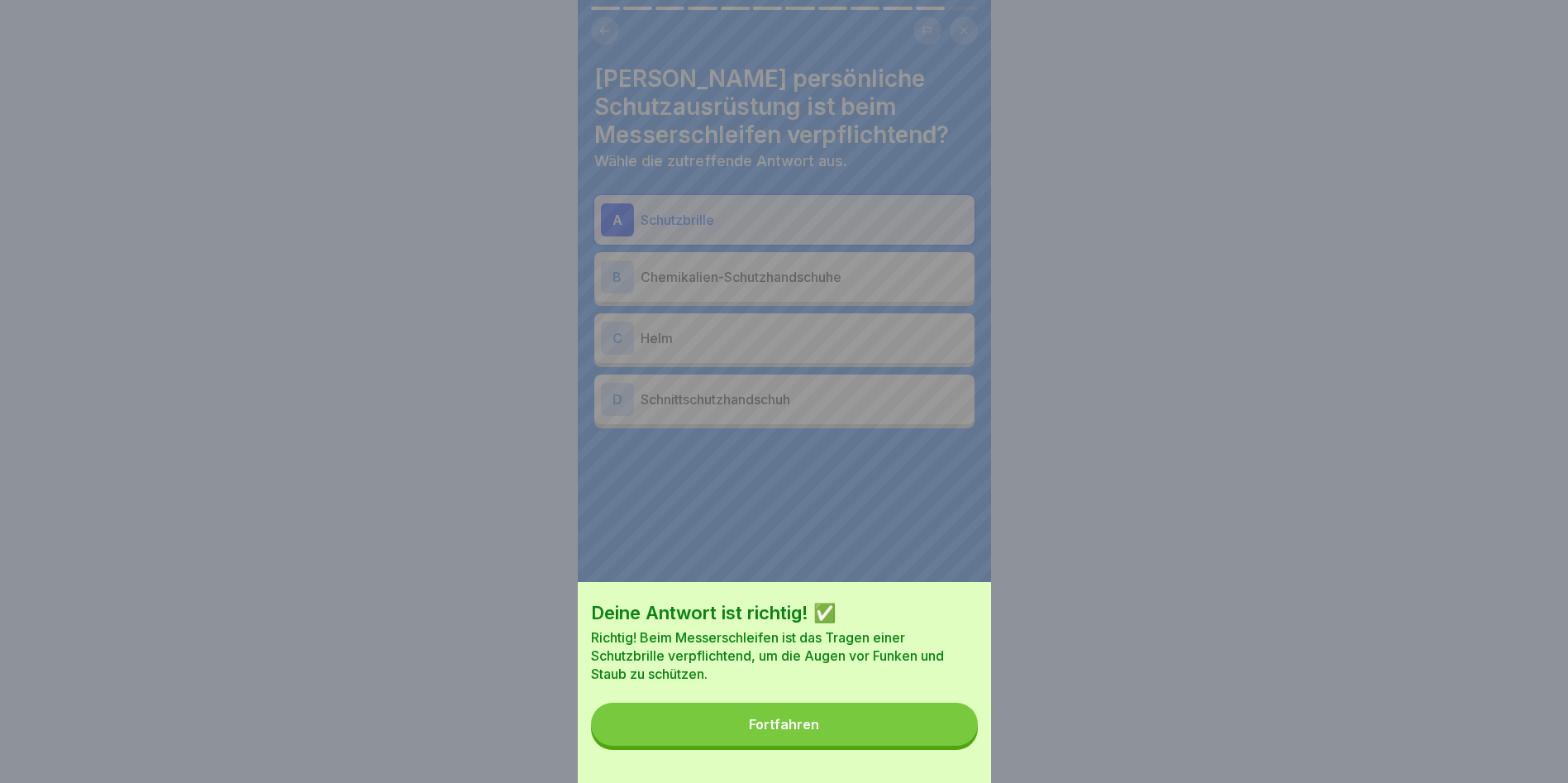
click at [936, 745] on button "Fortfahren" at bounding box center [784, 724] width 387 height 43
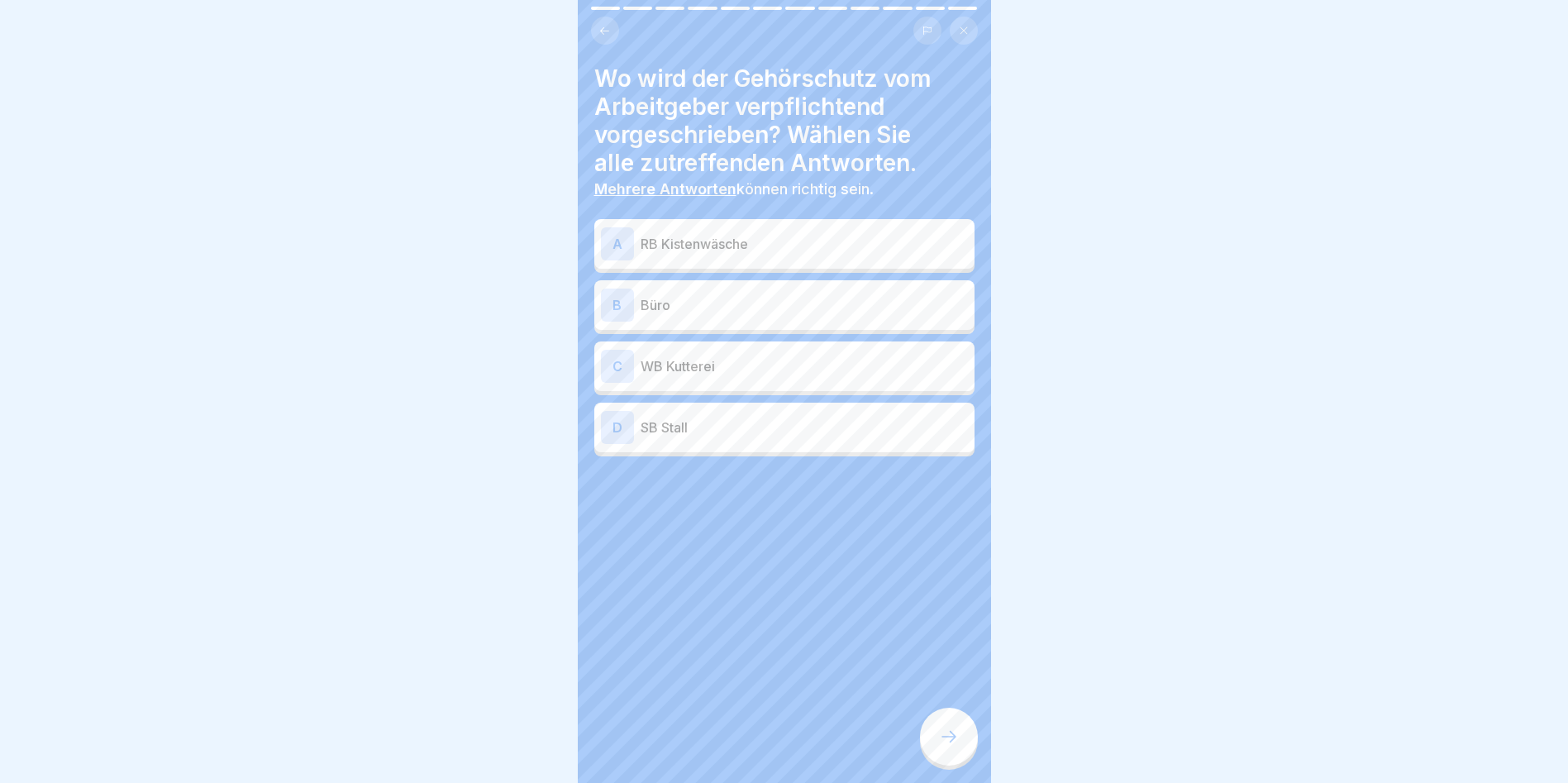
click at [717, 243] on p "RB Kistenwäsche" at bounding box center [804, 244] width 327 height 20
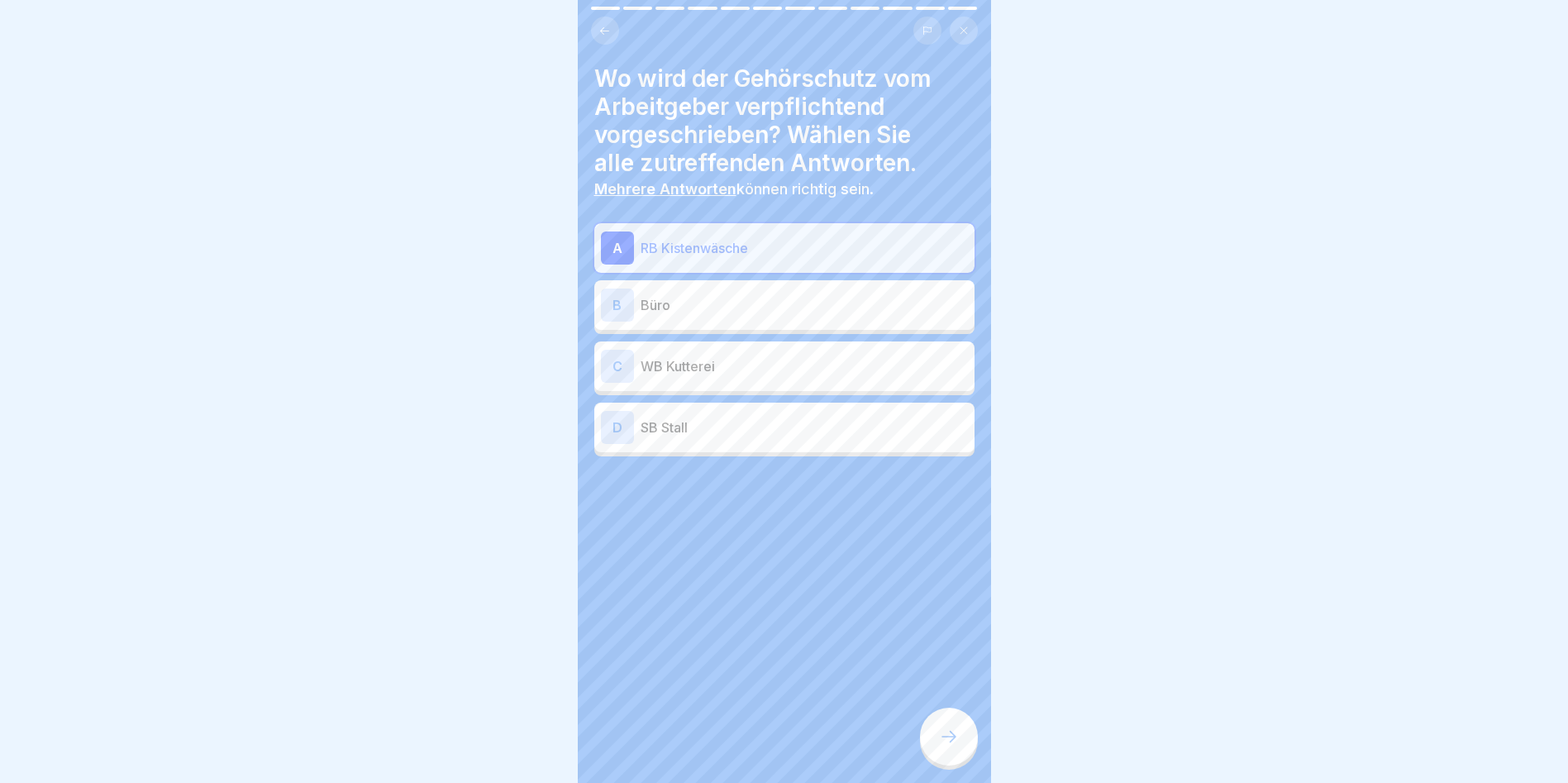
click at [705, 298] on p "Büro" at bounding box center [804, 305] width 327 height 20
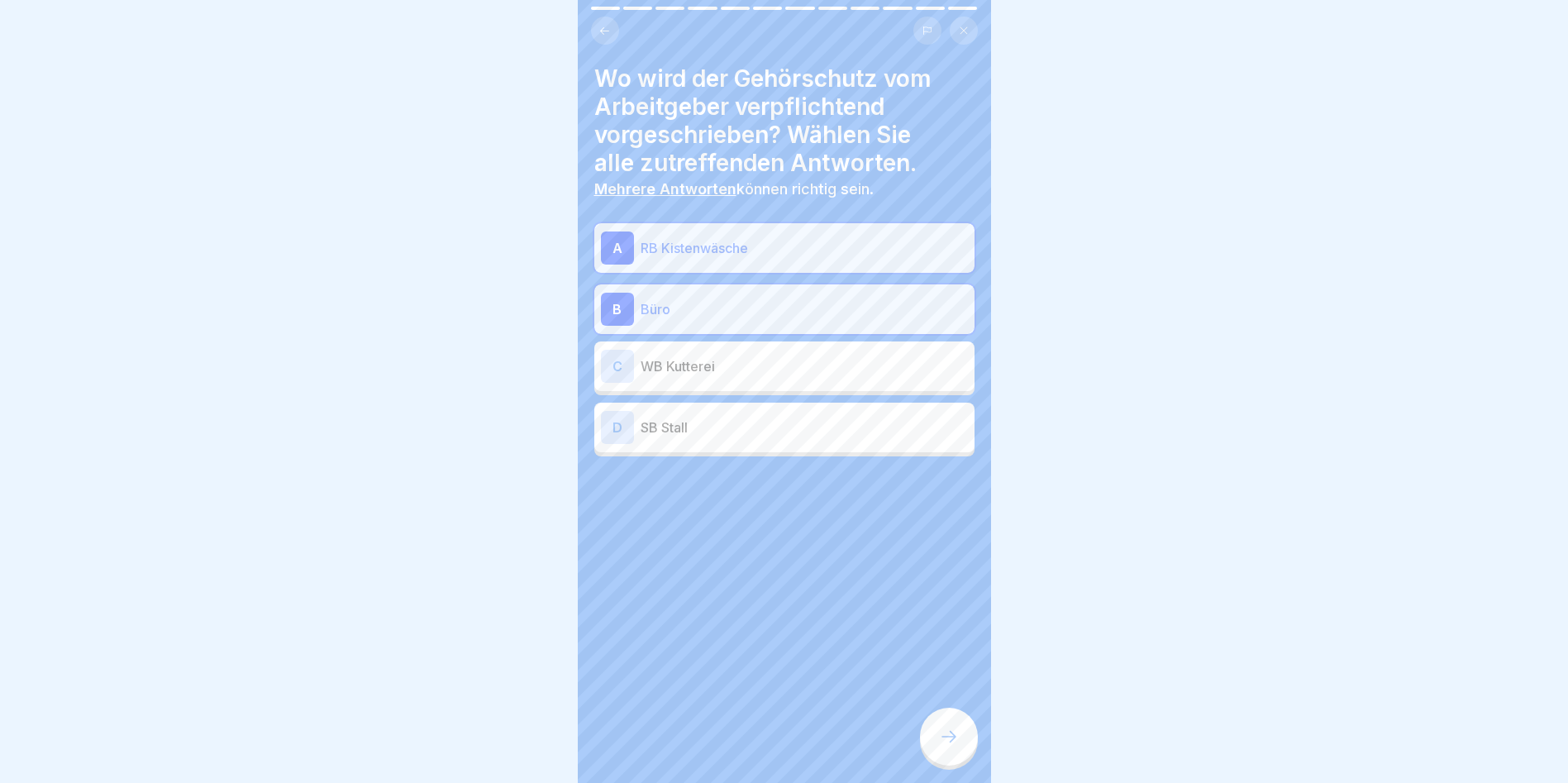
click at [716, 364] on p "WB Kutterei" at bounding box center [804, 366] width 327 height 20
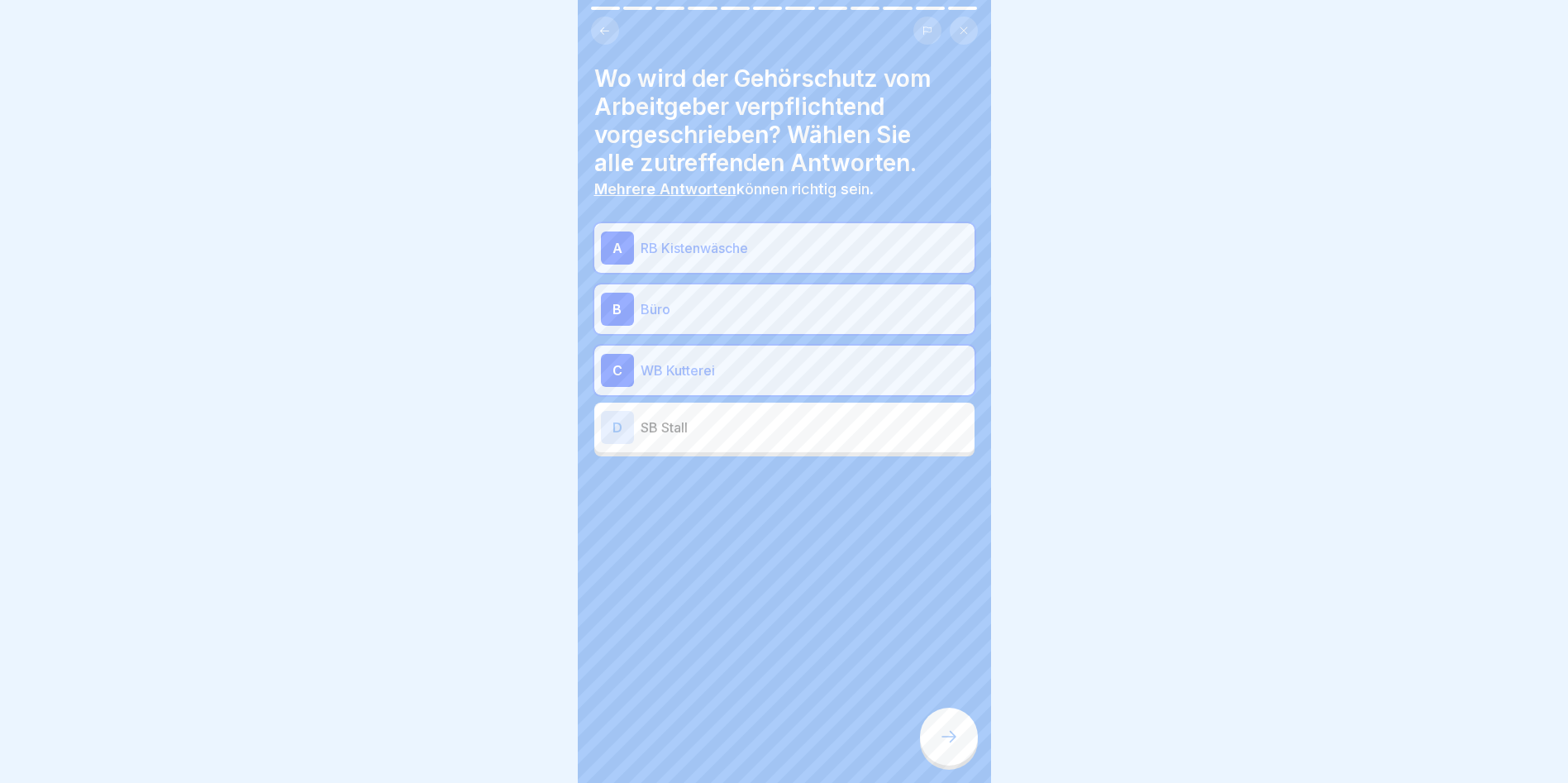
click at [667, 444] on div "D SB Stall" at bounding box center [784, 427] width 381 height 49
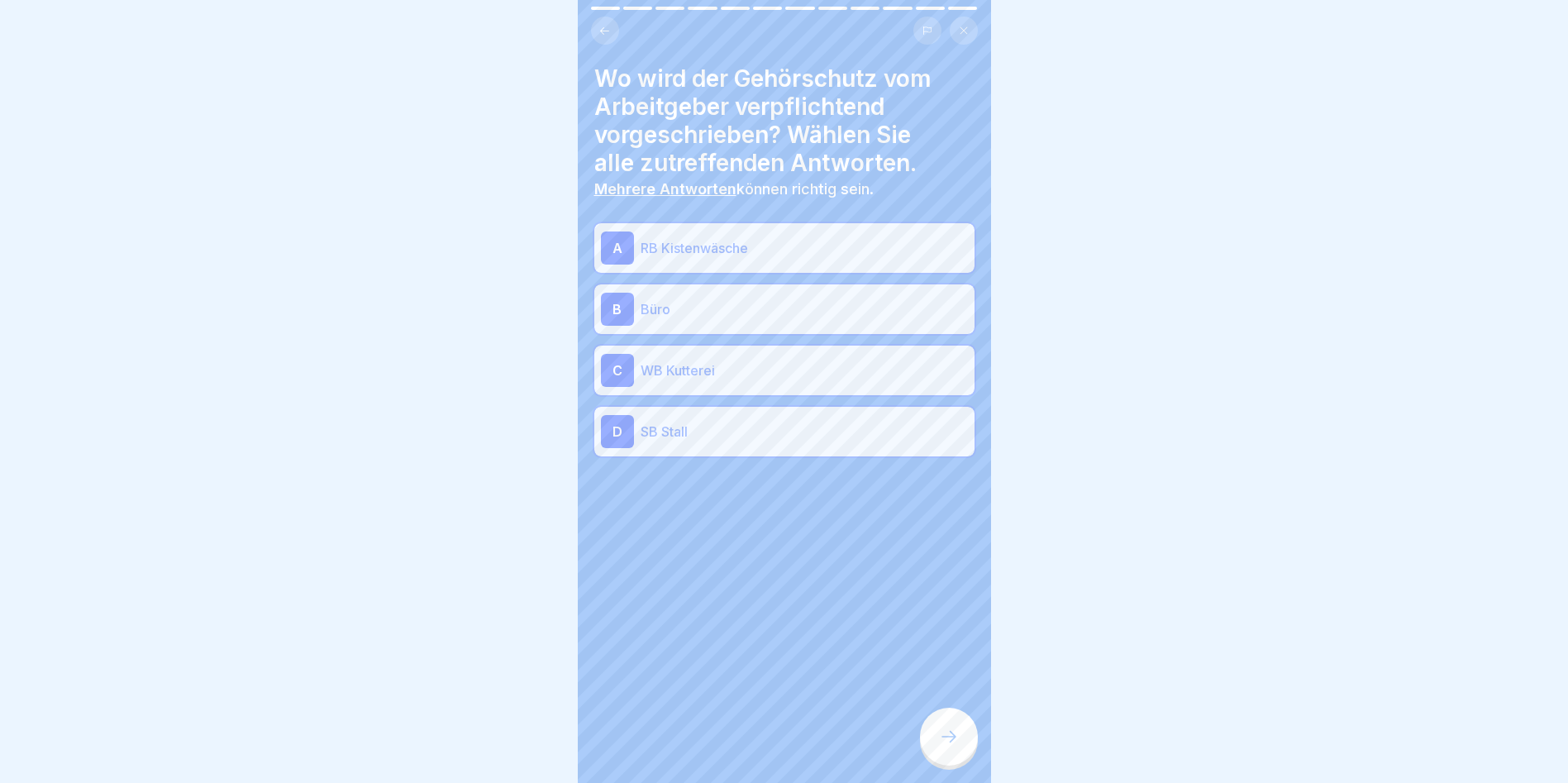
click at [967, 749] on div at bounding box center [949, 736] width 58 height 58
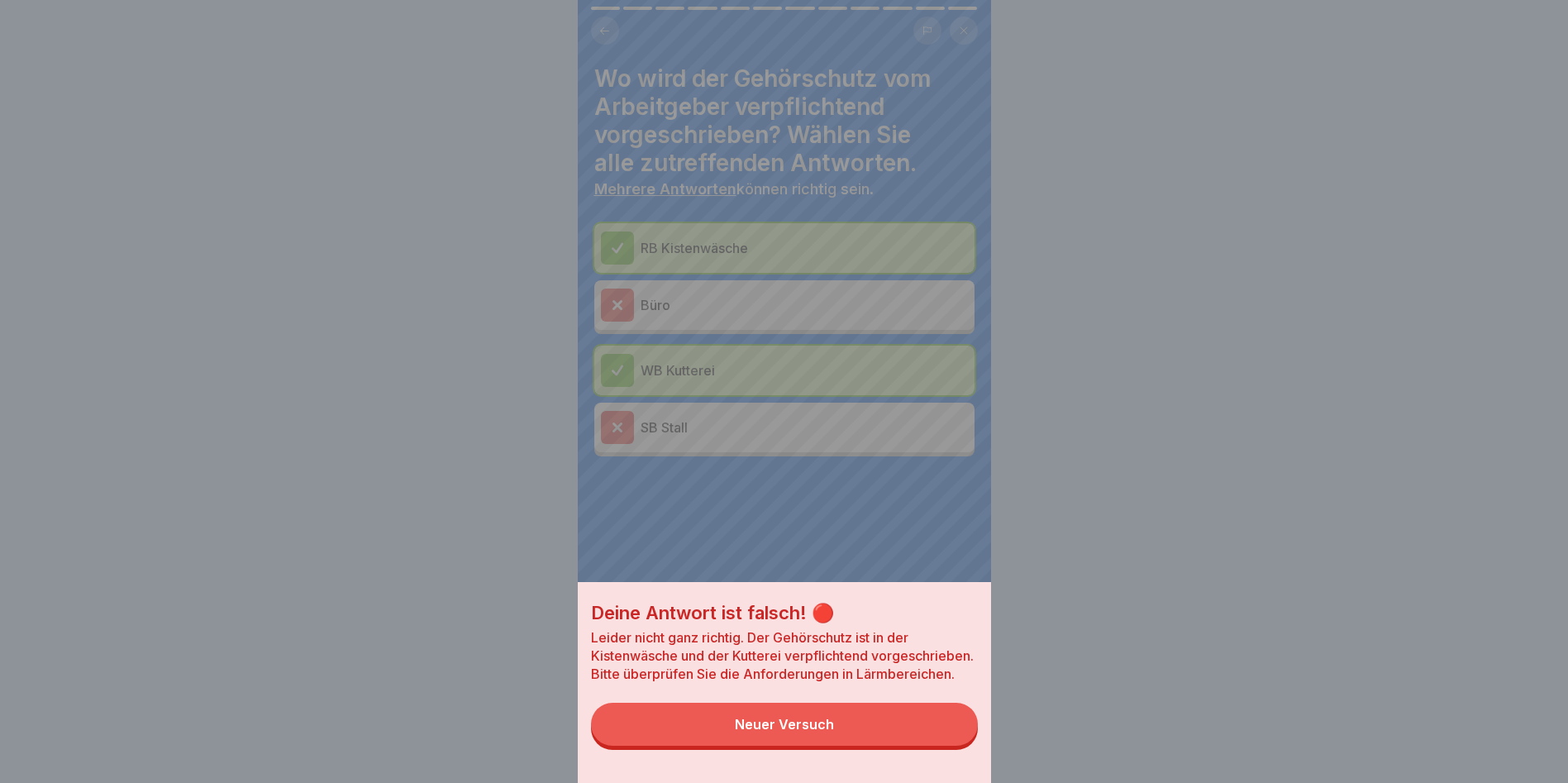
click at [799, 731] on div "Neuer Versuch" at bounding box center [784, 724] width 100 height 15
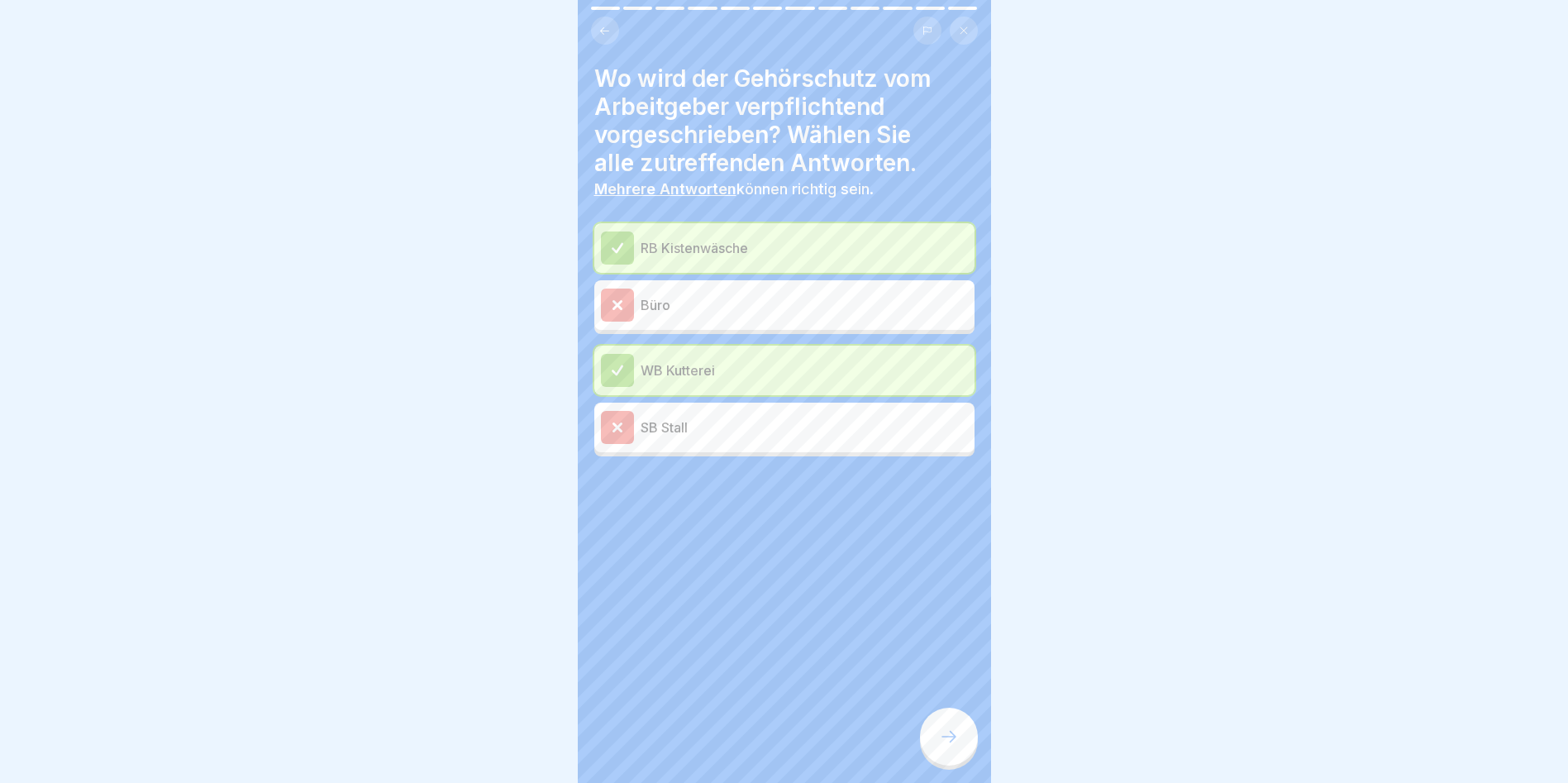
click at [709, 280] on div "Büro" at bounding box center [784, 304] width 381 height 49
click at [709, 291] on div "Büro" at bounding box center [784, 305] width 367 height 33
click at [656, 427] on p "SB Stall" at bounding box center [804, 427] width 327 height 20
click at [949, 746] on icon at bounding box center [949, 736] width 20 height 20
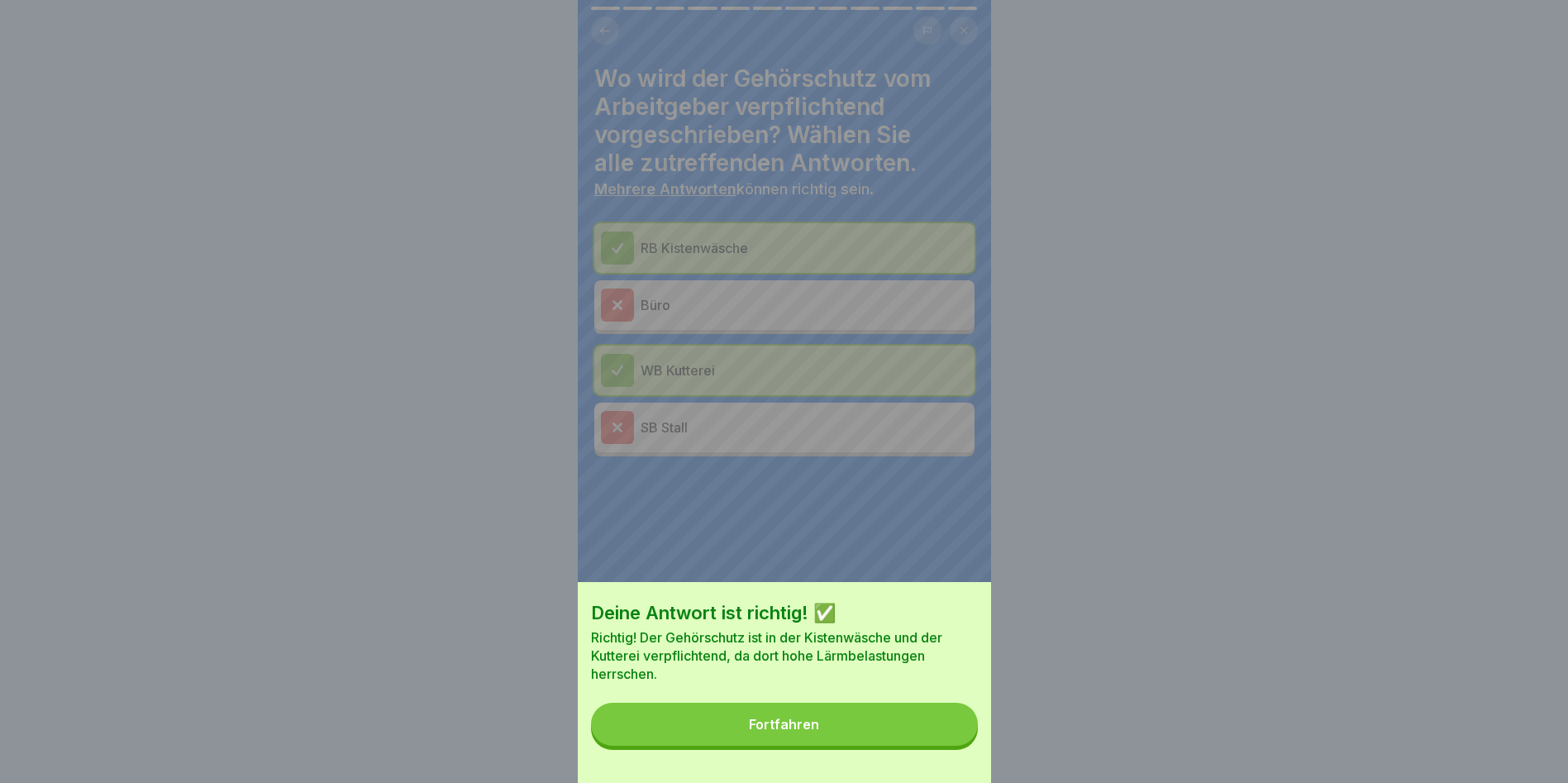
click at [946, 729] on button "Fortfahren" at bounding box center [784, 724] width 387 height 43
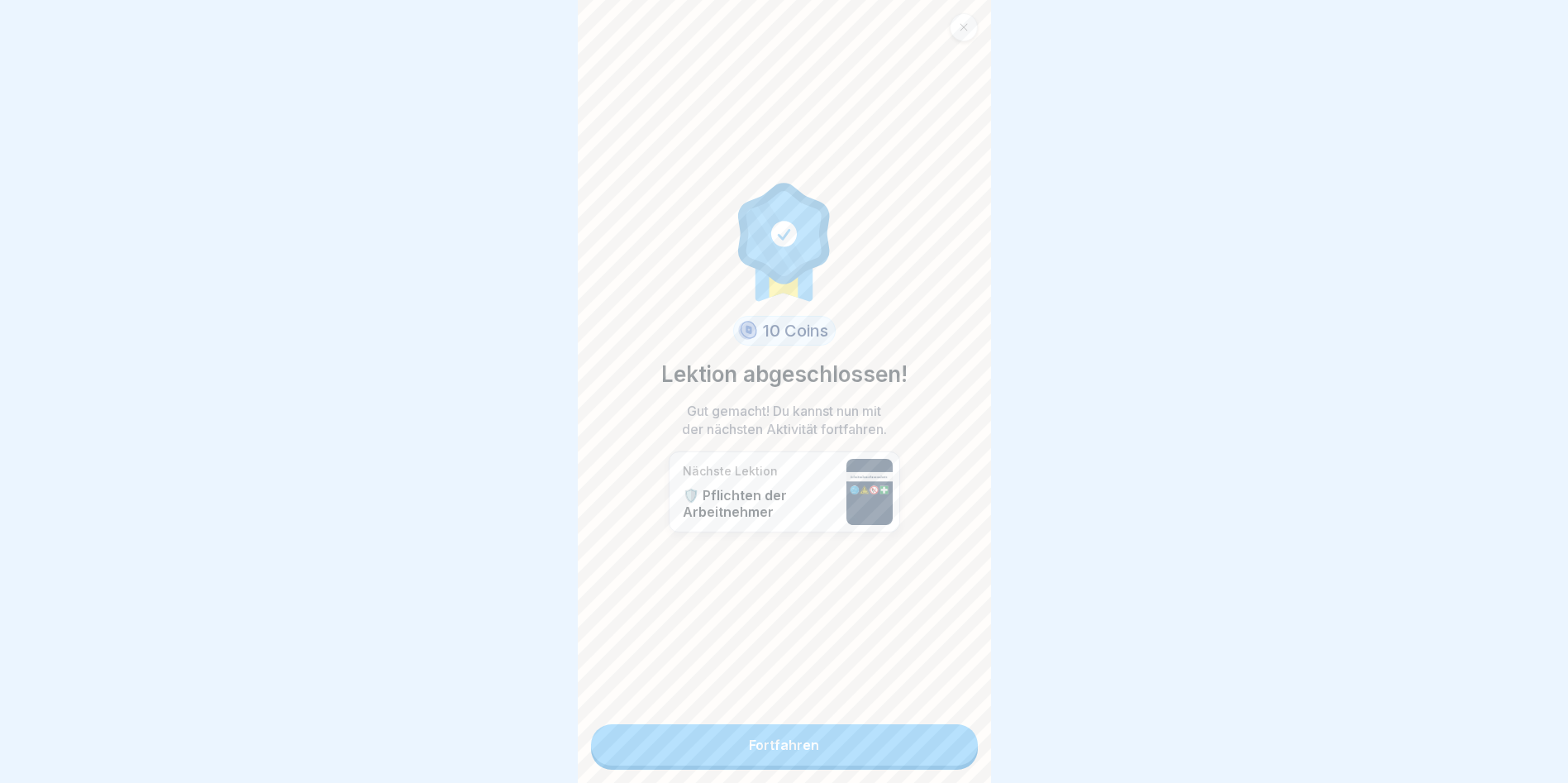
click at [894, 737] on link "Fortfahren" at bounding box center [784, 745] width 387 height 41
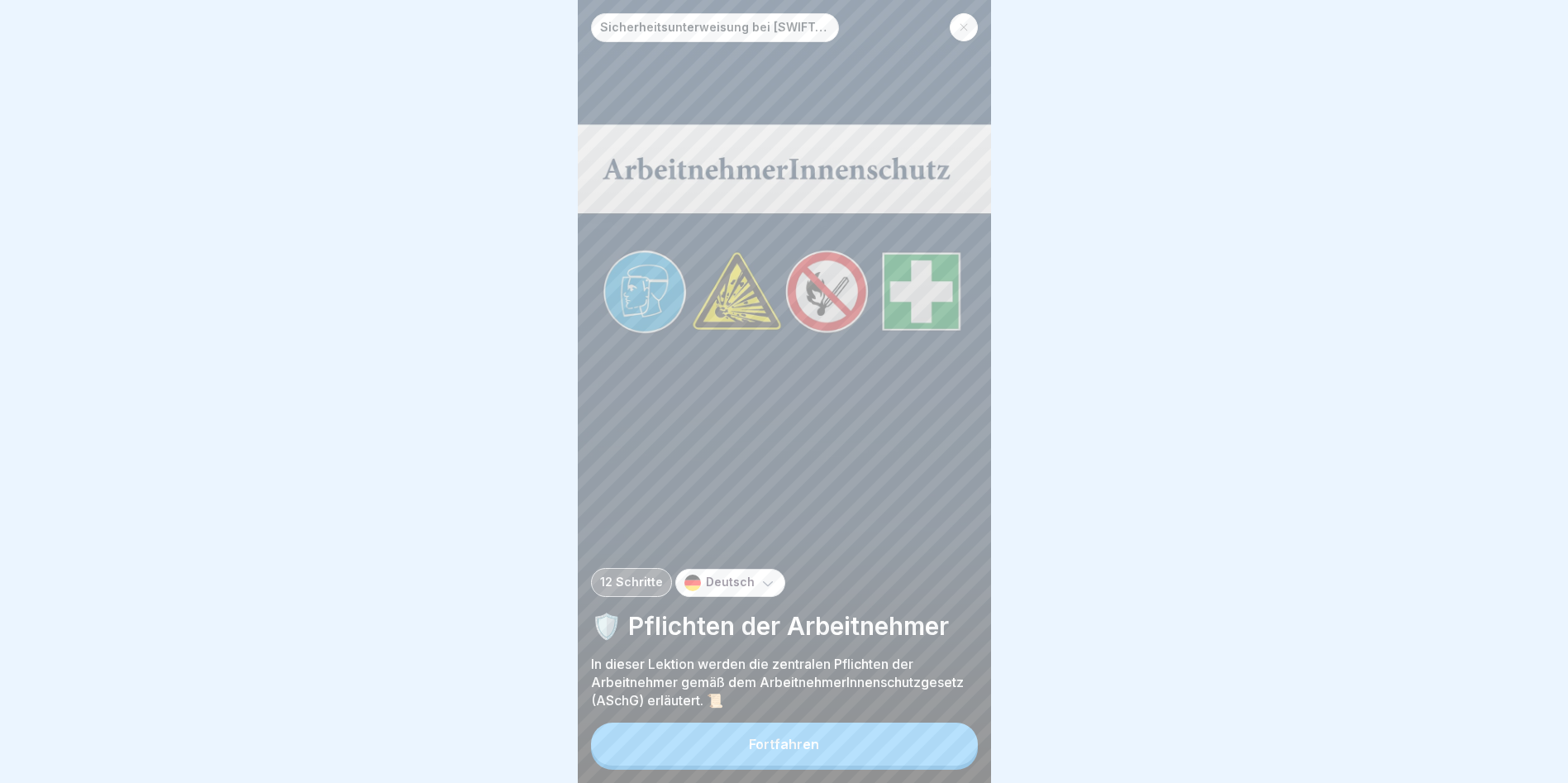
click at [881, 753] on button "Fortfahren" at bounding box center [784, 744] width 387 height 43
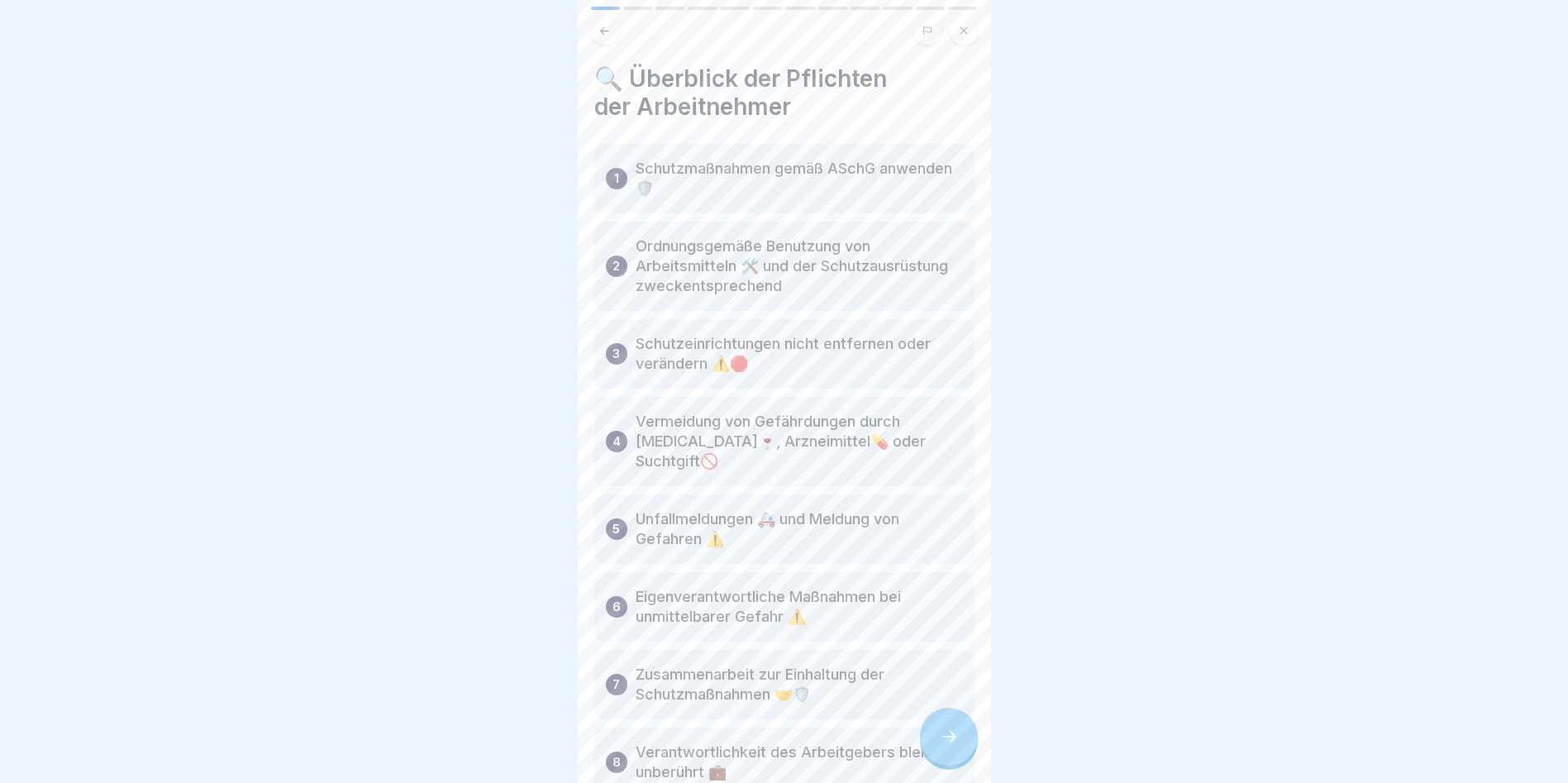
click at [940, 762] on div at bounding box center [949, 736] width 58 height 58
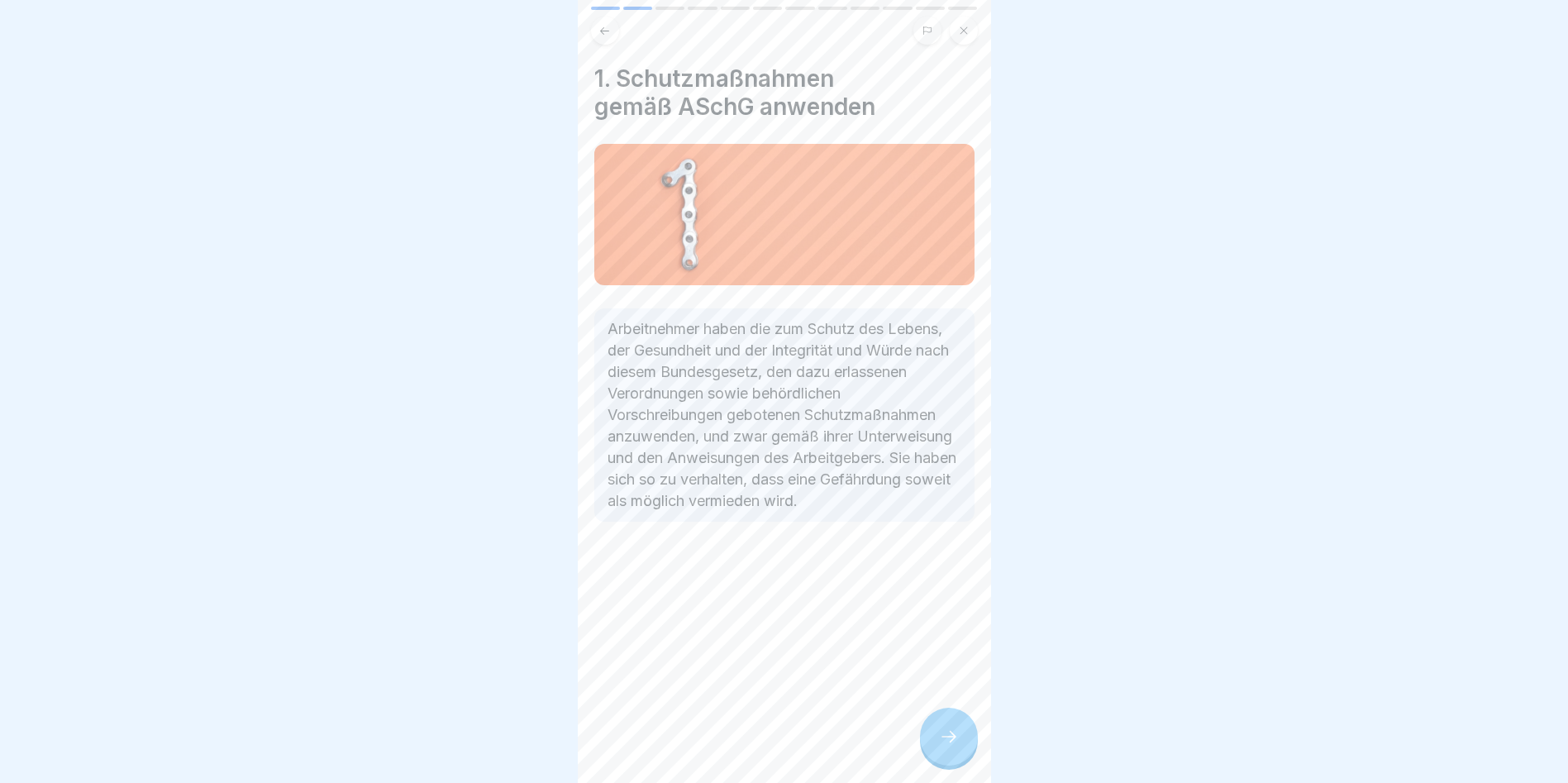
click at [940, 762] on div at bounding box center [949, 736] width 58 height 58
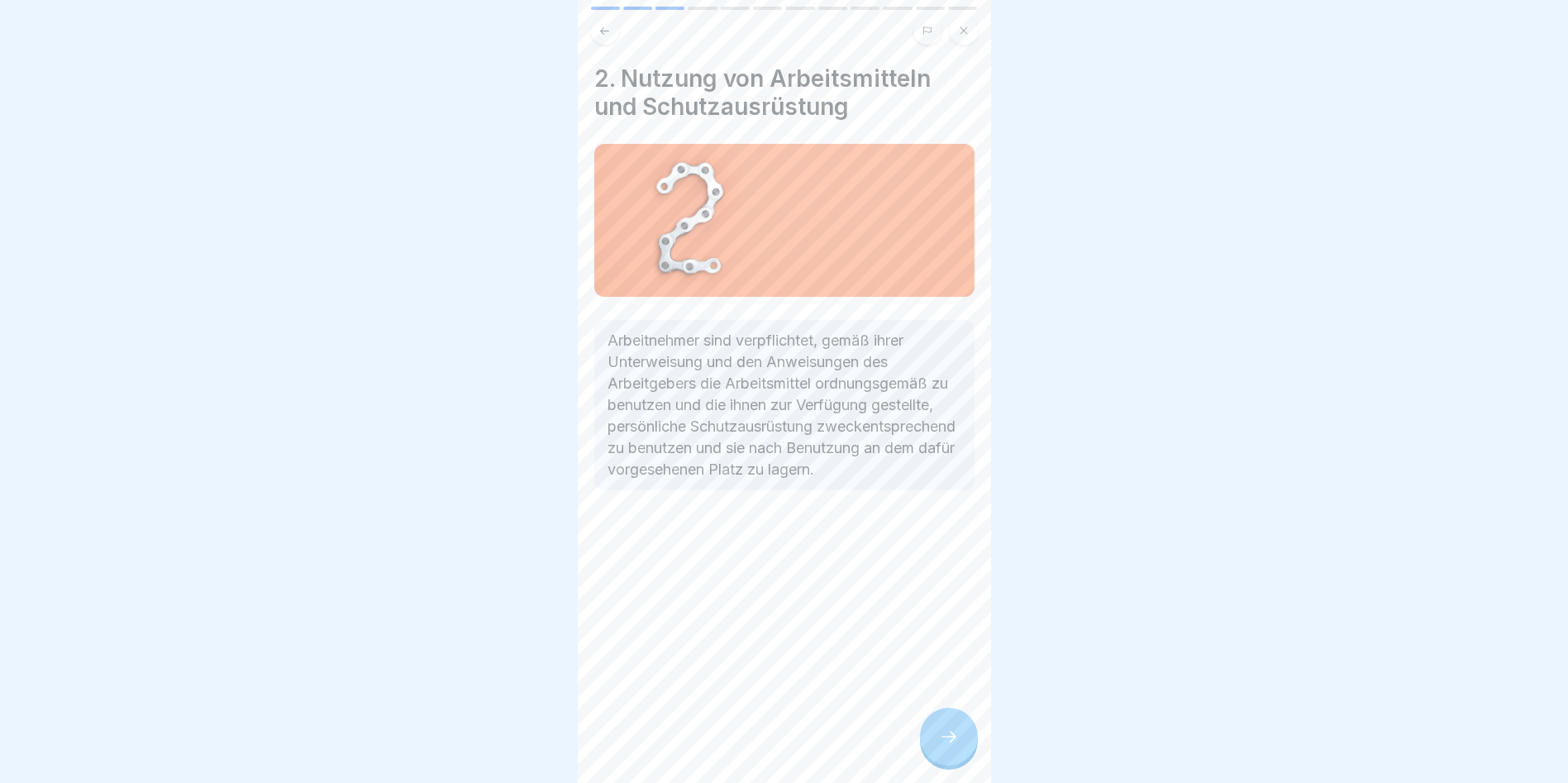
click at [940, 762] on div at bounding box center [949, 736] width 58 height 58
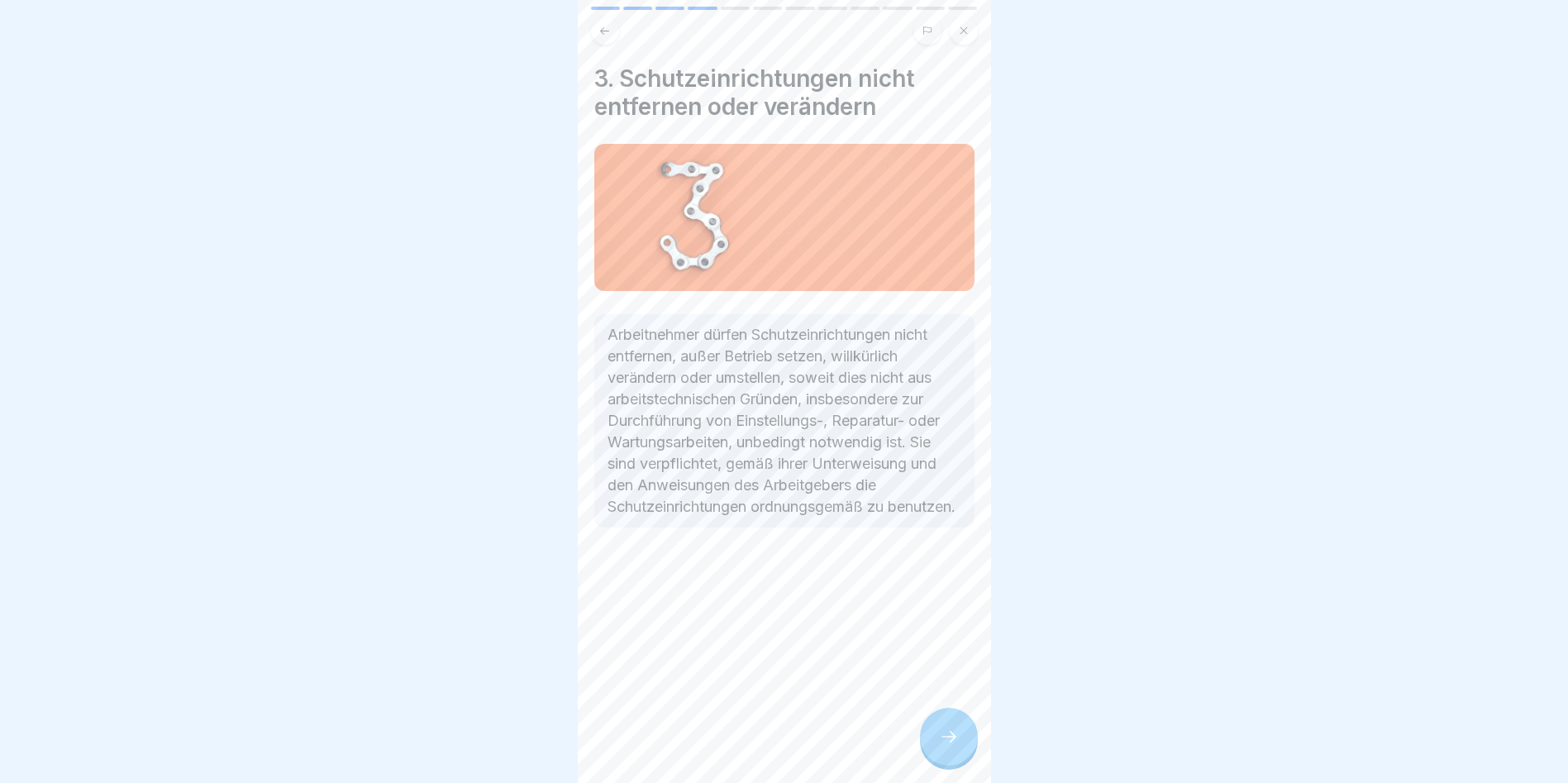
click at [940, 762] on div at bounding box center [949, 736] width 58 height 58
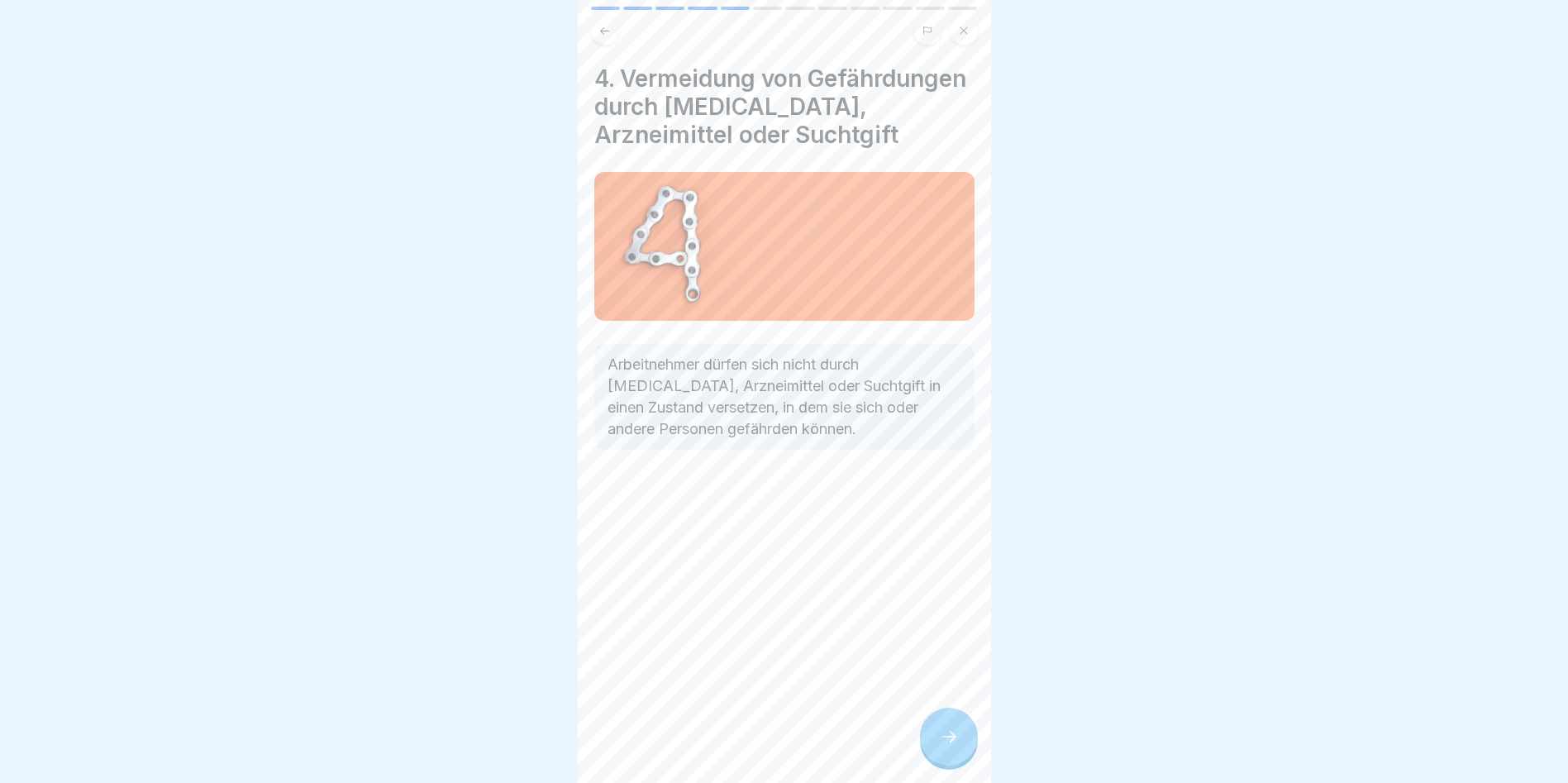
click at [940, 762] on div at bounding box center [949, 736] width 58 height 58
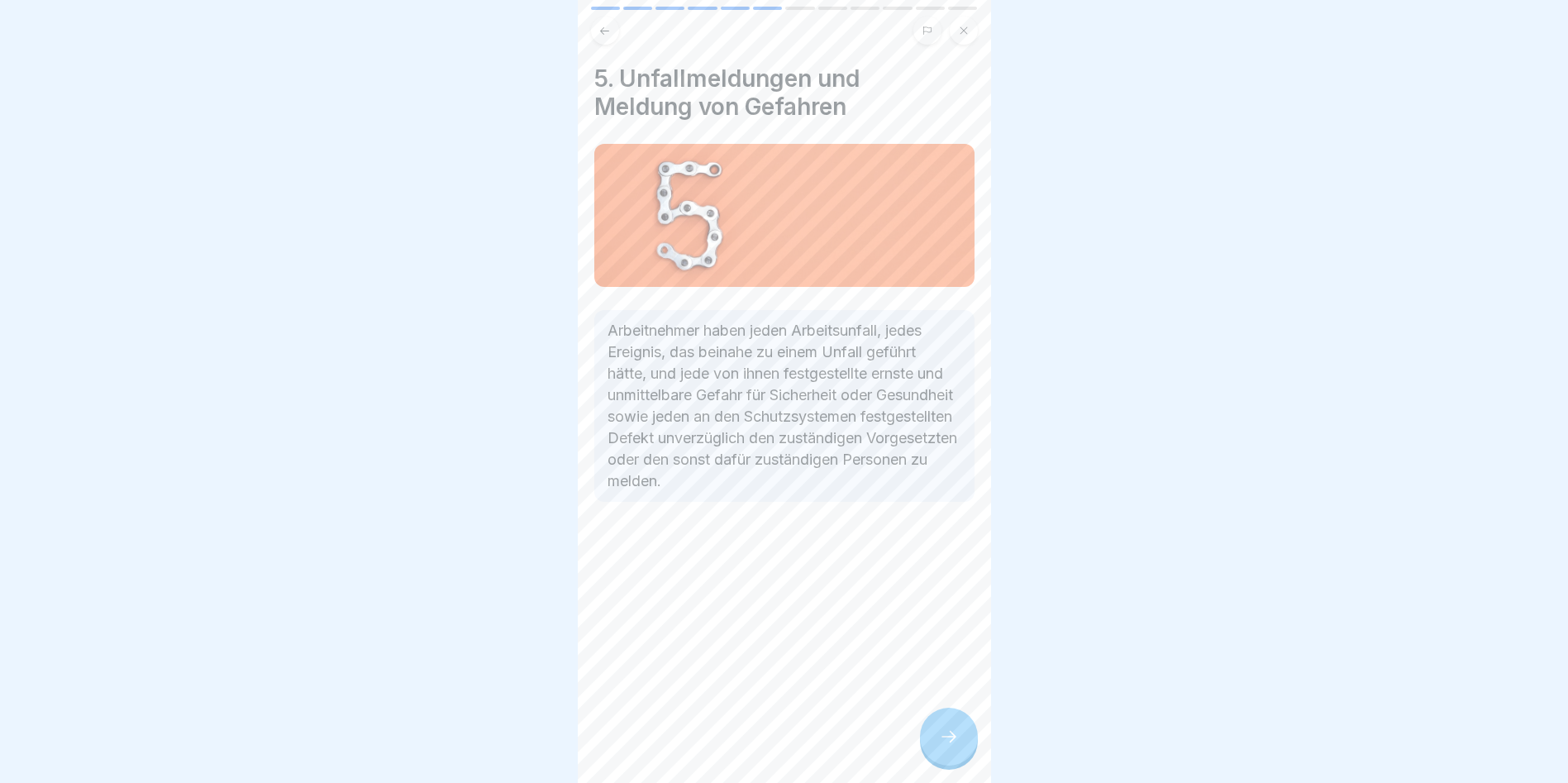
click at [940, 762] on div at bounding box center [949, 736] width 58 height 58
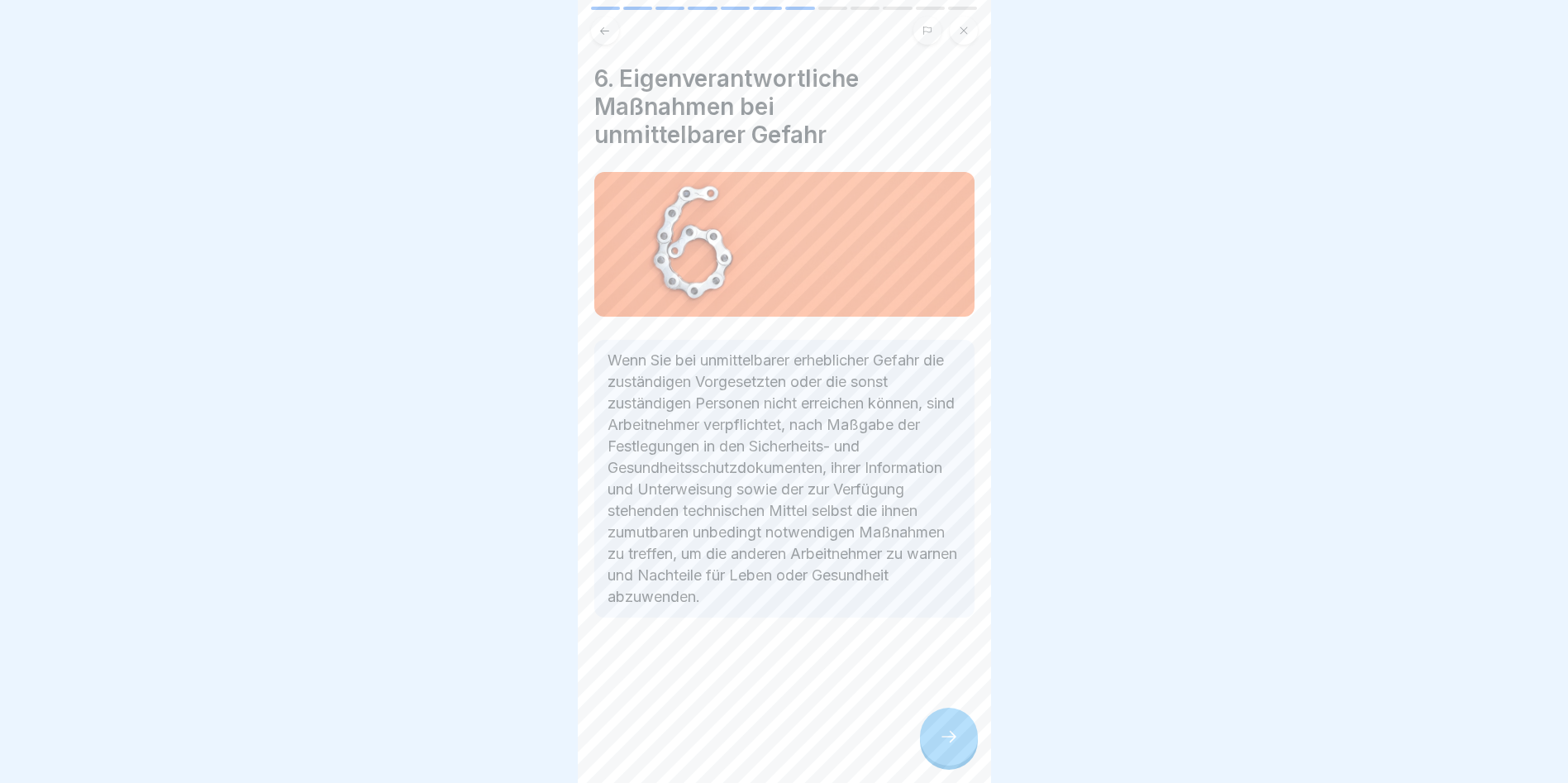
click at [940, 762] on div at bounding box center [949, 736] width 58 height 58
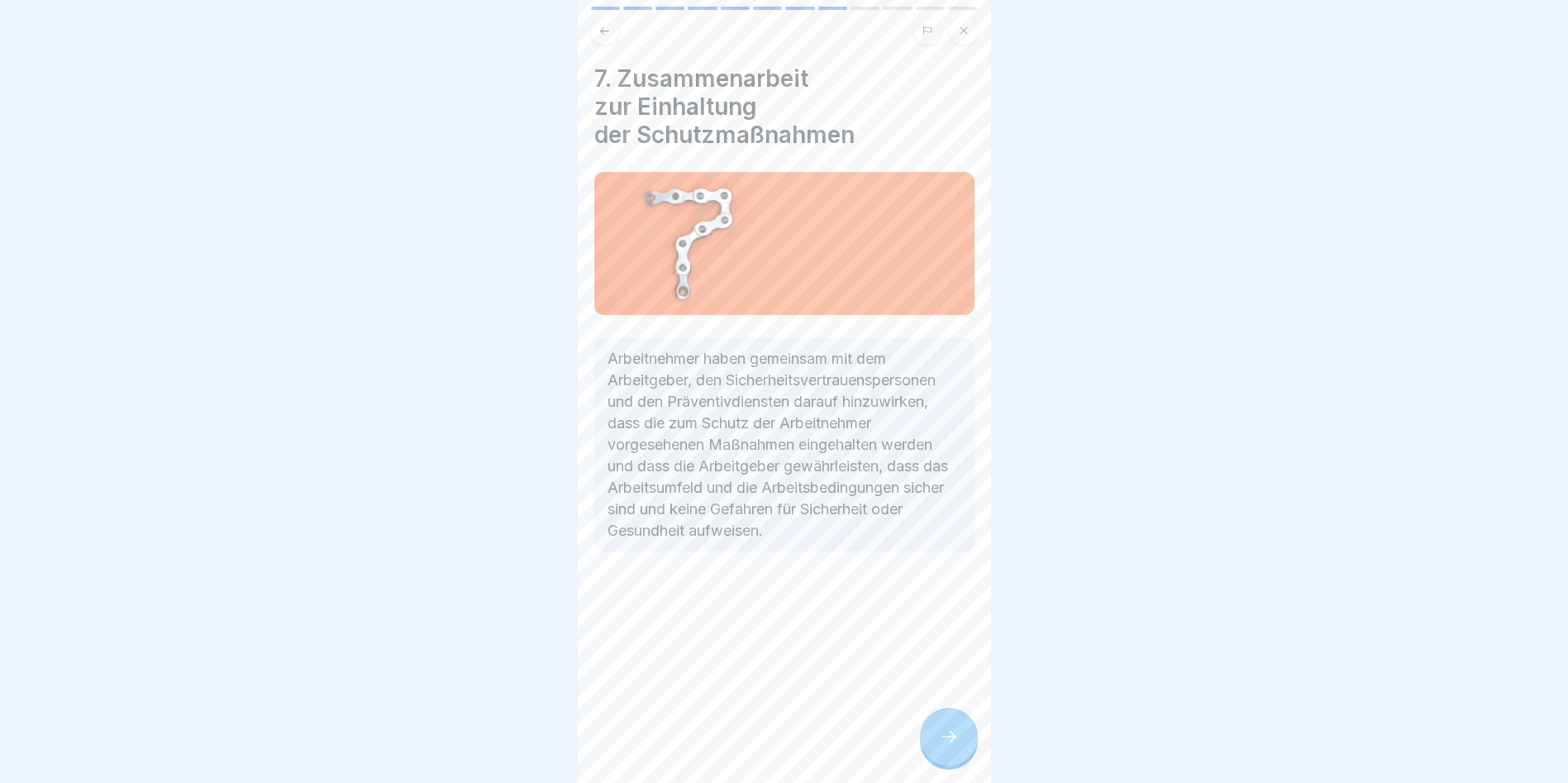
click at [940, 762] on div at bounding box center [949, 736] width 58 height 58
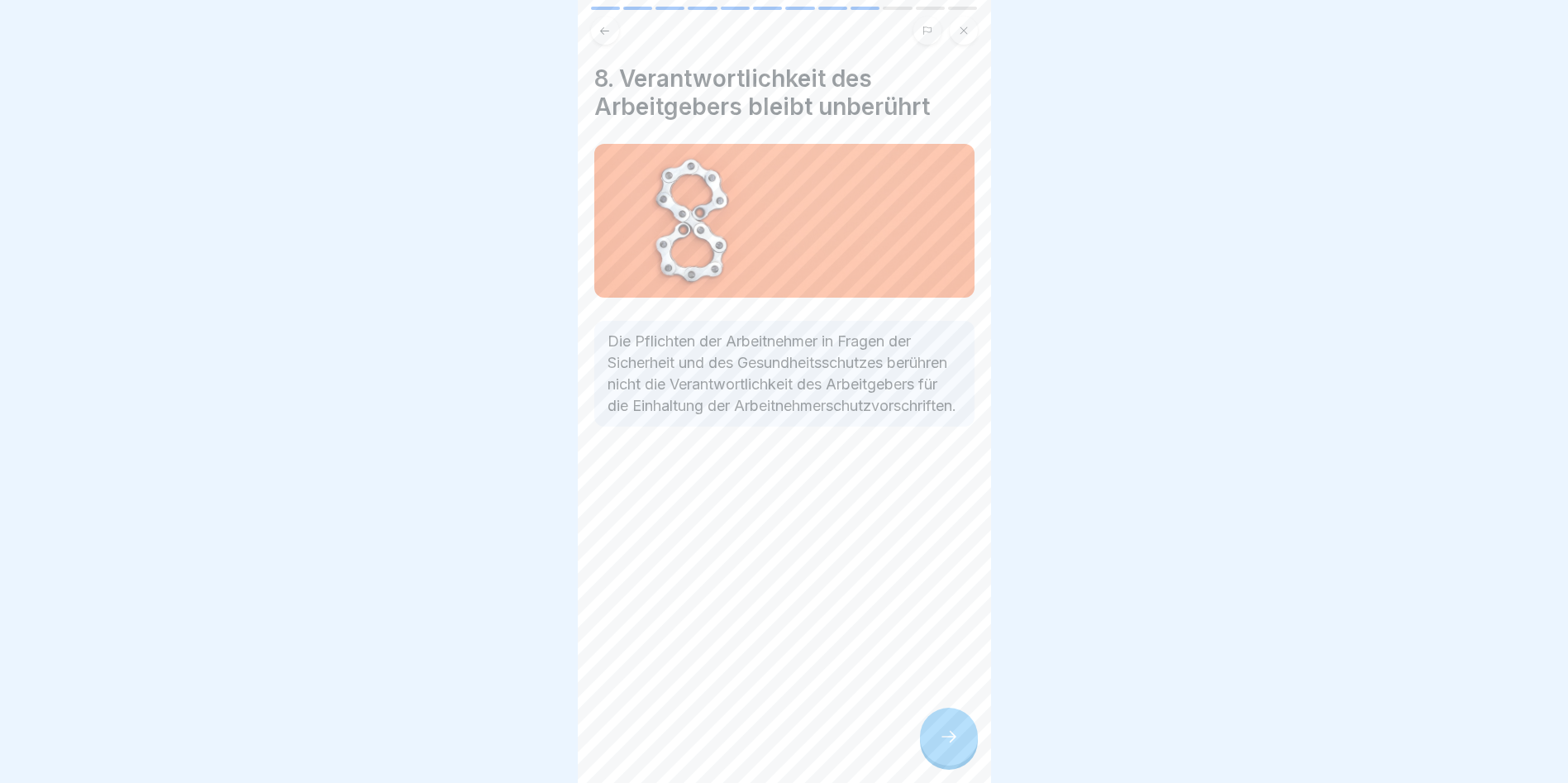
click at [940, 762] on div at bounding box center [949, 736] width 58 height 58
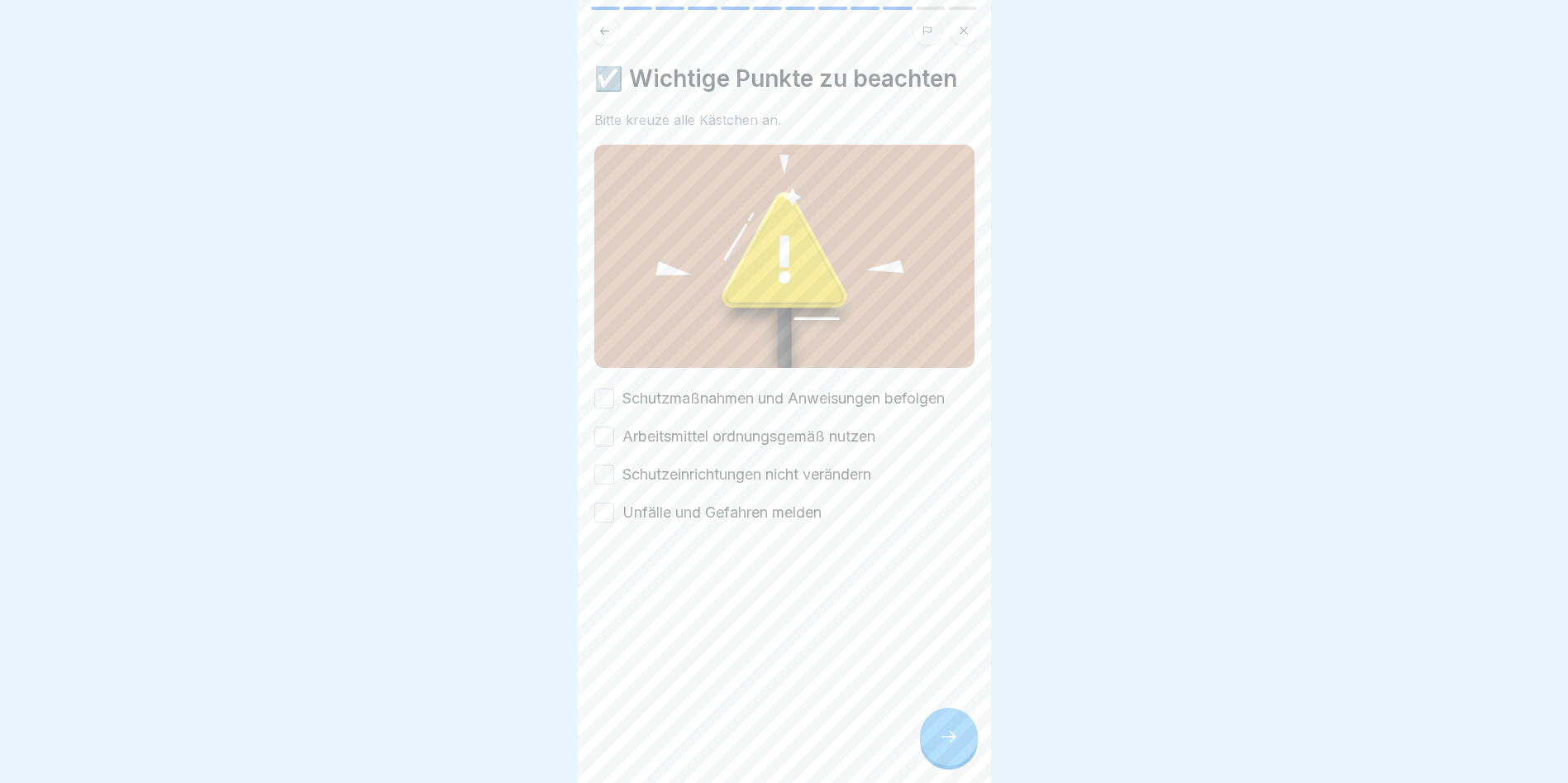
click at [605, 388] on button "Schutzmaßnahmen und Anweisungen befolgen" at bounding box center [604, 398] width 20 height 20
click at [604, 427] on button "Arbeitsmittel ordnungsgemäß nutzen" at bounding box center [604, 437] width 20 height 20
click at [603, 464] on button "Schutzeinrichtungen nicht verändern" at bounding box center [604, 474] width 20 height 20
click at [599, 505] on button "Unfälle und Gefahren melden" at bounding box center [604, 513] width 20 height 20
click at [956, 746] on icon at bounding box center [949, 736] width 20 height 20
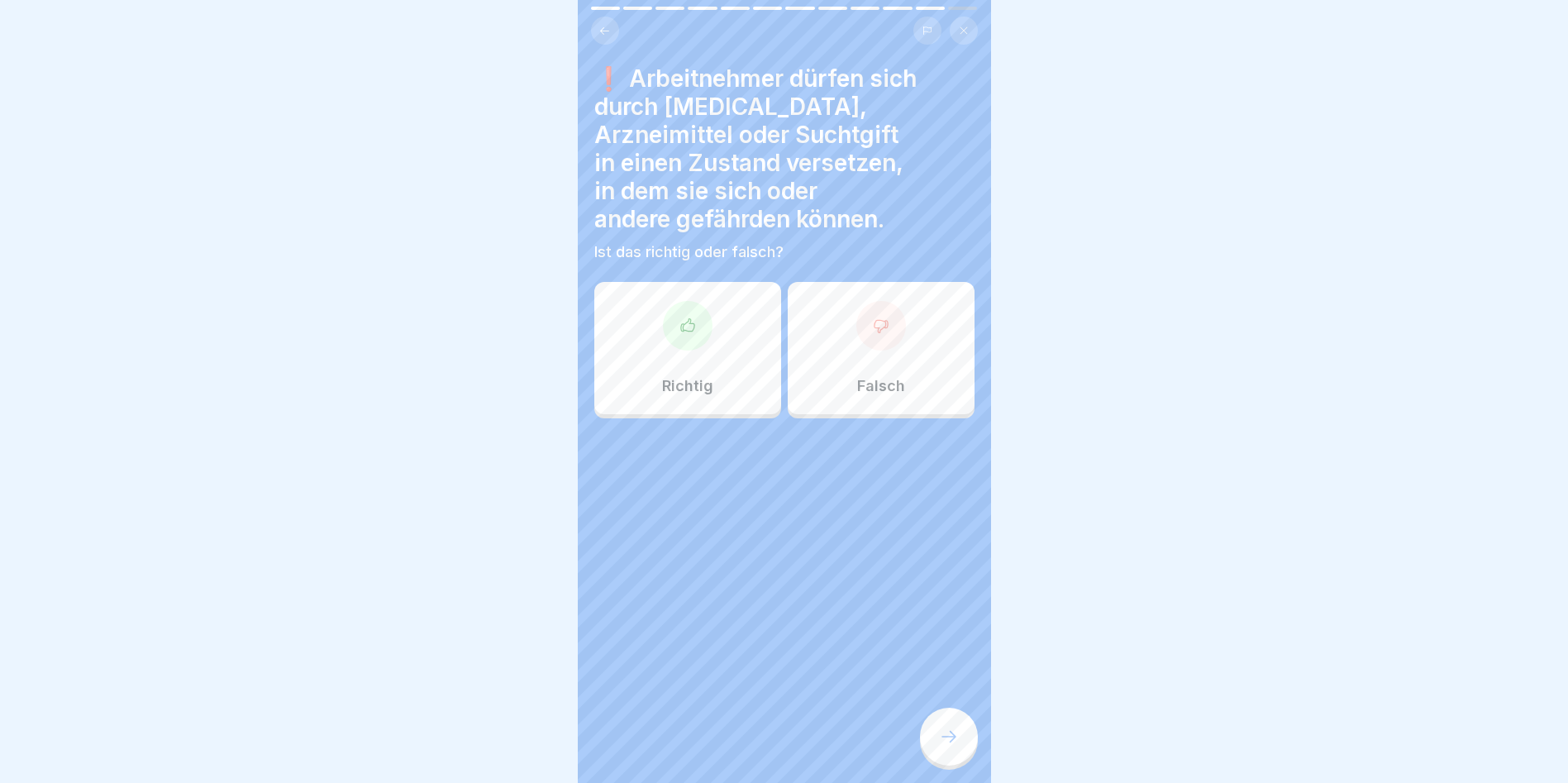
click at [873, 317] on icon at bounding box center [881, 325] width 17 height 17
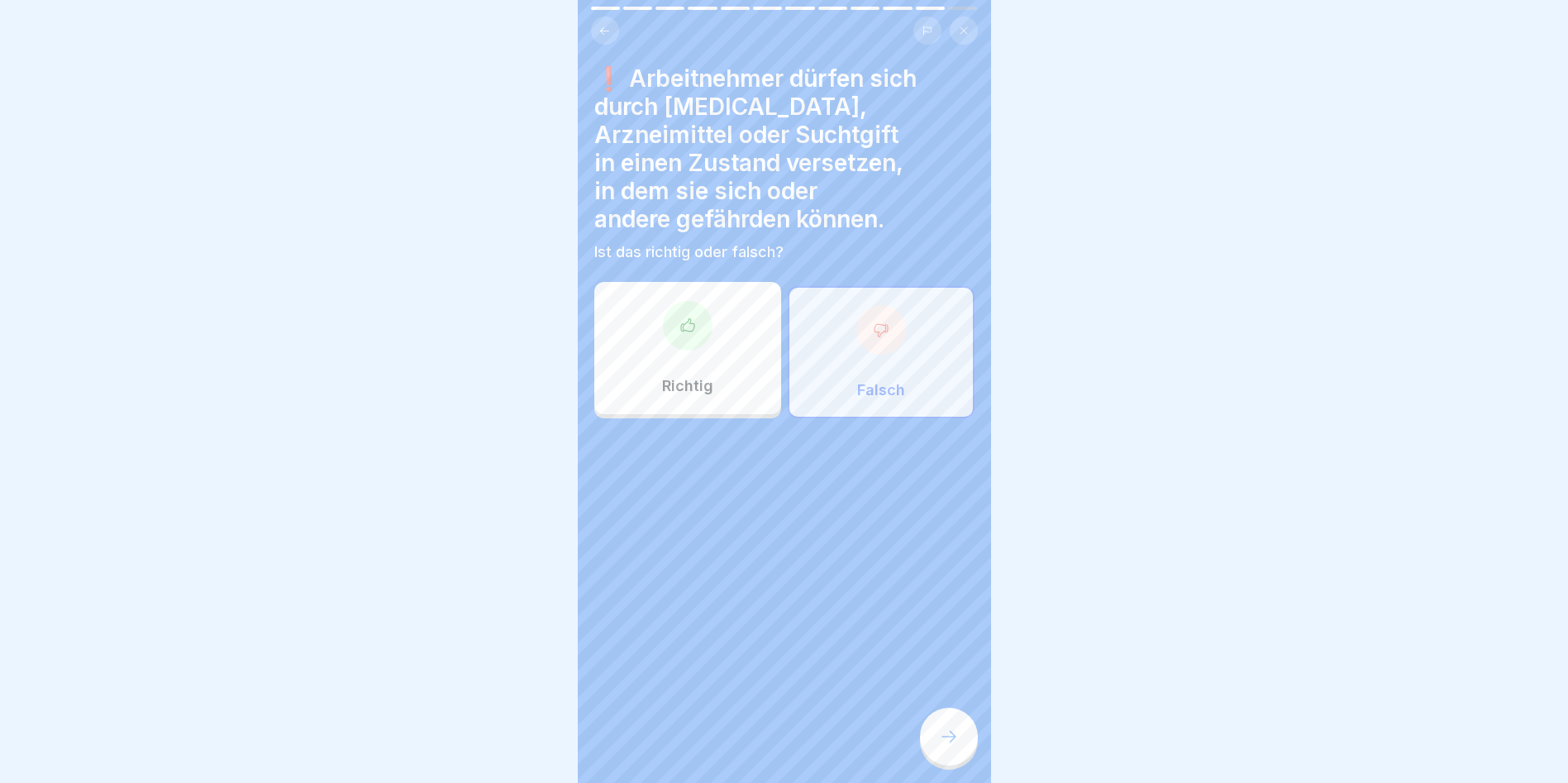
click at [947, 733] on div at bounding box center [949, 736] width 58 height 58
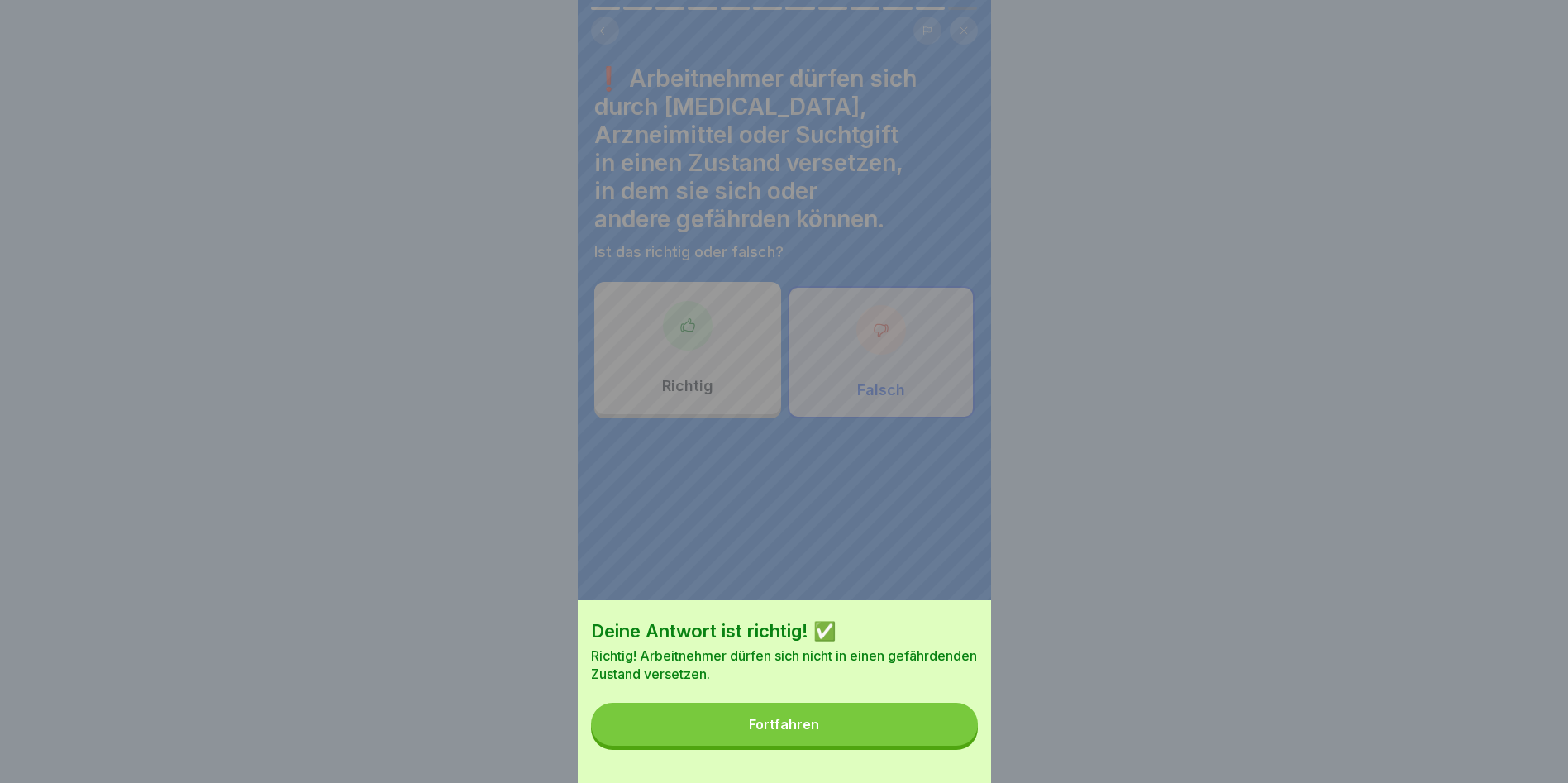
click at [947, 733] on button "Fortfahren" at bounding box center [784, 724] width 387 height 43
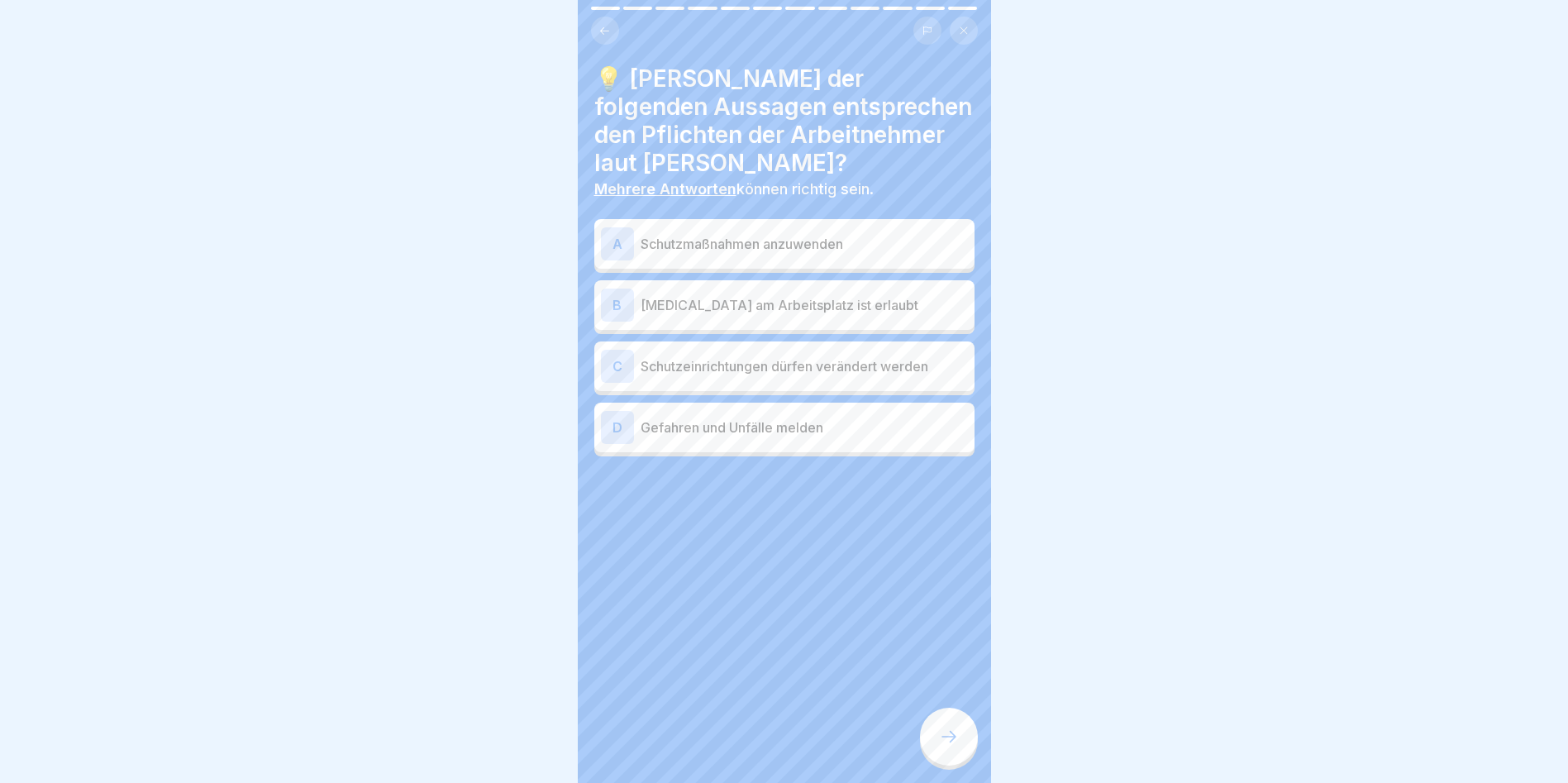
click at [679, 432] on p "Gefahren und Unfälle melden" at bounding box center [804, 427] width 327 height 20
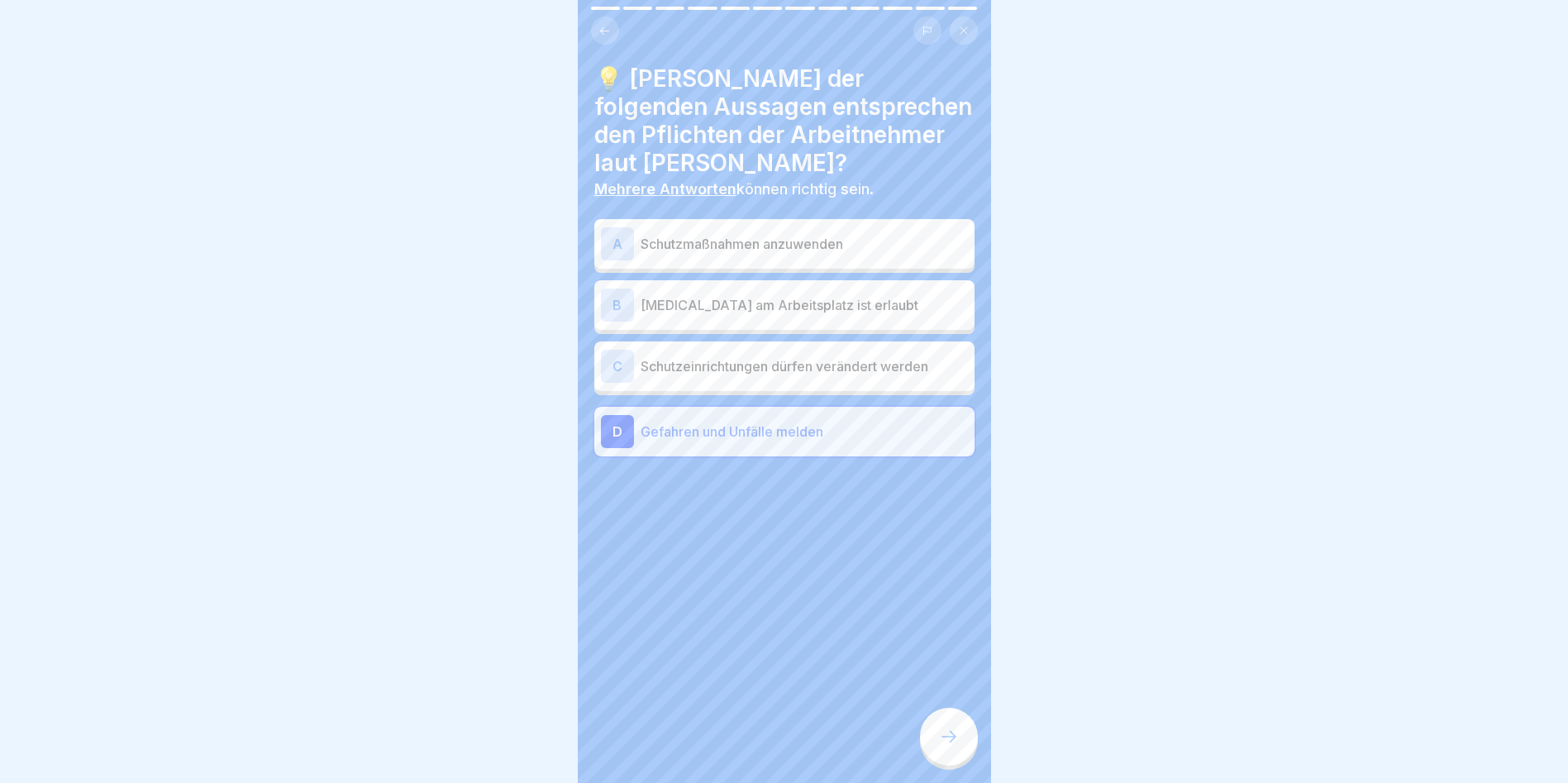
click at [664, 254] on div "A Schutzmaßnahmen anzuwenden" at bounding box center [784, 244] width 367 height 33
click at [948, 745] on icon at bounding box center [949, 736] width 20 height 20
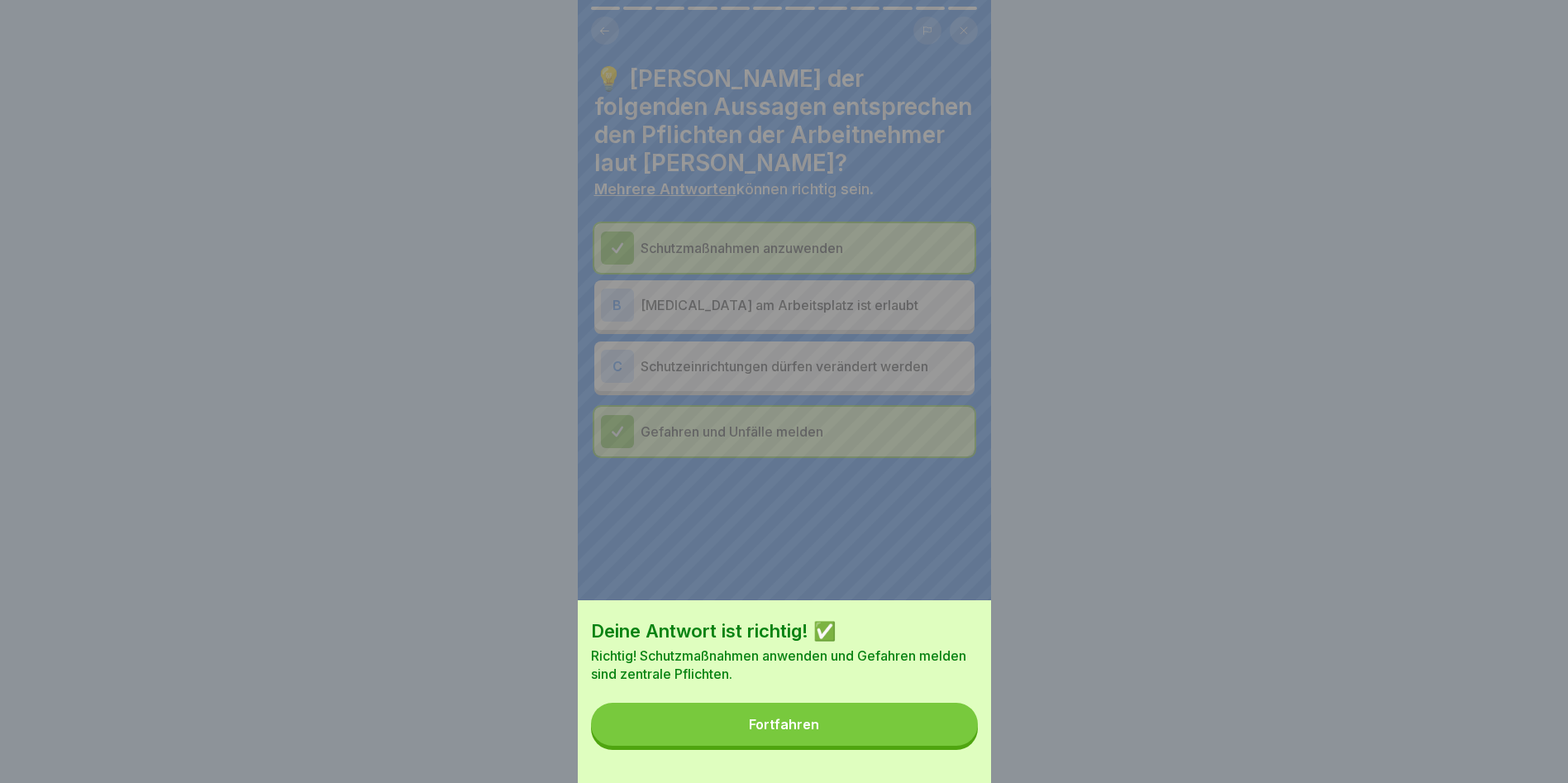
click at [894, 745] on button "Fortfahren" at bounding box center [784, 724] width 387 height 43
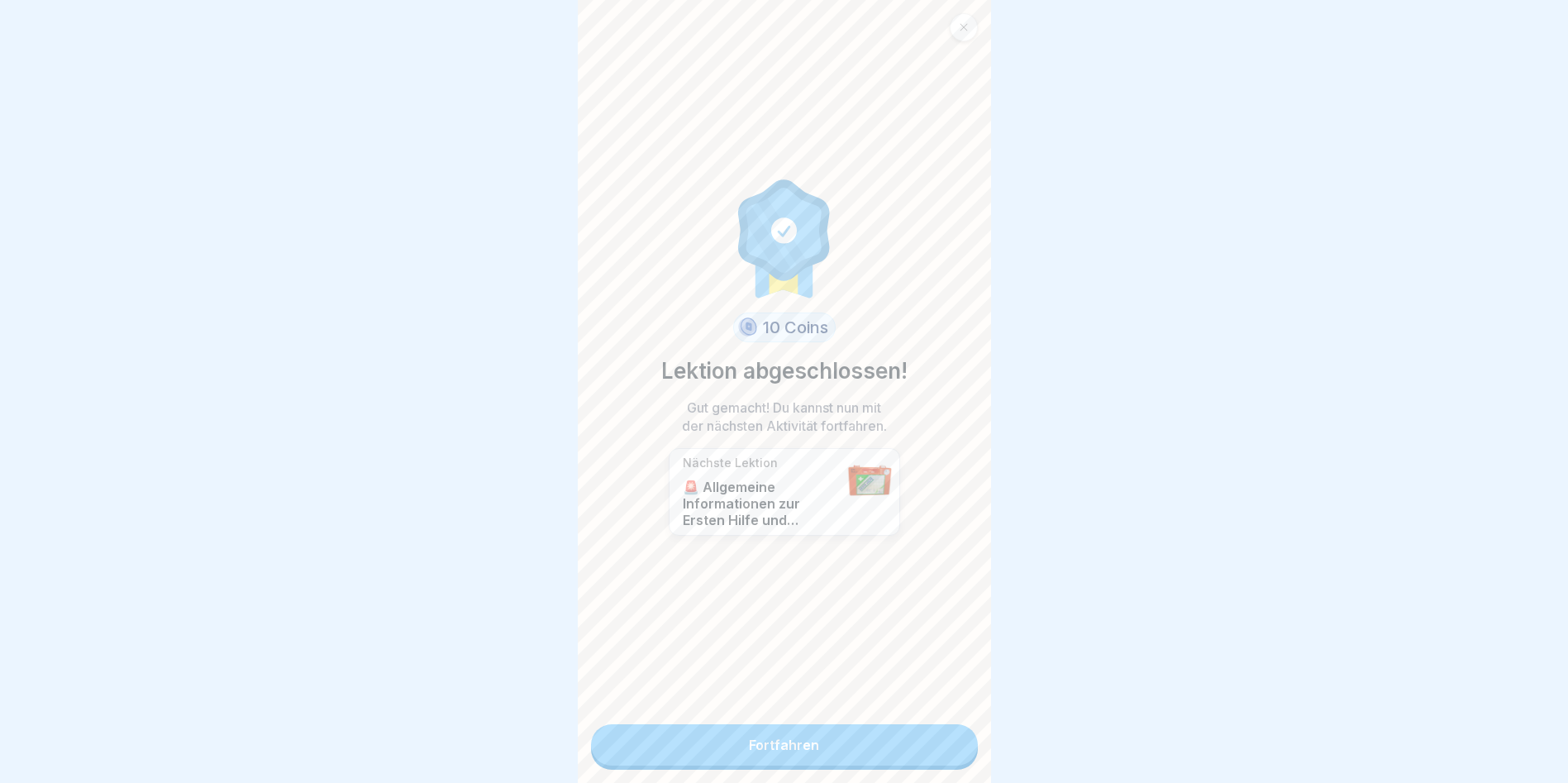
click at [884, 752] on link "Fortfahren" at bounding box center [784, 745] width 387 height 41
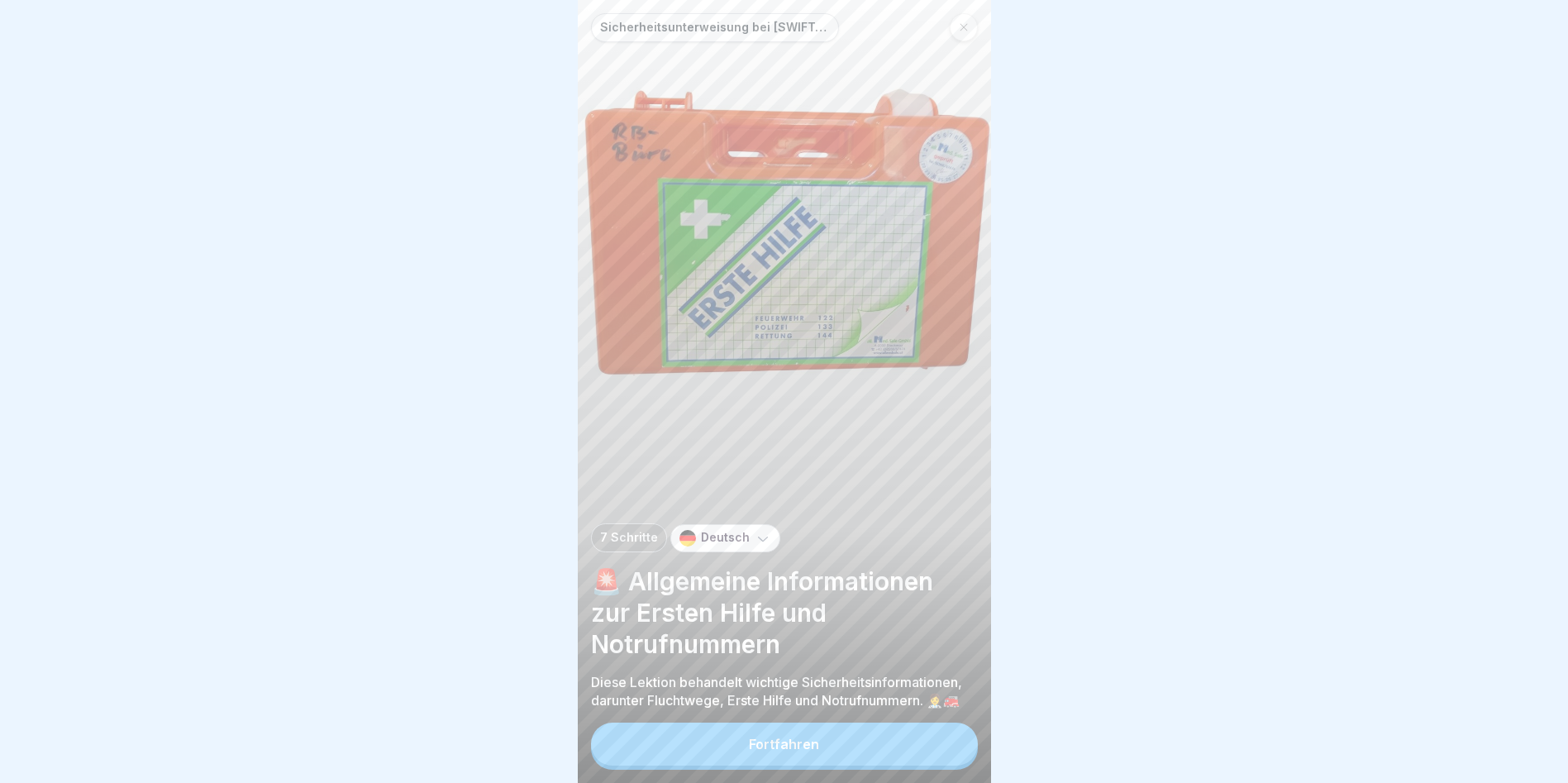
click at [876, 765] on button "Fortfahren" at bounding box center [784, 744] width 387 height 43
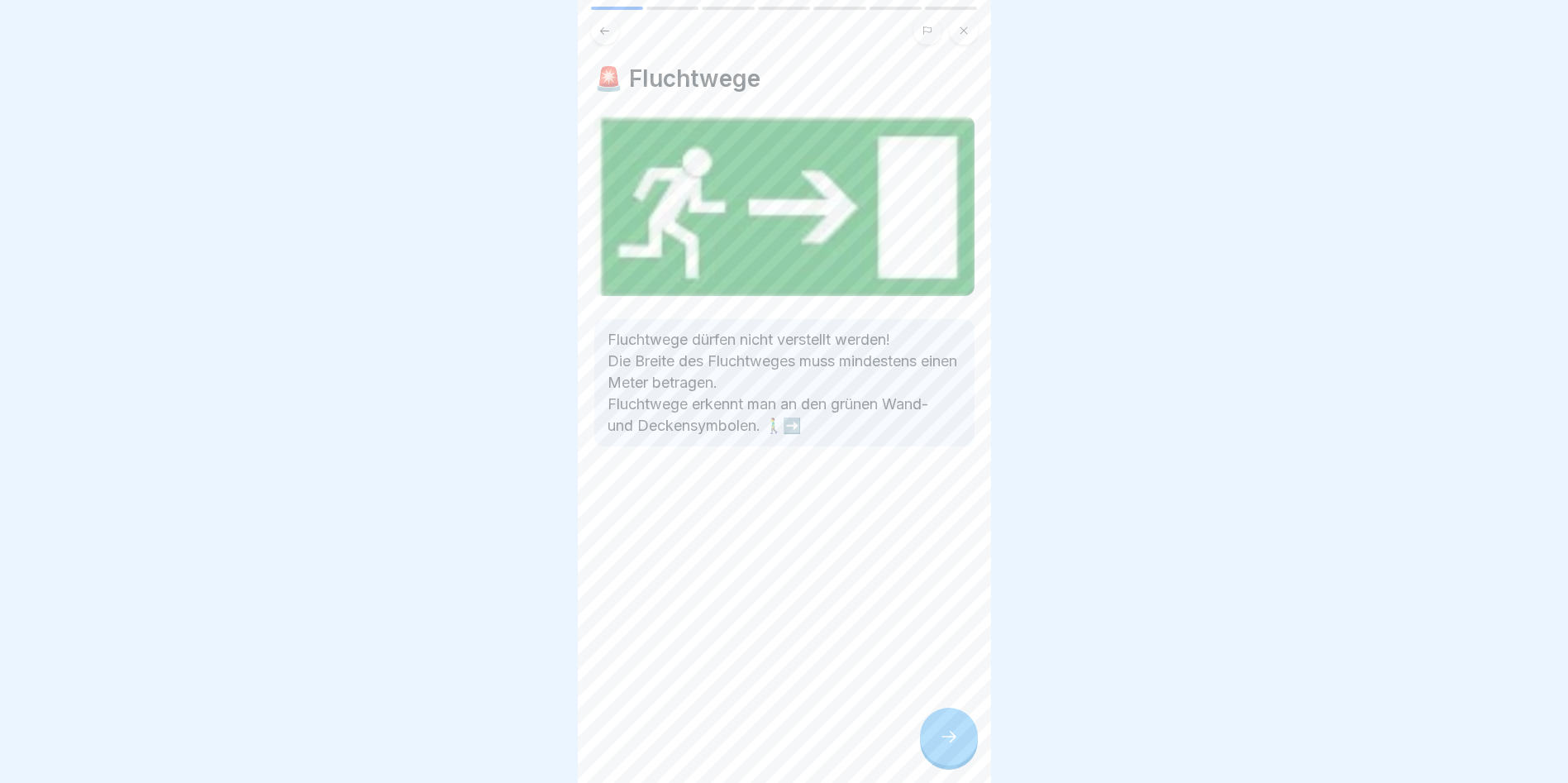
click at [876, 776] on div "🚨 Fluchtwege Fluchtwege dürfen nicht verstellt werden! Die Breite des Fluchtweg…" at bounding box center [785, 392] width 413 height 783
click at [939, 738] on div at bounding box center [949, 736] width 58 height 58
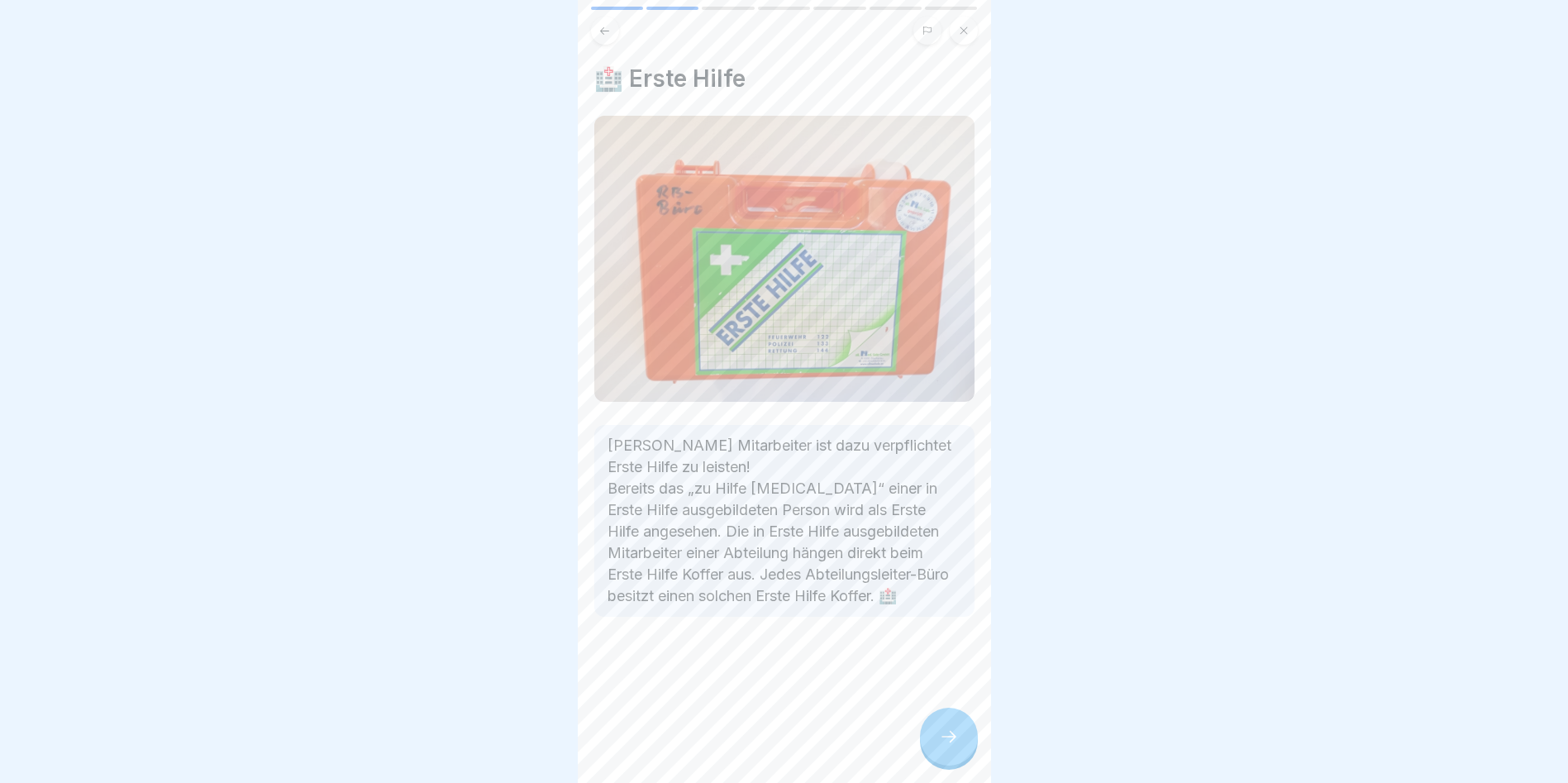
click at [939, 738] on div at bounding box center [949, 736] width 58 height 58
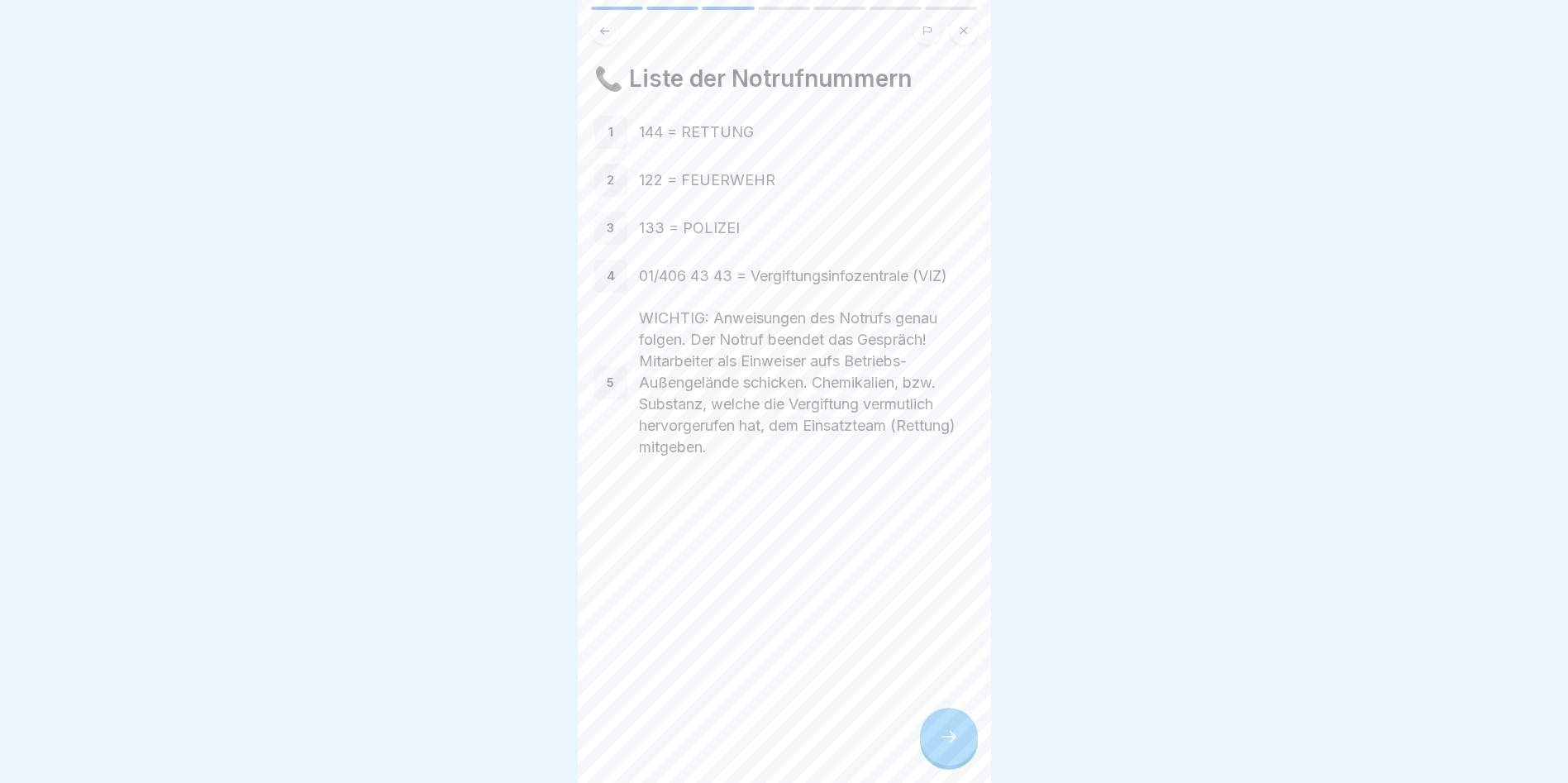
click at [939, 745] on icon at bounding box center [949, 736] width 20 height 20
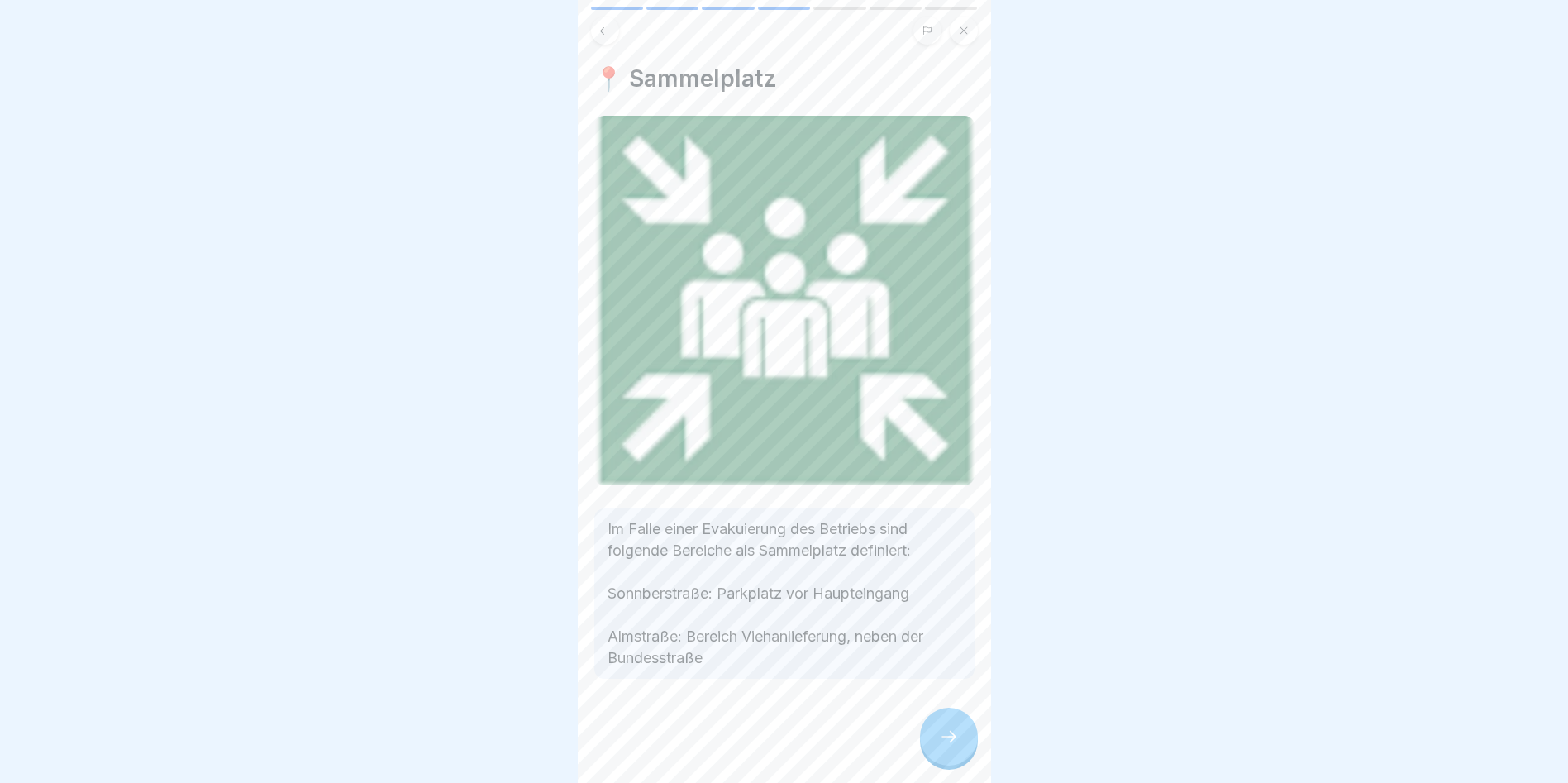
click at [939, 745] on icon at bounding box center [949, 736] width 20 height 20
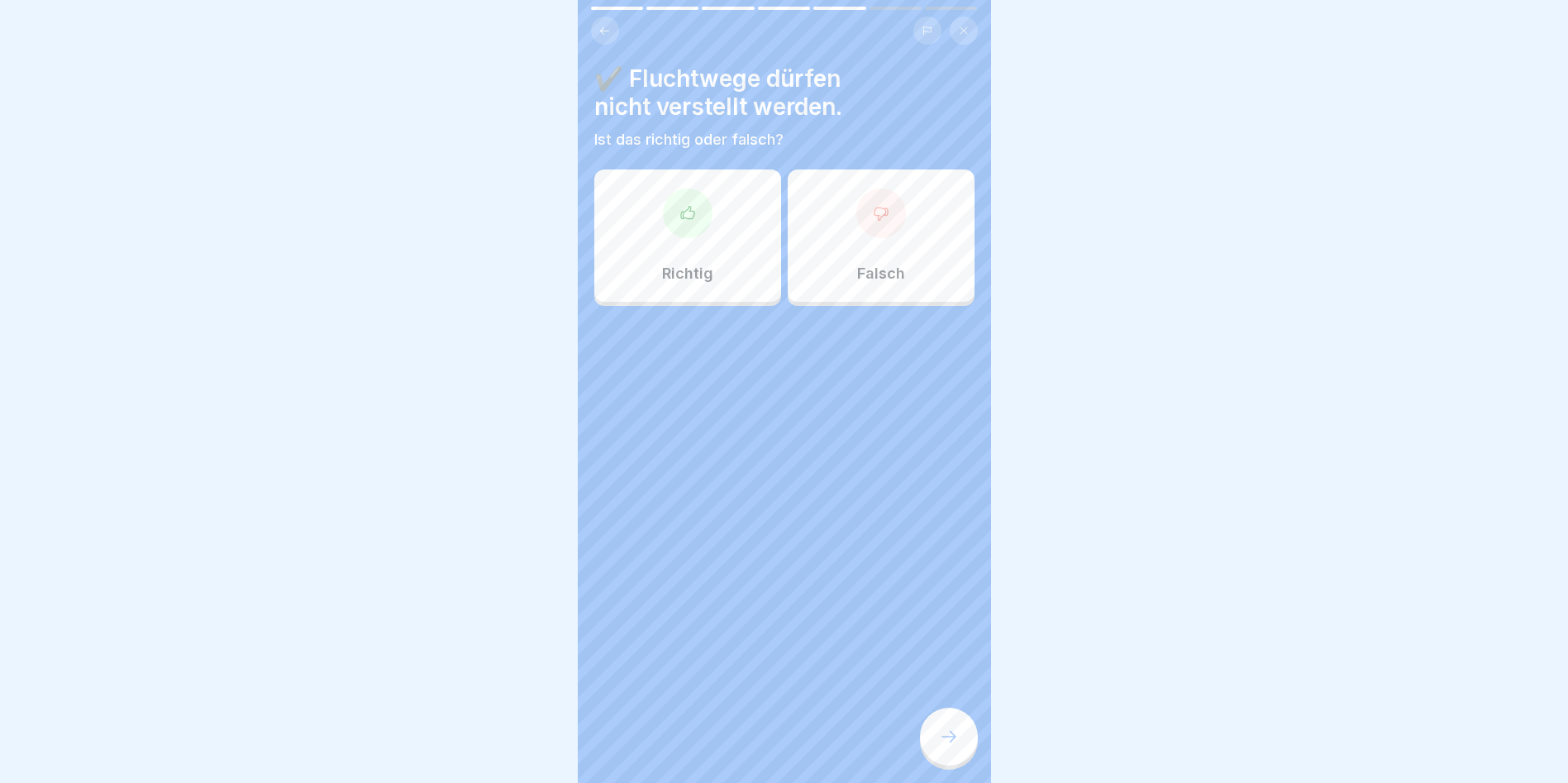
click at [683, 219] on icon at bounding box center [688, 213] width 17 height 17
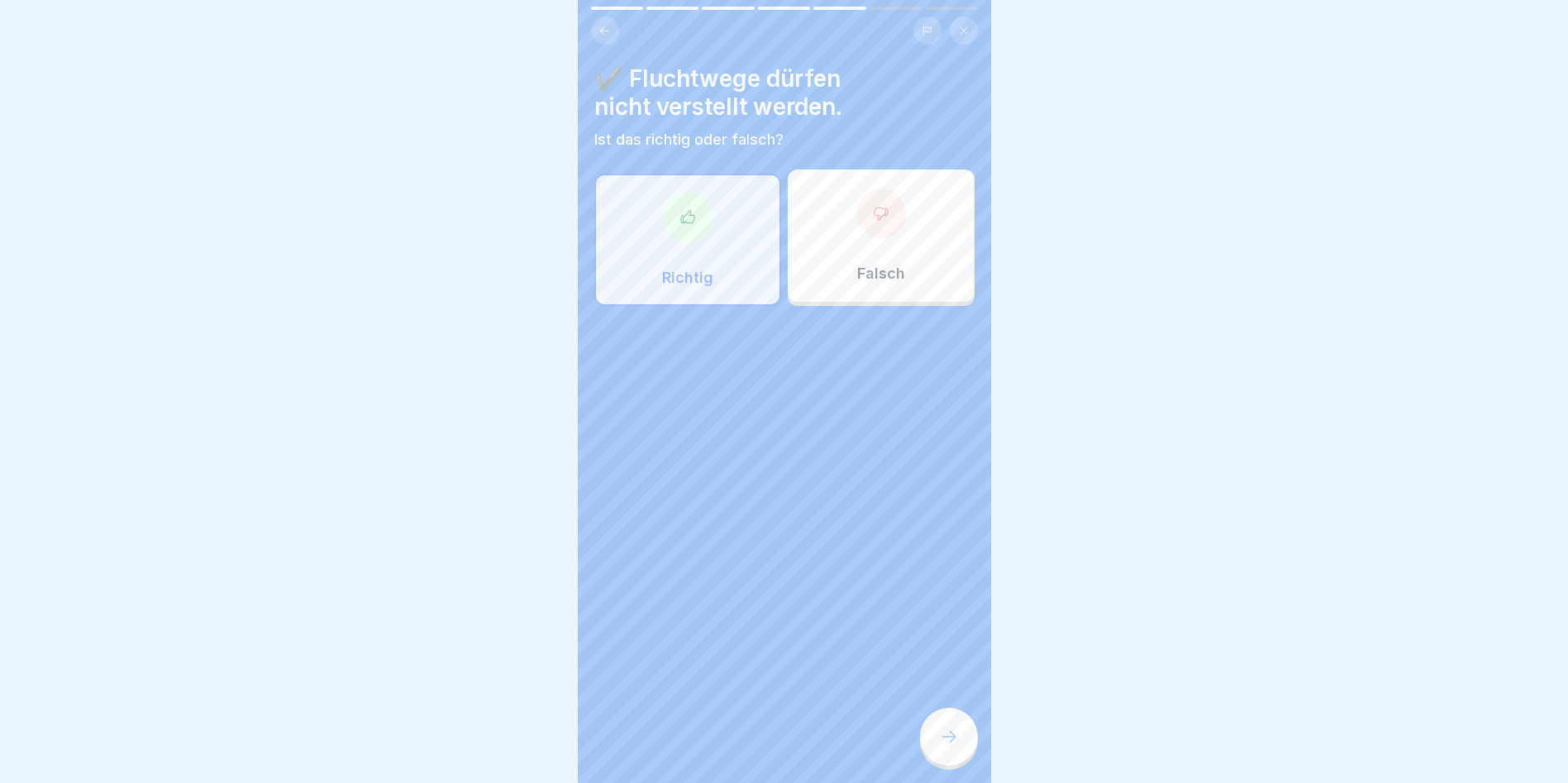
click at [934, 733] on div at bounding box center [949, 736] width 58 height 58
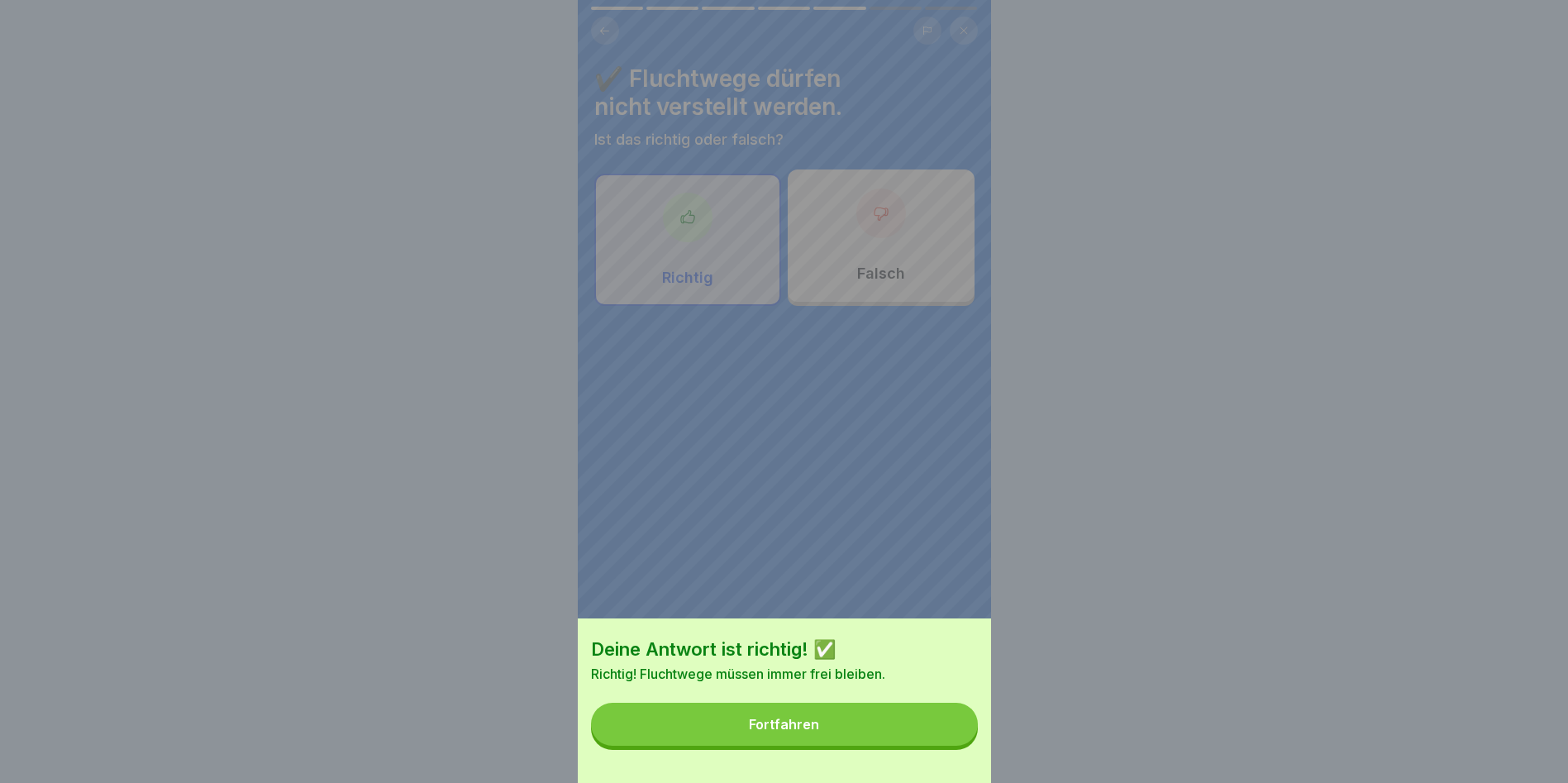
click at [936, 722] on button "Fortfahren" at bounding box center [784, 724] width 387 height 43
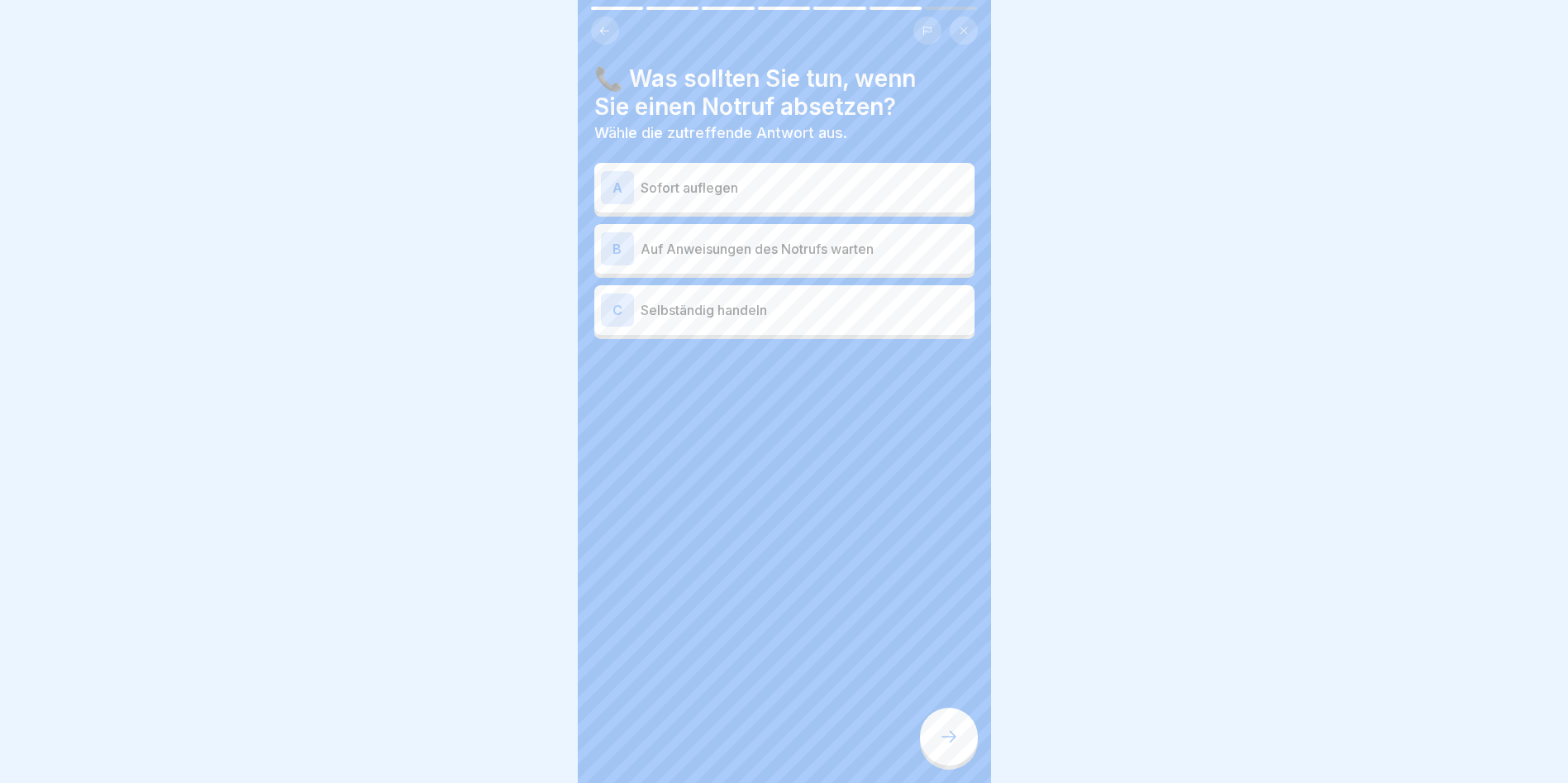
click at [802, 247] on p "Auf Anweisungen des Notrufs warten" at bounding box center [804, 249] width 327 height 20
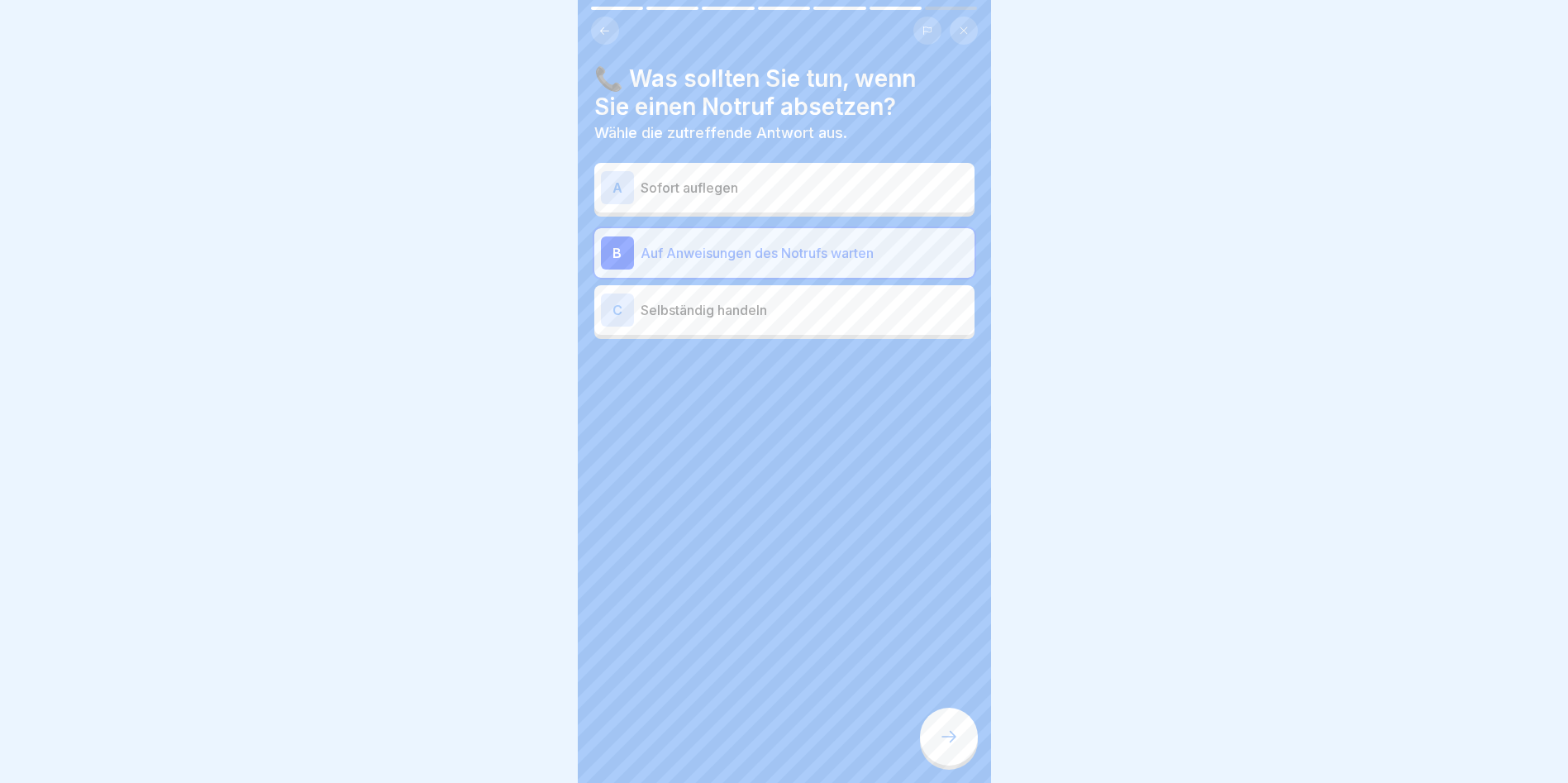
click at [942, 726] on div at bounding box center [949, 736] width 58 height 58
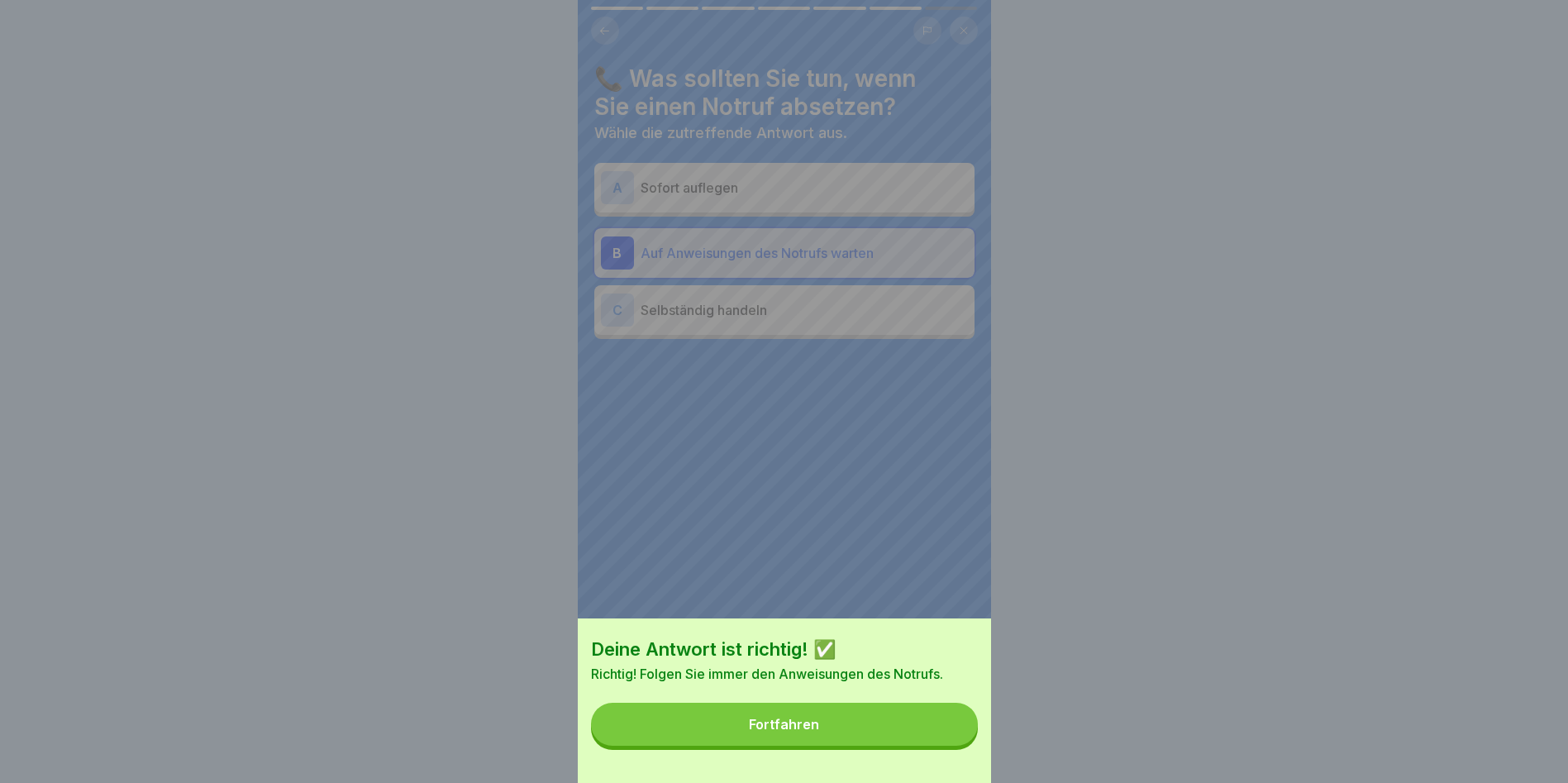
click at [942, 726] on button "Fortfahren" at bounding box center [784, 724] width 387 height 43
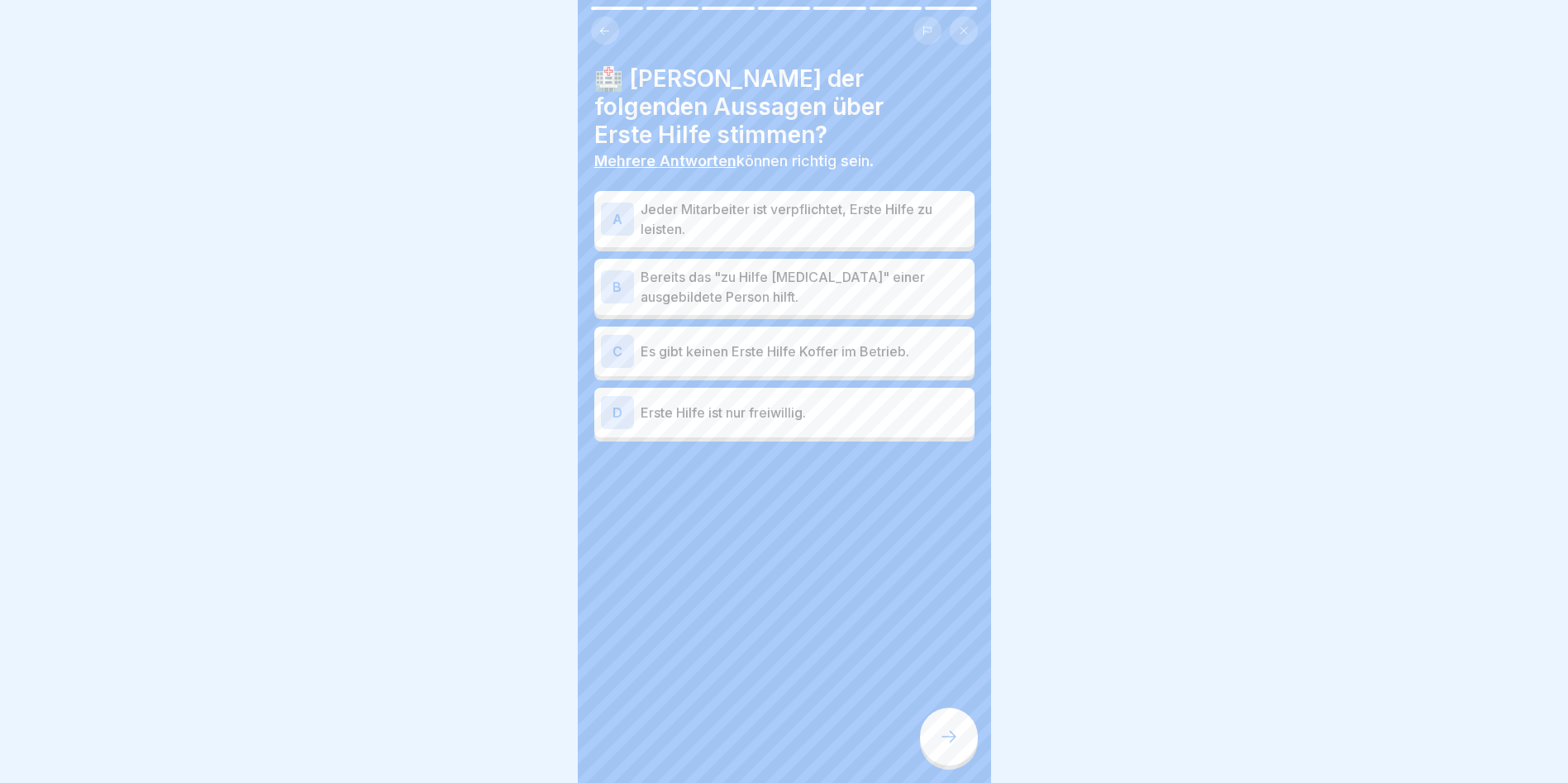
click at [739, 288] on p "Bereits das "zu Hilfe [MEDICAL_DATA]" einer ausgebildete Person hilft." at bounding box center [804, 286] width 327 height 39
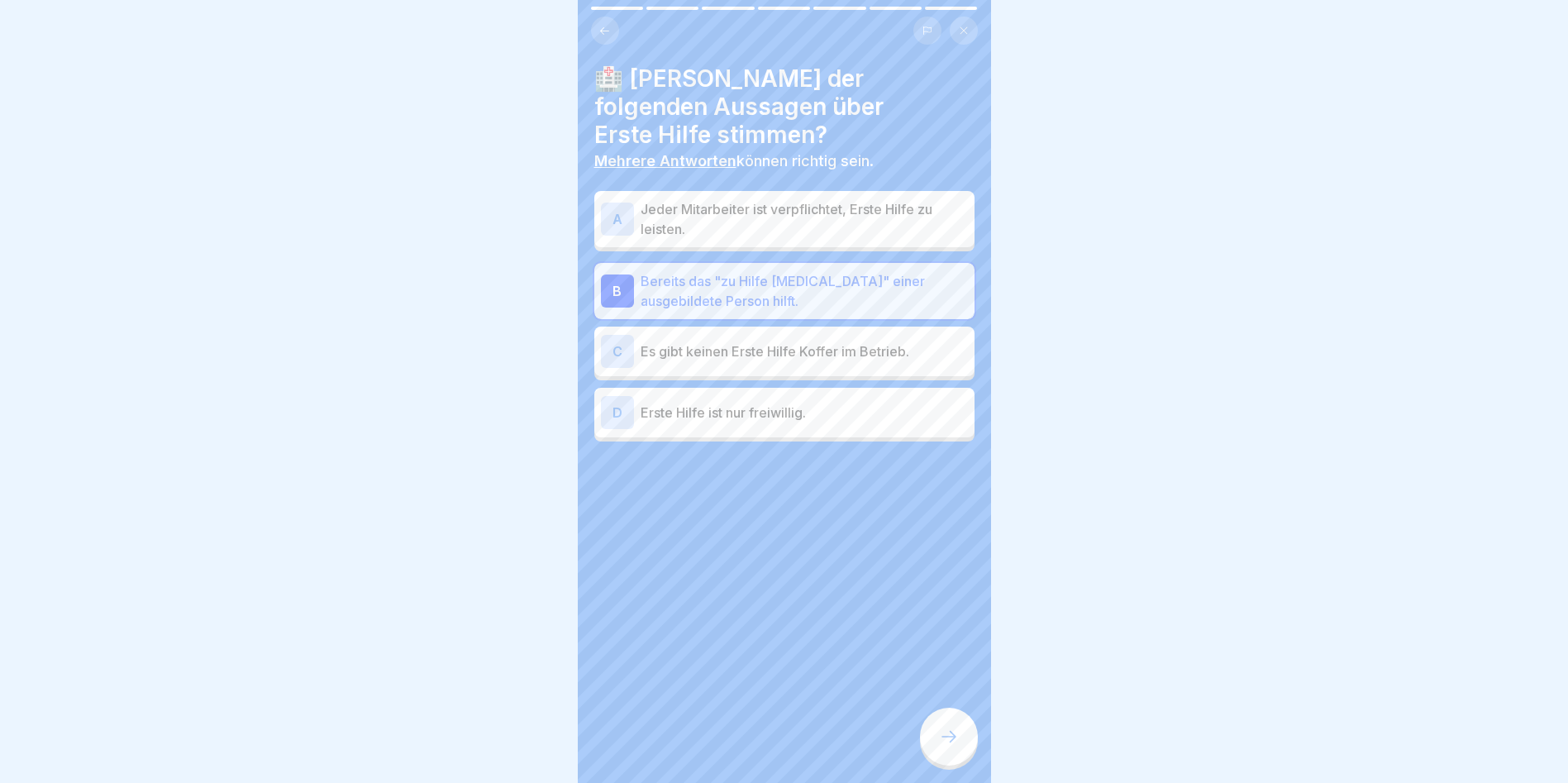
click at [782, 212] on p "Jeder Mitarbeiter ist verpflichtet, Erste Hilfe zu leisten." at bounding box center [804, 218] width 327 height 39
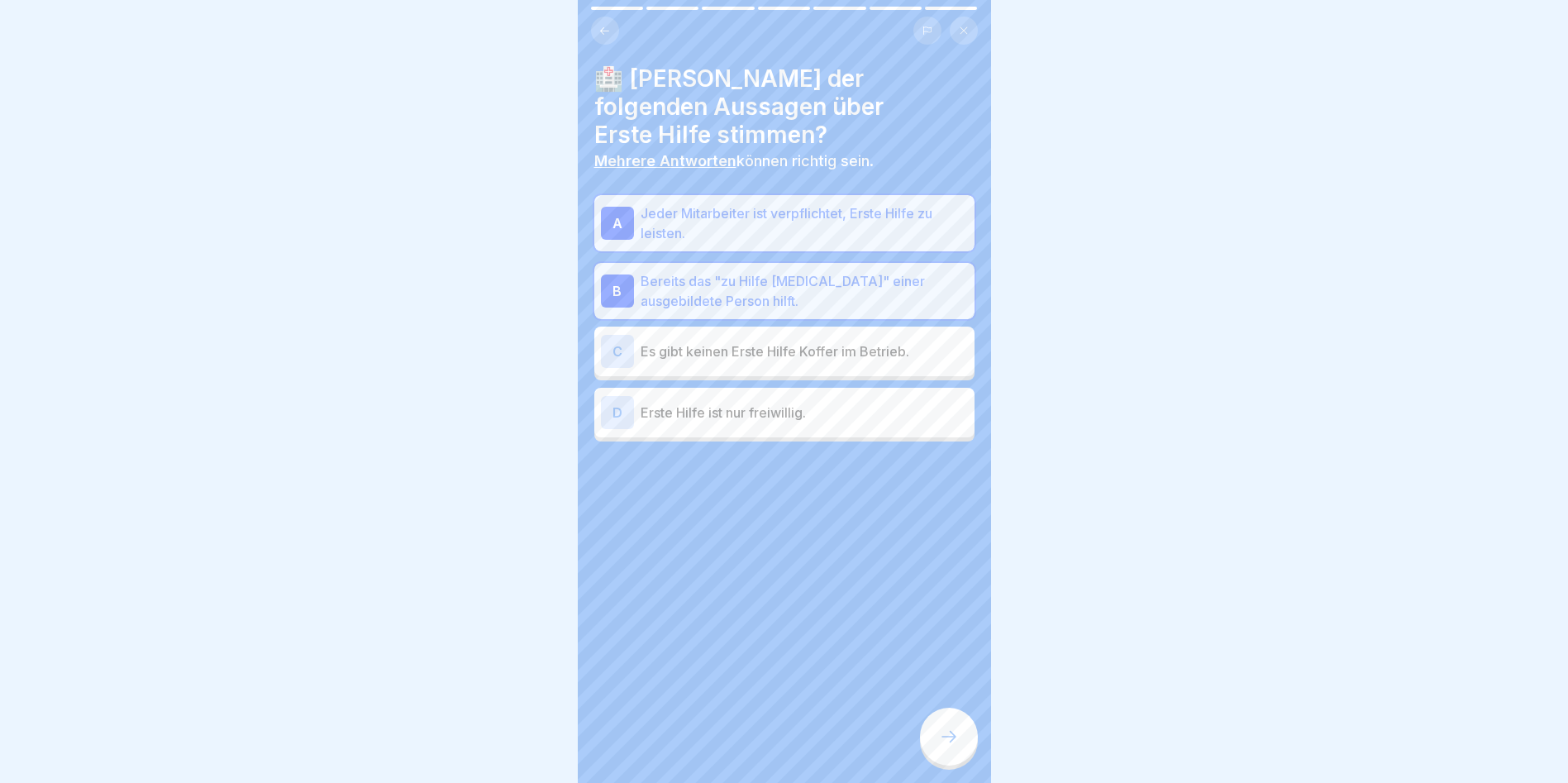
click at [955, 743] on icon at bounding box center [949, 736] width 20 height 20
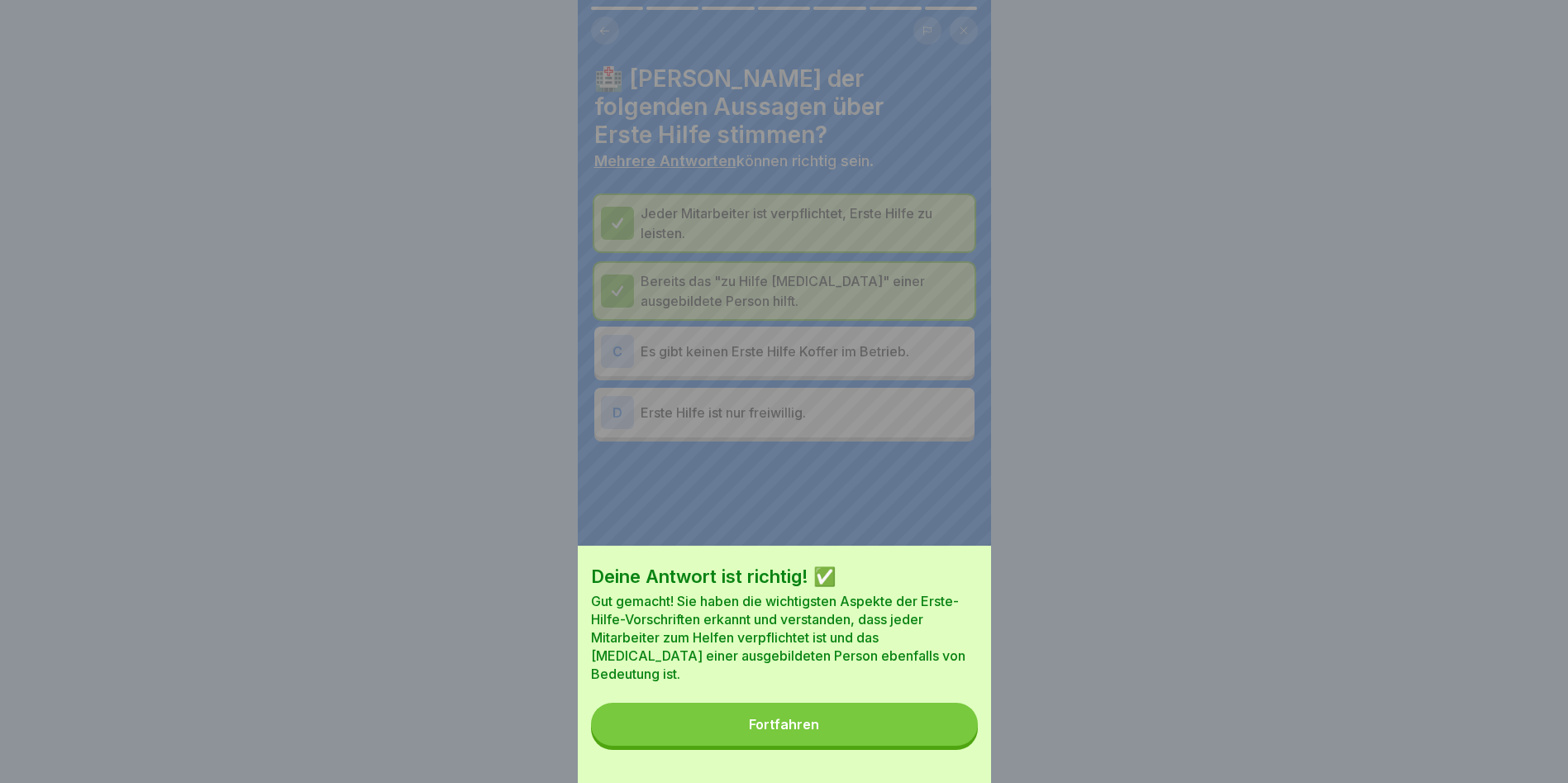
click at [955, 743] on button "Fortfahren" at bounding box center [784, 724] width 387 height 43
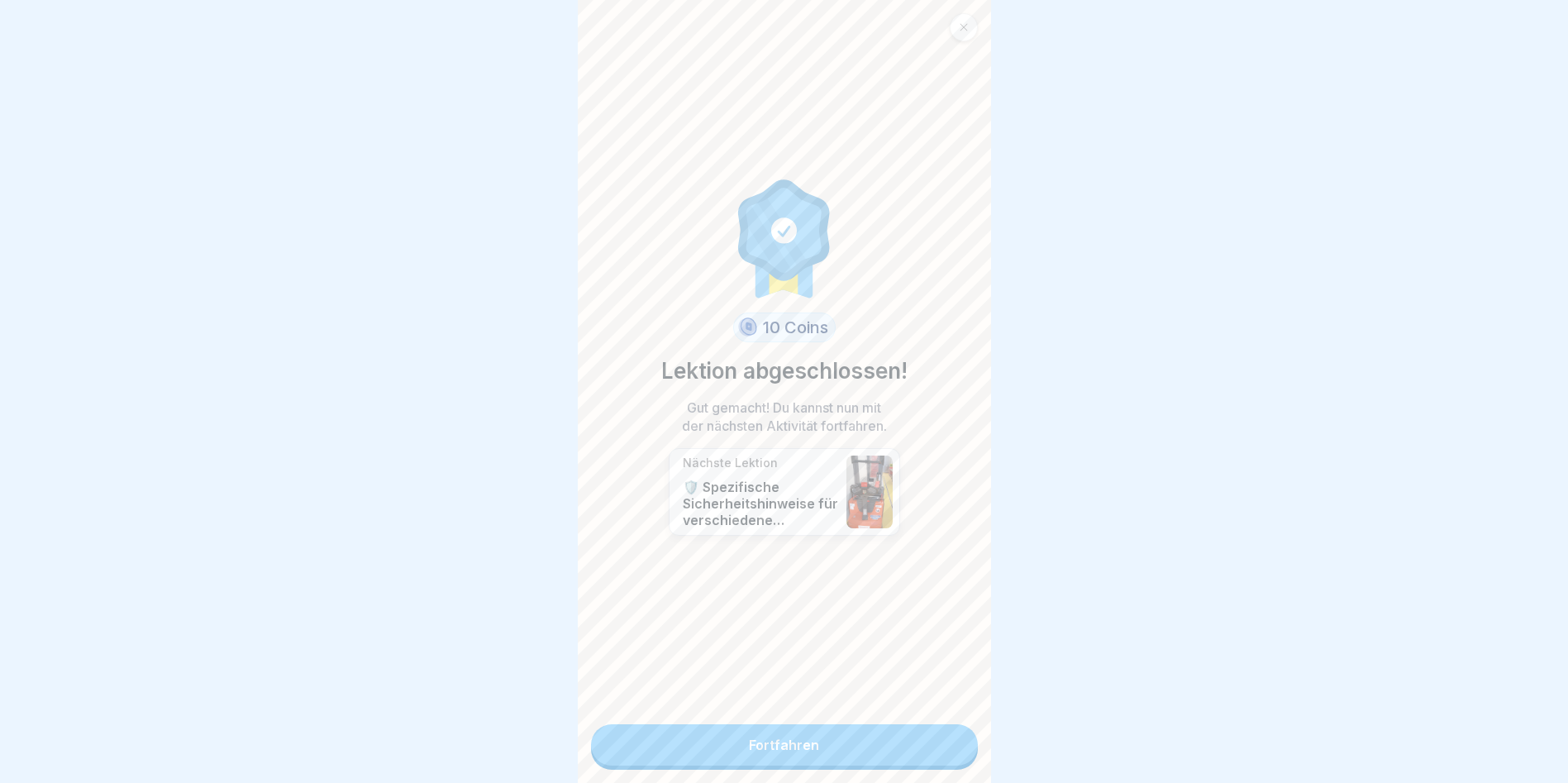
click at [955, 743] on link "Fortfahren" at bounding box center [784, 745] width 387 height 41
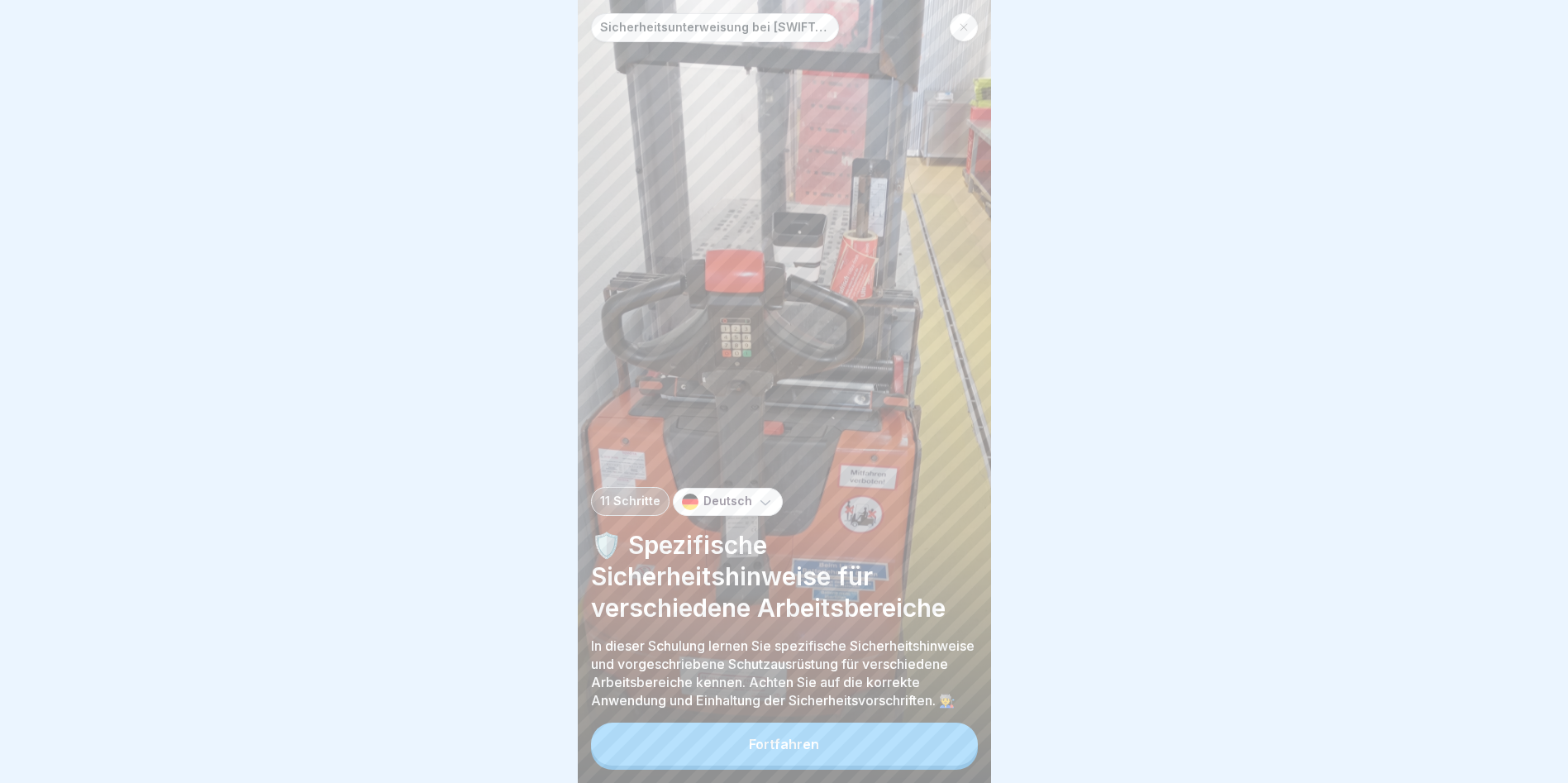
click at [833, 760] on button "Fortfahren" at bounding box center [784, 744] width 387 height 43
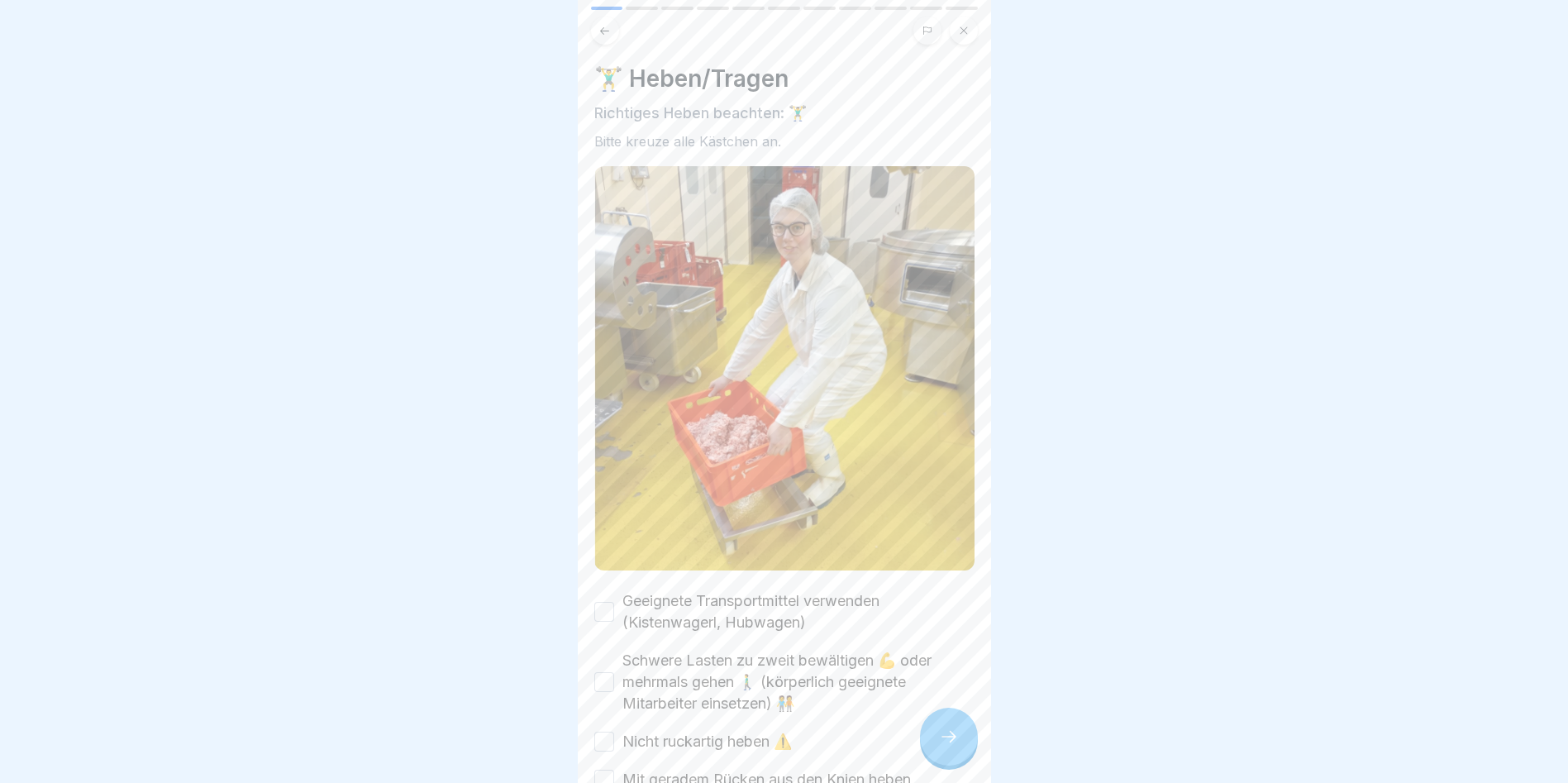
click at [613, 601] on button "Geeignete Transportmittel verwenden (Kistenwagerl, Hubwagen)" at bounding box center [604, 612] width 20 height 20
click at [590, 688] on div "🏋️‍♂️ Heben/Tragen Richtiges Heben beachten: 🏋️‍♂️ Bitte kreuze alle Kästchen a…" at bounding box center [785, 392] width 413 height 783
click at [619, 665] on div "Schwere Lasten zu zweit bewältigen 💪 oder mehrmals gehen 🚶‍♂️ (körperlich geeig…" at bounding box center [784, 682] width 381 height 64
click at [610, 672] on button "Schwere Lasten zu zweit bewältigen 💪 oder mehrmals gehen 🚶‍♂️ (körperlich geeig…" at bounding box center [604, 682] width 20 height 20
click at [598, 731] on button "Nicht ruckartig heben ⚠️" at bounding box center [604, 741] width 20 height 20
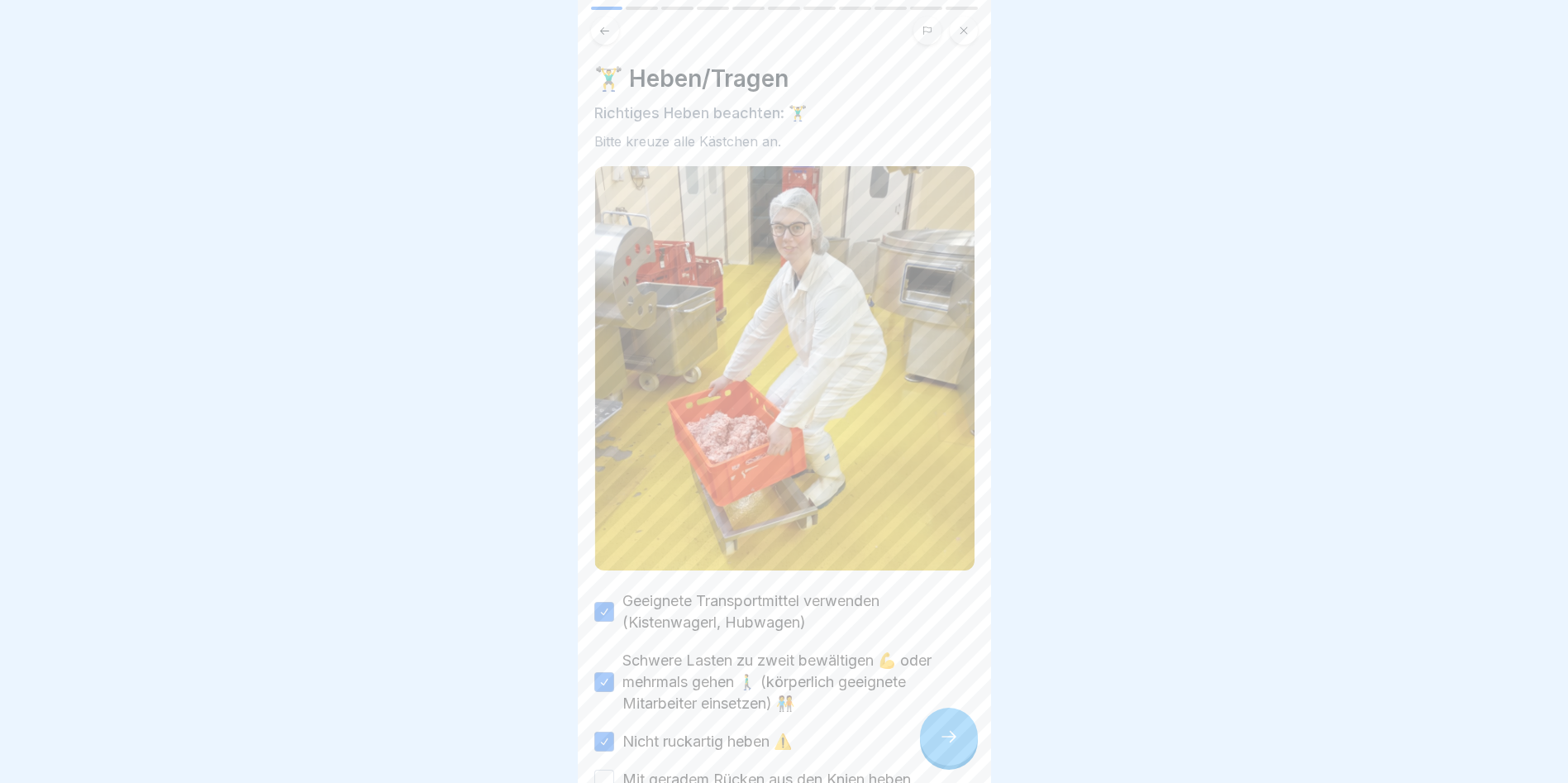
click at [594, 772] on button "Mit geradem Rücken aus den Knien heben" at bounding box center [604, 780] width 20 height 20
click at [960, 756] on div at bounding box center [949, 736] width 58 height 58
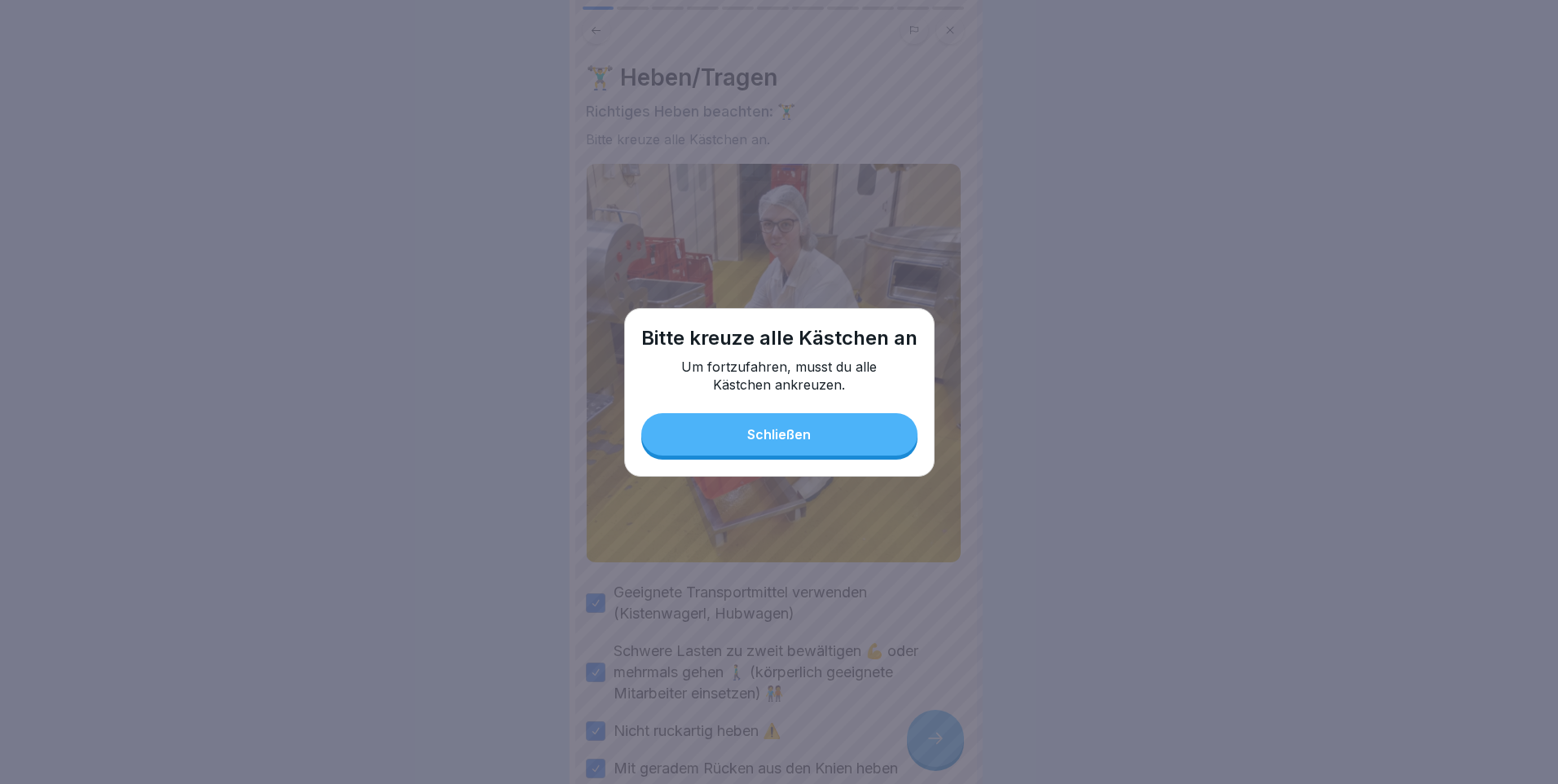
click at [824, 425] on button "Schließen" at bounding box center [779, 434] width 276 height 42
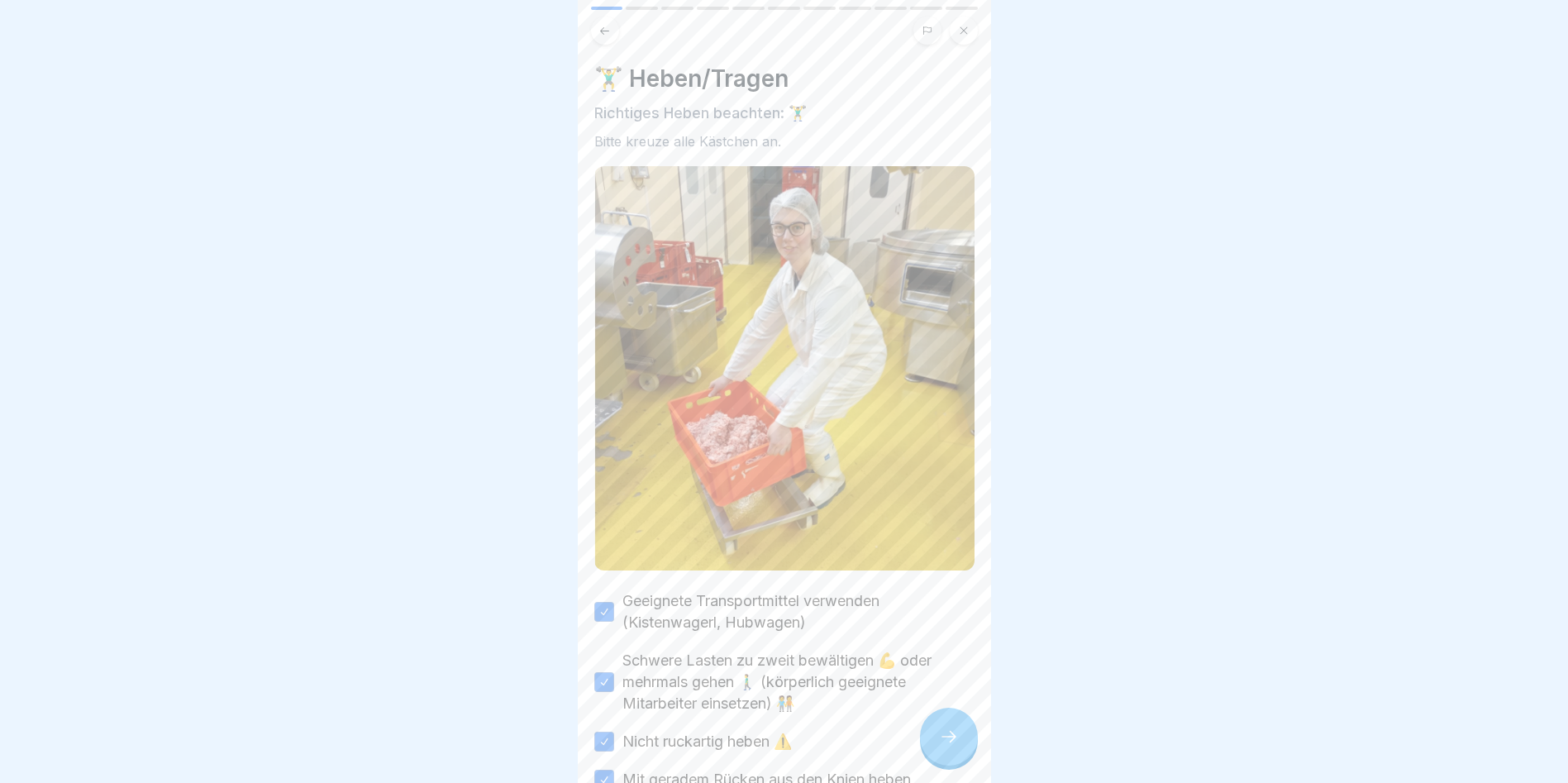
click at [939, 746] on icon at bounding box center [949, 736] width 20 height 20
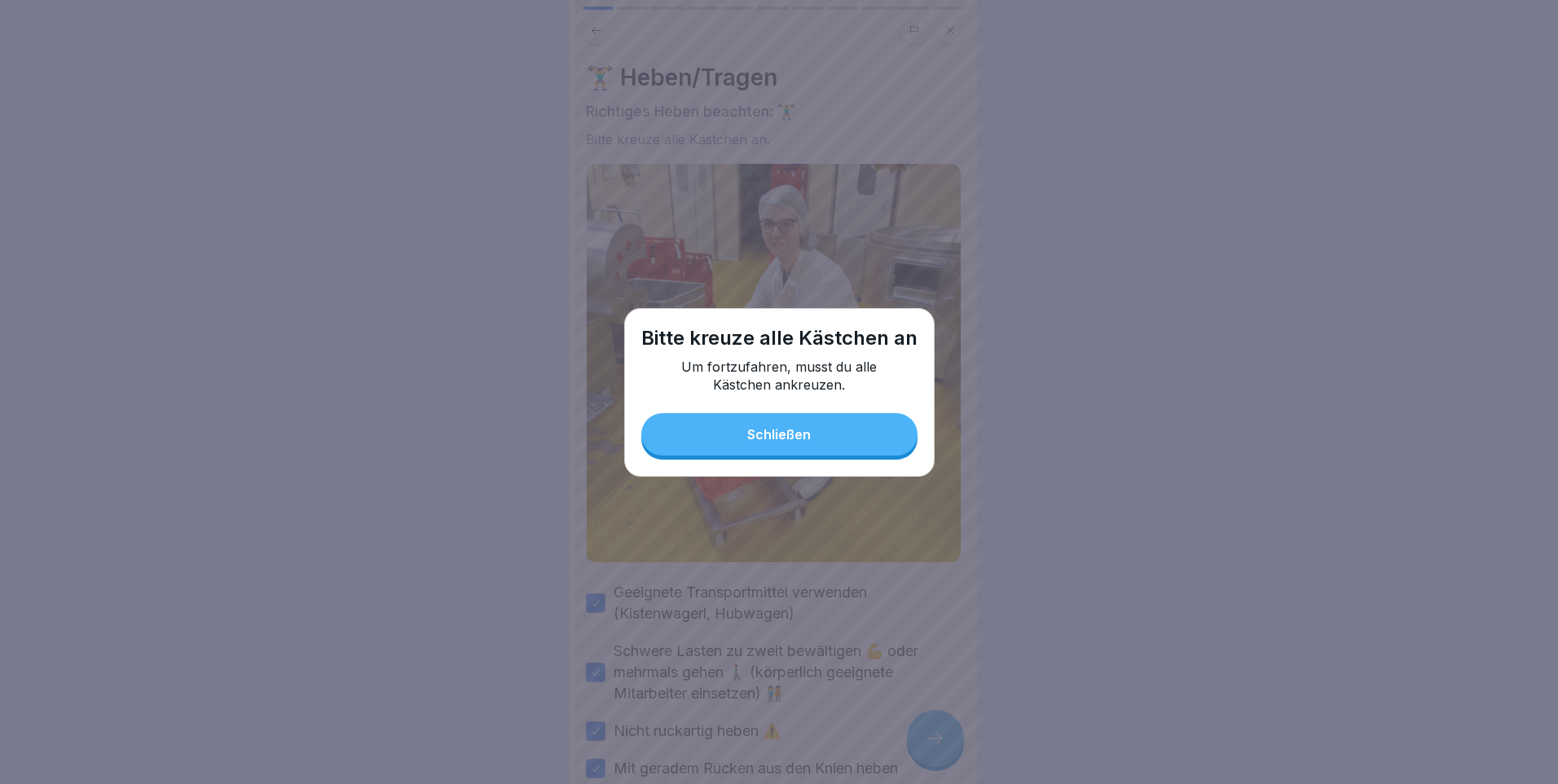
click at [758, 449] on button "Schließen" at bounding box center [779, 434] width 276 height 42
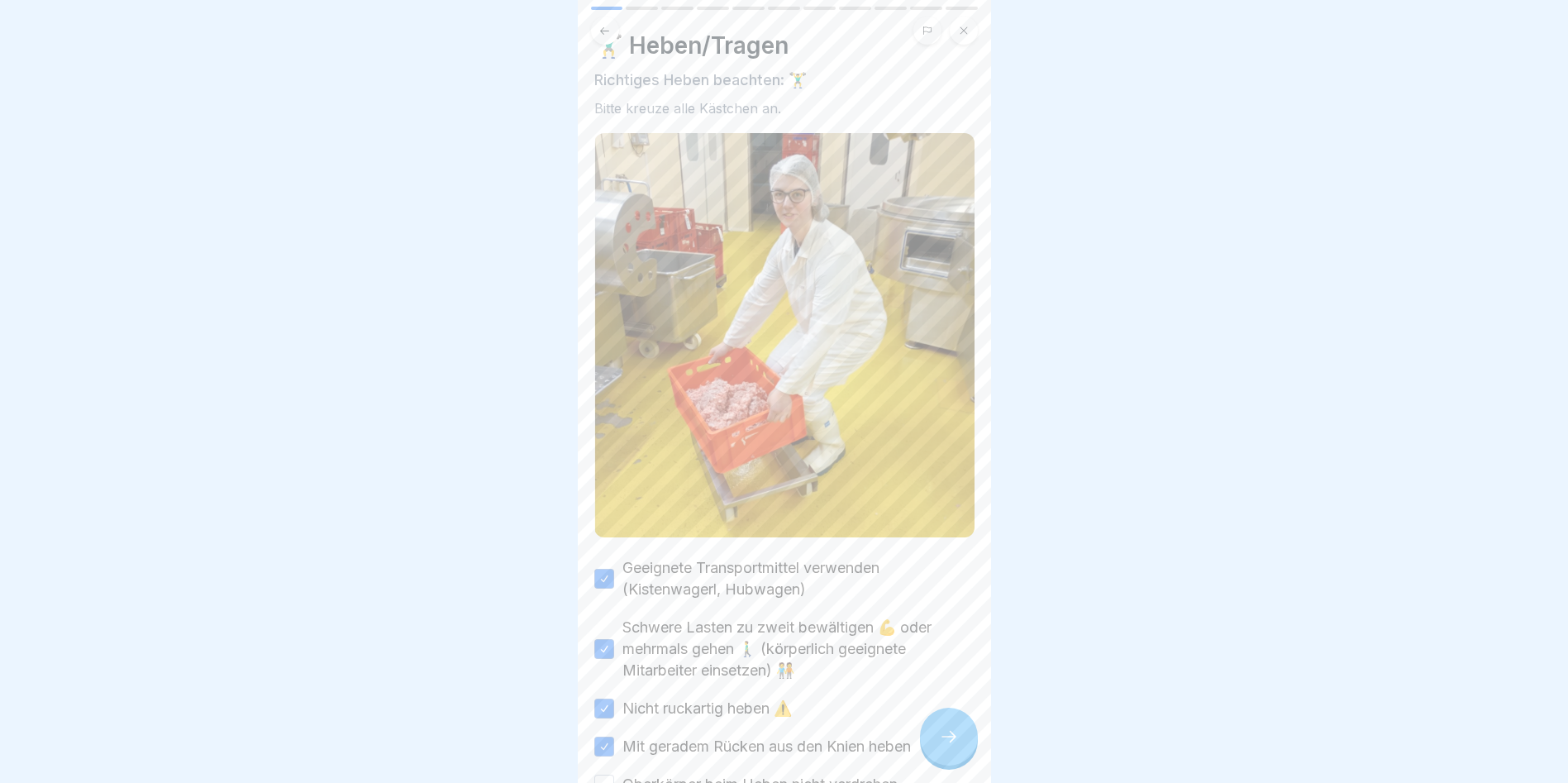
scroll to position [66, 0]
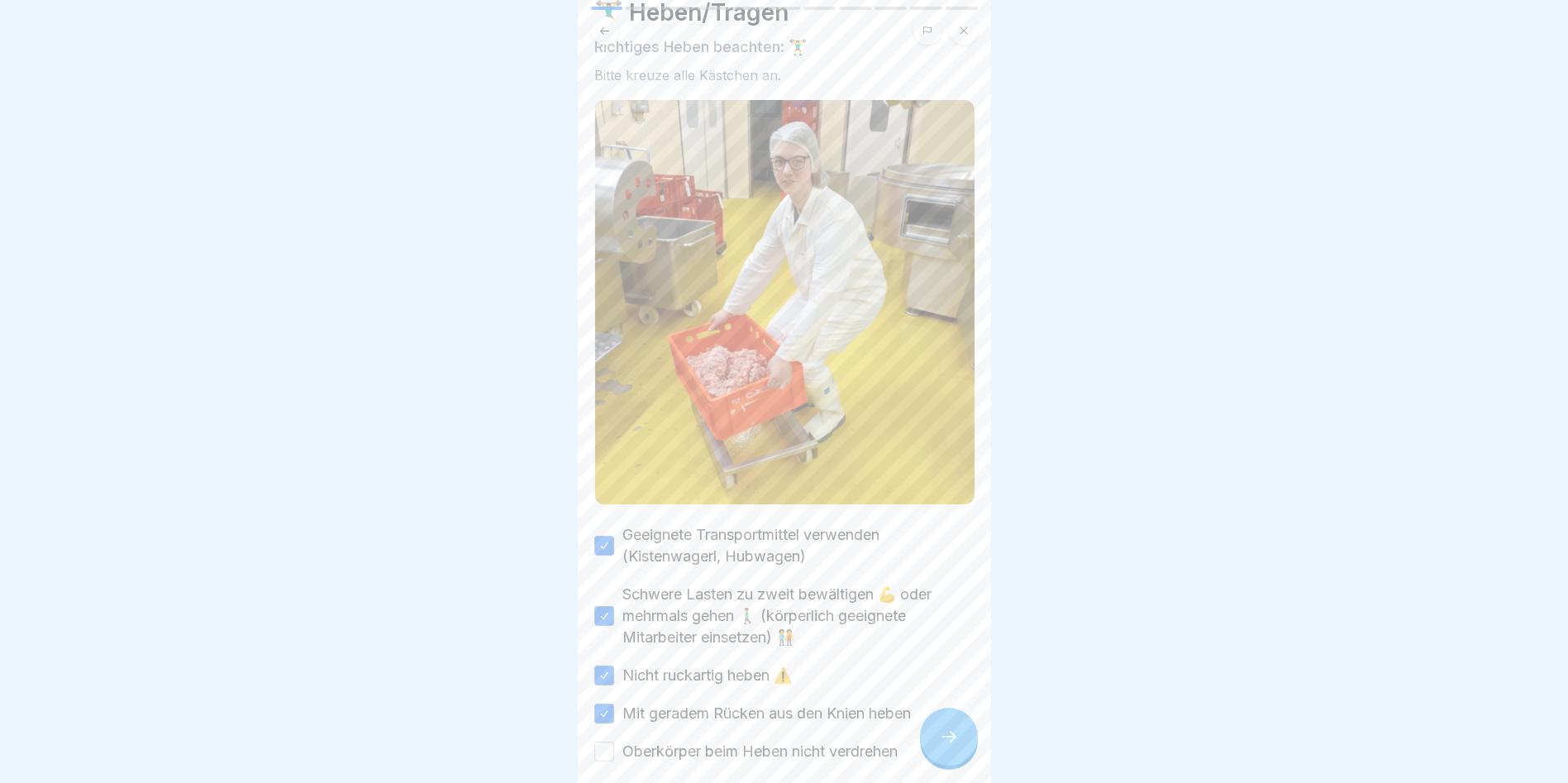
click at [793, 740] on label "Oberkörper beim Heben nicht verdrehen" at bounding box center [760, 751] width 275 height 22
click at [614, 741] on button "Oberkörper beim Heben nicht verdrehen" at bounding box center [604, 751] width 20 height 20
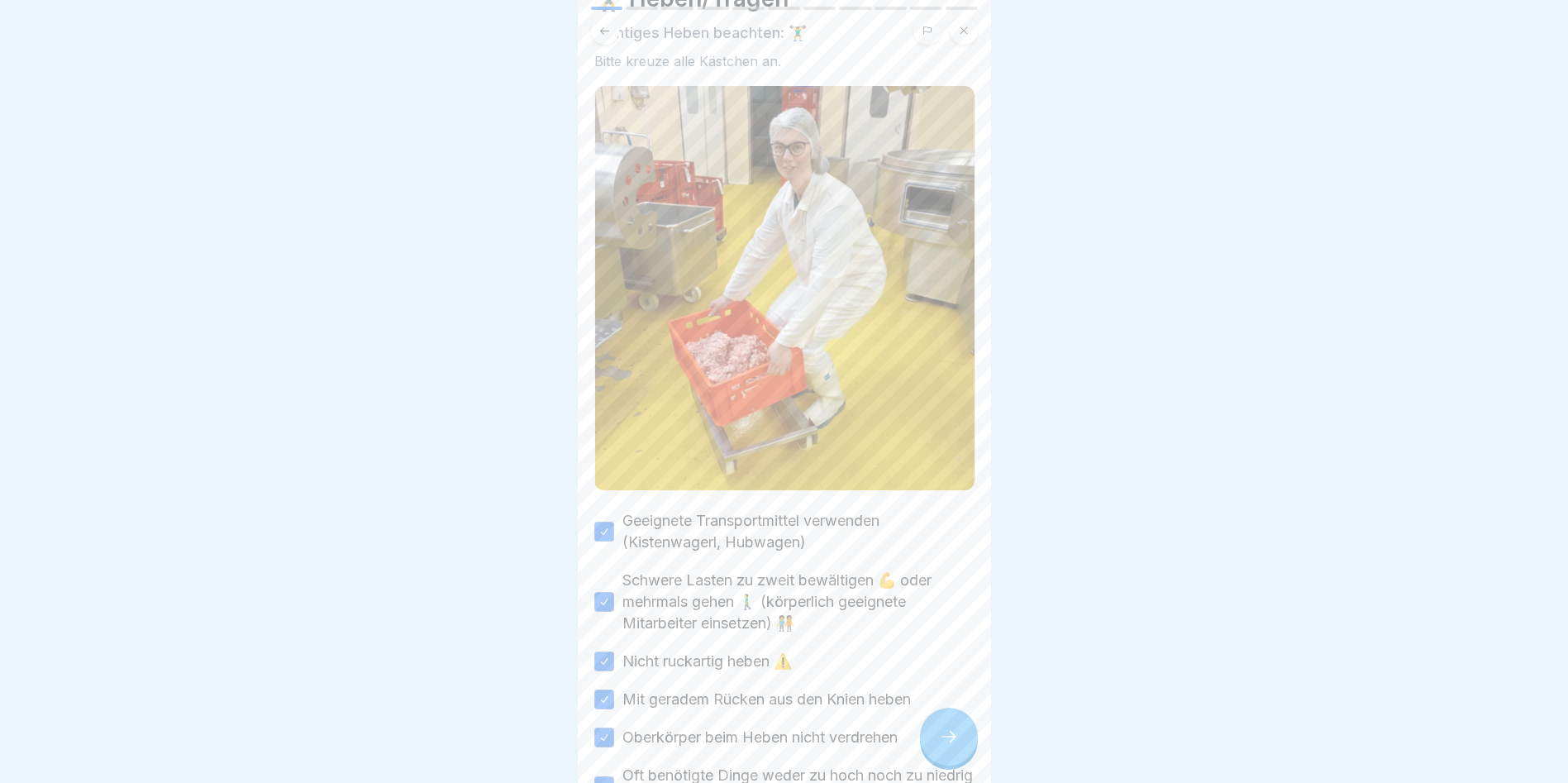
scroll to position [113, 0]
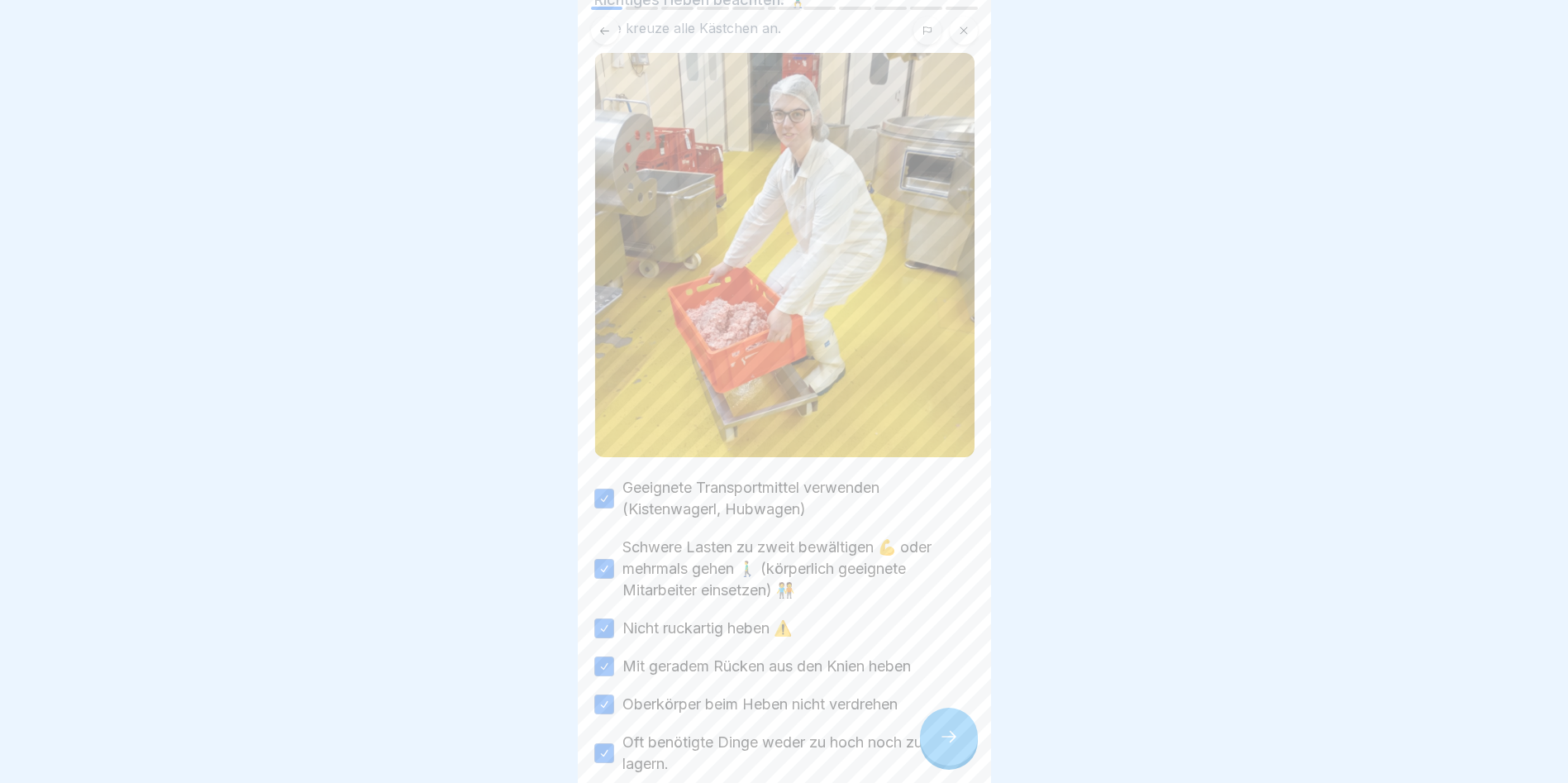
click at [947, 739] on div at bounding box center [949, 736] width 58 height 58
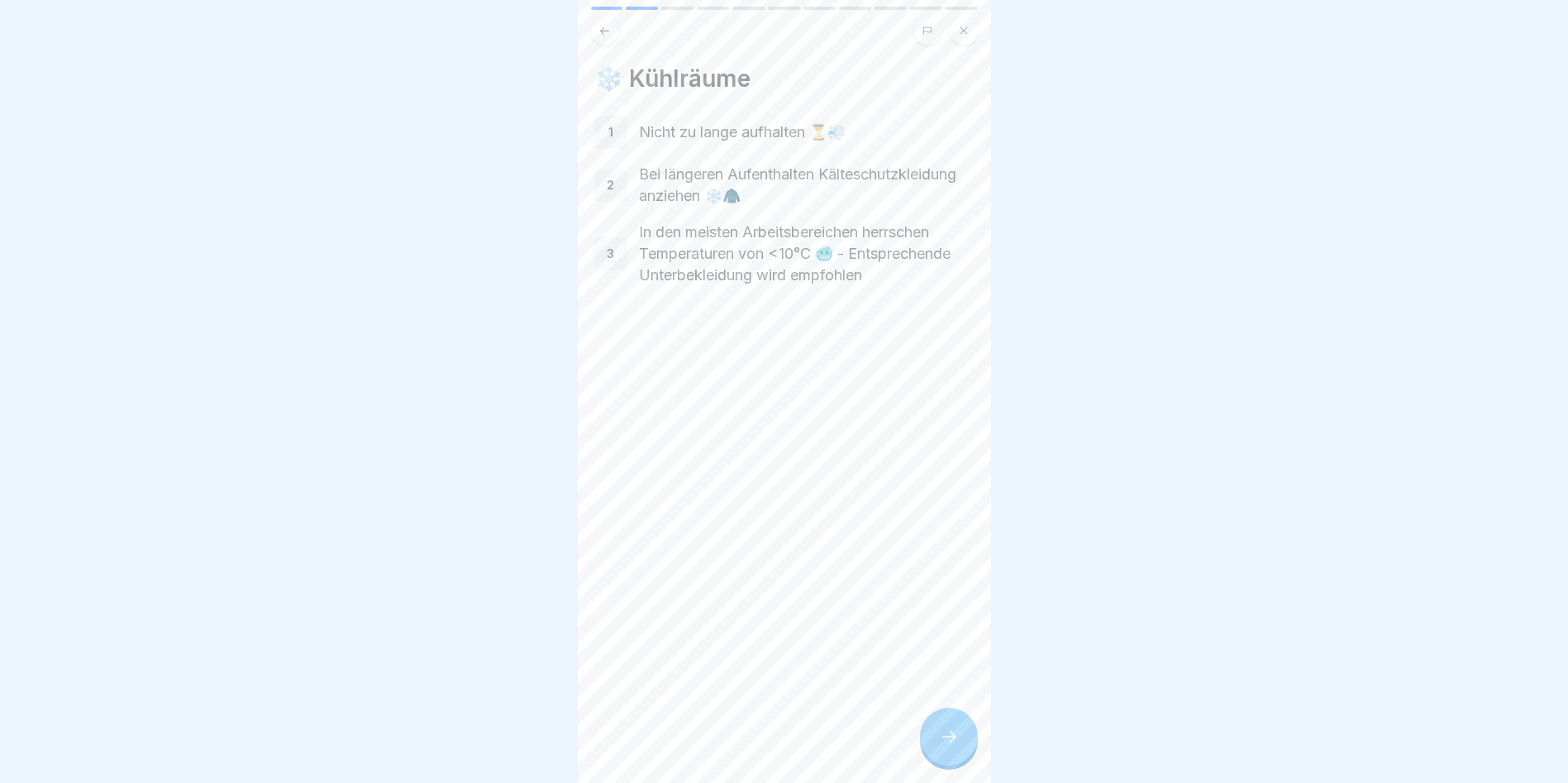
click at [942, 746] on icon at bounding box center [949, 736] width 20 height 20
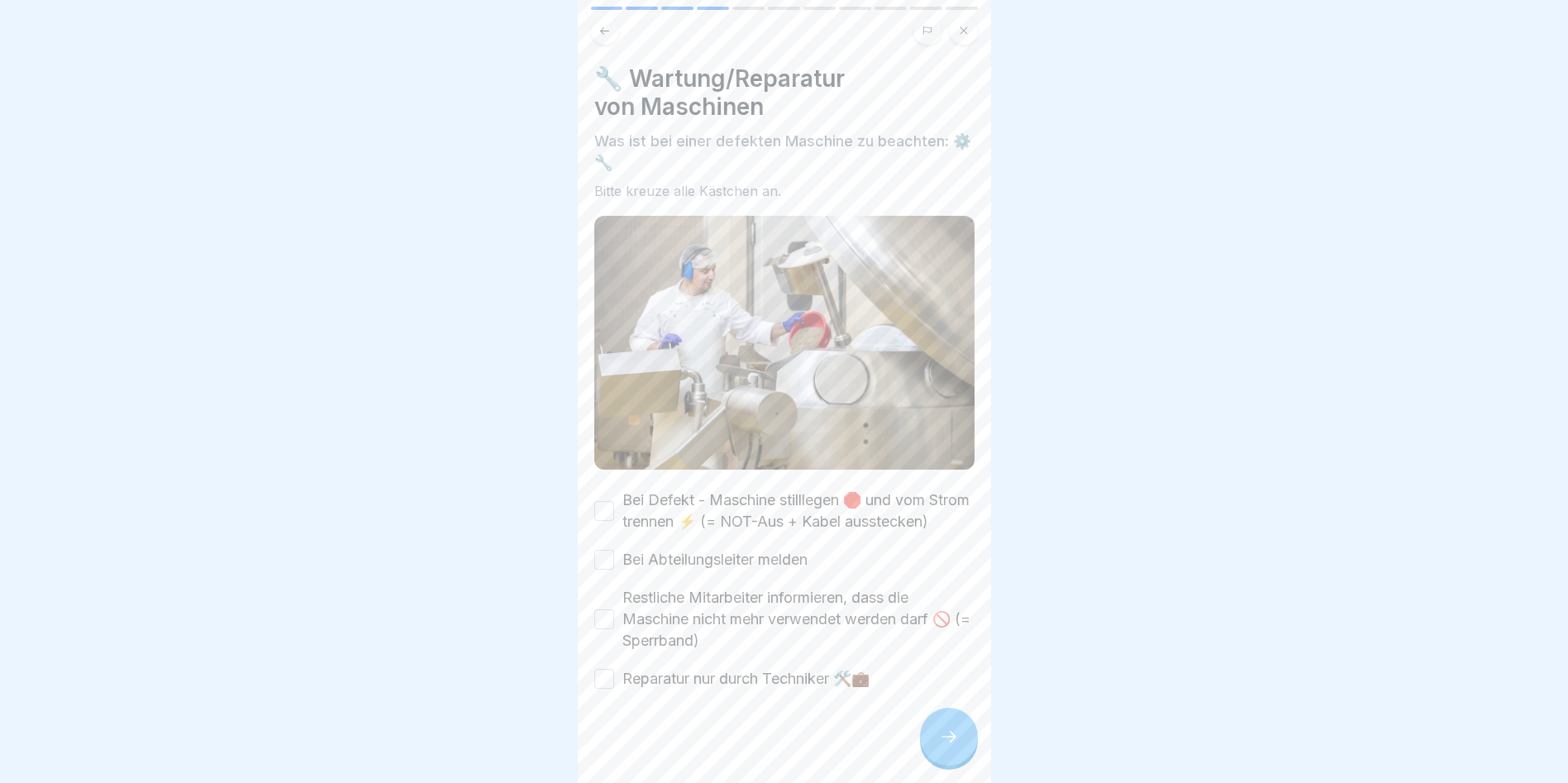
click at [942, 746] on icon at bounding box center [949, 736] width 20 height 20
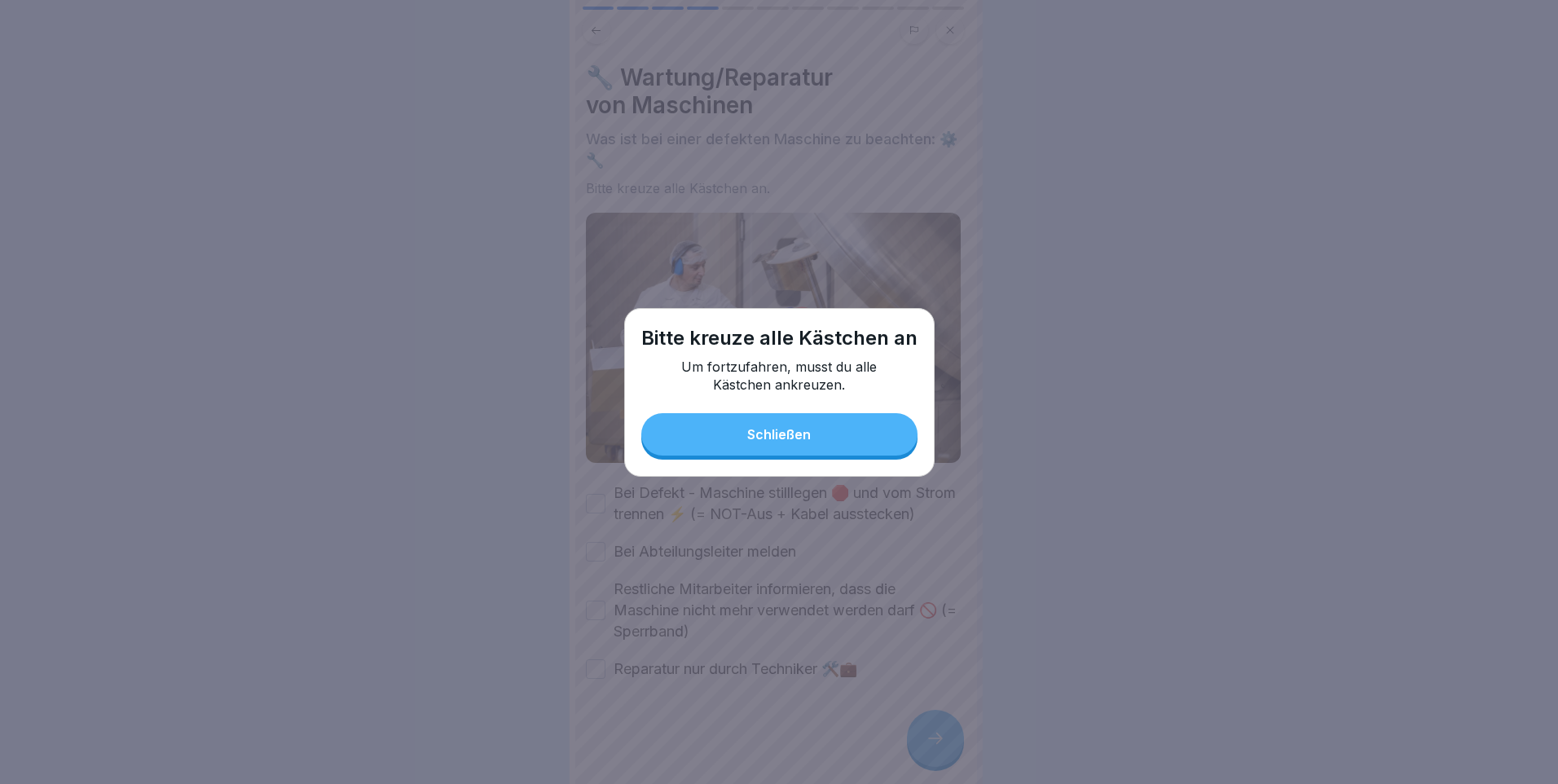
click at [763, 431] on div "Schließen" at bounding box center [779, 434] width 64 height 15
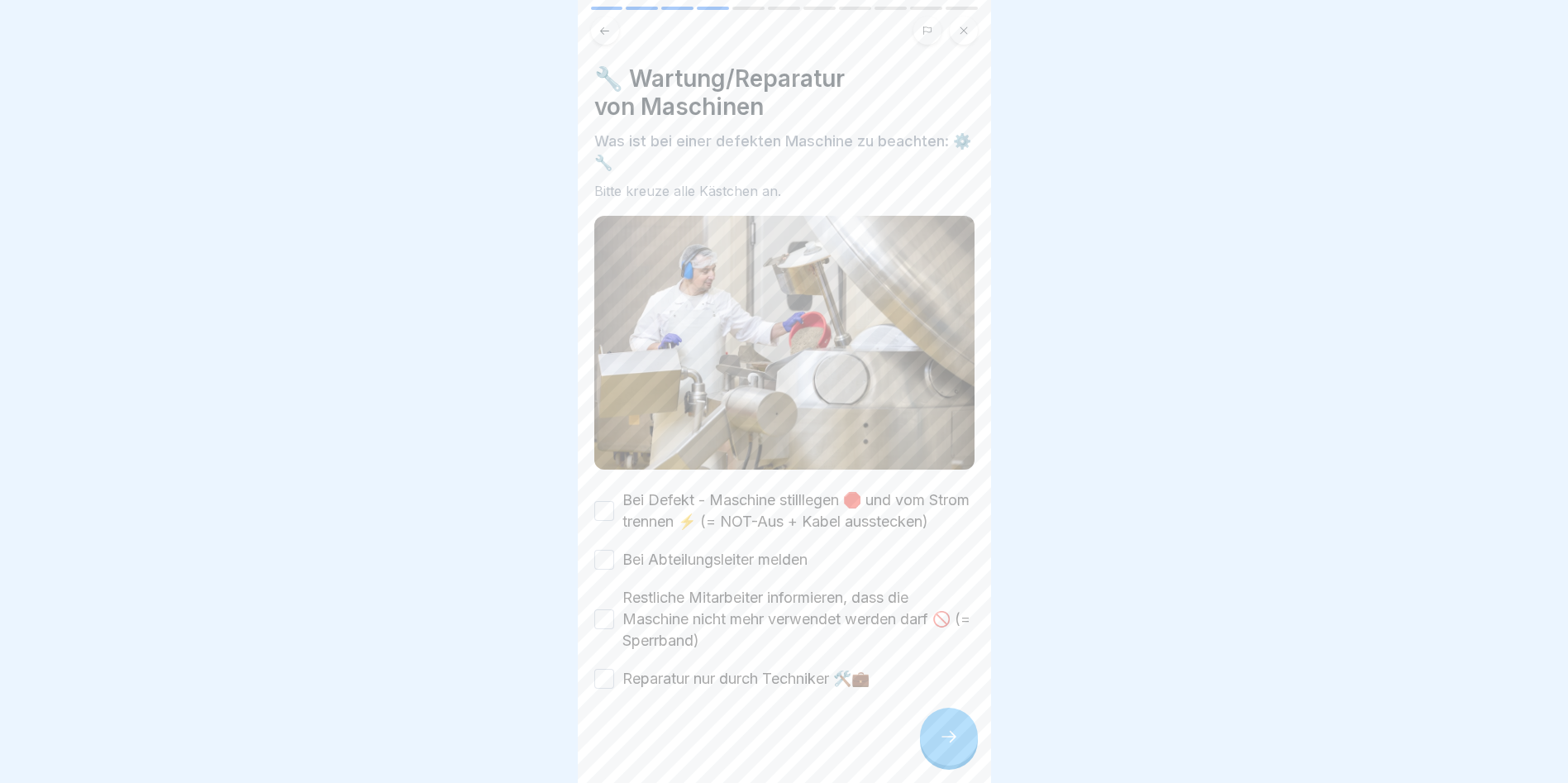
click at [606, 501] on div "Bei Defekt - Maschine stilllegen 🛑 und vom Strom trennen ⚡ (= NOT-Aus + Kabel a…" at bounding box center [784, 510] width 381 height 43
click at [623, 504] on label "Bei Defekt - Maschine stilllegen 🛑 und vom Strom trennen ⚡ (= NOT-Aus + Kabel a…" at bounding box center [798, 510] width 352 height 43
click at [614, 504] on button "Bei Defekt - Maschine stilllegen 🛑 und vom Strom trennen ⚡ (= NOT-Aus + Kabel a…" at bounding box center [604, 511] width 20 height 20
click at [597, 570] on button "Bei Abteilungsleiter melden" at bounding box center [604, 560] width 20 height 20
click at [602, 629] on button "Restliche Mitarbeiter informieren, dass die Maschine nicht mehr verwendet werde…" at bounding box center [604, 619] width 20 height 20
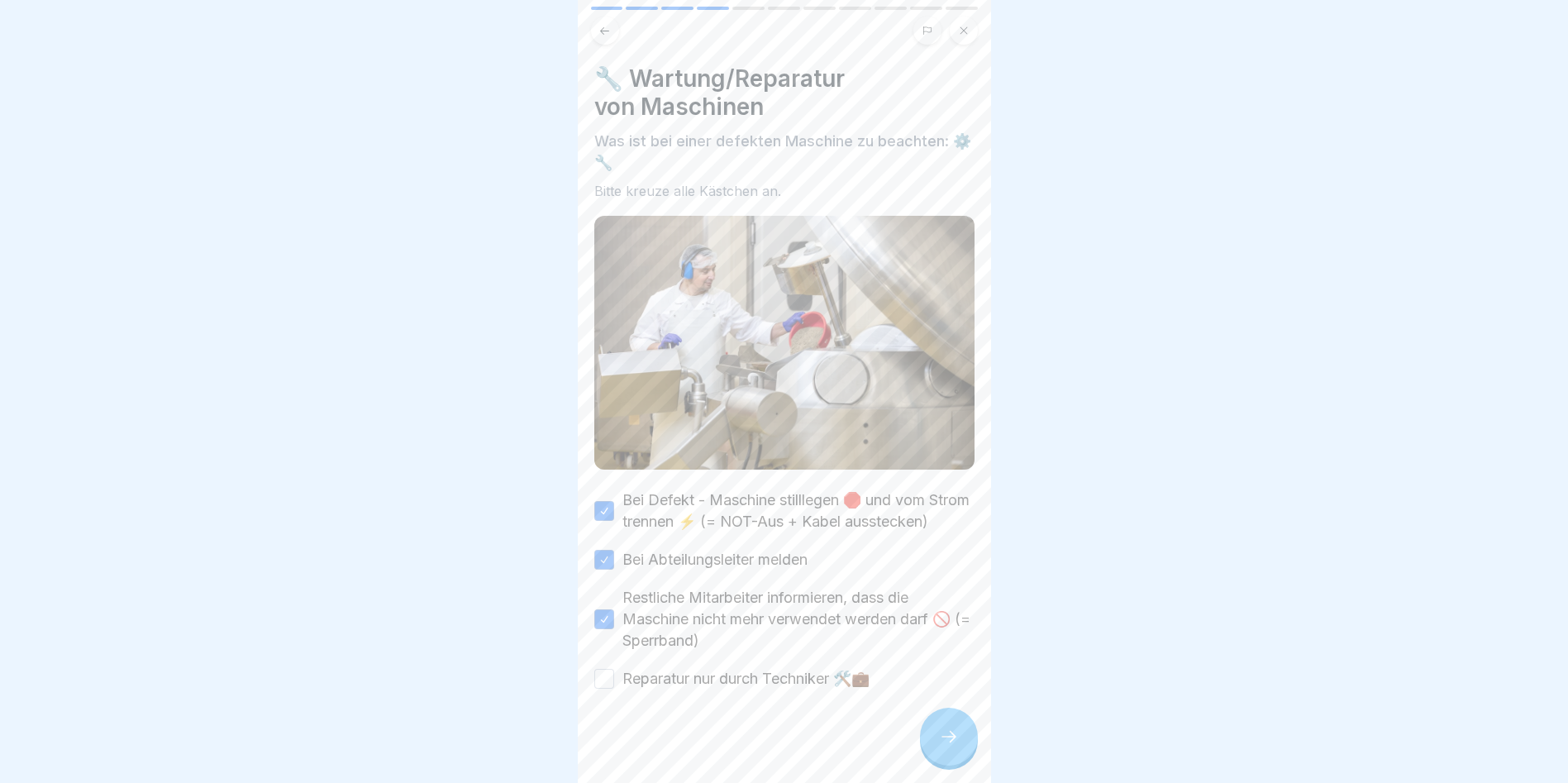
click at [597, 688] on button "Reparatur nur durch Techniker 🛠️💼" at bounding box center [604, 678] width 20 height 20
click at [942, 746] on icon at bounding box center [949, 736] width 20 height 20
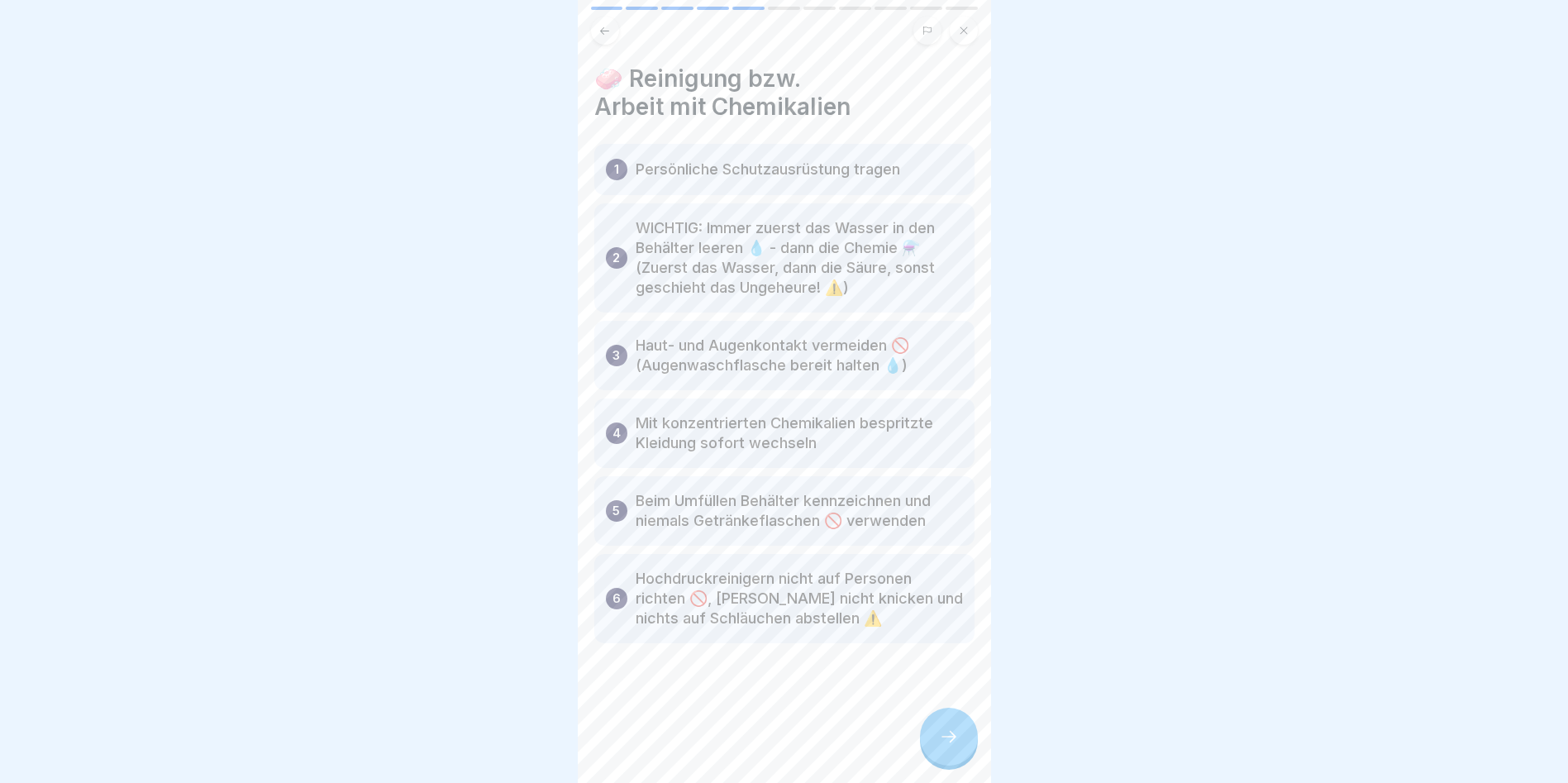
click at [945, 745] on icon at bounding box center [949, 736] width 20 height 20
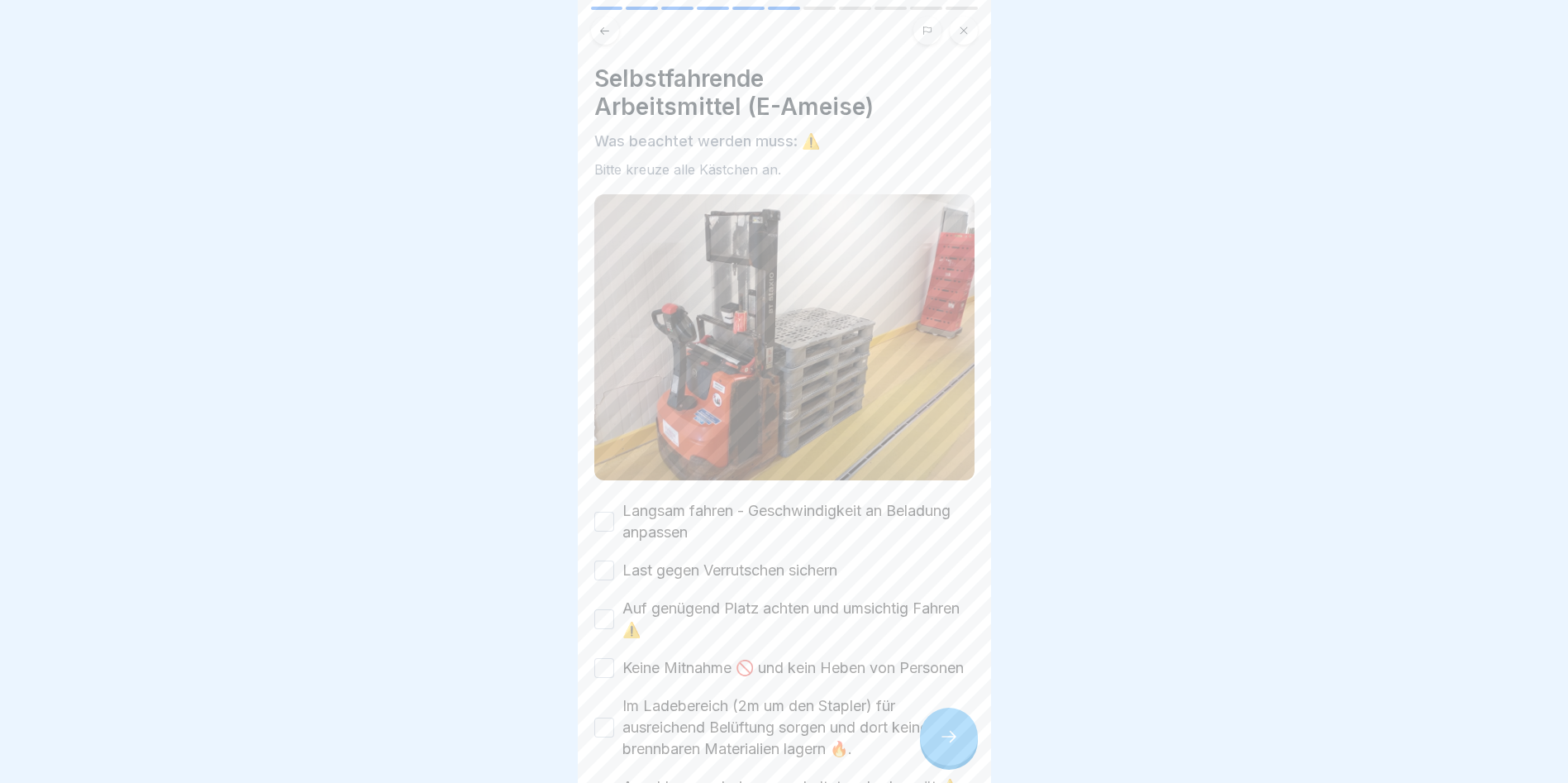
click at [612, 512] on button "Langsam fahren - Geschwindigkeit an Beladung anpassen" at bounding box center [604, 522] width 20 height 20
click at [613, 563] on button "Last gegen Verrutschen sichern" at bounding box center [604, 571] width 20 height 20
click at [603, 616] on button "Auf genügend Platz achten und umsichtig Fahren ⚠️" at bounding box center [604, 619] width 20 height 20
click at [599, 668] on button "Keine Mitnahme 🚫 und kein Heben von Personen" at bounding box center [604, 668] width 20 height 20
click at [592, 729] on div "Selbstfahrende Arbeitsmittel (E-Ameise) Was beachtet werden muss: ⚠️ Bitte kreu…" at bounding box center [785, 392] width 413 height 783
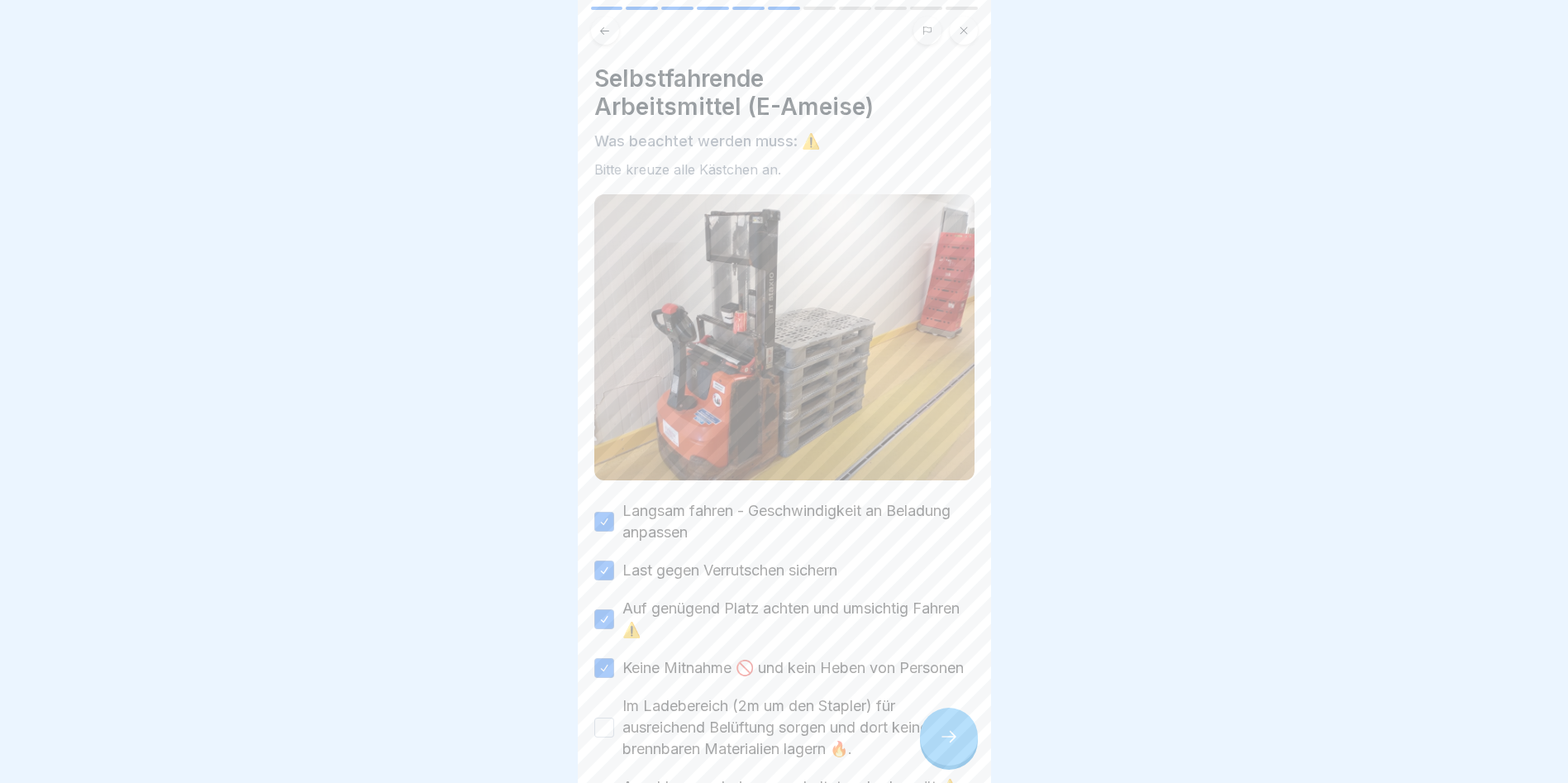
click at [609, 737] on button "Im Ladebereich (2m um den Stapler) für ausreichend Belüftung sorgen und dort ke…" at bounding box center [604, 728] width 20 height 20
click at [956, 746] on icon at bounding box center [949, 736] width 20 height 20
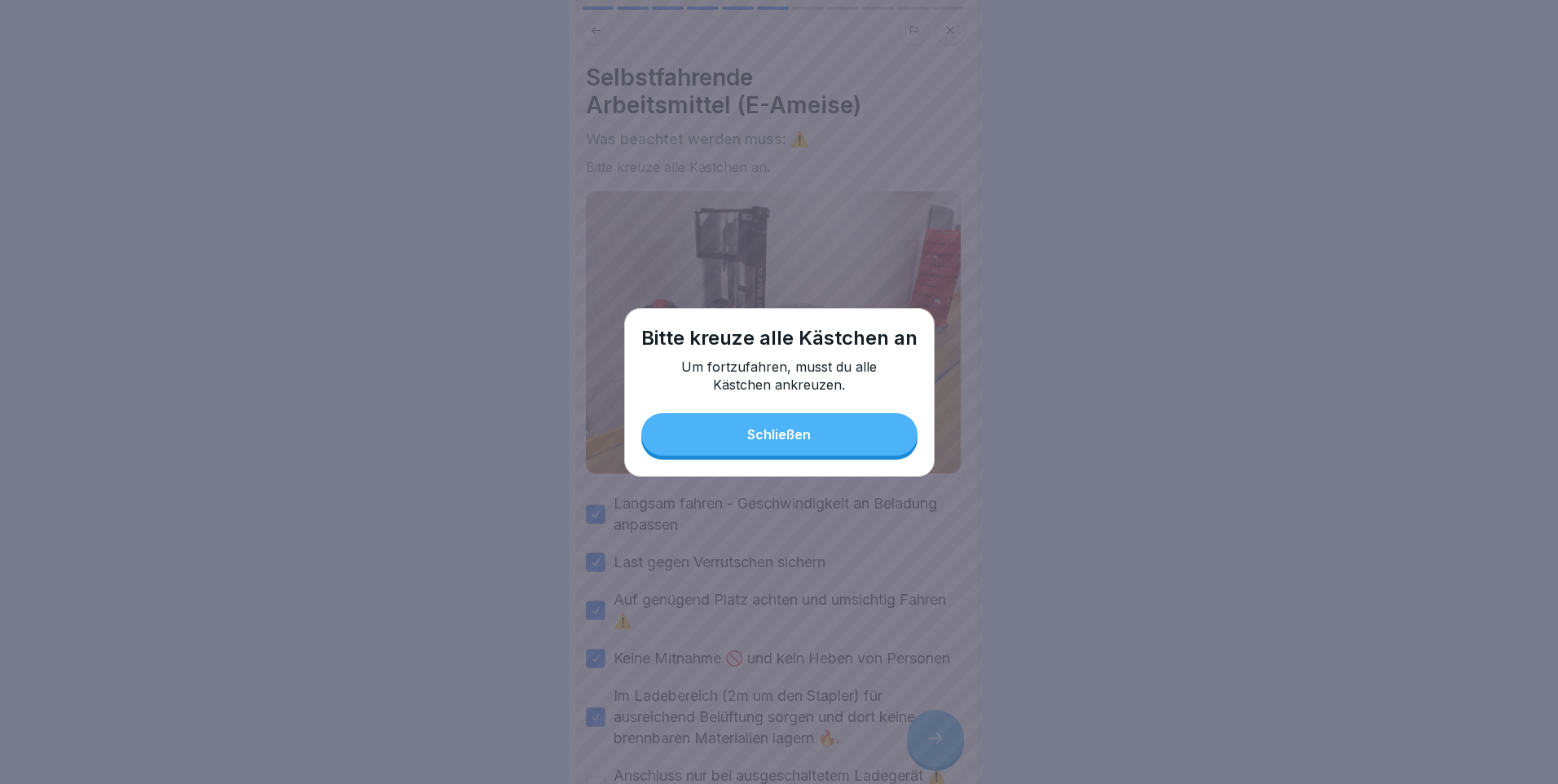
click at [835, 435] on button "Schließen" at bounding box center [779, 434] width 276 height 42
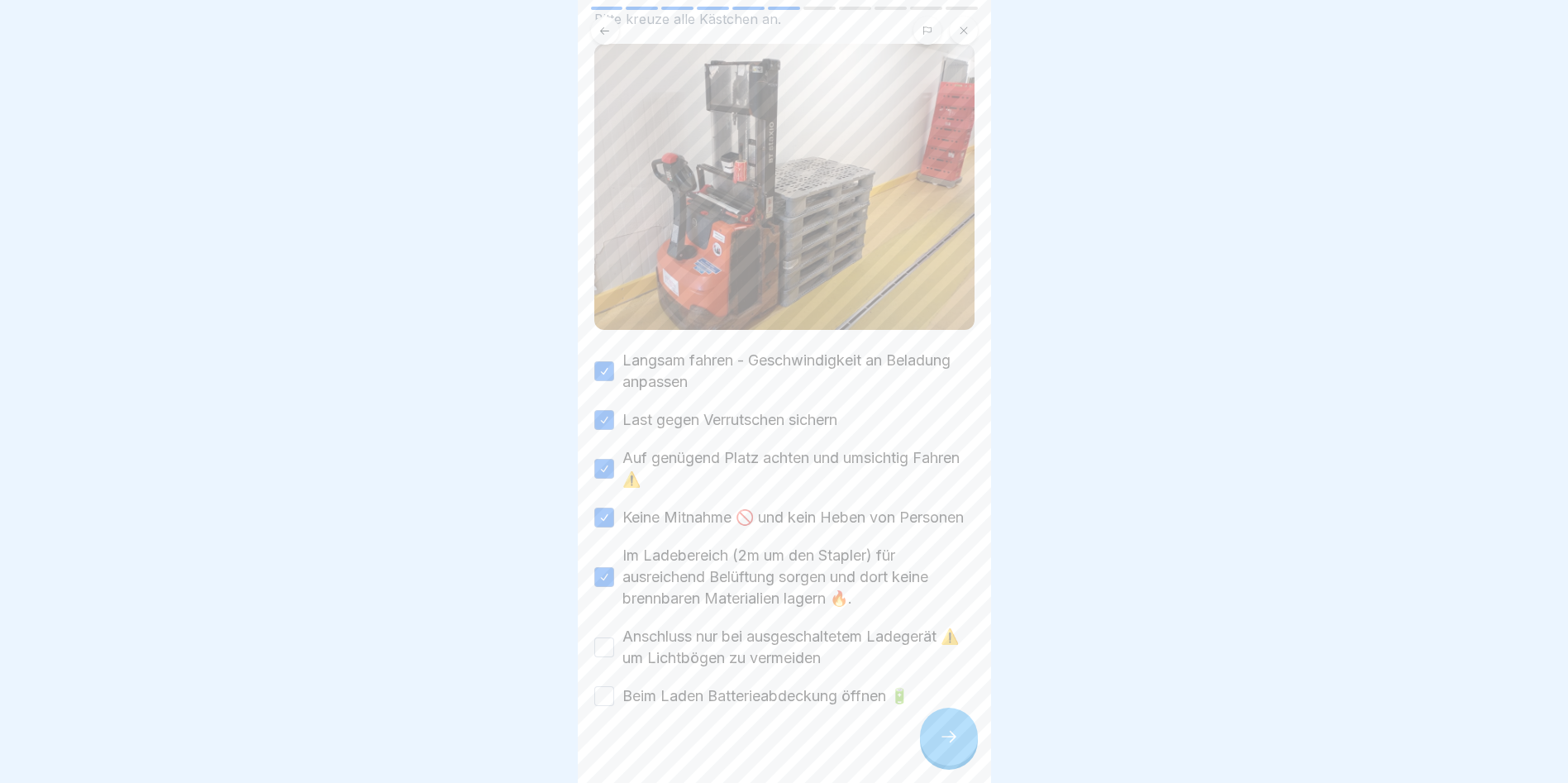
scroll to position [166, 0]
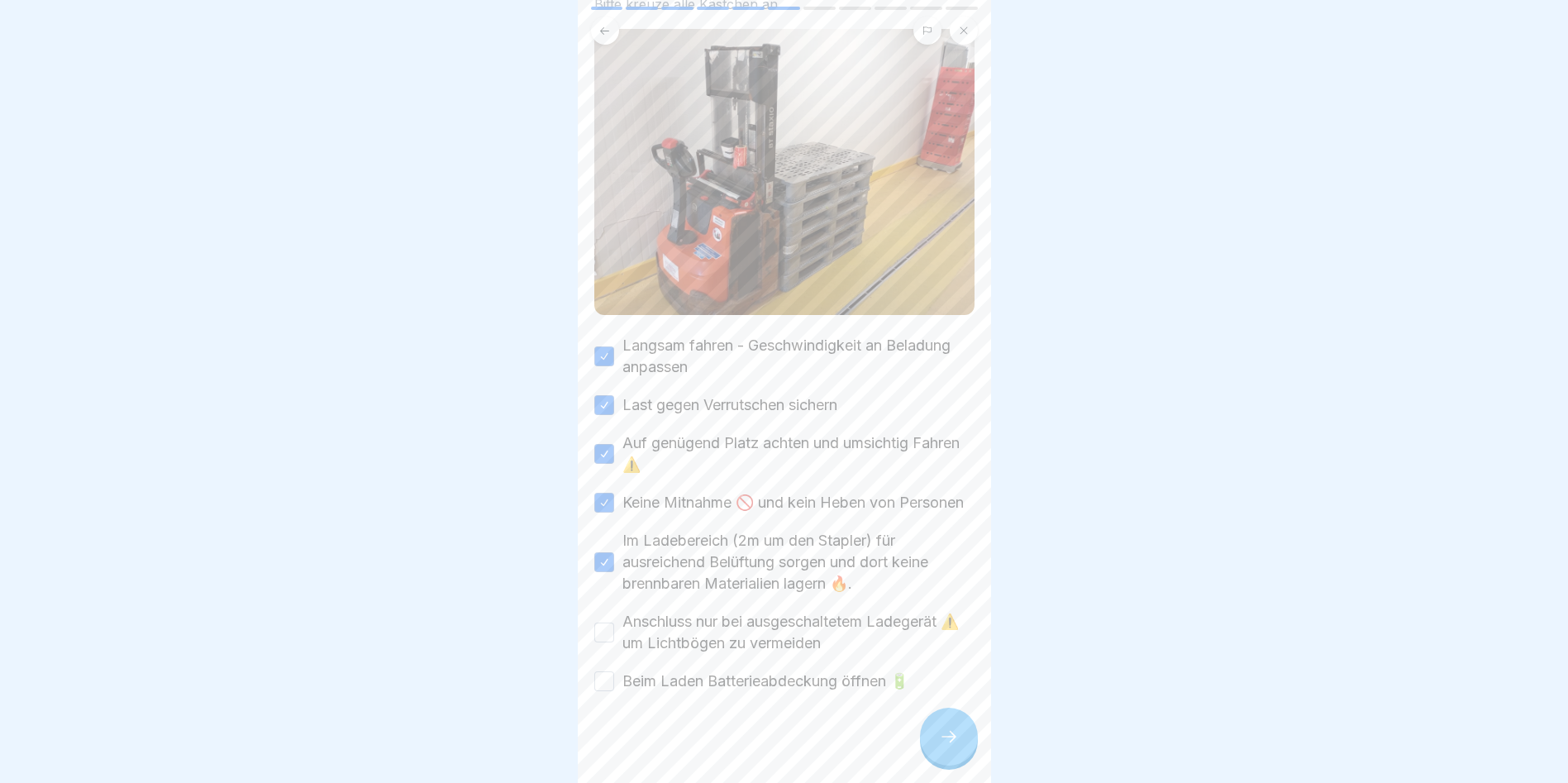
click at [604, 633] on div "Anschluss nur bei ausgeschaltetem Ladegerät ⚠️ um Lichtbögen zu vermeiden" at bounding box center [784, 632] width 381 height 43
click at [605, 642] on button "Anschluss nur bei ausgeschaltetem Ladegerät ⚠️ um Lichtbögen zu vermeiden" at bounding box center [604, 632] width 20 height 20
click at [597, 688] on button "Beim Laden Batterieabdeckung öffnen 🔋" at bounding box center [604, 681] width 20 height 20
click at [942, 746] on icon at bounding box center [949, 736] width 20 height 20
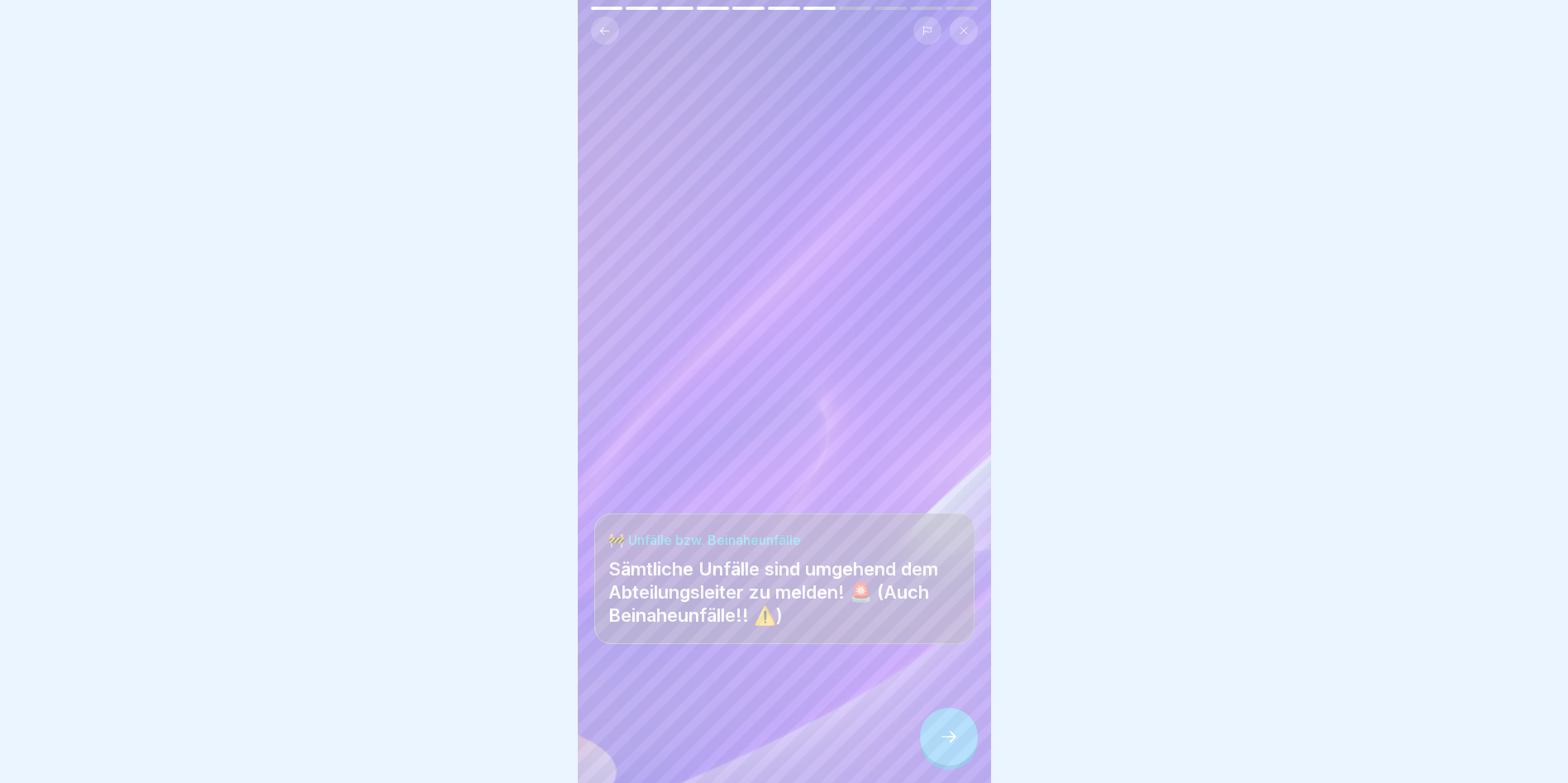
click at [946, 746] on icon at bounding box center [949, 736] width 20 height 20
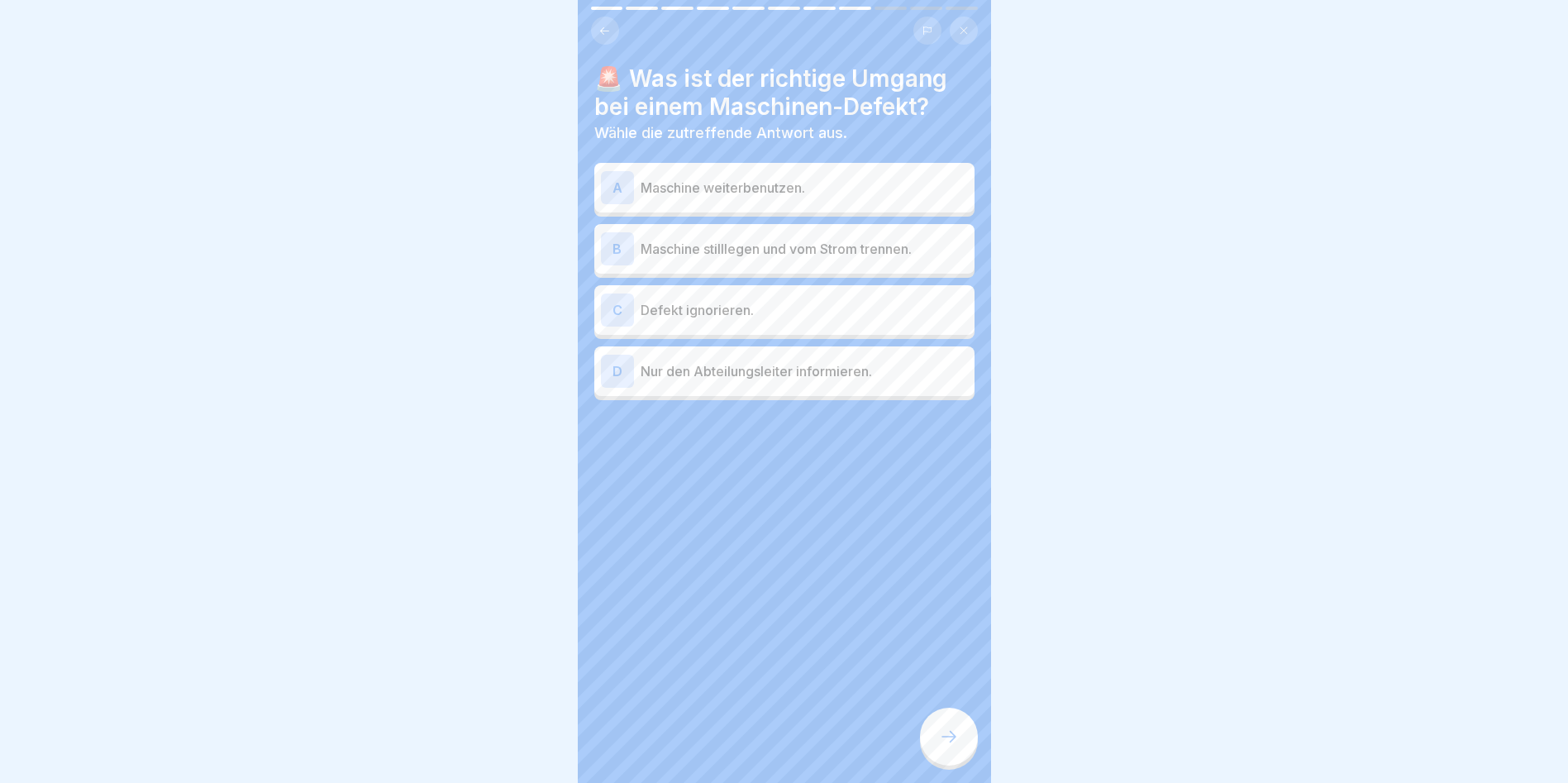
click at [795, 243] on p "Maschine stilllegen und vom Strom trennen." at bounding box center [804, 249] width 327 height 20
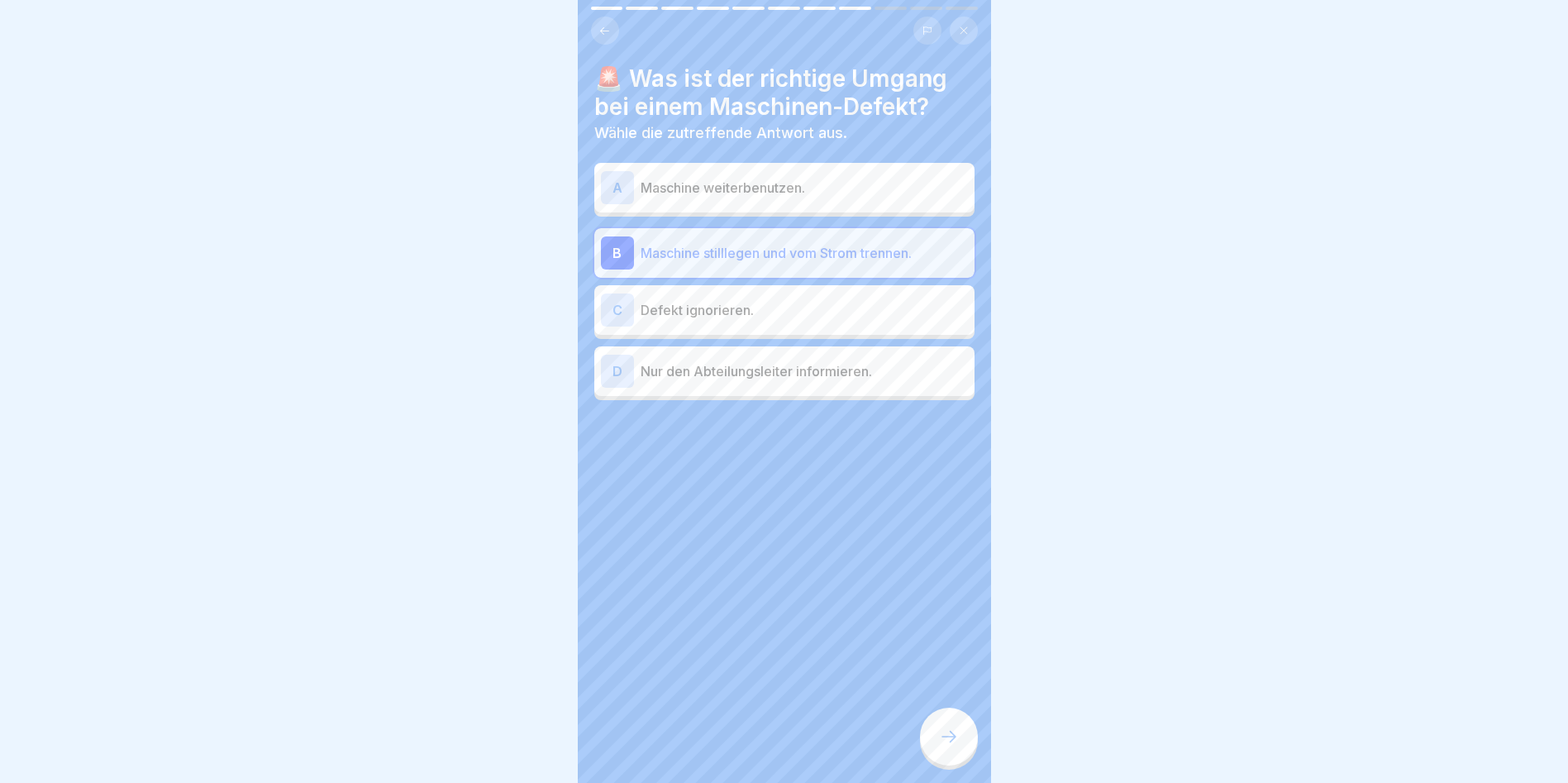
click at [956, 765] on div at bounding box center [949, 736] width 58 height 58
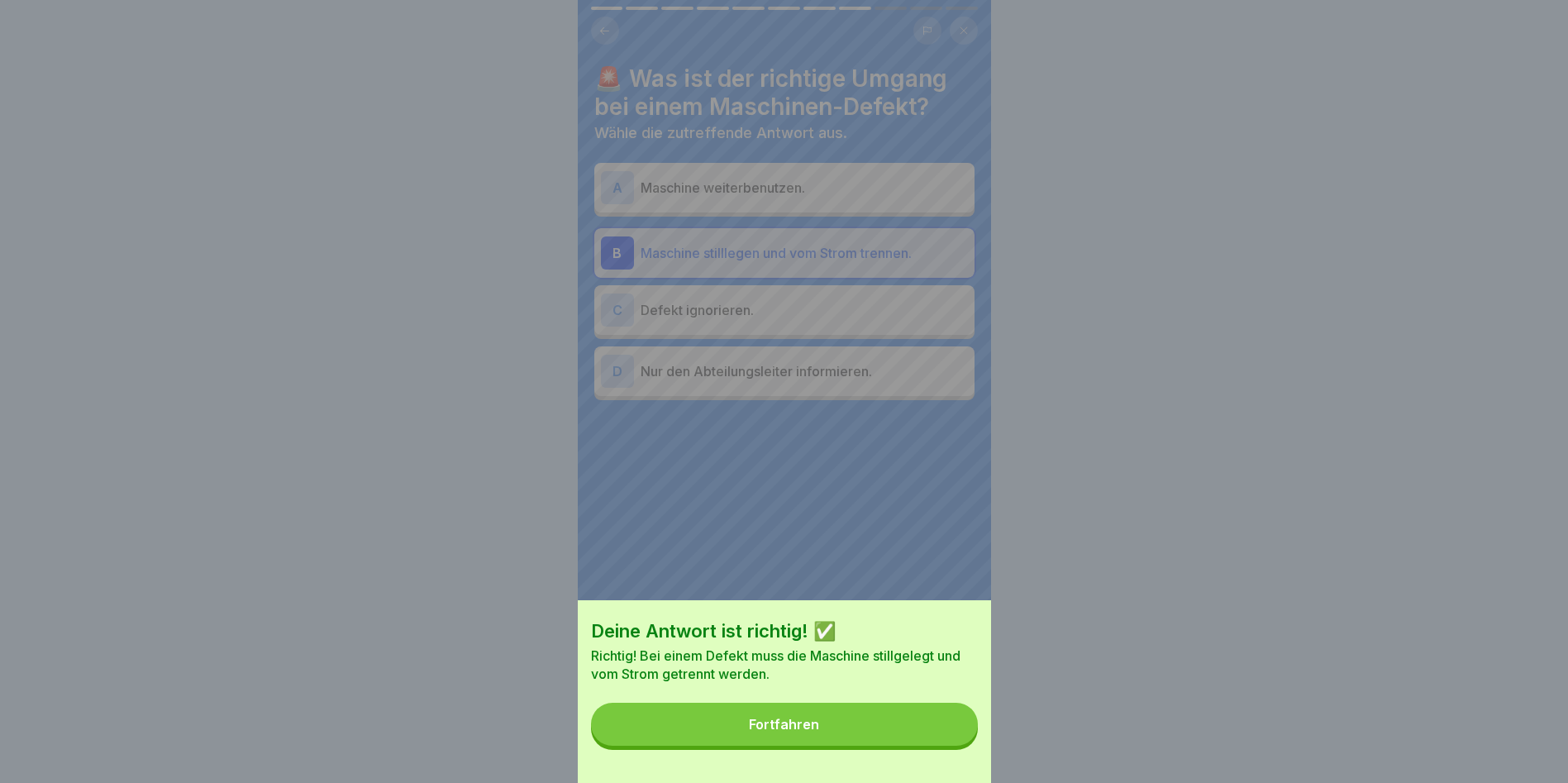
click at [959, 725] on button "Fortfahren" at bounding box center [784, 724] width 387 height 43
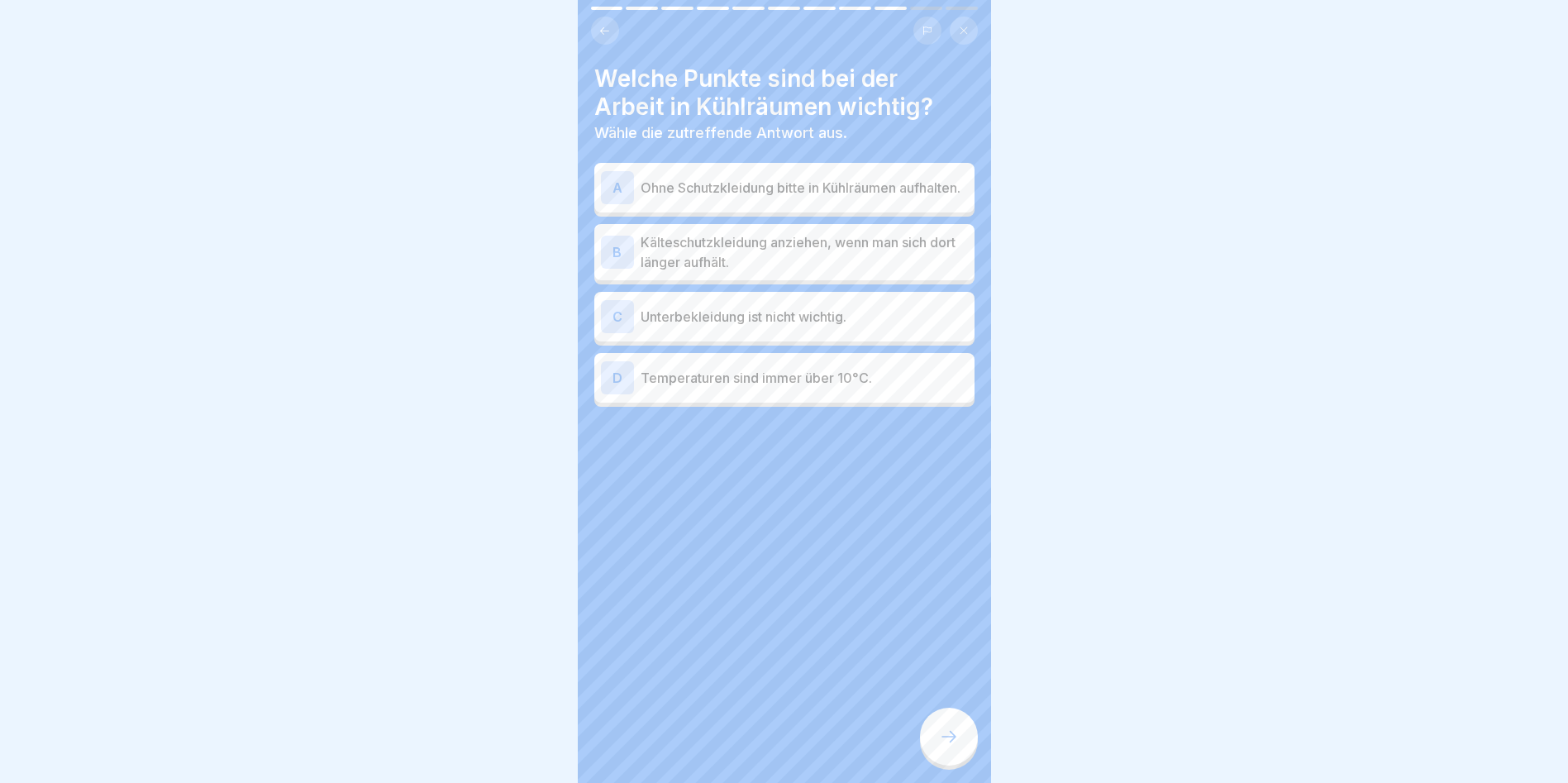
click at [727, 258] on p "Kälteschutzkleidung anziehen, wenn man sich dort länger aufhält." at bounding box center [804, 252] width 327 height 39
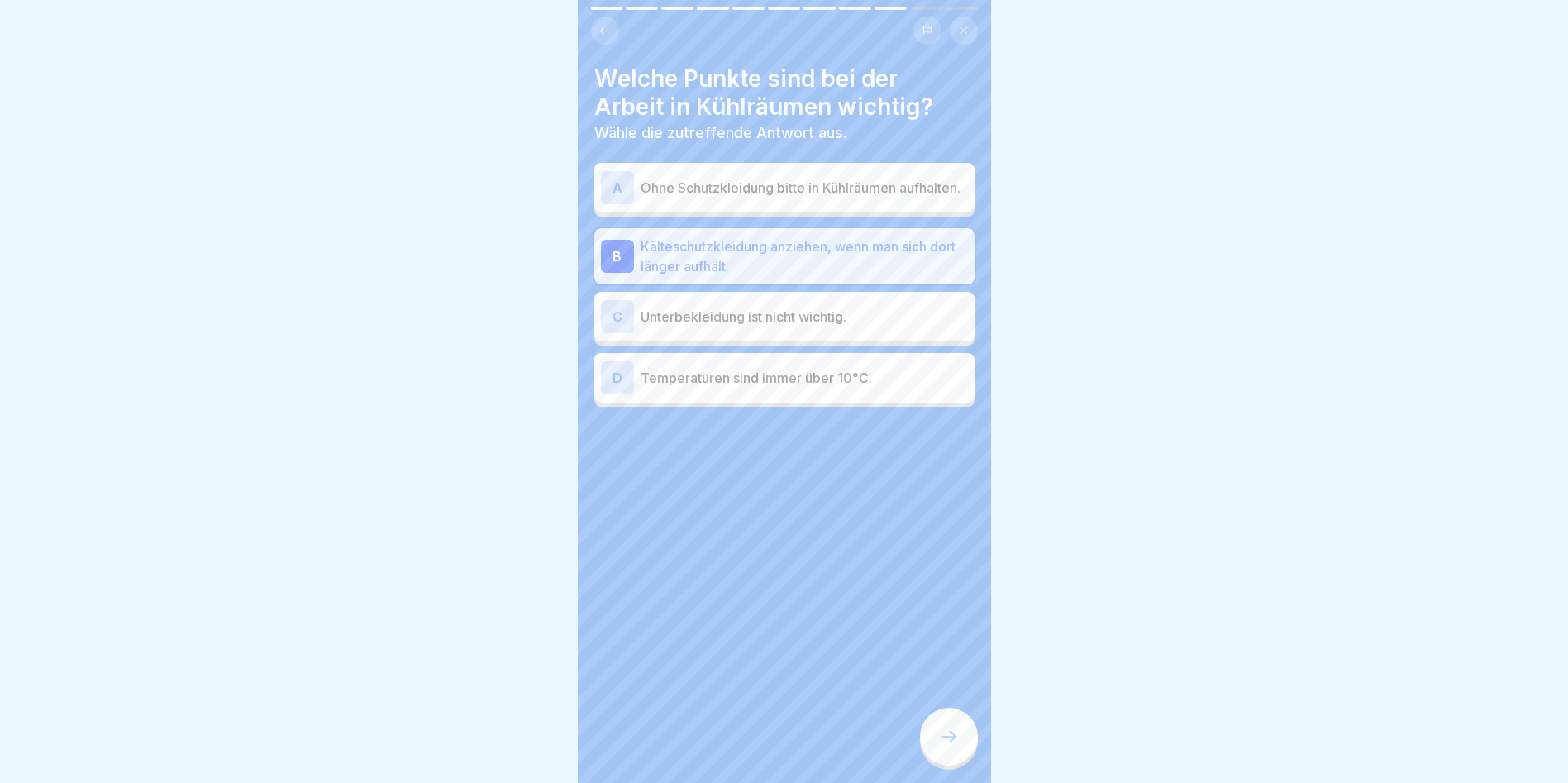
click at [943, 759] on div at bounding box center [949, 736] width 58 height 58
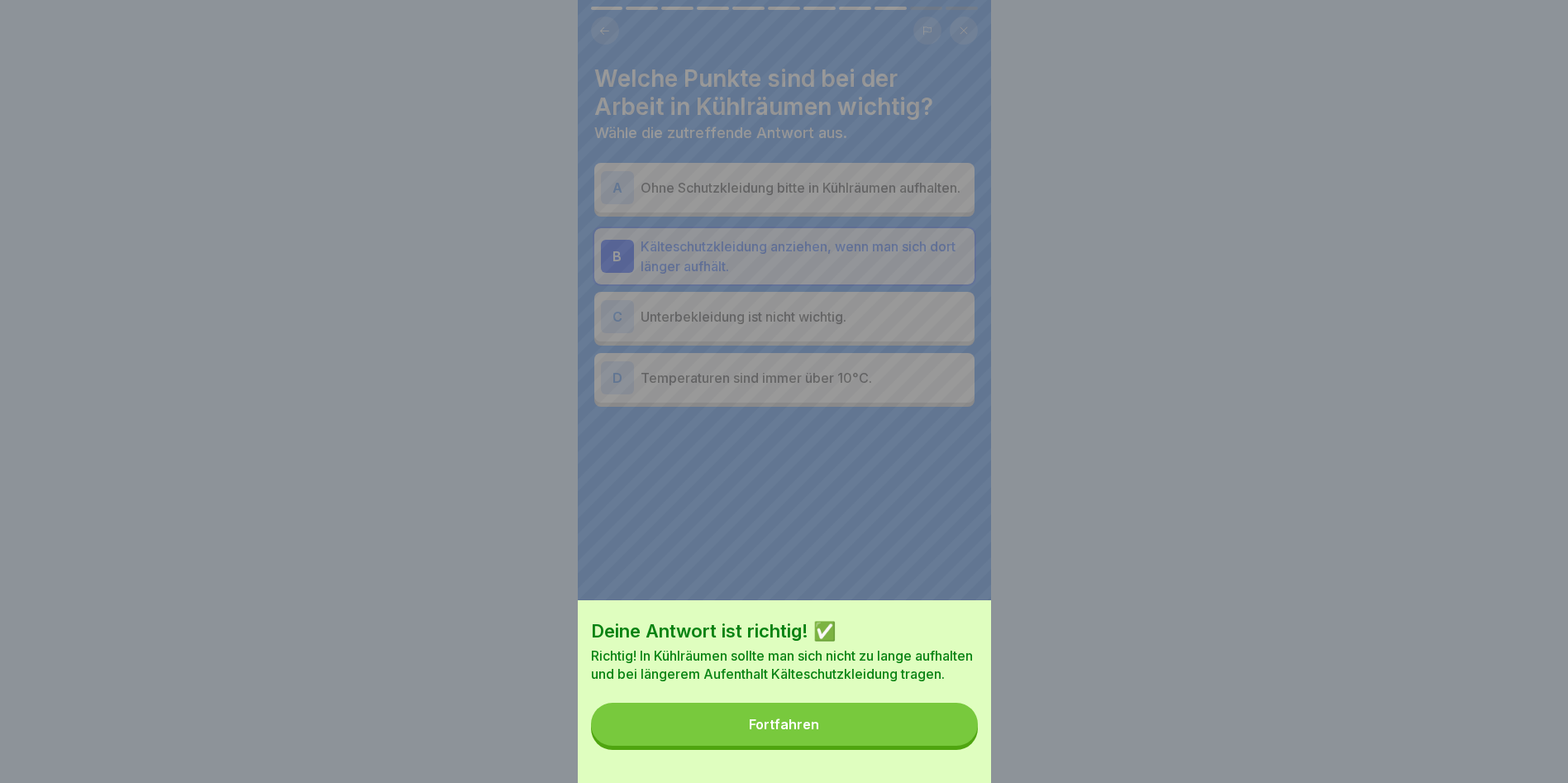
click at [950, 745] on button "Fortfahren" at bounding box center [784, 724] width 387 height 43
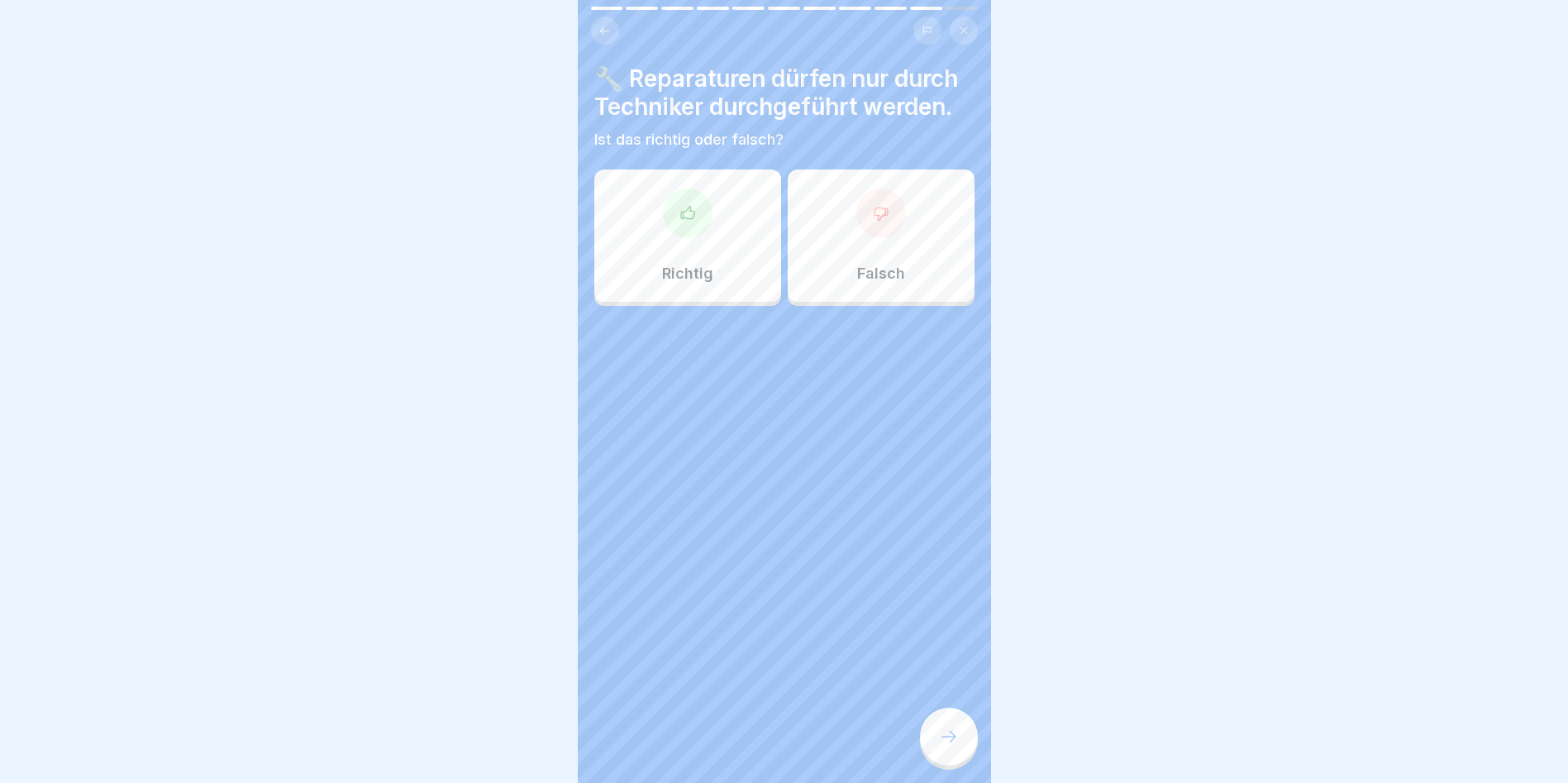
click at [686, 222] on div at bounding box center [687, 212] width 49 height 49
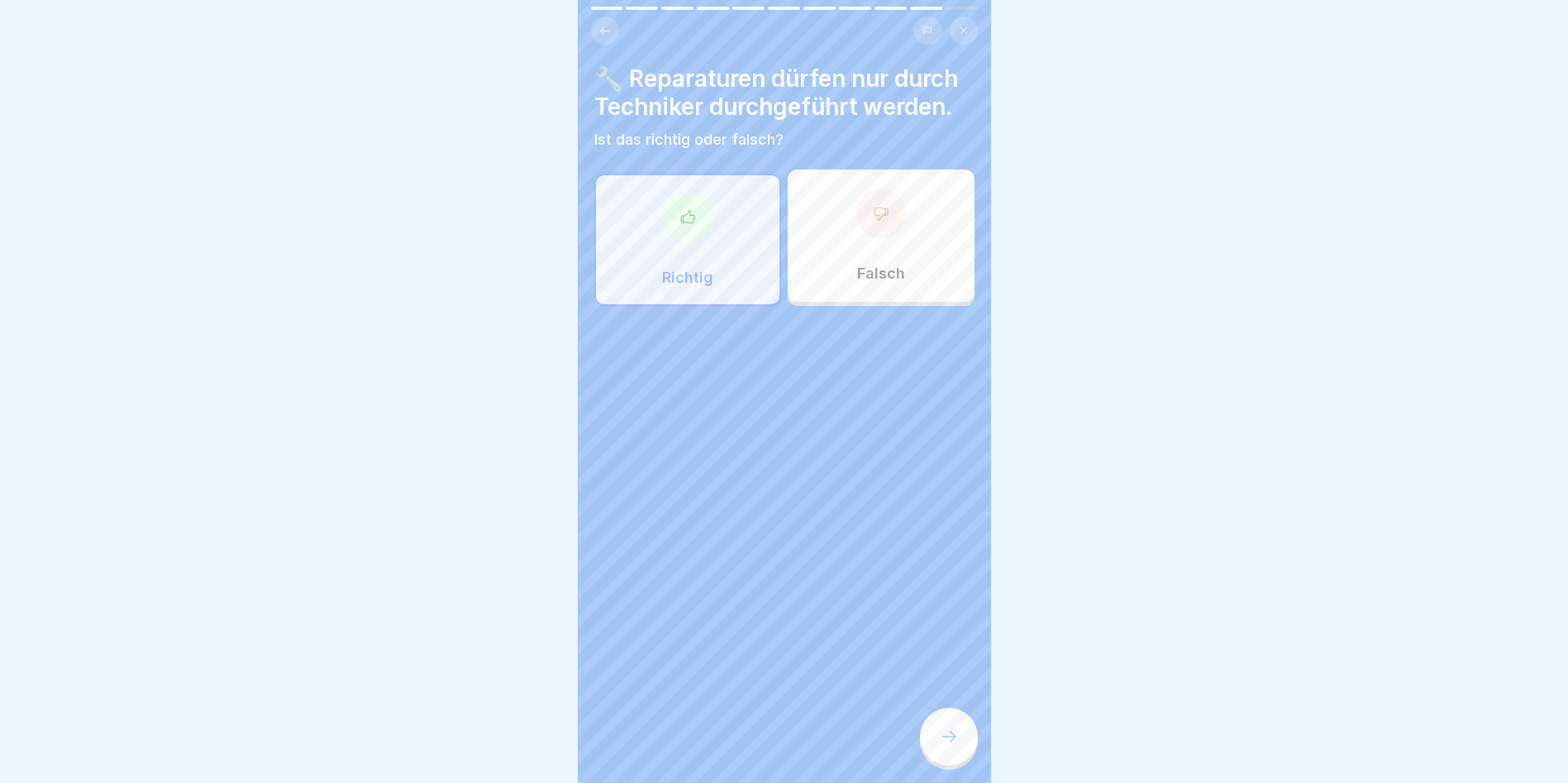
click at [946, 746] on icon at bounding box center [949, 736] width 20 height 20
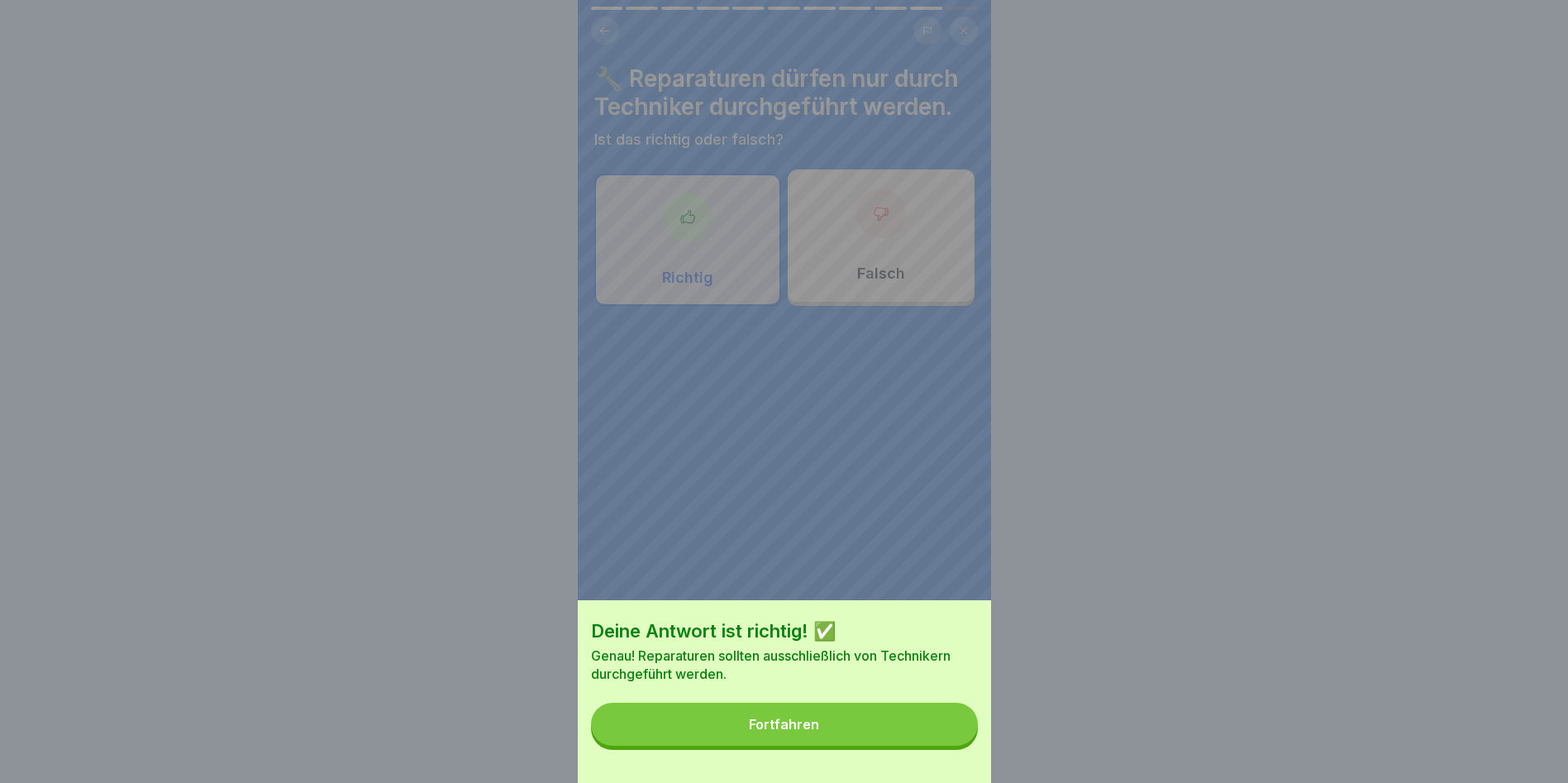
click at [945, 745] on button "Fortfahren" at bounding box center [784, 724] width 387 height 43
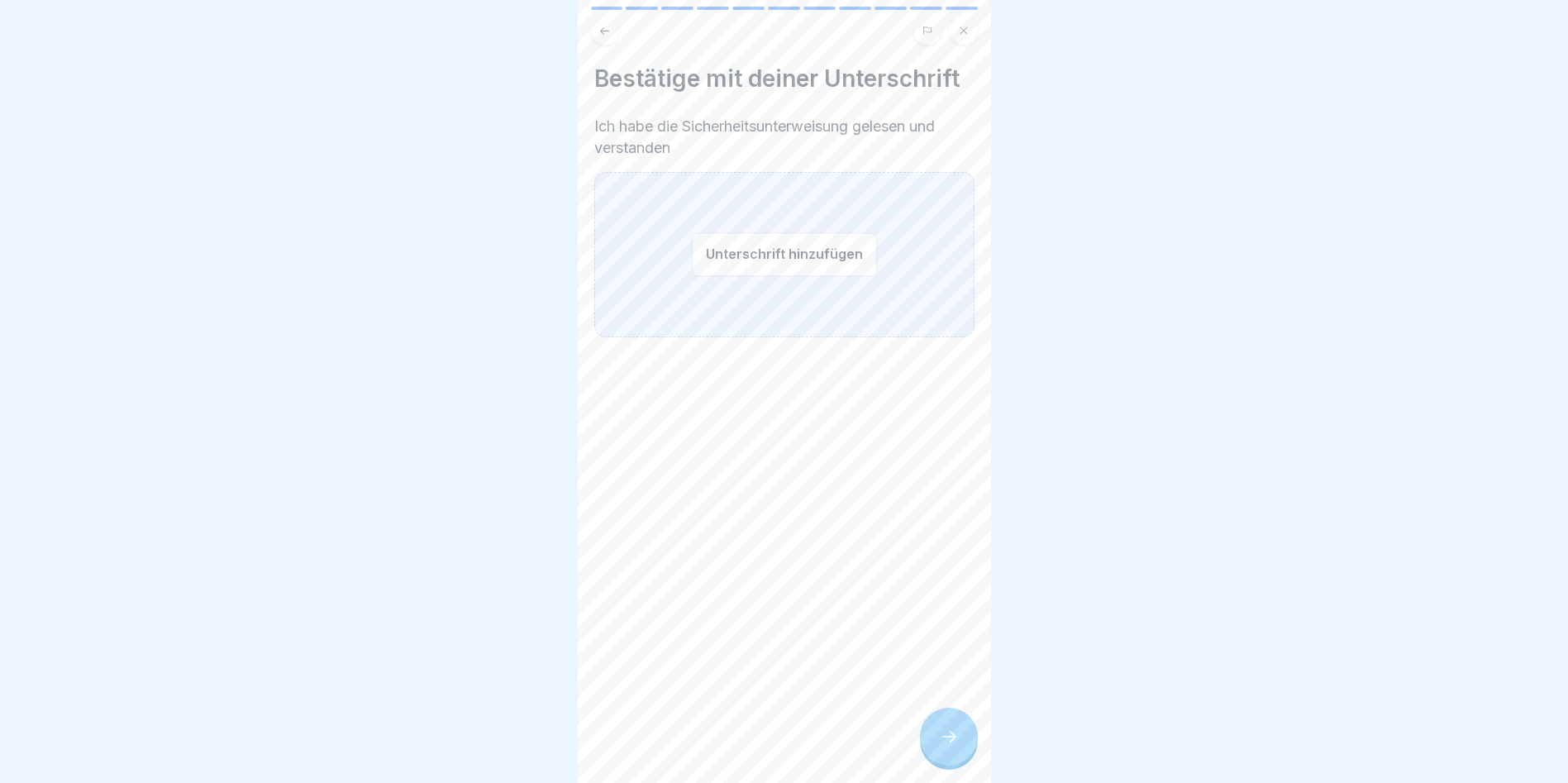
click at [750, 251] on button "Unterschrift hinzufügen" at bounding box center [784, 254] width 185 height 44
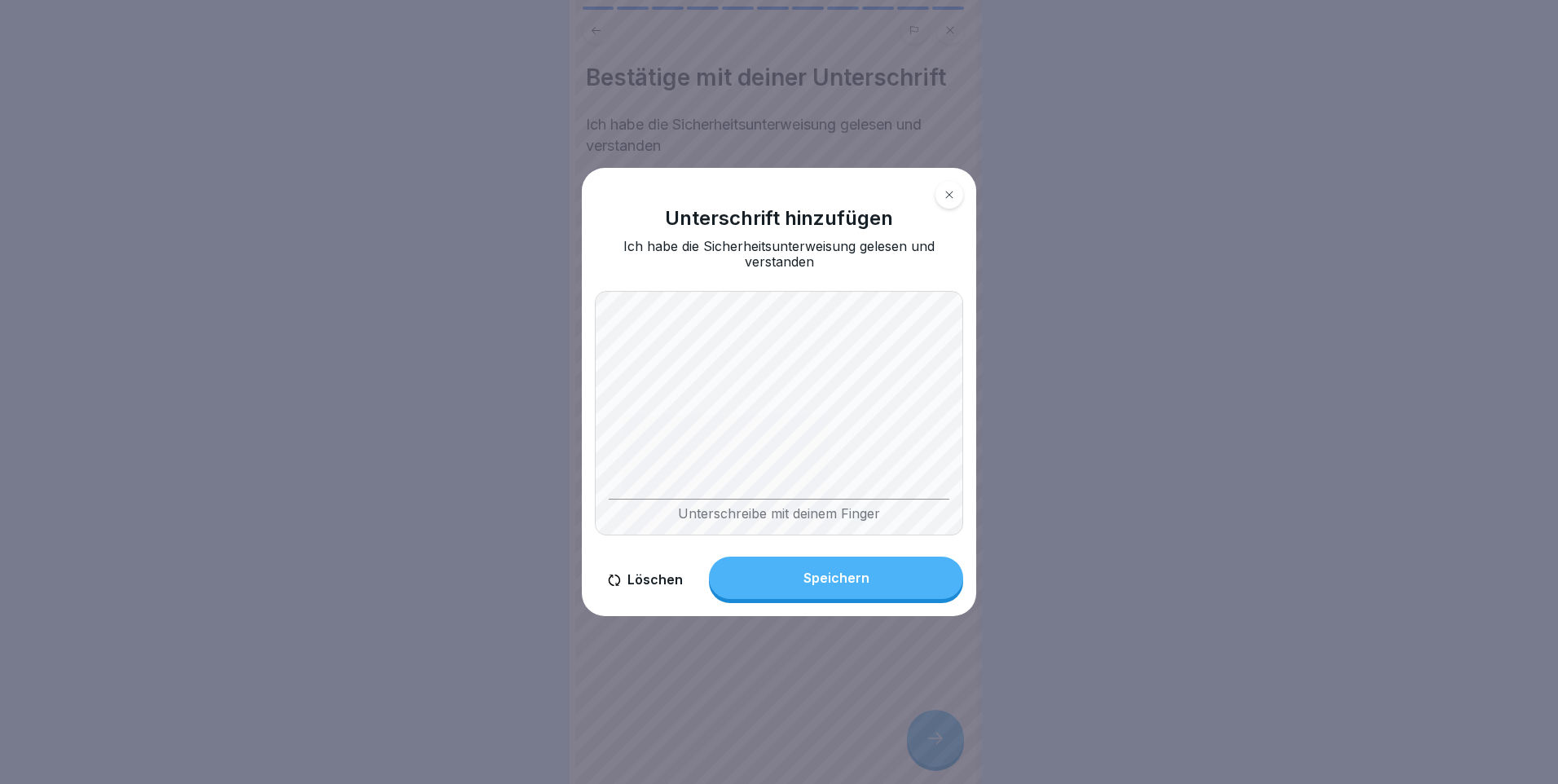
click at [934, 538] on div "Unterschrift hinzufügen Ich habe die Sicherheitsunterweisung gelesen und versta…" at bounding box center [779, 392] width 394 height 448
click at [870, 582] on button "Speichern" at bounding box center [836, 577] width 254 height 42
click at [896, 636] on div at bounding box center [779, 392] width 1558 height 784
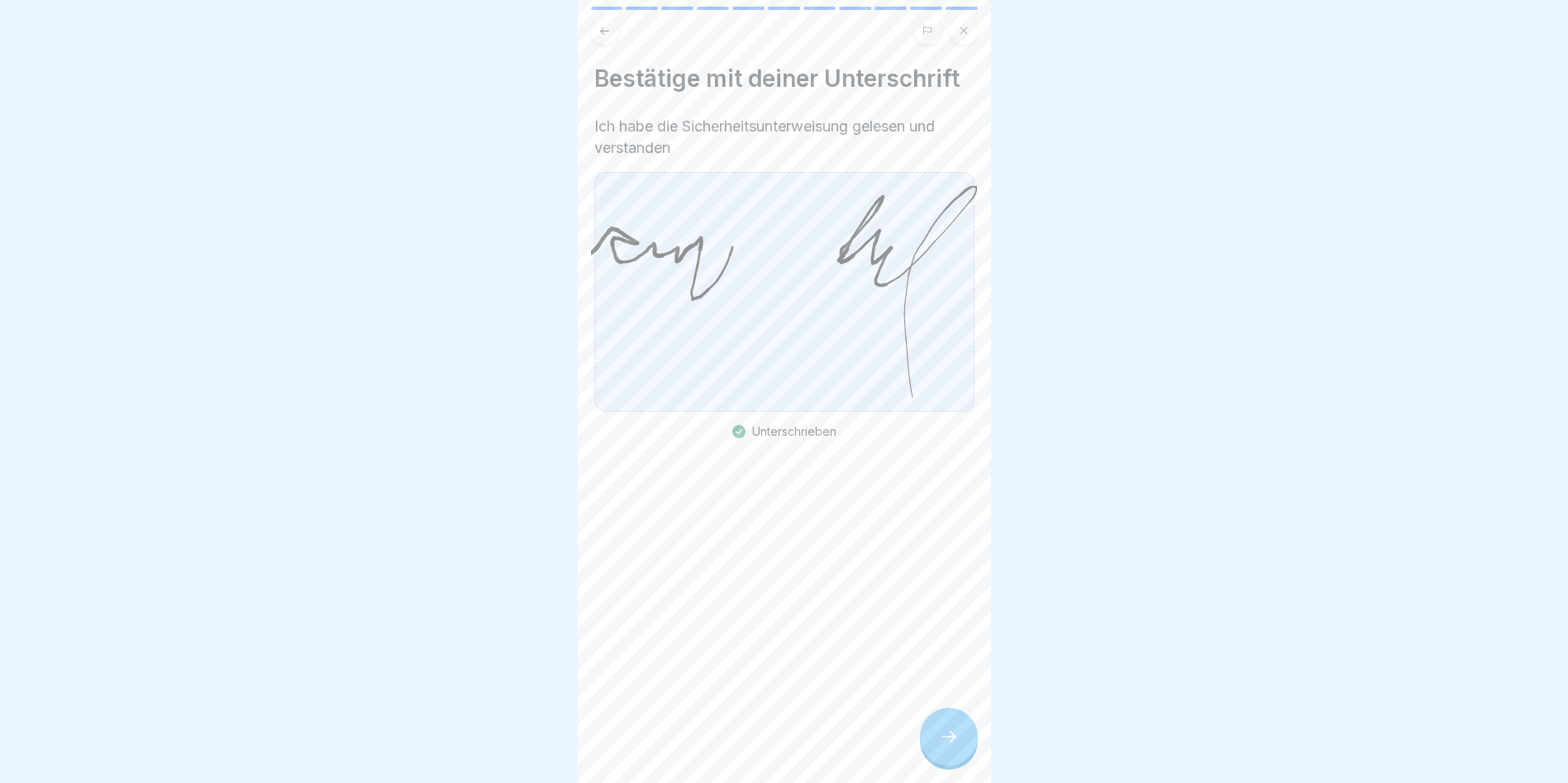
click at [950, 746] on icon at bounding box center [949, 736] width 20 height 20
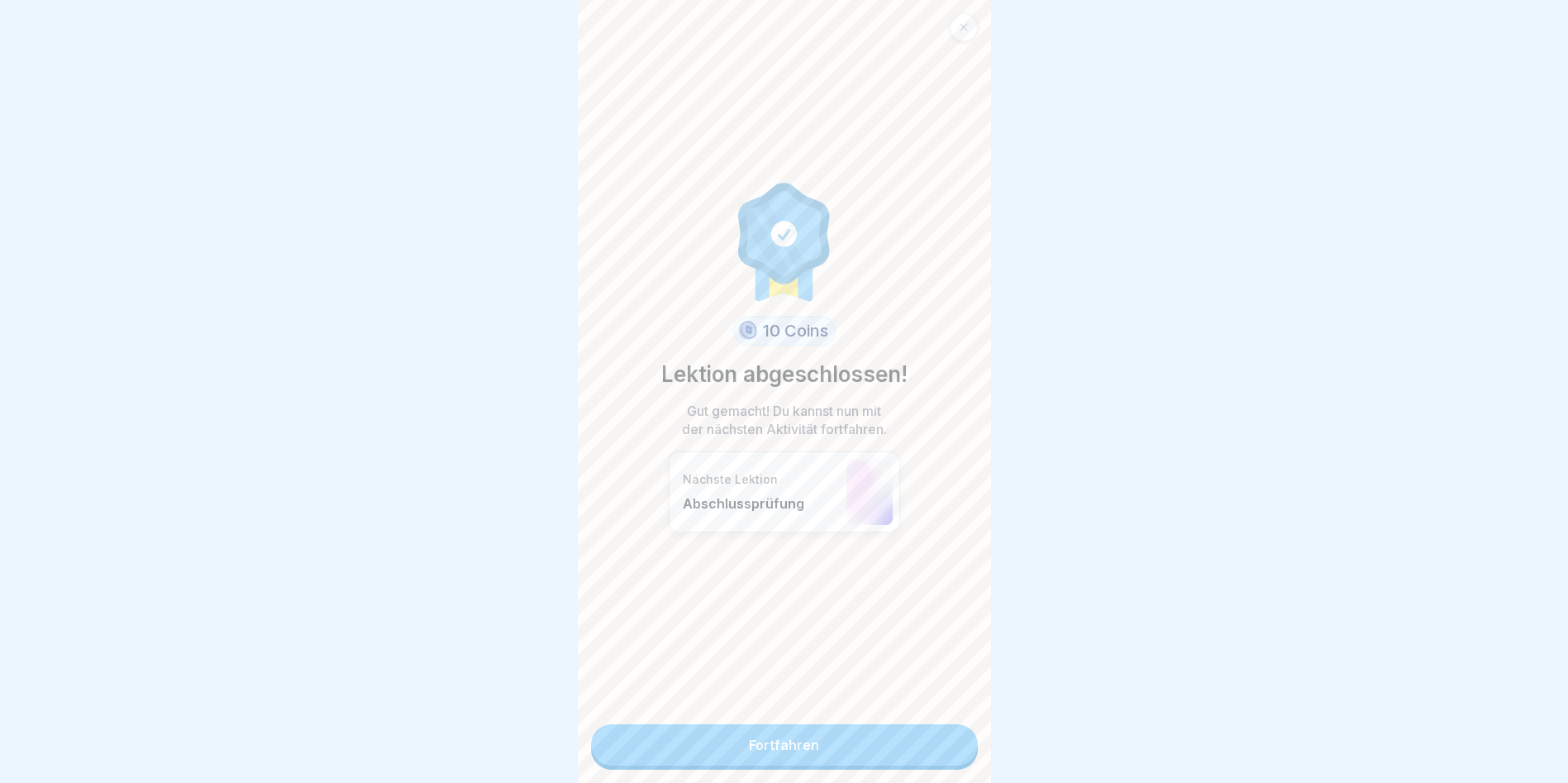
click at [945, 752] on link "Fortfahren" at bounding box center [784, 745] width 387 height 41
click at [898, 750] on link "Fortfahren" at bounding box center [784, 745] width 387 height 41
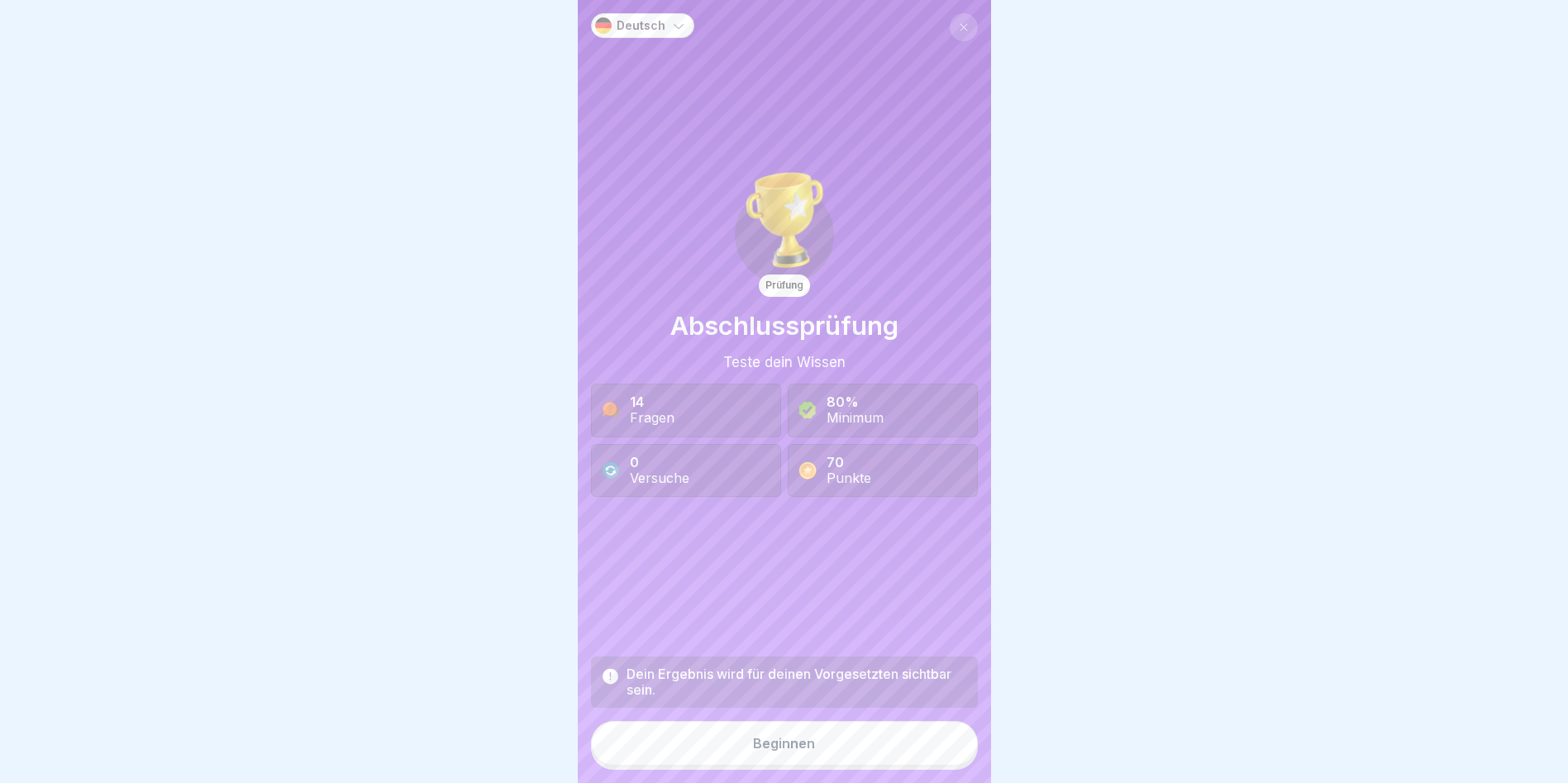
click at [724, 752] on button "Beginnen" at bounding box center [784, 743] width 387 height 44
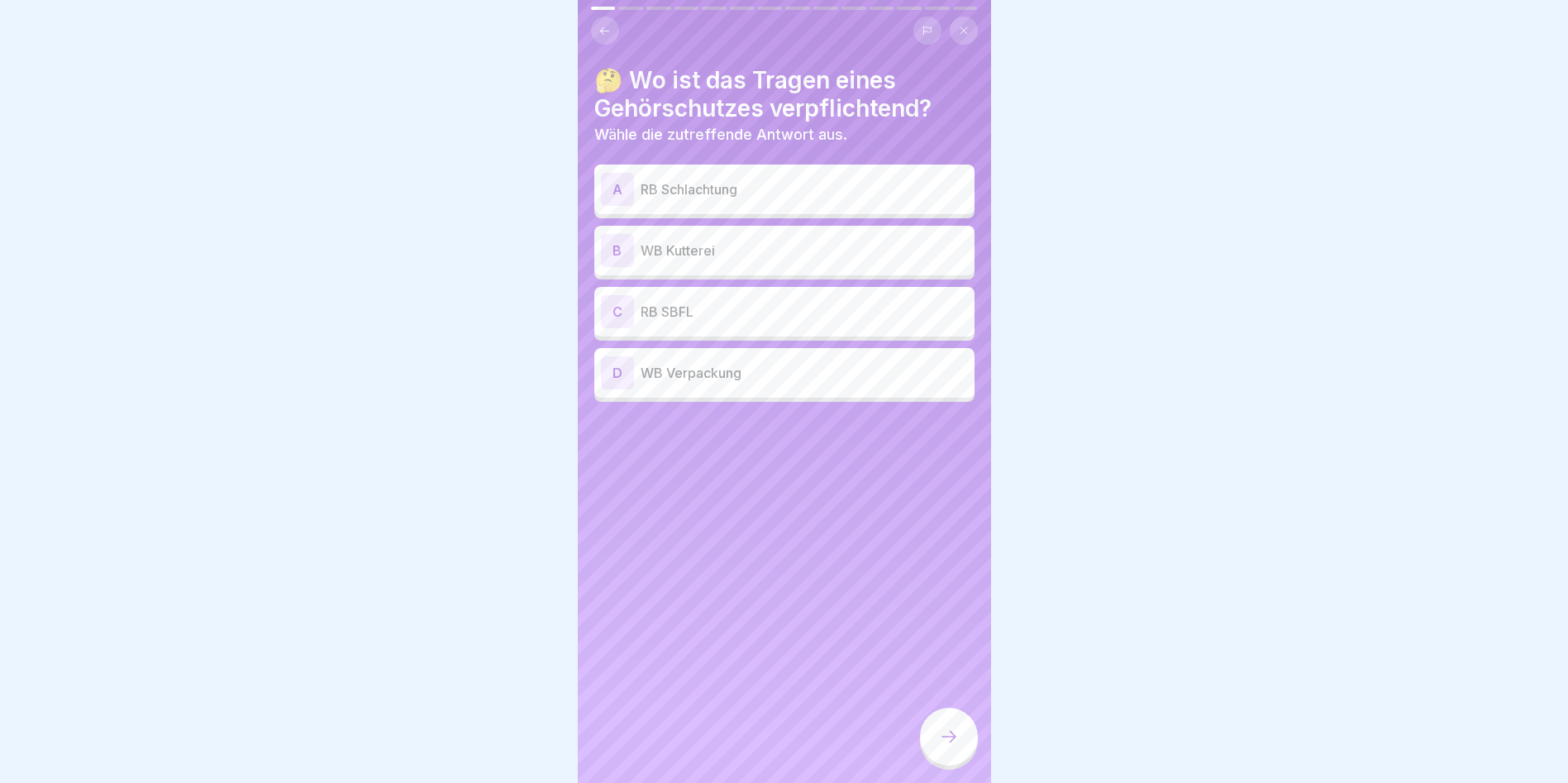
click at [664, 253] on p "WB Kutterei" at bounding box center [804, 251] width 327 height 20
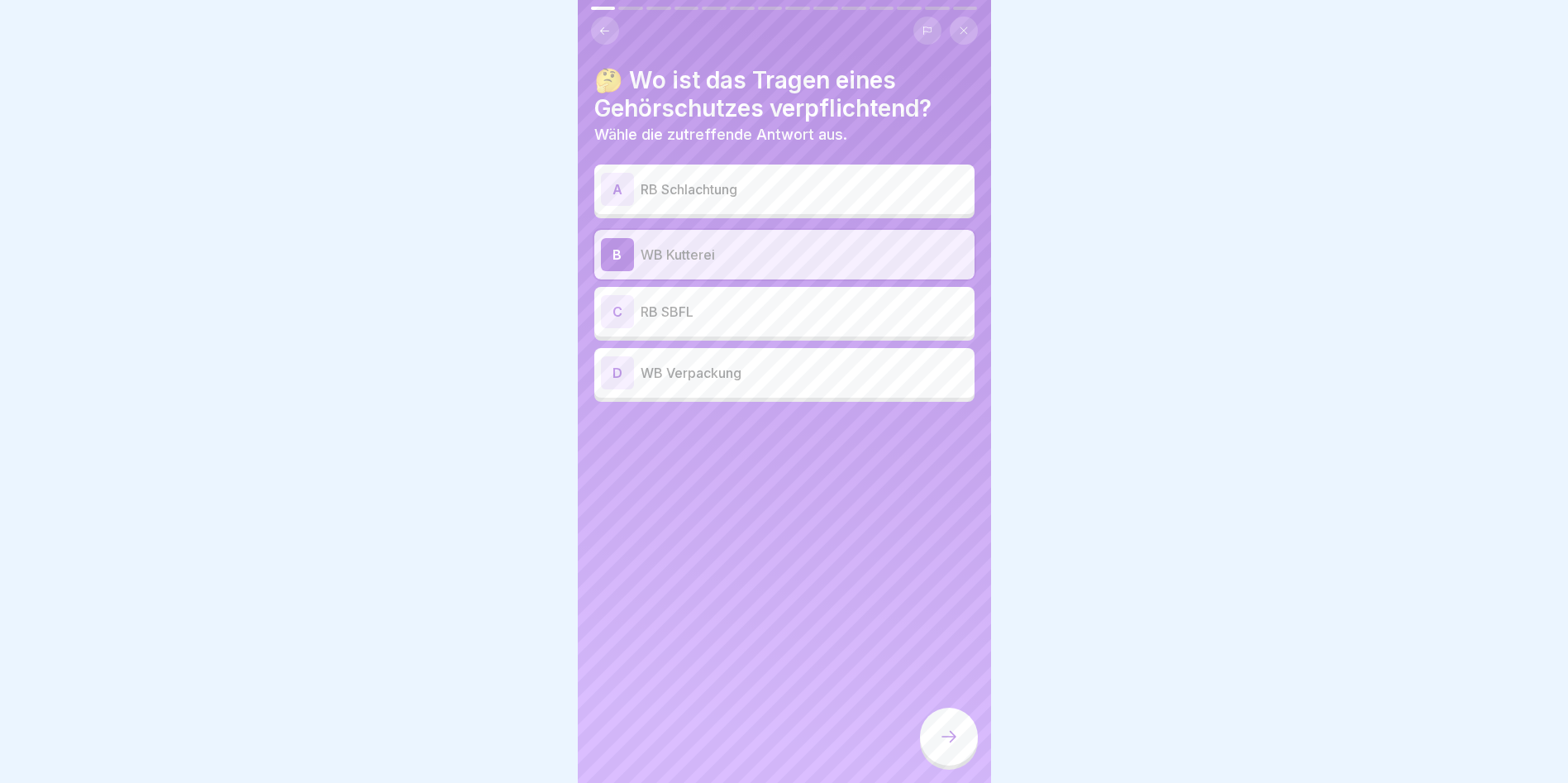
click at [940, 736] on div at bounding box center [949, 736] width 58 height 58
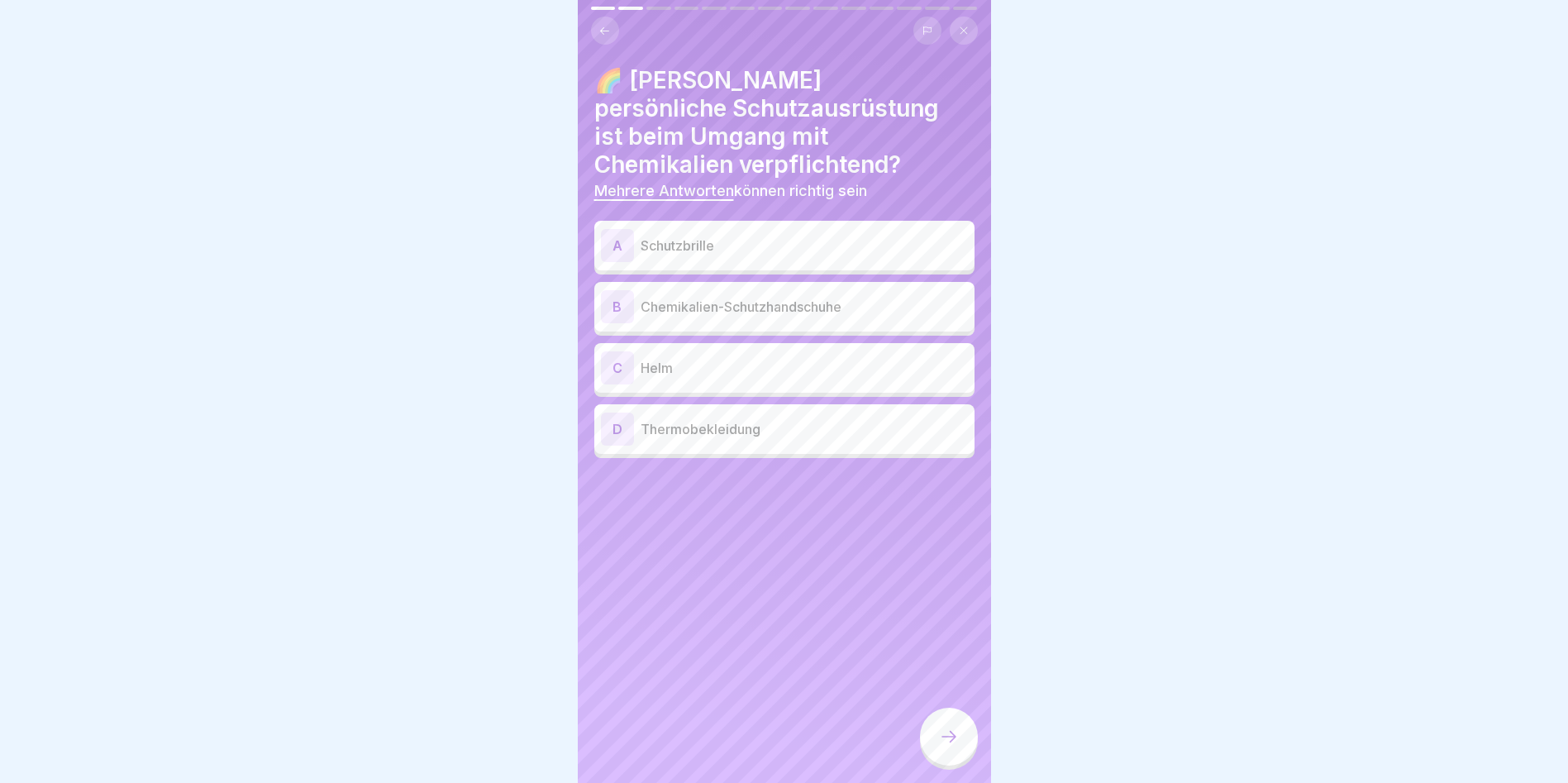
click at [683, 238] on p "Schutzbrille" at bounding box center [804, 246] width 327 height 20
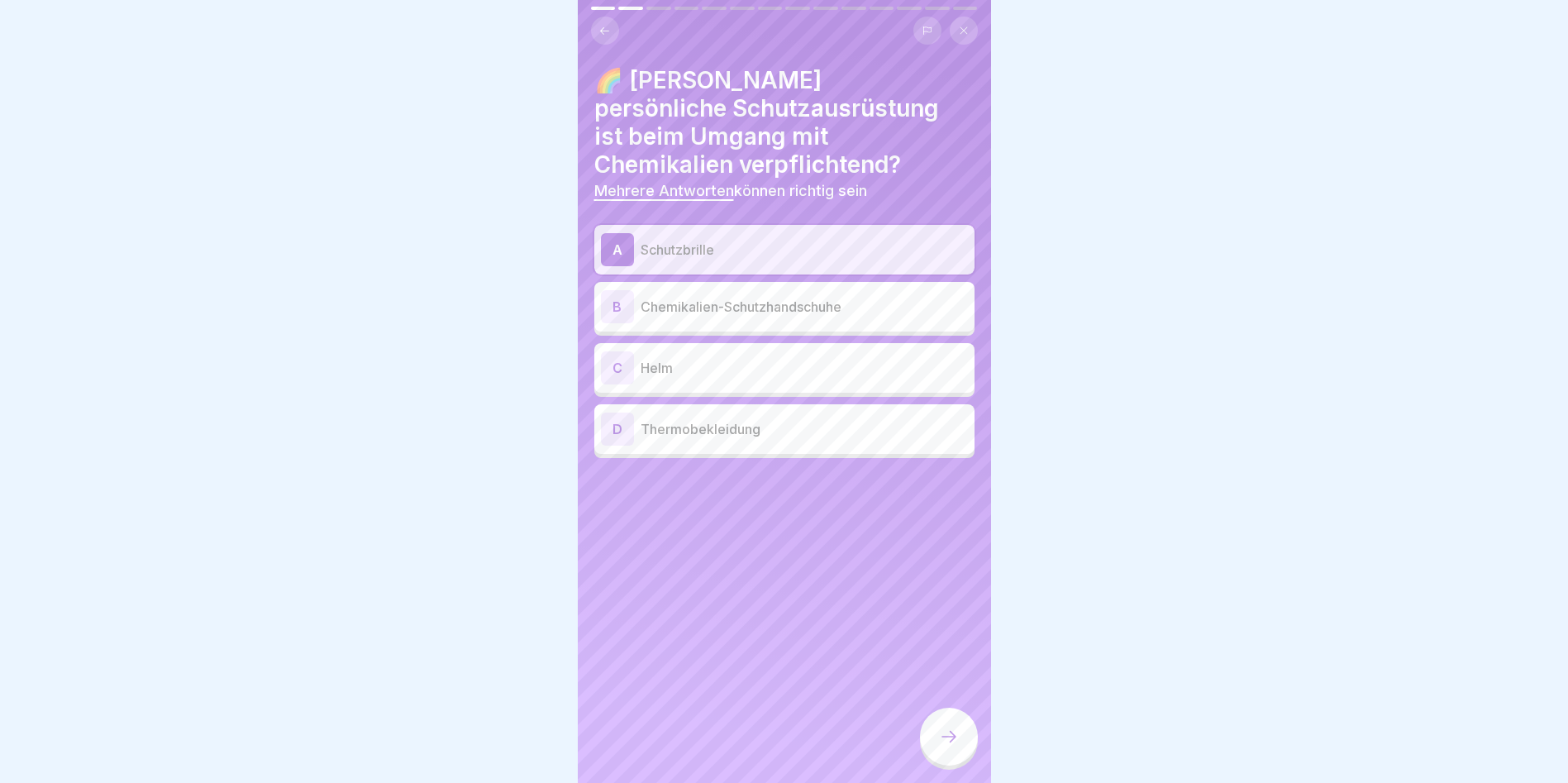
click at [674, 290] on div "B Chemikalien-Schutzhandschuhe" at bounding box center [784, 307] width 367 height 33
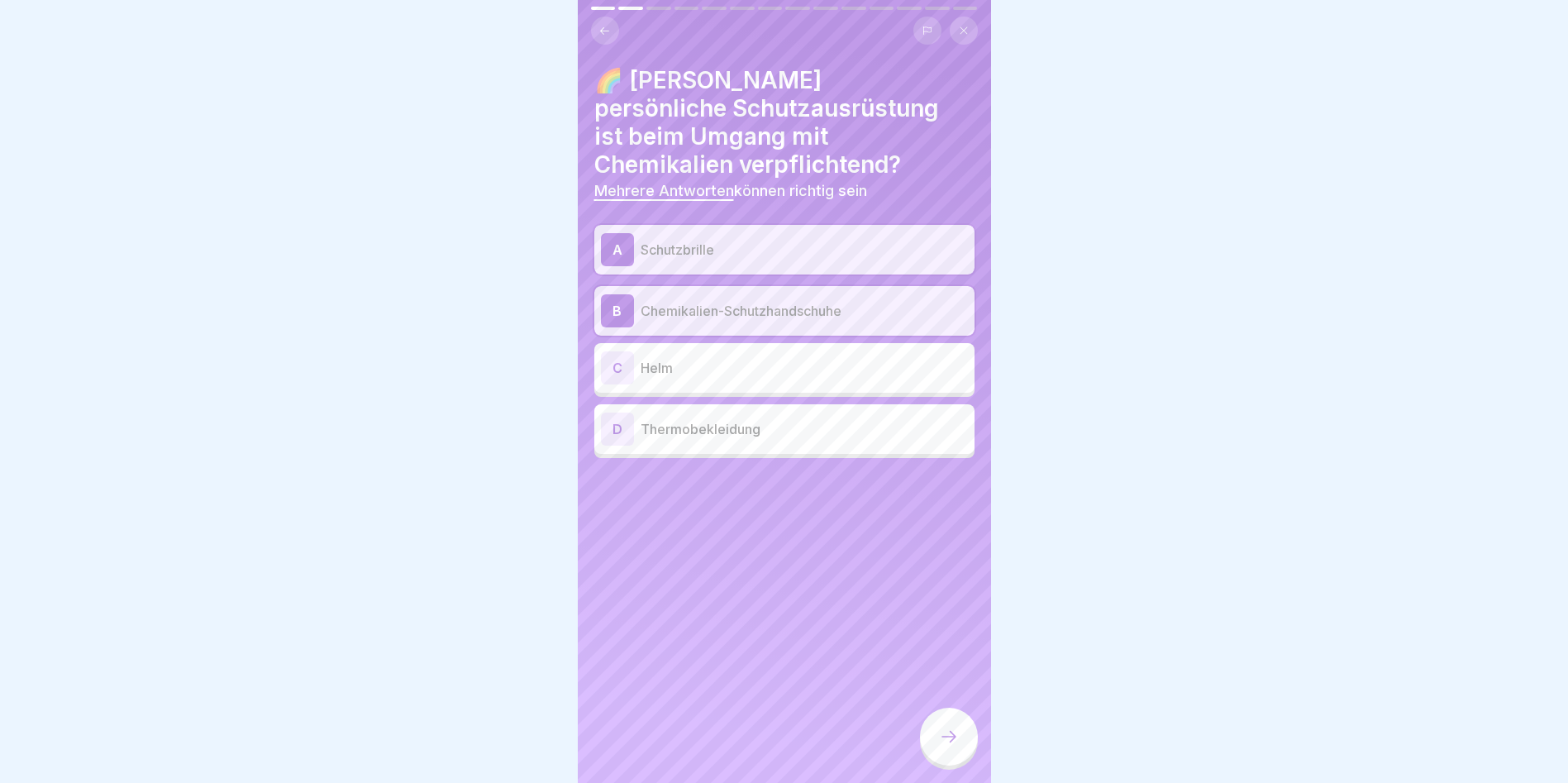
click at [951, 740] on div at bounding box center [949, 736] width 58 height 58
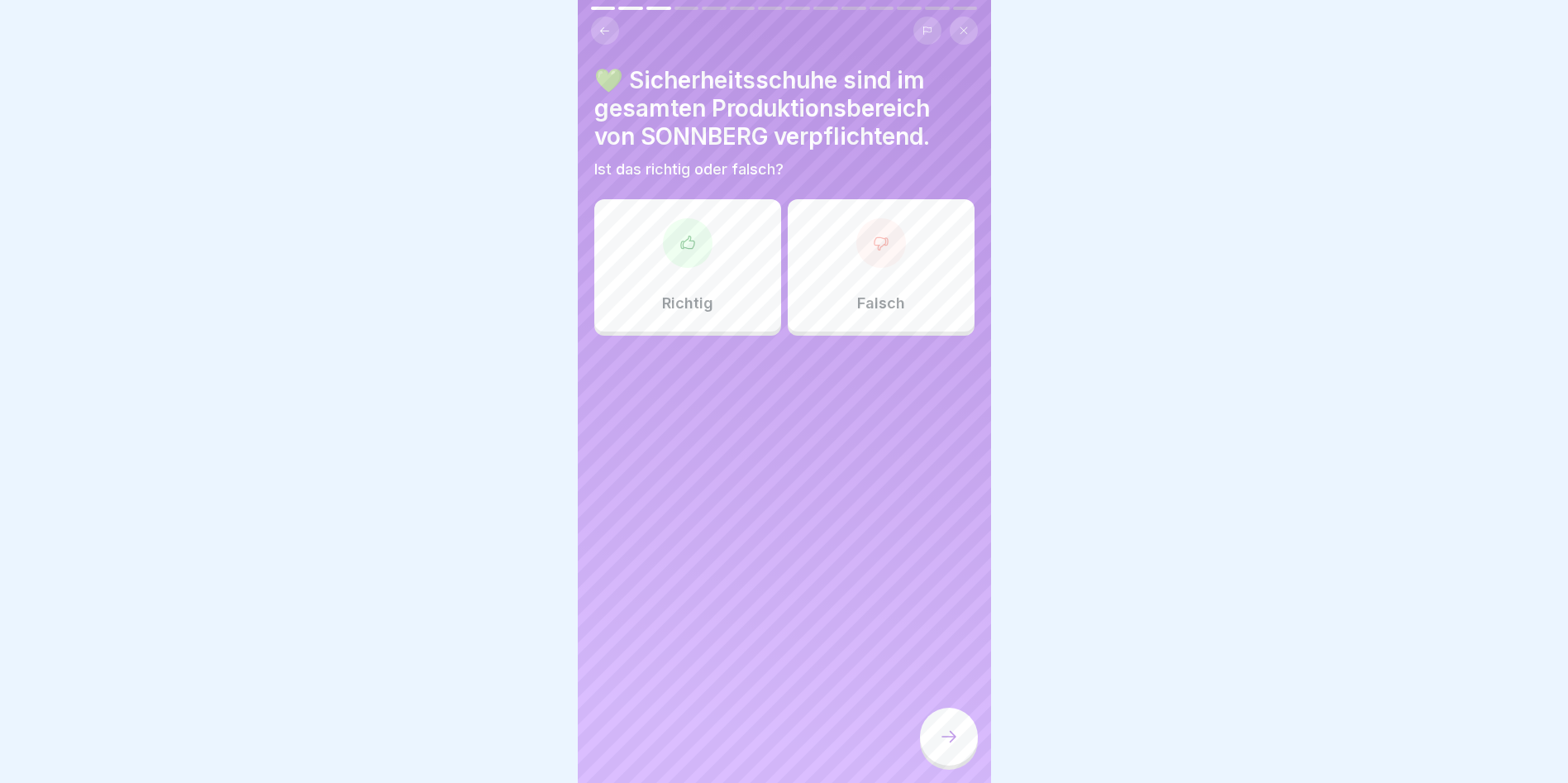
click at [673, 240] on div at bounding box center [687, 243] width 49 height 49
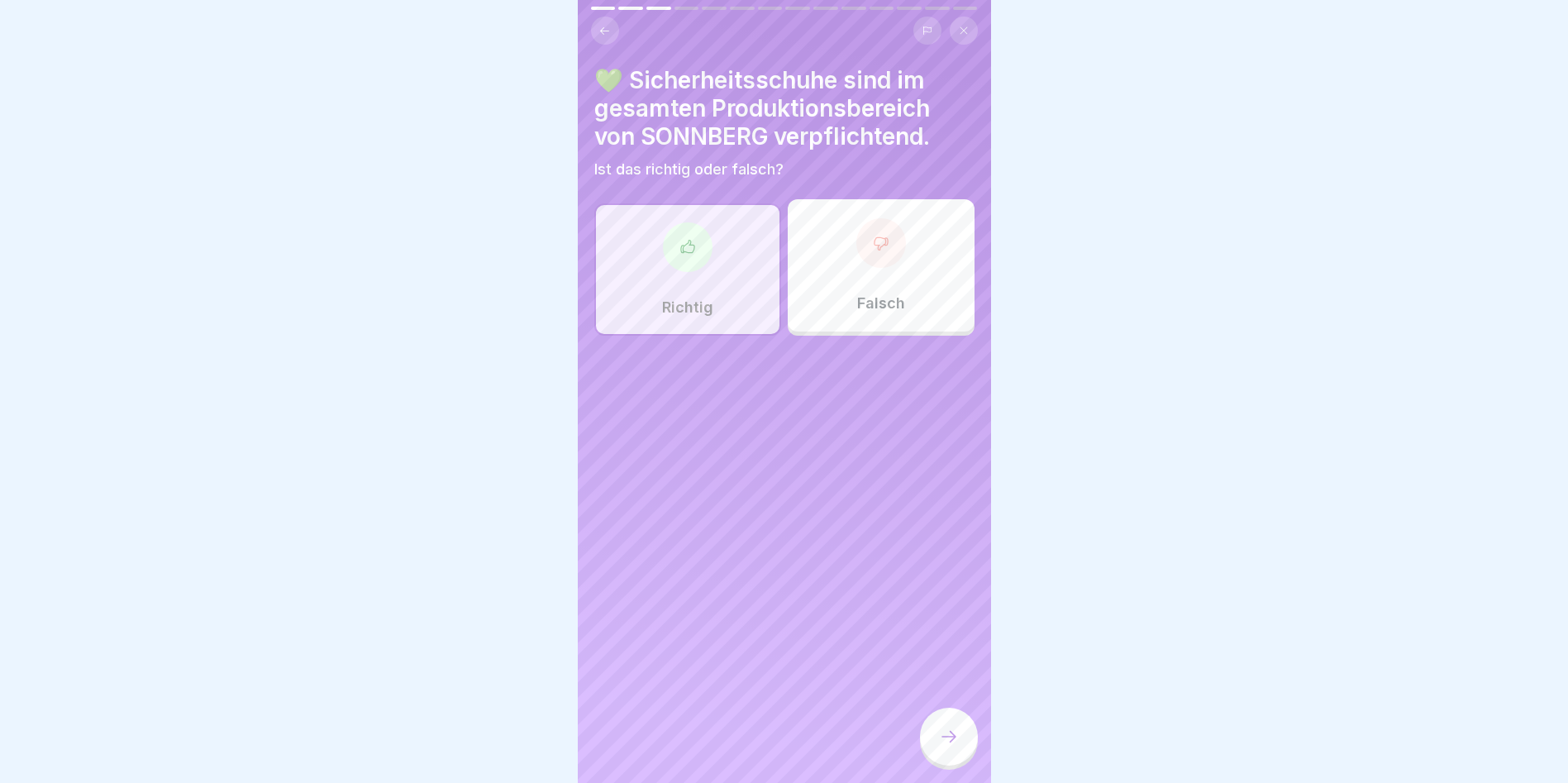
click at [956, 739] on div at bounding box center [949, 736] width 58 height 58
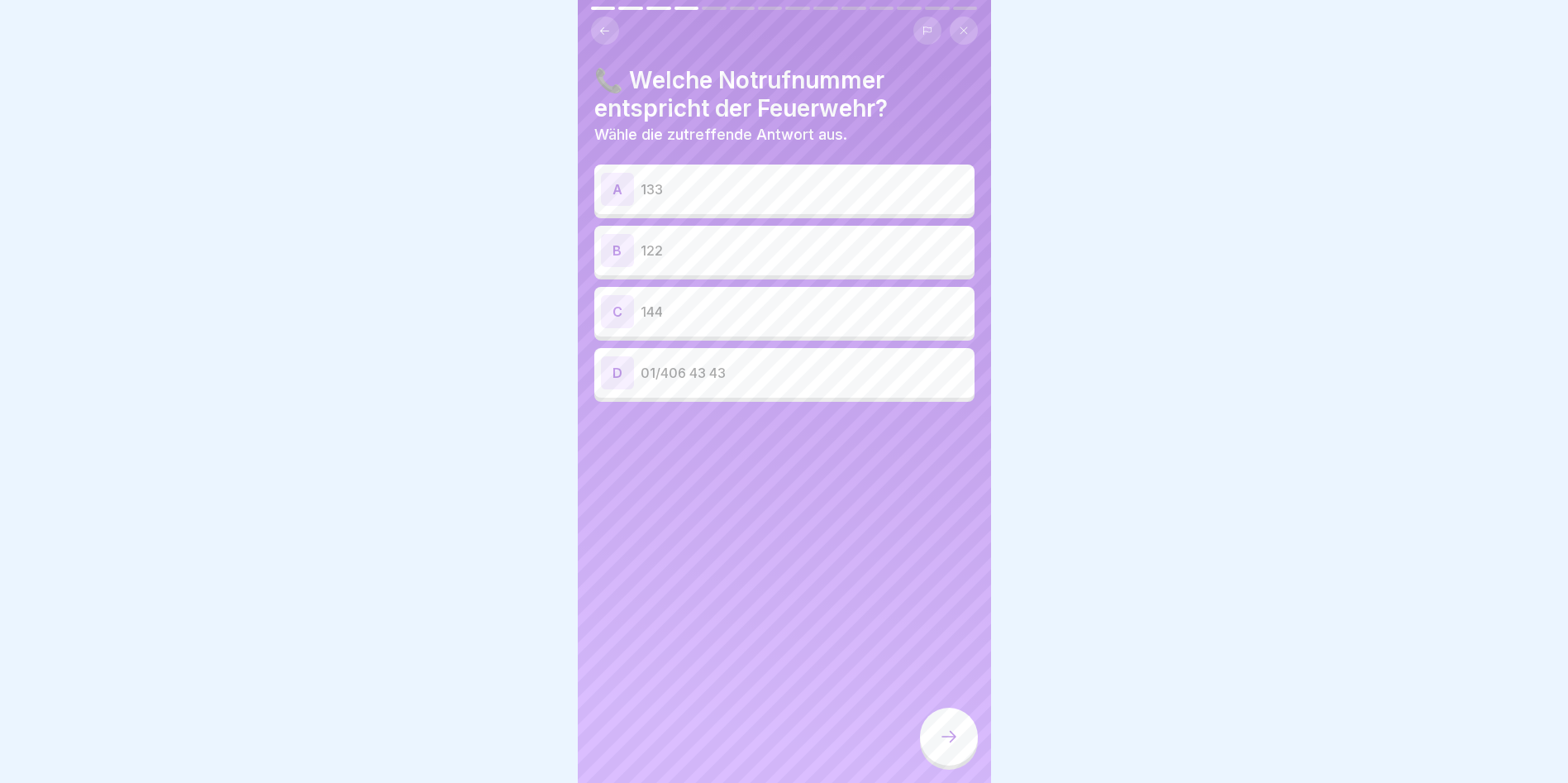
click at [711, 244] on p "122" at bounding box center [804, 251] width 327 height 20
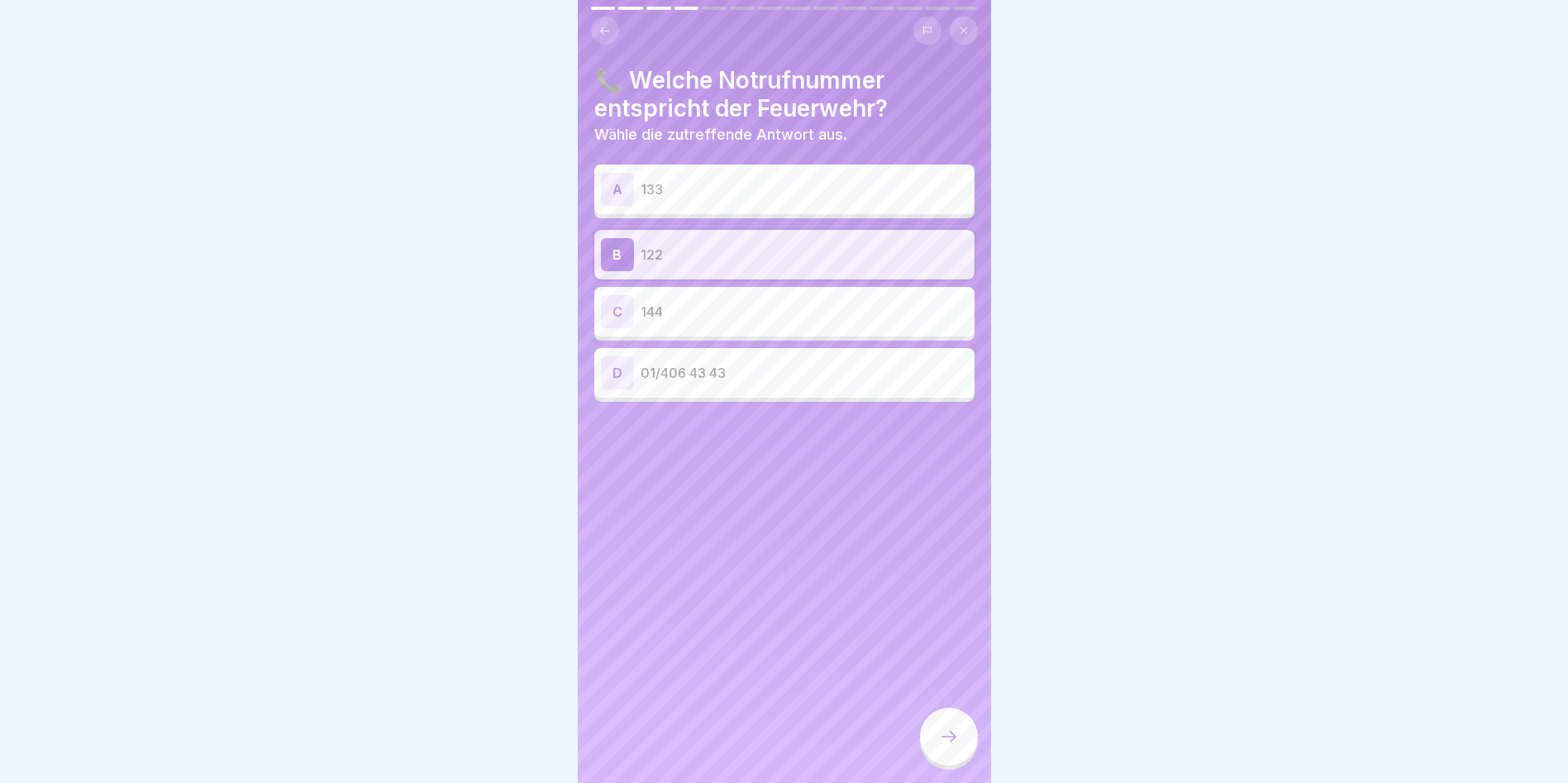
click at [930, 738] on div at bounding box center [949, 736] width 58 height 58
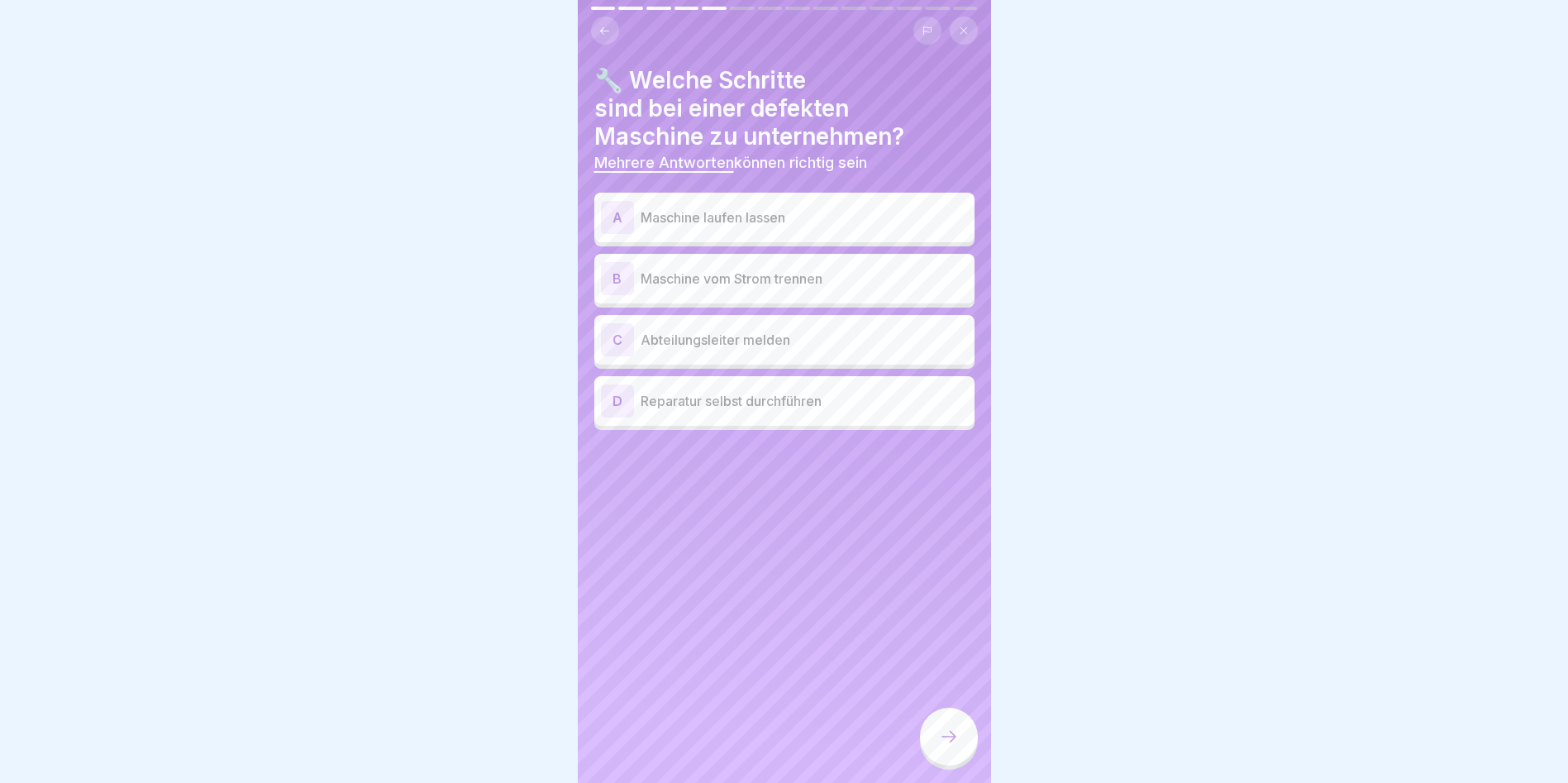
click at [795, 282] on p "Maschine vom Strom trennen" at bounding box center [804, 279] width 327 height 20
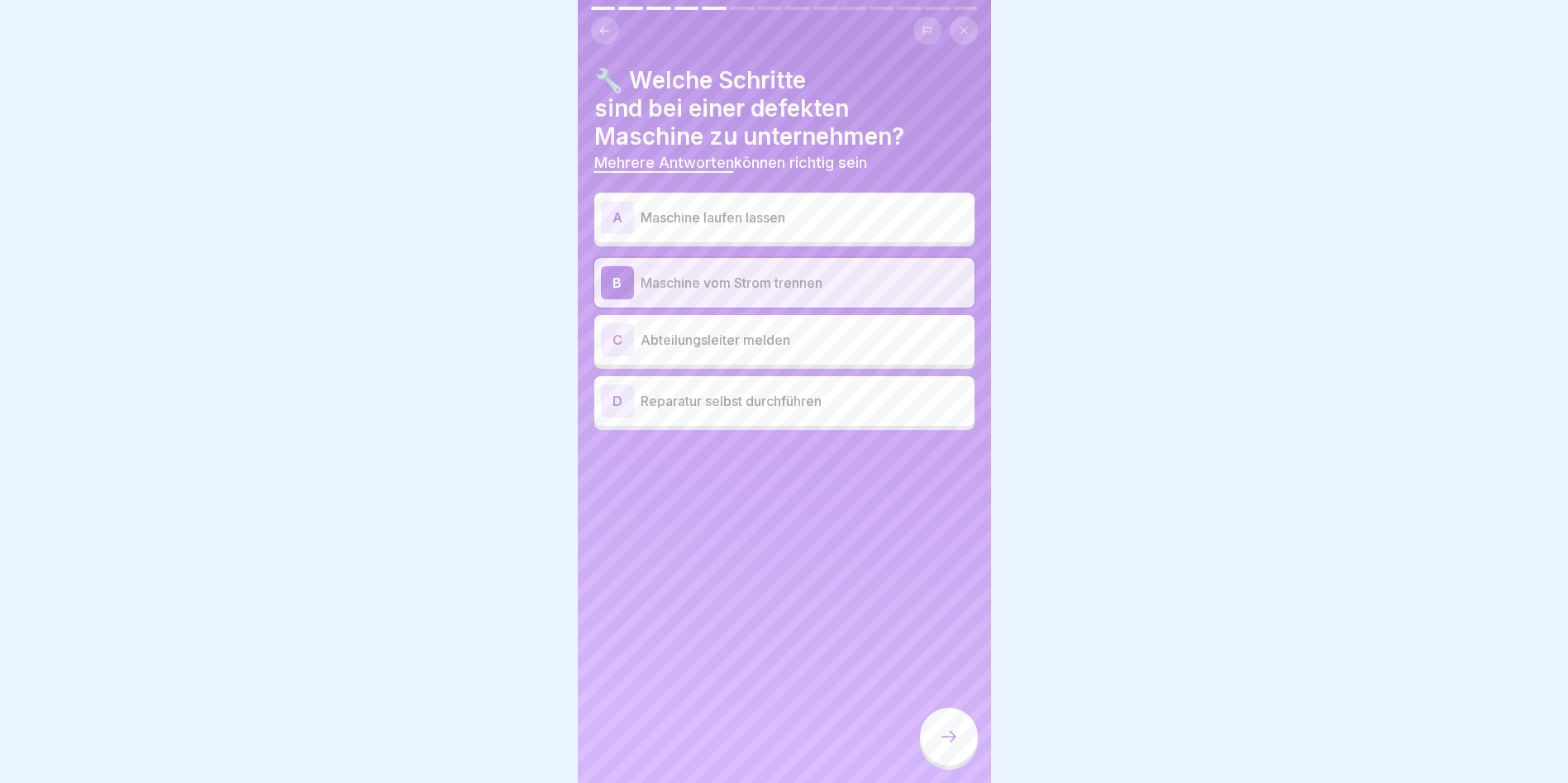
click at [940, 743] on icon at bounding box center [949, 736] width 20 height 20
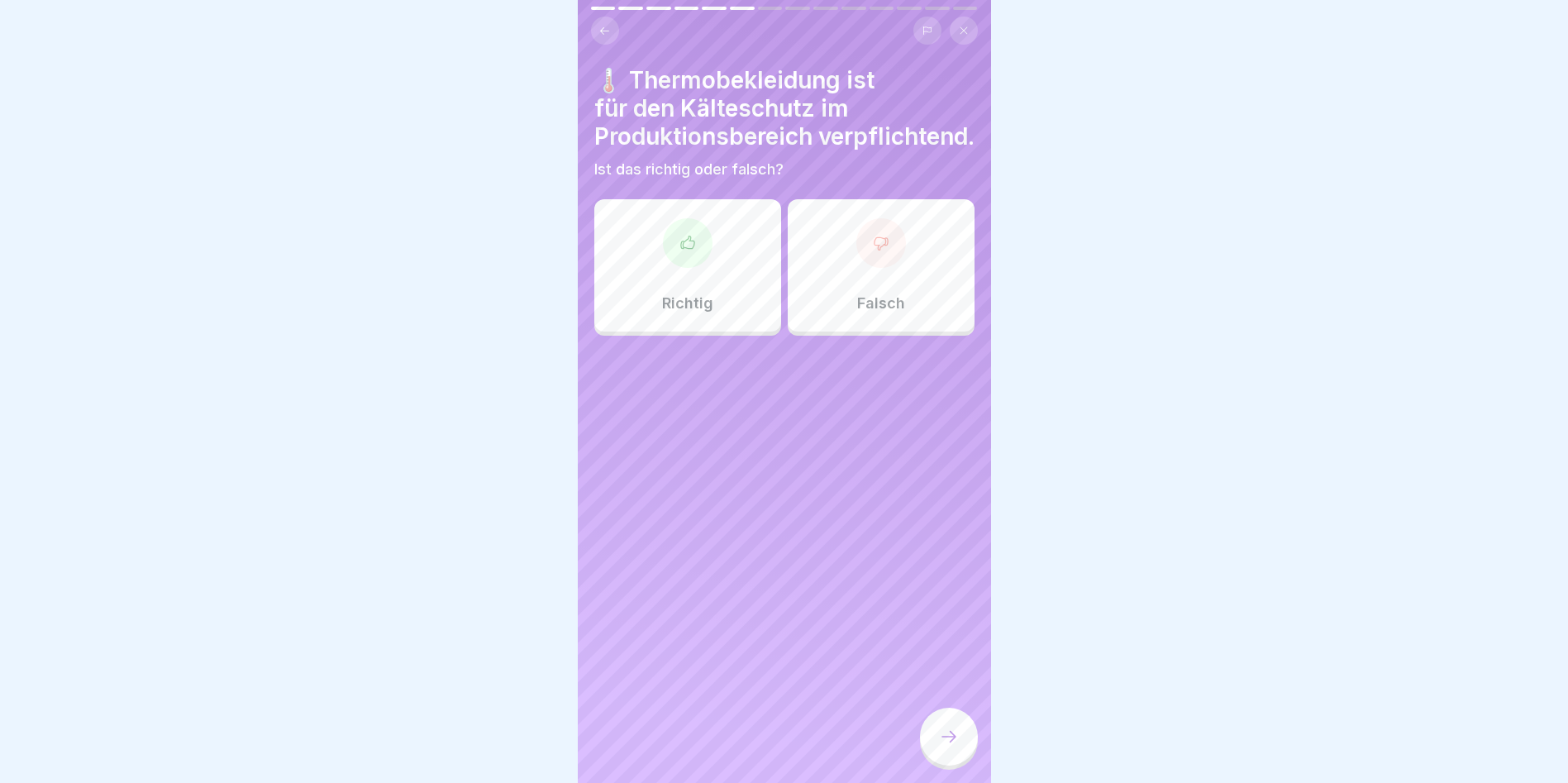
click at [684, 251] on icon at bounding box center [688, 243] width 17 height 17
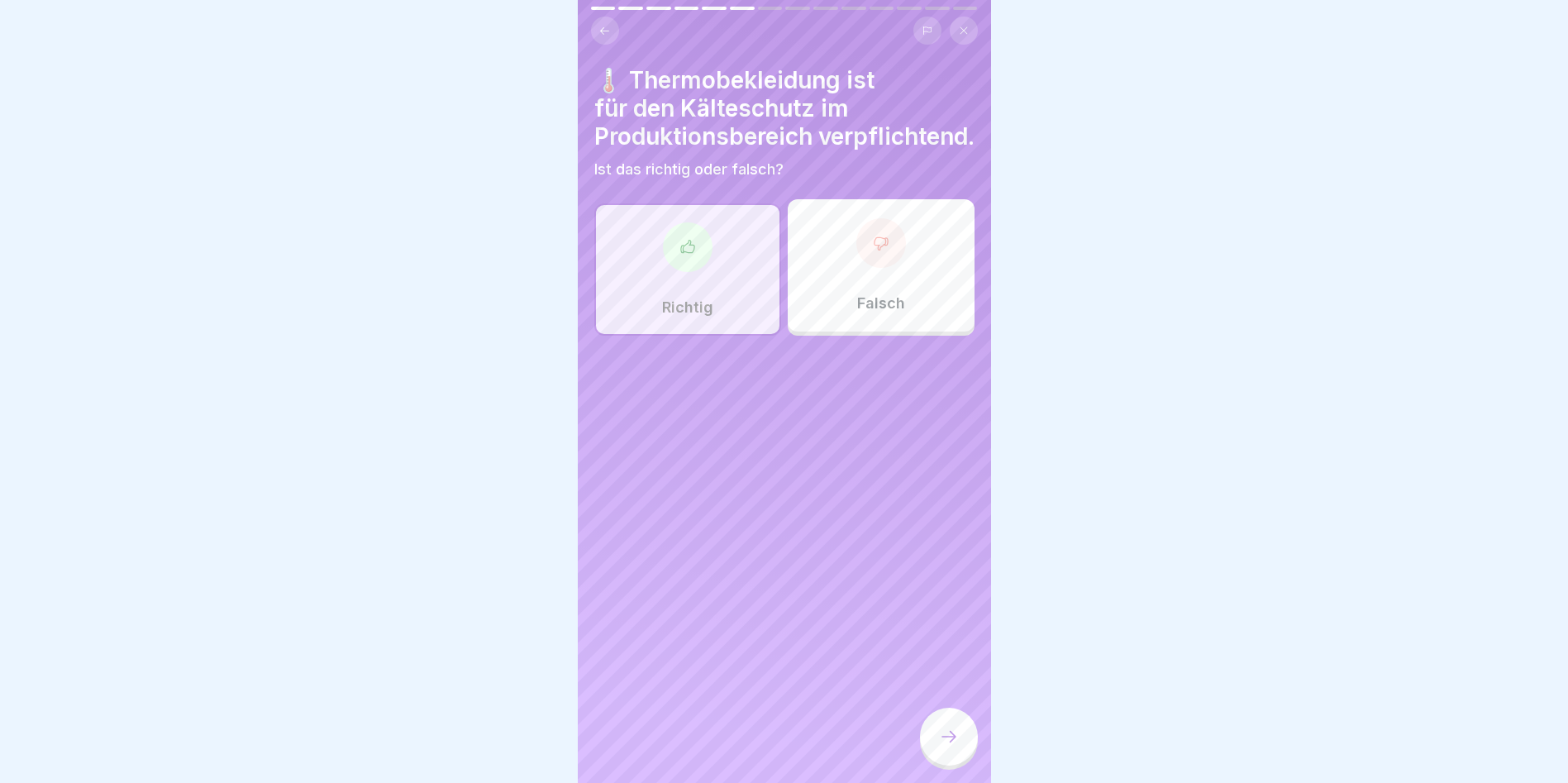
click at [924, 734] on div at bounding box center [949, 739] width 58 height 62
click at [942, 737] on div at bounding box center [949, 736] width 58 height 58
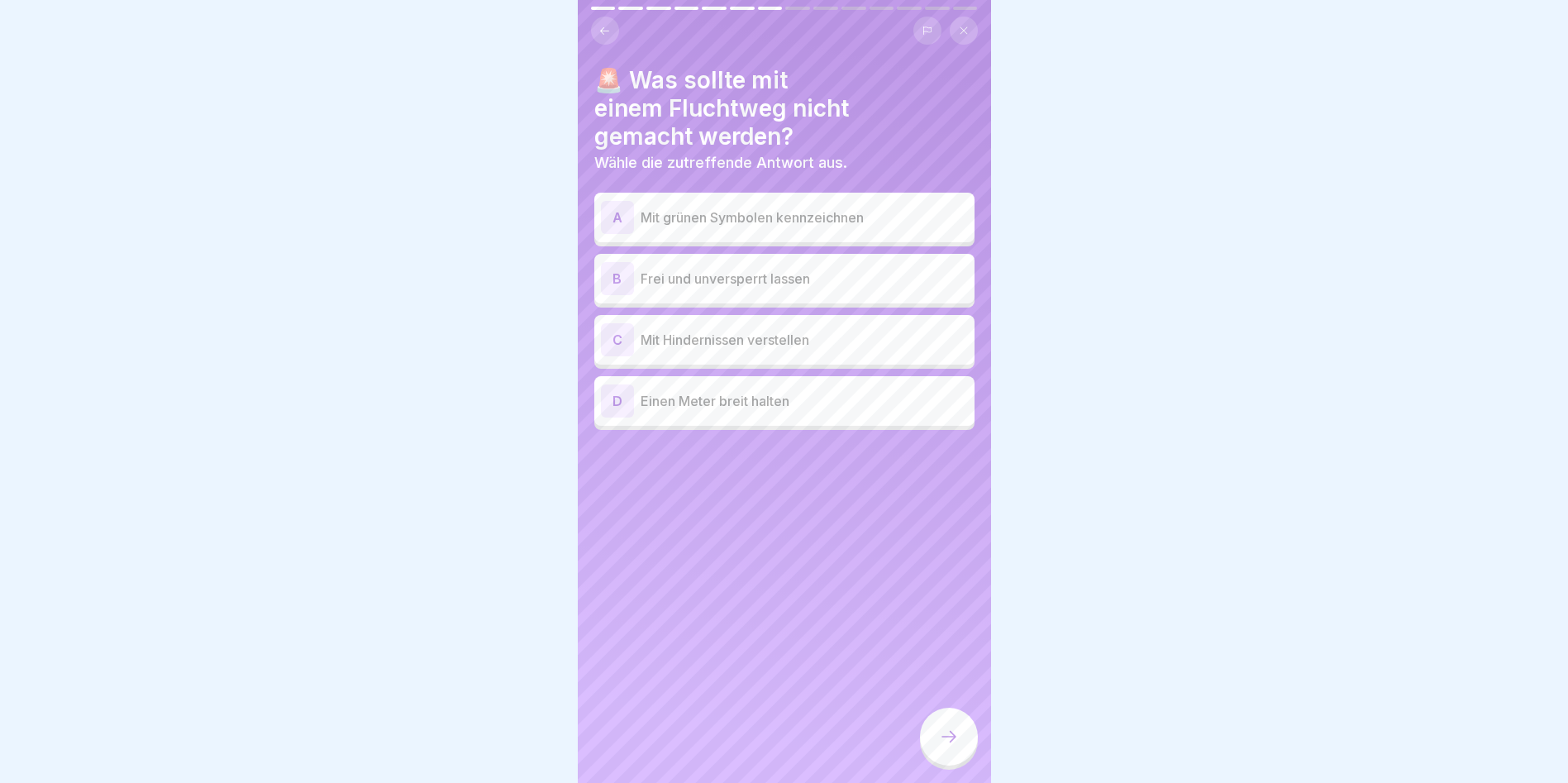
click at [740, 342] on p "Mit Hindernissen verstellen" at bounding box center [804, 340] width 327 height 20
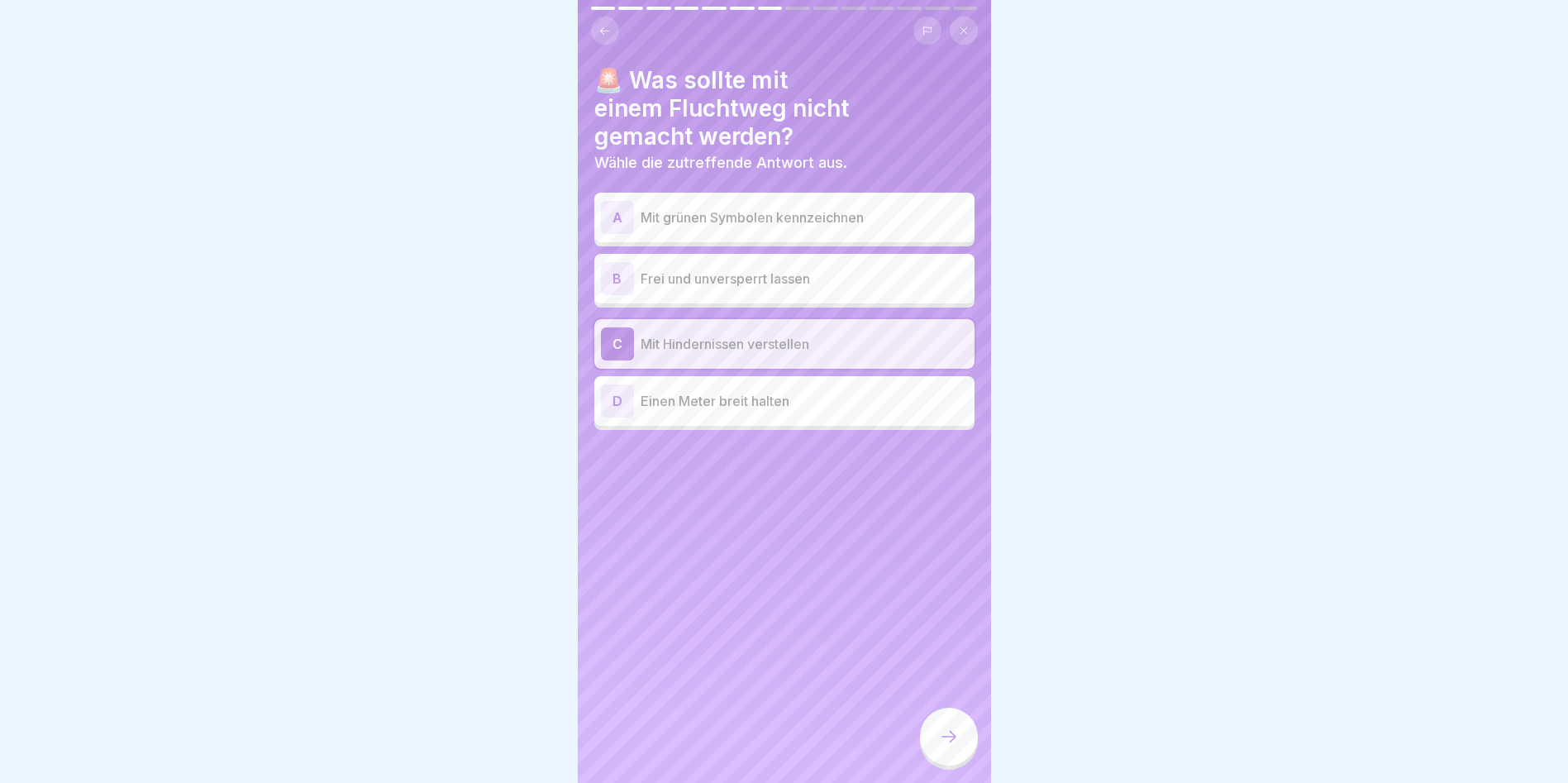
click at [714, 272] on p "Frei und unversperrt lassen" at bounding box center [804, 279] width 327 height 20
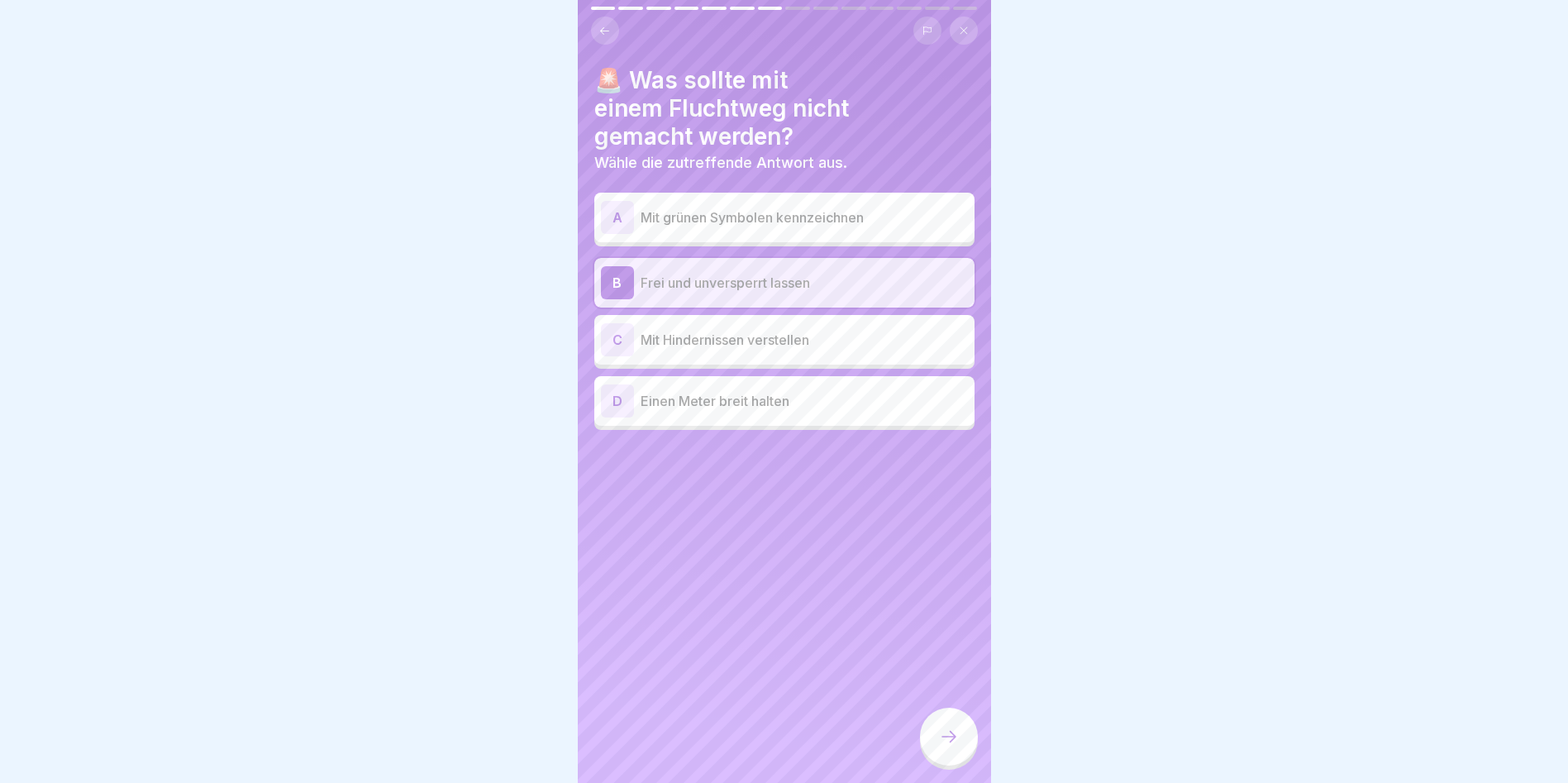
click at [734, 345] on p "Mit Hindernissen verstellen" at bounding box center [804, 340] width 327 height 20
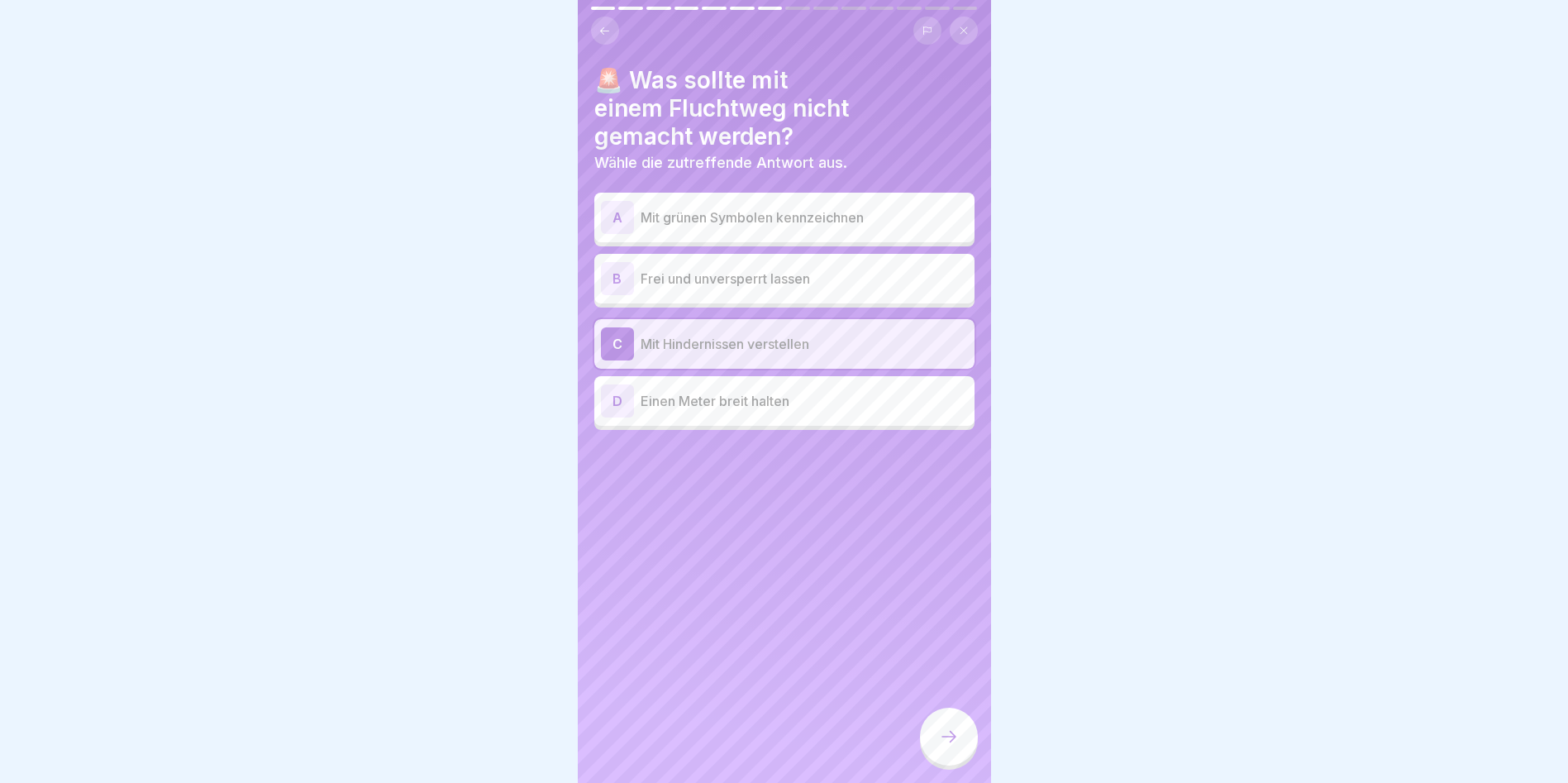
click at [962, 733] on div at bounding box center [949, 736] width 58 height 58
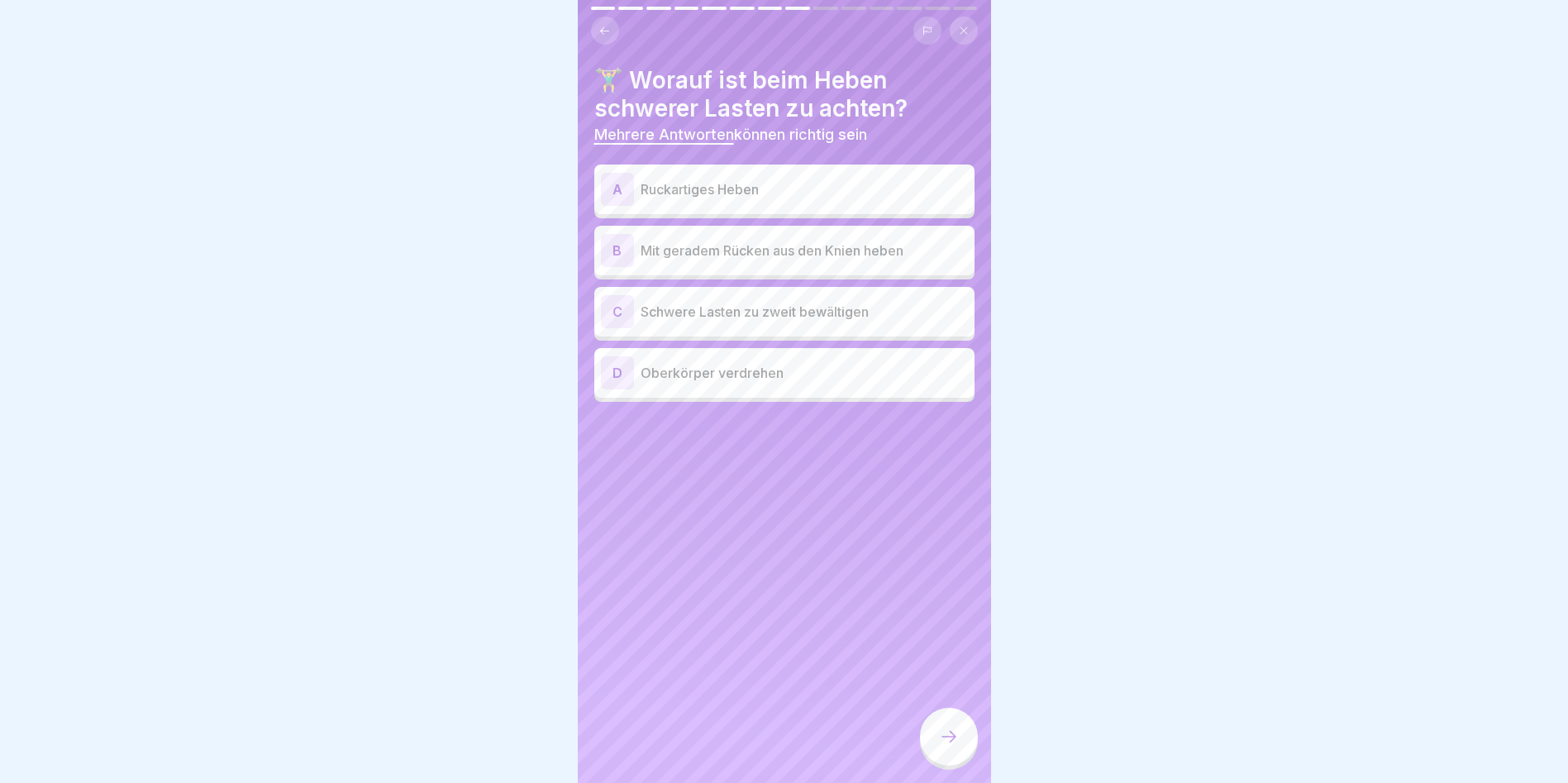
click at [746, 182] on p "Ruckartiges Heben" at bounding box center [804, 189] width 327 height 20
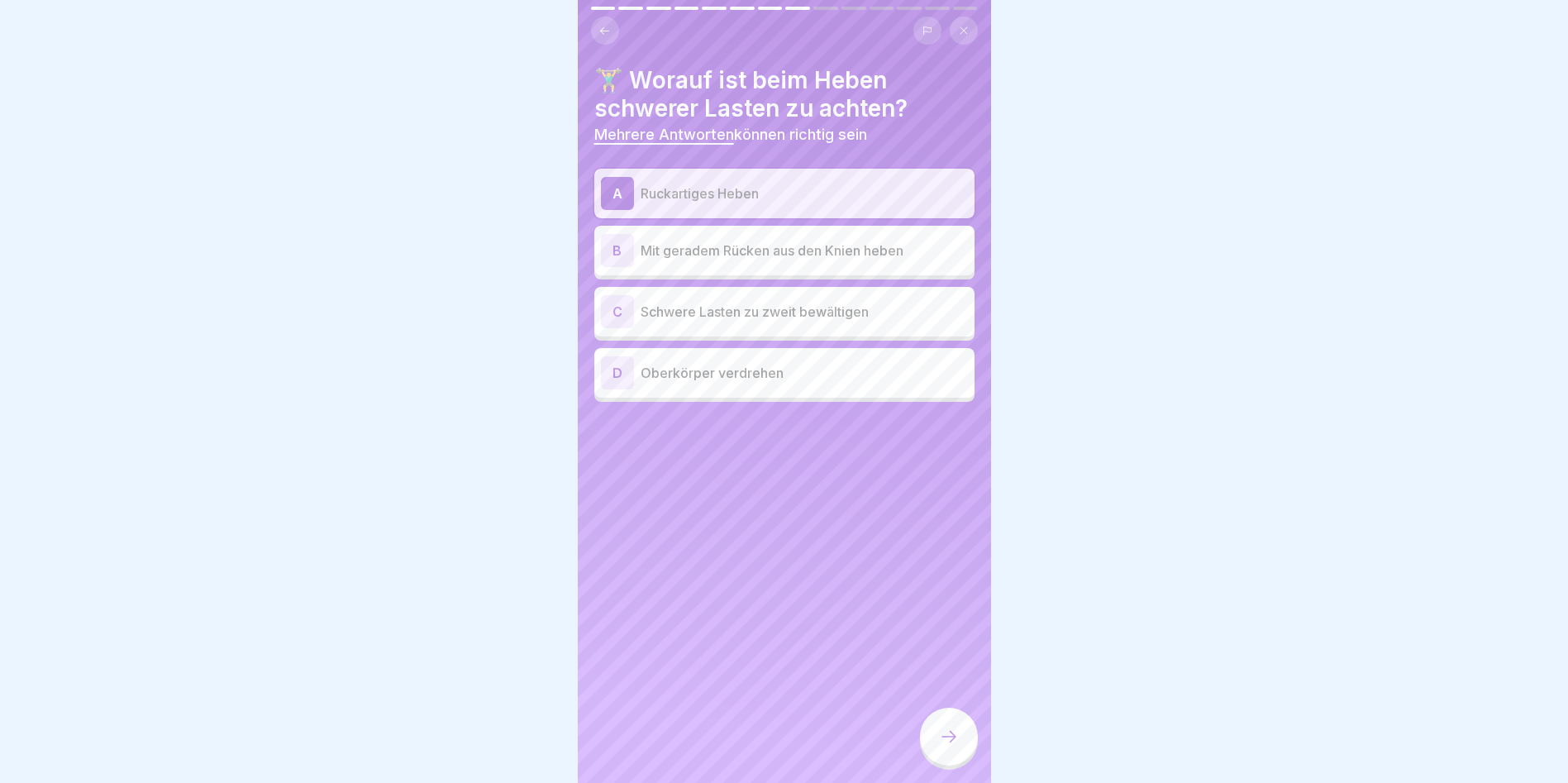
click at [731, 256] on p "Mit geradem Rücken aus den Knien heben" at bounding box center [804, 251] width 327 height 20
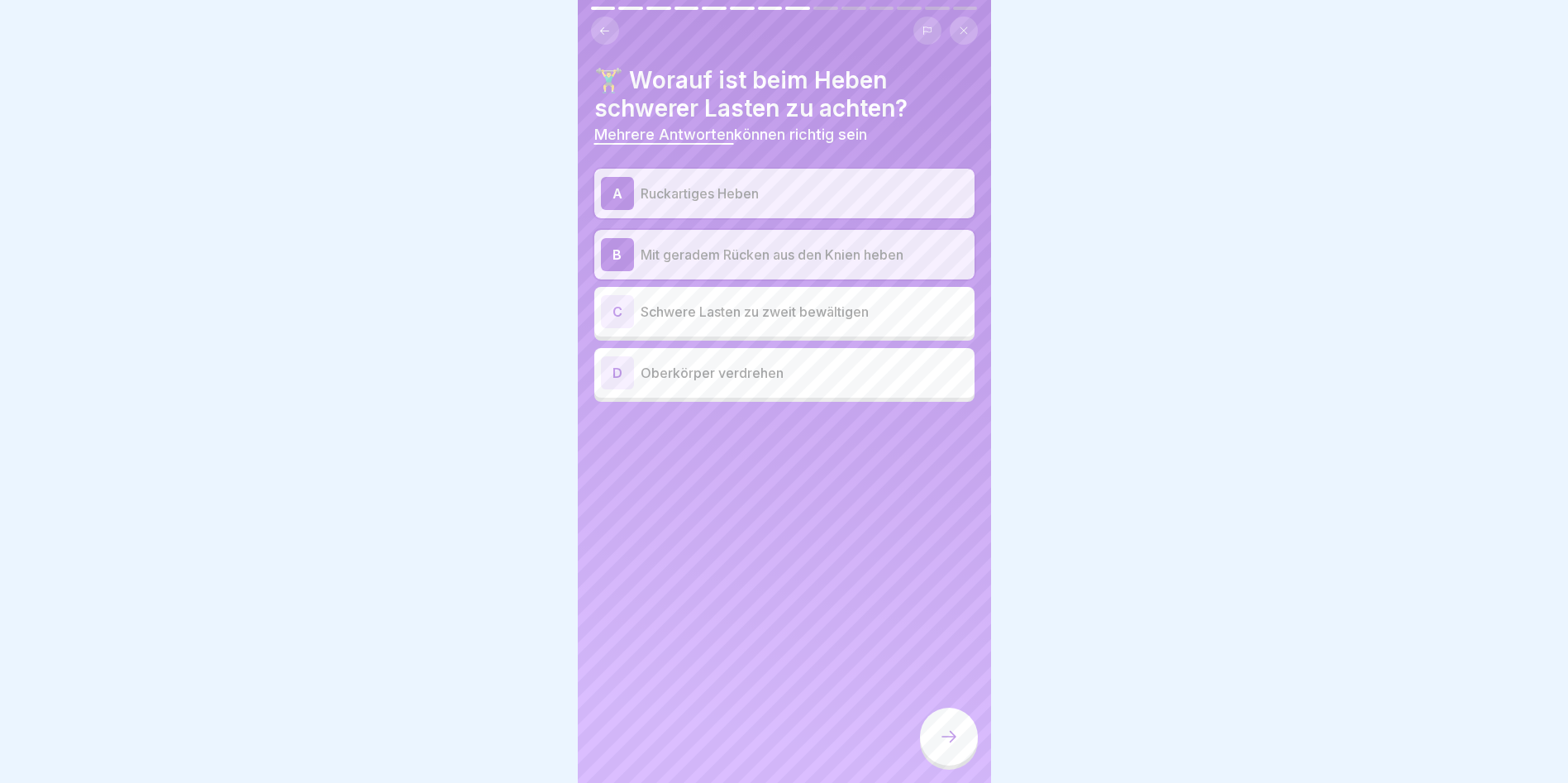
click at [741, 179] on div "A Ruckartiges Heben" at bounding box center [784, 193] width 367 height 33
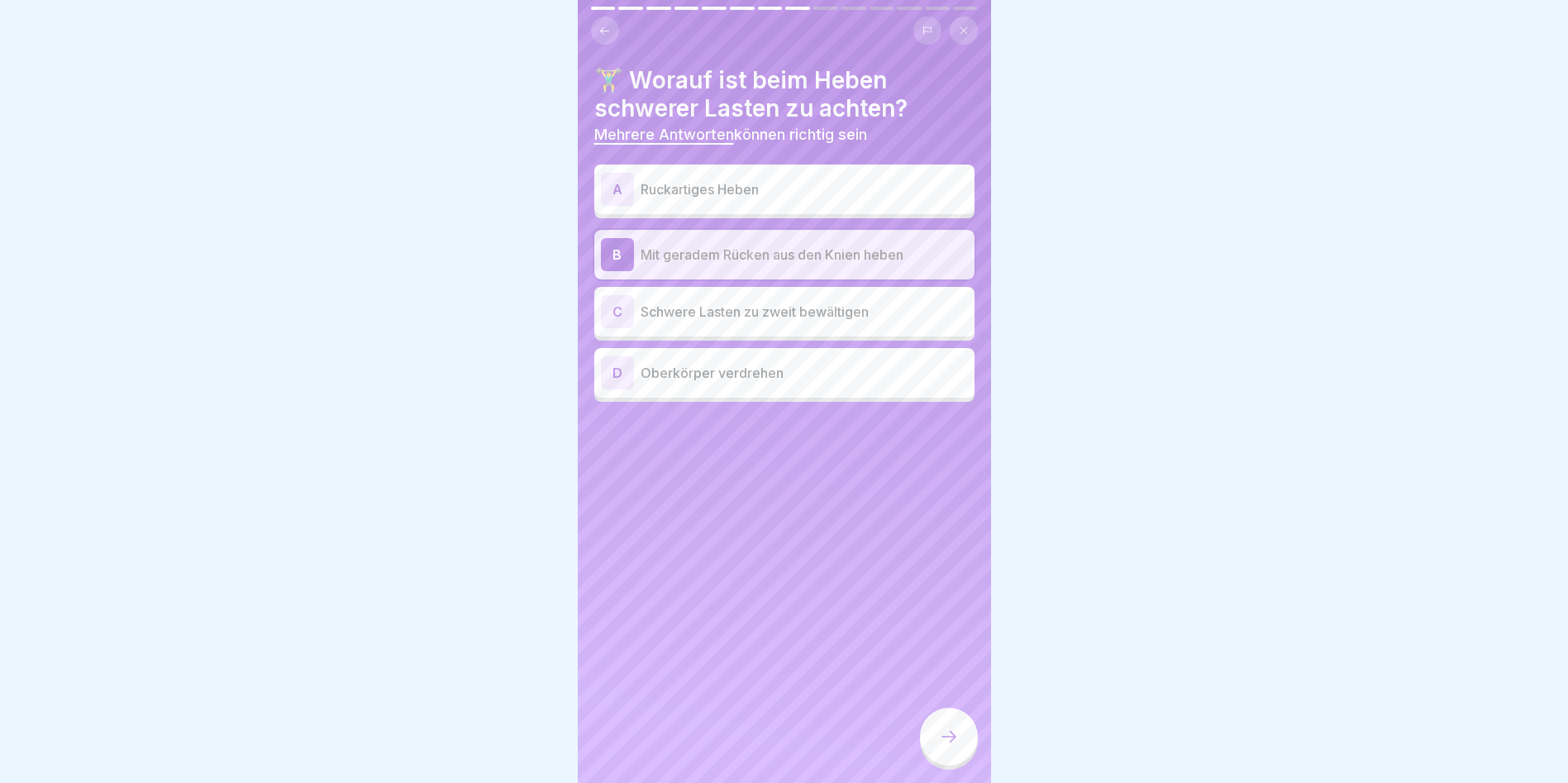
click at [795, 314] on p "Schwere Lasten zu zweit bewältigen" at bounding box center [804, 312] width 327 height 20
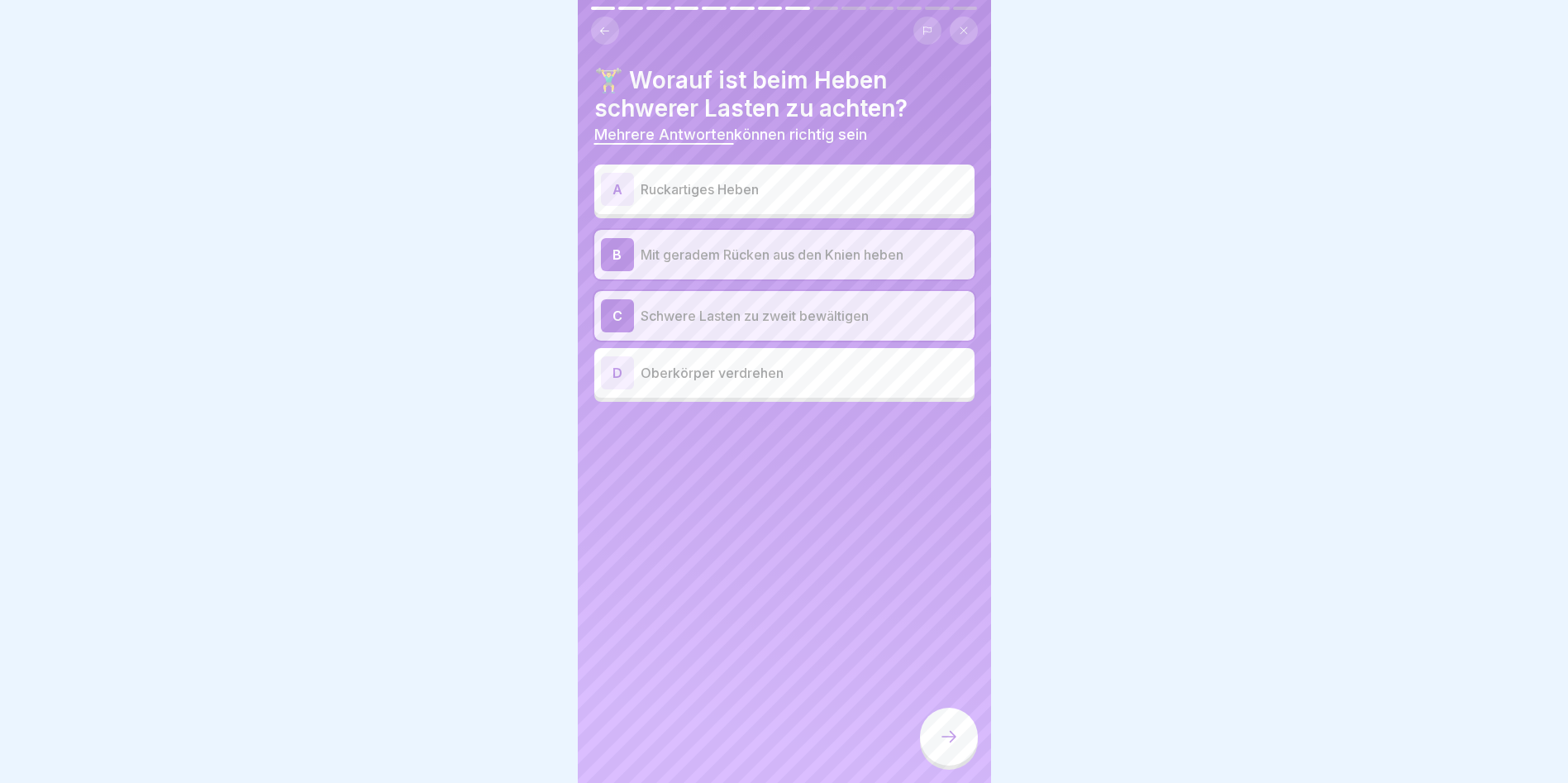
click at [930, 750] on div at bounding box center [949, 736] width 58 height 58
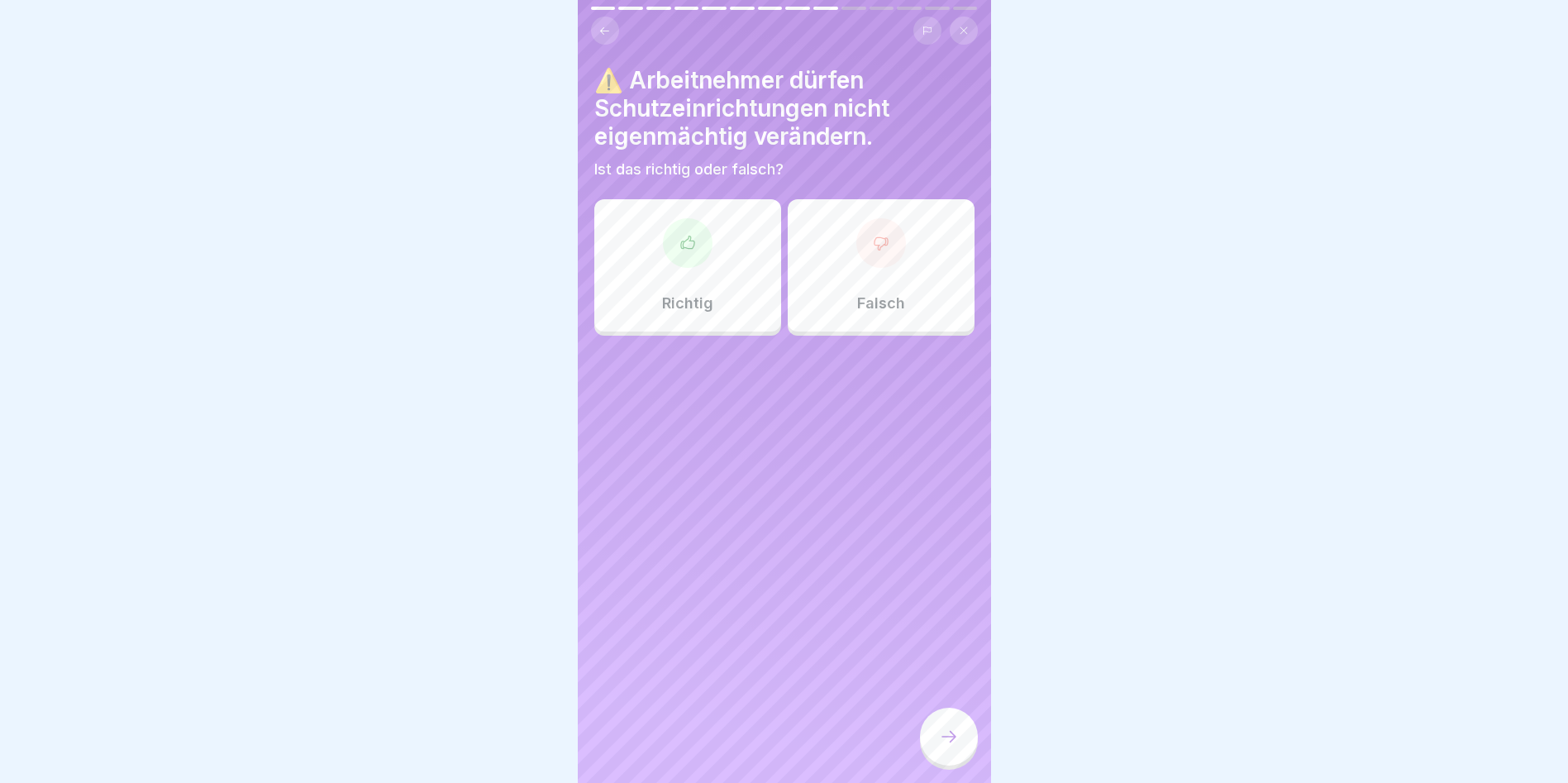
click at [686, 243] on icon at bounding box center [688, 243] width 17 height 17
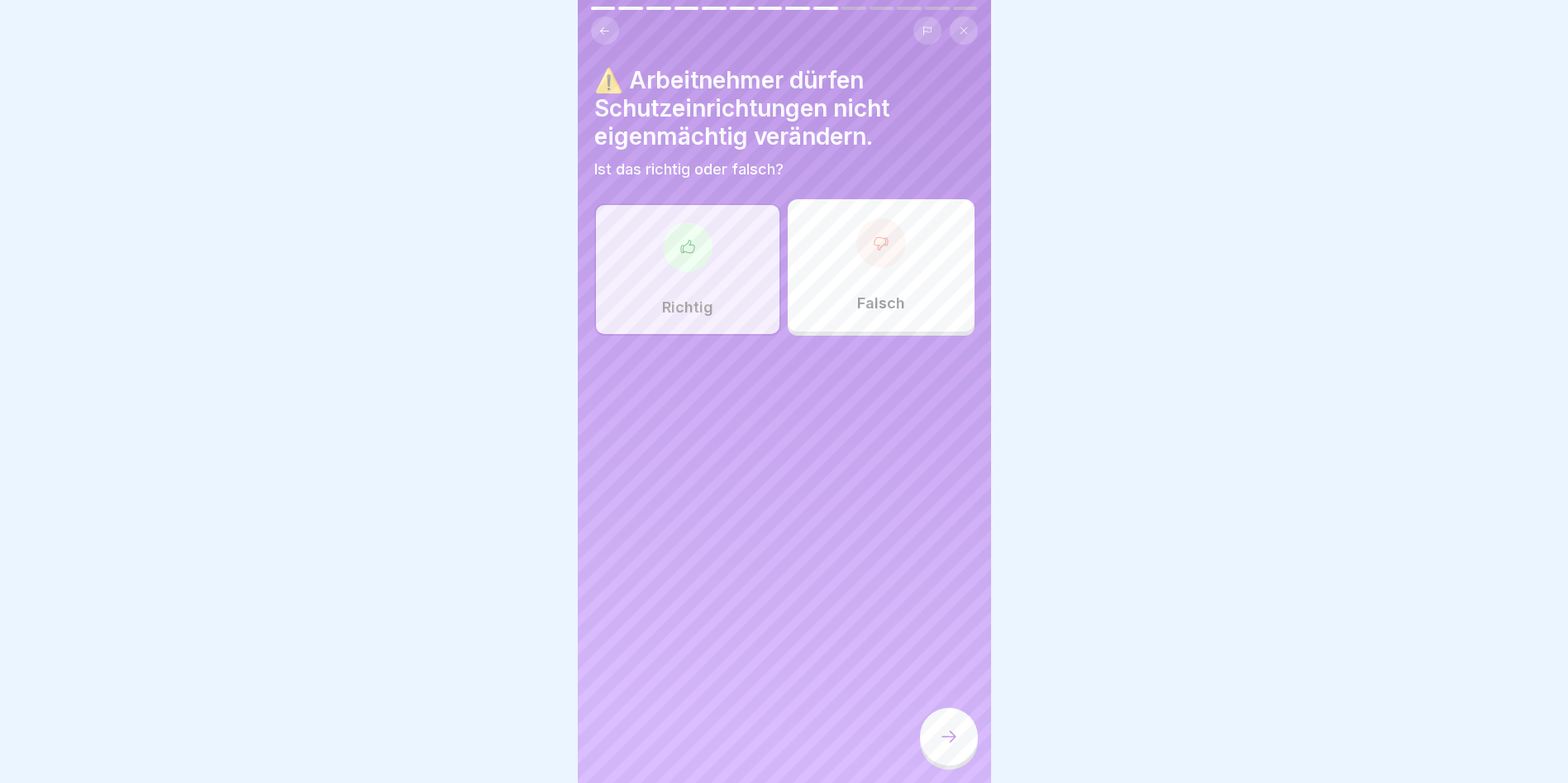
click at [951, 746] on icon at bounding box center [949, 736] width 20 height 20
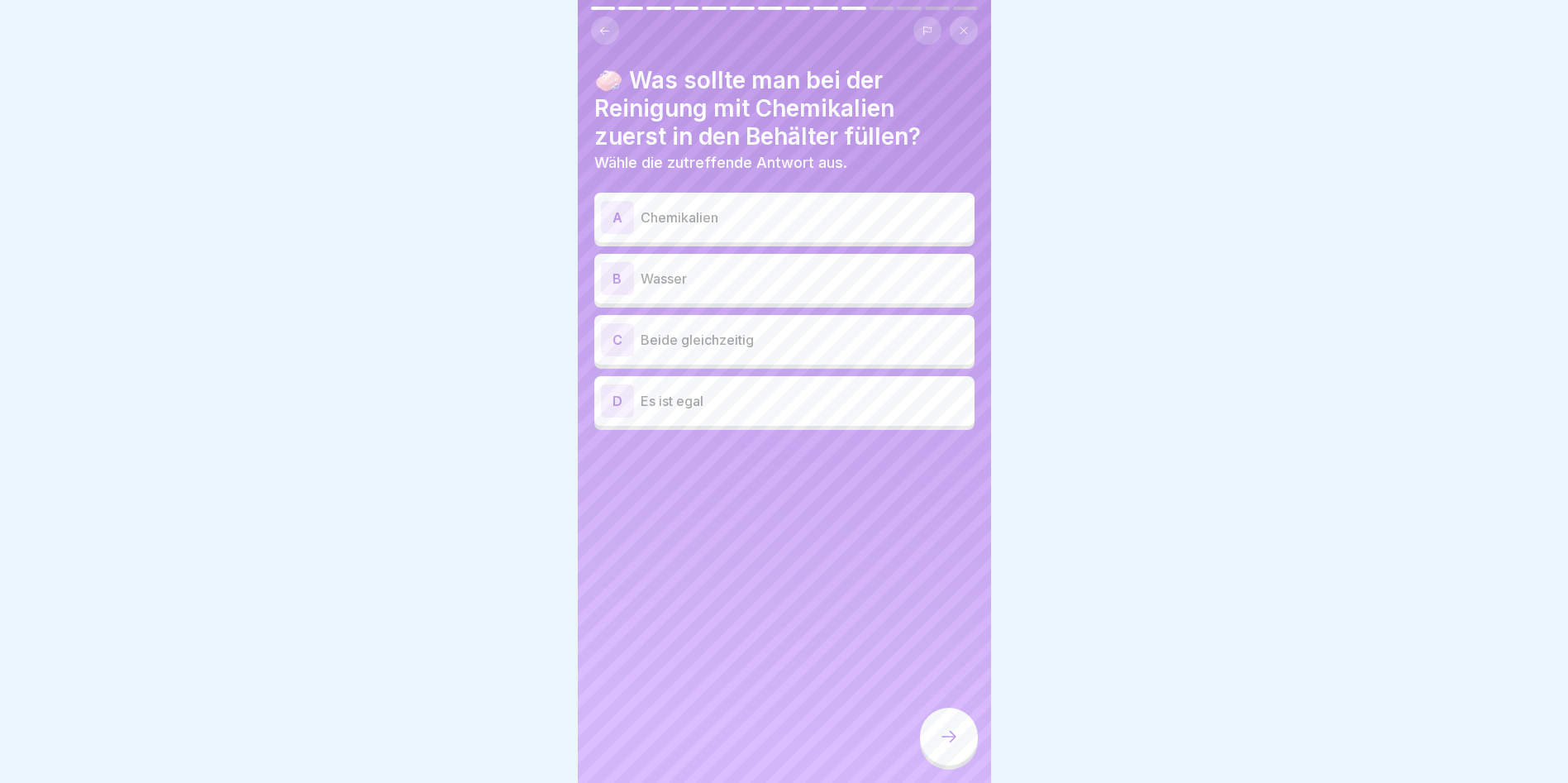
click at [653, 264] on div "B Wasser" at bounding box center [784, 279] width 367 height 33
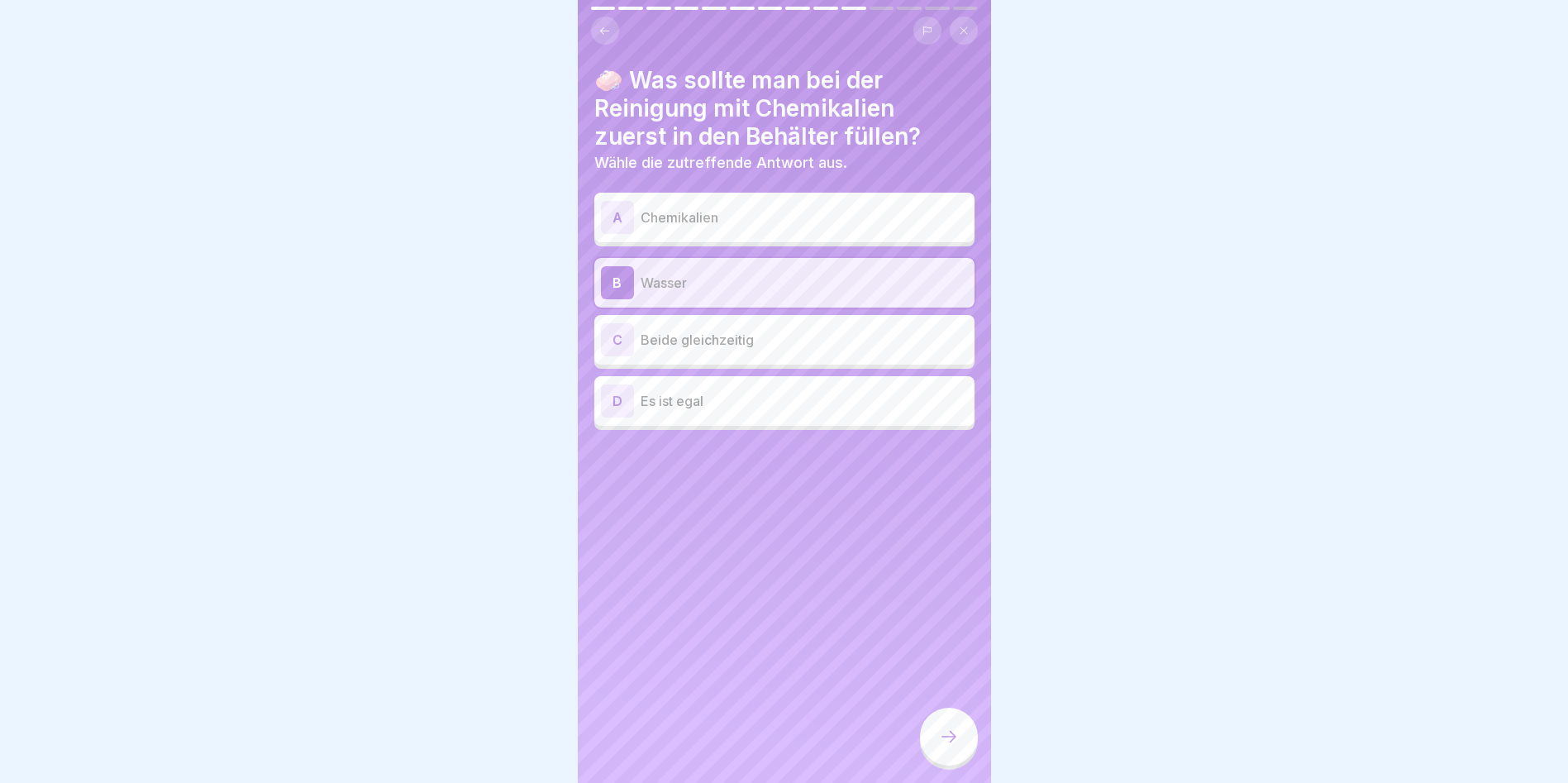
click at [956, 761] on div at bounding box center [949, 736] width 58 height 58
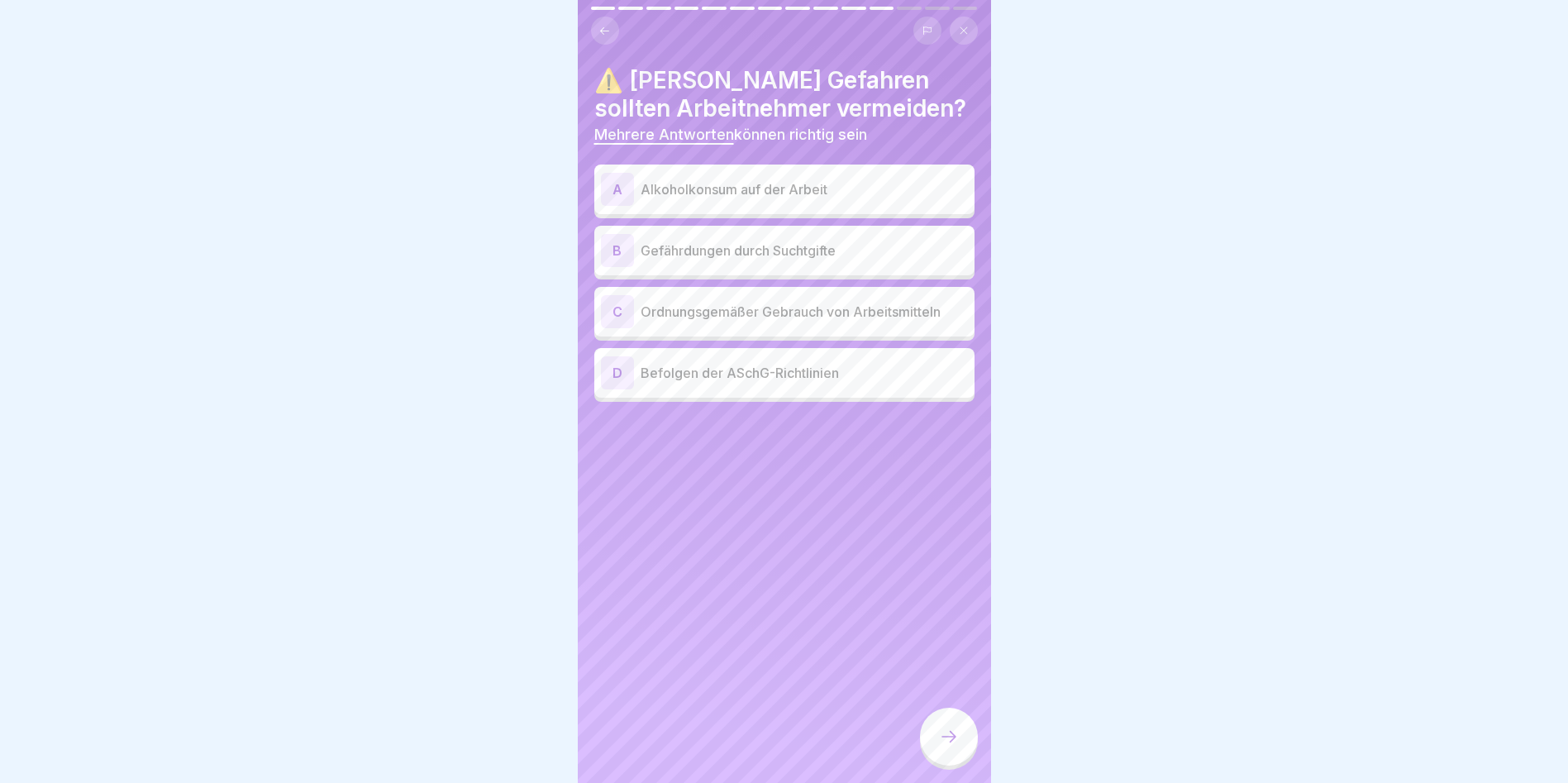
click at [722, 234] on div "B Gefährdungen durch Suchtgifte" at bounding box center [784, 251] width 367 height 33
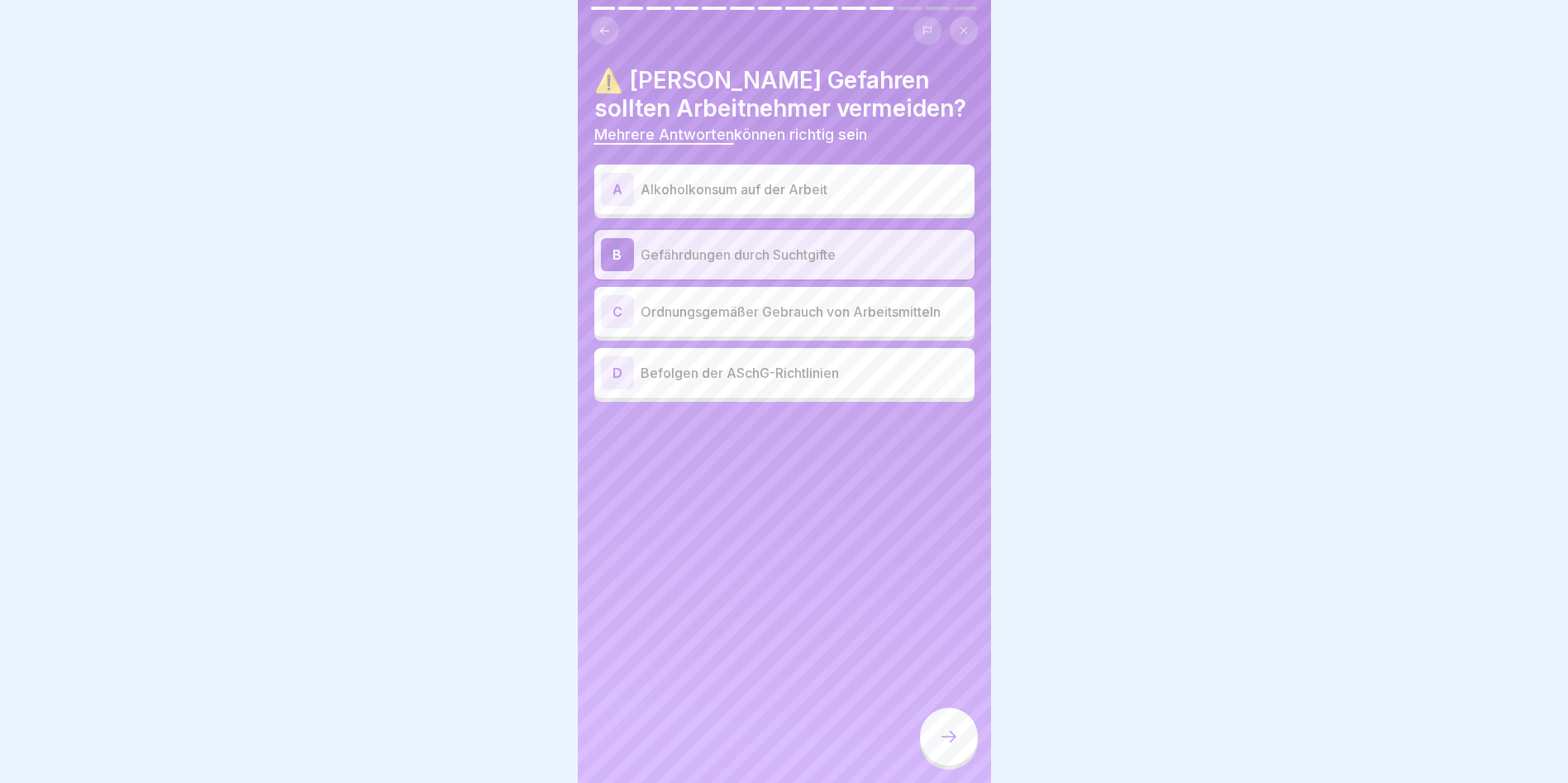
click at [720, 181] on p "Alkoholkonsum auf der Arbeit" at bounding box center [804, 189] width 327 height 20
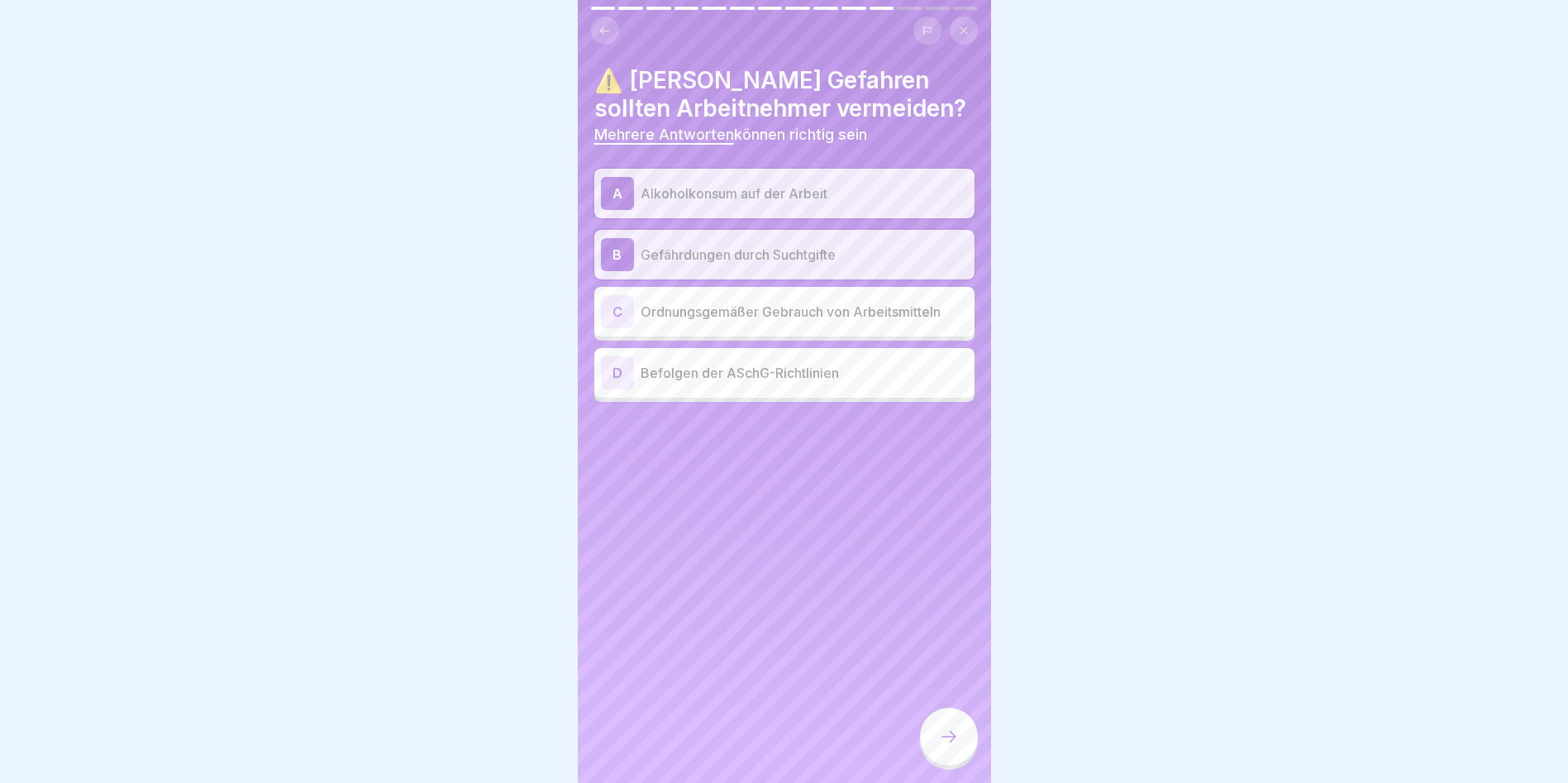
click at [947, 745] on icon at bounding box center [949, 736] width 20 height 20
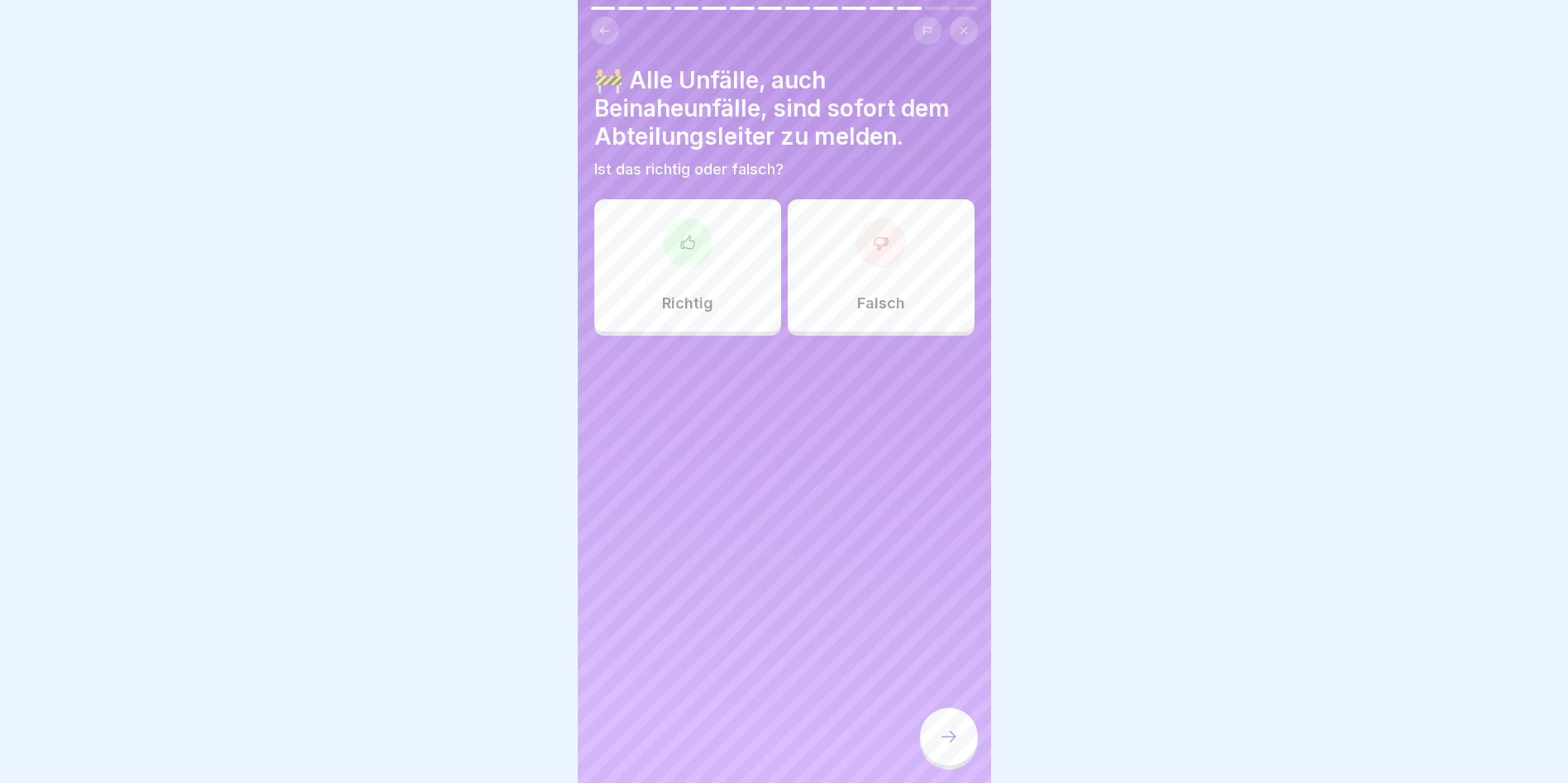
click at [684, 243] on icon at bounding box center [688, 243] width 17 height 17
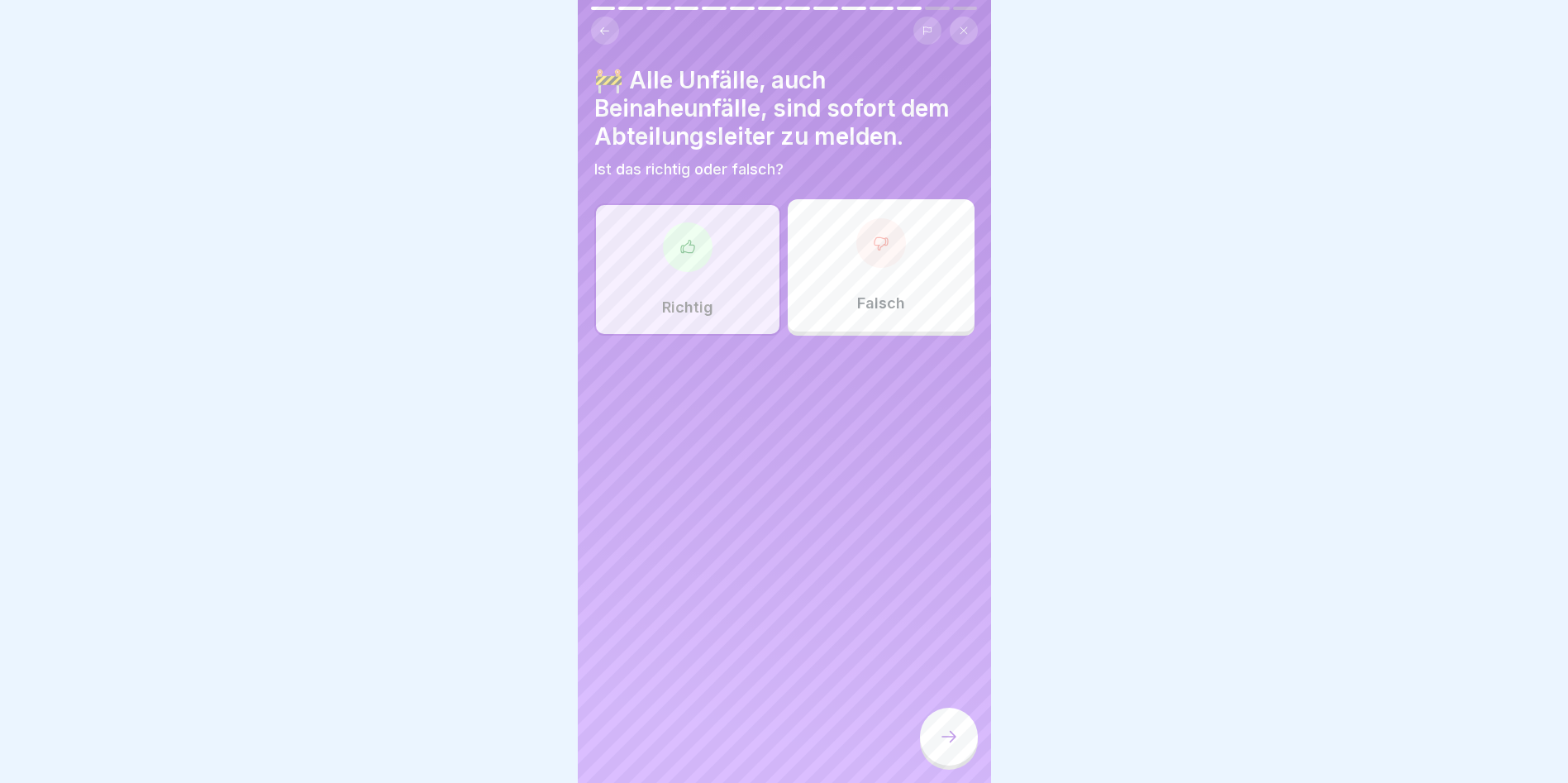
click at [920, 742] on div at bounding box center [949, 736] width 58 height 58
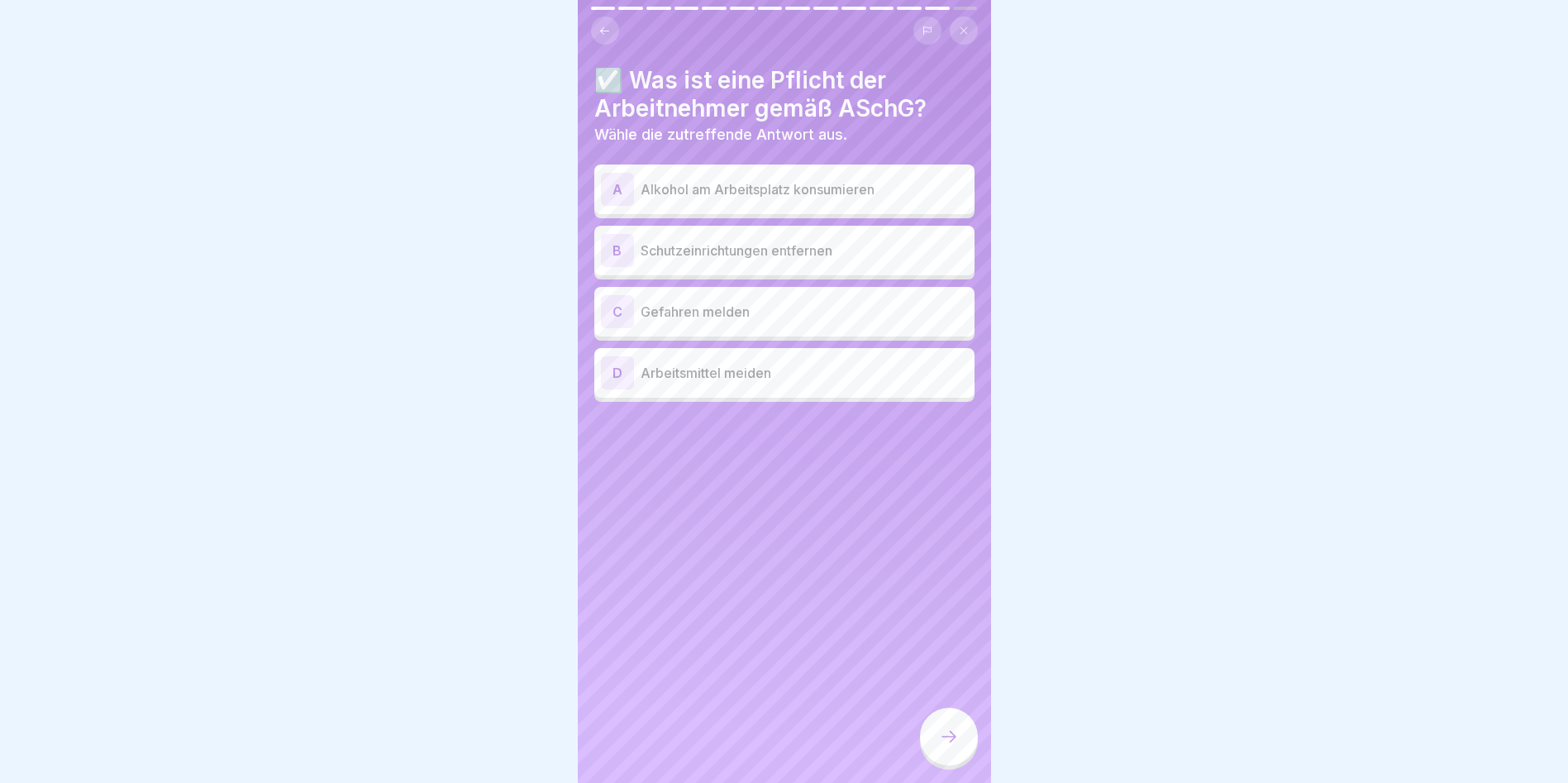
click at [688, 304] on p "Gefahren melden" at bounding box center [804, 312] width 327 height 20
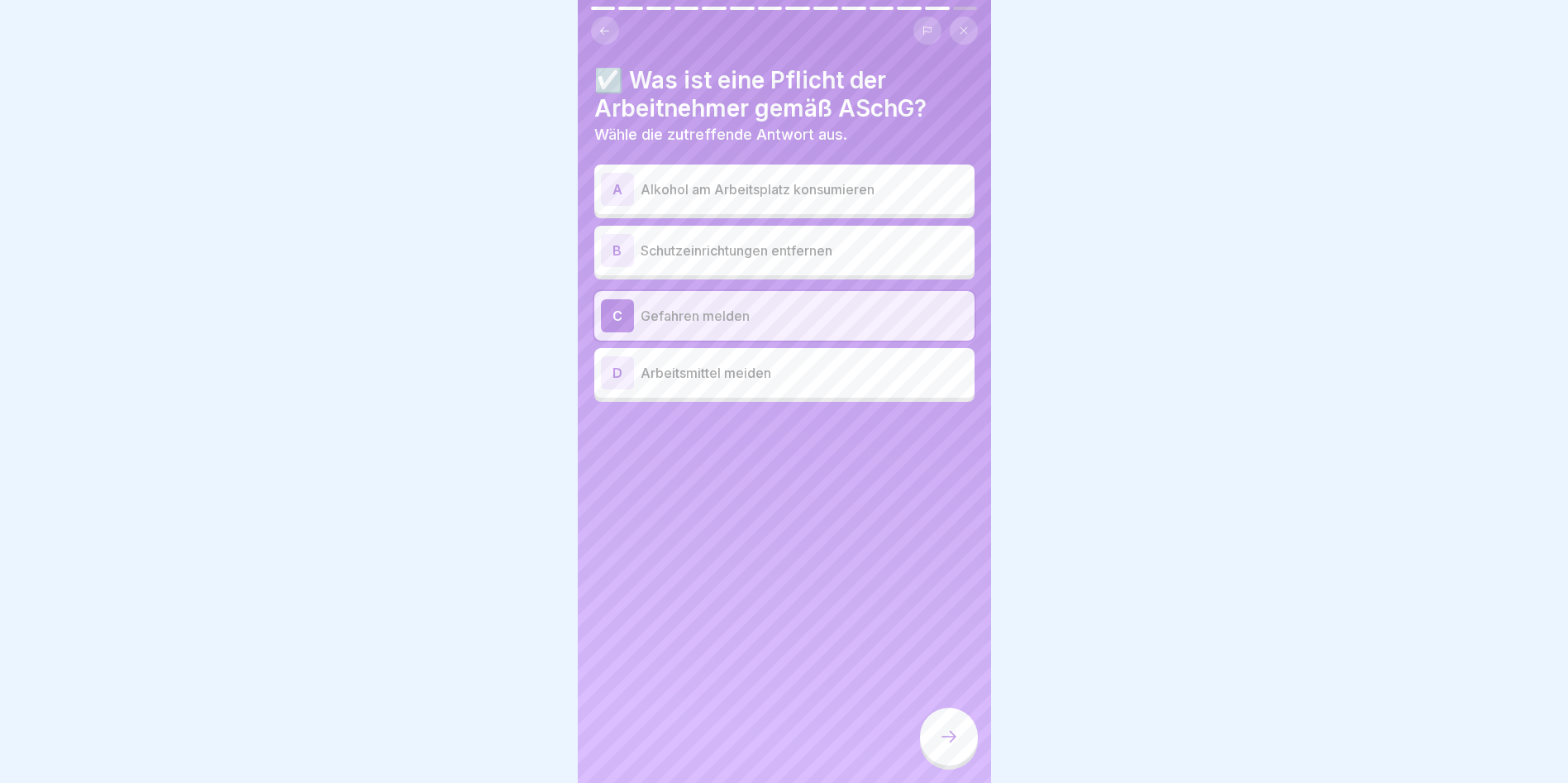
click at [939, 745] on icon at bounding box center [949, 736] width 20 height 20
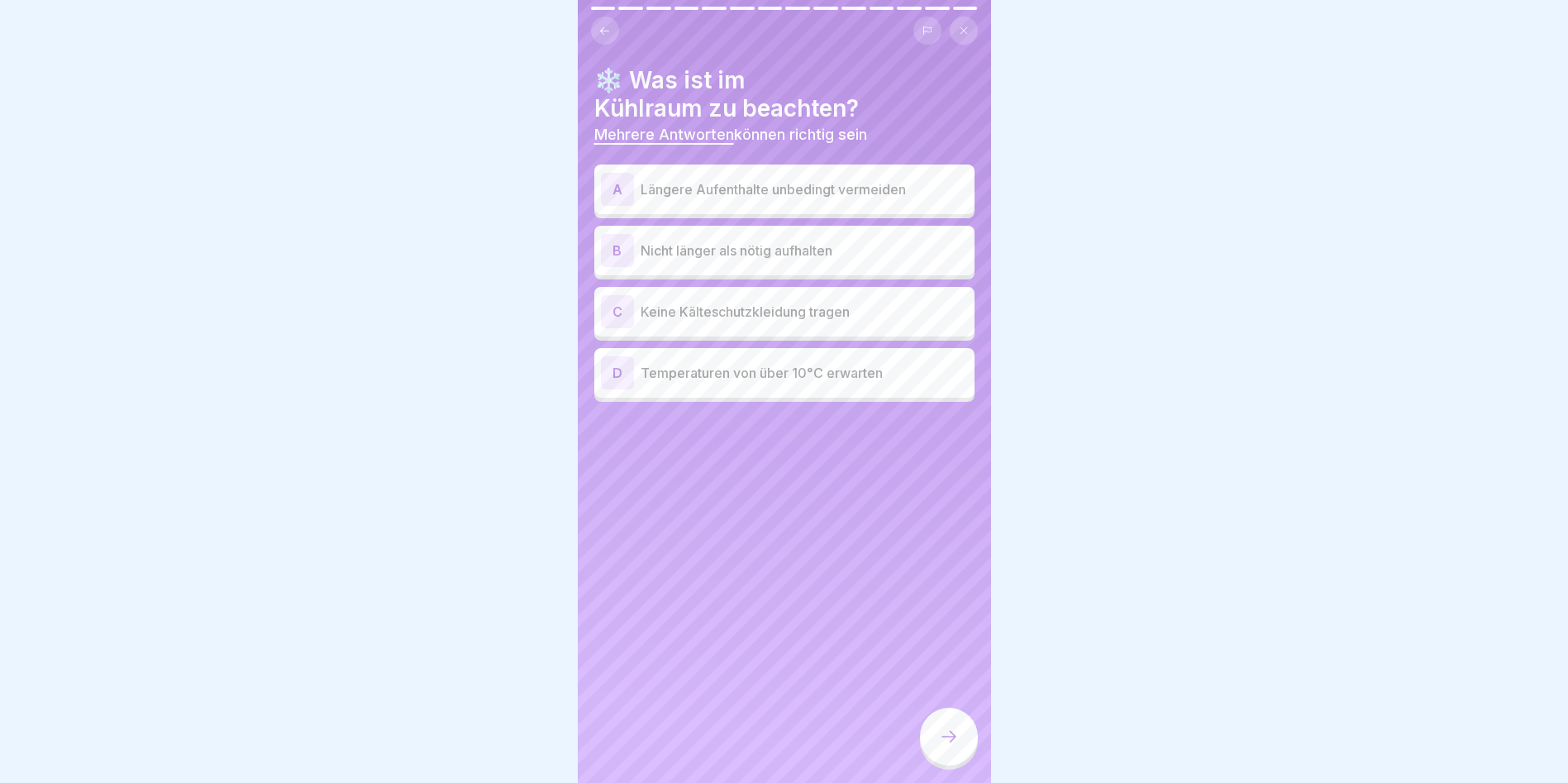
click at [844, 174] on div "A Längere Aufenthalte unbedingt vermeiden" at bounding box center [784, 190] width 367 height 33
click at [766, 247] on p "Nicht länger als nötig aufhalten" at bounding box center [804, 251] width 327 height 20
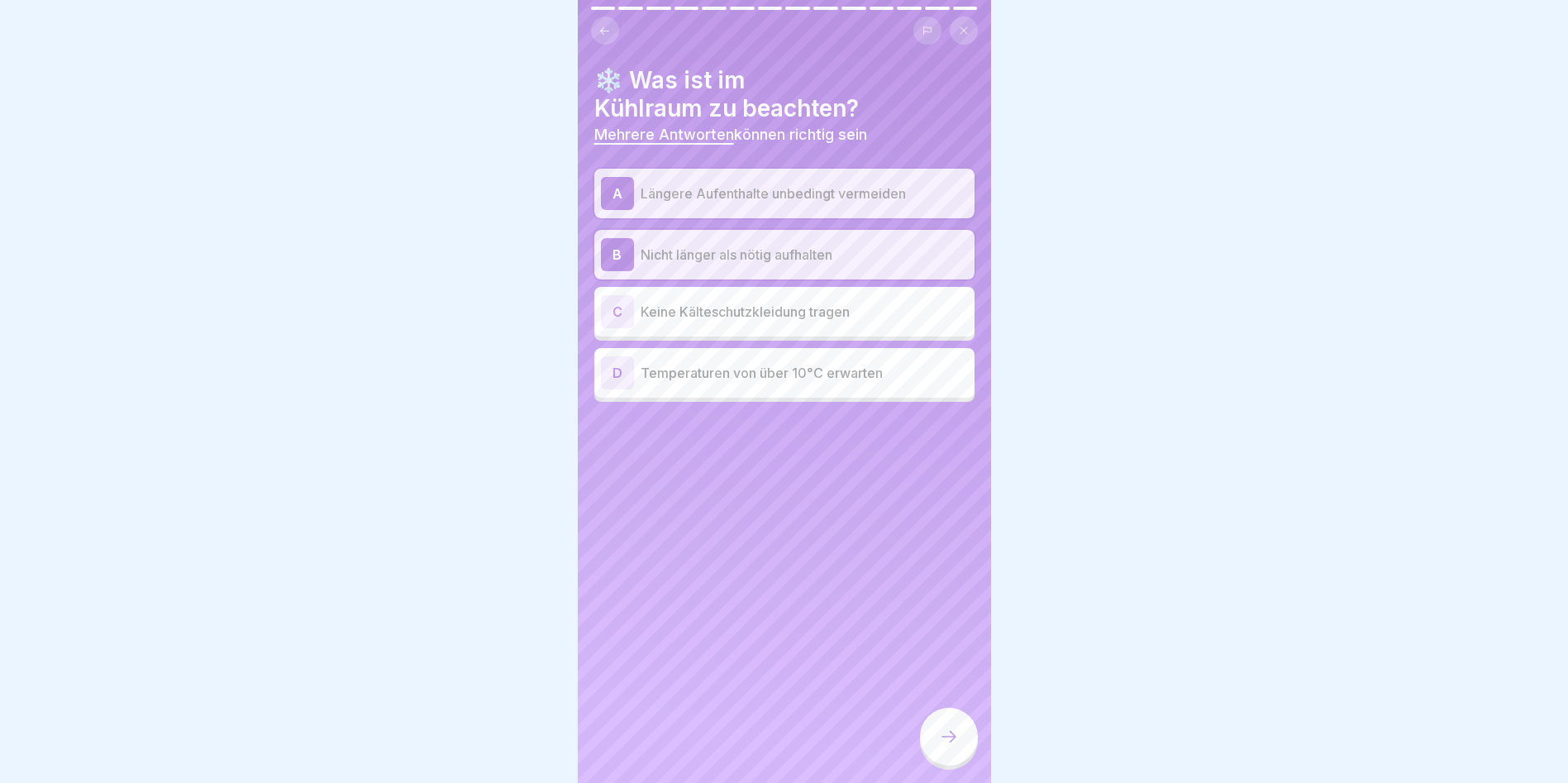
click at [933, 741] on div at bounding box center [949, 736] width 58 height 58
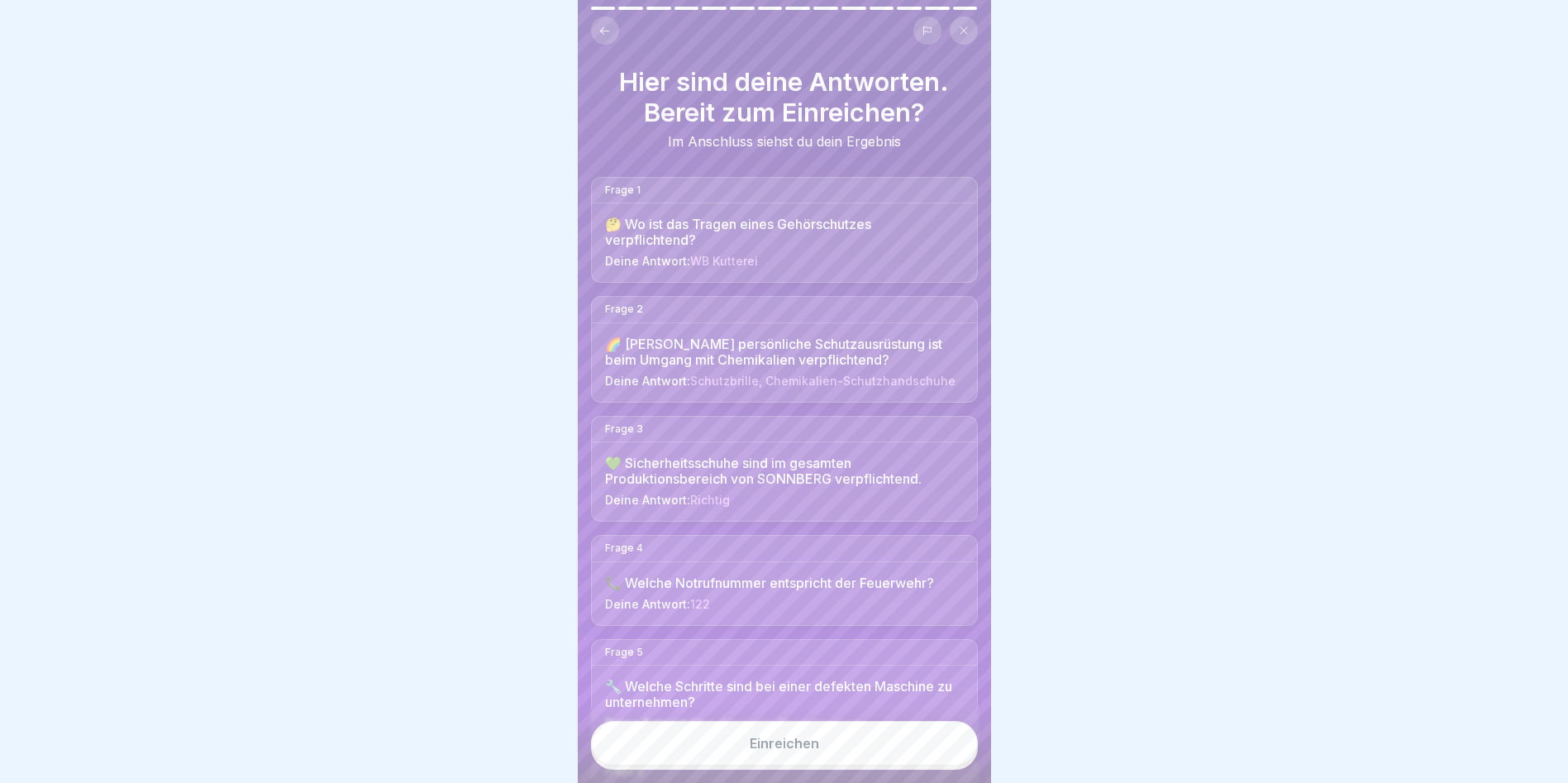
click at [885, 747] on button "Einreichen" at bounding box center [784, 743] width 387 height 44
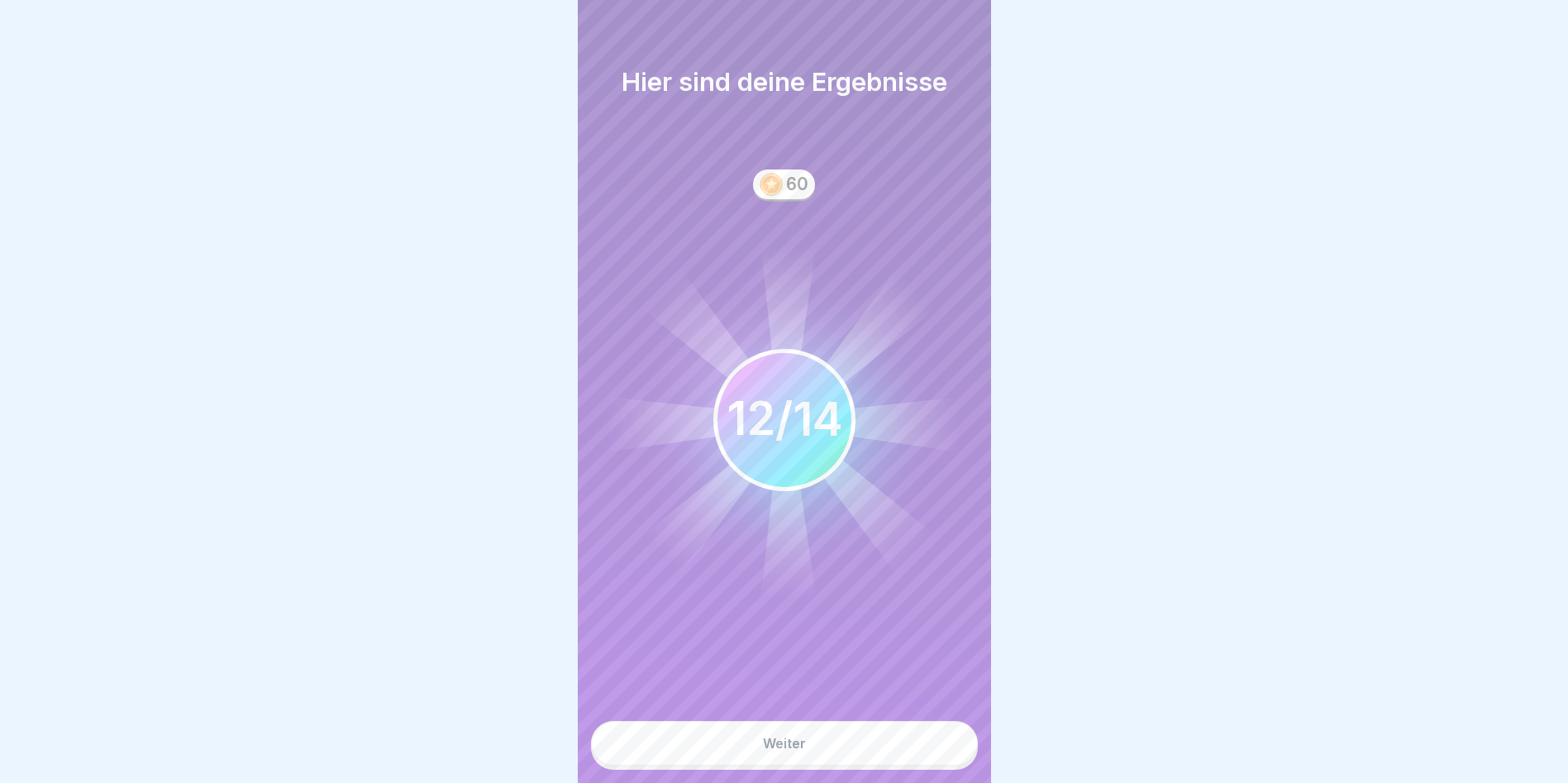
click at [852, 742] on button "Weiter" at bounding box center [784, 743] width 387 height 44
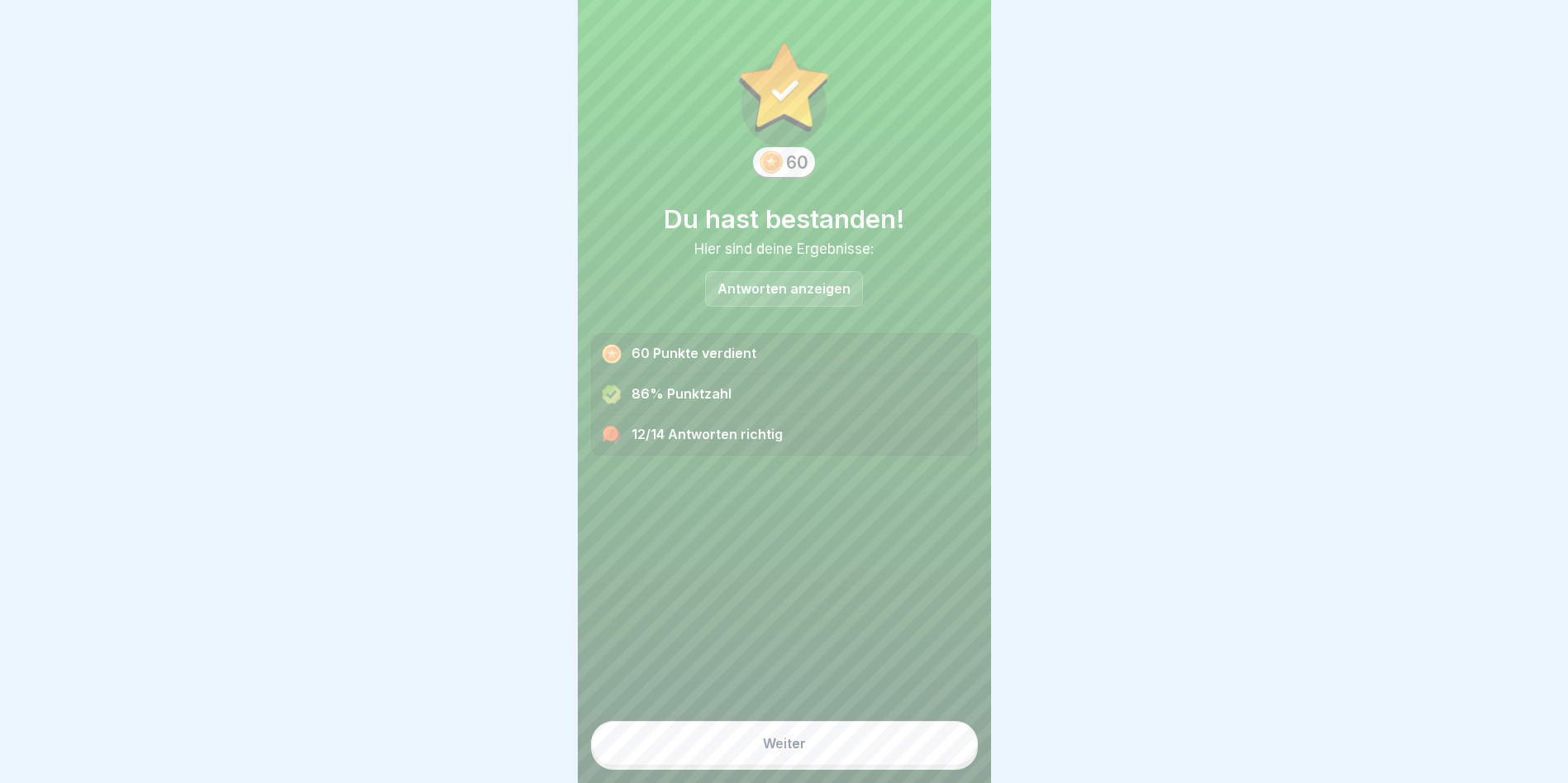
click at [746, 740] on button "Weiter" at bounding box center [784, 743] width 387 height 44
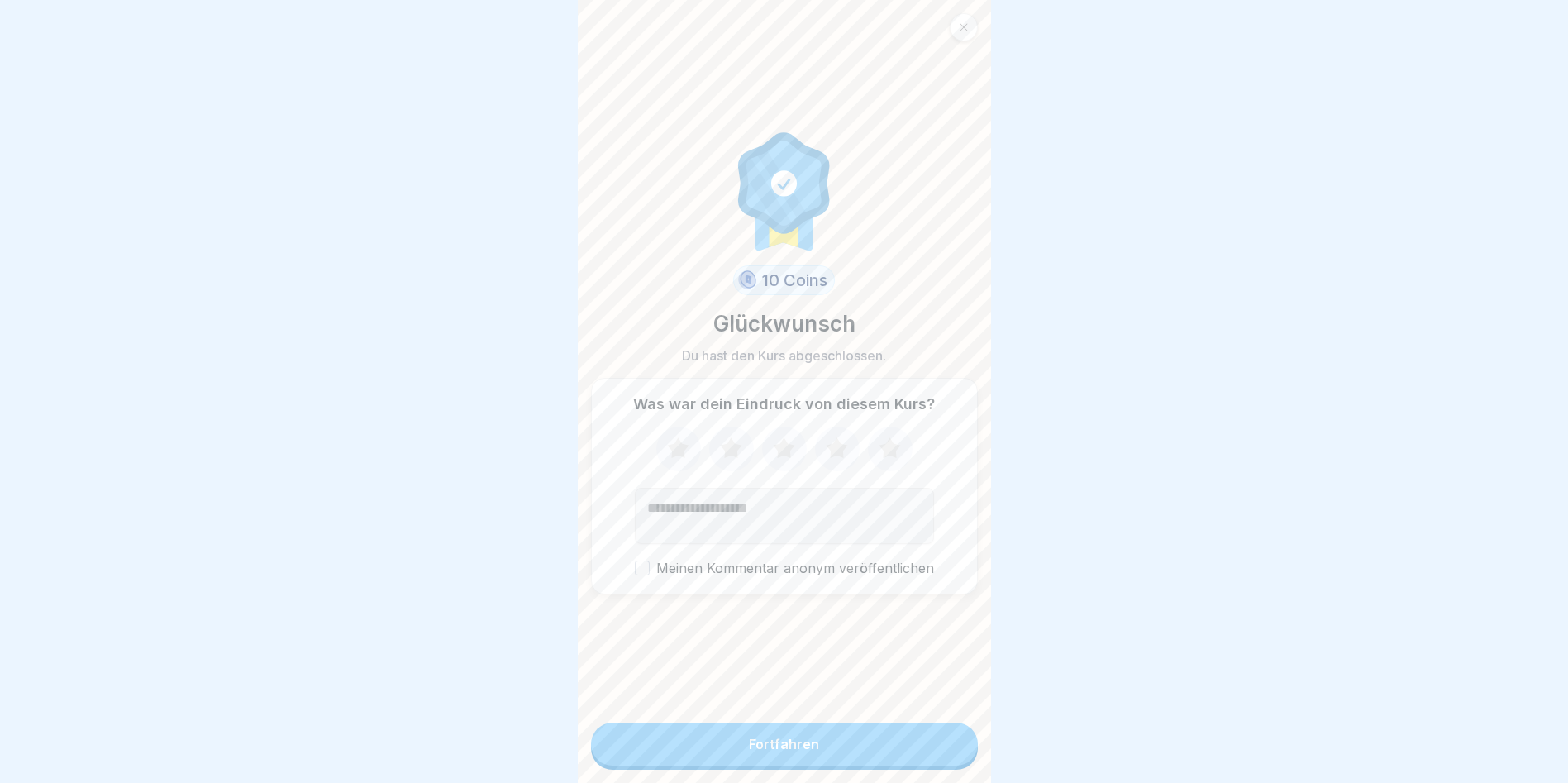
click at [831, 756] on button "Fortfahren" at bounding box center [784, 744] width 387 height 43
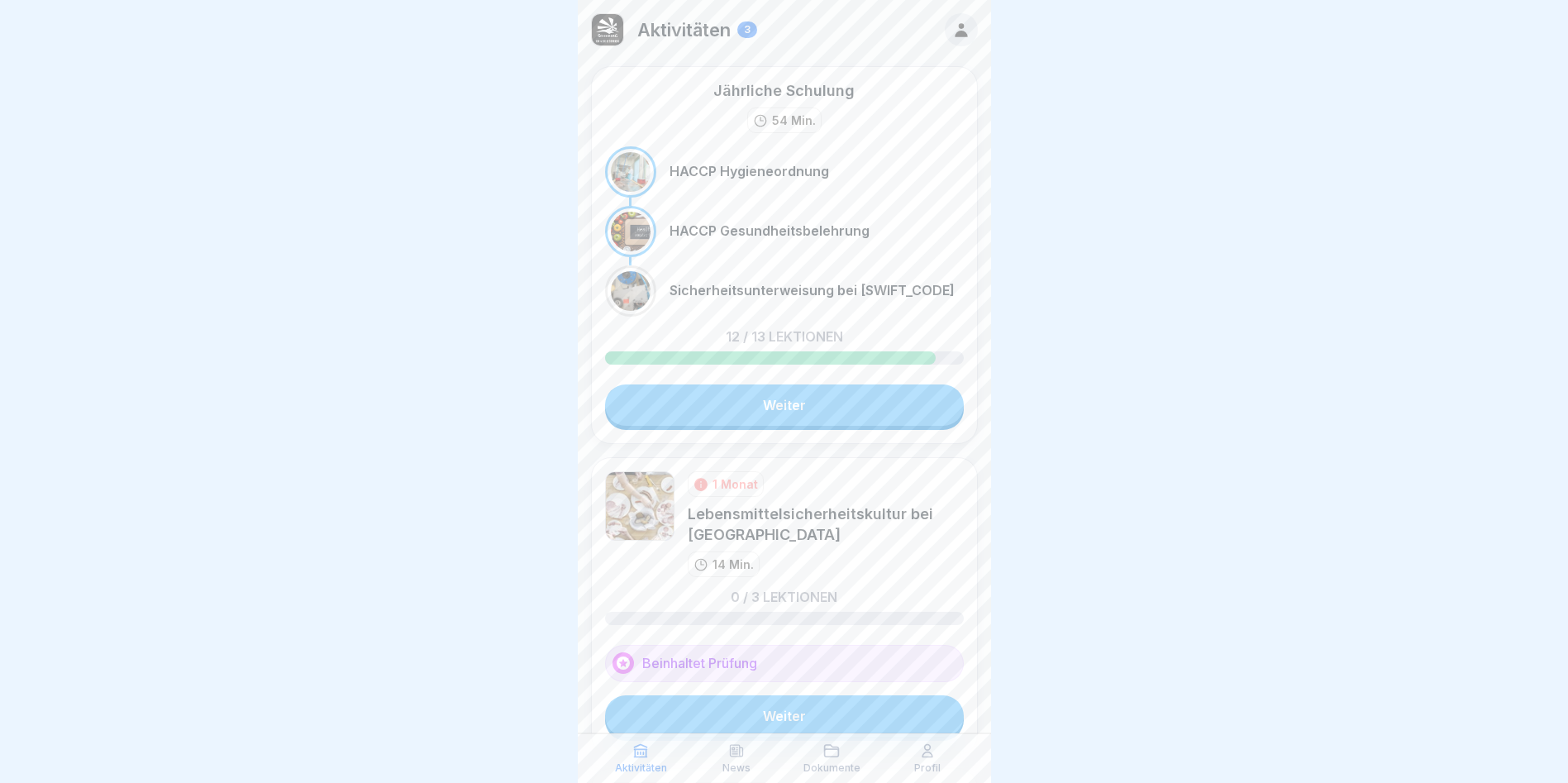
click at [812, 409] on link "Weiter" at bounding box center [784, 404] width 359 height 41
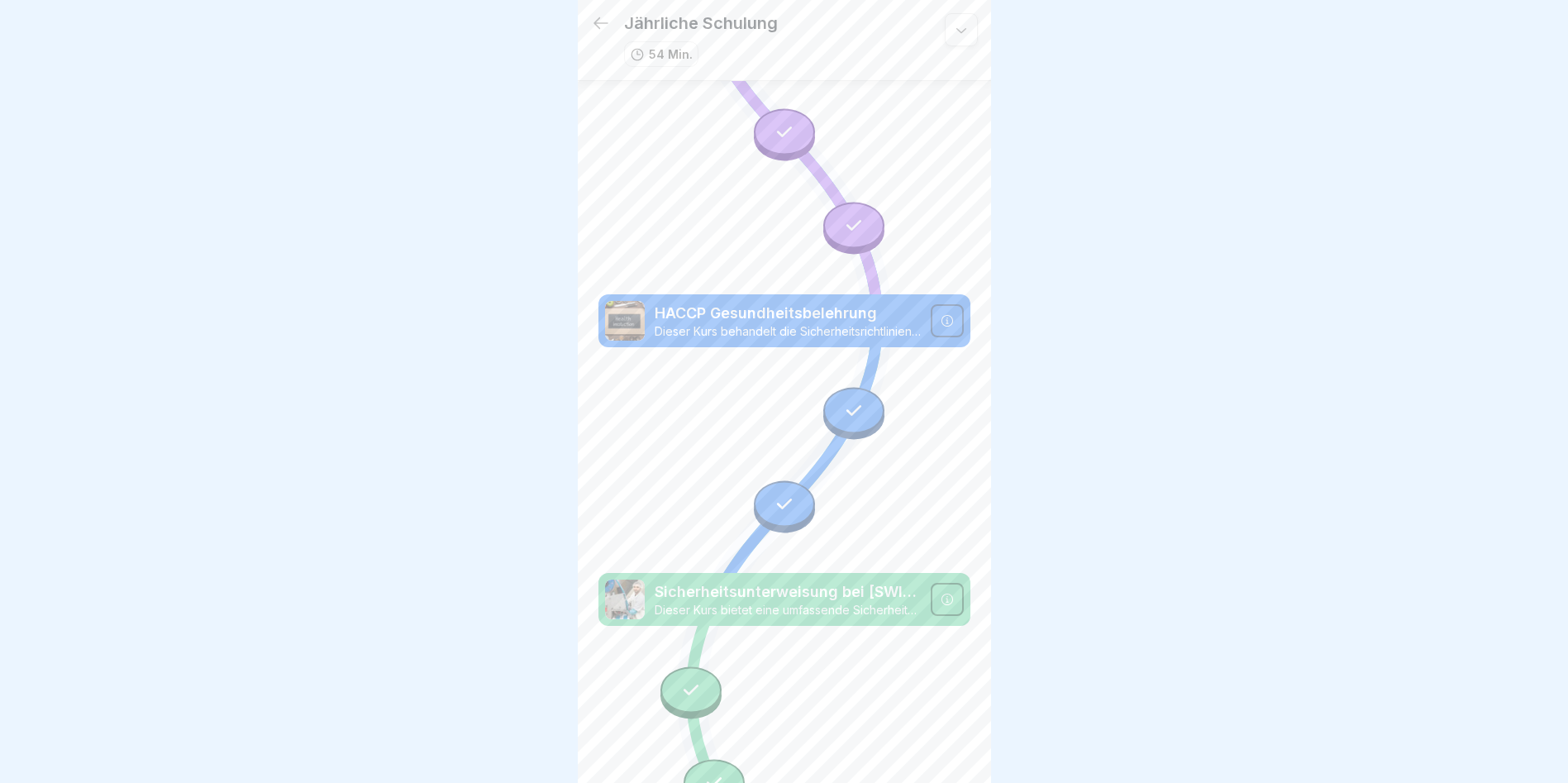
scroll to position [987, 0]
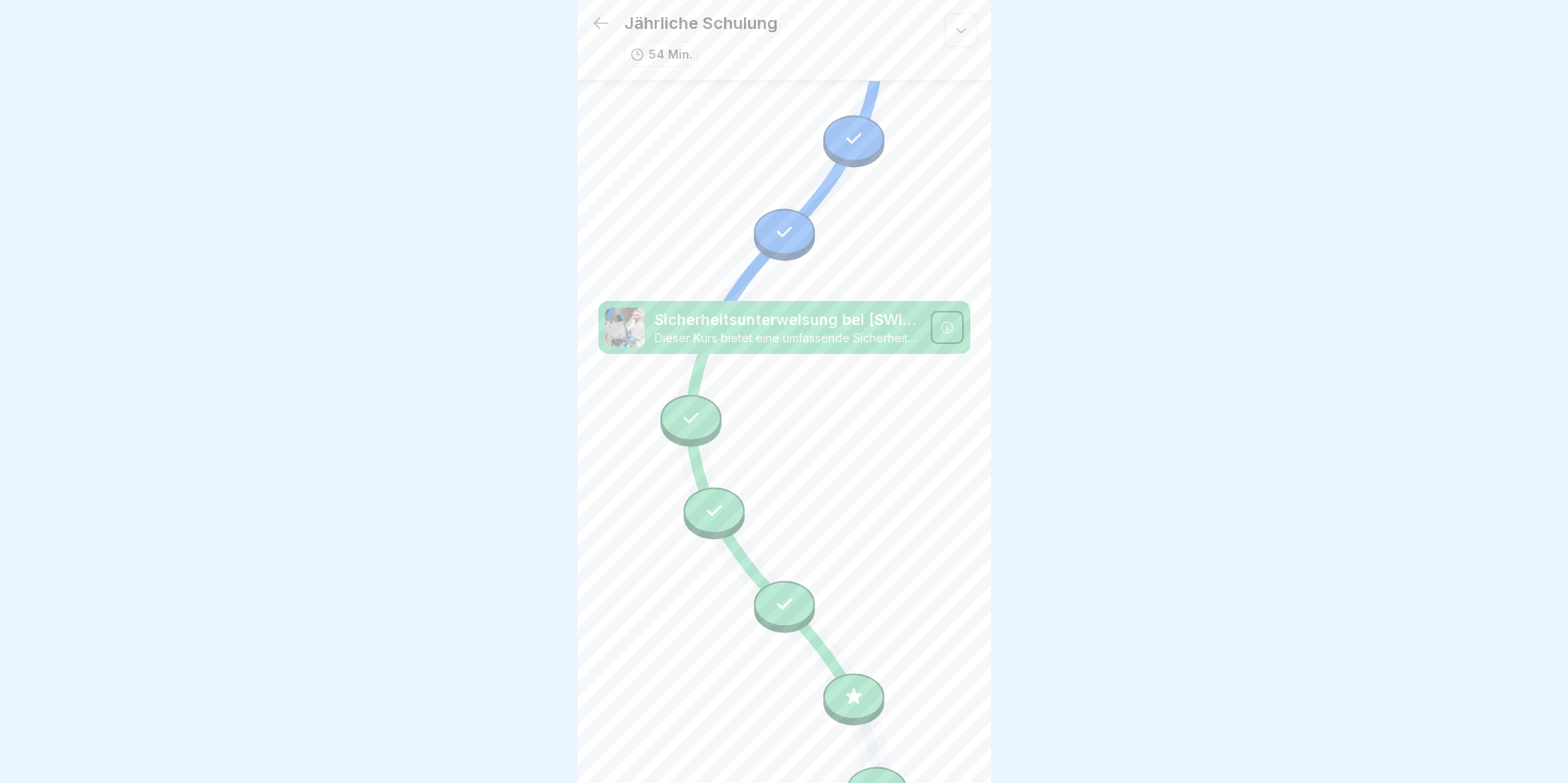
click at [940, 320] on icon at bounding box center [947, 327] width 13 height 13
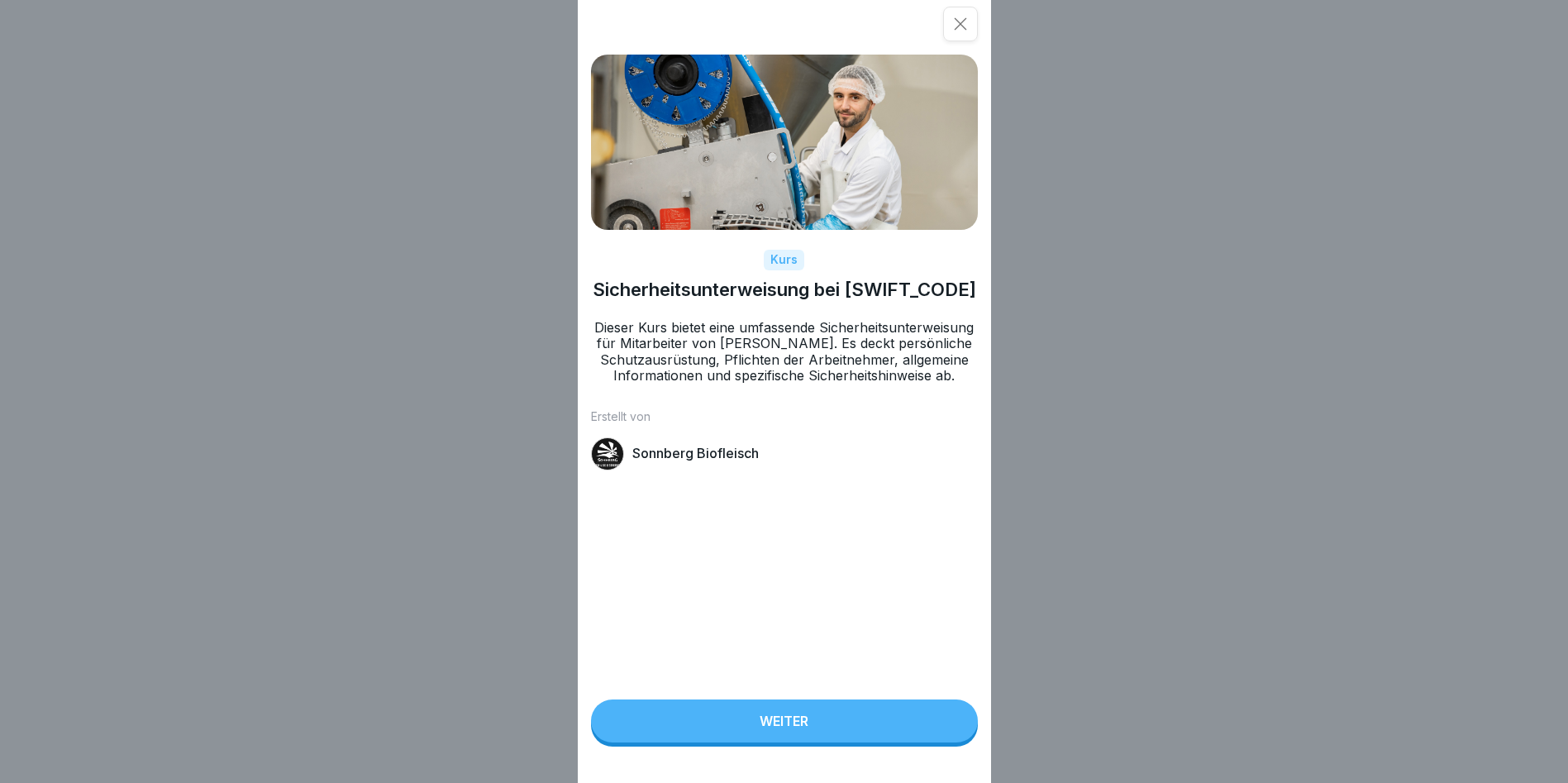
click at [959, 18] on icon at bounding box center [961, 24] width 17 height 17
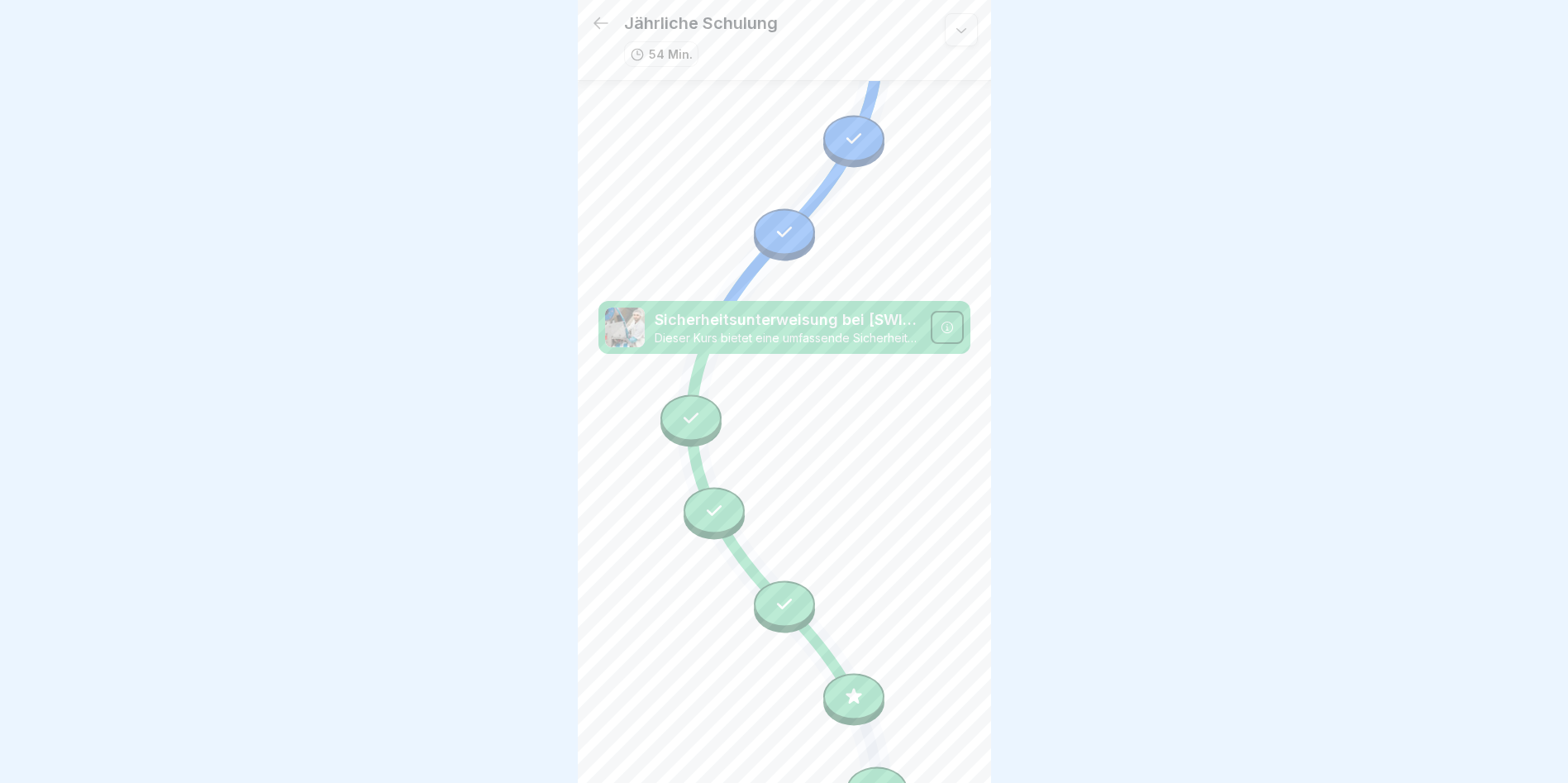
click at [823, 673] on div at bounding box center [853, 696] width 61 height 46
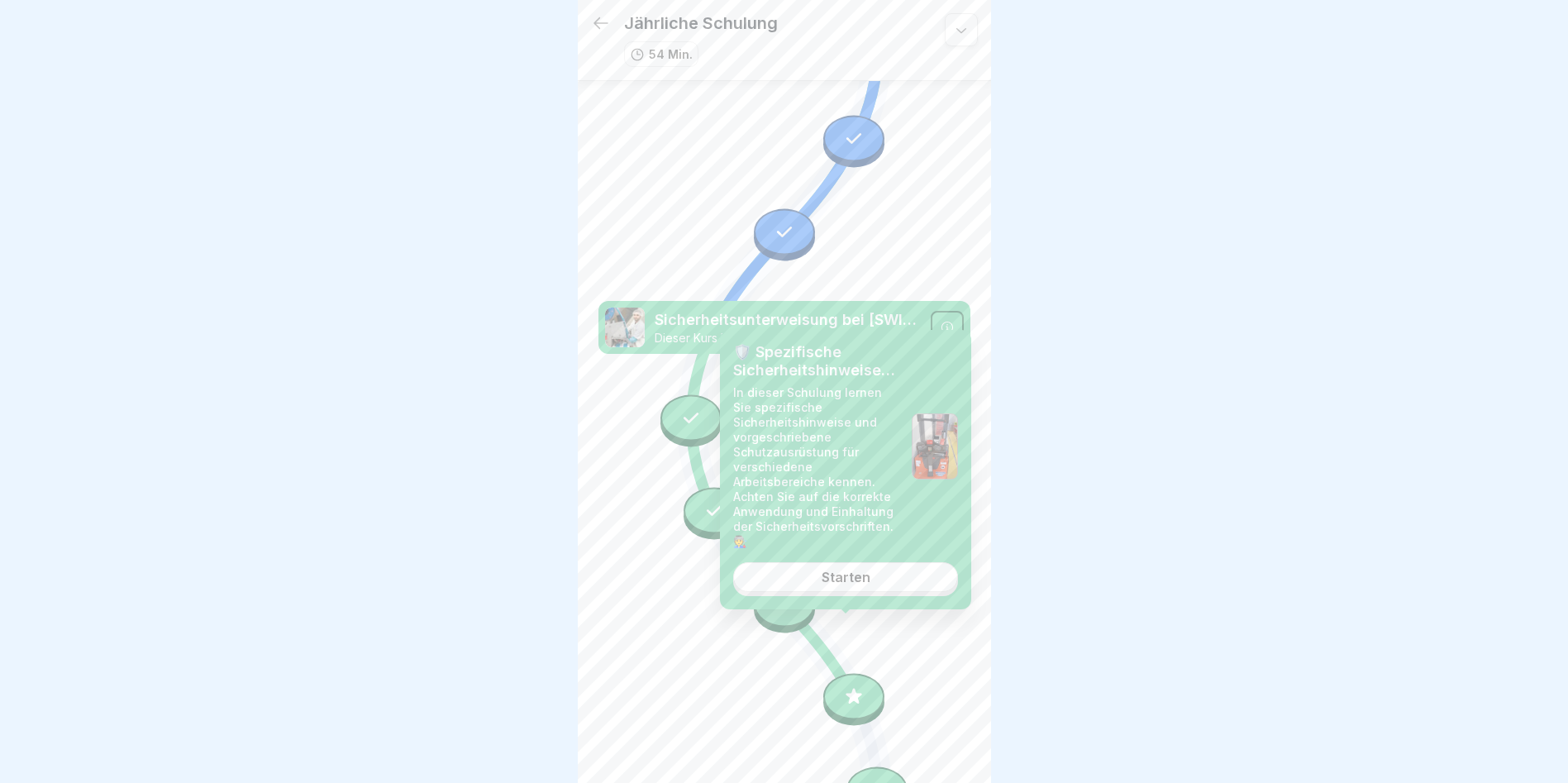
click at [858, 673] on div at bounding box center [853, 696] width 61 height 46
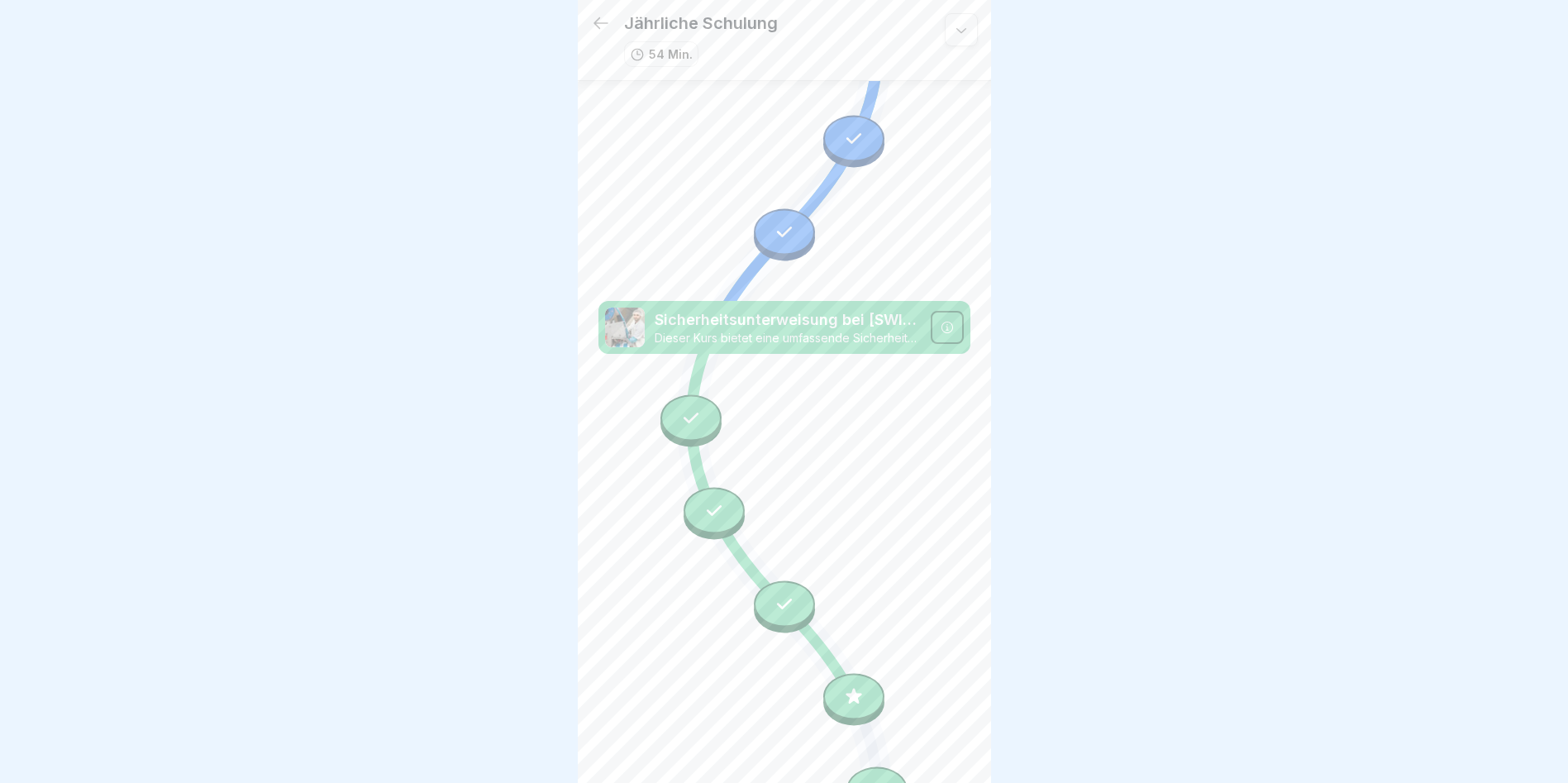
click at [858, 673] on div at bounding box center [853, 696] width 61 height 46
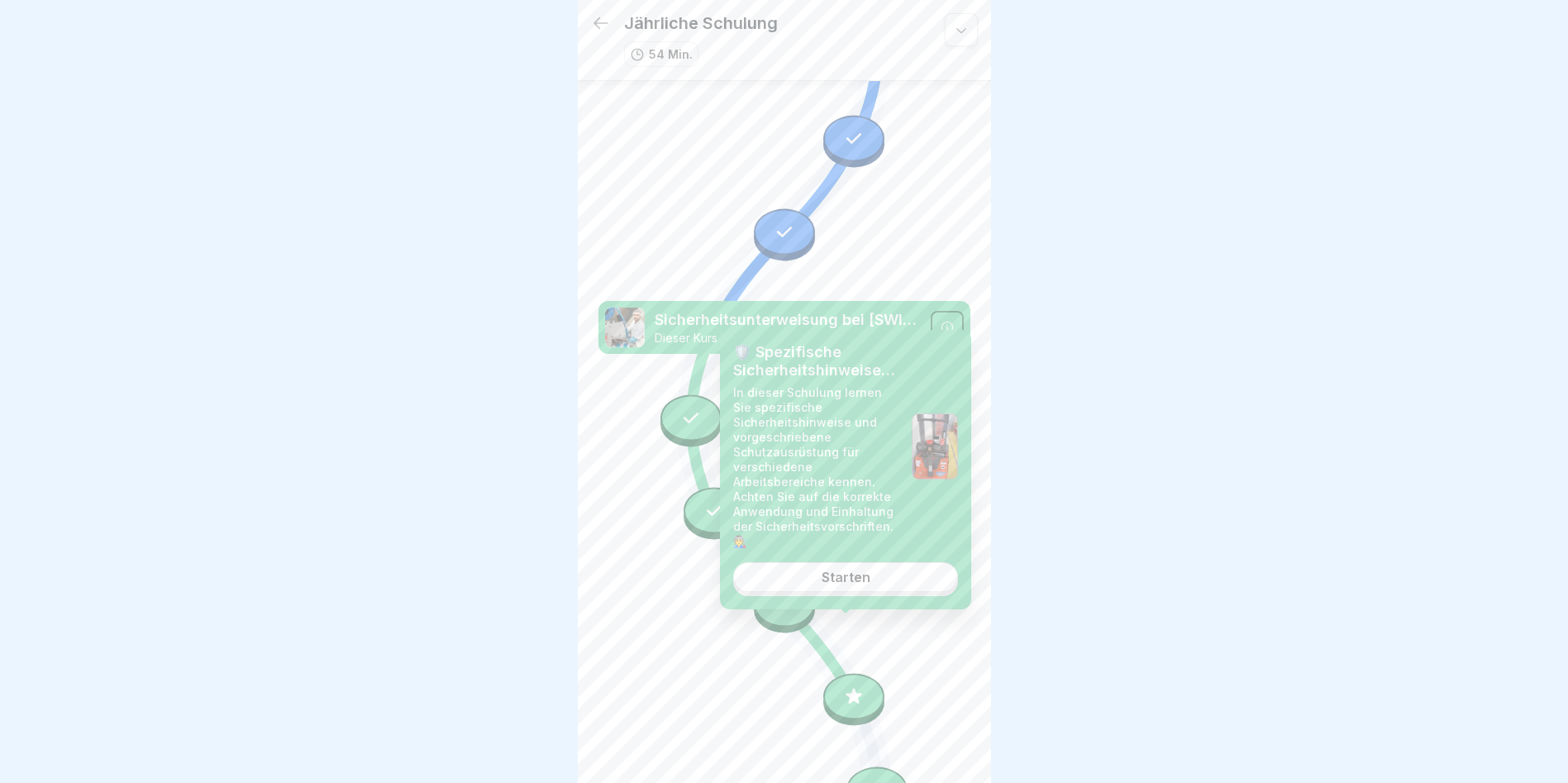
click at [931, 566] on link "Starten" at bounding box center [845, 577] width 225 height 30
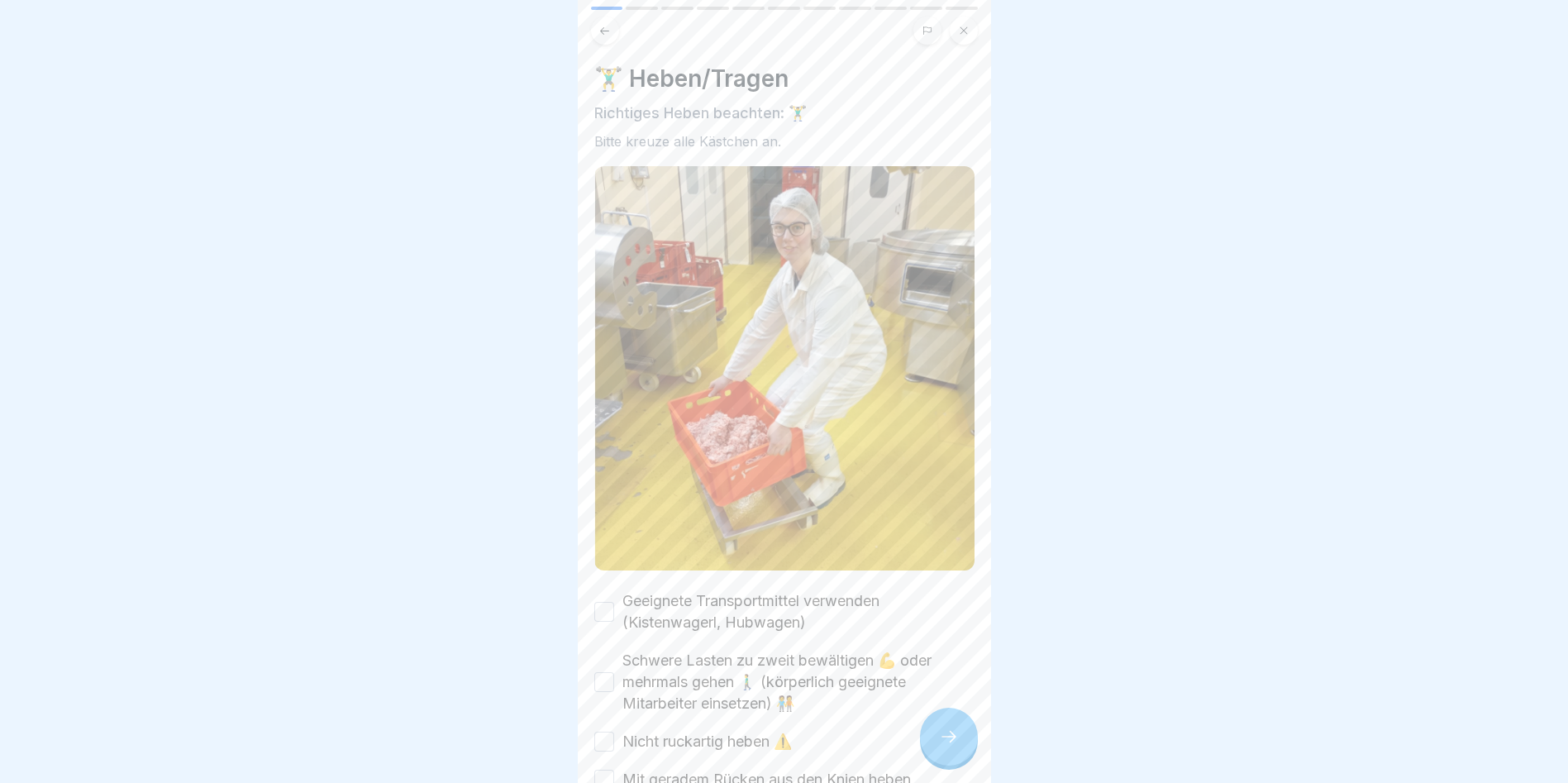
click at [595, 601] on button "Geeignete Transportmittel verwenden (Kistenwagerl, Hubwagen)" at bounding box center [604, 612] width 20 height 20
click at [602, 672] on button "Schwere Lasten zu zweit bewältigen 💪 oder mehrmals gehen 🚶‍♂️ (körperlich geeig…" at bounding box center [604, 682] width 20 height 20
click at [594, 731] on button "Nicht ruckartig heben ⚠️" at bounding box center [604, 741] width 20 height 20
click at [600, 770] on button "Mit geradem Rücken aus den Knien heben" at bounding box center [604, 780] width 20 height 20
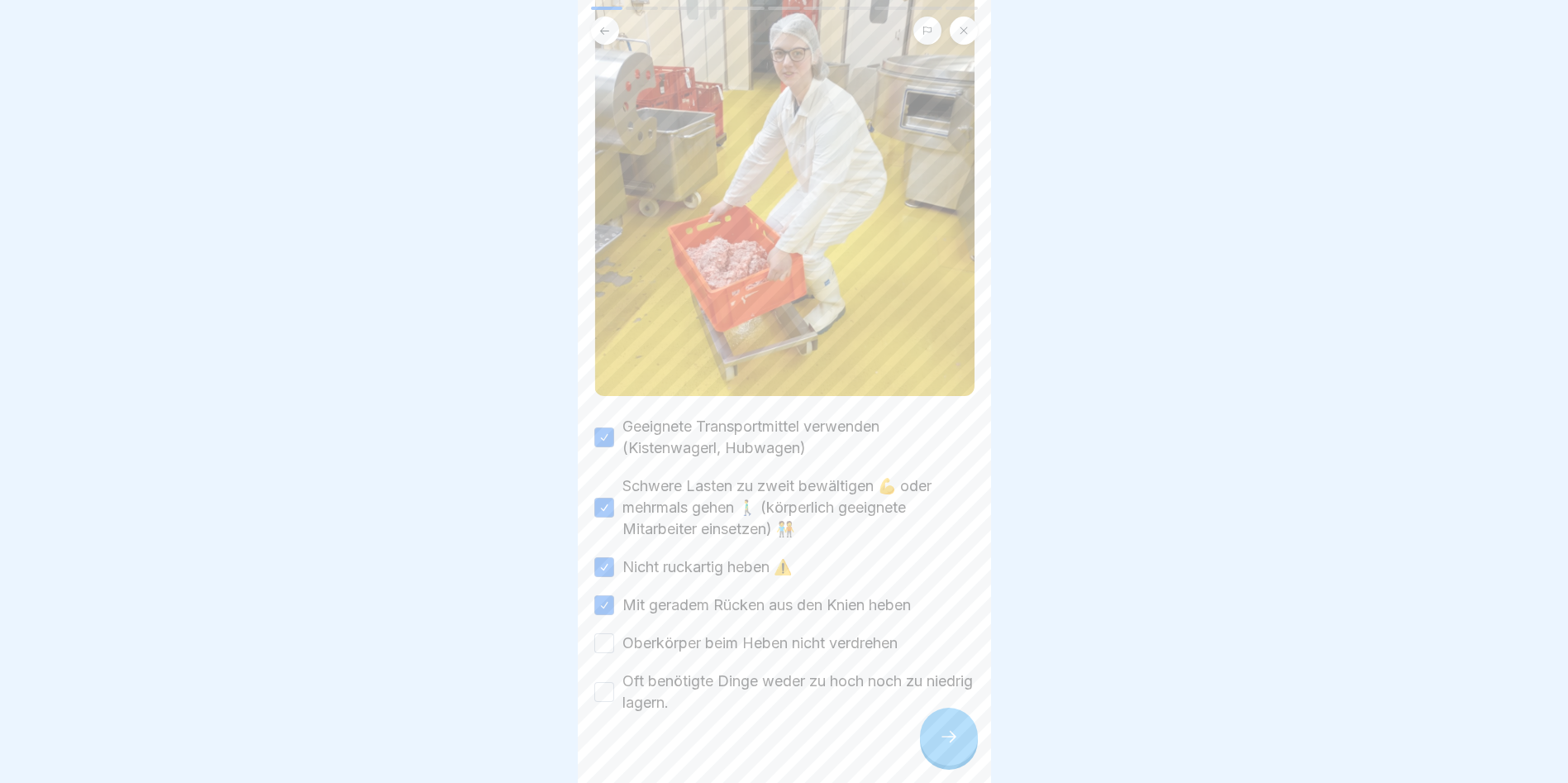
scroll to position [191, 0]
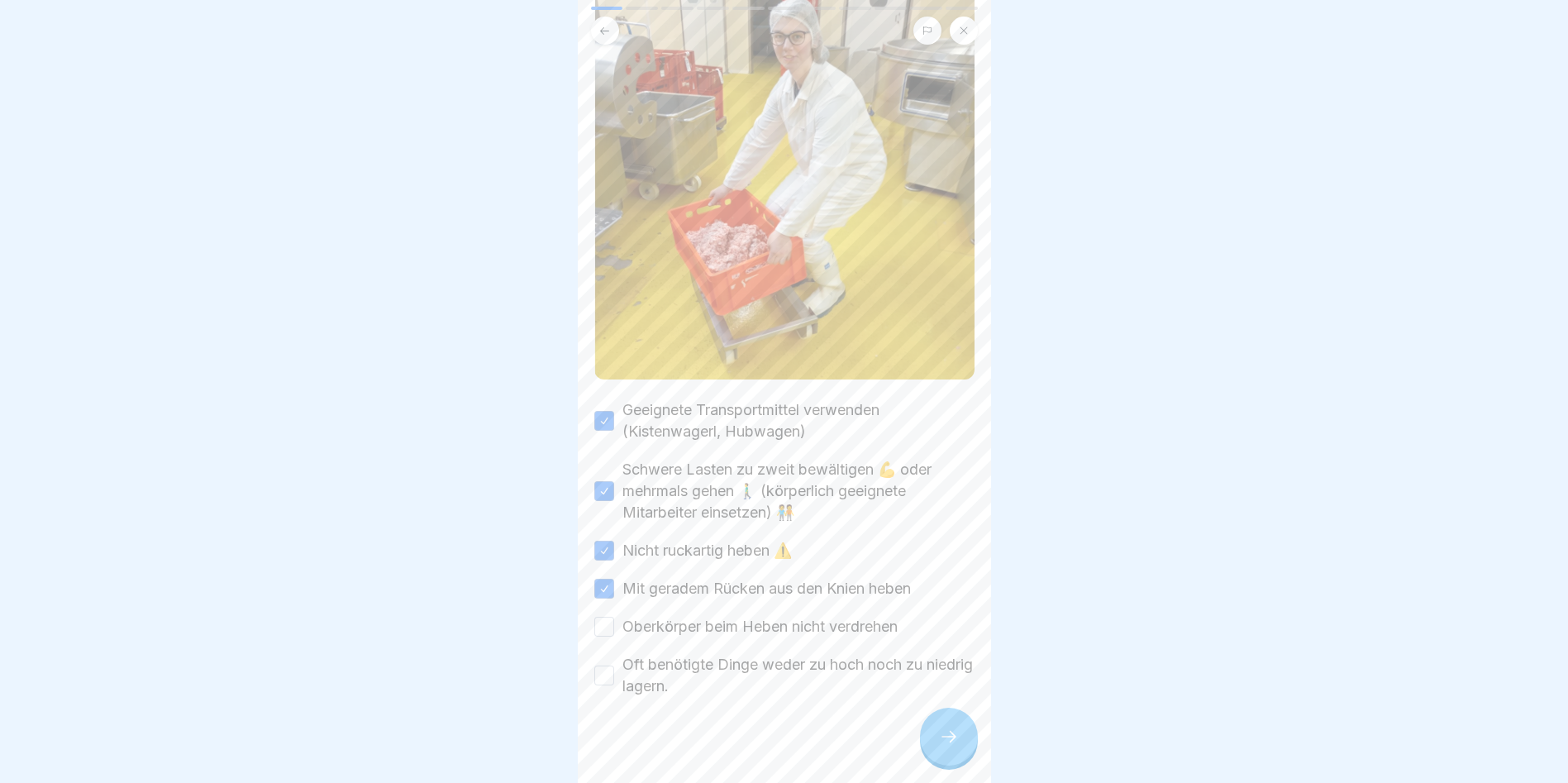
click at [603, 617] on button "Oberkörper beim Heben nicht verdrehen" at bounding box center [604, 627] width 20 height 20
click at [589, 643] on div "🏋️‍♂️ Heben/Tragen Richtiges Heben beachten: 🏋️‍♂️ Bitte kreuze alle Kästchen a…" at bounding box center [785, 392] width 413 height 783
click at [599, 665] on button "Oft benötigte Dinge weder zu hoch noch zu niedrig lagern." at bounding box center [604, 675] width 20 height 20
click at [939, 743] on icon at bounding box center [949, 736] width 20 height 20
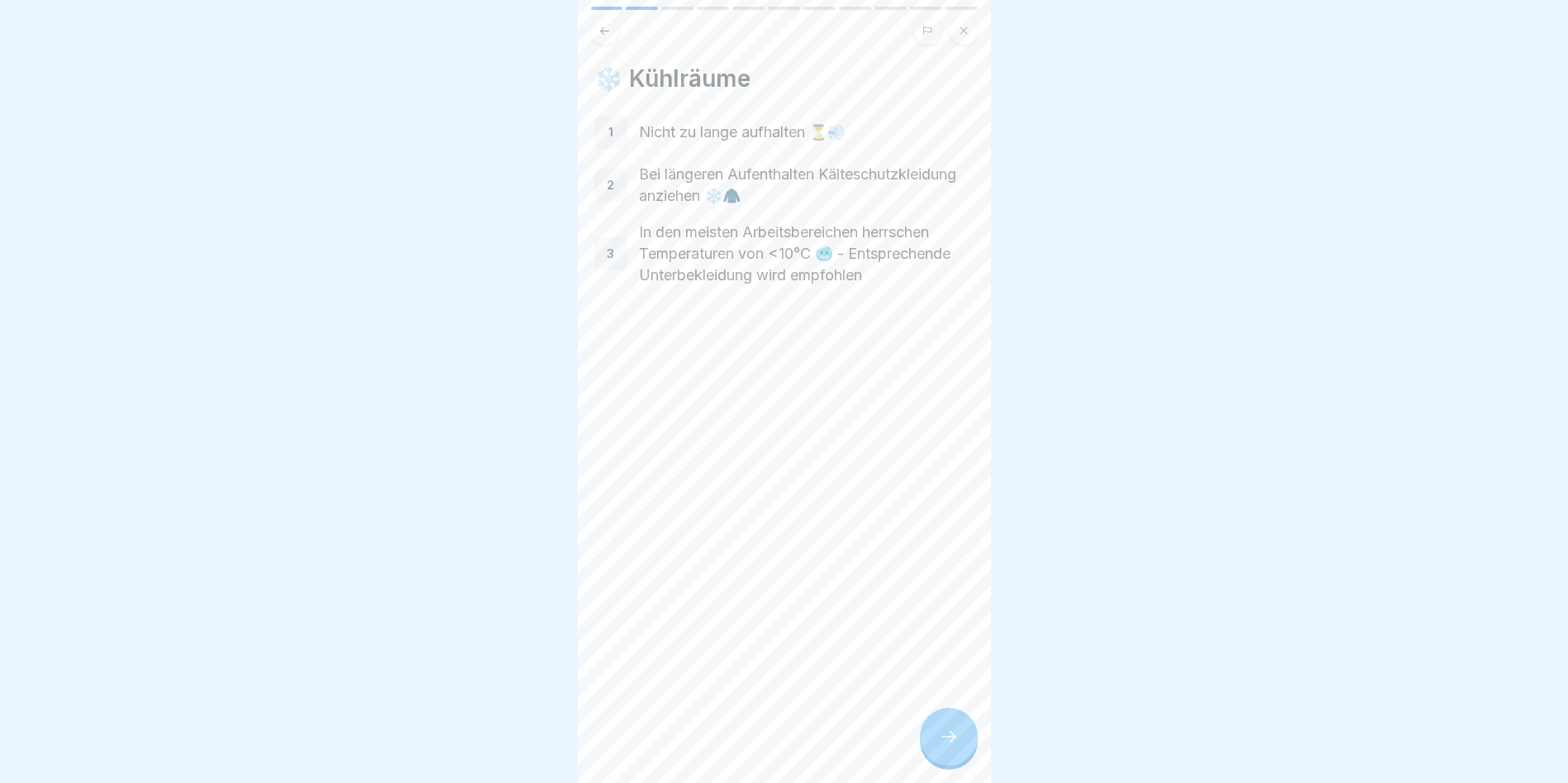
click at [947, 714] on div at bounding box center [949, 736] width 58 height 58
click at [964, 26] on icon at bounding box center [964, 31] width 10 height 10
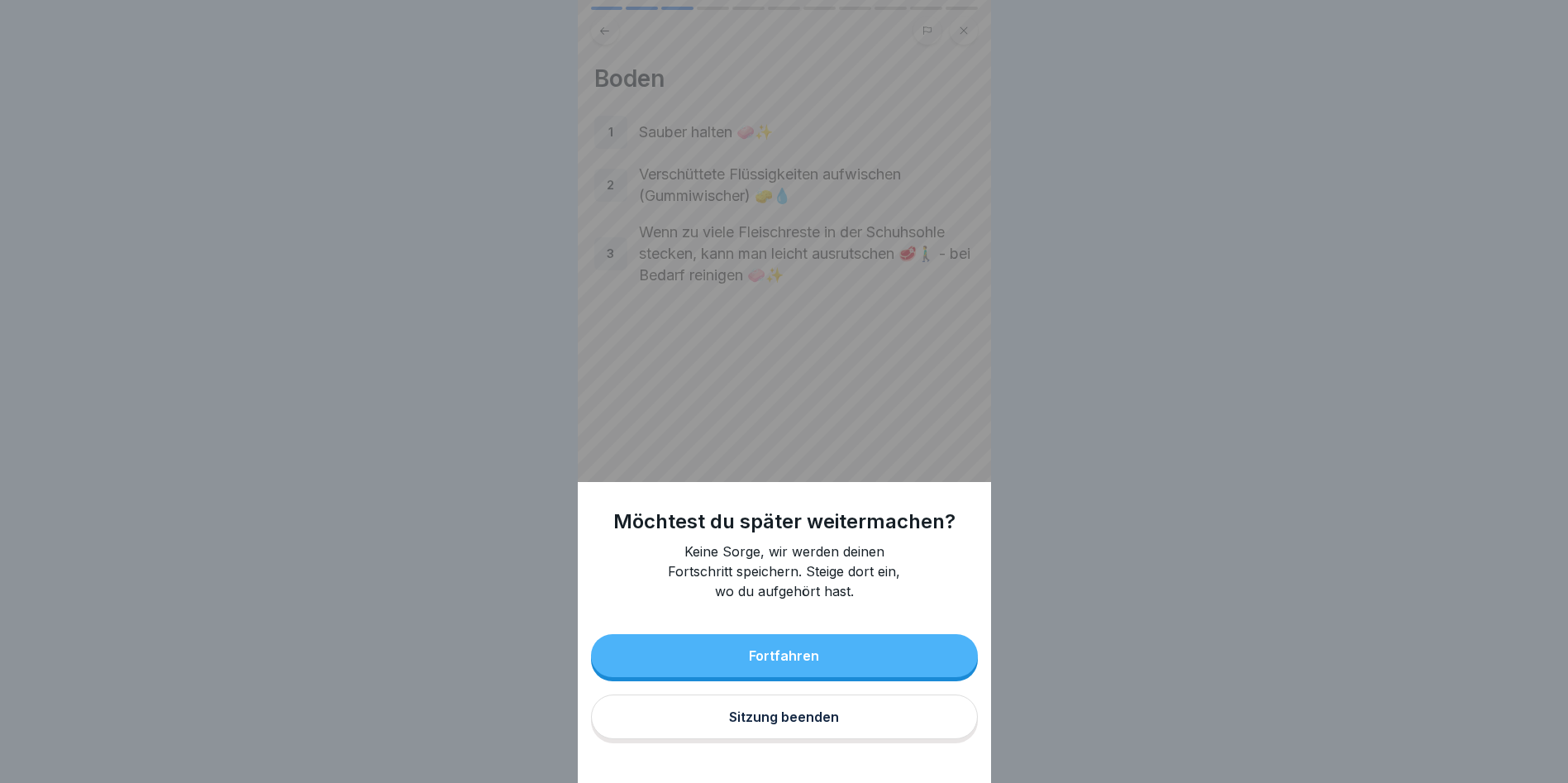
click at [787, 663] on div "Fortfahren" at bounding box center [784, 656] width 70 height 15
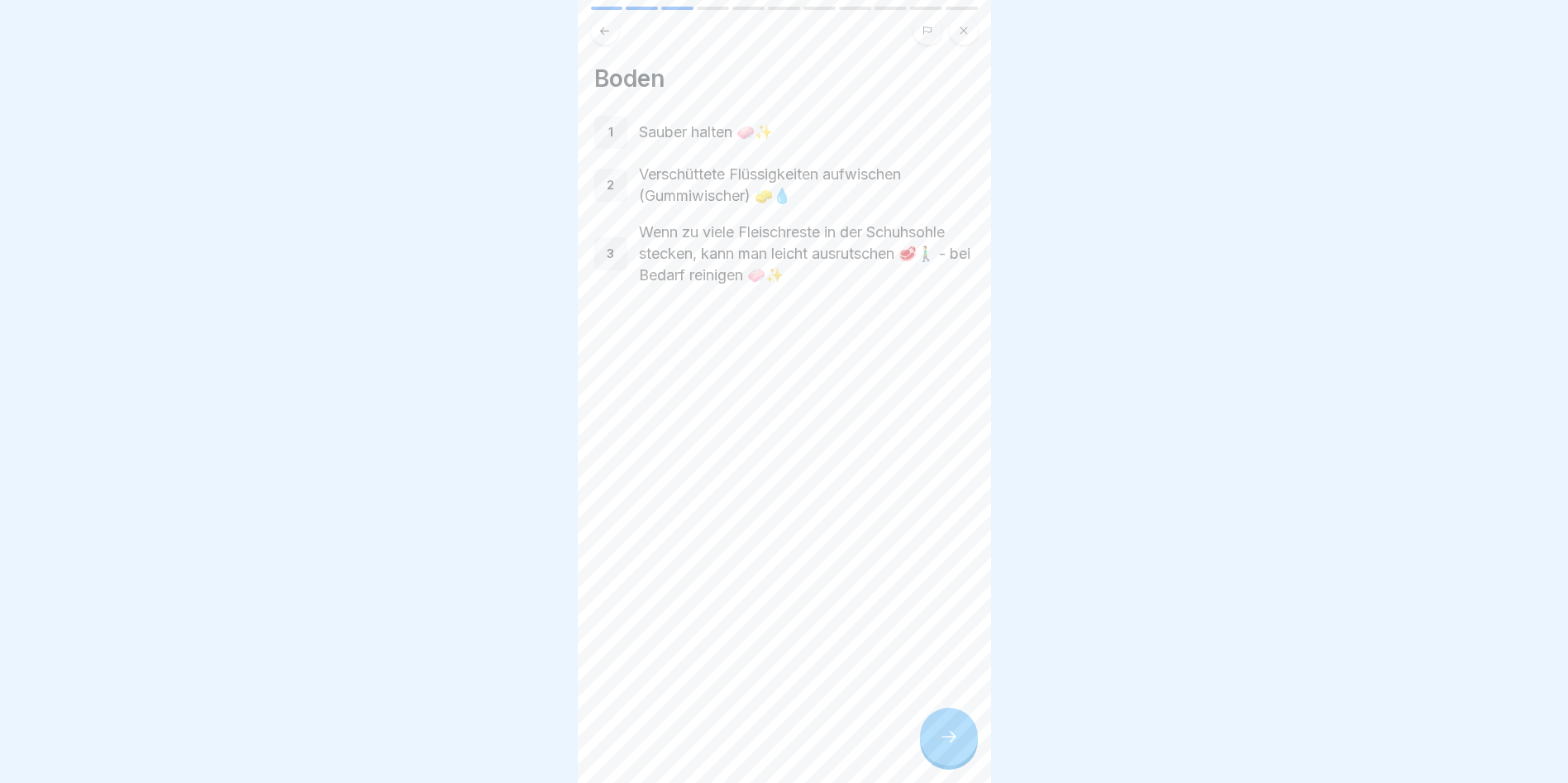
click at [943, 726] on div at bounding box center [949, 736] width 58 height 58
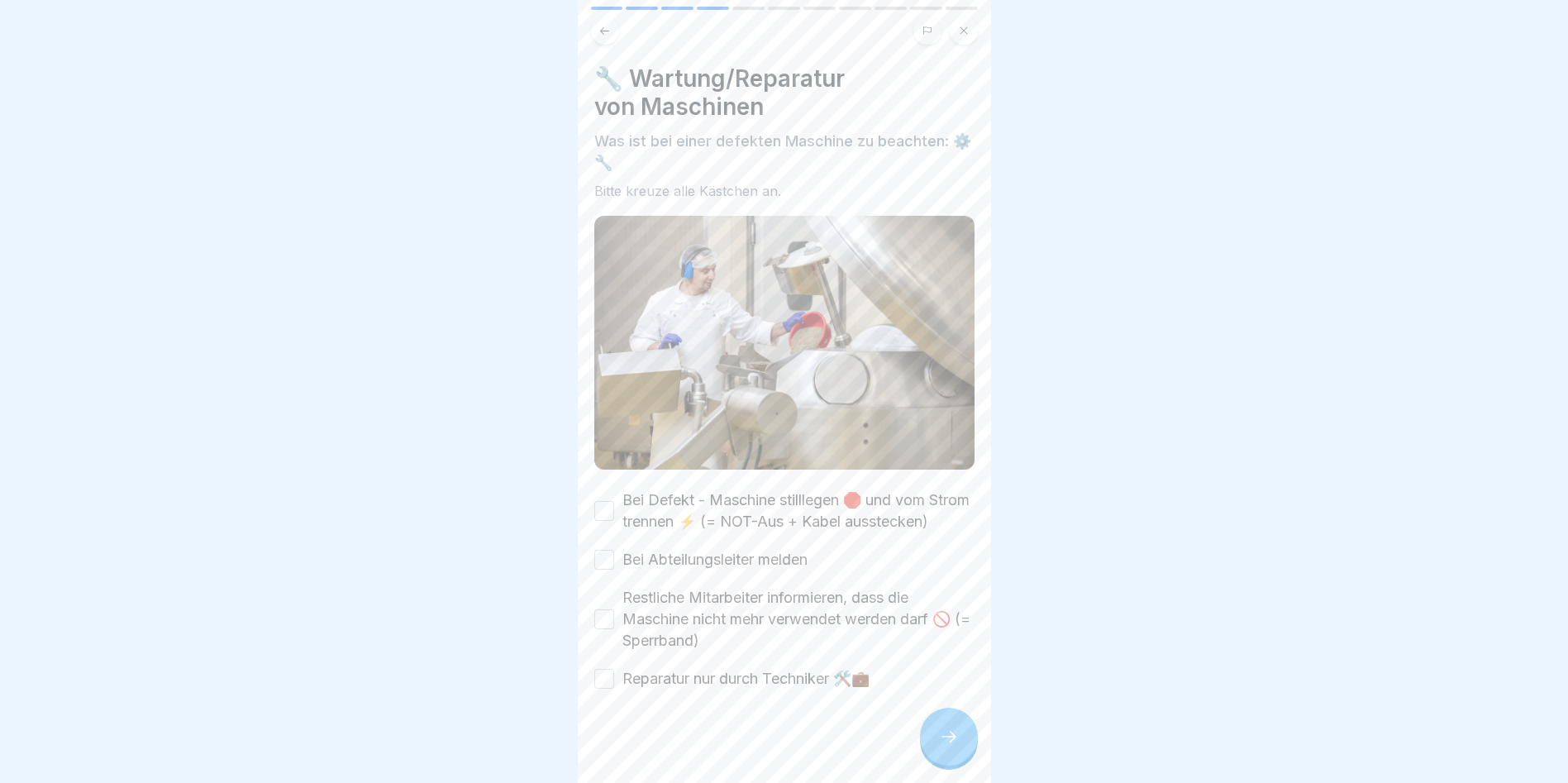
click at [943, 726] on div at bounding box center [949, 736] width 58 height 58
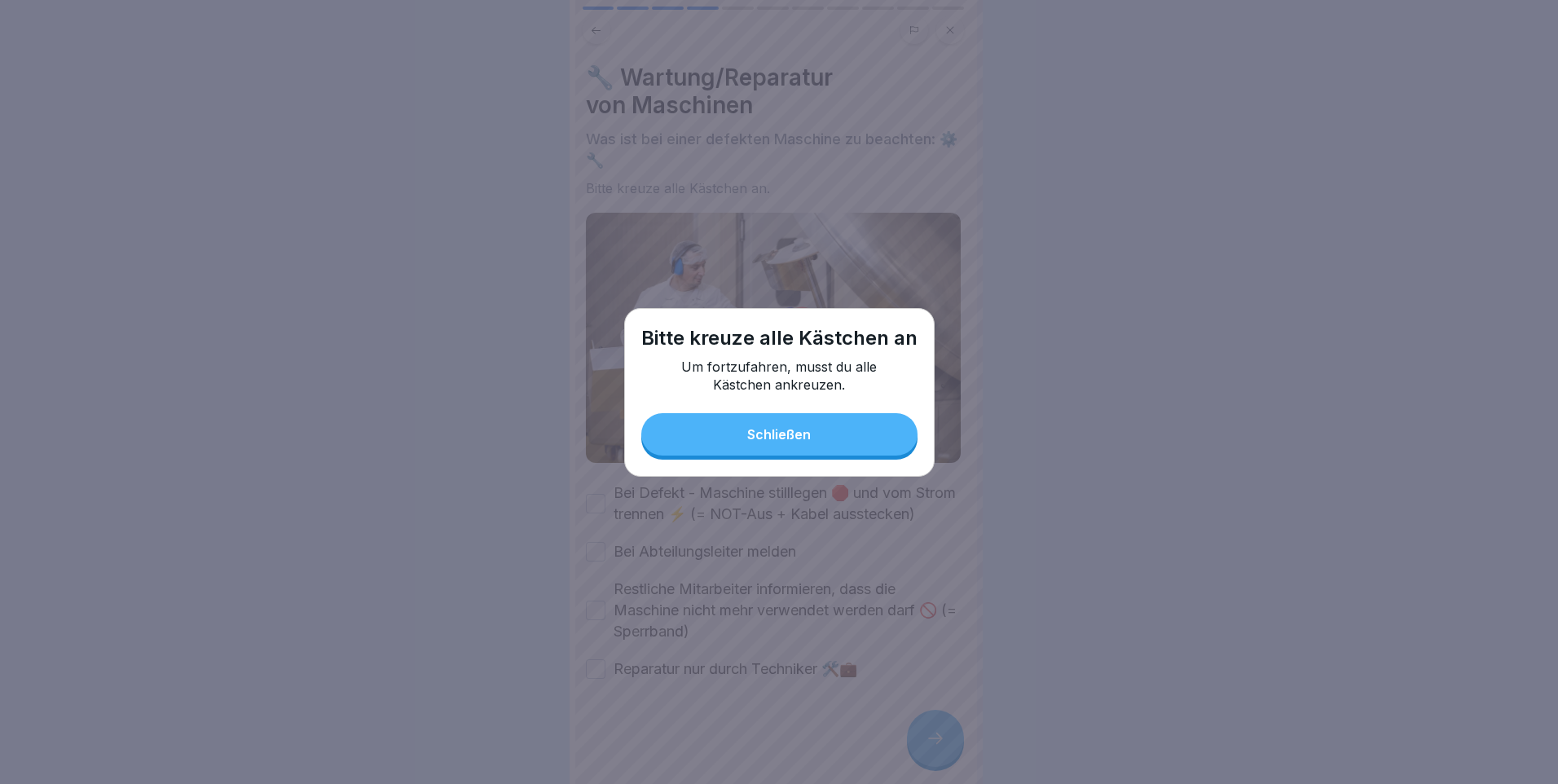
click at [693, 447] on button "Schließen" at bounding box center [779, 434] width 276 height 42
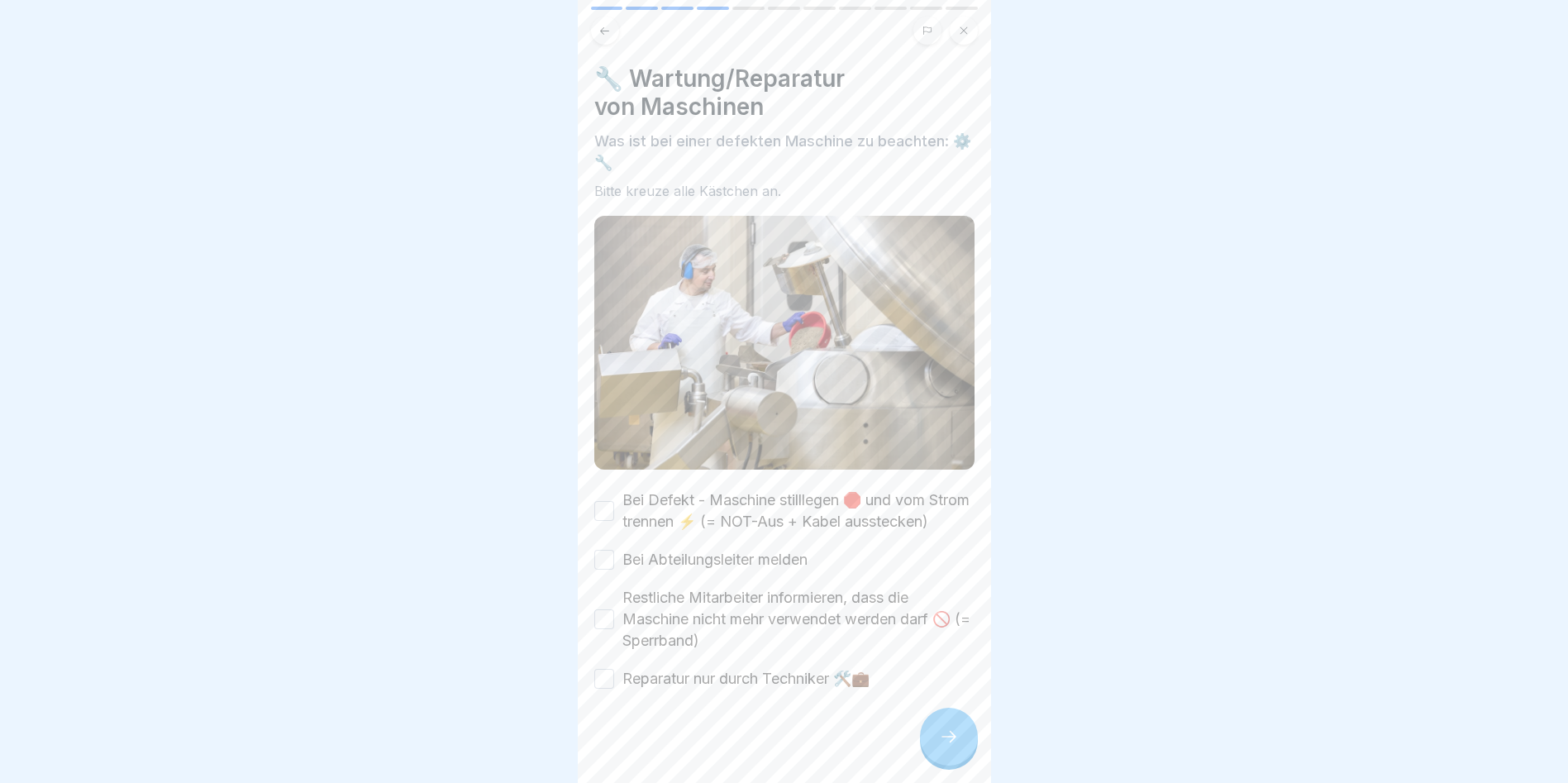
click at [597, 512] on button "Bei Defekt - Maschine stilllegen 🛑 und vom Strom trennen ⚡ (= NOT-Aus + Kabel a…" at bounding box center [604, 511] width 20 height 20
click at [598, 559] on div "Bei Defekt - Maschine stilllegen 🛑 und vom Strom trennen ⚡ (= NOT-Aus + Kabel a…" at bounding box center [784, 589] width 381 height 200
drag, startPoint x: 602, startPoint y: 571, endPoint x: 585, endPoint y: 627, distance: 58.5
click at [600, 570] on button "Bei Abteilungsleiter melden" at bounding box center [604, 560] width 20 height 20
click at [606, 629] on button "Restliche Mitarbeiter informieren, dass die Maschine nicht mehr verwendet werde…" at bounding box center [604, 619] width 20 height 20
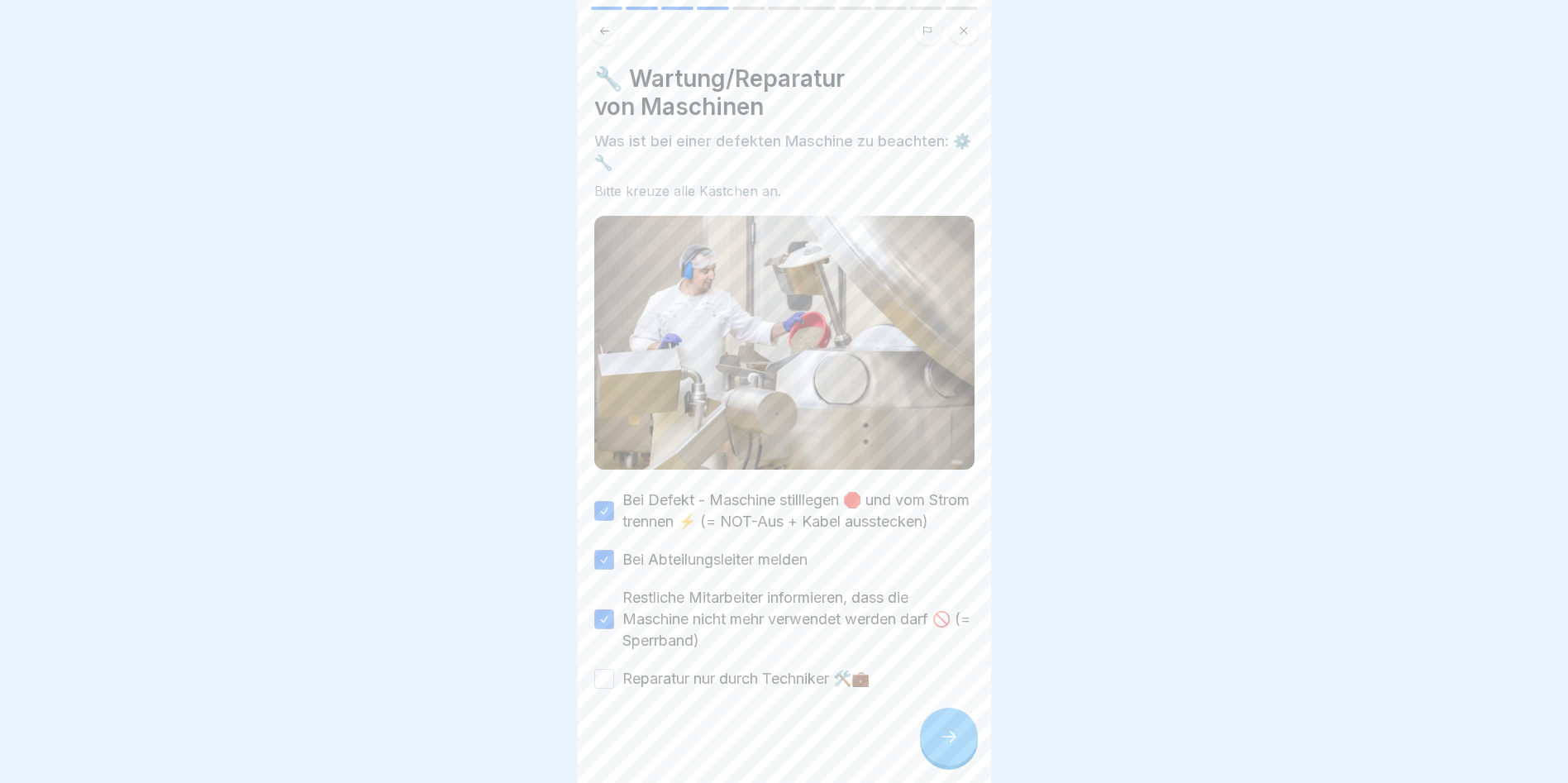
click at [603, 702] on div at bounding box center [784, 739] width 381 height 100
click at [614, 689] on div "Reparatur nur durch Techniker 🛠️💼" at bounding box center [731, 678] width 275 height 22
click at [589, 683] on div "🔧 Wartung/Reparatur von Maschinen Was ist bei einer defekten Maschine zu beacht…" at bounding box center [785, 392] width 413 height 783
click at [606, 682] on button "Reparatur nur durch Techniker 🛠️💼" at bounding box center [604, 678] width 20 height 20
click at [934, 759] on div at bounding box center [949, 736] width 58 height 58
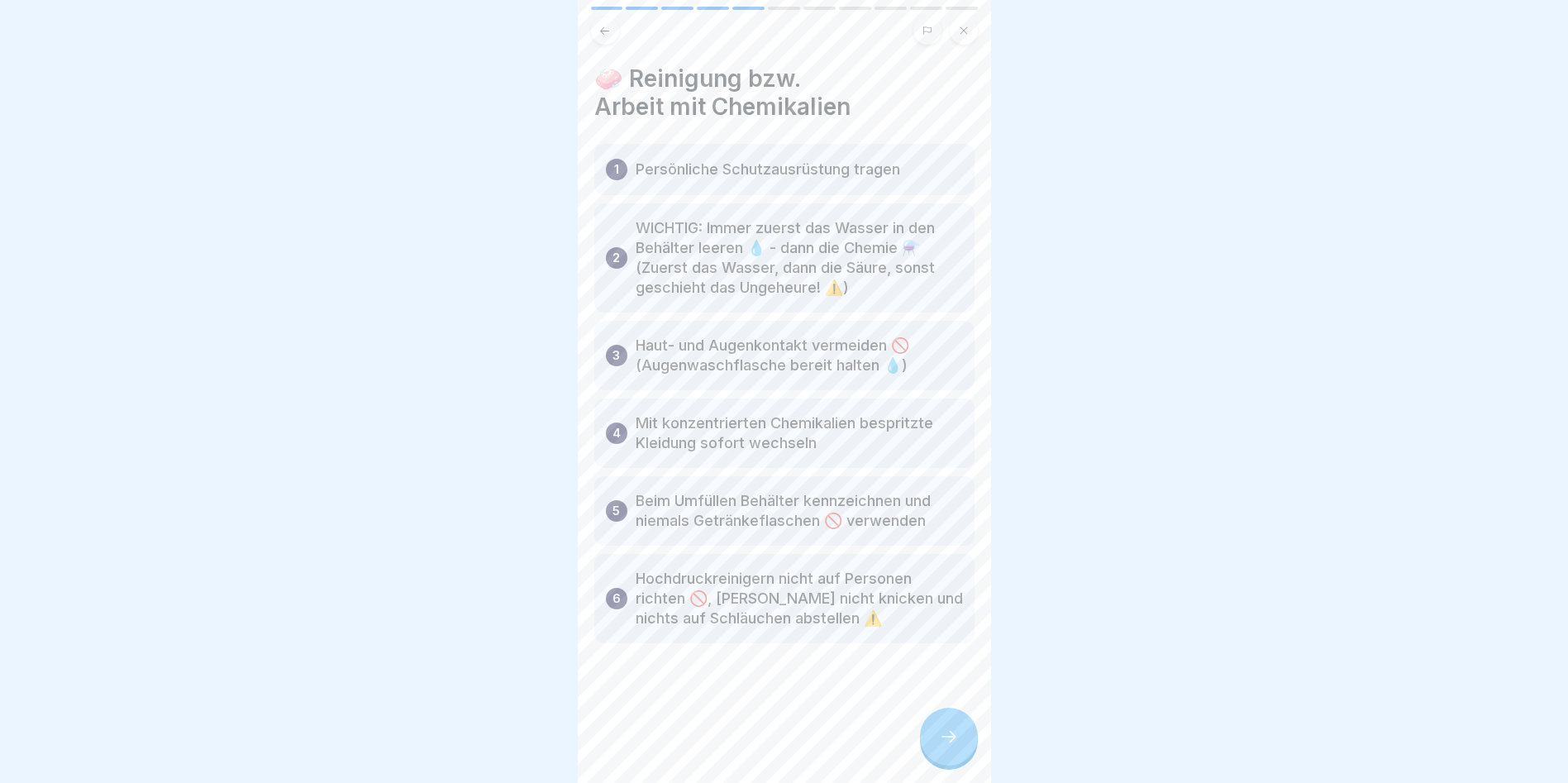
click at [931, 737] on div at bounding box center [949, 736] width 58 height 58
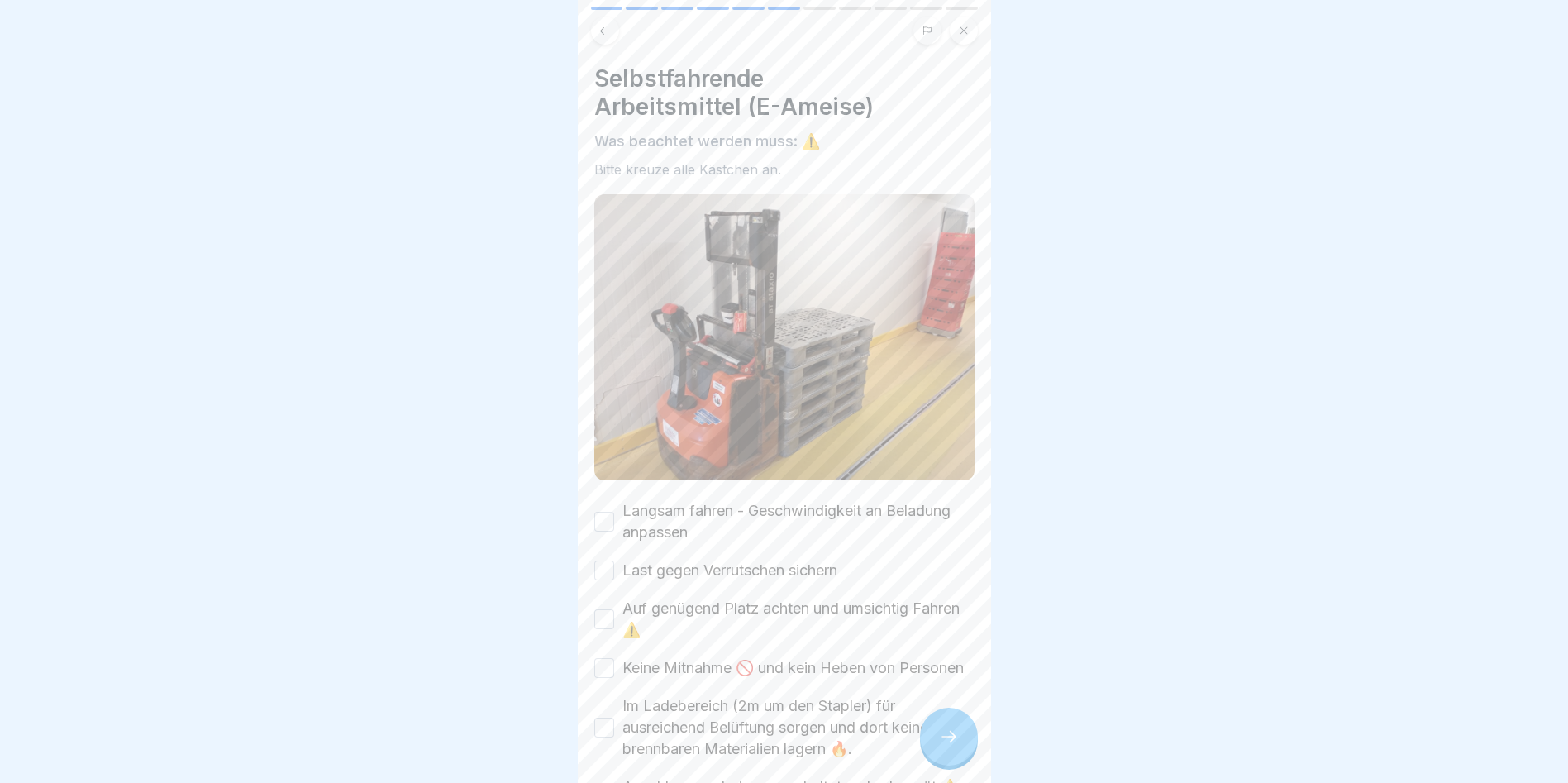
click at [611, 501] on div "Langsam fahren - Geschwindigkeit an Beladung anpassen" at bounding box center [784, 521] width 381 height 43
click at [606, 512] on button "Langsam fahren - Geschwindigkeit an Beladung anpassen" at bounding box center [604, 522] width 20 height 20
click at [602, 565] on button "Last gegen Verrutschen sichern" at bounding box center [604, 571] width 20 height 20
click at [609, 612] on button "Auf genügend Platz achten und umsichtig Fahren ⚠️" at bounding box center [604, 619] width 20 height 20
click at [596, 673] on button "Keine Mitnahme 🚫 und kein Heben von Personen" at bounding box center [604, 668] width 20 height 20
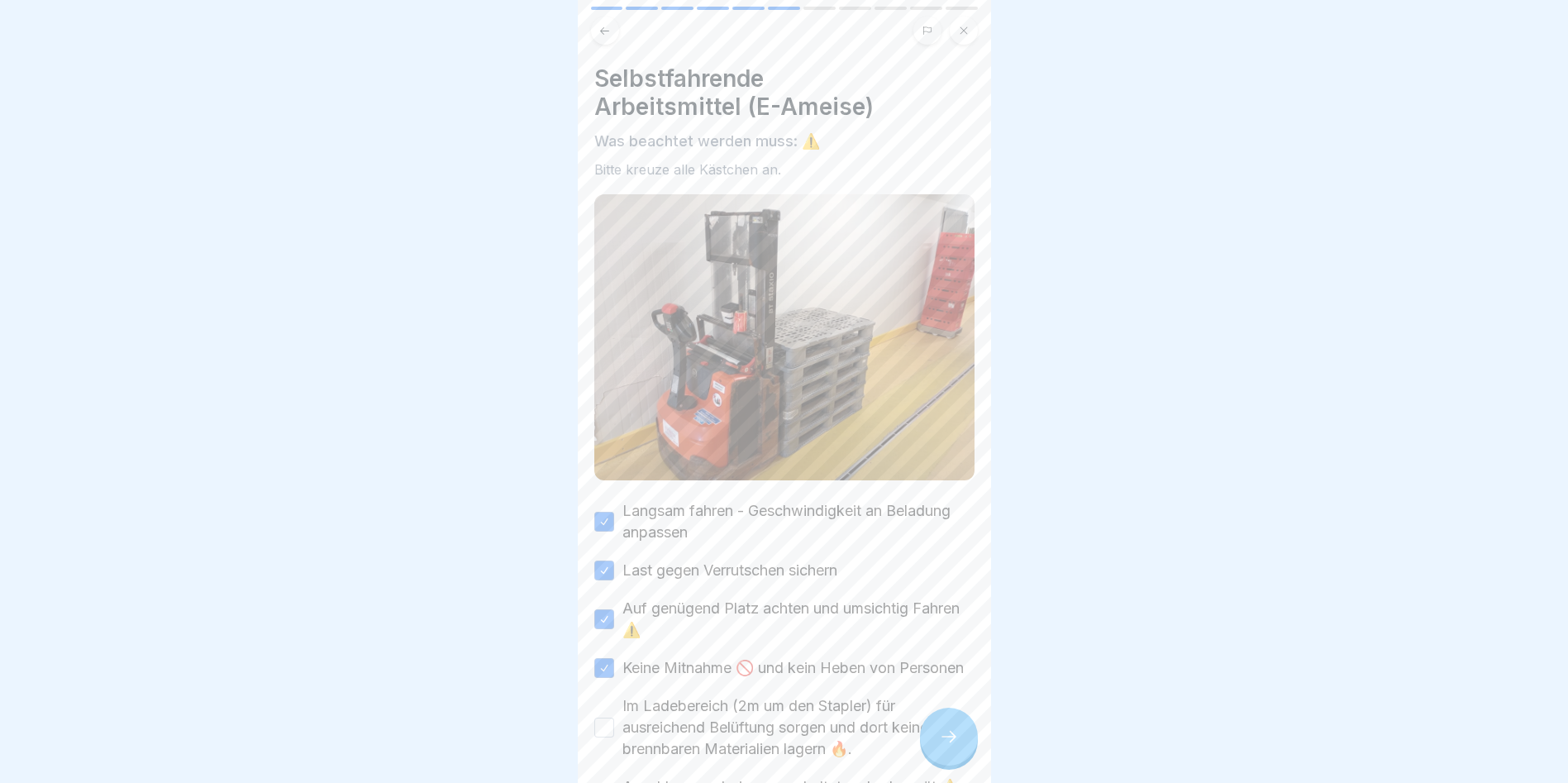
click at [604, 737] on button "Im Ladebereich (2m um den Stapler) für ausreichend Belüftung sorgen und dort ke…" at bounding box center [604, 728] width 20 height 20
click at [946, 746] on icon at bounding box center [949, 736] width 20 height 20
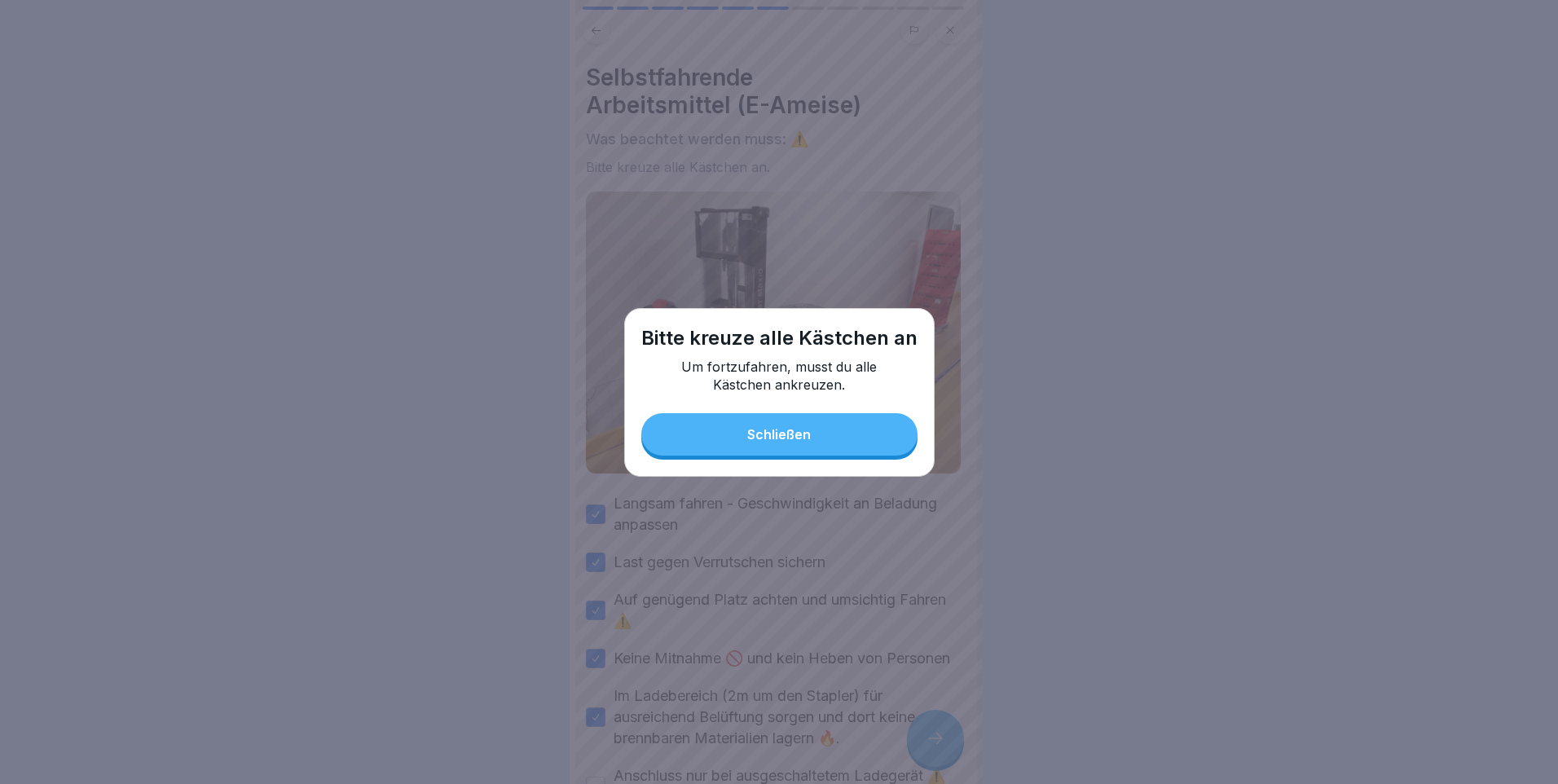
click at [731, 439] on button "Schließen" at bounding box center [779, 434] width 276 height 42
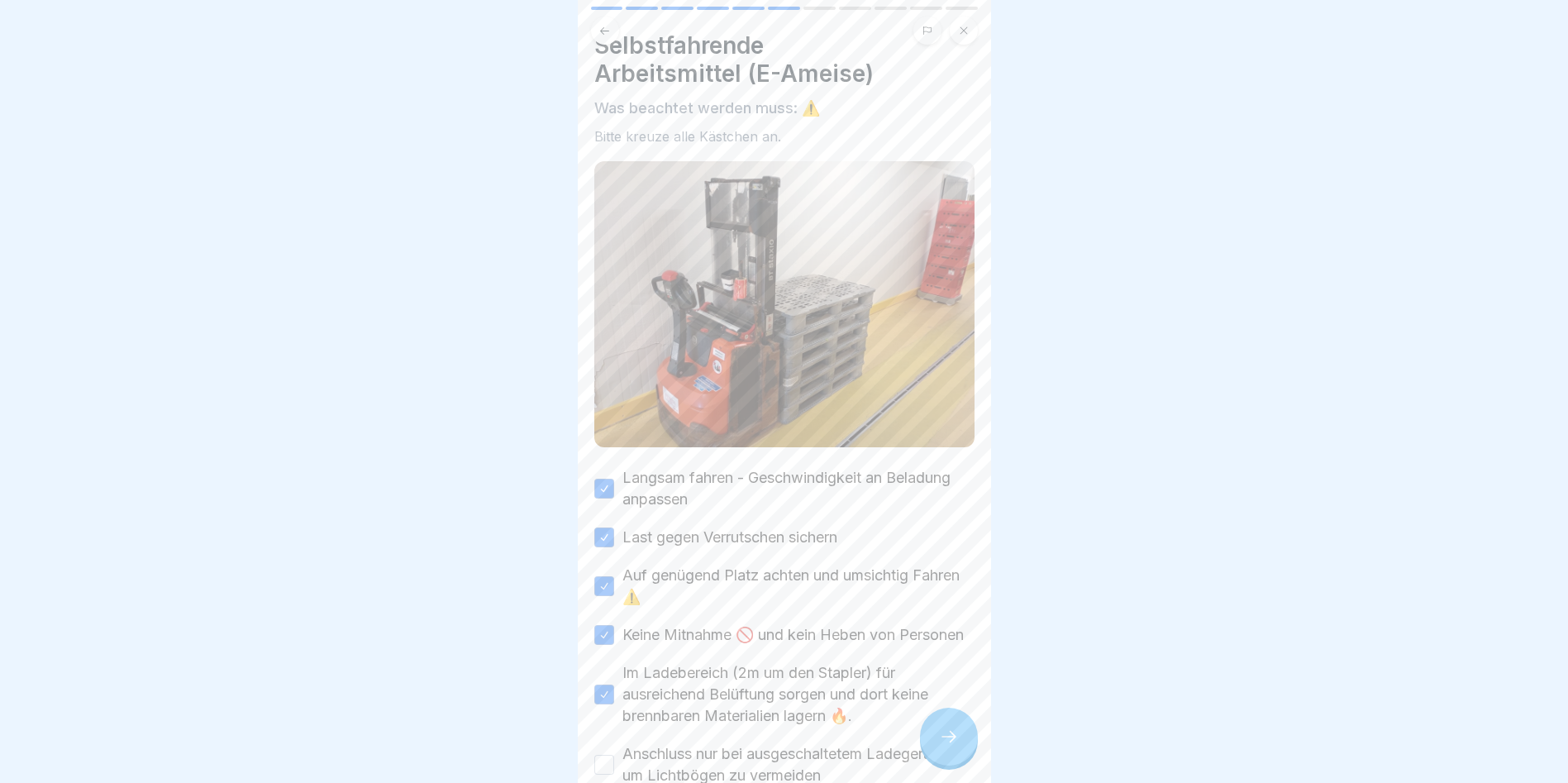
scroll to position [186, 0]
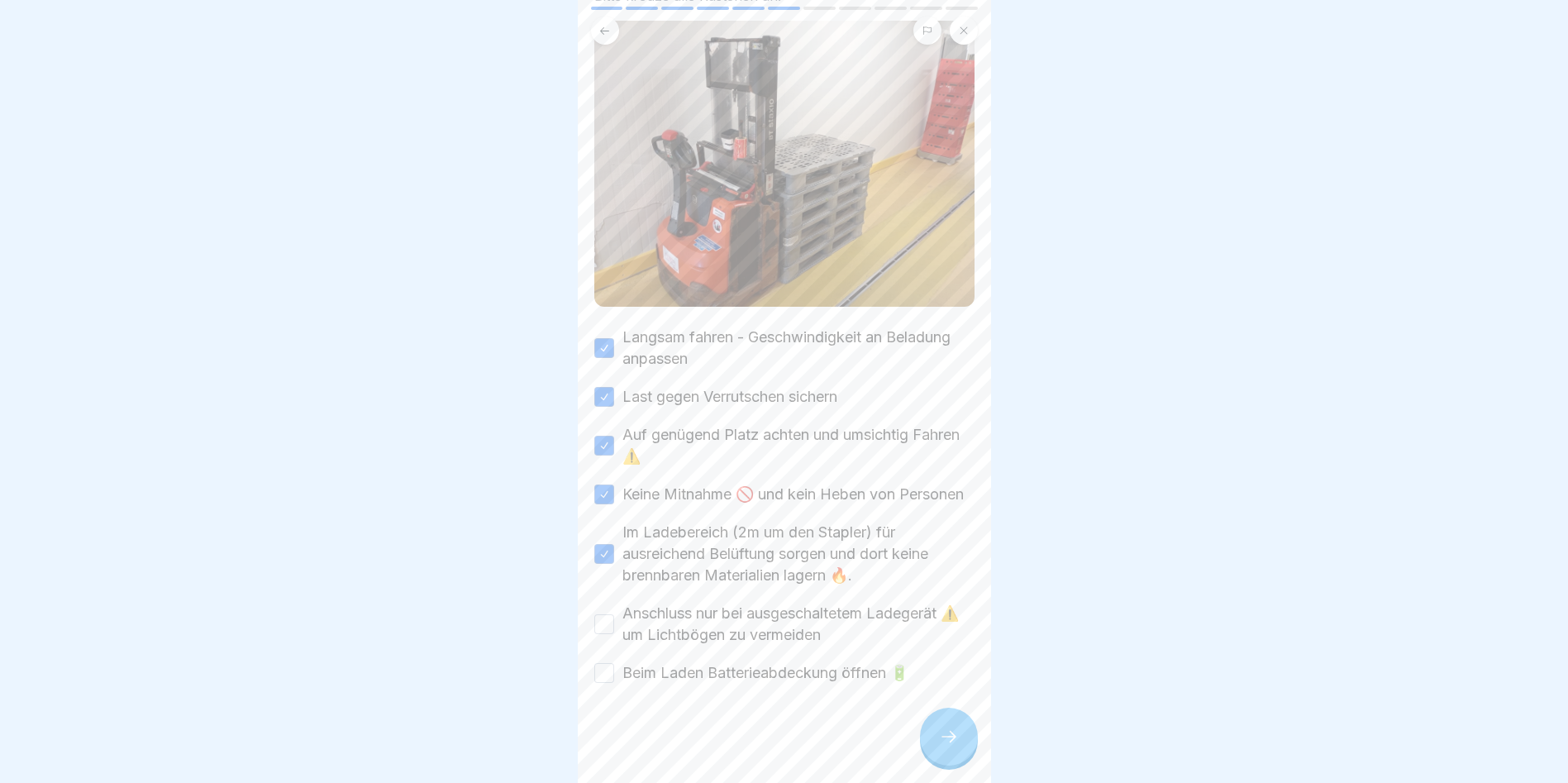
click at [600, 610] on div "Anschluss nur bei ausgeschaltetem Ladegerät ⚠️ um Lichtbögen zu vermeiden" at bounding box center [784, 623] width 381 height 43
click at [600, 618] on button "Anschluss nur bei ausgeschaltetem Ladegerät ⚠️ um Lichtbögen zu vermeiden" at bounding box center [604, 624] width 20 height 20
click at [604, 665] on button "Beim Laden Batterieabdeckung öffnen 🔋" at bounding box center [604, 673] width 20 height 20
click at [939, 743] on icon at bounding box center [949, 736] width 20 height 20
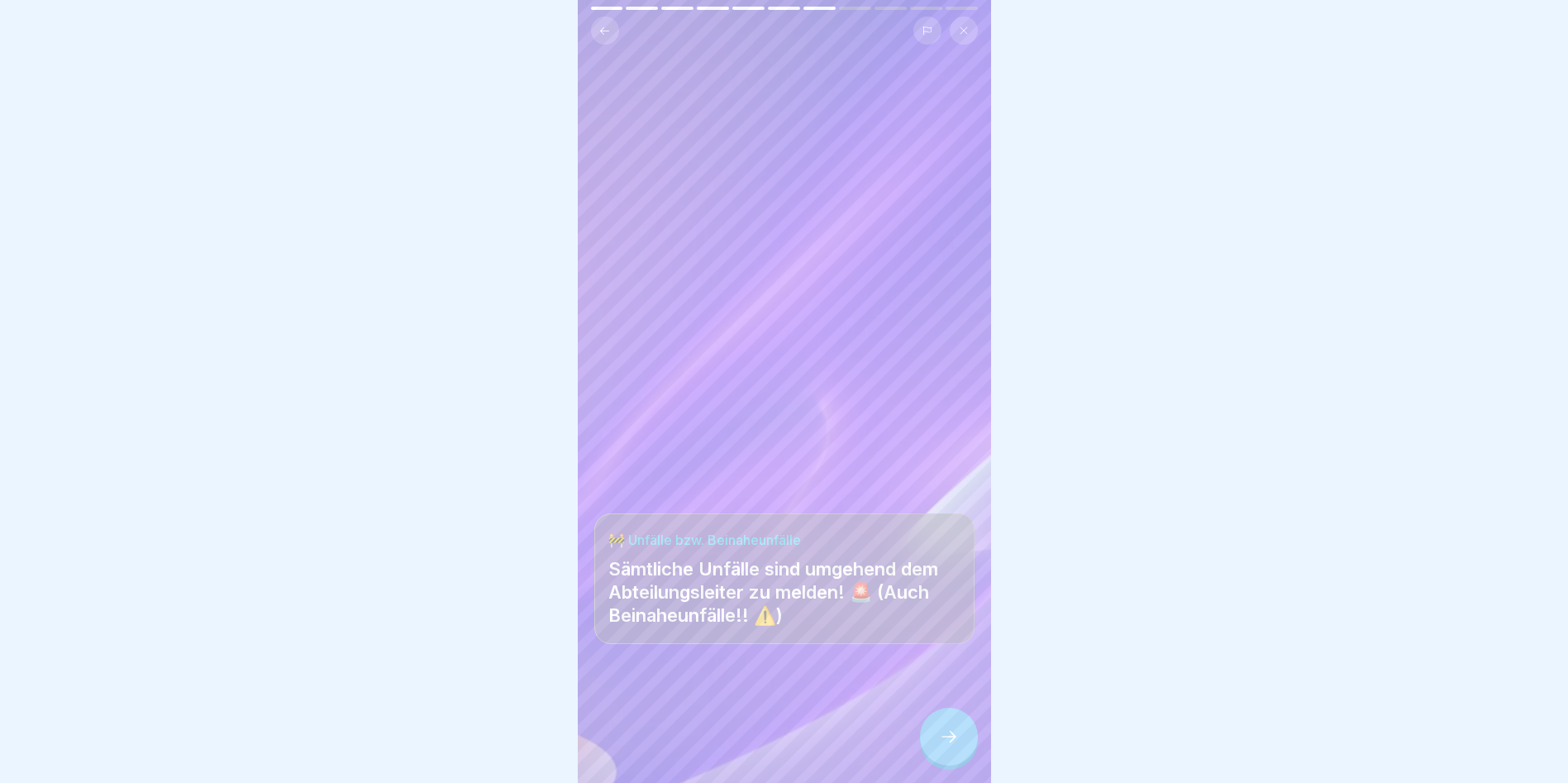
click at [939, 743] on icon at bounding box center [949, 736] width 20 height 20
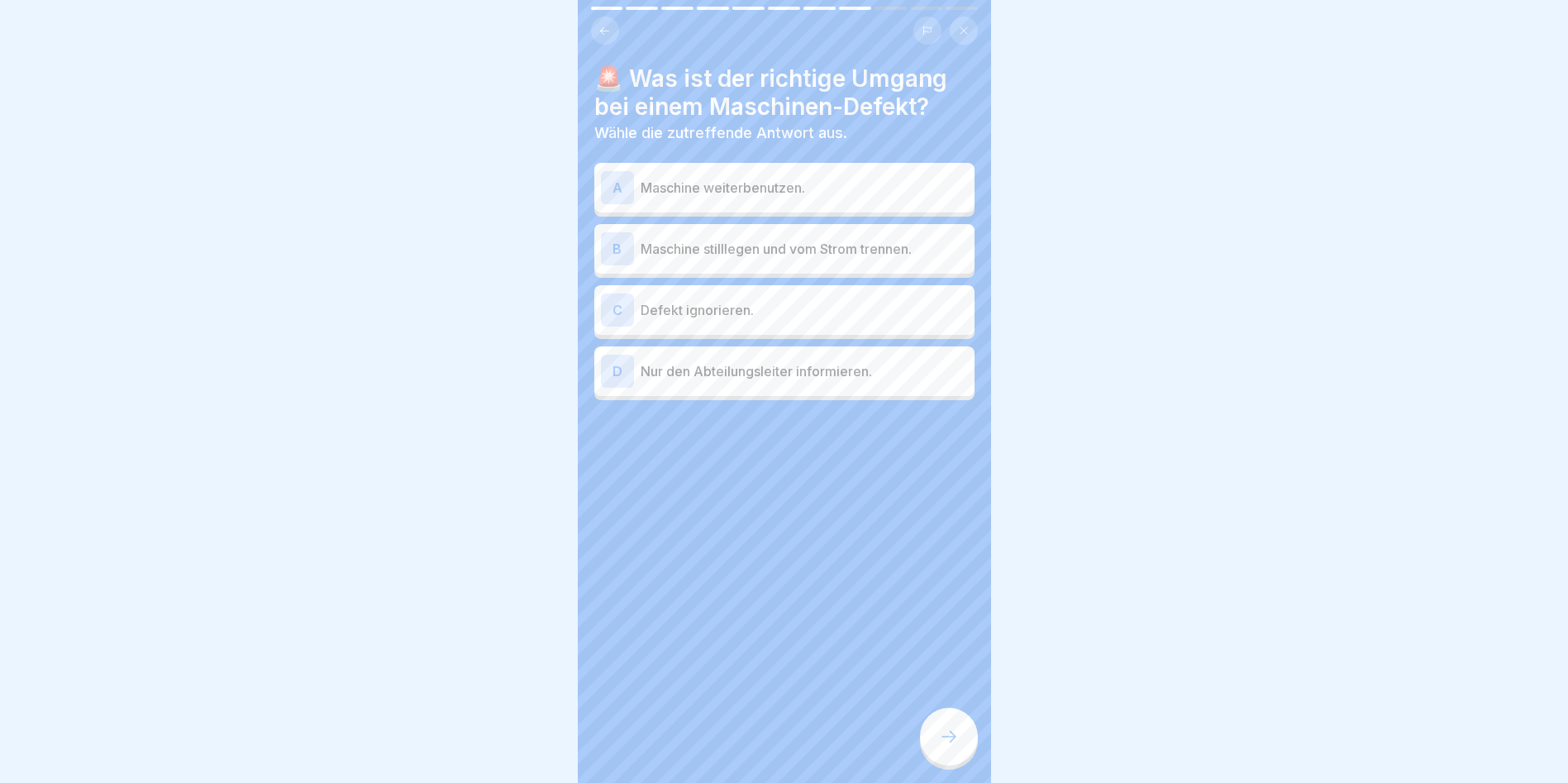
click at [939, 743] on icon at bounding box center [949, 736] width 20 height 20
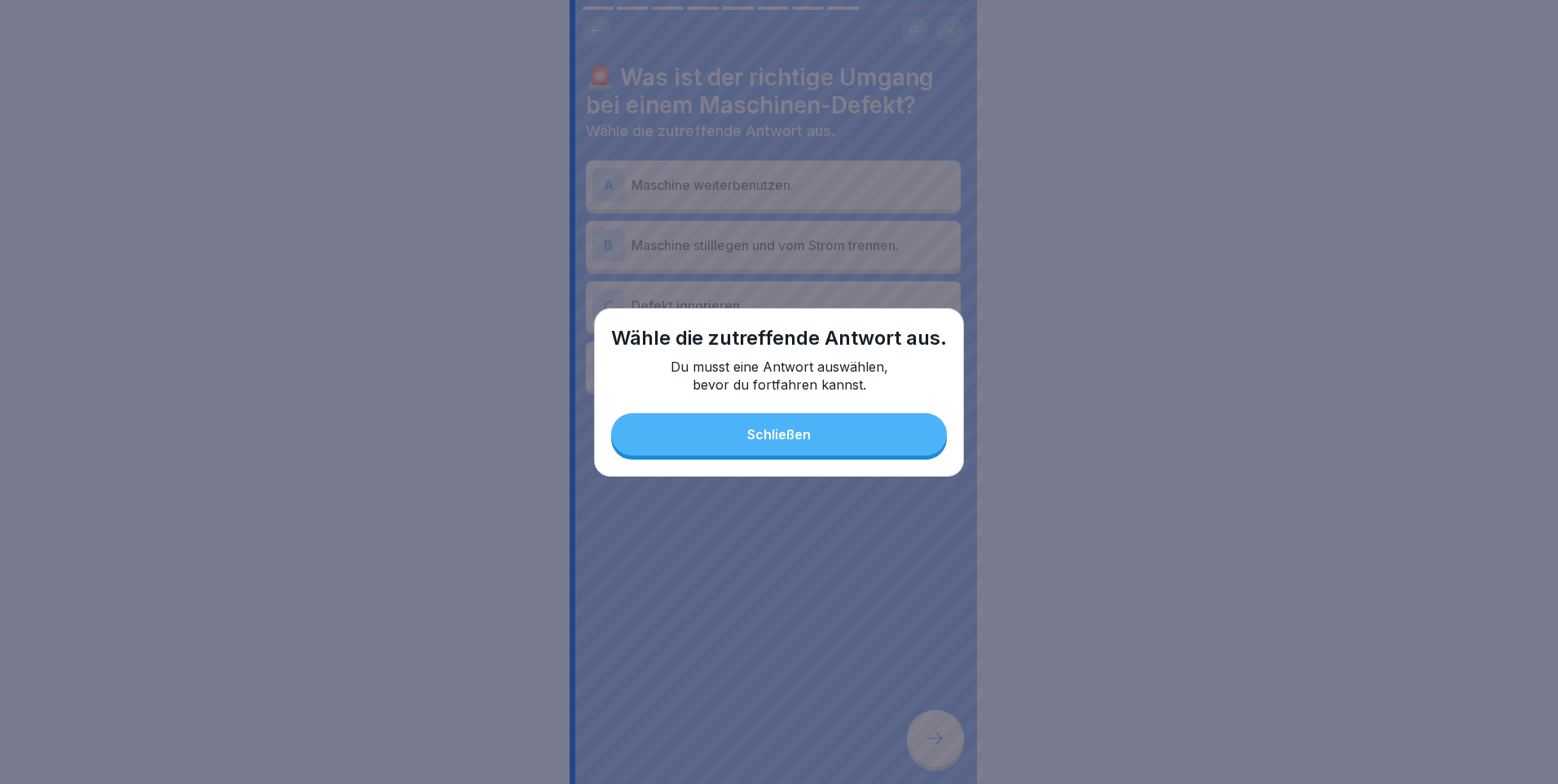
click at [784, 433] on div "Schließen" at bounding box center [779, 434] width 64 height 15
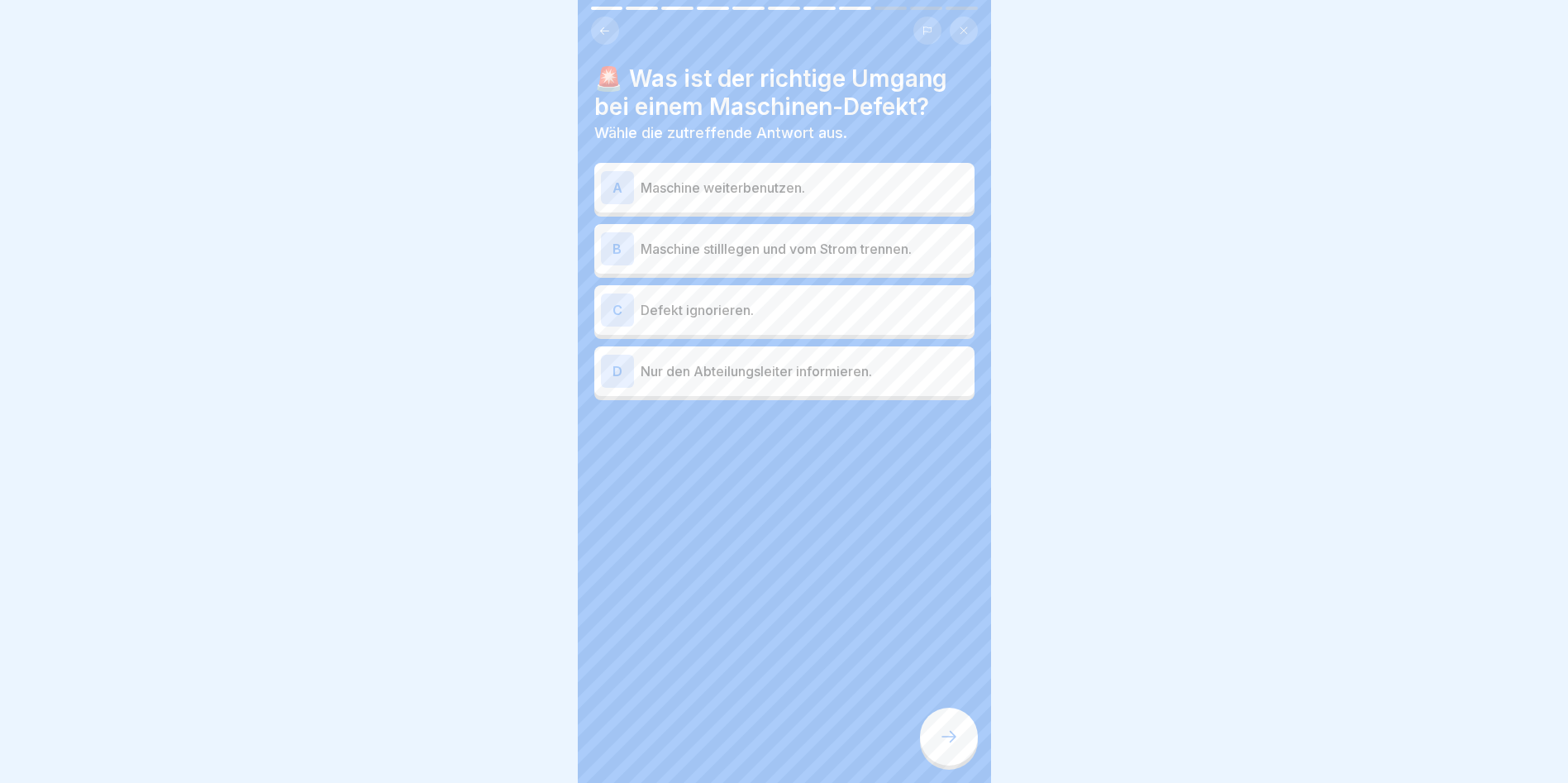
click at [755, 260] on div "B Maschine stilllegen und vom Strom trennen." at bounding box center [784, 249] width 367 height 33
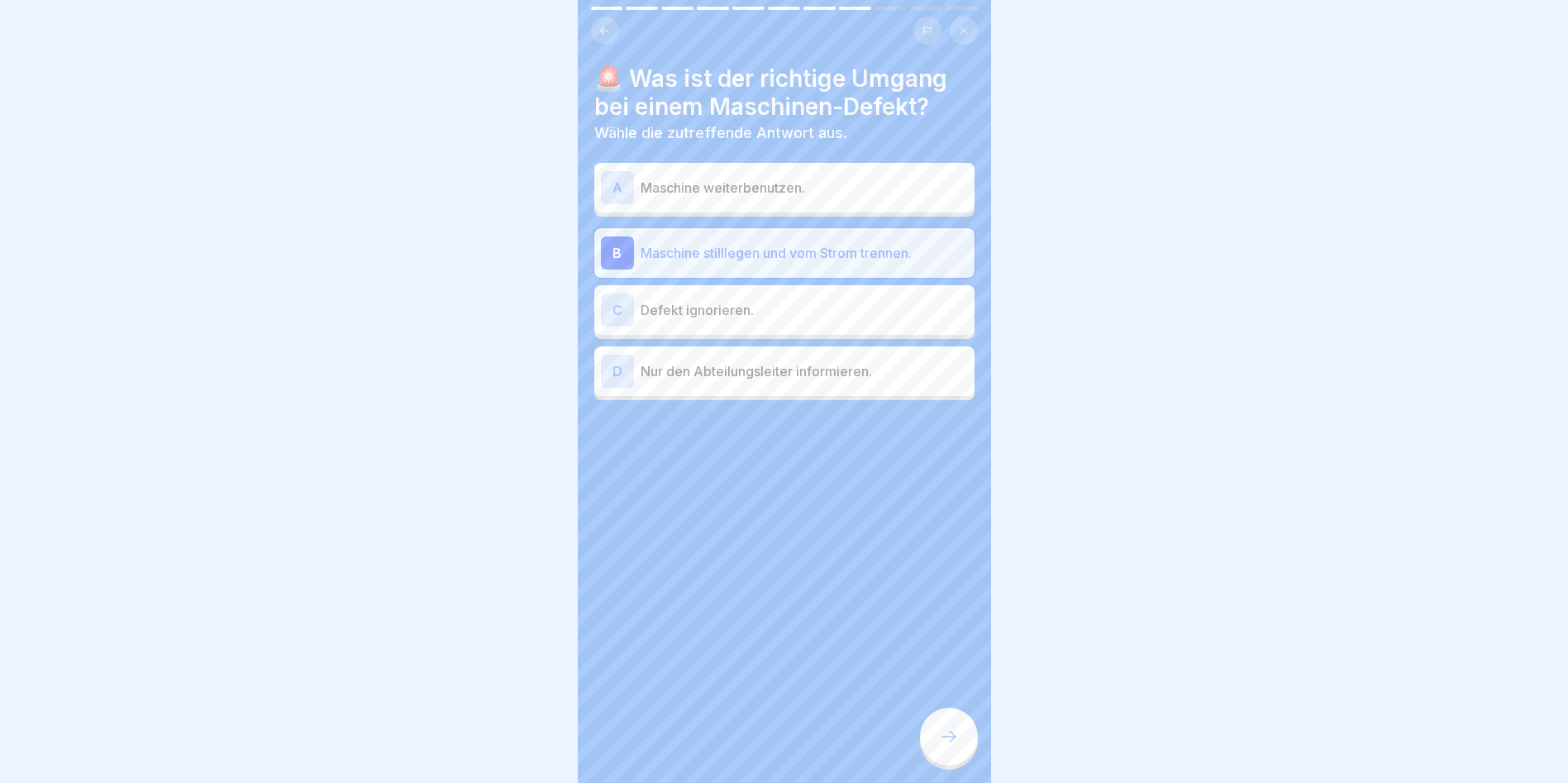
click at [961, 726] on div at bounding box center [949, 736] width 58 height 58
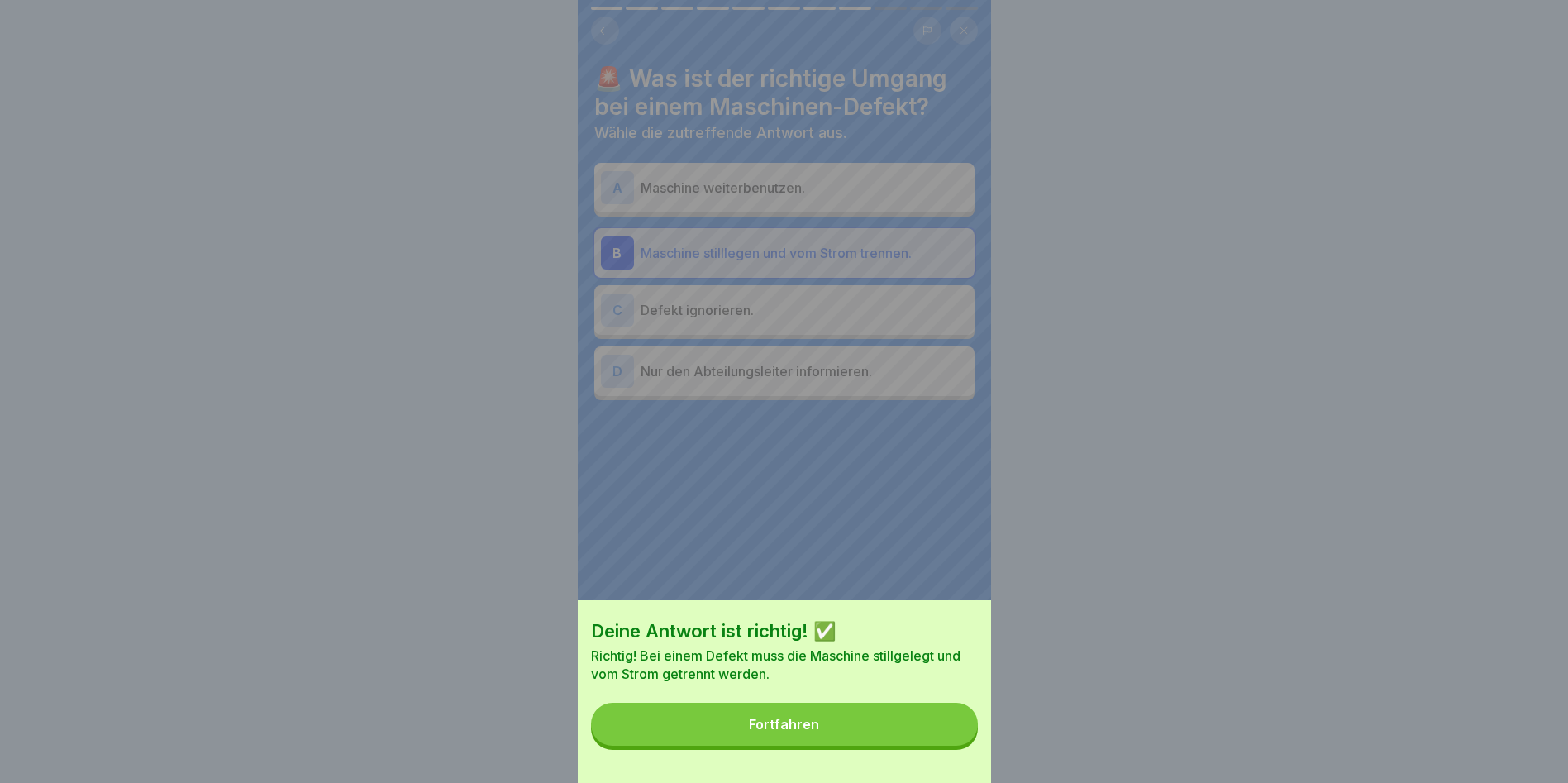
click at [961, 726] on button "Fortfahren" at bounding box center [784, 724] width 387 height 43
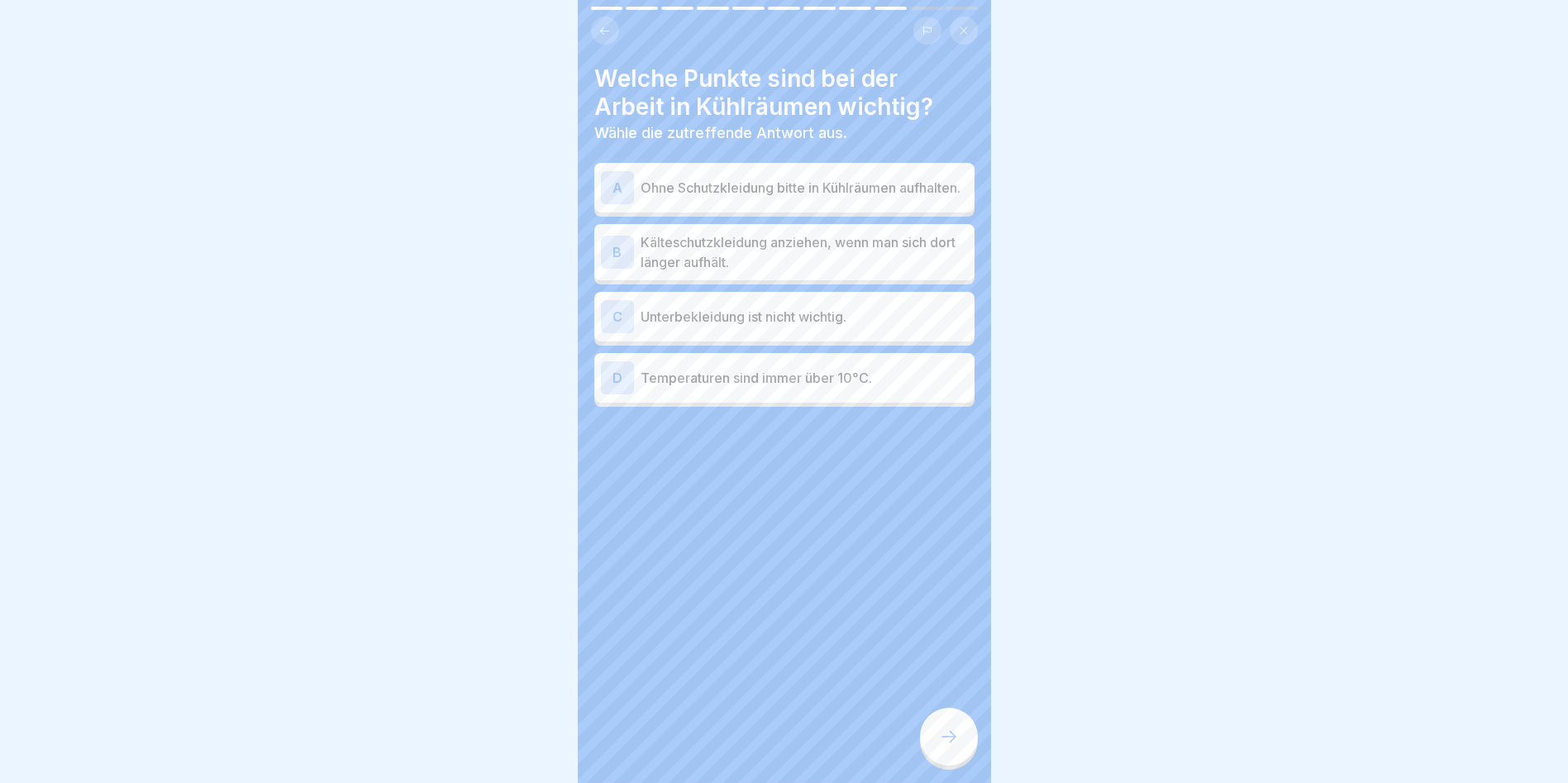
click at [805, 269] on p "Kälteschutzkleidung anziehen, wenn man sich dort länger aufhält." at bounding box center [804, 252] width 327 height 39
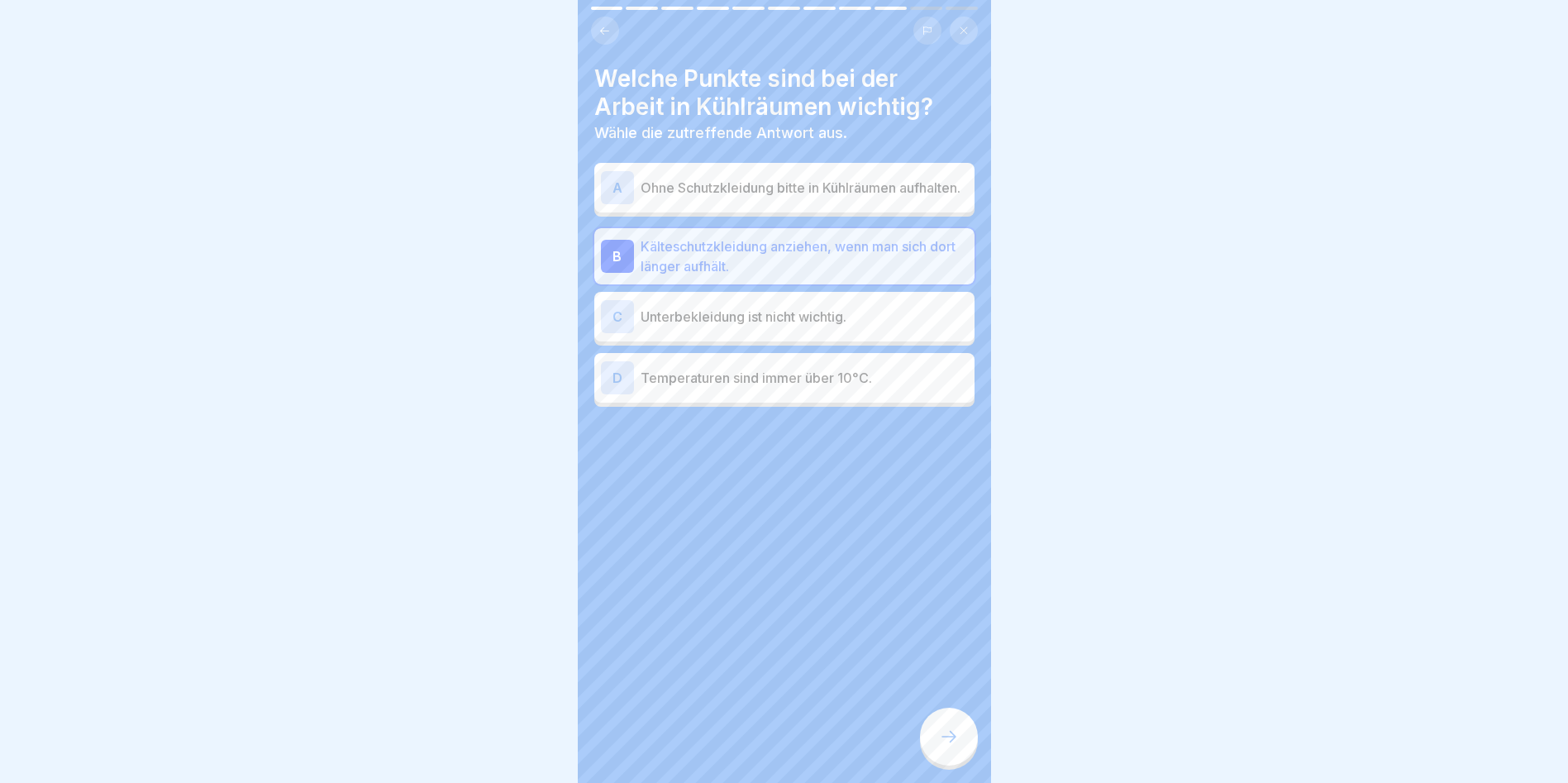
click at [946, 739] on div at bounding box center [949, 736] width 58 height 58
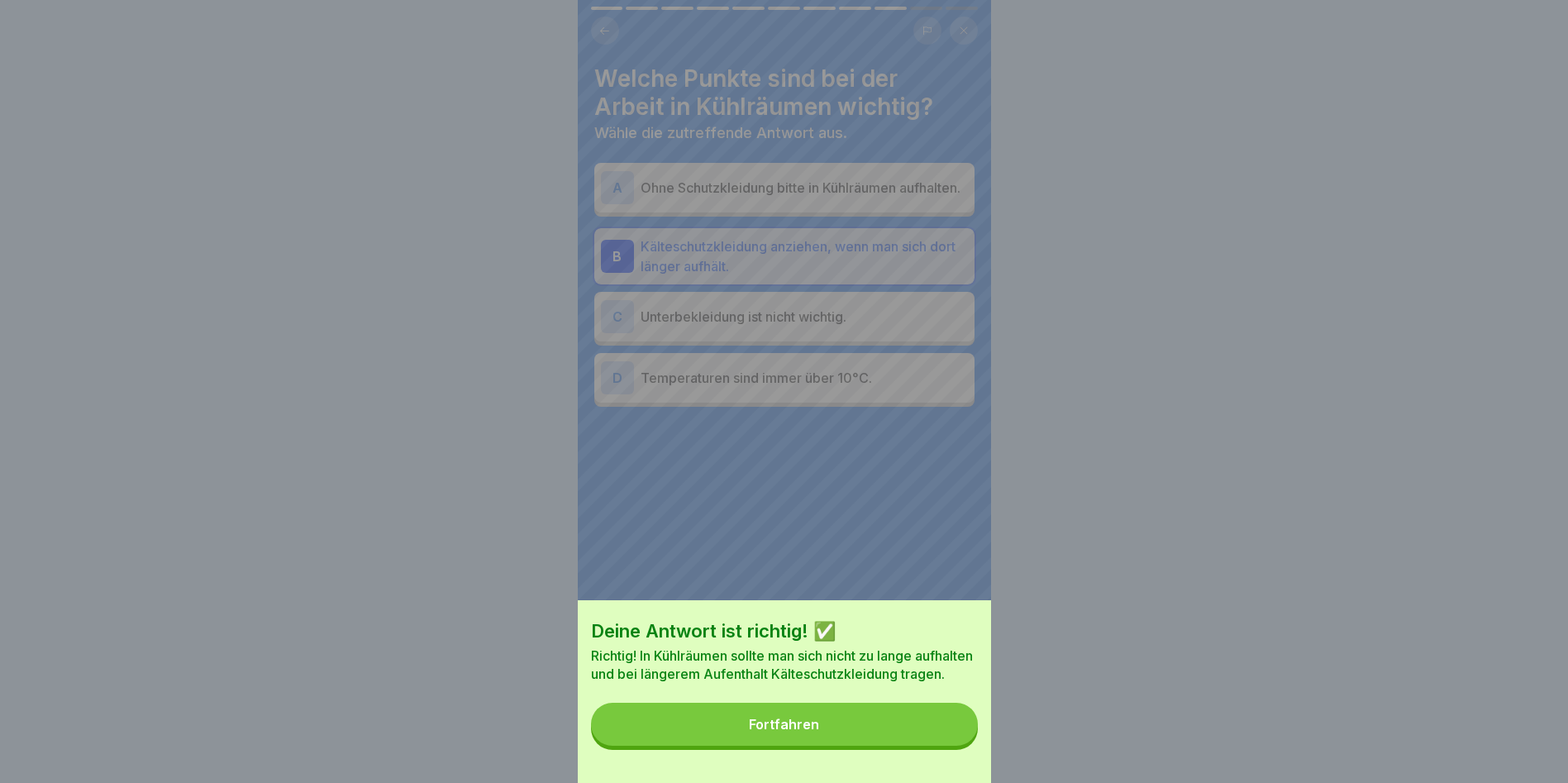
click at [860, 745] on button "Fortfahren" at bounding box center [784, 724] width 387 height 43
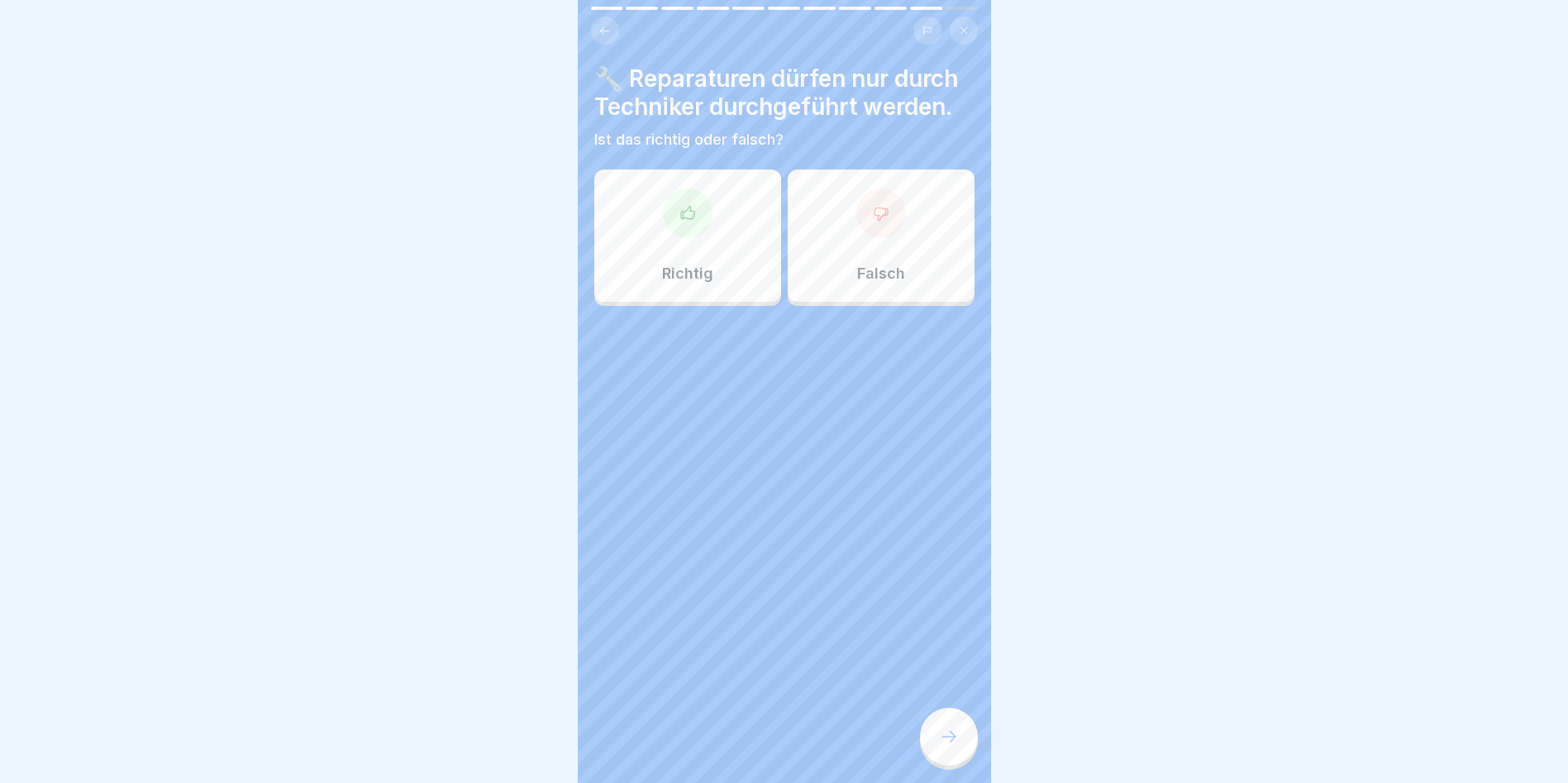
click at [700, 283] on p "Richtig" at bounding box center [687, 274] width 51 height 18
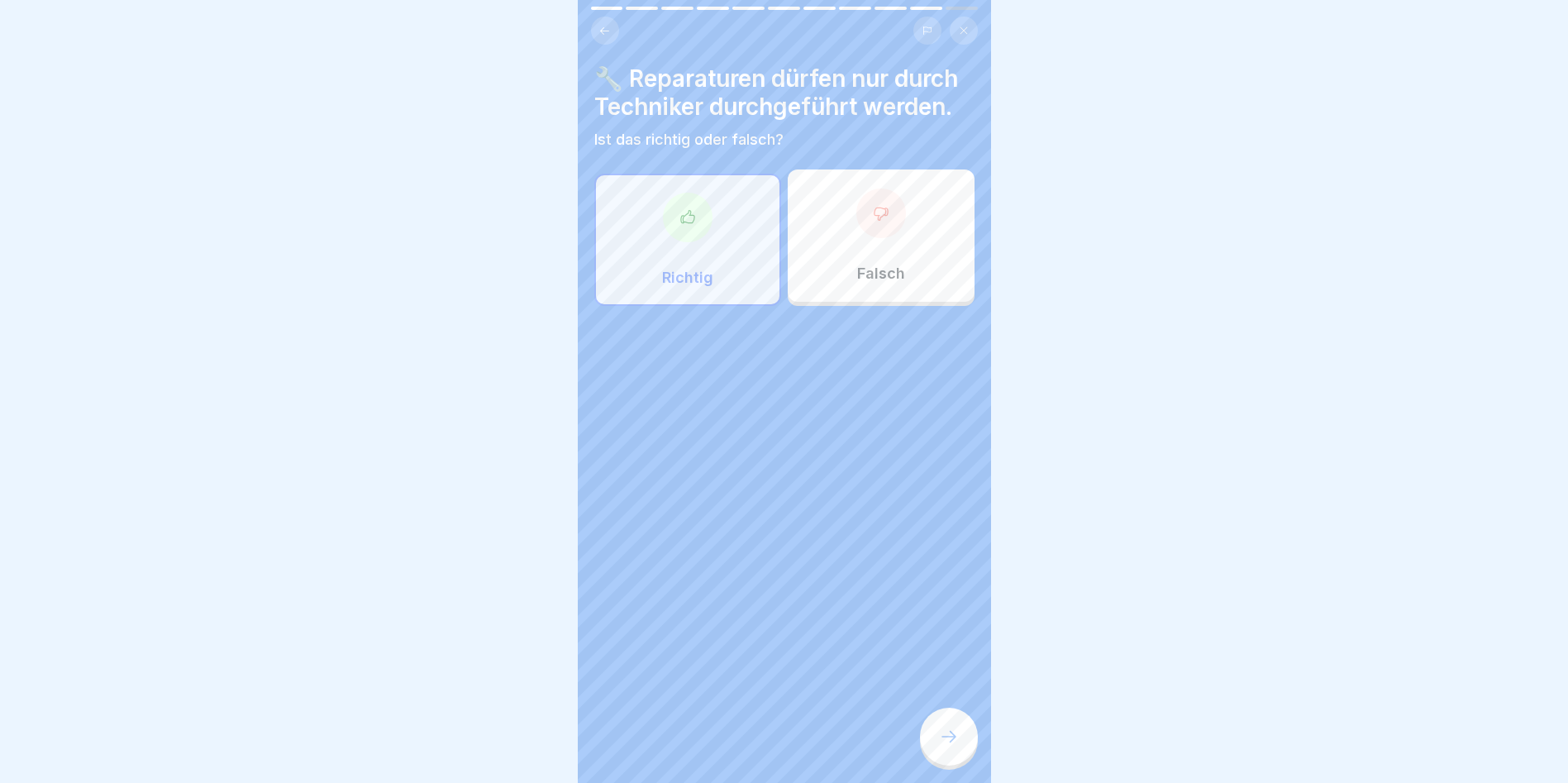
click at [944, 746] on icon at bounding box center [949, 736] width 20 height 20
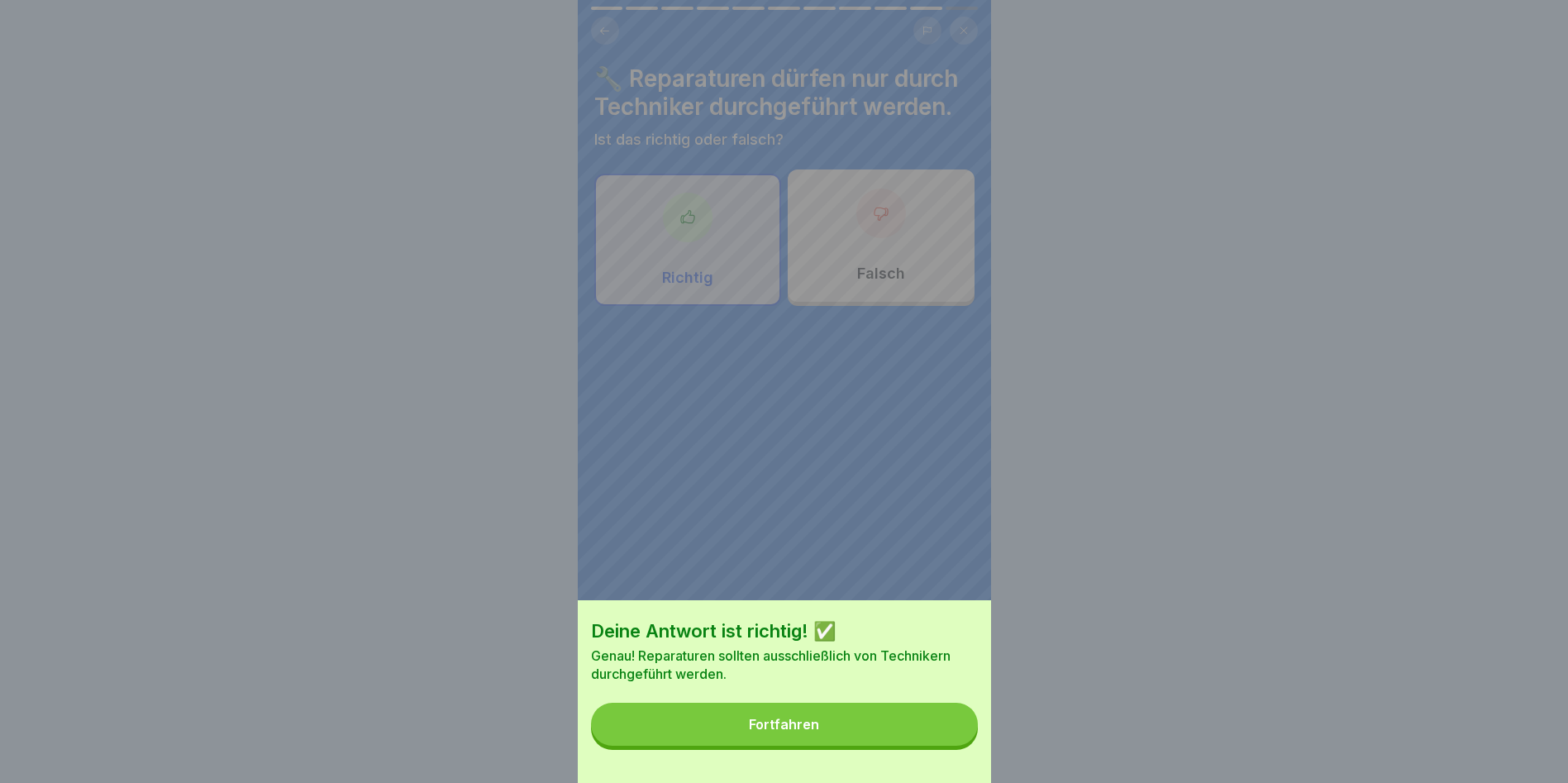
click at [926, 742] on button "Fortfahren" at bounding box center [784, 724] width 387 height 43
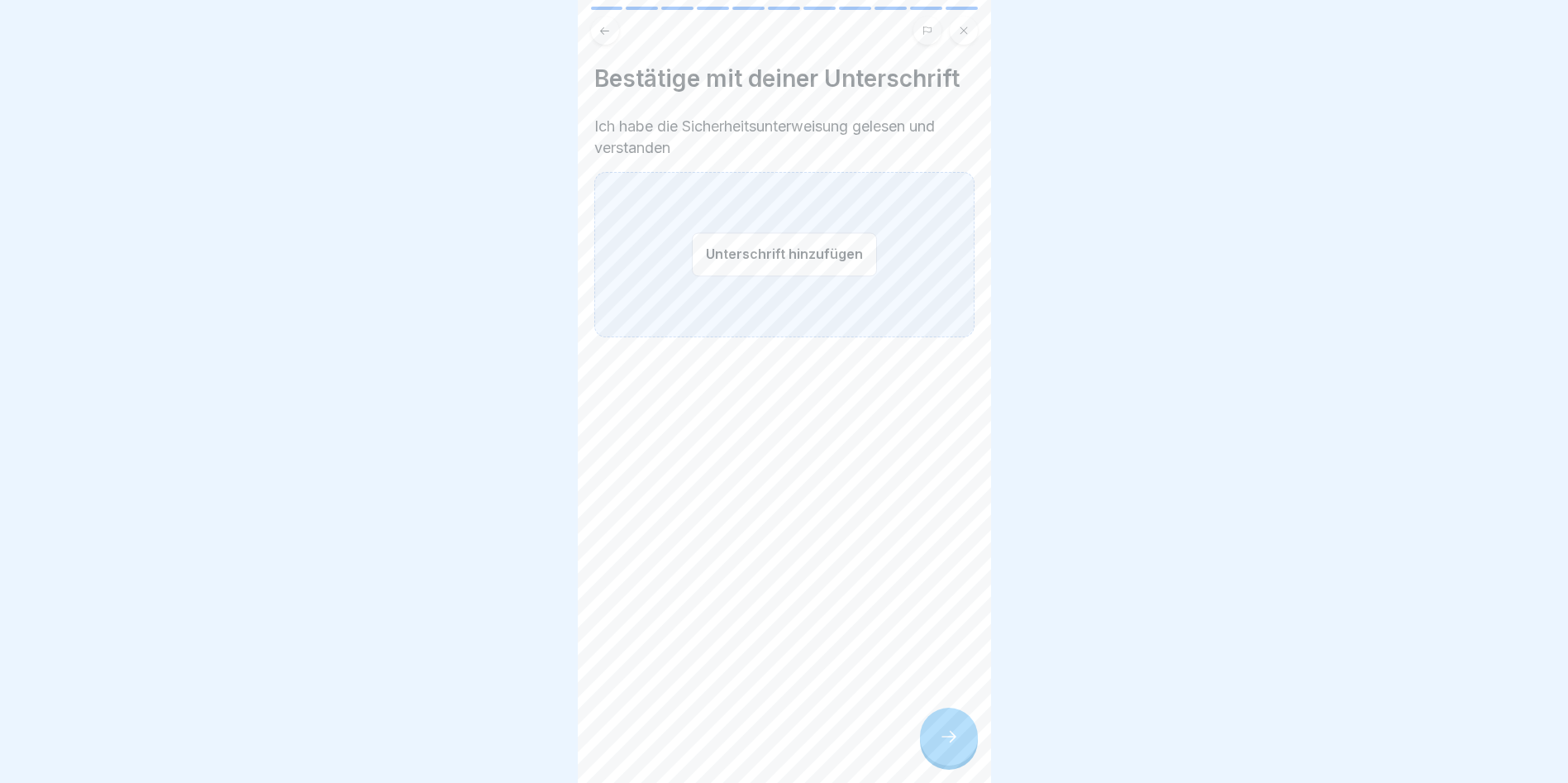
click at [802, 256] on button "Unterschrift hinzufügen" at bounding box center [784, 254] width 185 height 44
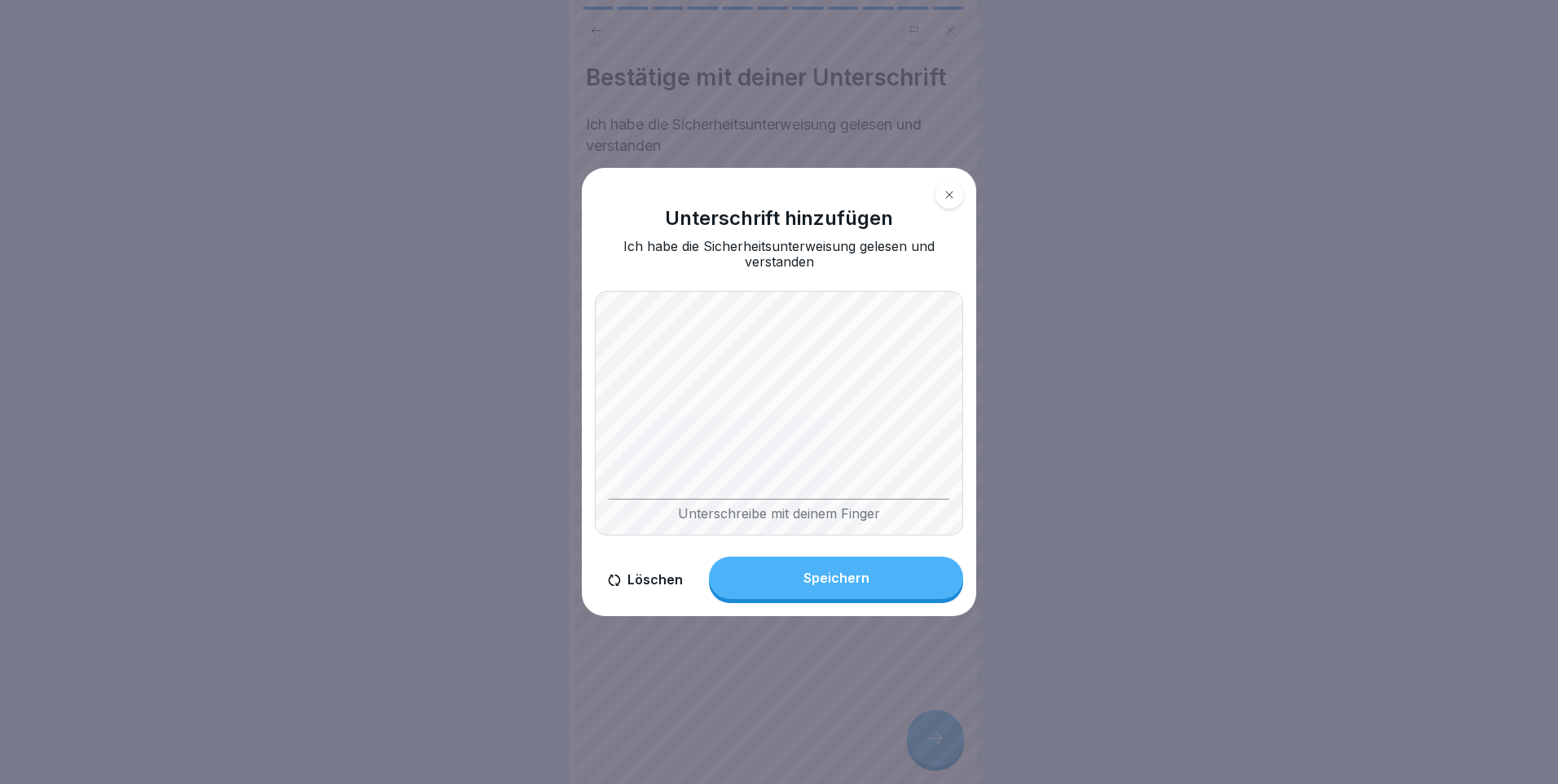
click at [809, 578] on div "Speichern" at bounding box center [836, 578] width 66 height 15
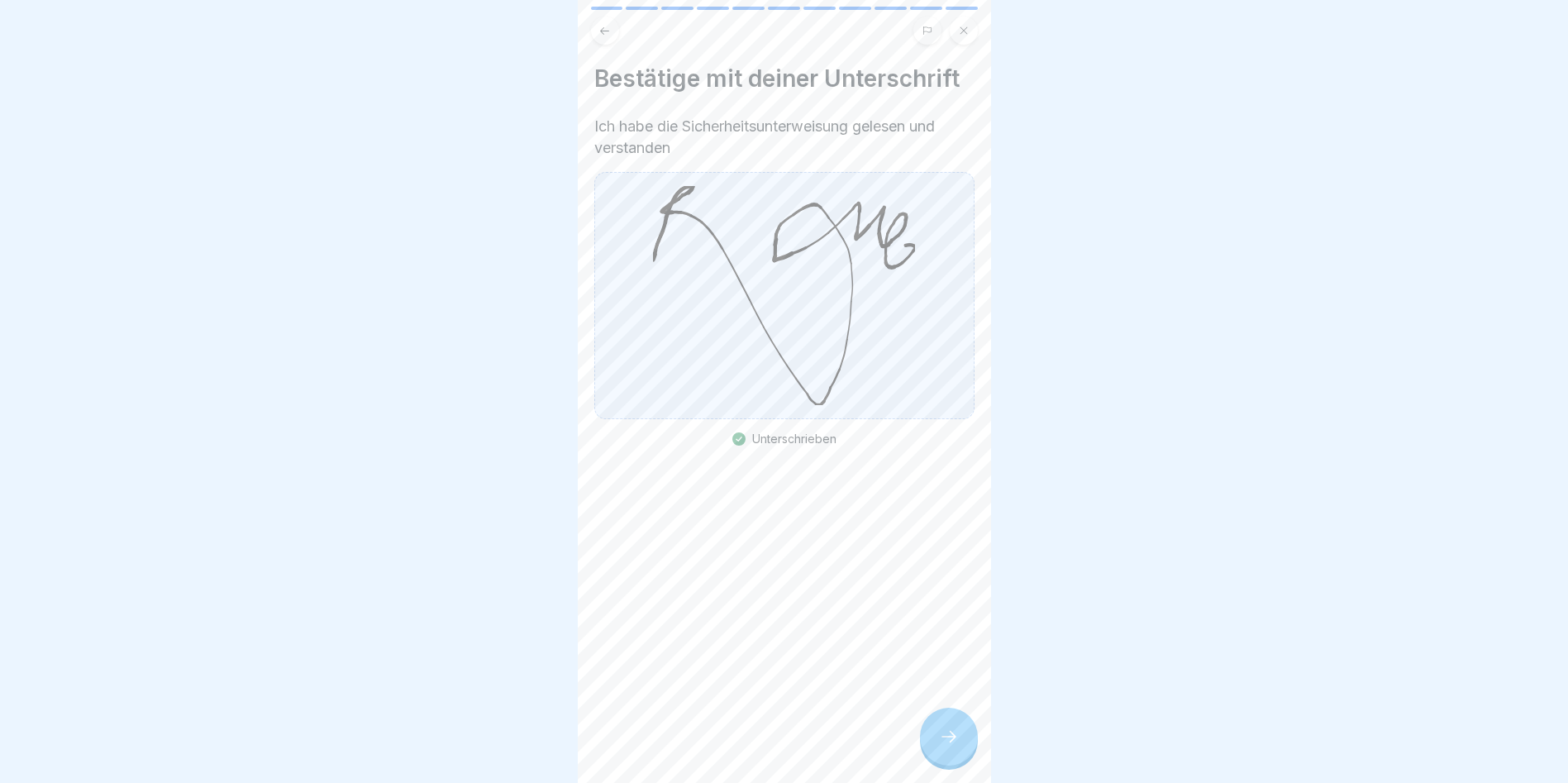
click at [933, 731] on div at bounding box center [949, 736] width 58 height 58
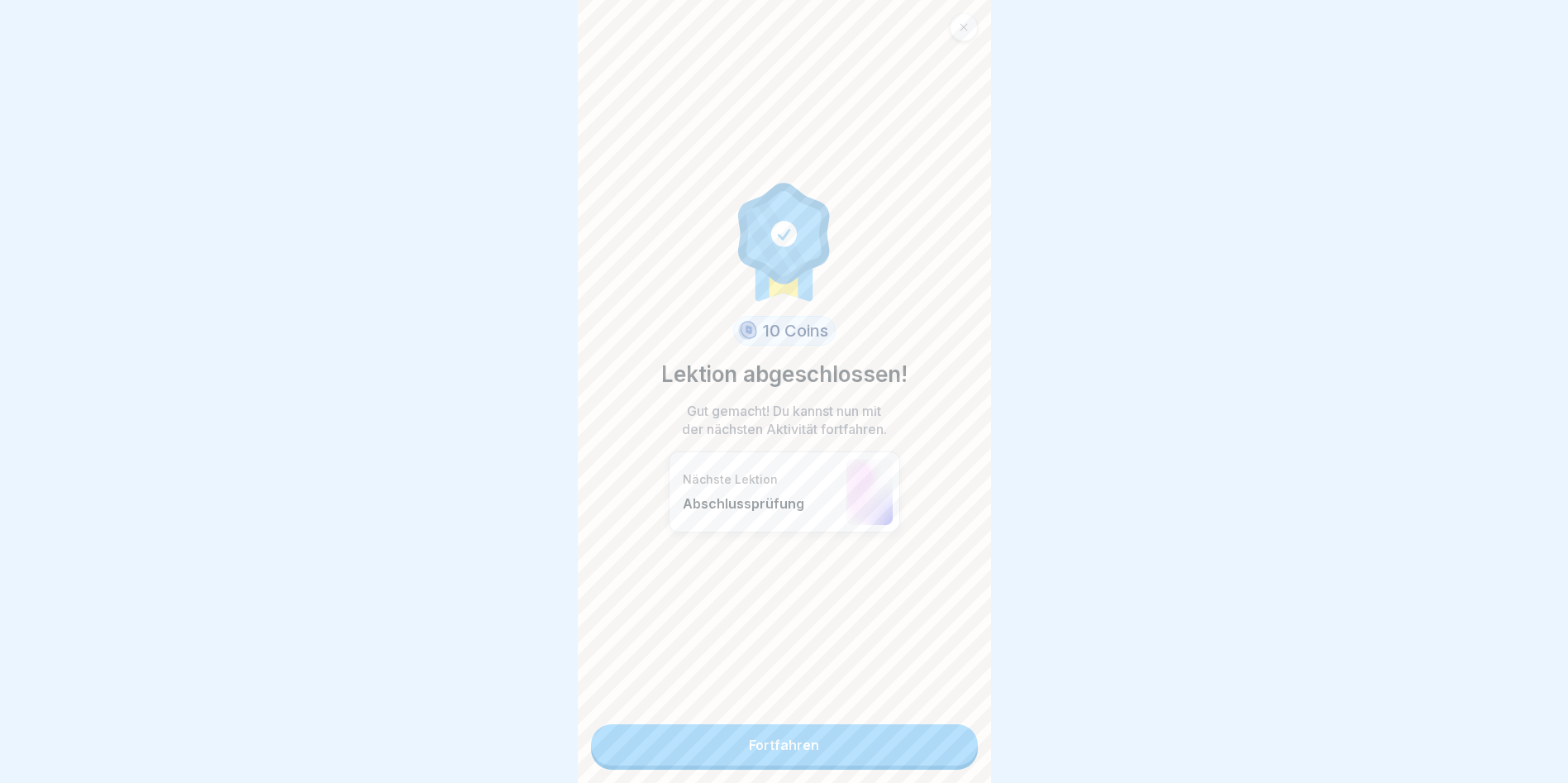
click at [718, 731] on link "Fortfahren" at bounding box center [784, 745] width 387 height 41
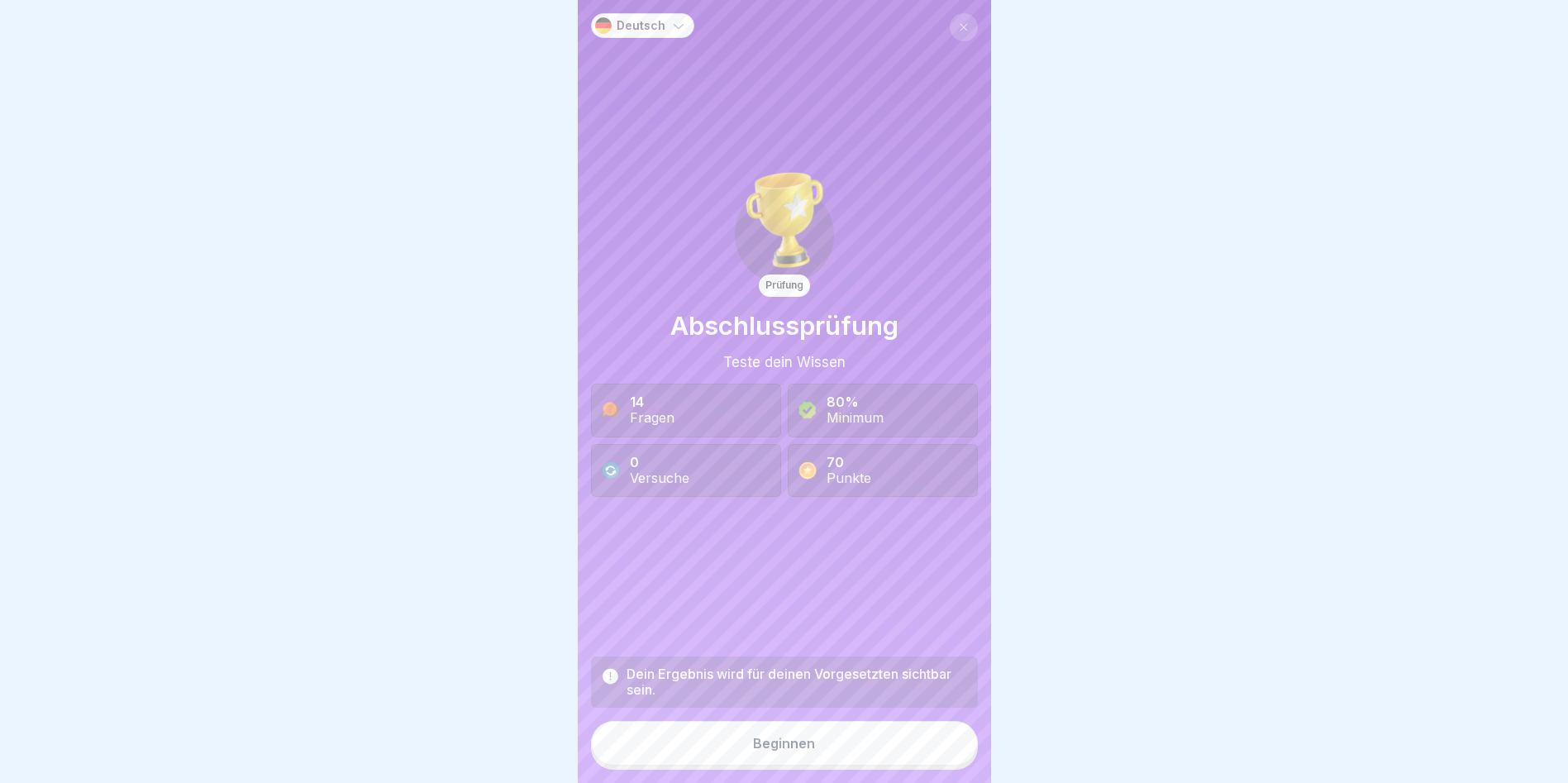
click at [959, 27] on icon at bounding box center [964, 28] width 10 height 10
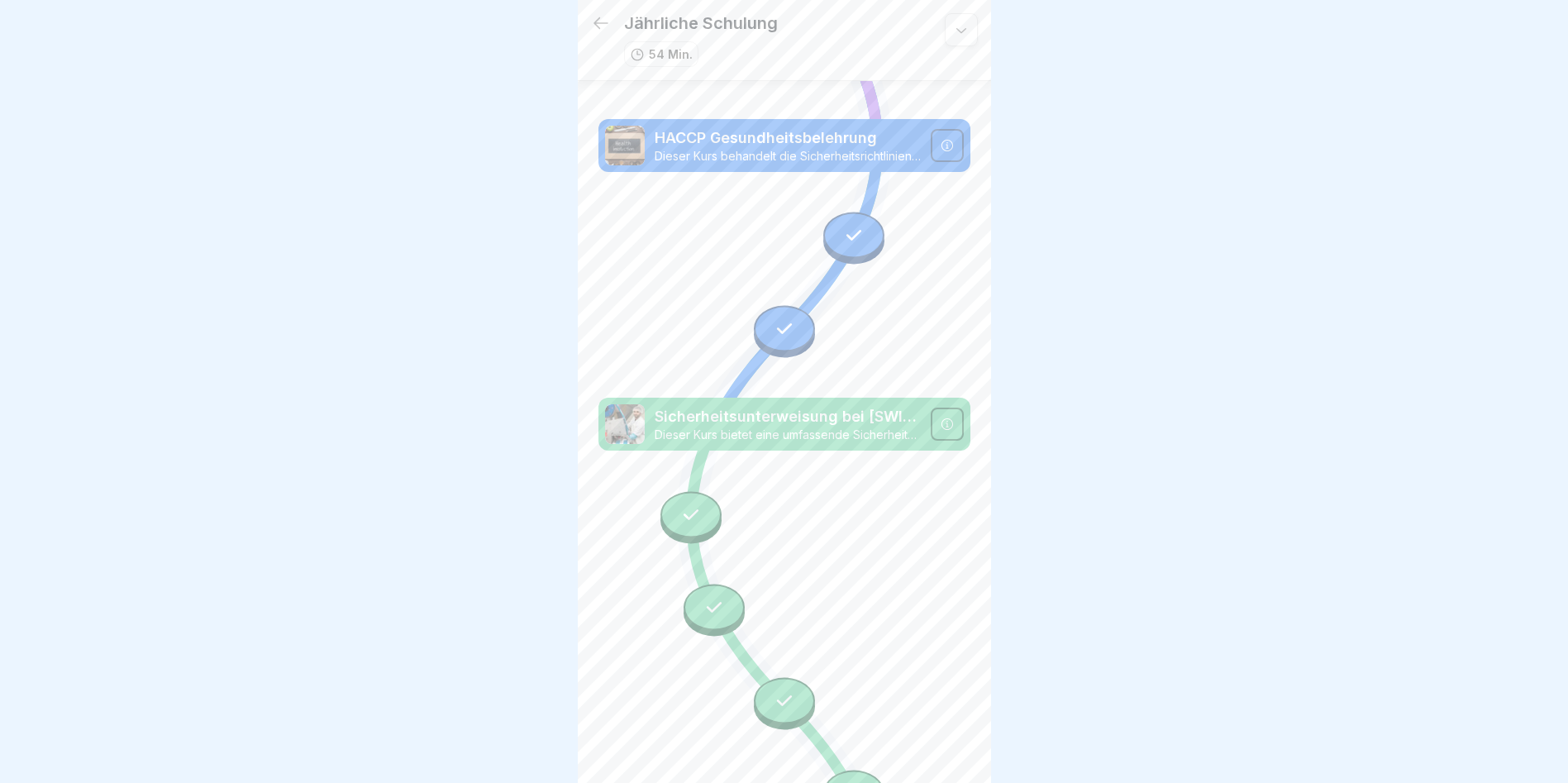
scroll to position [987, 0]
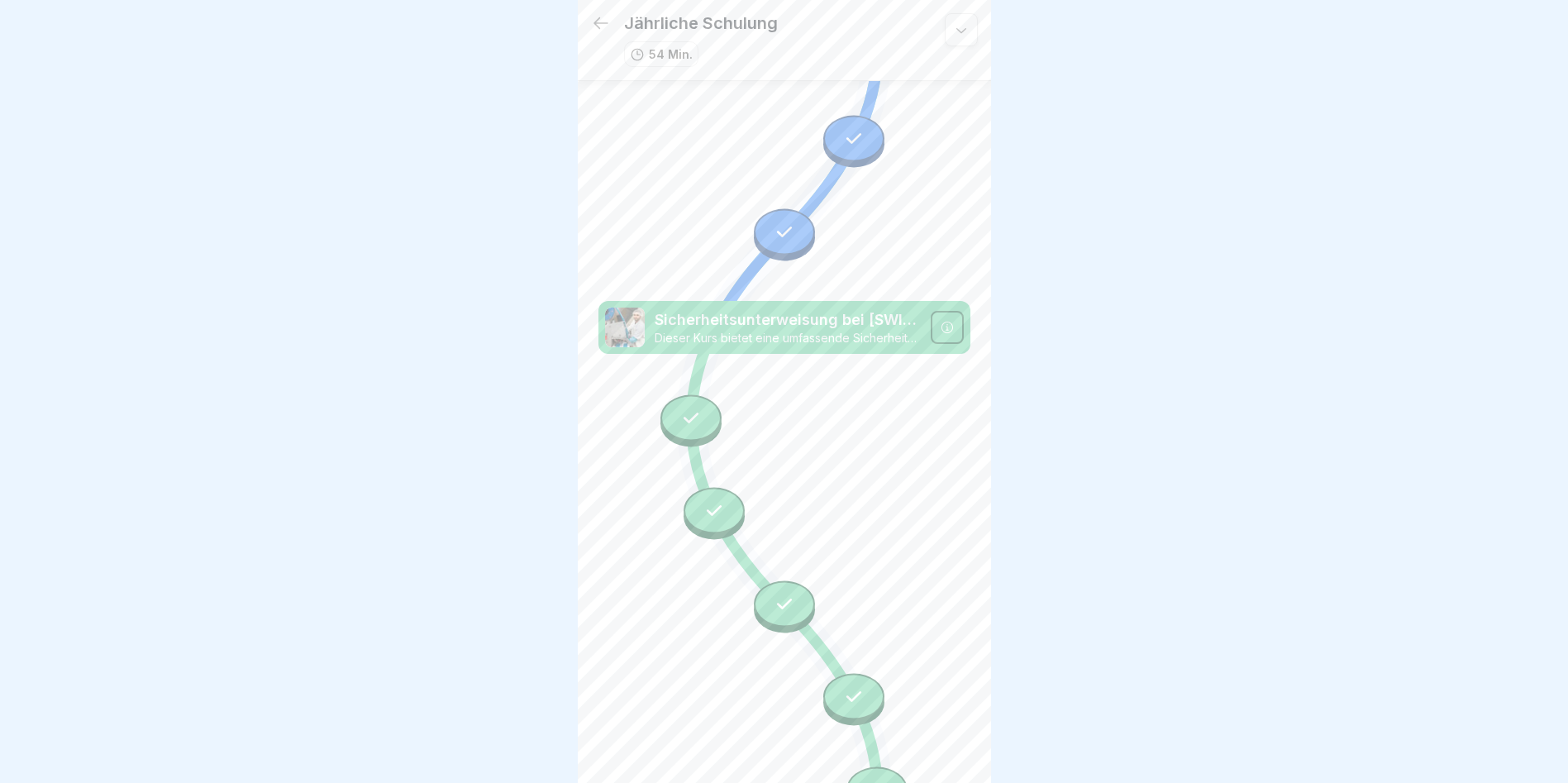
click at [607, 18] on icon at bounding box center [601, 23] width 20 height 20
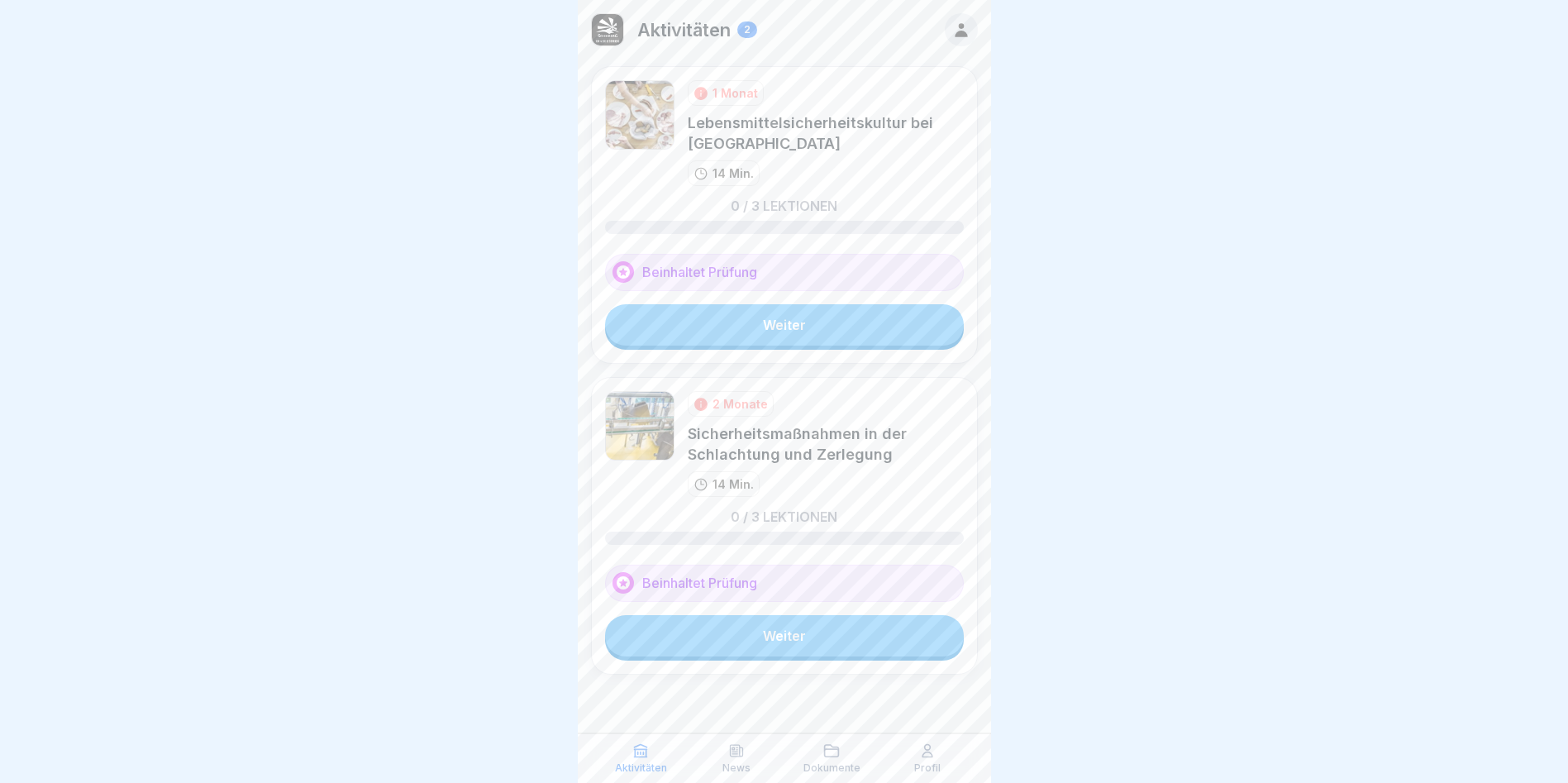
click at [817, 321] on link "Weiter" at bounding box center [784, 325] width 359 height 41
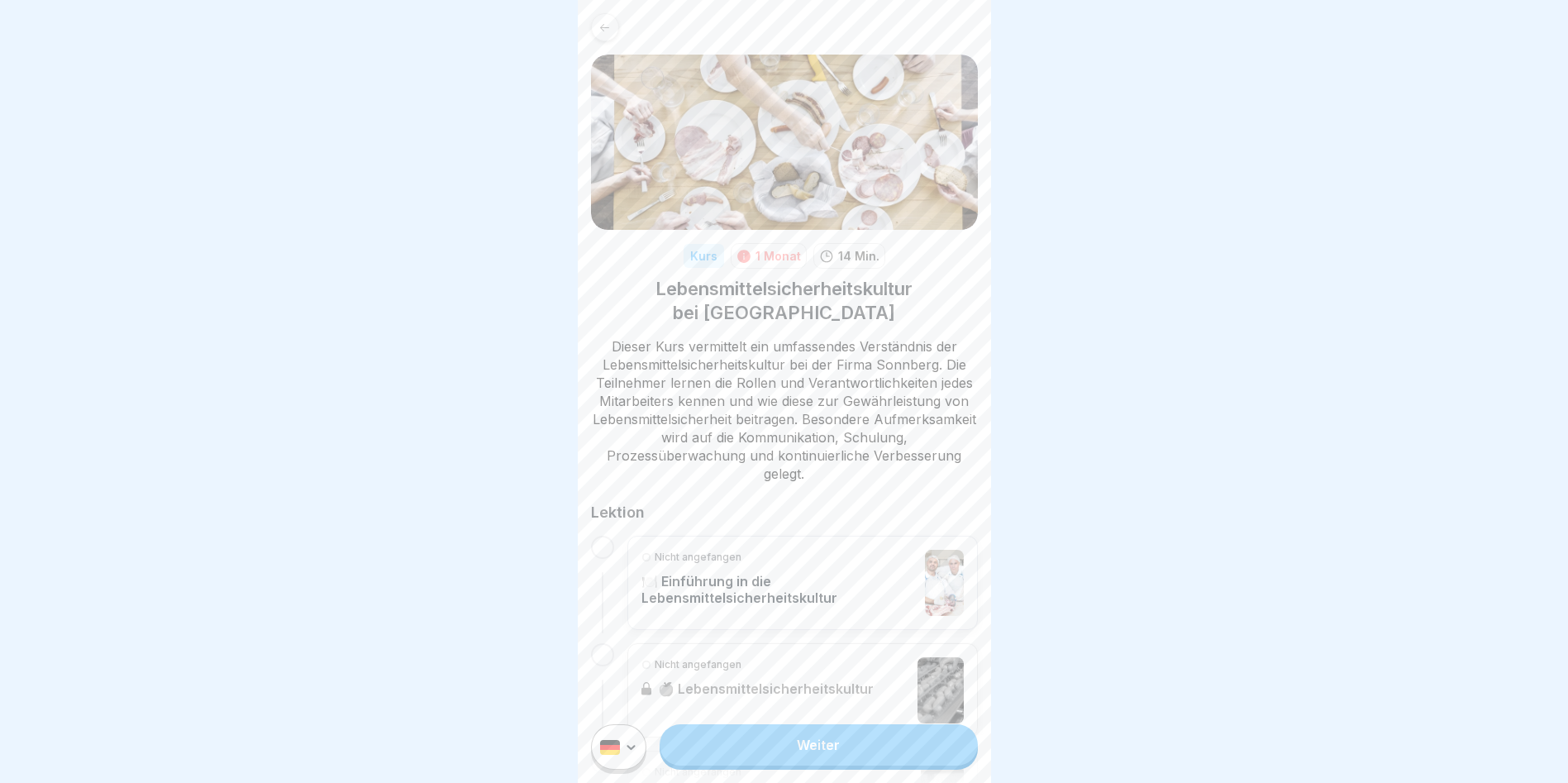
click at [844, 741] on link "Weiter" at bounding box center [817, 745] width 317 height 41
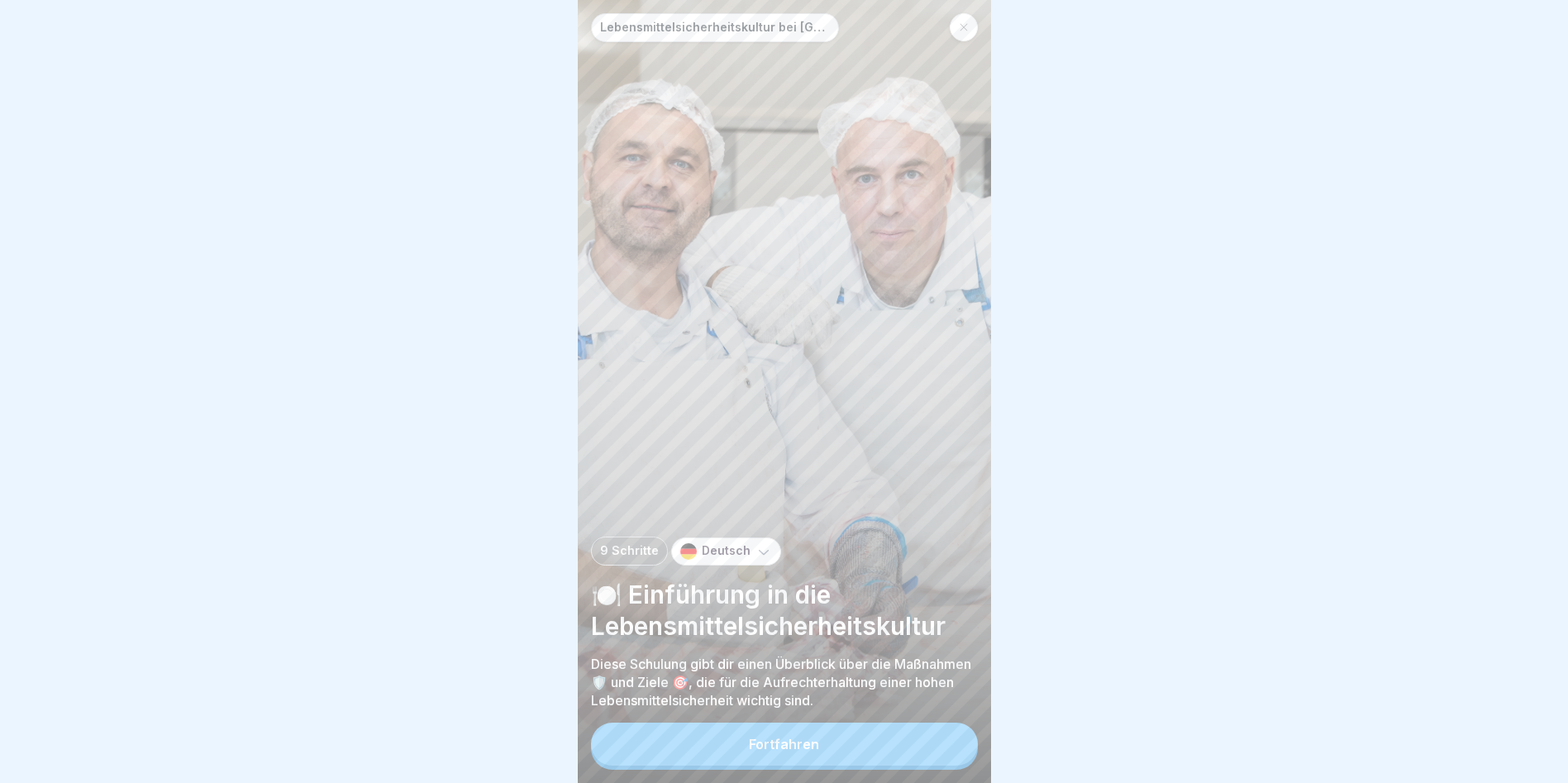
click at [838, 757] on button "Fortfahren" at bounding box center [784, 744] width 387 height 43
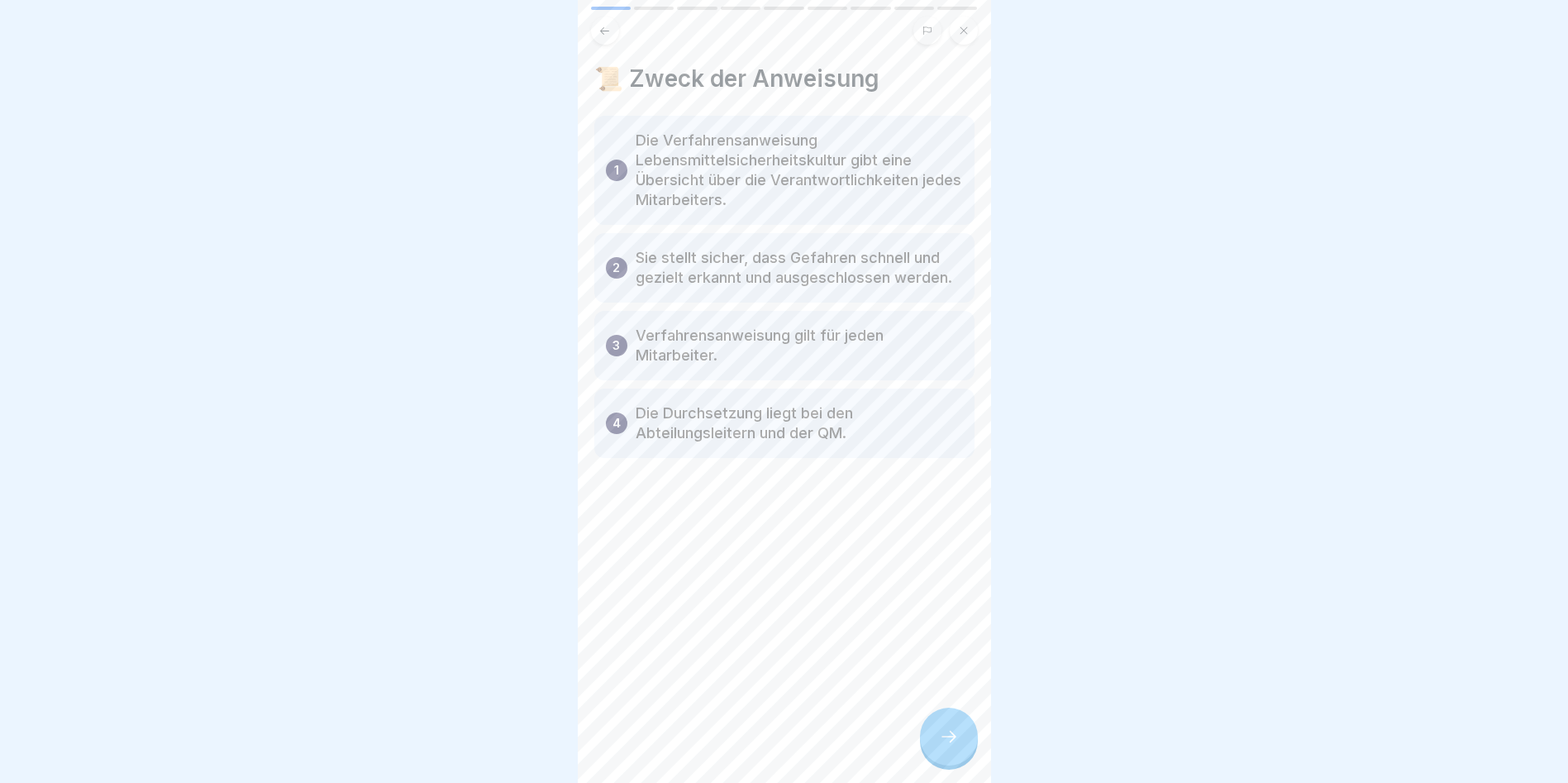
click at [953, 737] on div at bounding box center [949, 736] width 58 height 58
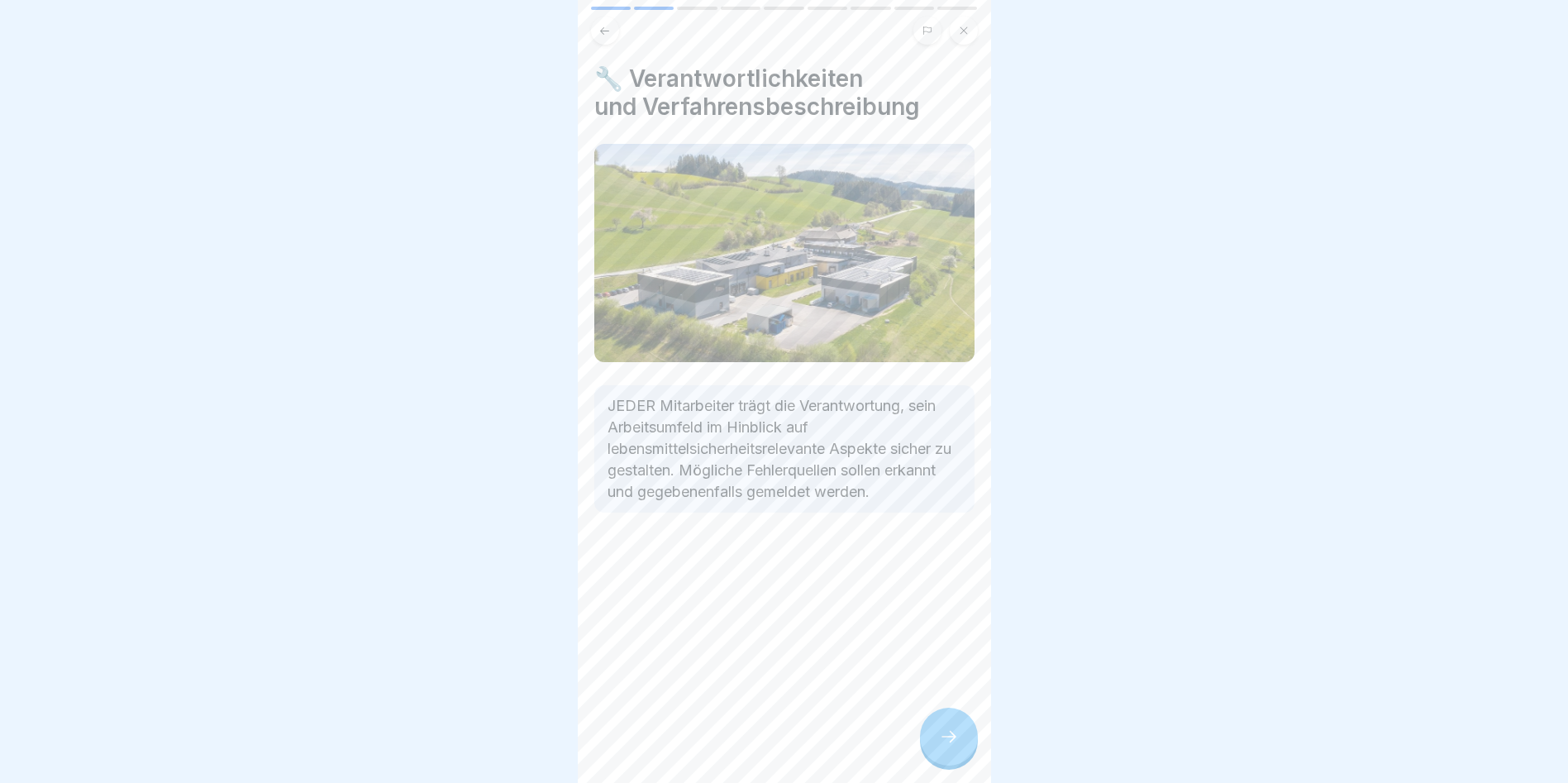
click at [953, 737] on div at bounding box center [949, 736] width 58 height 58
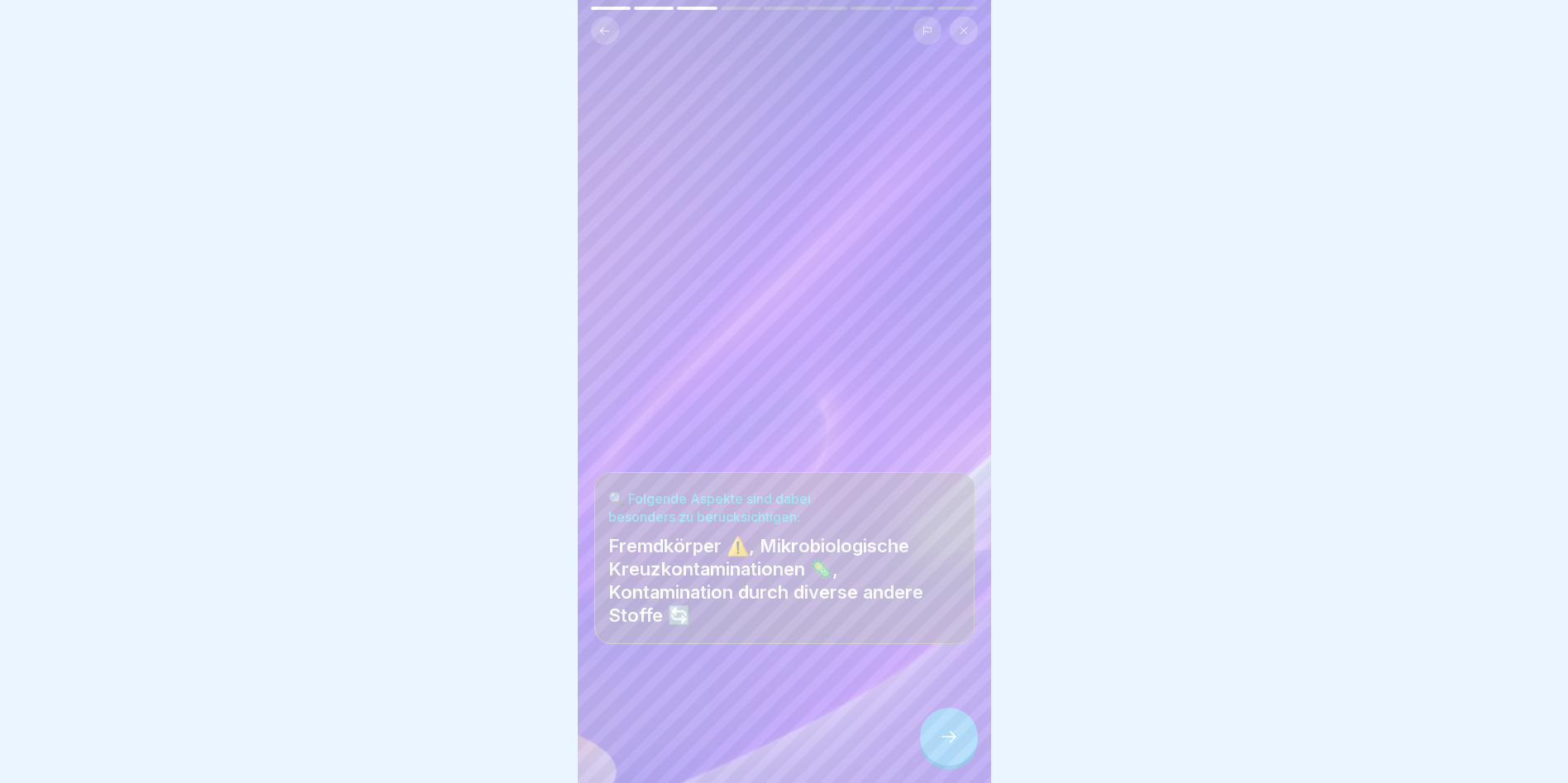
click at [953, 737] on div at bounding box center [949, 736] width 58 height 58
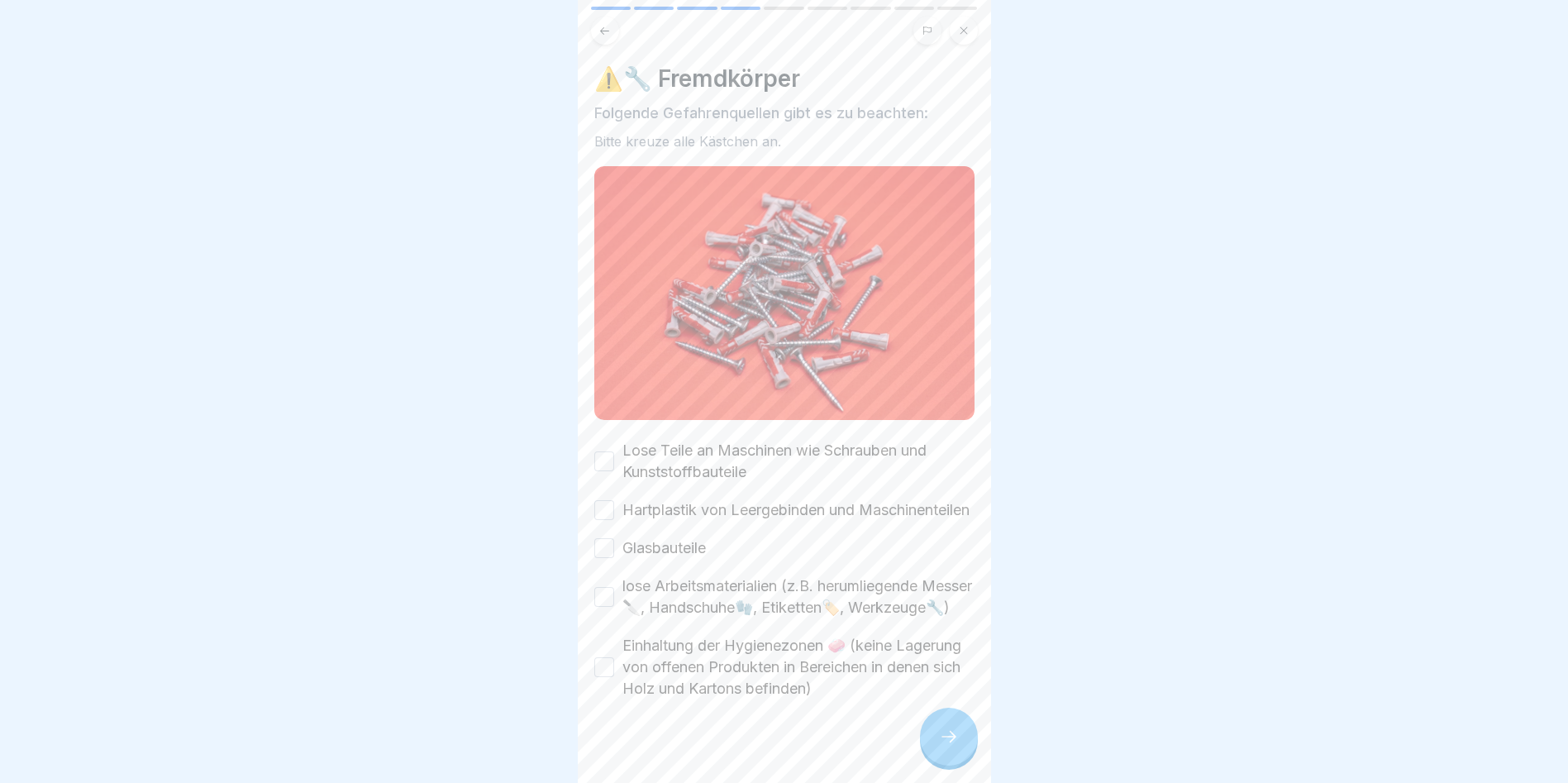
click at [953, 737] on div at bounding box center [949, 736] width 58 height 58
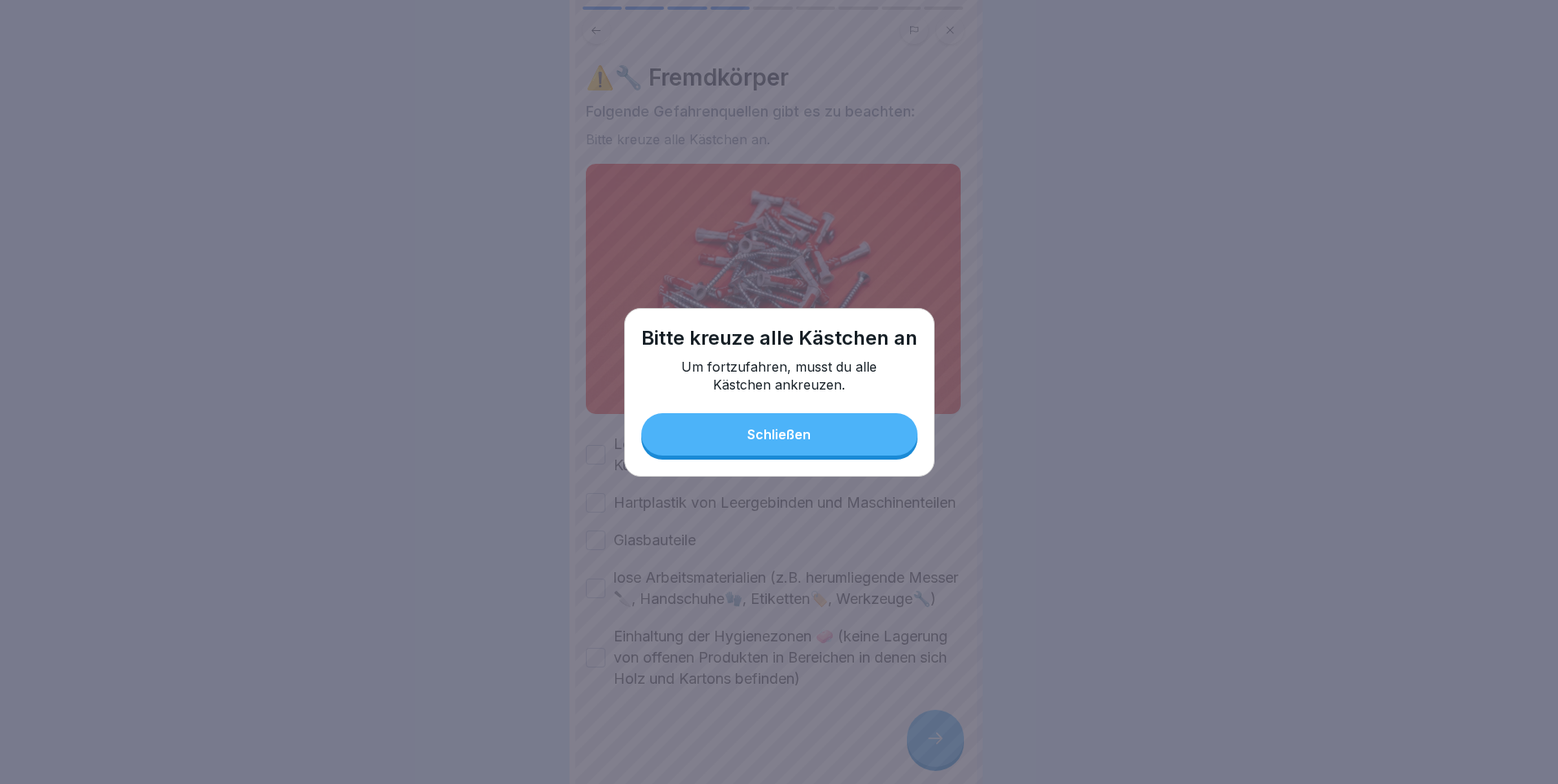
click at [722, 445] on button "Schließen" at bounding box center [779, 434] width 276 height 42
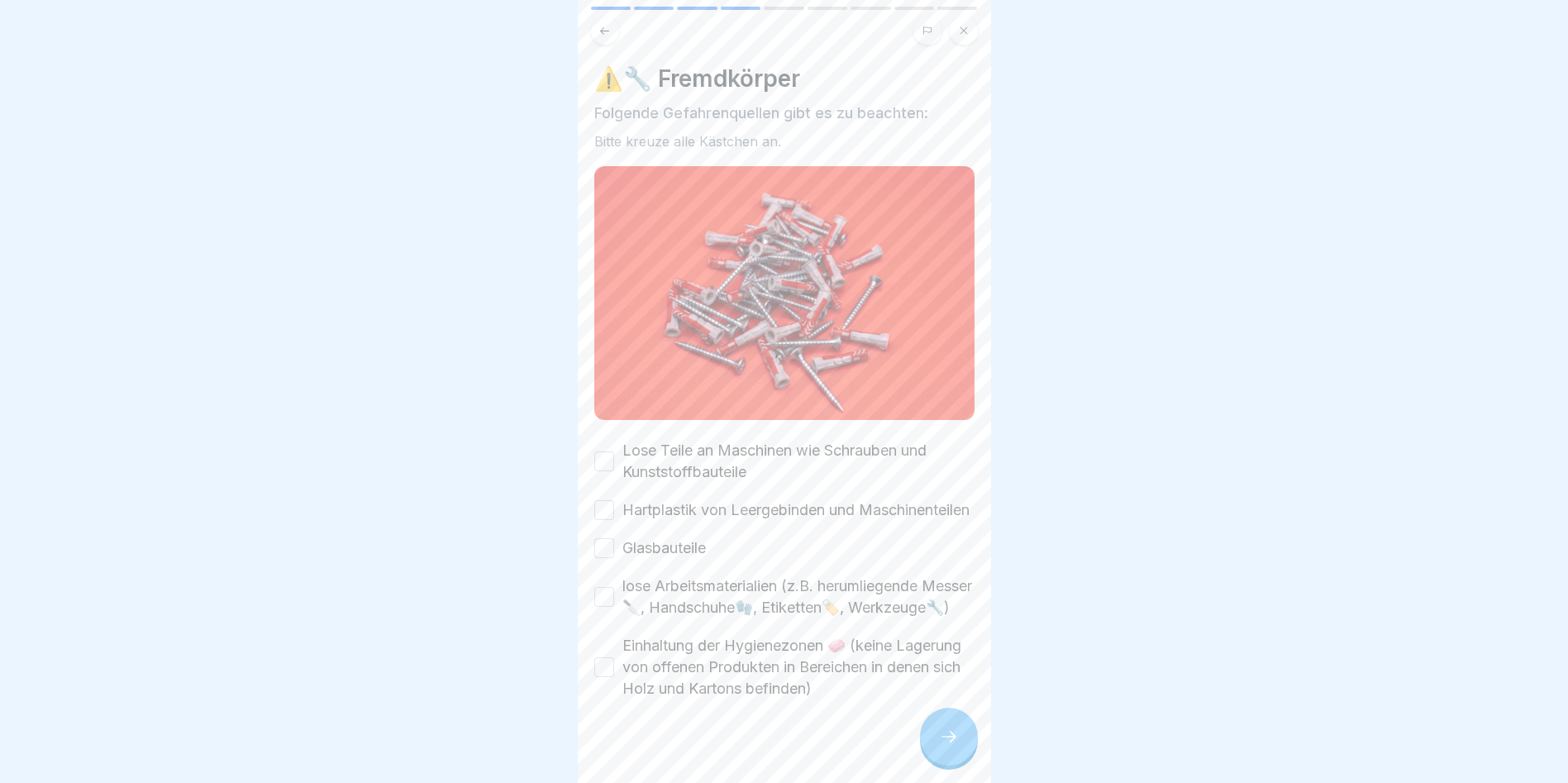
click at [594, 451] on button "Lose Teile an Maschinen wie Schrauben und Kunststoffbauteile" at bounding box center [604, 461] width 20 height 20
click at [594, 508] on button "Hartplastik von Leergebinden und Maschinenteilen" at bounding box center [604, 510] width 20 height 20
click at [608, 552] on button "Glasbauteile" at bounding box center [604, 548] width 20 height 20
click at [600, 606] on button "lose Arbeitsmaterialien (z.B. herumliegende Messer🔪, Handschuhe🧤, Etiketten🏷️, …" at bounding box center [604, 597] width 20 height 20
click at [606, 677] on button "Einhaltung der Hygienezonen 🧼 (keine Lagerung von offenen Produkten in Bereiche…" at bounding box center [604, 667] width 20 height 20
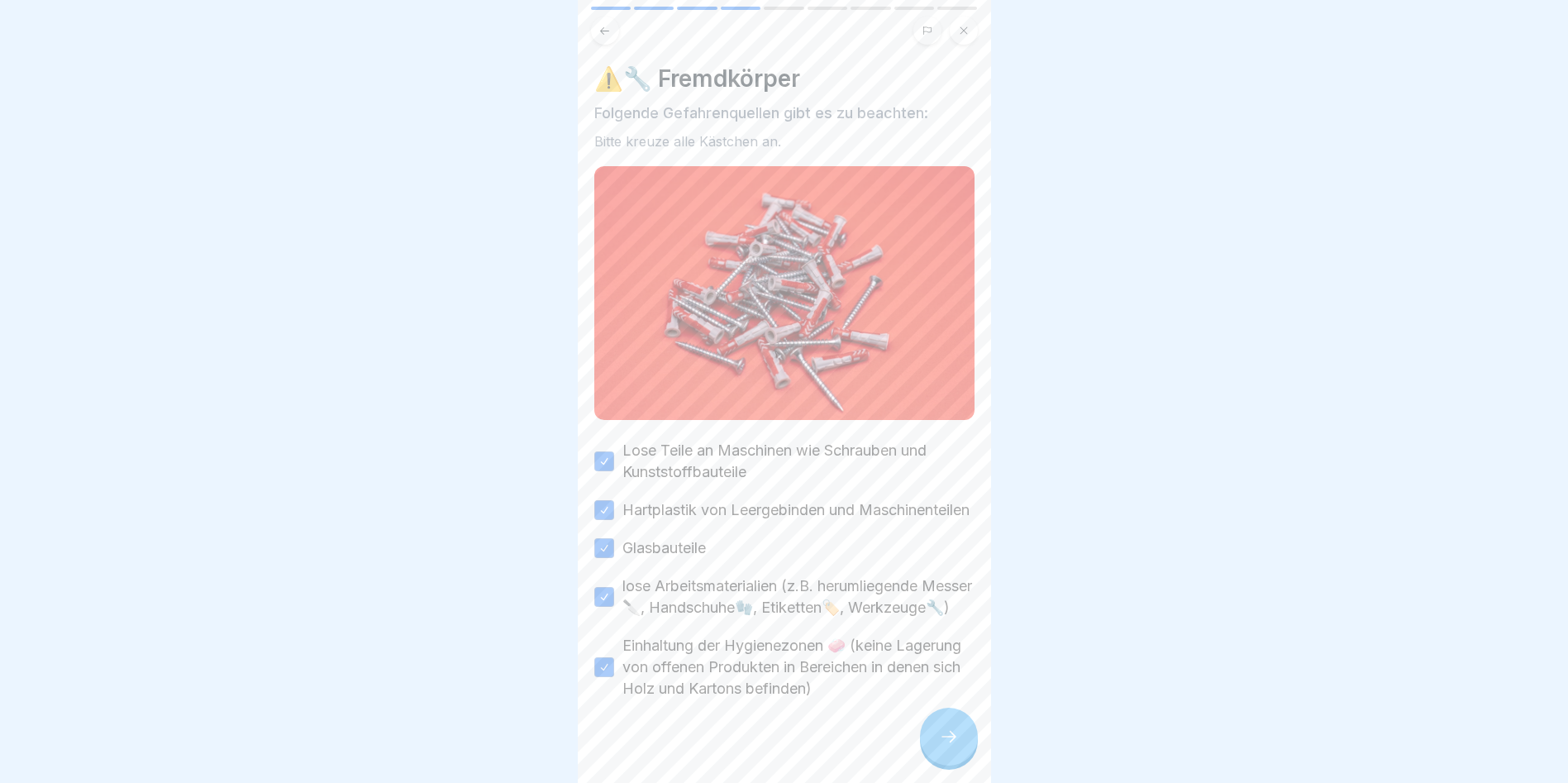
click at [954, 745] on icon at bounding box center [949, 736] width 20 height 20
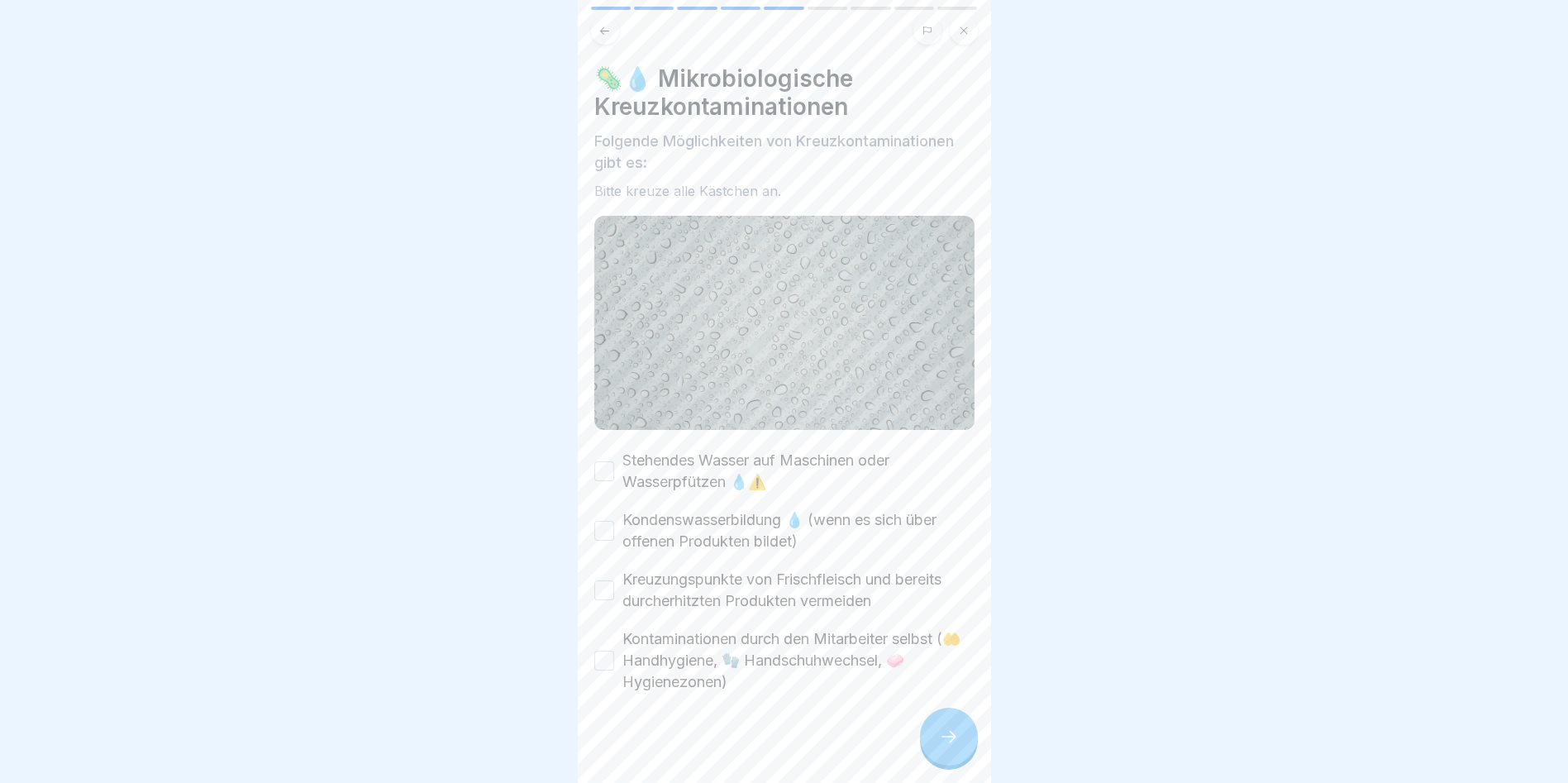
click at [597, 461] on button "Stehendes Wasser auf Maschinen oder Wasserpfützen 💧⚠️" at bounding box center [604, 471] width 20 height 20
click at [594, 525] on button "Kondenswasserbildung 💧 (wenn es sich über offenen Produkten bildet)" at bounding box center [604, 530] width 20 height 20
click at [605, 581] on button "Kreuzungspunkte von Frischfleisch und bereits durcherhitzten Produkten vermeiden" at bounding box center [604, 591] width 20 height 20
click at [594, 653] on button "Kontaminationen durch den Mitarbeiter selbst (🤲 Handhygiene, 🧤 Handschuhwechsel…" at bounding box center [604, 661] width 20 height 20
click at [953, 746] on icon at bounding box center [949, 736] width 20 height 20
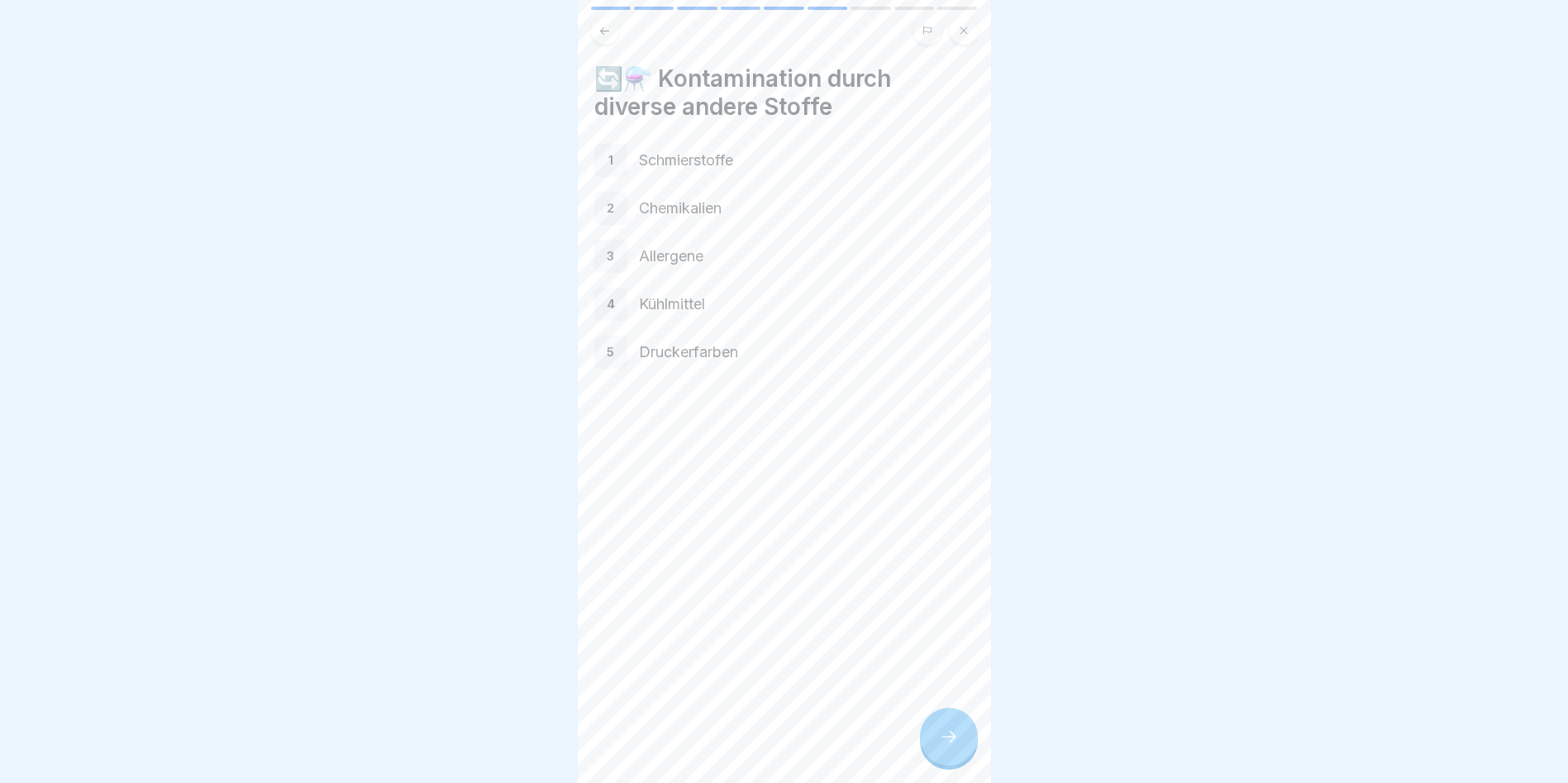
click at [938, 763] on div at bounding box center [949, 736] width 58 height 58
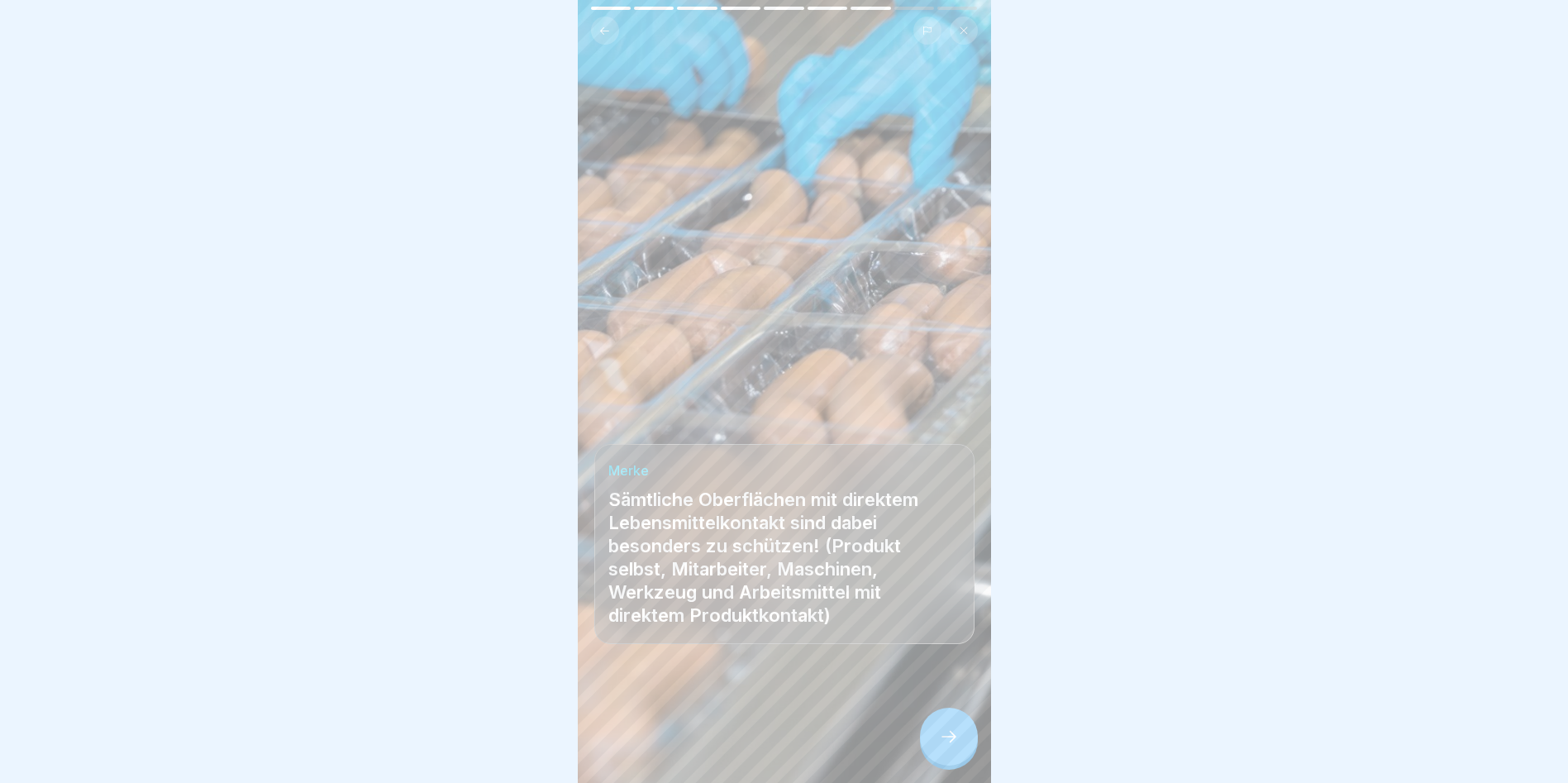
click at [943, 744] on icon at bounding box center [949, 736] width 20 height 20
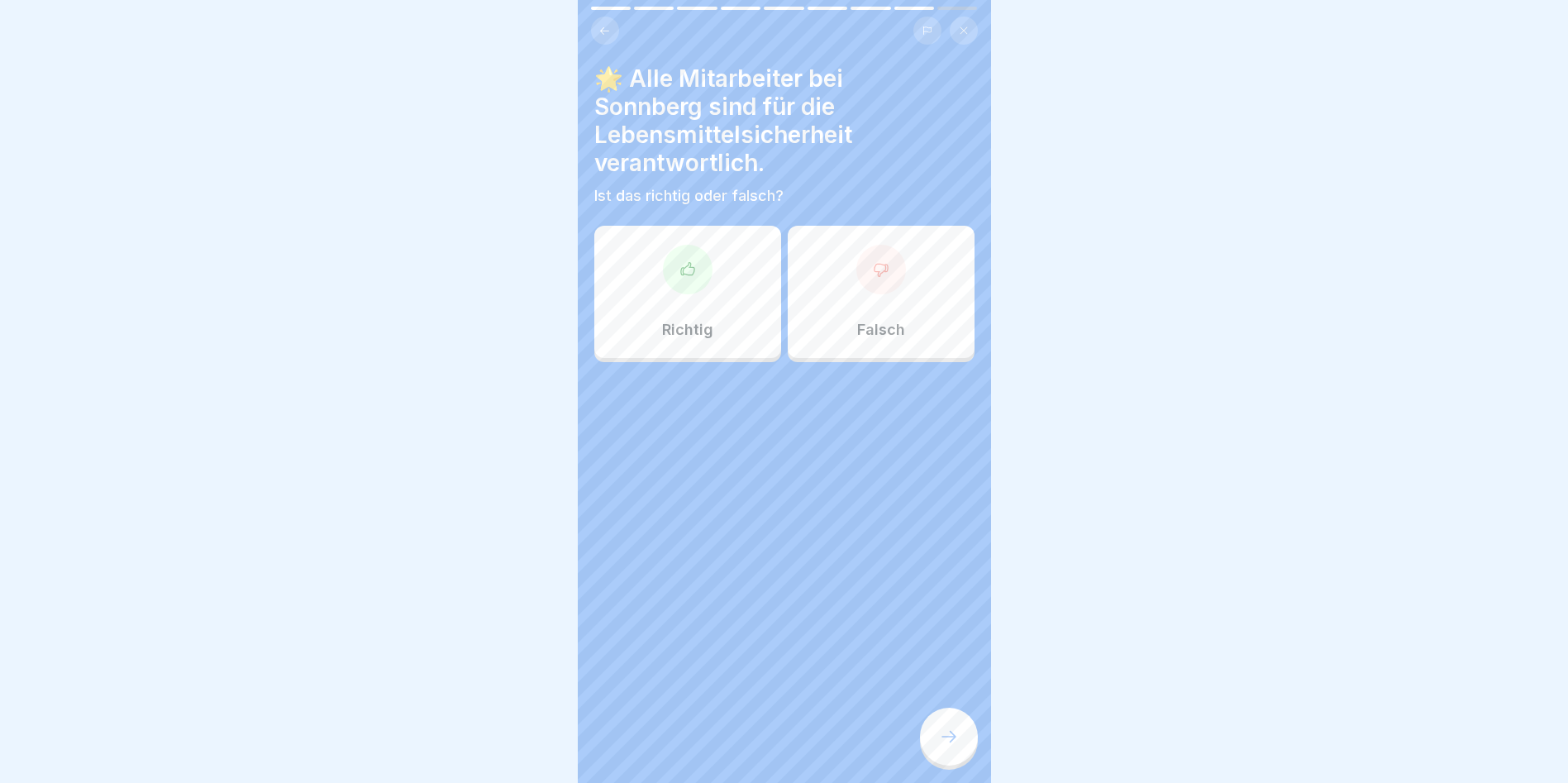
click at [681, 264] on icon at bounding box center [688, 269] width 17 height 17
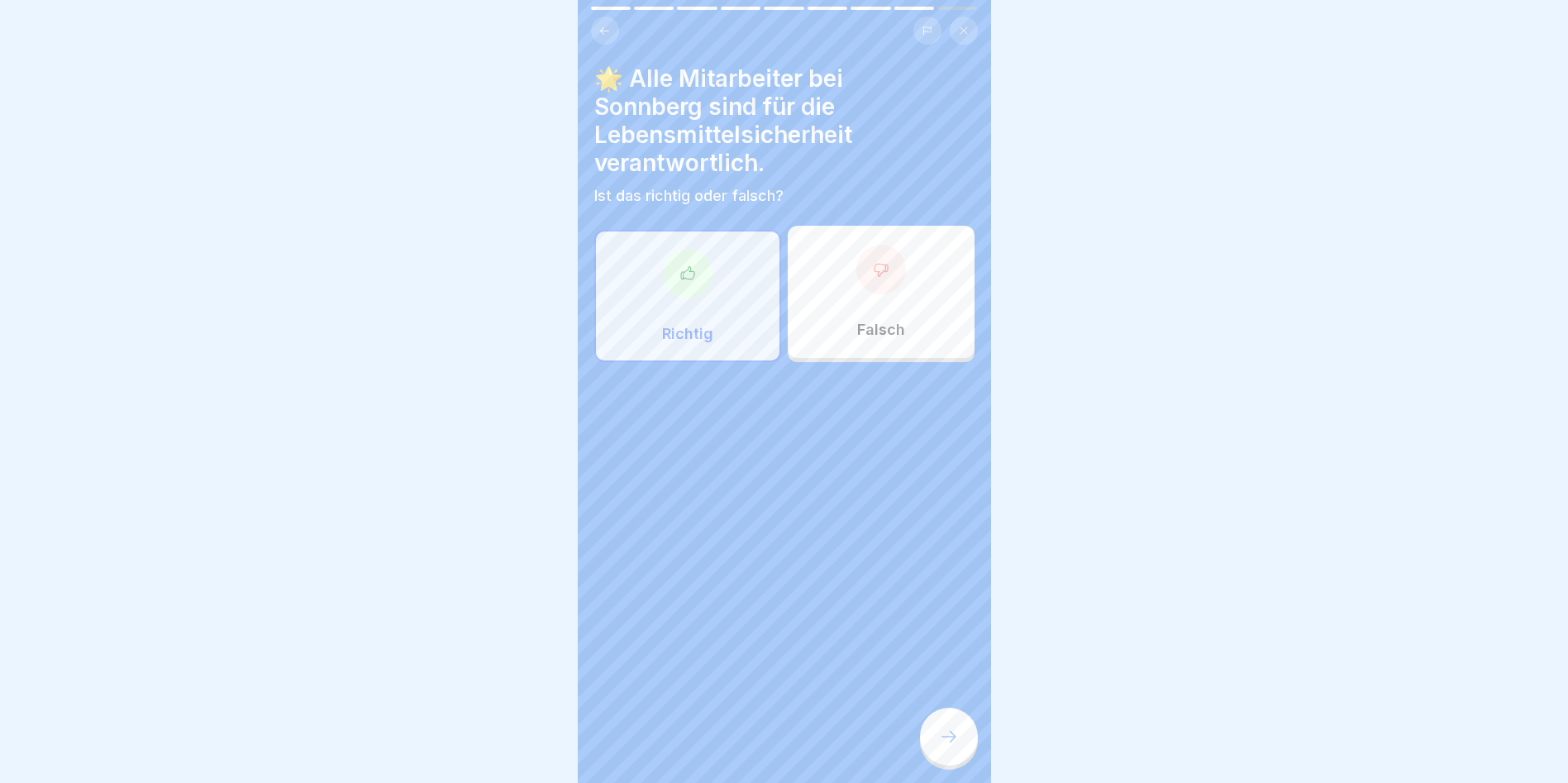
click at [961, 750] on div at bounding box center [949, 736] width 58 height 58
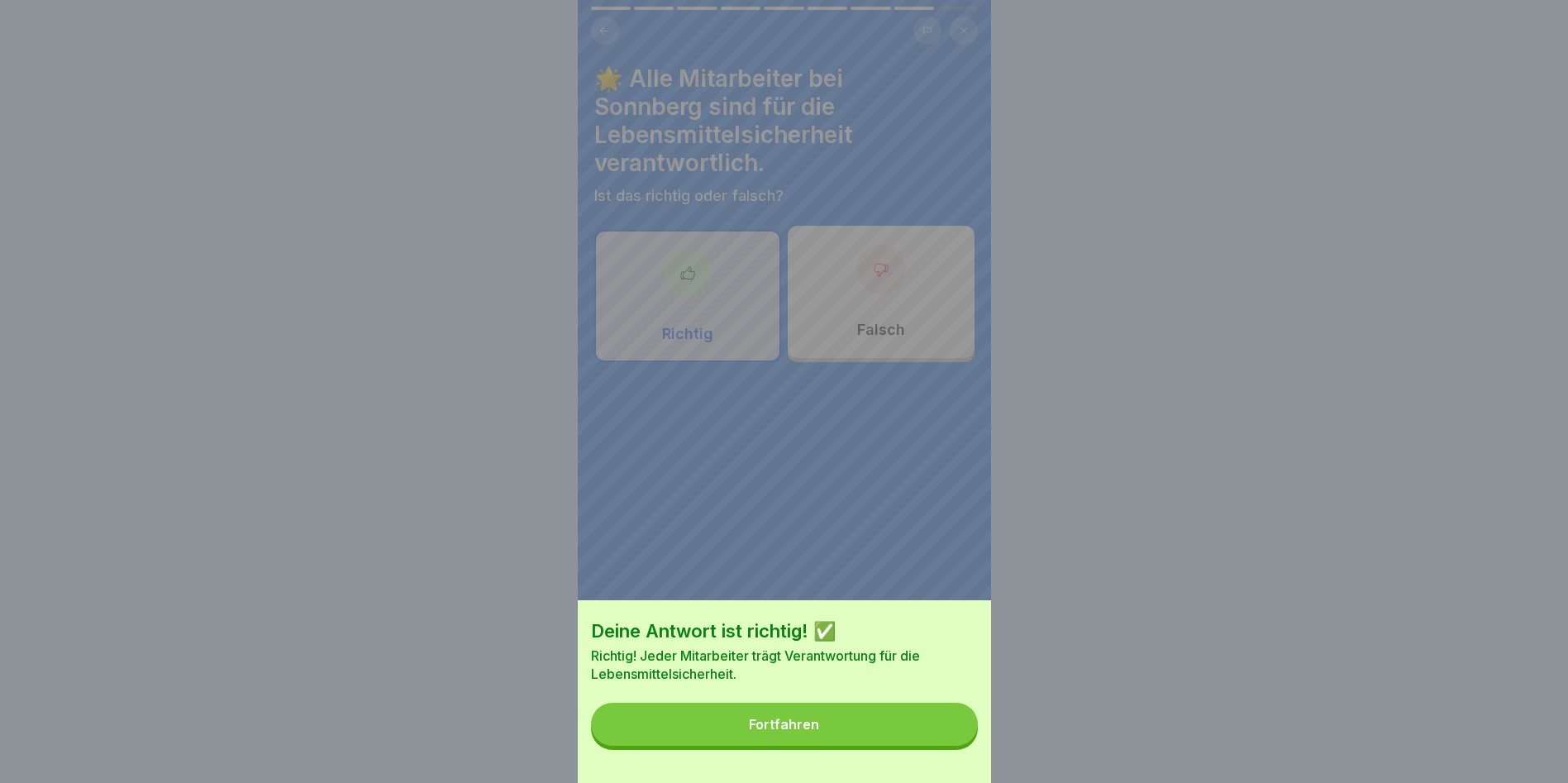
click at [829, 718] on button "Fortfahren" at bounding box center [784, 724] width 387 height 43
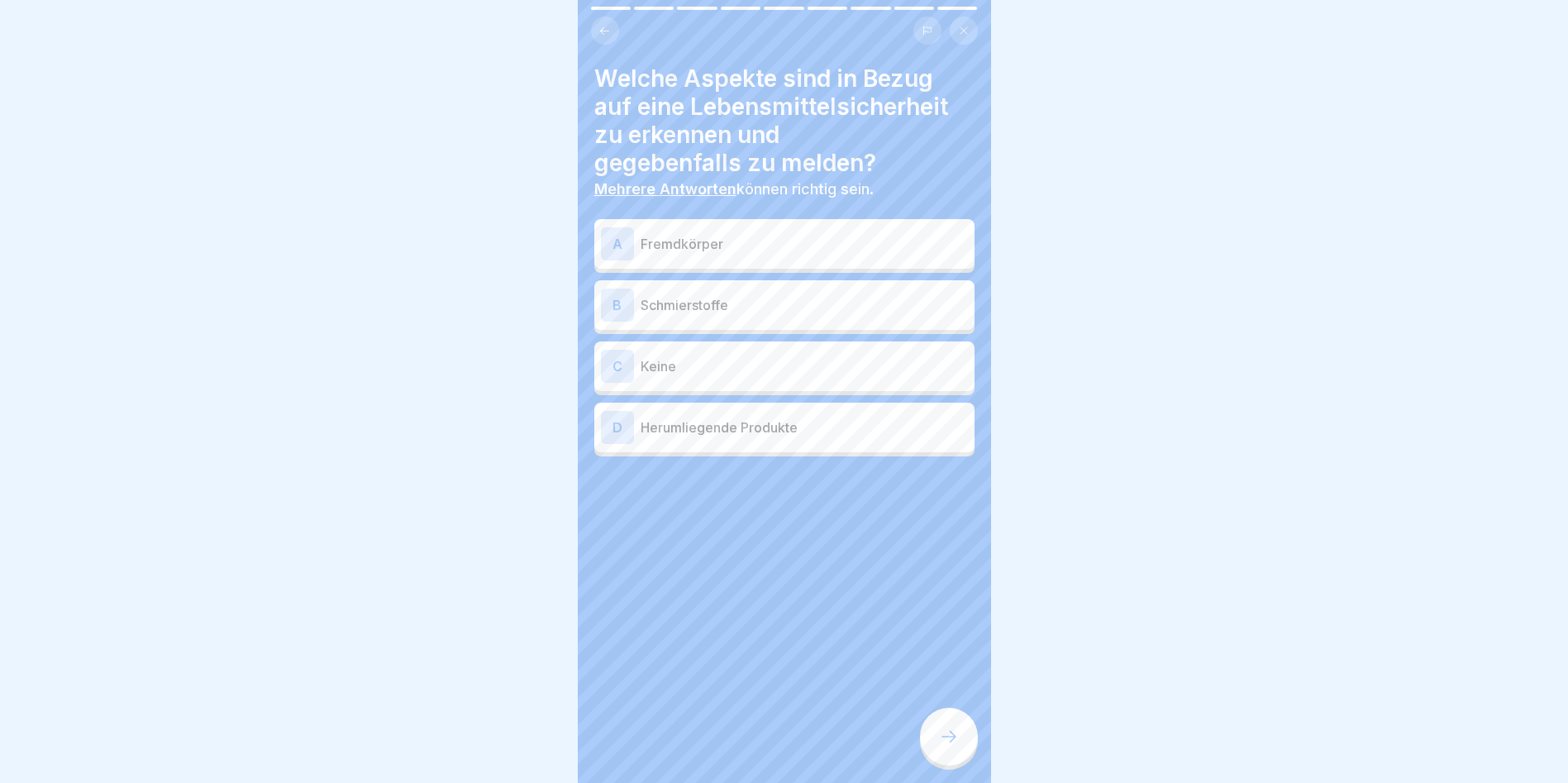
click at [712, 235] on p "Fremdkörper" at bounding box center [804, 244] width 327 height 20
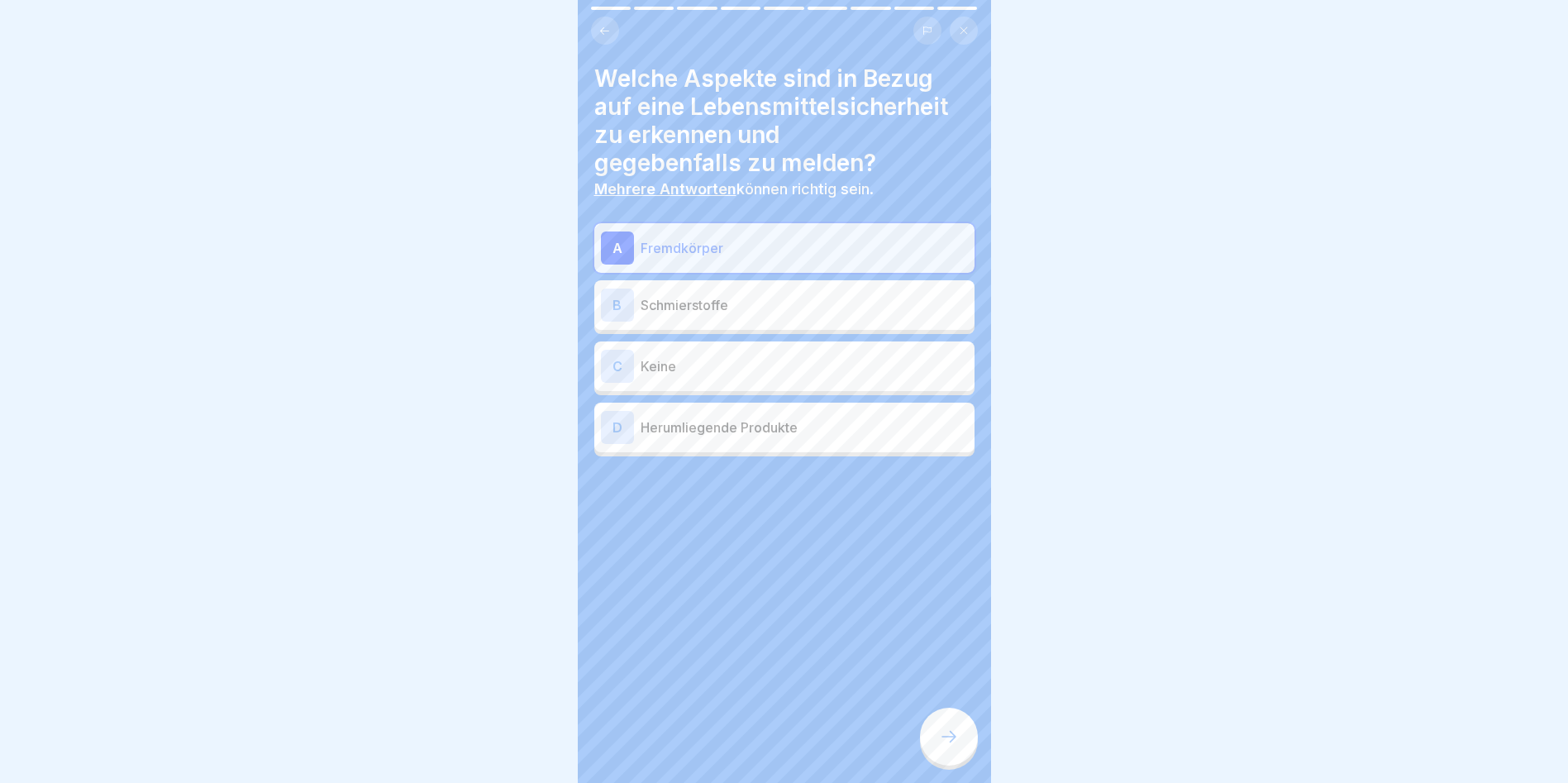
click at [695, 417] on p "Herumliegende Produkte" at bounding box center [804, 427] width 327 height 20
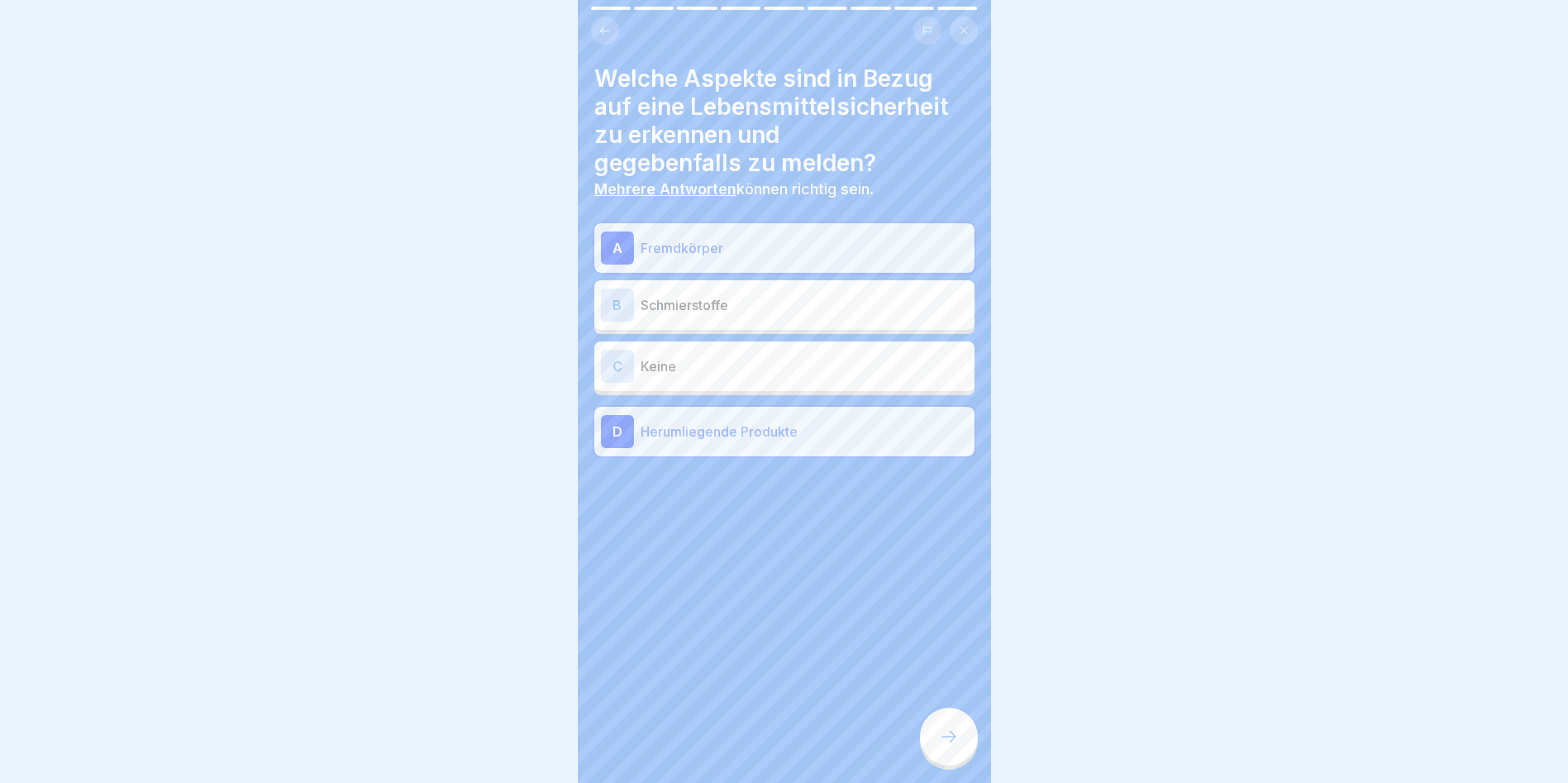
click at [940, 746] on icon at bounding box center [949, 736] width 20 height 20
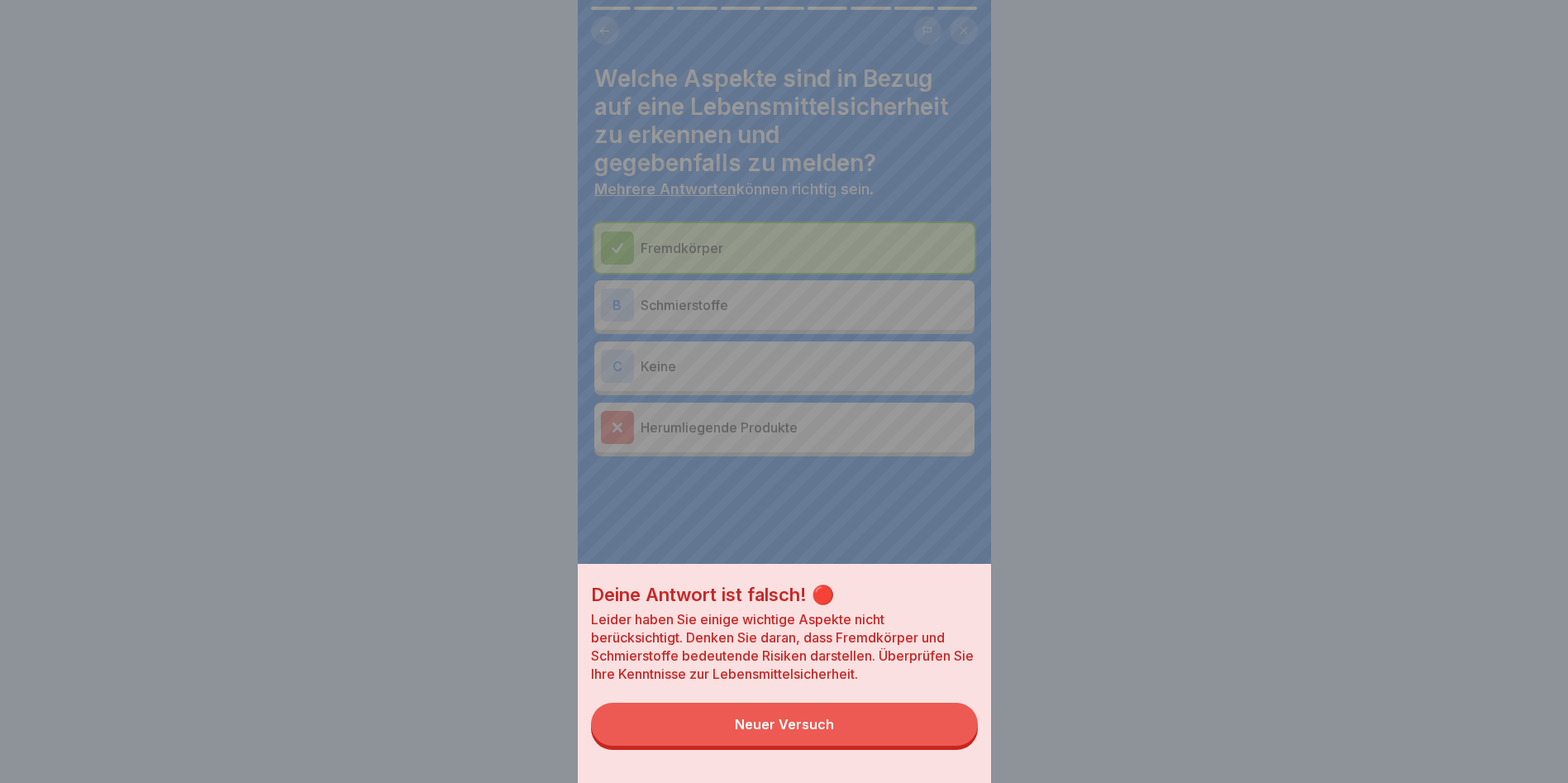
click at [916, 742] on button "Neuer Versuch" at bounding box center [784, 724] width 387 height 43
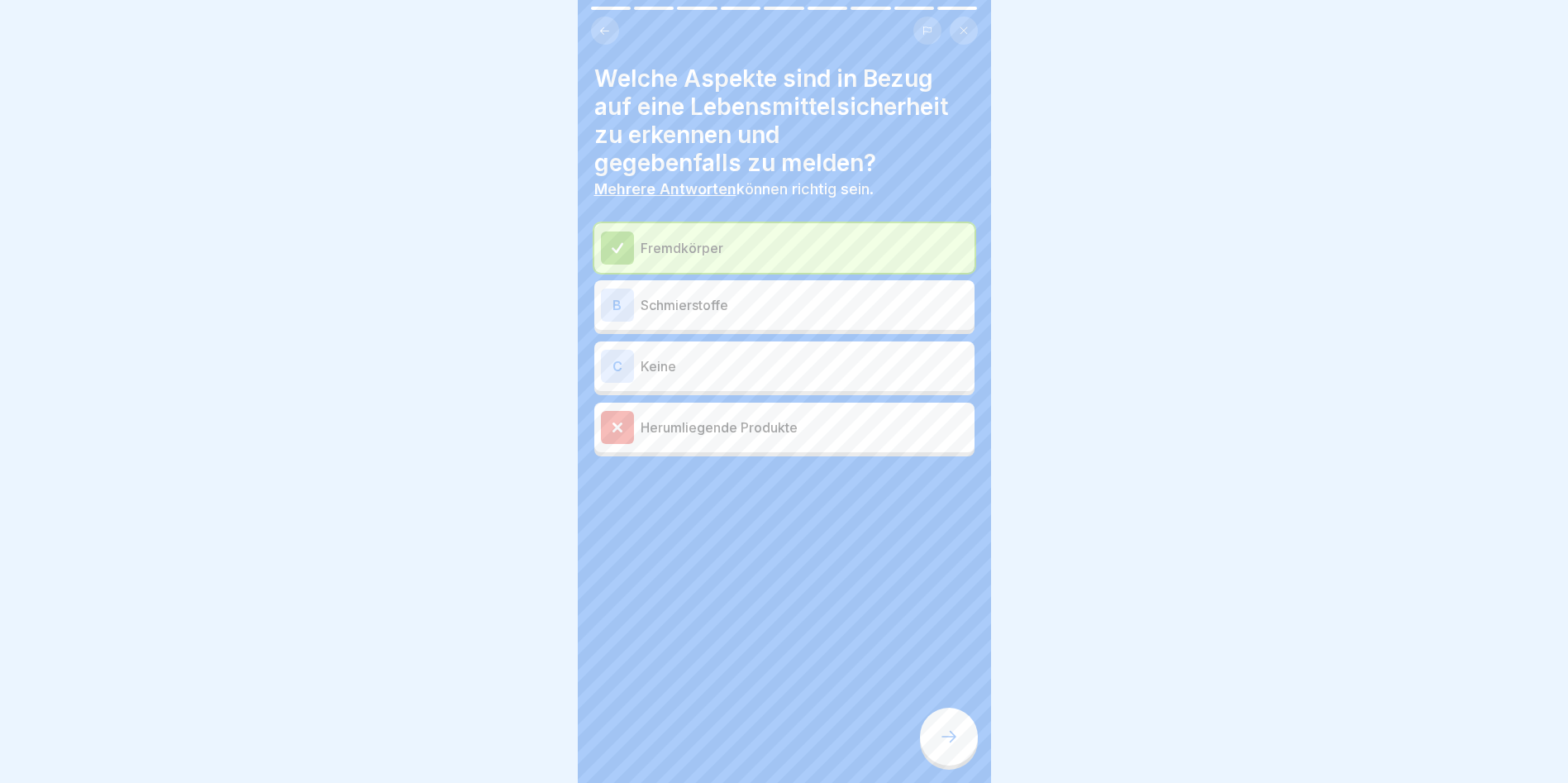
click at [924, 737] on div at bounding box center [949, 736] width 58 height 58
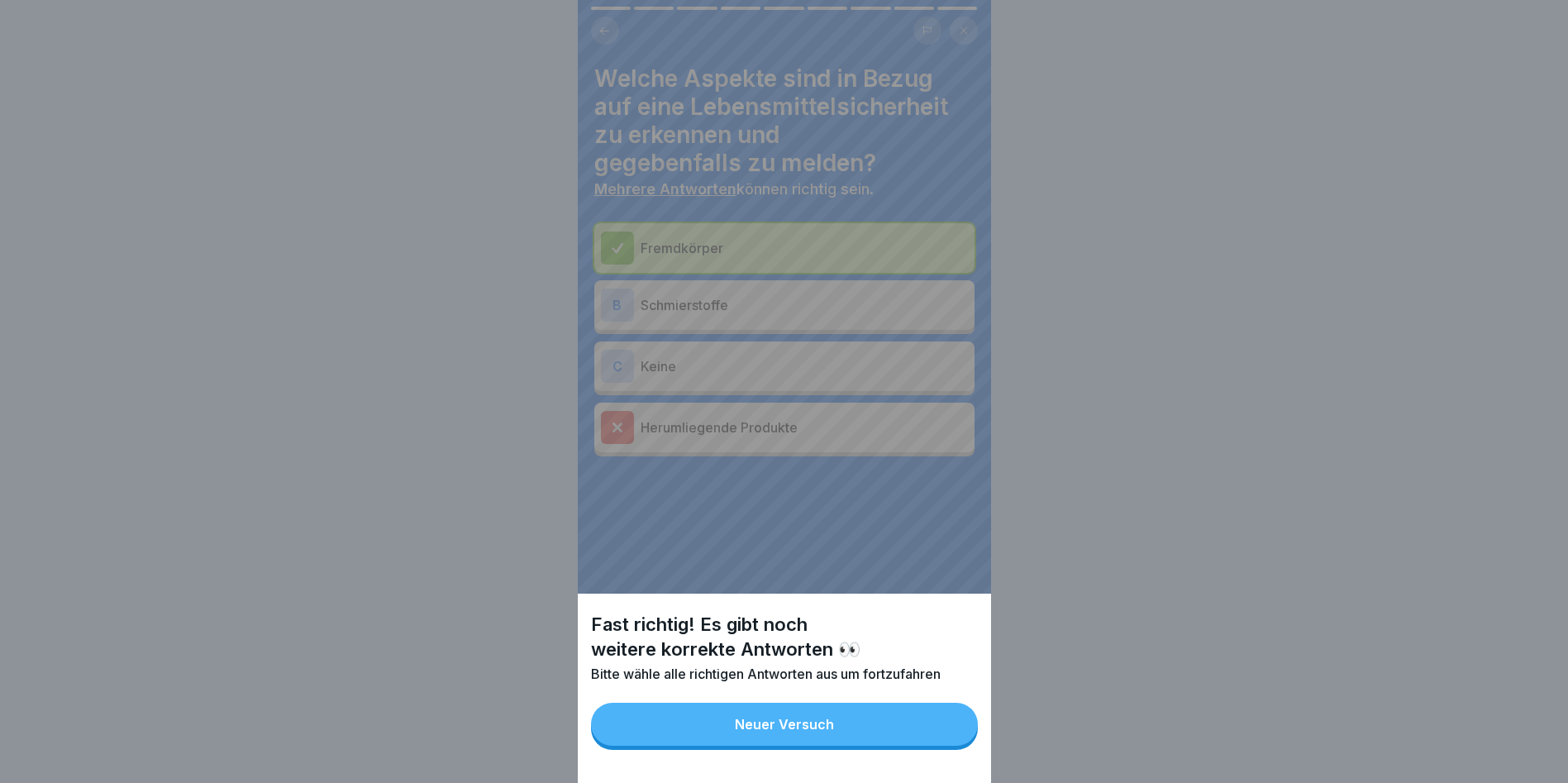
click at [924, 737] on button "Neuer Versuch" at bounding box center [784, 724] width 387 height 43
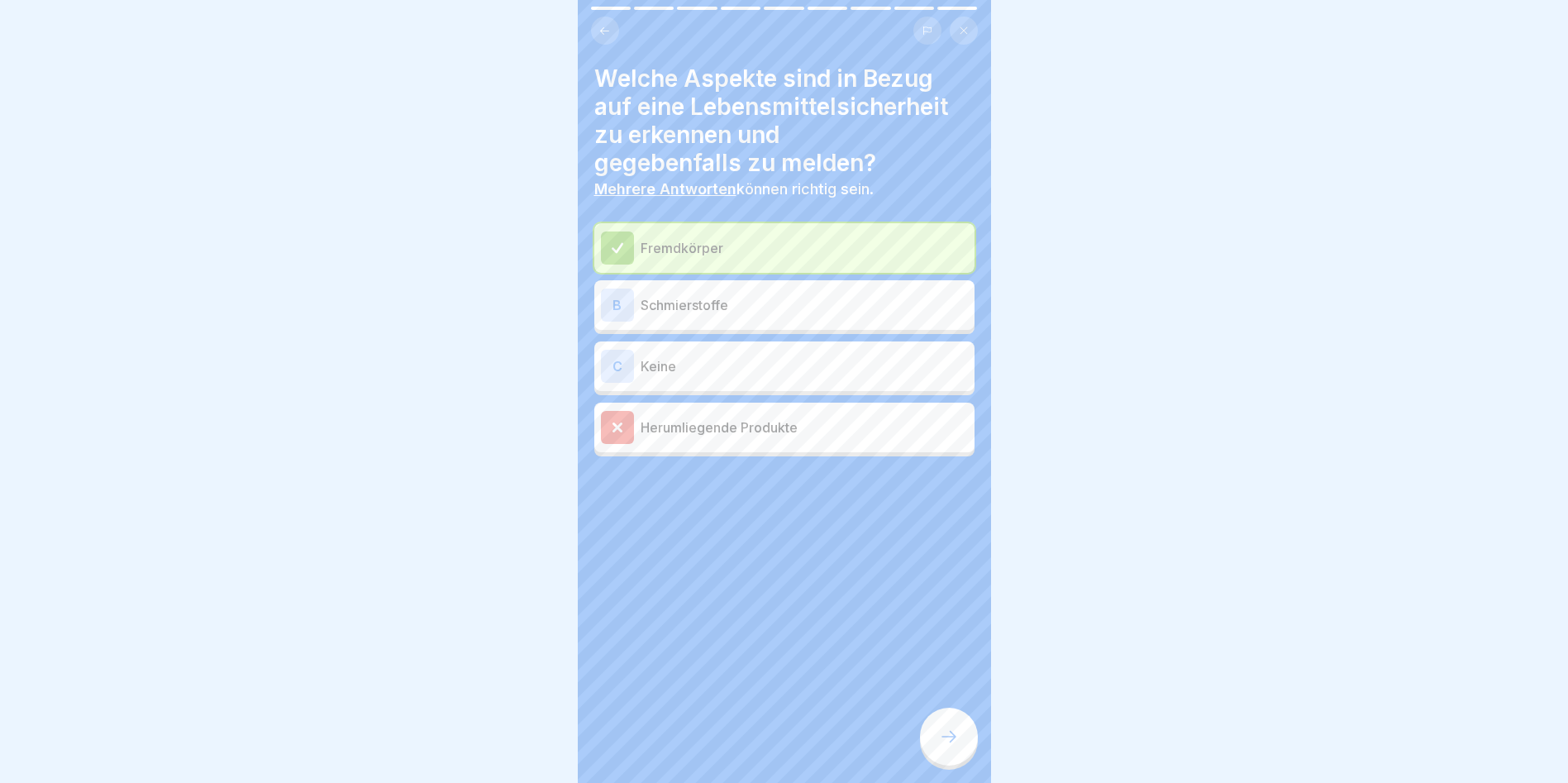
click at [932, 754] on div at bounding box center [949, 736] width 58 height 58
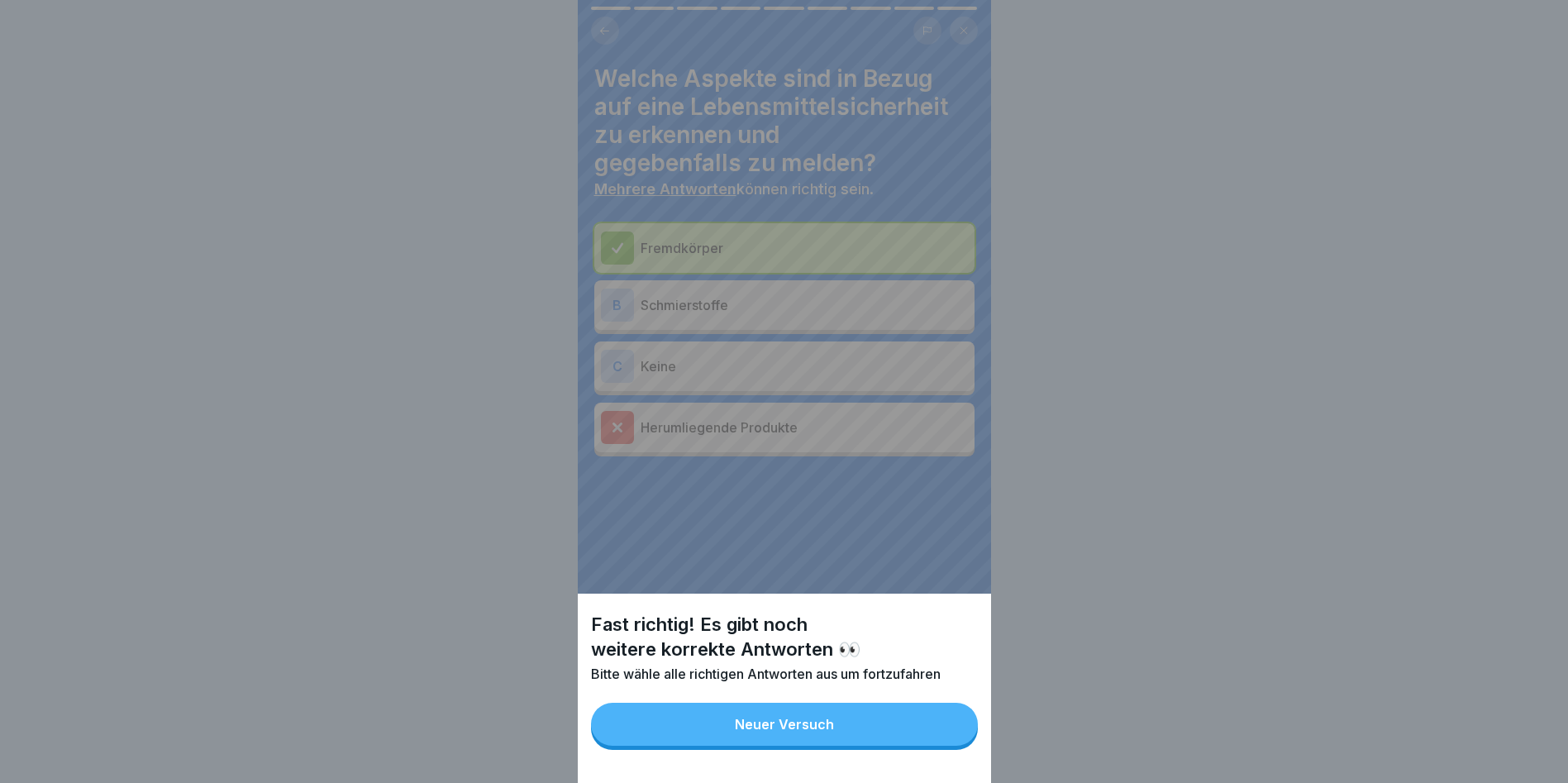
click at [794, 729] on button "Neuer Versuch" at bounding box center [784, 724] width 387 height 43
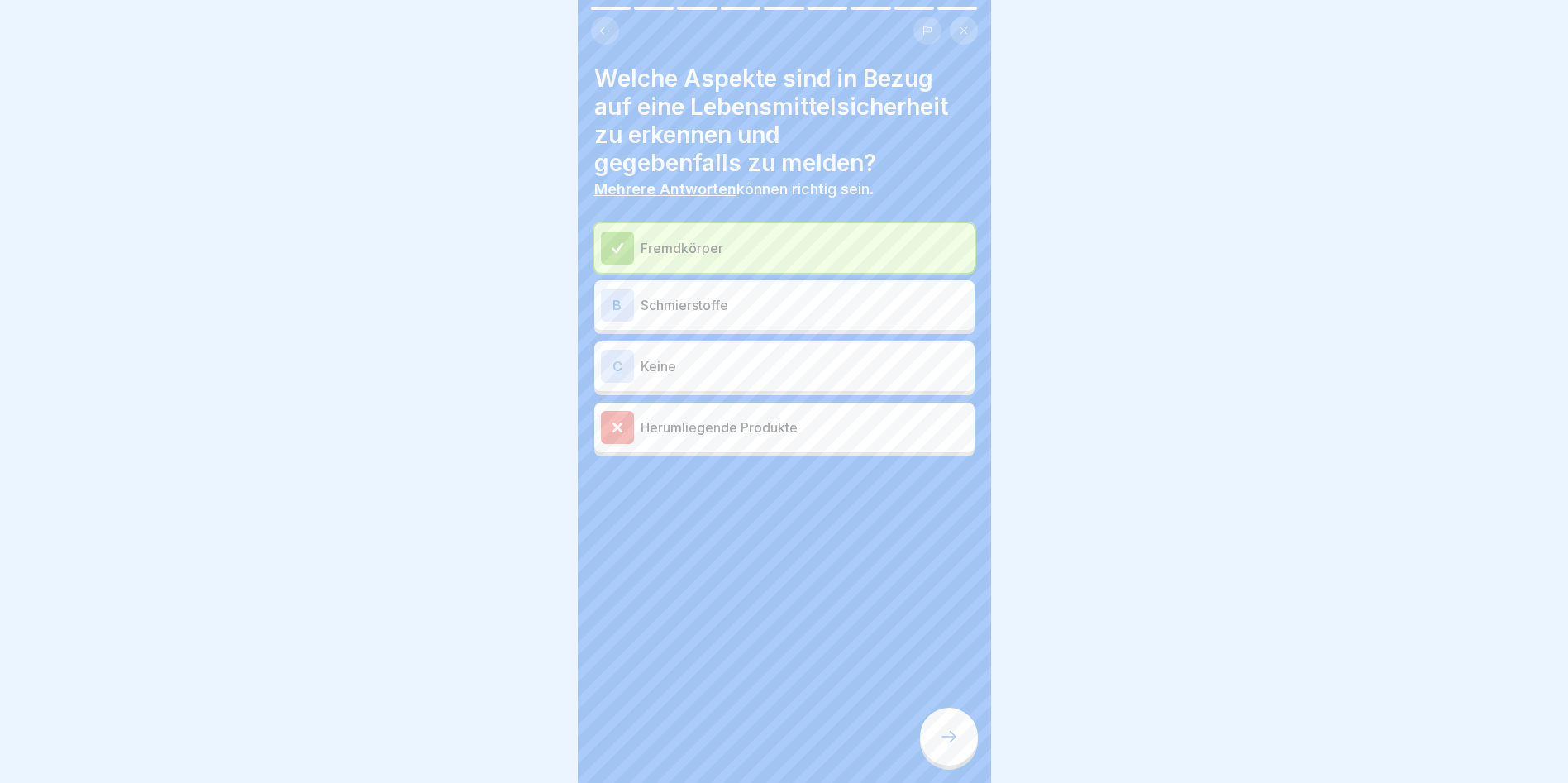
click at [630, 289] on div "B" at bounding box center [617, 305] width 33 height 33
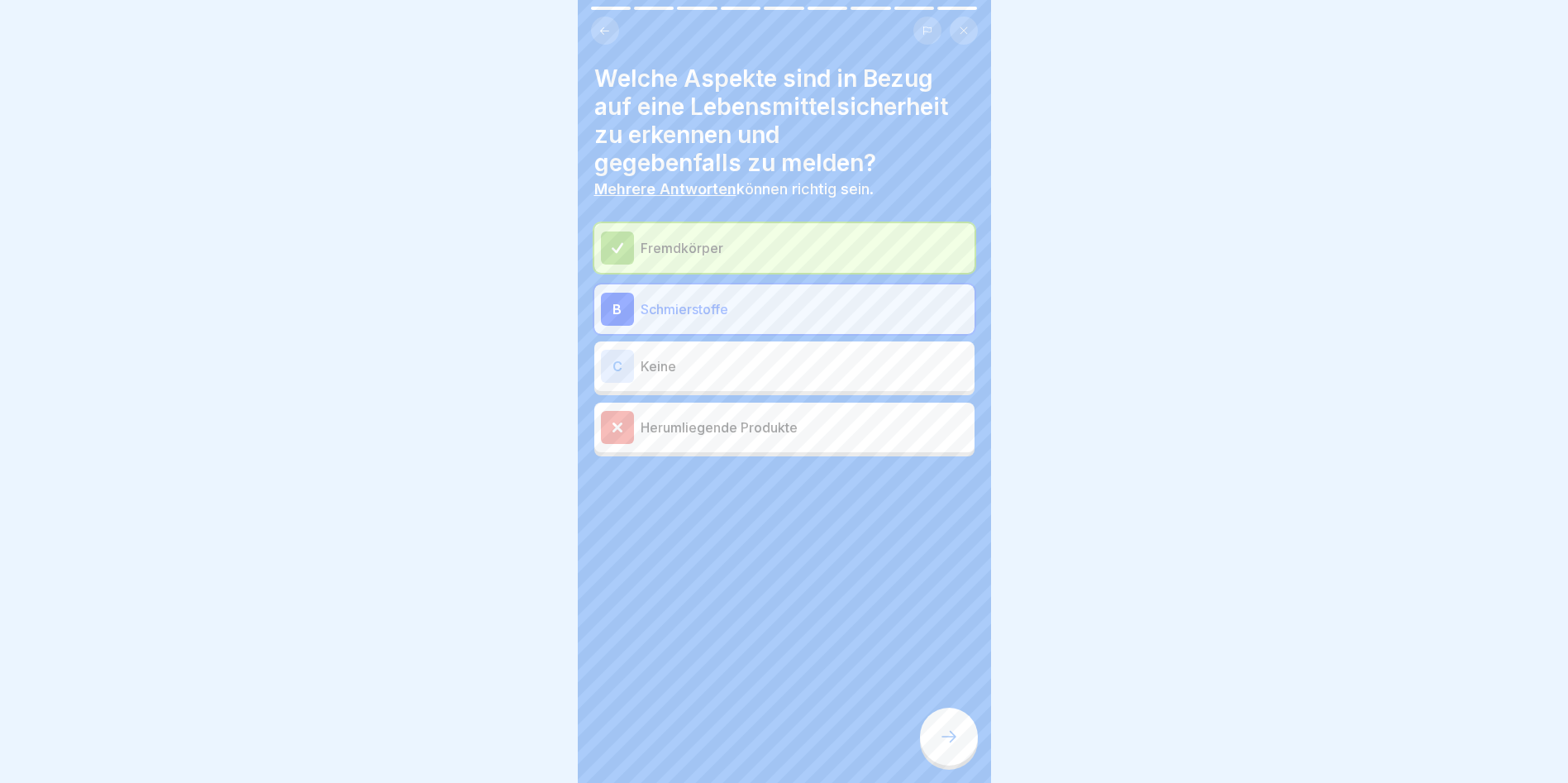
click at [959, 744] on div at bounding box center [949, 736] width 58 height 58
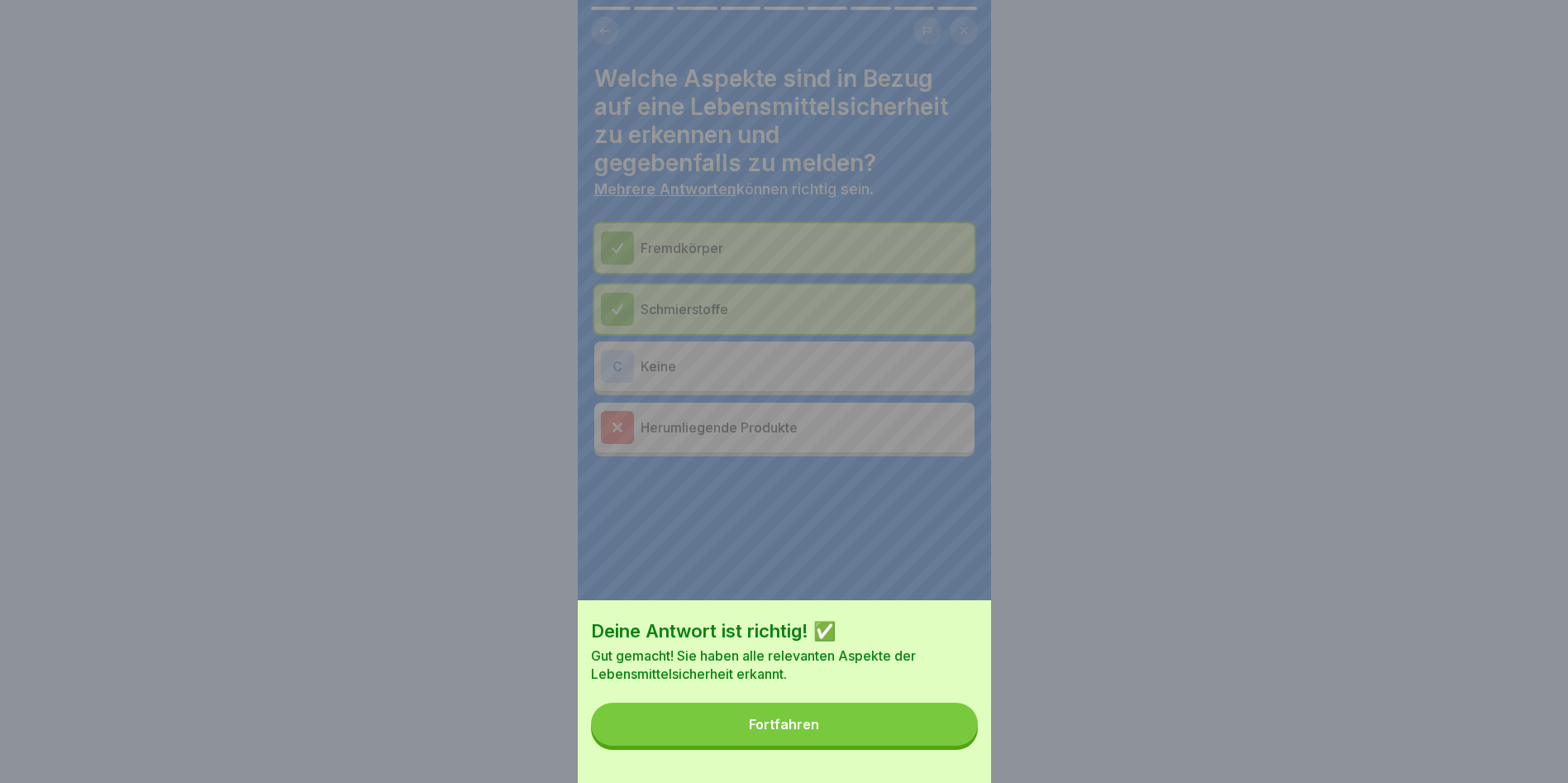
click at [951, 740] on button "Fortfahren" at bounding box center [784, 724] width 387 height 43
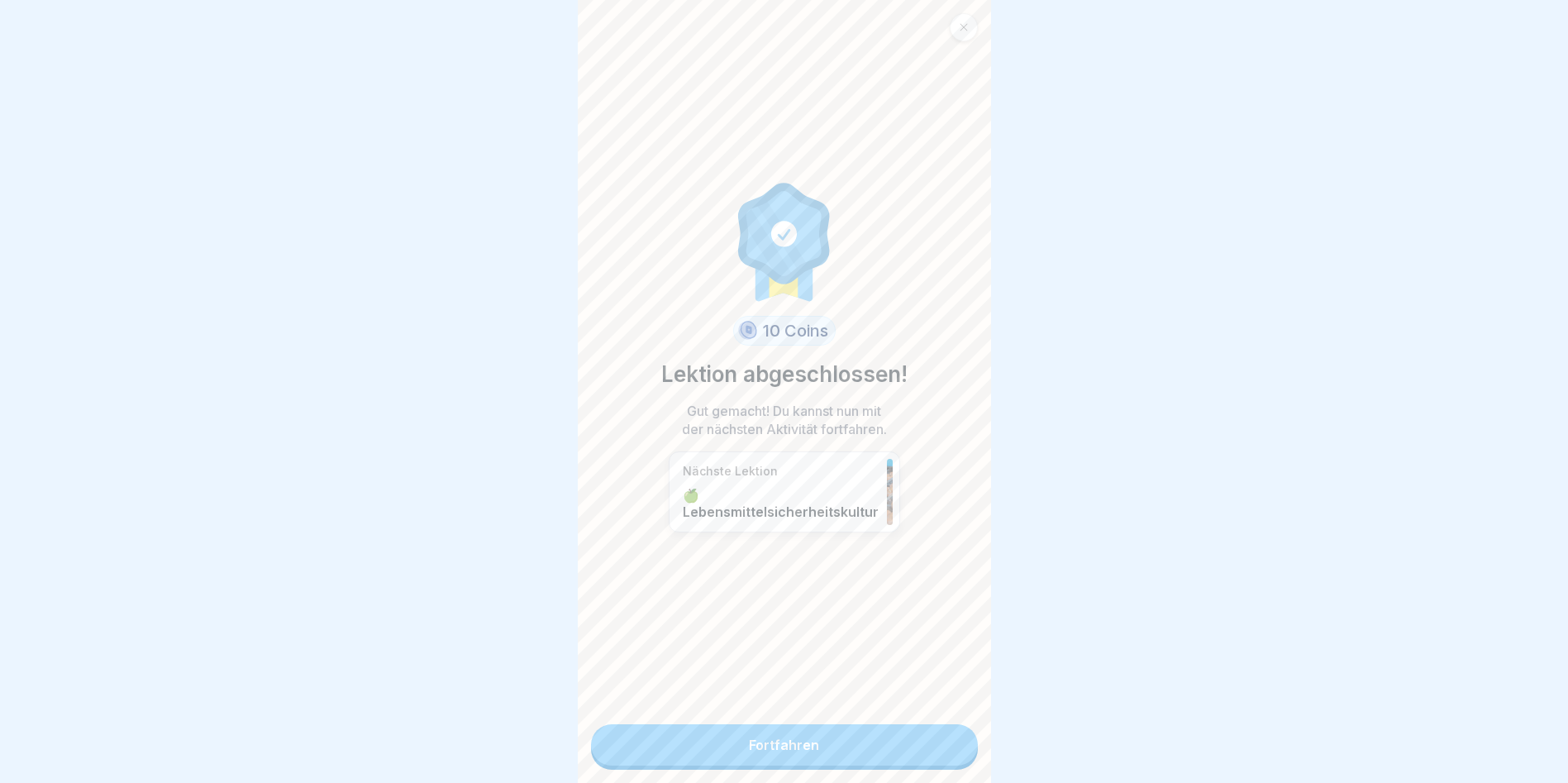
click at [889, 734] on link "Fortfahren" at bounding box center [784, 745] width 387 height 41
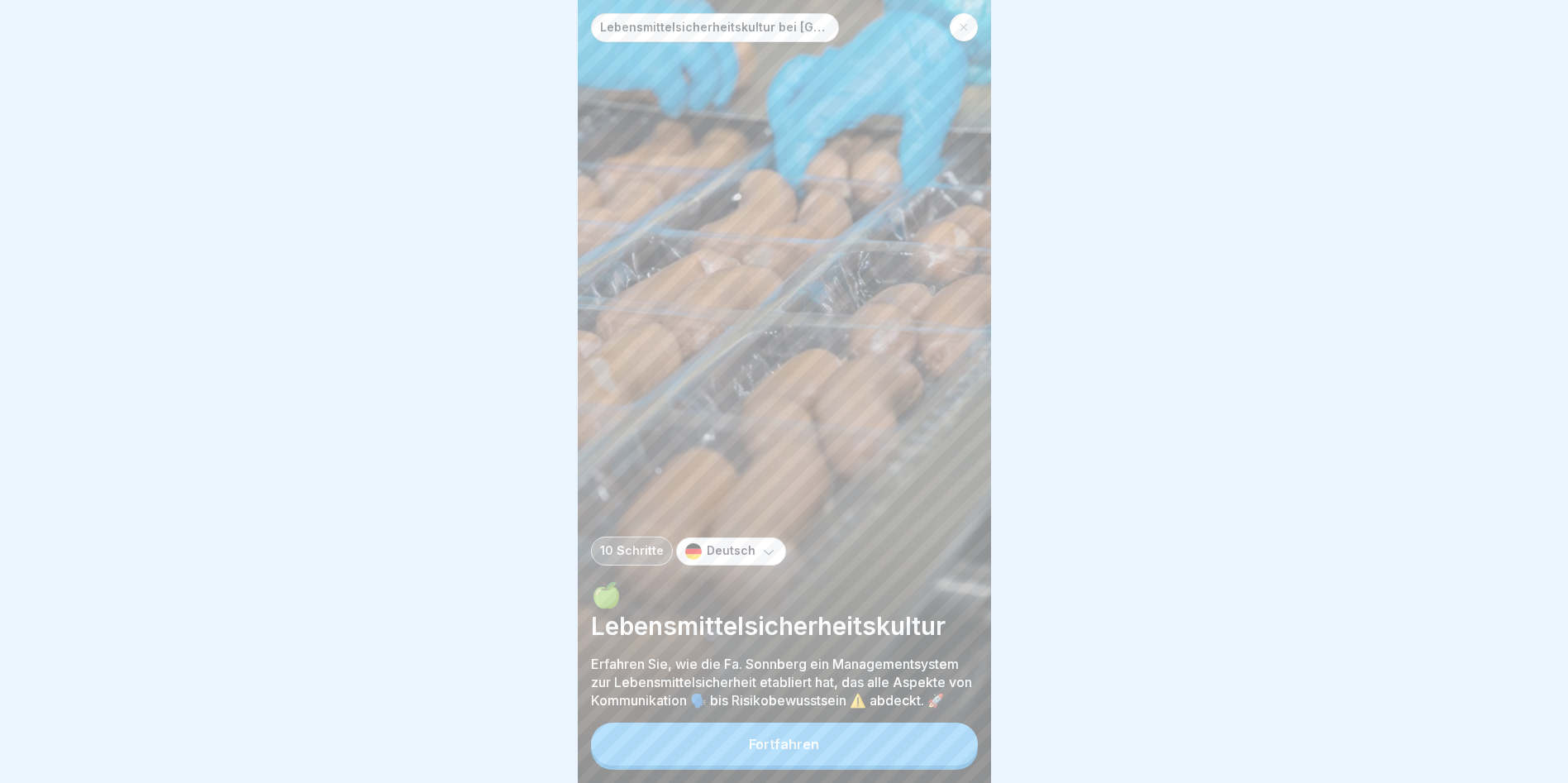
click at [889, 734] on div "Fortfahren" at bounding box center [784, 746] width 387 height 47
click at [867, 740] on button "Fortfahren" at bounding box center [784, 744] width 387 height 43
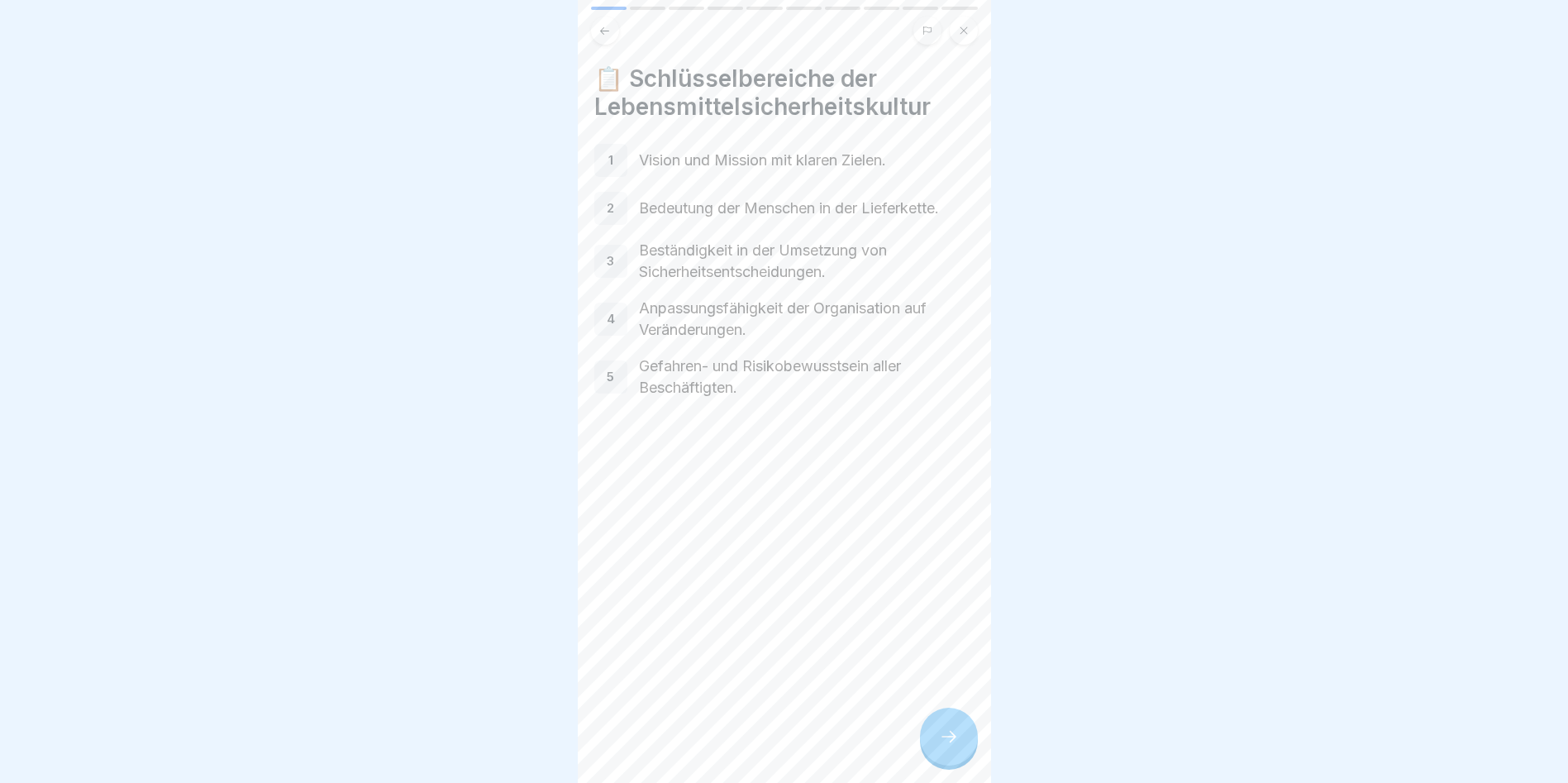
click at [924, 736] on div at bounding box center [949, 736] width 58 height 58
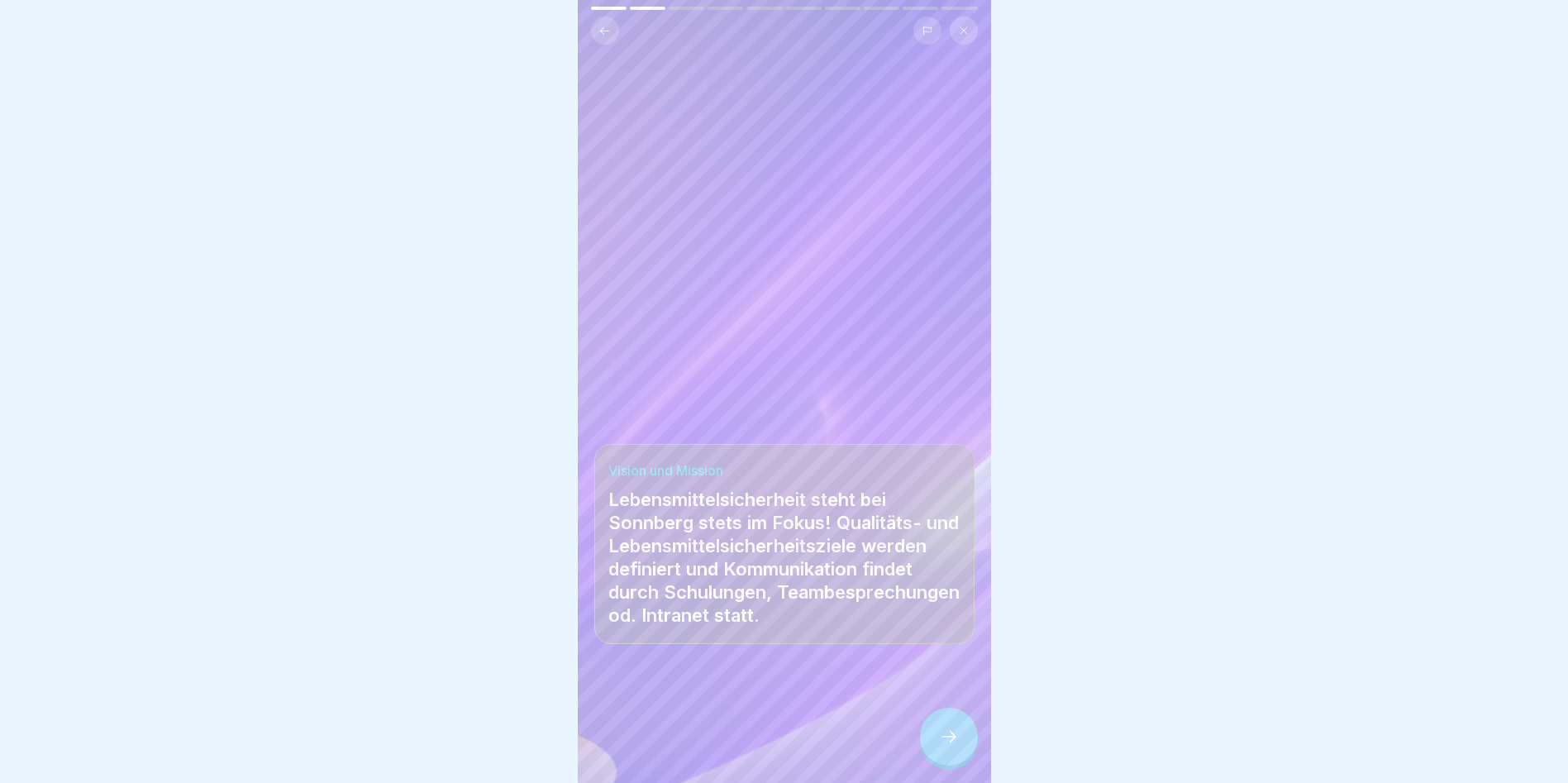
click at [961, 747] on div at bounding box center [949, 736] width 58 height 58
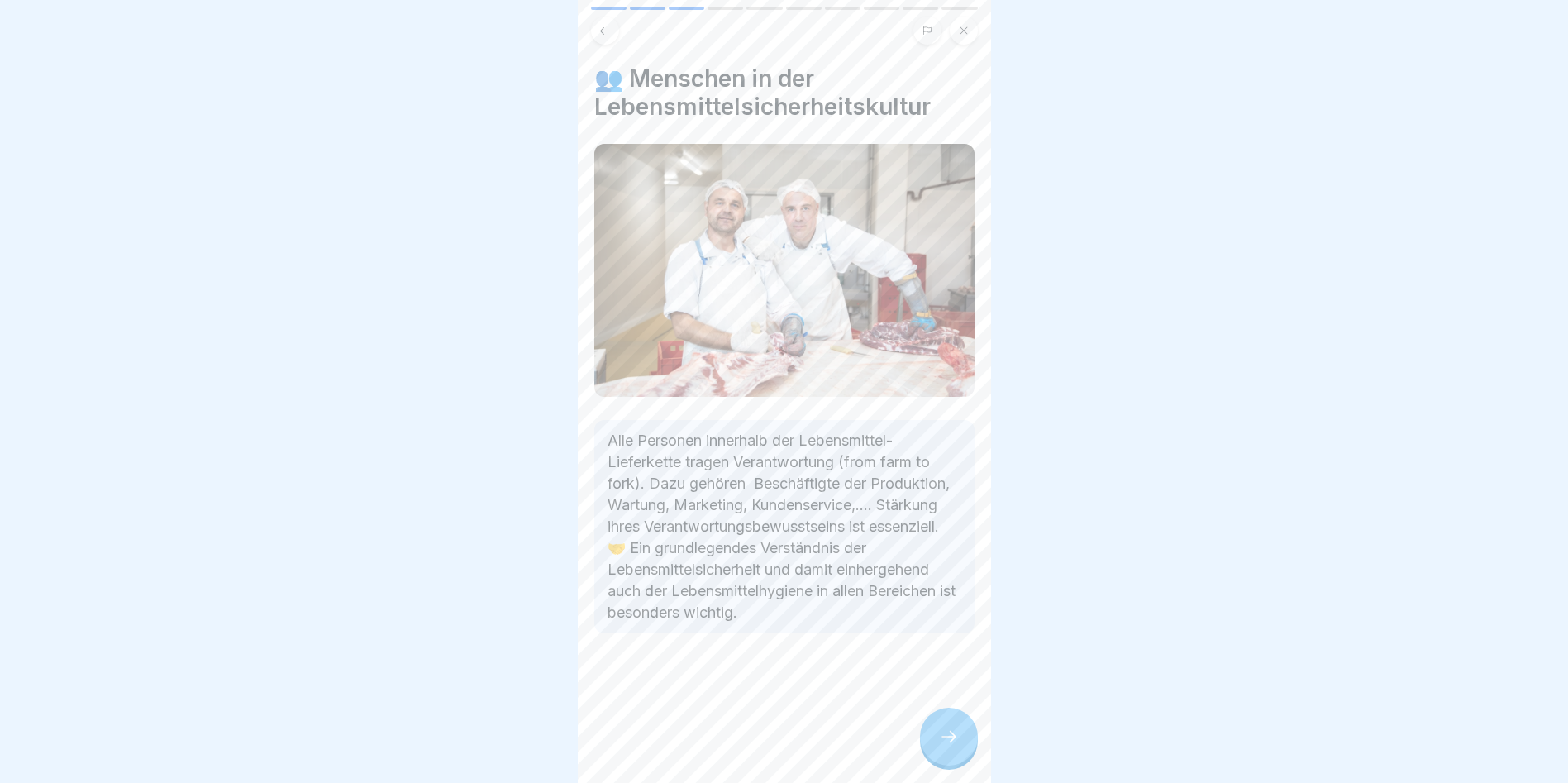
click at [958, 746] on icon at bounding box center [949, 736] width 20 height 20
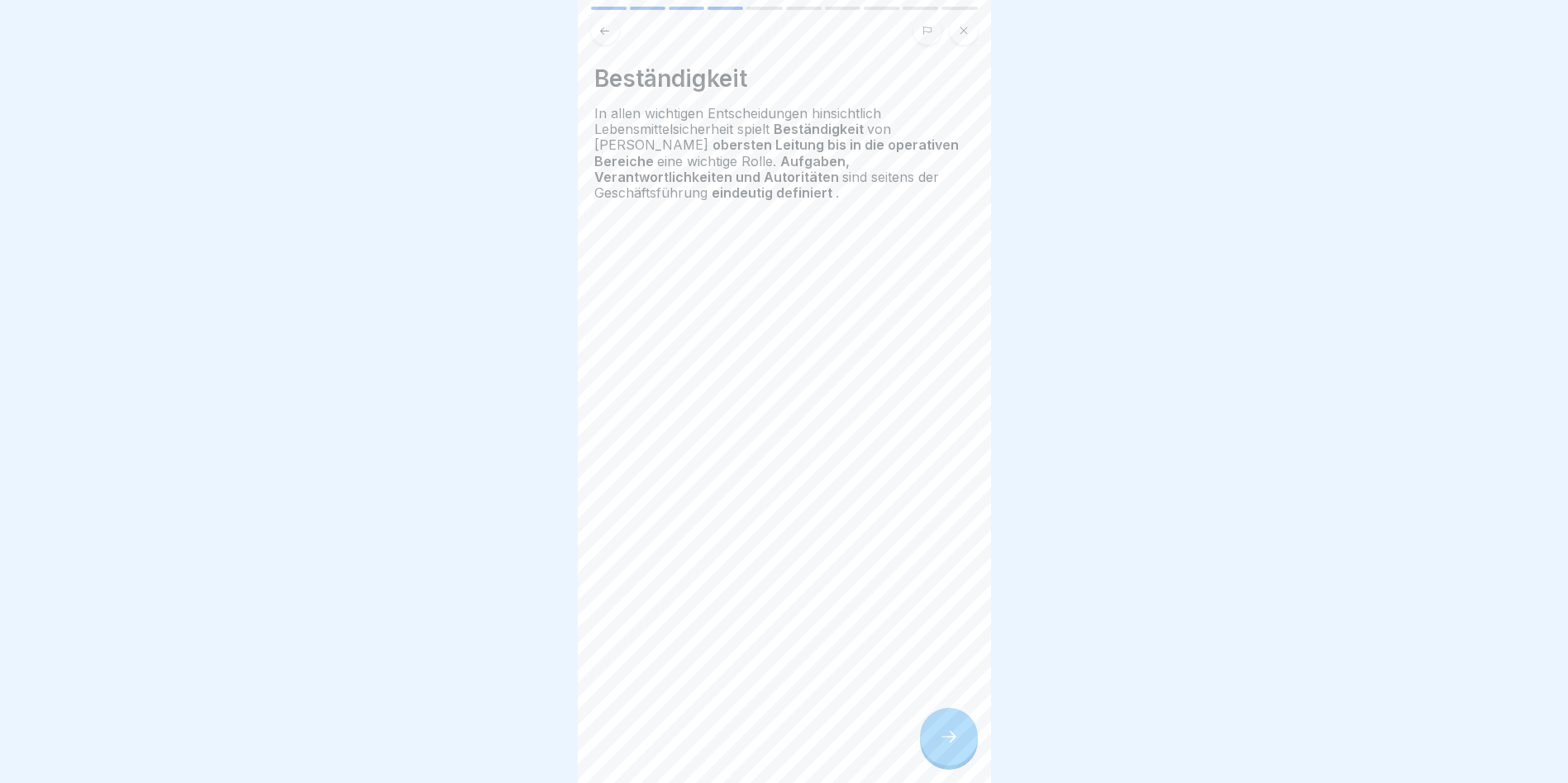
click at [958, 746] on icon at bounding box center [949, 736] width 20 height 20
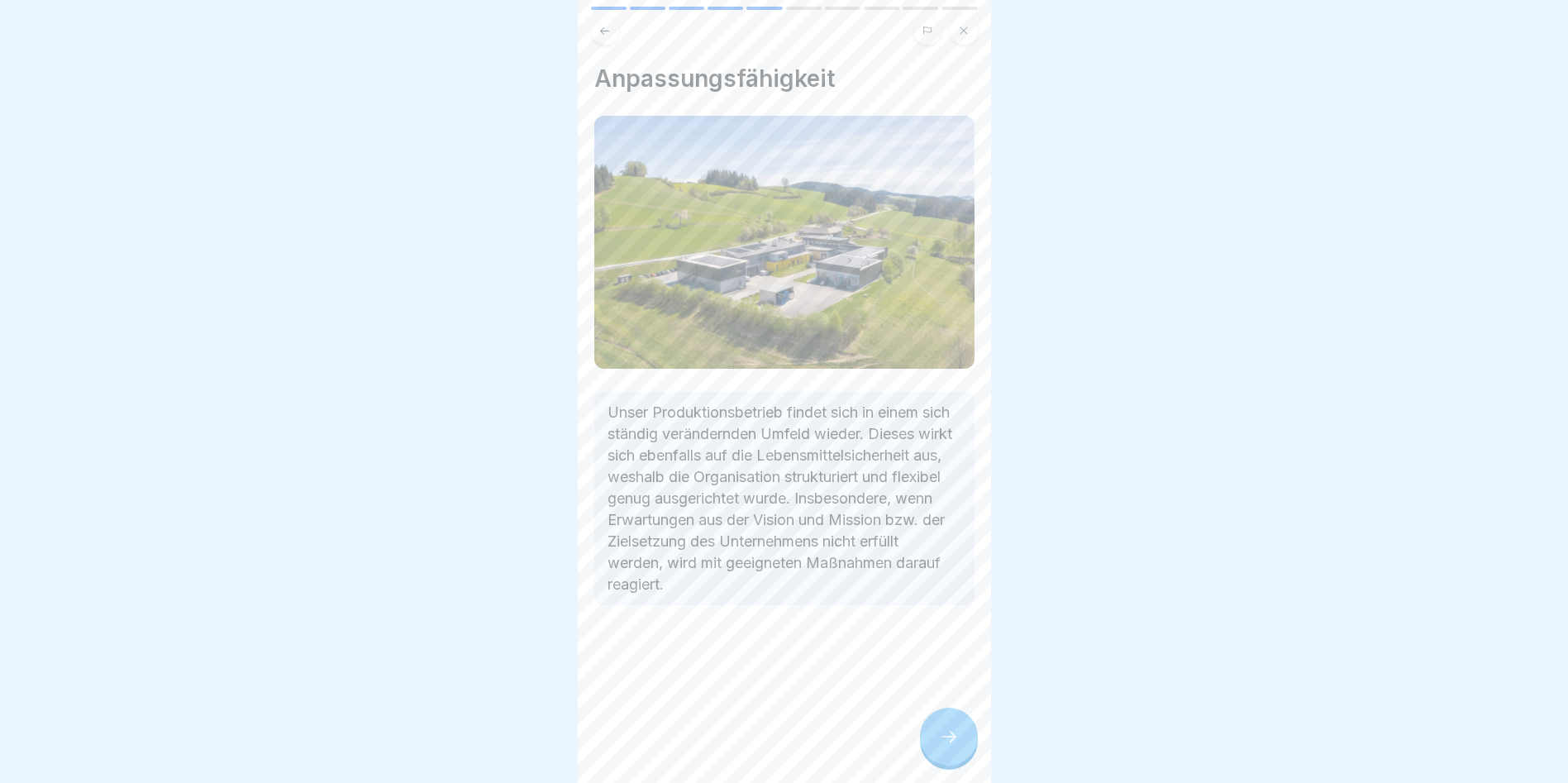
click at [958, 746] on icon at bounding box center [949, 736] width 20 height 20
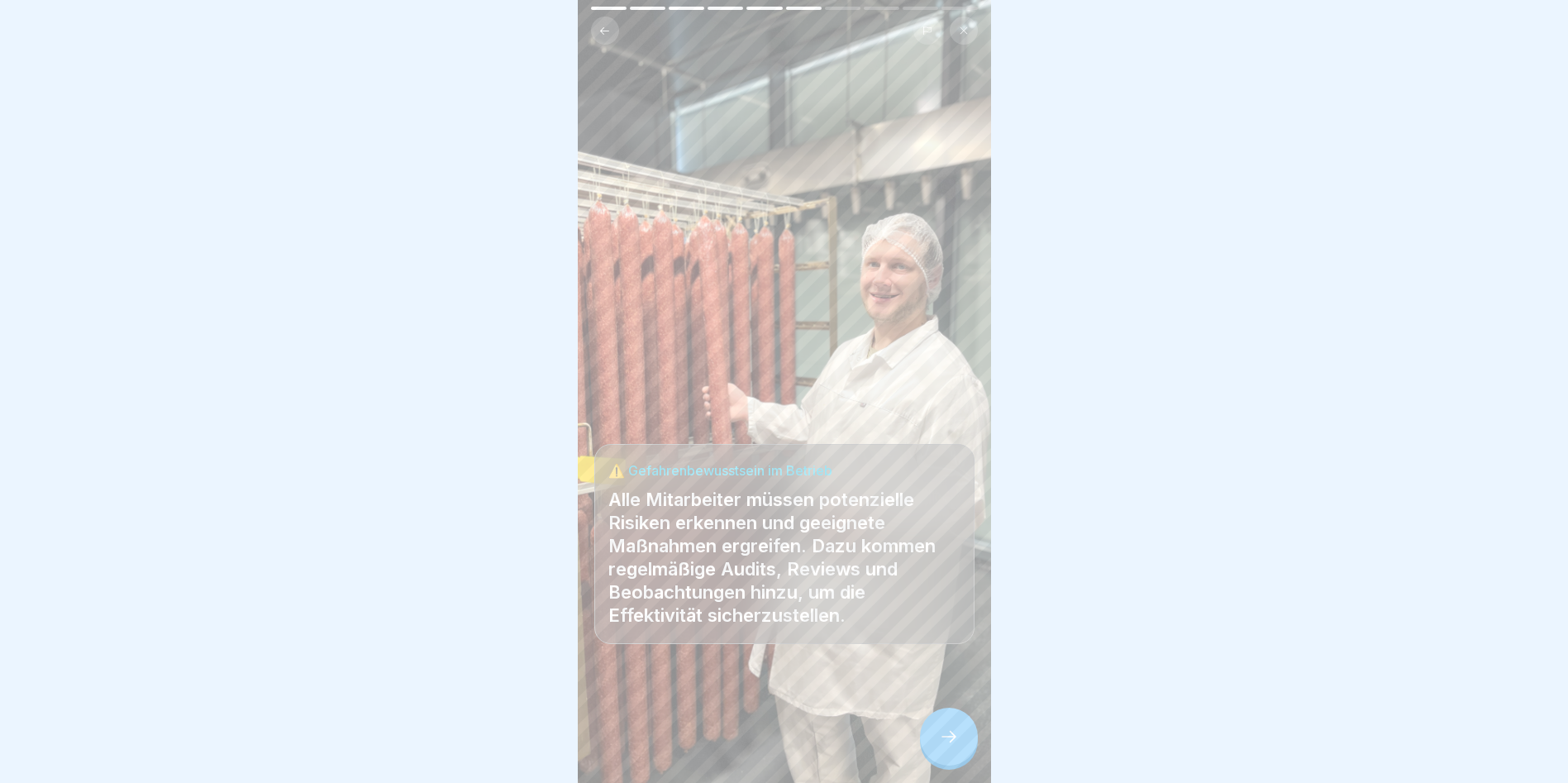
click at [958, 746] on icon at bounding box center [949, 736] width 20 height 20
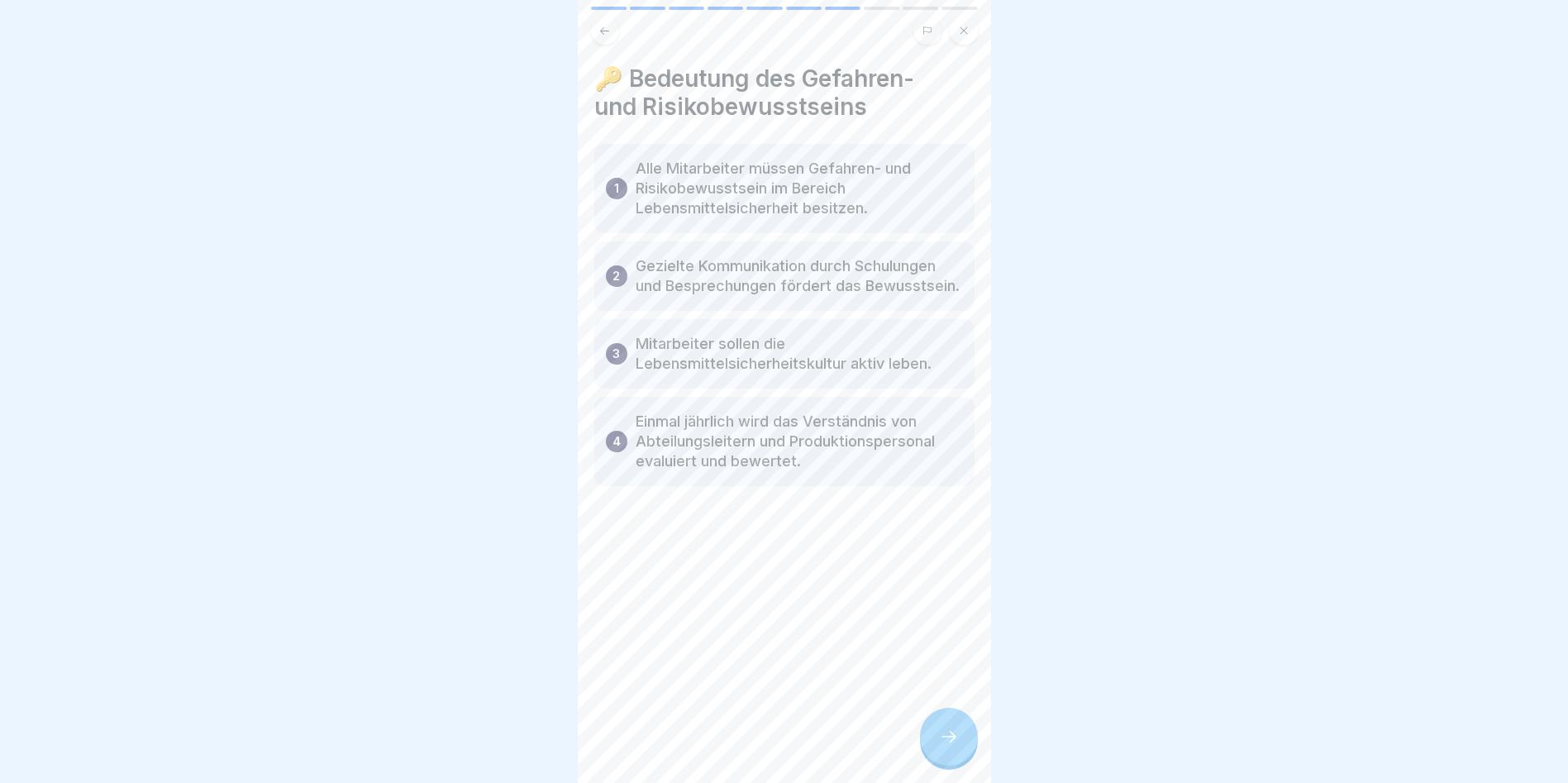
click at [958, 746] on icon at bounding box center [949, 736] width 20 height 20
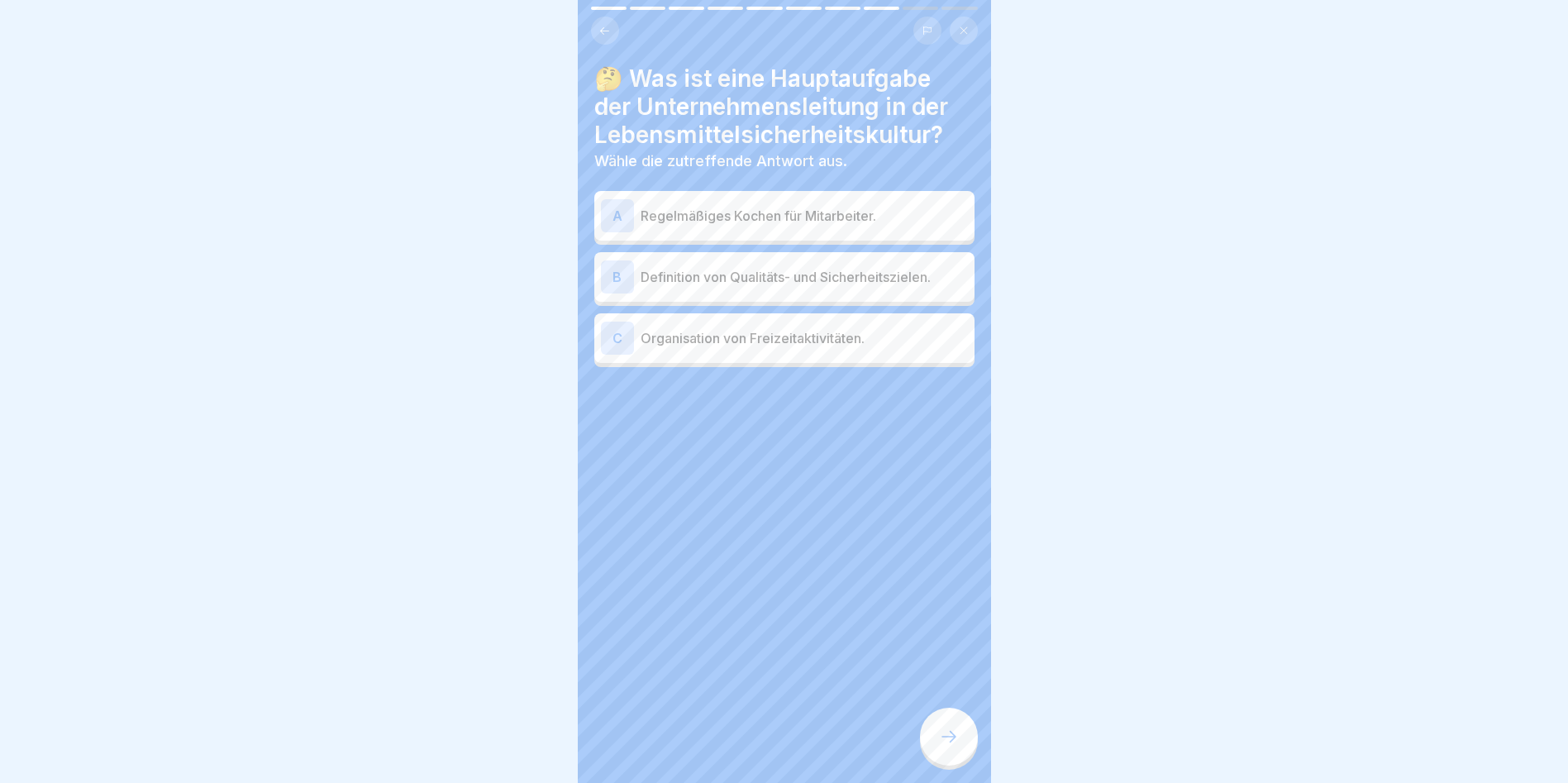
click at [781, 276] on p "Definition von Qualitäts- und Sicherheitszielen." at bounding box center [804, 277] width 327 height 20
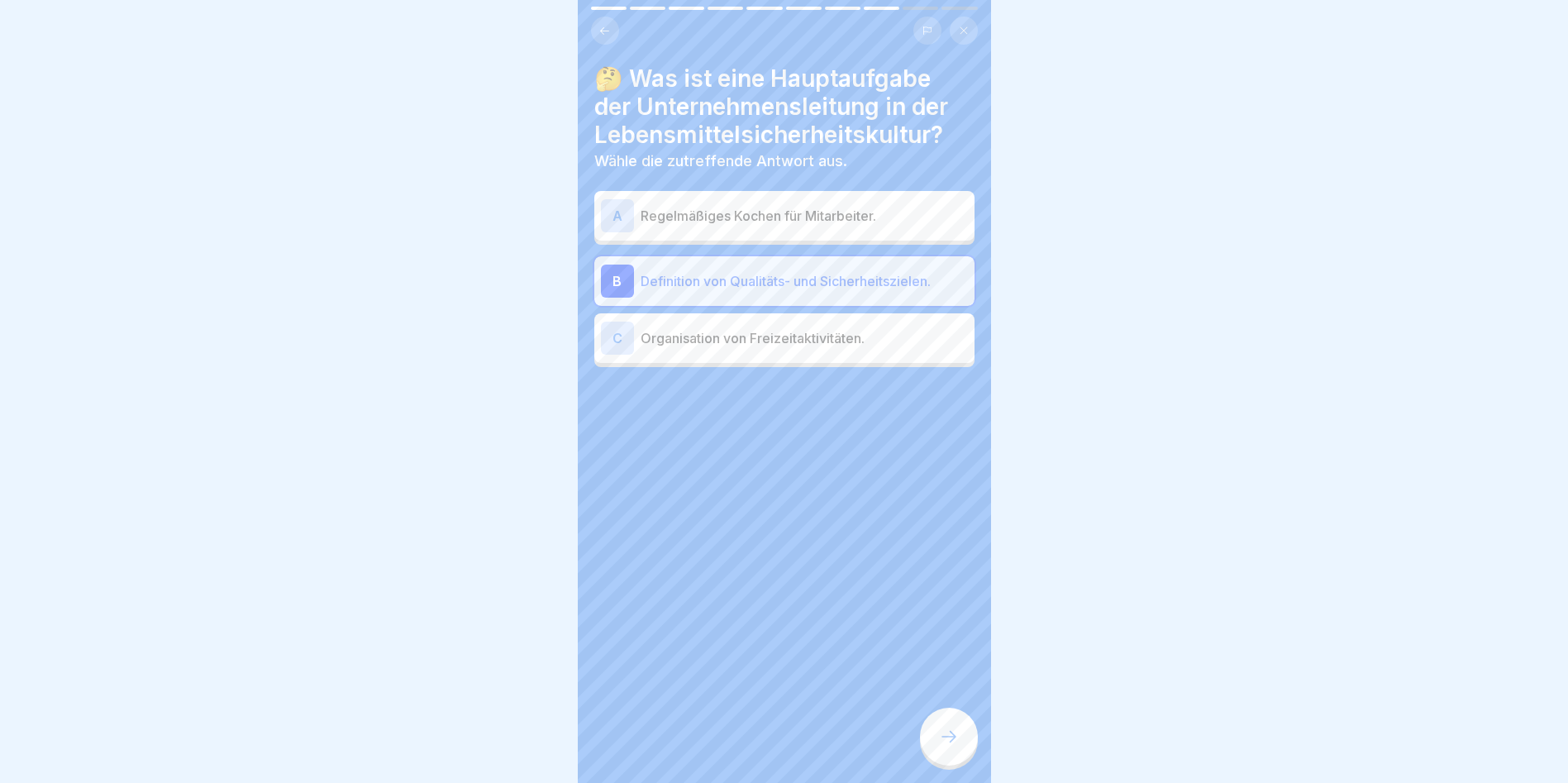
click at [943, 723] on div at bounding box center [949, 736] width 58 height 58
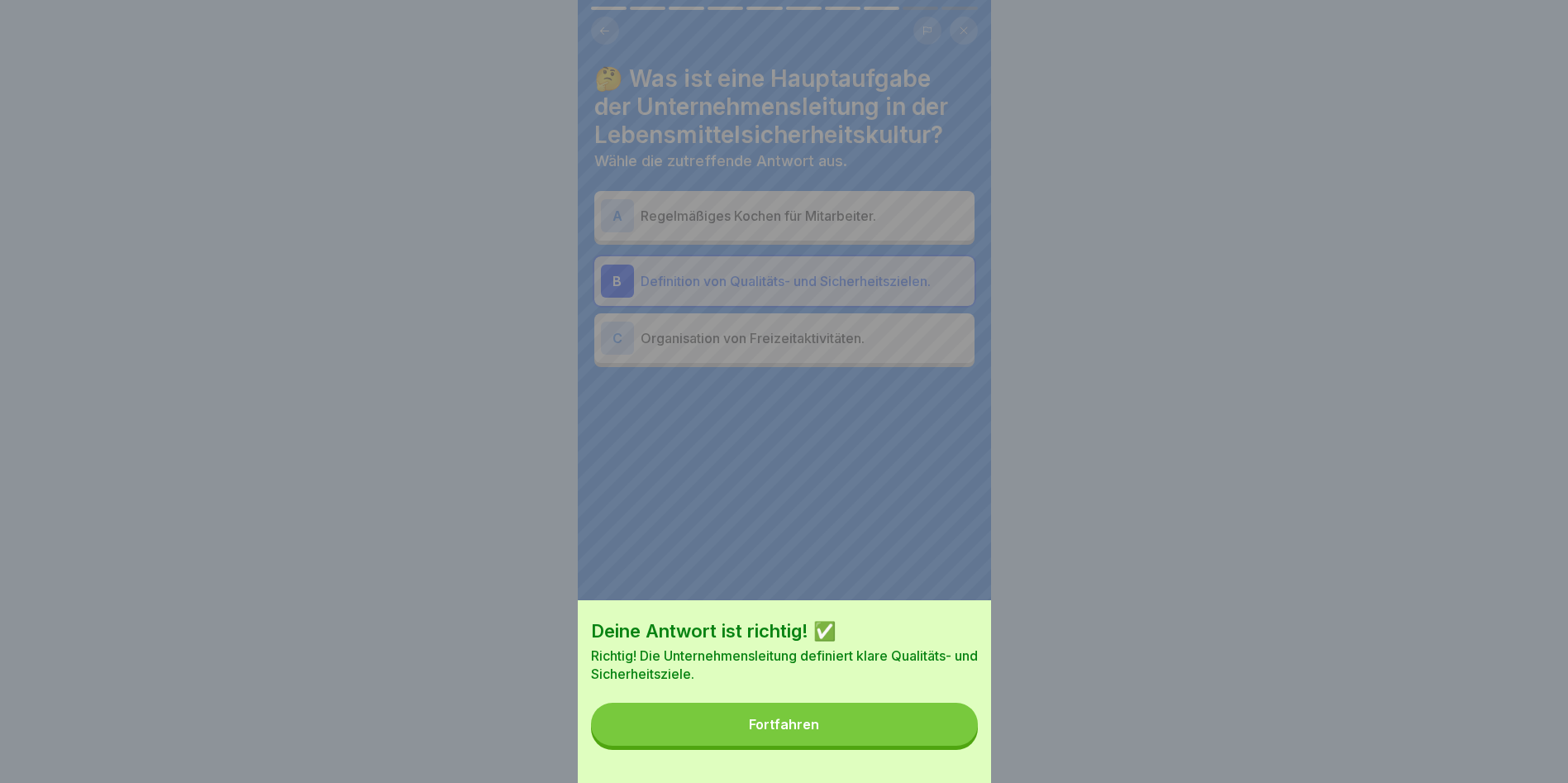
click at [943, 723] on button "Fortfahren" at bounding box center [784, 724] width 387 height 43
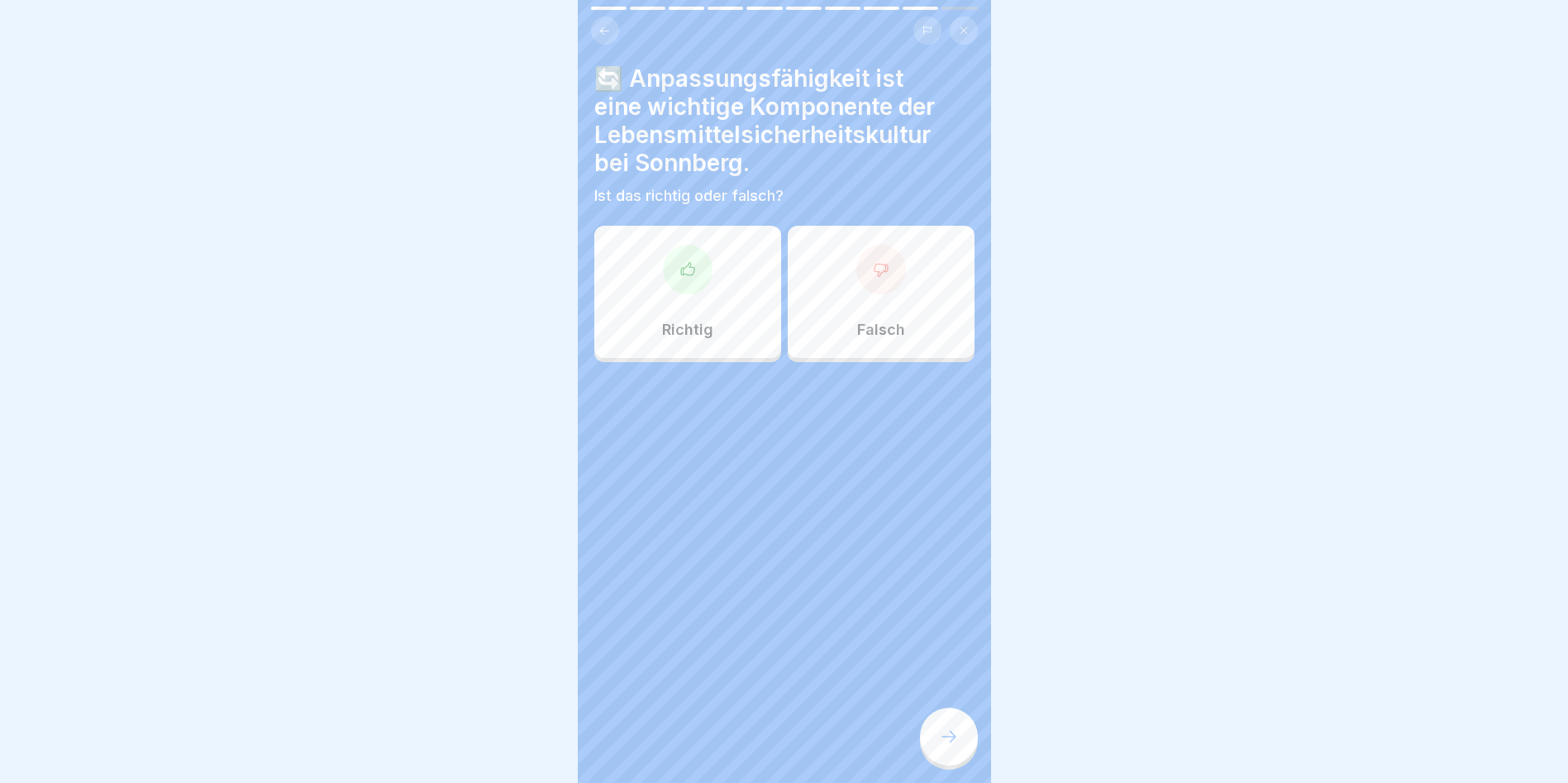
click at [663, 257] on div at bounding box center [687, 269] width 49 height 49
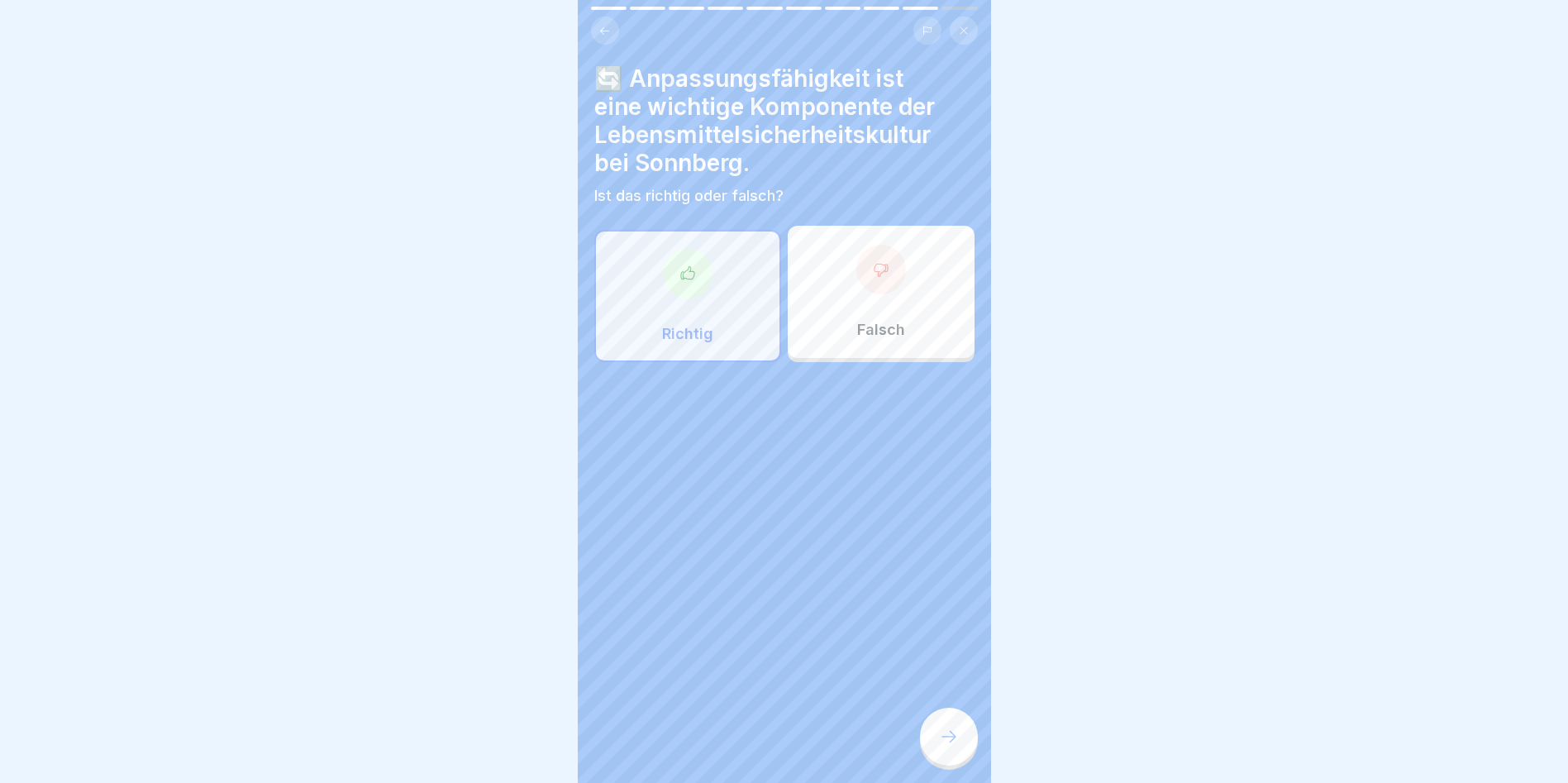
click at [953, 759] on div at bounding box center [949, 736] width 58 height 58
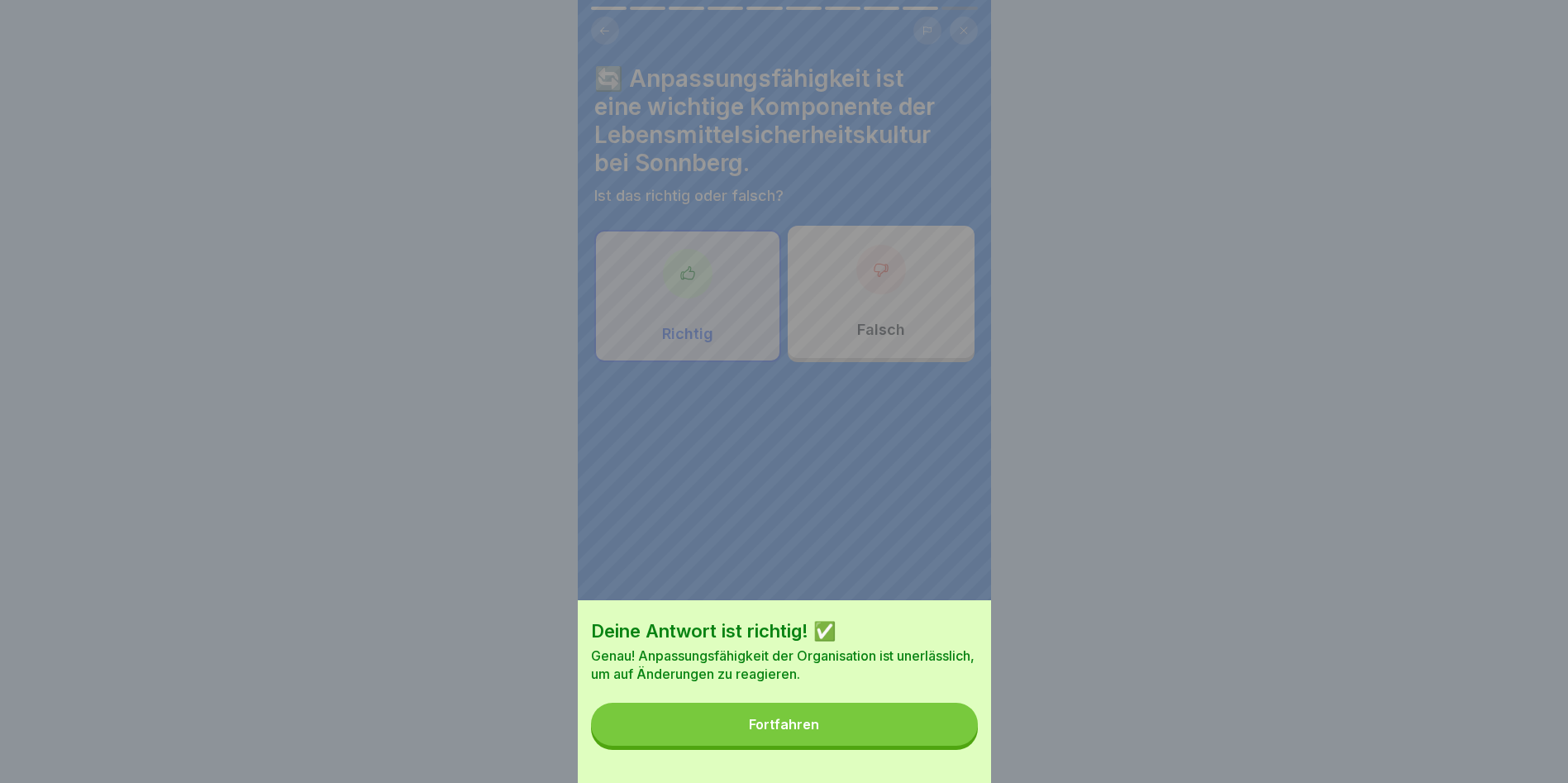
click at [953, 737] on button "Fortfahren" at bounding box center [784, 724] width 387 height 43
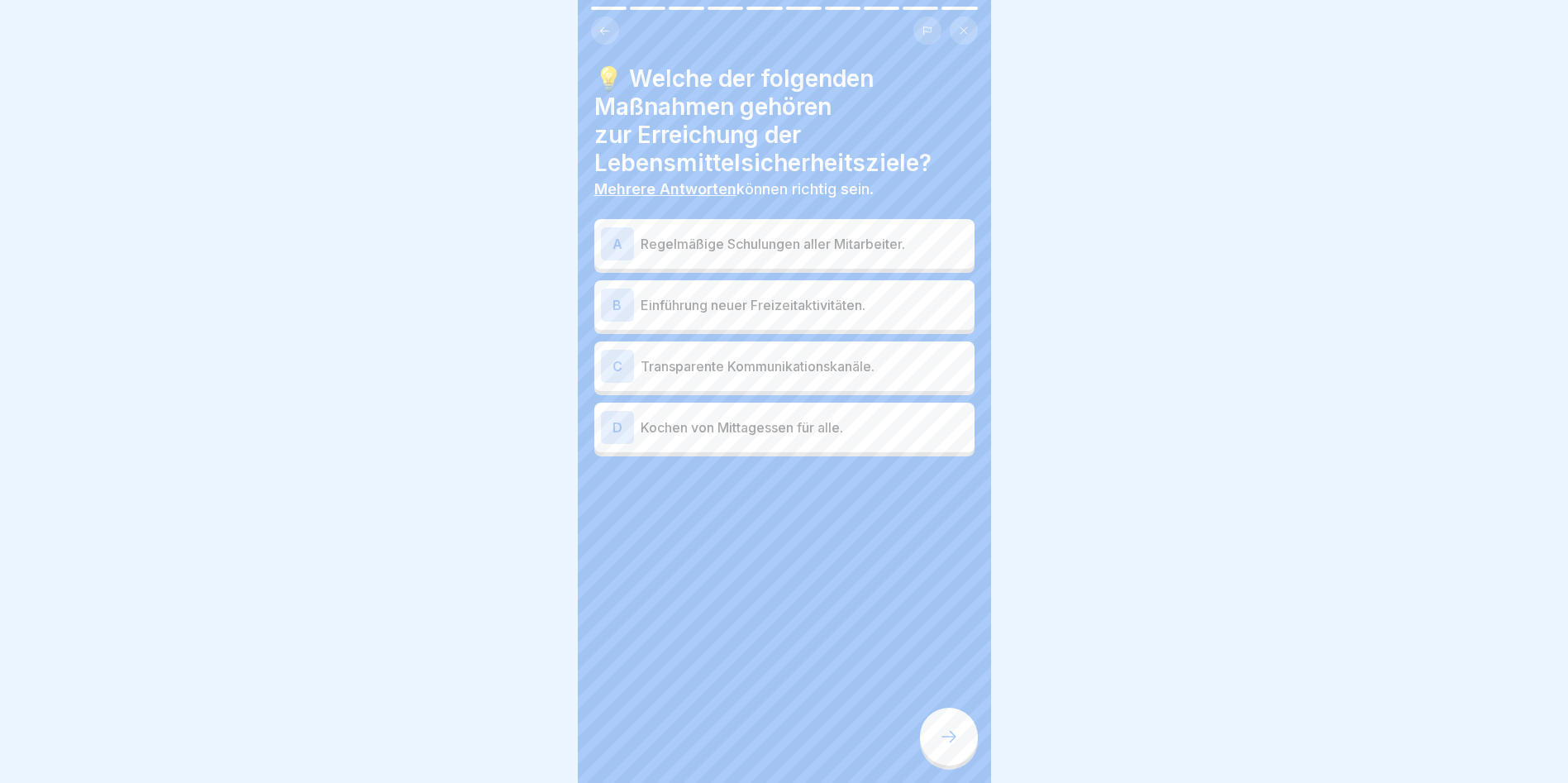
click at [785, 237] on p "Regelmäßige Schulungen aller Mitarbeiter." at bounding box center [804, 244] width 327 height 20
click at [931, 745] on div at bounding box center [949, 736] width 58 height 58
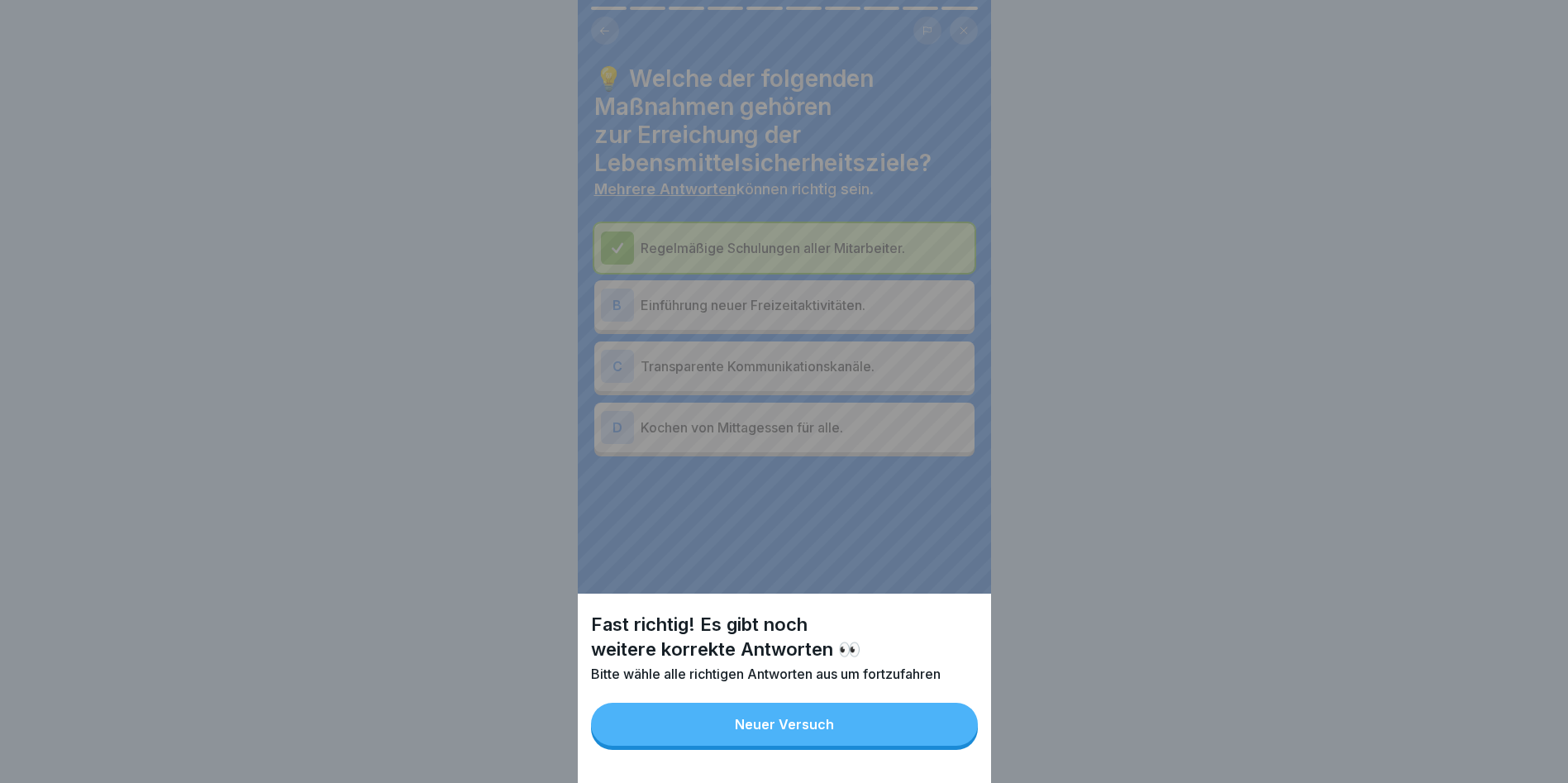
click at [931, 745] on button "Neuer Versuch" at bounding box center [784, 724] width 387 height 43
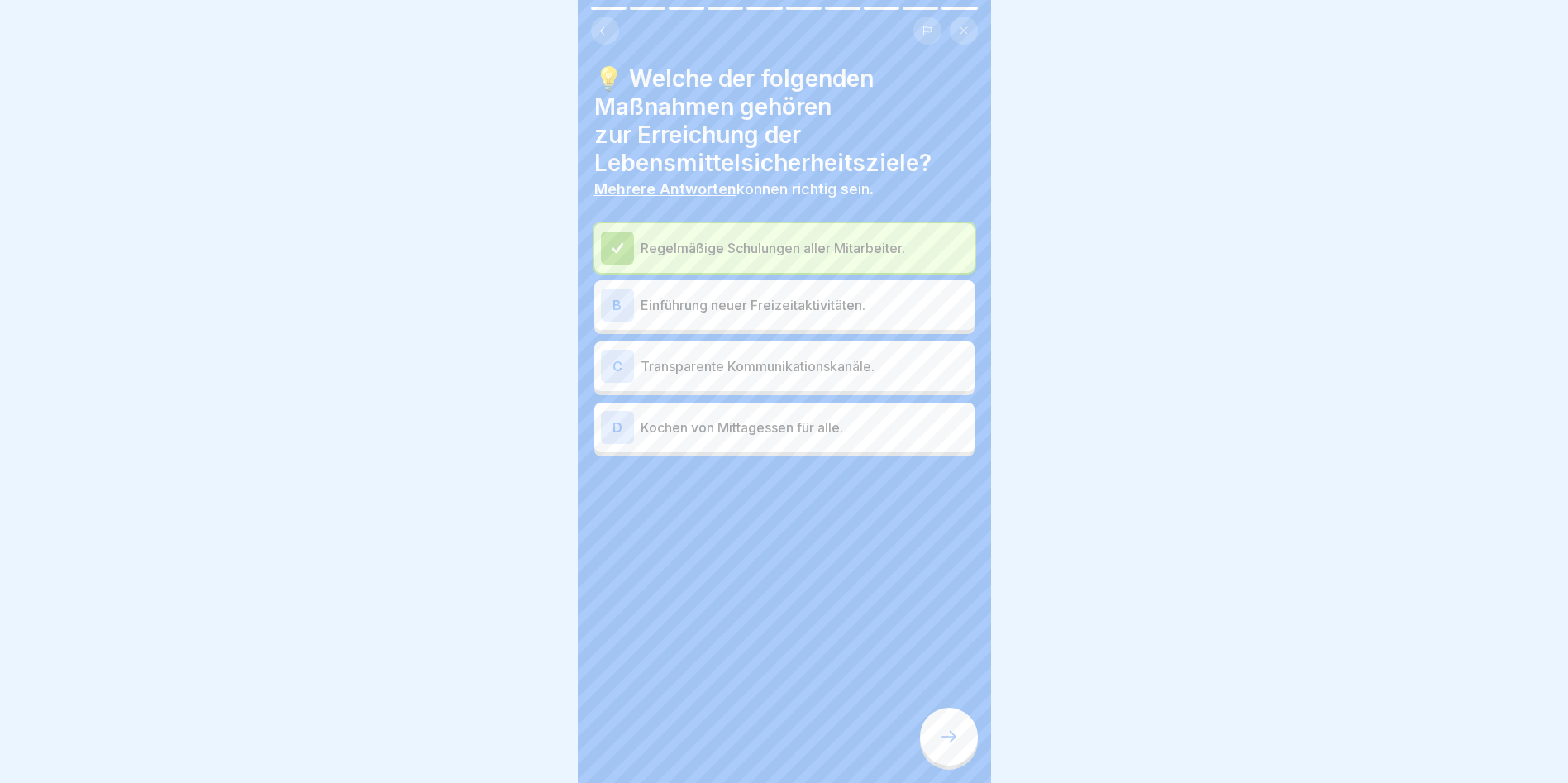
click at [741, 372] on p "Transparente Kommunikationskanäle." at bounding box center [804, 366] width 327 height 20
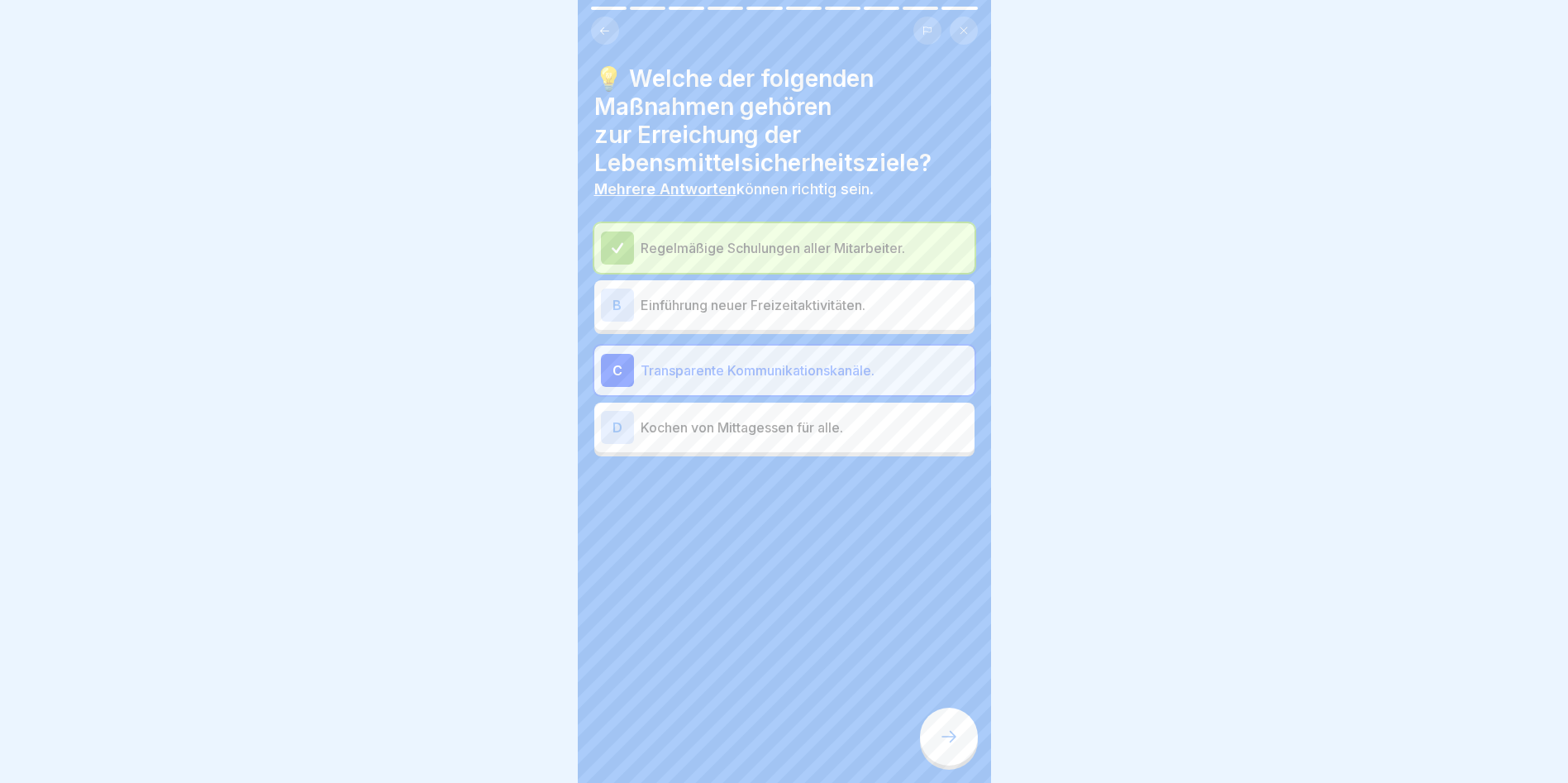
click at [928, 731] on div at bounding box center [949, 736] width 58 height 58
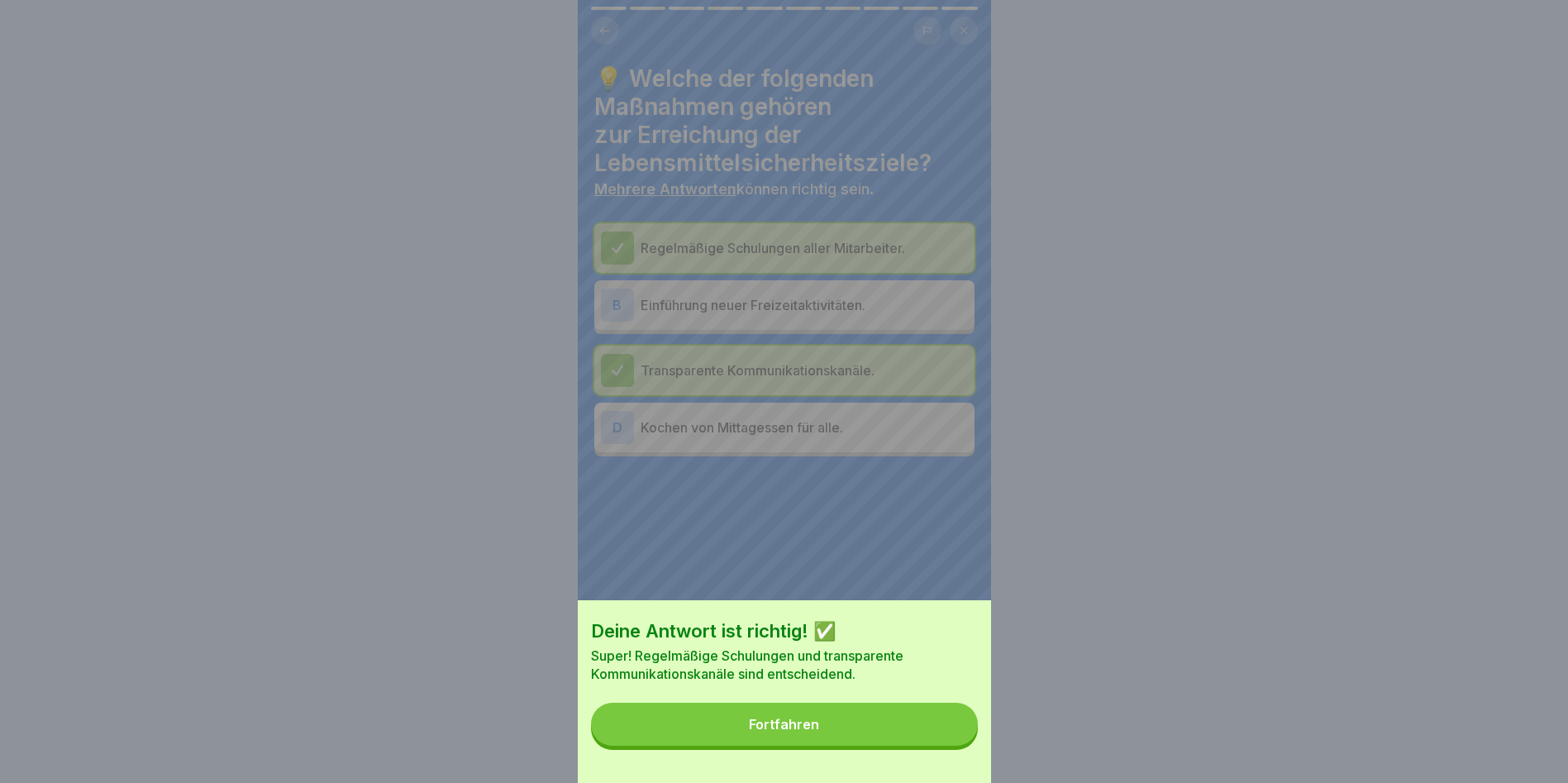
click at [928, 731] on button "Fortfahren" at bounding box center [784, 724] width 387 height 43
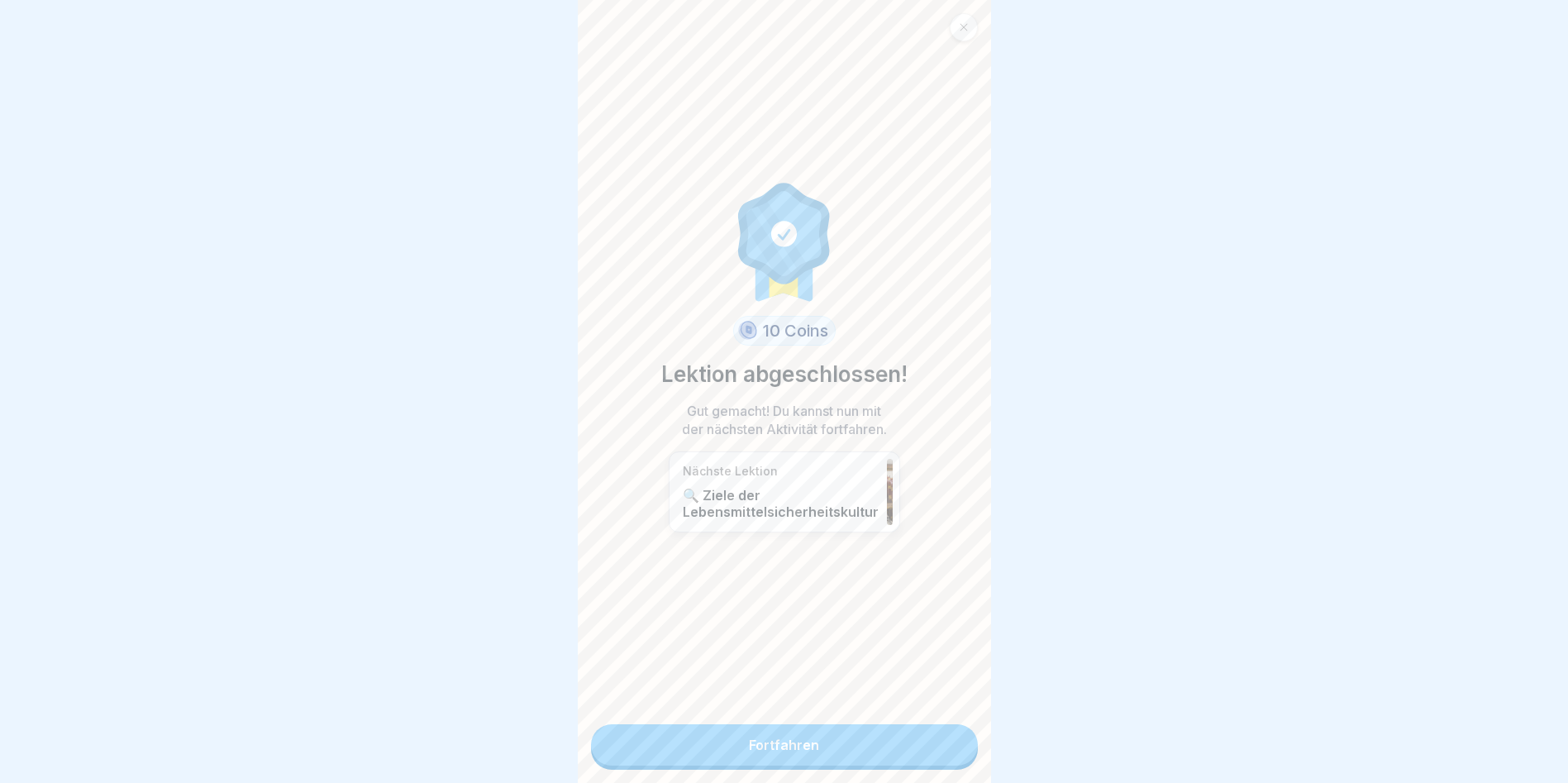
click at [920, 742] on link "Fortfahren" at bounding box center [784, 745] width 387 height 41
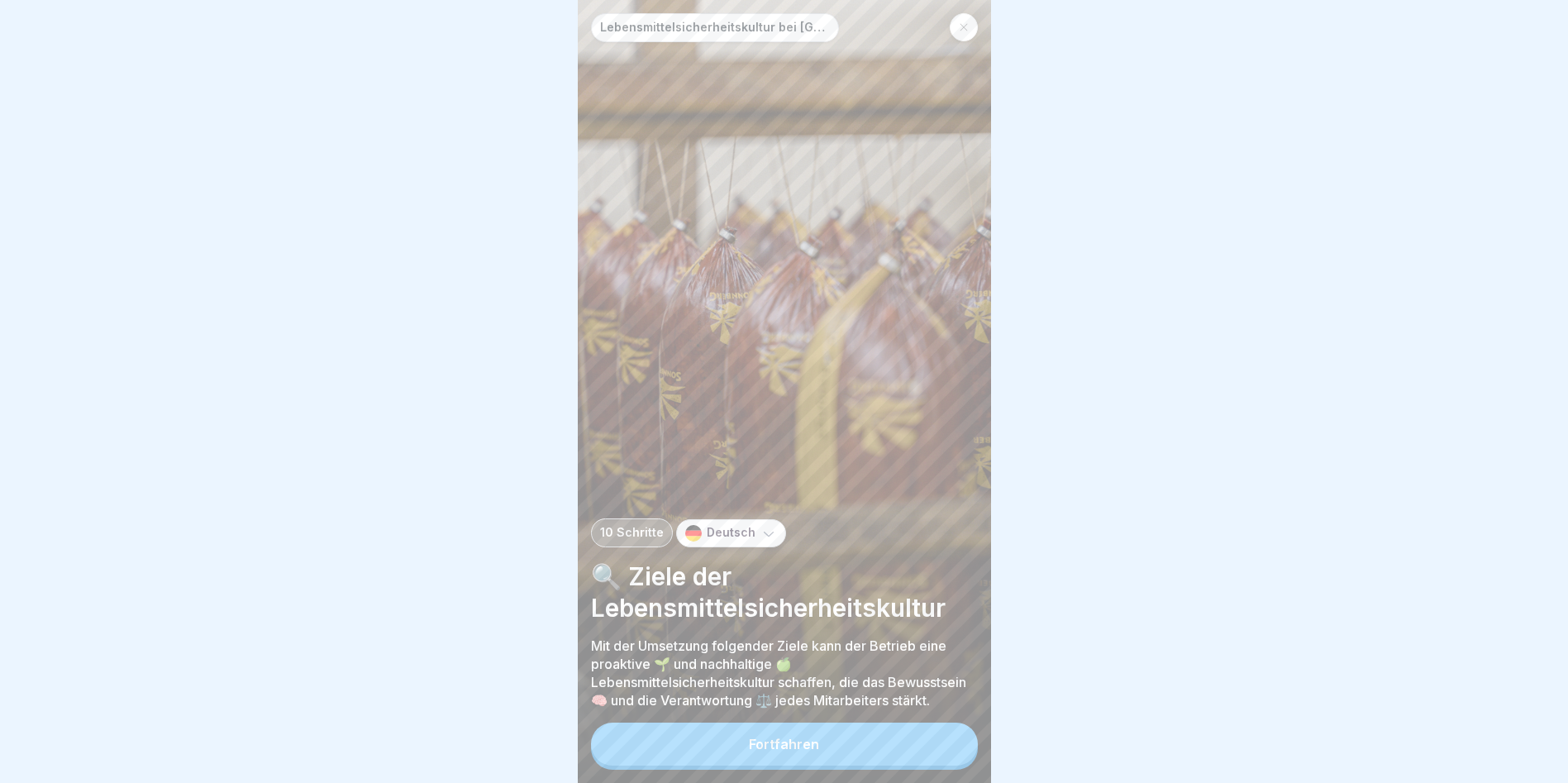
click at [920, 742] on button "Fortfahren" at bounding box center [784, 744] width 387 height 43
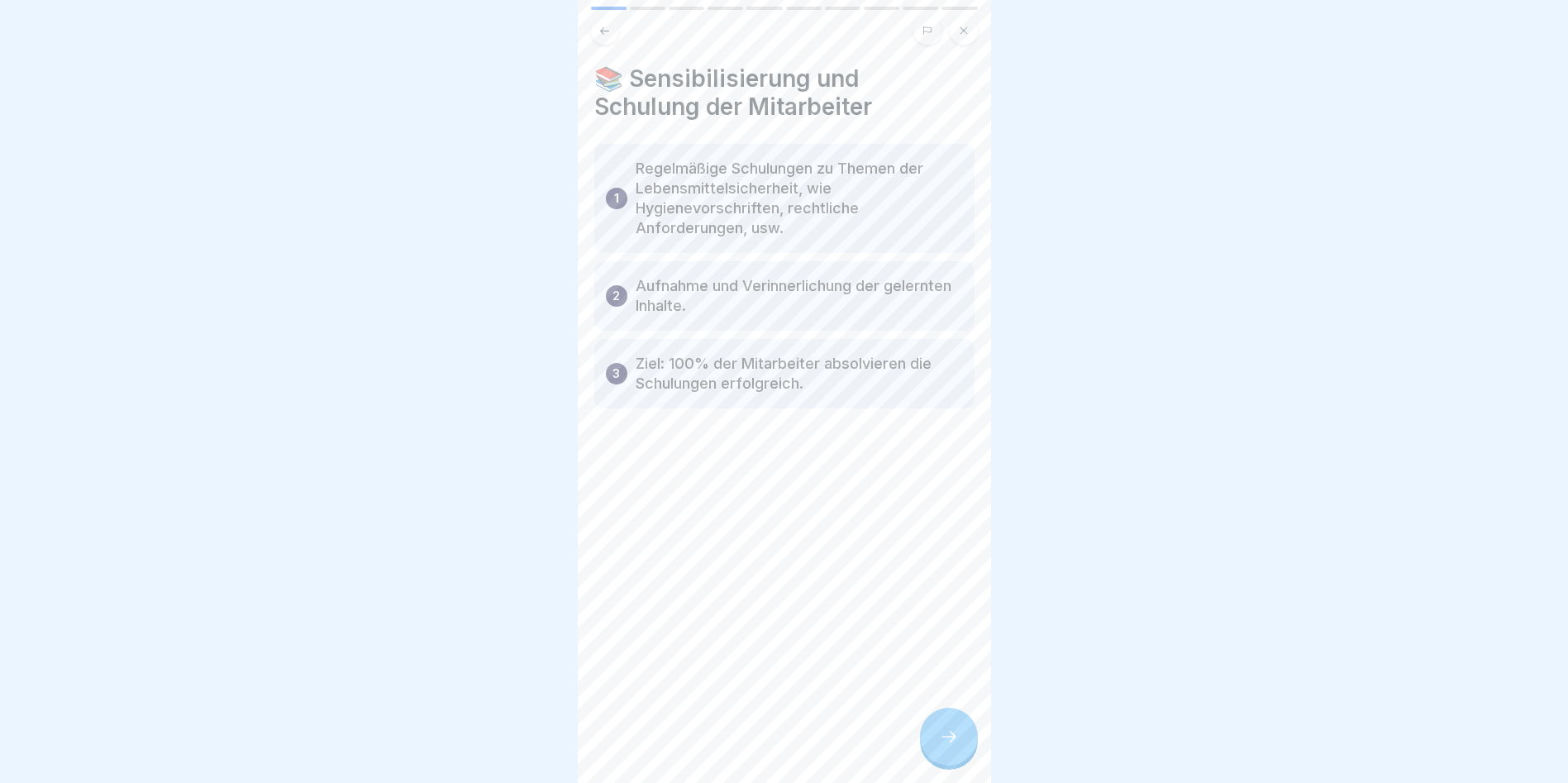
click at [943, 746] on icon at bounding box center [949, 736] width 20 height 20
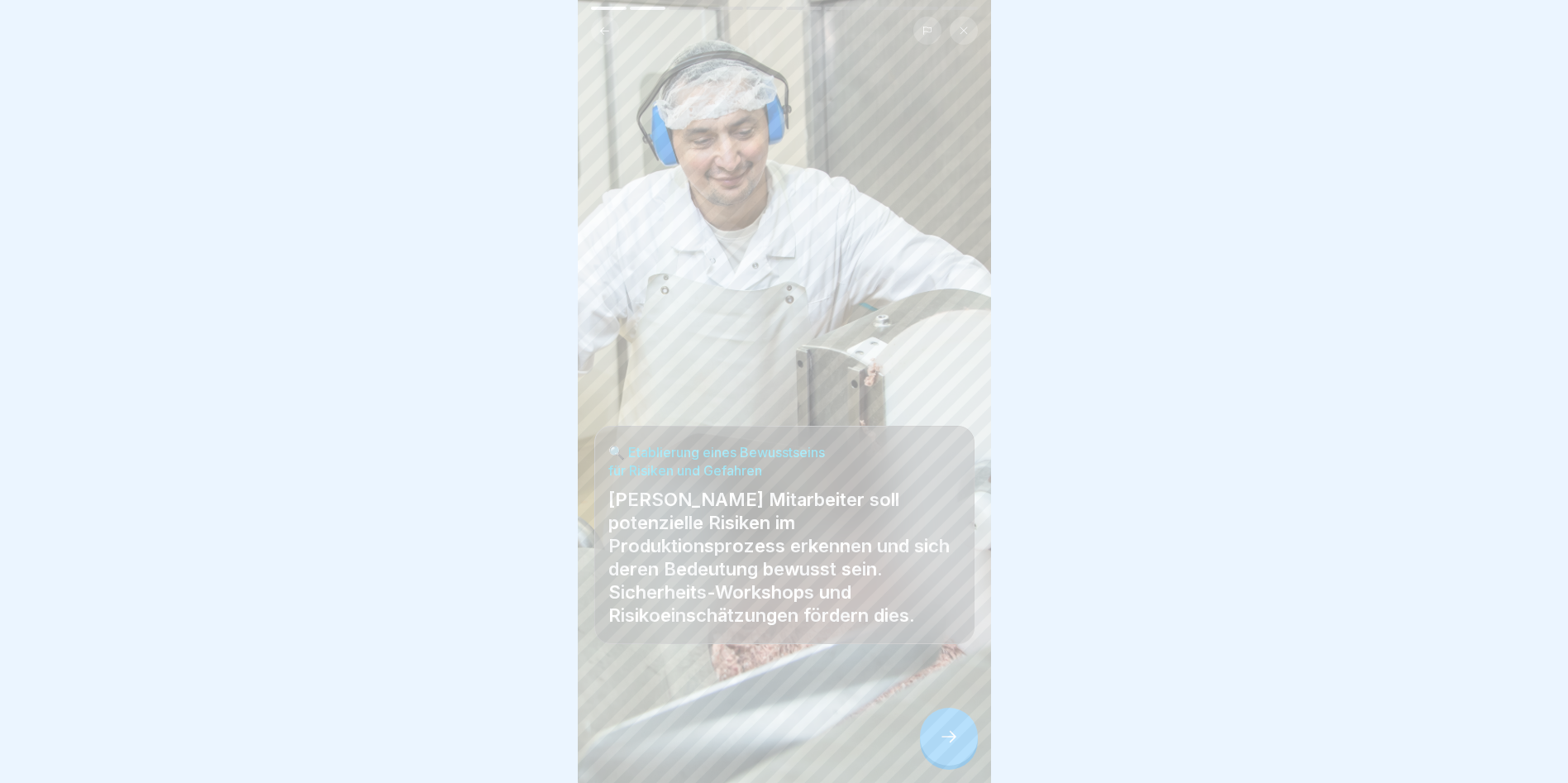
click at [943, 746] on icon at bounding box center [949, 736] width 20 height 20
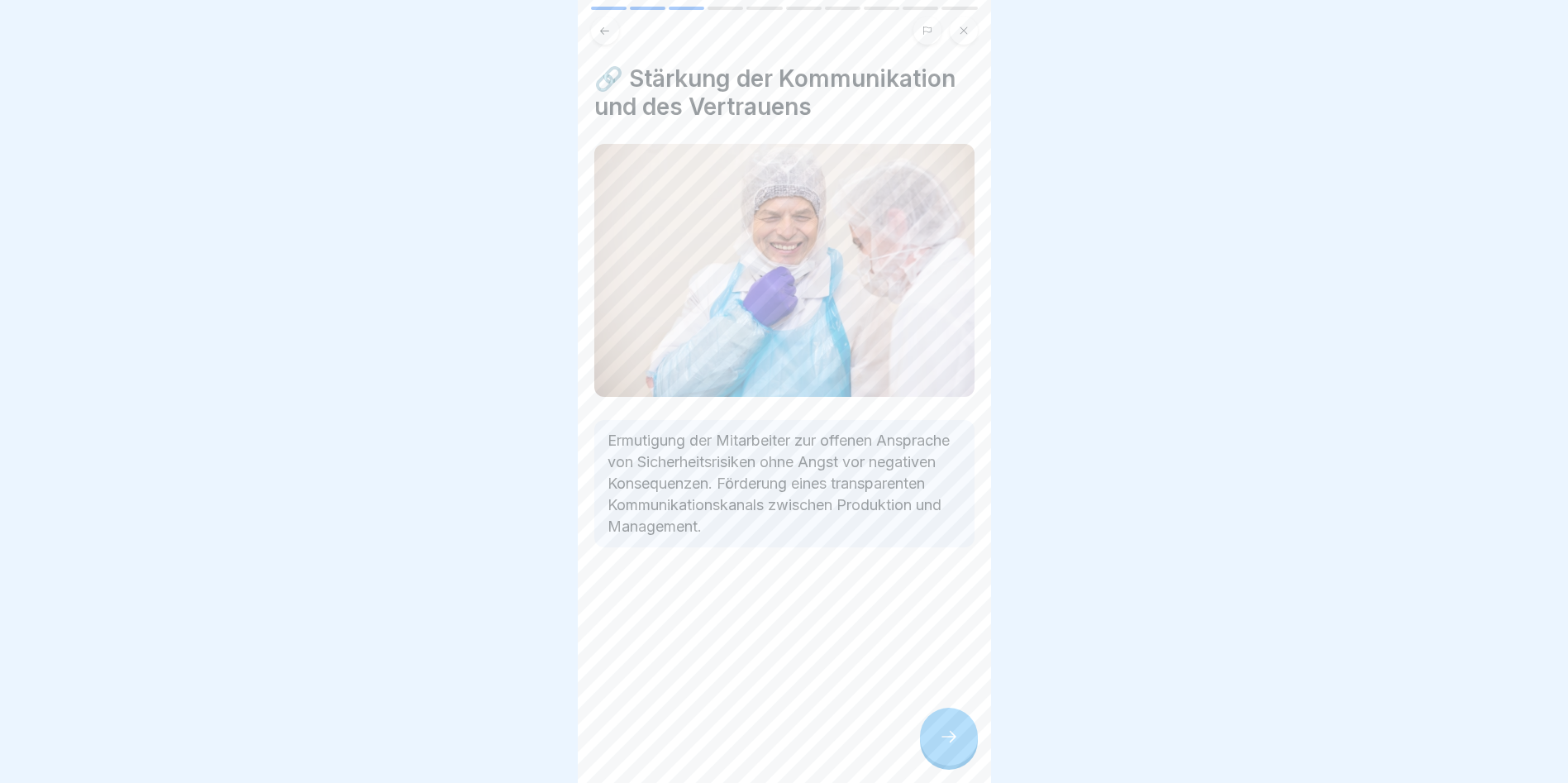
click at [943, 746] on icon at bounding box center [949, 736] width 20 height 20
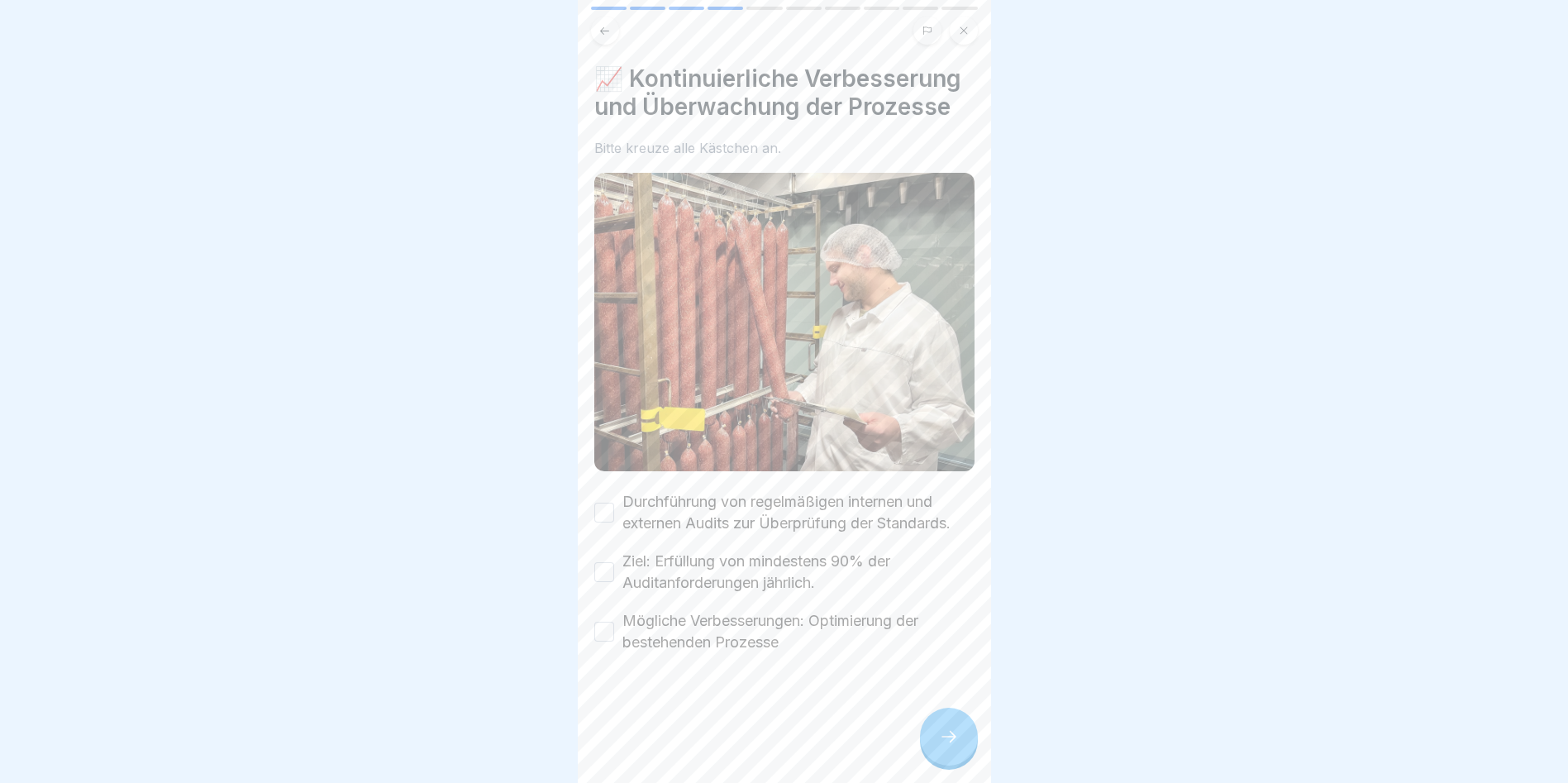
click at [943, 746] on icon at bounding box center [949, 736] width 20 height 20
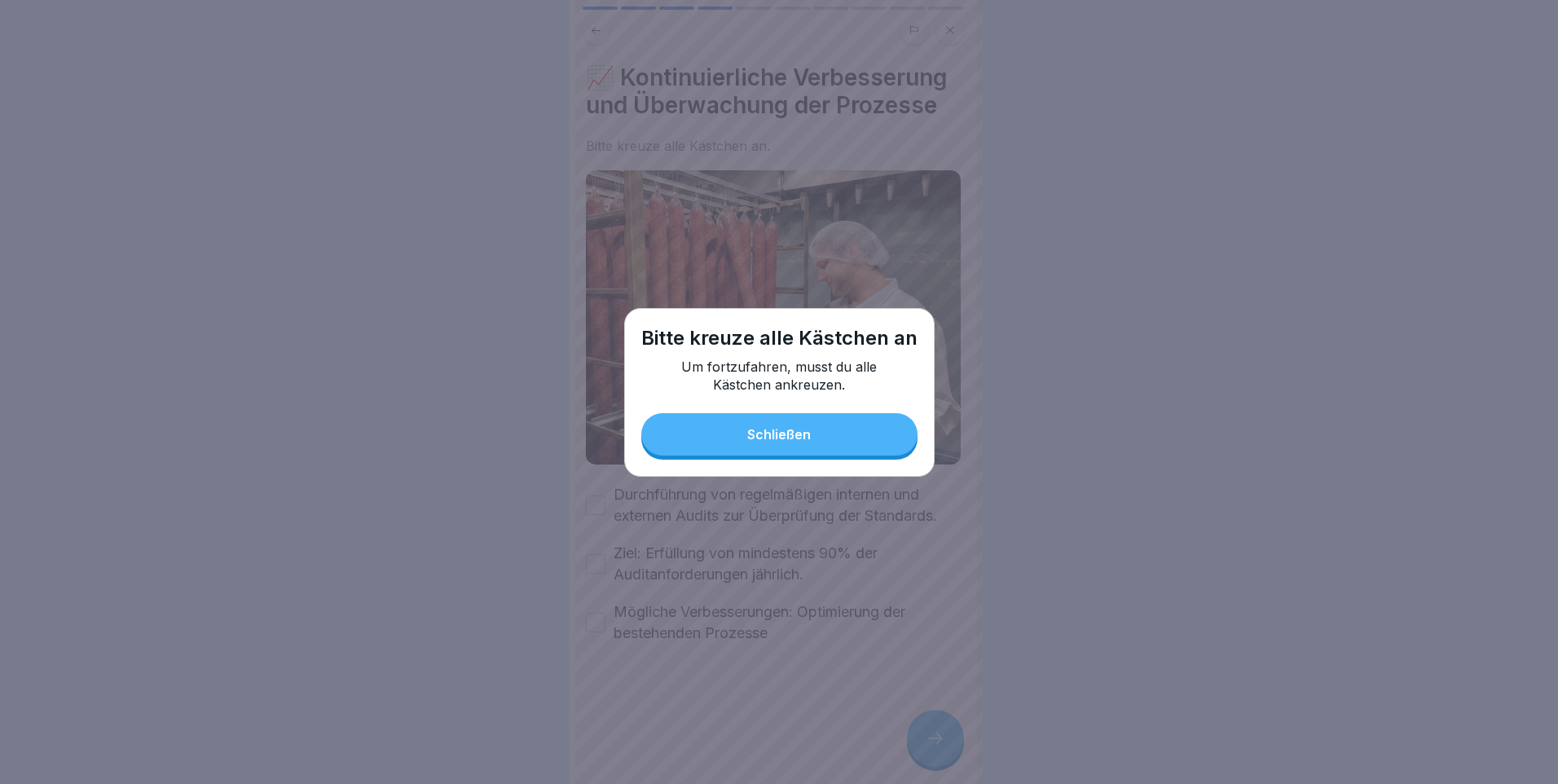
click at [752, 433] on div "Schließen" at bounding box center [779, 434] width 64 height 15
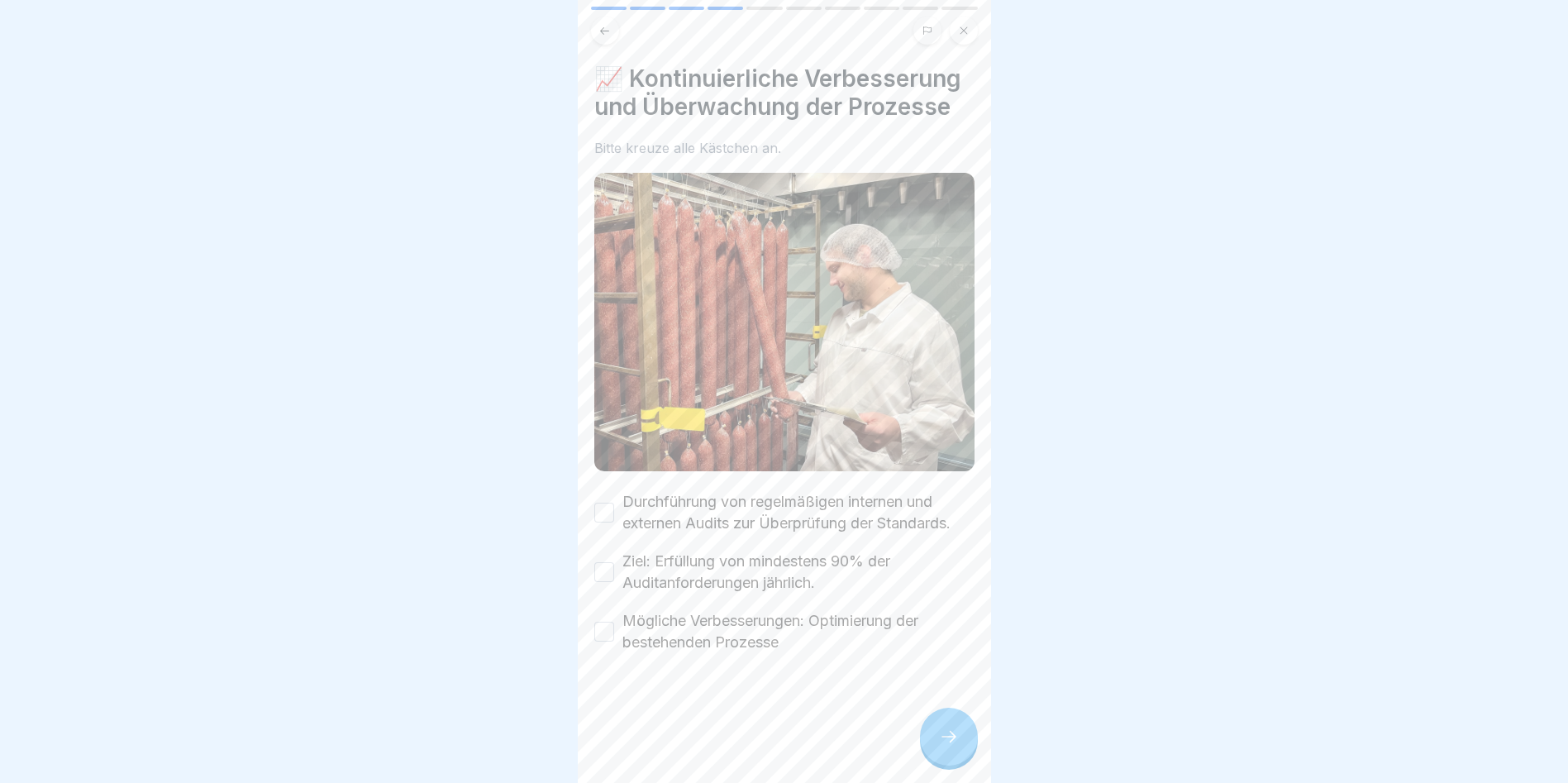
click at [603, 521] on button "Durchführung von regelmäßigen internen und externen Audits zur Überprüfung der …" at bounding box center [604, 513] width 20 height 20
click at [602, 581] on button "Ziel: Erfüllung von mindestens 90% der Auditanforderungen jährlich." at bounding box center [604, 572] width 20 height 20
click at [610, 637] on div "Mögliche Verbesserungen: Optimierung der bestehenden Prozesse" at bounding box center [784, 631] width 381 height 43
click at [595, 642] on button "Mögliche Verbesserungen: Optimierung der bestehenden Prozesse" at bounding box center [604, 632] width 20 height 20
drag, startPoint x: 945, startPoint y: 757, endPoint x: 953, endPoint y: 751, distance: 10.0
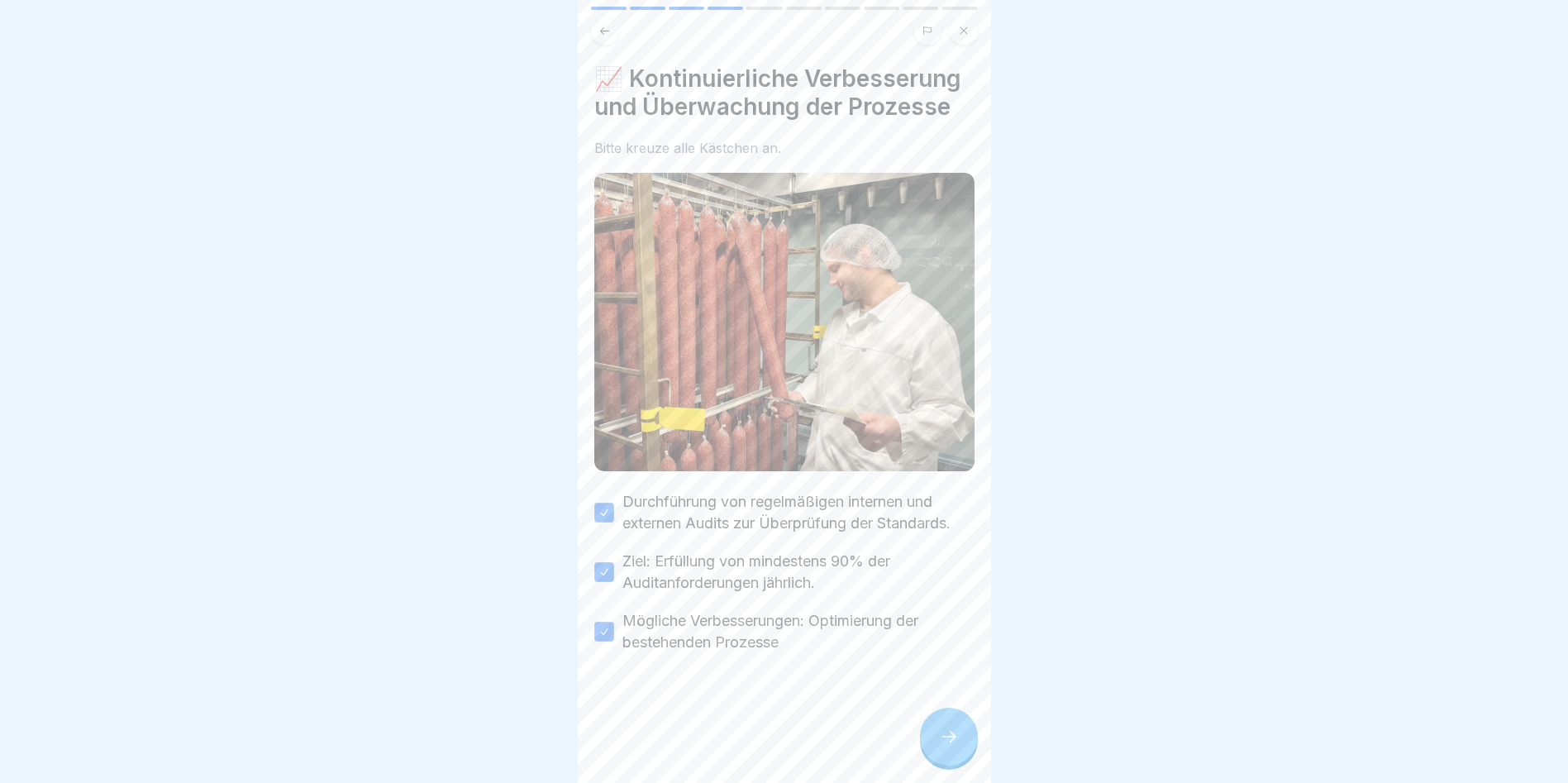
click at [953, 746] on icon at bounding box center [949, 736] width 20 height 20
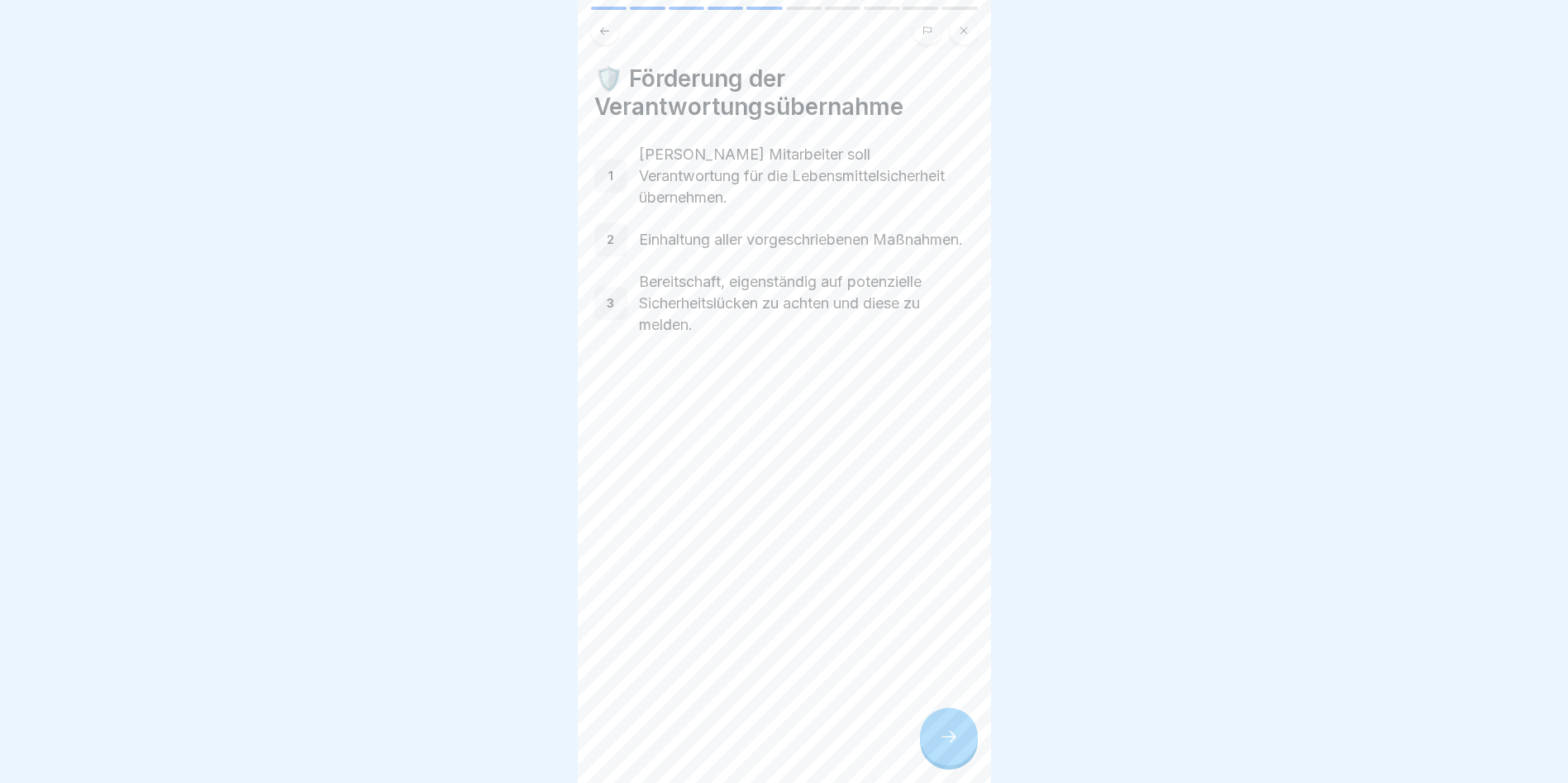
click at [944, 745] on icon at bounding box center [949, 736] width 20 height 20
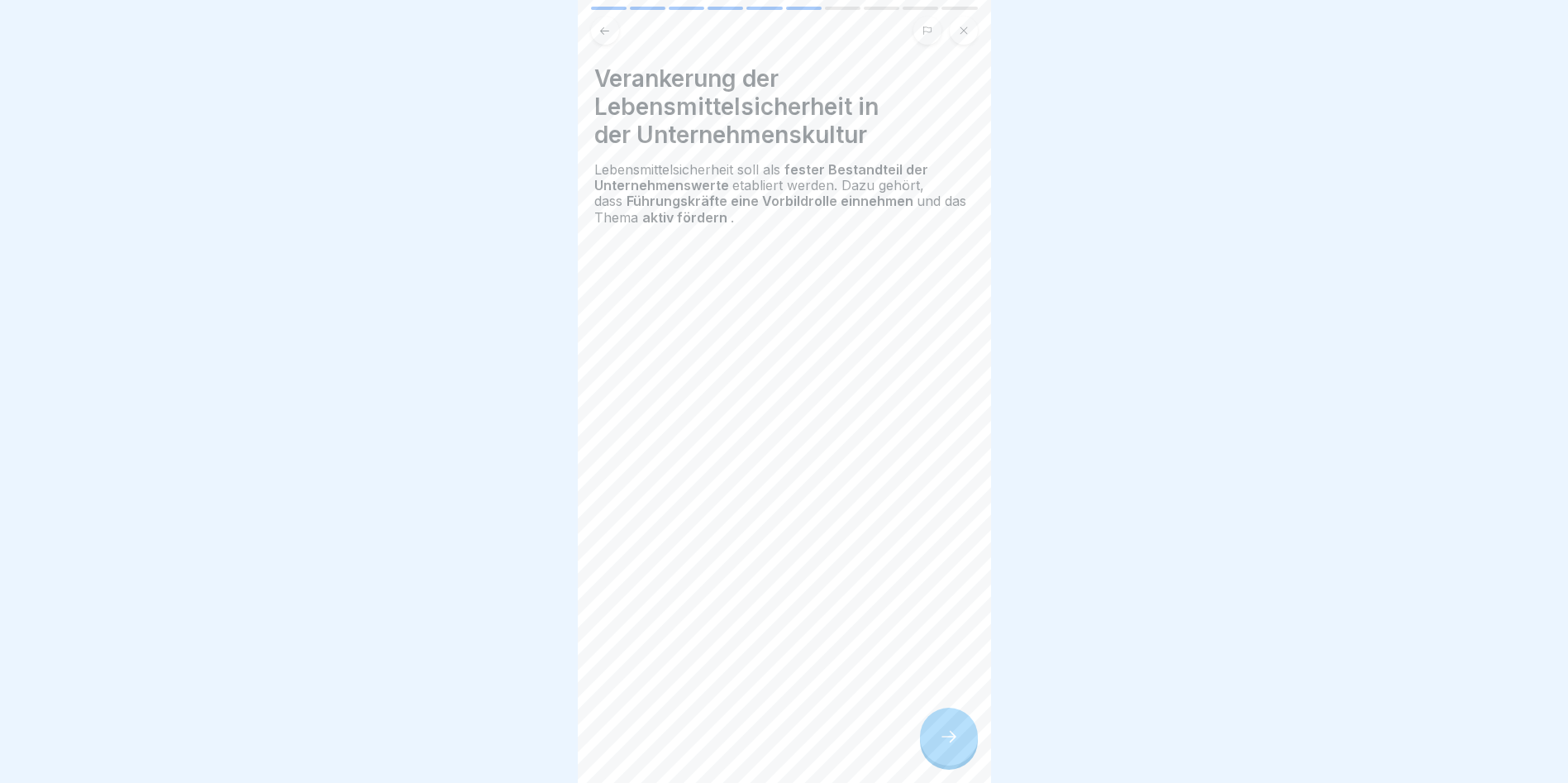
click at [945, 746] on icon at bounding box center [949, 736] width 20 height 20
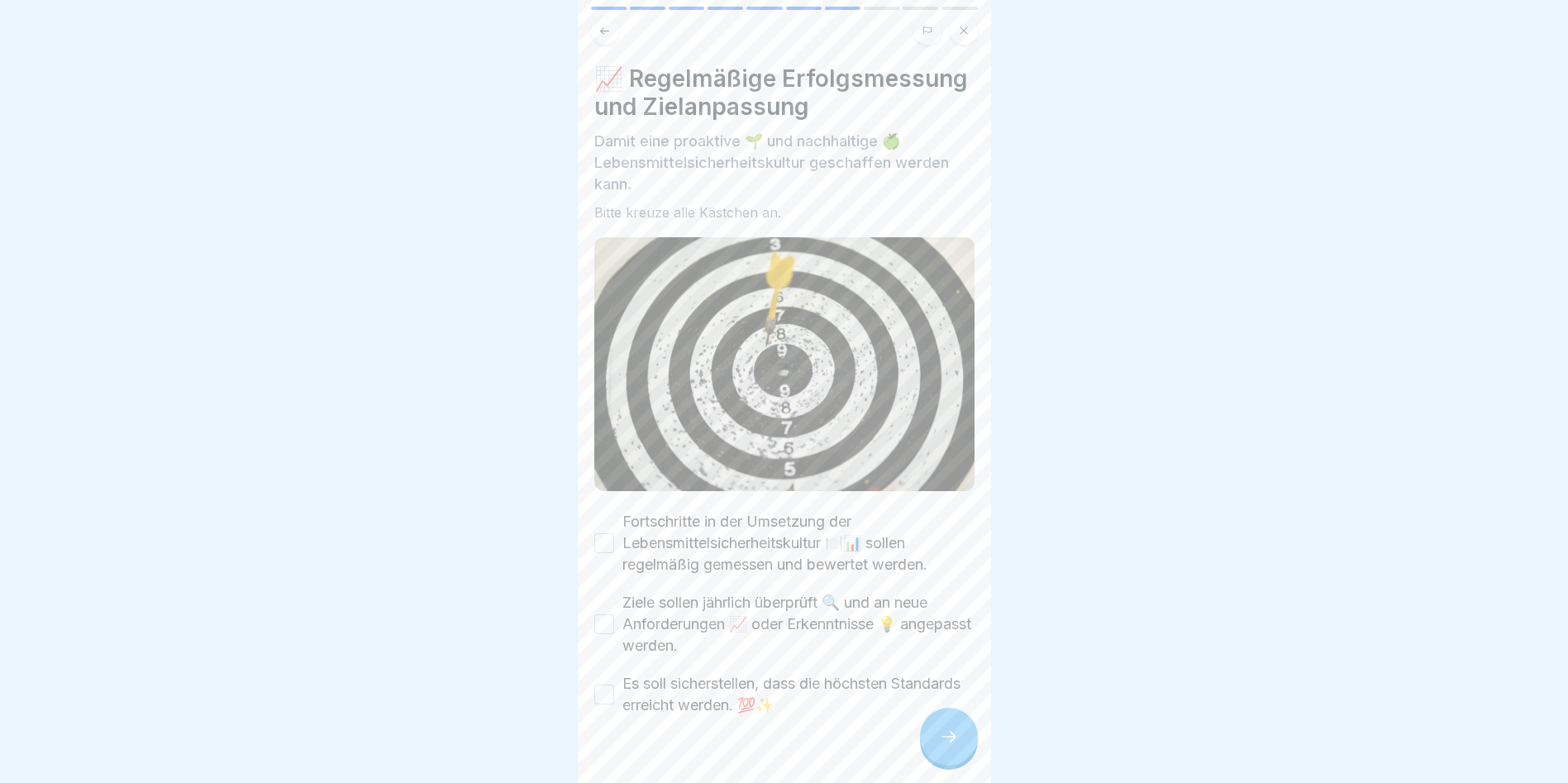
drag, startPoint x: 603, startPoint y: 561, endPoint x: 595, endPoint y: 631, distance: 70.5
click at [600, 575] on div "Fortschritte in der Umsetzung der Lebensmittelsicherheitskultur 🍽️📊 sollen rege…" at bounding box center [784, 543] width 381 height 64
click at [595, 634] on button "Ziele sollen jährlich überprüft 🔍 und an neue Anforderungen 📈 oder Erkenntnisse…" at bounding box center [604, 624] width 20 height 20
click at [602, 700] on div "Es soll sicherstellen, dass die höchsten Standards erreicht werden. 💯✨" at bounding box center [784, 693] width 381 height 43
click at [598, 704] on button "Es soll sicherstellen, dass die höchsten Standards erreicht werden. 💯✨" at bounding box center [604, 694] width 20 height 20
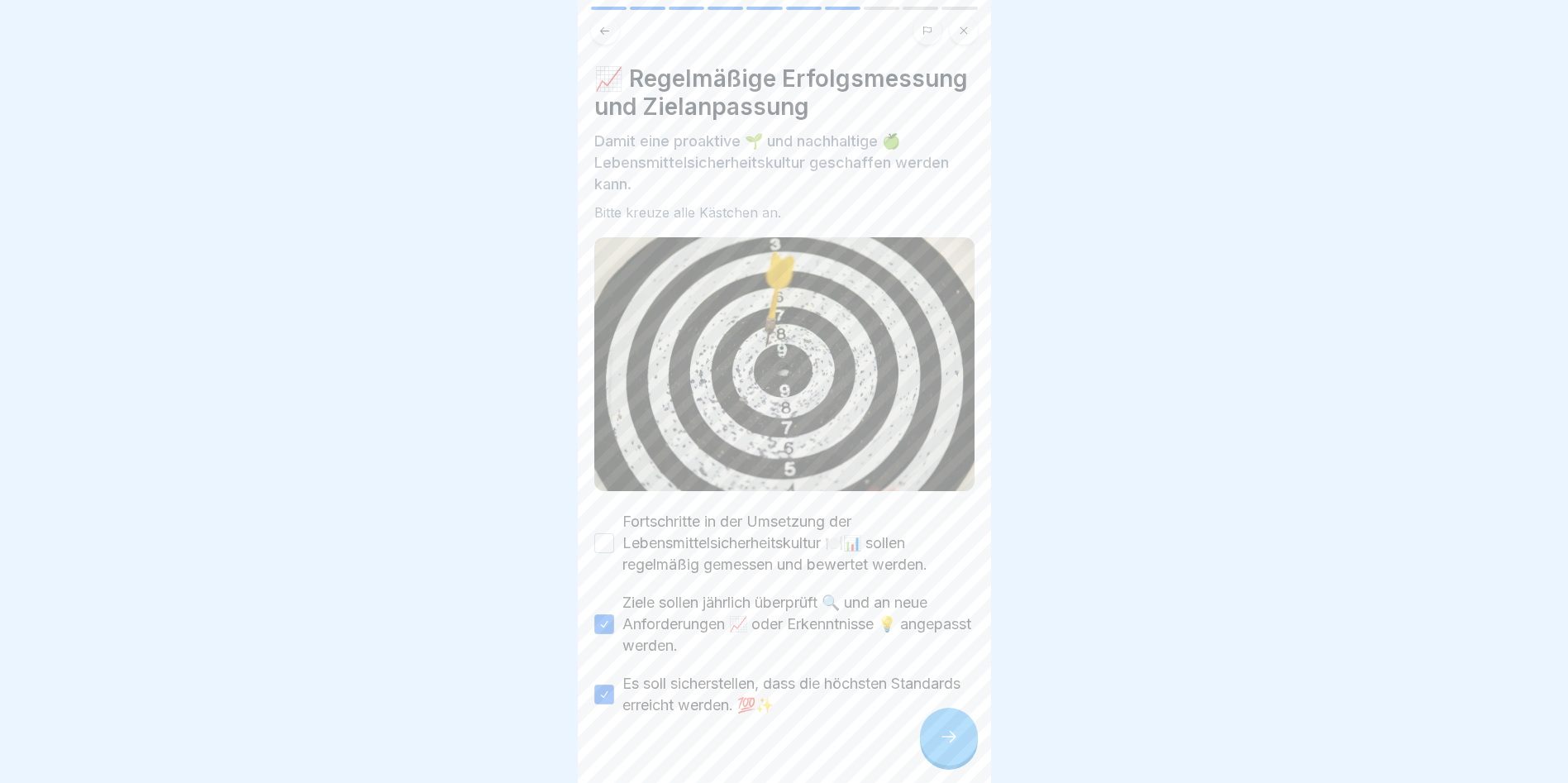
click at [607, 553] on button "Fortschritte in der Umsetzung der Lebensmittelsicherheitskultur 🍽️📊 sollen rege…" at bounding box center [604, 543] width 20 height 20
click at [948, 746] on icon at bounding box center [949, 736] width 20 height 20
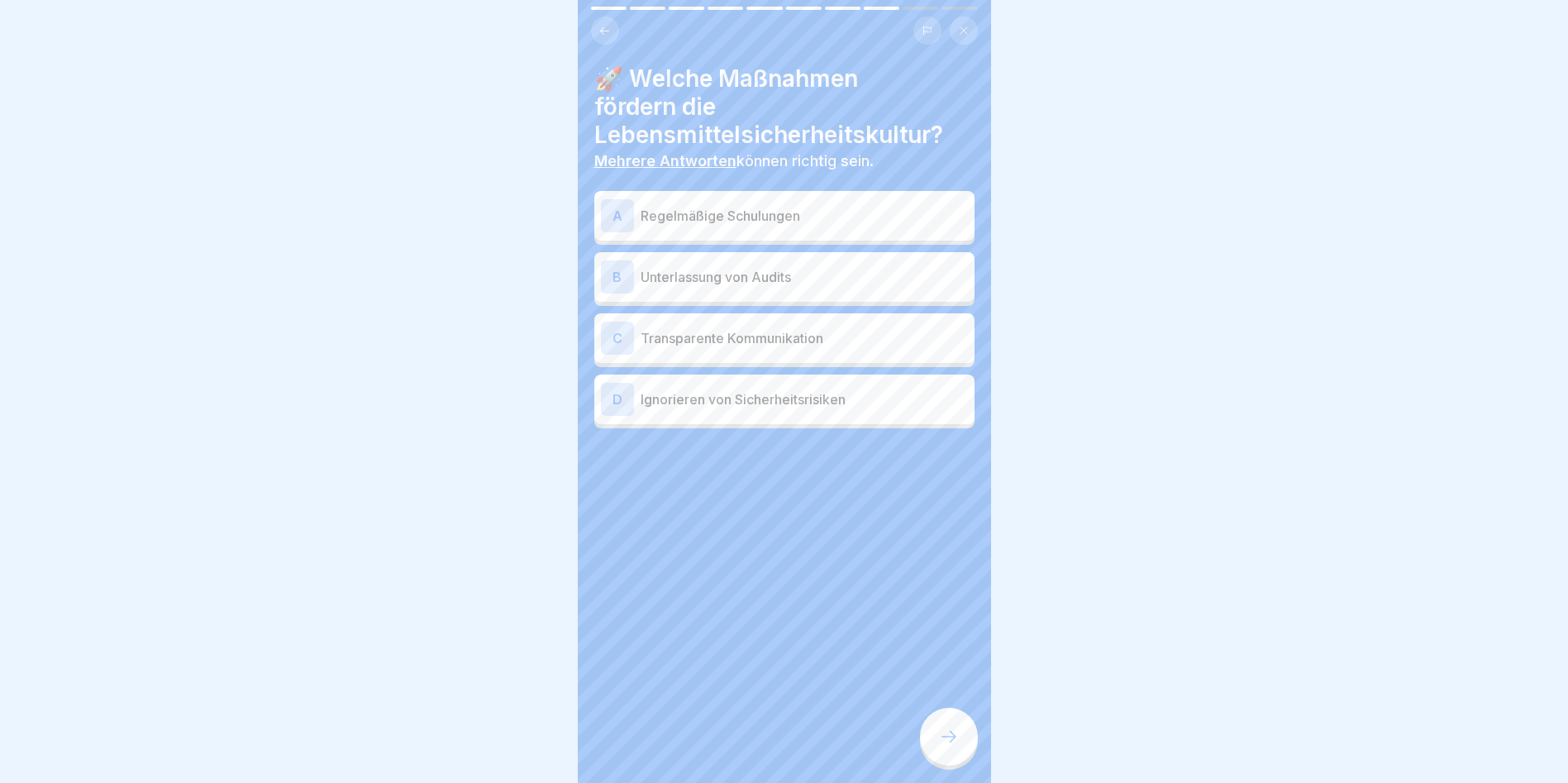
click at [766, 209] on p "Regelmäßige Schulungen" at bounding box center [804, 216] width 327 height 20
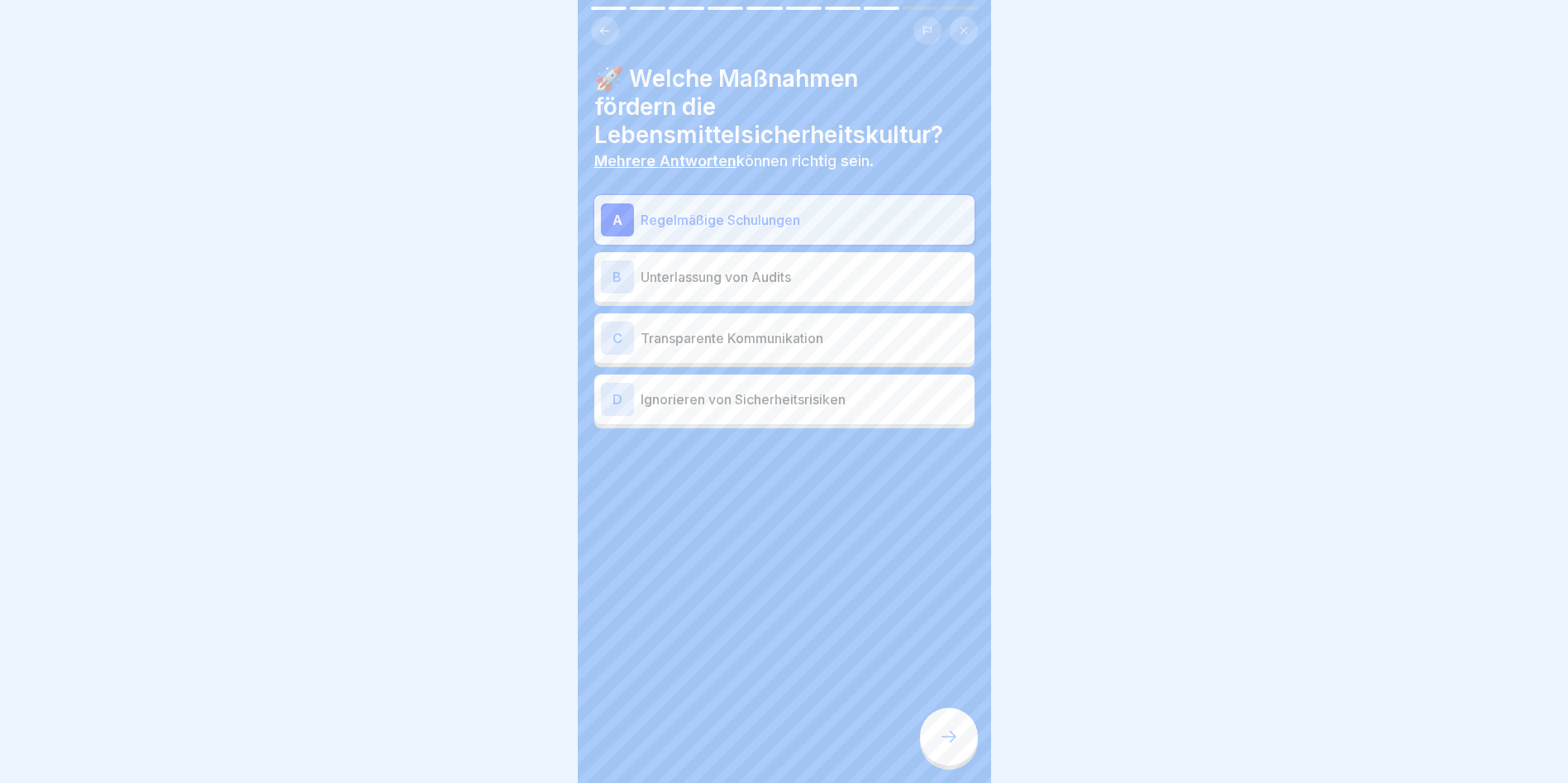
click at [754, 376] on div "A Regelmäßige Schulungen B Unterlassung von Audits C Transparente Kommunikation…" at bounding box center [784, 311] width 381 height 233
click at [690, 328] on p "Transparente Kommunikation" at bounding box center [804, 338] width 327 height 20
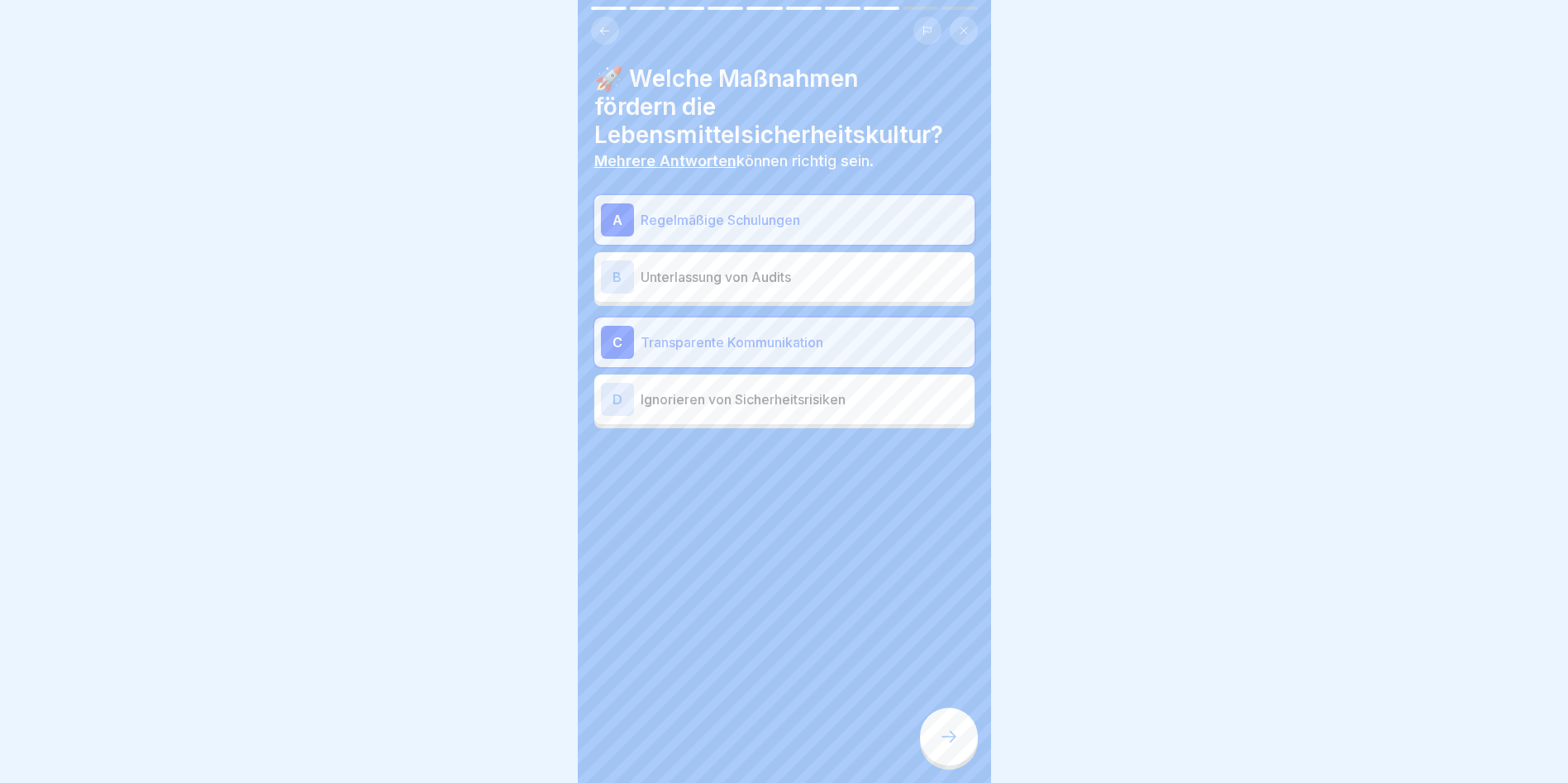
click at [948, 746] on icon at bounding box center [949, 736] width 20 height 20
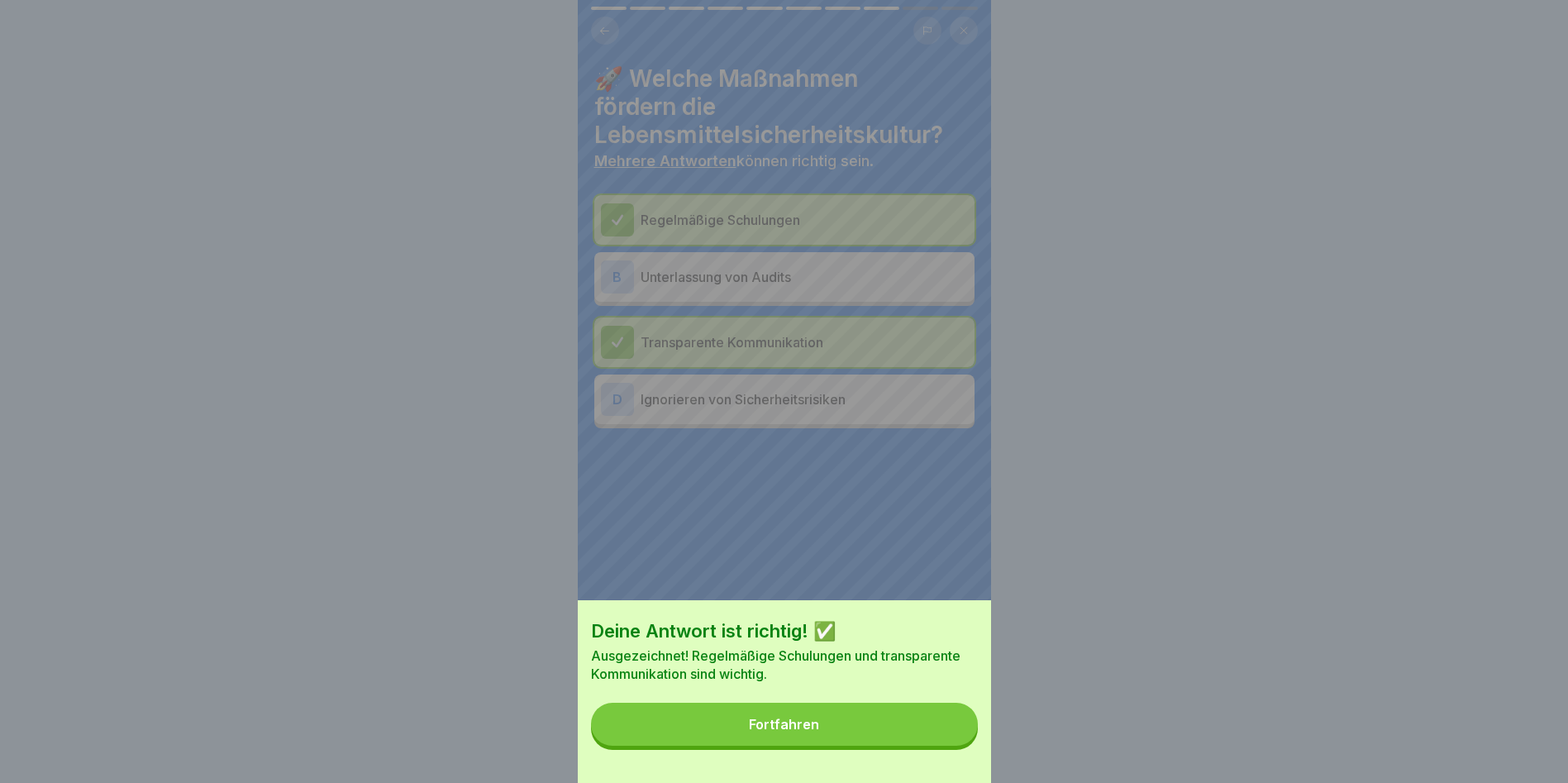
click at [948, 745] on button "Fortfahren" at bounding box center [784, 724] width 387 height 43
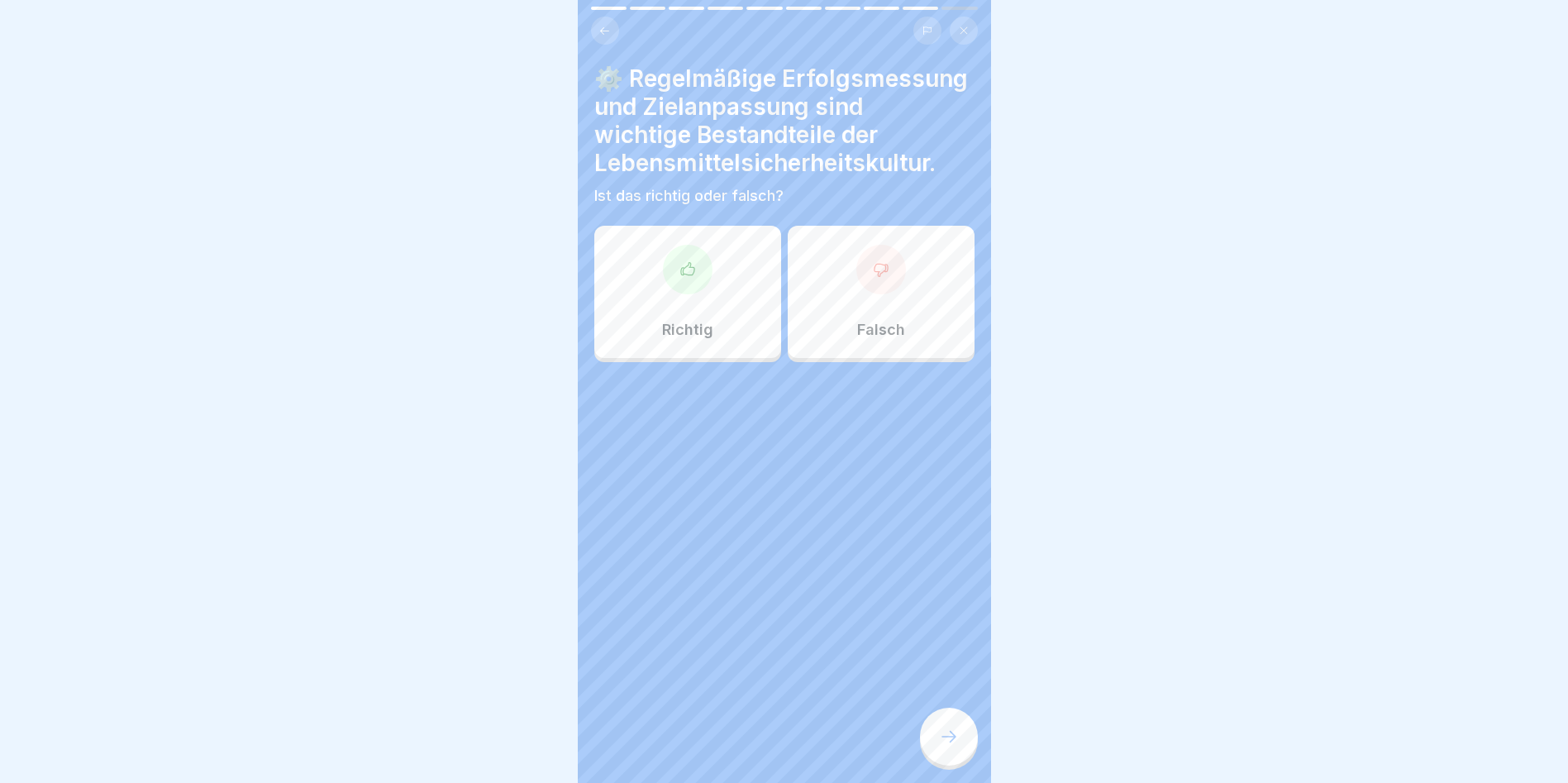
click at [676, 279] on div at bounding box center [687, 269] width 49 height 49
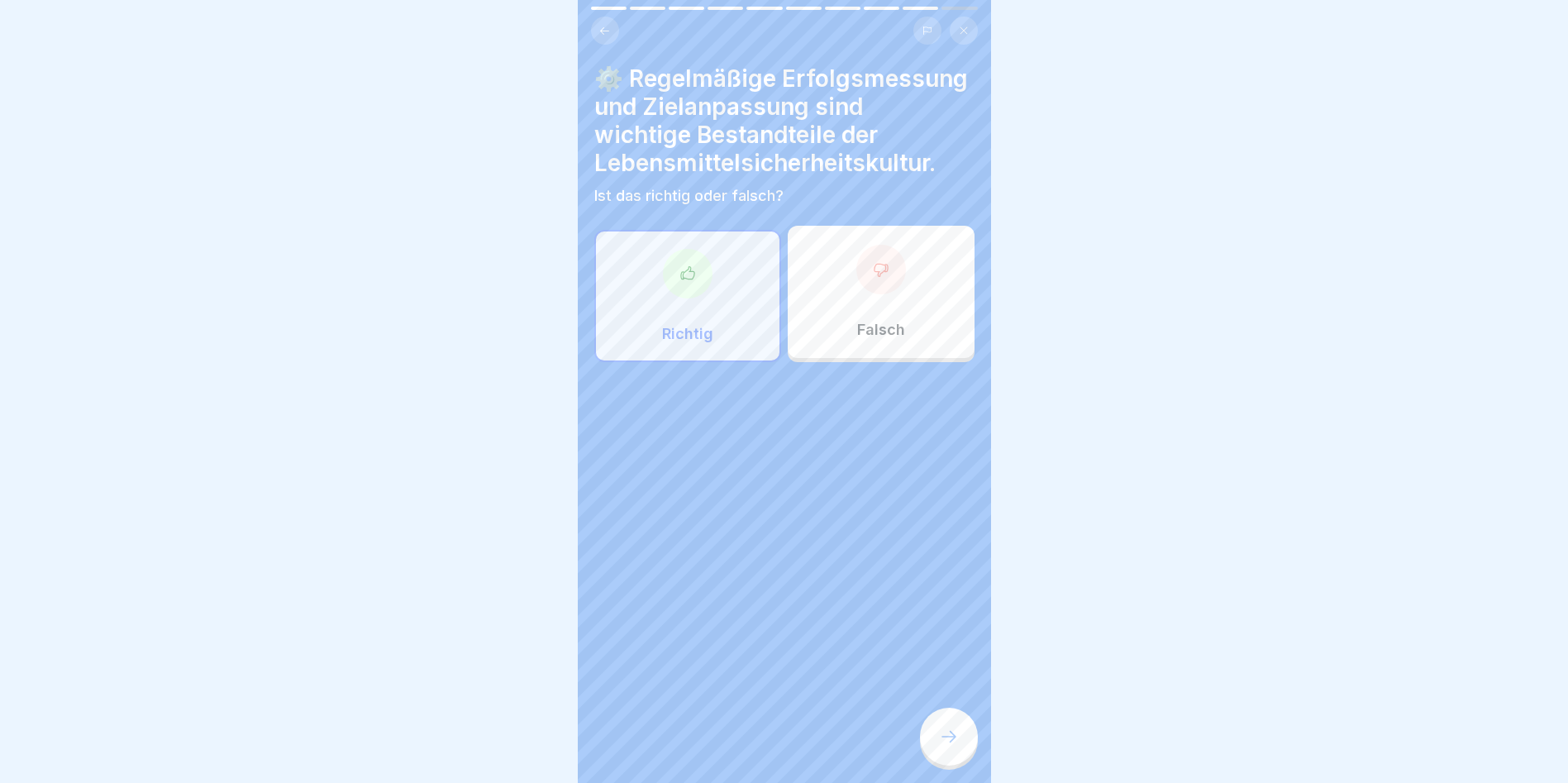
drag, startPoint x: 941, startPoint y: 720, endPoint x: 941, endPoint y: 735, distance: 15.0
click at [941, 735] on div at bounding box center [949, 736] width 58 height 58
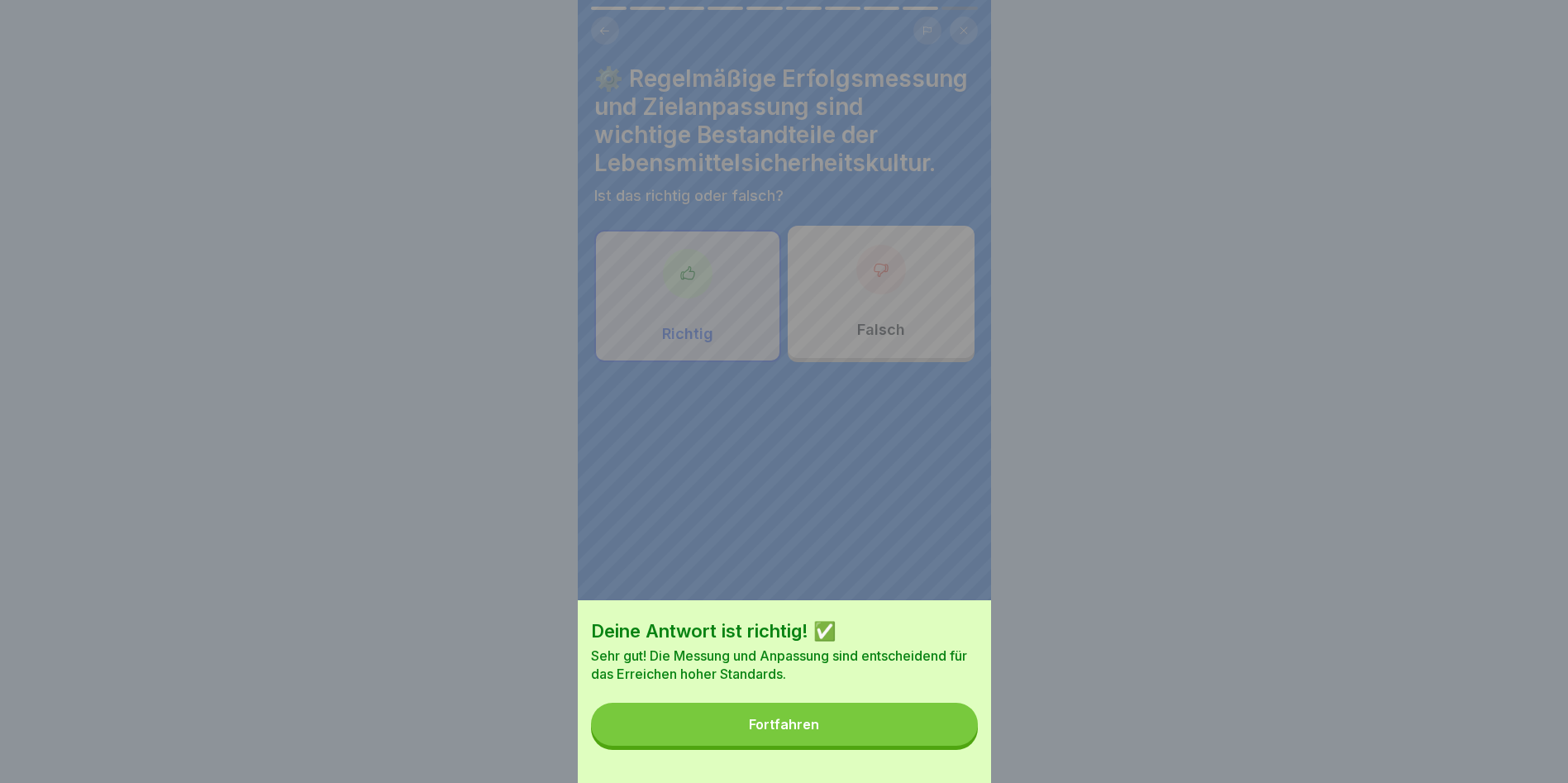
click at [940, 736] on button "Fortfahren" at bounding box center [784, 724] width 387 height 43
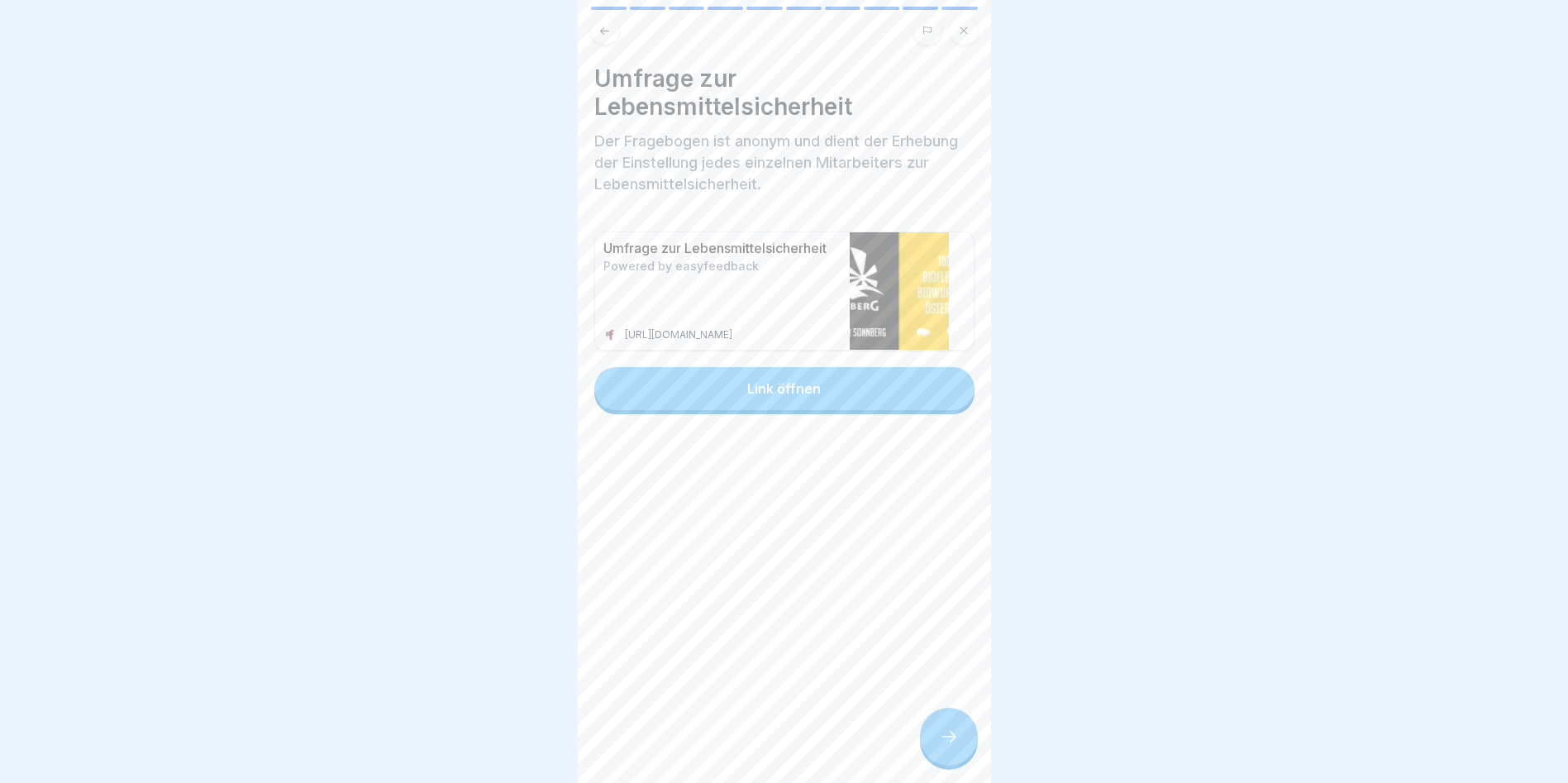
click at [946, 739] on div at bounding box center [949, 736] width 58 height 58
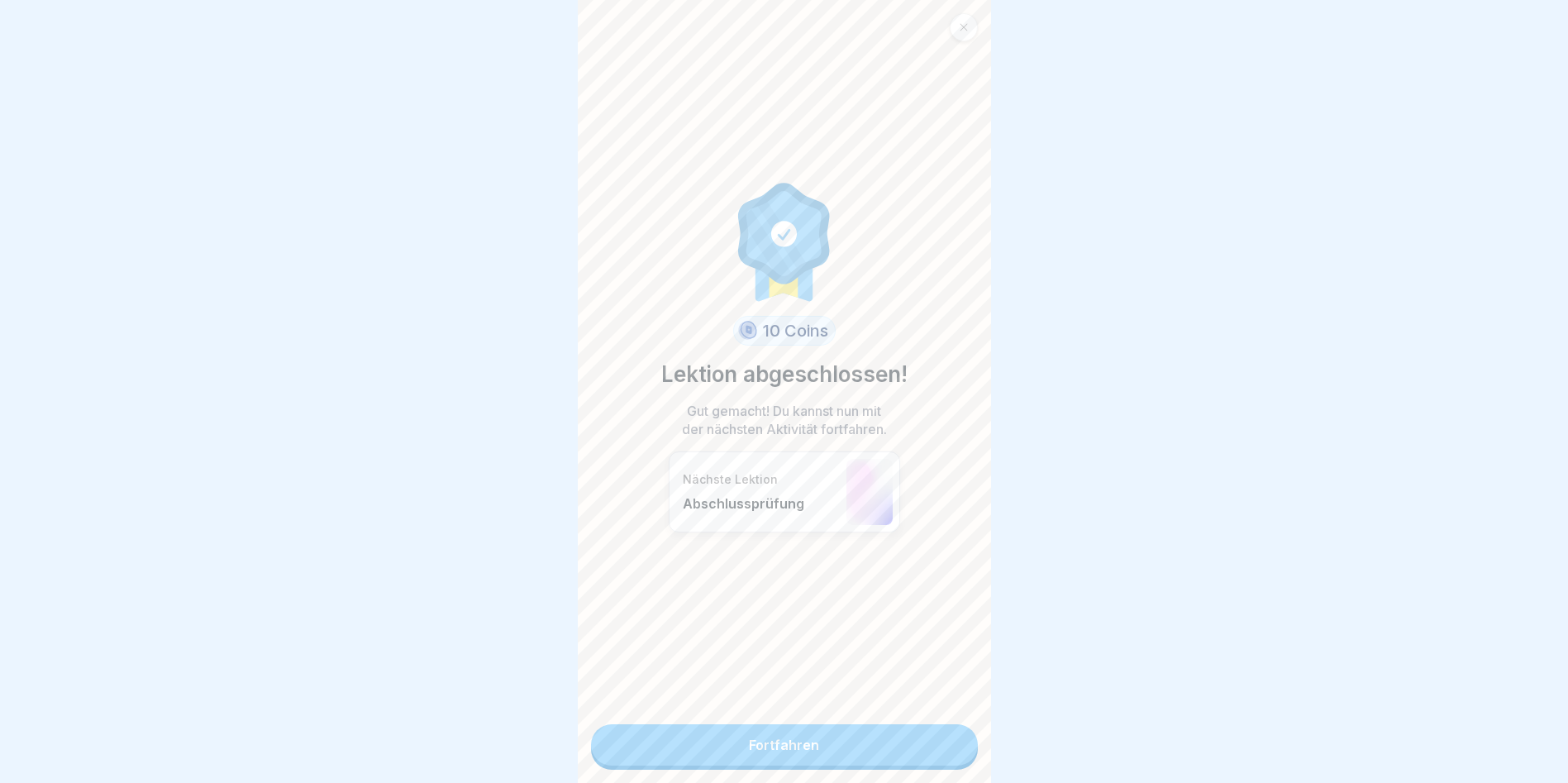
click at [946, 739] on link "Fortfahren" at bounding box center [784, 745] width 387 height 41
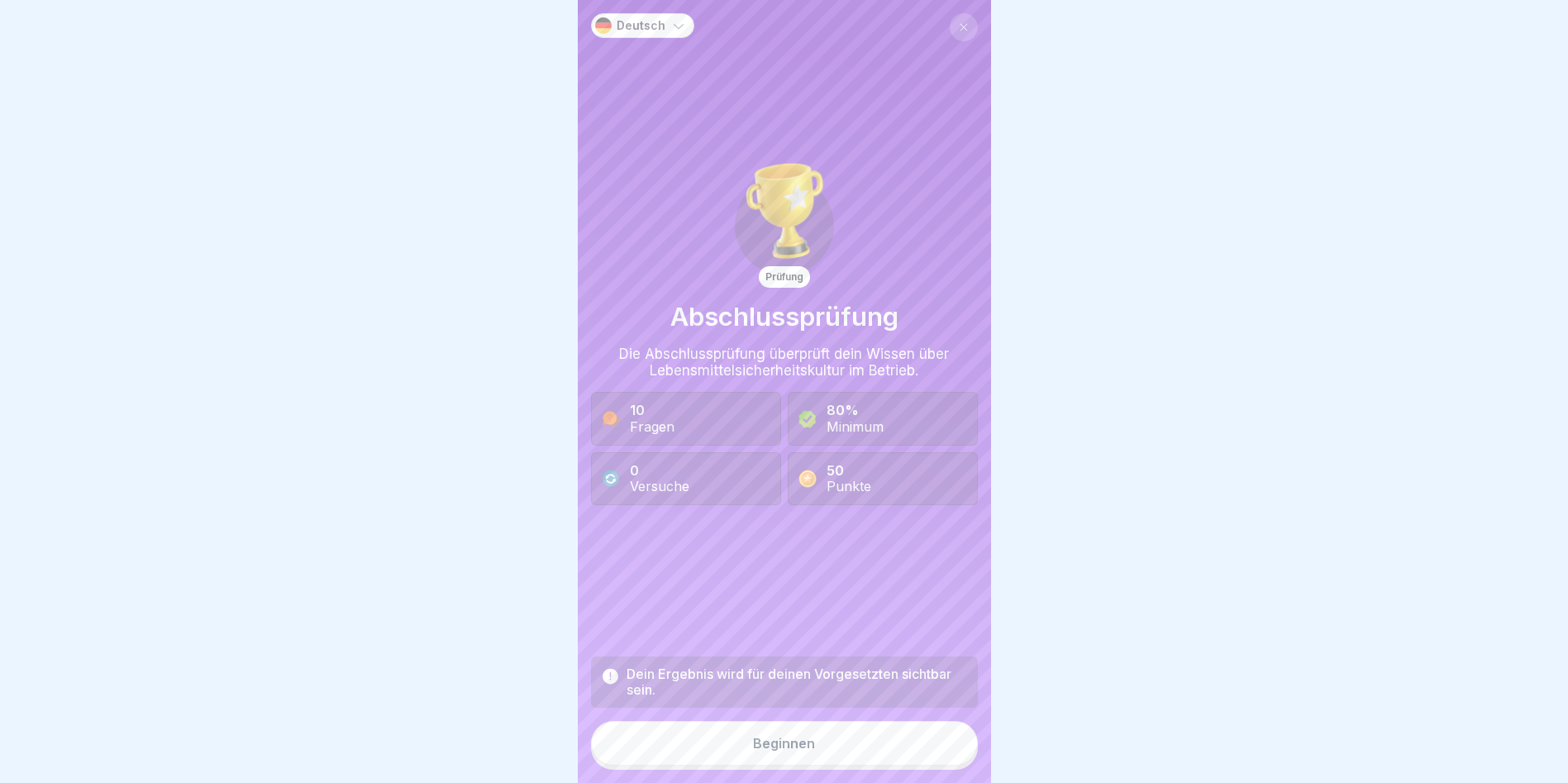
click at [771, 750] on div "Beginnen" at bounding box center [784, 743] width 62 height 15
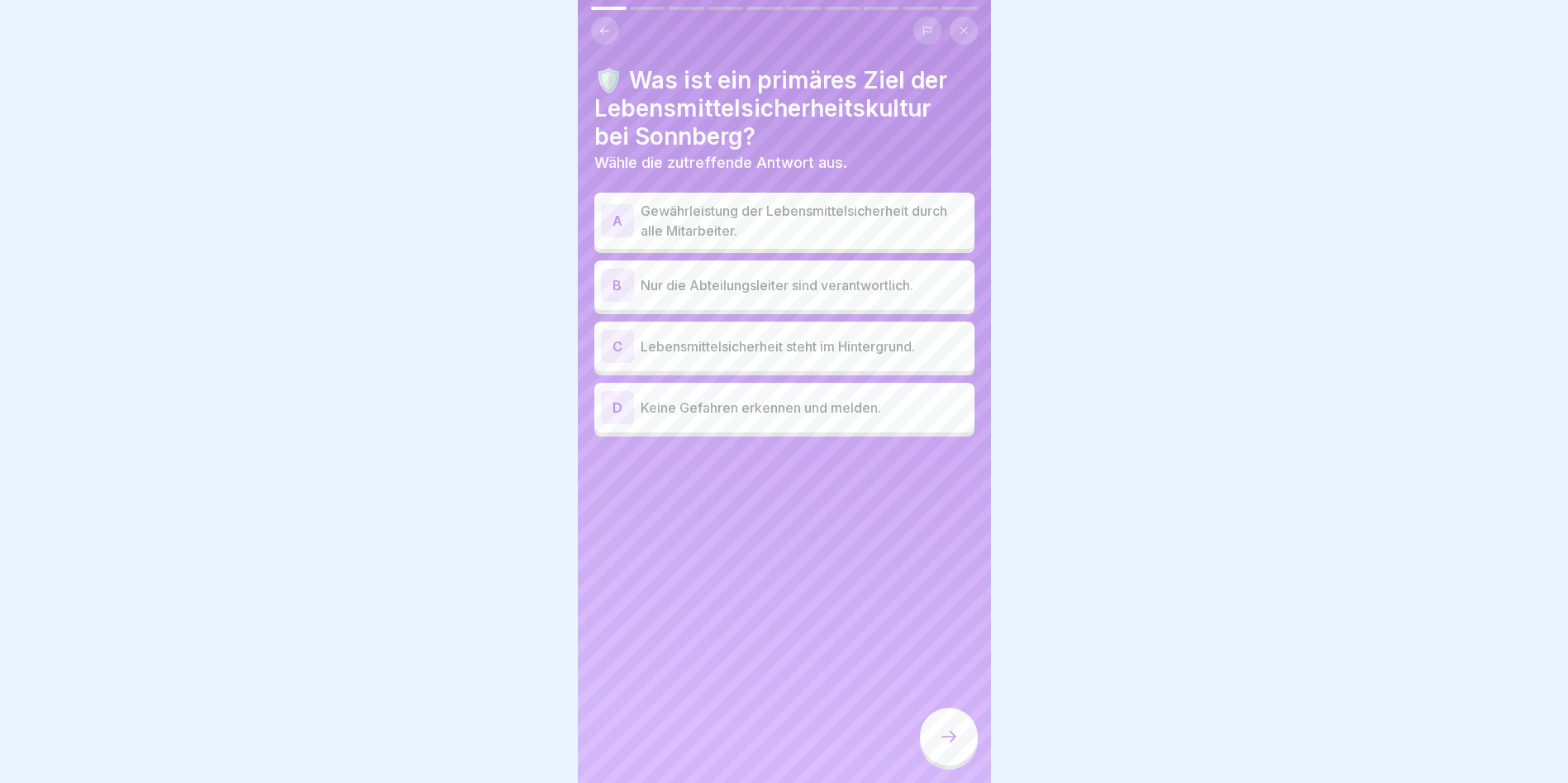
click at [778, 212] on p "Gewährleistung der Lebensmittelsicherheit durch alle Mitarbeiter." at bounding box center [804, 220] width 327 height 39
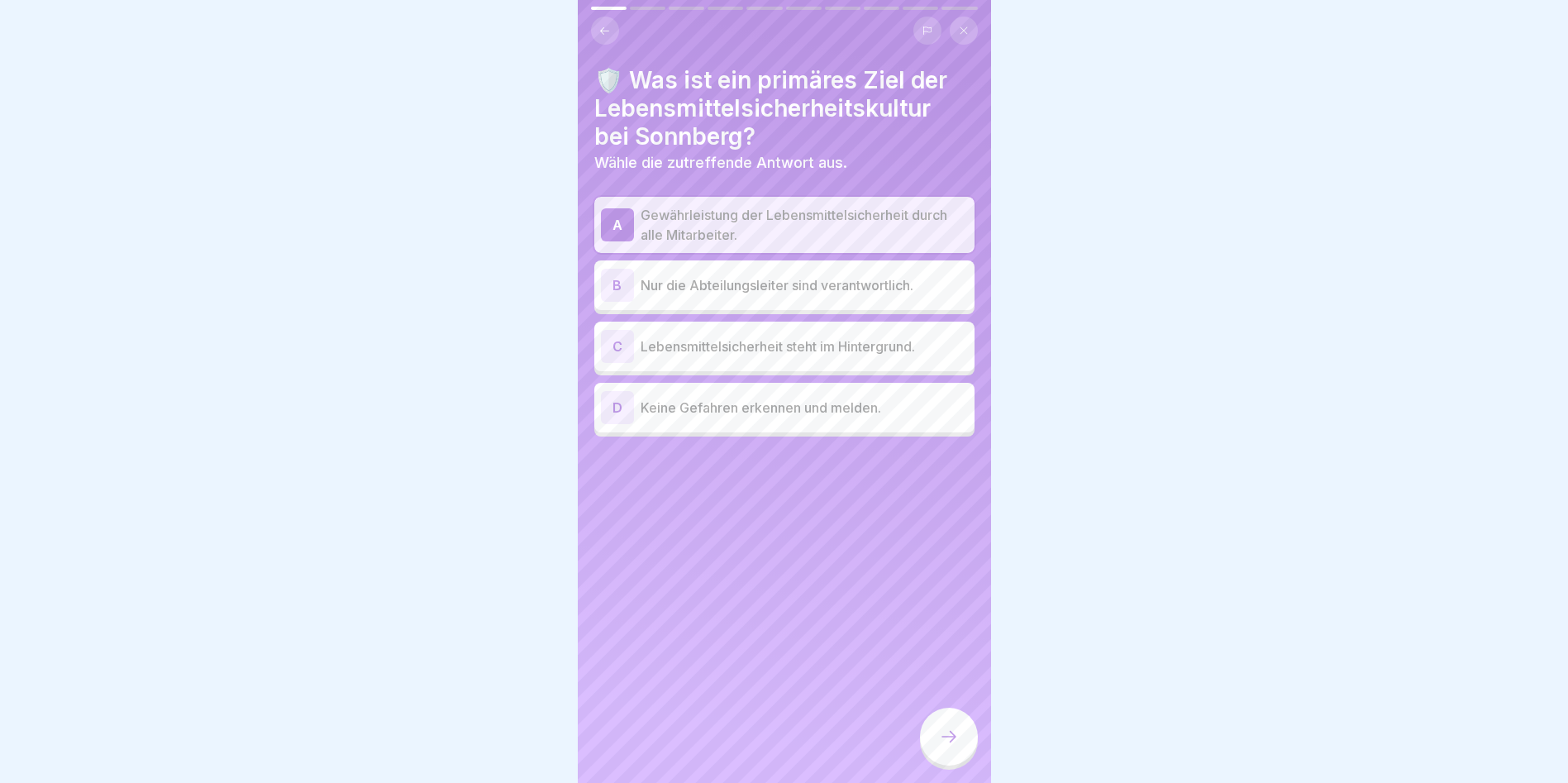
click at [756, 350] on p "Lebensmittelsicherheit steht im Hintergrund." at bounding box center [804, 346] width 327 height 20
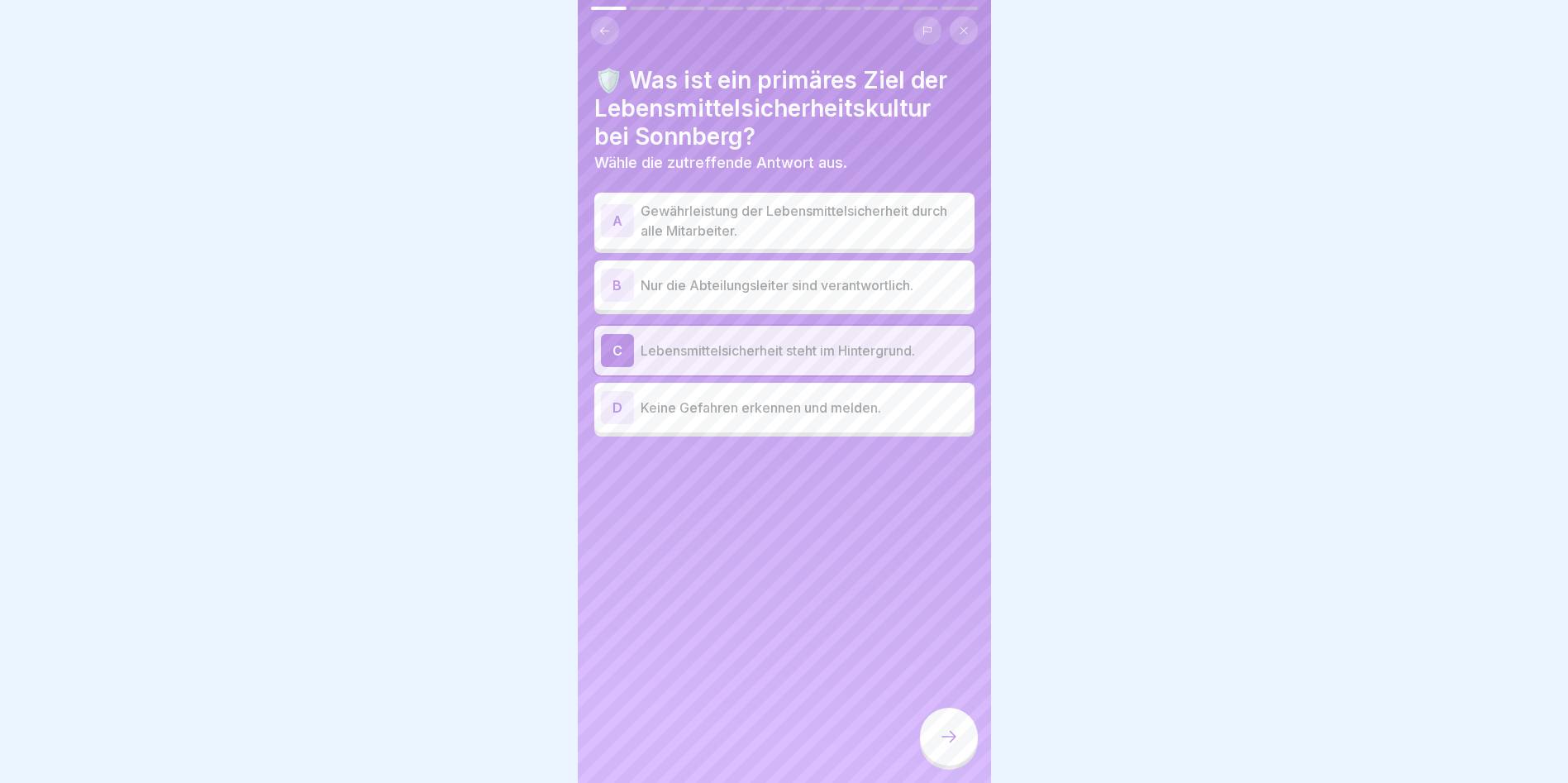
click at [933, 737] on div at bounding box center [949, 736] width 58 height 58
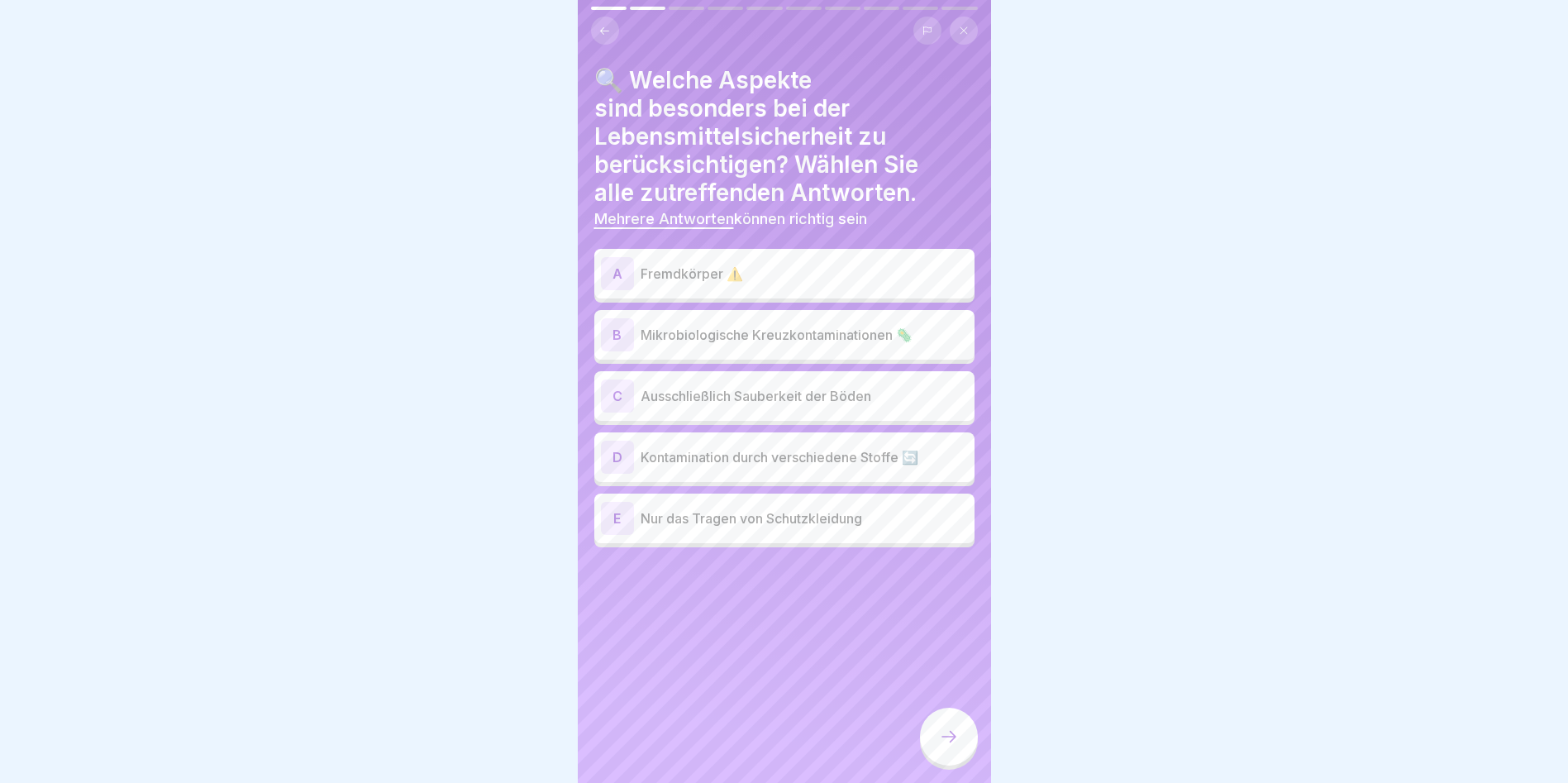
click at [782, 262] on div "A Fremdkörper ⚠️" at bounding box center [784, 274] width 367 height 33
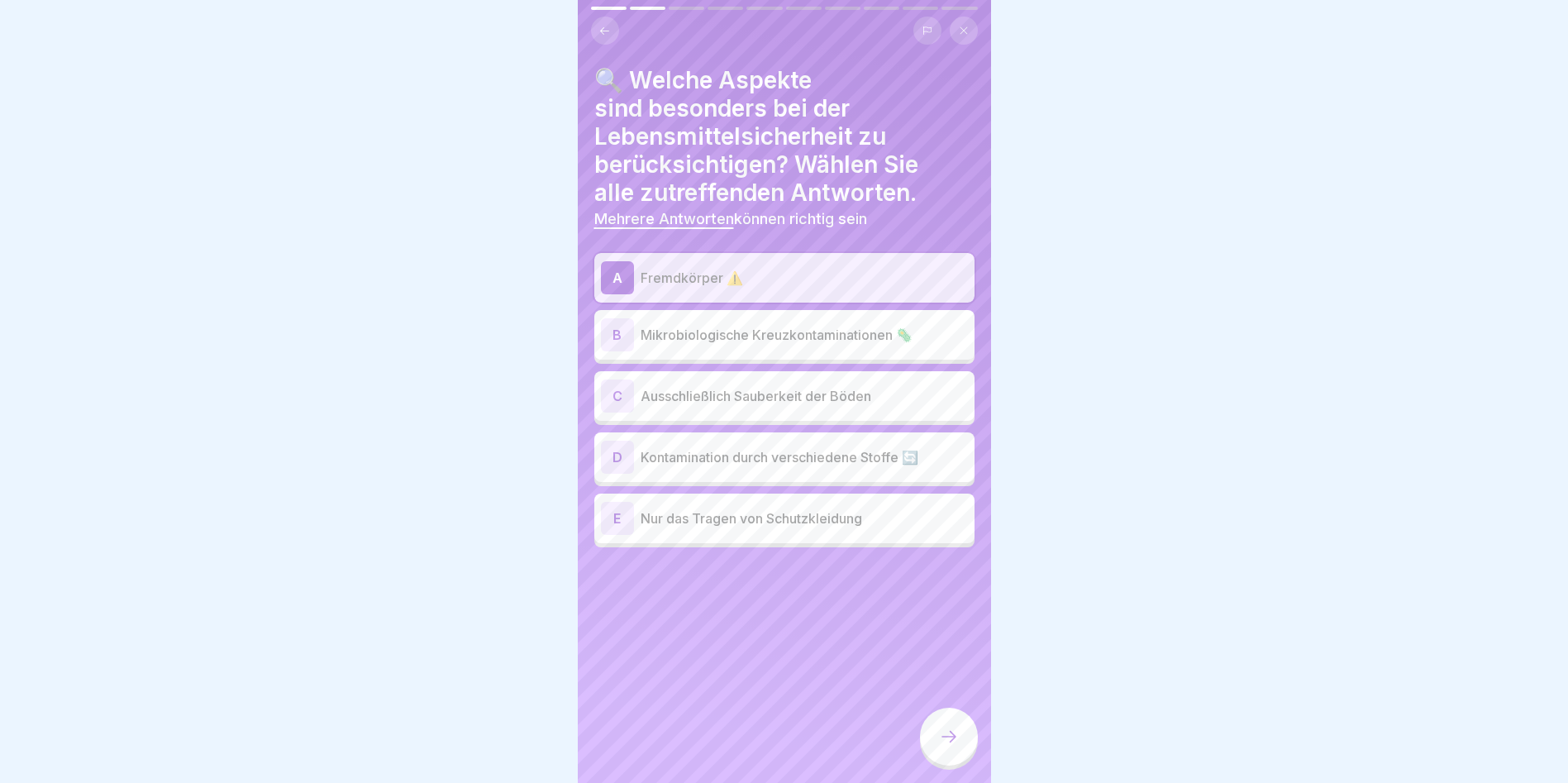
click at [738, 397] on p "Ausschließlich Sauberkeit der Böden" at bounding box center [804, 396] width 327 height 20
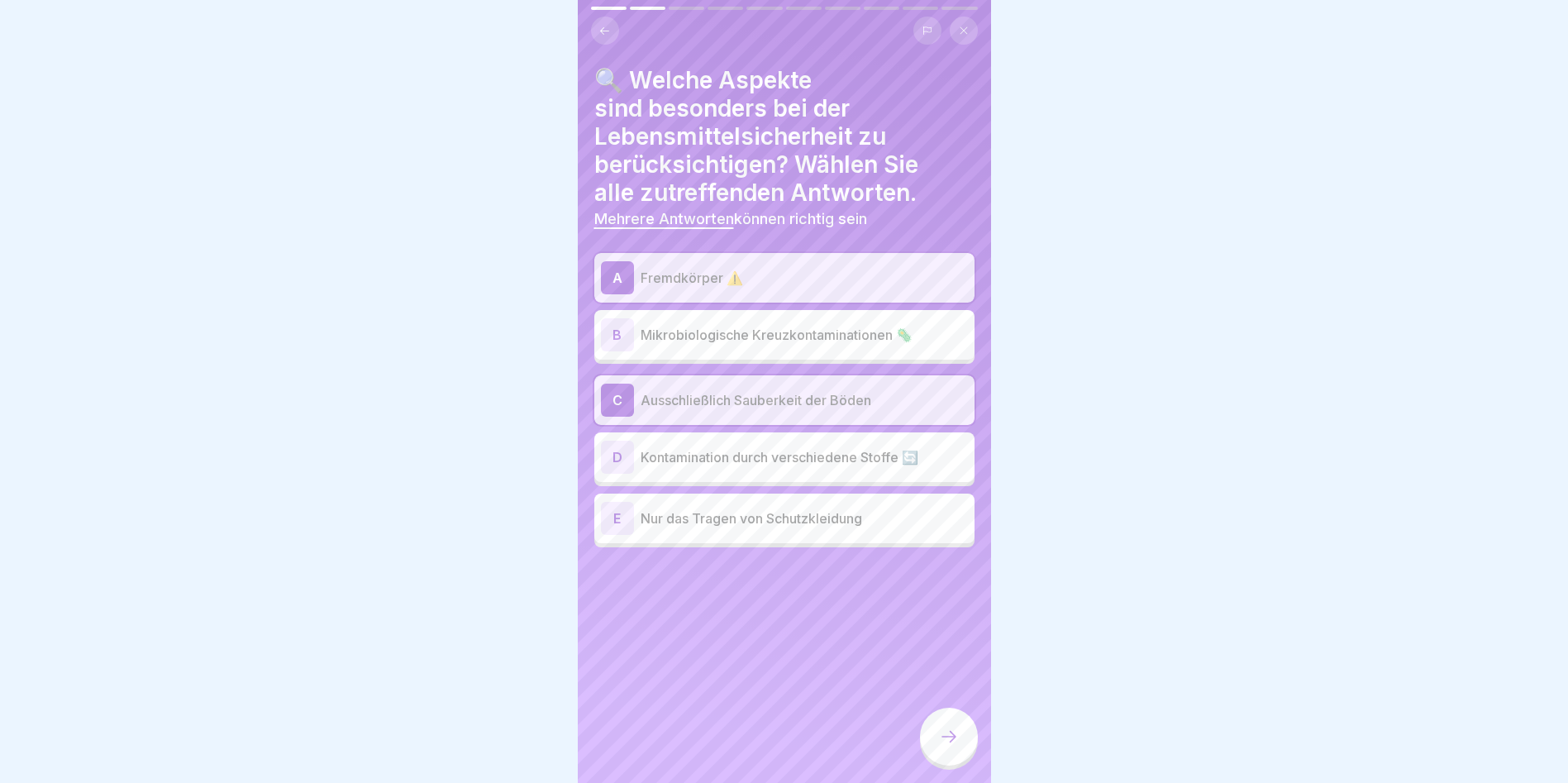
click at [749, 331] on p "Mikrobiologische Kreuzkontaminationen 🦠" at bounding box center [804, 335] width 327 height 20
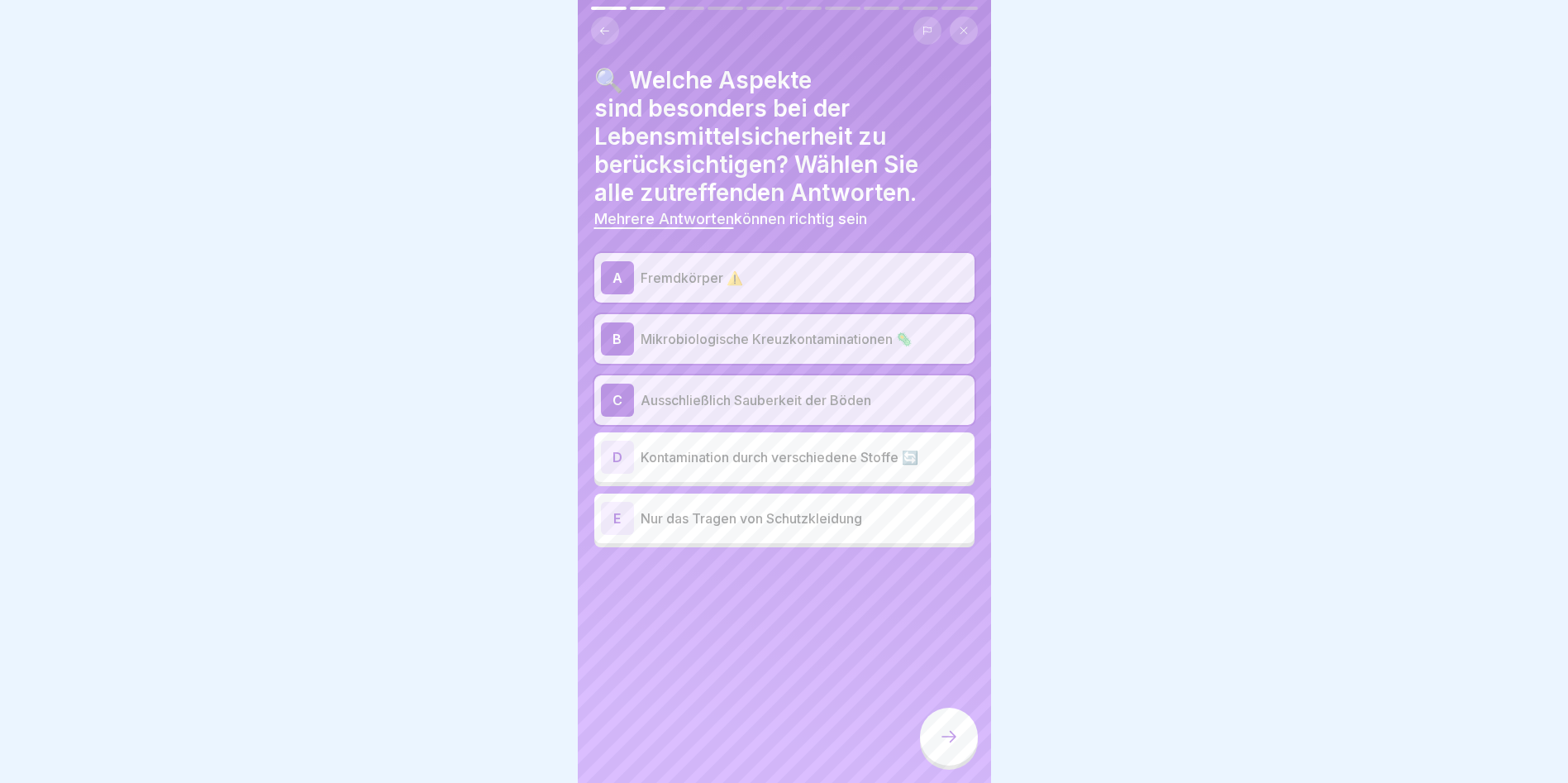
click at [766, 404] on p "Ausschließlich Sauberkeit der Böden" at bounding box center [804, 400] width 327 height 20
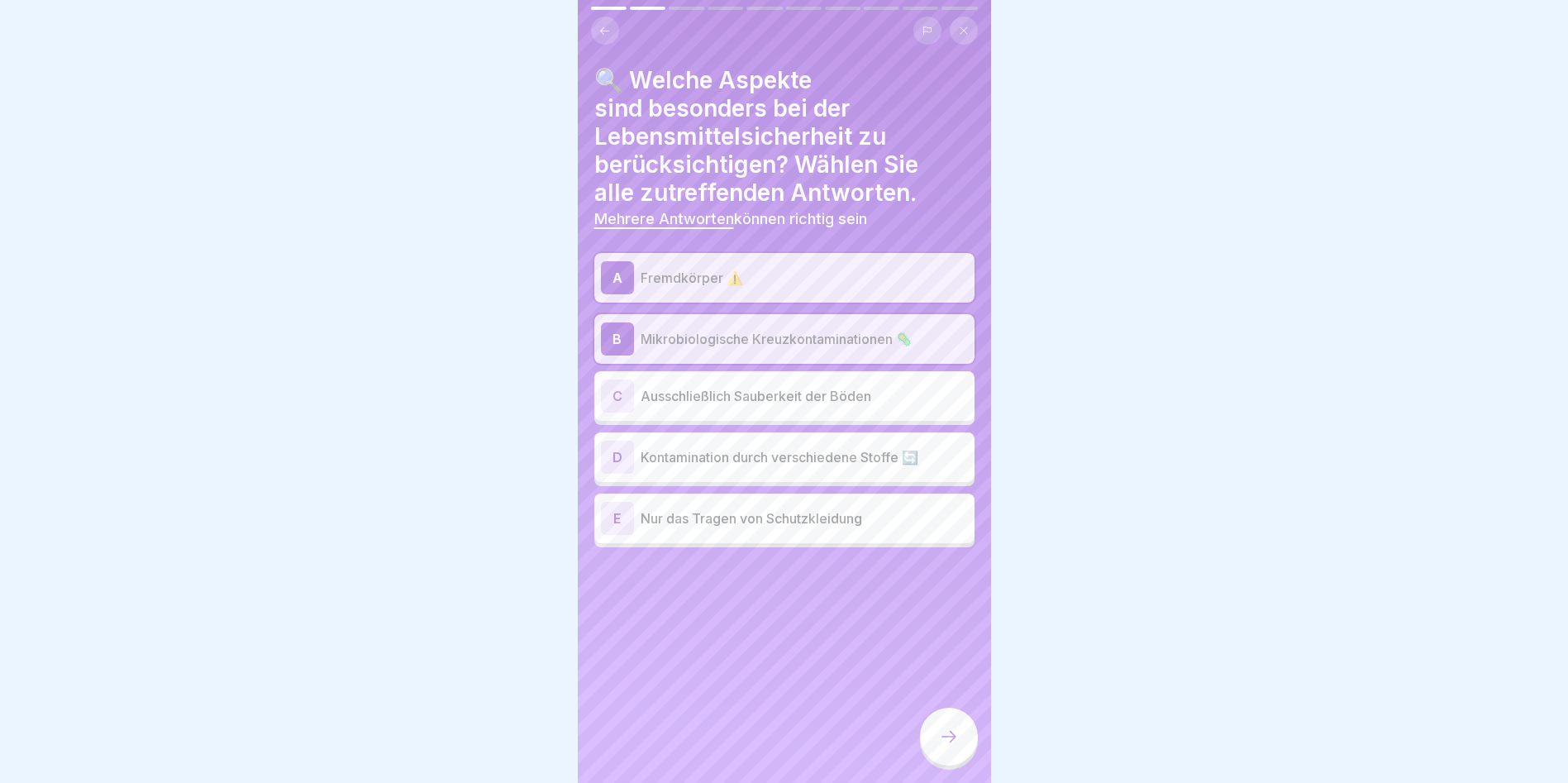
click at [811, 450] on p "Kontamination durch verschiedene Stoffe 🔄" at bounding box center [804, 458] width 327 height 20
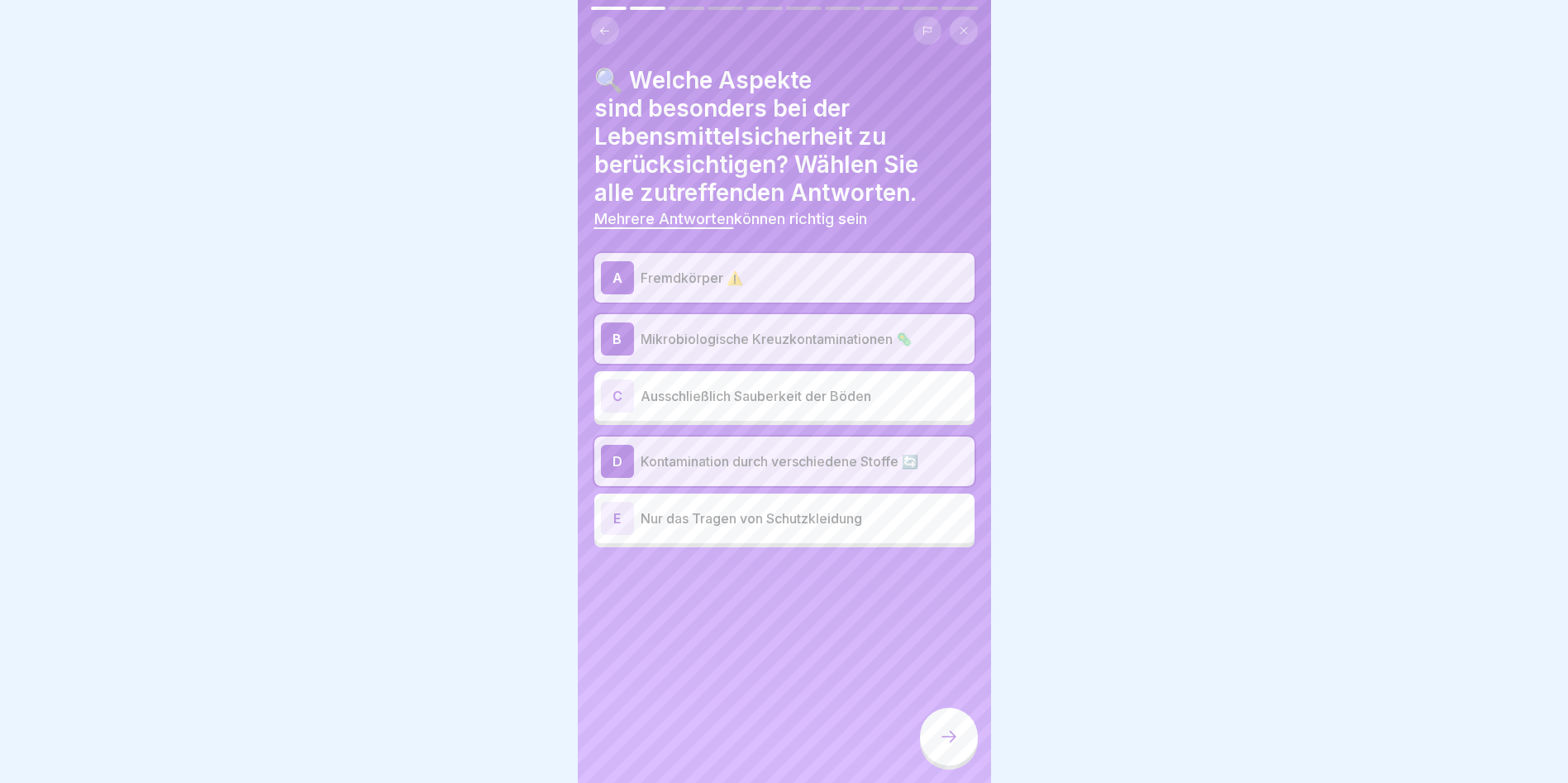
click at [958, 746] on icon at bounding box center [949, 736] width 20 height 20
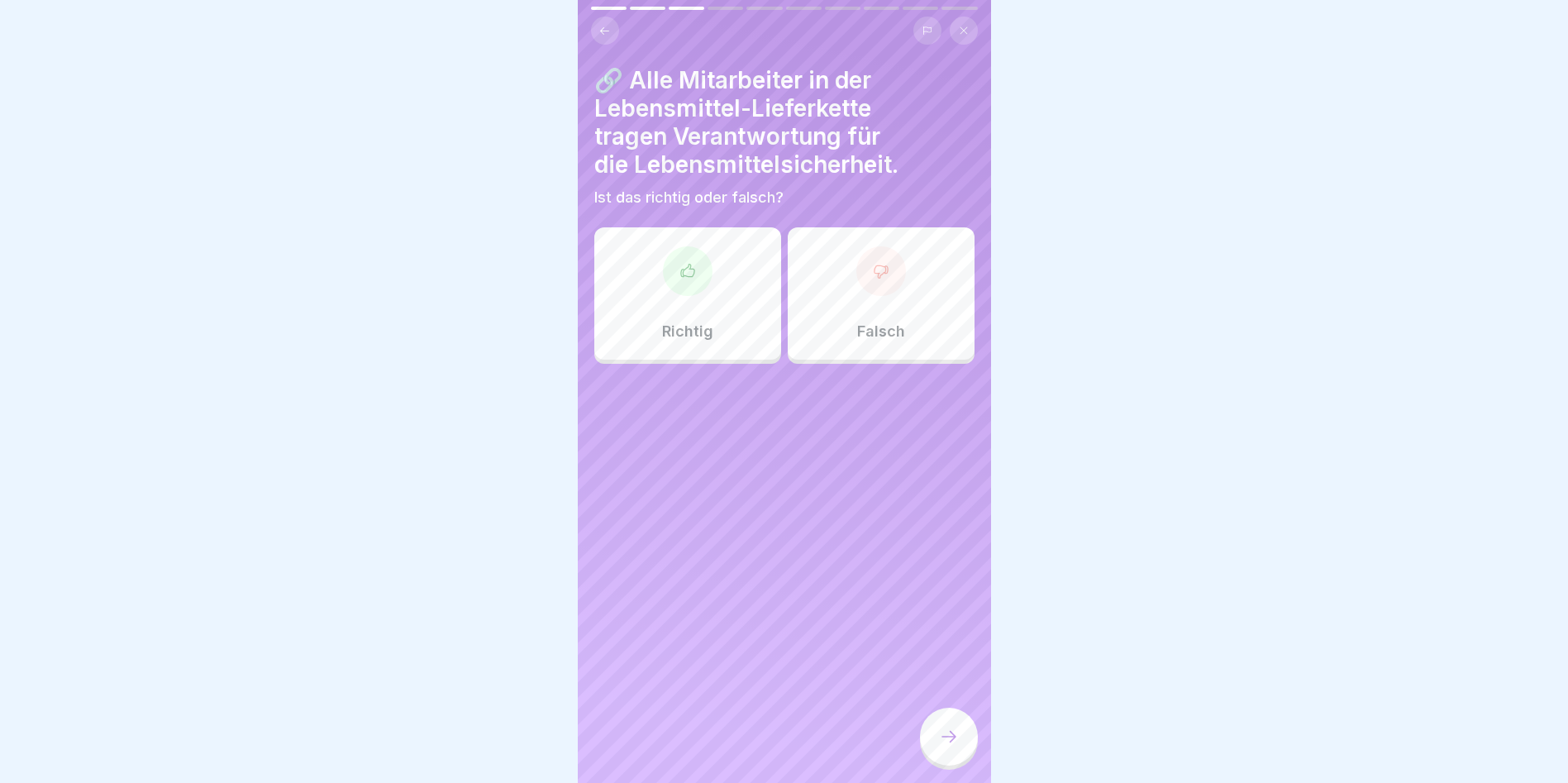
click at [668, 250] on div at bounding box center [687, 270] width 49 height 49
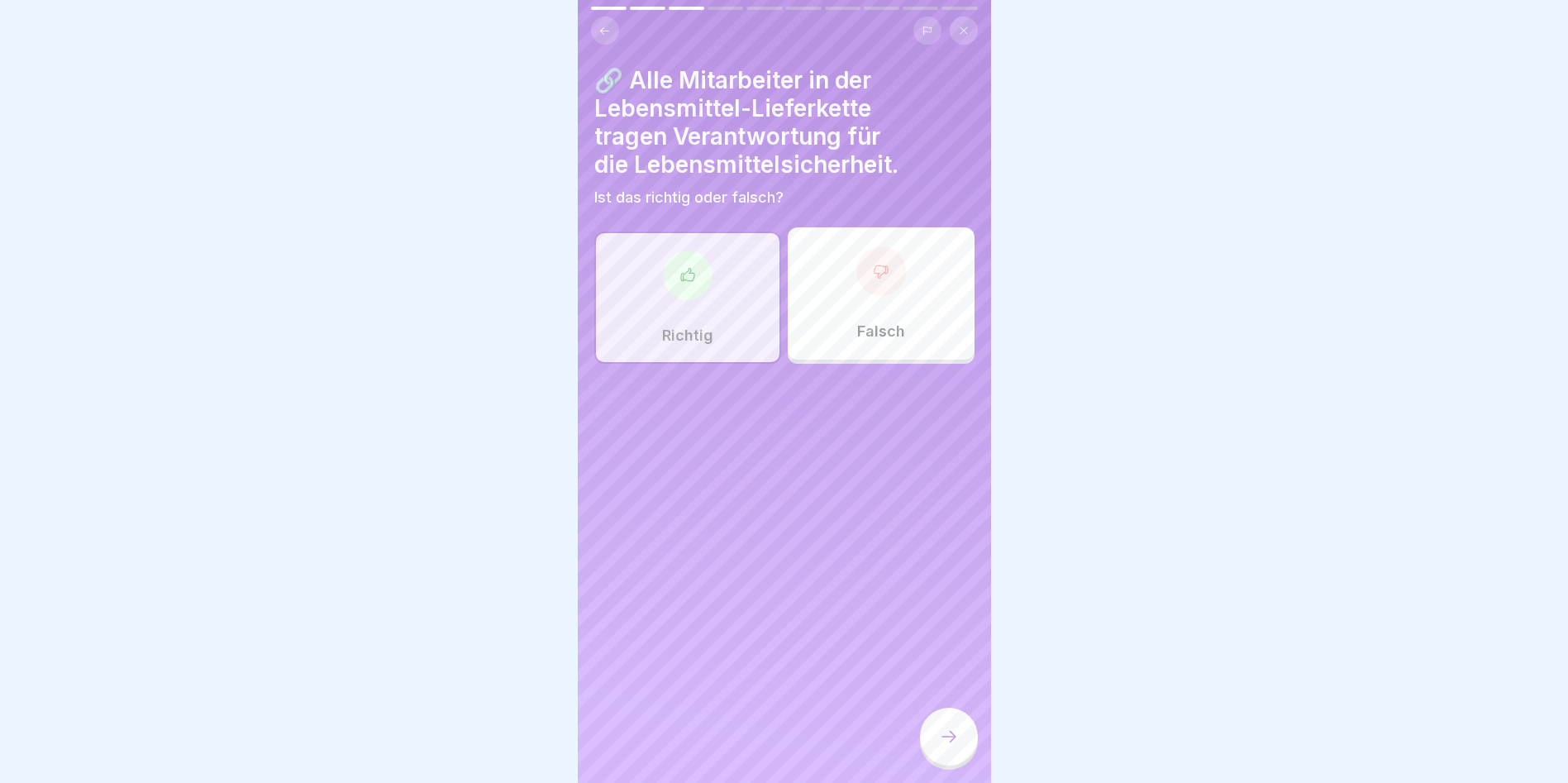
click at [949, 728] on div at bounding box center [949, 736] width 58 height 58
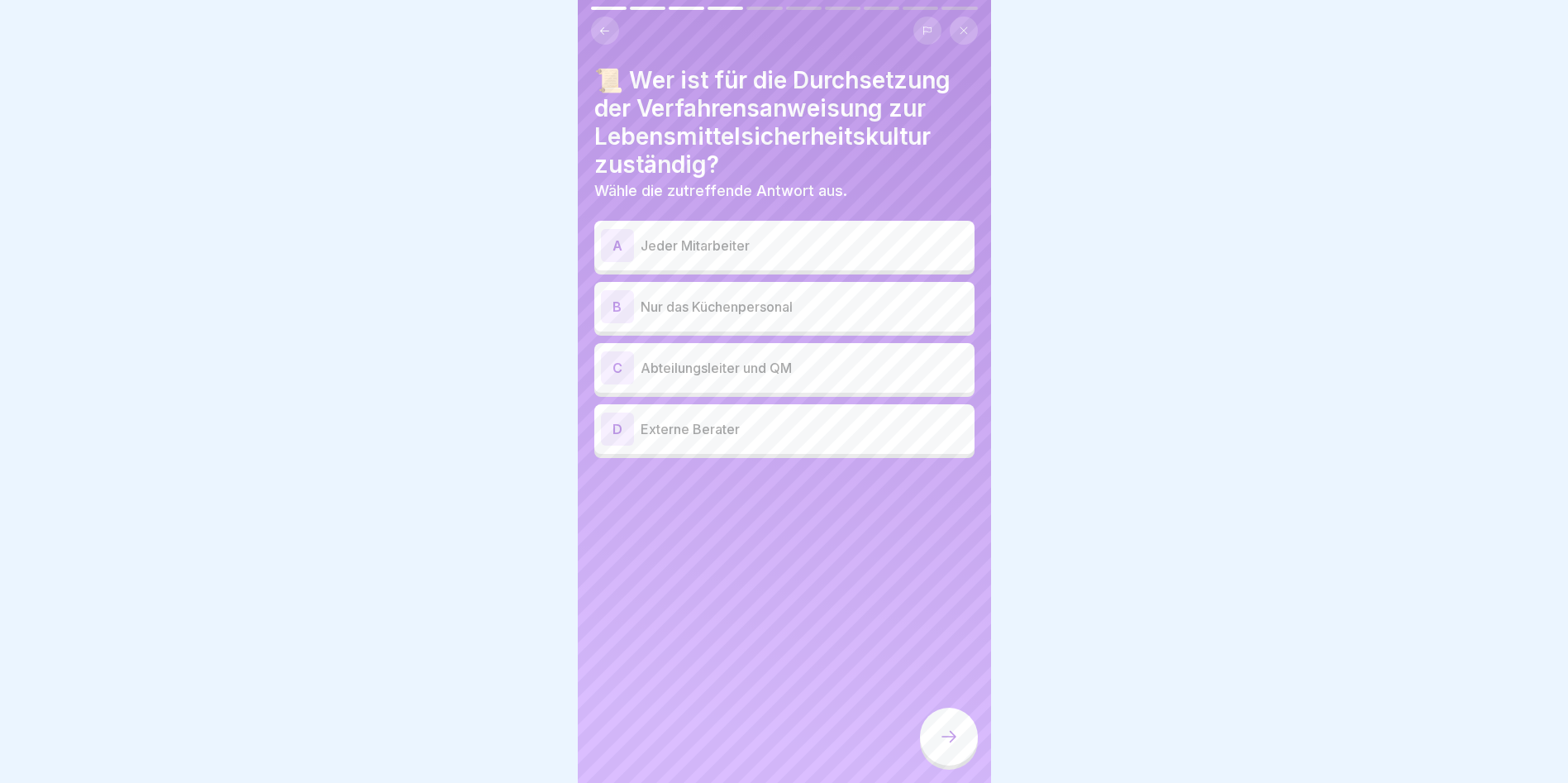
click at [770, 366] on p "Abteilungsleiter und QM" at bounding box center [804, 368] width 327 height 20
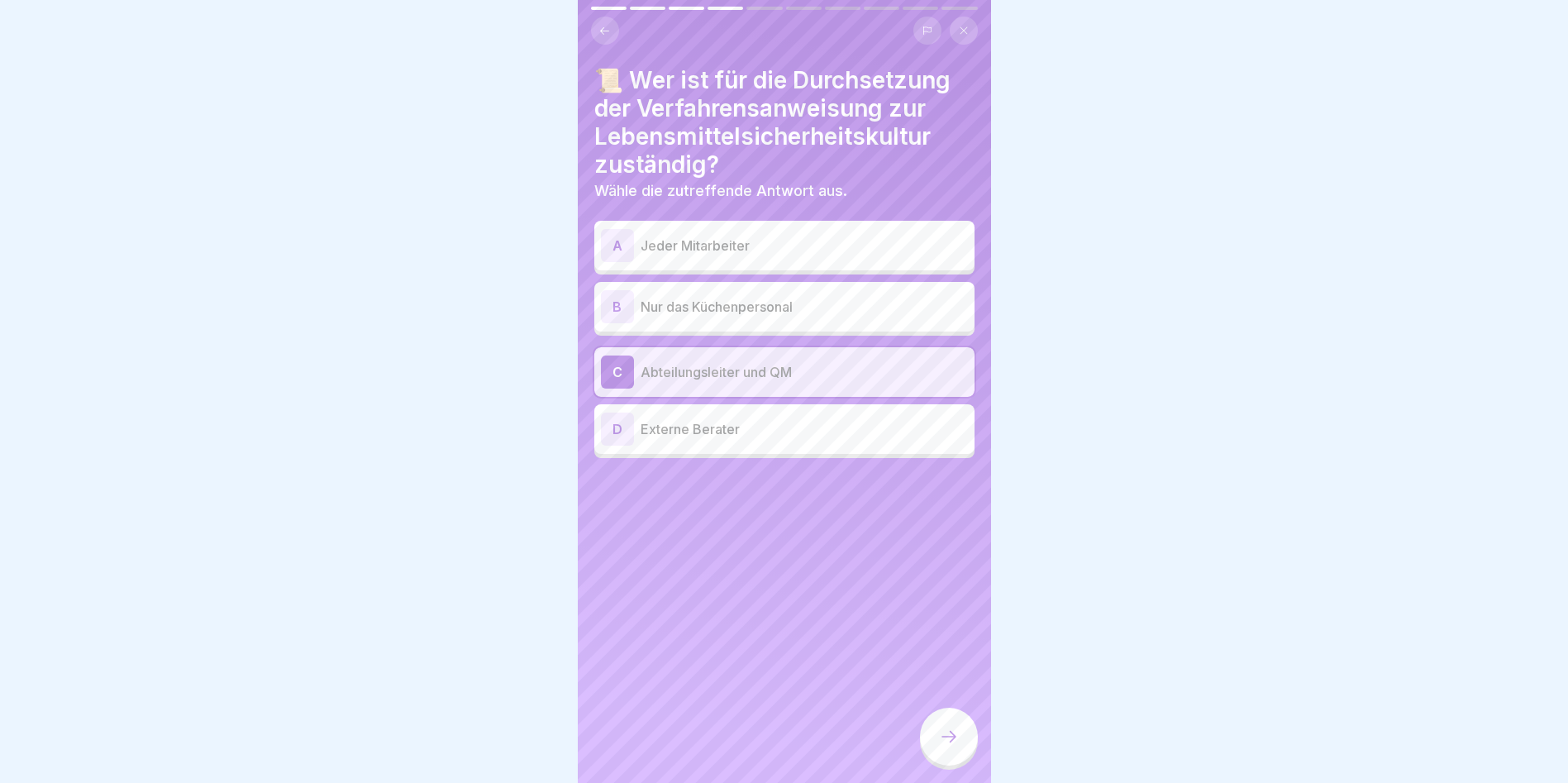
click at [956, 741] on icon at bounding box center [949, 736] width 20 height 20
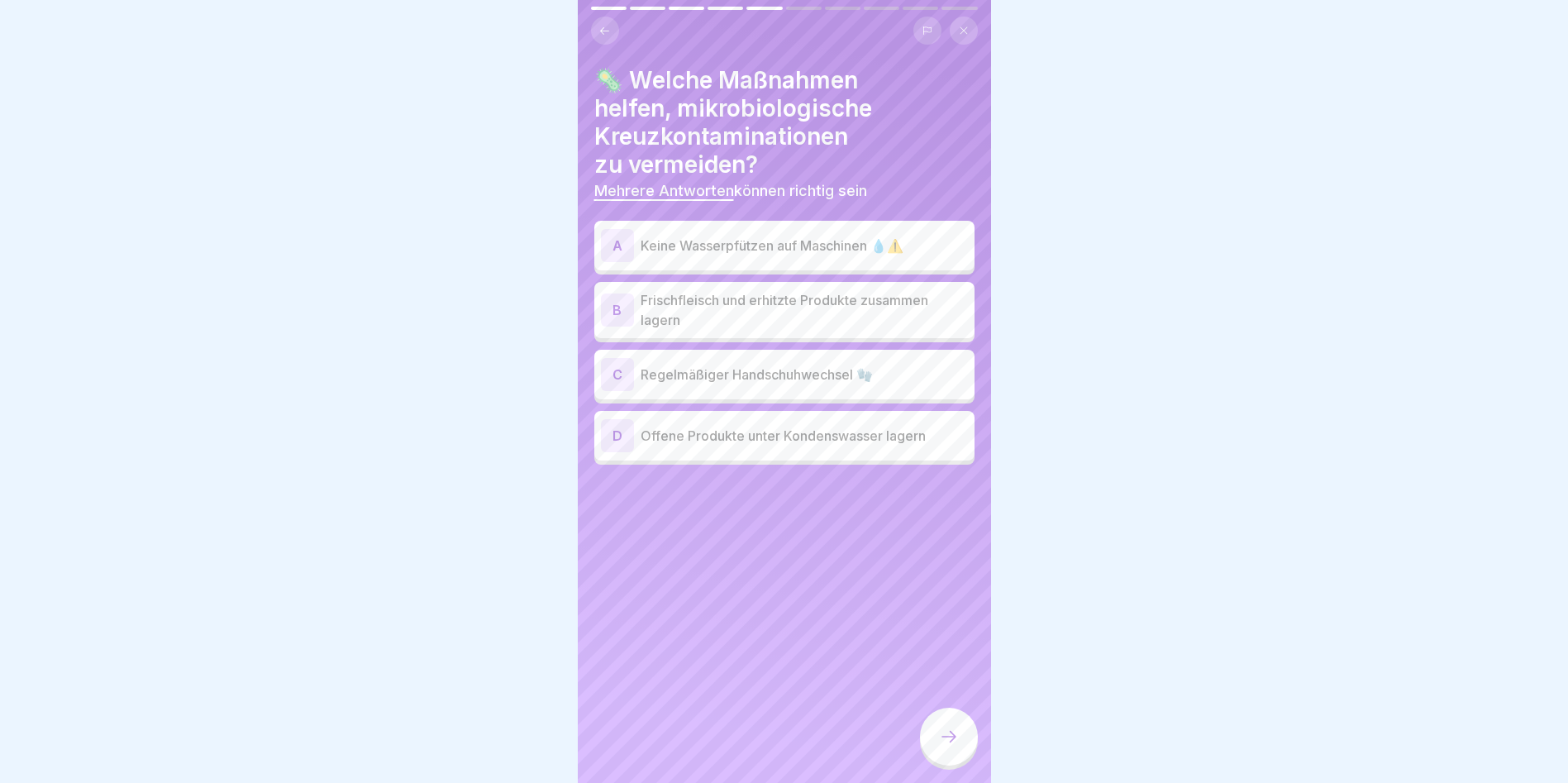
click at [743, 221] on div "A Keine Wasserpfützen auf Maschinen 💧⚠️" at bounding box center [784, 245] width 381 height 49
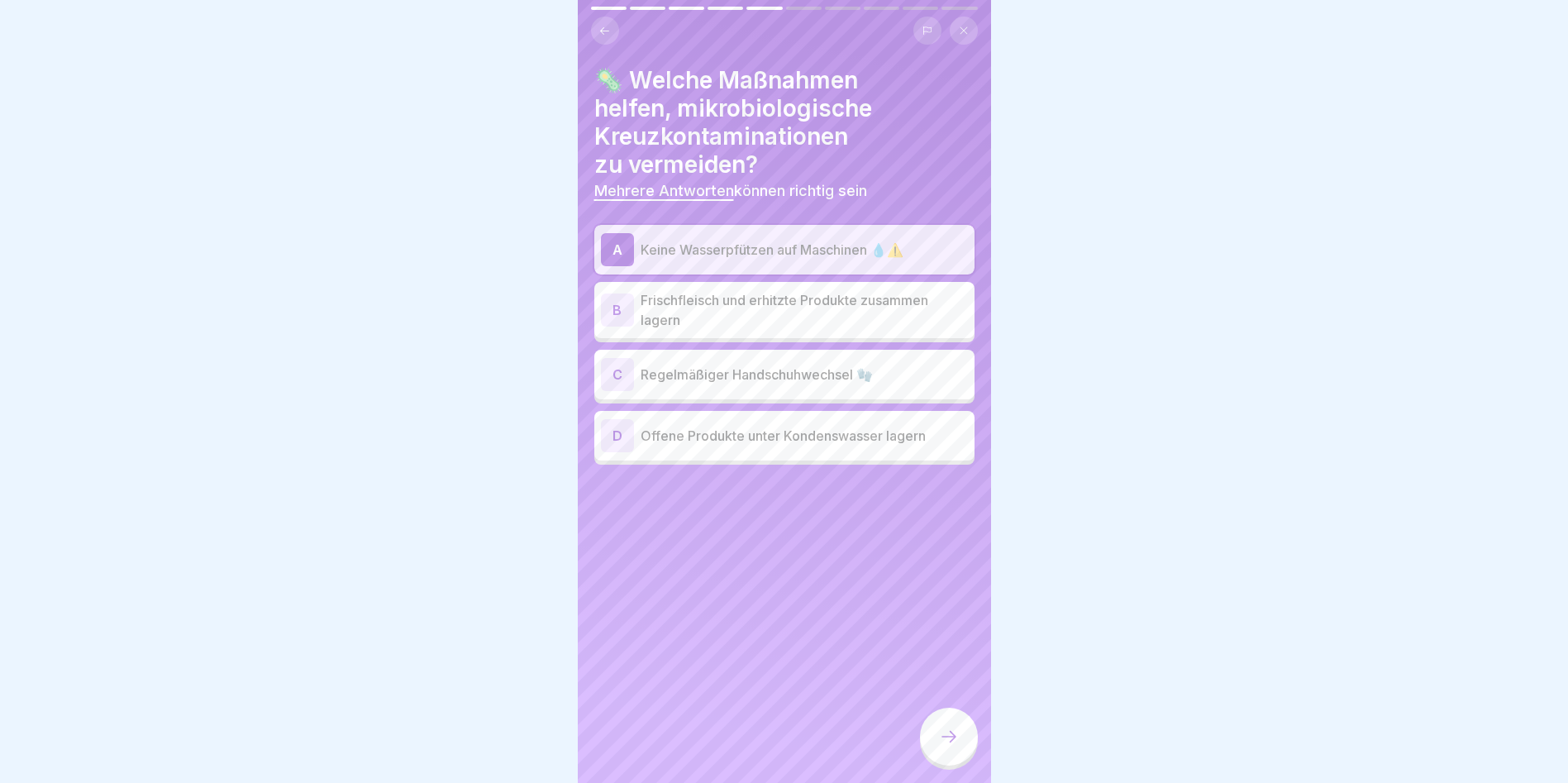
click at [702, 311] on p "Frischfleisch und erhitzte Produkte zusammen lagern" at bounding box center [804, 310] width 327 height 39
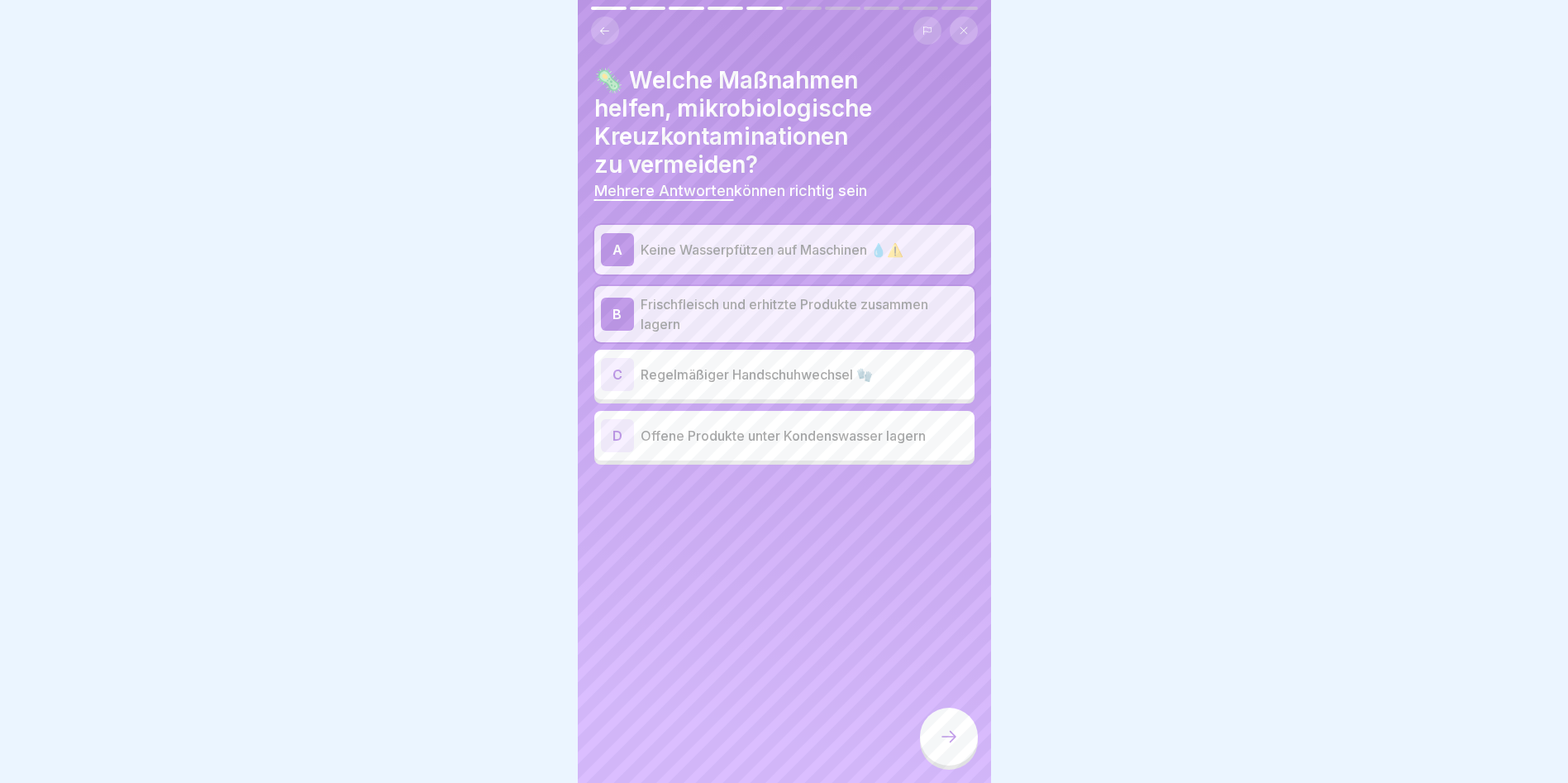
click at [796, 378] on p "Regelmäßiger Handschuhwechsel 🧤" at bounding box center [804, 375] width 327 height 20
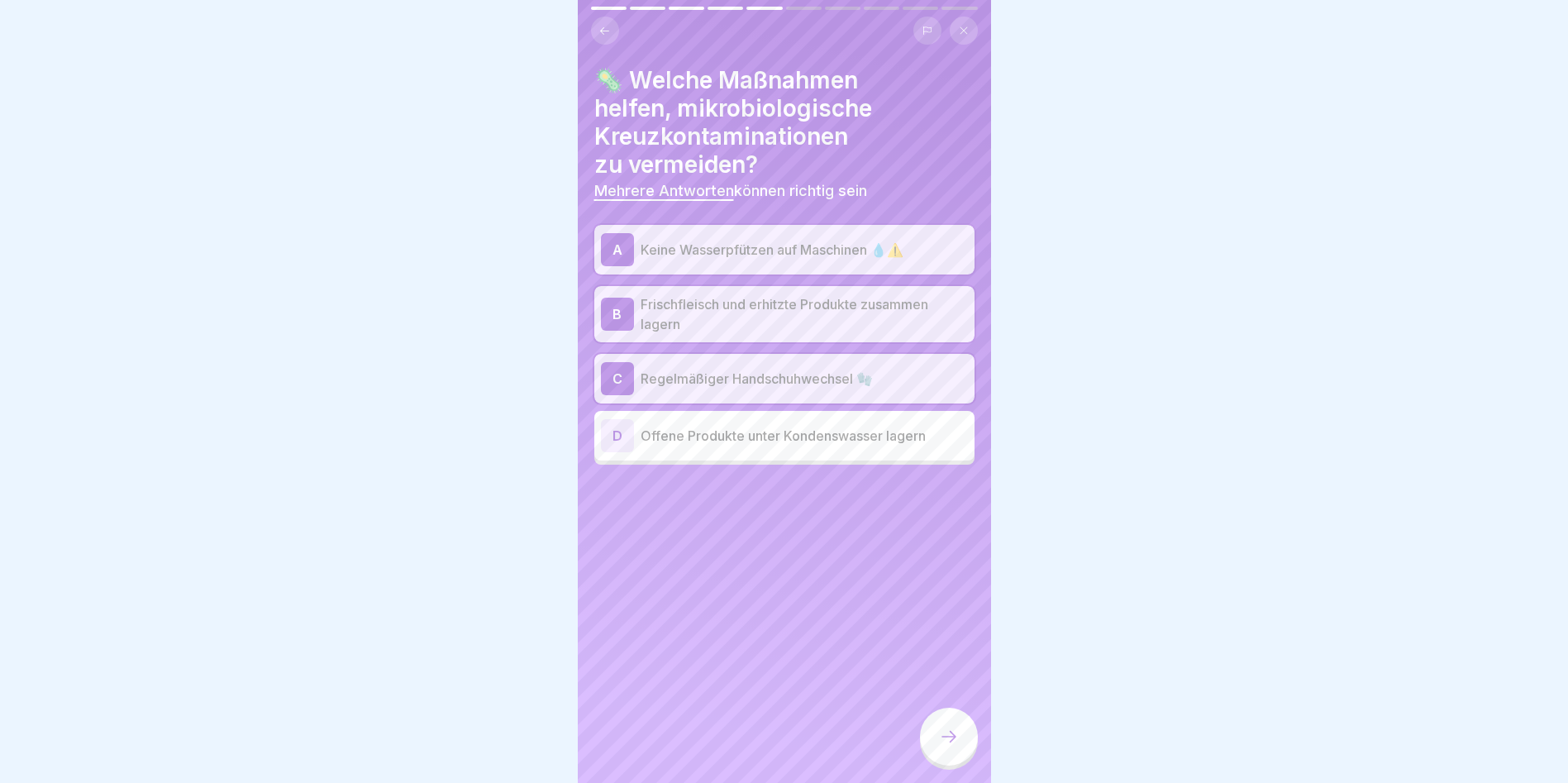
click at [942, 741] on icon at bounding box center [949, 736] width 20 height 20
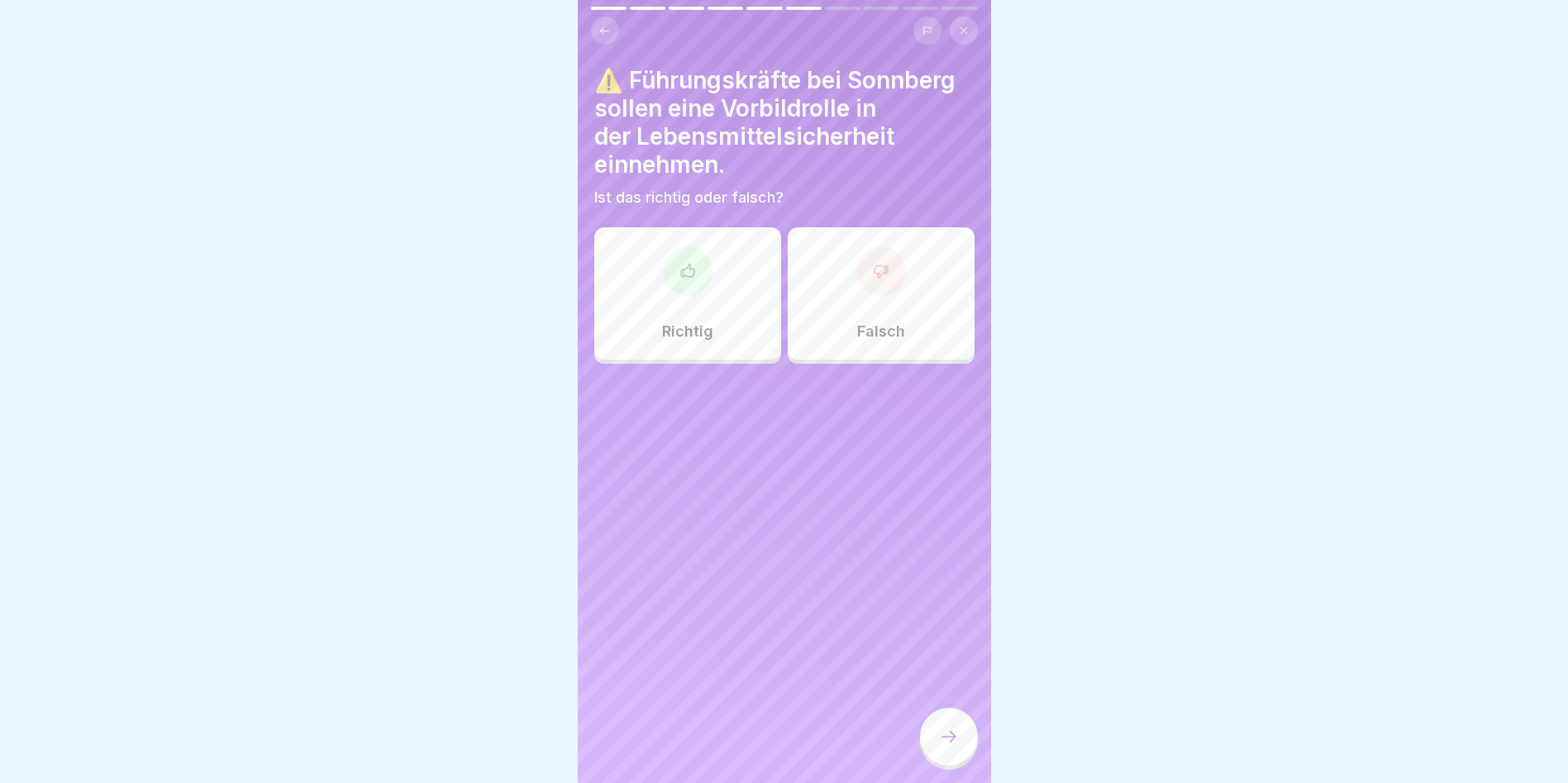
click at [704, 264] on div at bounding box center [687, 270] width 49 height 49
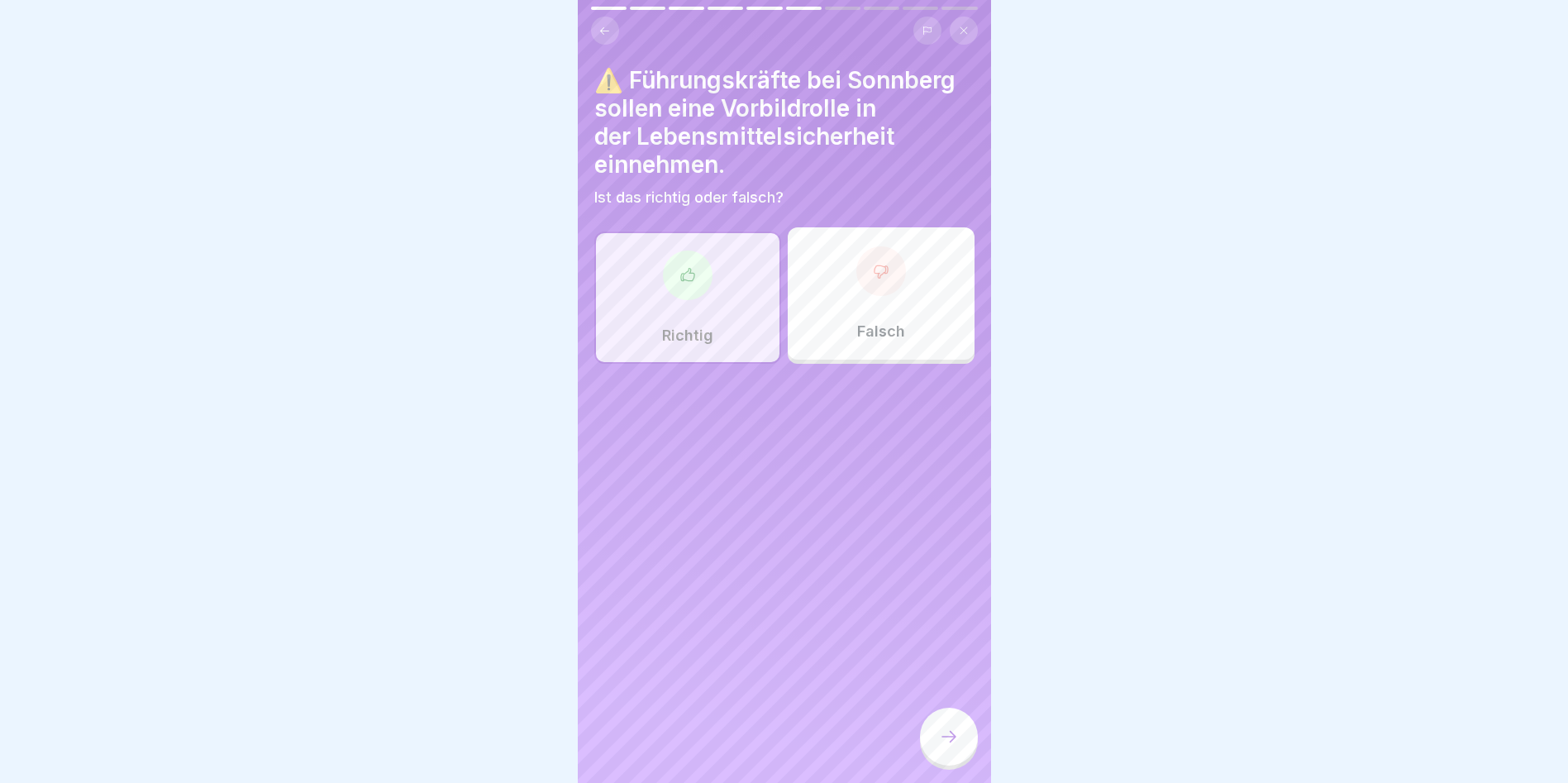
click at [927, 745] on div at bounding box center [949, 736] width 58 height 58
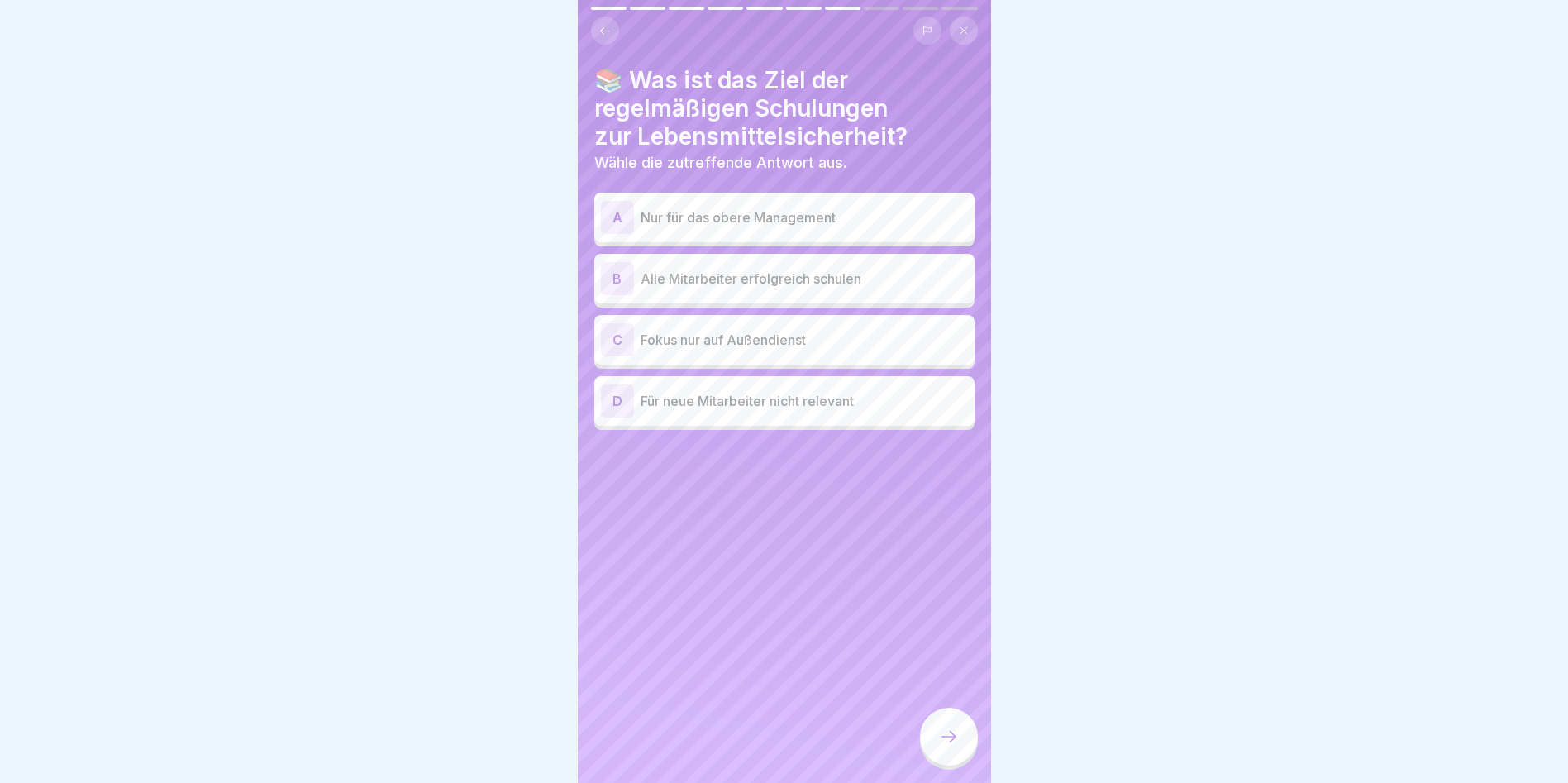
click at [781, 273] on p "Alle Mitarbeiter erfolgreich schulen" at bounding box center [804, 279] width 327 height 20
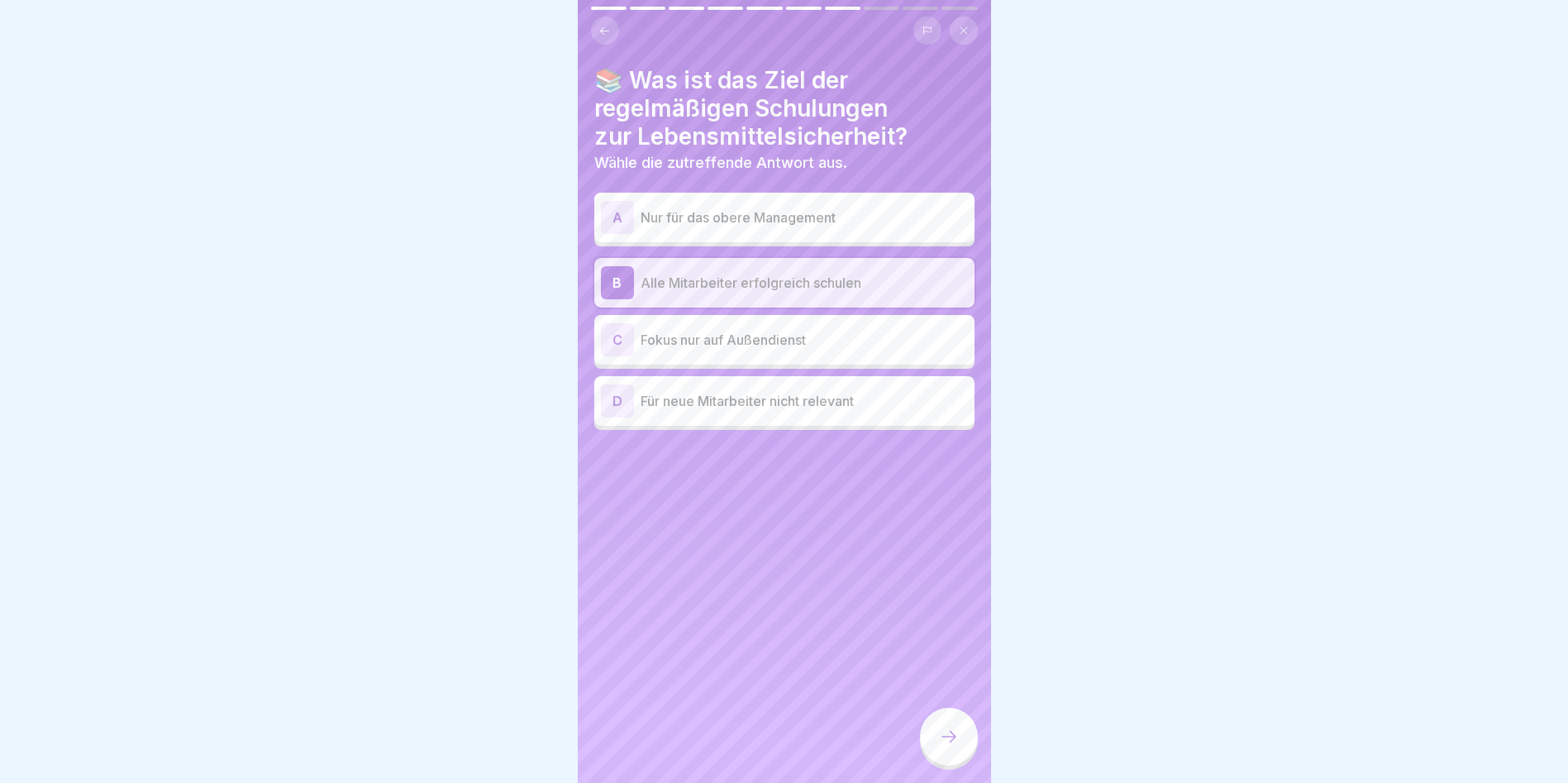
click at [960, 741] on div at bounding box center [949, 736] width 58 height 58
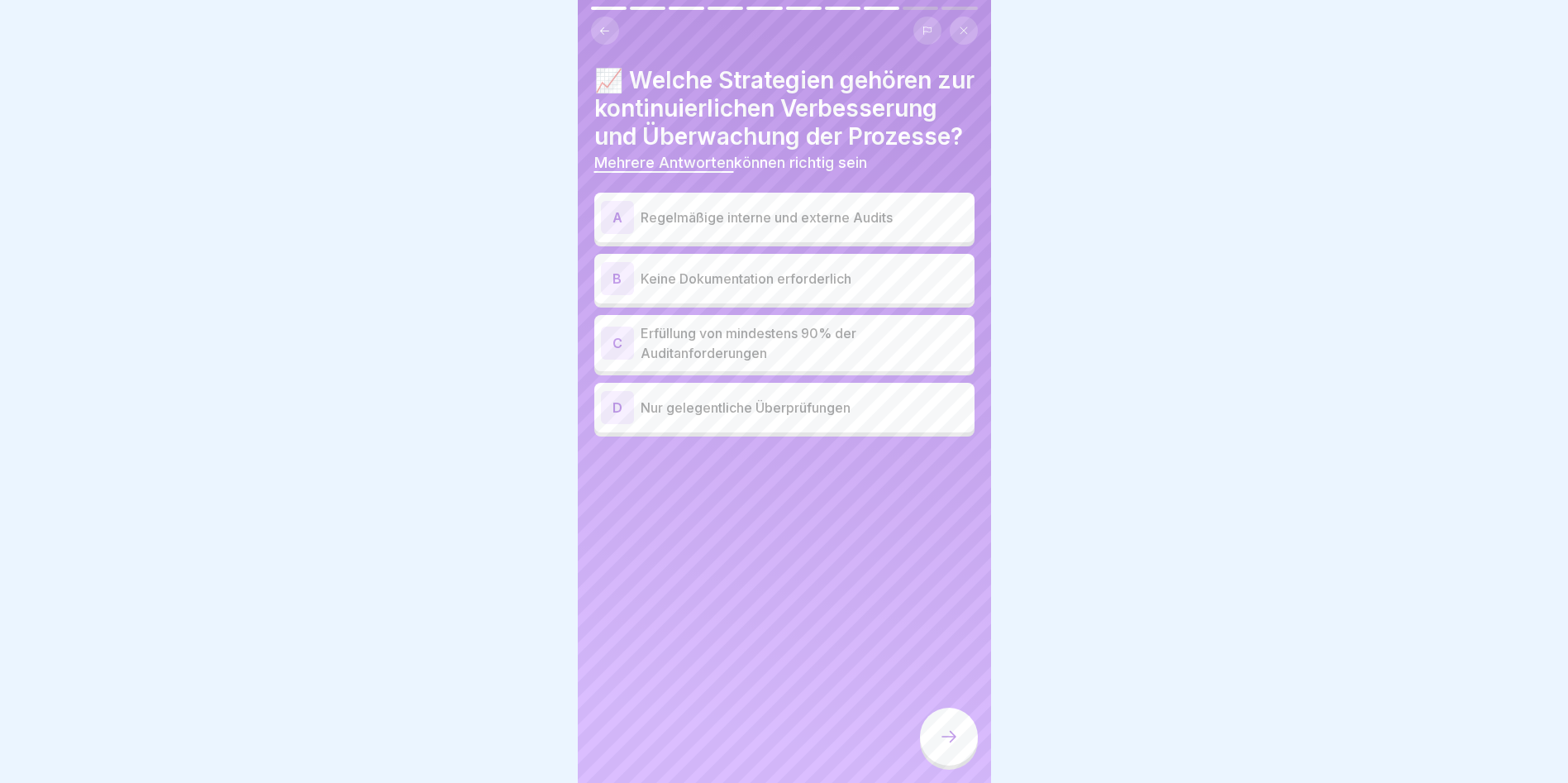
click at [904, 228] on p "Regelmäßige interne und externe Audits" at bounding box center [804, 218] width 327 height 20
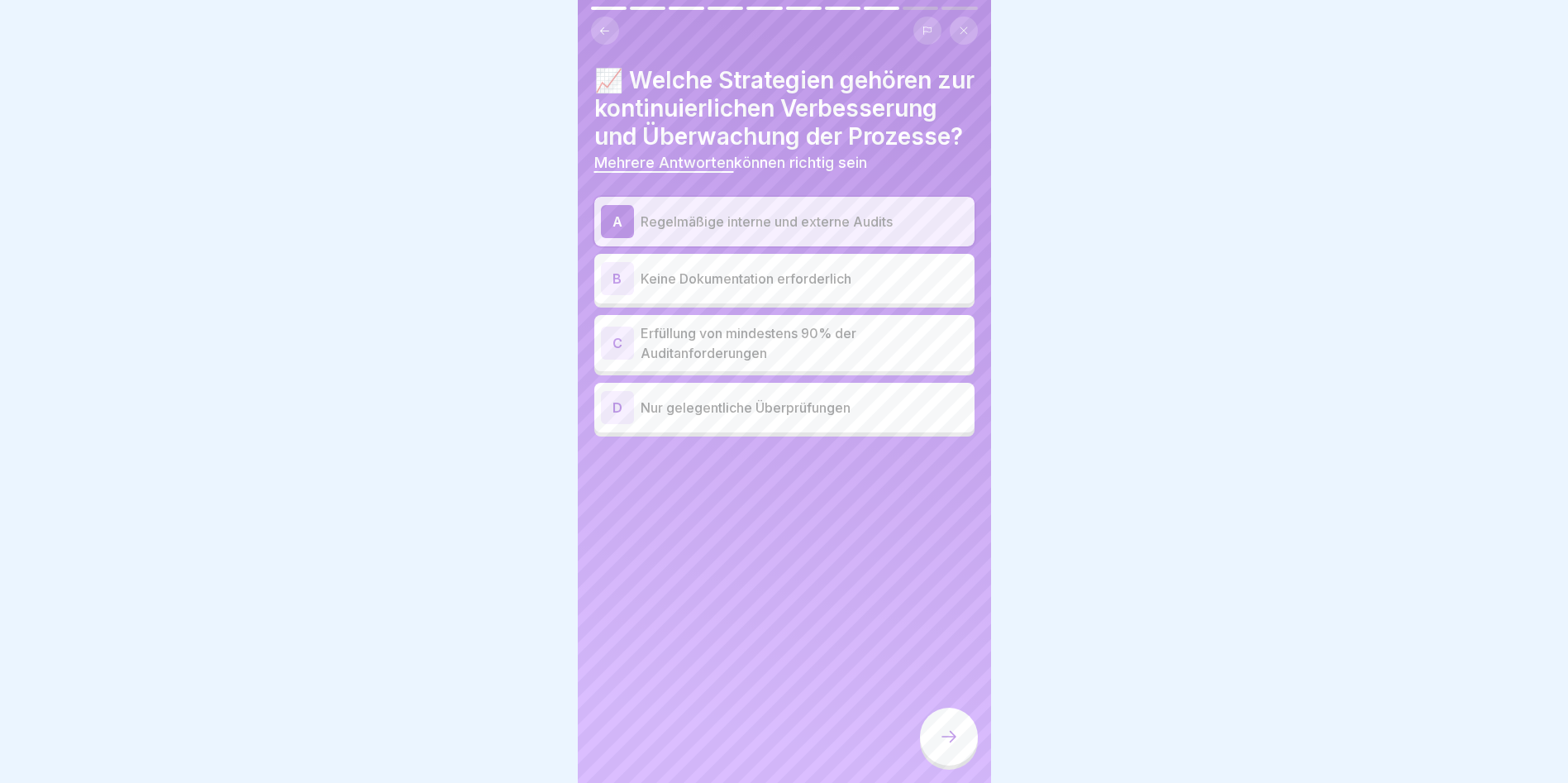
click at [755, 363] on p "Erfüllung von mindestens 90% der Auditanforderungen" at bounding box center [804, 342] width 327 height 39
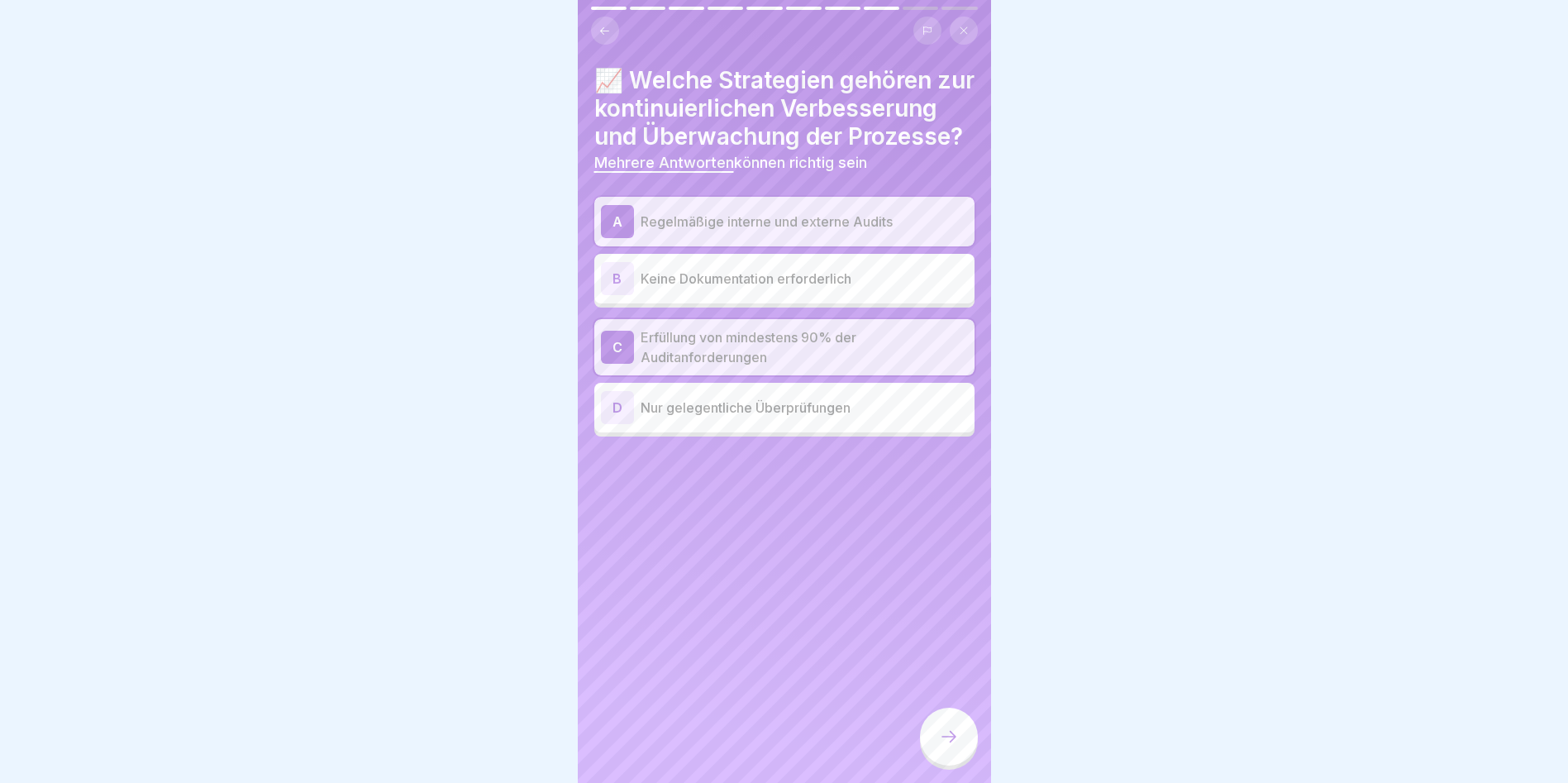
click at [936, 740] on div at bounding box center [949, 736] width 58 height 58
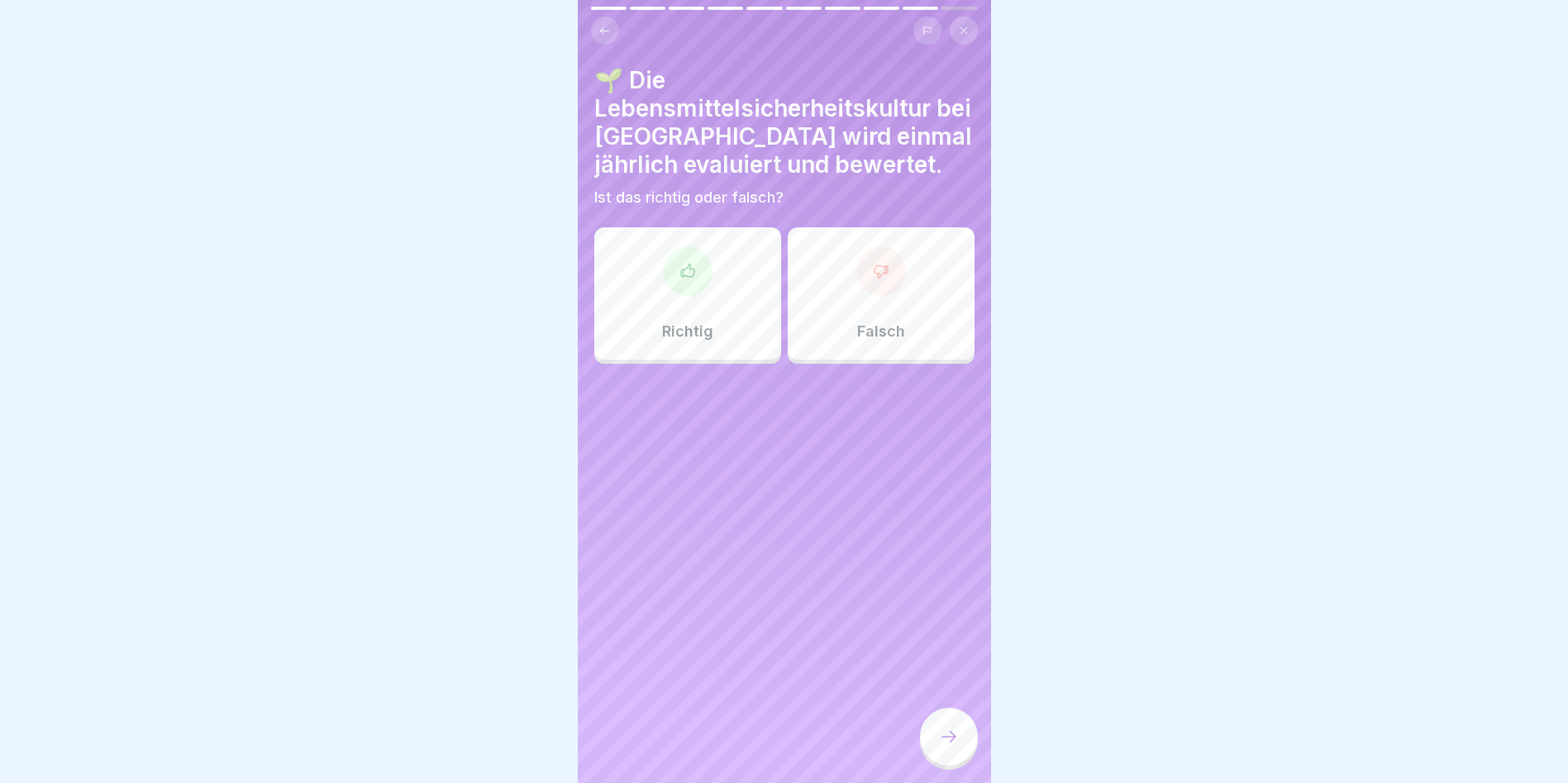
click at [682, 274] on icon at bounding box center [688, 271] width 17 height 17
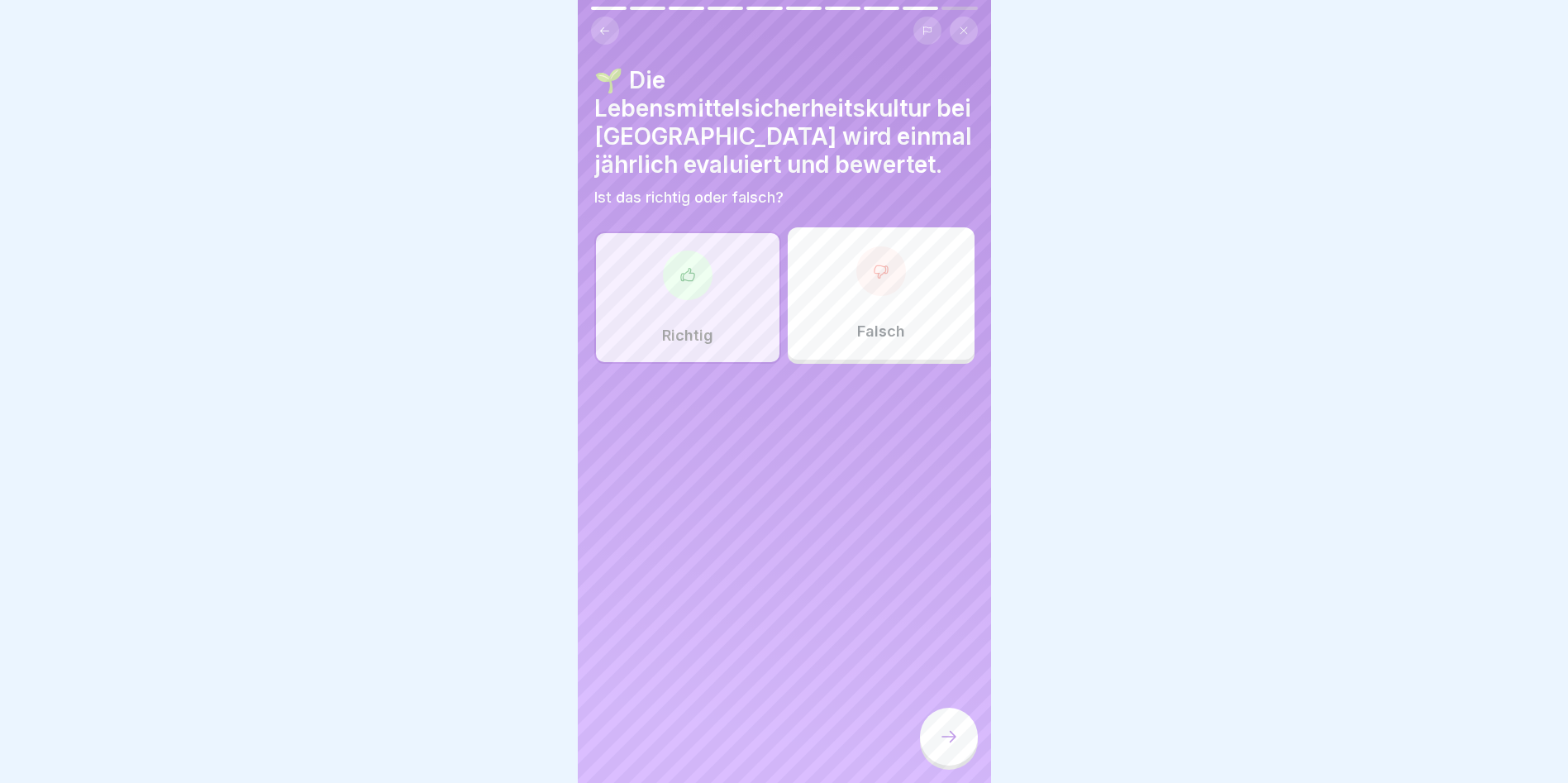
click at [939, 746] on icon at bounding box center [949, 736] width 20 height 20
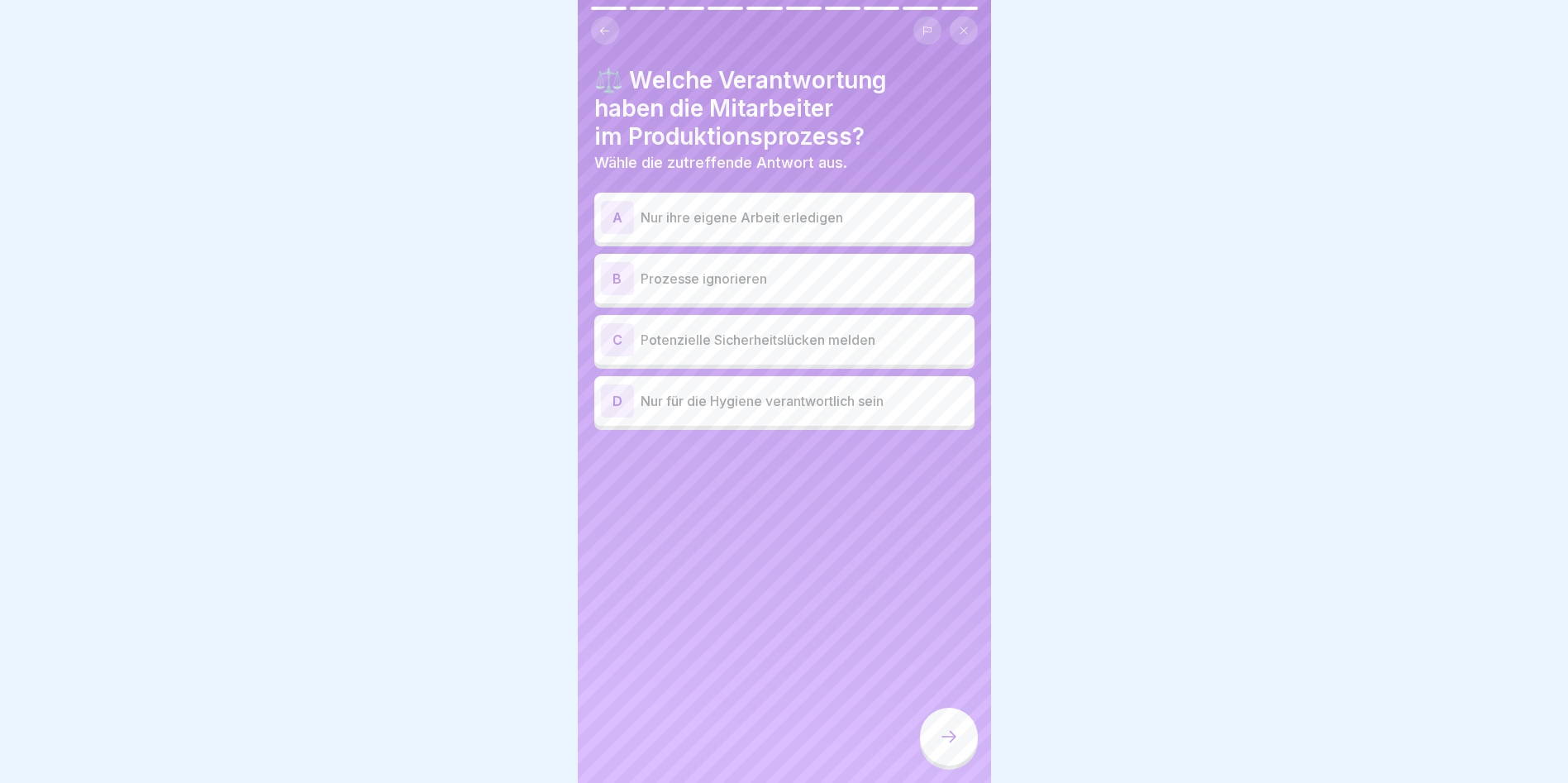
click at [744, 342] on p "Potenzielle Sicherheitslücken melden" at bounding box center [804, 340] width 327 height 20
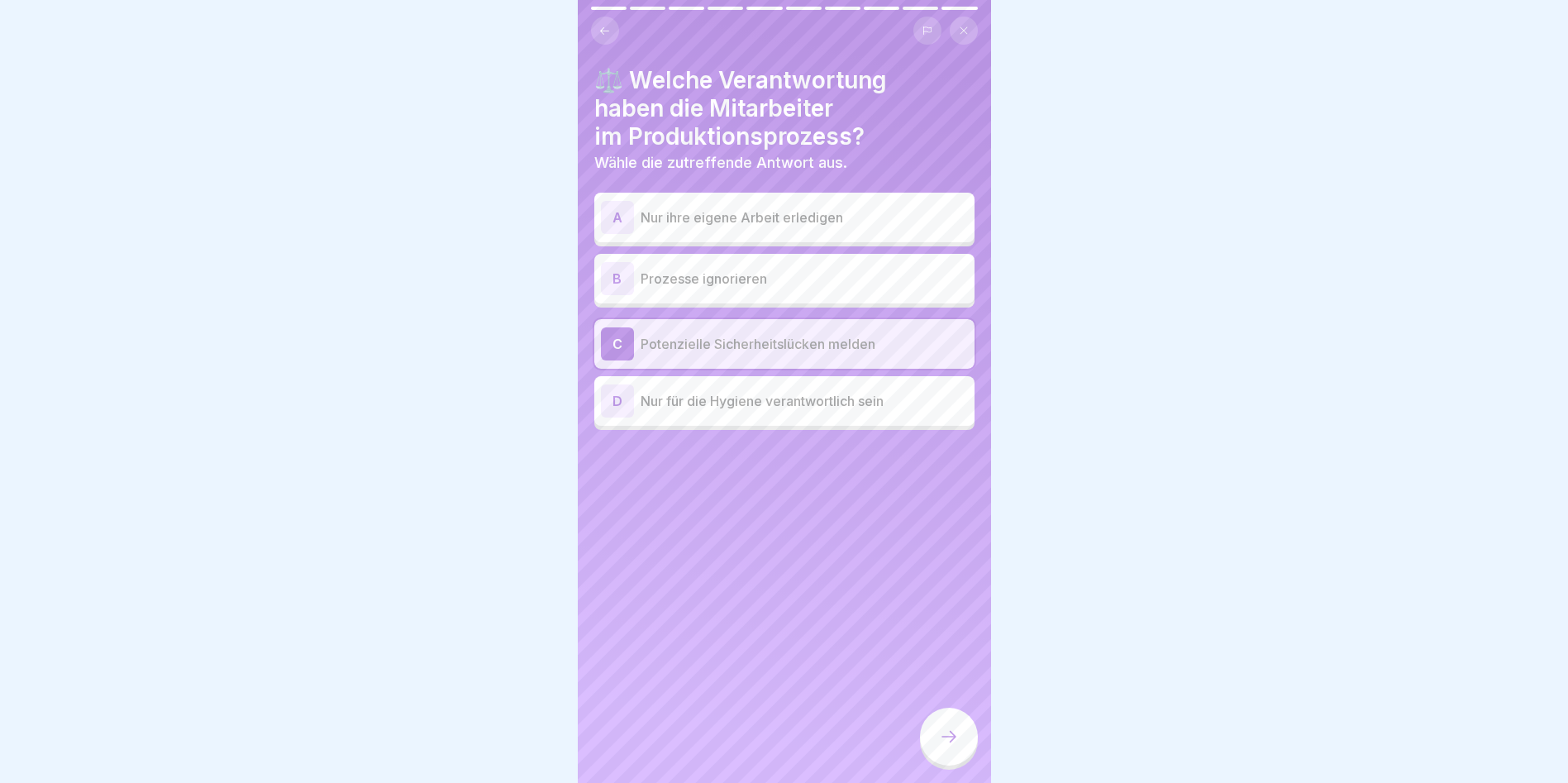
click at [970, 754] on div at bounding box center [949, 736] width 58 height 58
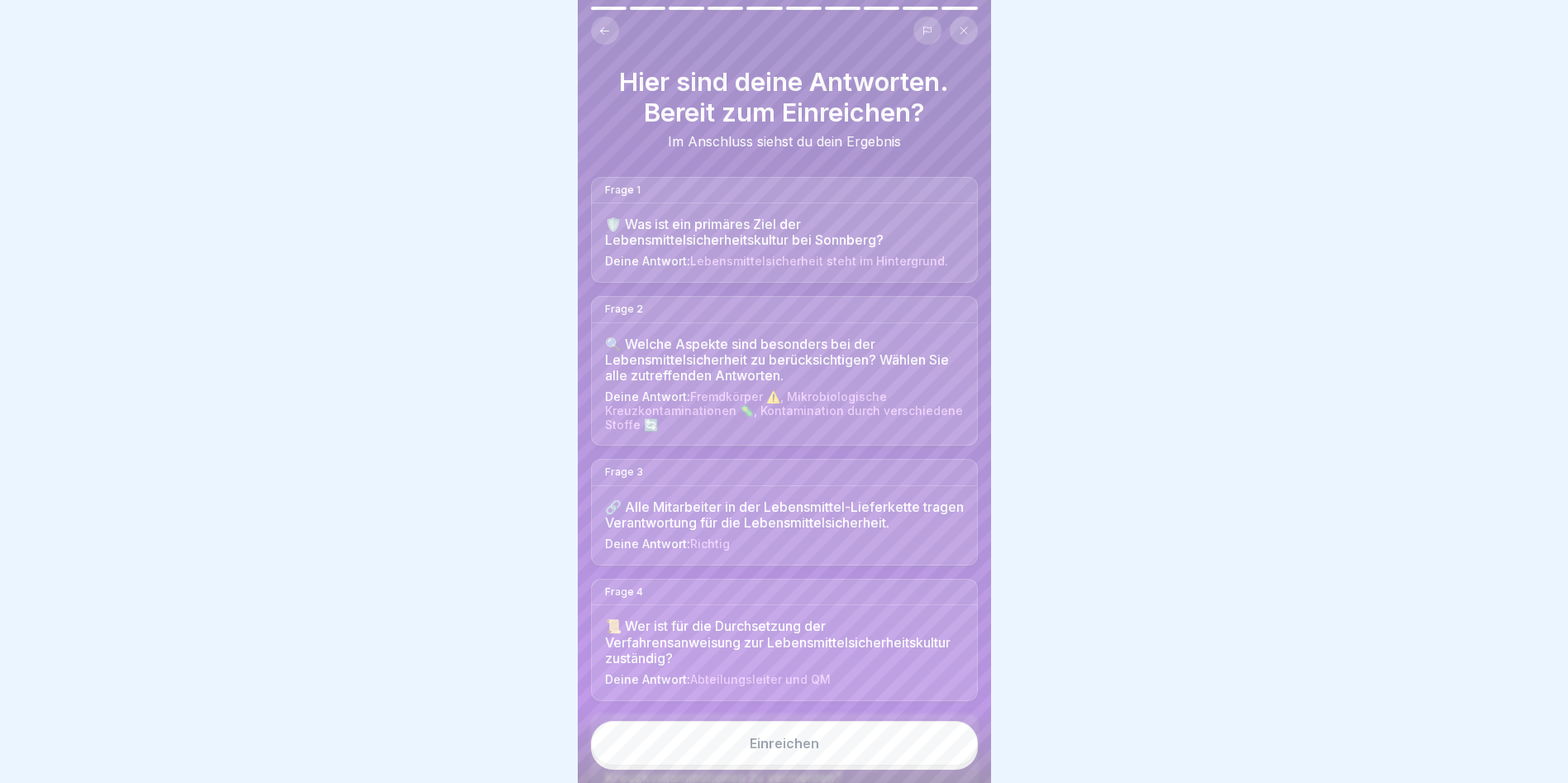
click at [802, 746] on button "Einreichen" at bounding box center [784, 743] width 387 height 44
click at [803, 745] on div "Einreichen" at bounding box center [785, 745] width 413 height 75
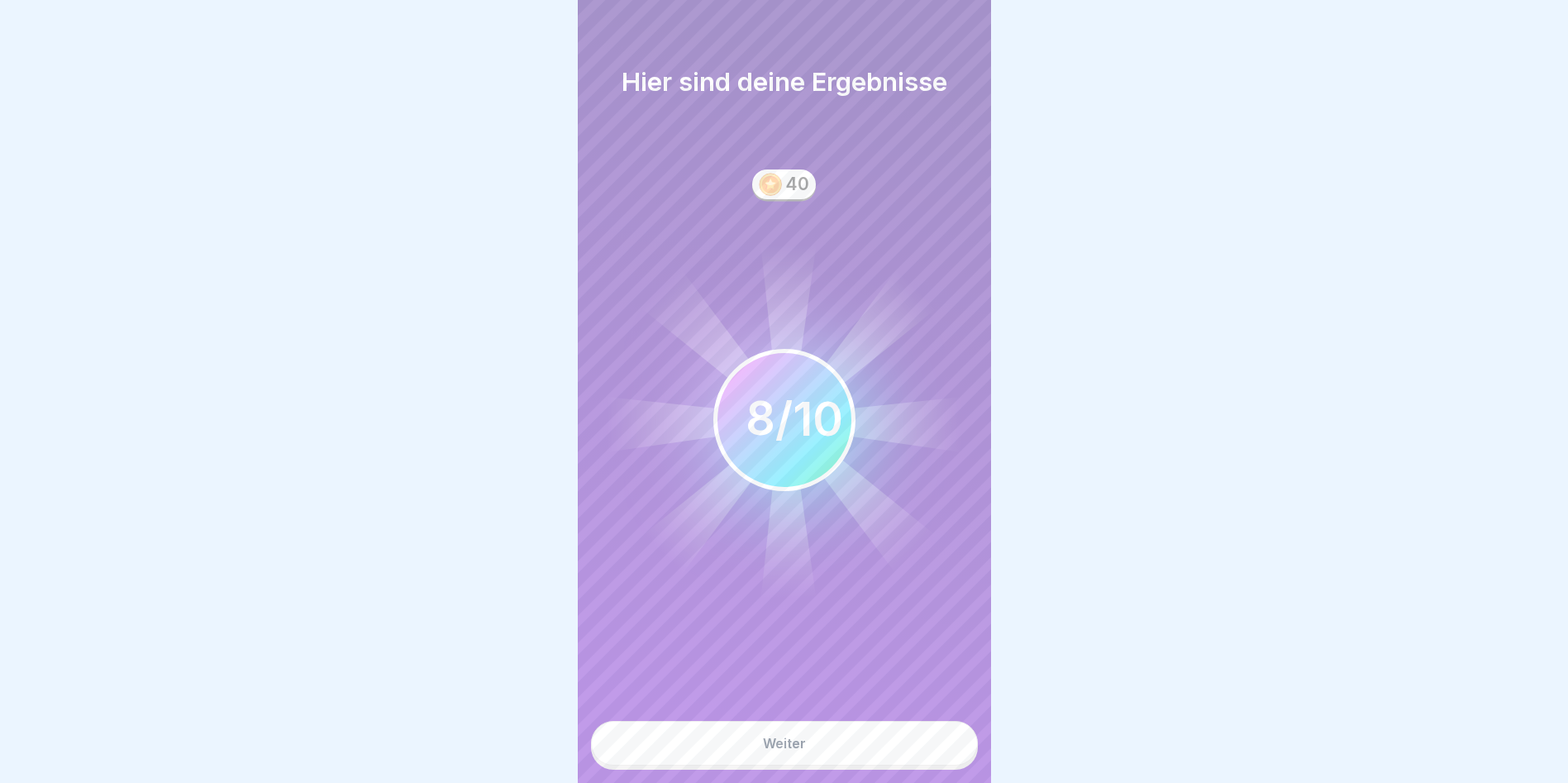
click at [838, 757] on button "Weiter" at bounding box center [784, 743] width 387 height 44
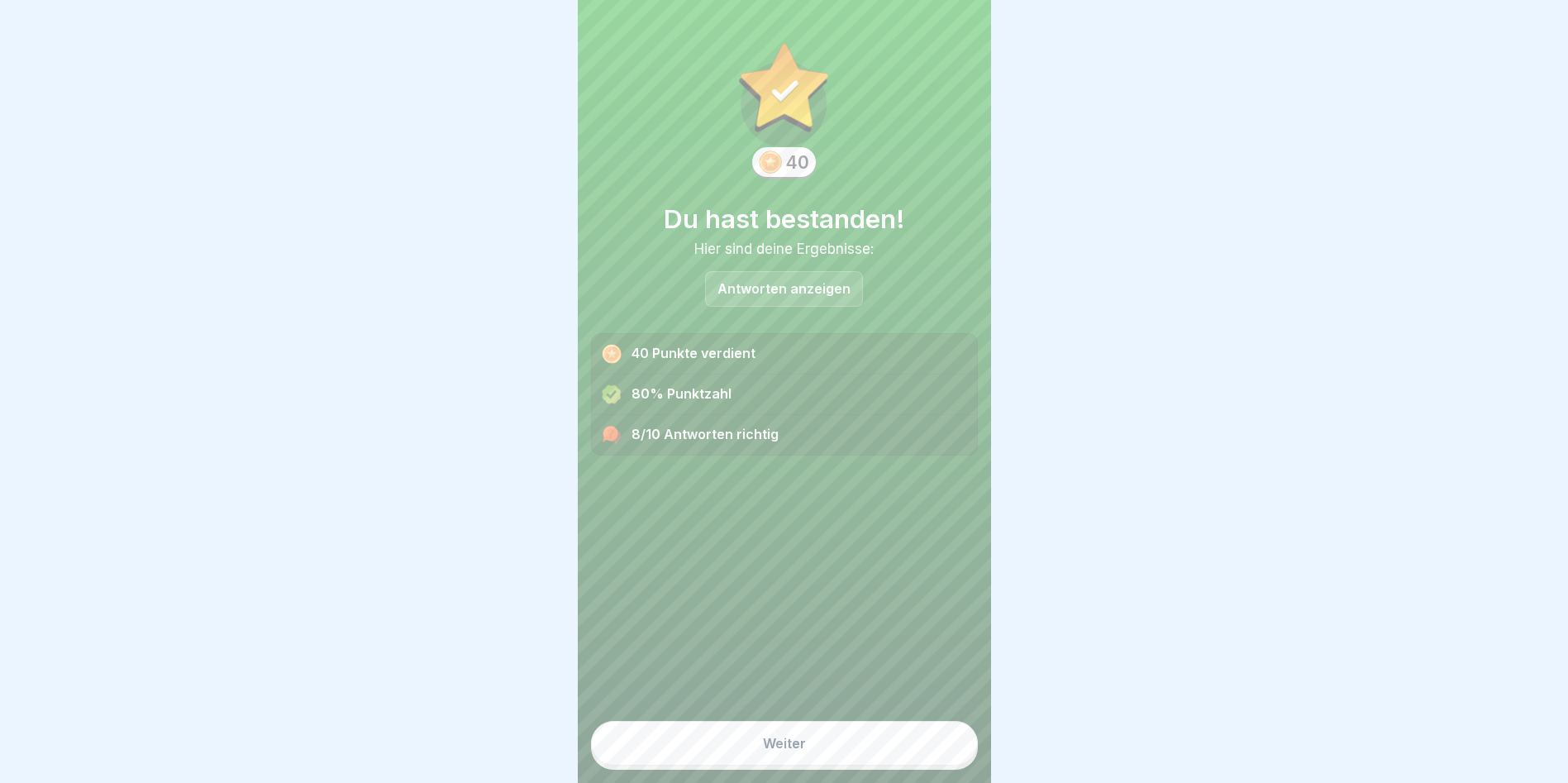
click at [845, 736] on button "Weiter" at bounding box center [784, 743] width 387 height 44
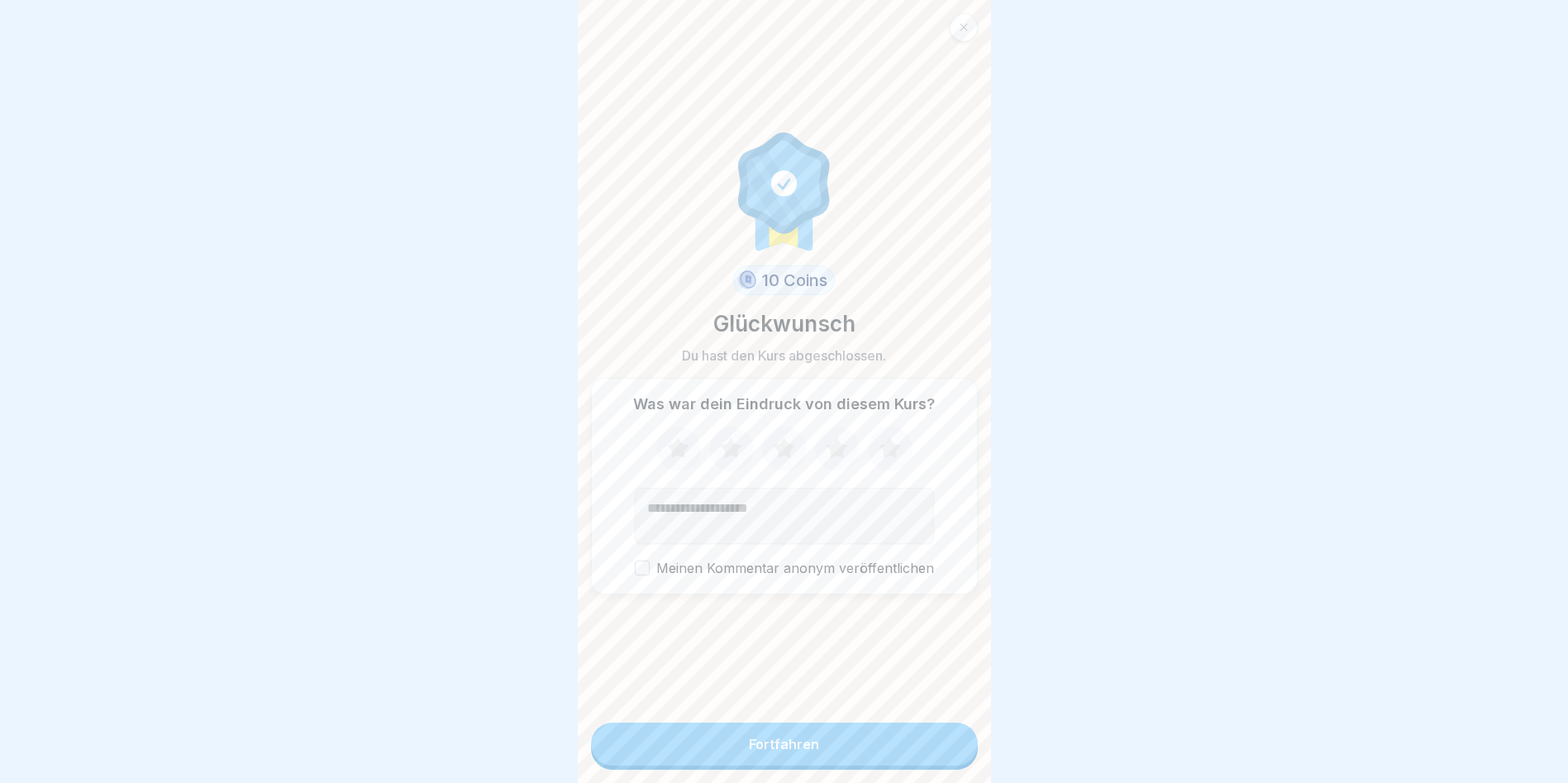
click at [846, 740] on button "Fortfahren" at bounding box center [784, 744] width 387 height 43
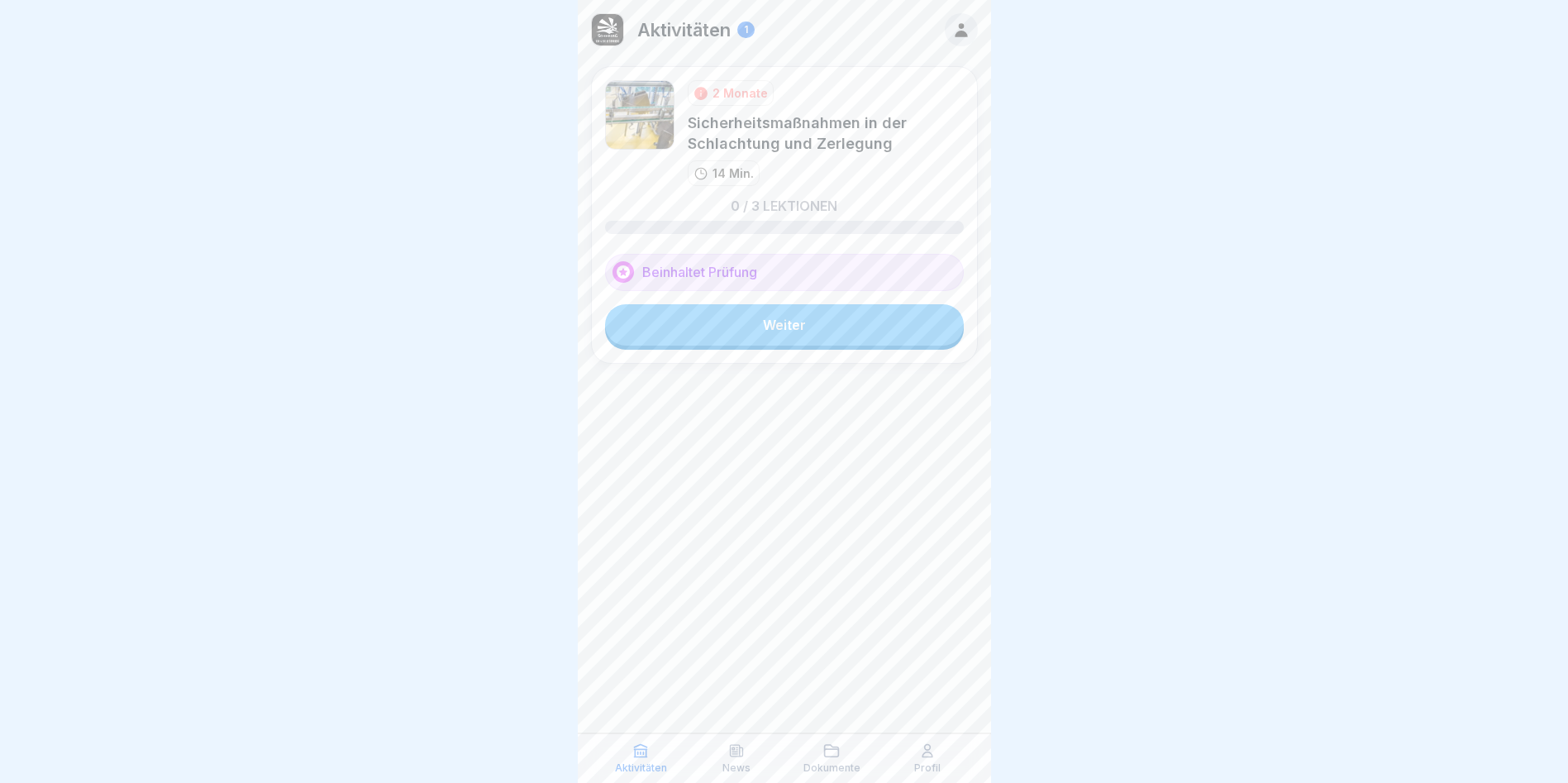
click at [890, 330] on link "Weiter" at bounding box center [784, 325] width 359 height 41
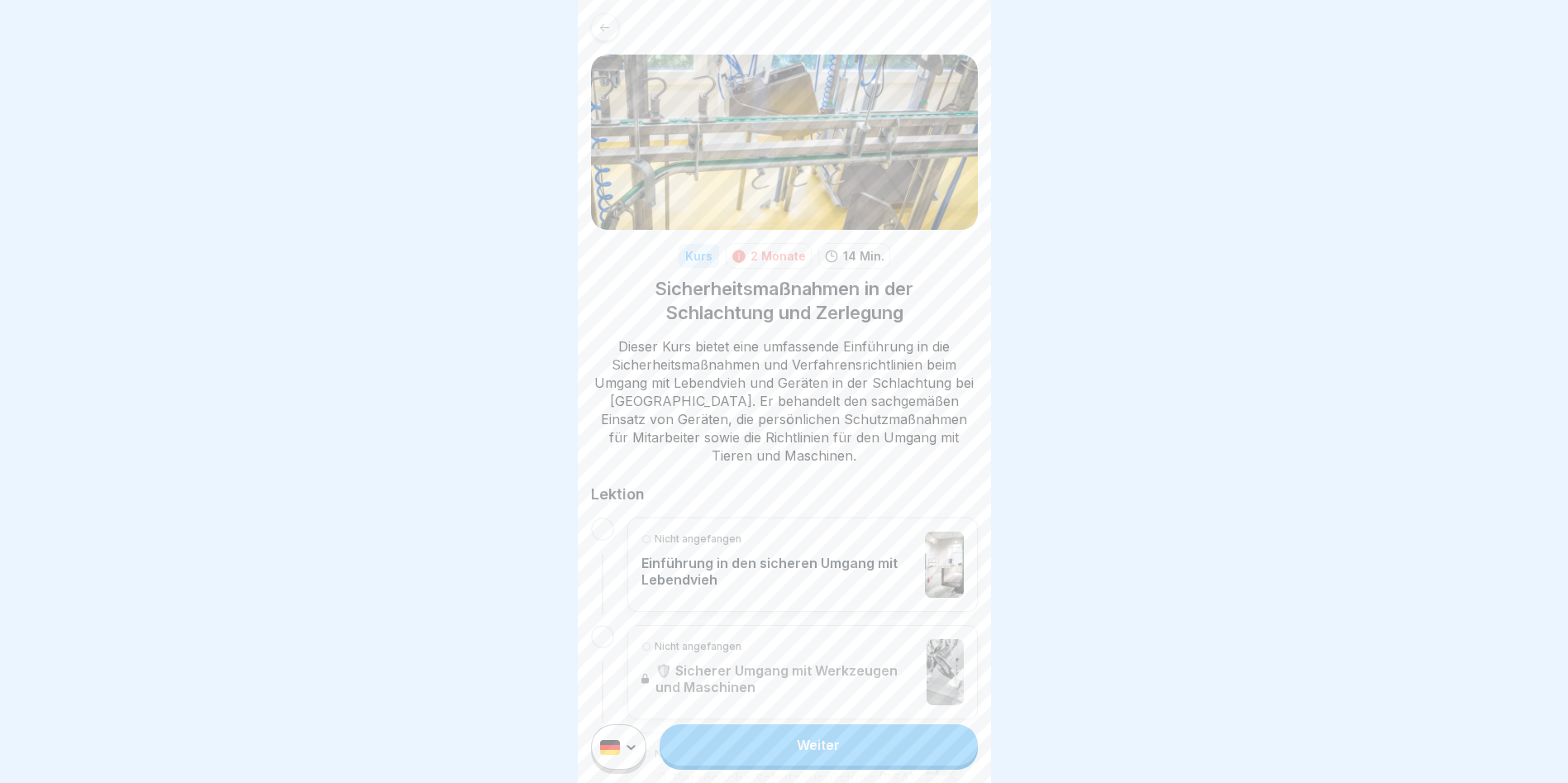
click at [796, 756] on link "Weiter" at bounding box center [817, 745] width 317 height 41
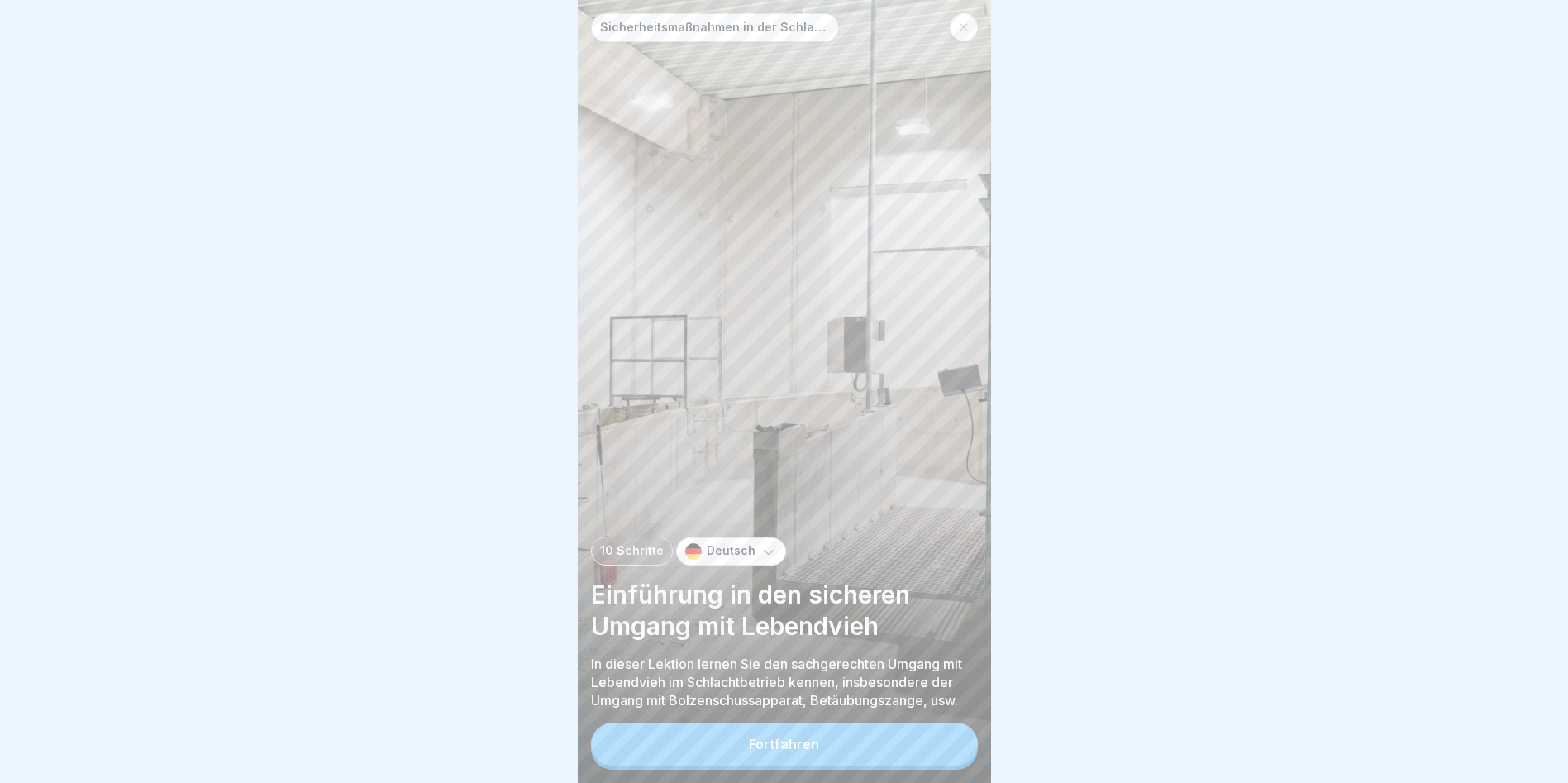
click at [783, 741] on button "Fortfahren" at bounding box center [784, 744] width 387 height 43
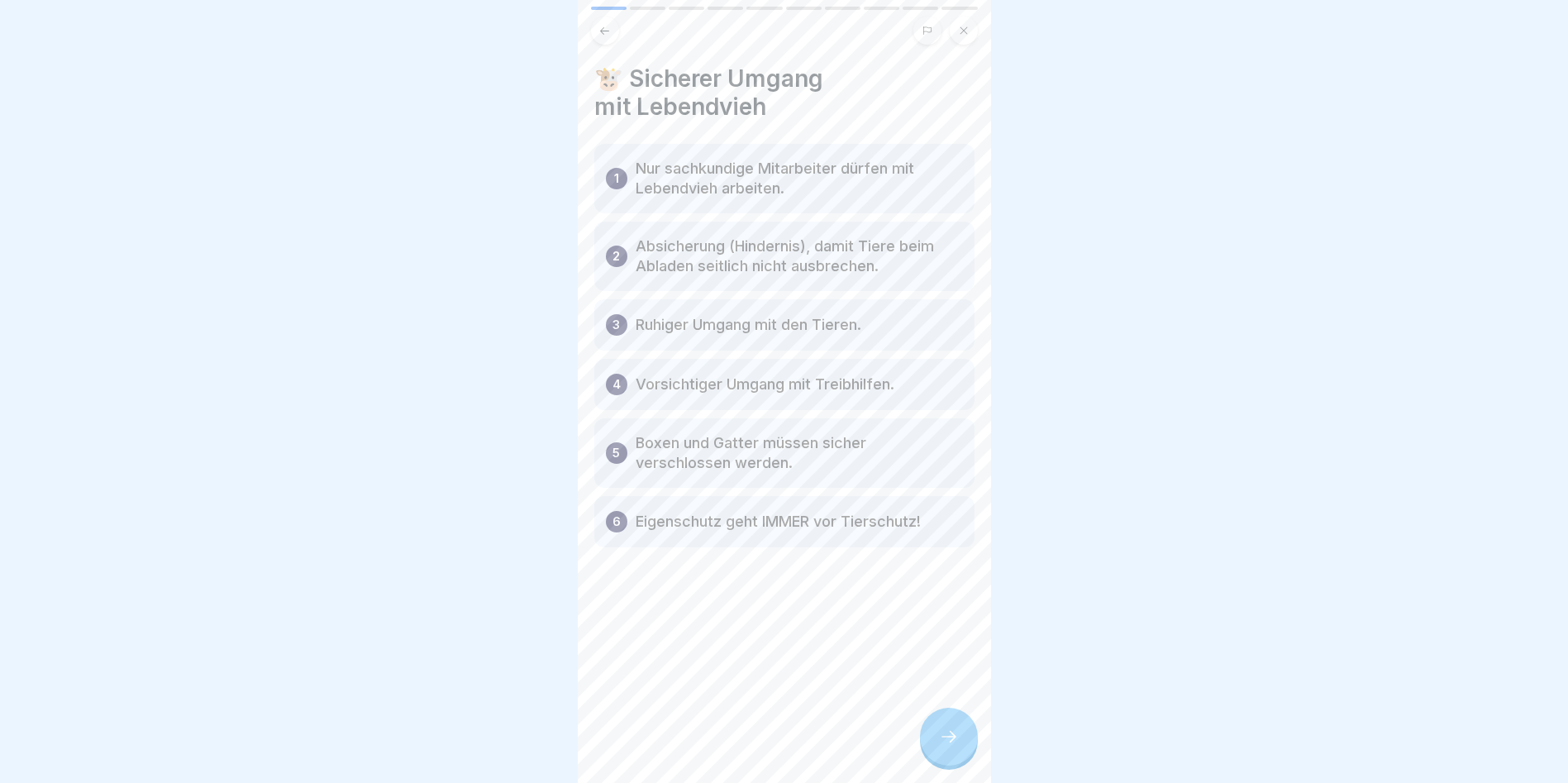
click at [950, 734] on div at bounding box center [949, 736] width 58 height 58
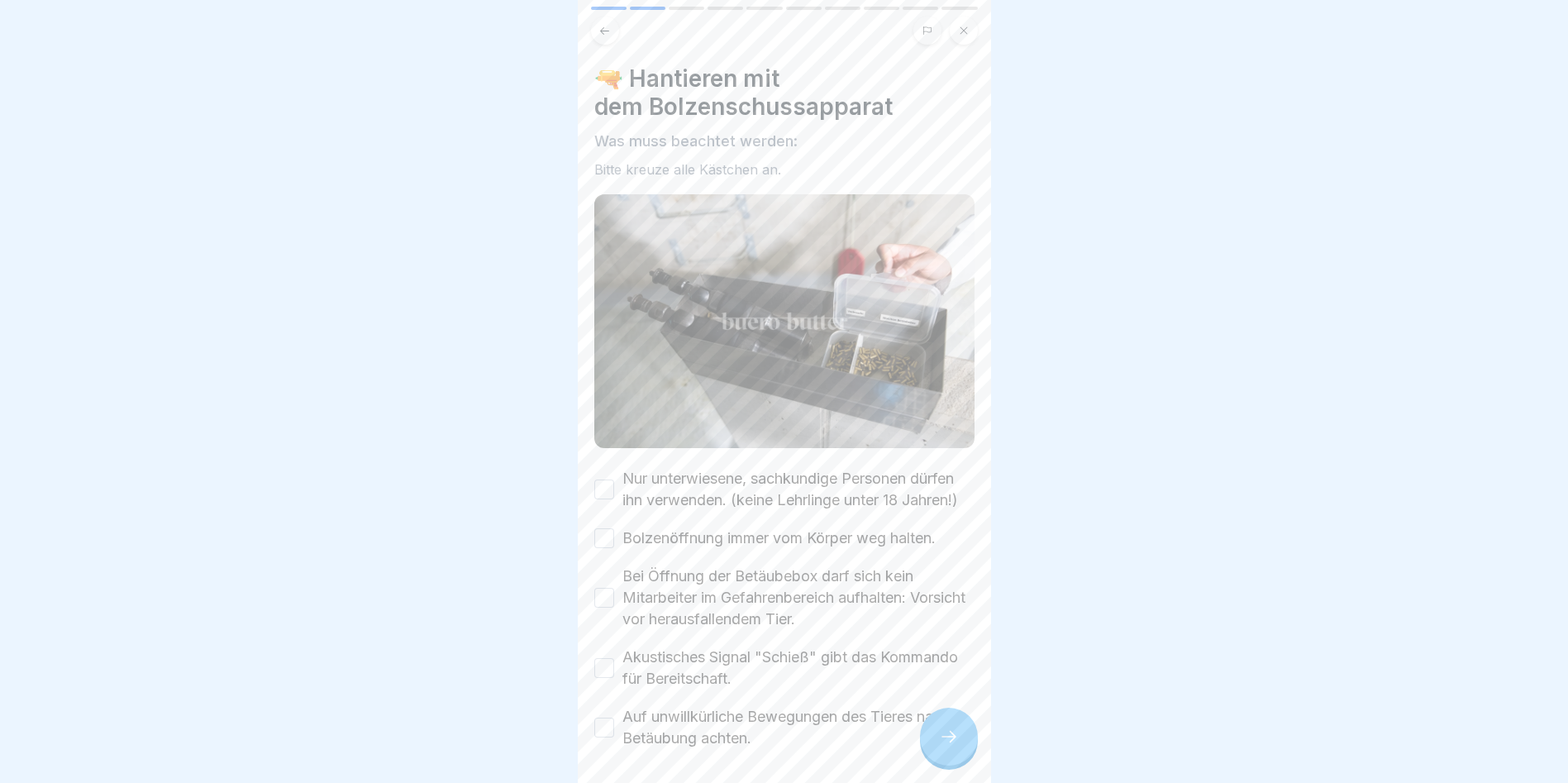
click at [947, 737] on div at bounding box center [949, 736] width 58 height 58
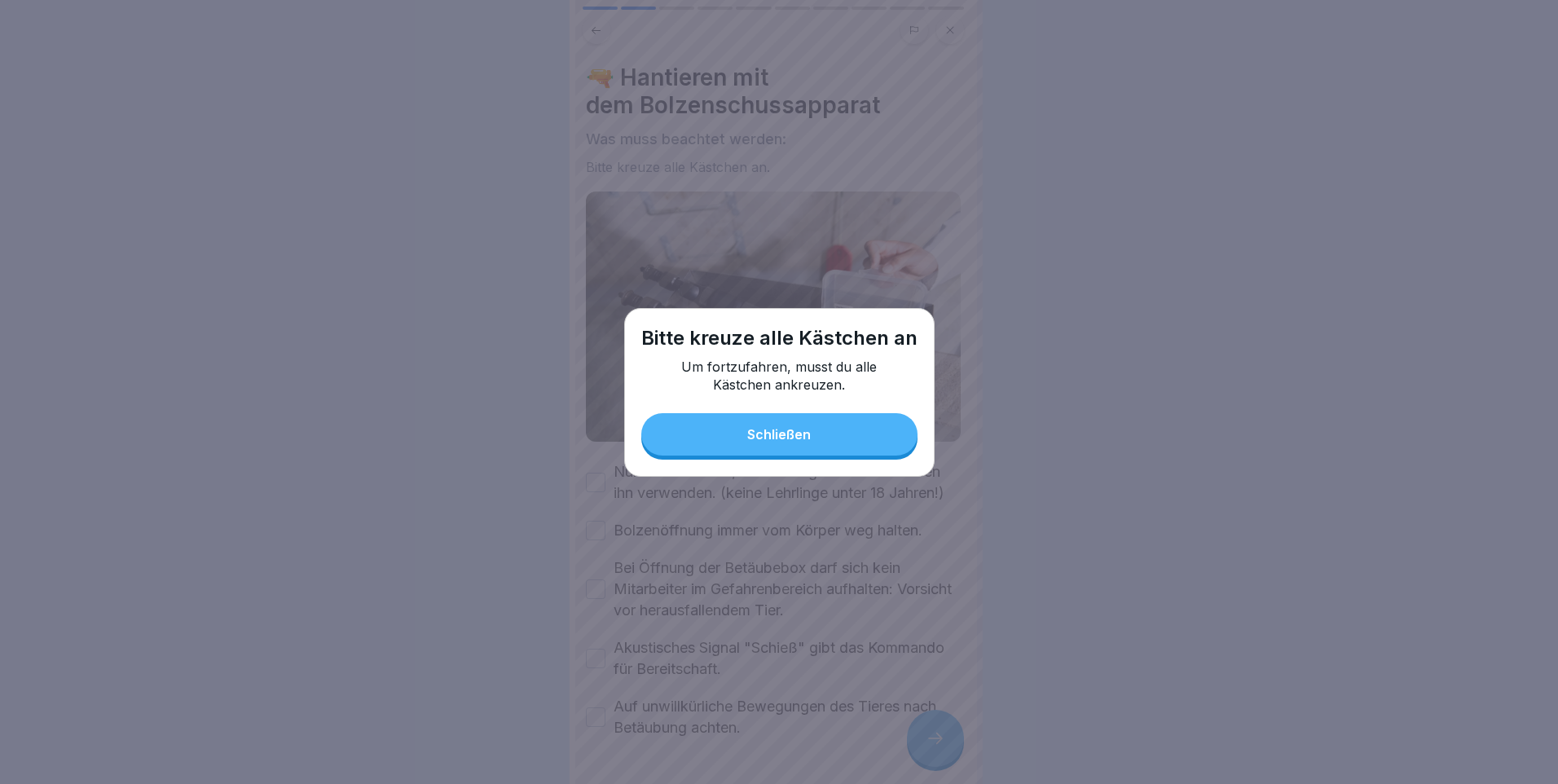
click at [793, 425] on button "Schließen" at bounding box center [779, 434] width 276 height 42
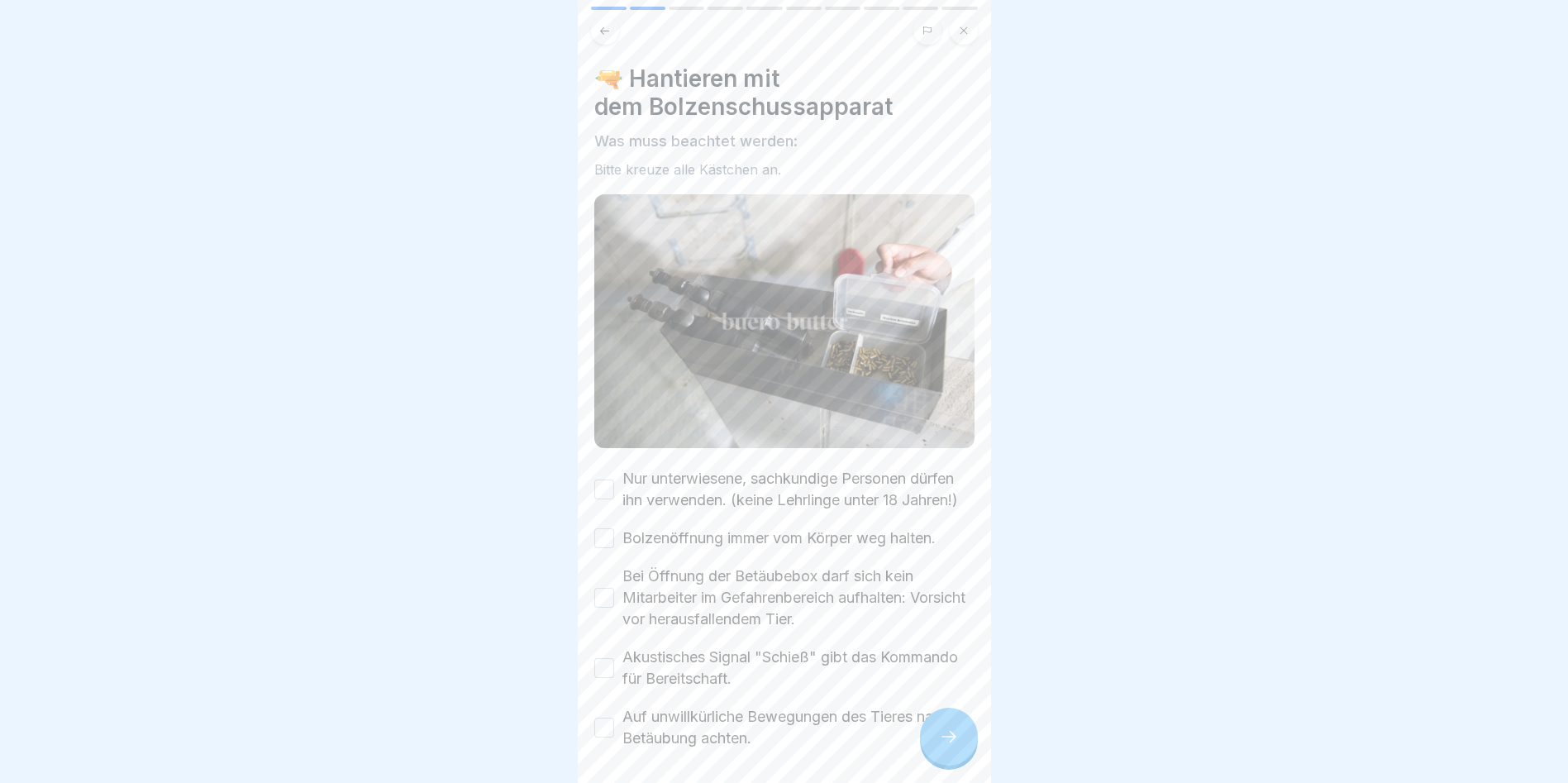
click at [599, 488] on button "Nur unterwiesene, sachkundige Personen dürfen ihn verwenden. (keine Lehrlinge u…" at bounding box center [604, 489] width 20 height 20
click at [614, 543] on div "Bolzenöffnung immer vom Körper weg halten." at bounding box center [765, 538] width 341 height 22
click at [607, 605] on button "Bei Öffnung der Betäubebox darf sich kein Mitarbeiter im Gefahrenbereich aufhal…" at bounding box center [604, 598] width 20 height 20
click at [611, 548] on button "Bolzenöffnung immer vom Körper weg halten." at bounding box center [604, 538] width 20 height 20
click at [606, 678] on button "Akustisches Signal "Schieß" gibt das Kommando für Bereitschaft." at bounding box center [604, 668] width 20 height 20
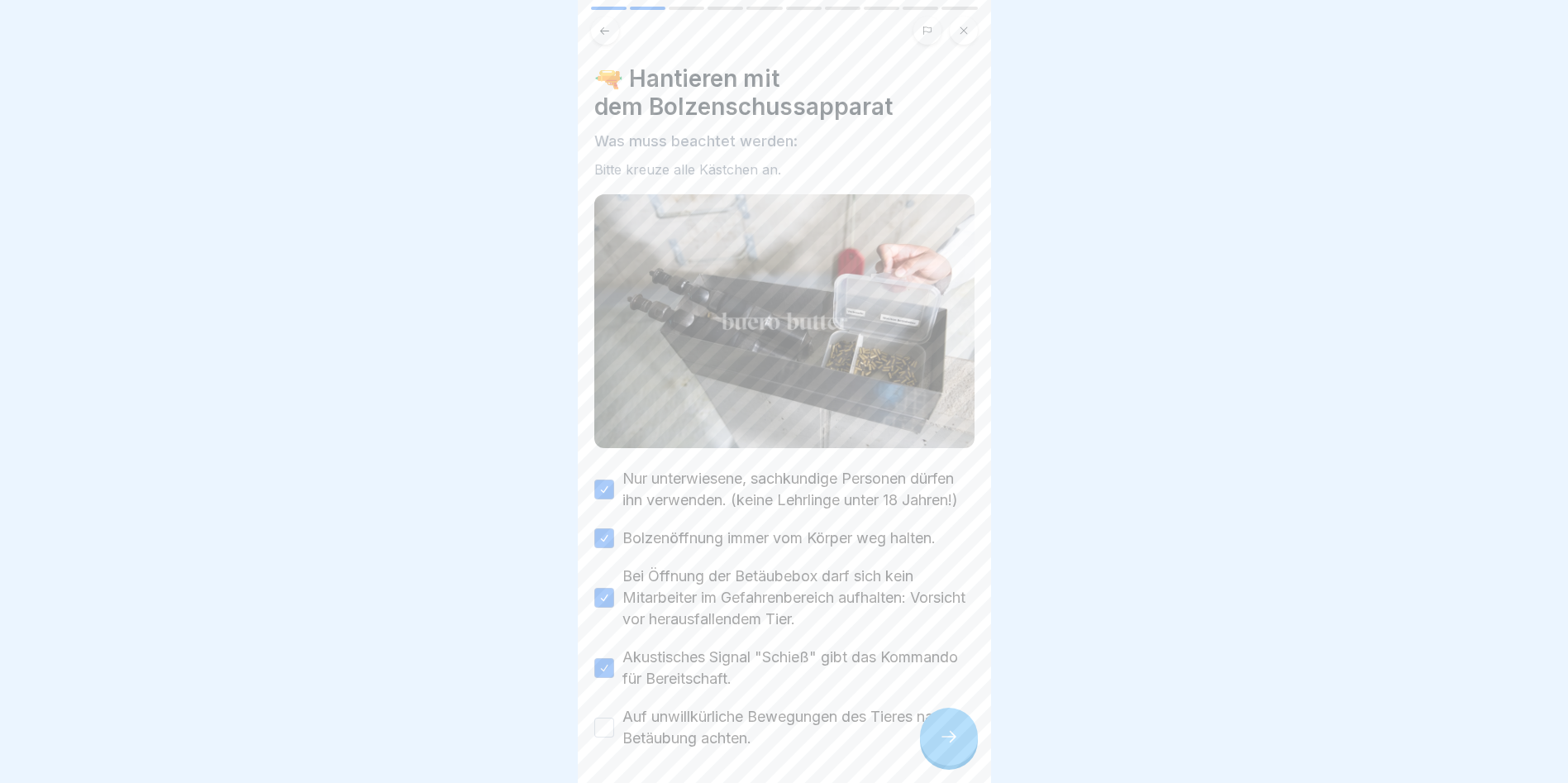
click at [605, 737] on button "Auf unwillkürliche Bewegungen des Tieres nach Betäubung achten." at bounding box center [604, 728] width 20 height 20
click at [948, 730] on div at bounding box center [949, 736] width 58 height 58
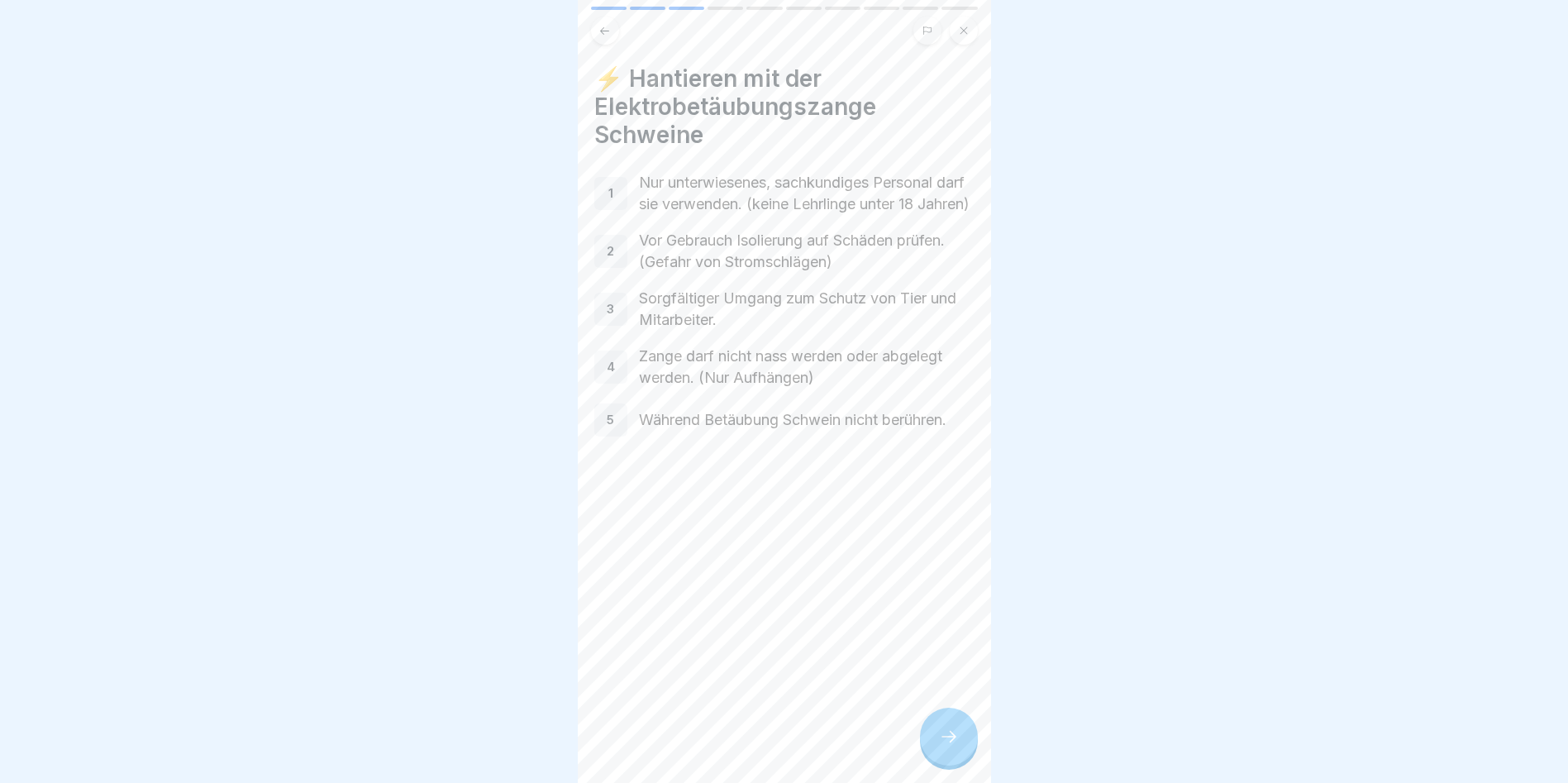
click at [959, 742] on div at bounding box center [949, 736] width 58 height 58
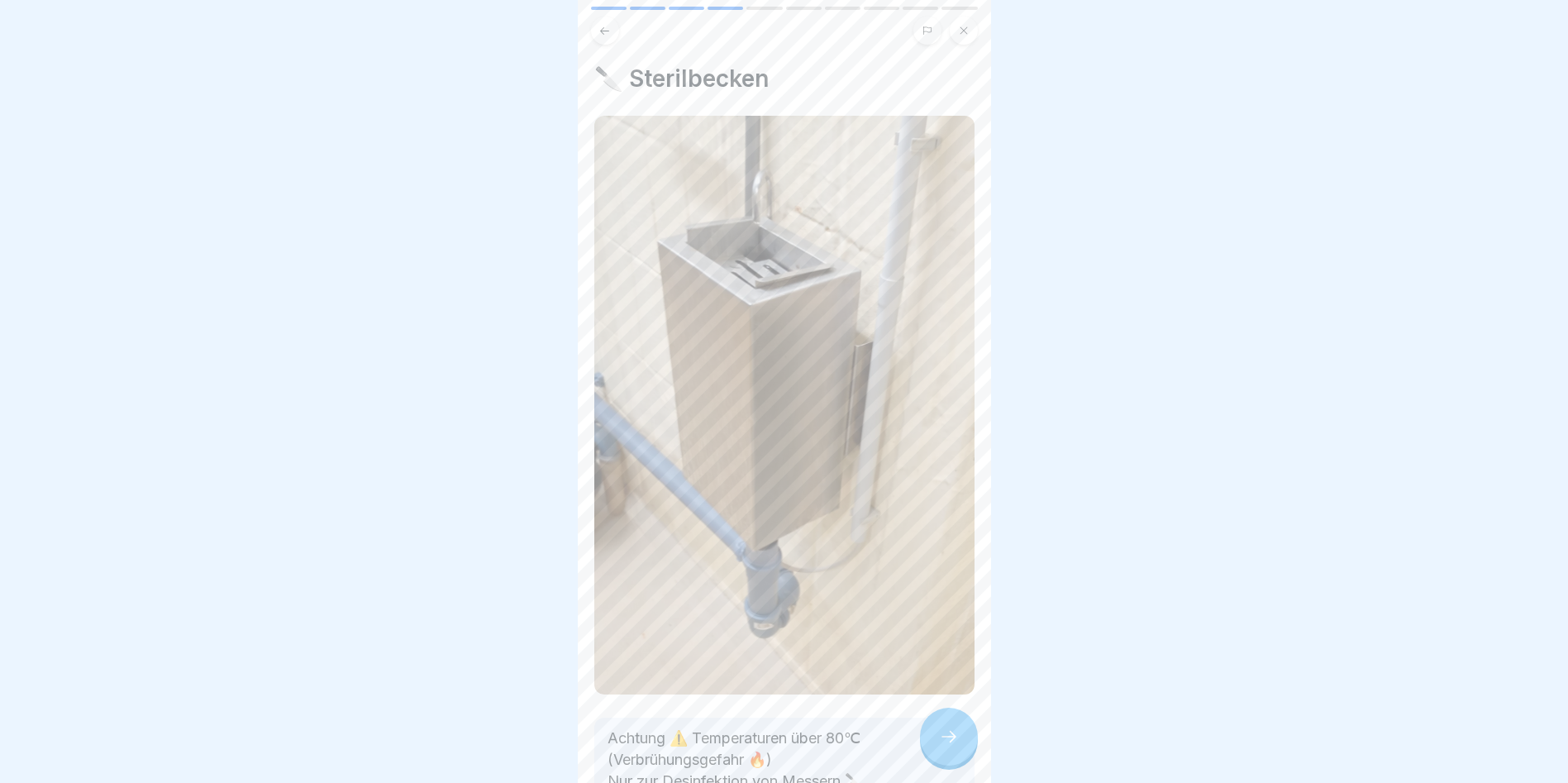
click at [959, 742] on div at bounding box center [949, 736] width 58 height 58
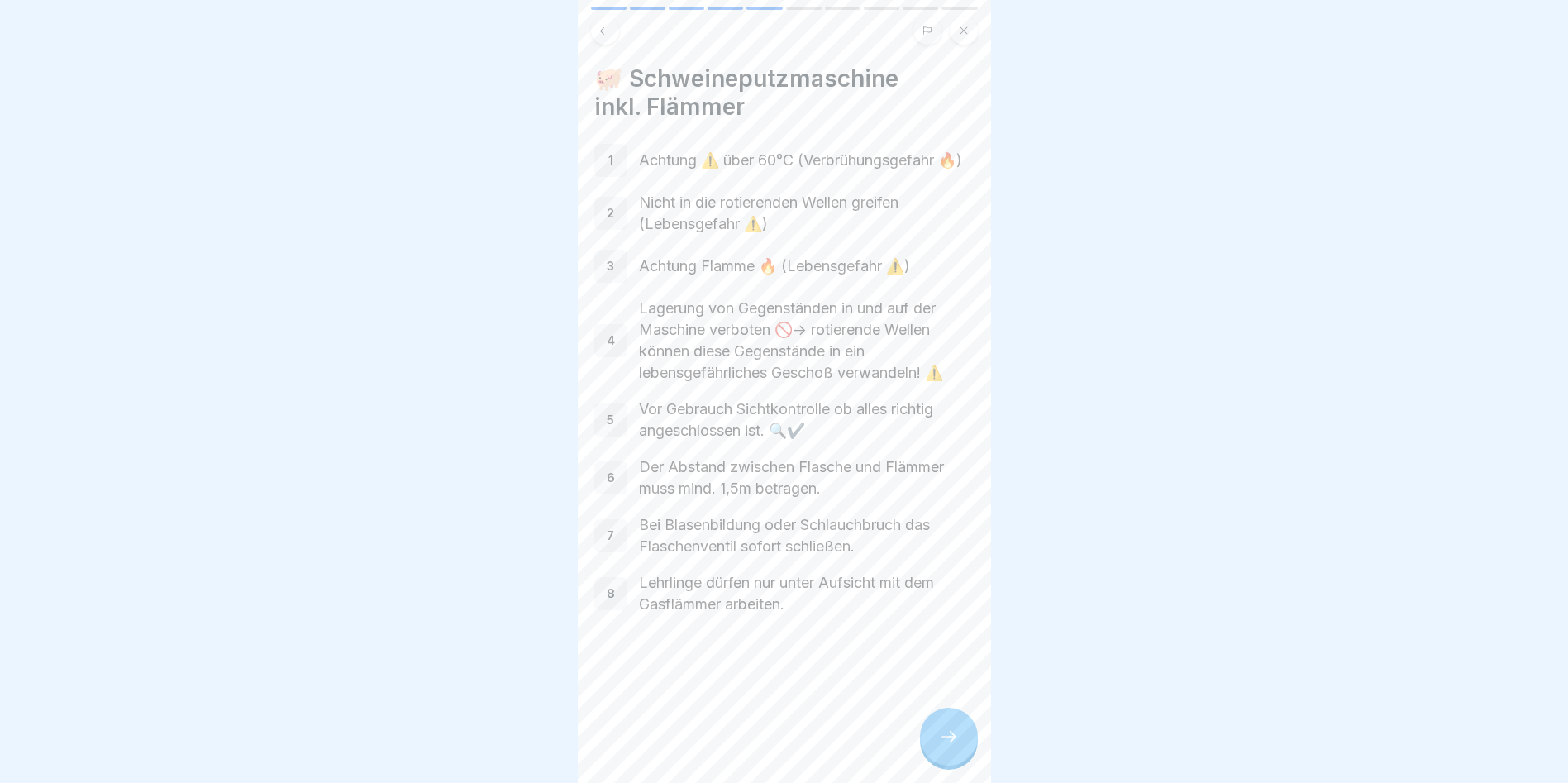
click at [959, 742] on div at bounding box center [949, 736] width 58 height 58
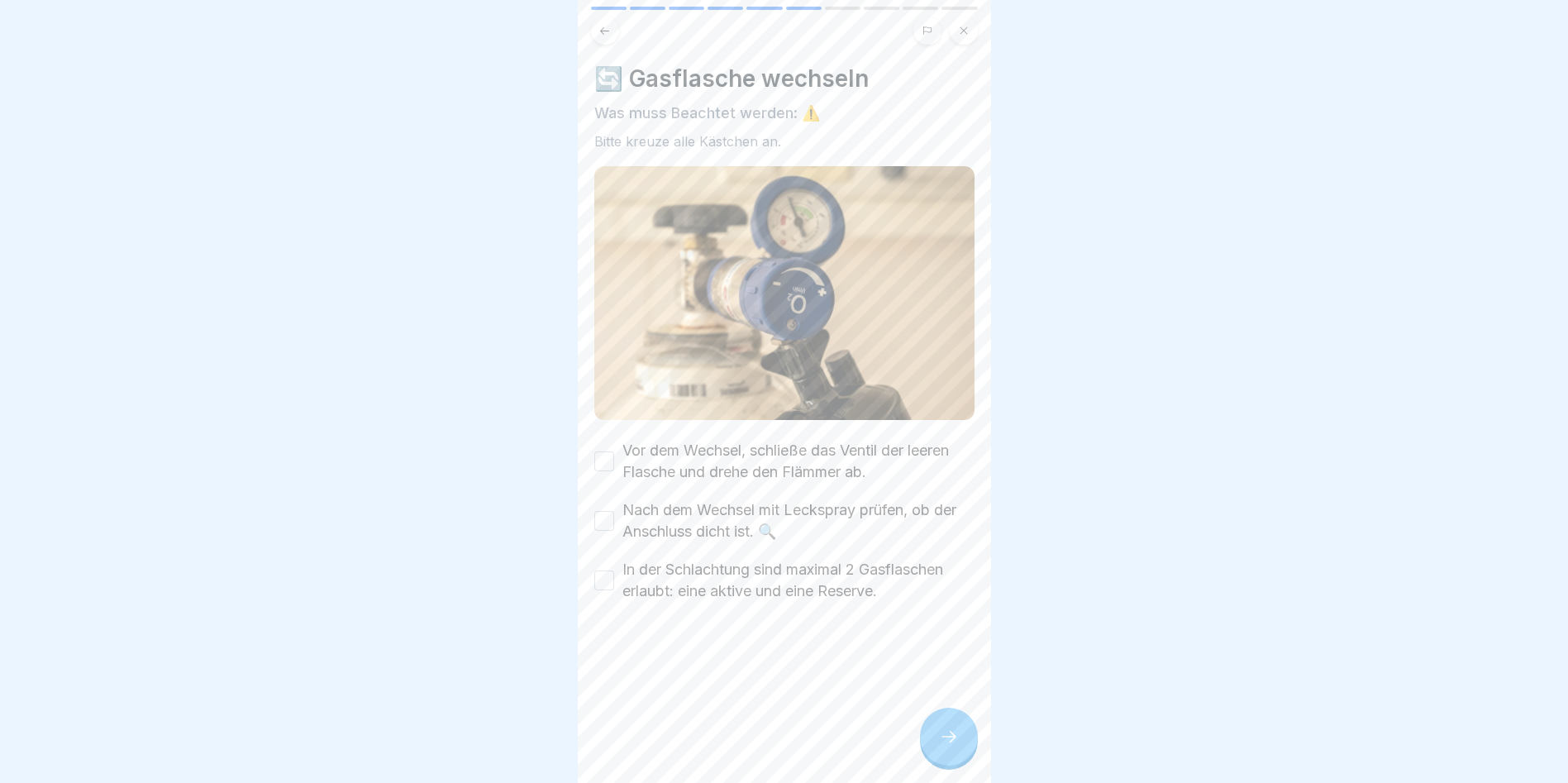
click at [959, 742] on div at bounding box center [949, 736] width 58 height 58
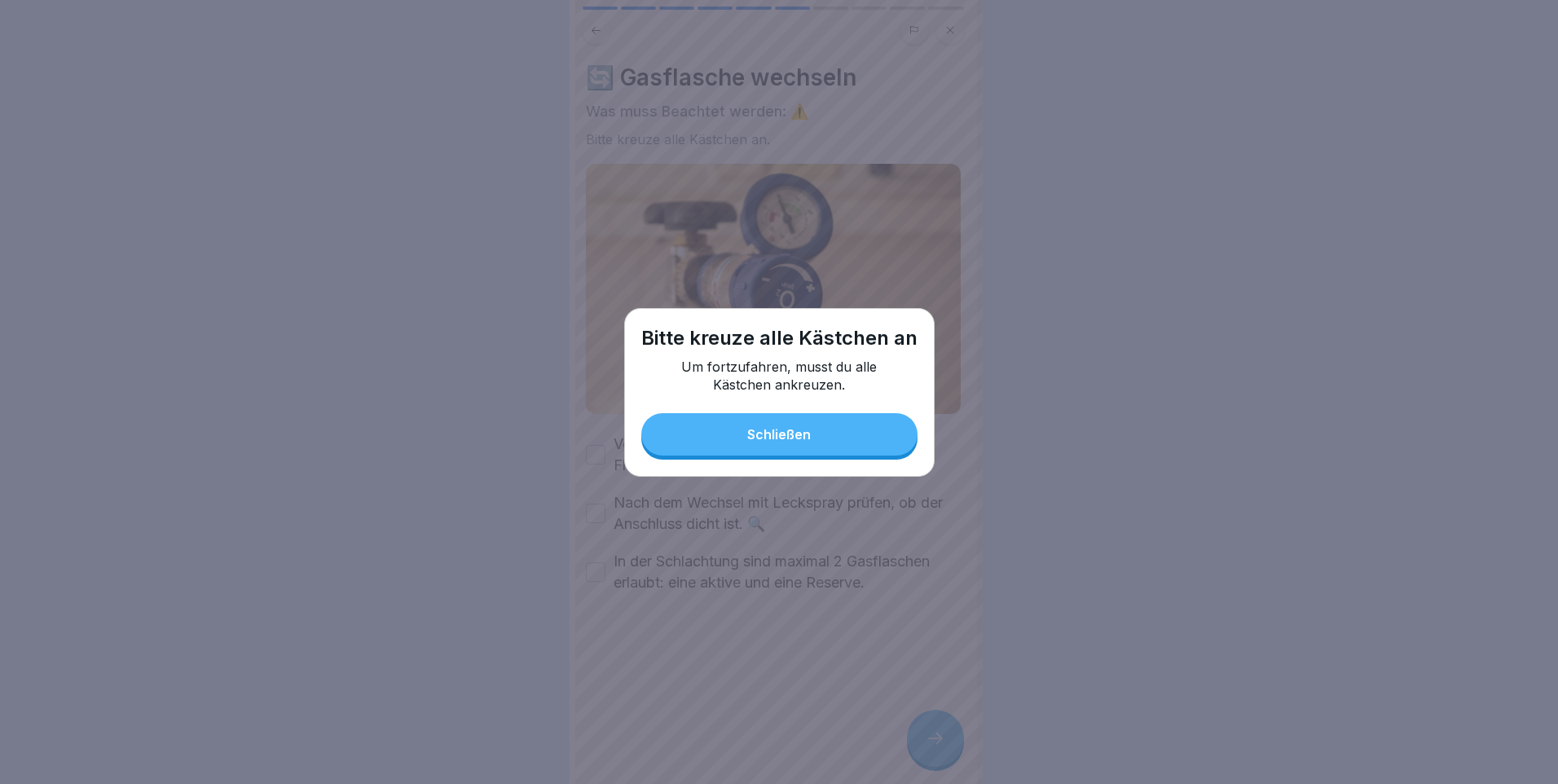
click at [699, 443] on button "Schließen" at bounding box center [779, 434] width 276 height 42
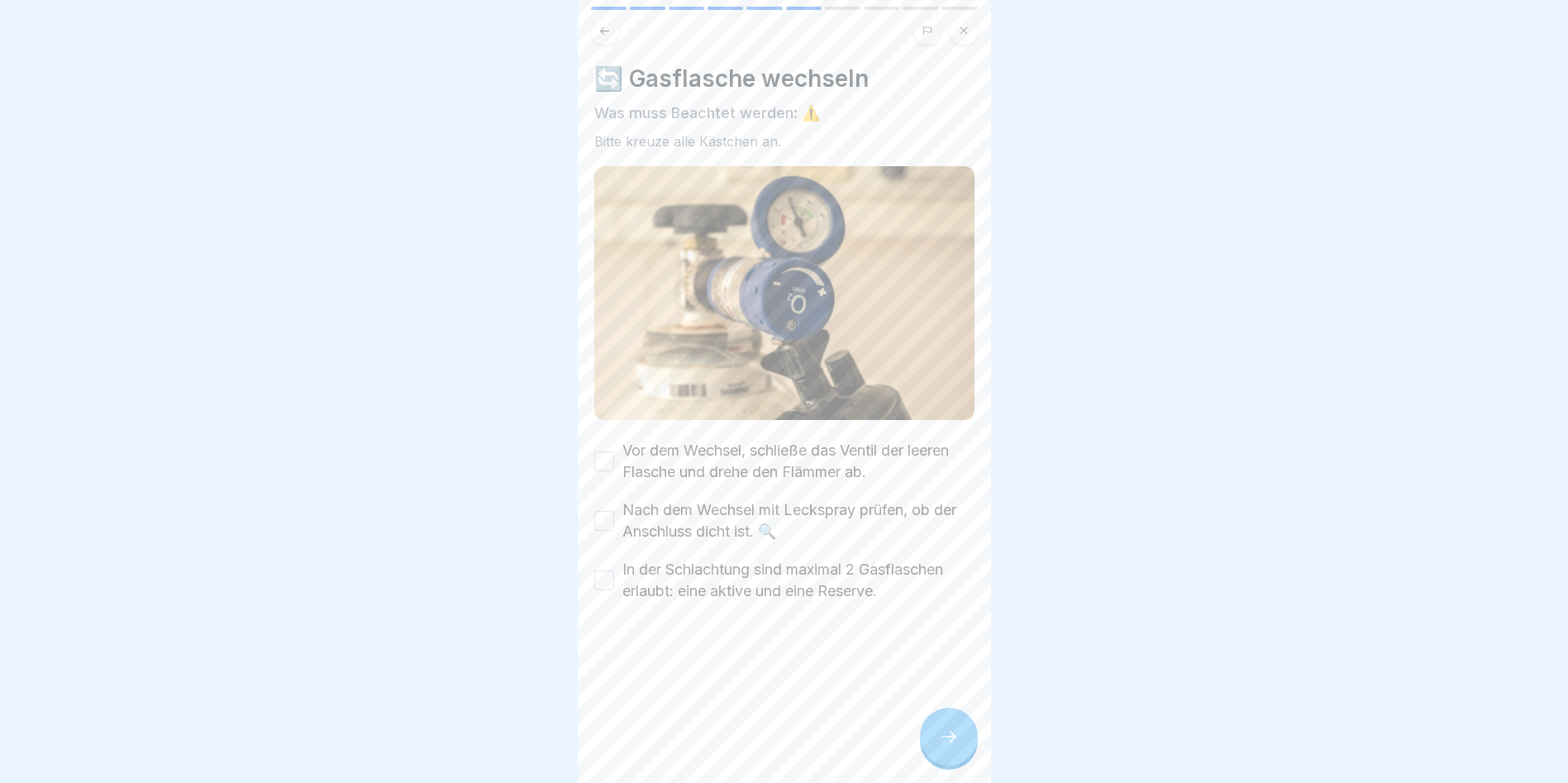
click at [598, 451] on button "Vor dem Wechsel, schließe das Ventil der leeren Flasche und drehe den Flämmer a…" at bounding box center [604, 461] width 20 height 20
click at [608, 515] on button "Nach dem Wechsel mit Leckspray prüfen, ob der Anschluss dicht ist. 🔍" at bounding box center [604, 521] width 20 height 20
click at [605, 576] on button "In der Schlachtung sind maximal 2 Gasflaschen erlaubt: eine aktive und eine Res…" at bounding box center [604, 581] width 20 height 20
click at [931, 742] on div at bounding box center [949, 736] width 58 height 58
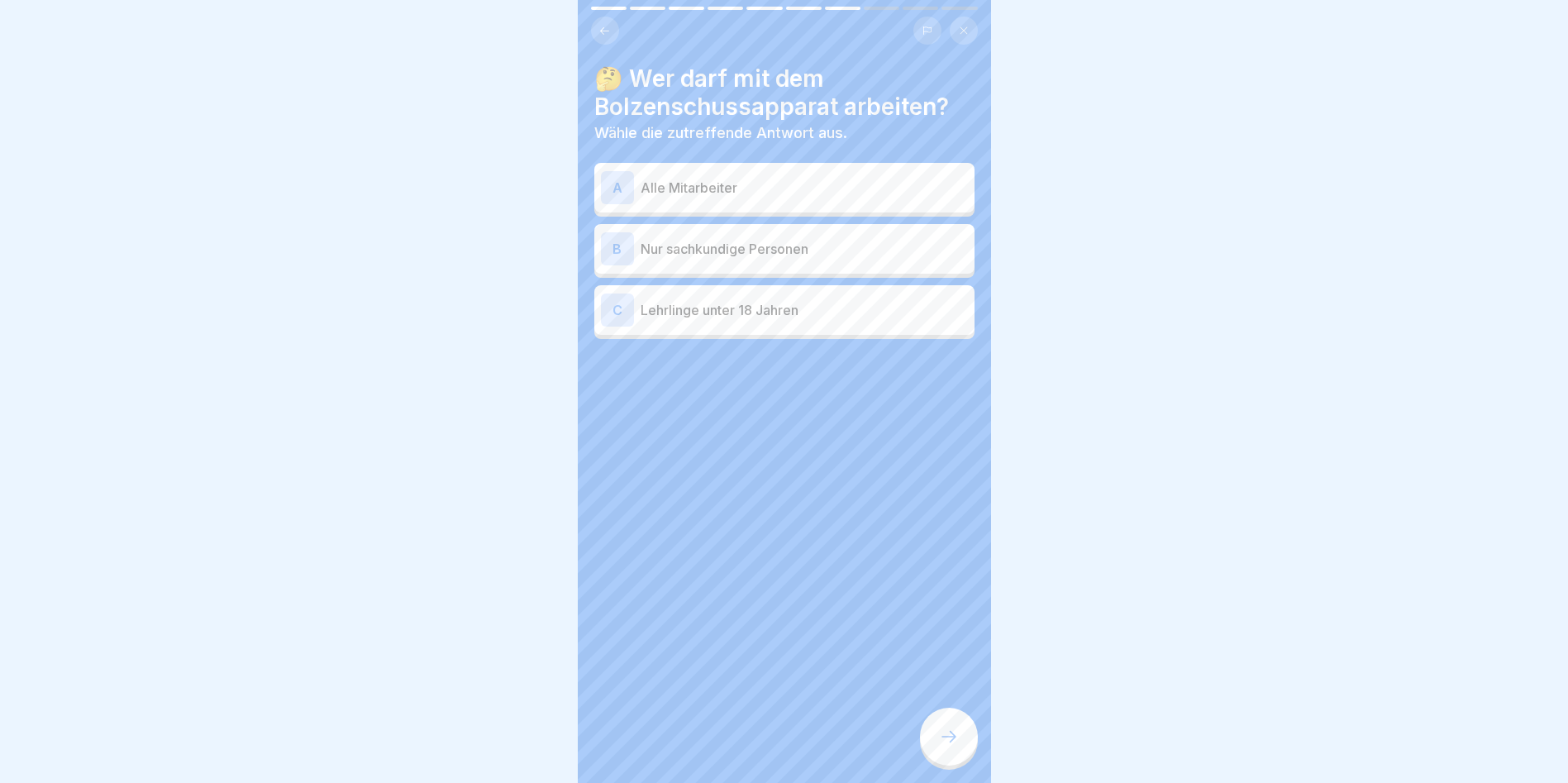
click at [952, 744] on icon at bounding box center [949, 736] width 20 height 20
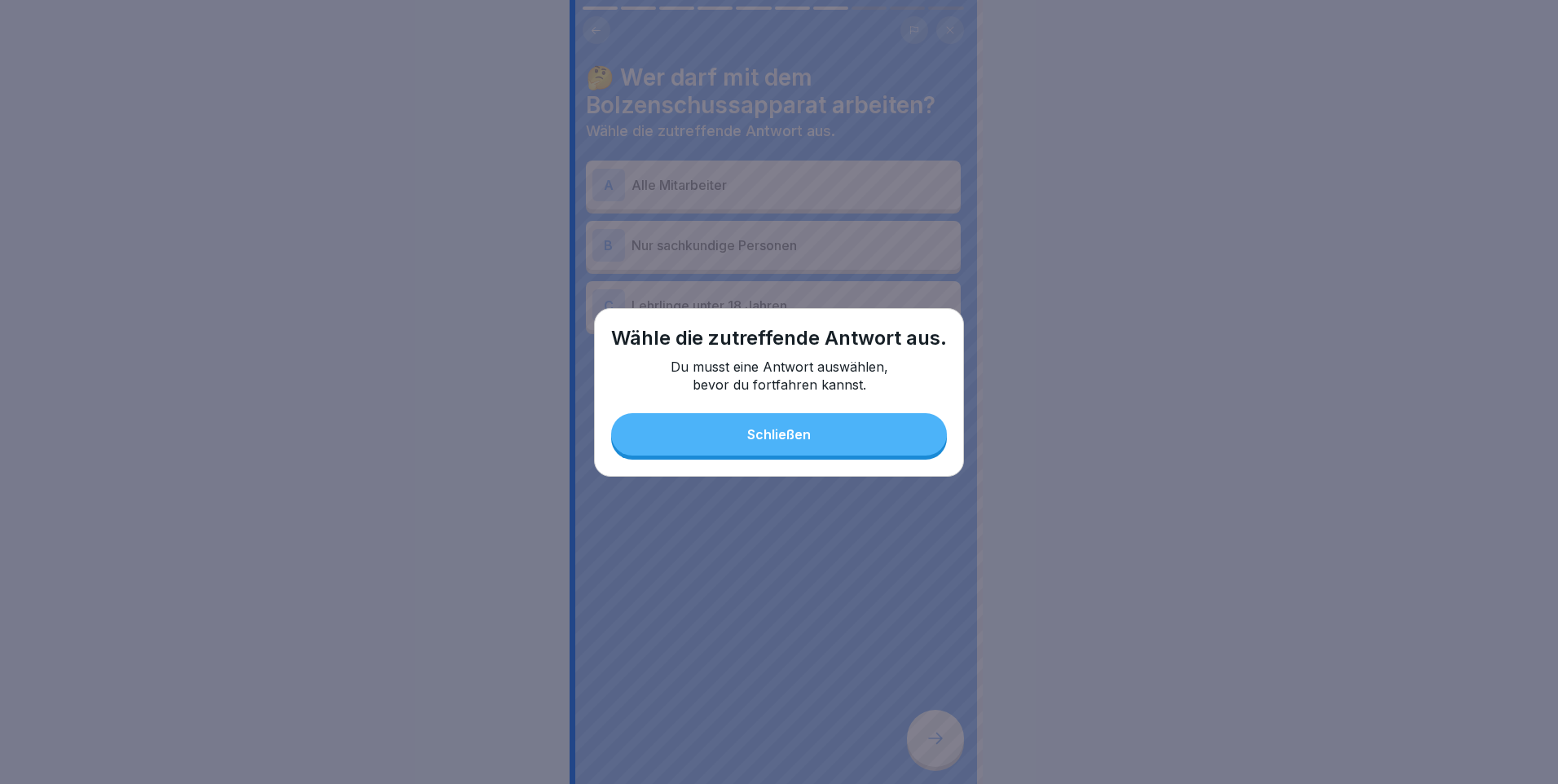
click at [773, 441] on div "Schließen" at bounding box center [779, 434] width 64 height 15
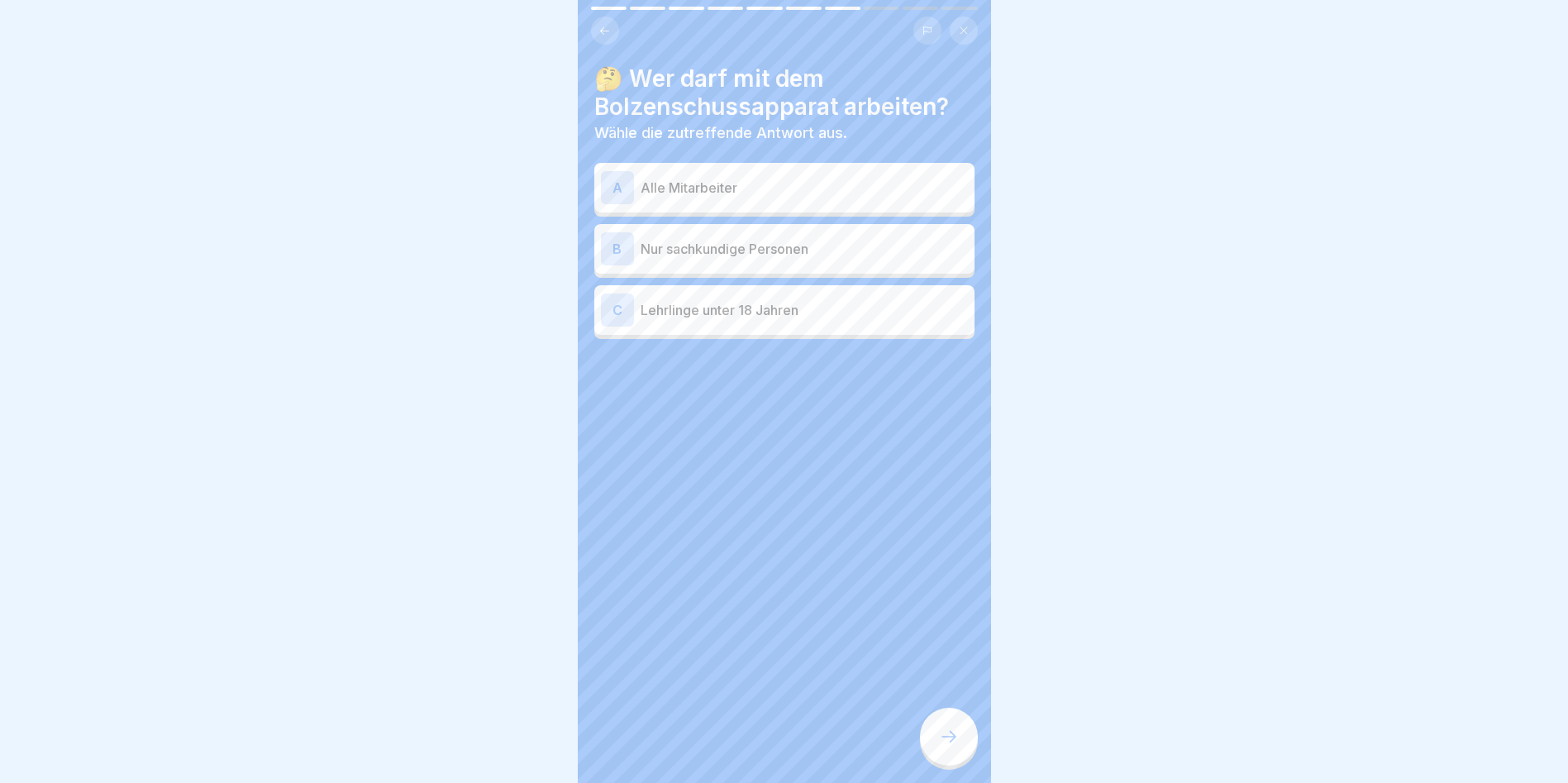
click at [725, 248] on p "Nur sachkundige Personen" at bounding box center [804, 249] width 327 height 20
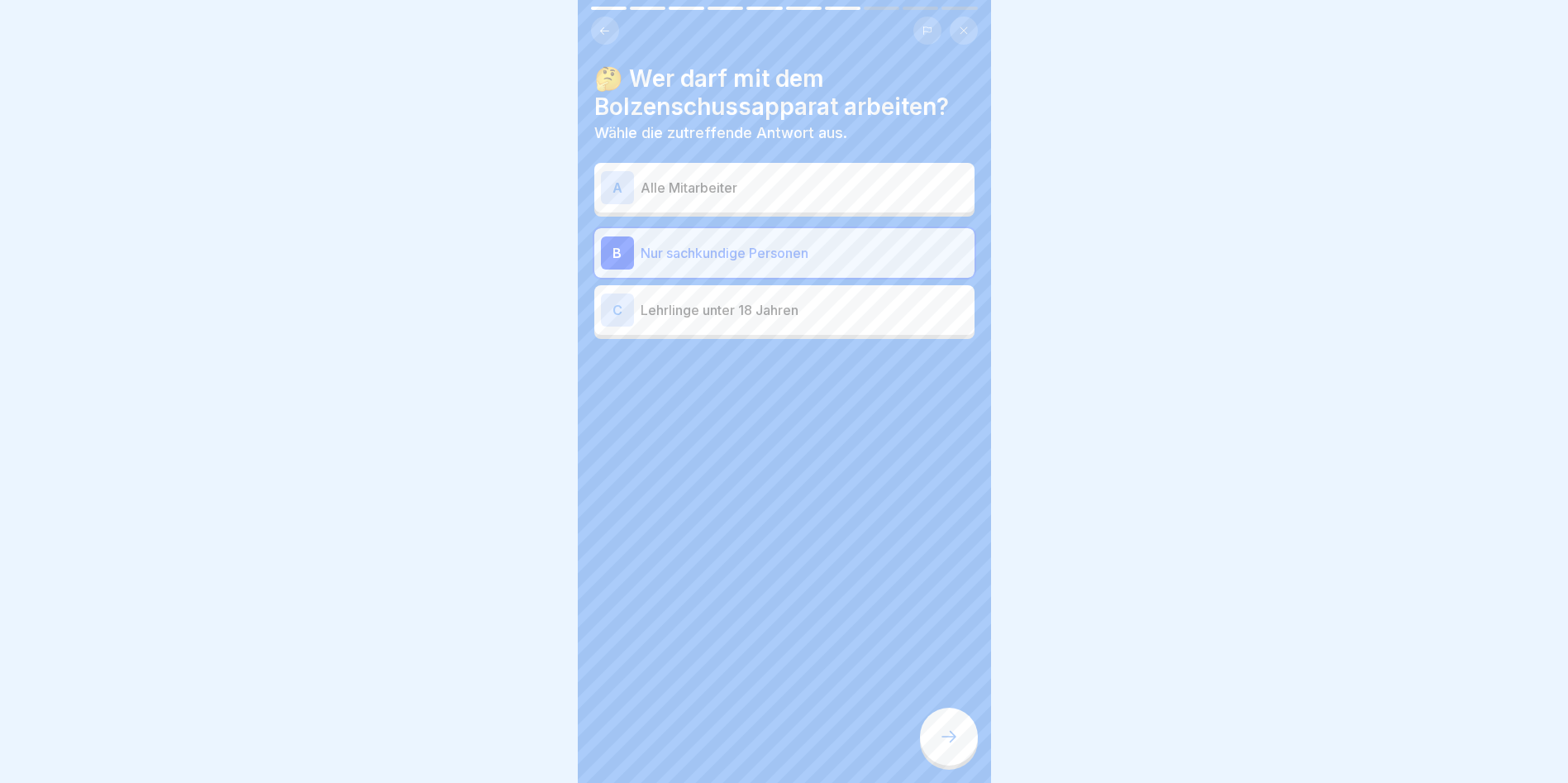
click at [953, 741] on icon at bounding box center [949, 736] width 20 height 20
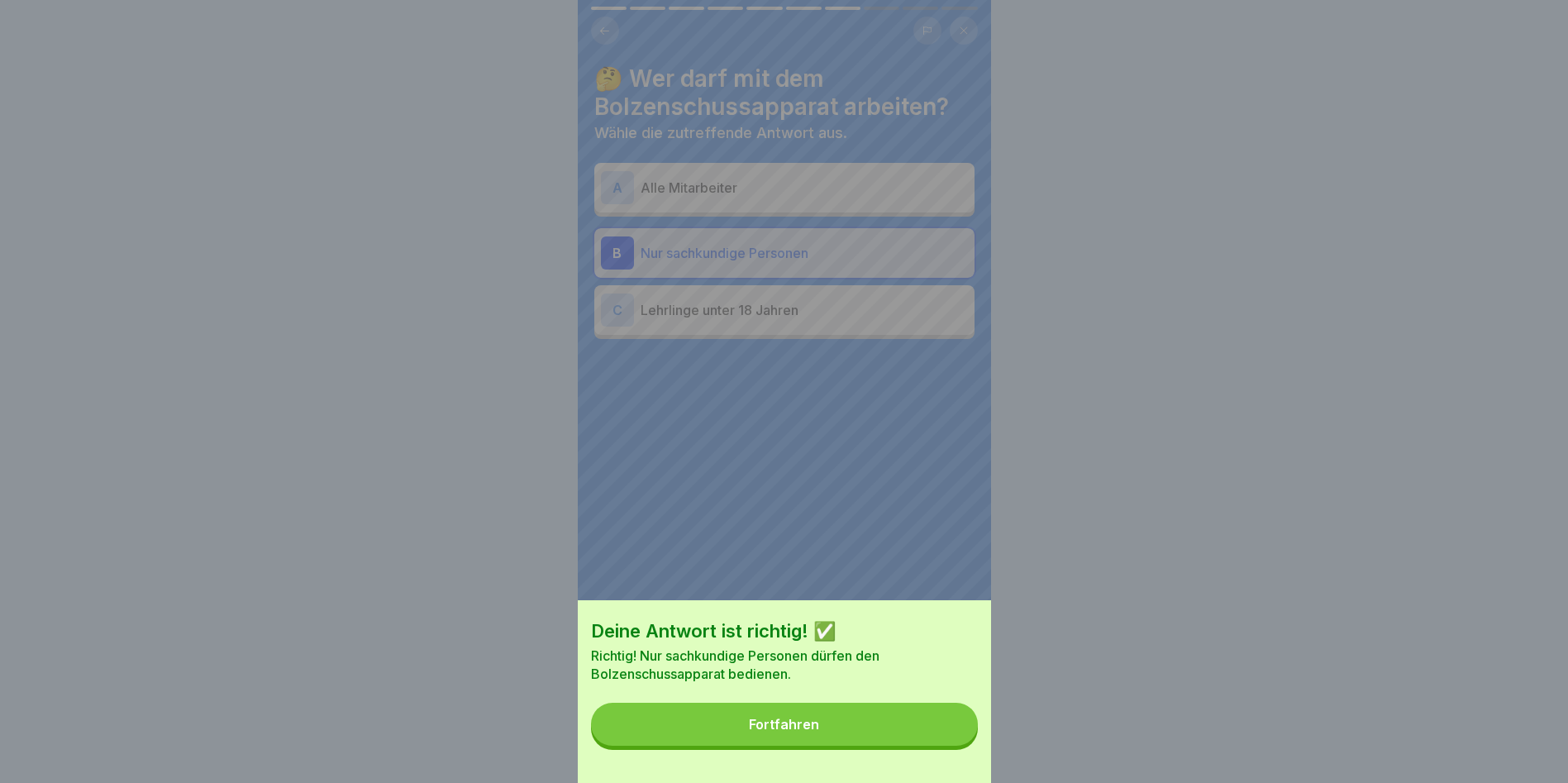
click at [858, 727] on button "Fortfahren" at bounding box center [784, 724] width 387 height 43
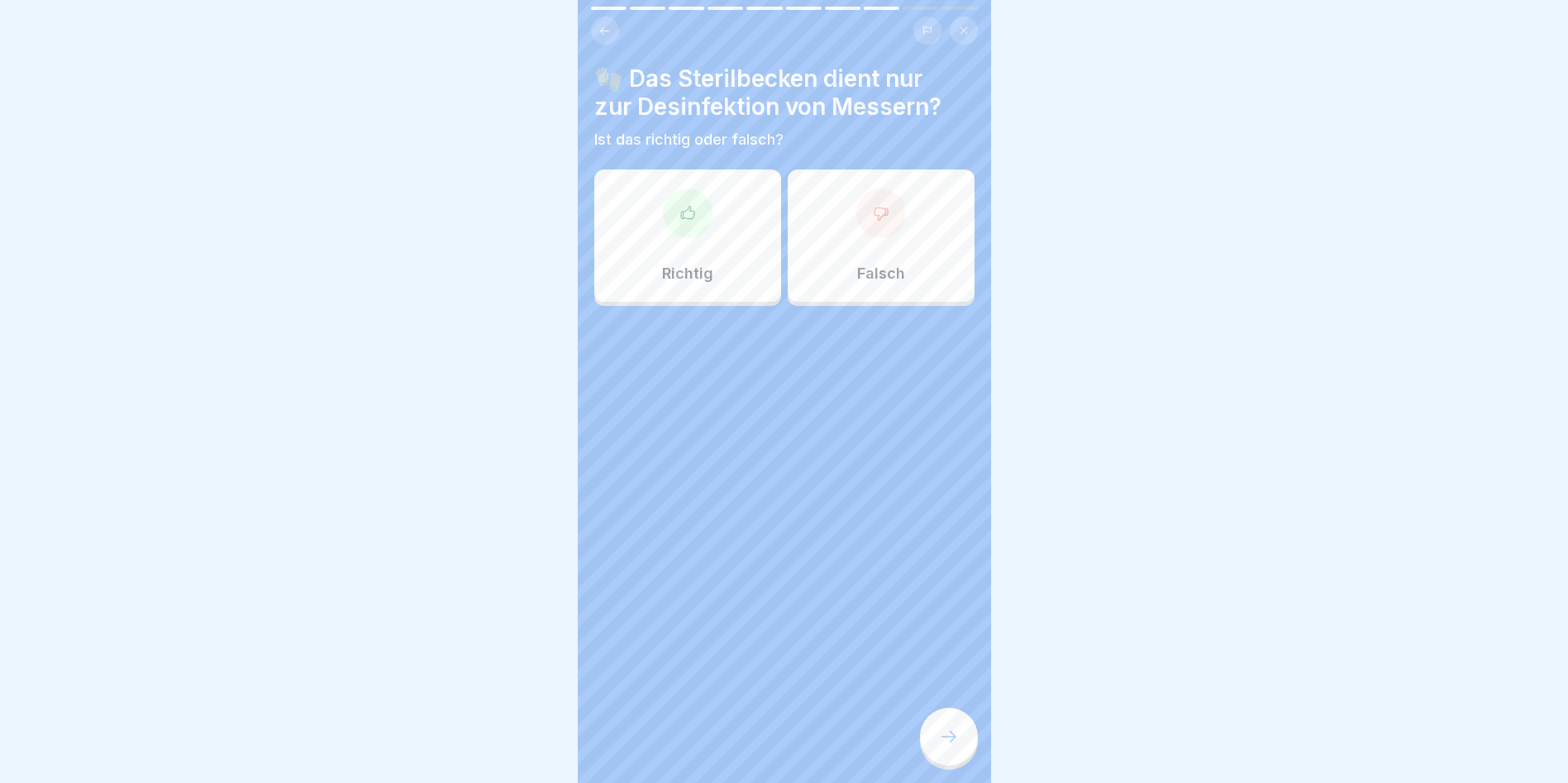
click at [873, 210] on icon at bounding box center [881, 213] width 17 height 17
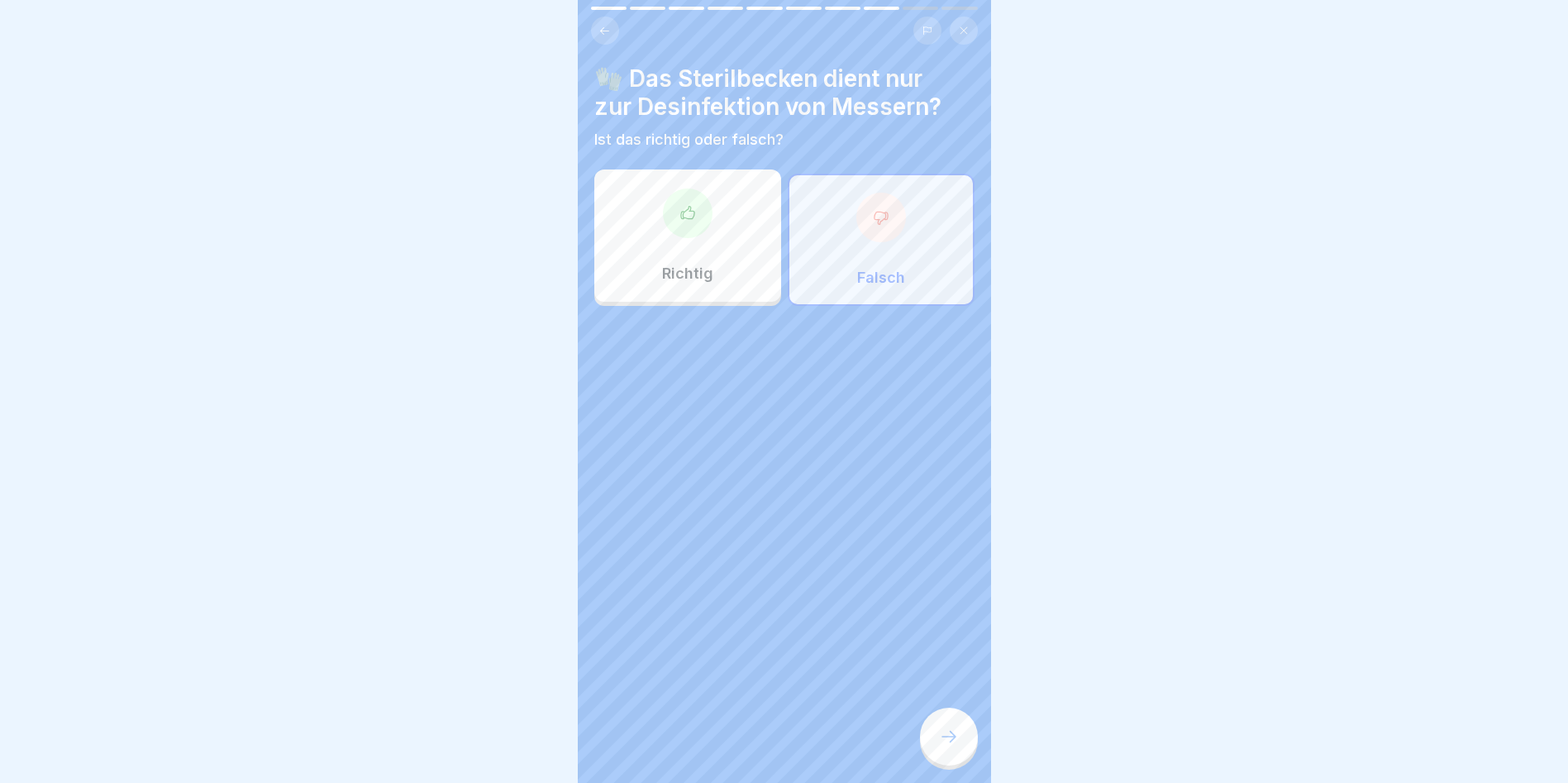
click at [944, 746] on icon at bounding box center [949, 736] width 20 height 20
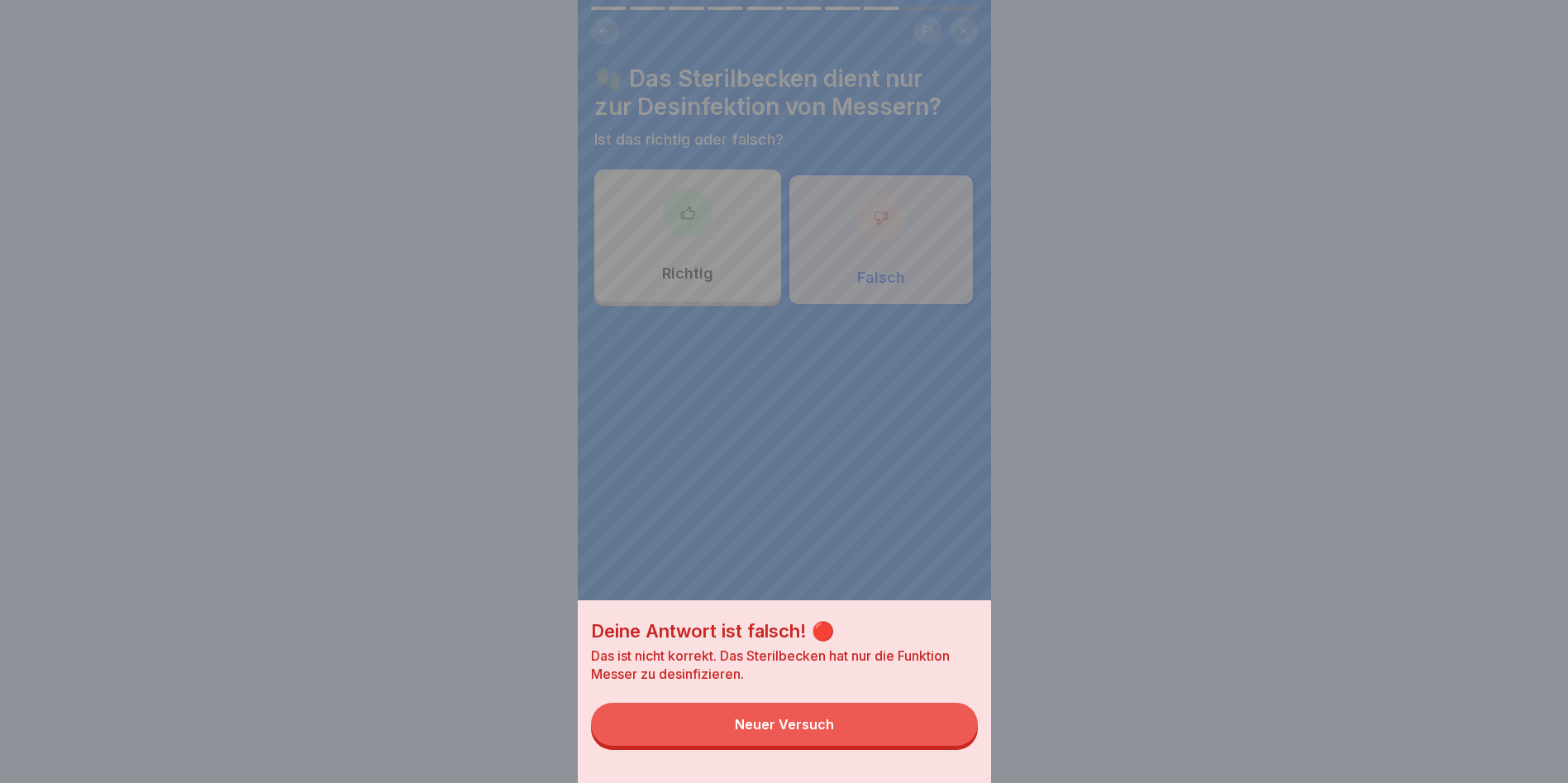
click at [851, 718] on button "Neuer Versuch" at bounding box center [784, 724] width 387 height 43
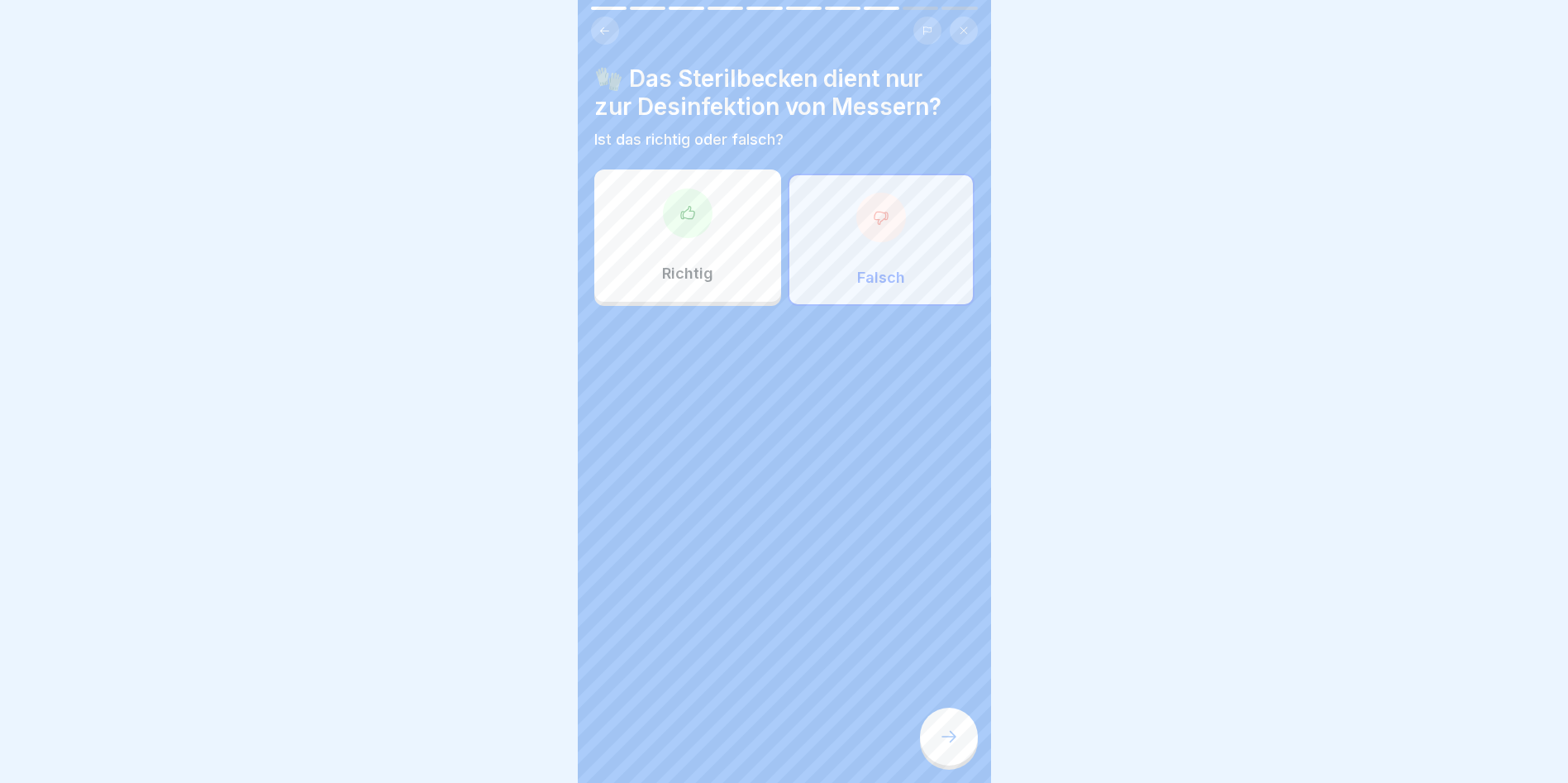
click at [689, 226] on div at bounding box center [687, 212] width 49 height 49
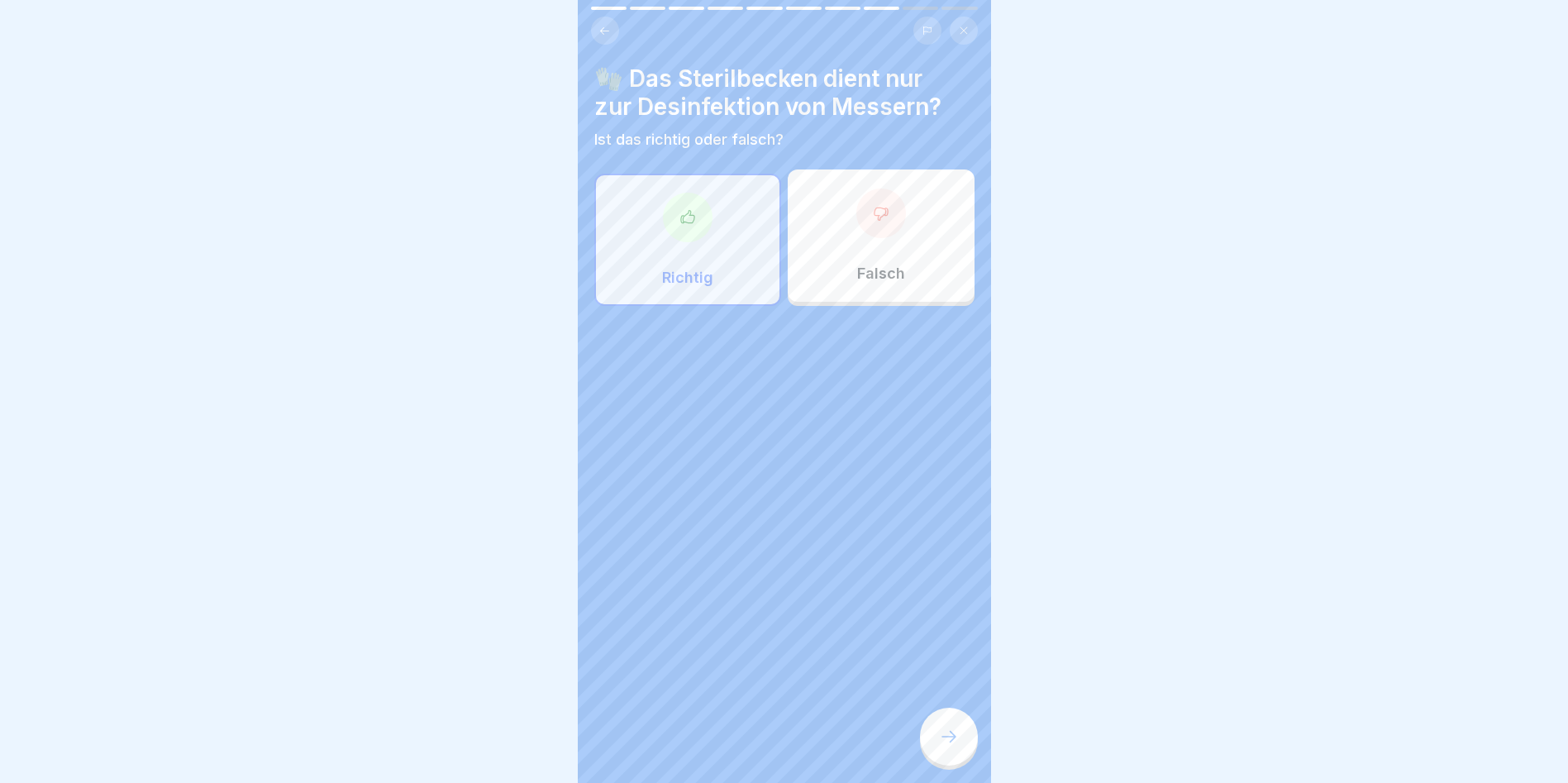
click at [947, 742] on icon at bounding box center [949, 736] width 20 height 20
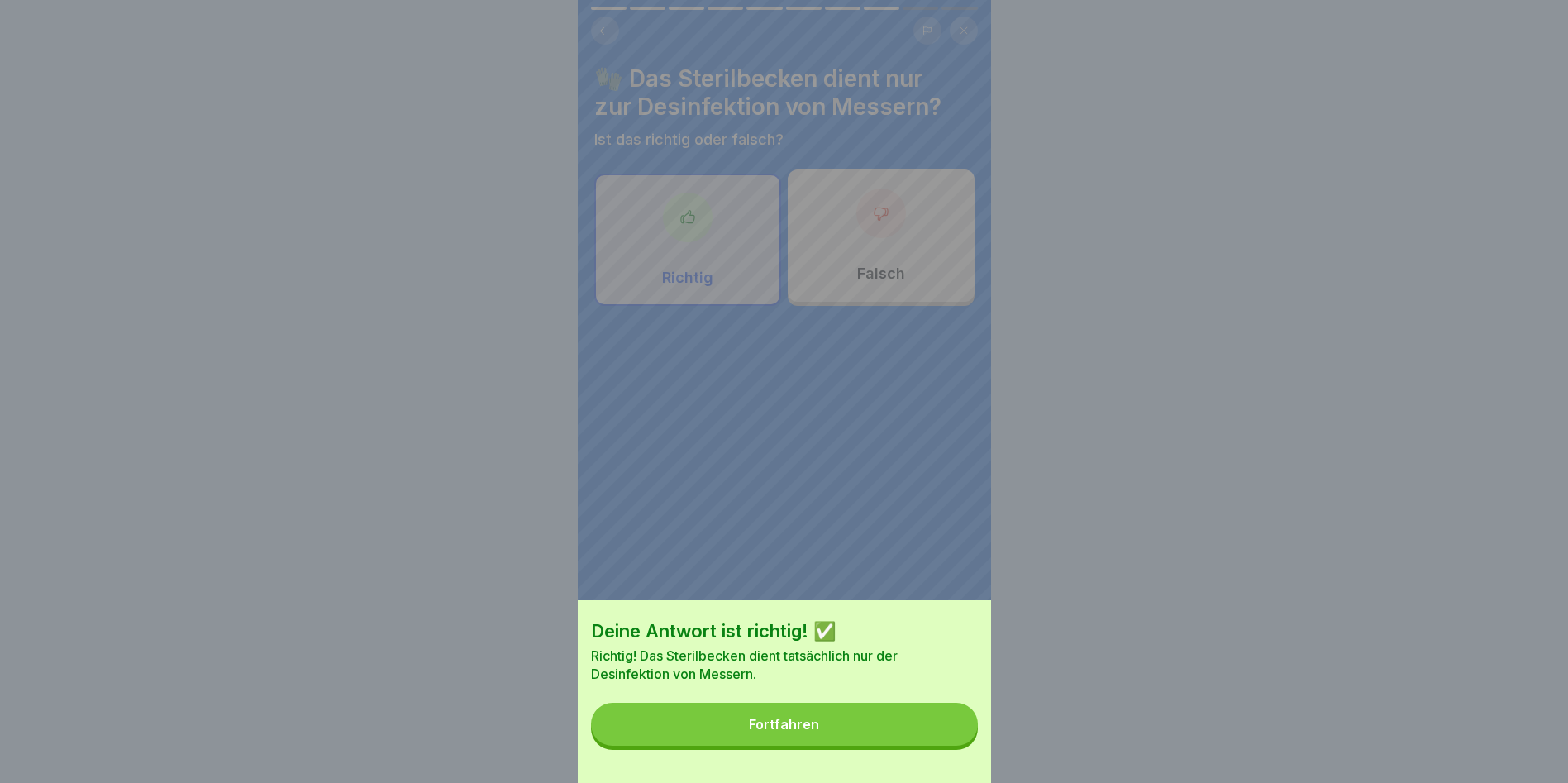
click at [895, 719] on button "Fortfahren" at bounding box center [784, 724] width 387 height 43
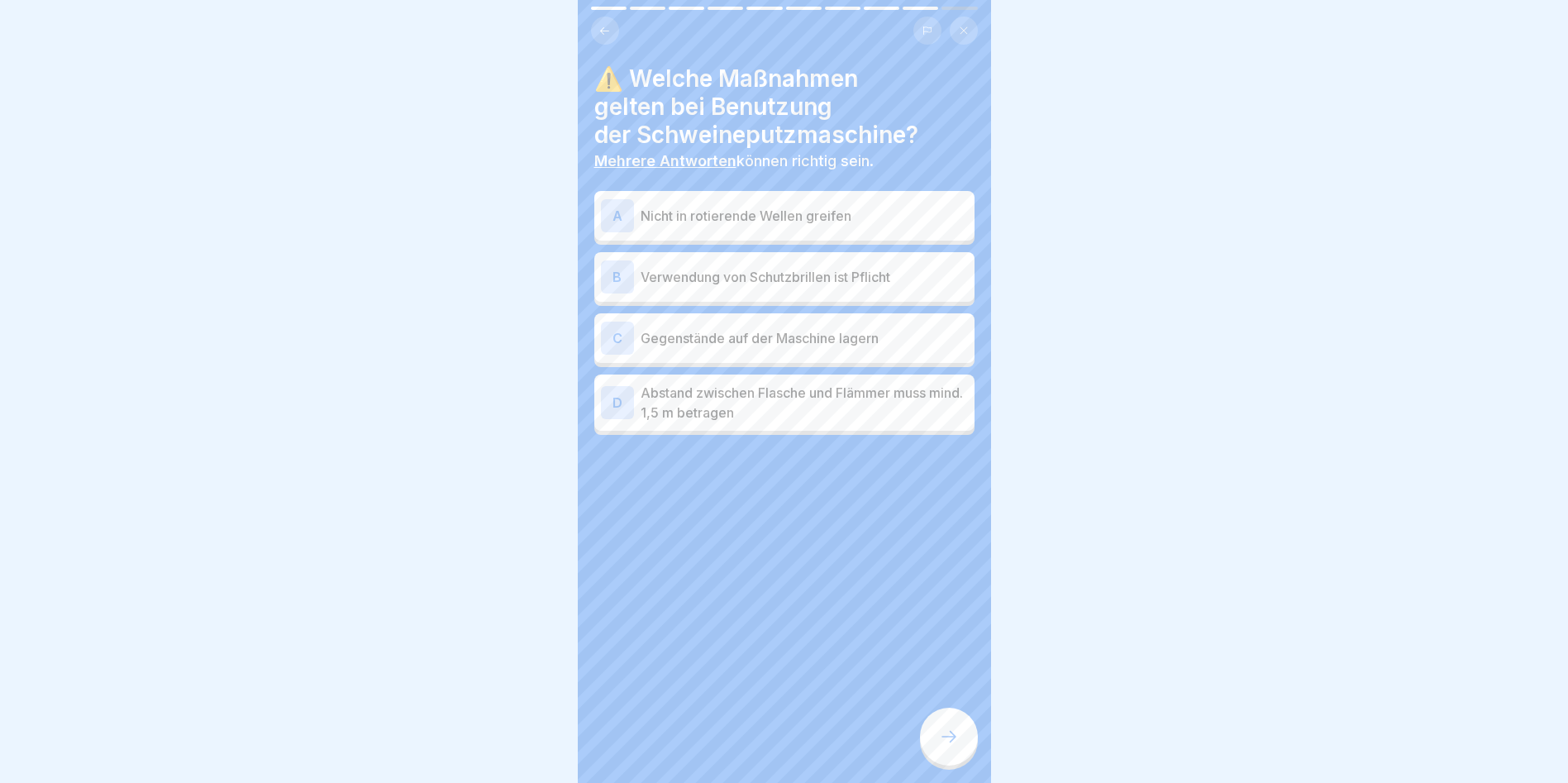
click at [736, 206] on p "Nicht in rotierende Wellen greifen" at bounding box center [804, 216] width 327 height 20
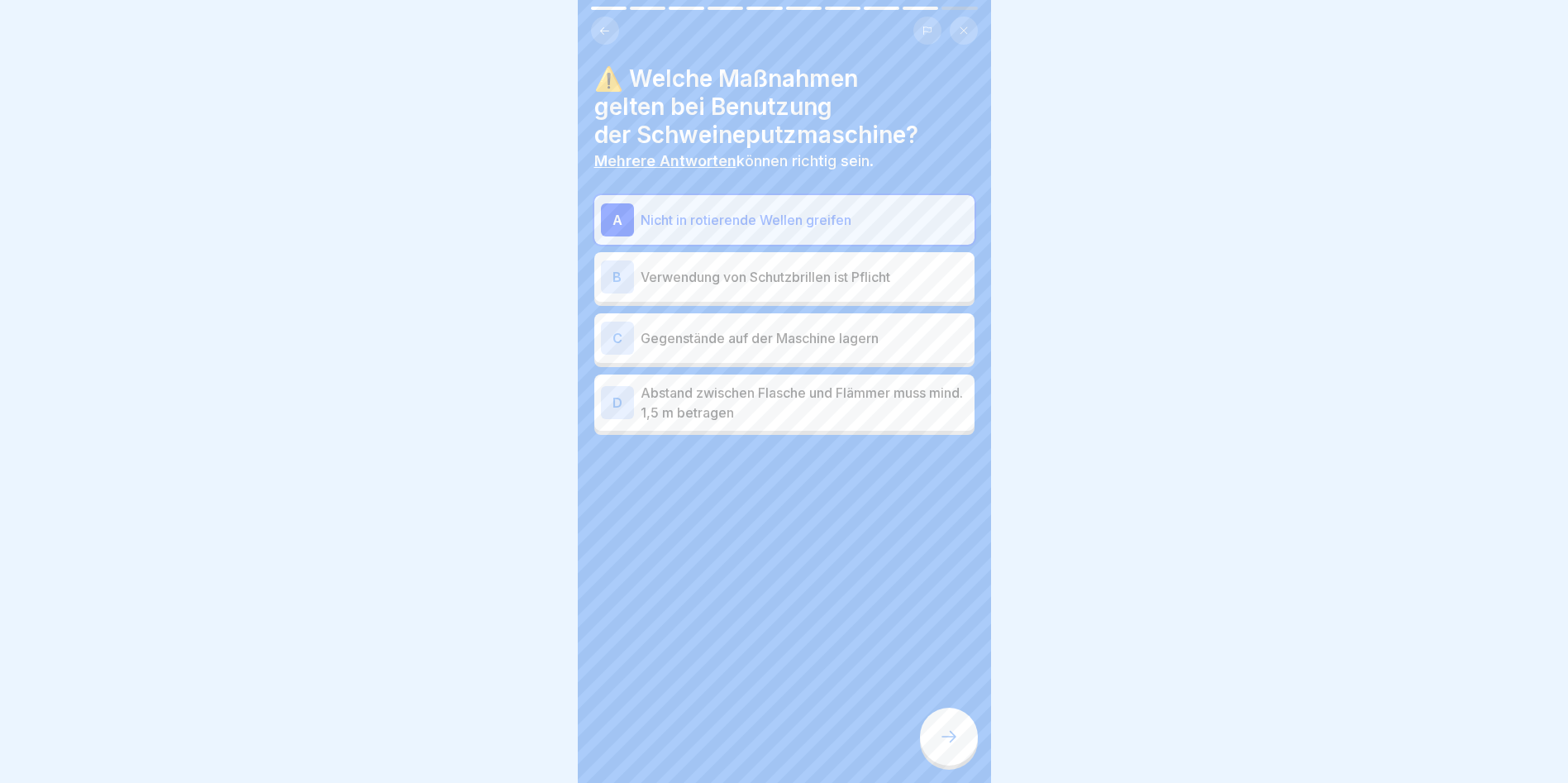
click at [945, 746] on icon at bounding box center [949, 736] width 20 height 20
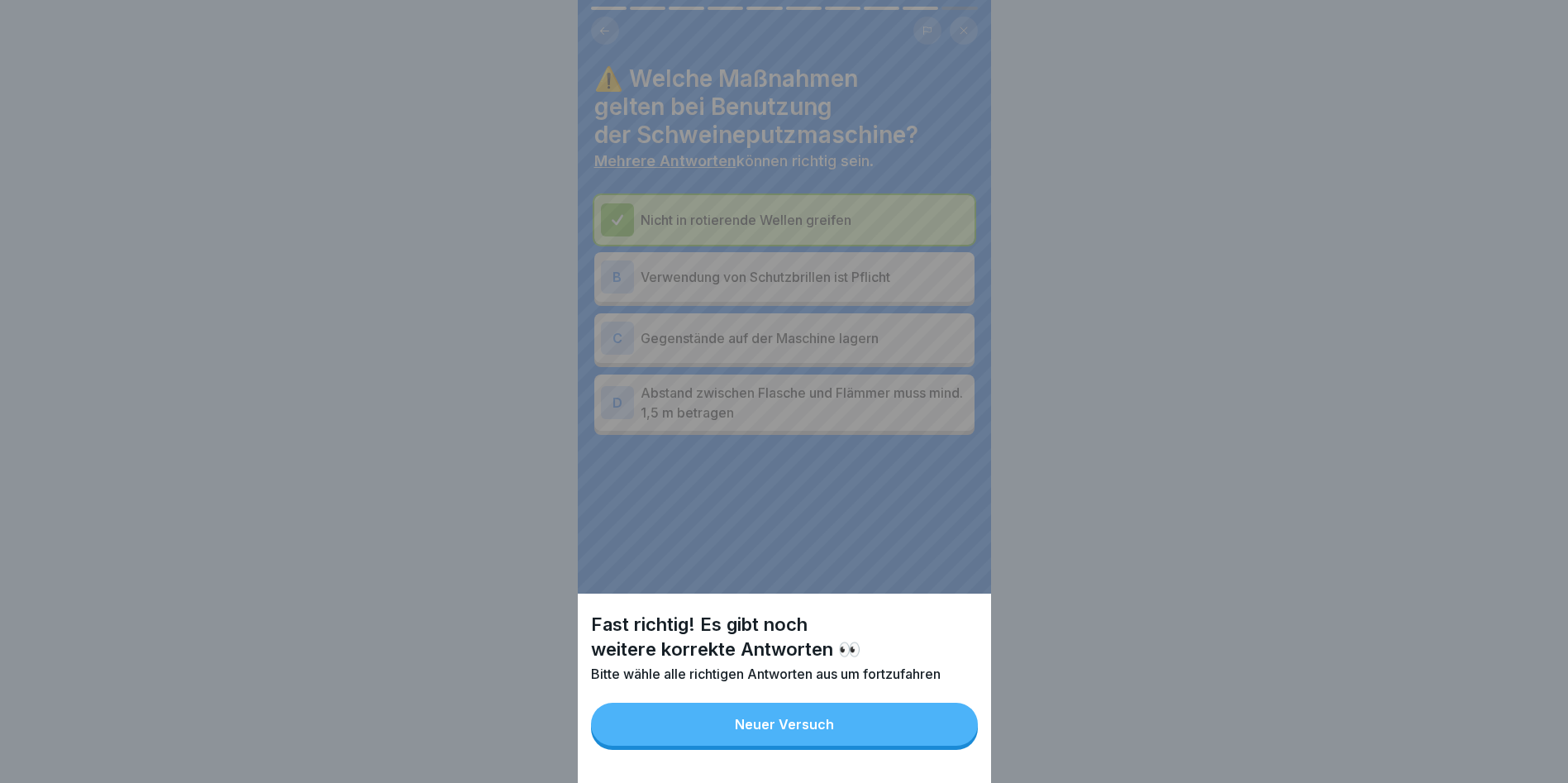
click at [928, 741] on button "Neuer Versuch" at bounding box center [784, 724] width 387 height 43
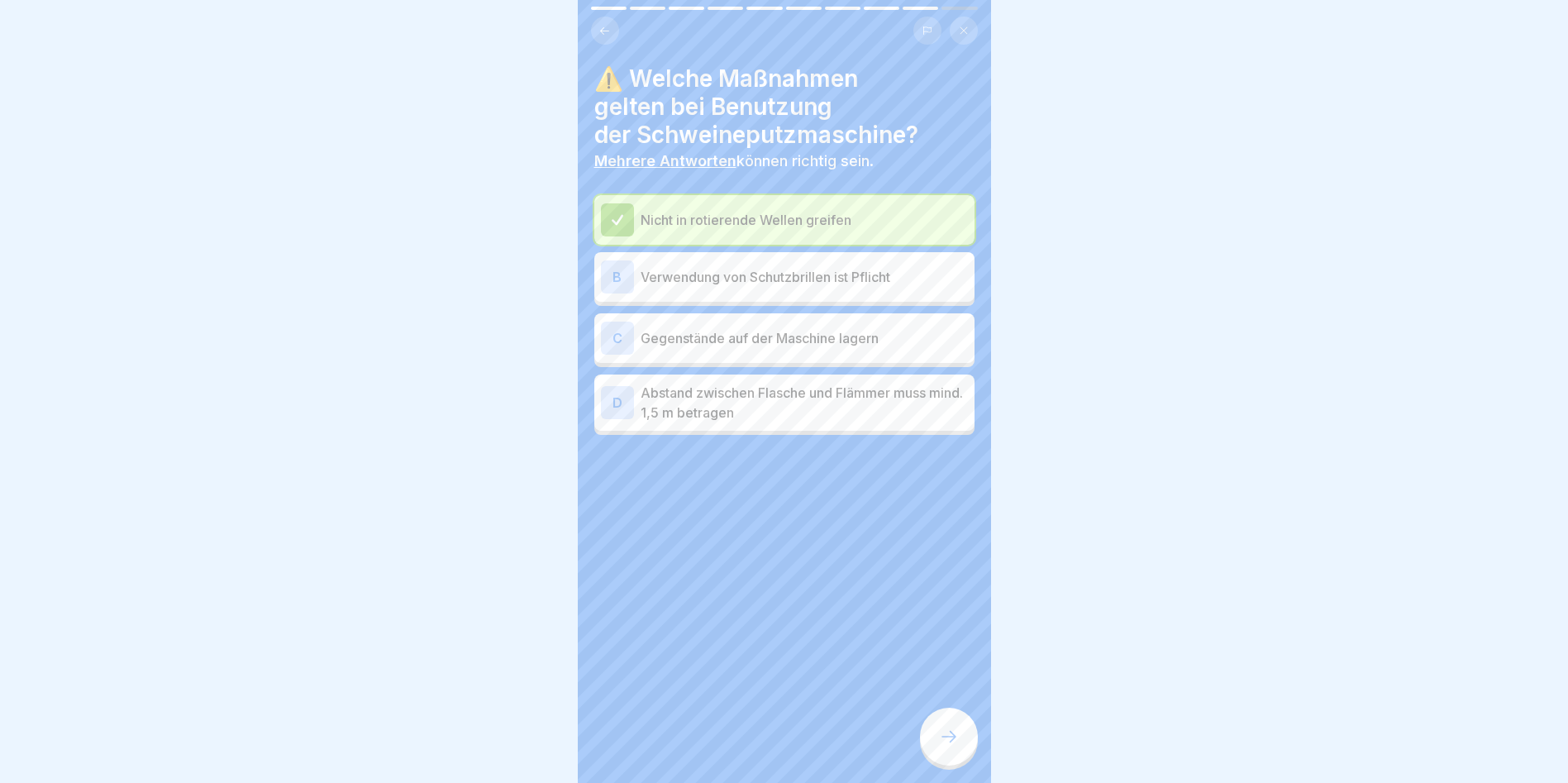
click at [701, 427] on div "D Abstand zwischen Flasche und Flämmer muss mind. 1,5 m betragen" at bounding box center [784, 402] width 381 height 56
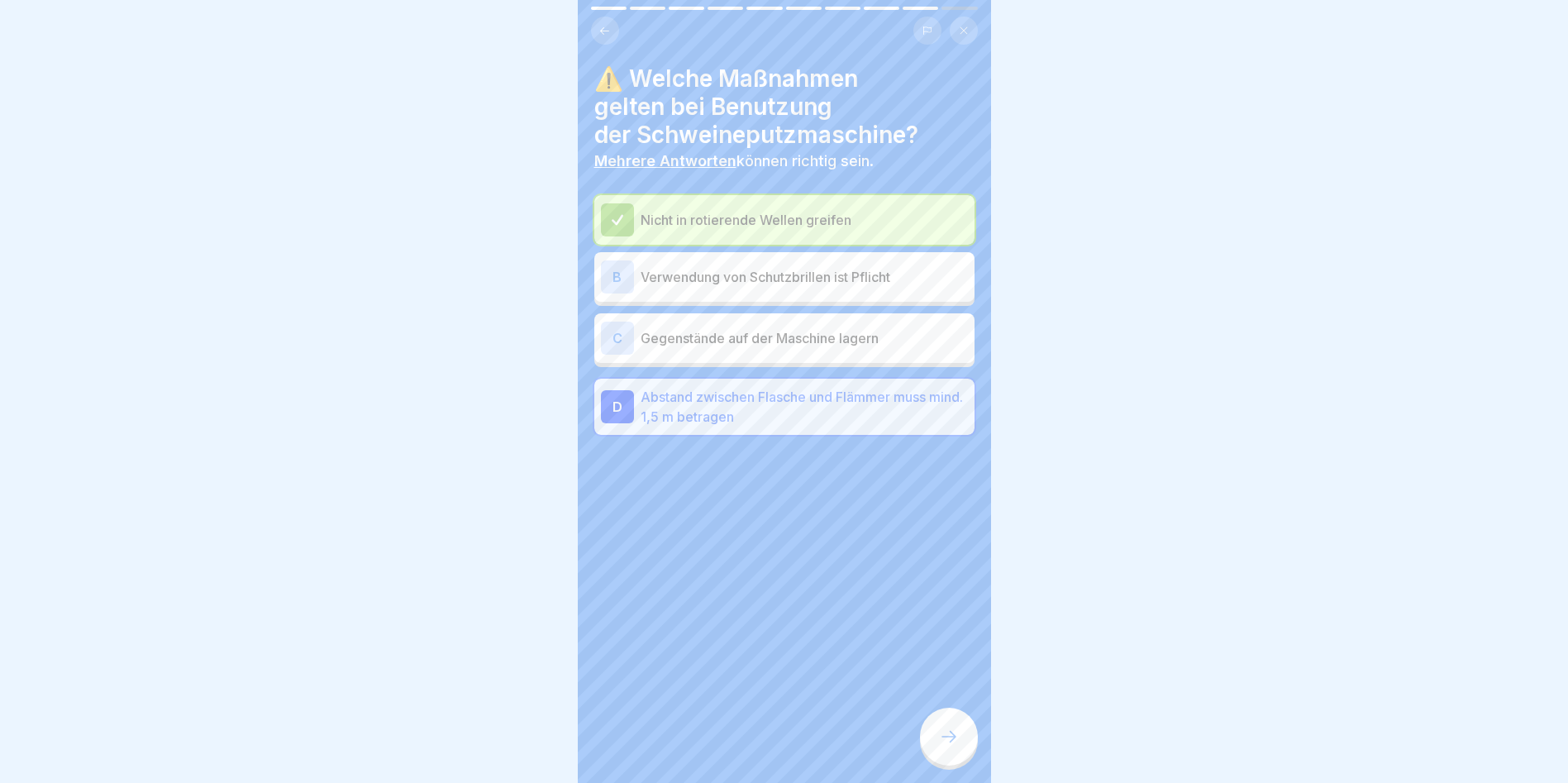
click at [935, 751] on div at bounding box center [949, 736] width 58 height 58
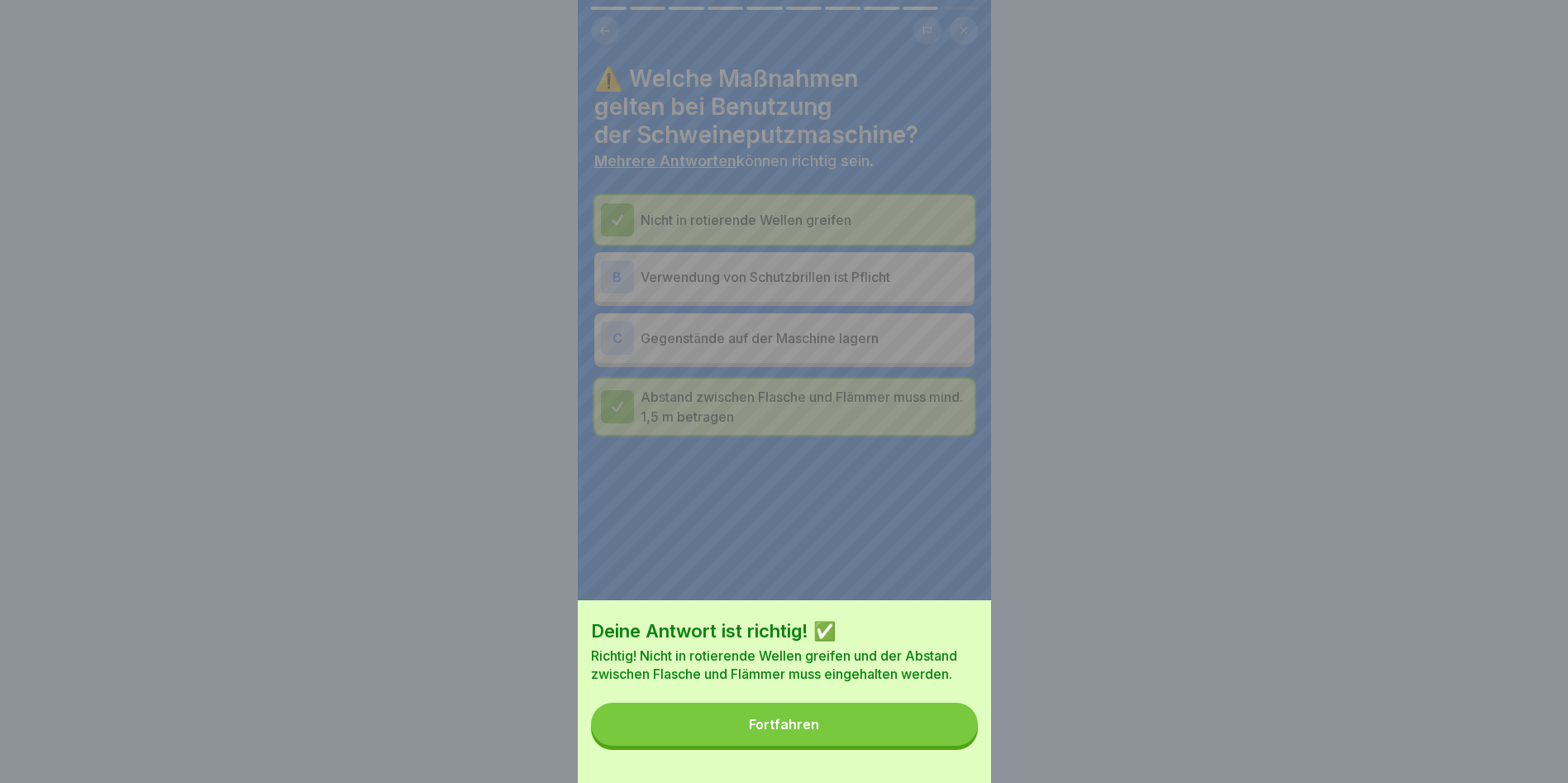
click at [924, 745] on button "Fortfahren" at bounding box center [784, 724] width 387 height 43
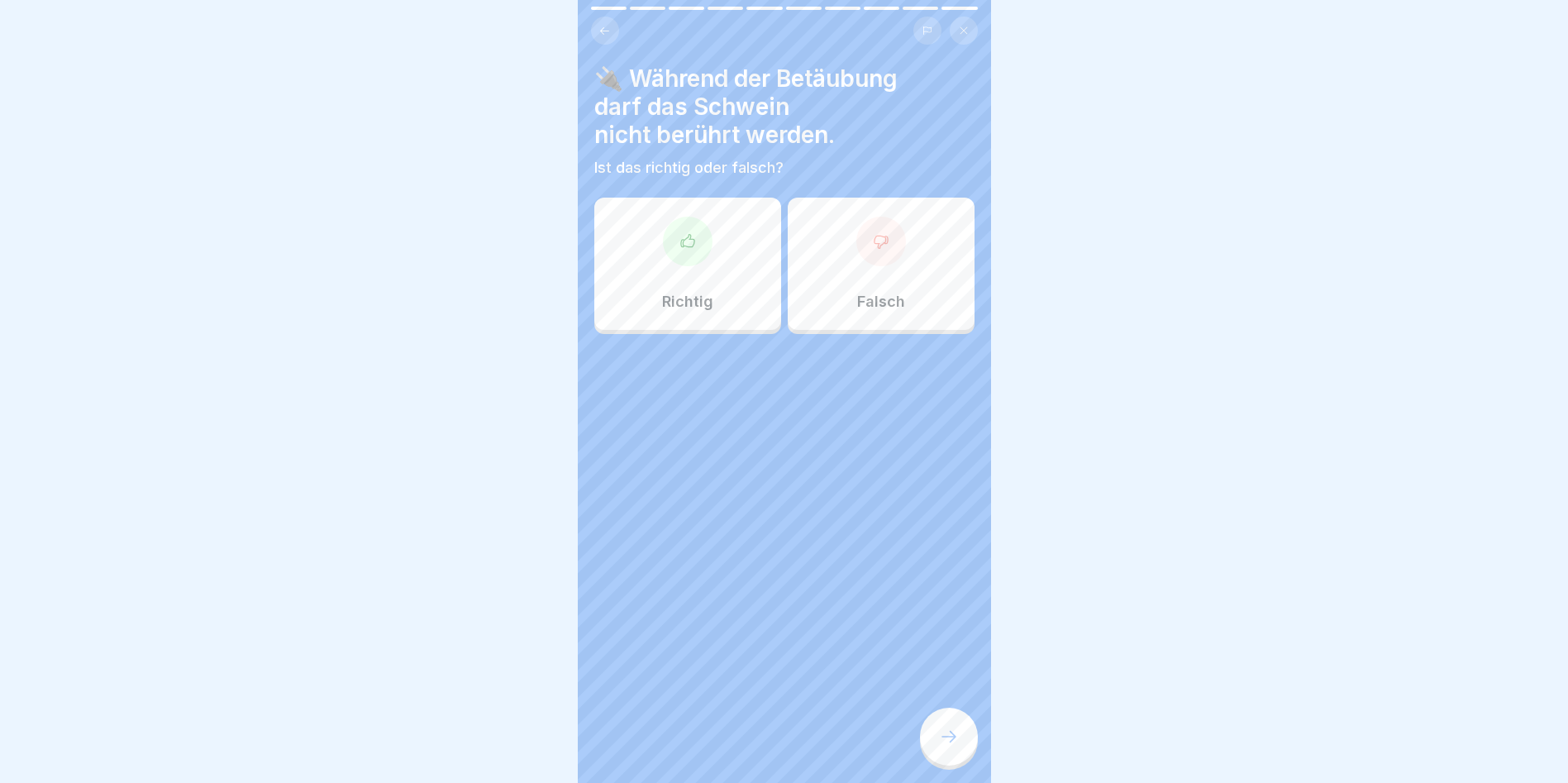
click at [688, 222] on div at bounding box center [687, 241] width 49 height 49
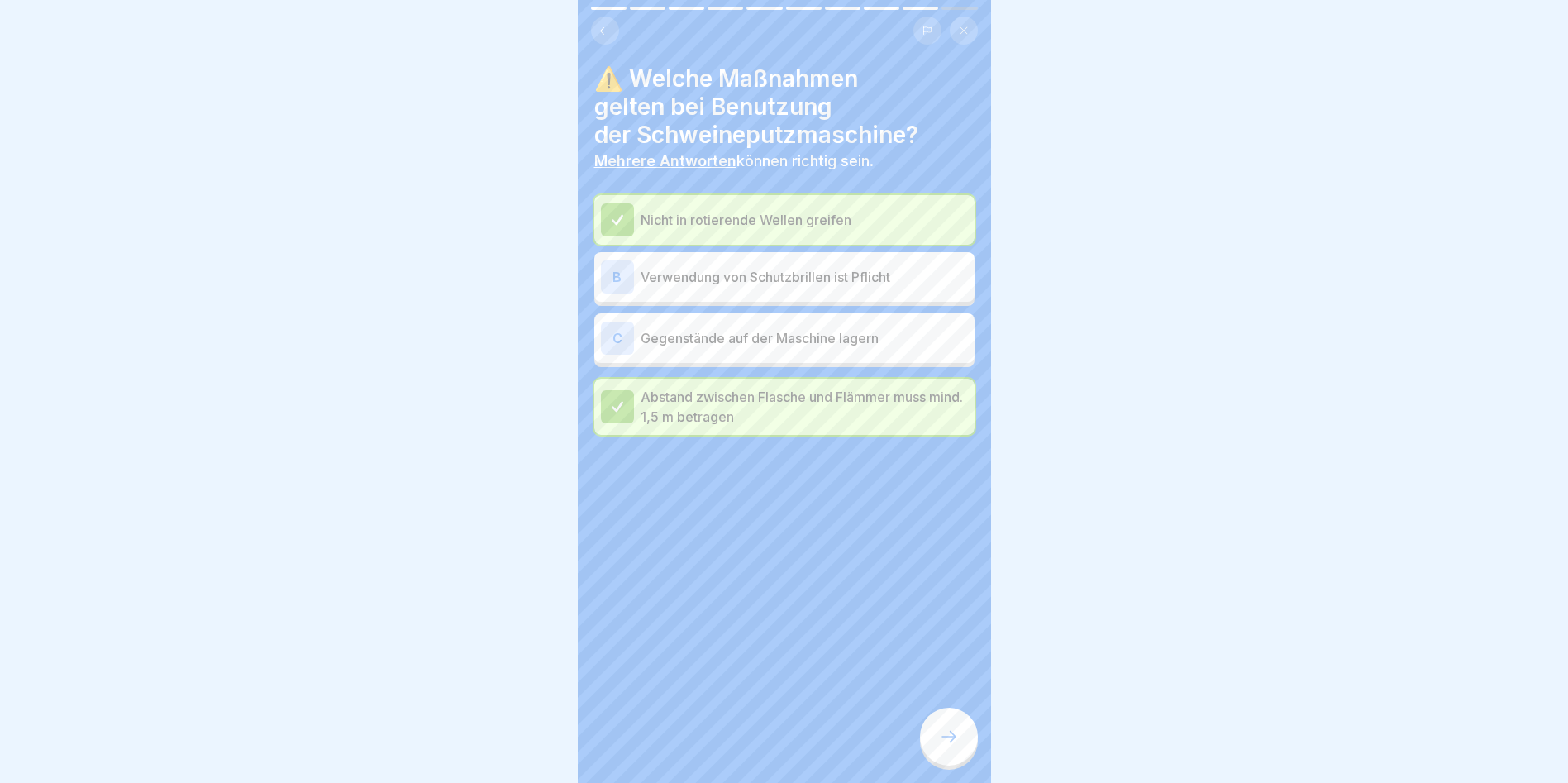
click at [951, 745] on icon at bounding box center [949, 736] width 20 height 20
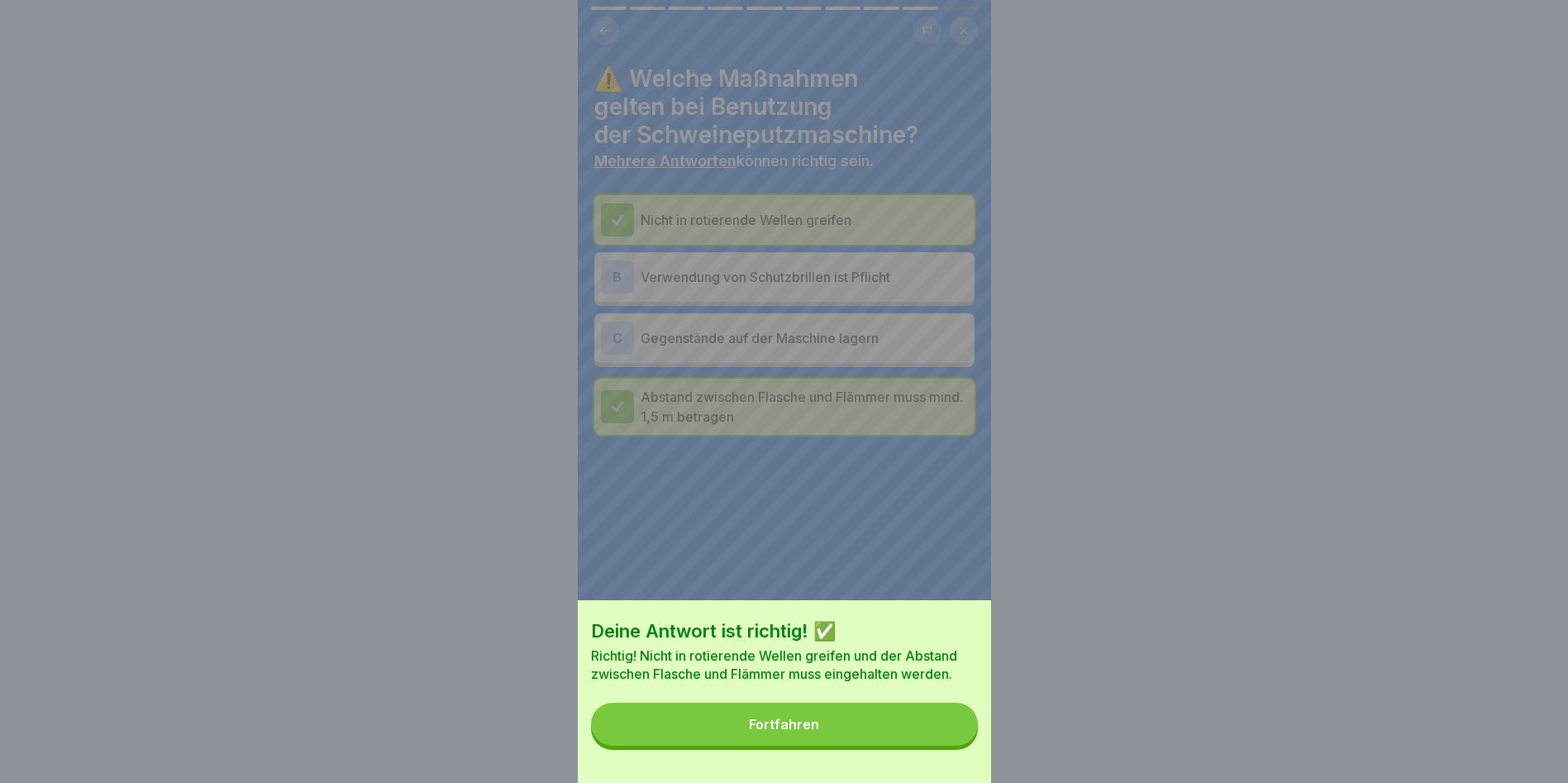
click at [814, 731] on div "Fortfahren" at bounding box center [784, 724] width 70 height 15
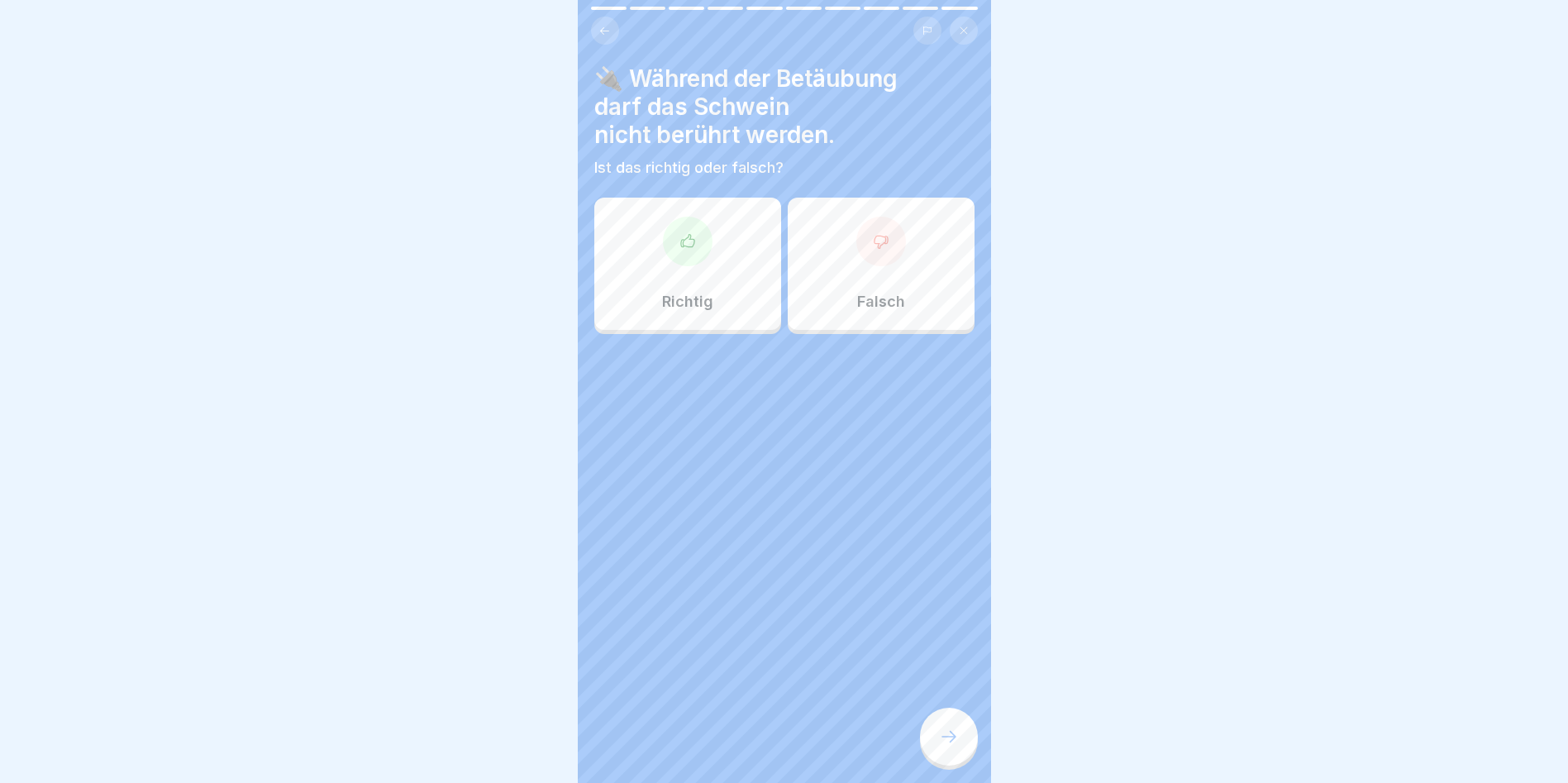
click at [679, 244] on icon at bounding box center [688, 242] width 17 height 17
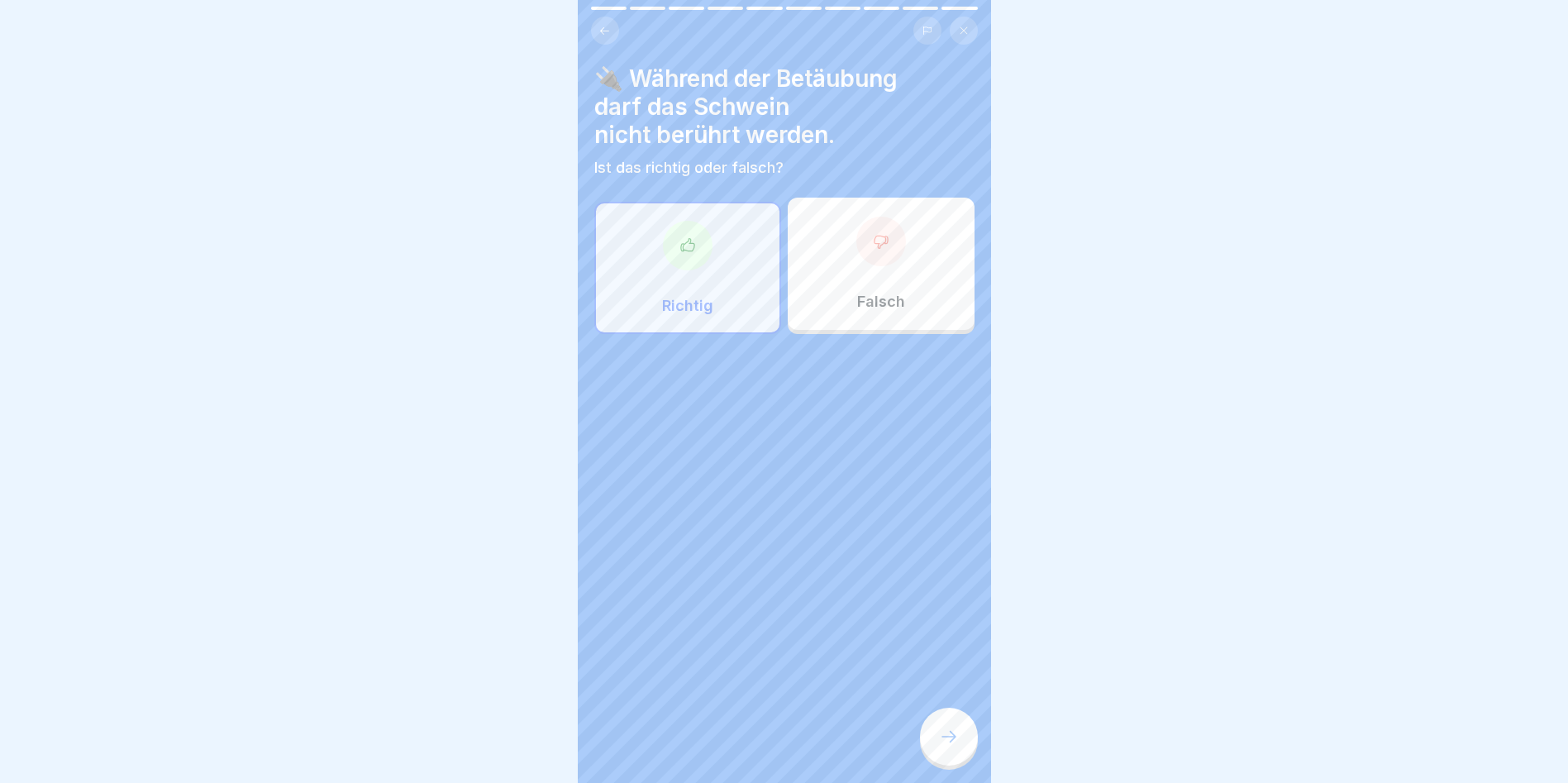
click at [931, 740] on div at bounding box center [949, 736] width 58 height 58
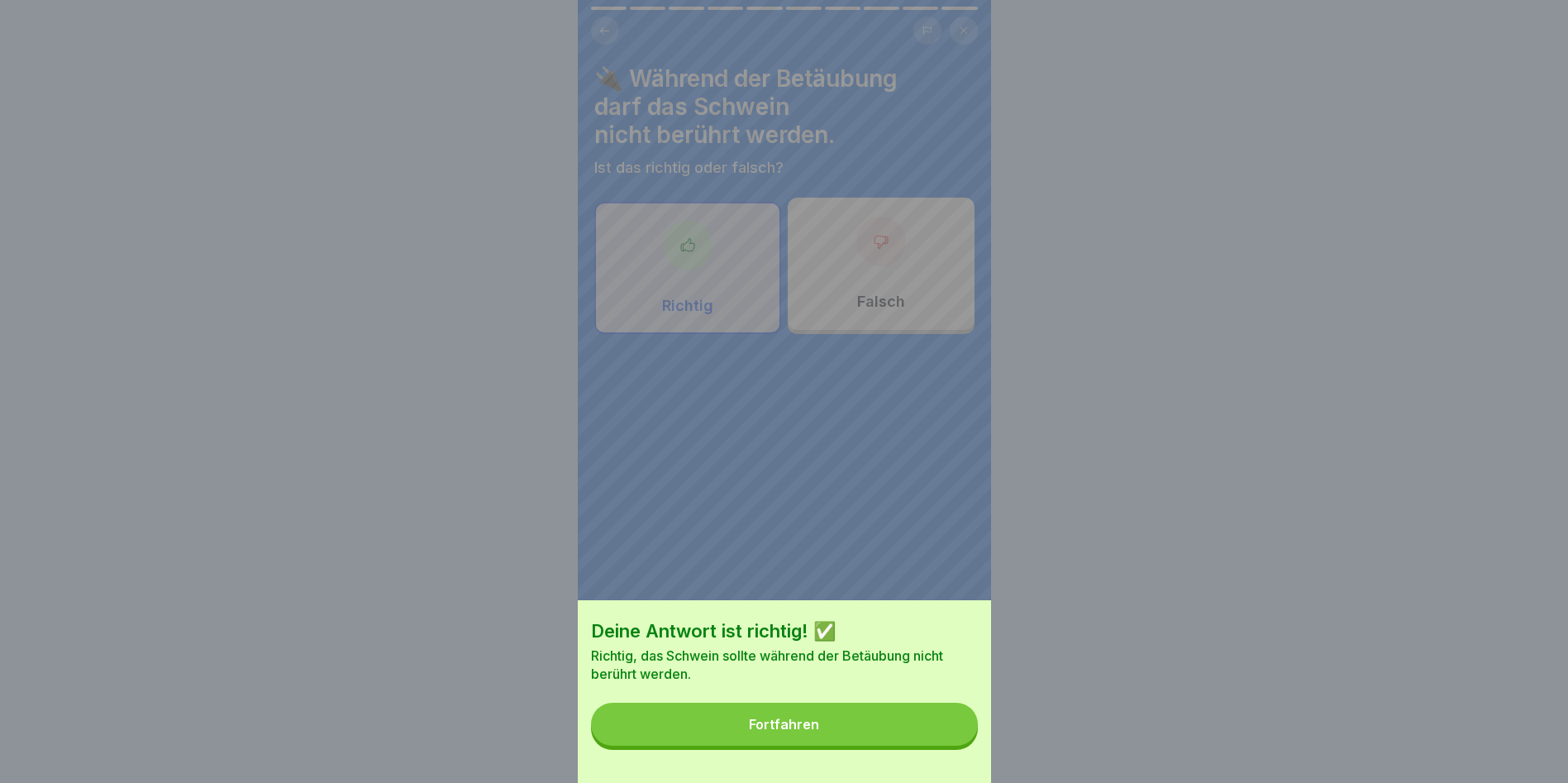
click at [931, 740] on button "Fortfahren" at bounding box center [784, 724] width 387 height 43
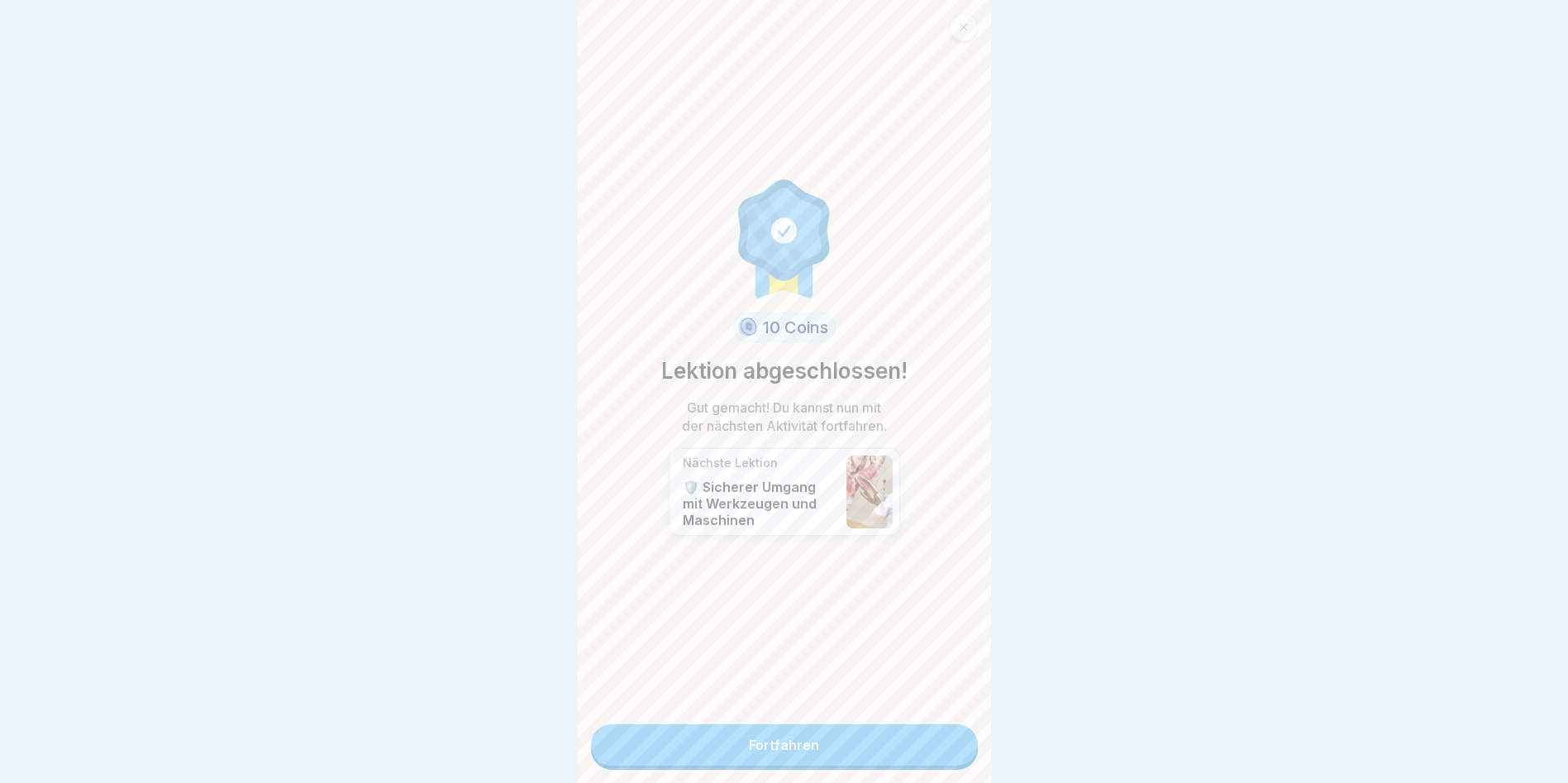
click at [904, 730] on div "10 Coins Lektion abgeschlossen! Gut gemacht! Du kannst nun mit der nächsten Akt…" at bounding box center [785, 392] width 413 height 783
click at [899, 737] on link "Fortfahren" at bounding box center [784, 745] width 387 height 41
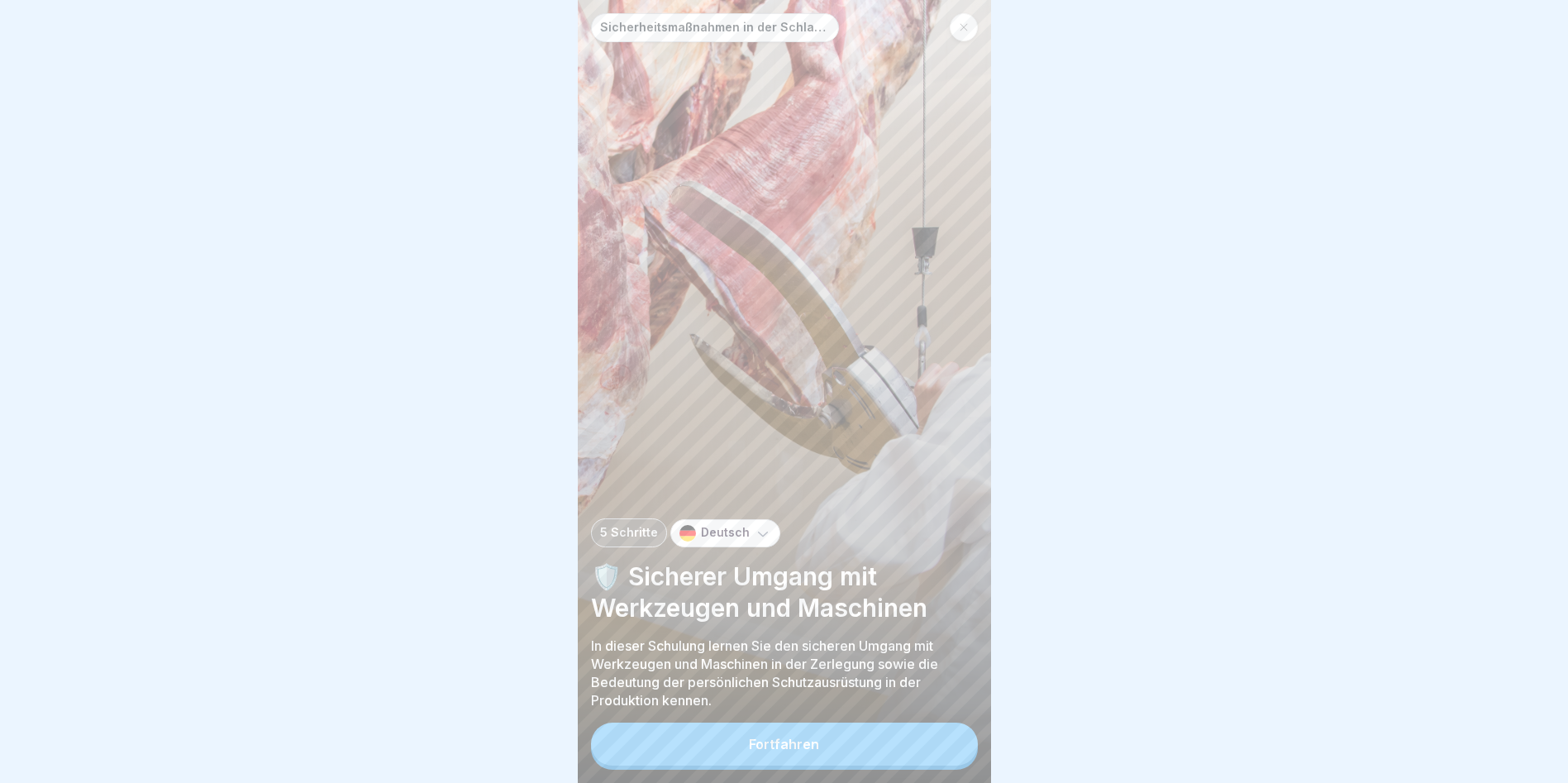
click at [899, 737] on button "Fortfahren" at bounding box center [784, 744] width 387 height 43
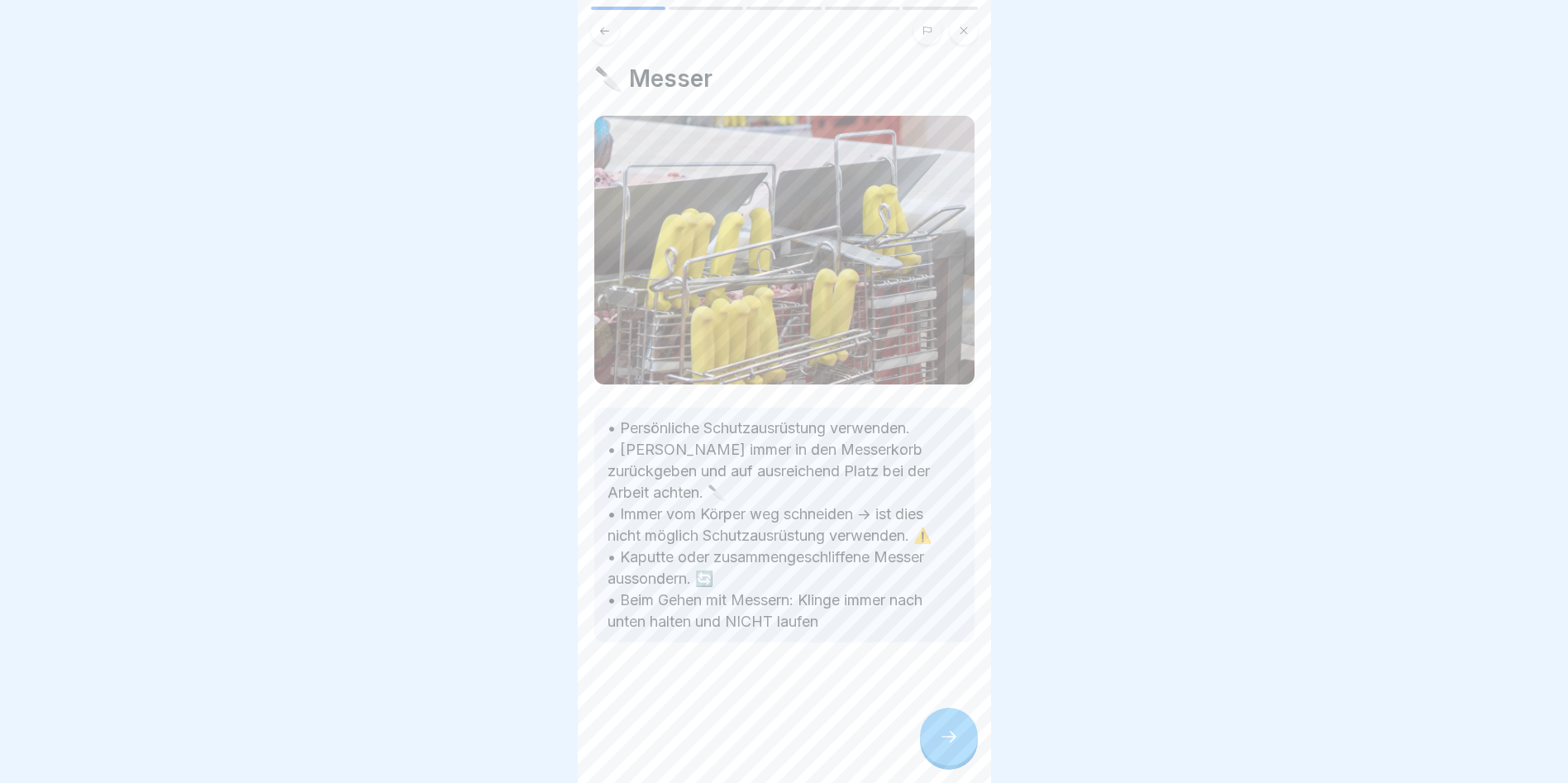
click at [1030, 730] on body "Sicherheitsmaßnahmen in der Schlachtung und Zerlegung 5 Schritte Deutsch 🛡️ Sic…" at bounding box center [784, 392] width 1568 height 783
click at [965, 750] on div at bounding box center [949, 736] width 58 height 58
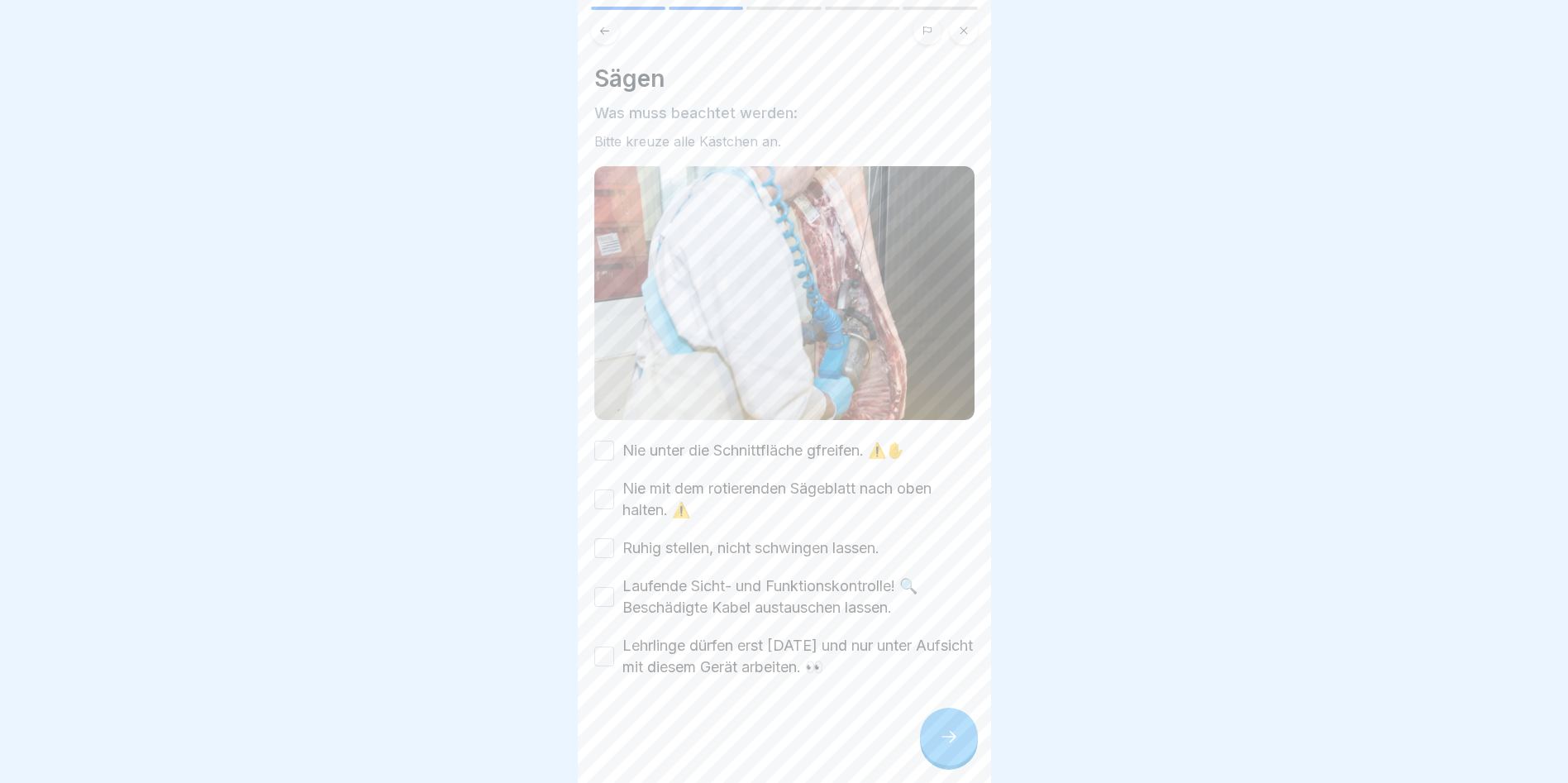
click at [945, 746] on icon at bounding box center [949, 736] width 20 height 20
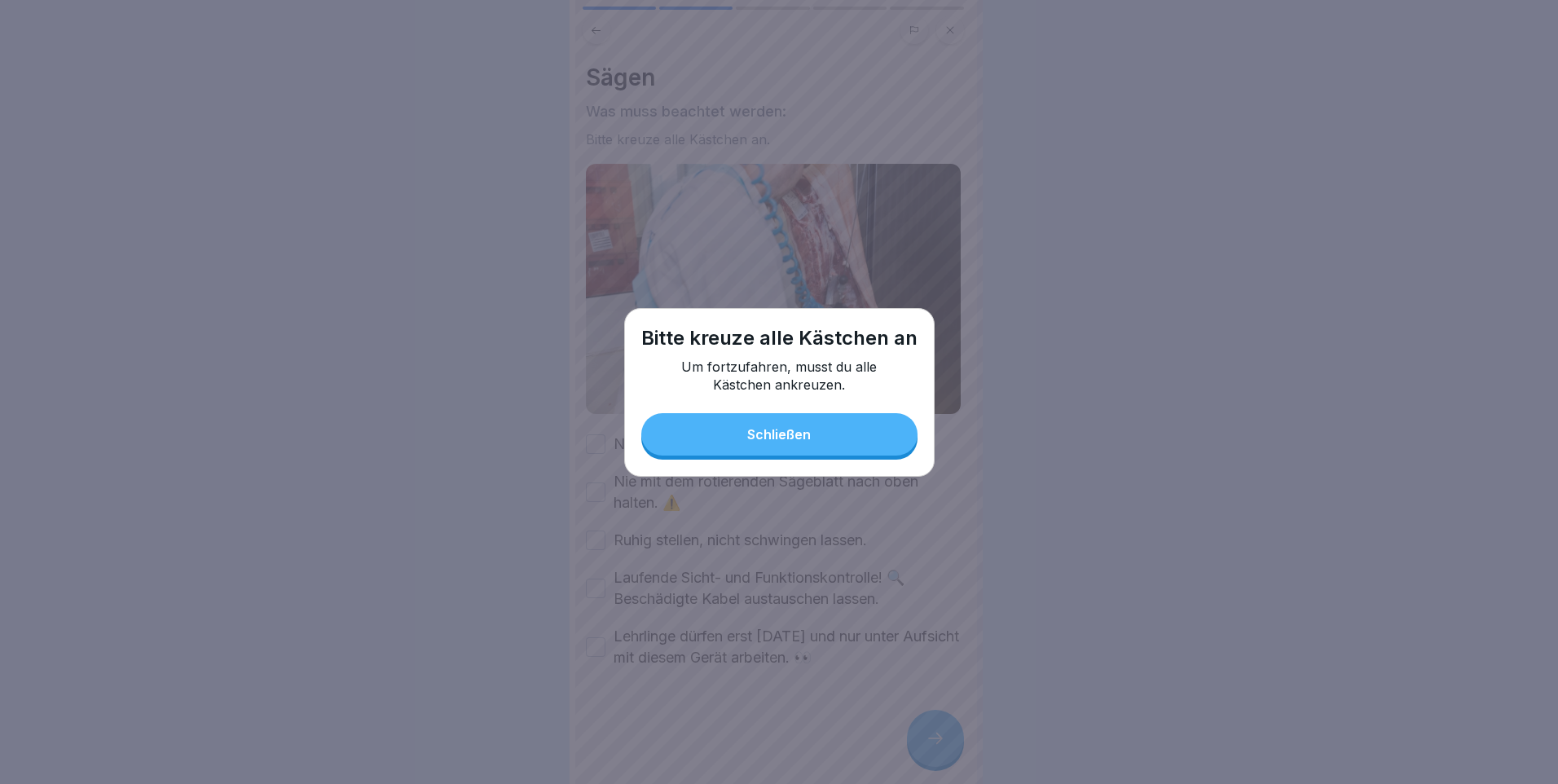
click at [843, 406] on div "Bitte [DEMOGRAPHIC_DATA] alle Kästchen an Um fortzufahren, musst du alle Kästch…" at bounding box center [779, 392] width 310 height 169
drag, startPoint x: 835, startPoint y: 415, endPoint x: 802, endPoint y: 432, distance: 37.1
click at [830, 420] on button "Schließen" at bounding box center [779, 434] width 276 height 42
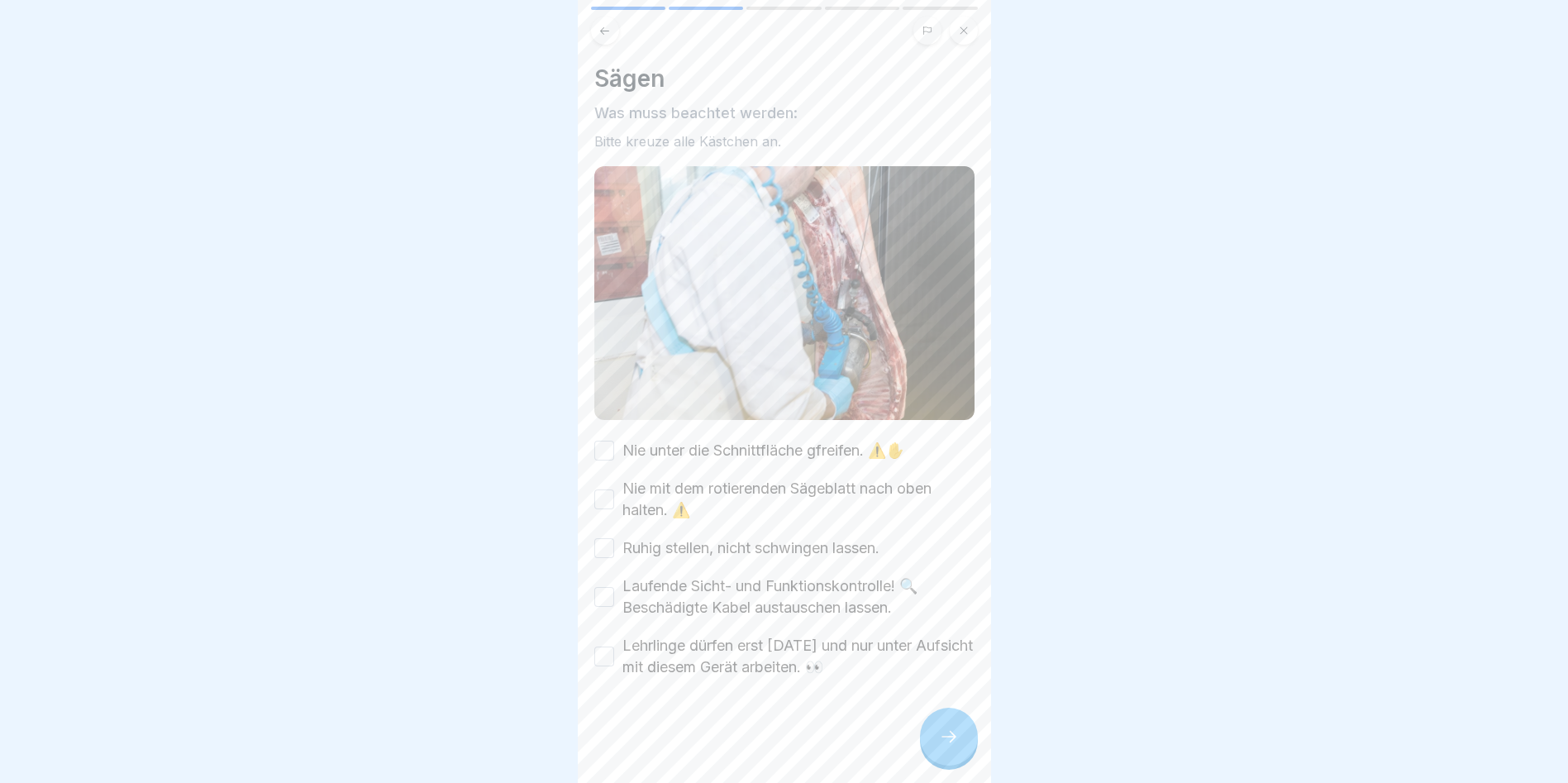
click at [608, 442] on button "Nie unter die Schnittfläche gfreifen. ⚠️✋" at bounding box center [604, 451] width 20 height 20
click at [594, 503] on div "Nie mit dem rotierenden Sägeblatt nach oben halten. ⚠️" at bounding box center [784, 499] width 381 height 43
click at [606, 489] on button "Nie mit dem rotierenden Sägeblatt nach oben halten. ⚠️" at bounding box center [604, 499] width 20 height 20
click at [596, 538] on button "Ruhig stellen, nicht schwingen lassen." at bounding box center [604, 548] width 20 height 20
click at [604, 587] on button "Laufende Sicht- und Funktionskontrolle! 🔍 Beschädigte Kabel austauschen lassen." at bounding box center [604, 597] width 20 height 20
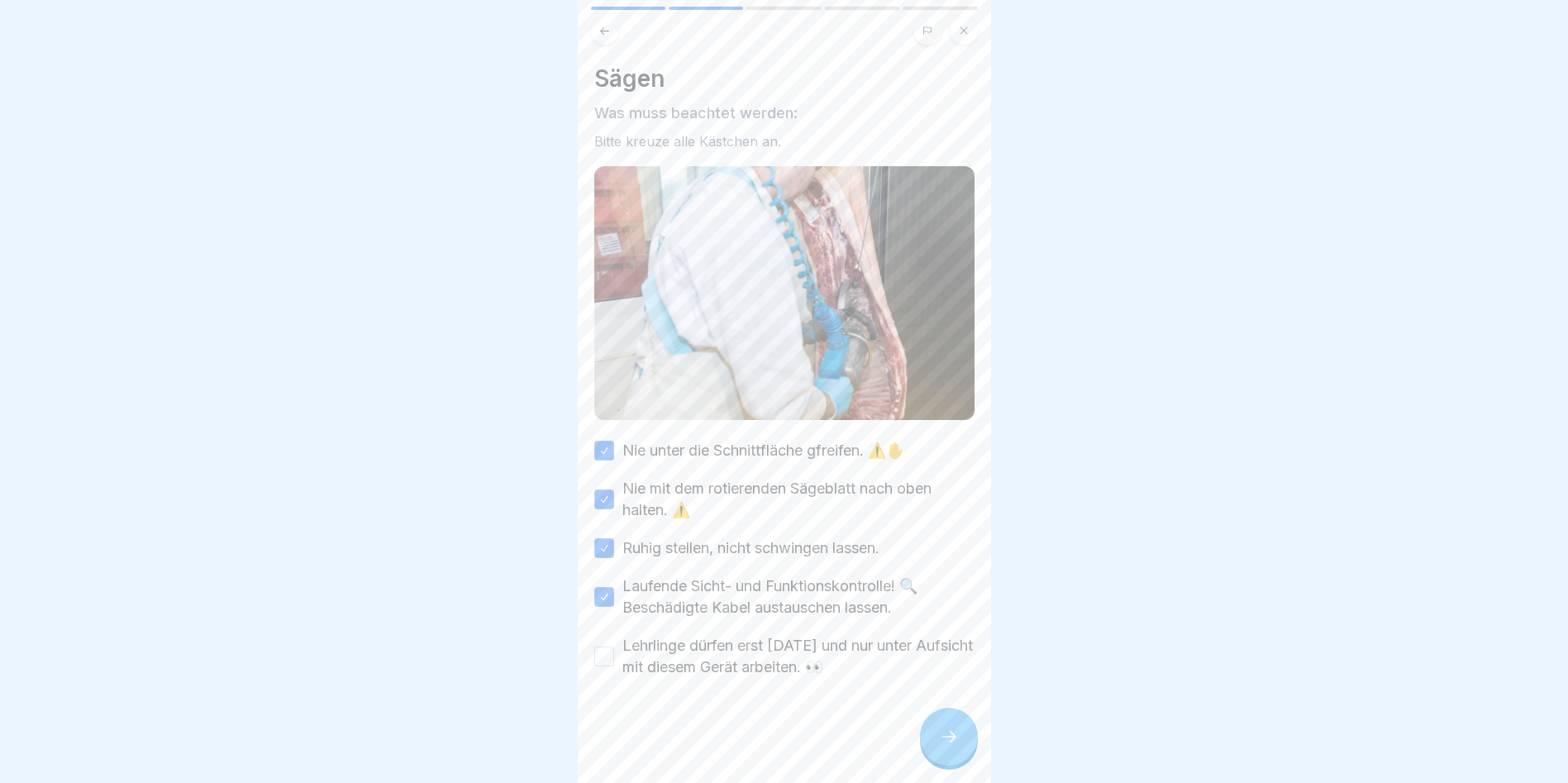
click at [597, 647] on button "Lehrlinge dürfen erst [DATE] und nur unter Aufsicht mit diesem Gerät arbeiten. 👀" at bounding box center [604, 657] width 20 height 20
click at [951, 745] on icon at bounding box center [949, 736] width 20 height 20
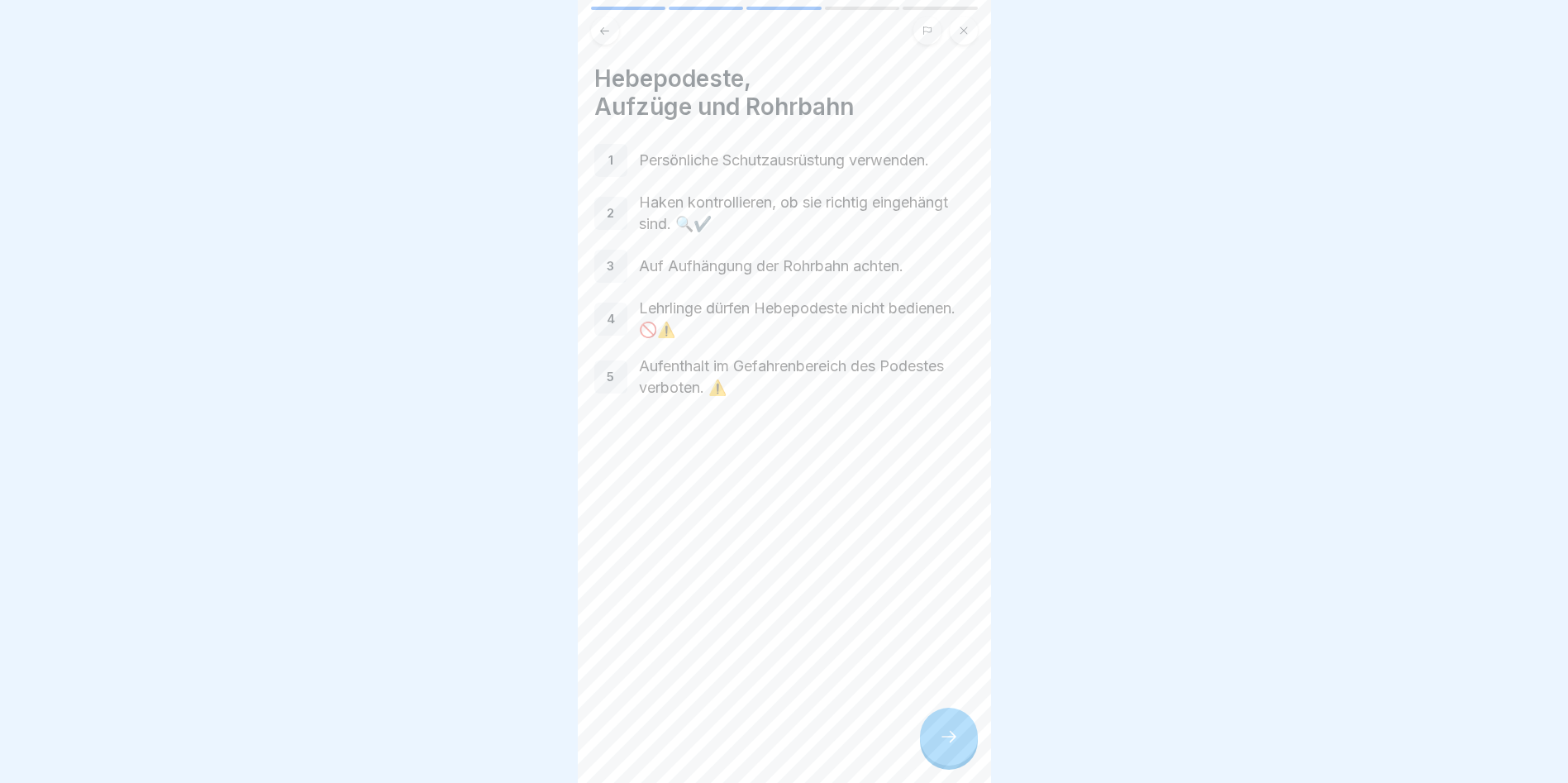
click at [935, 736] on div at bounding box center [949, 736] width 58 height 58
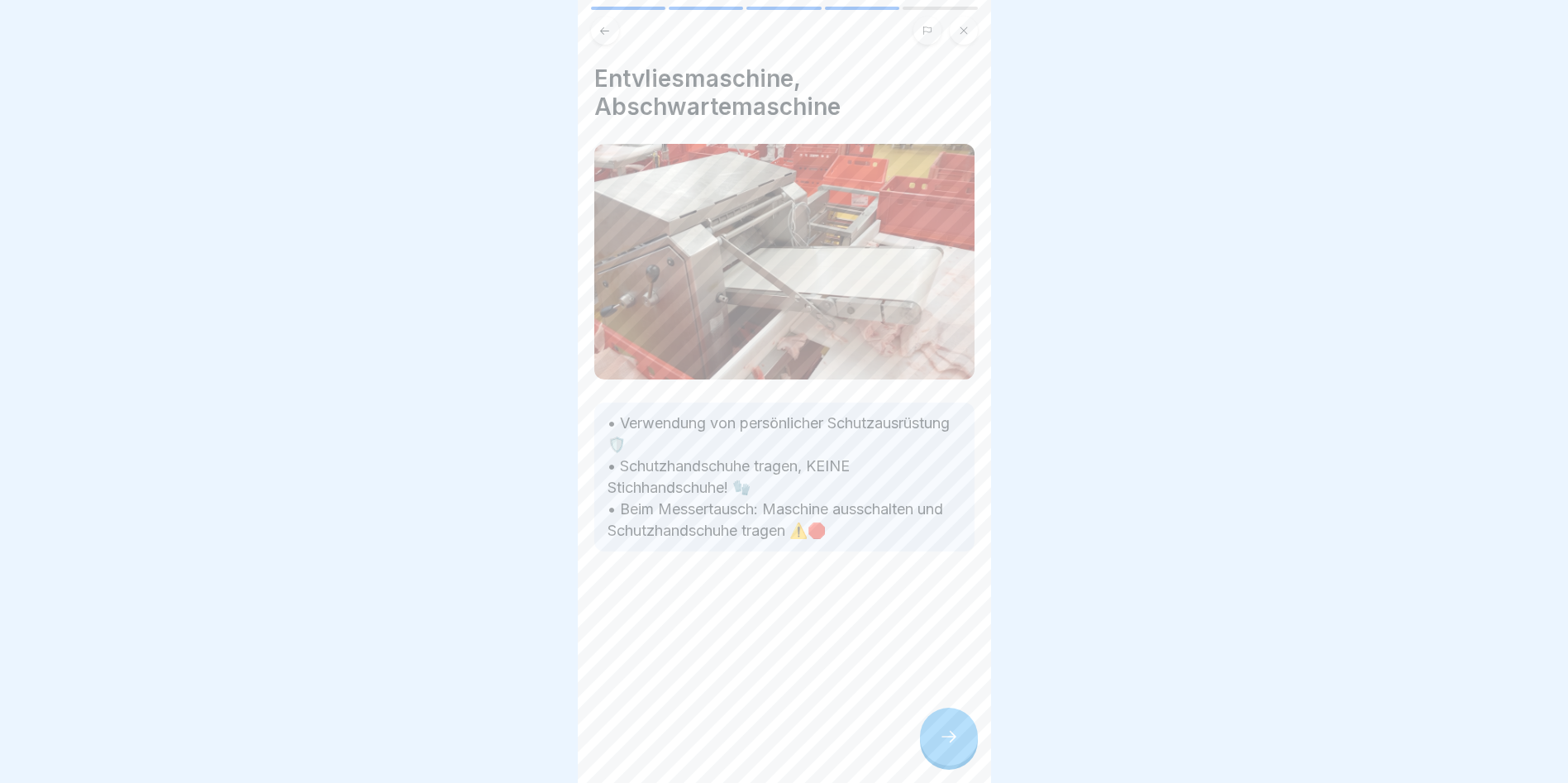
click at [935, 736] on div at bounding box center [949, 736] width 58 height 58
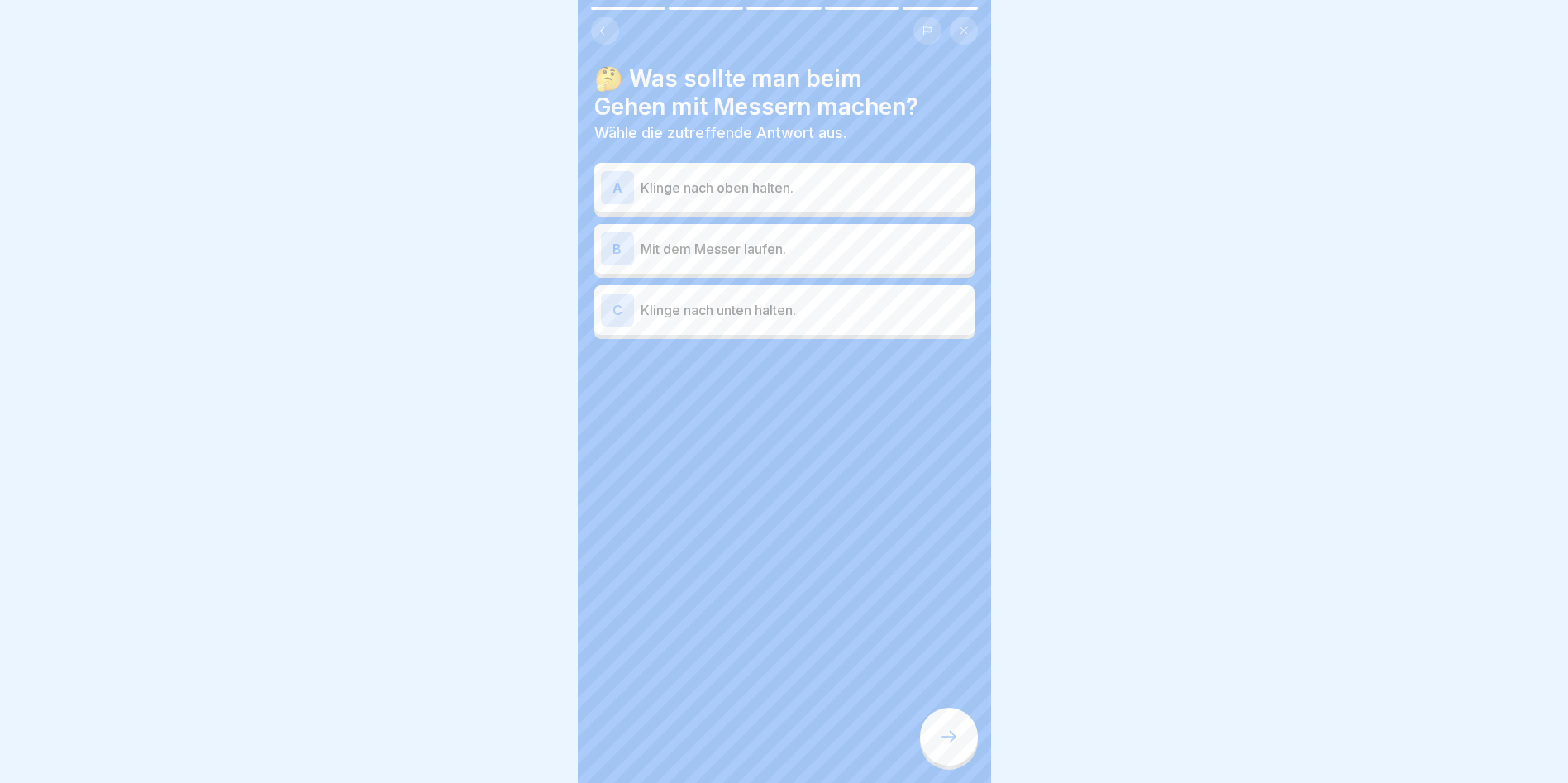
click at [829, 315] on p "Klinge nach unten halten." at bounding box center [804, 310] width 327 height 20
click at [966, 740] on div at bounding box center [949, 736] width 58 height 58
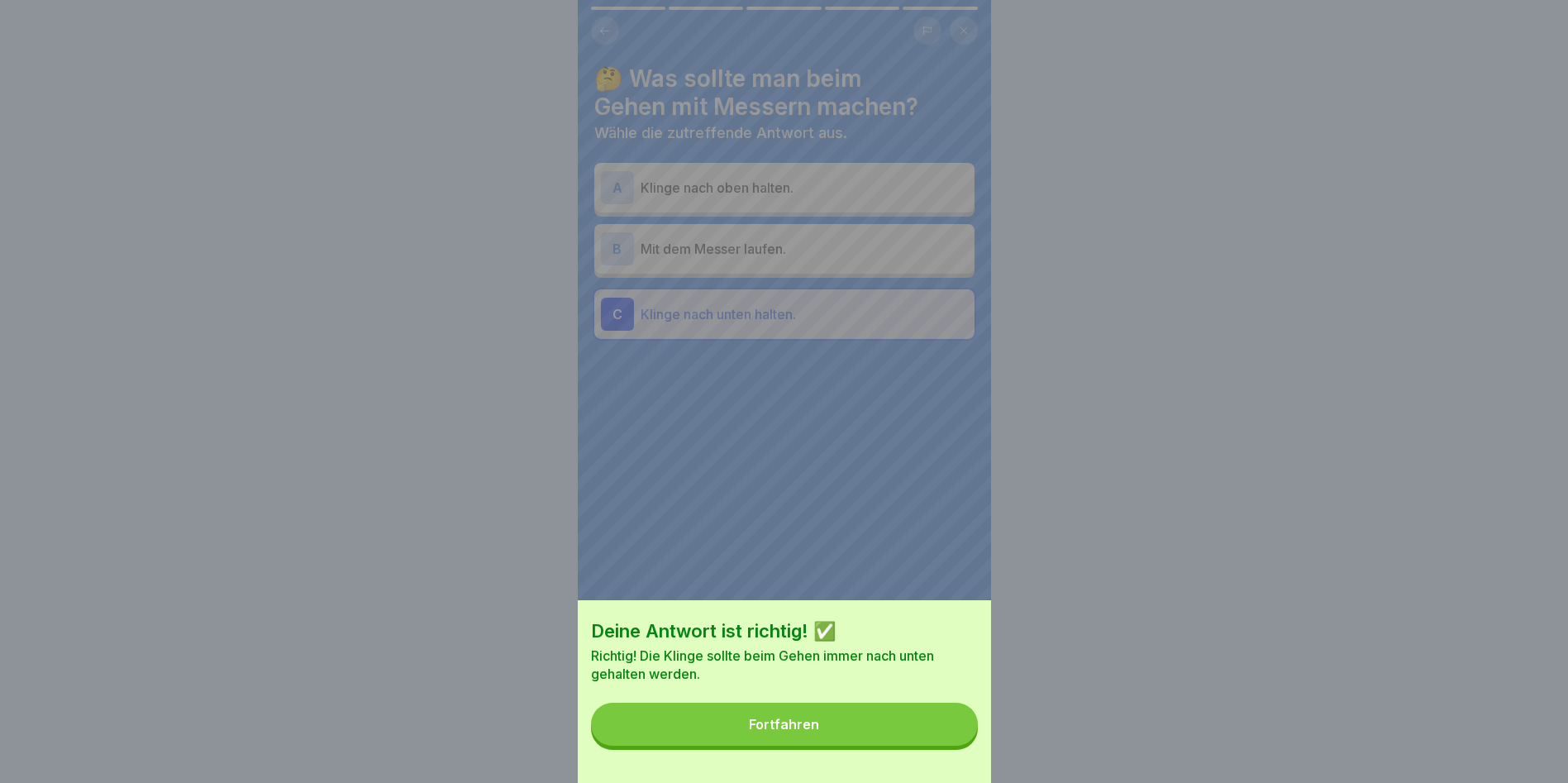
drag, startPoint x: 925, startPoint y: 782, endPoint x: 932, endPoint y: 775, distance: 9.9
click at [929, 779] on div "Deine Antwort ist richtig! ✅ Richtig! Die Klinge sollte beim Gehen immer nach u…" at bounding box center [785, 691] width 413 height 182
click at [956, 708] on div "Deine Antwort ist richtig! ✅ Richtig! Die Klinge sollte beim Gehen immer nach u…" at bounding box center [785, 691] width 413 height 182
click at [949, 720] on button "Fortfahren" at bounding box center [784, 724] width 387 height 43
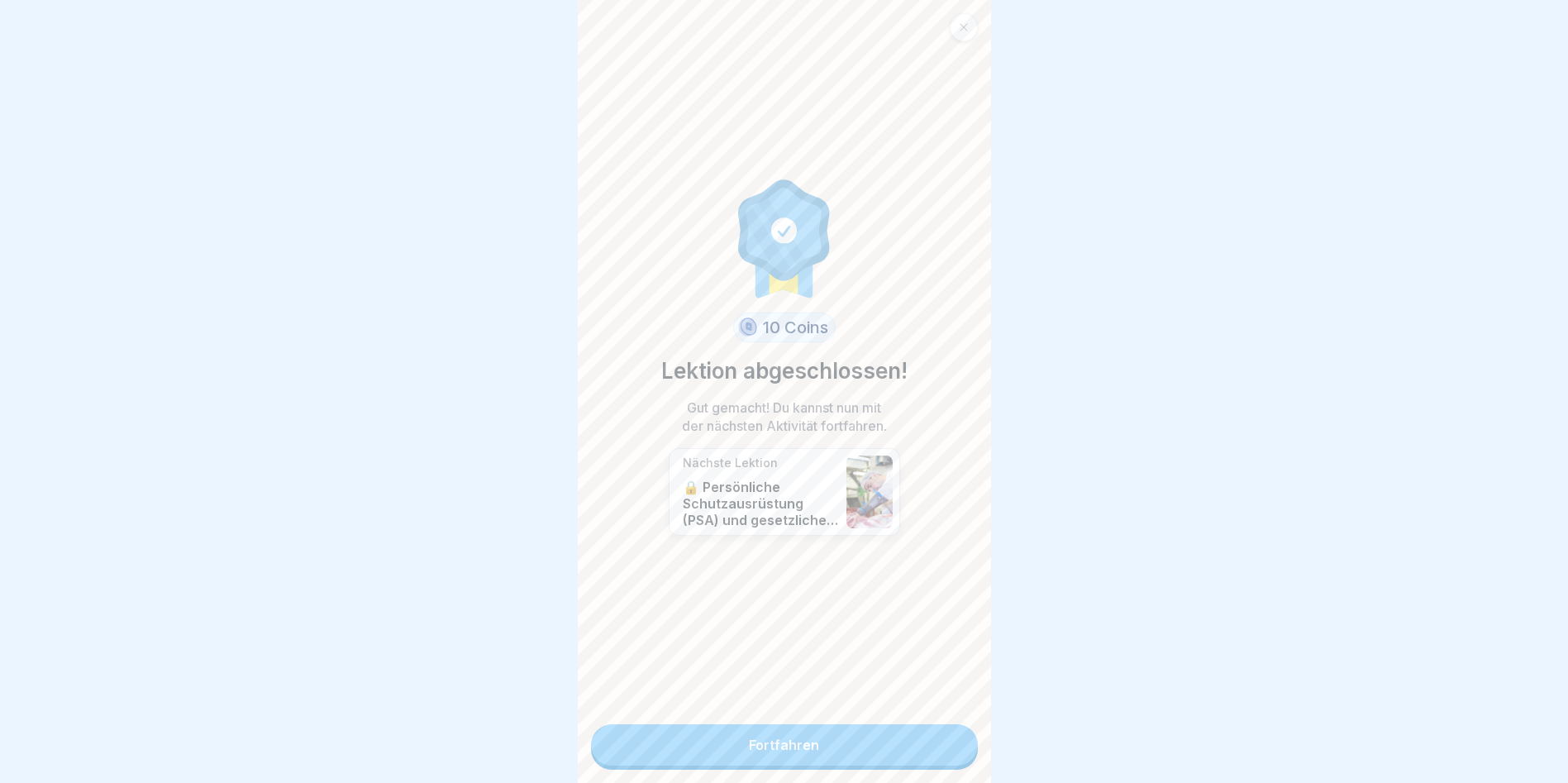
click at [851, 734] on link "Fortfahren" at bounding box center [784, 745] width 387 height 41
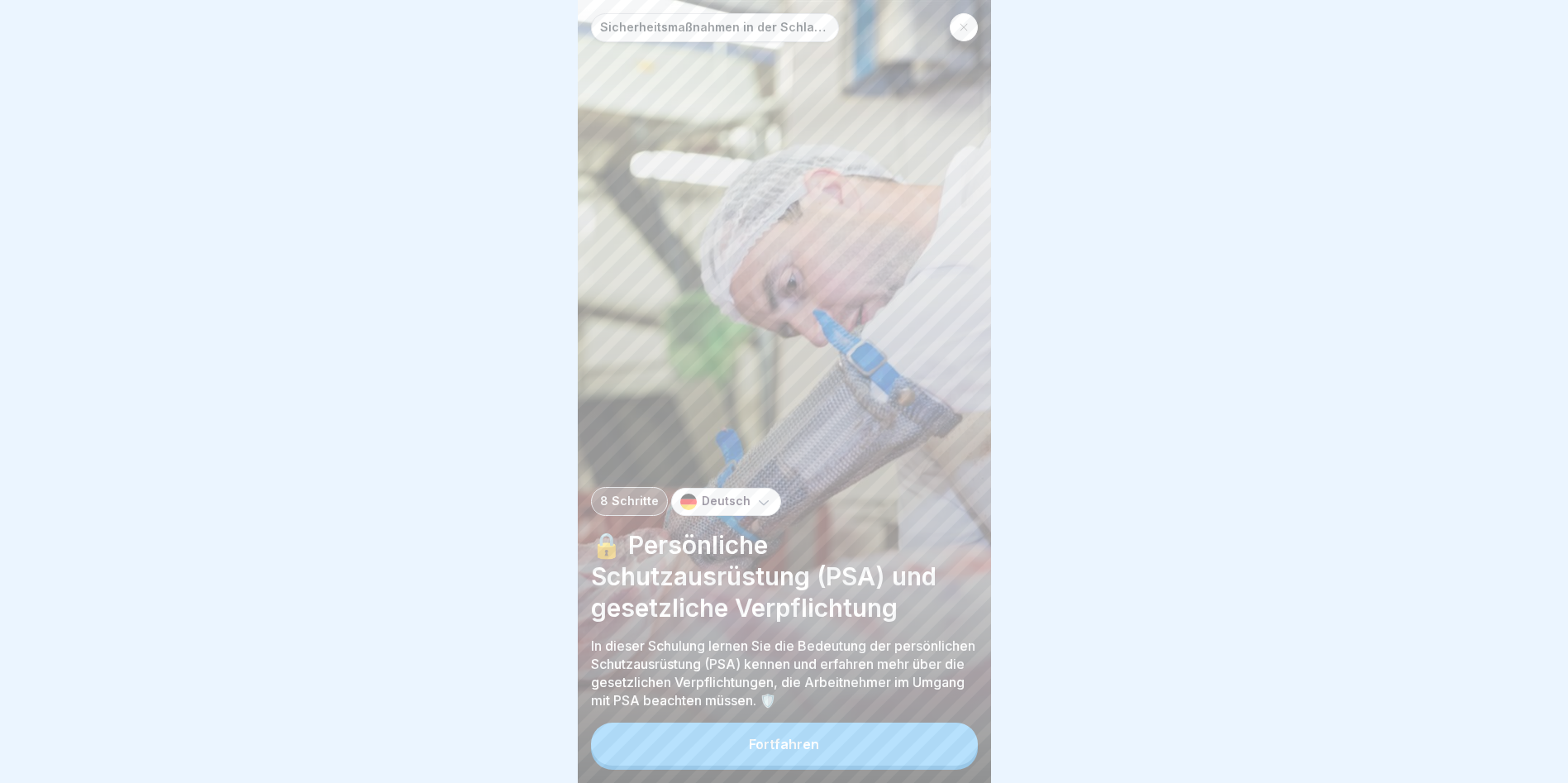
click at [851, 734] on div "Sicherheitsmaßnahmen in der Schlachtung und Zerlegung 8 Schritte Deutsch 🔒 Pers…" at bounding box center [785, 392] width 413 height 783
click at [841, 742] on button "Fortfahren" at bounding box center [784, 744] width 387 height 43
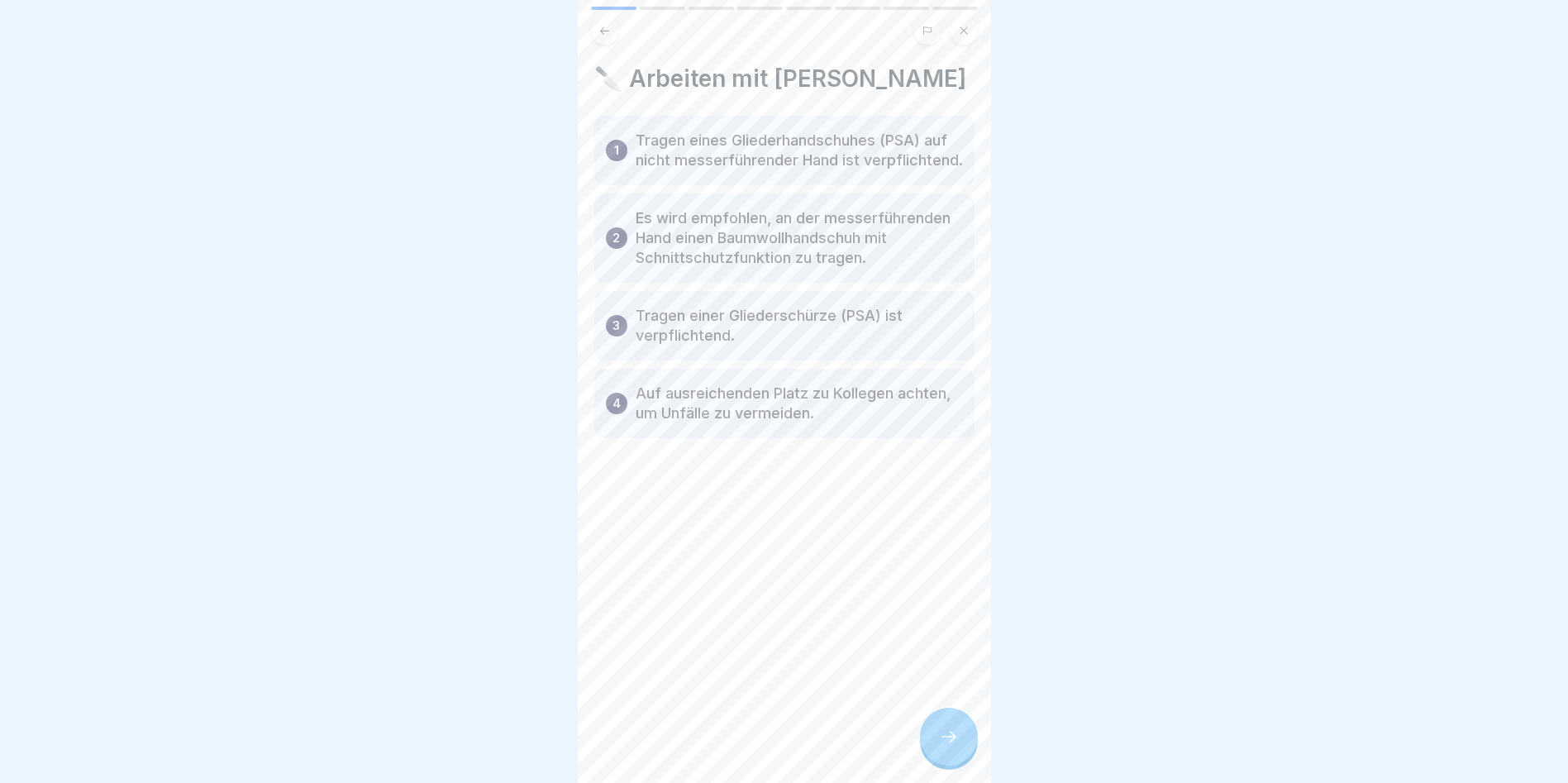
click at [937, 752] on div at bounding box center [949, 736] width 58 height 58
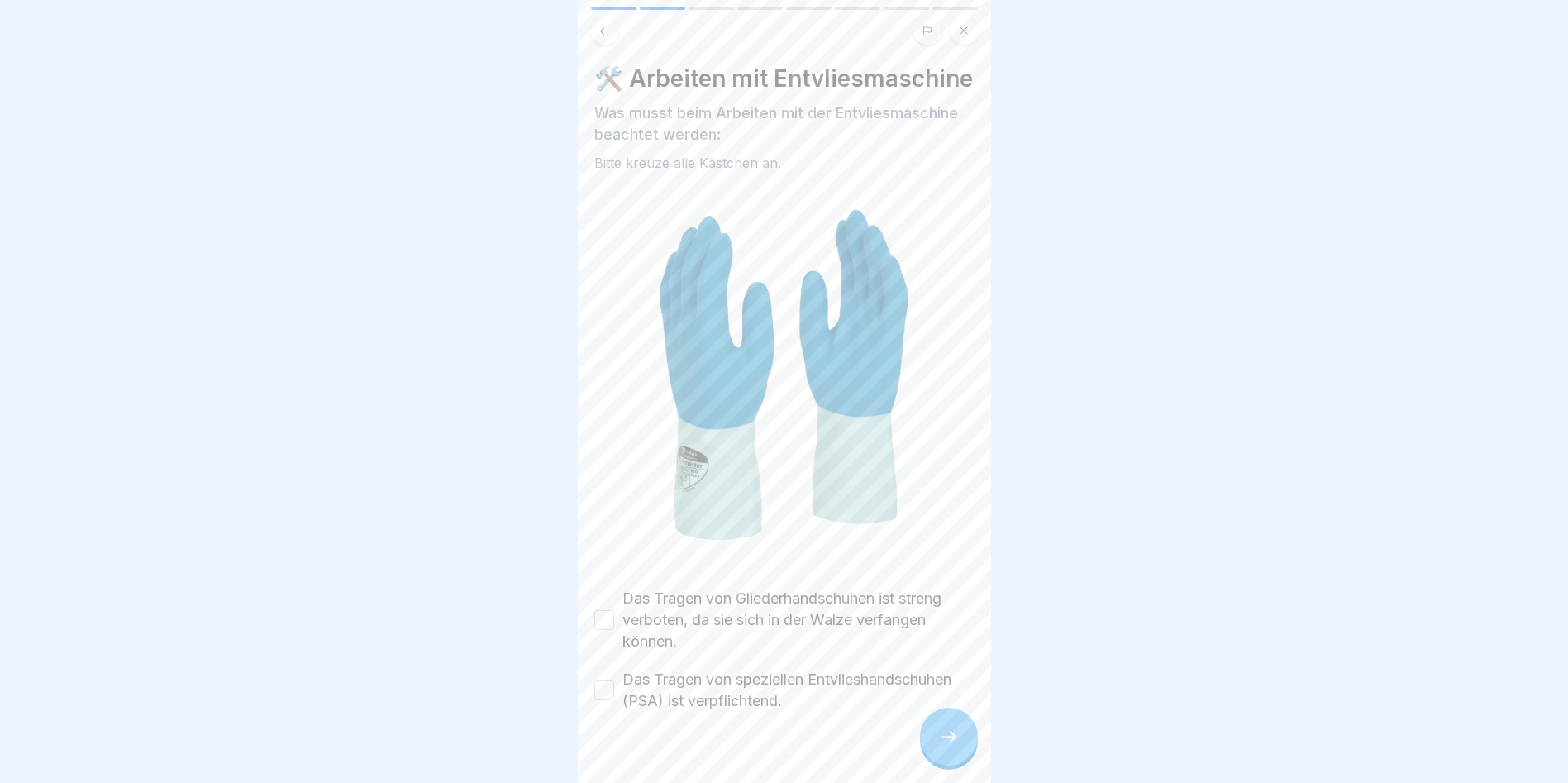
click at [942, 746] on icon at bounding box center [949, 736] width 20 height 20
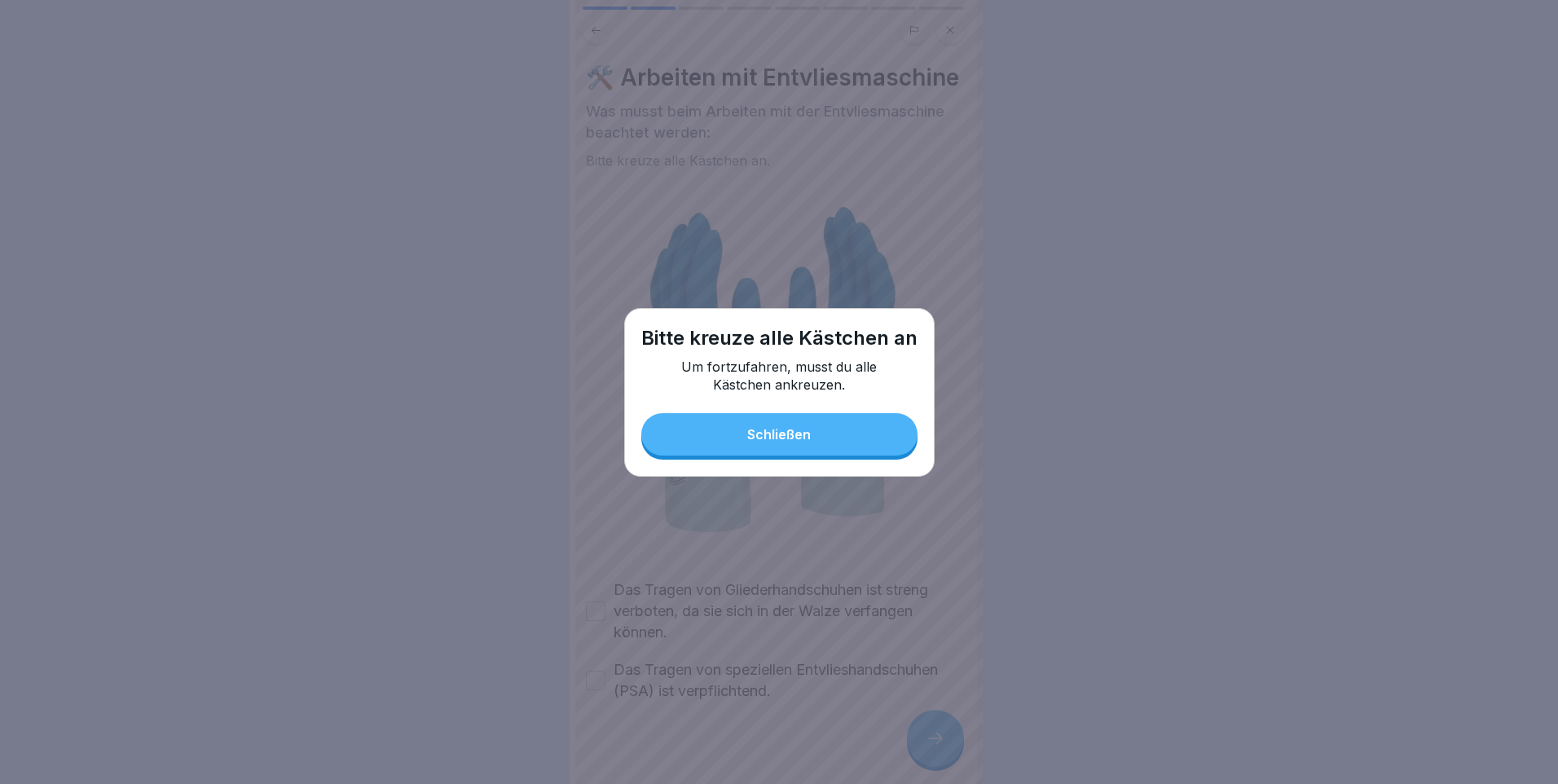
click at [771, 444] on button "Schließen" at bounding box center [779, 434] width 276 height 42
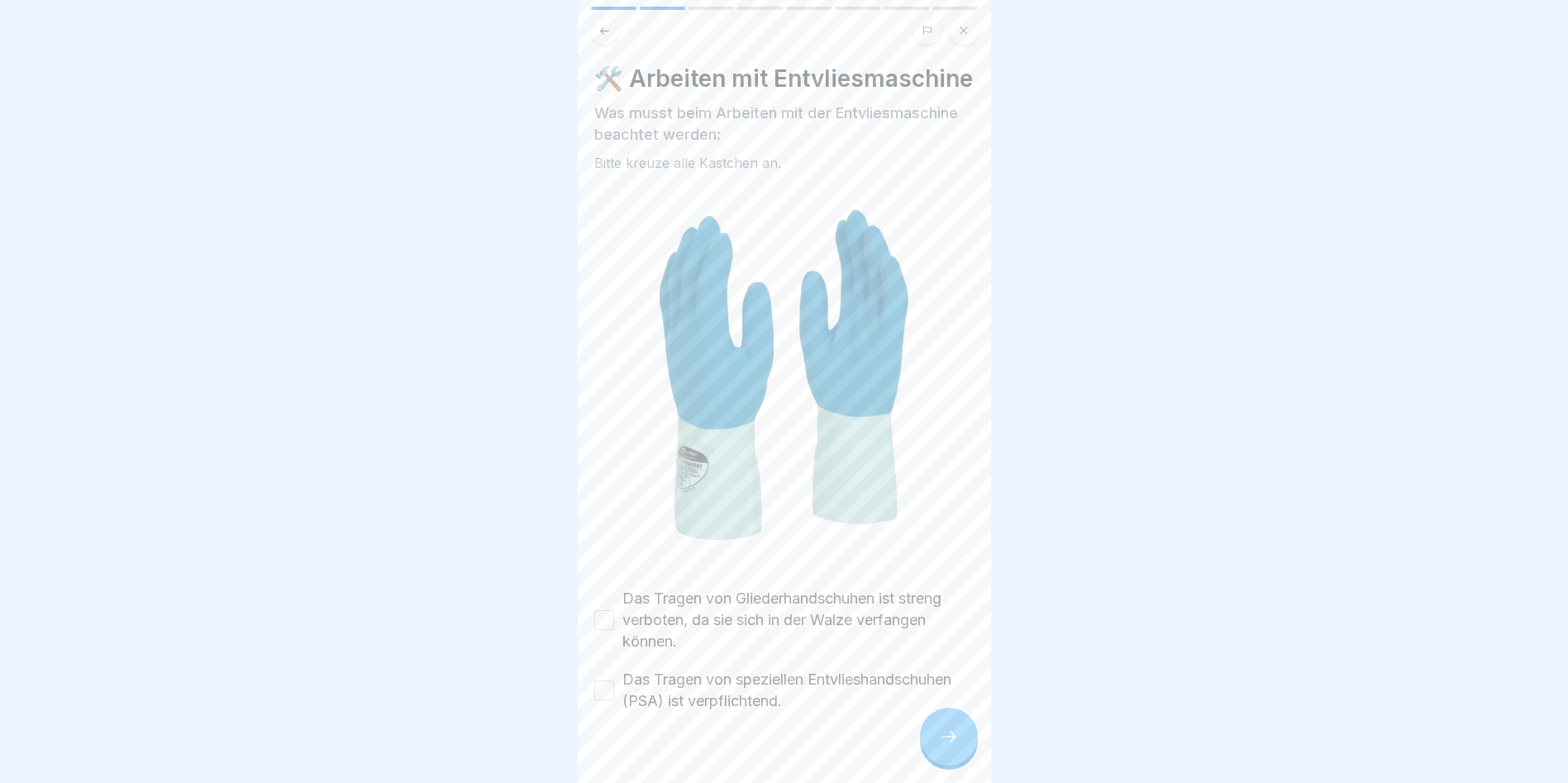
click at [603, 630] on button "Das Tragen von Gliederhandschuhen ist streng verboten, da sie sich in der Walze…" at bounding box center [604, 620] width 20 height 20
drag, startPoint x: 601, startPoint y: 700, endPoint x: 598, endPoint y: 717, distance: 17.3
click at [602, 700] on button "Das Tragen von speziellen Entvlieshandschuhen (PSA) ist verpflichtend." at bounding box center [604, 690] width 20 height 20
click at [936, 737] on div at bounding box center [949, 736] width 58 height 58
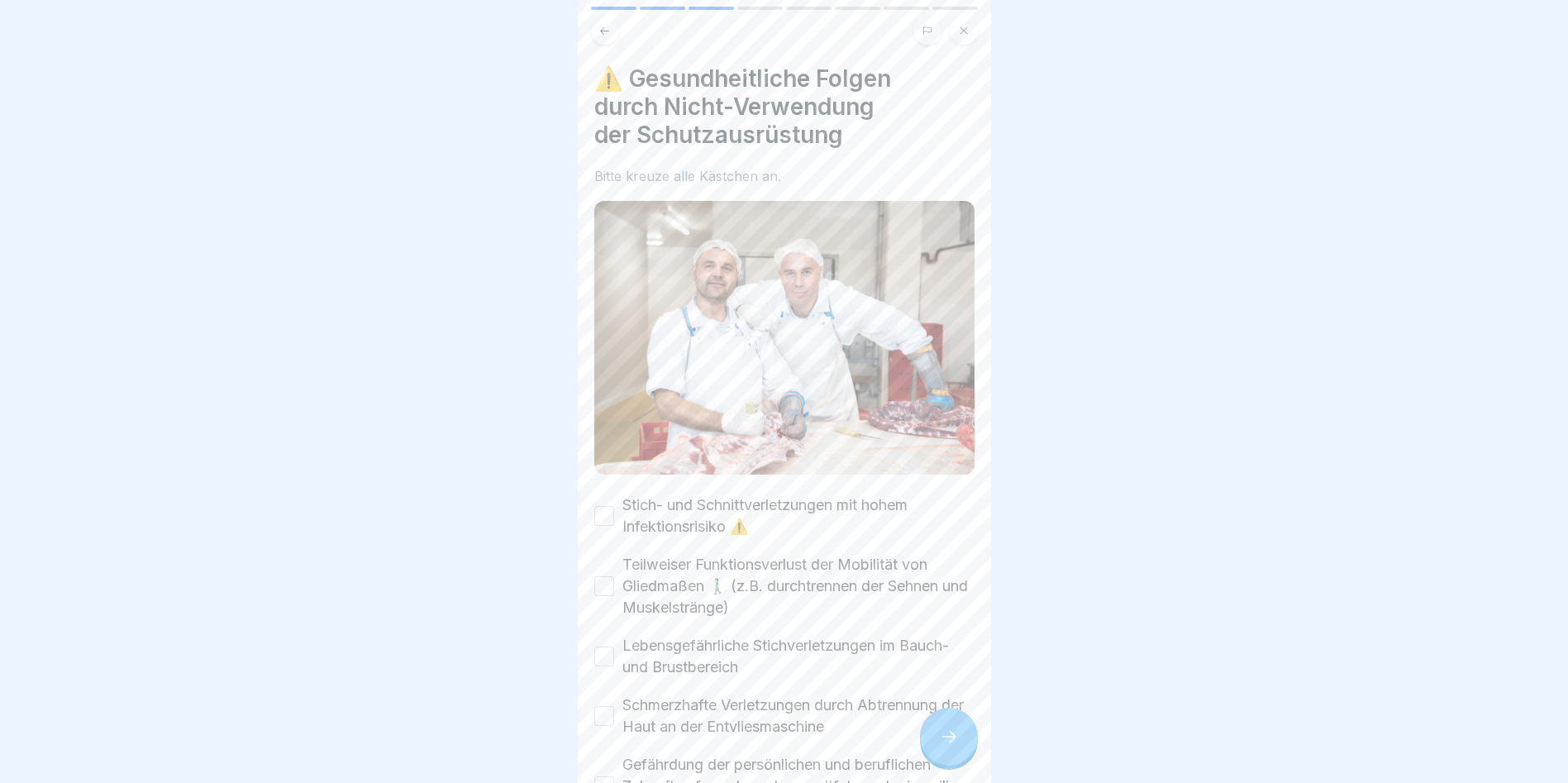
click at [607, 510] on button "Stich- und Schnittverletzungen mit hohem Infektionsrisiko ⚠️" at bounding box center [604, 516] width 20 height 20
click at [597, 576] on button "Teilweiser Funktionsverlust der Mobilität von Gliedmaßen 🚶‍♂️ (z.B. durchtrenne…" at bounding box center [604, 586] width 20 height 20
click at [599, 647] on button "Lebensgefährliche Stichverletzungen im Bauch- und Brustbereich" at bounding box center [604, 657] width 20 height 20
click at [615, 702] on div "Schmerzhafte Verletzungen durch Abtrennung der Haut an der Entvliesmaschine" at bounding box center [784, 715] width 381 height 43
click at [602, 706] on button "Schmerzhafte Verletzungen durch Abtrennung der Haut an der Entvliesmaschine" at bounding box center [604, 716] width 20 height 20
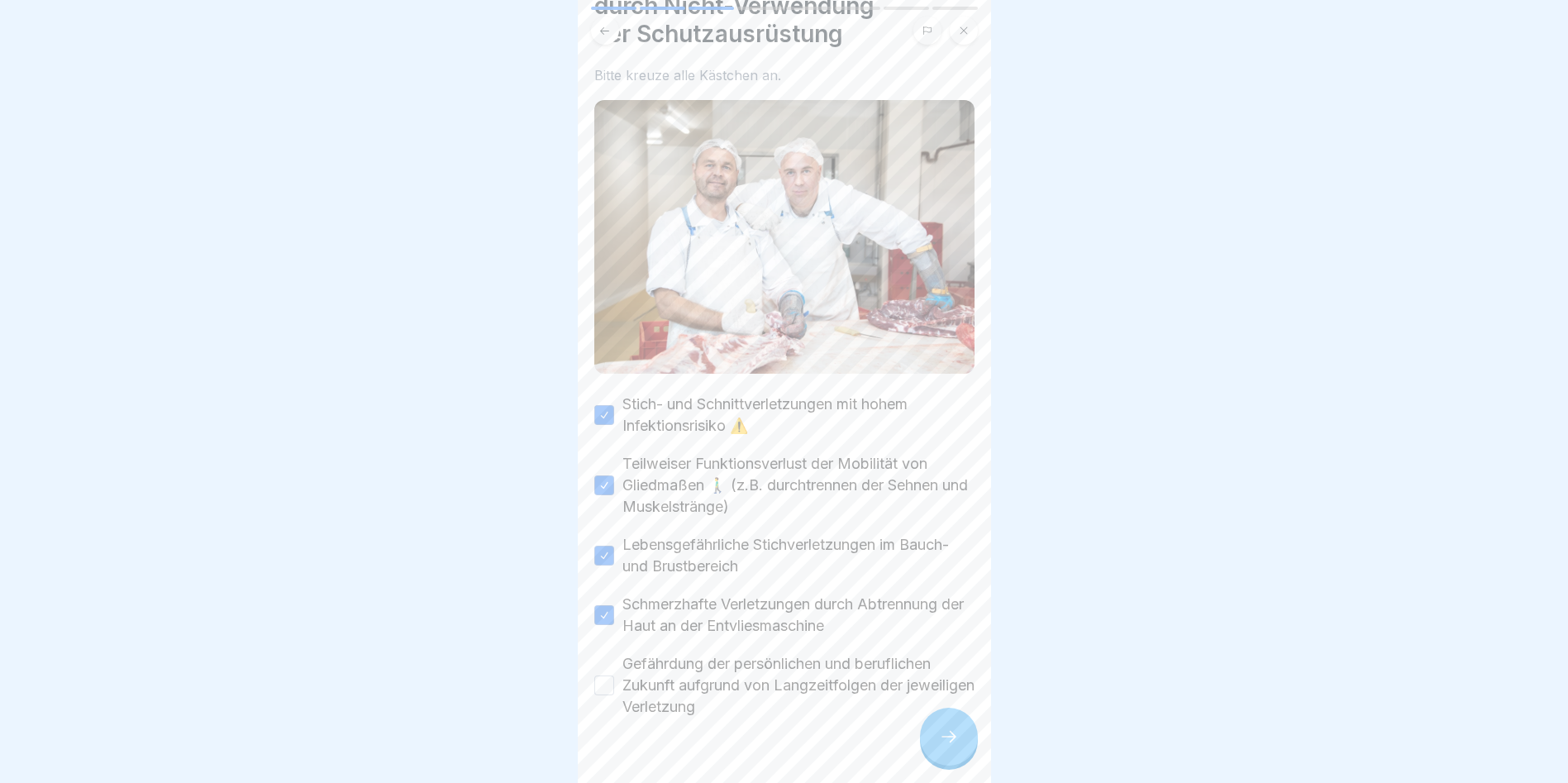
scroll to position [126, 0]
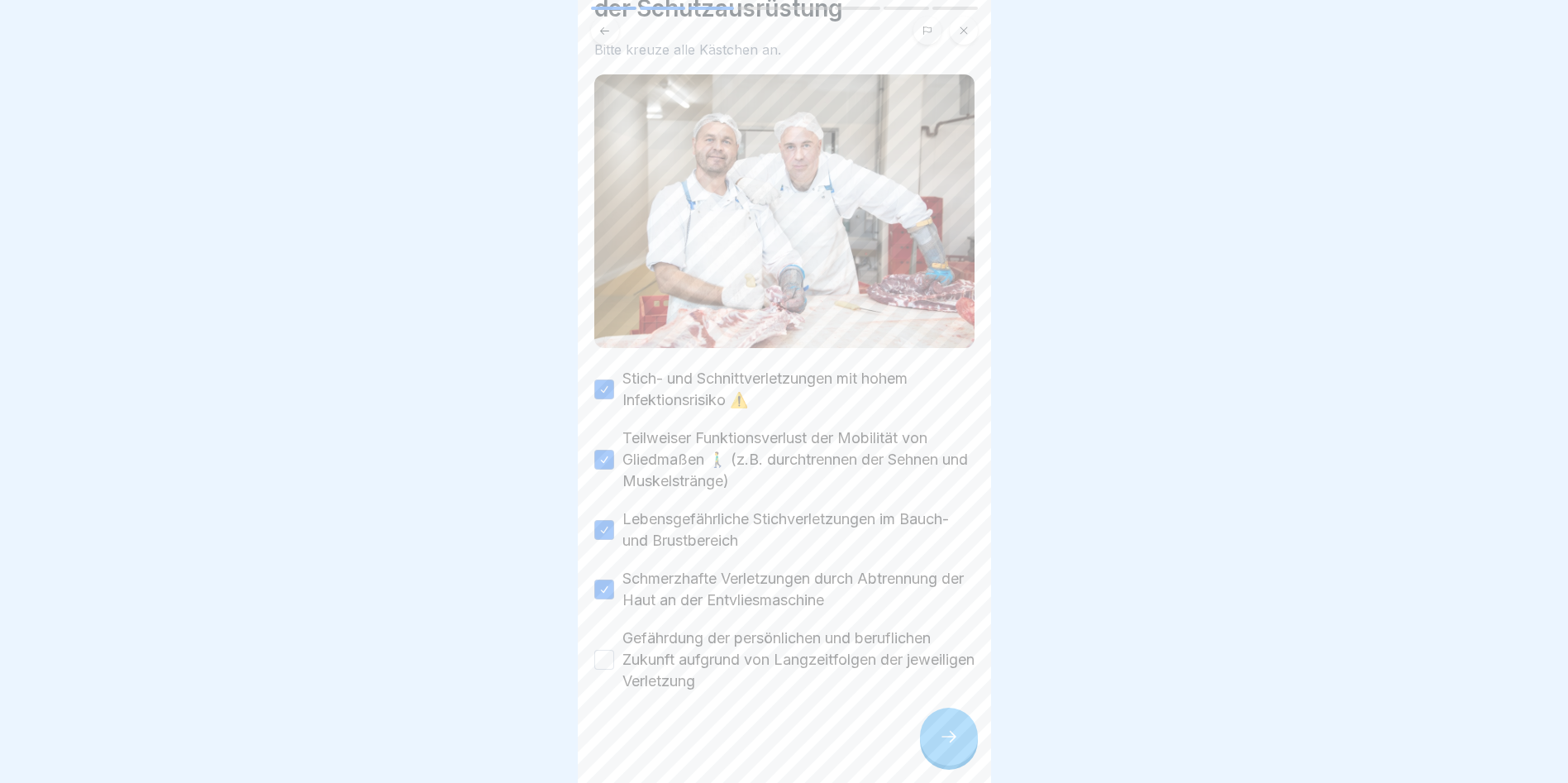
click at [611, 653] on button "Gefährdung der persönlichen und beruflichen Zukunft aufgrund von Langzeitfolgen…" at bounding box center [604, 660] width 20 height 20
click at [963, 746] on div at bounding box center [949, 736] width 58 height 58
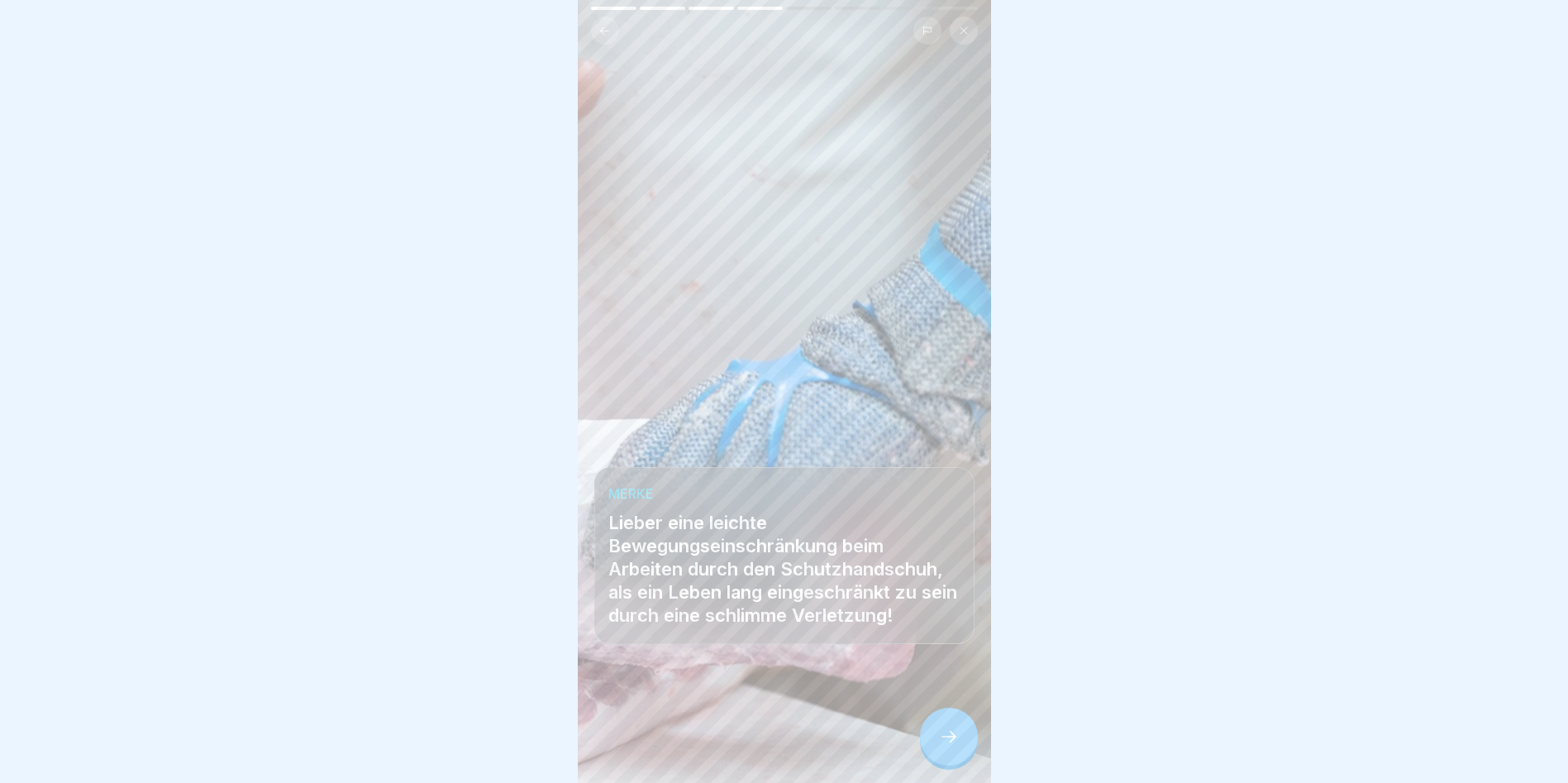
click at [936, 753] on div at bounding box center [949, 736] width 58 height 58
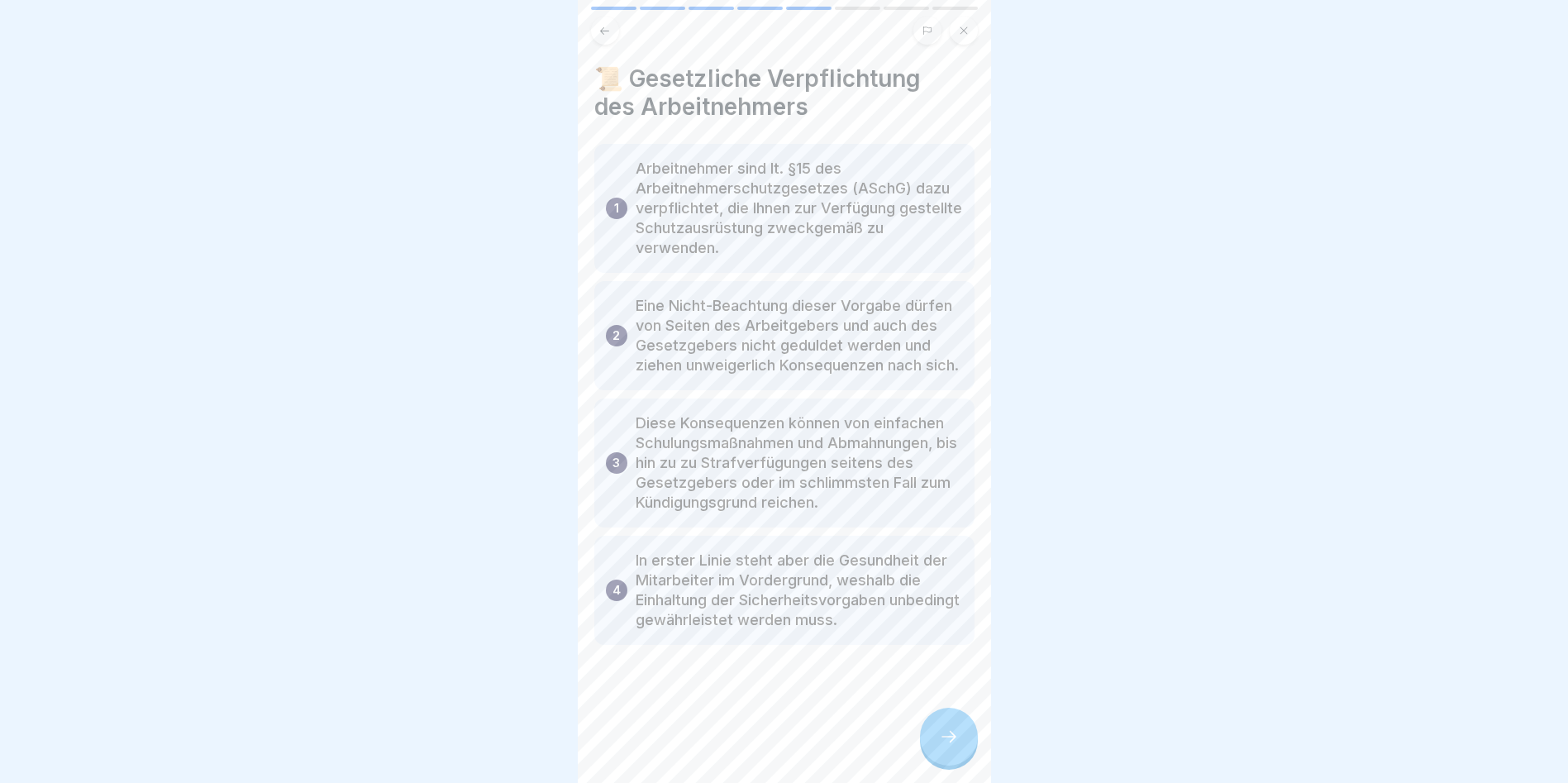
click at [936, 753] on div at bounding box center [949, 736] width 58 height 58
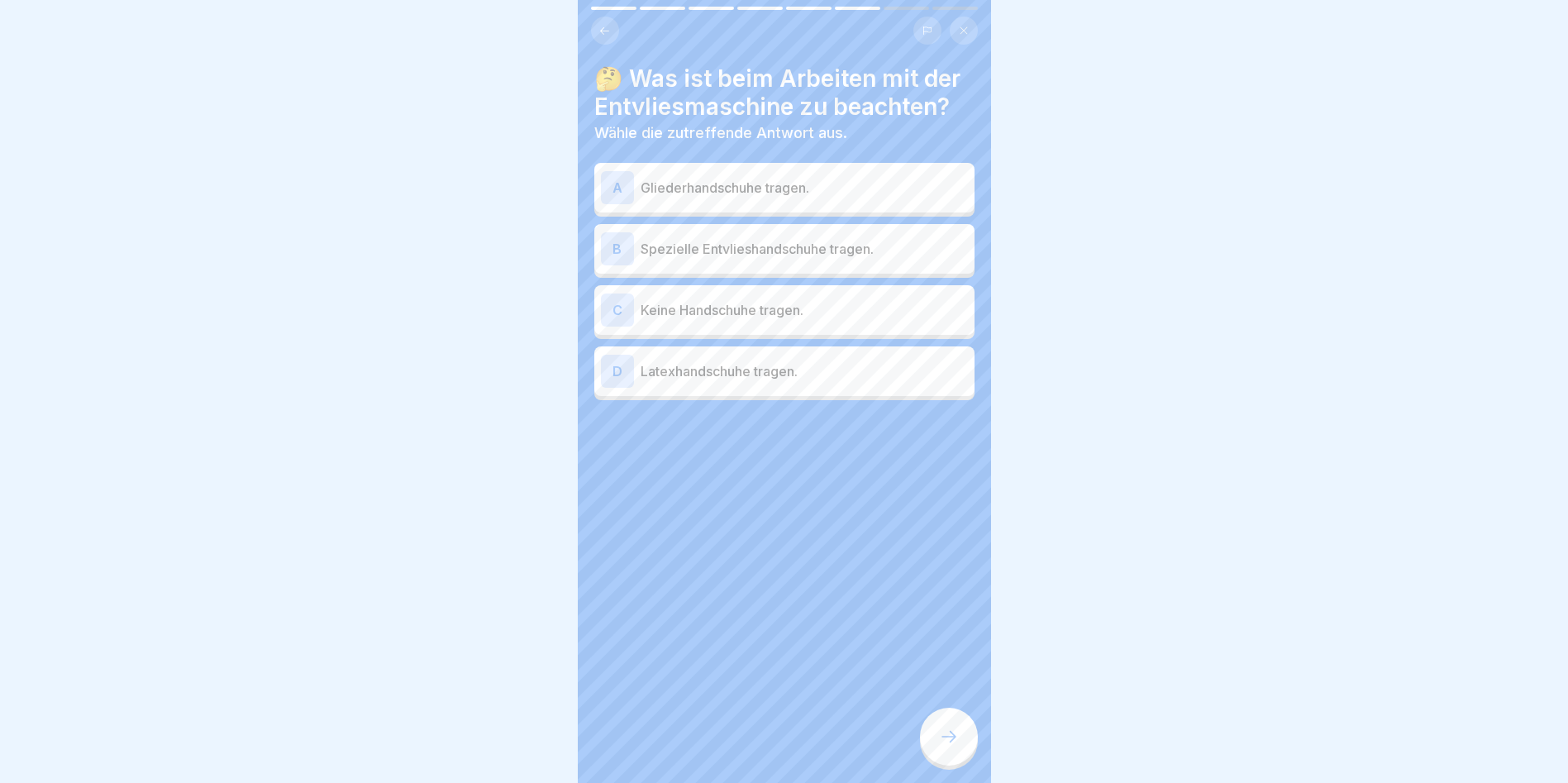
click at [783, 251] on p "Spezielle Entvlieshandschuhe tragen." at bounding box center [804, 249] width 327 height 20
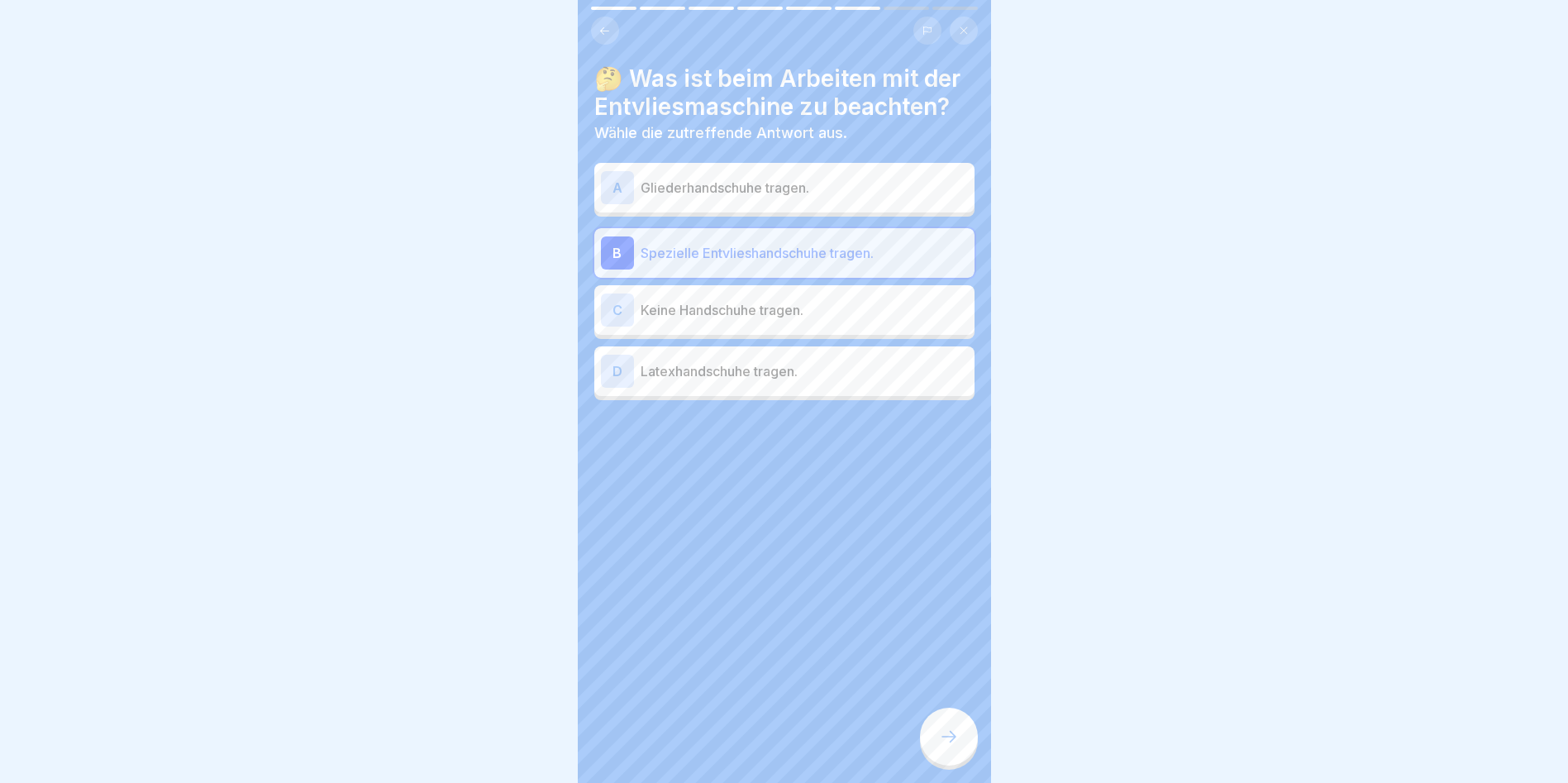
click at [948, 734] on div at bounding box center [949, 736] width 58 height 58
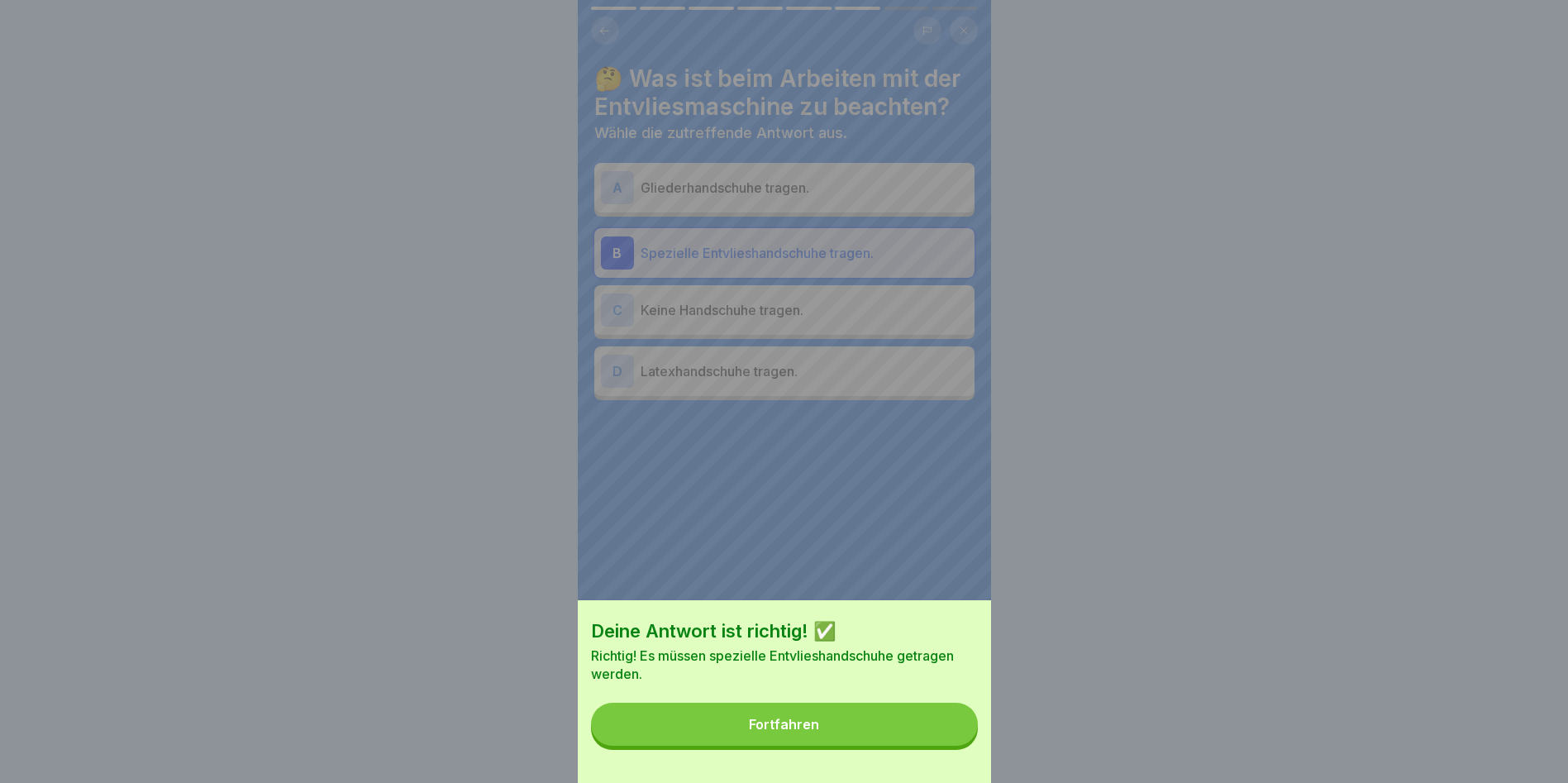
click at [849, 745] on button "Fortfahren" at bounding box center [784, 724] width 387 height 43
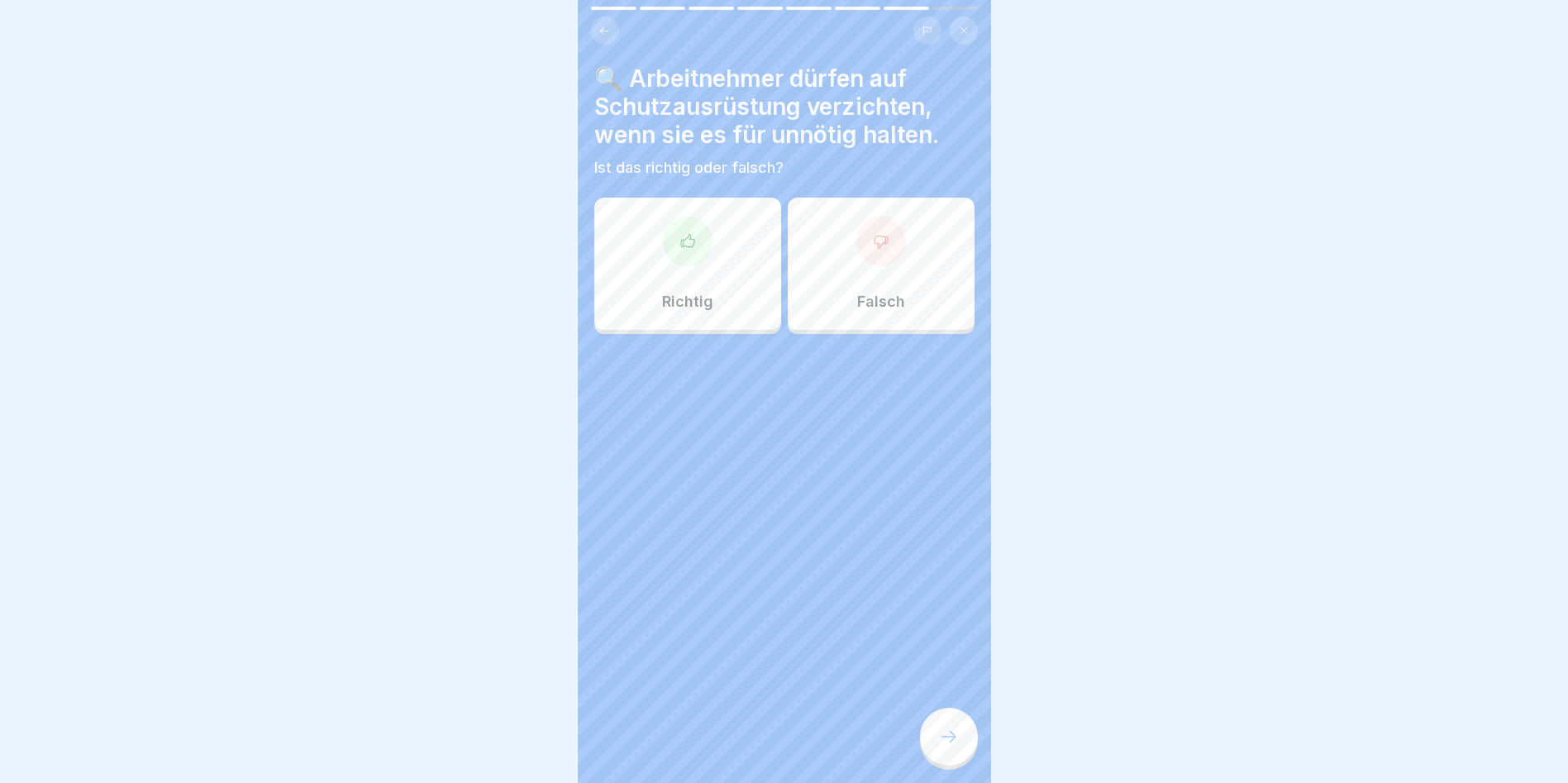
click at [858, 294] on p "Falsch" at bounding box center [881, 302] width 48 height 18
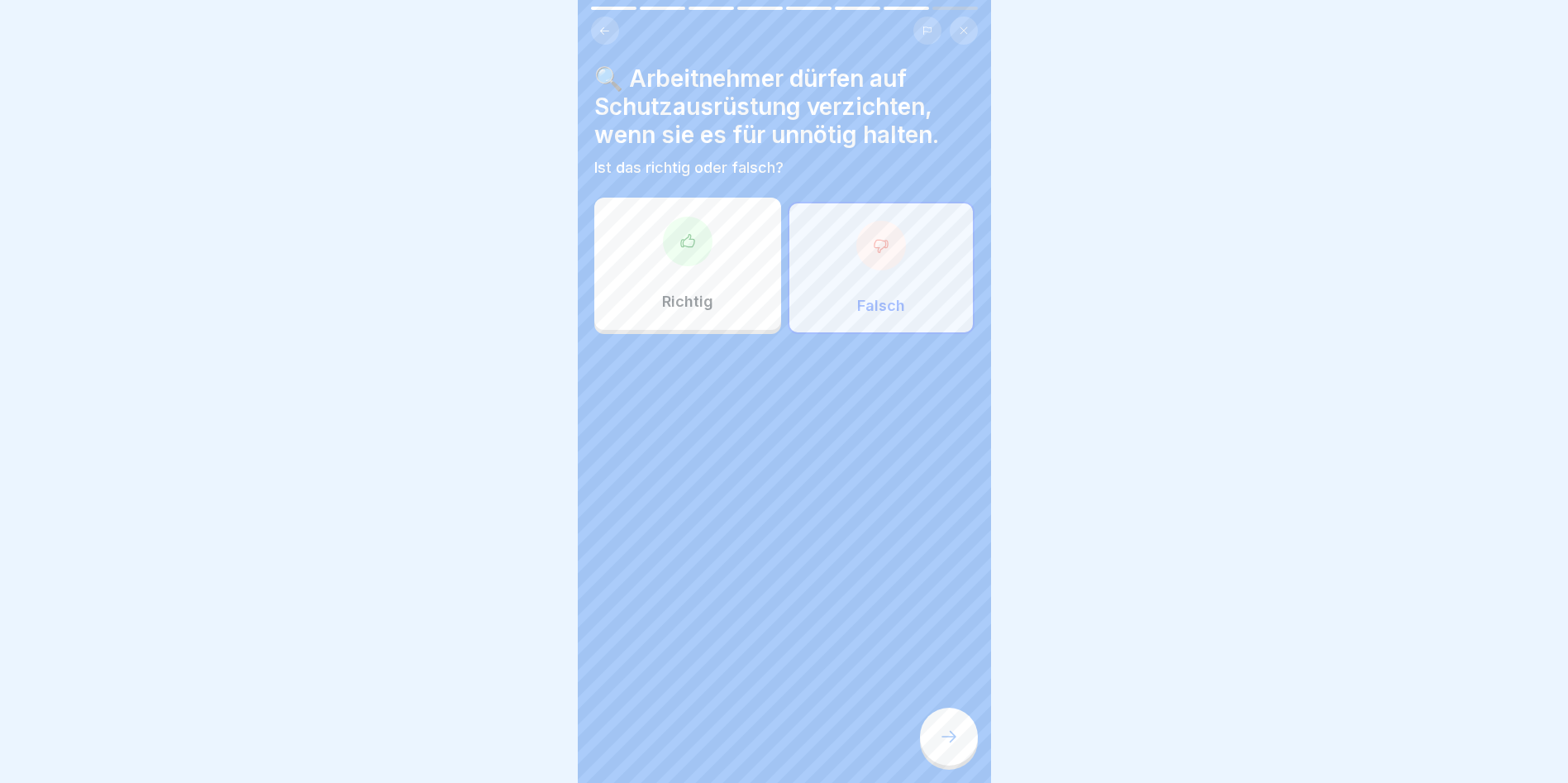
click at [934, 764] on div at bounding box center [949, 736] width 58 height 58
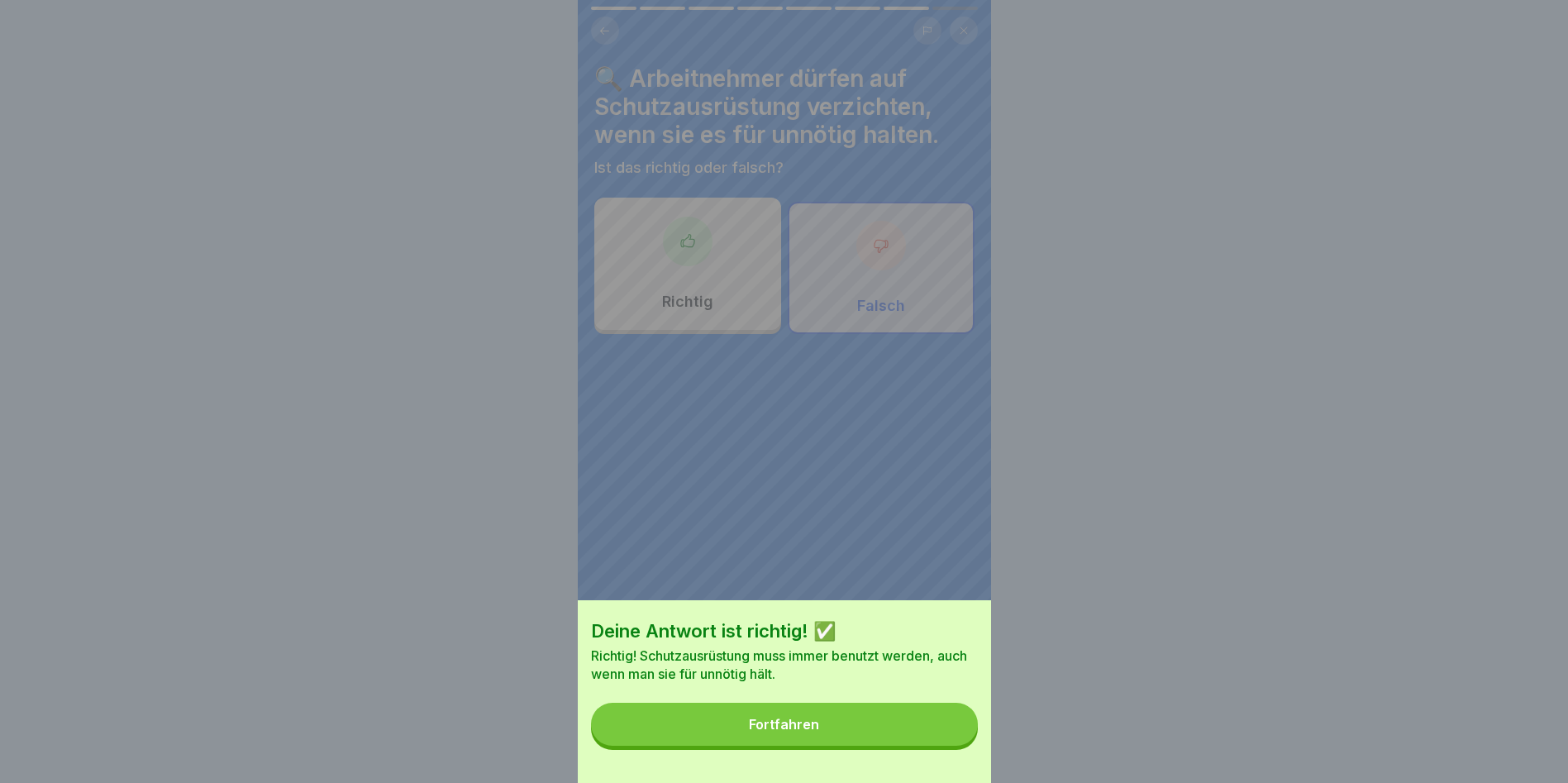
click at [832, 726] on button "Fortfahren" at bounding box center [784, 724] width 387 height 43
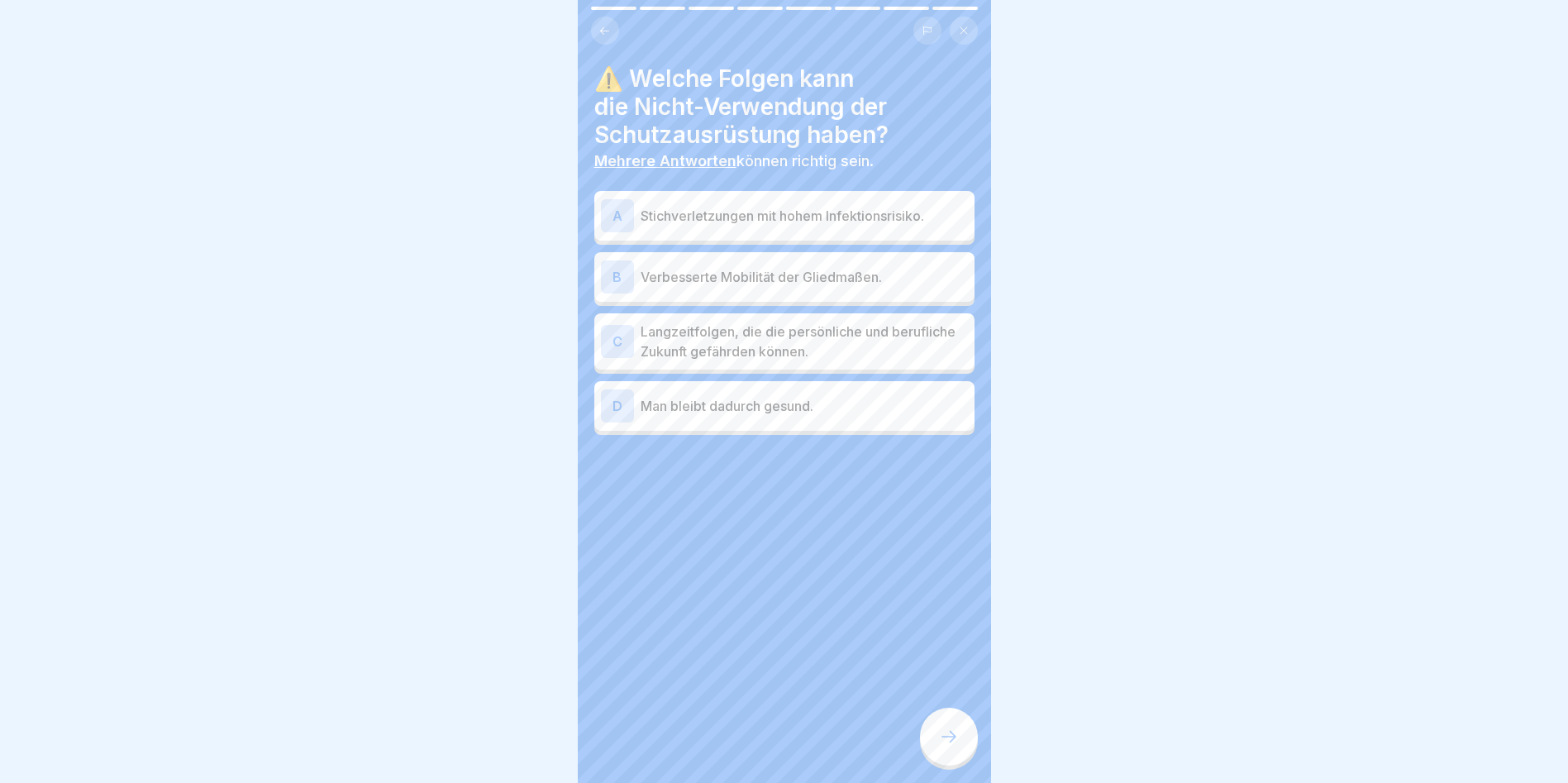
click at [797, 224] on p "Stichverletzungen mit hohem Infektionsrisiko." at bounding box center [804, 216] width 327 height 20
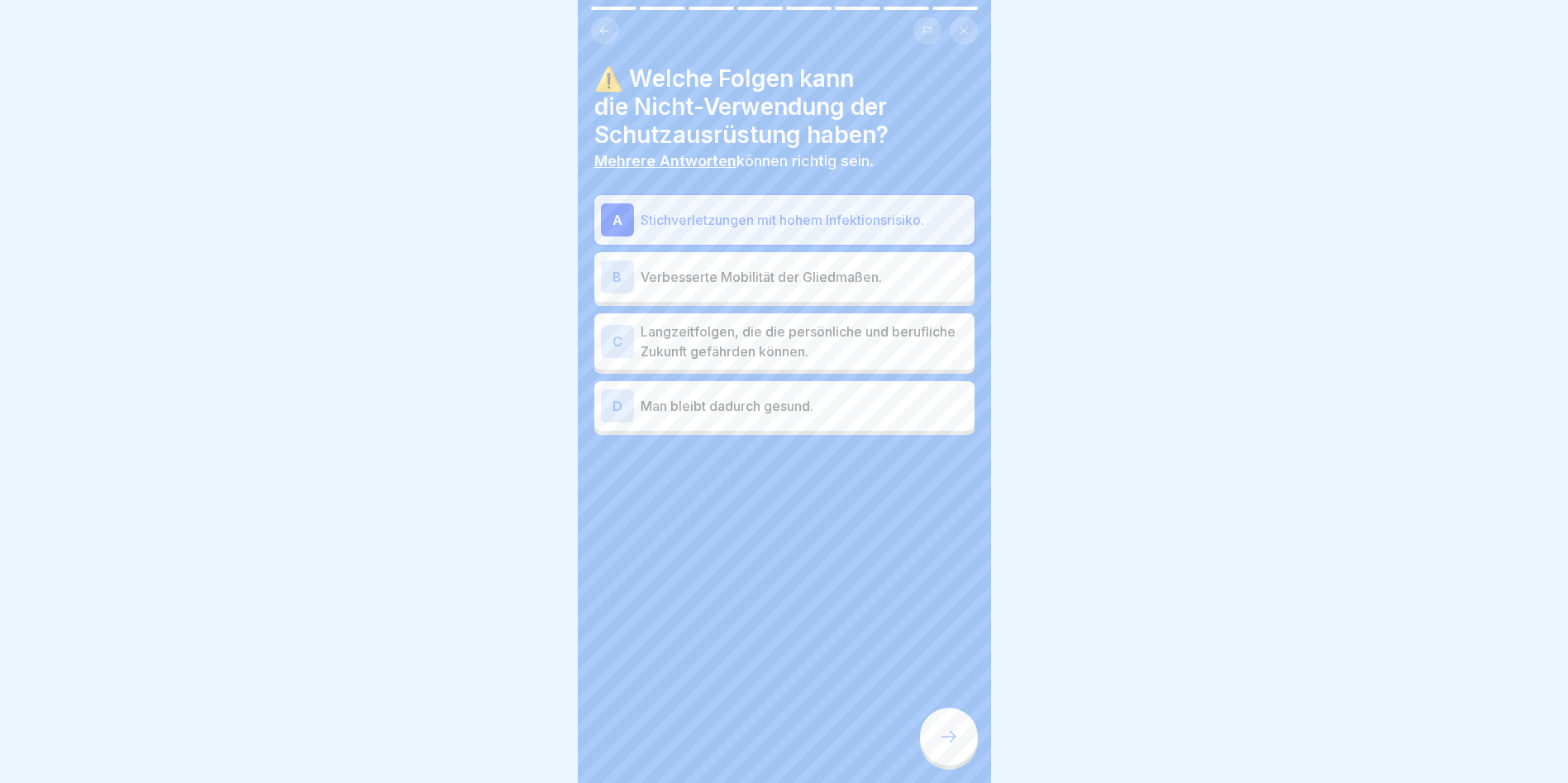
click at [862, 340] on p "Langzeitfolgen, die die persönliche und berufliche Zukunft gefährden können." at bounding box center [804, 340] width 327 height 39
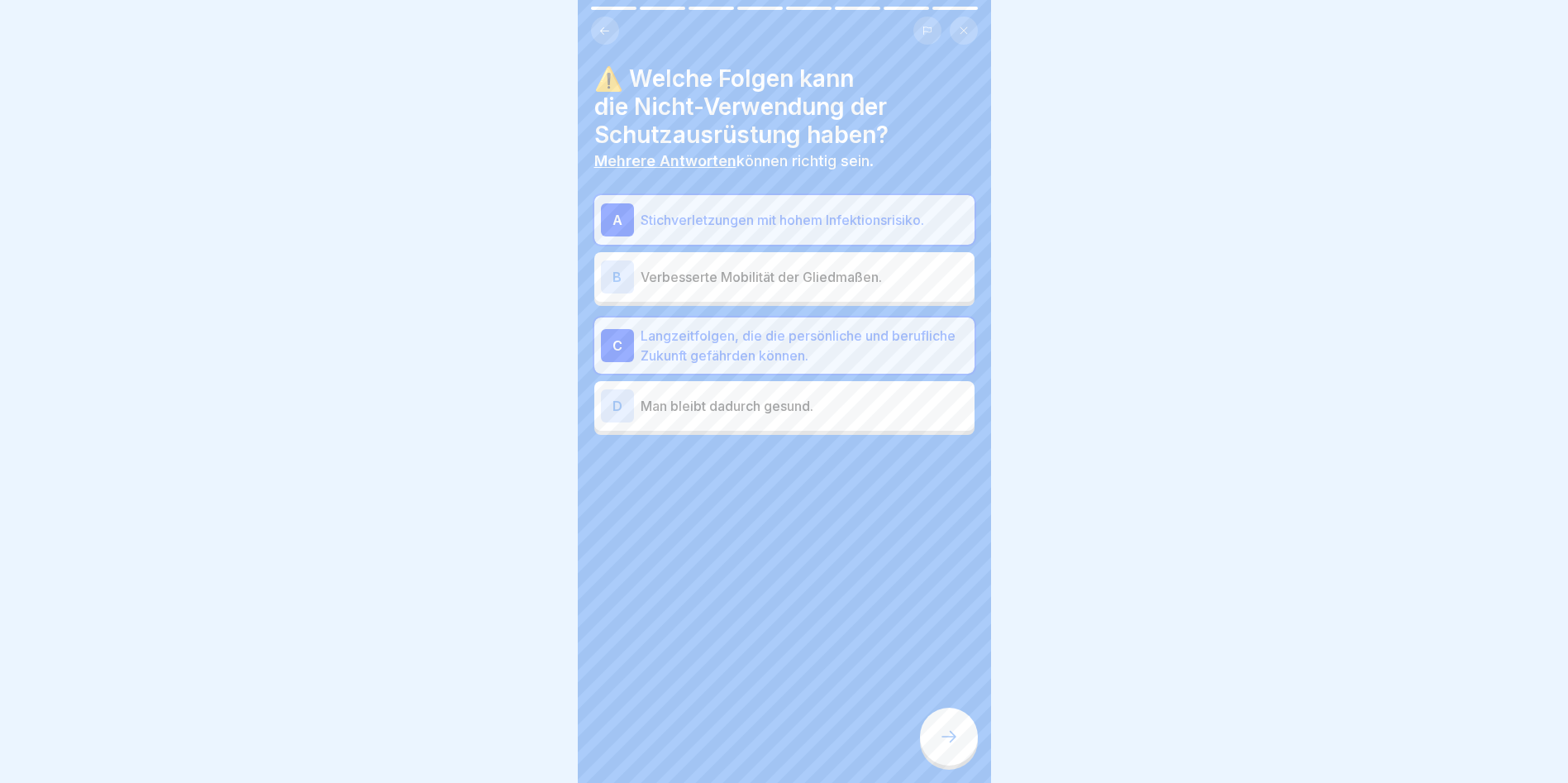
click at [947, 746] on icon at bounding box center [949, 736] width 20 height 20
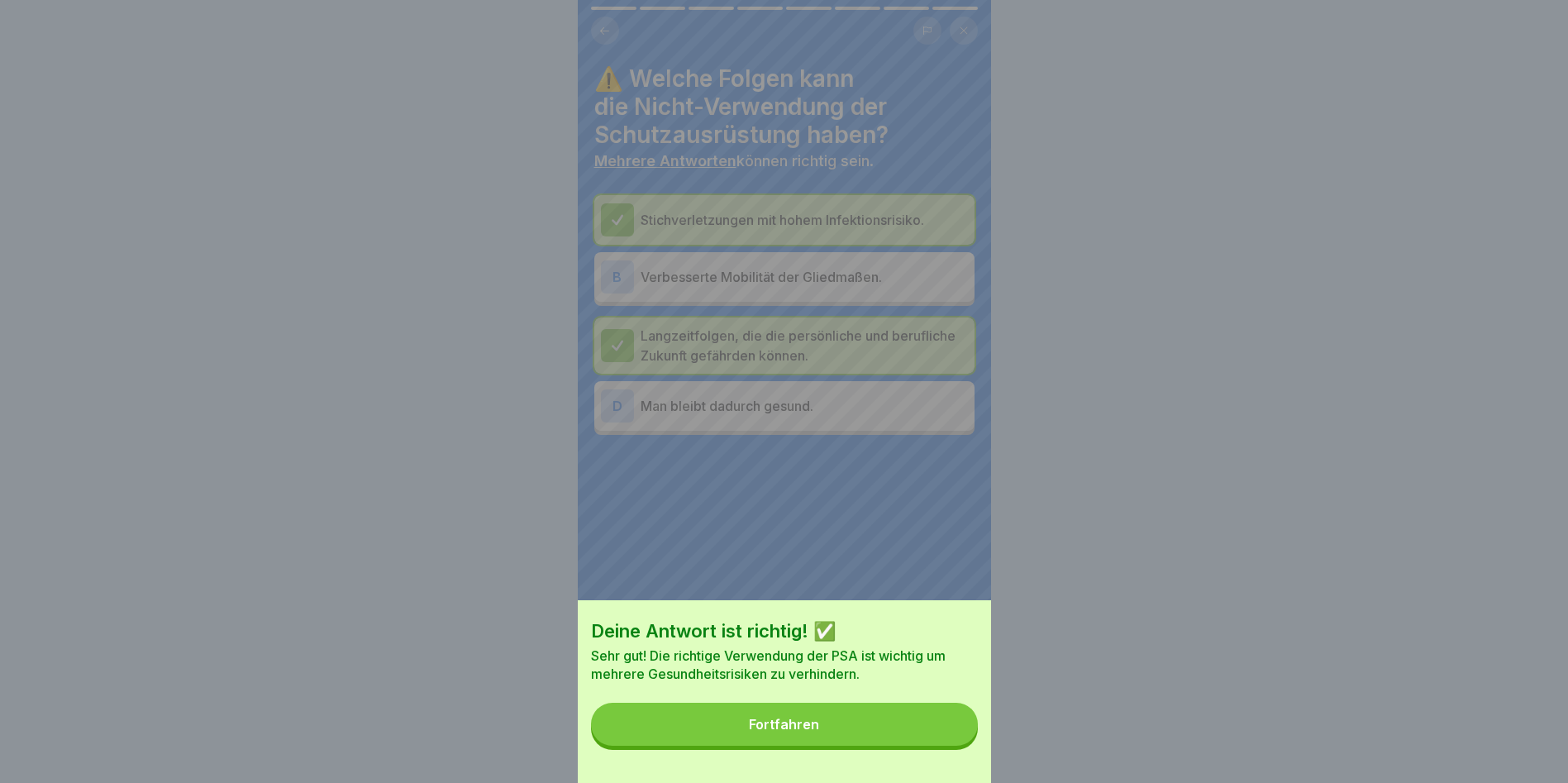
click at [930, 745] on button "Fortfahren" at bounding box center [784, 724] width 387 height 43
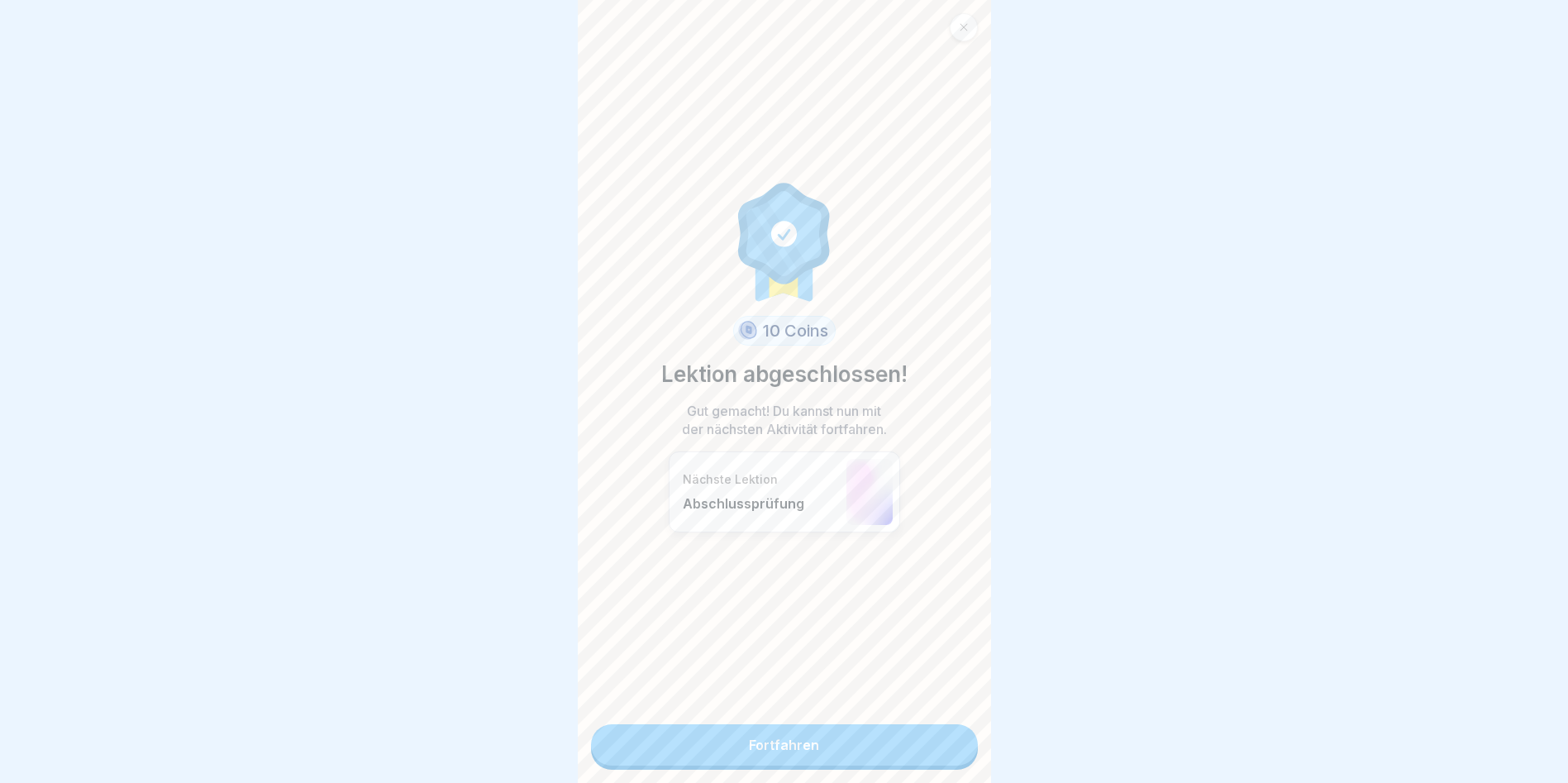
click at [930, 753] on link "Fortfahren" at bounding box center [784, 745] width 387 height 41
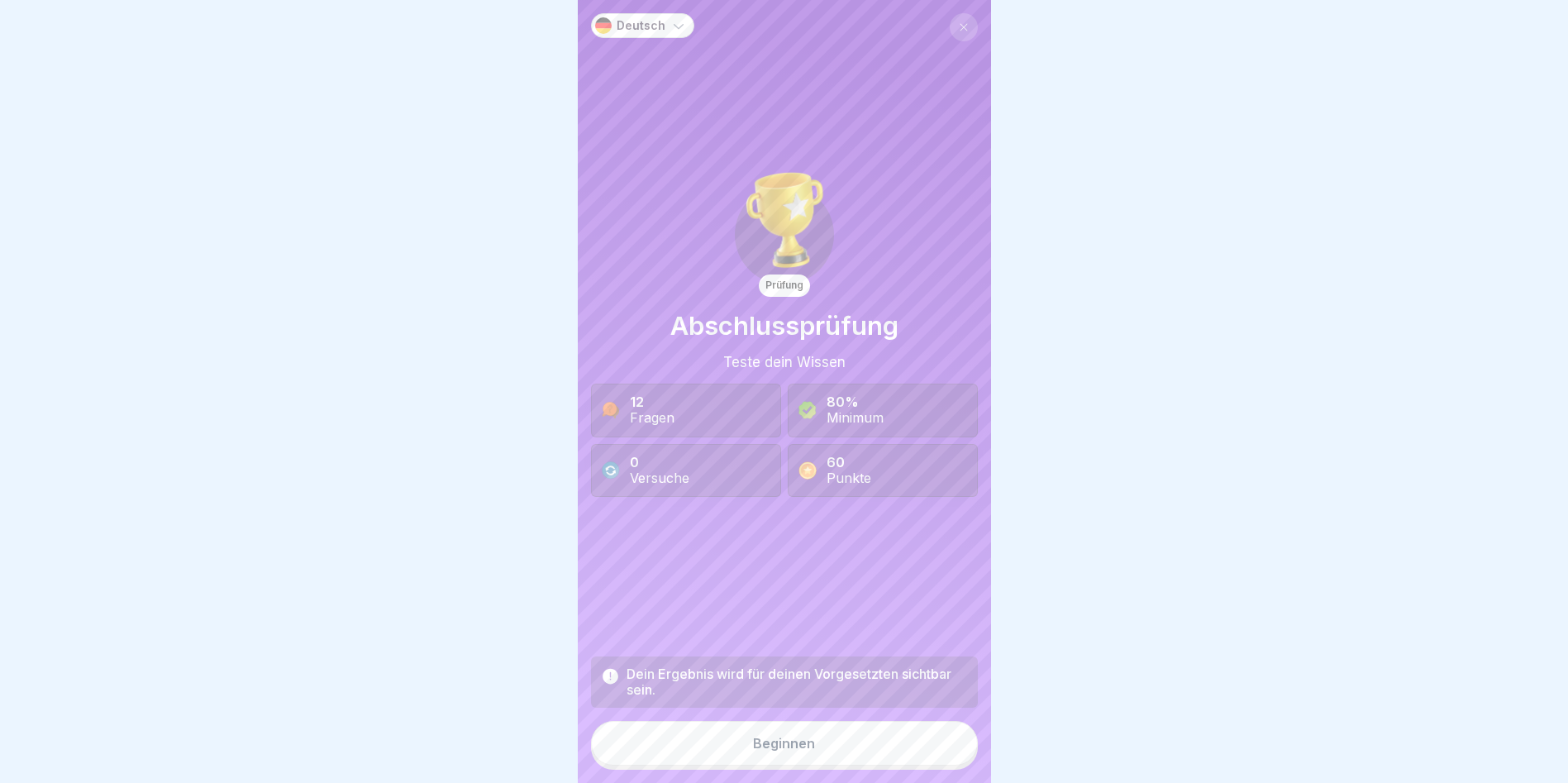
click at [773, 750] on div "Beginnen" at bounding box center [784, 743] width 62 height 15
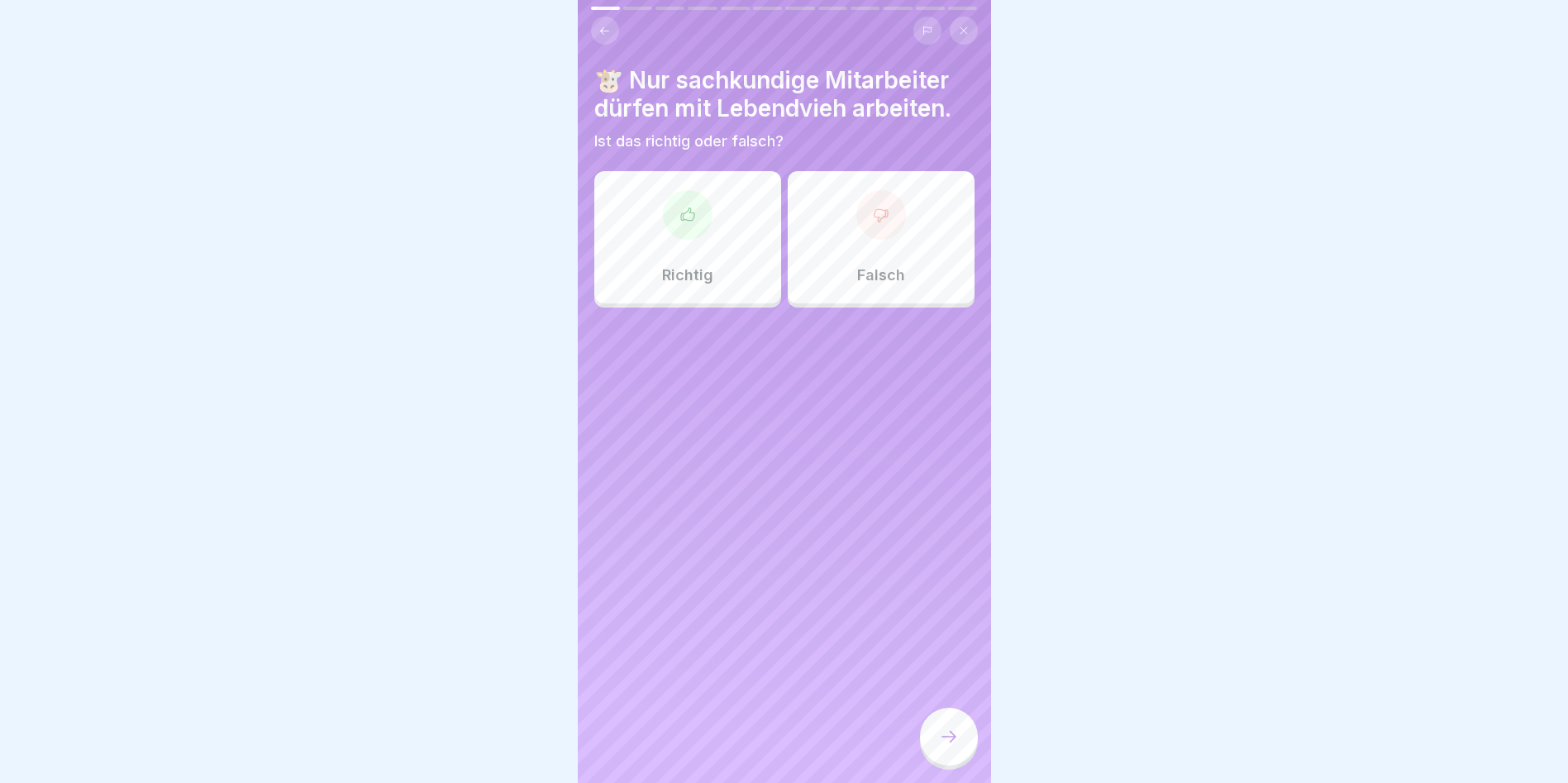
click at [714, 267] on div "Richtig" at bounding box center [687, 238] width 187 height 132
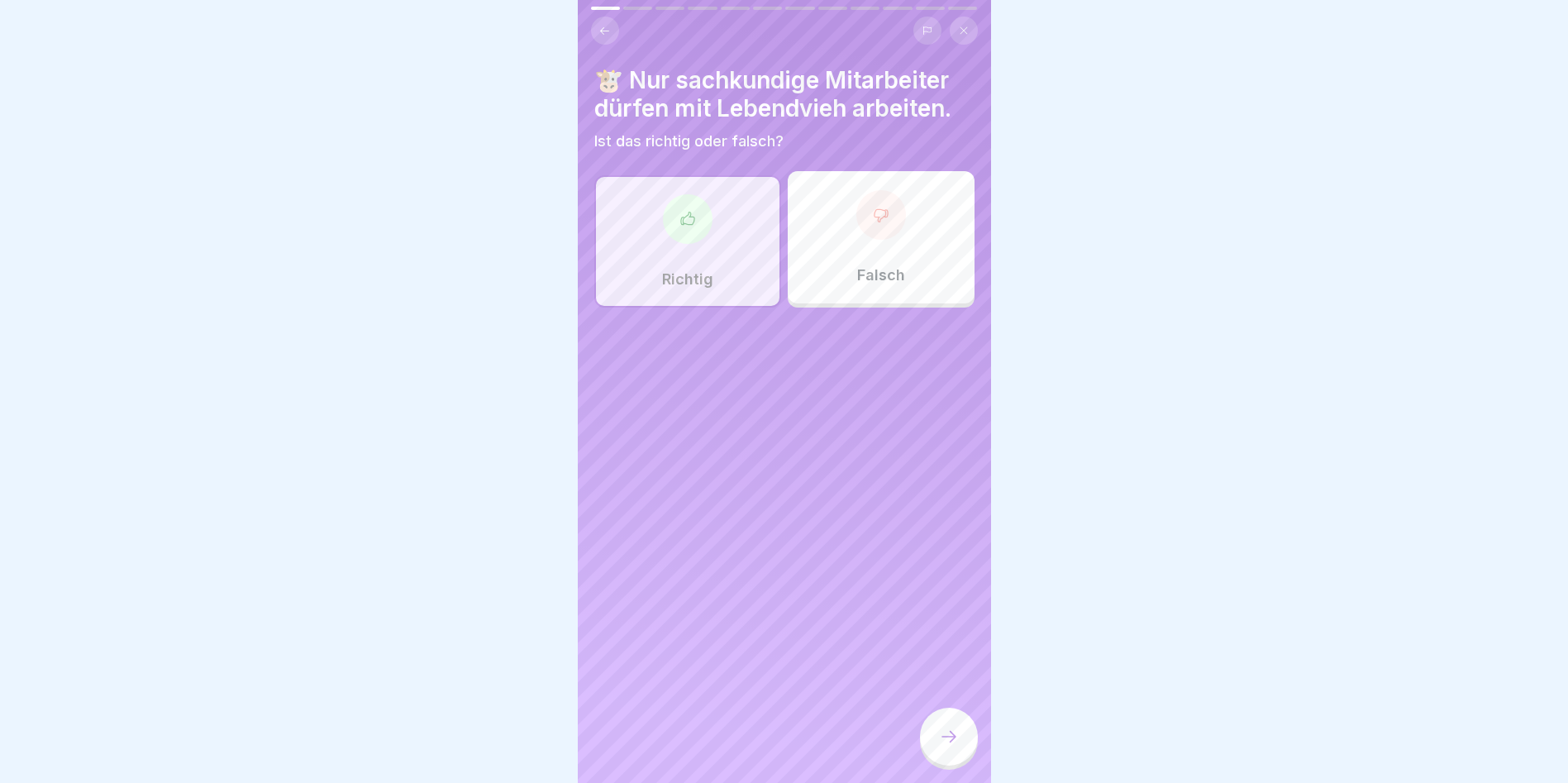
click at [945, 746] on icon at bounding box center [949, 736] width 20 height 20
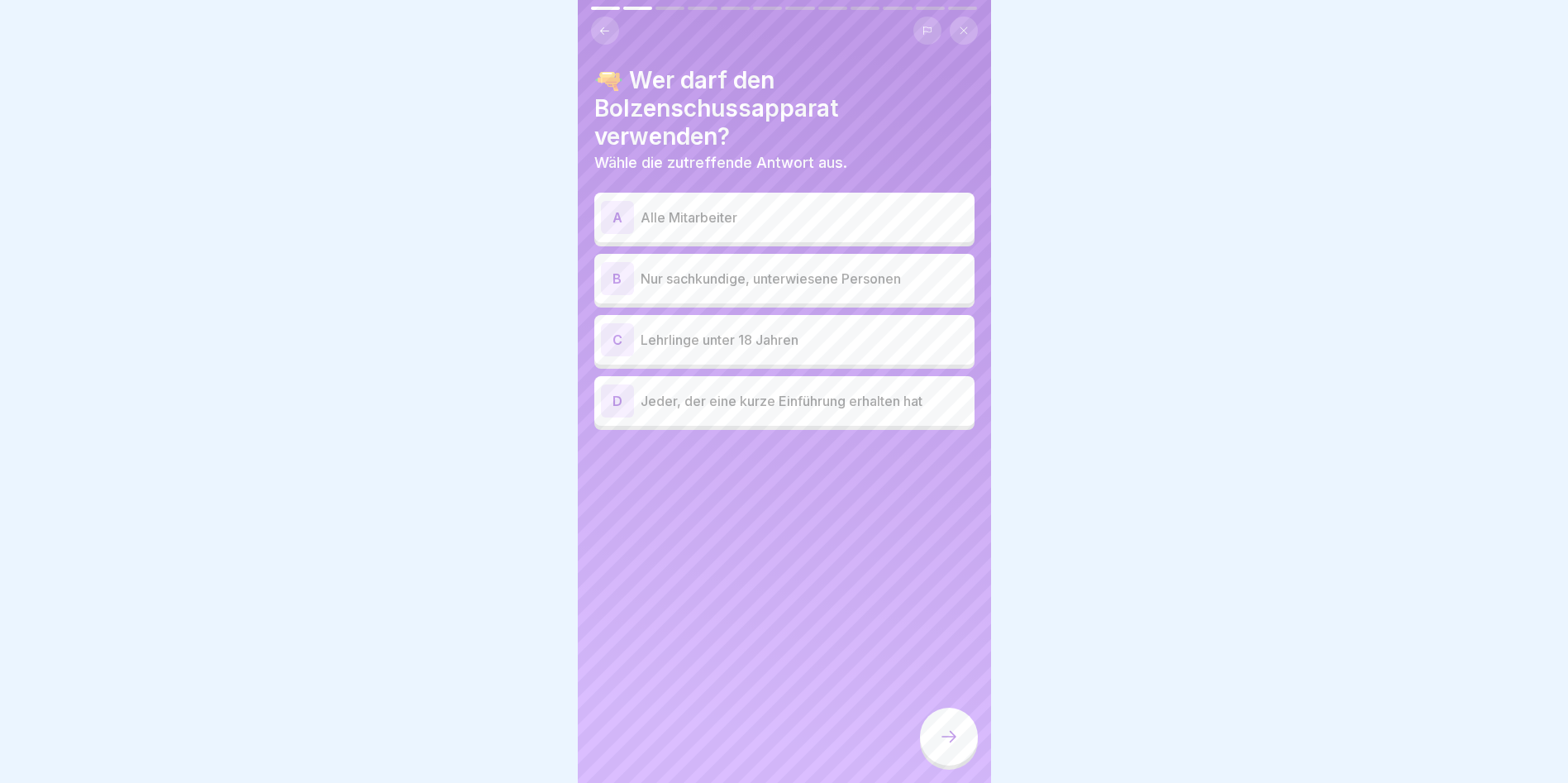
click at [746, 281] on p "Nur sachkundige, unterwiesene Personen" at bounding box center [804, 279] width 327 height 20
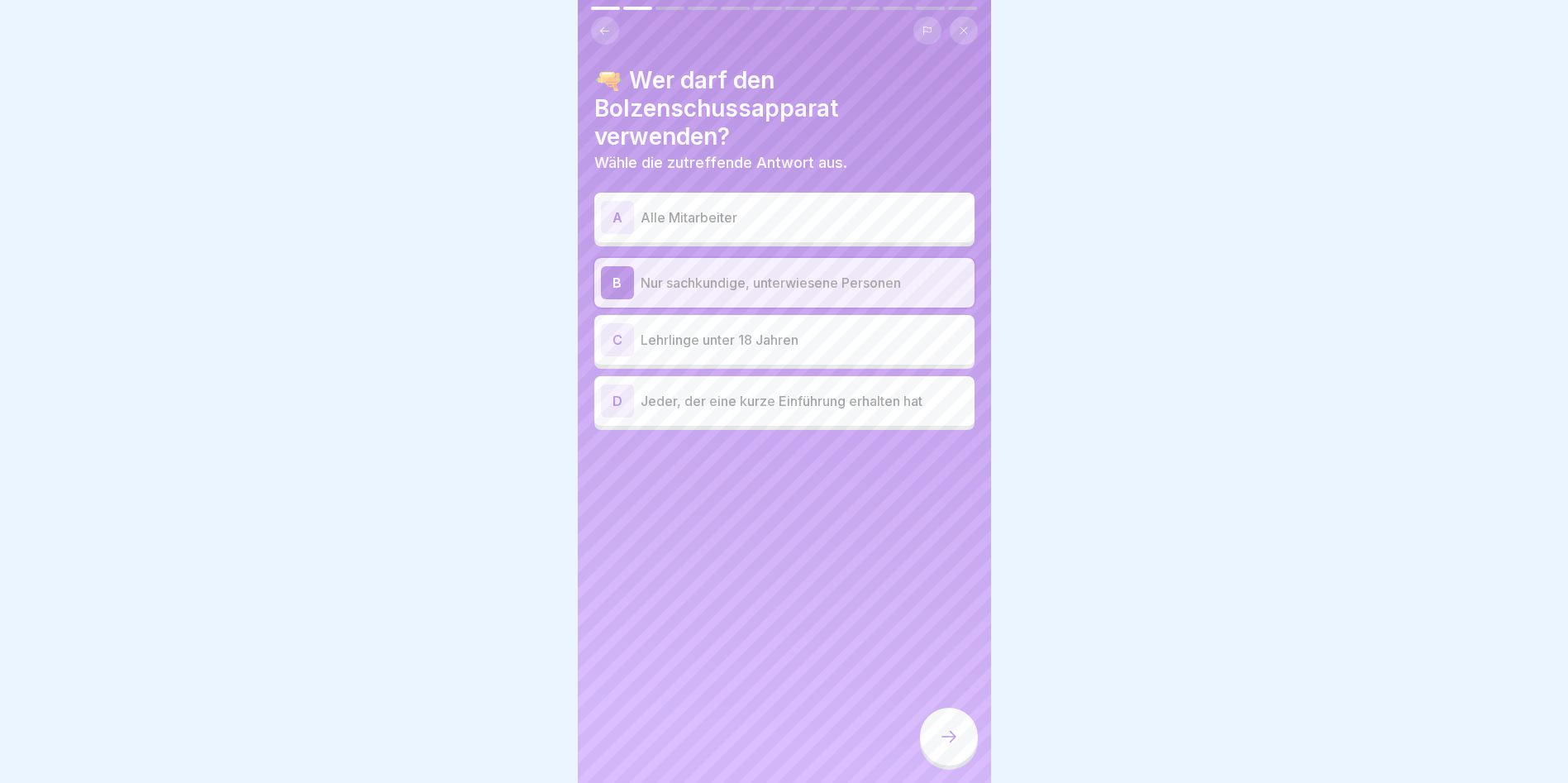
click at [945, 740] on div at bounding box center [949, 736] width 58 height 58
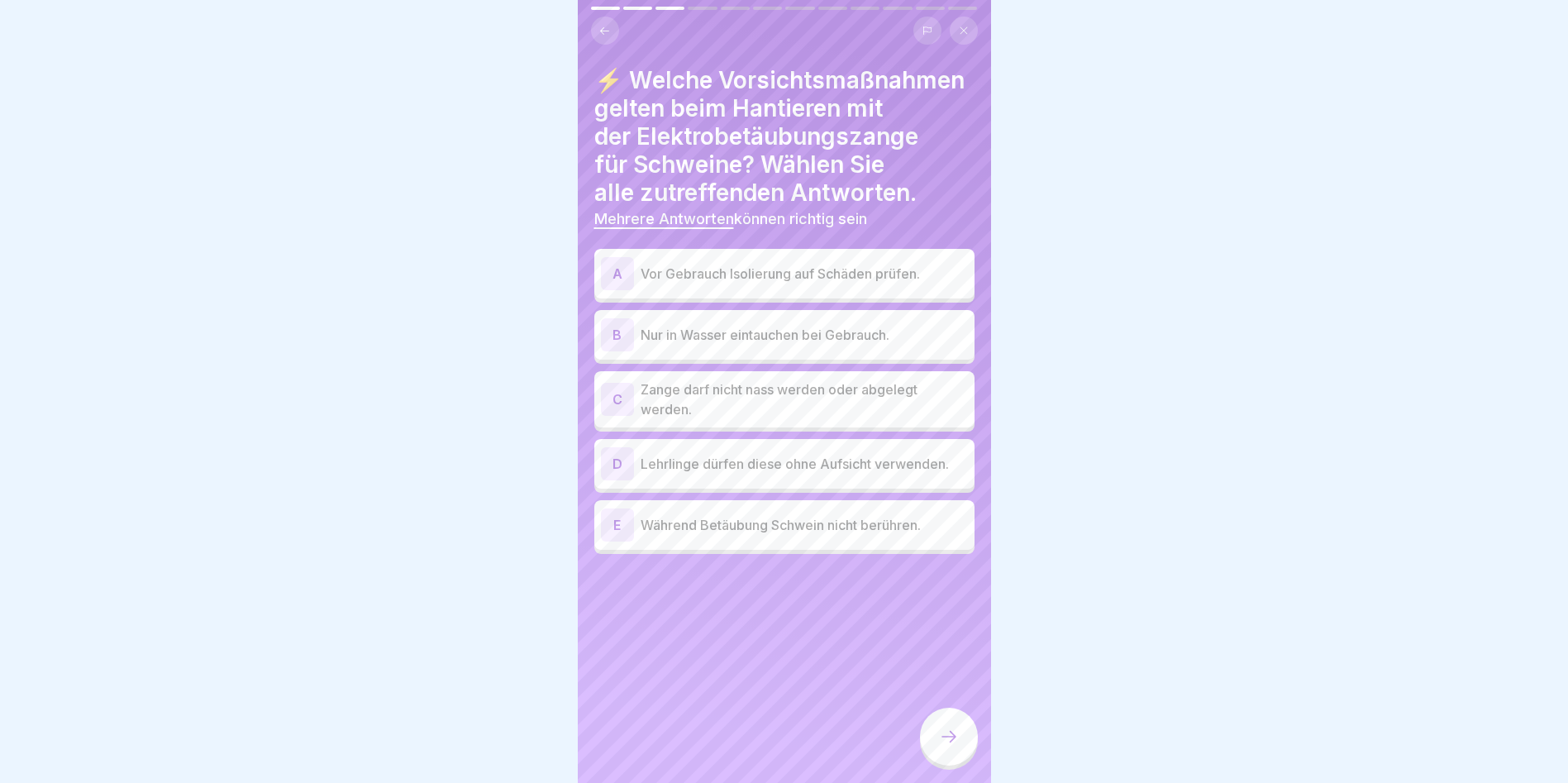
click at [776, 284] on p "Vor Gebrauch Isolierung auf Schäden prüfen." at bounding box center [804, 274] width 327 height 20
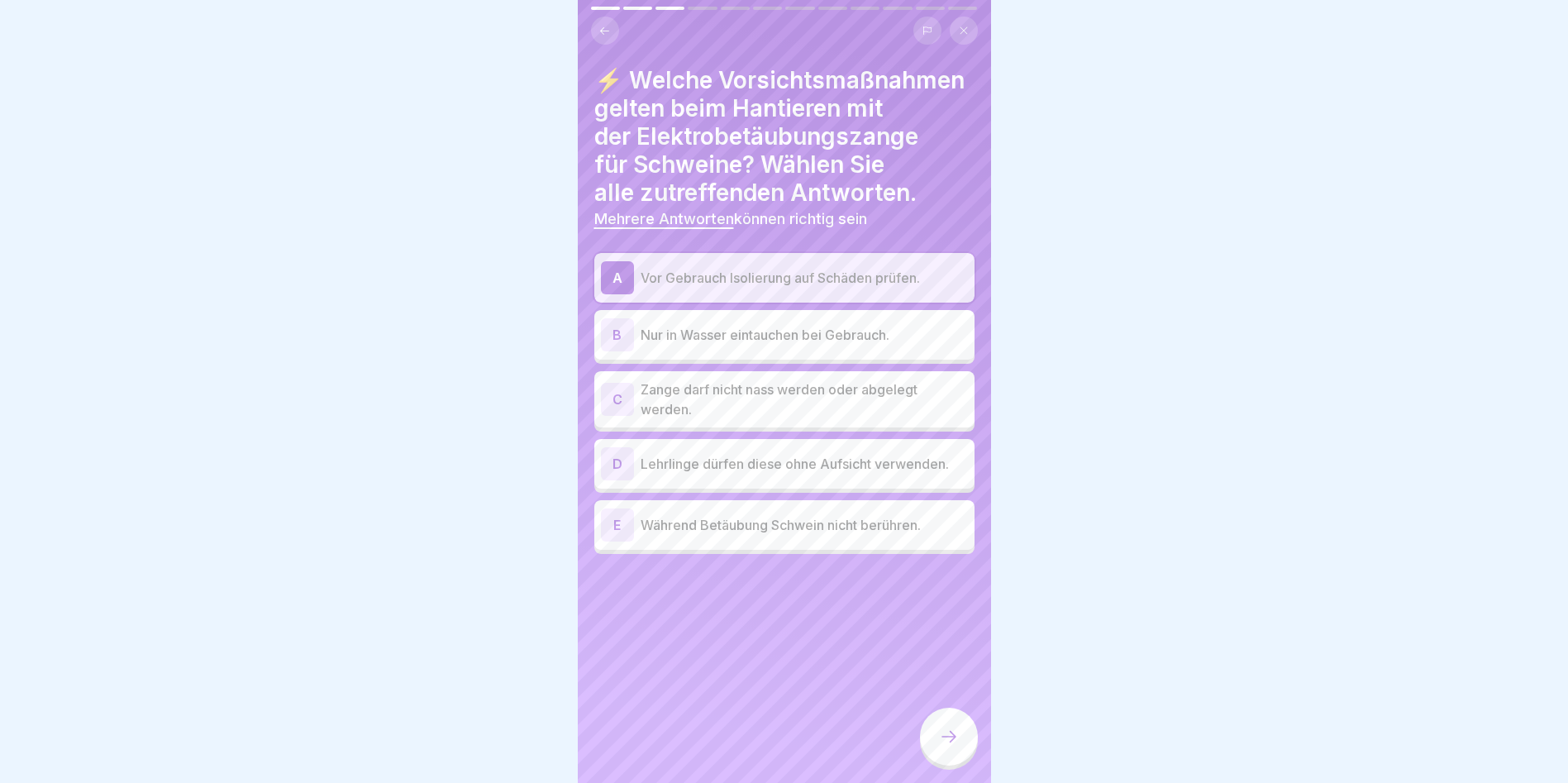
click at [944, 738] on div at bounding box center [949, 736] width 58 height 58
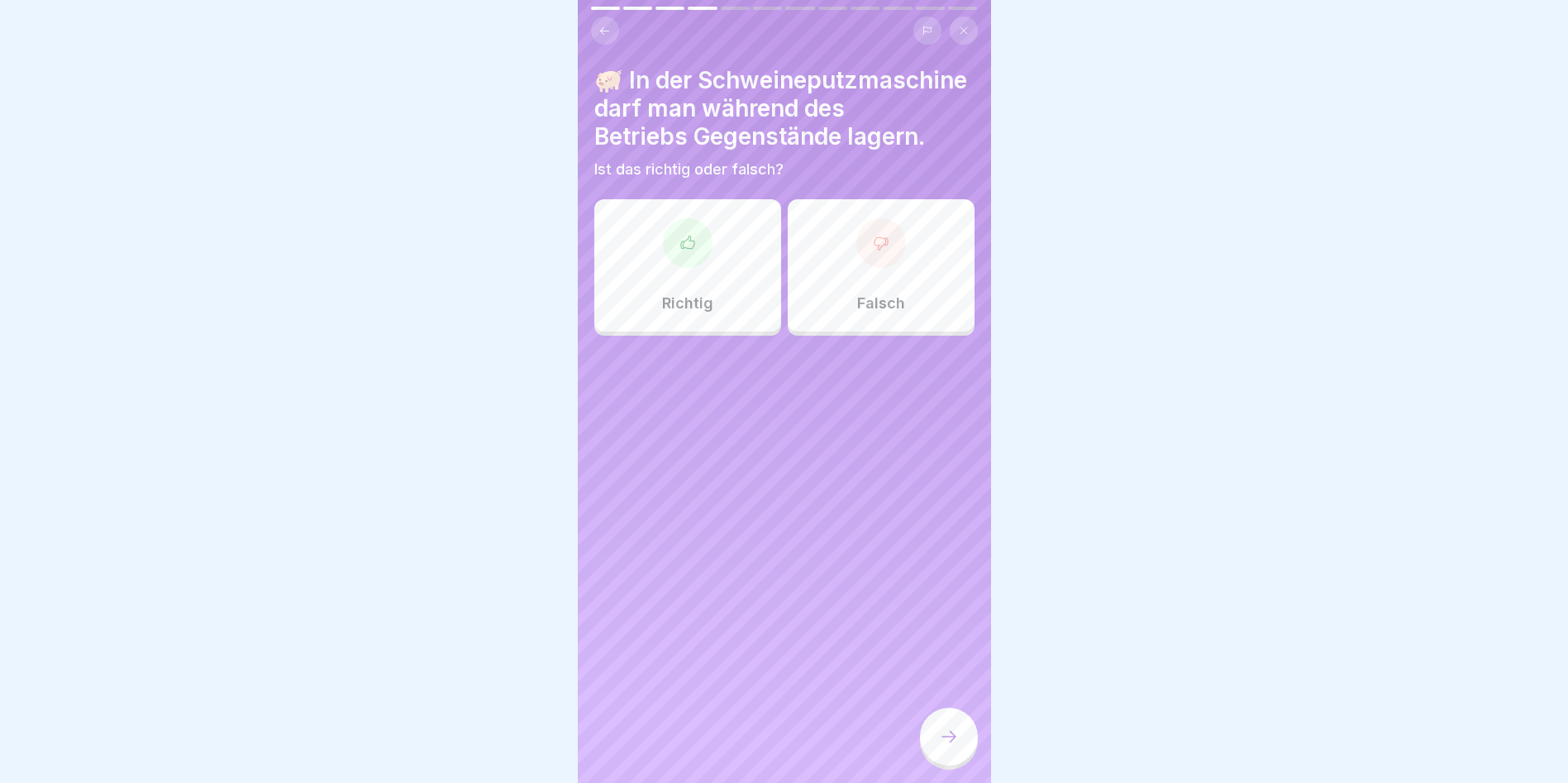
click at [604, 17] on button at bounding box center [605, 31] width 28 height 28
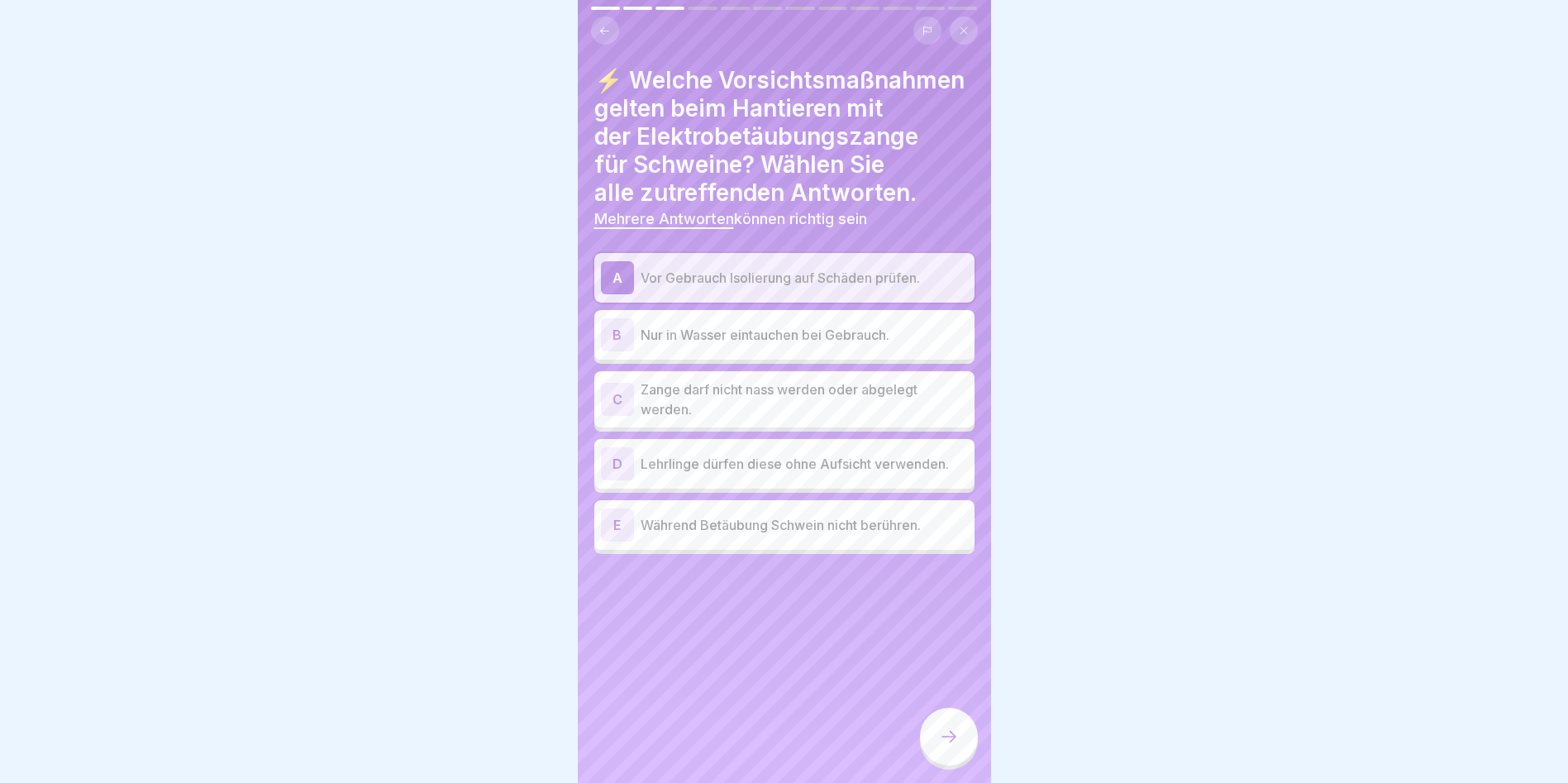
click at [731, 535] on p "Während Betäubung Schwein nicht berühren." at bounding box center [804, 525] width 327 height 20
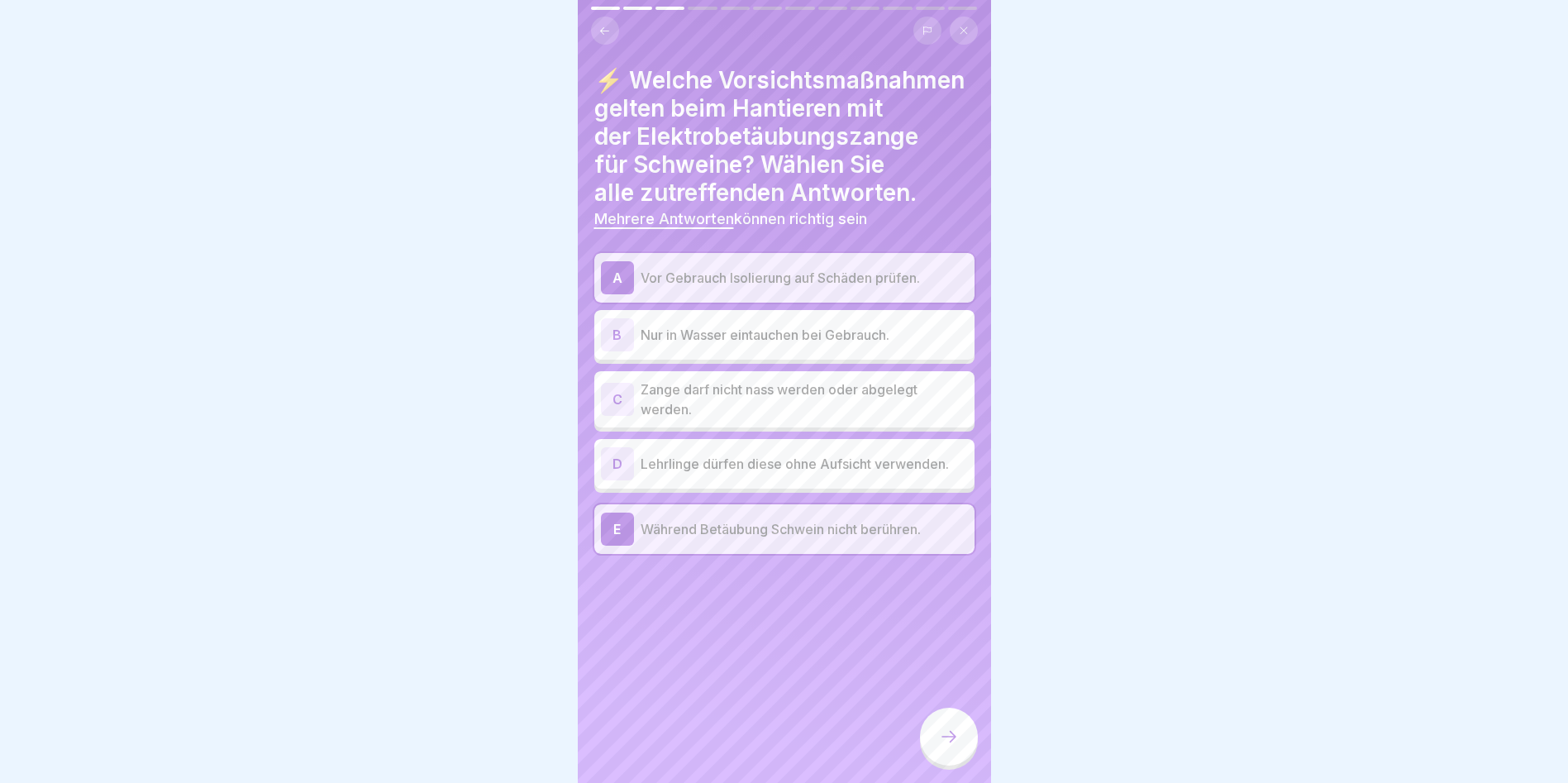
click at [787, 419] on p "Zange darf nicht nass werden oder abgelegt werden." at bounding box center [804, 399] width 327 height 39
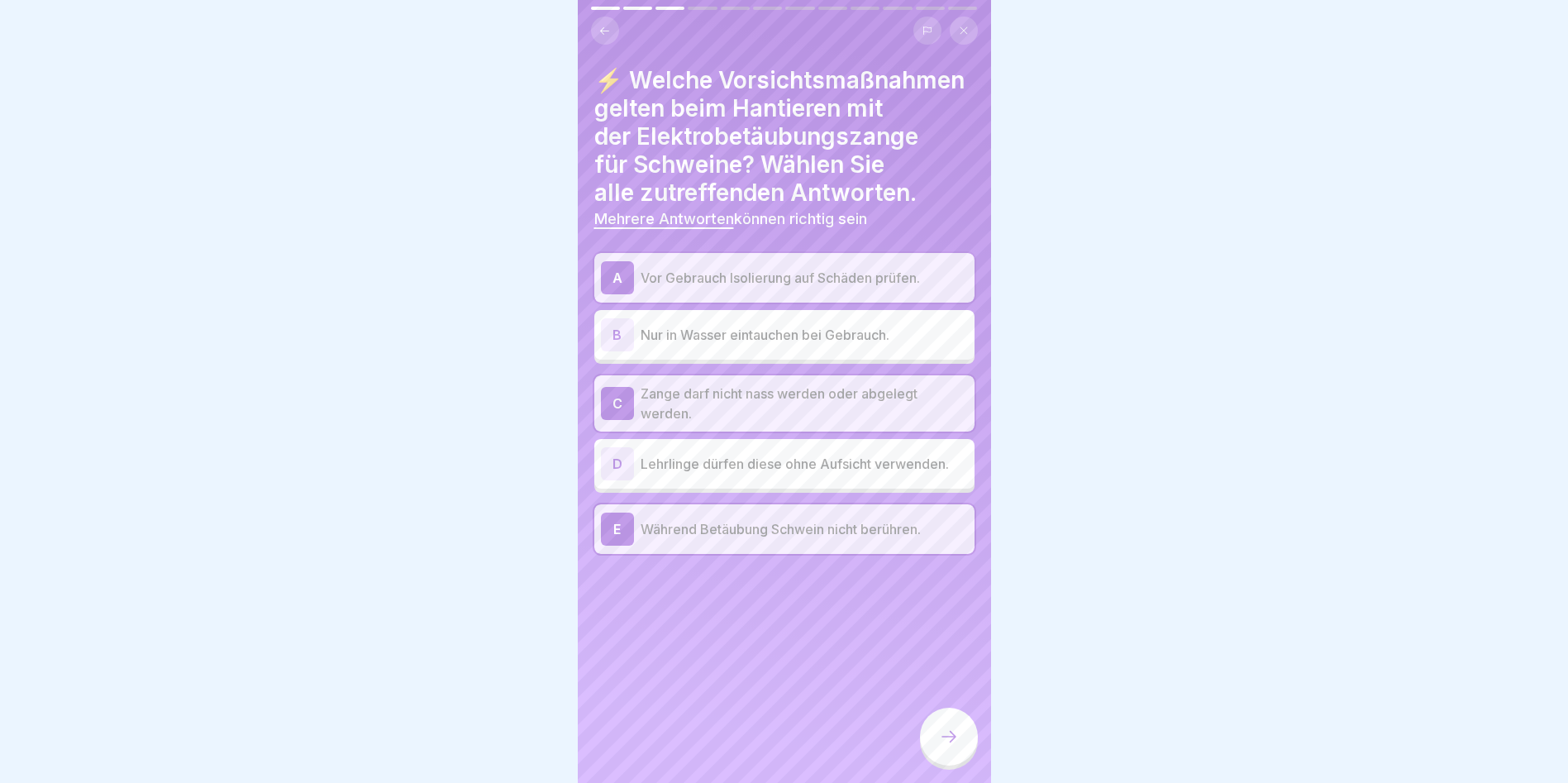
click at [960, 751] on div at bounding box center [949, 736] width 58 height 58
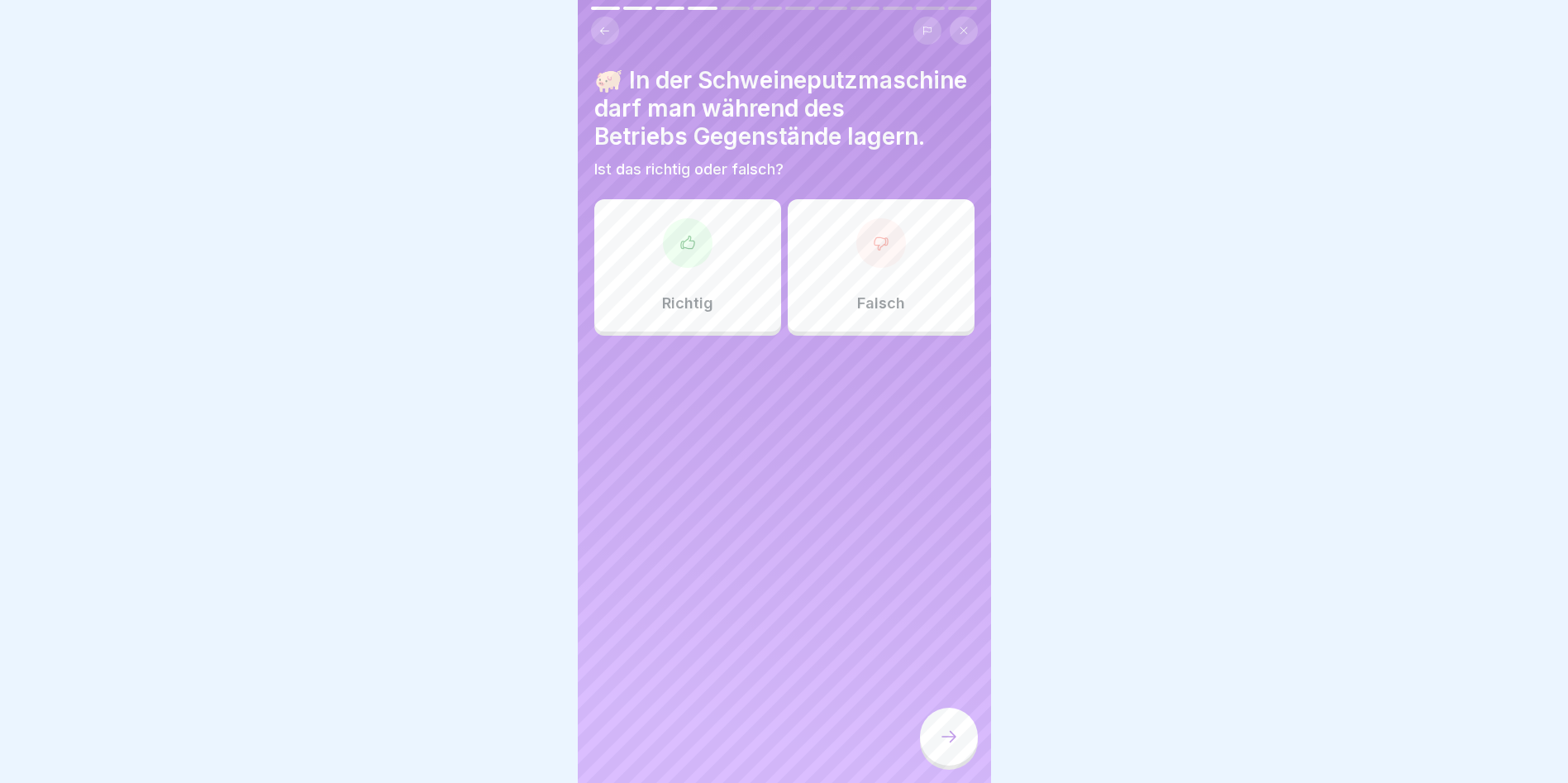
click at [879, 268] on div at bounding box center [881, 243] width 49 height 49
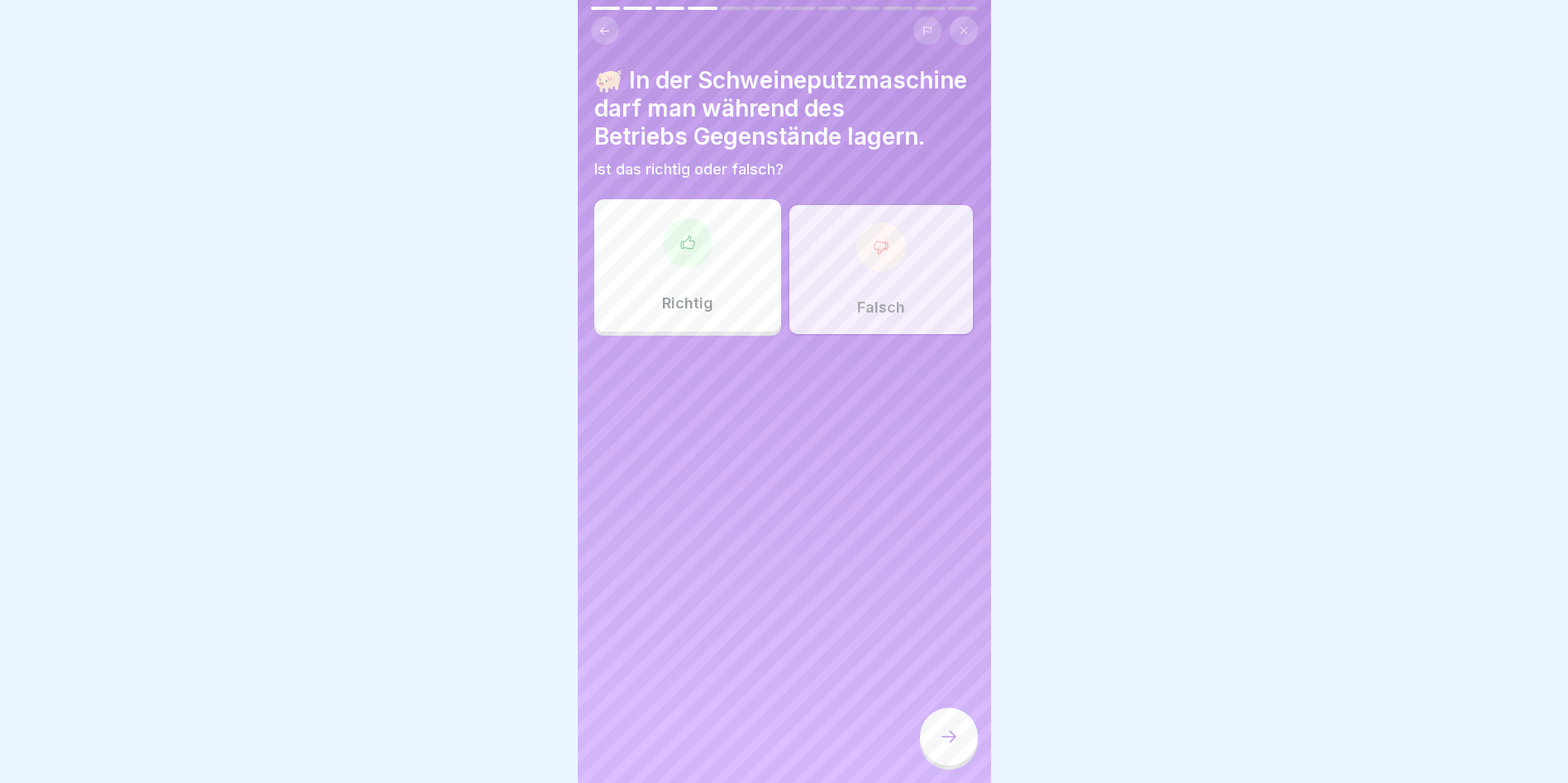
click at [934, 742] on div at bounding box center [949, 736] width 58 height 58
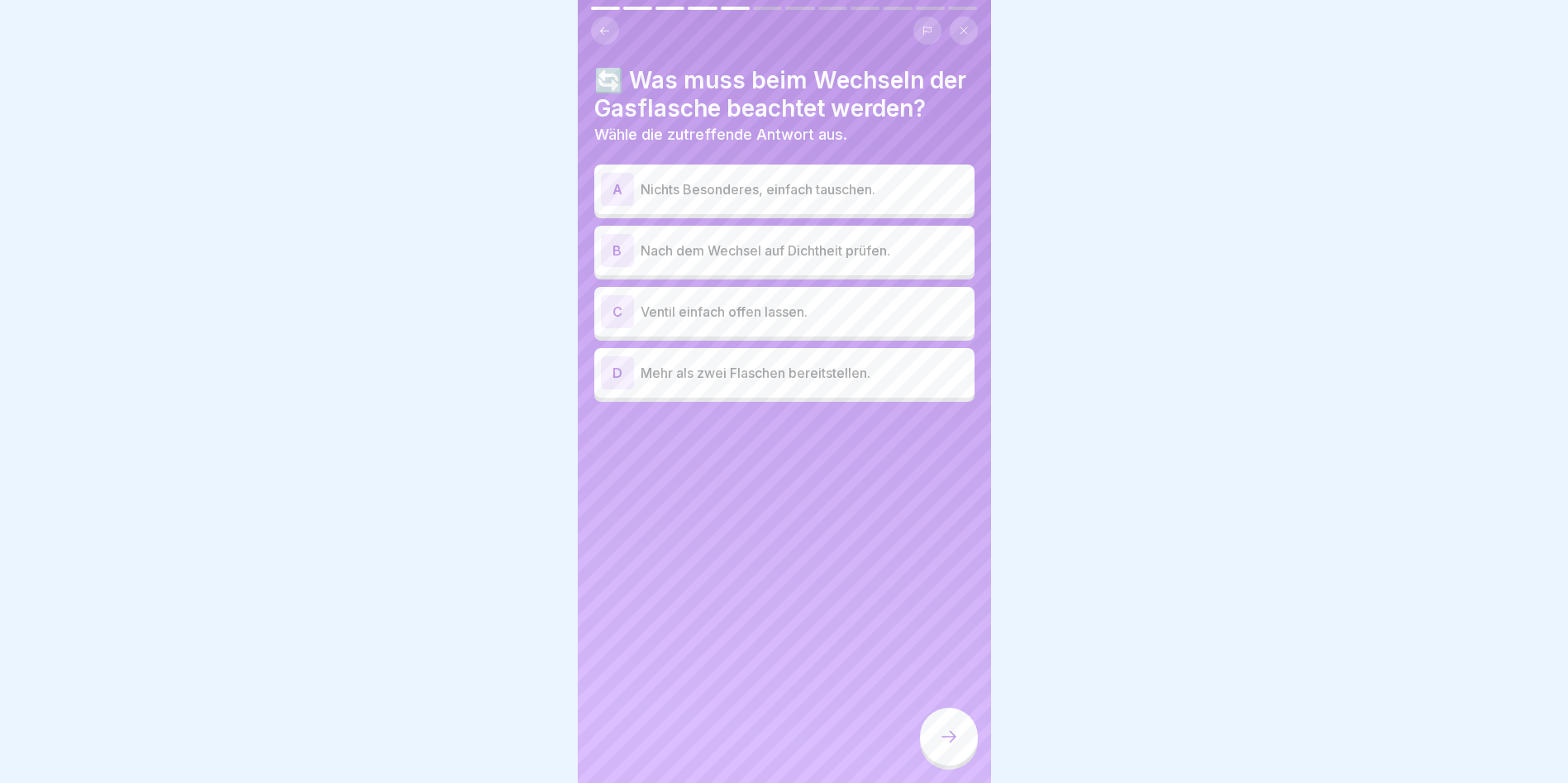
click at [800, 260] on p "Nach dem Wechsel auf Dichtheit prüfen." at bounding box center [804, 251] width 327 height 20
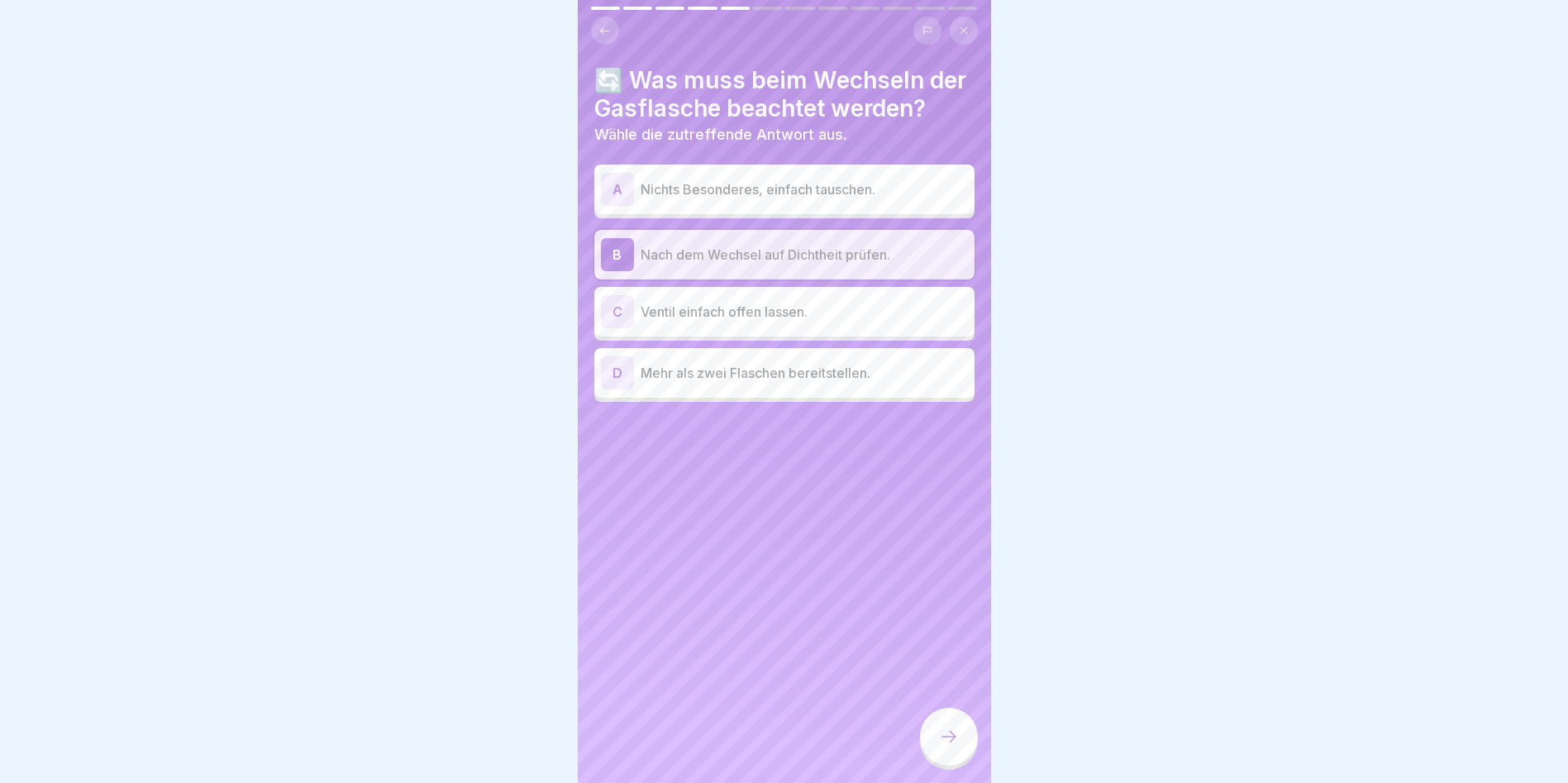
click at [942, 744] on icon at bounding box center [949, 736] width 20 height 20
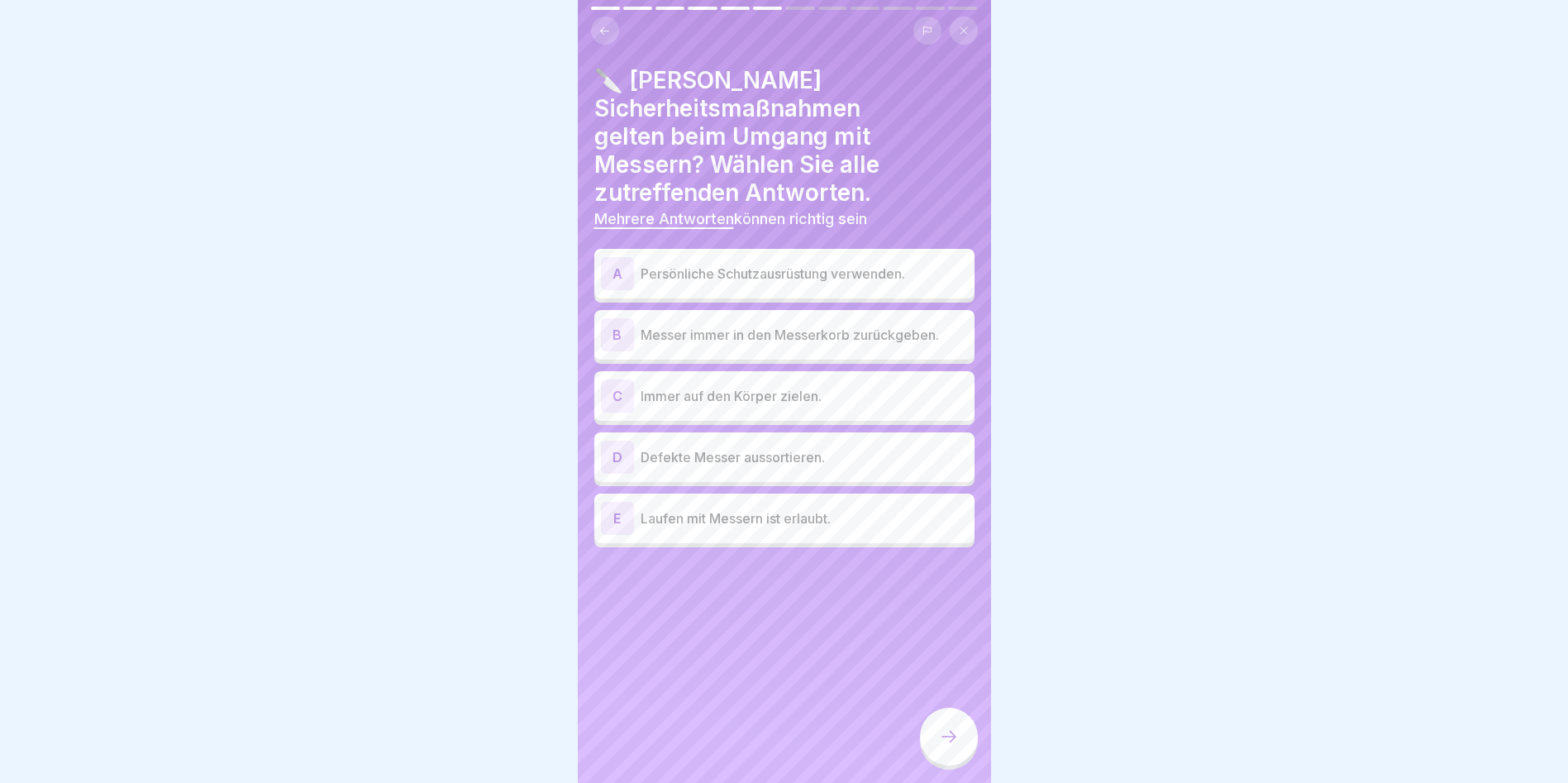
click at [823, 328] on p "Messer immer in den Messerkorb zurückgeben." at bounding box center [804, 335] width 327 height 20
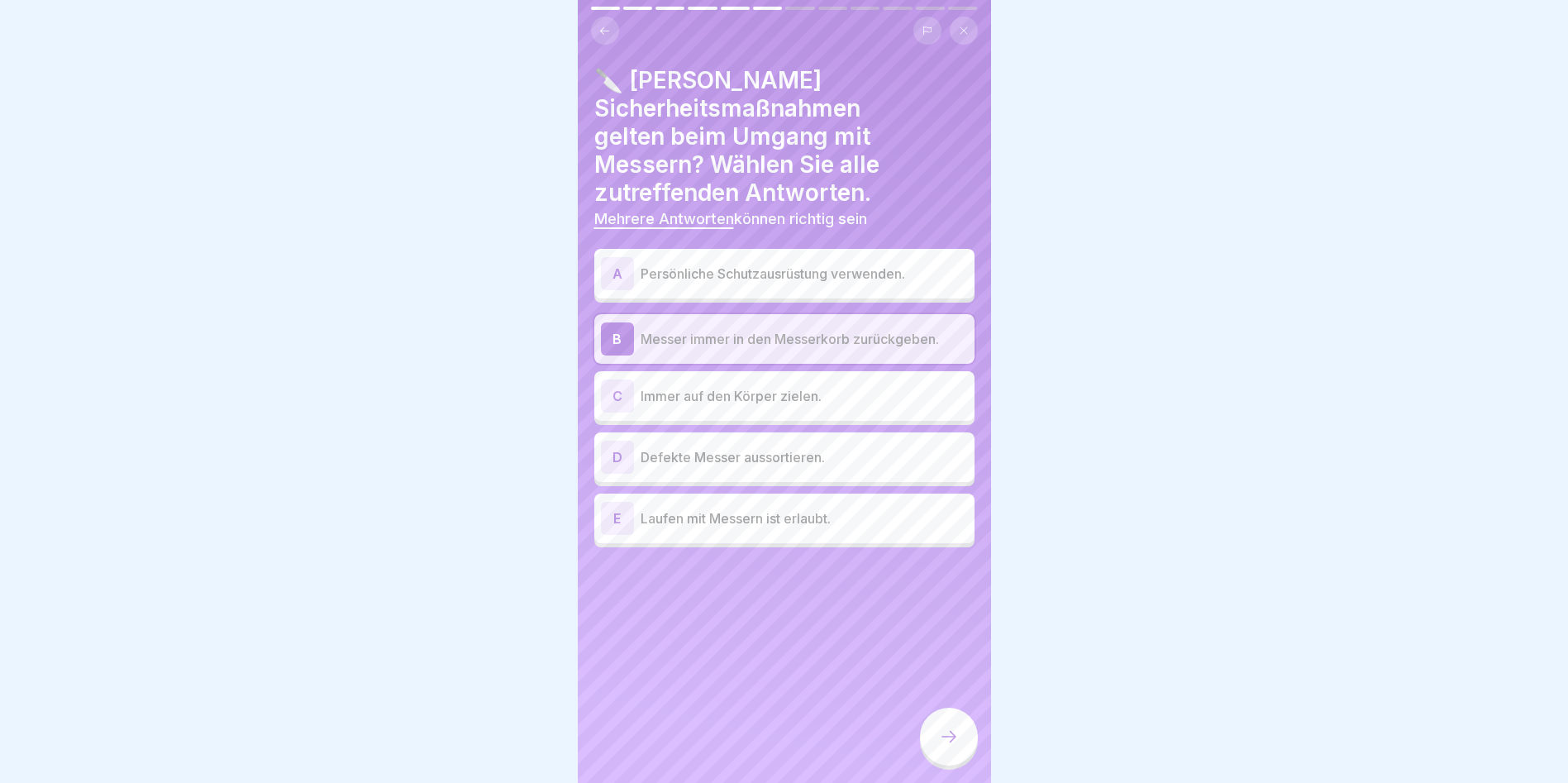
click at [756, 458] on p "Defekte Messer aussortieren." at bounding box center [804, 458] width 327 height 20
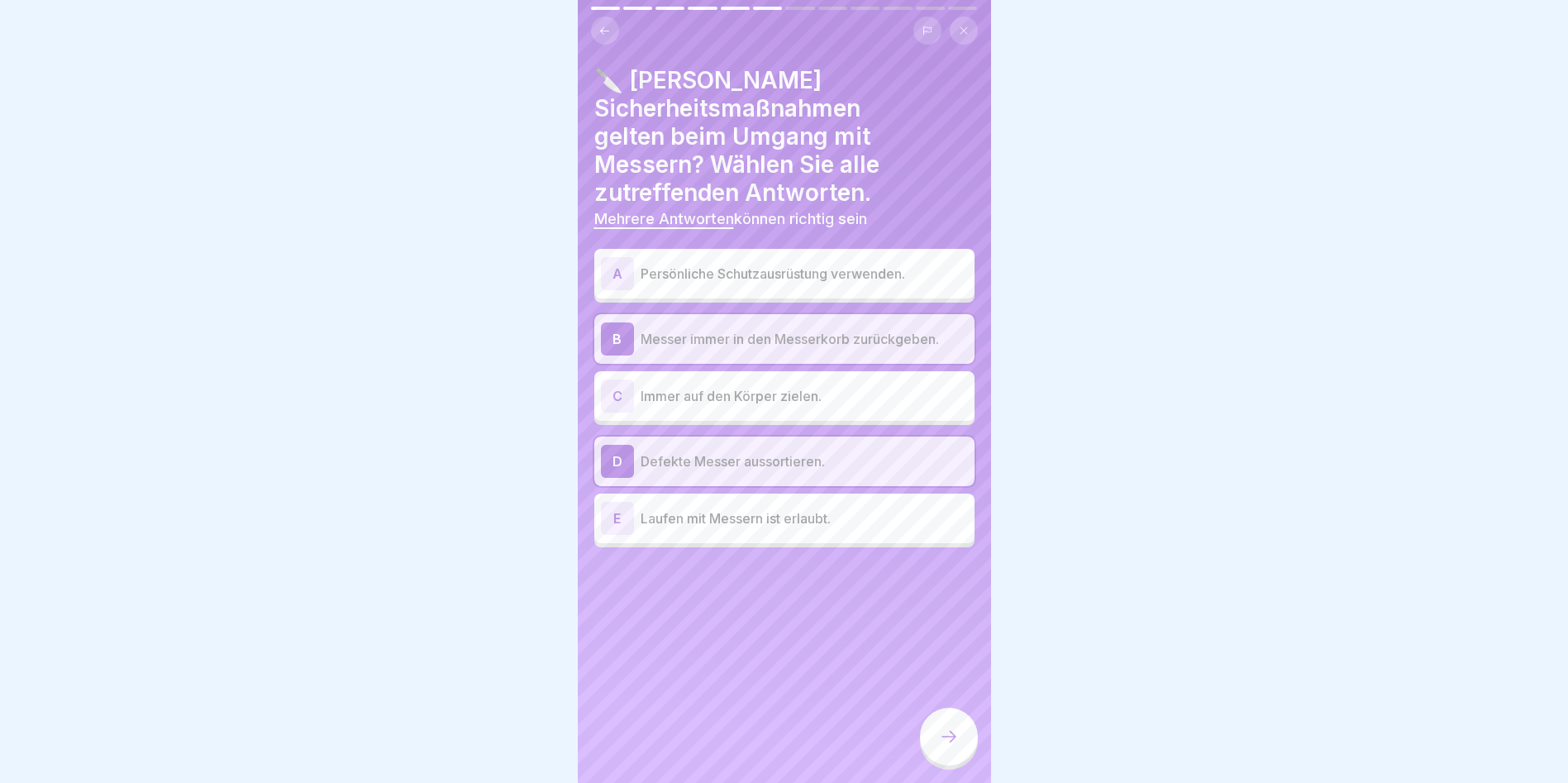
click at [793, 270] on p "Persönliche Schutzausrüstung verwenden." at bounding box center [804, 274] width 327 height 20
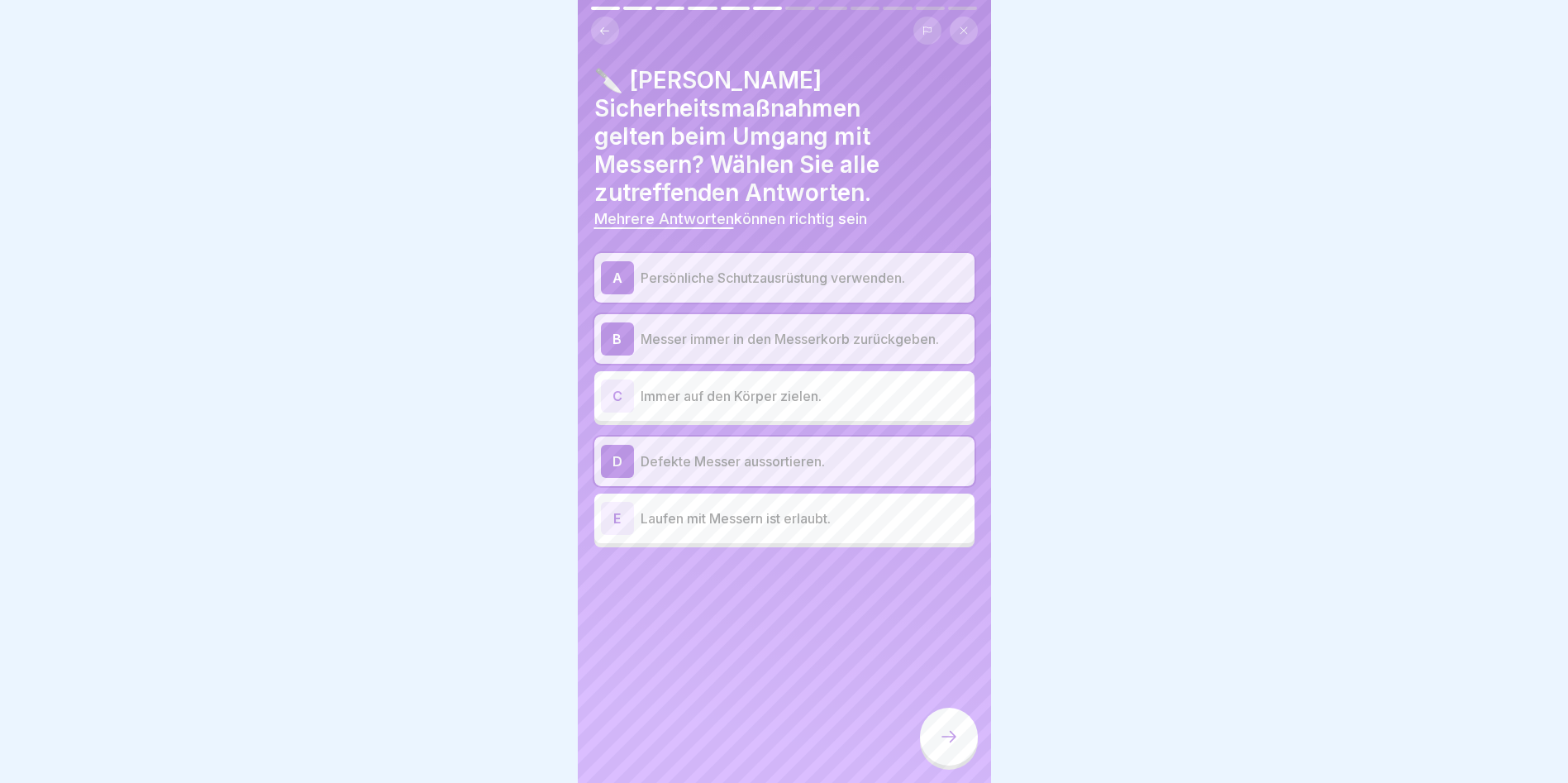
click at [951, 743] on icon at bounding box center [949, 736] width 20 height 20
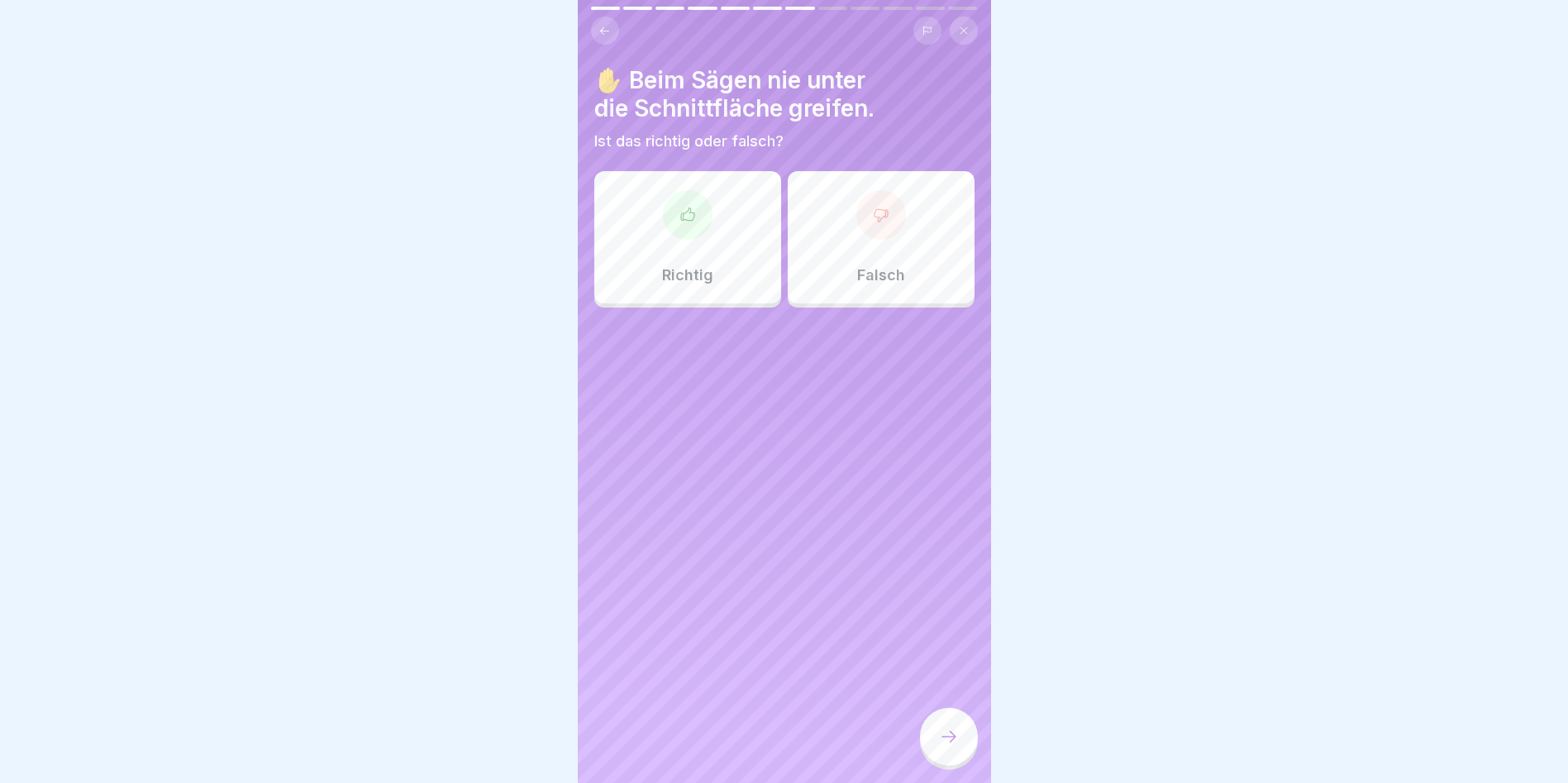
click at [672, 218] on div at bounding box center [687, 214] width 49 height 49
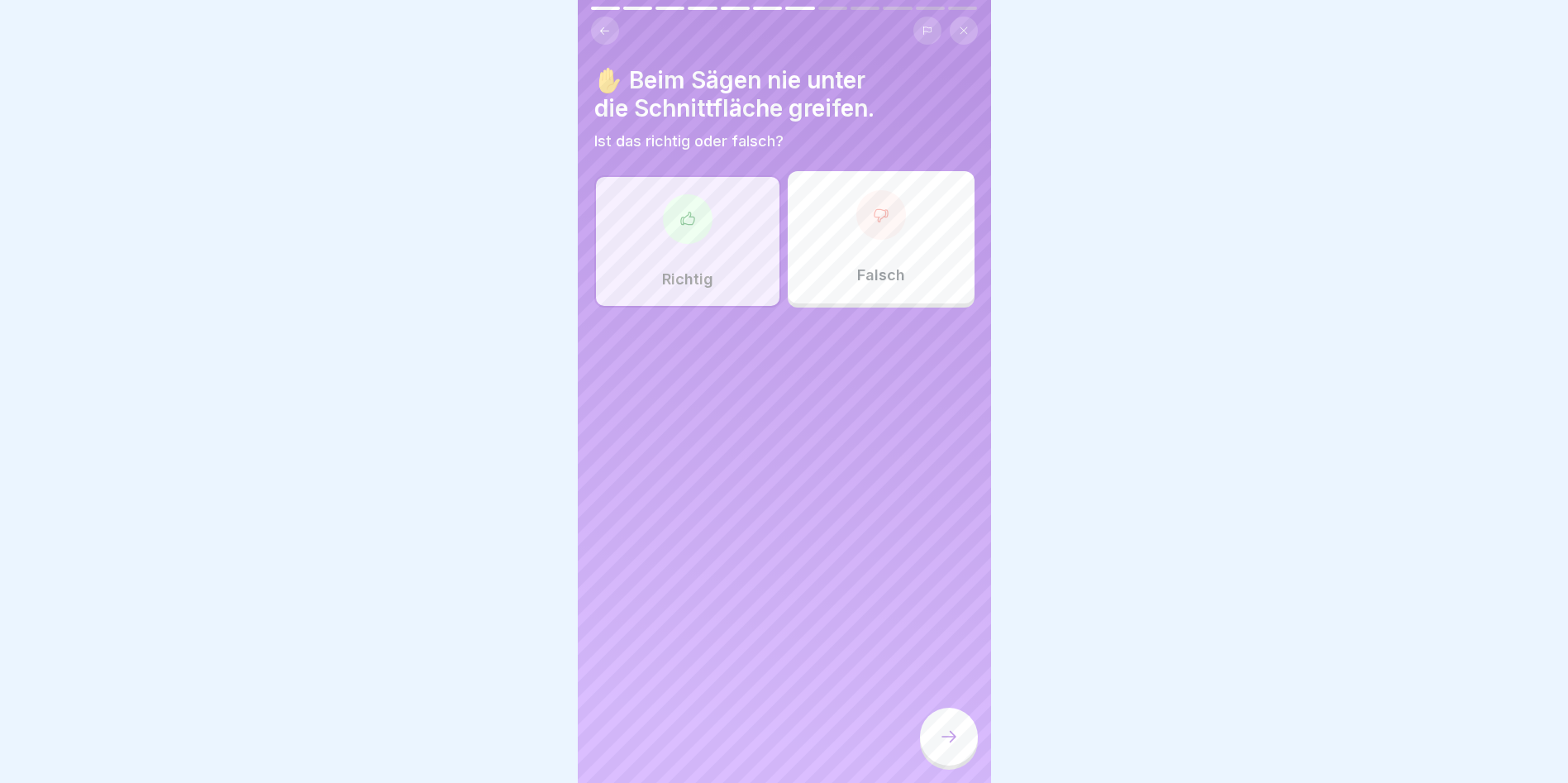
click at [954, 735] on div at bounding box center [949, 736] width 58 height 58
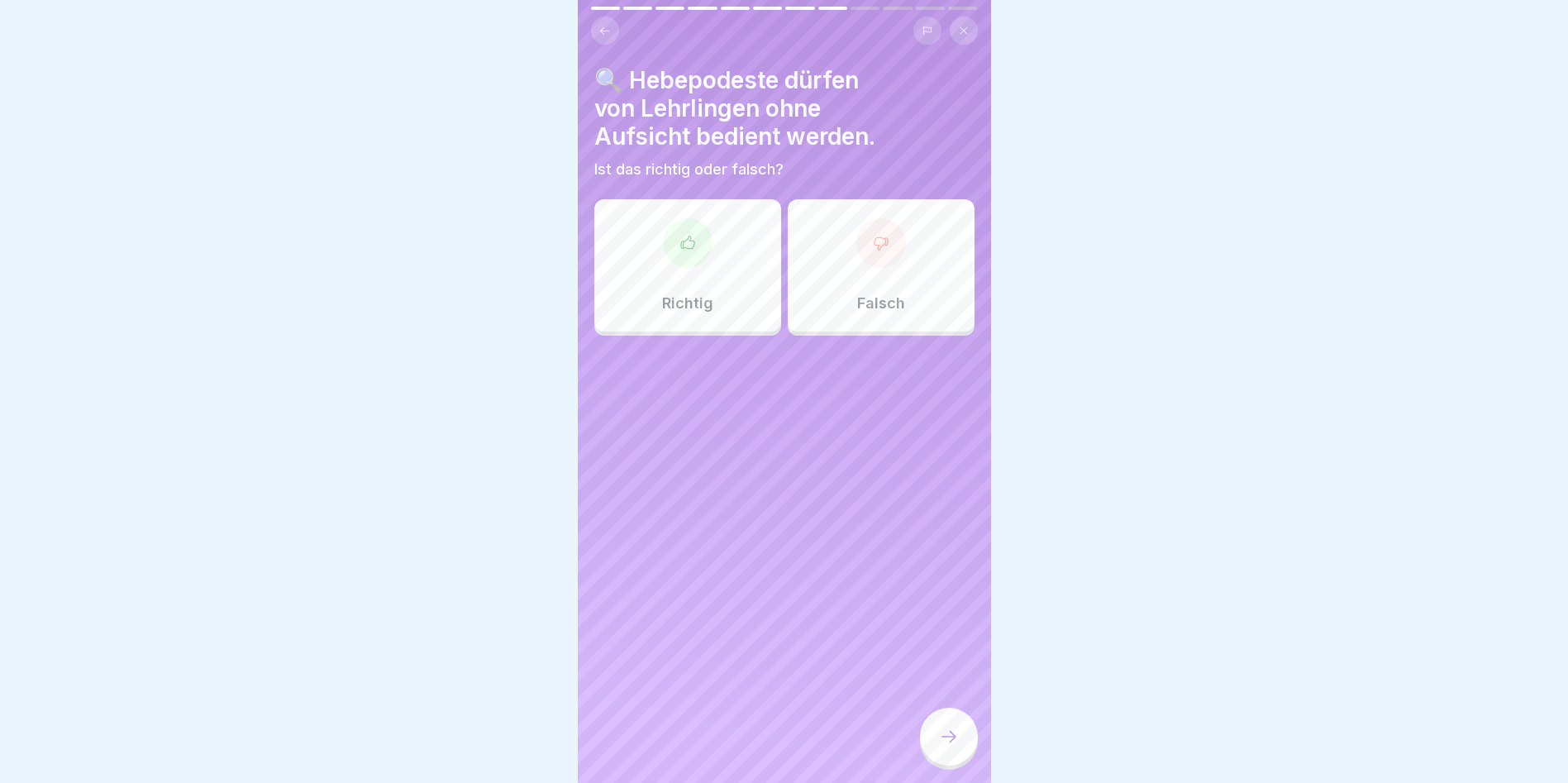
click at [863, 228] on div at bounding box center [881, 243] width 49 height 49
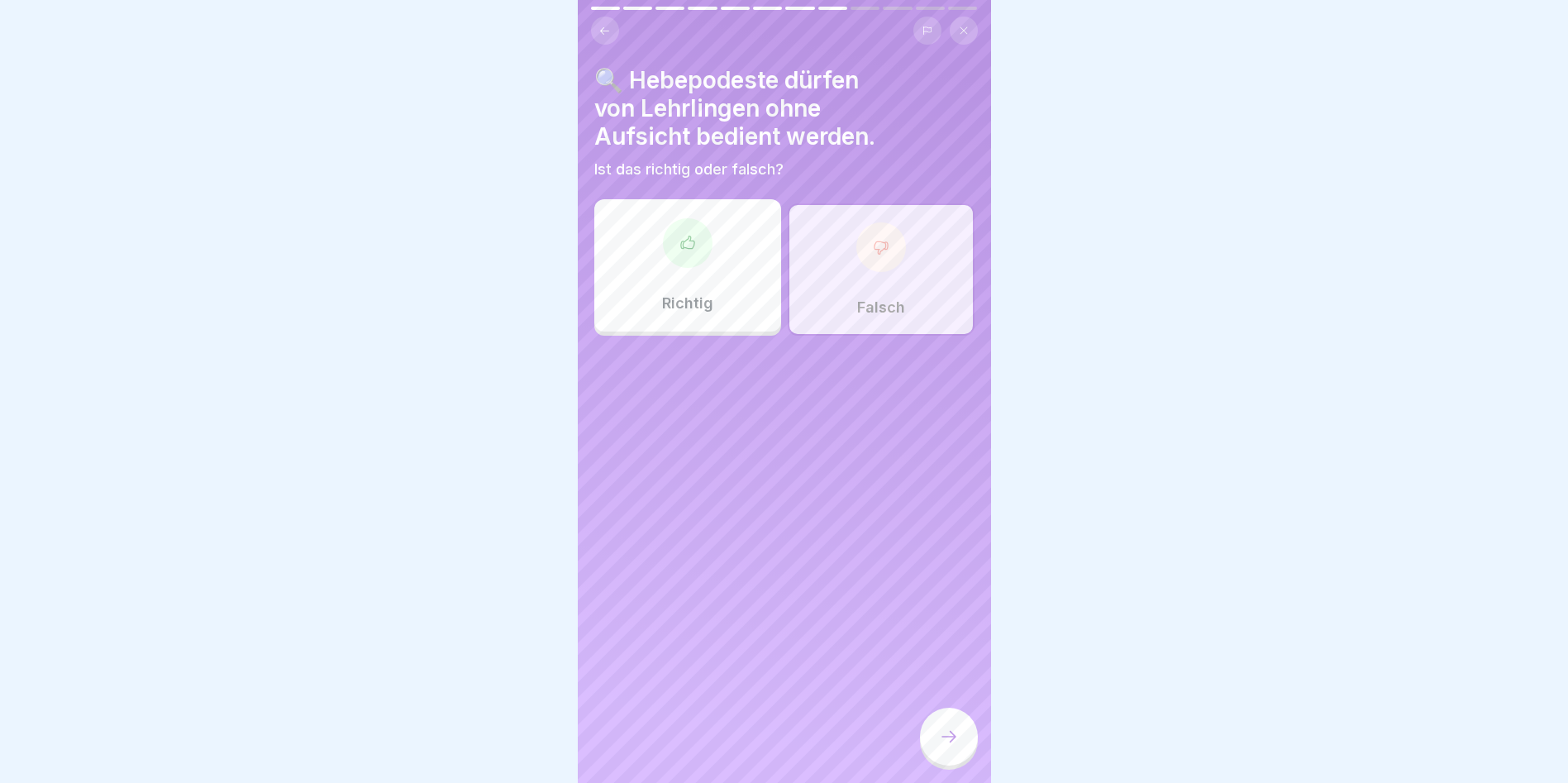
click at [961, 741] on div at bounding box center [949, 736] width 58 height 58
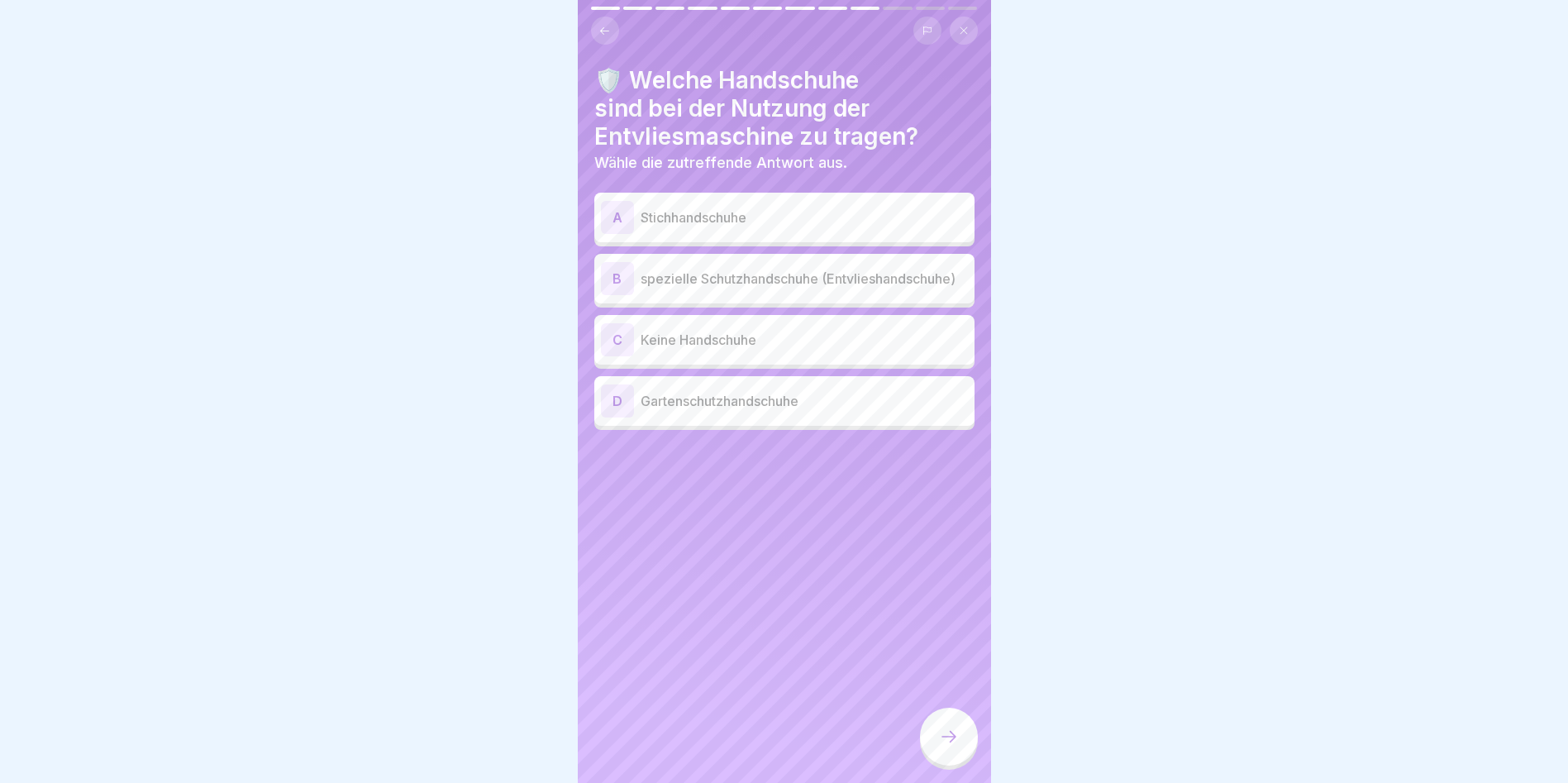
click at [787, 279] on p "spezielle Schutzhandschuhe (Entvlieshandschuhe)" at bounding box center [804, 279] width 327 height 20
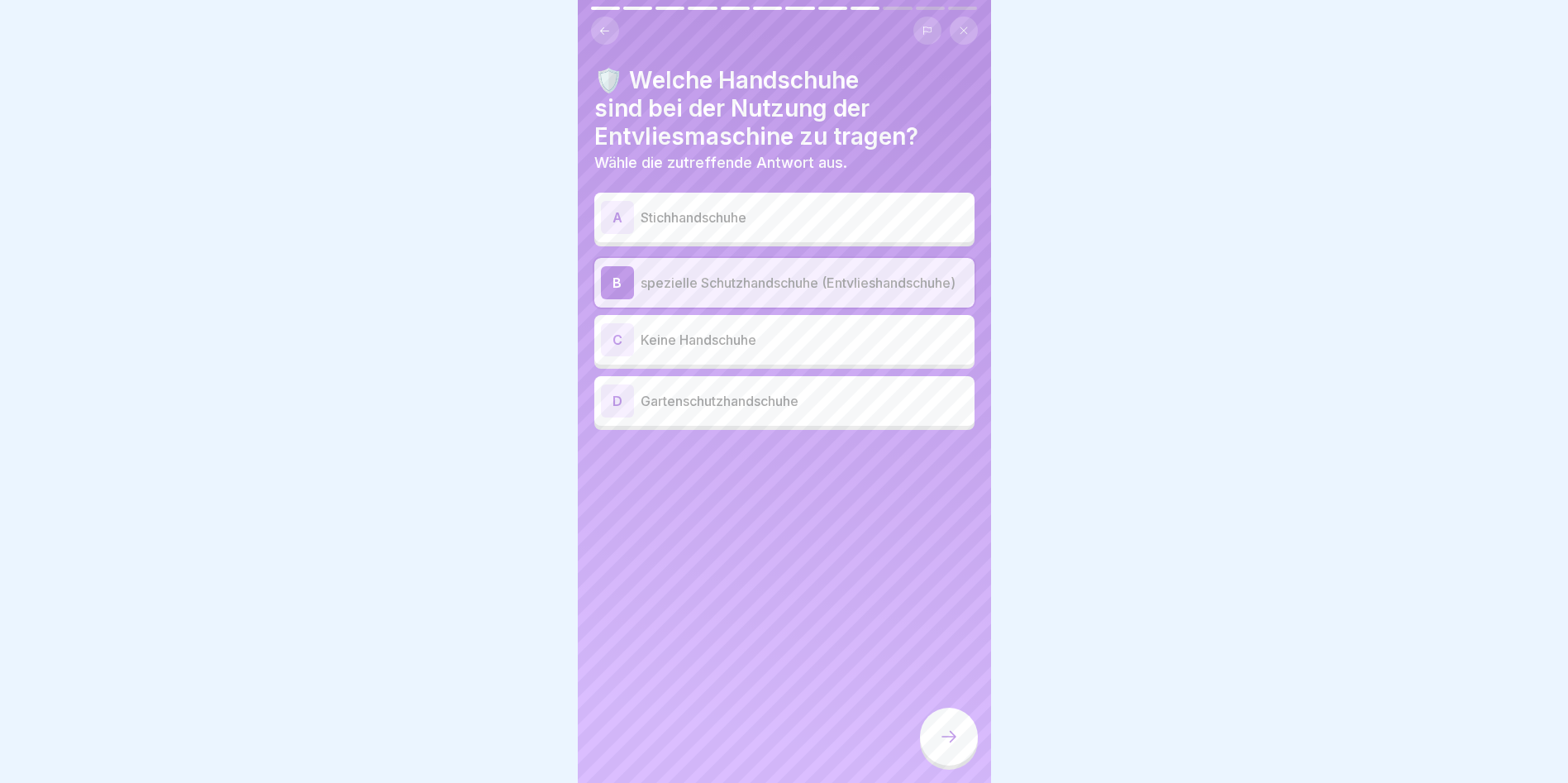
click at [957, 737] on div at bounding box center [949, 736] width 58 height 58
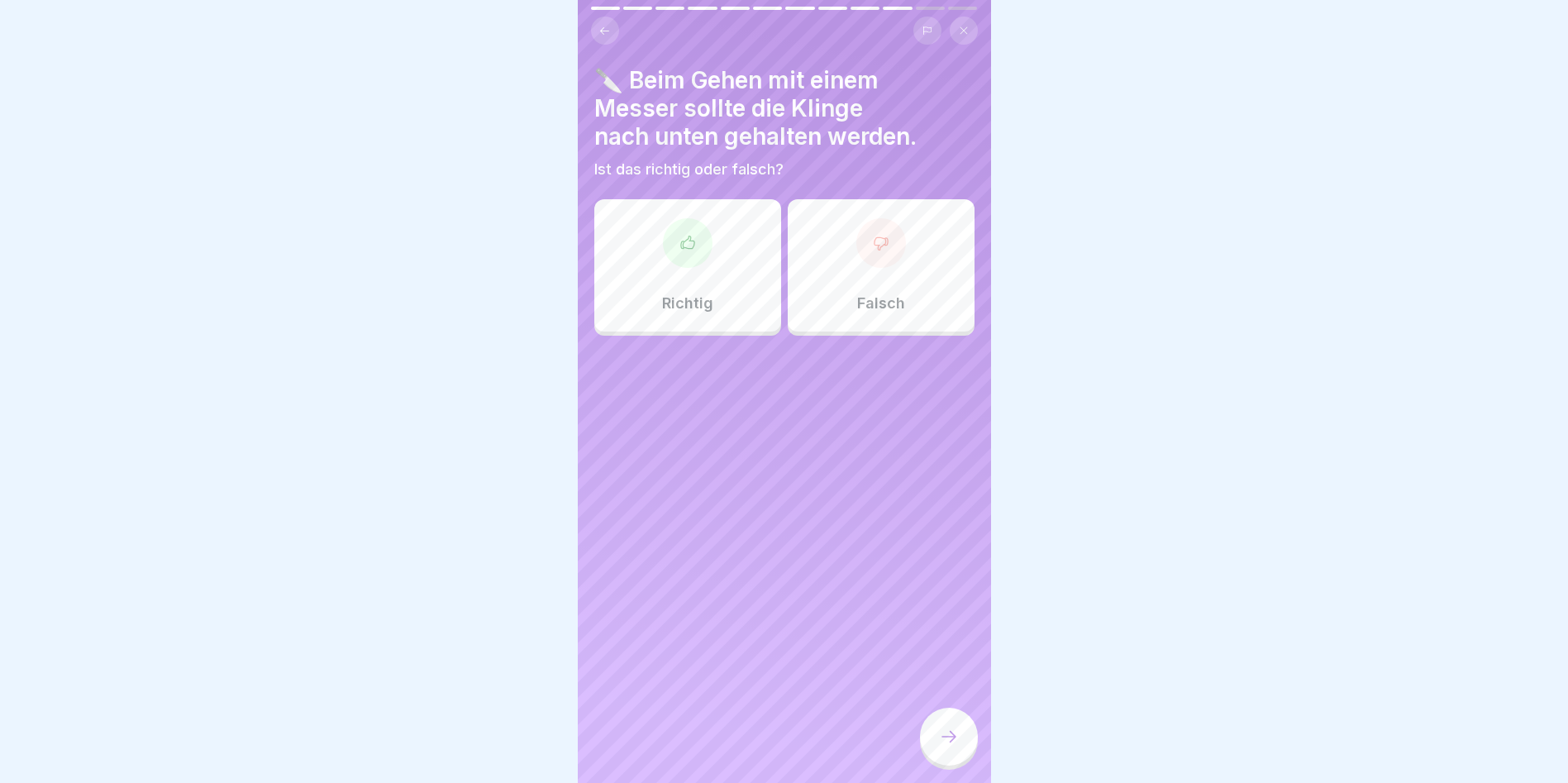
click at [682, 230] on div at bounding box center [687, 243] width 49 height 49
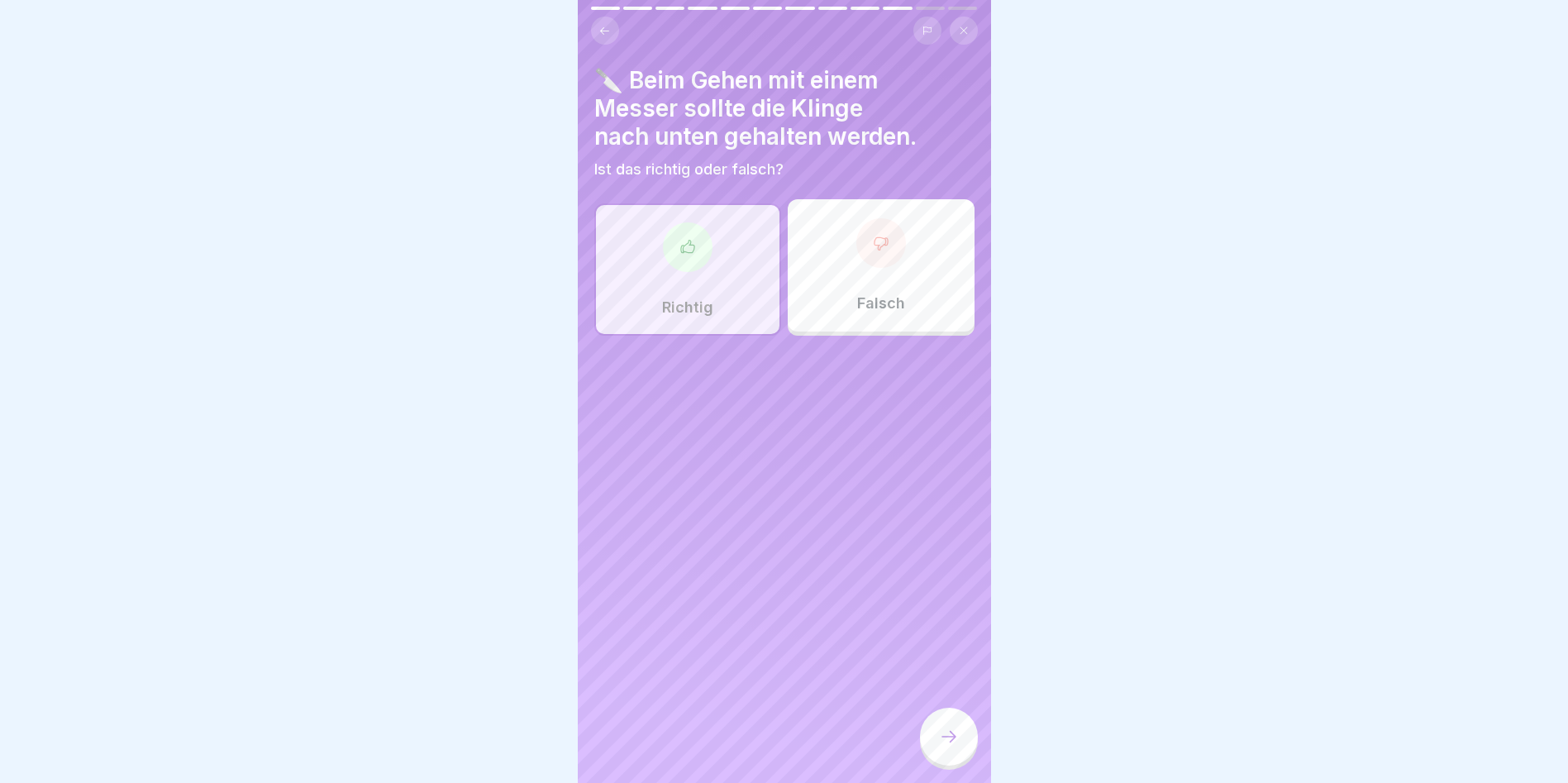
click at [932, 736] on div at bounding box center [949, 736] width 58 height 58
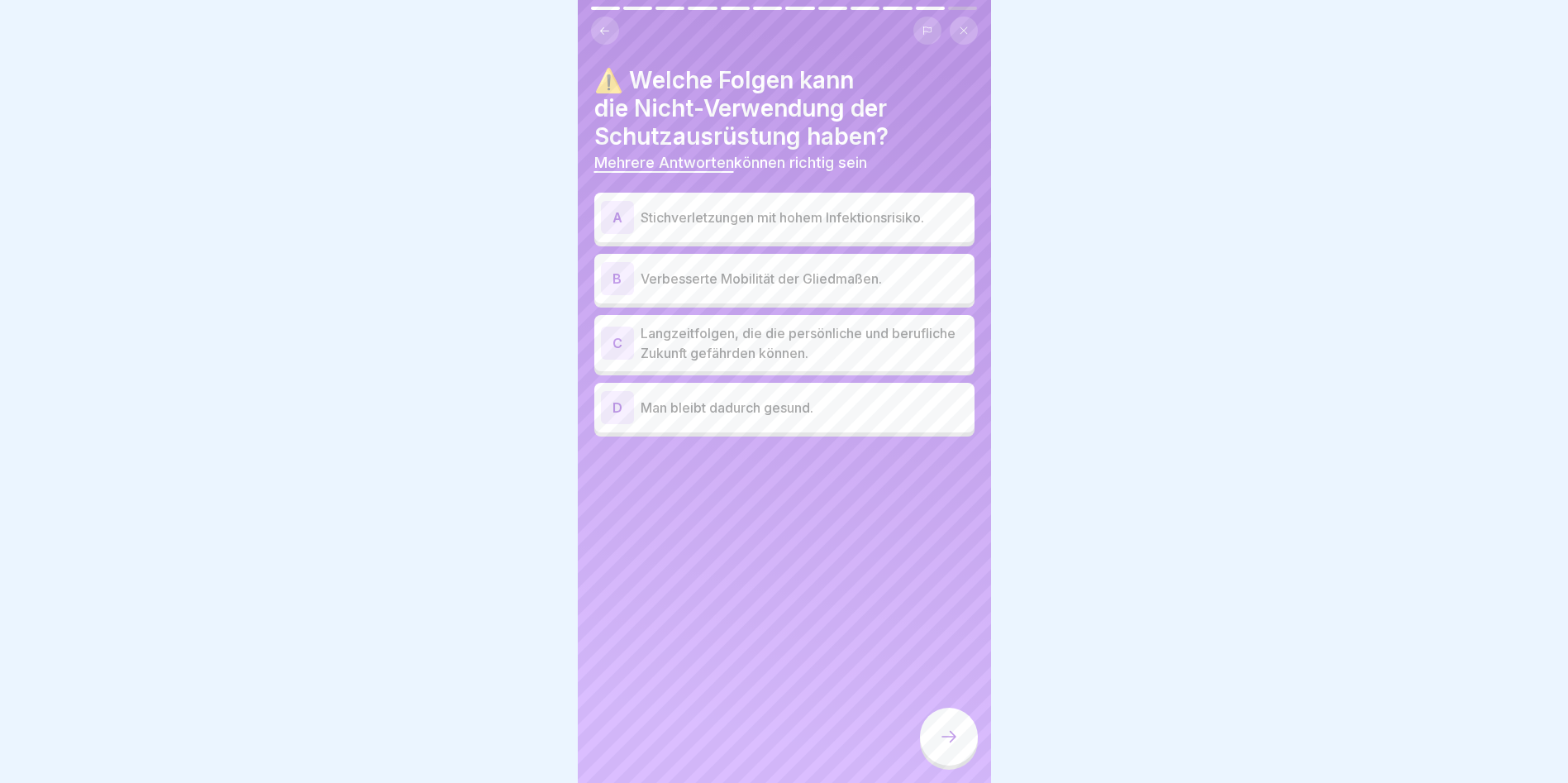
click at [842, 198] on div "A Stichverletzungen mit hohem Infektionsrisiko." at bounding box center [784, 217] width 381 height 49
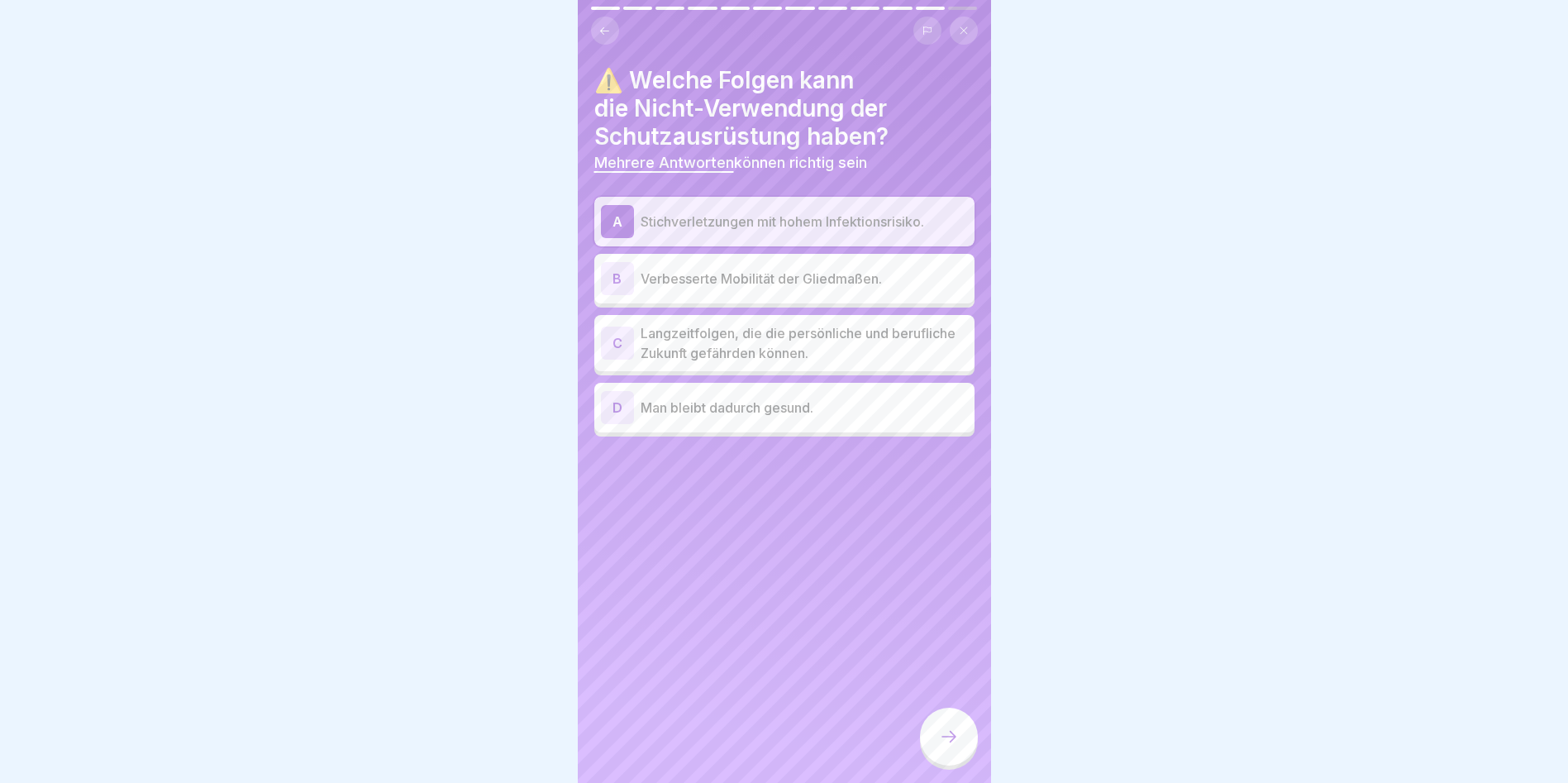
click at [760, 325] on p "Langzeitfolgen, die die persönliche und berufliche Zukunft gefährden können." at bounding box center [804, 342] width 327 height 39
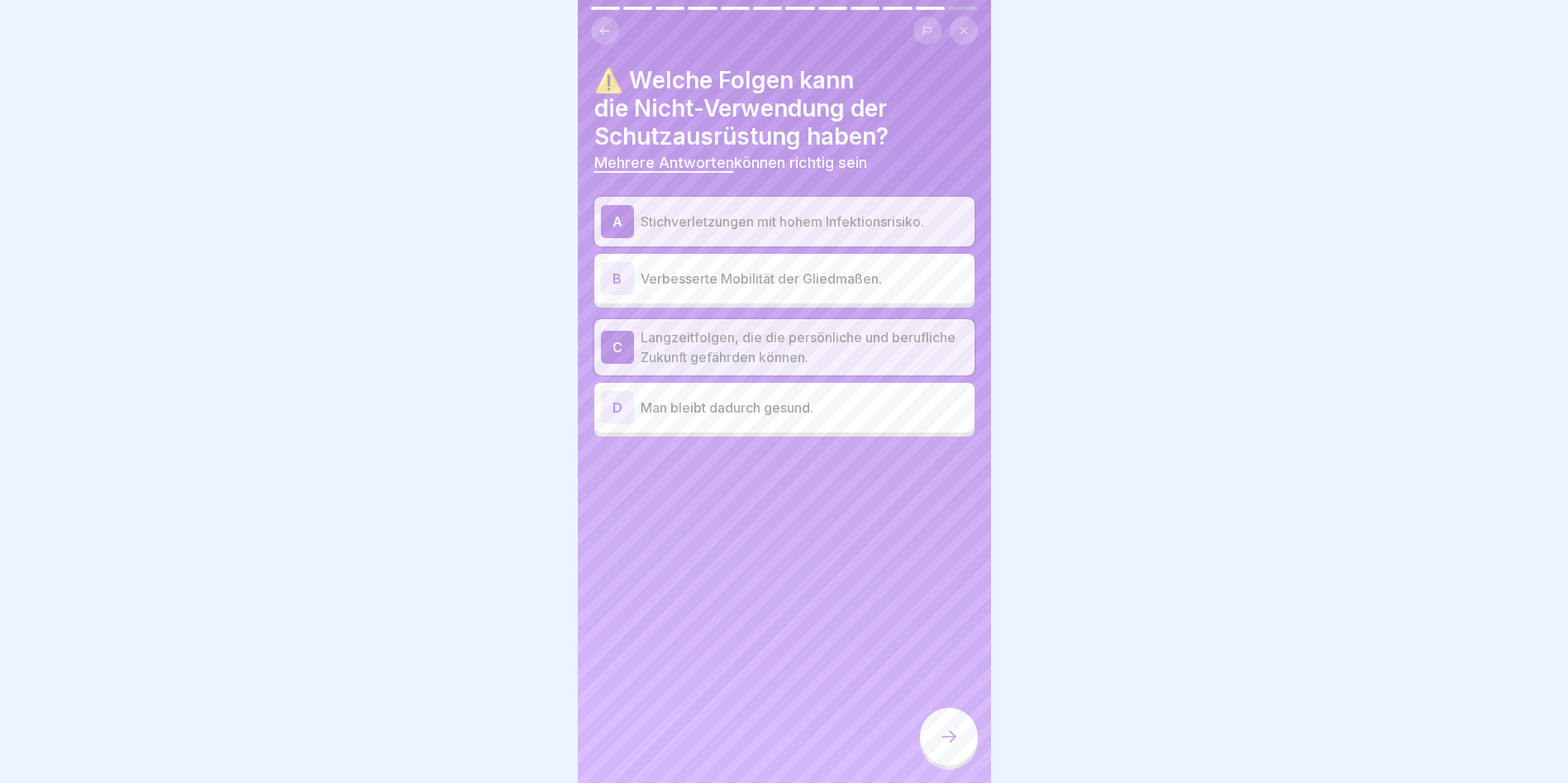
click at [951, 746] on icon at bounding box center [949, 736] width 20 height 20
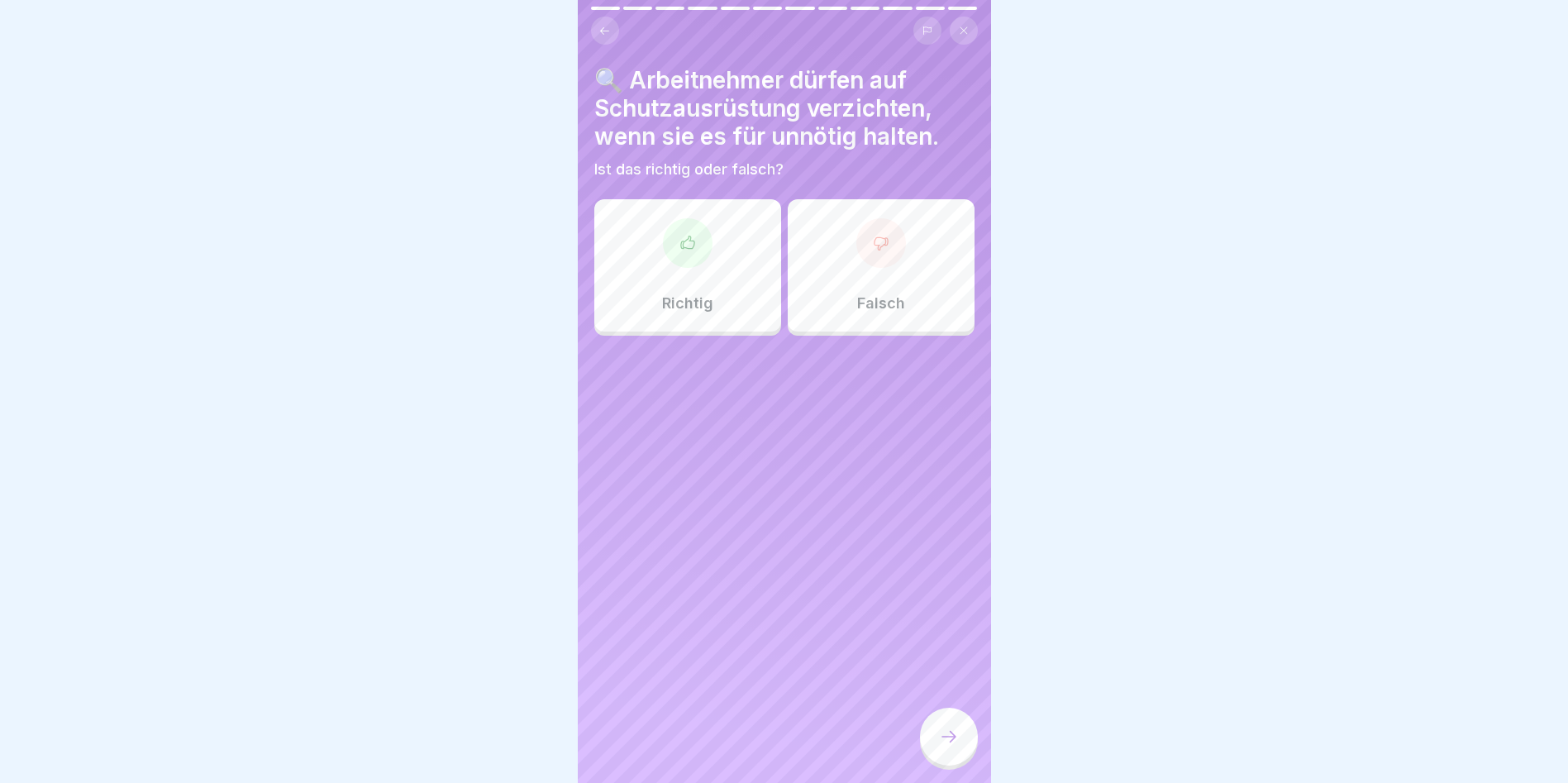
click at [884, 233] on div at bounding box center [881, 243] width 49 height 49
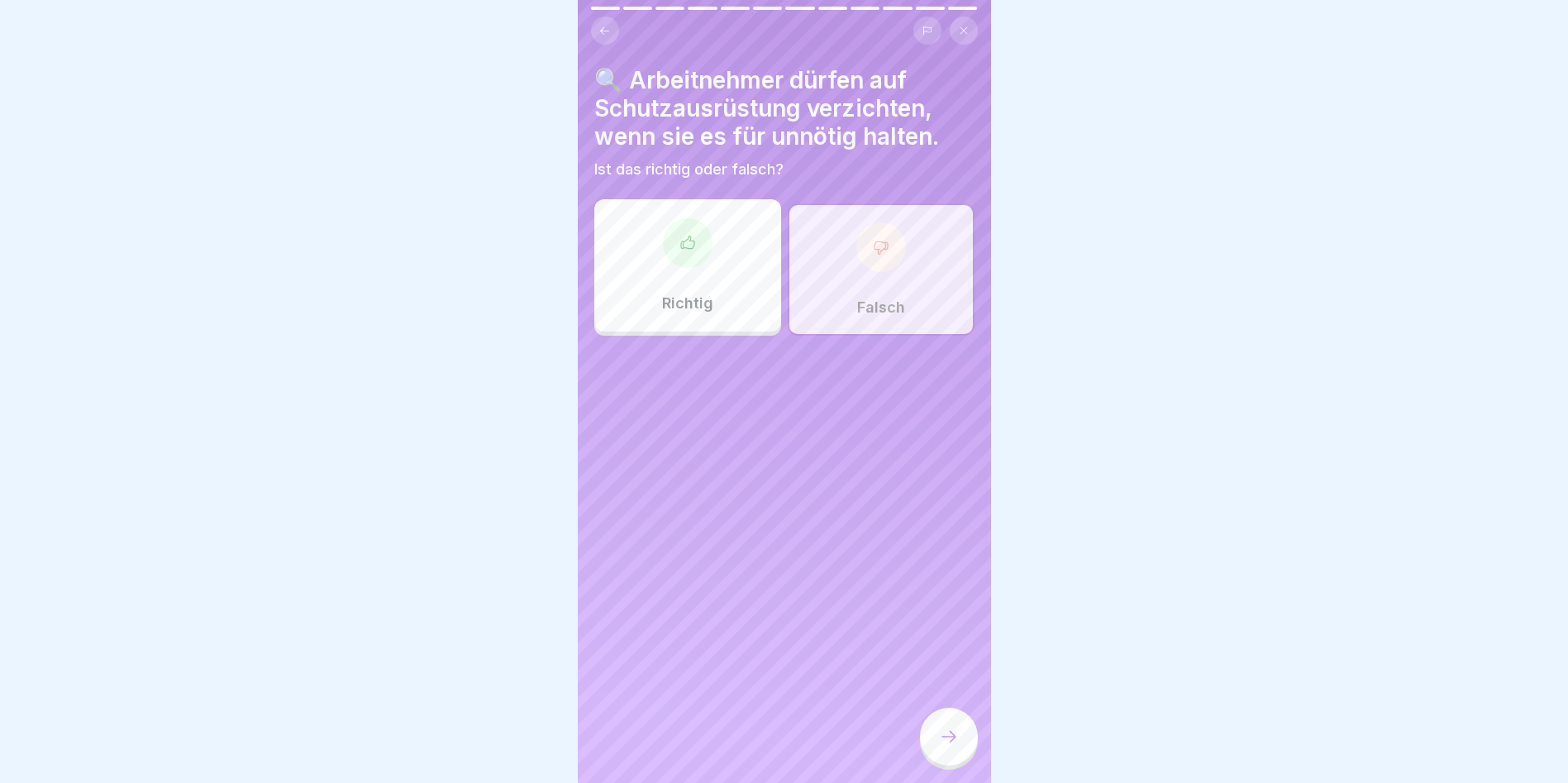
click at [970, 745] on div at bounding box center [949, 736] width 58 height 58
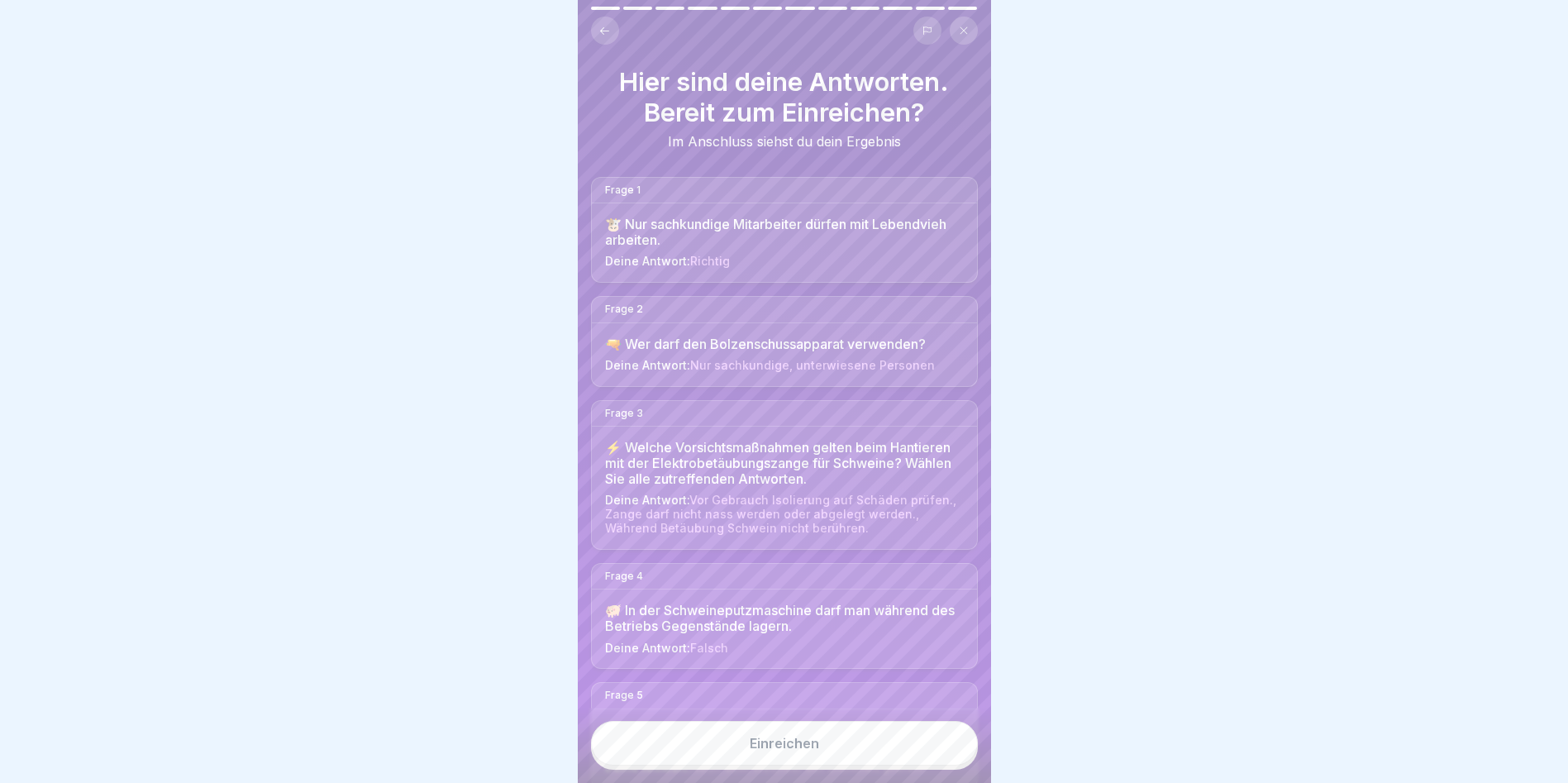
click at [920, 742] on button "Einreichen" at bounding box center [784, 743] width 387 height 44
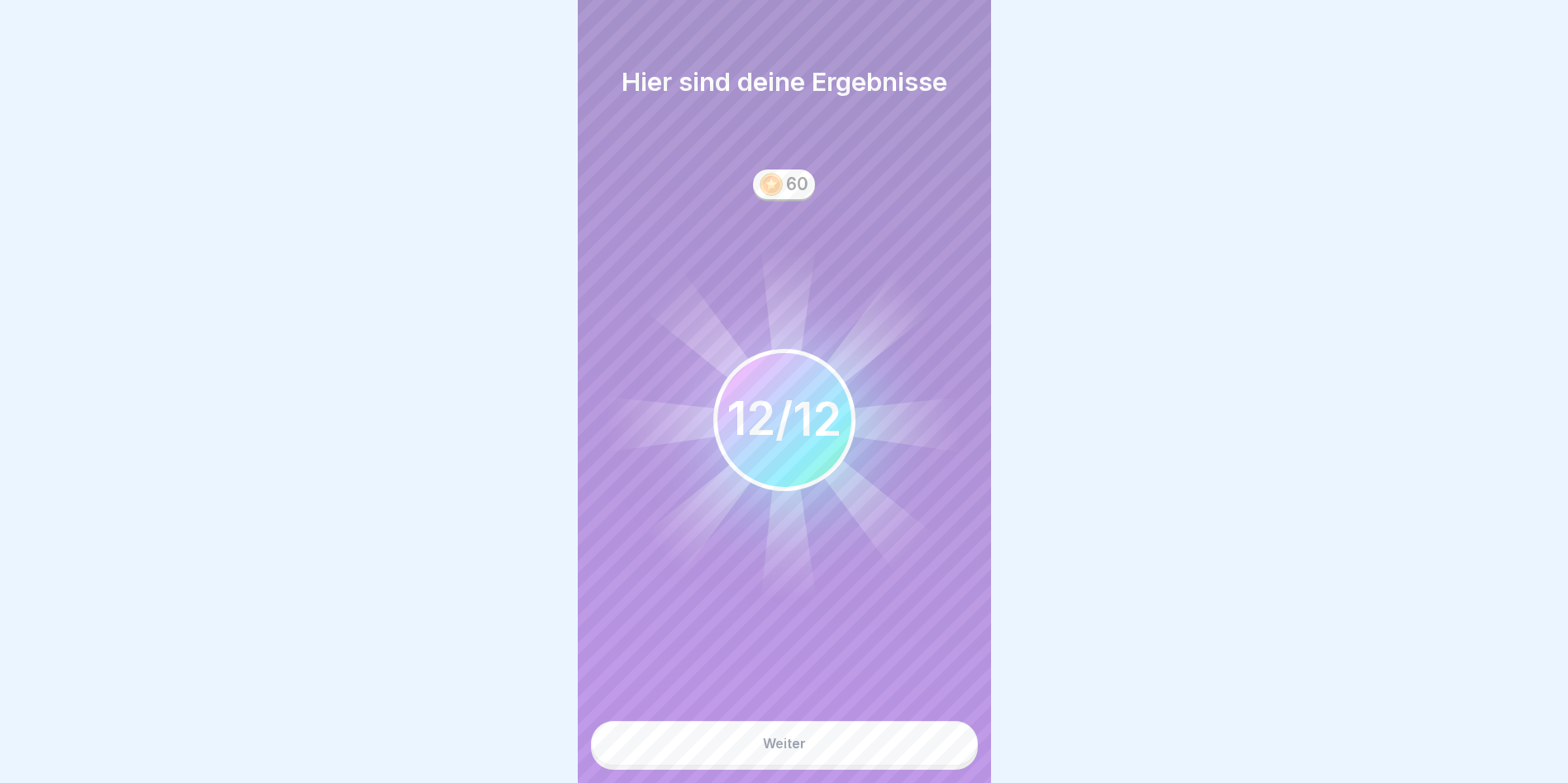
click at [920, 742] on button "Weiter" at bounding box center [784, 743] width 387 height 44
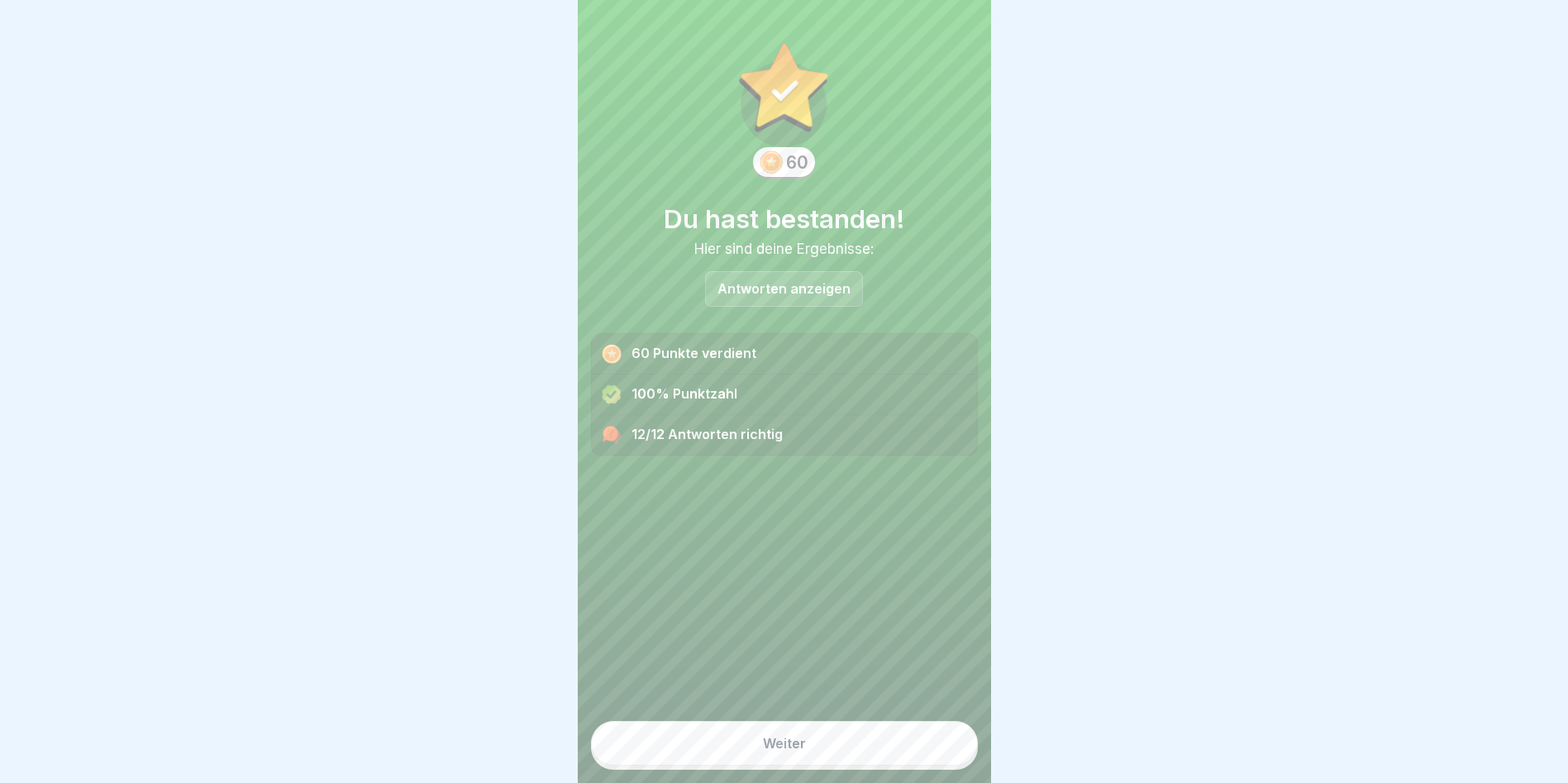
click at [920, 742] on button "Weiter" at bounding box center [784, 743] width 387 height 44
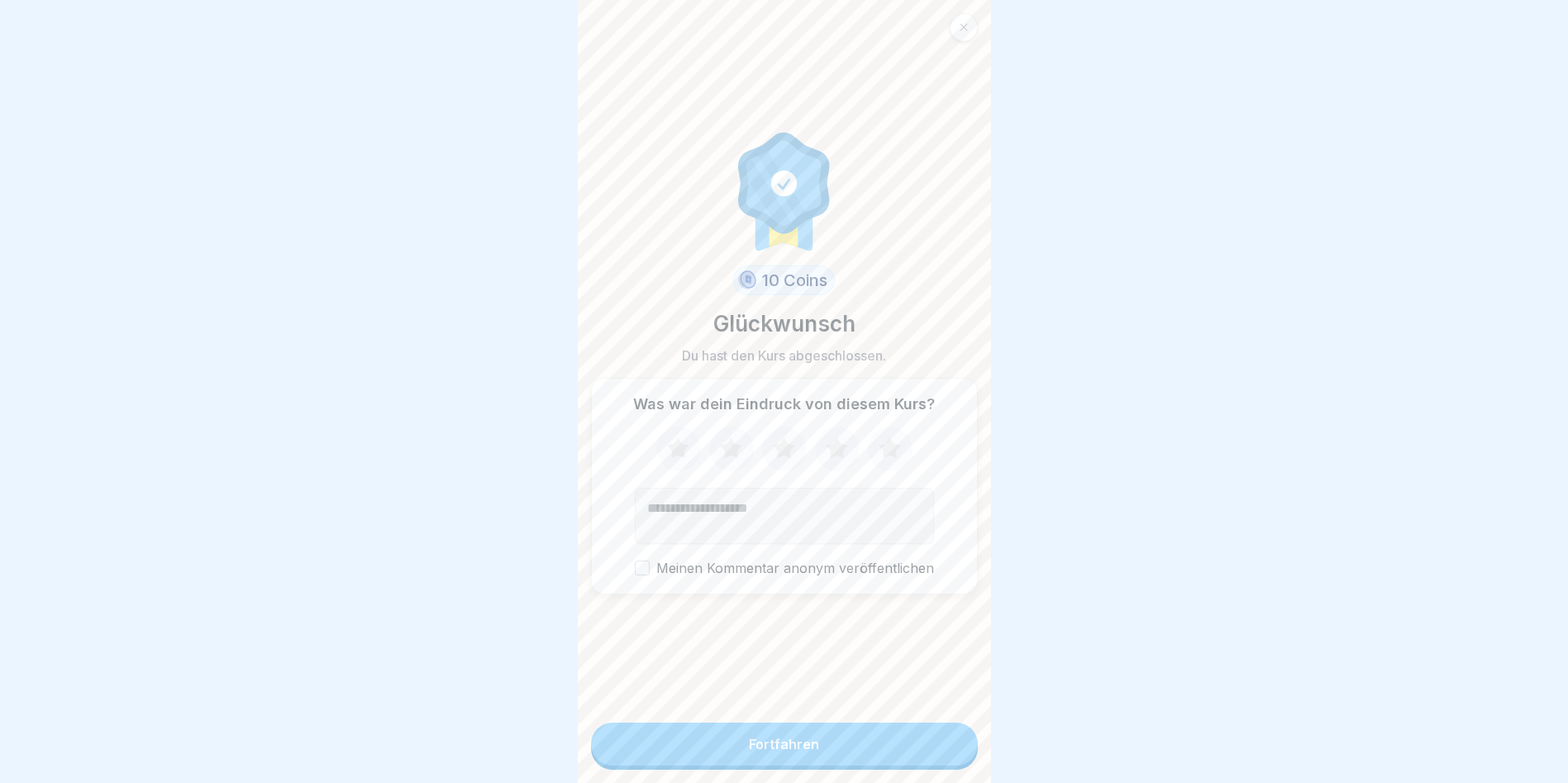
click at [920, 742] on button "Fortfahren" at bounding box center [784, 744] width 387 height 43
